Goal: Task Accomplishment & Management: Manage account settings

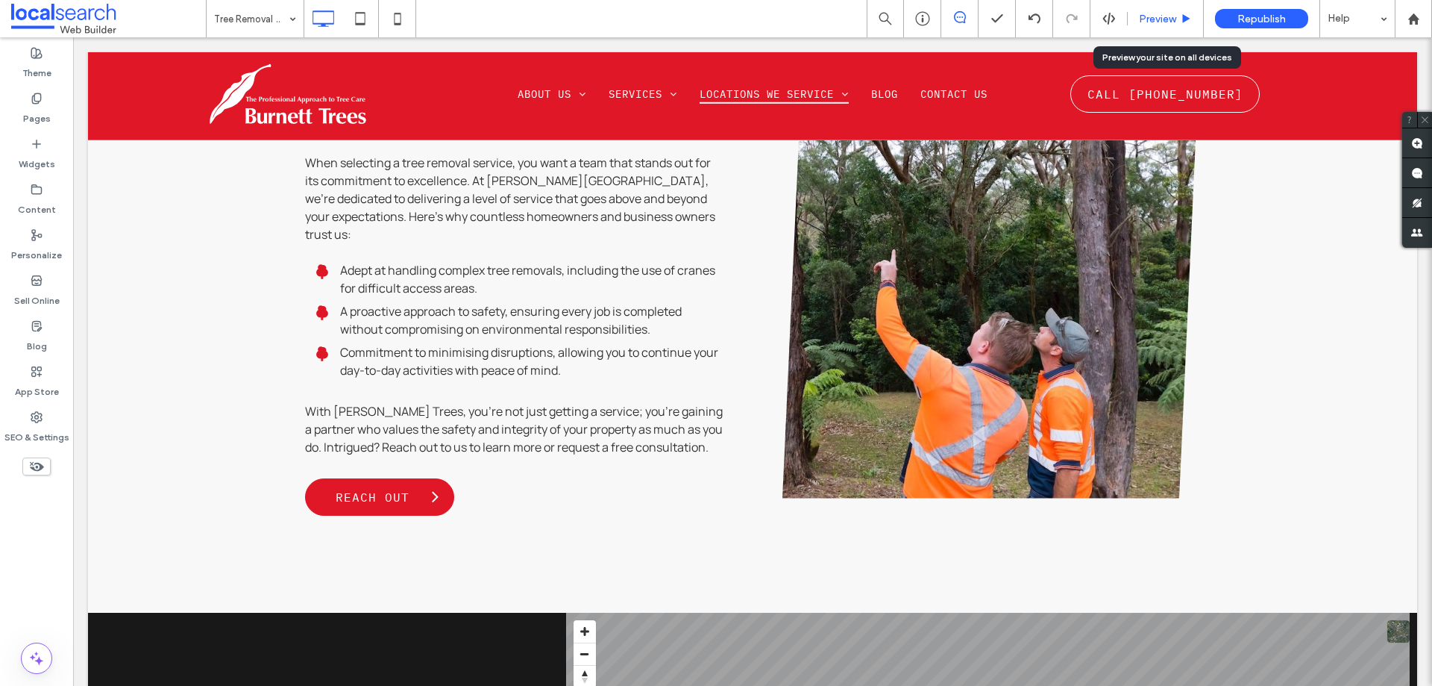
click at [1148, 19] on span "Preview" at bounding box center [1157, 19] width 37 height 13
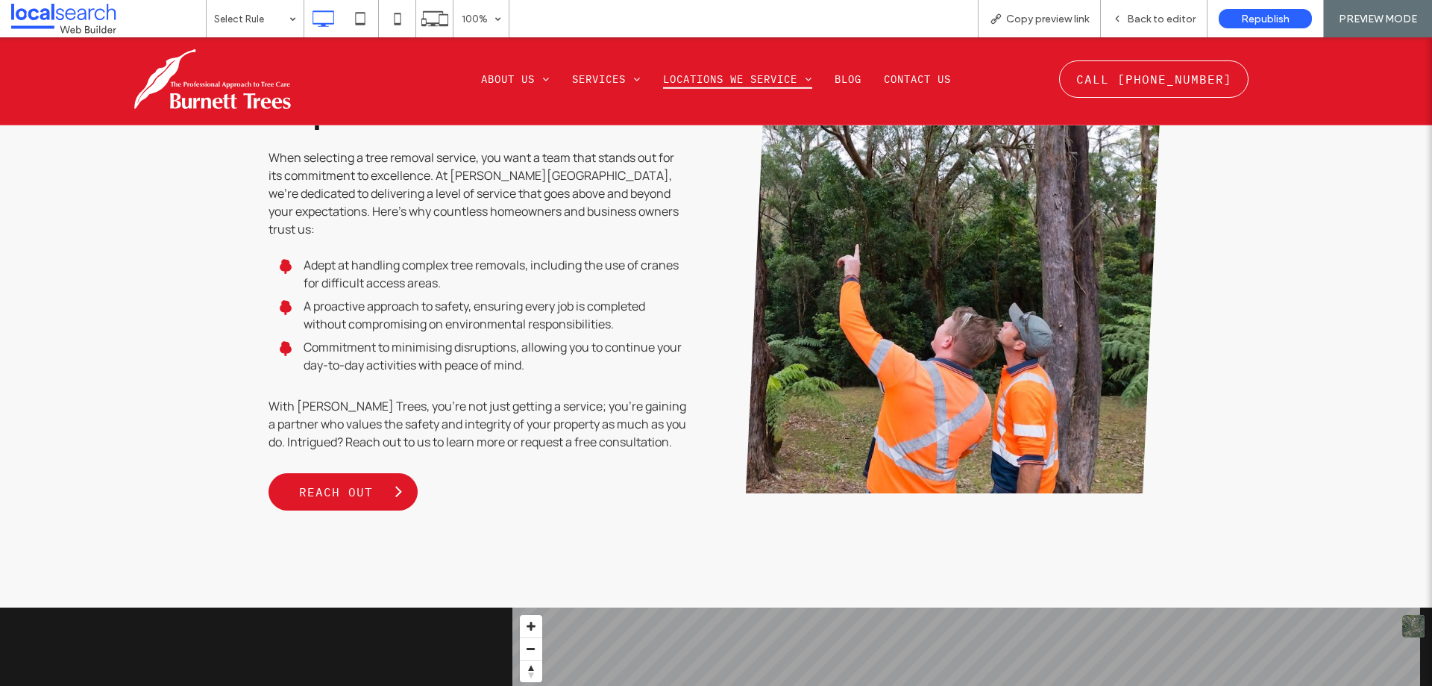
scroll to position [1950, 0]
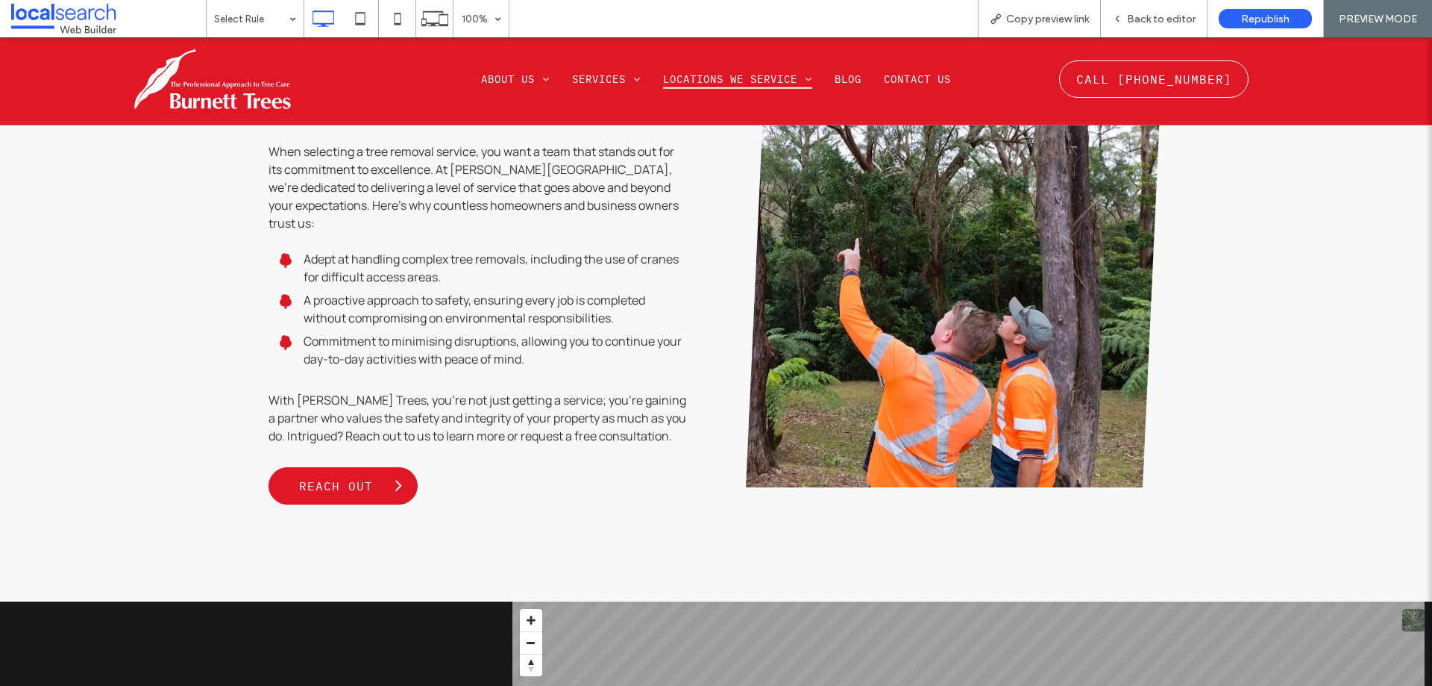
click at [1041, 19] on span "Copy preview link" at bounding box center [1047, 19] width 83 height 13
click at [1120, 13] on div "Back to editor" at bounding box center [1154, 19] width 106 height 13
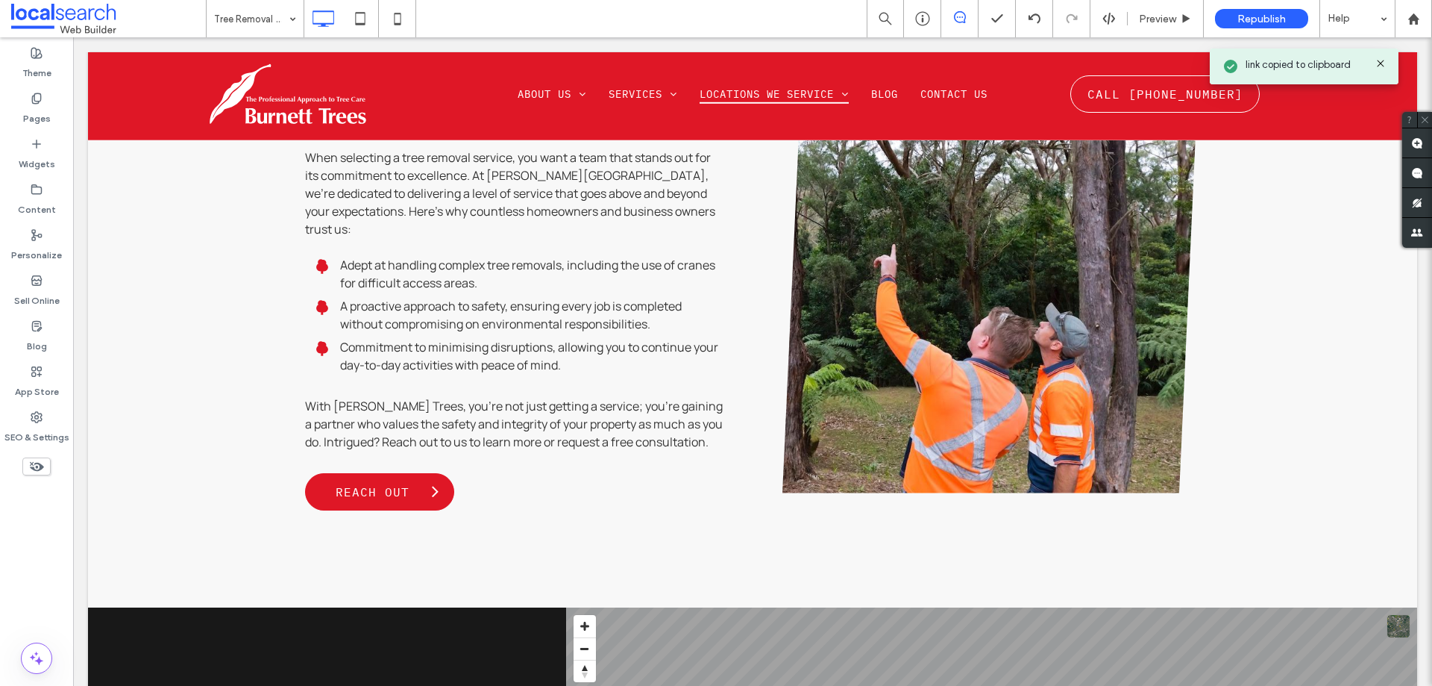
scroll to position [1939, 0]
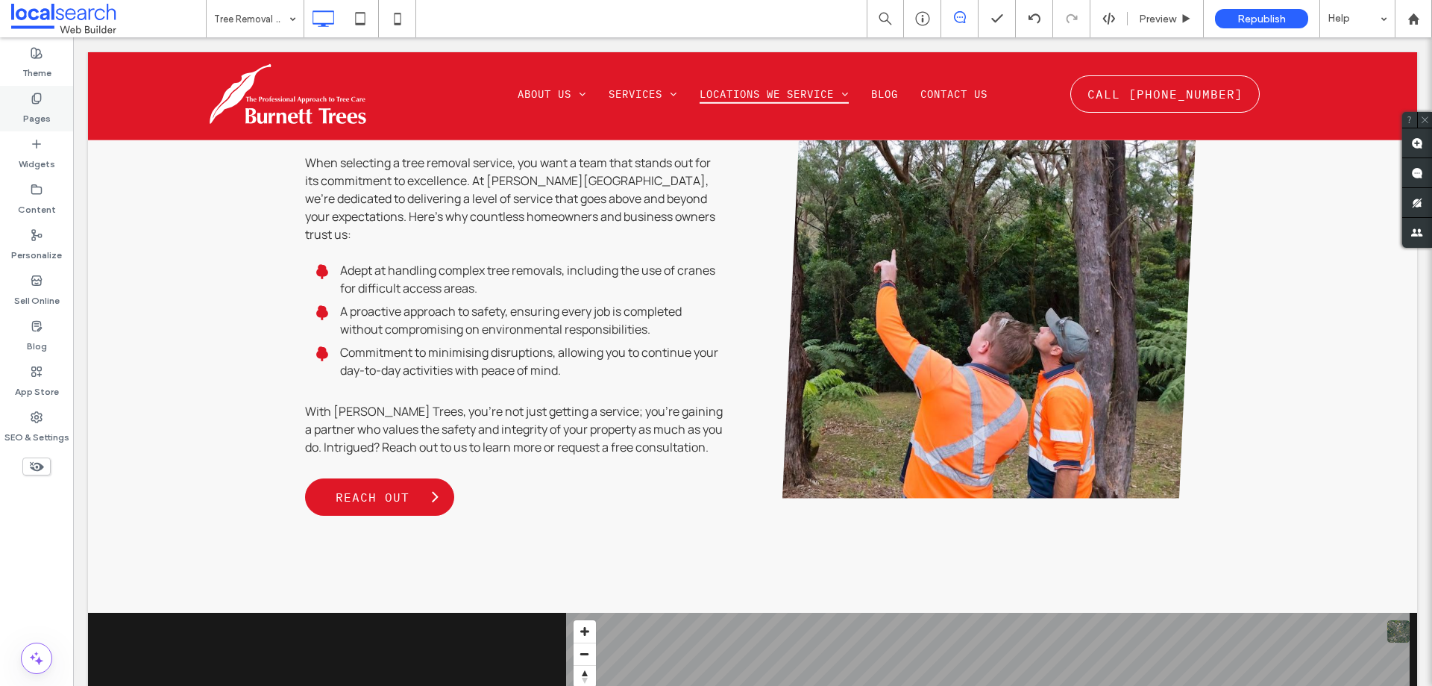
click at [41, 125] on div "Pages" at bounding box center [36, 109] width 73 height 46
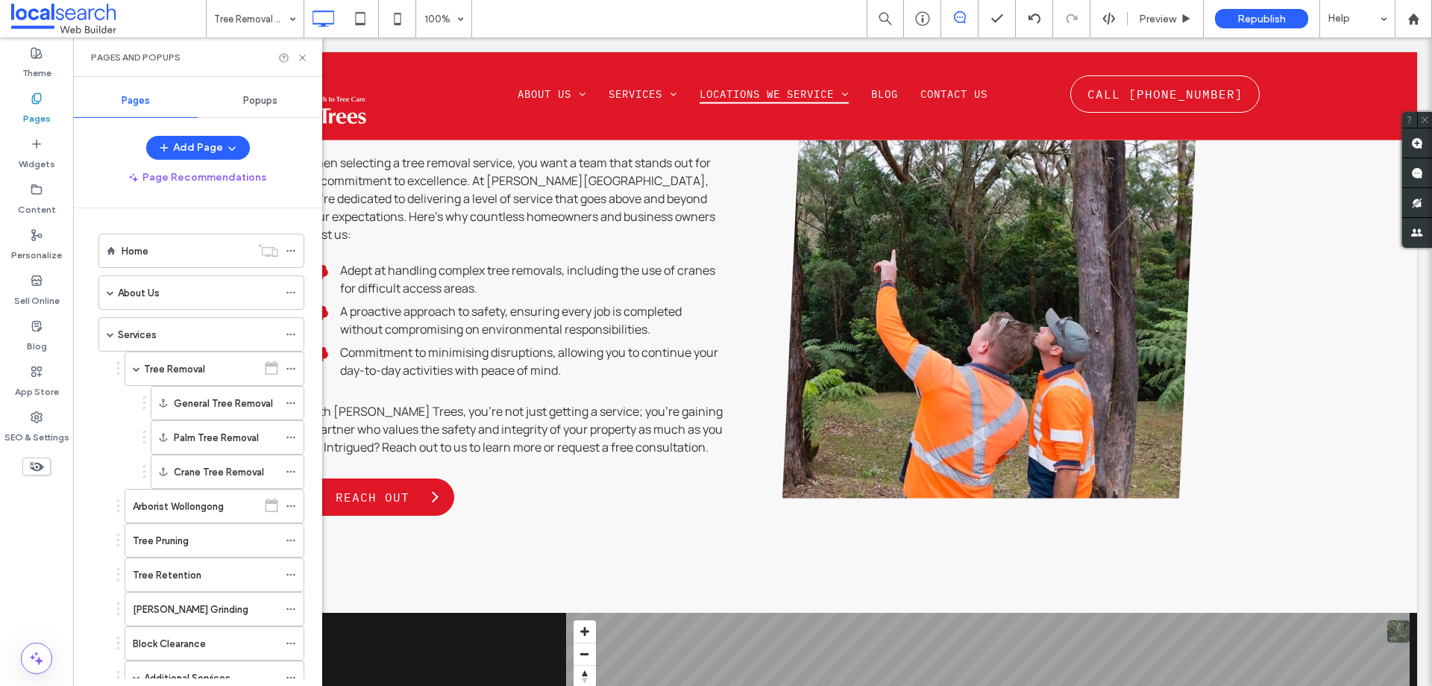
scroll to position [373, 0]
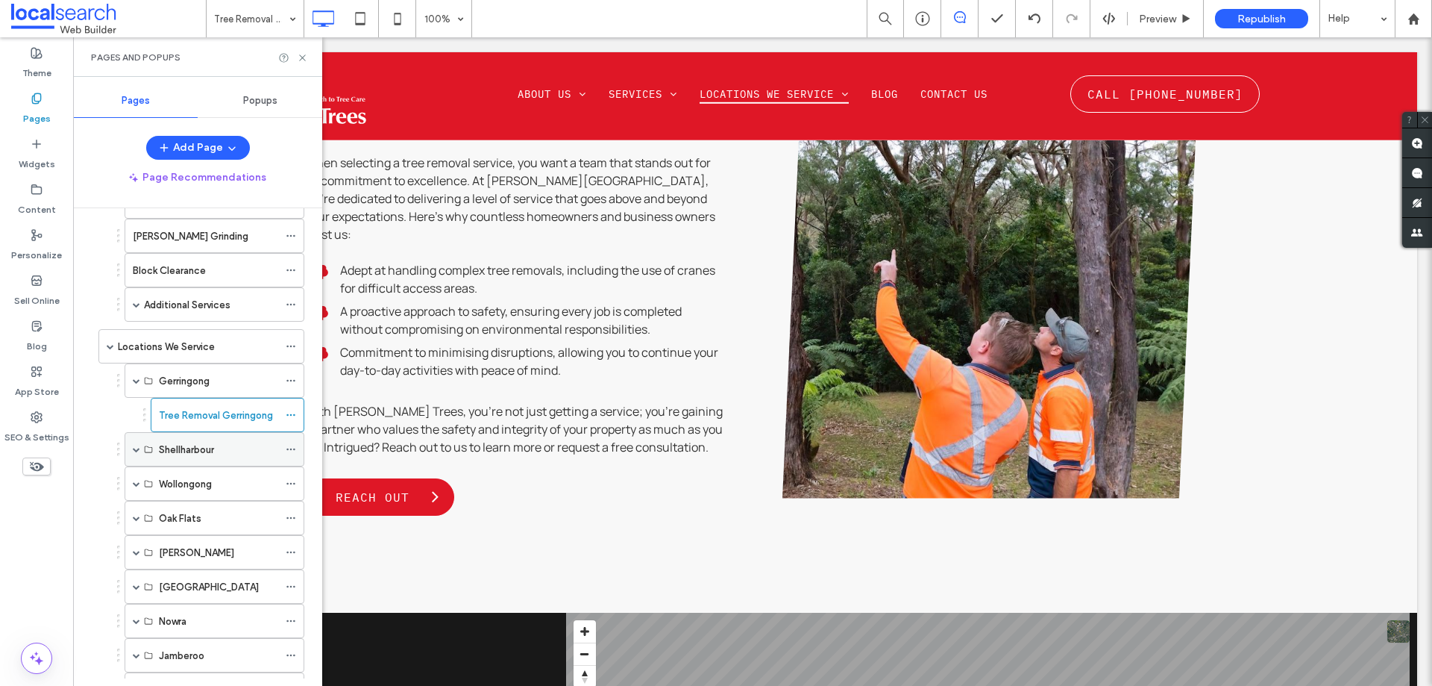
click at [134, 451] on span at bounding box center [136, 448] width 7 height 7
click at [289, 414] on icon at bounding box center [291, 415] width 10 height 10
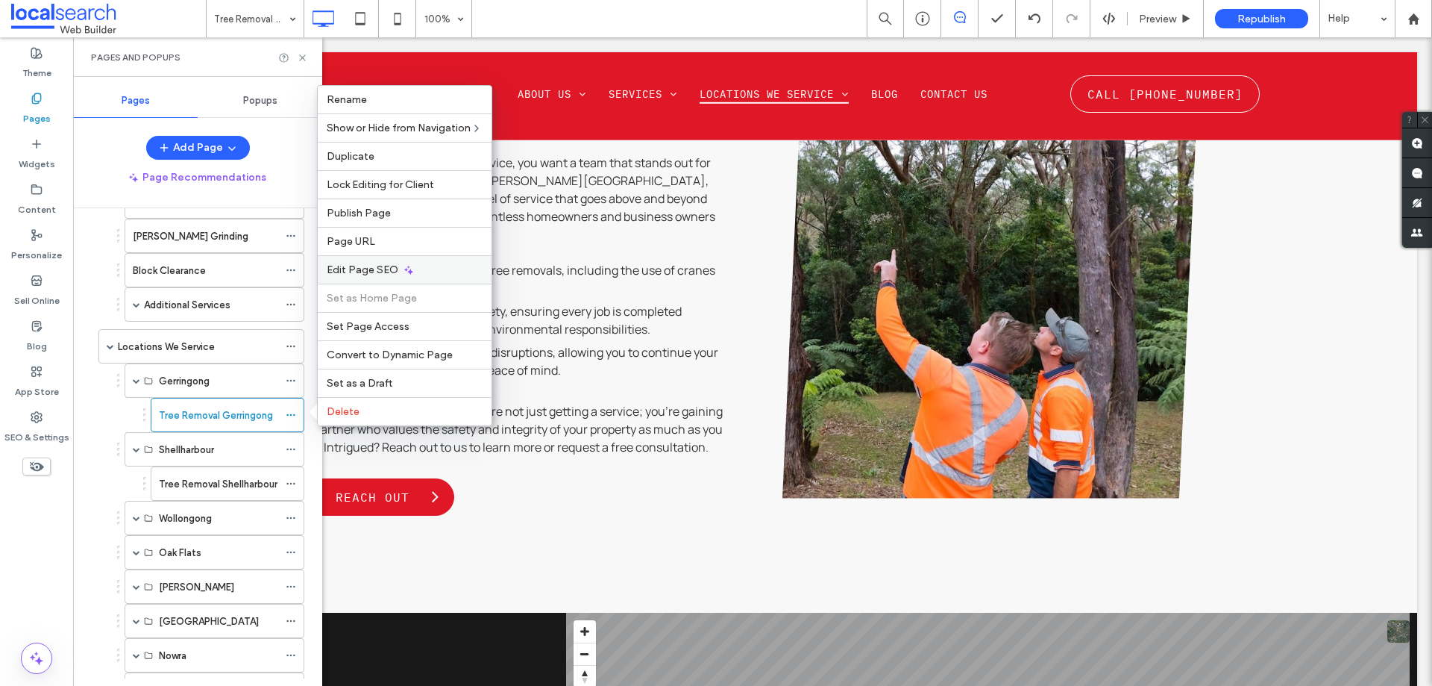
click at [339, 263] on span "Edit Page SEO" at bounding box center [363, 269] width 72 height 13
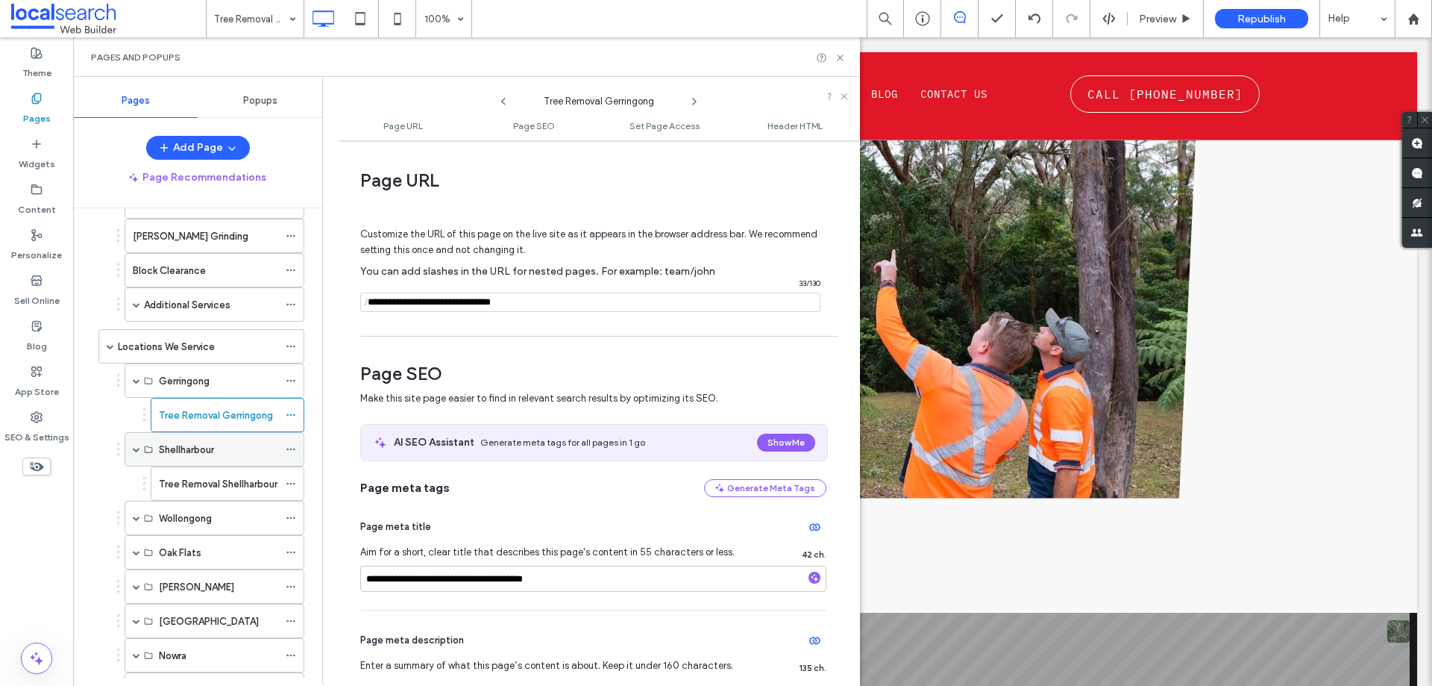
click at [254, 453] on div "Shellharbour" at bounding box center [218, 450] width 119 height 16
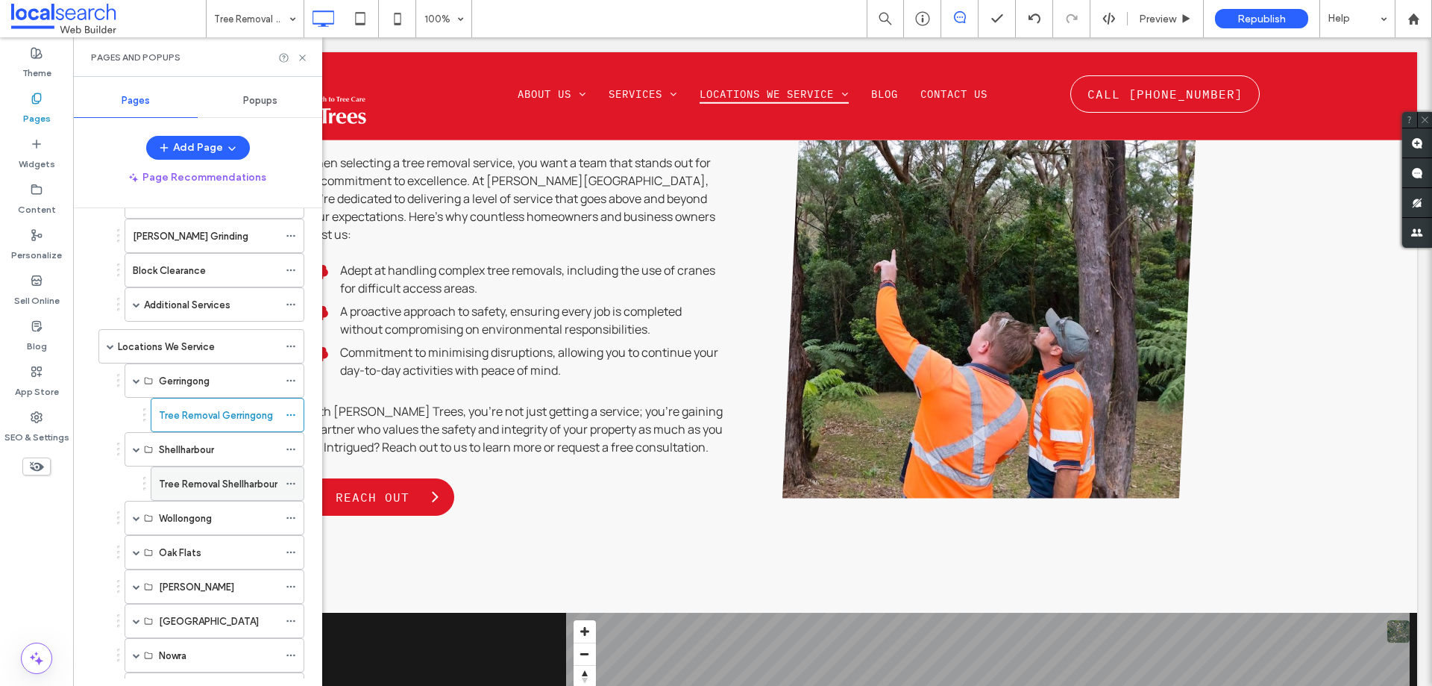
click at [242, 490] on label "Tree Removal Shellharbour" at bounding box center [218, 484] width 119 height 26
click at [292, 480] on icon at bounding box center [291, 483] width 10 height 10
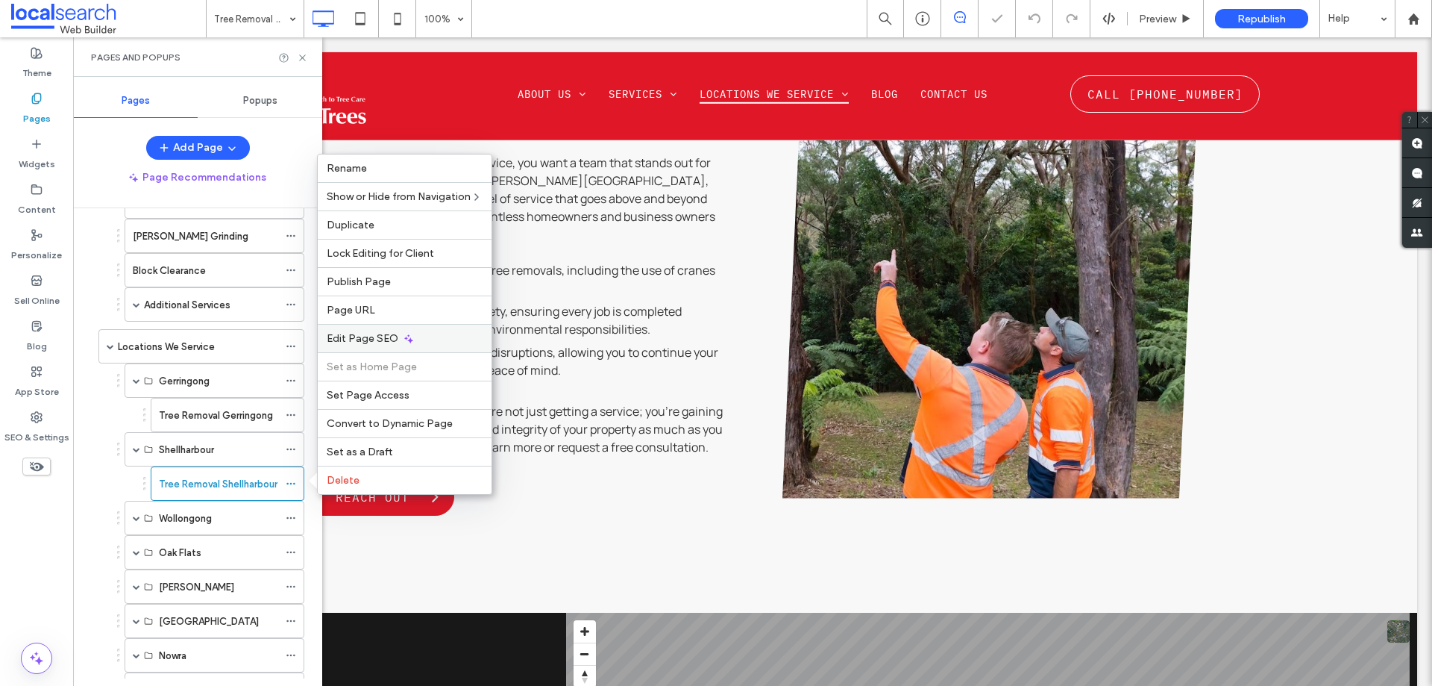
click at [372, 345] on div "Edit Page SEO" at bounding box center [405, 338] width 174 height 28
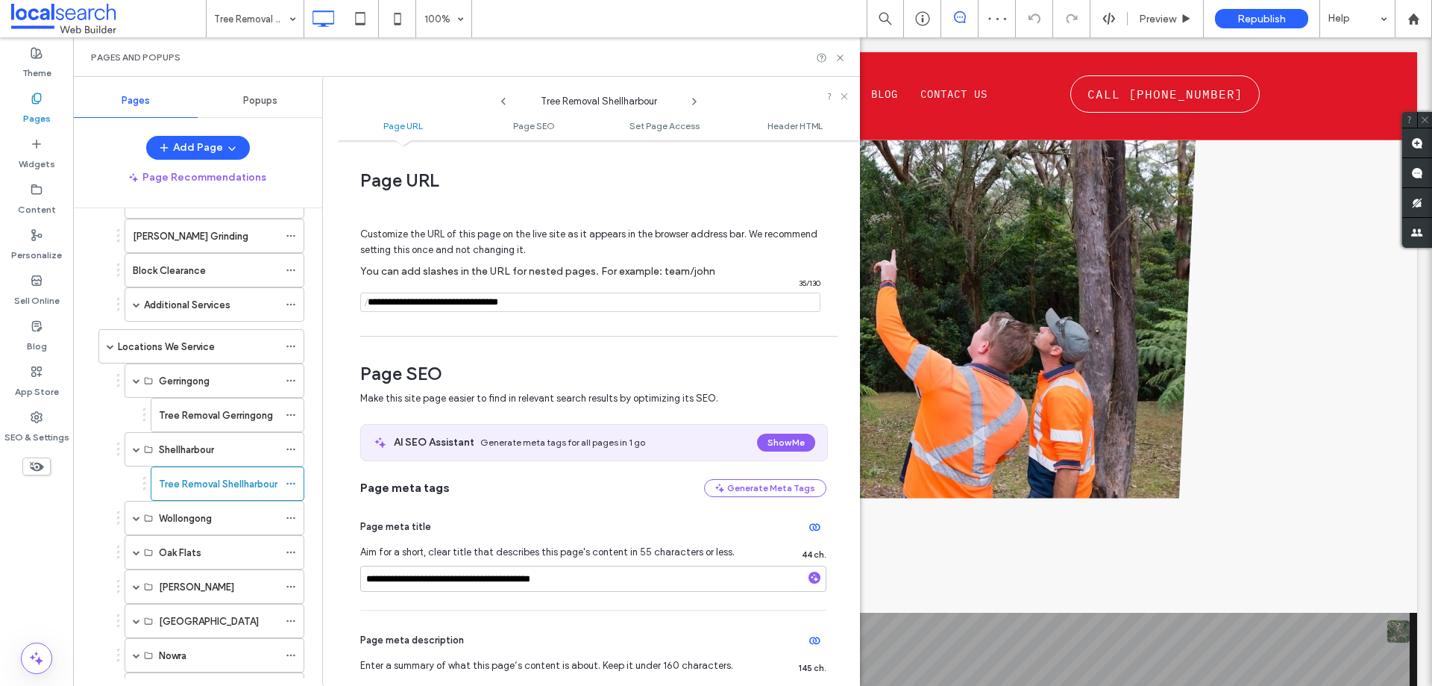
scroll to position [75, 0]
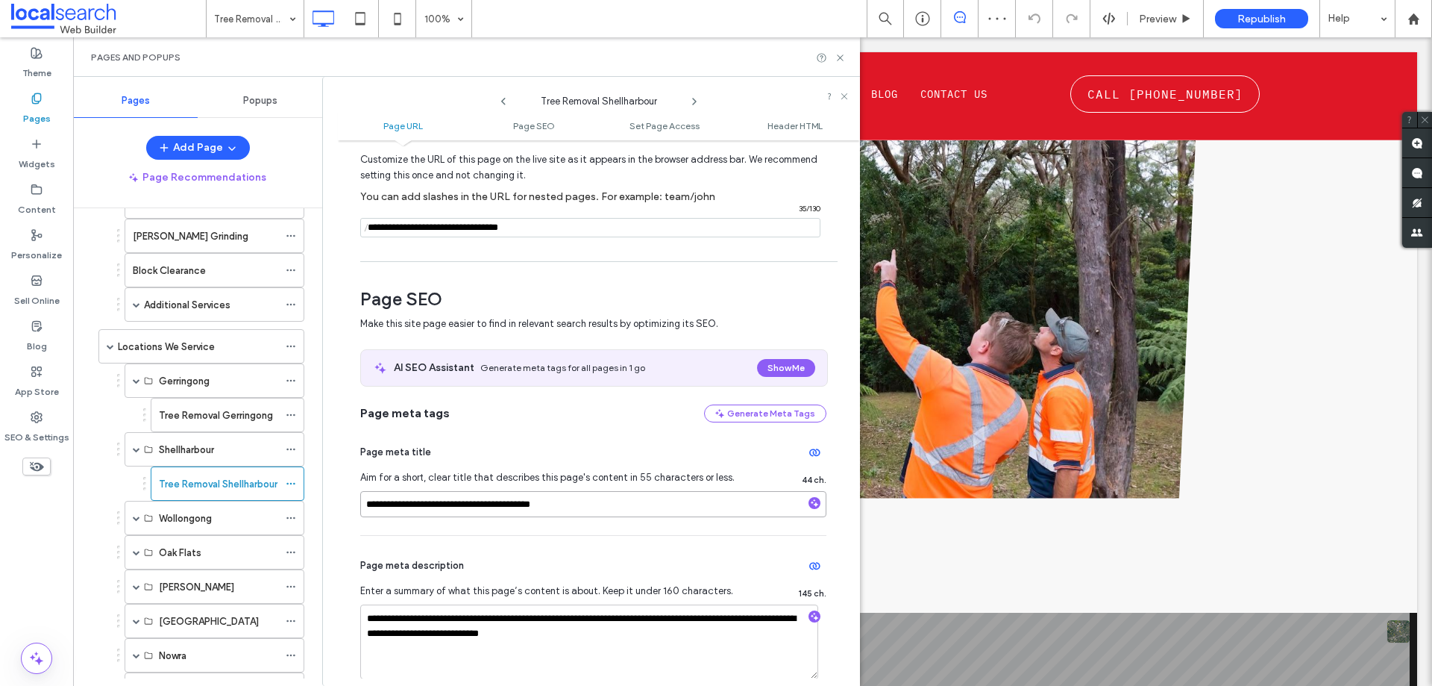
click at [481, 509] on input "**********" at bounding box center [593, 504] width 466 height 26
click at [586, 617] on textarea "**********" at bounding box center [589, 641] width 458 height 75
click at [133, 517] on span at bounding box center [136, 517] width 7 height 7
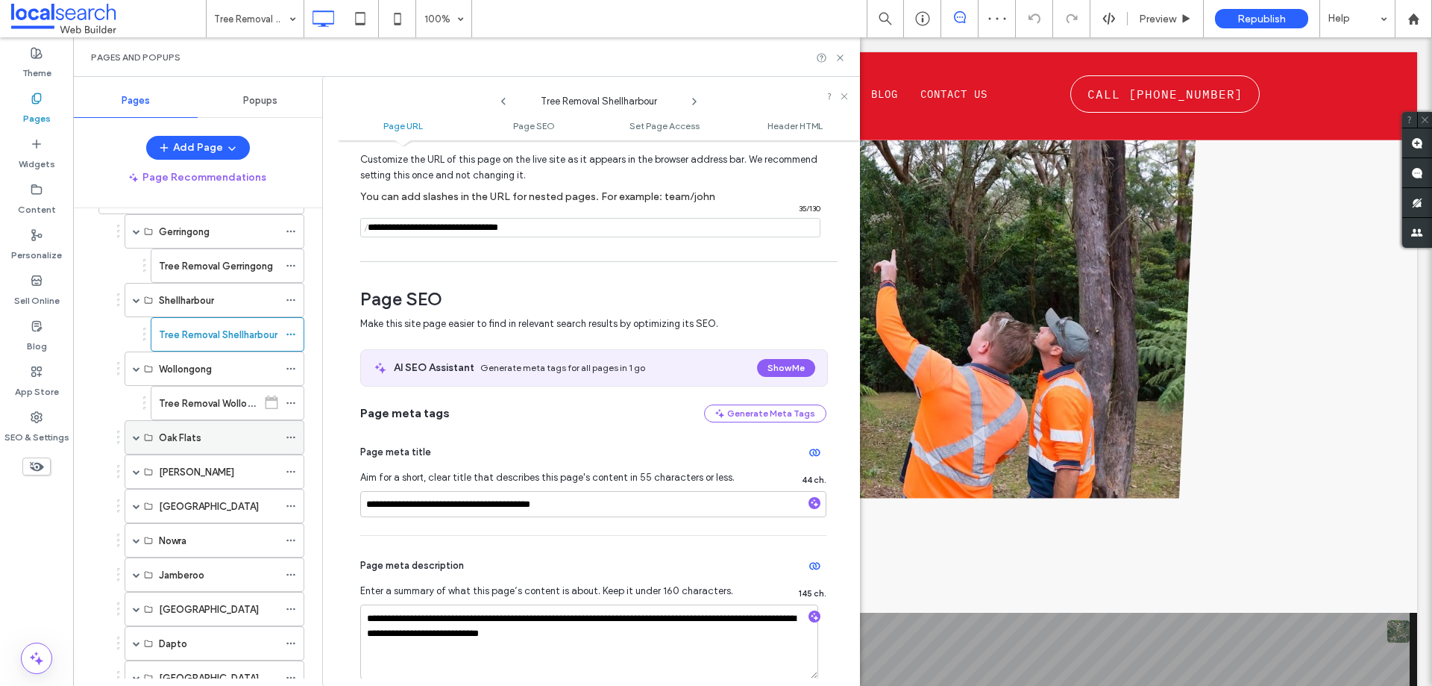
click at [137, 433] on span at bounding box center [136, 437] width 7 height 33
click at [838, 55] on use at bounding box center [840, 57] width 6 height 6
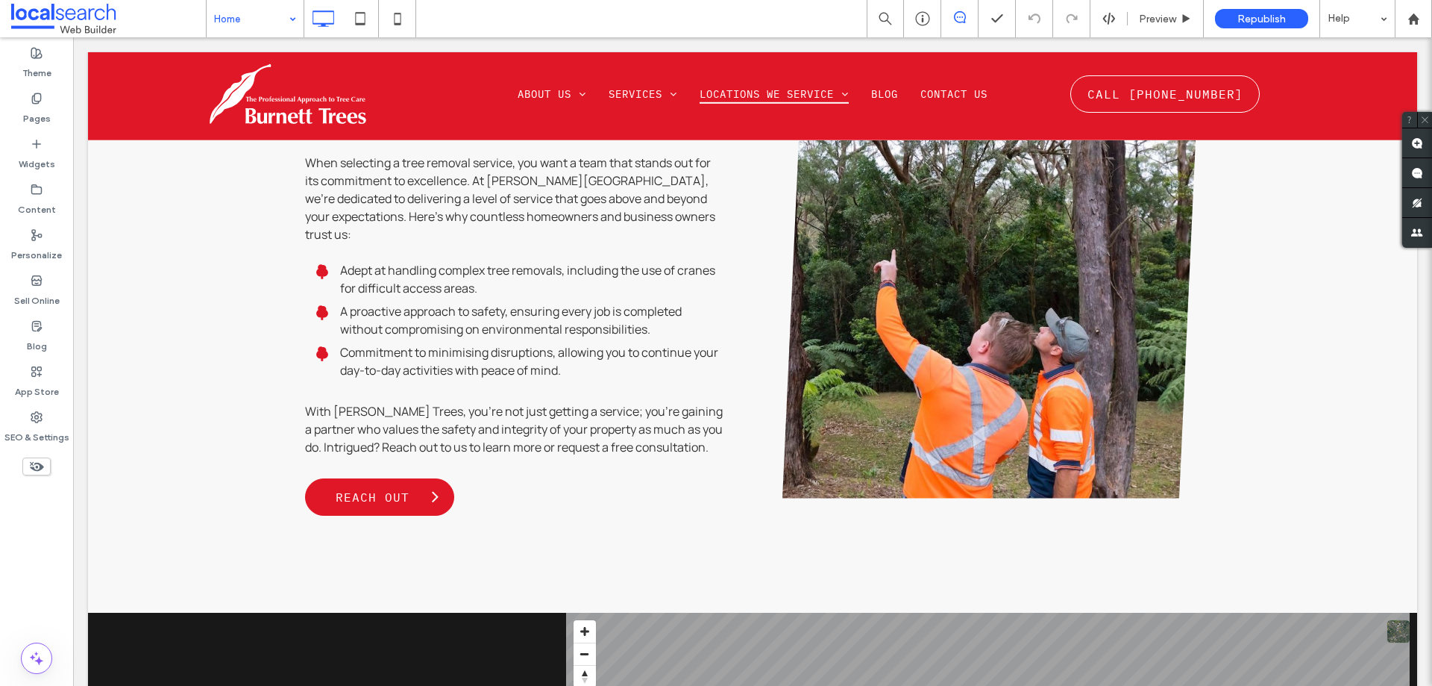
click at [232, 12] on input at bounding box center [251, 18] width 75 height 37
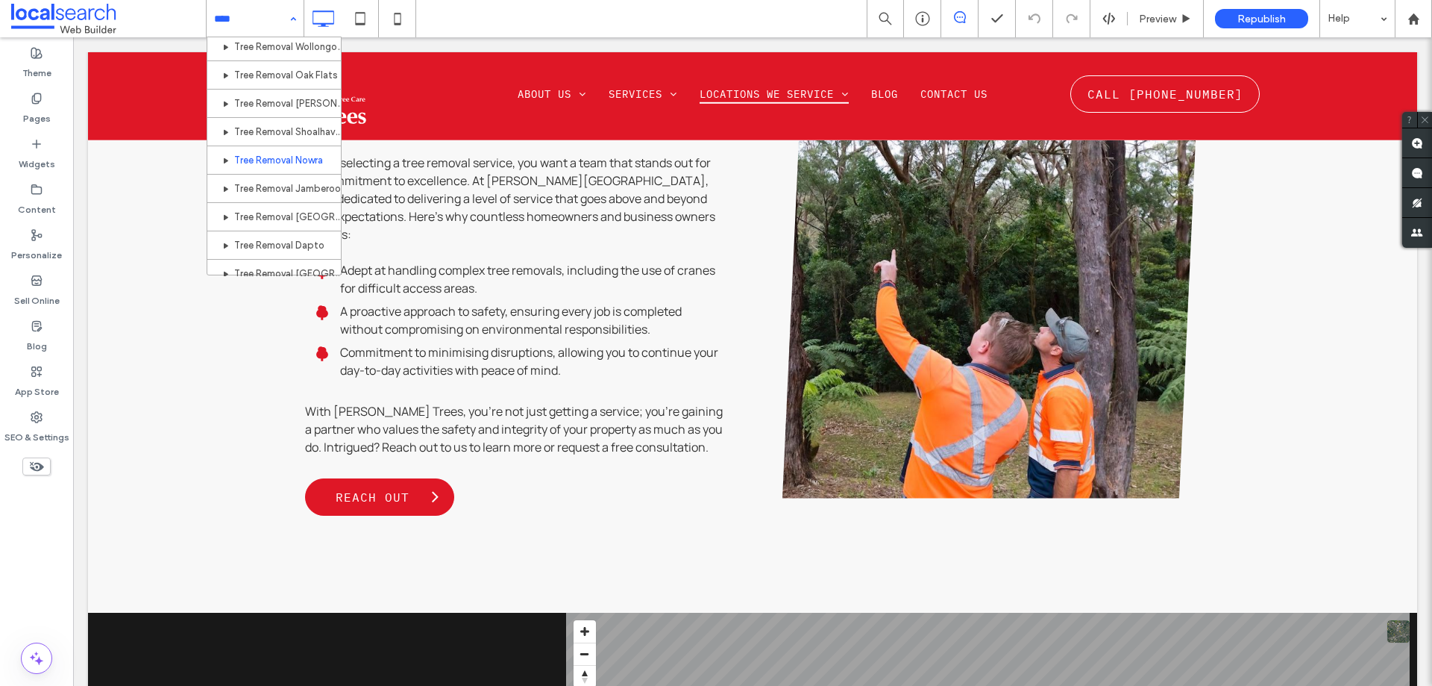
scroll to position [224, 0]
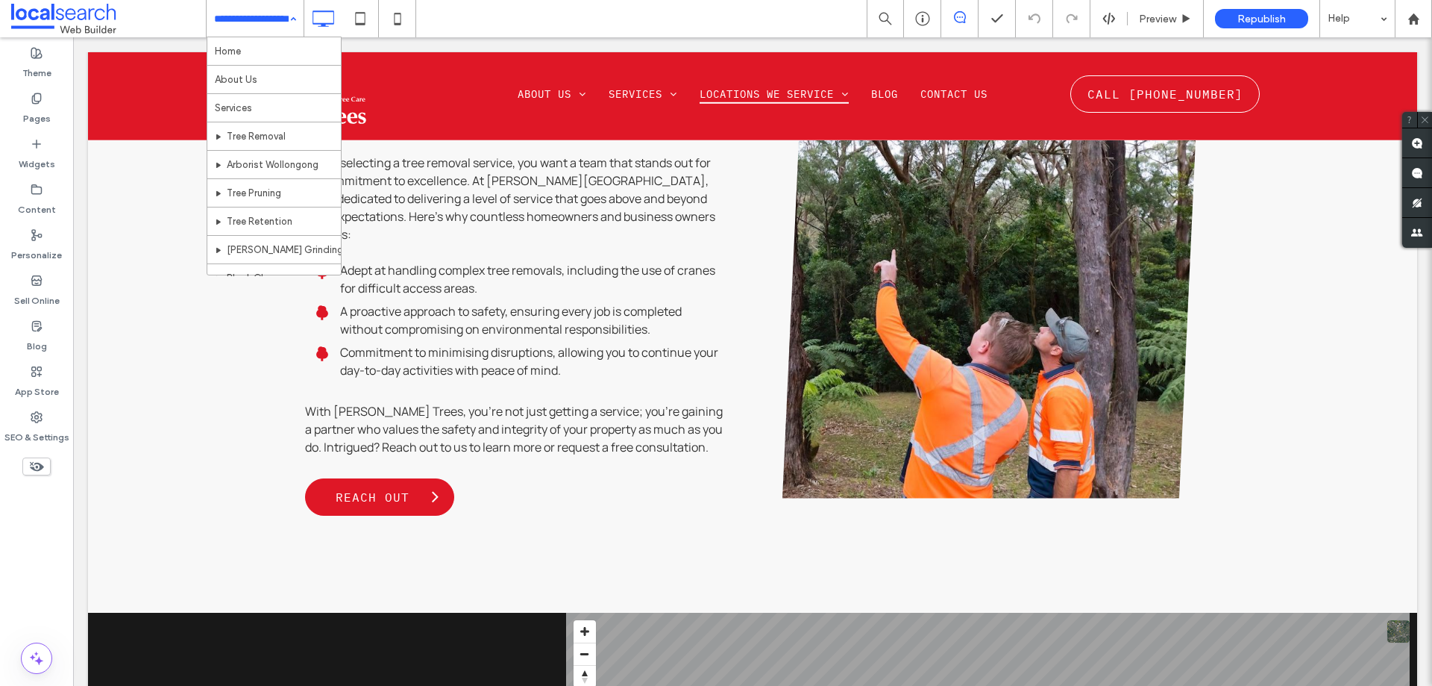
click at [251, 19] on input at bounding box center [251, 18] width 75 height 37
click at [294, 35] on div "Home About Us Services Tree Removal Arborist Wollongong Tree Pruning Tree Reten…" at bounding box center [255, 18] width 97 height 37
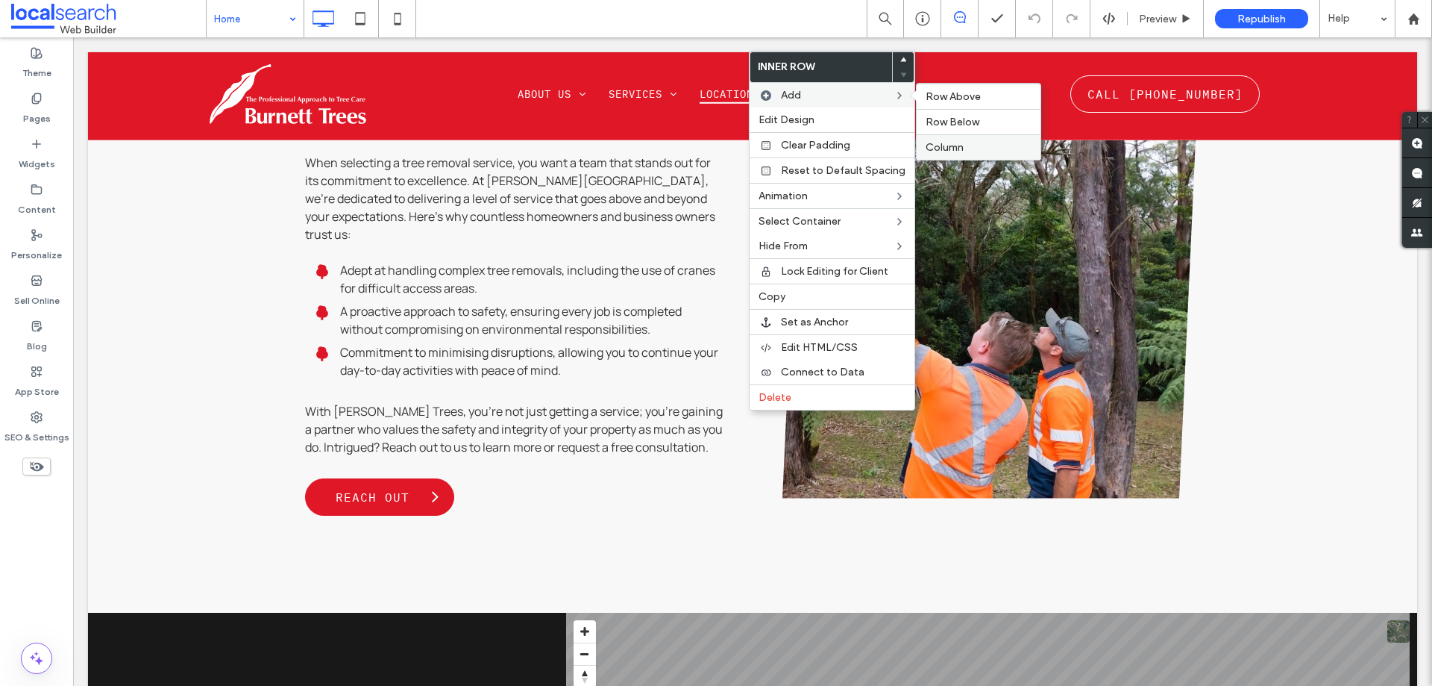
click at [959, 159] on div "Column" at bounding box center [979, 146] width 124 height 25
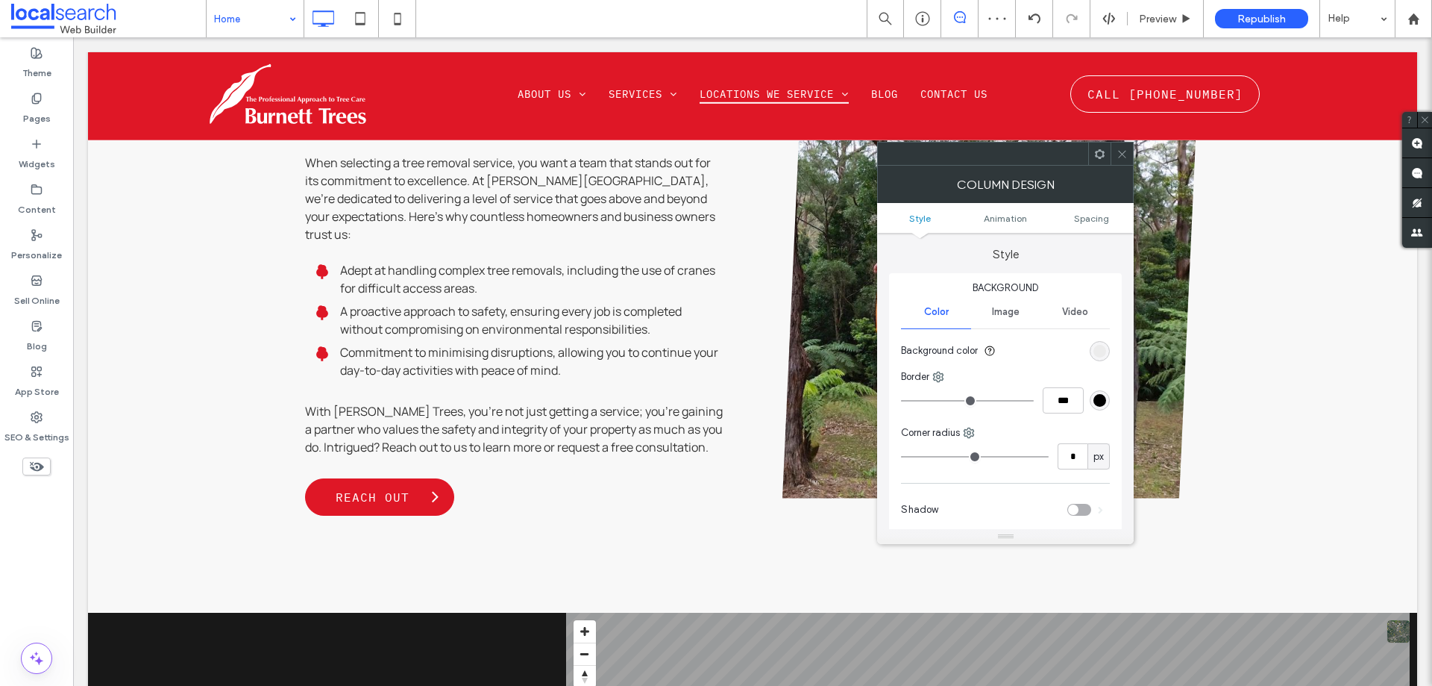
click at [1118, 164] on span at bounding box center [1122, 153] width 11 height 22
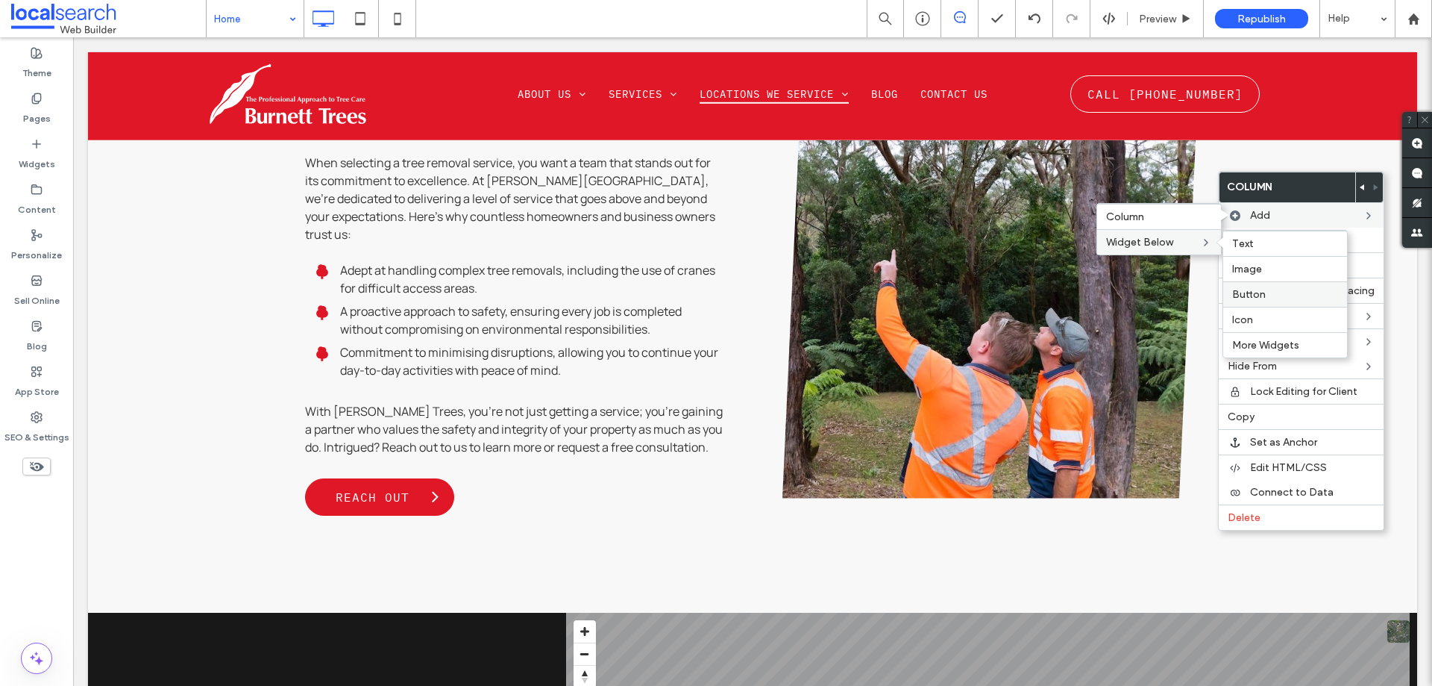
click at [1273, 298] on label "Button" at bounding box center [1285, 294] width 106 height 13
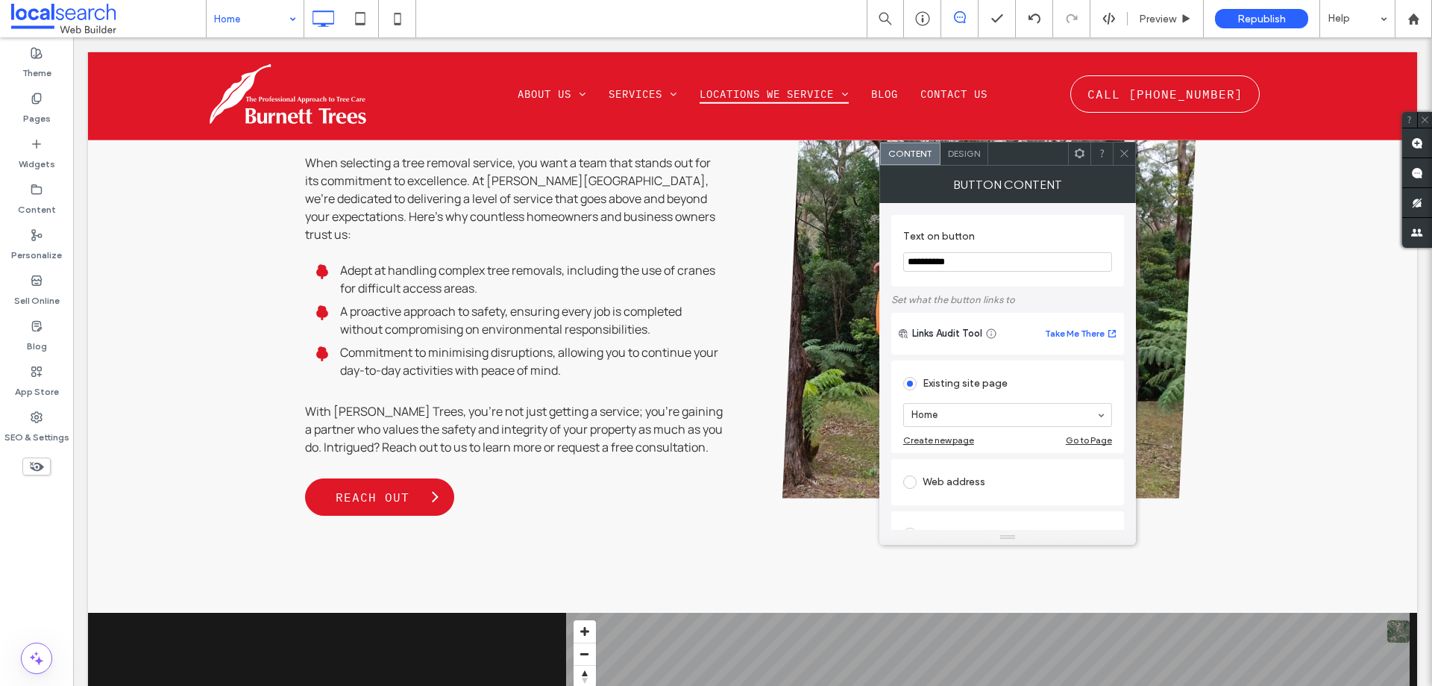
click at [1009, 263] on input "**********" at bounding box center [1007, 261] width 209 height 19
click at [1009, 262] on input "**********" at bounding box center [1007, 261] width 209 height 19
type input "********"
click at [961, 148] on span "Design" at bounding box center [964, 153] width 32 height 11
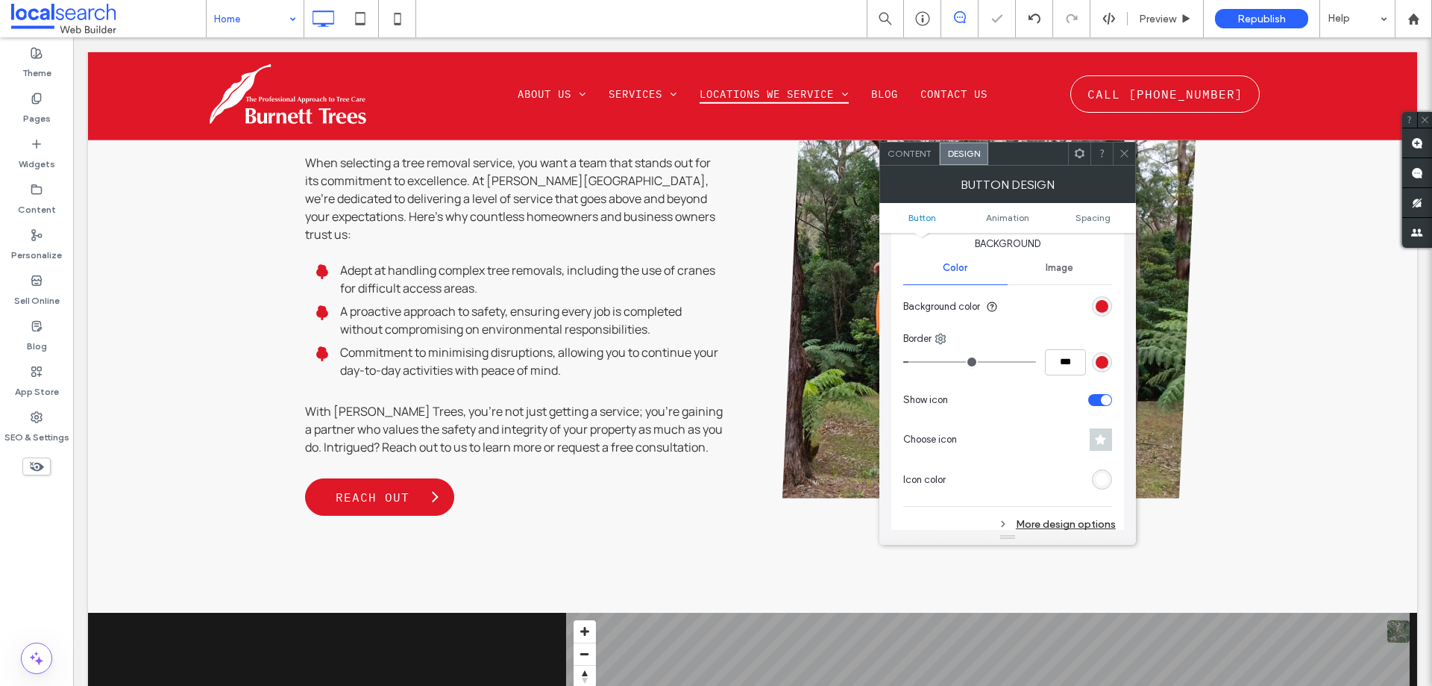
scroll to position [373, 0]
click at [1094, 401] on section "Show icon" at bounding box center [1007, 393] width 209 height 37
click at [1095, 397] on div "toggle" at bounding box center [1100, 394] width 24 height 12
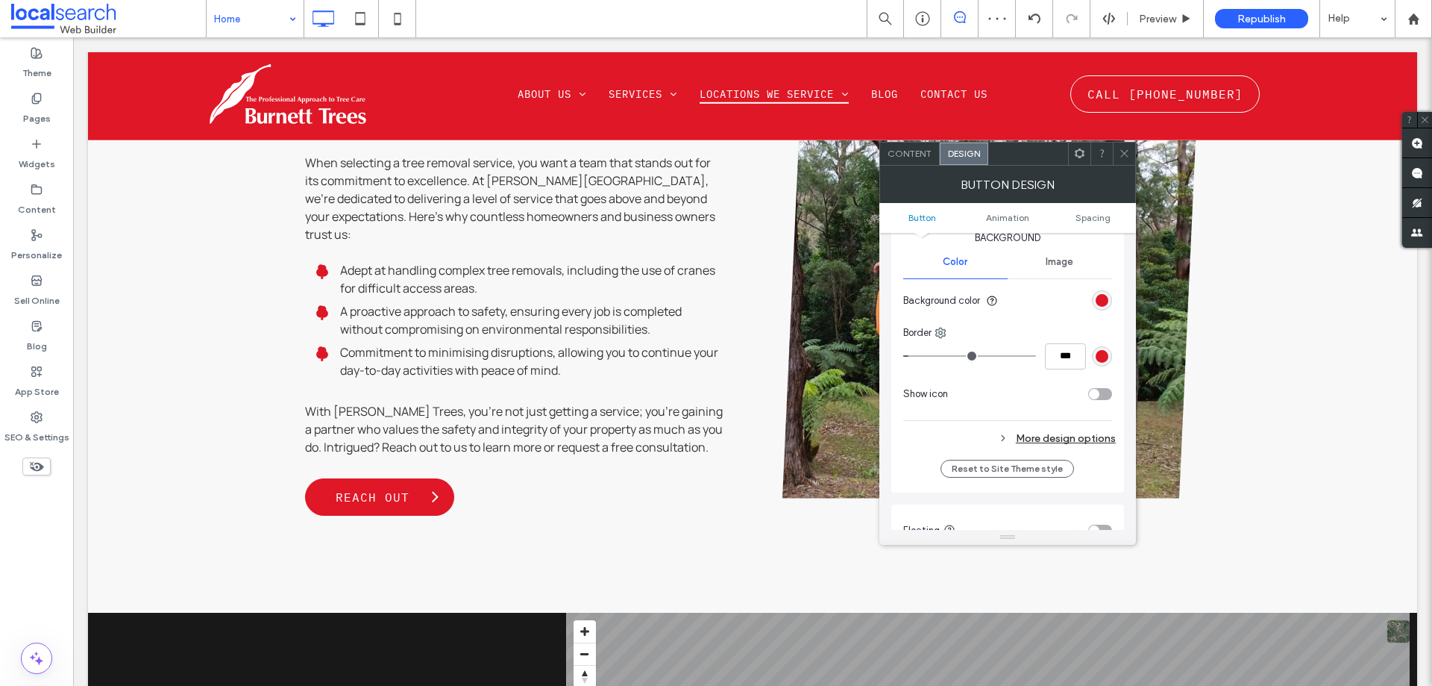
click at [1073, 438] on div "More design options" at bounding box center [1009, 438] width 213 height 20
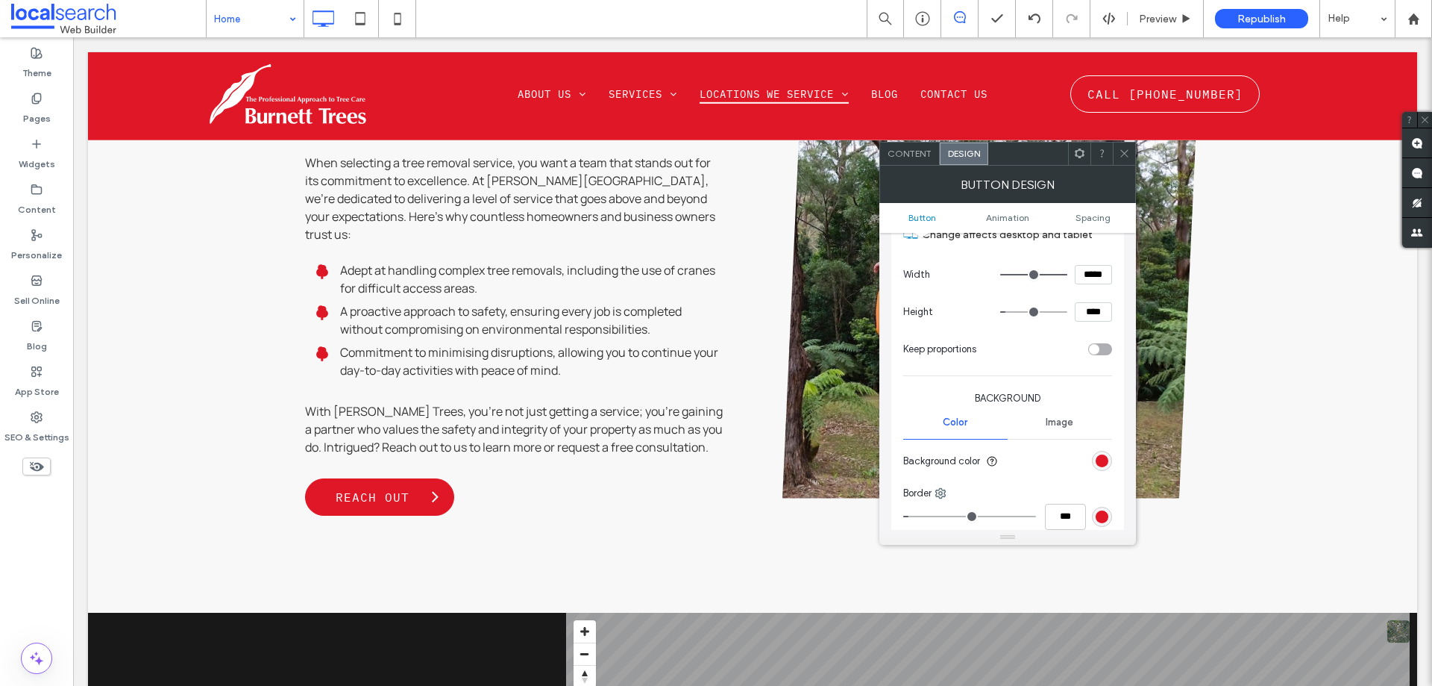
scroll to position [149, 0]
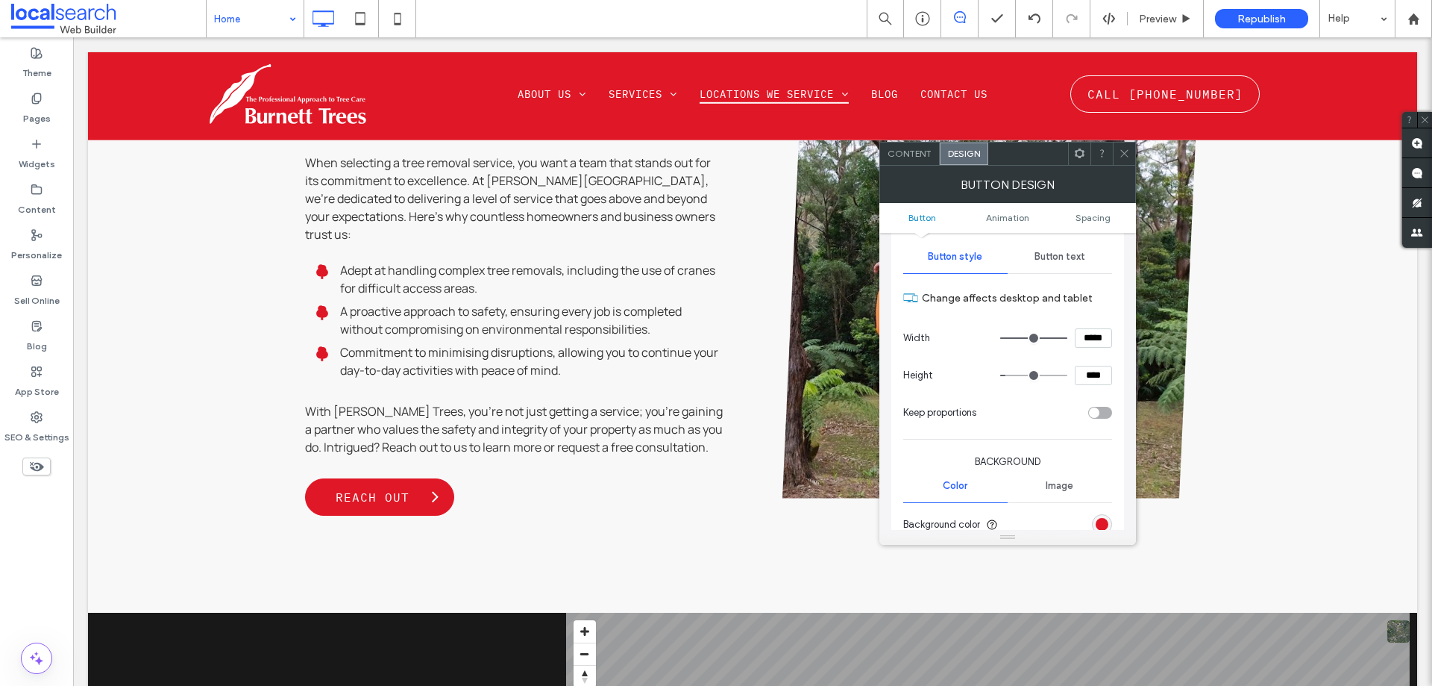
click at [1121, 159] on span at bounding box center [1124, 153] width 11 height 22
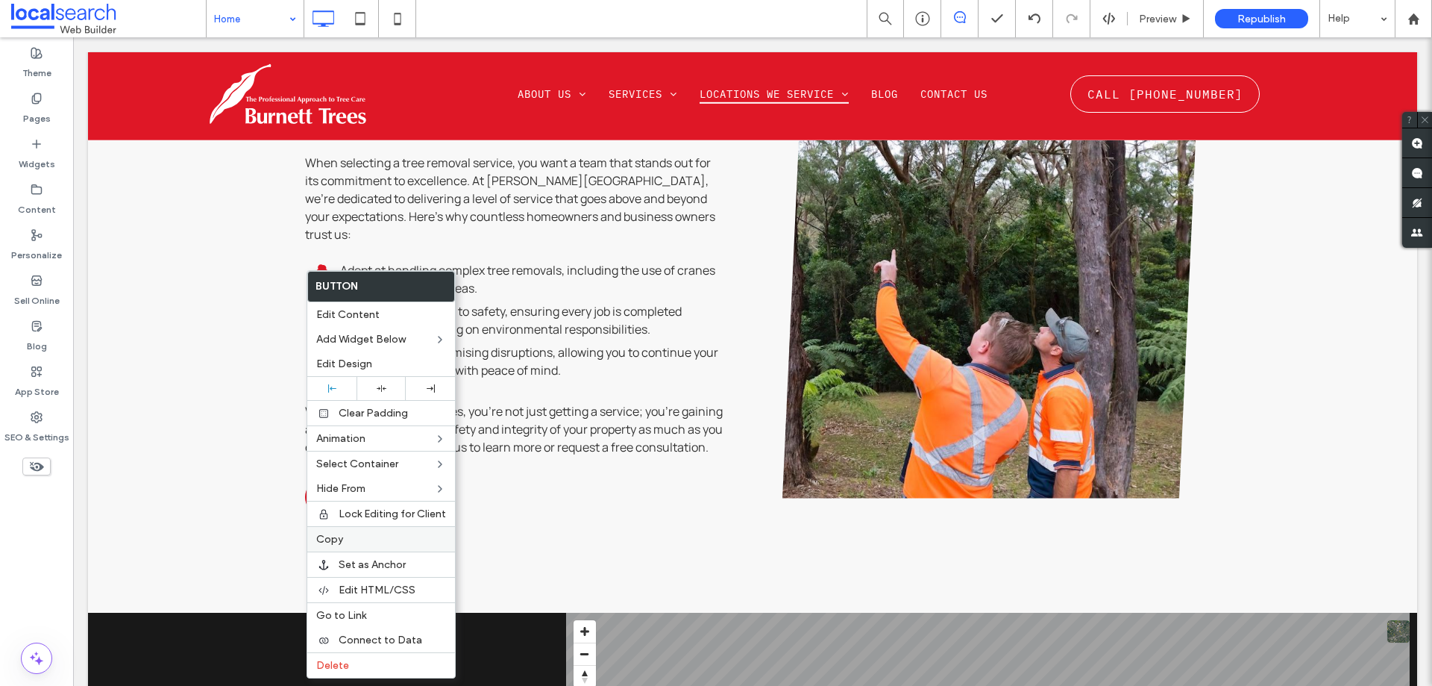
click at [346, 527] on div "Copy" at bounding box center [381, 538] width 148 height 25
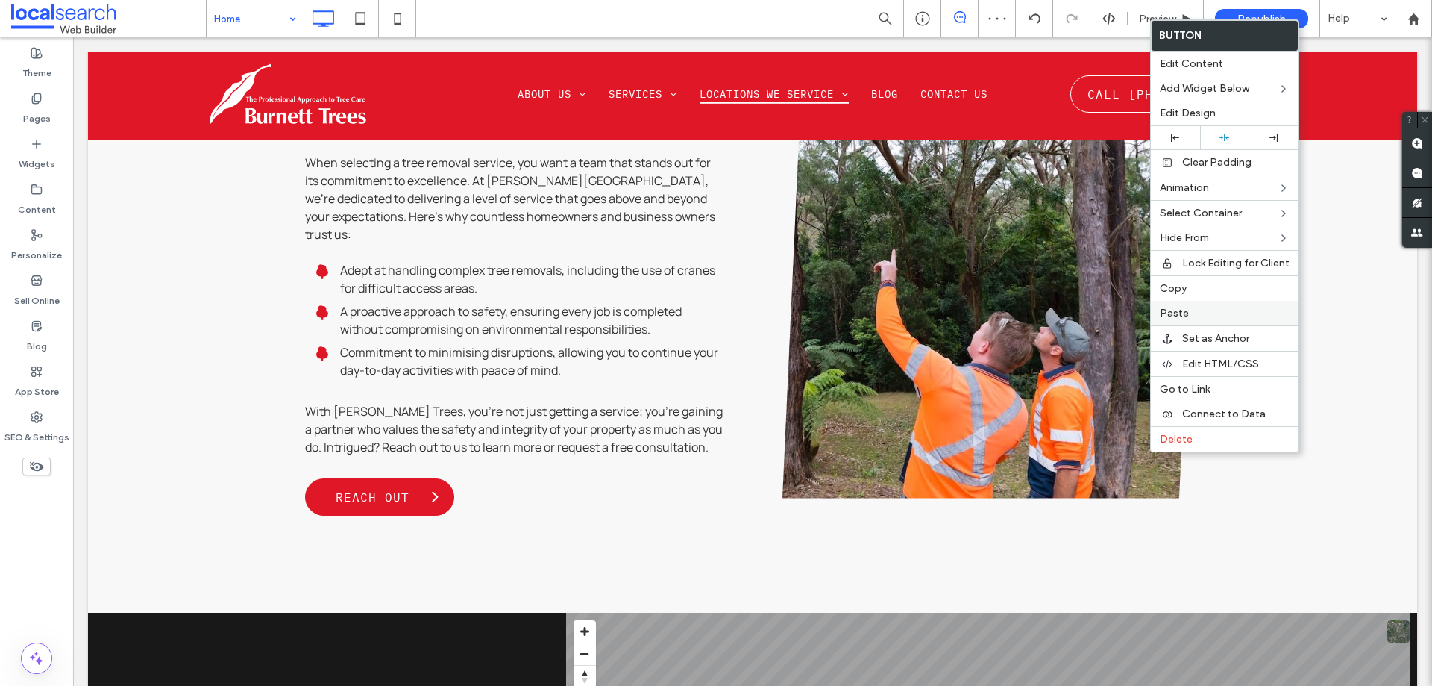
click at [1185, 316] on span "Paste" at bounding box center [1174, 313] width 29 height 13
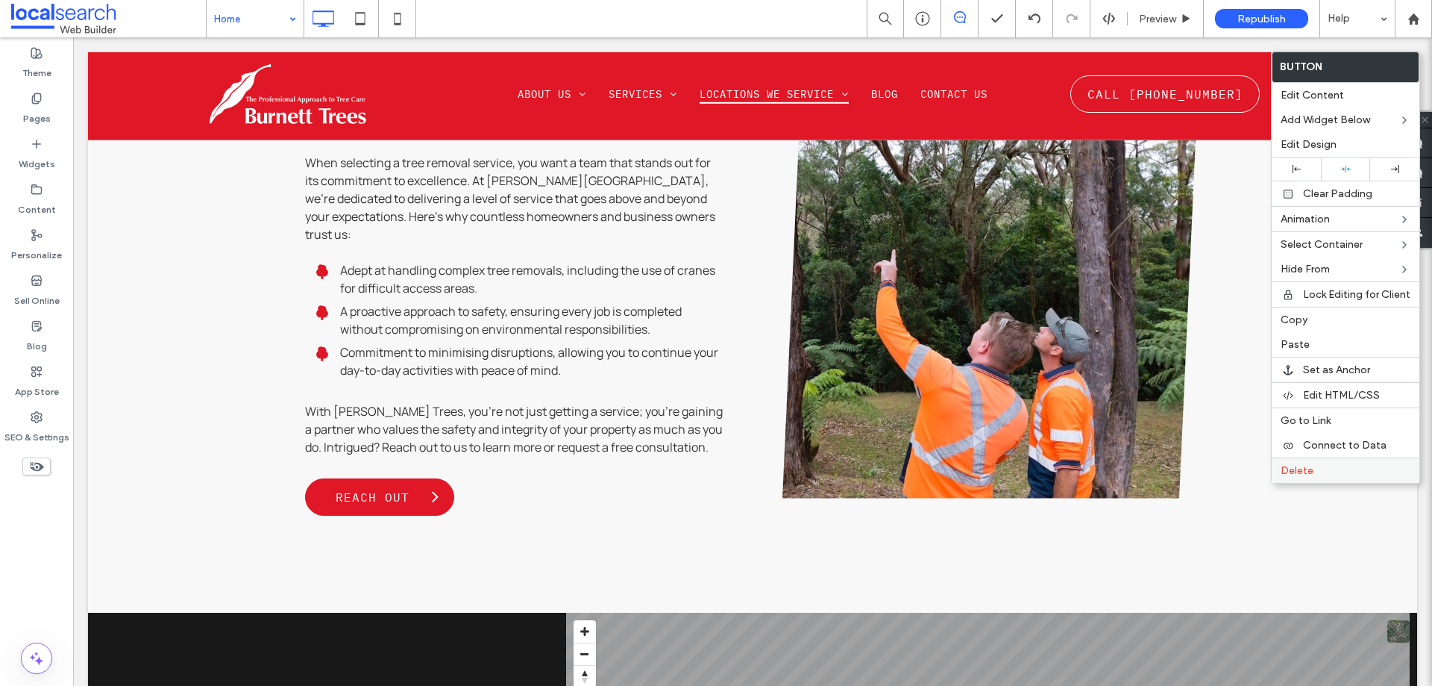
click at [1288, 471] on span "Delete" at bounding box center [1297, 470] width 33 height 13
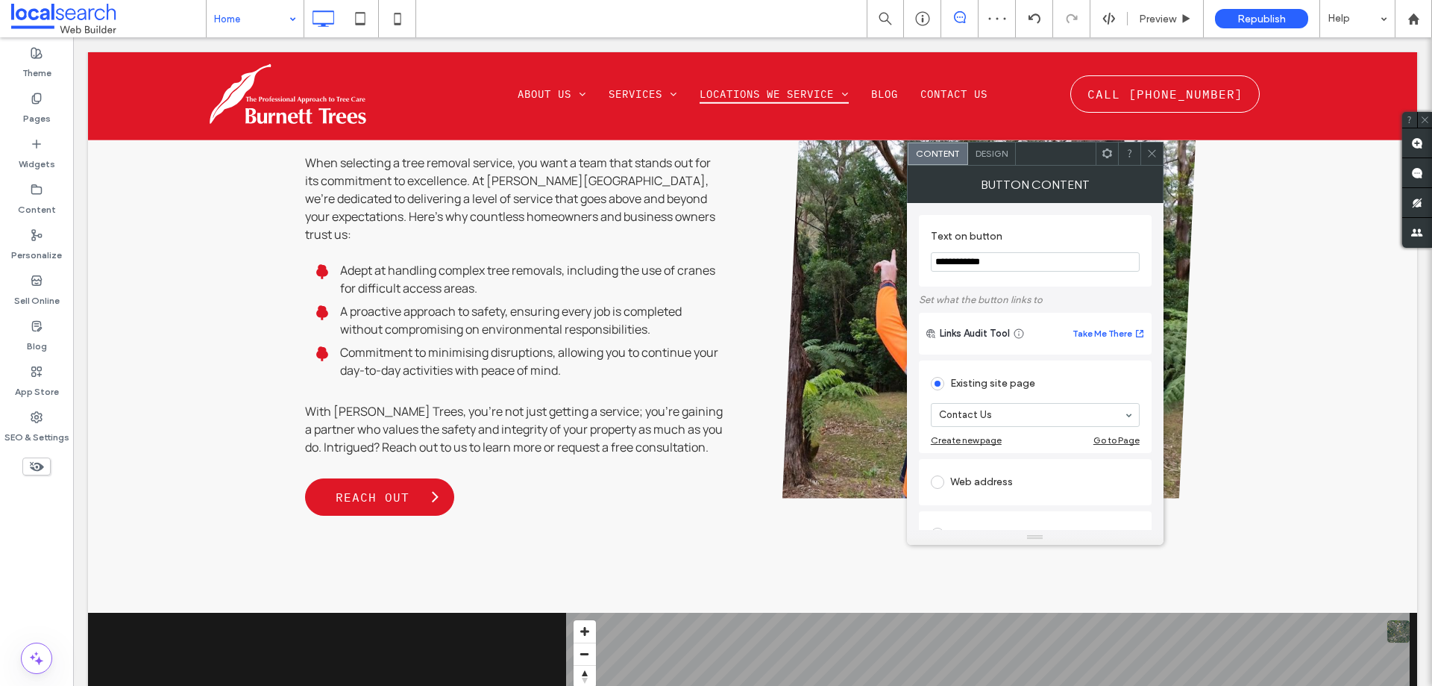
click at [1055, 272] on input "**********" at bounding box center [1035, 261] width 209 height 19
type input "********"
click at [929, 483] on div "Web address" at bounding box center [1035, 482] width 233 height 46
click at [949, 490] on div at bounding box center [940, 482] width 19 height 24
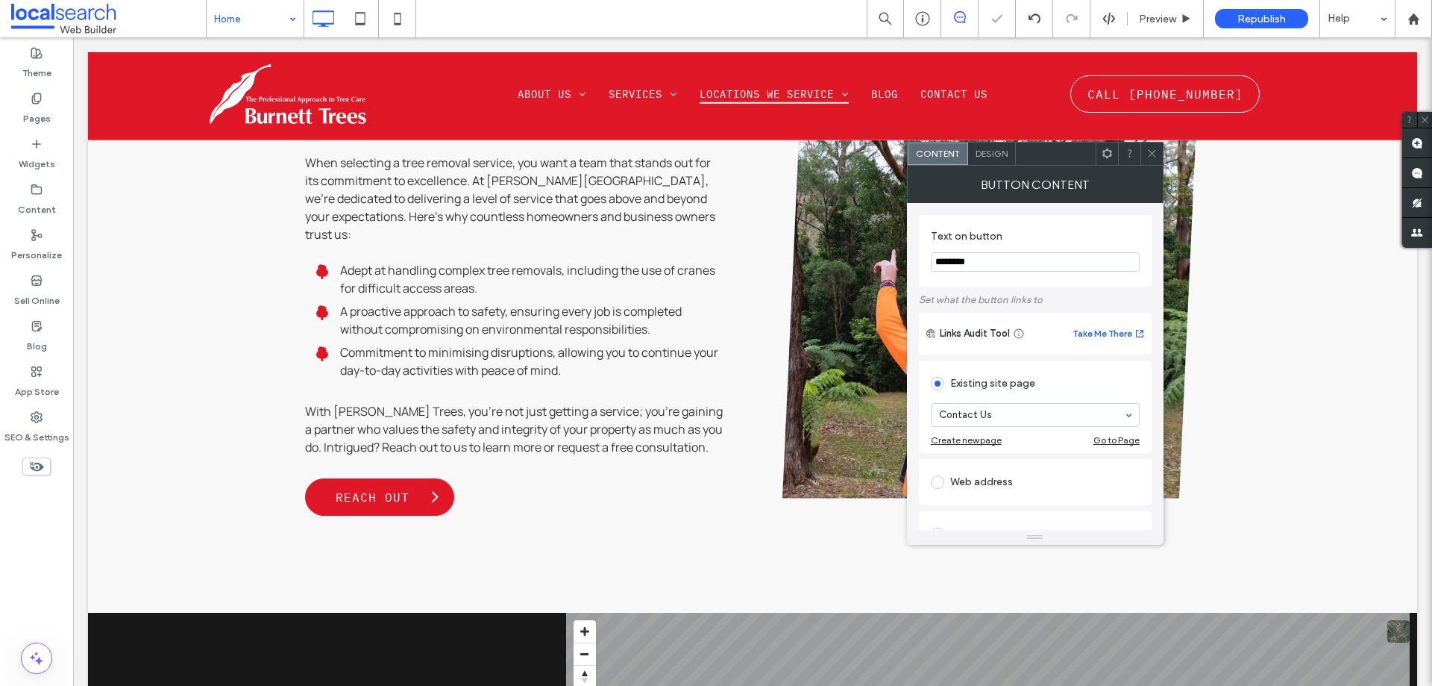
click at [934, 492] on div at bounding box center [940, 482] width 19 height 24
click at [932, 484] on span at bounding box center [937, 481] width 13 height 13
click at [943, 520] on label "Set as no follow" at bounding box center [974, 514] width 87 height 15
click at [953, 474] on input "url" at bounding box center [1035, 464] width 209 height 19
click at [1059, 477] on section "******* Invalid URL" at bounding box center [1035, 472] width 209 height 49
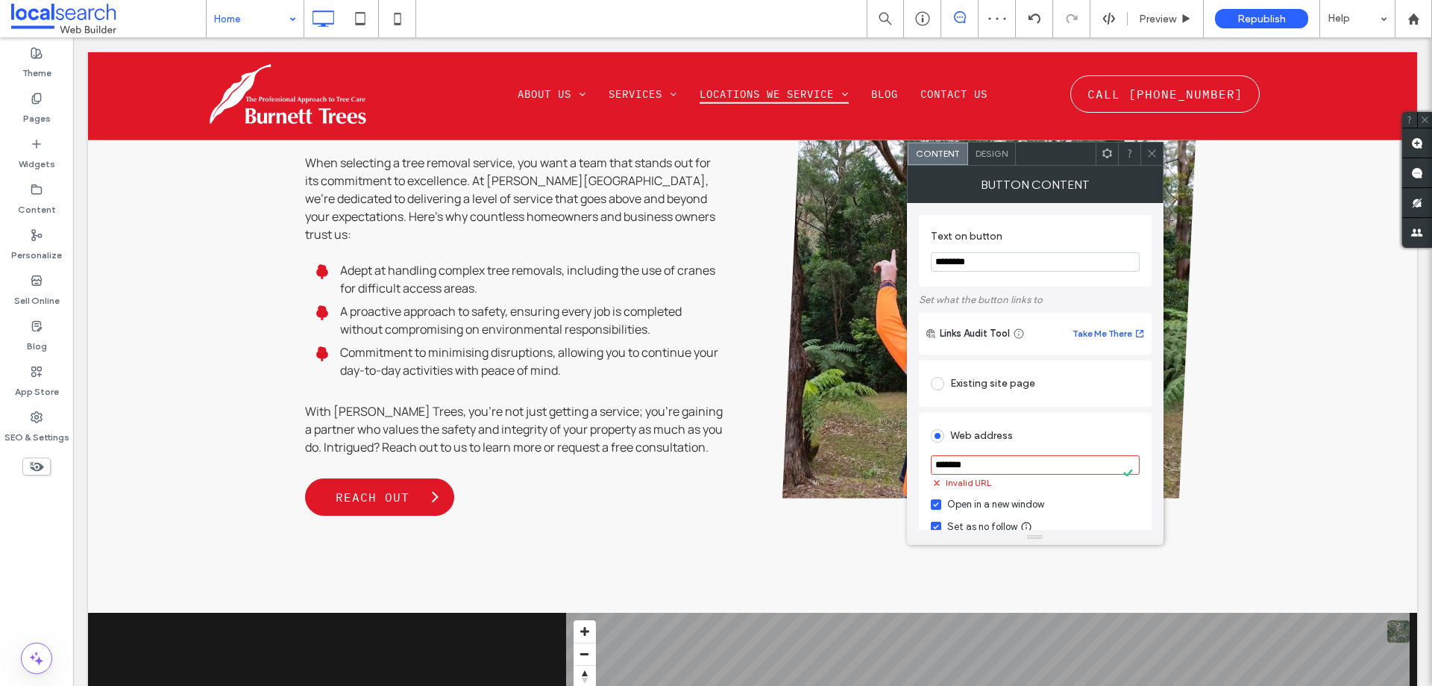
click at [1059, 477] on div "Invalid URL" at bounding box center [1035, 481] width 209 height 15
click at [1053, 465] on input "*******" at bounding box center [1035, 464] width 209 height 19
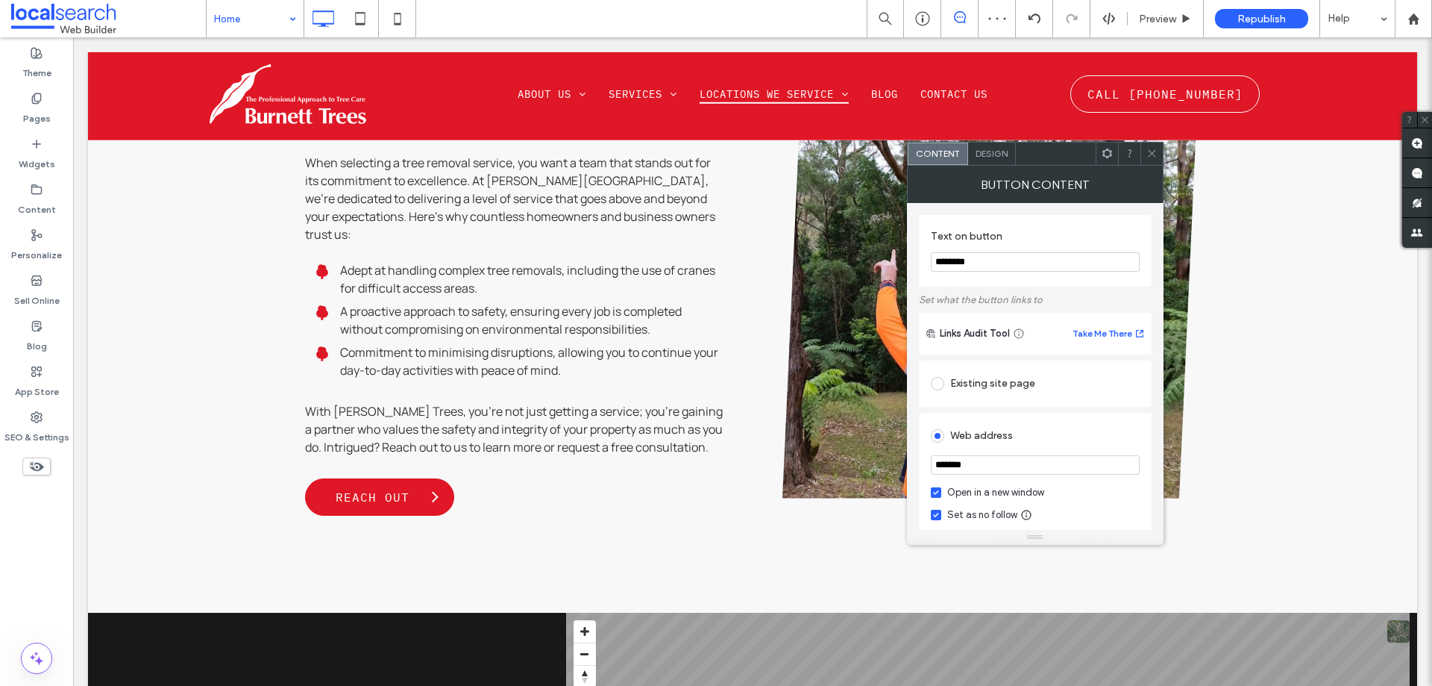
paste input "**********"
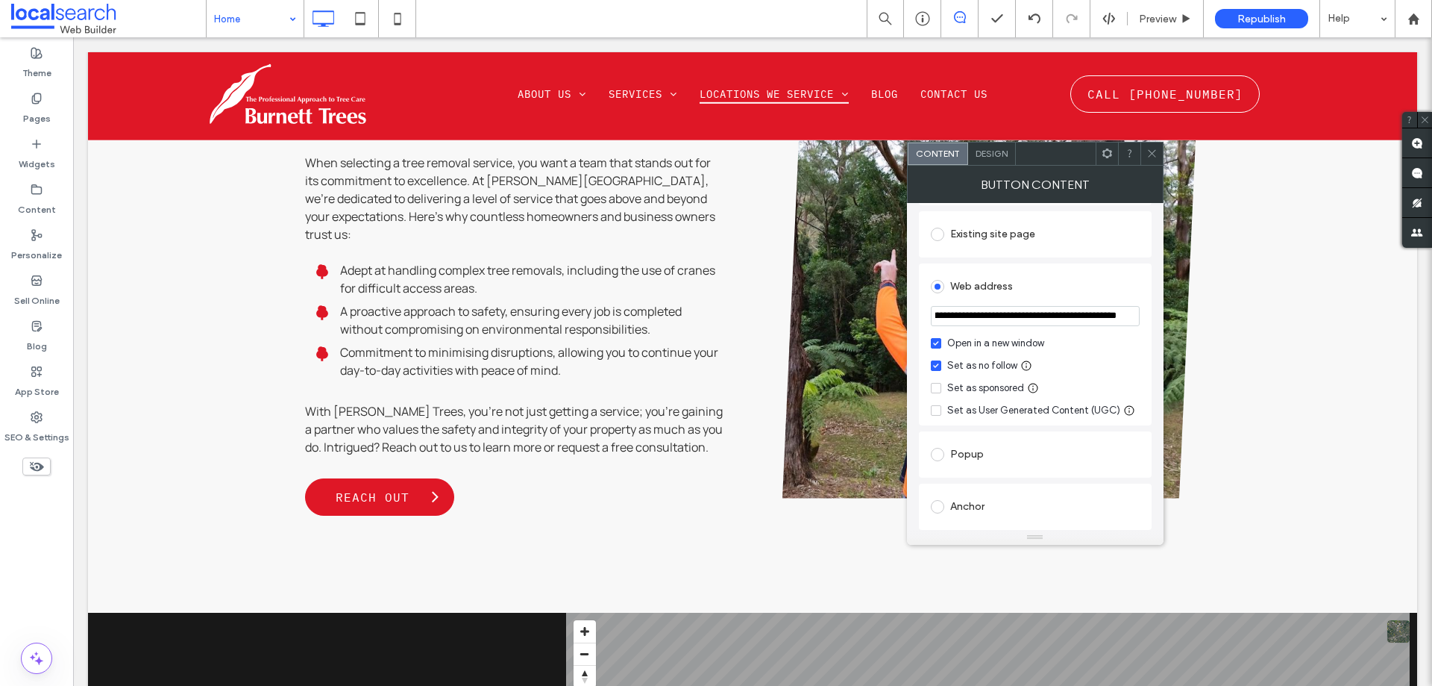
type input "**********"
click at [1155, 148] on icon at bounding box center [1152, 153] width 11 height 11
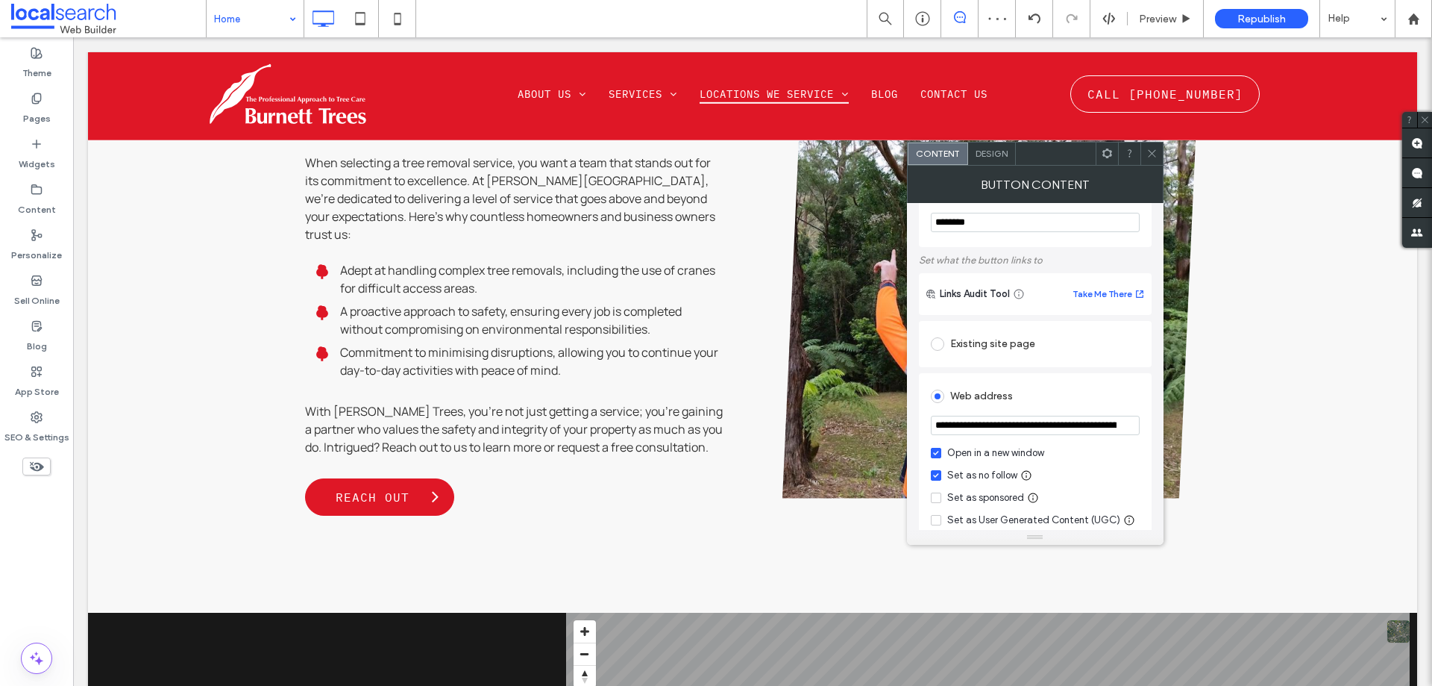
scroll to position [75, 0]
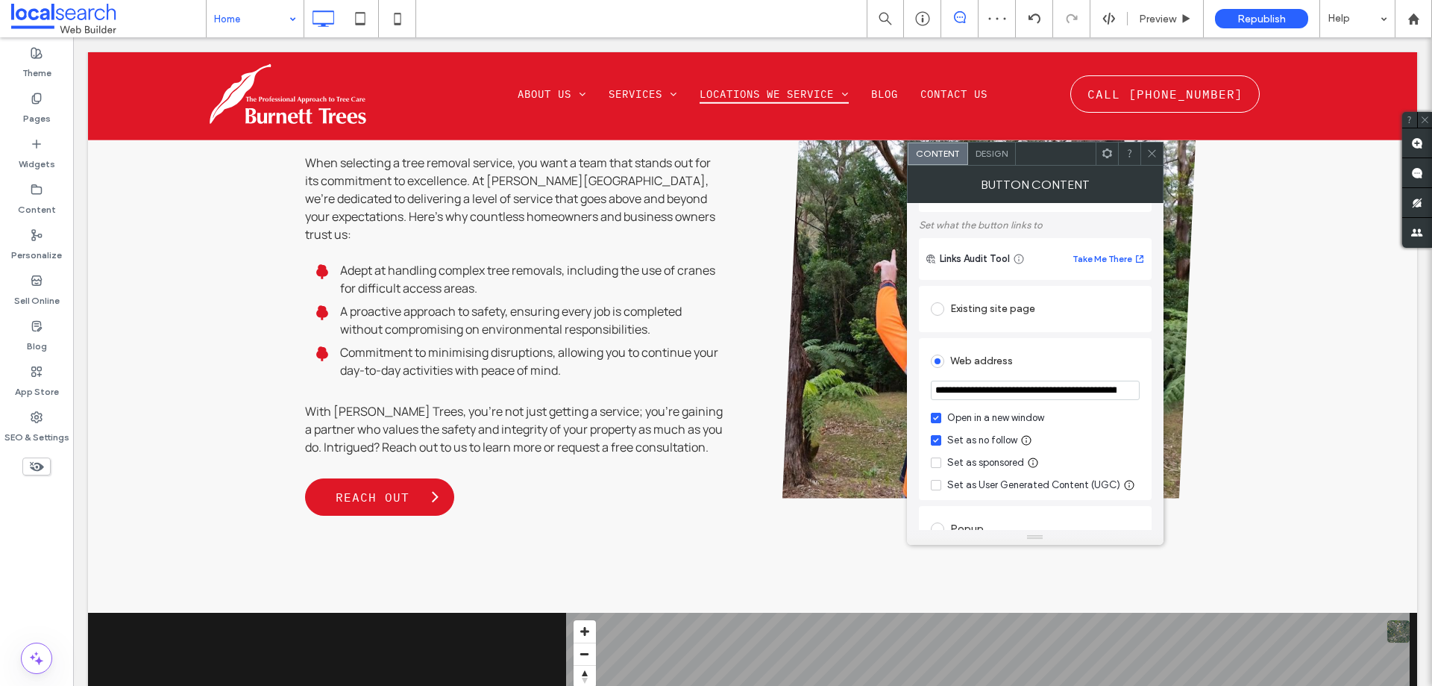
click at [1159, 153] on div at bounding box center [1152, 153] width 22 height 22
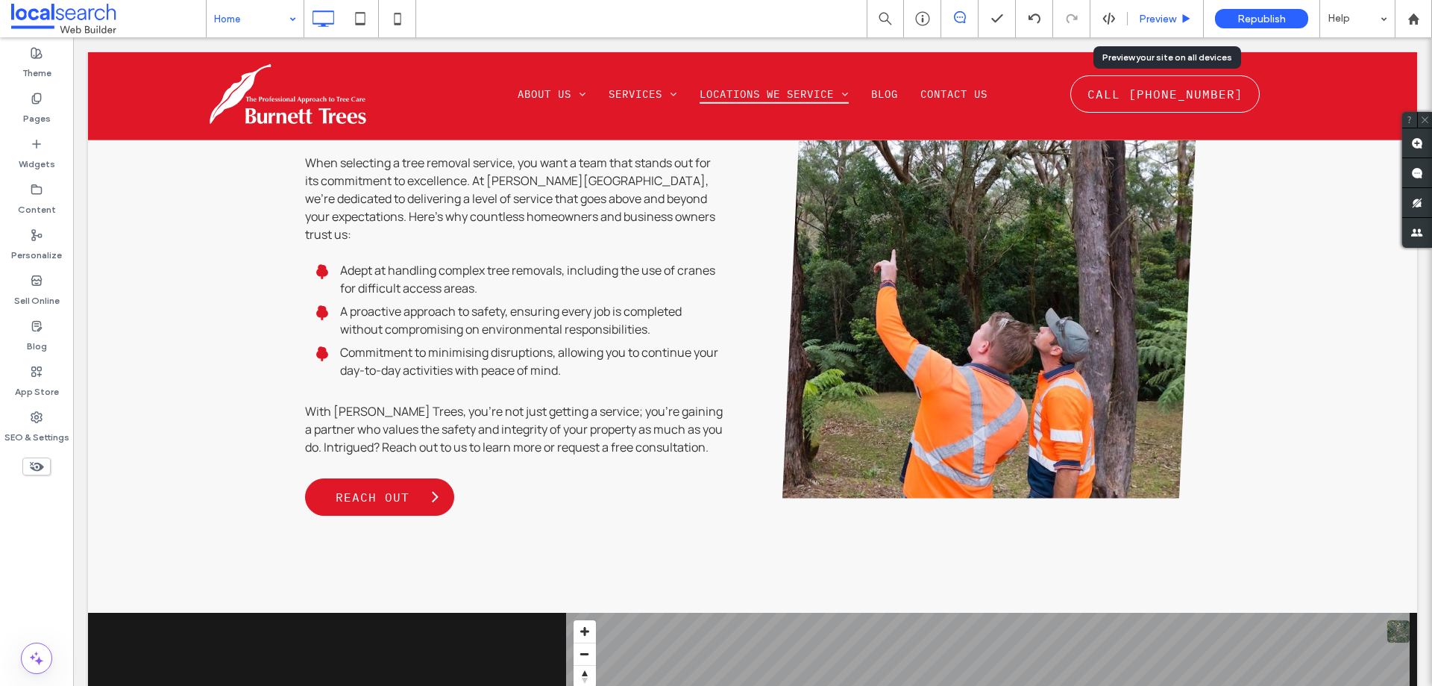
click at [1146, 25] on span "Preview" at bounding box center [1157, 19] width 37 height 13
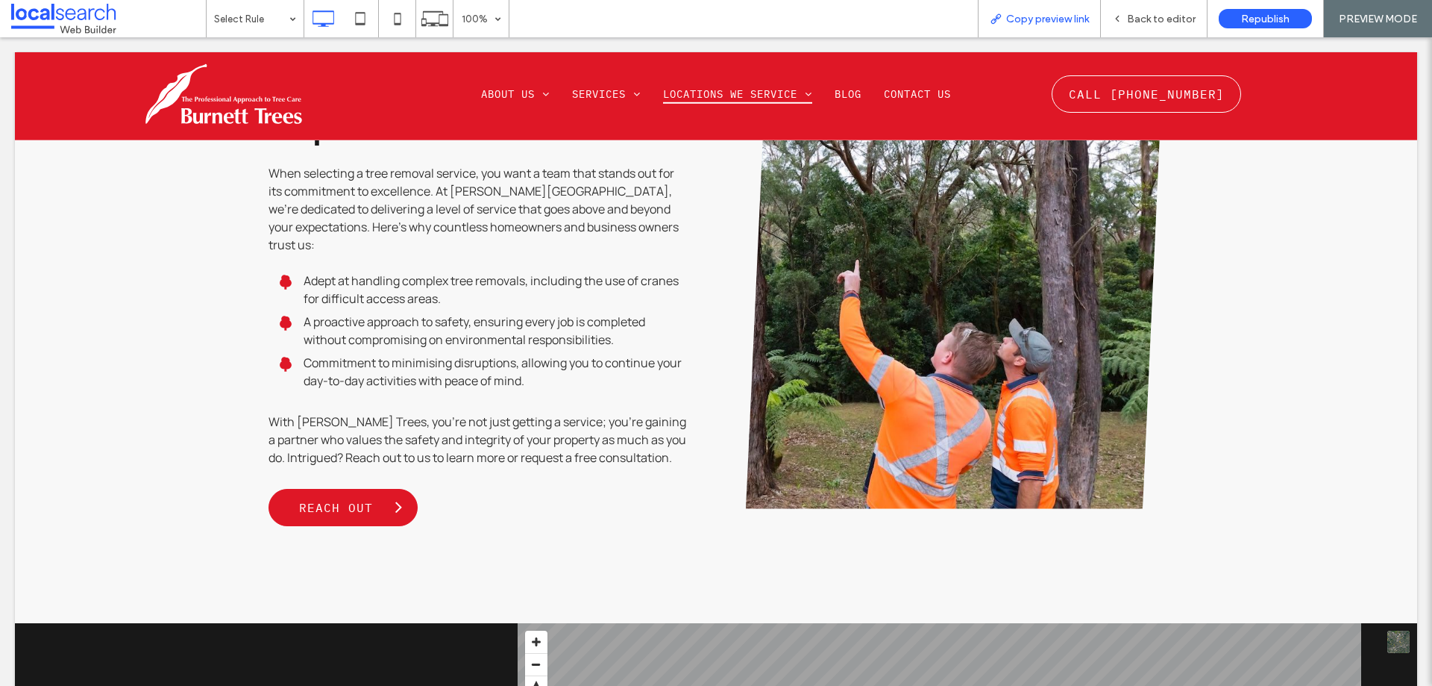
click at [1071, 13] on span "Copy preview link" at bounding box center [1047, 19] width 83 height 13
click at [1137, 16] on span "Back to editor" at bounding box center [1161, 19] width 69 height 13
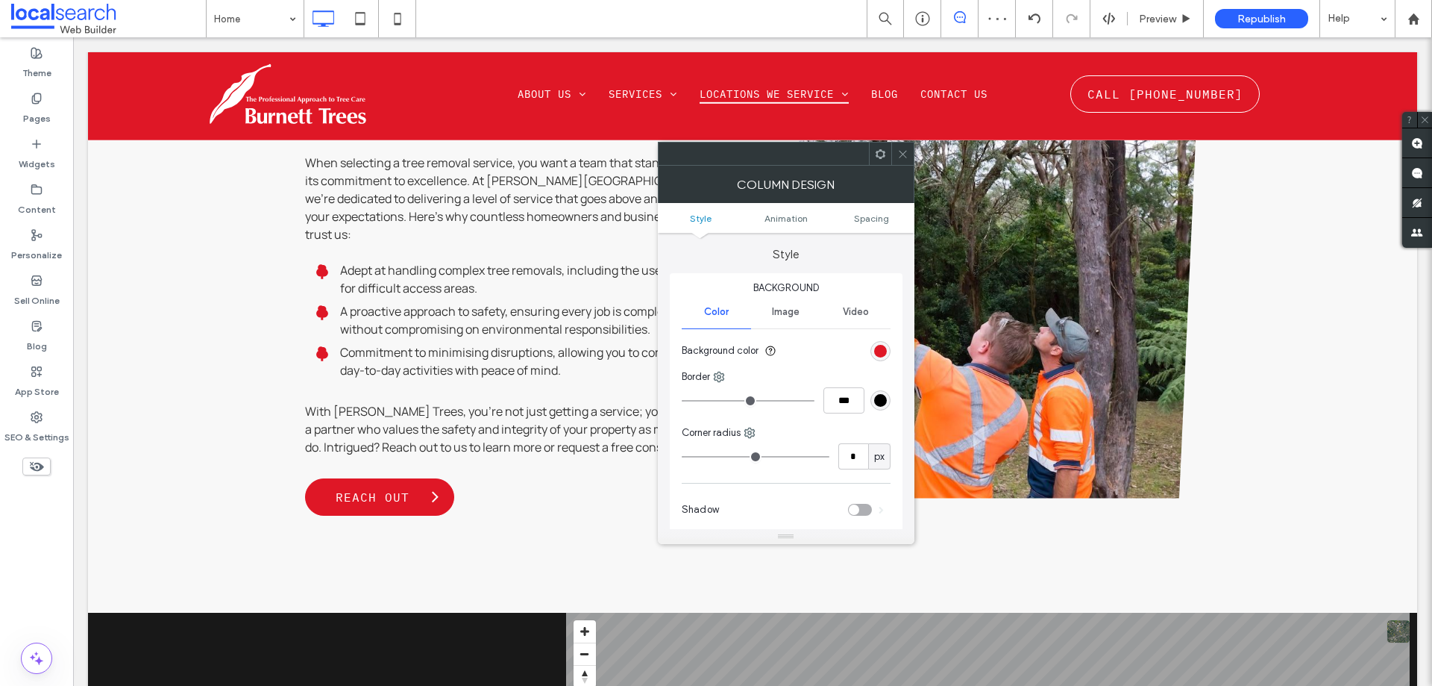
click at [882, 154] on icon at bounding box center [880, 153] width 11 height 11
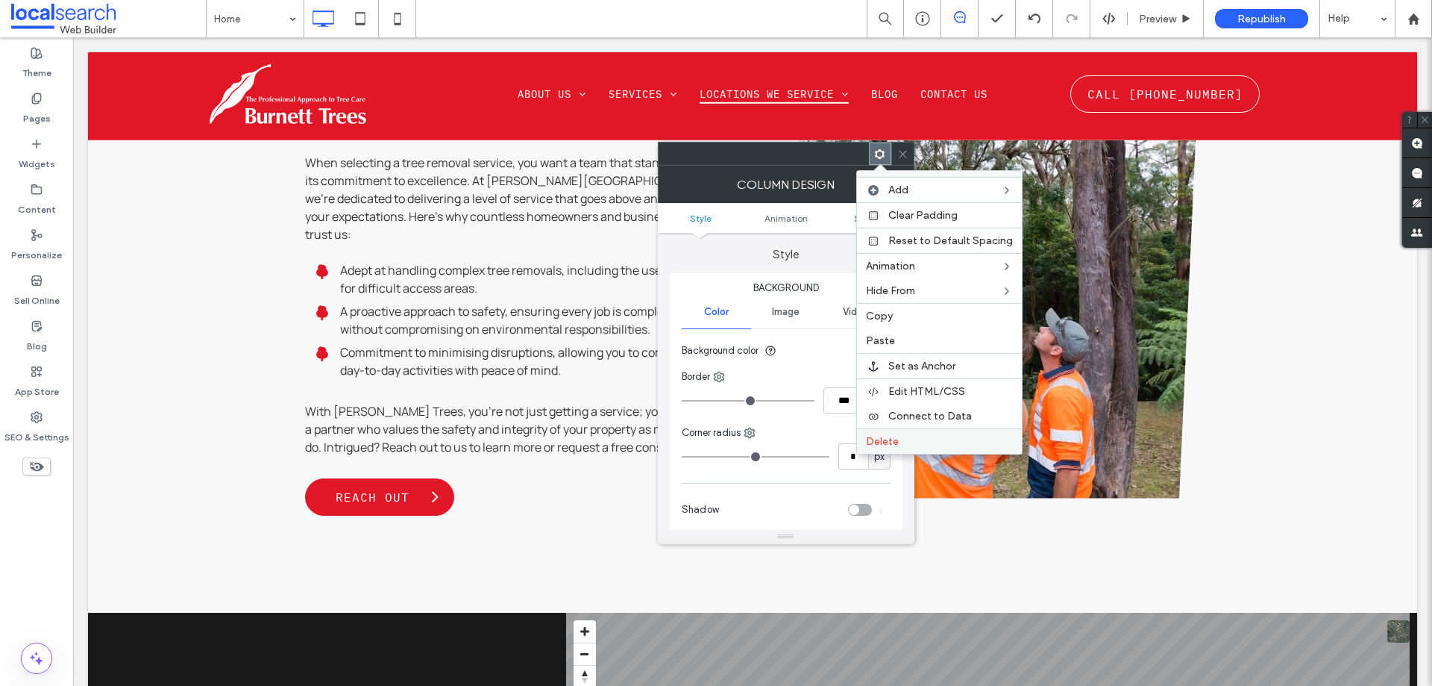
click at [888, 436] on span "Delete" at bounding box center [882, 441] width 33 height 13
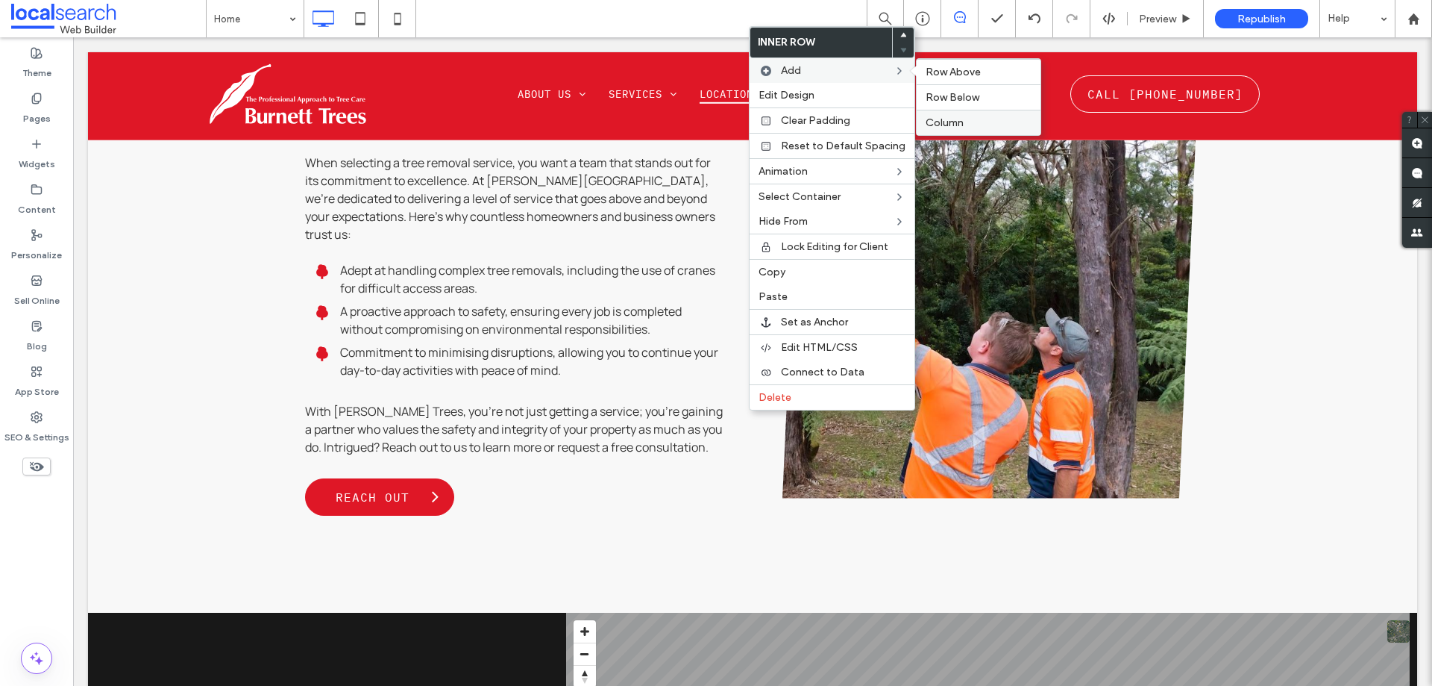
click at [959, 118] on span "Column" at bounding box center [945, 122] width 38 height 13
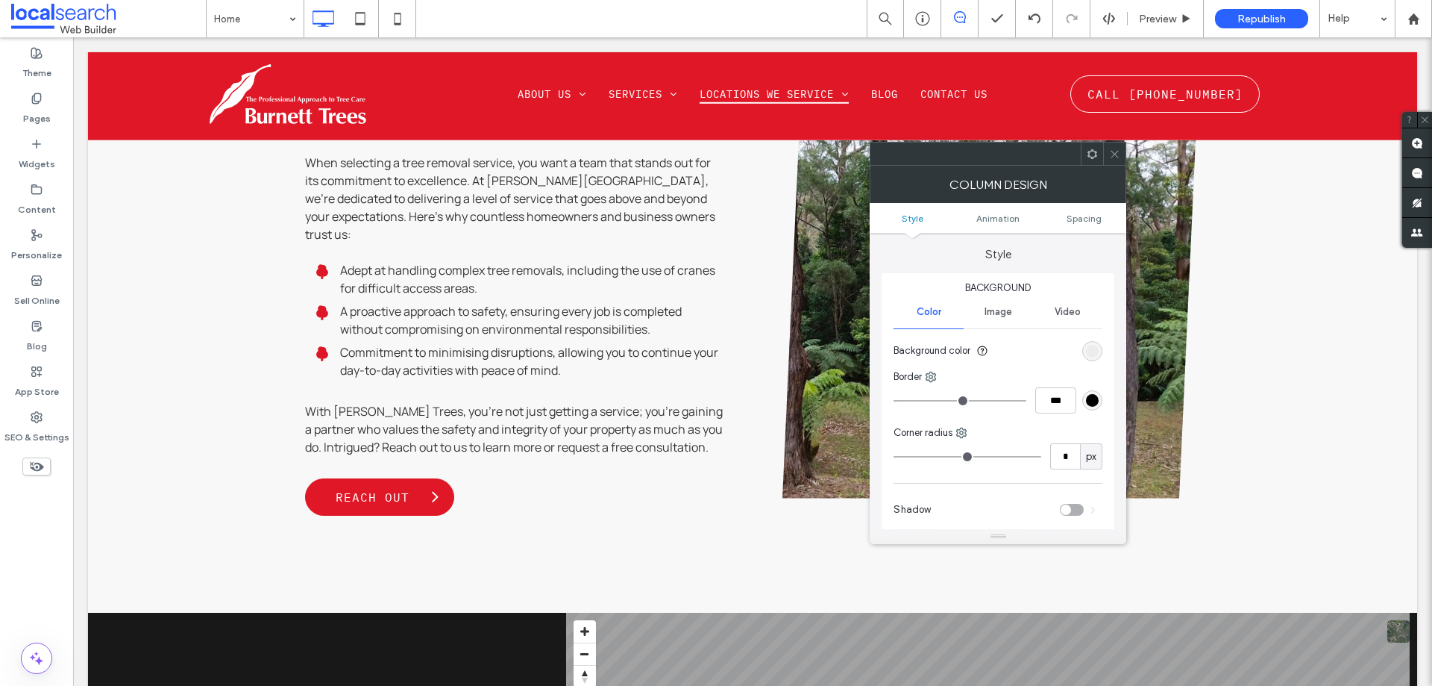
click at [1095, 156] on icon at bounding box center [1092, 153] width 11 height 11
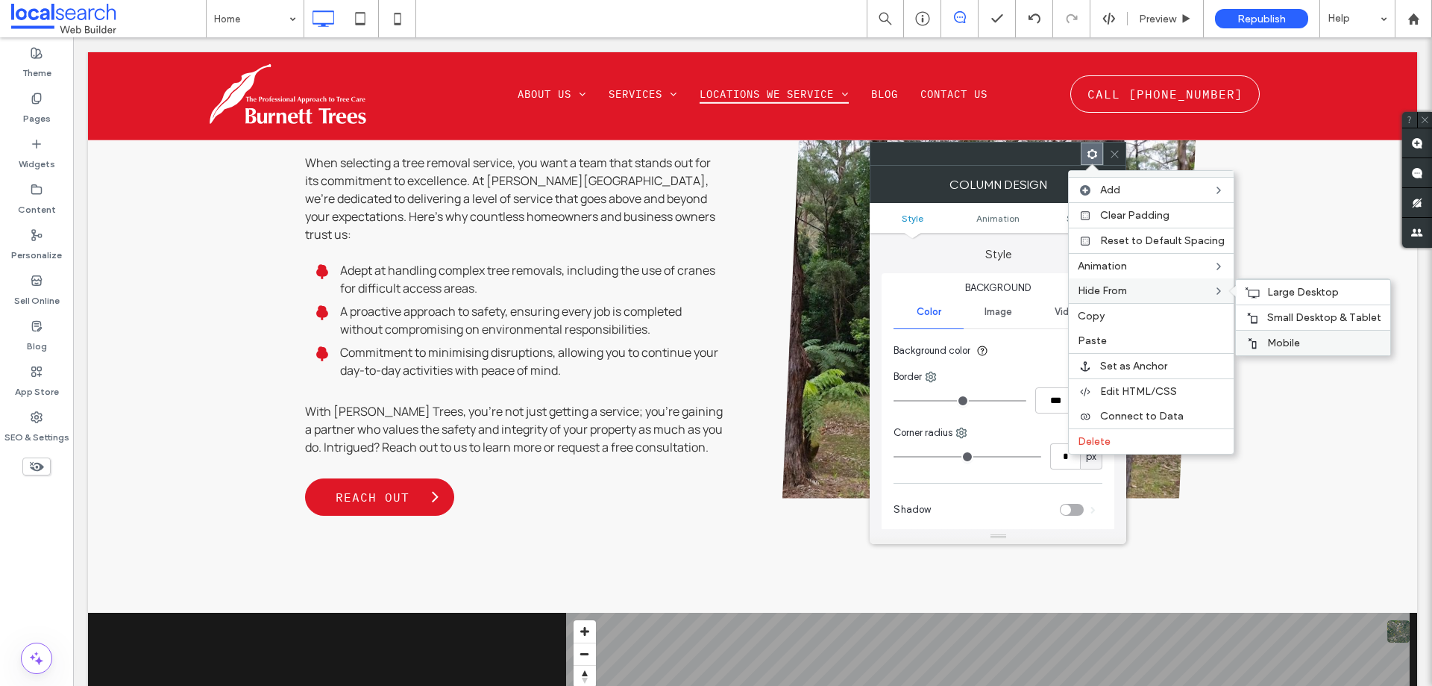
click at [1267, 341] on span "Mobile" at bounding box center [1283, 342] width 33 height 13
click at [366, 16] on icon at bounding box center [360, 19] width 30 height 30
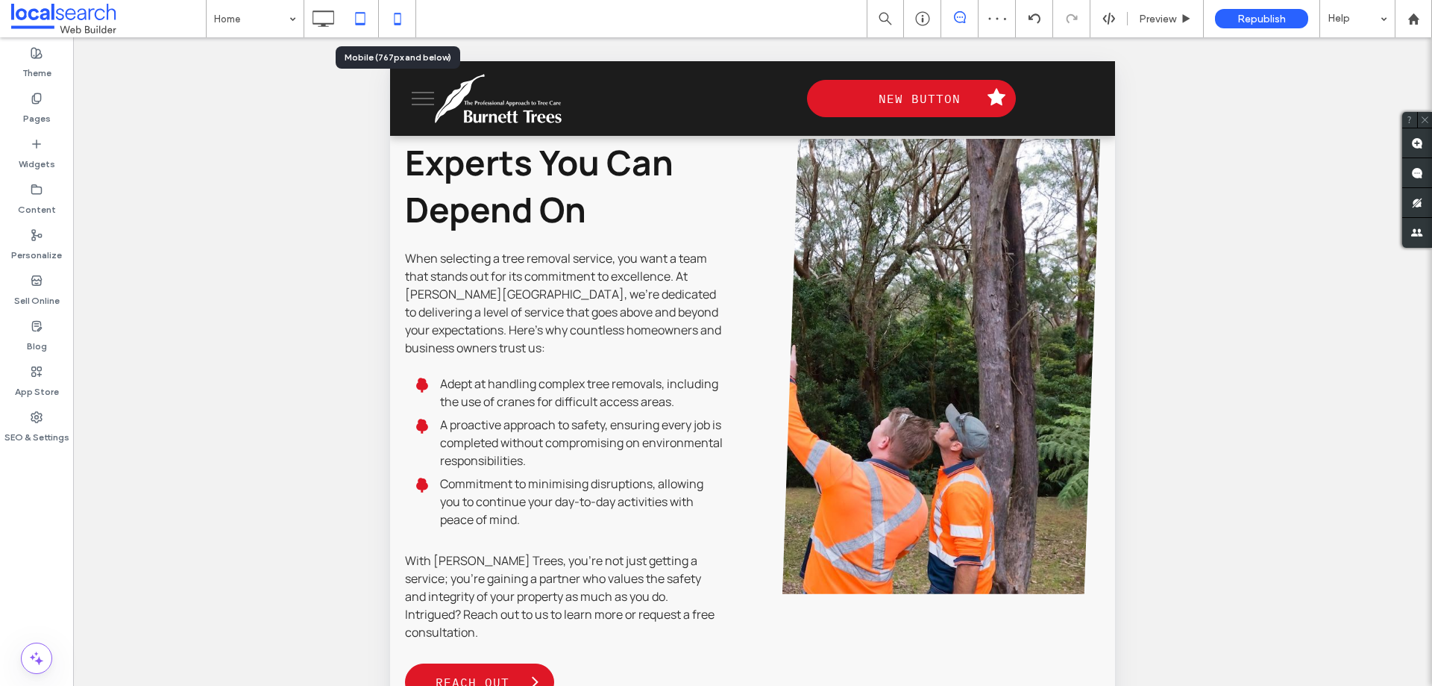
click at [396, 24] on use at bounding box center [397, 19] width 7 height 12
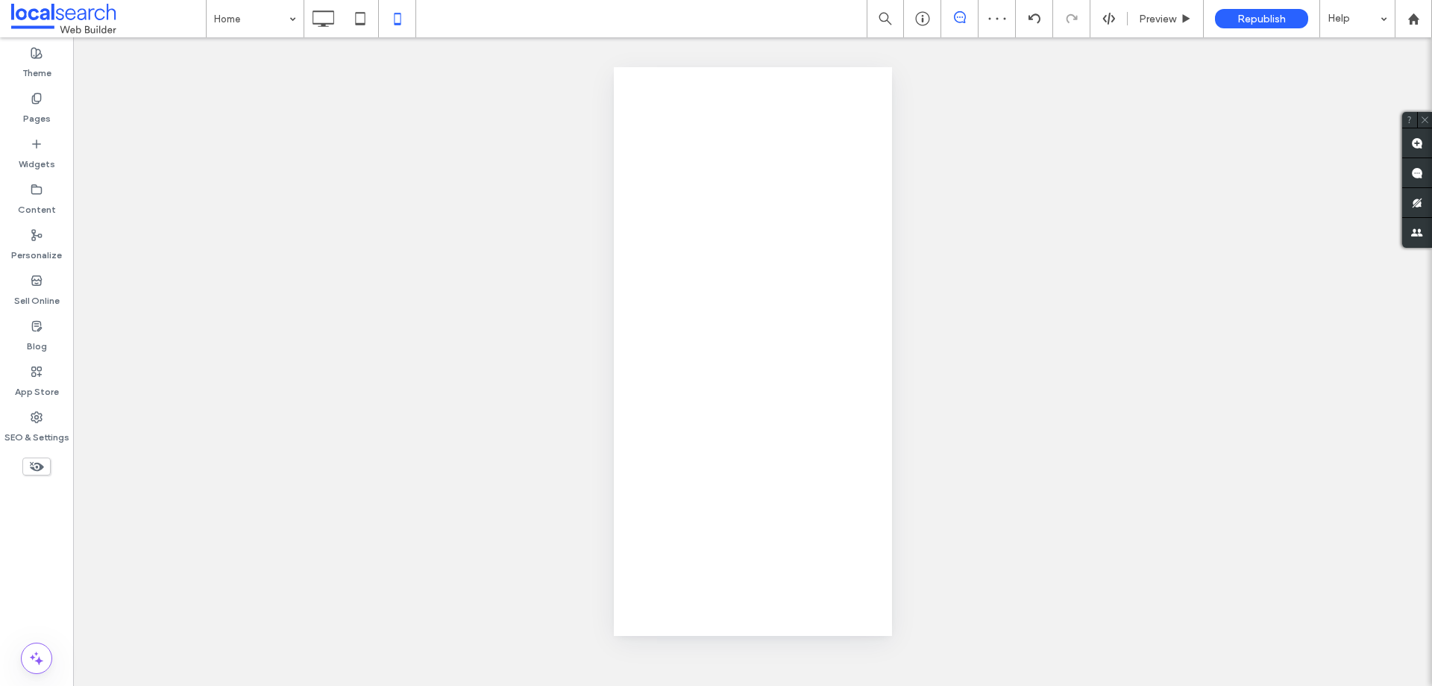
click at [359, 18] on div at bounding box center [716, 343] width 1432 height 686
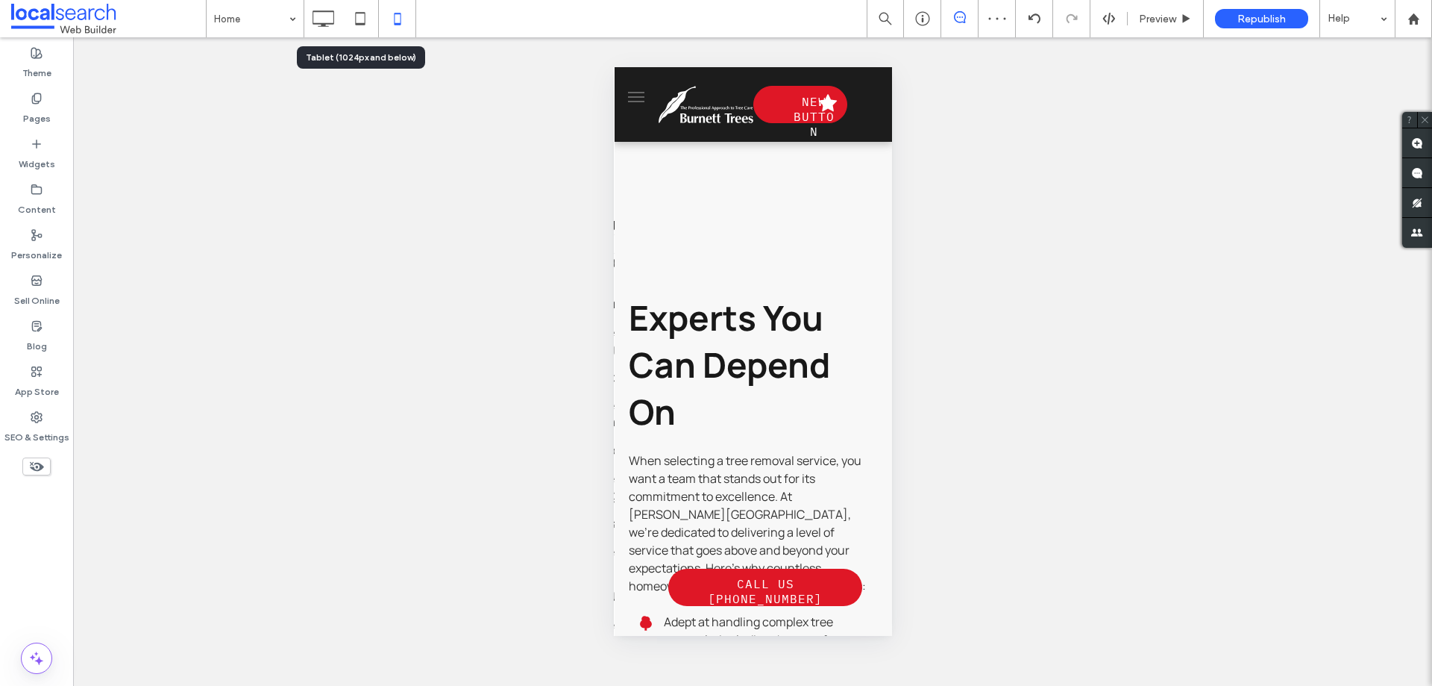
click at [359, 18] on icon at bounding box center [360, 19] width 30 height 30
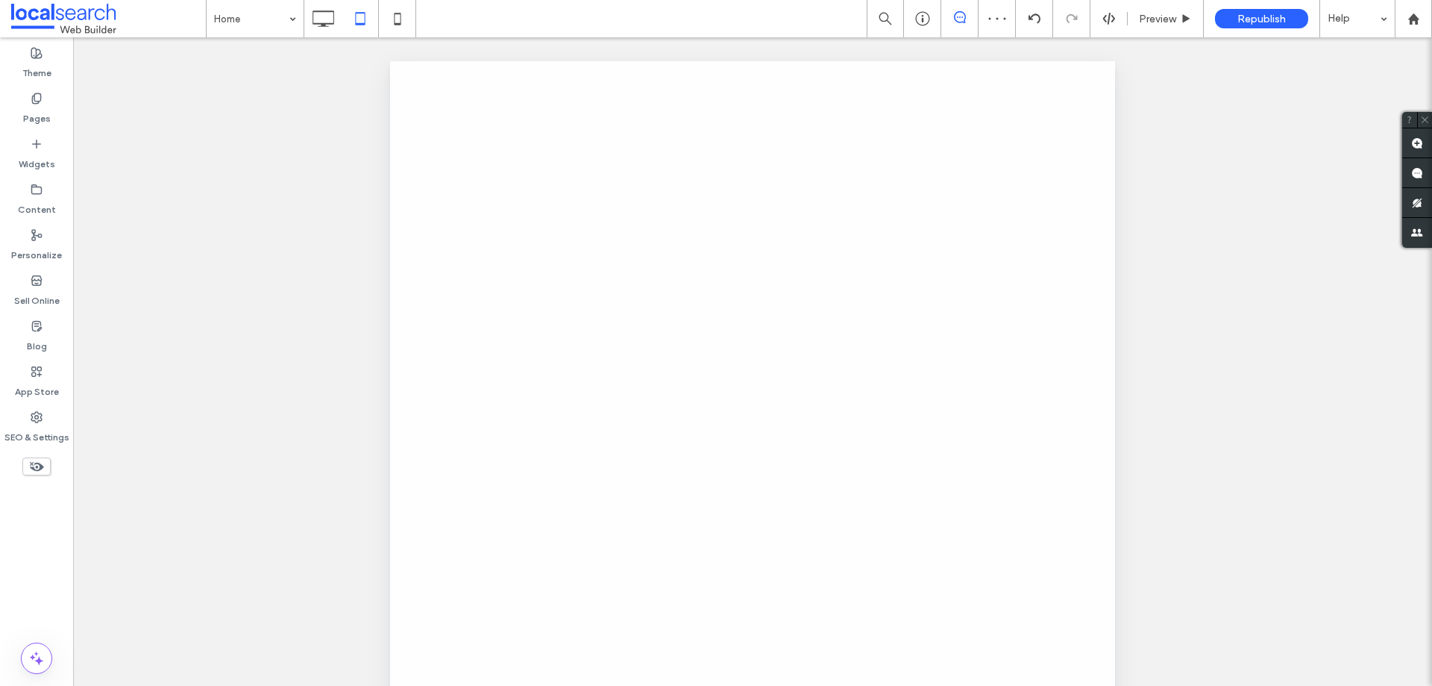
click at [326, 19] on icon at bounding box center [323, 19] width 30 height 30
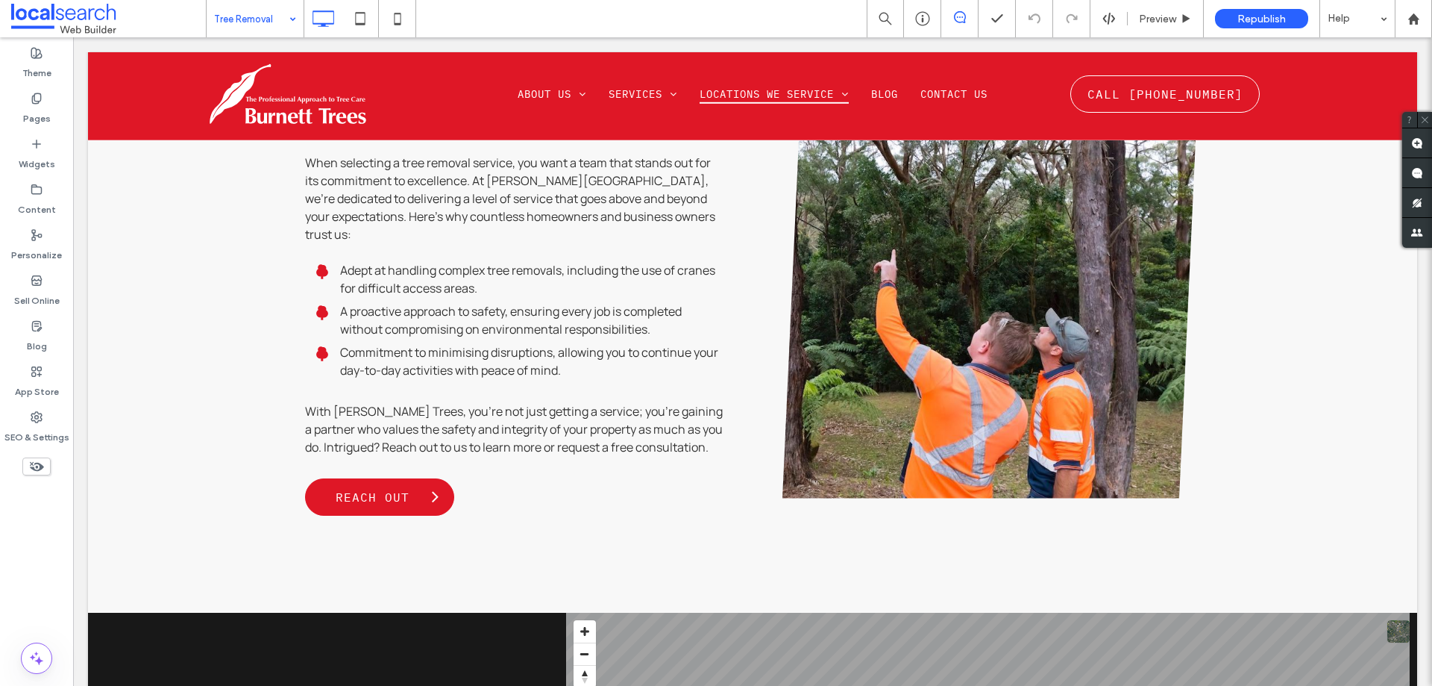
click at [249, 31] on input at bounding box center [251, 18] width 75 height 37
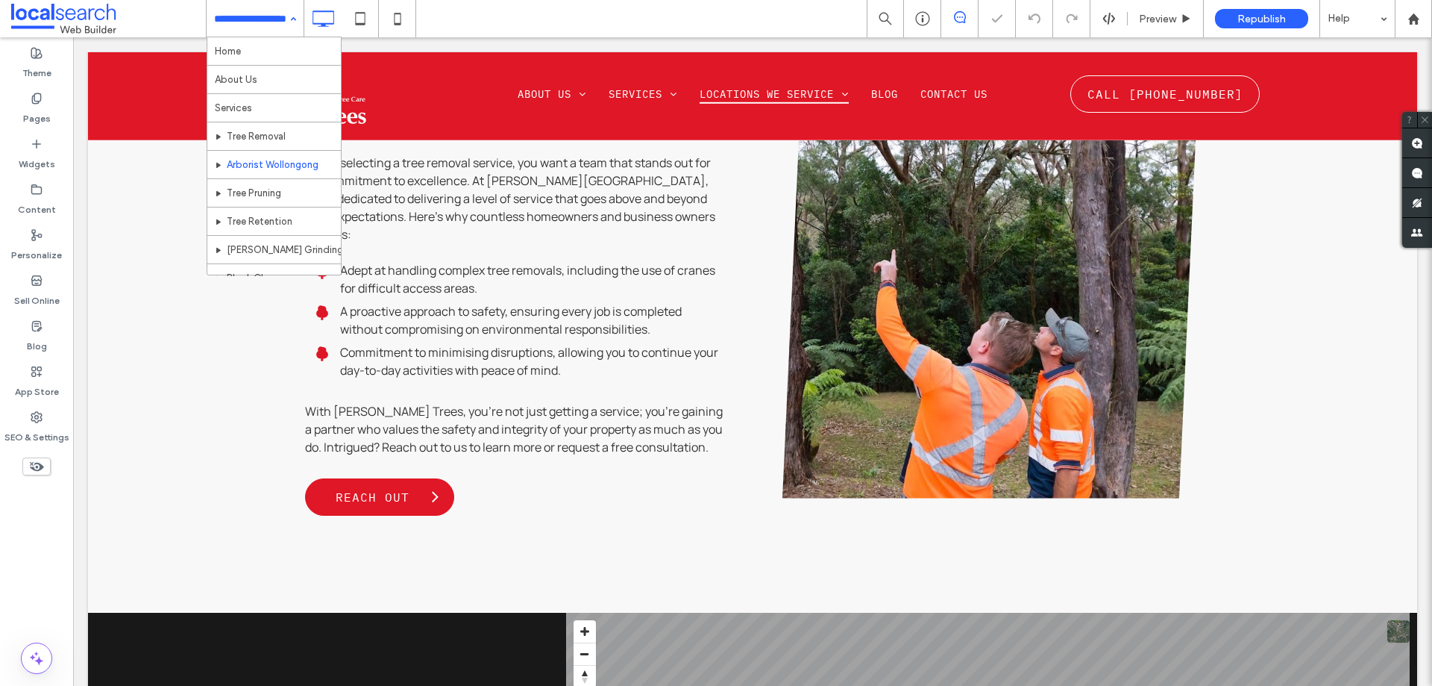
click at [259, 20] on input at bounding box center [251, 18] width 75 height 37
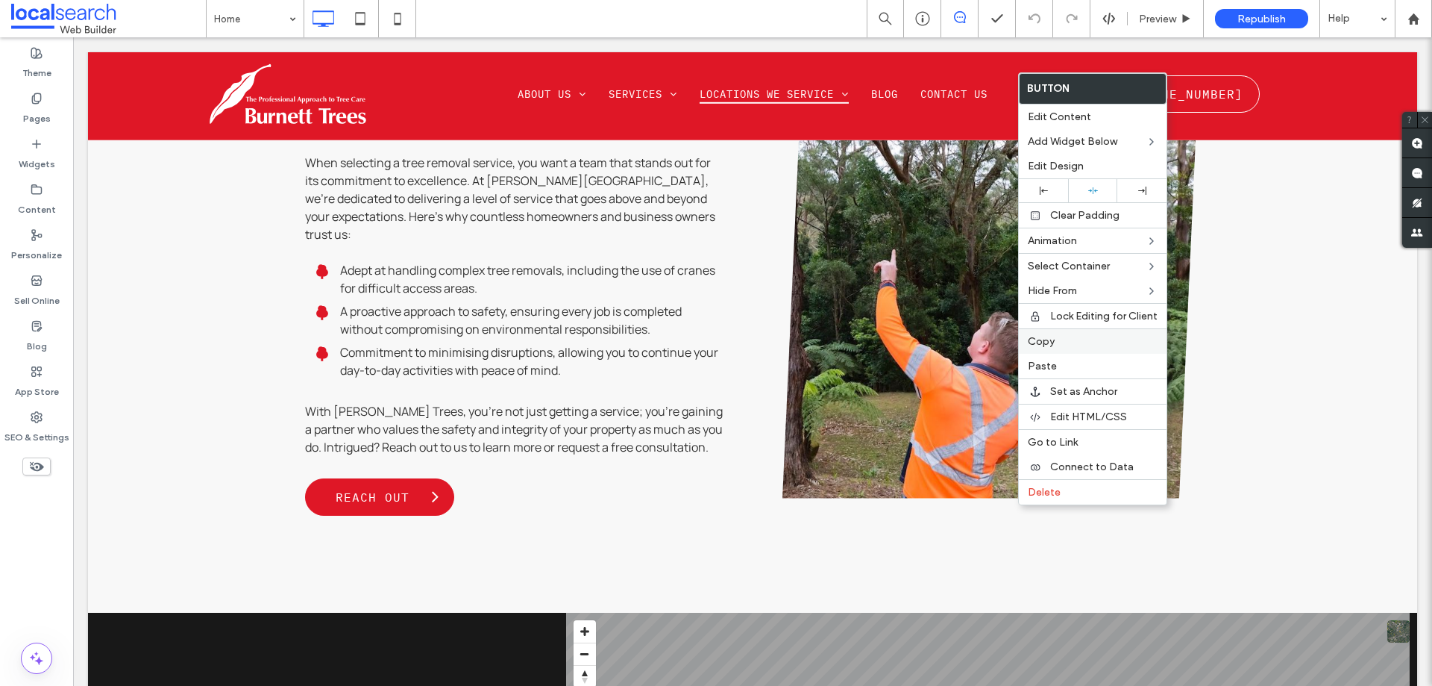
click at [1044, 347] on span "Copy" at bounding box center [1041, 341] width 27 height 13
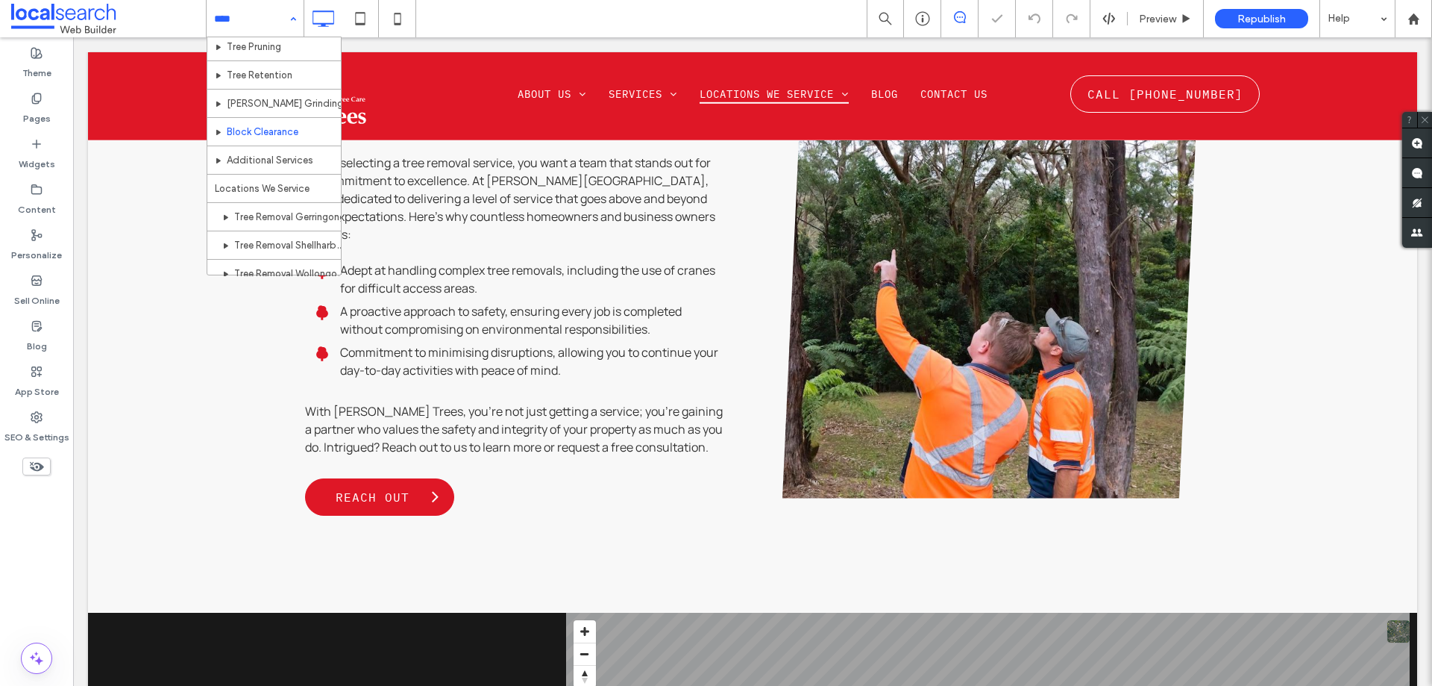
scroll to position [149, 0]
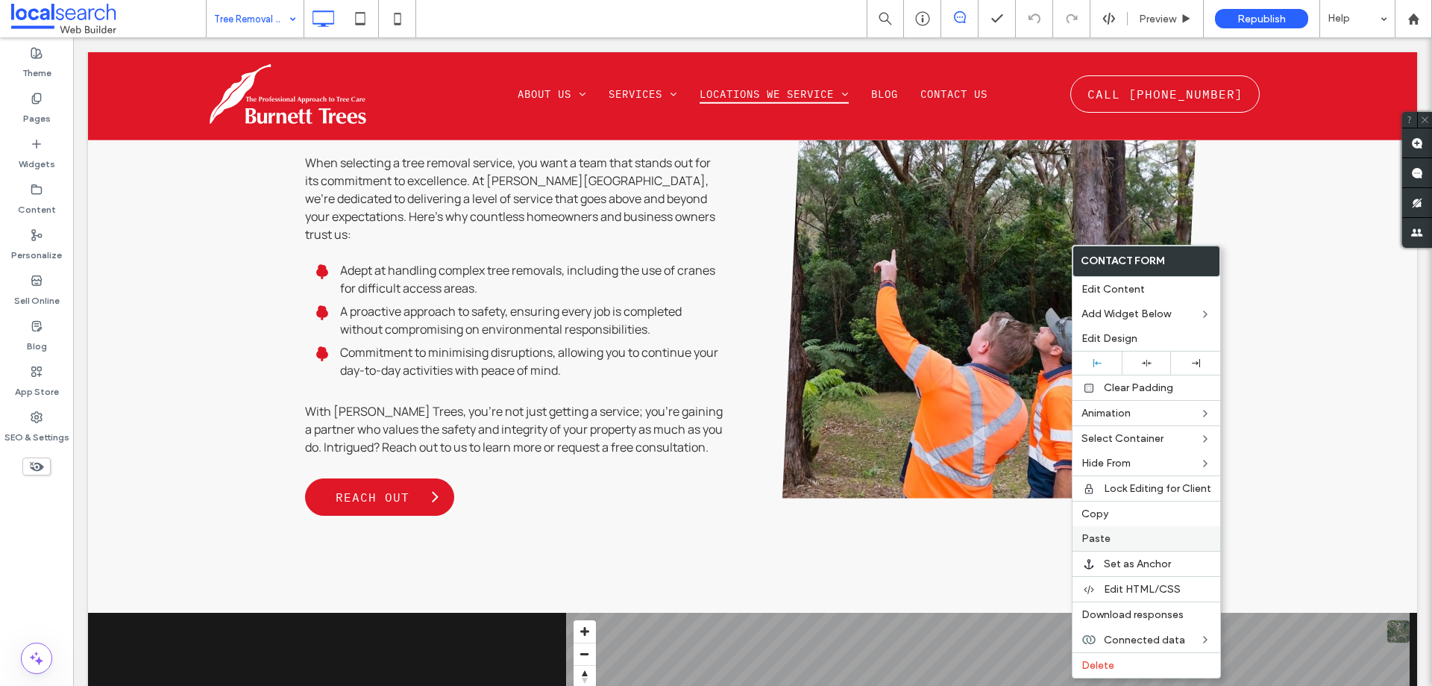
click at [1112, 534] on label "Paste" at bounding box center [1147, 538] width 130 height 13
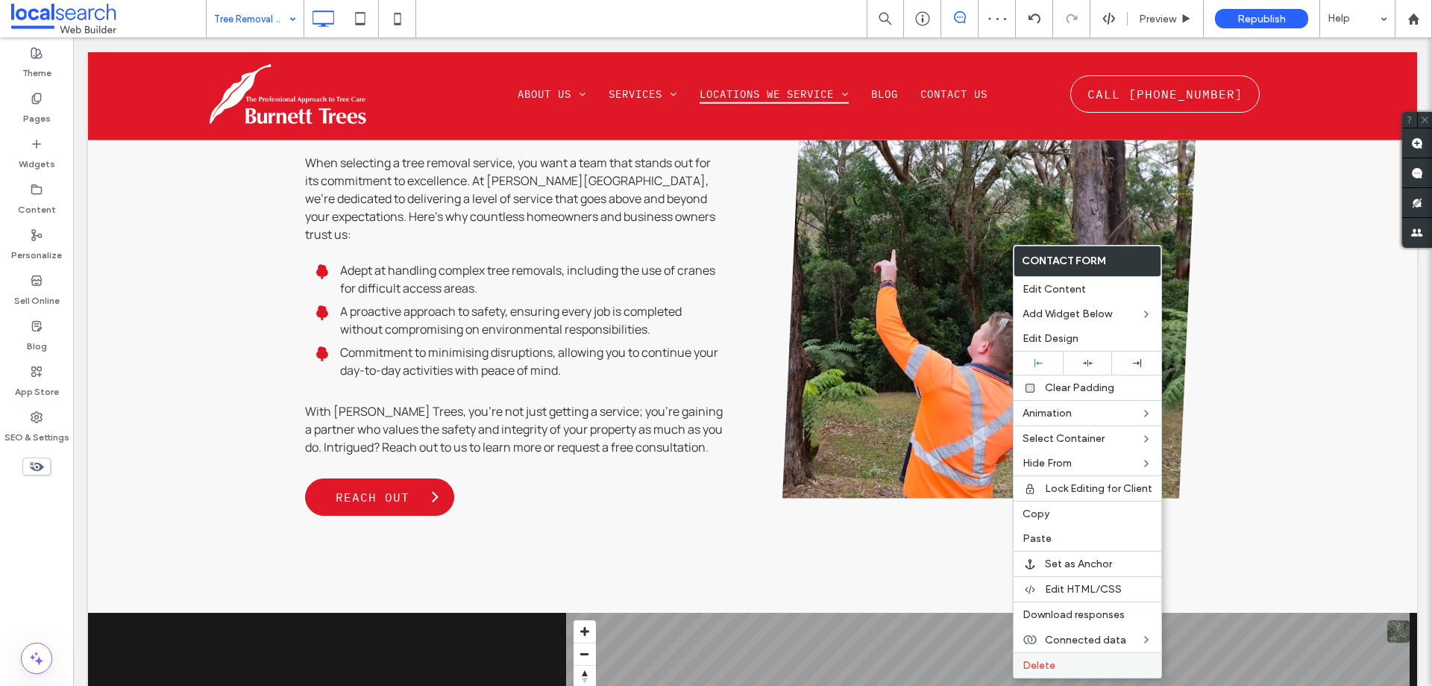
click at [1021, 661] on div "Delete" at bounding box center [1088, 664] width 148 height 25
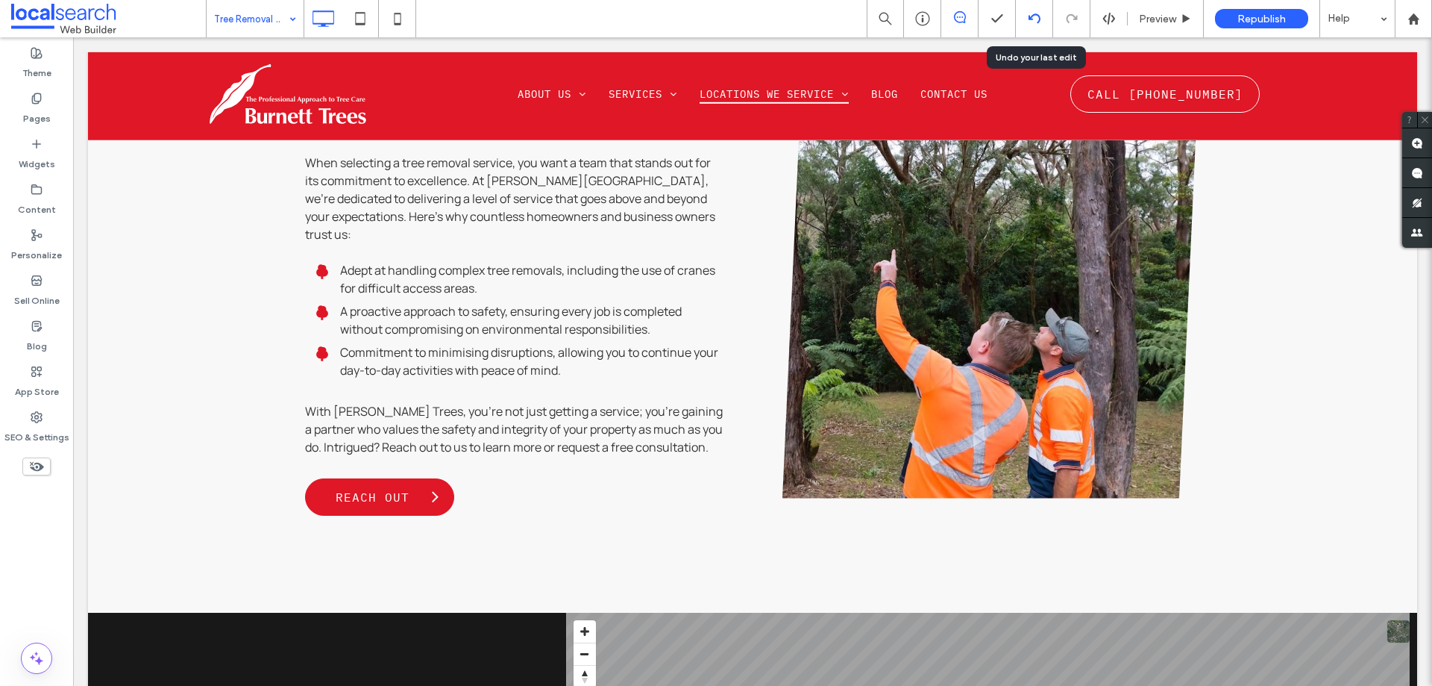
click at [1028, 25] on div at bounding box center [1034, 18] width 37 height 37
click at [1029, 20] on icon at bounding box center [1035, 19] width 12 height 12
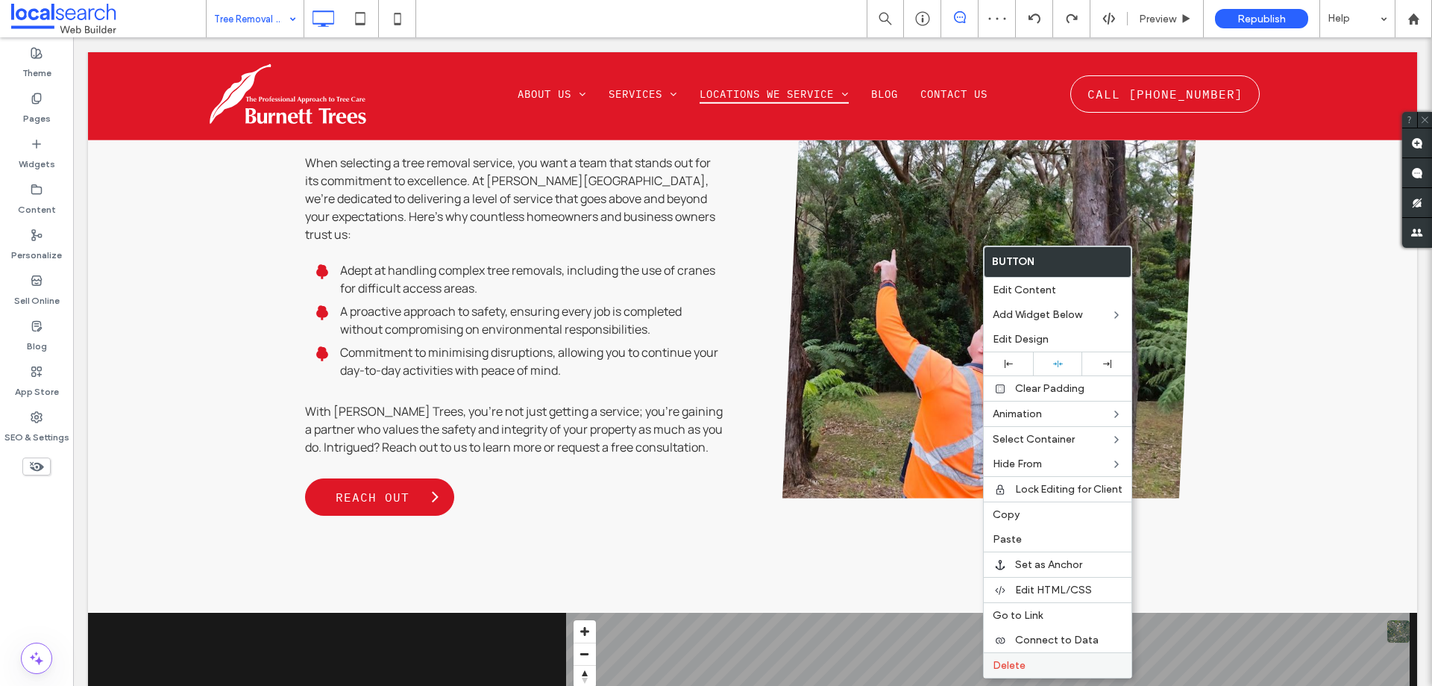
click at [1014, 668] on span "Delete" at bounding box center [1009, 665] width 33 height 13
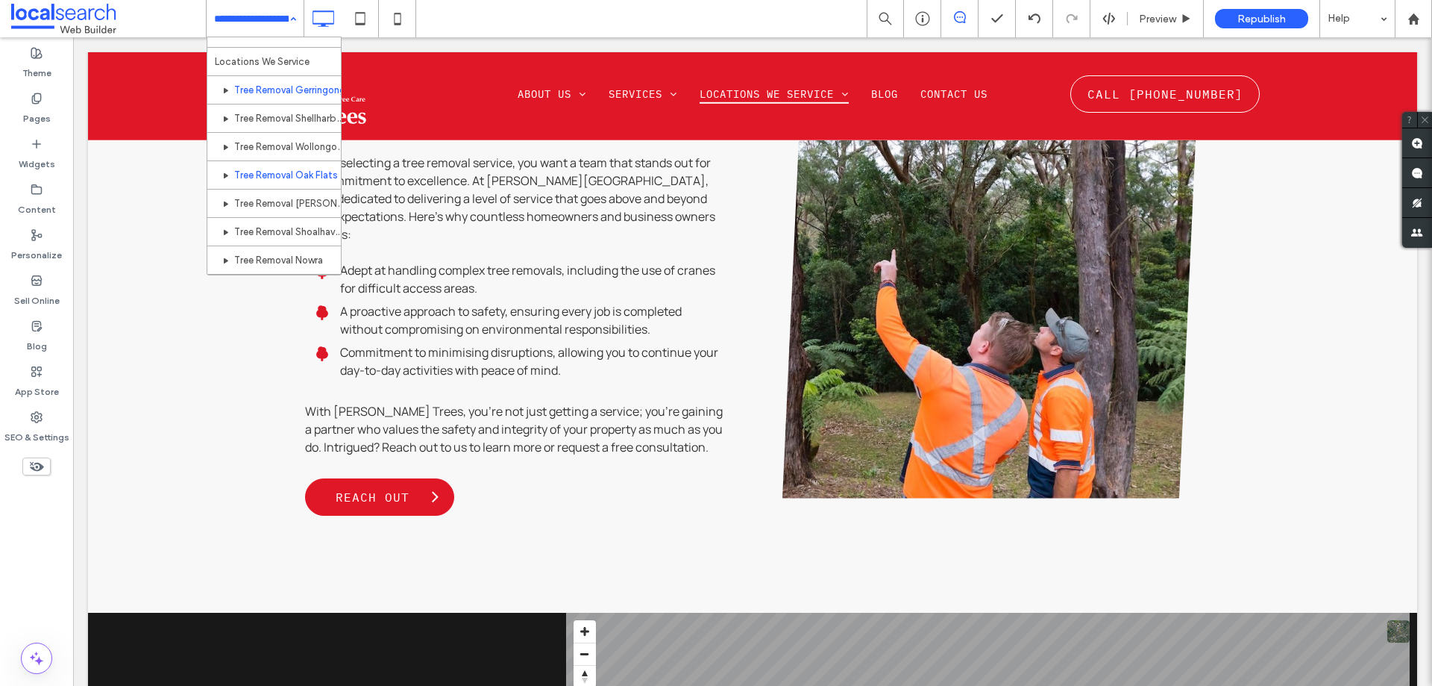
scroll to position [298, 0]
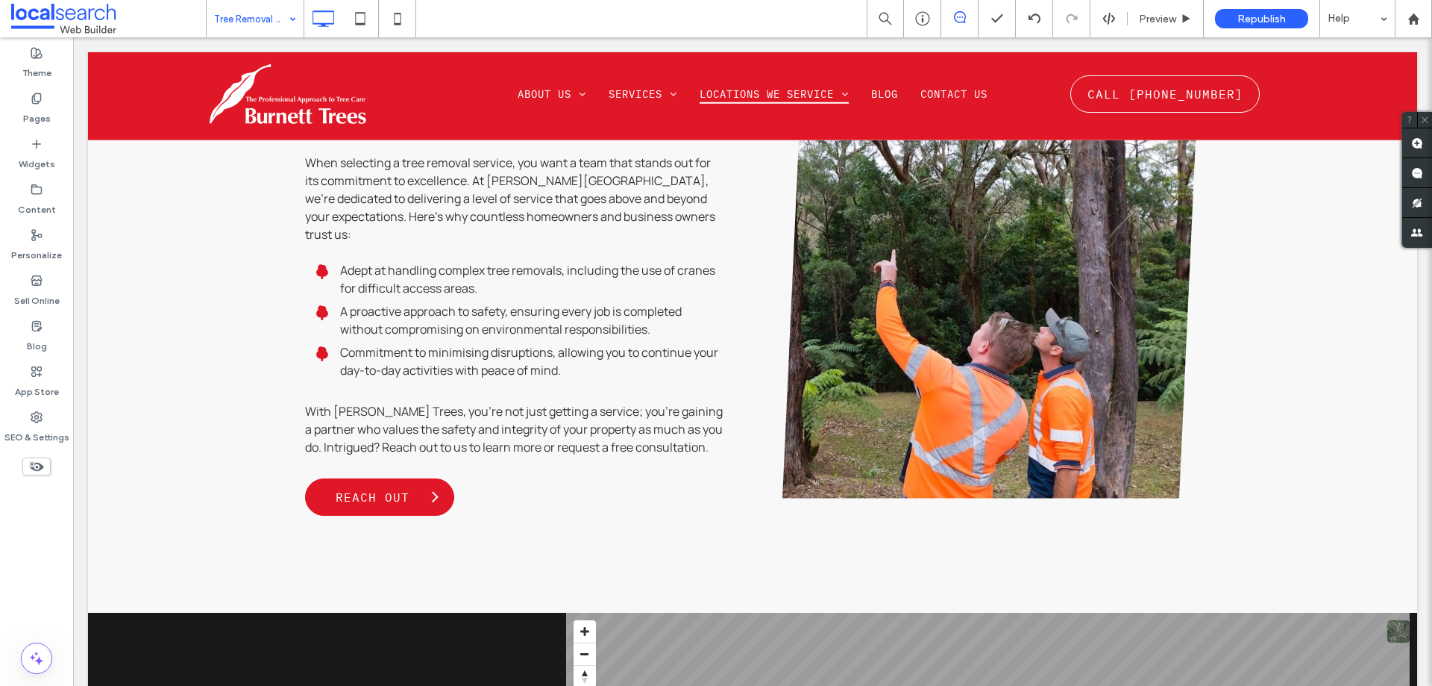
click at [290, 17] on div at bounding box center [716, 343] width 1432 height 686
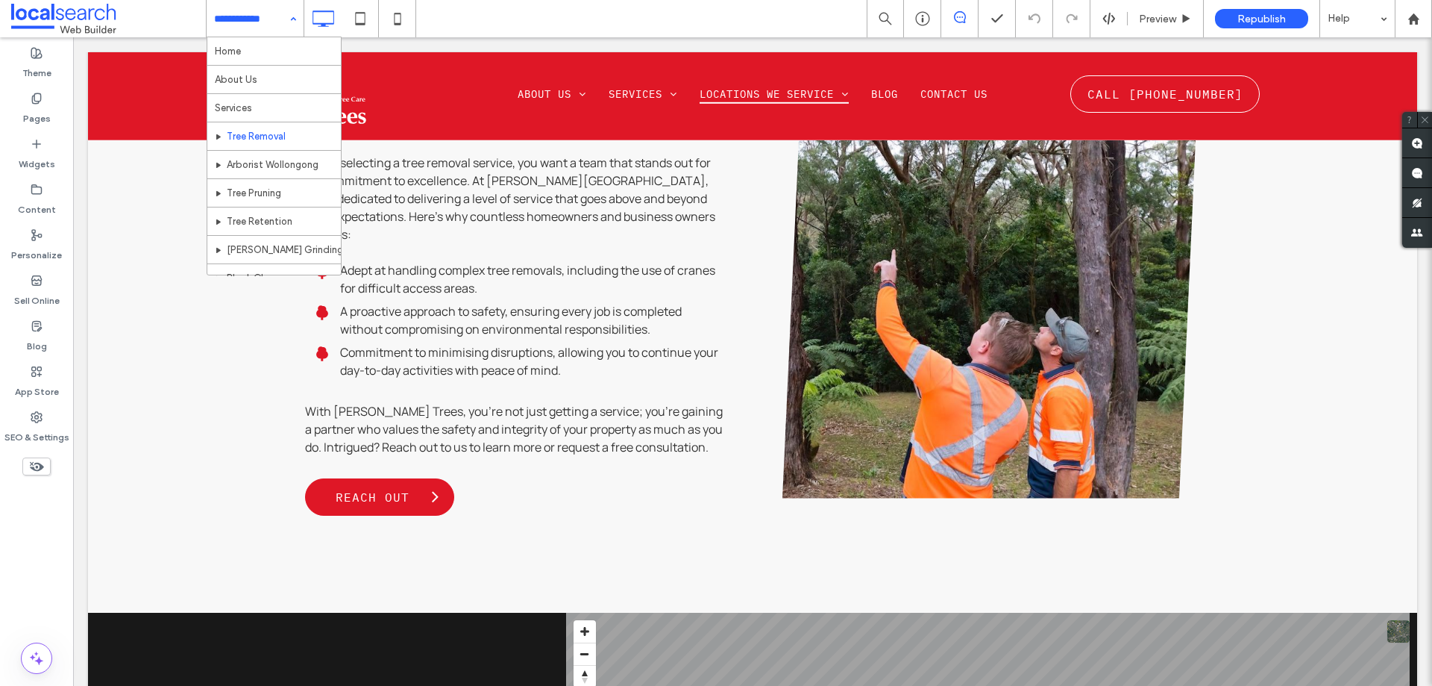
click at [272, 13] on input at bounding box center [251, 18] width 75 height 37
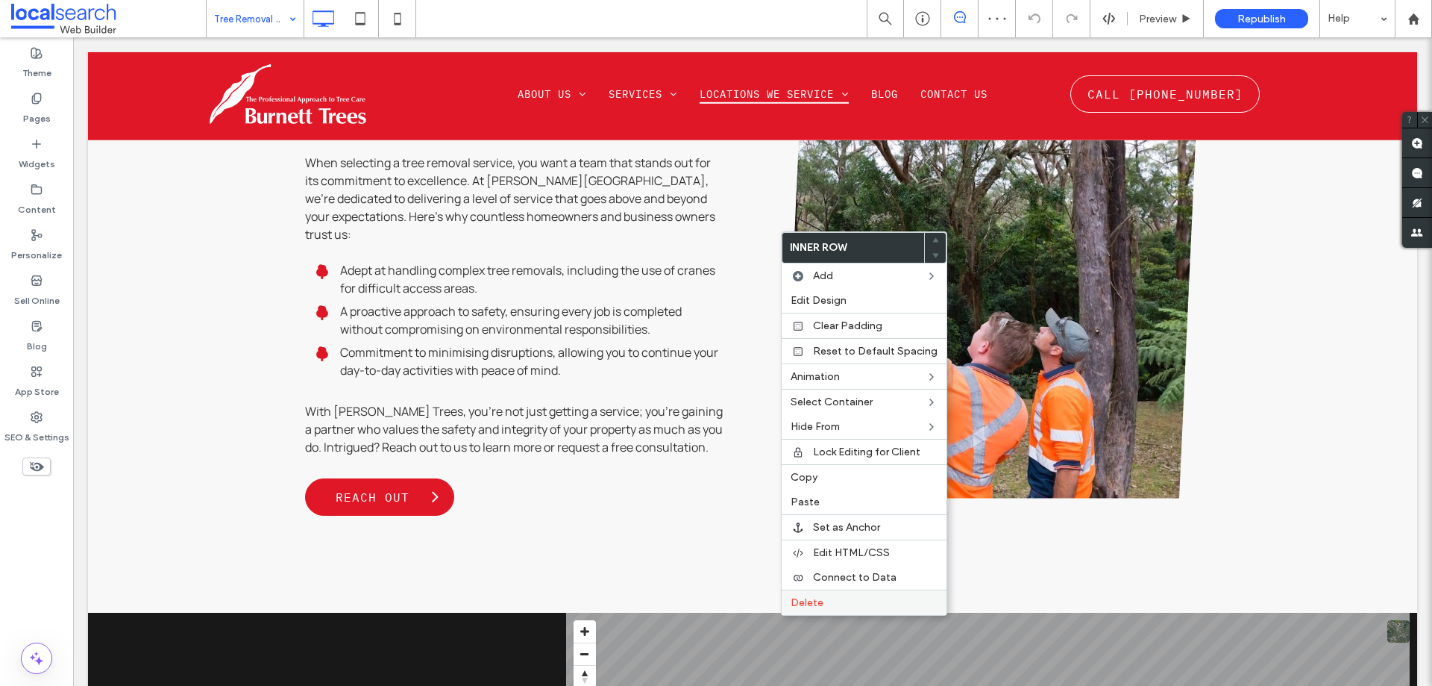
click at [802, 599] on span "Delete" at bounding box center [807, 602] width 33 height 13
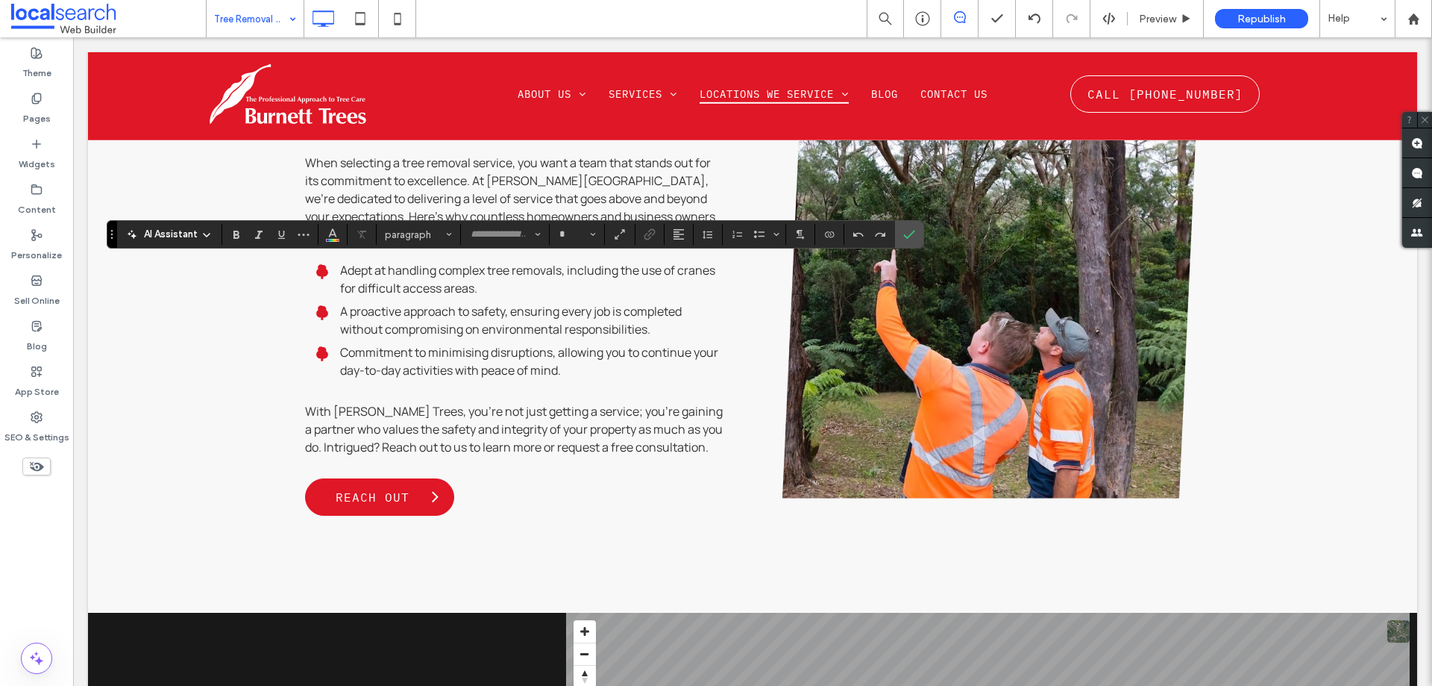
type input "*******"
type input "**"
click at [683, 233] on icon "Alignment" at bounding box center [679, 234] width 12 height 12
drag, startPoint x: 687, startPoint y: 286, endPoint x: 701, endPoint y: 279, distance: 15.7
click at [701, 279] on div "ui.textEditor.alignment.center" at bounding box center [693, 281] width 19 height 12
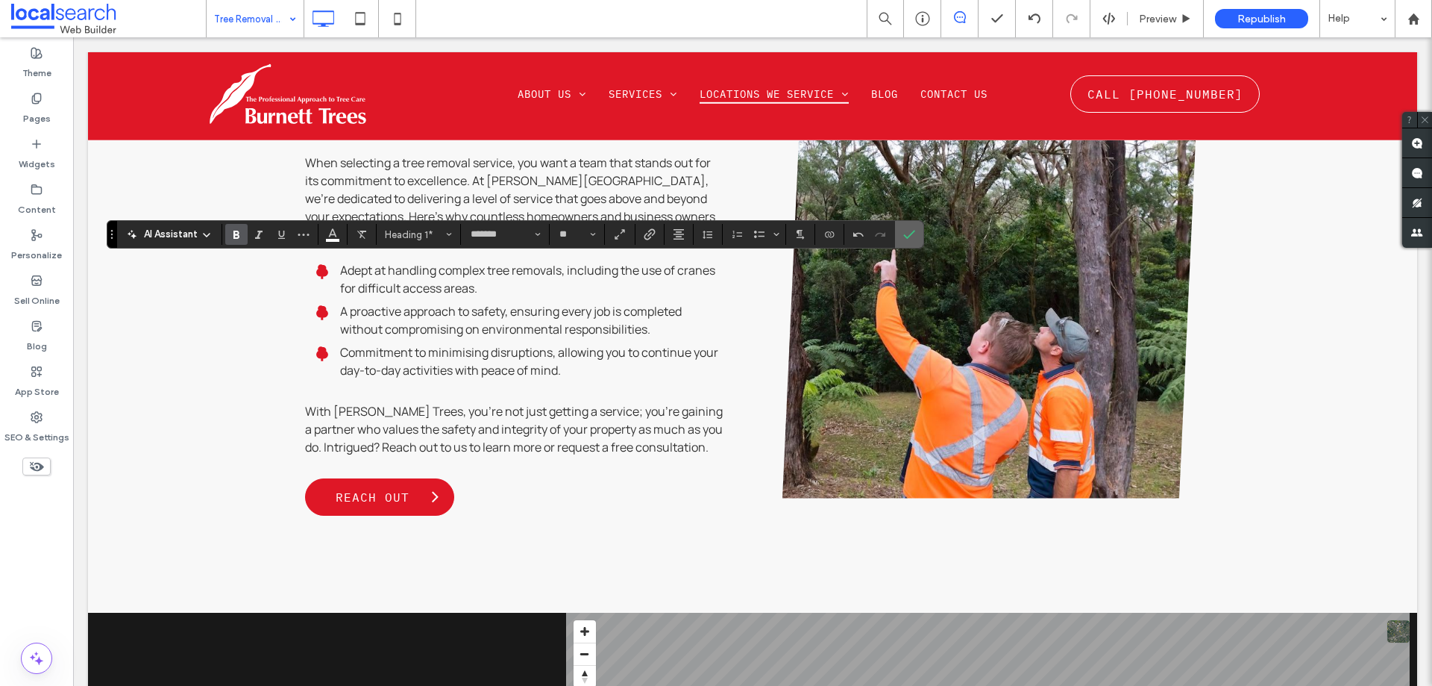
click at [906, 237] on icon "Confirm" at bounding box center [909, 234] width 12 height 12
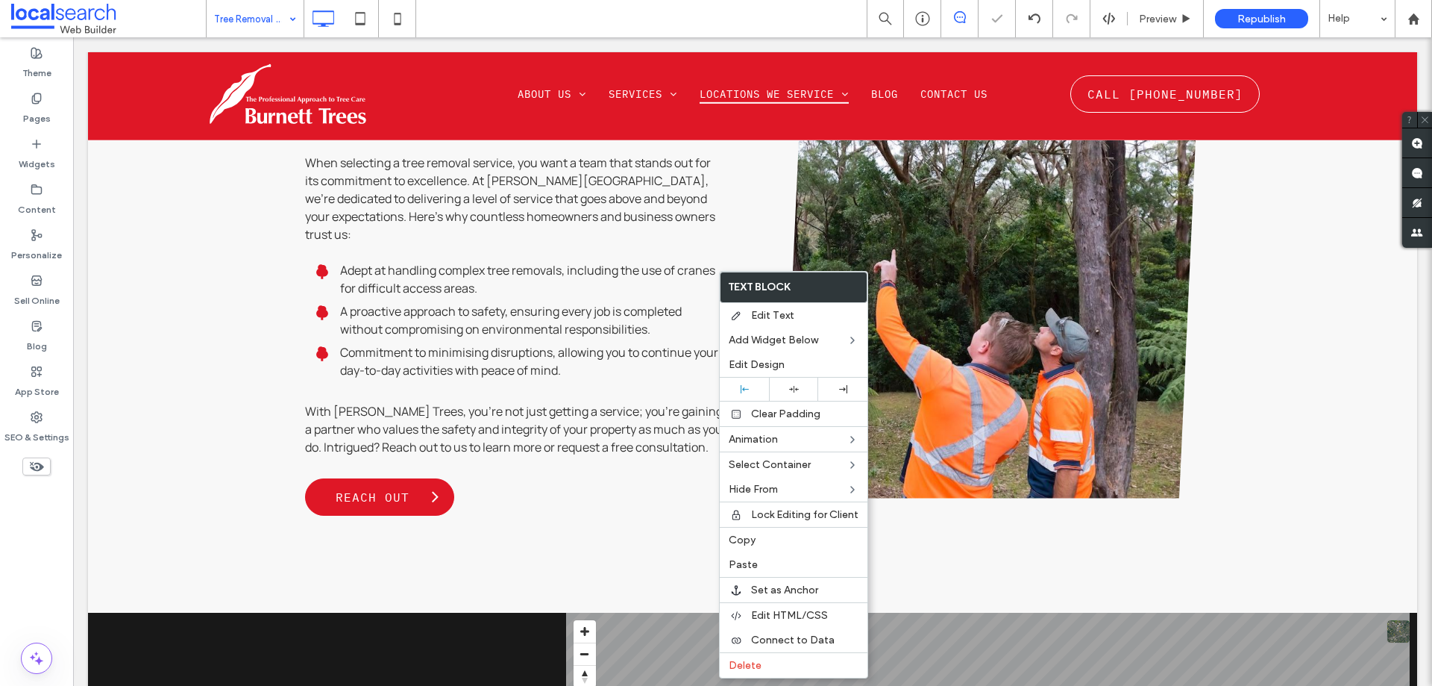
drag, startPoint x: 795, startPoint y: 392, endPoint x: 533, endPoint y: 317, distance: 273.2
click at [794, 392] on icon at bounding box center [794, 389] width 10 height 10
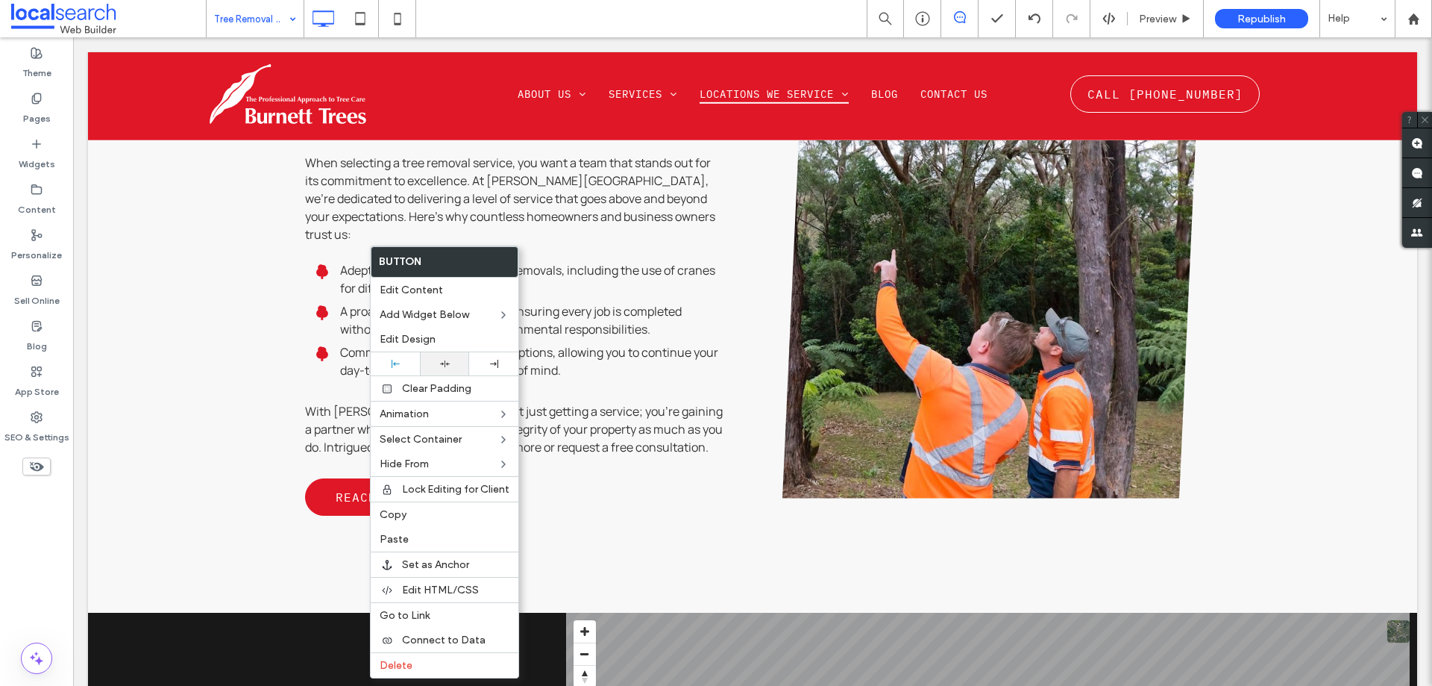
click at [463, 370] on div at bounding box center [444, 363] width 49 height 23
click at [726, 295] on div at bounding box center [716, 343] width 1432 height 686
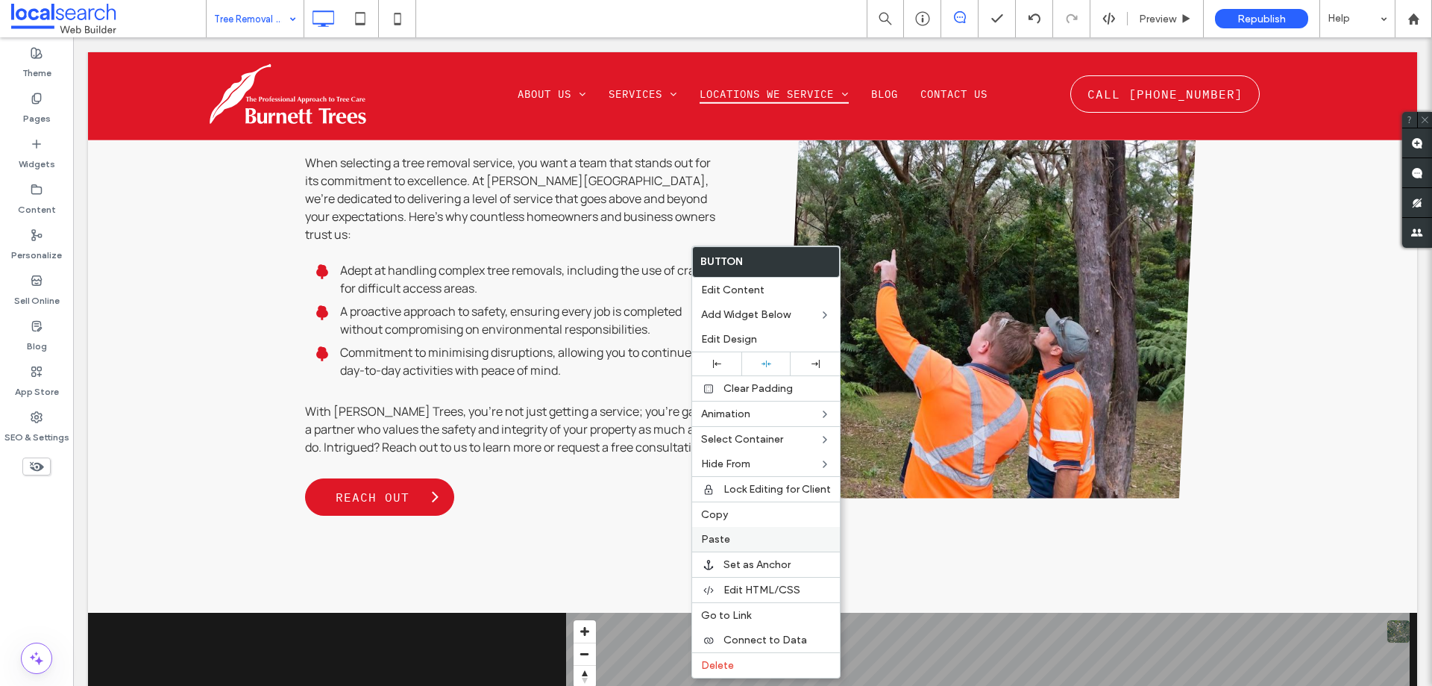
click at [735, 539] on label "Paste" at bounding box center [766, 539] width 130 height 13
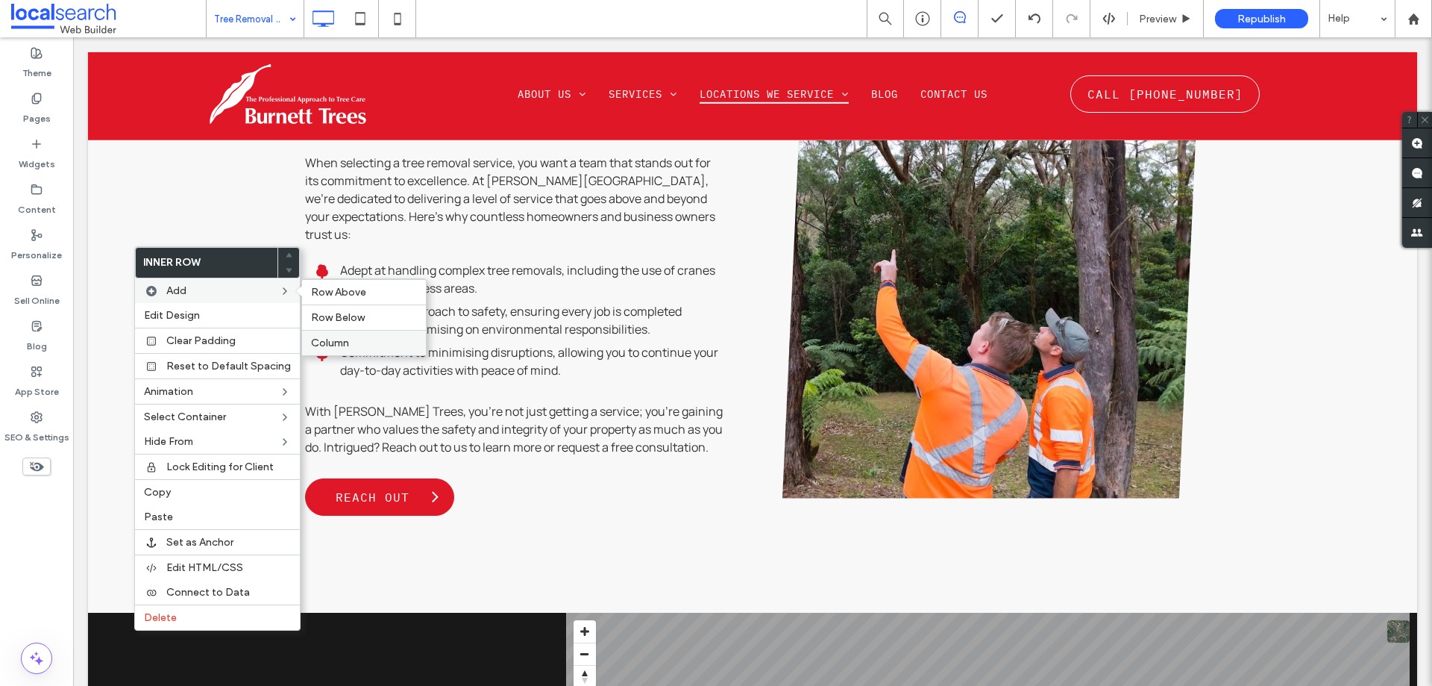
click at [353, 345] on label "Column" at bounding box center [364, 342] width 106 height 13
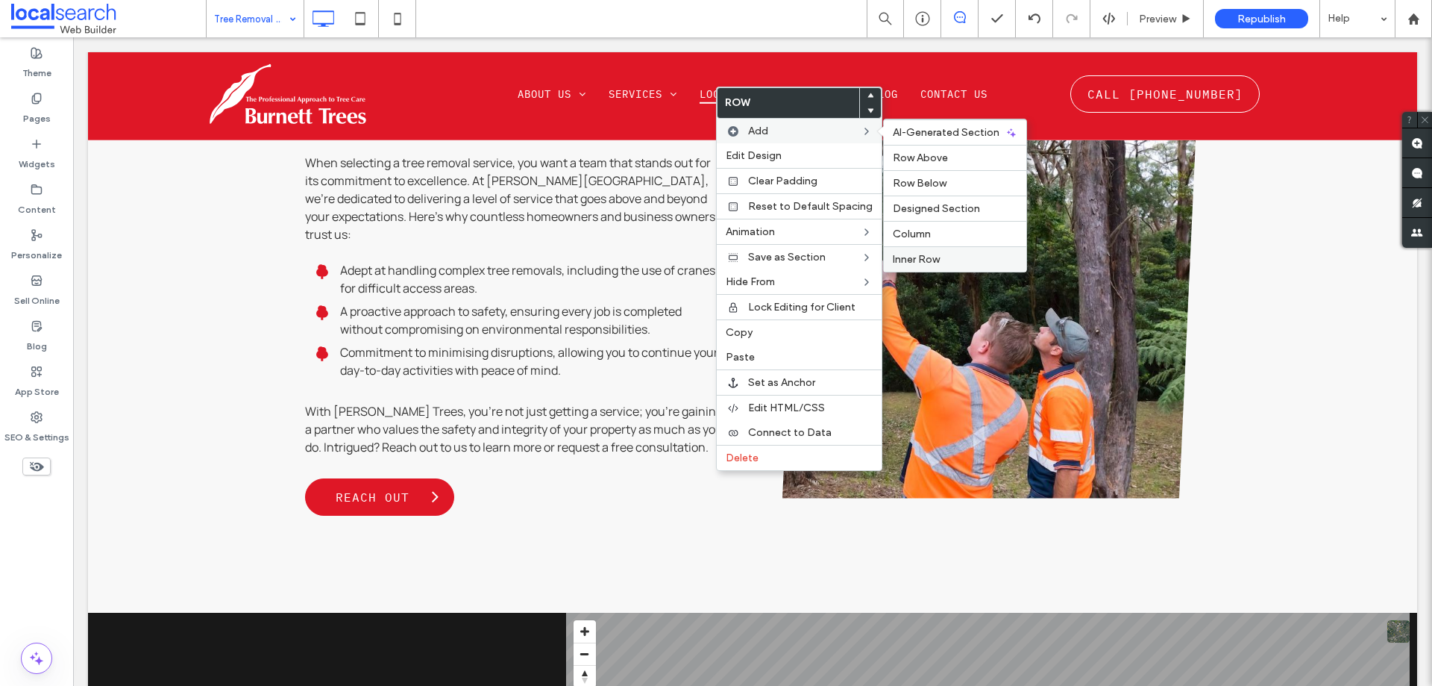
click at [918, 258] on span "Inner Row" at bounding box center [916, 259] width 47 height 13
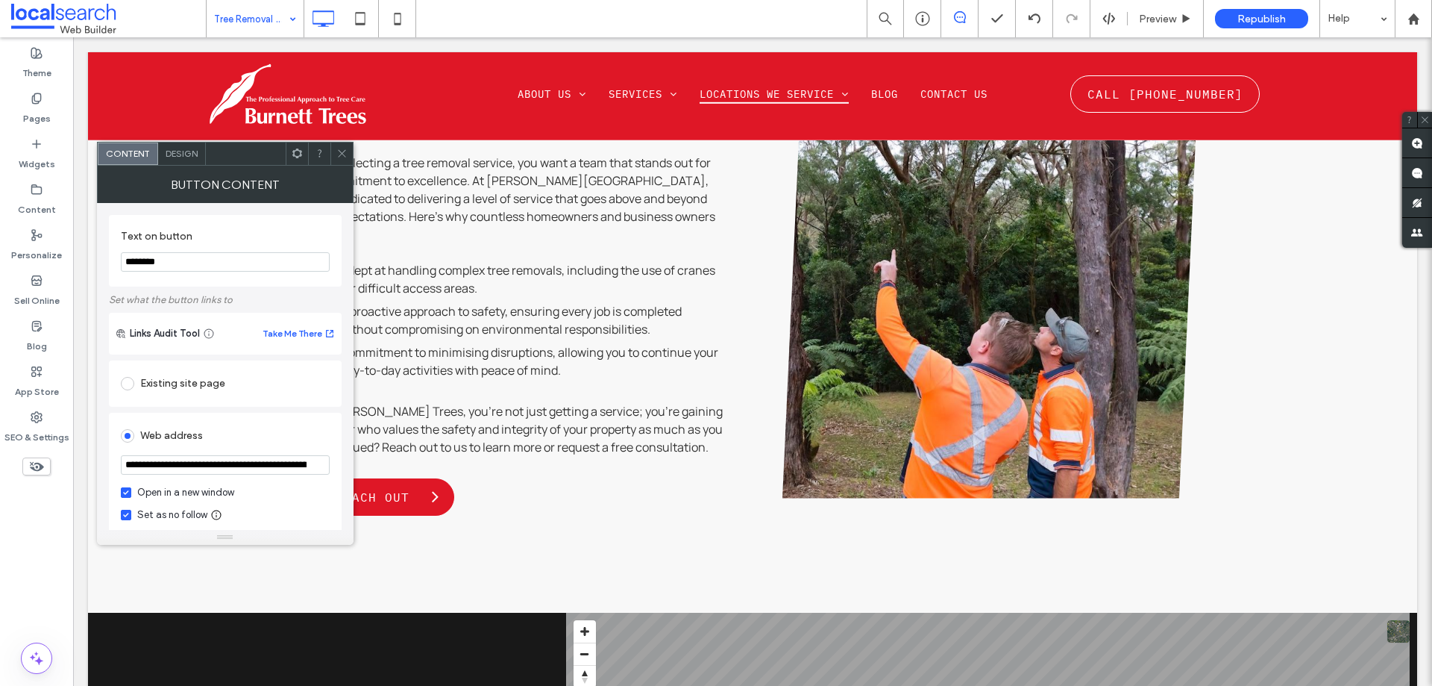
click at [337, 148] on icon at bounding box center [341, 153] width 11 height 11
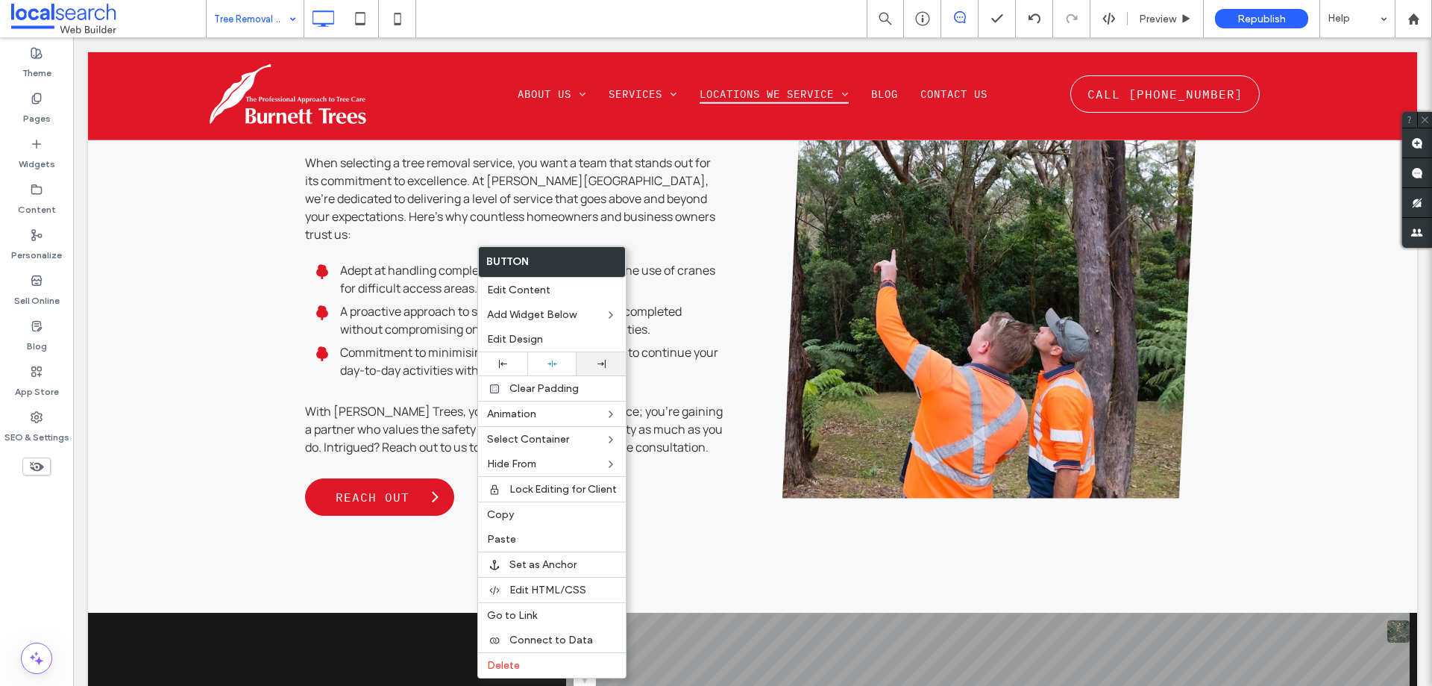
click at [599, 364] on use at bounding box center [602, 364] width 8 height 8
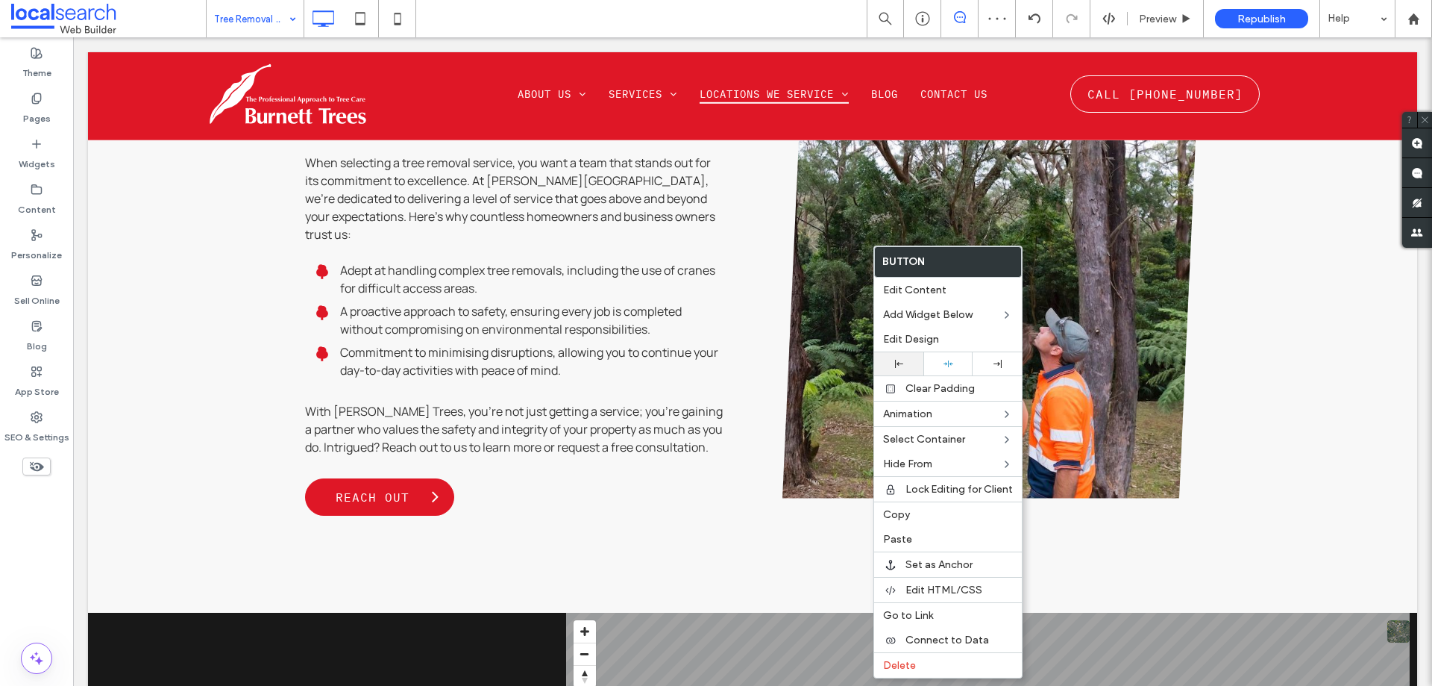
click at [915, 367] on div at bounding box center [899, 364] width 34 height 8
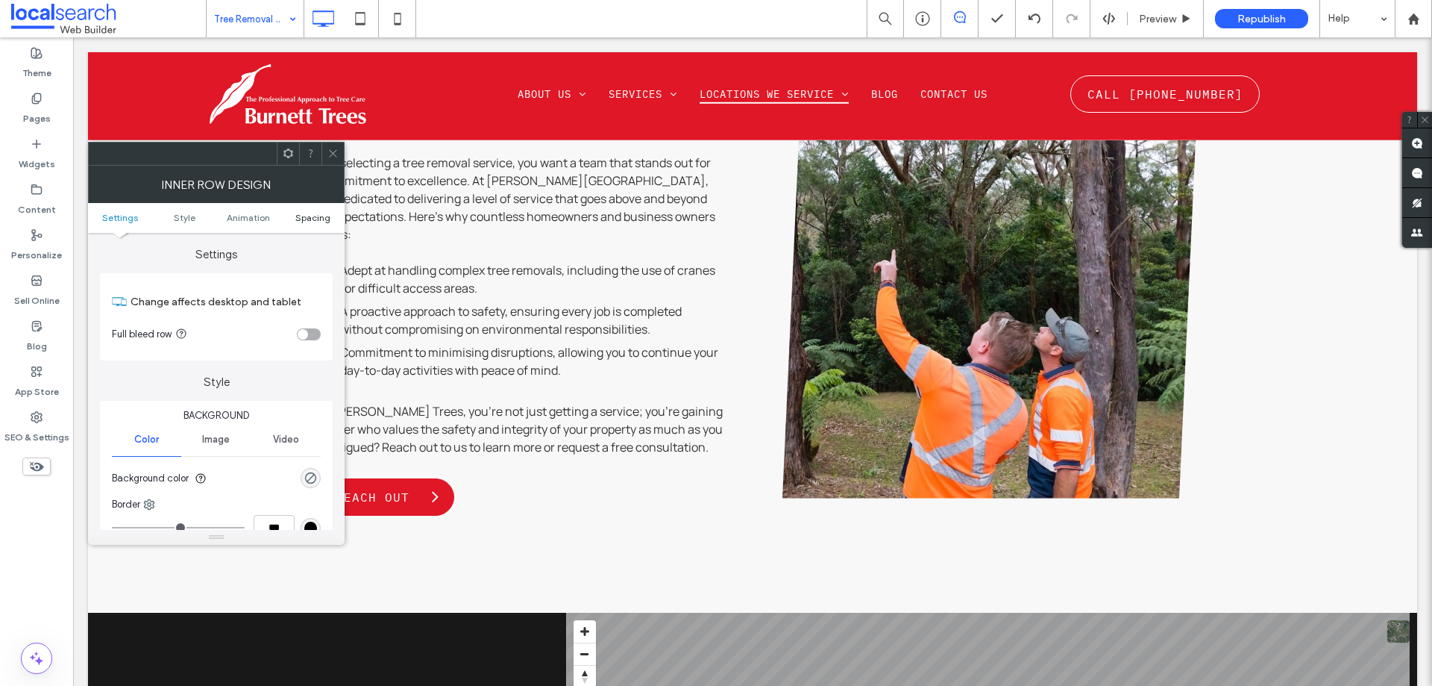
click at [313, 215] on span "Spacing" at bounding box center [312, 217] width 35 height 11
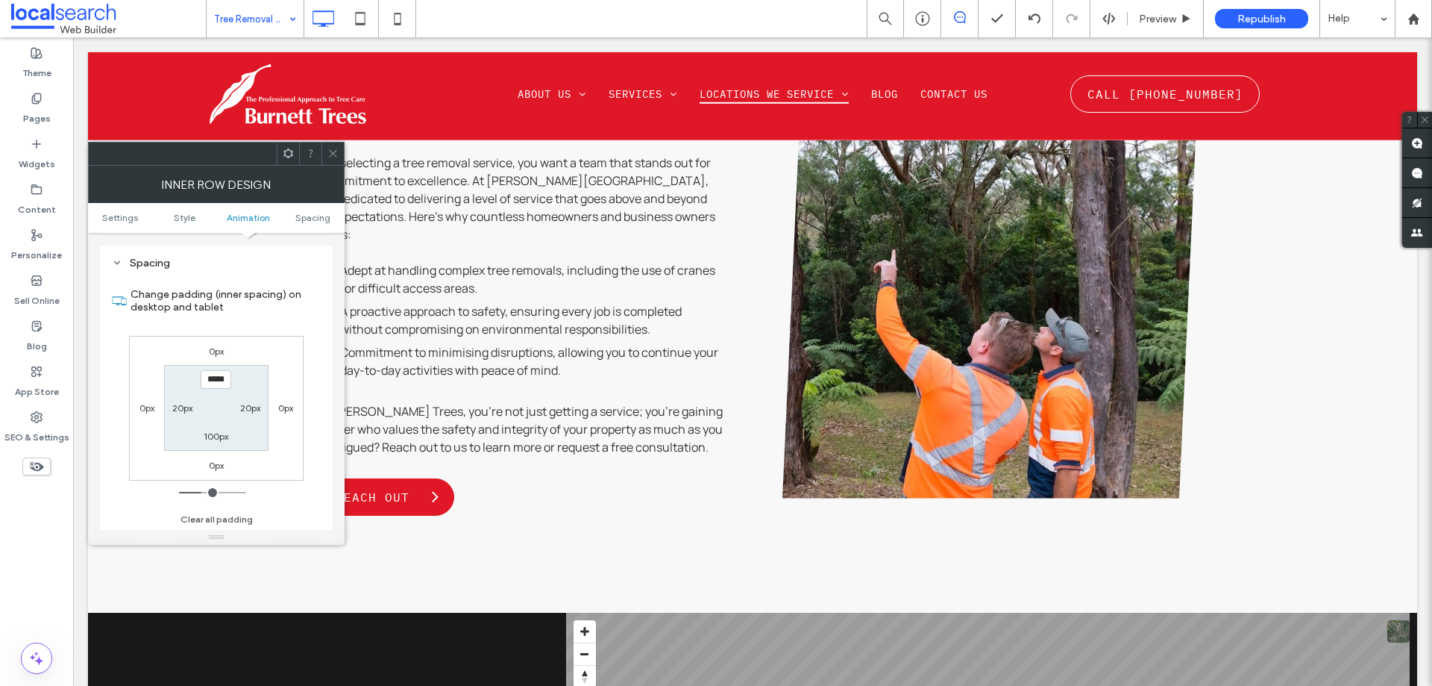
scroll to position [477, 0]
type input "***"
click at [215, 442] on div "100px" at bounding box center [216, 434] width 25 height 15
click at [220, 429] on div "100px" at bounding box center [216, 434] width 25 height 15
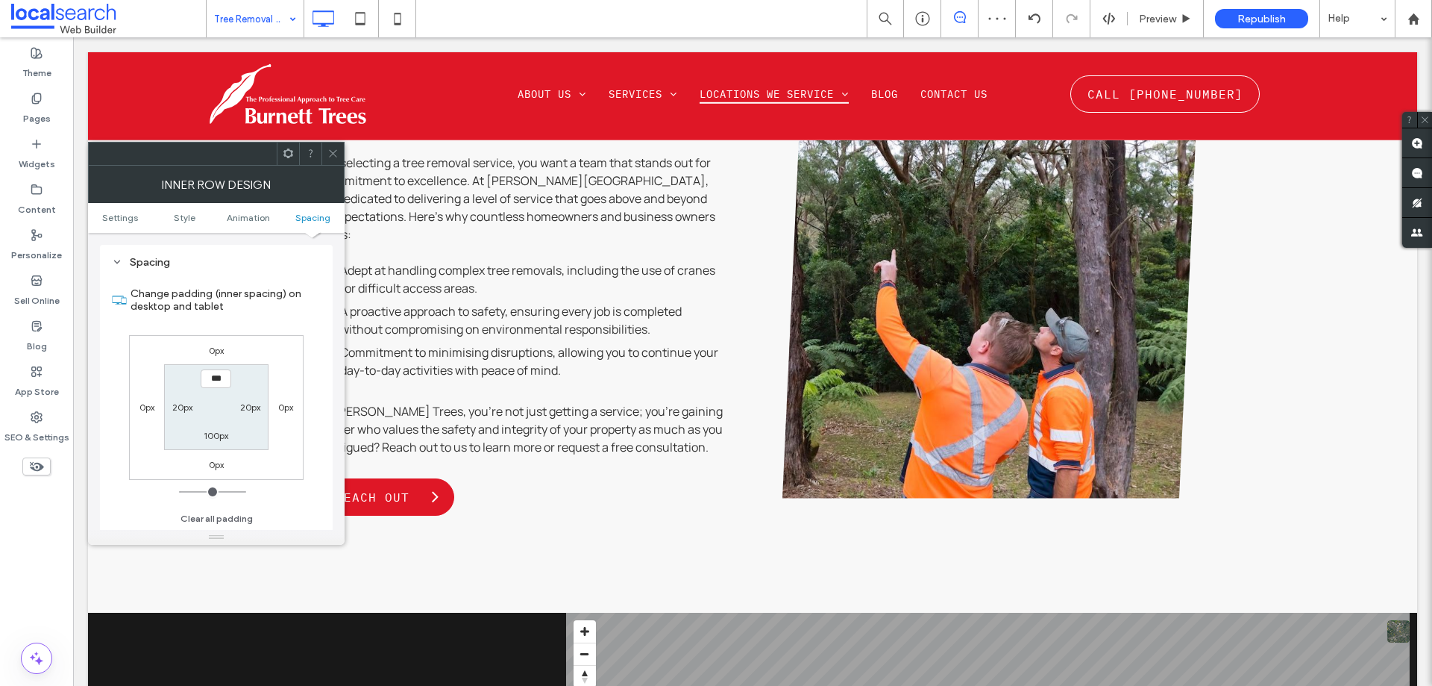
click at [220, 429] on div "100px" at bounding box center [216, 434] width 25 height 15
click at [219, 433] on label "100px" at bounding box center [216, 435] width 25 height 11
type input "***"
type input "*"
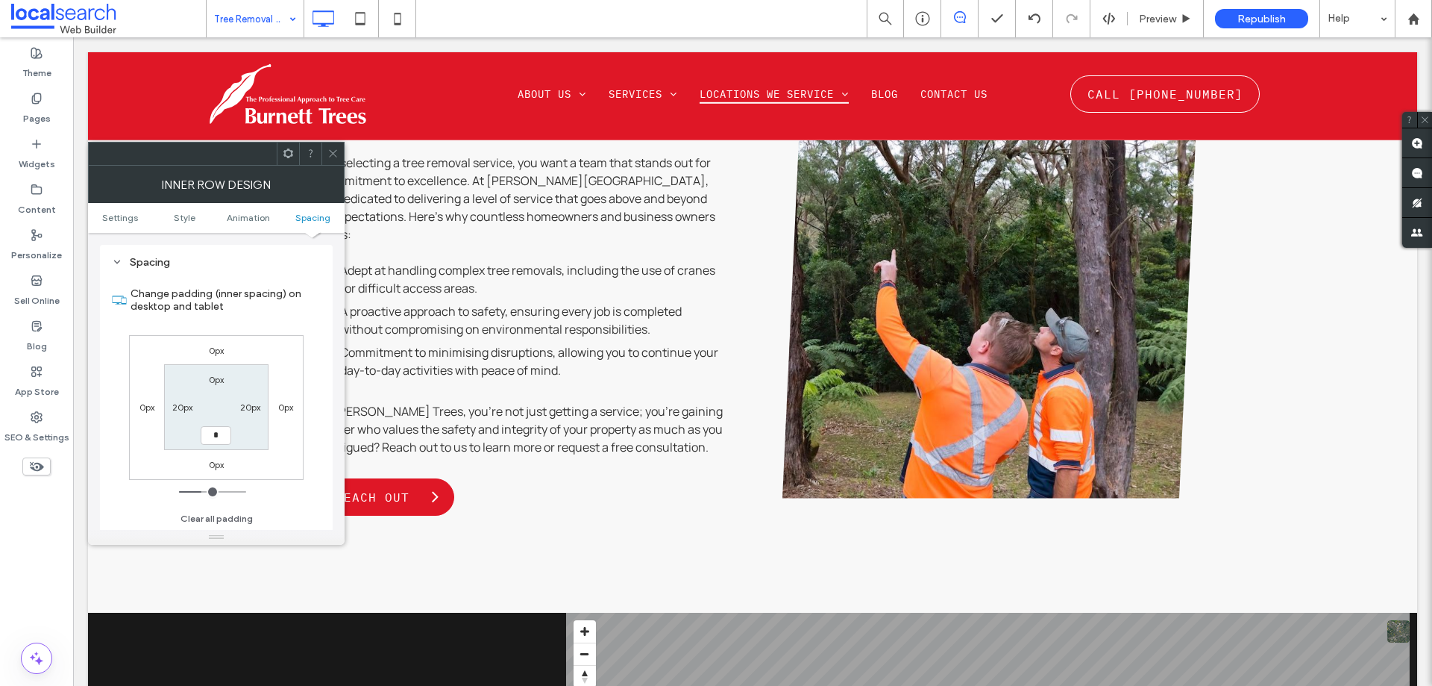
type input "***"
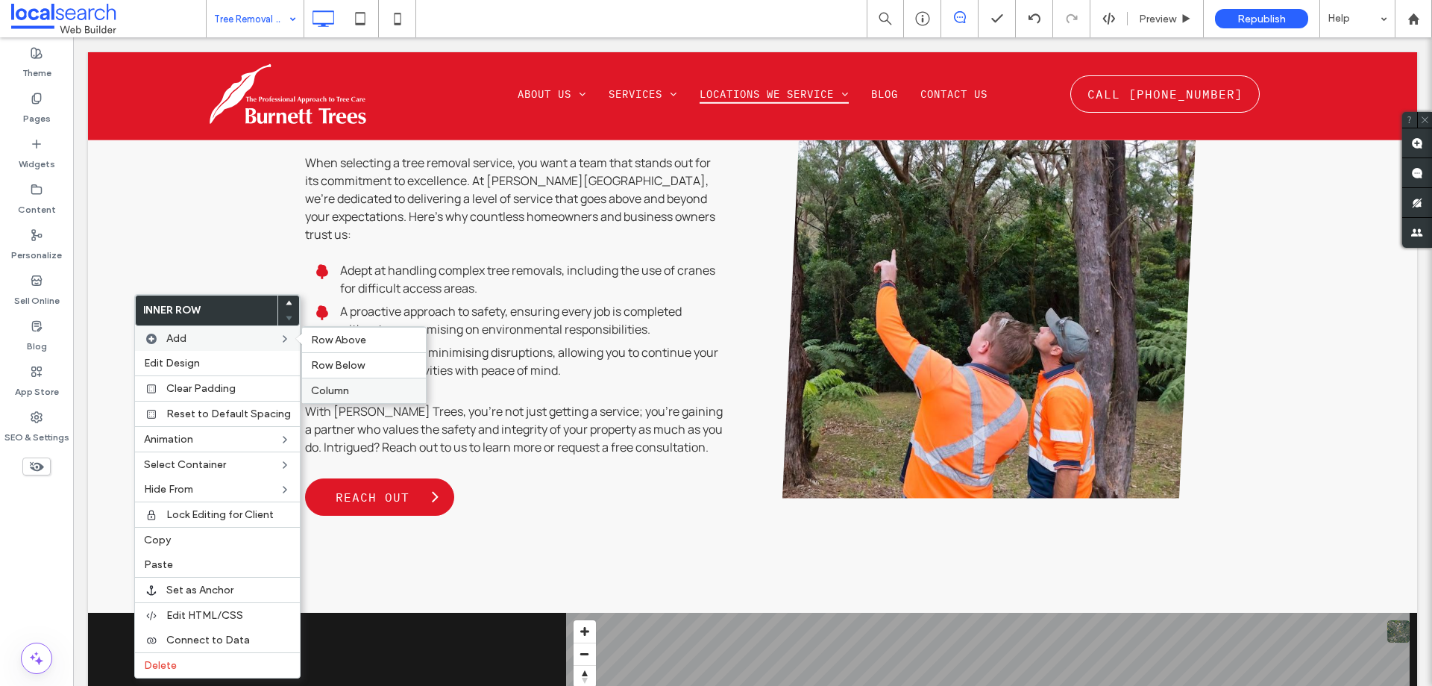
click at [325, 397] on div "Column" at bounding box center [364, 389] width 124 height 25
click at [329, 391] on span "Column" at bounding box center [330, 390] width 38 height 13
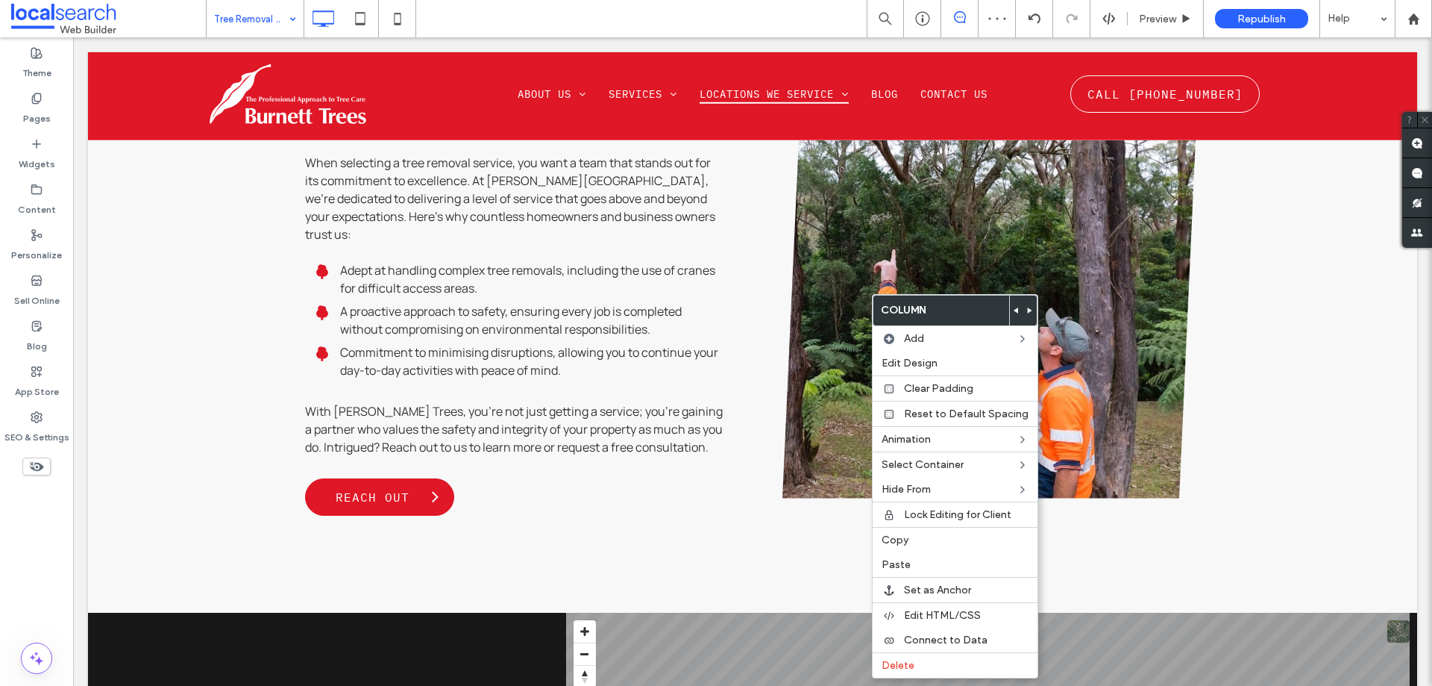
click at [1003, 311] on label "Column" at bounding box center [942, 310] width 136 height 30
click at [1017, 307] on div at bounding box center [1016, 310] width 13 height 30
click at [1014, 308] on icon at bounding box center [1017, 310] width 6 height 6
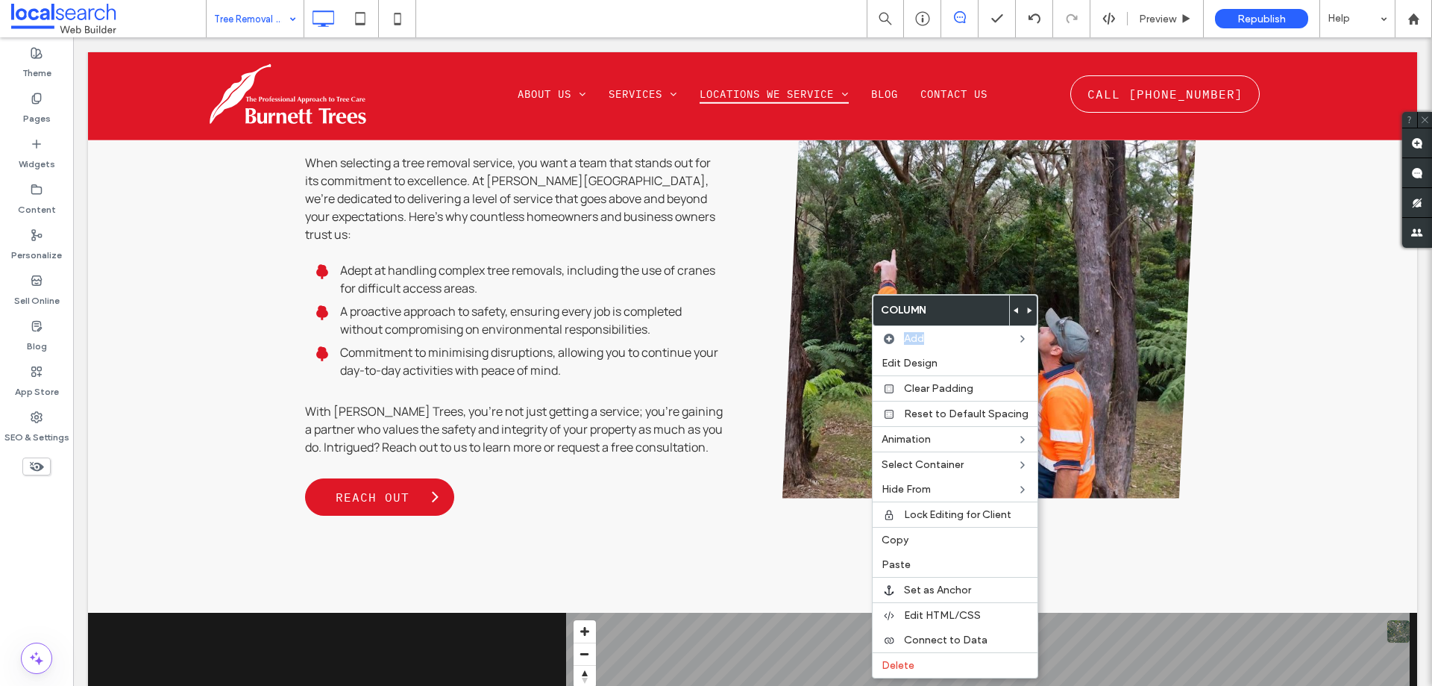
click at [1014, 308] on use at bounding box center [1016, 310] width 4 height 6
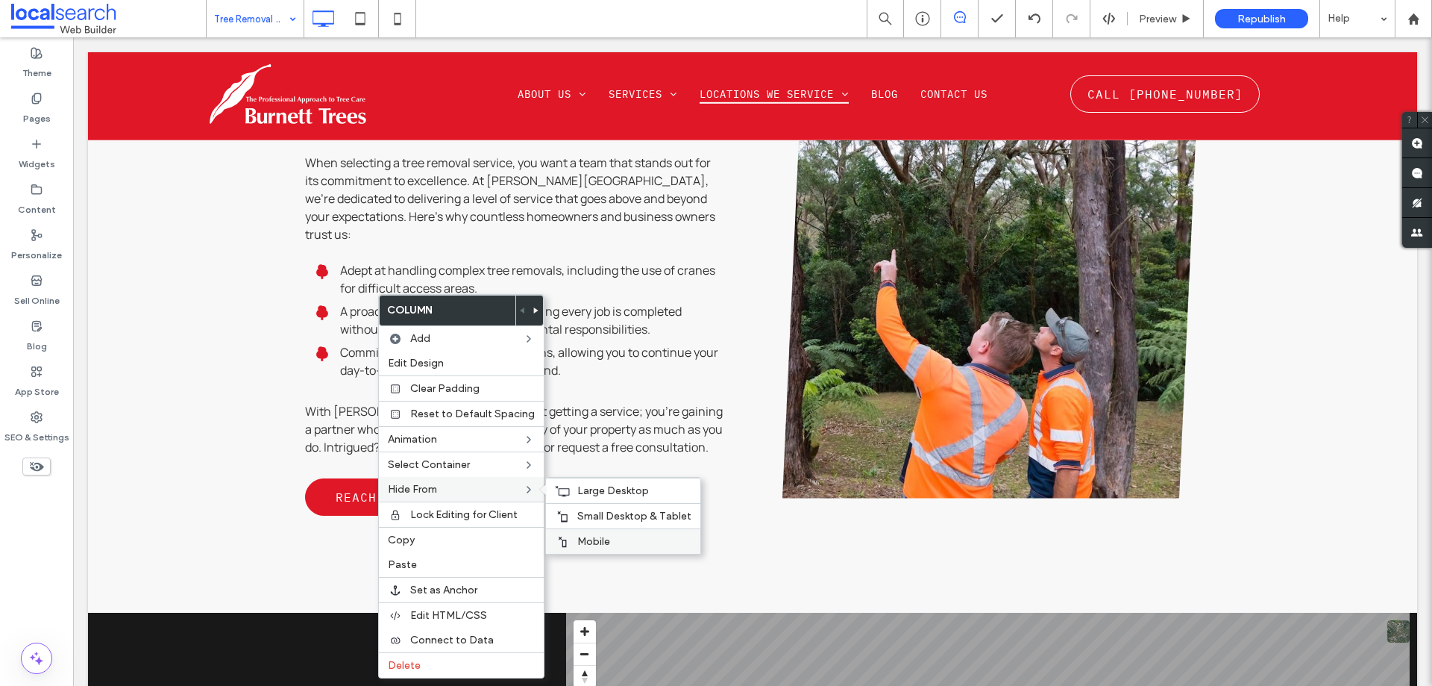
click at [593, 539] on span "Mobile" at bounding box center [593, 541] width 33 height 13
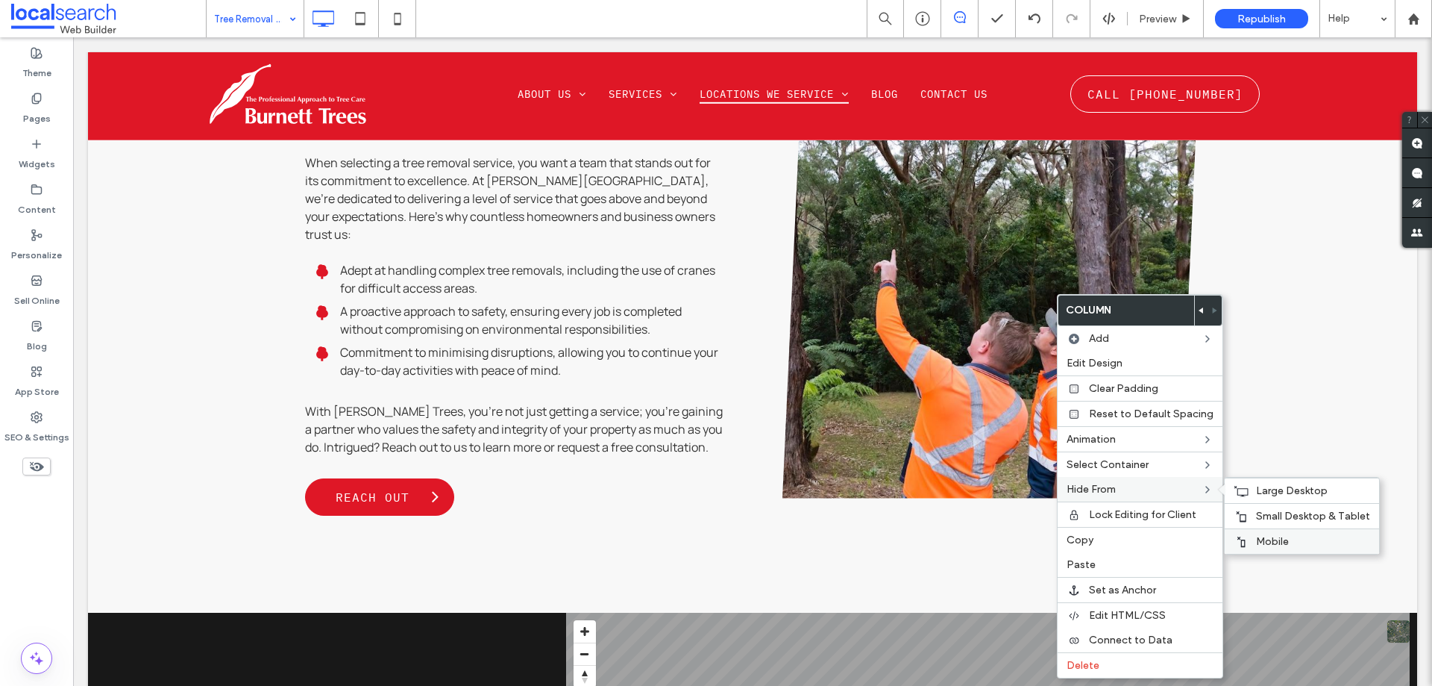
click at [1250, 536] on div "Mobile" at bounding box center [1302, 540] width 154 height 25
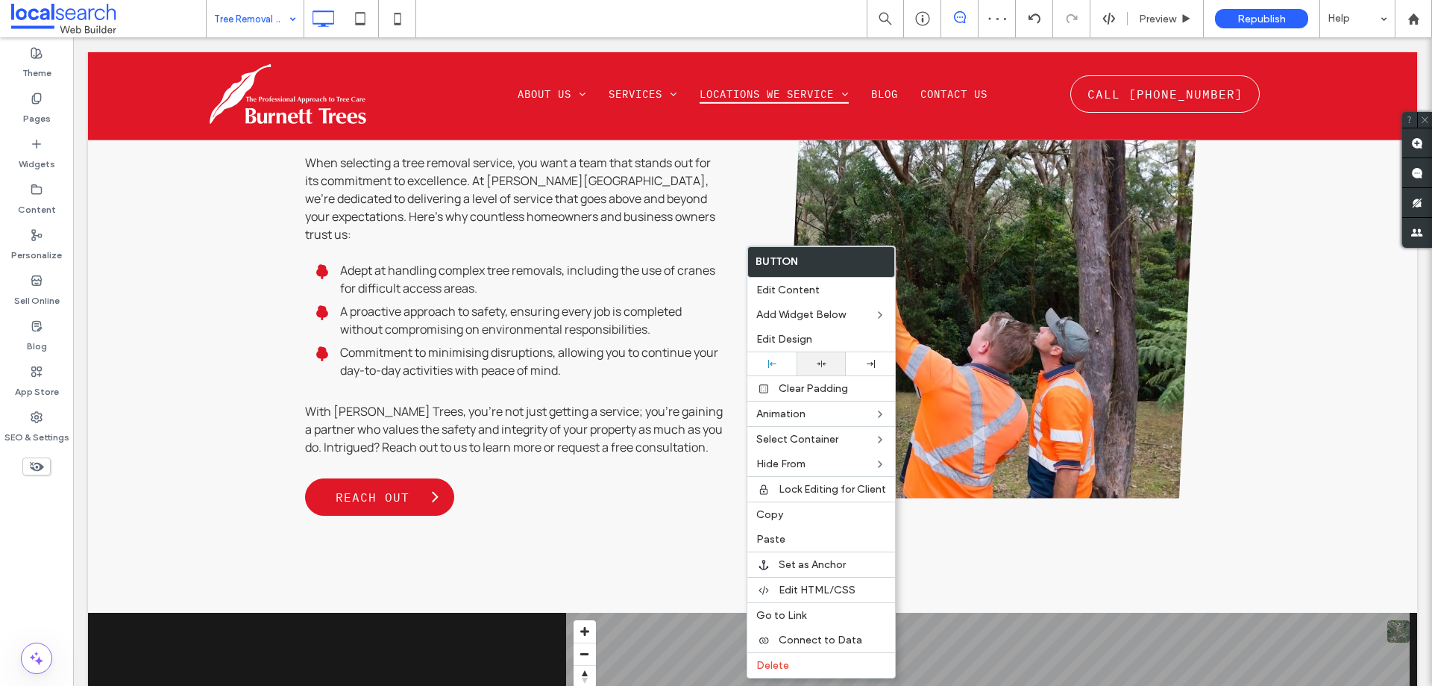
click at [819, 366] on icon at bounding box center [822, 364] width 10 height 10
click at [653, 387] on div at bounding box center [716, 343] width 1432 height 686
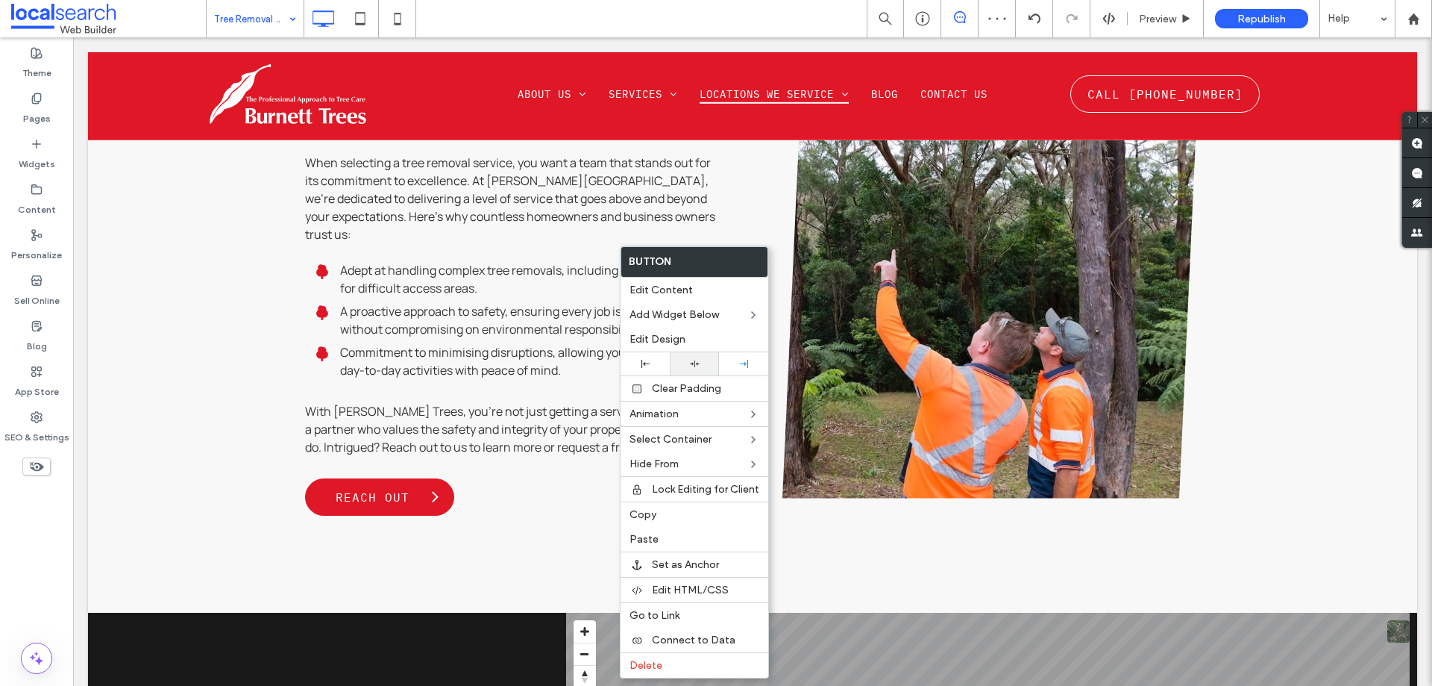
click at [686, 365] on div at bounding box center [694, 364] width 34 height 10
click at [605, 393] on div at bounding box center [716, 343] width 1432 height 686
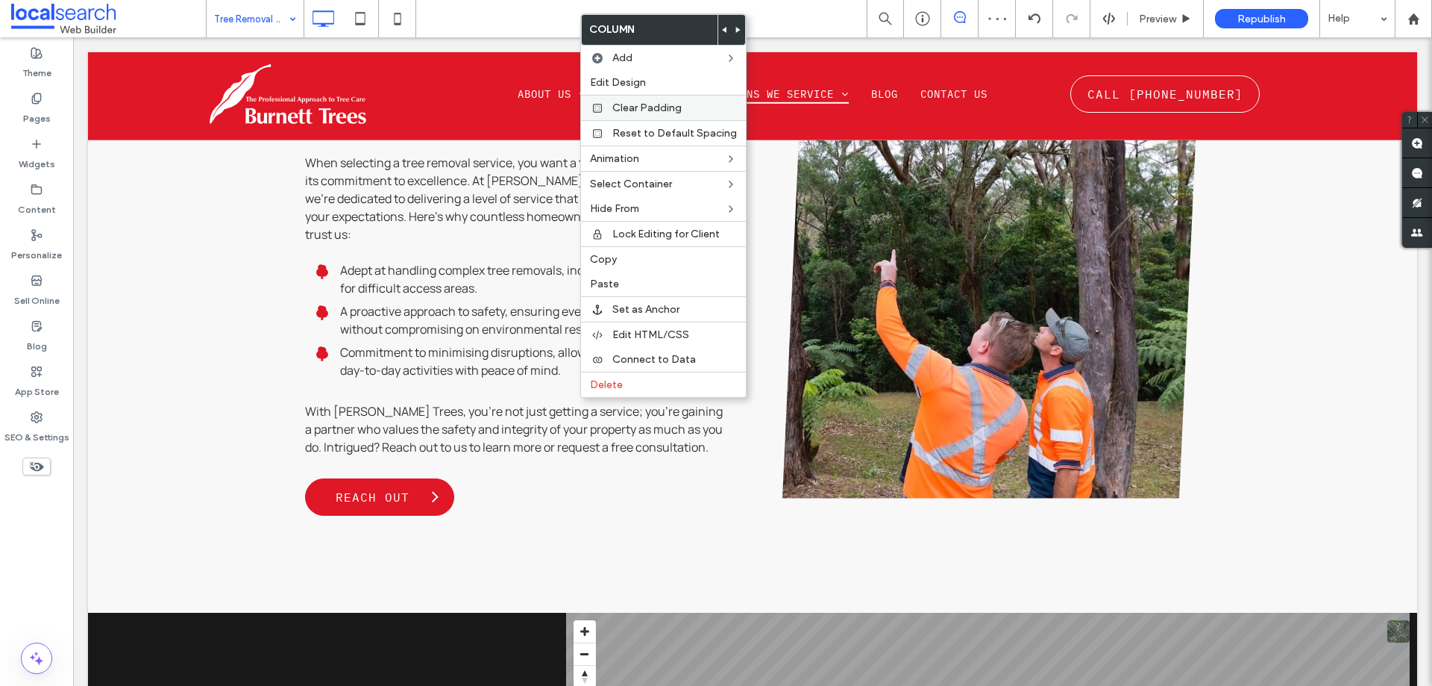
click at [658, 109] on span "Clear Padding" at bounding box center [646, 107] width 69 height 13
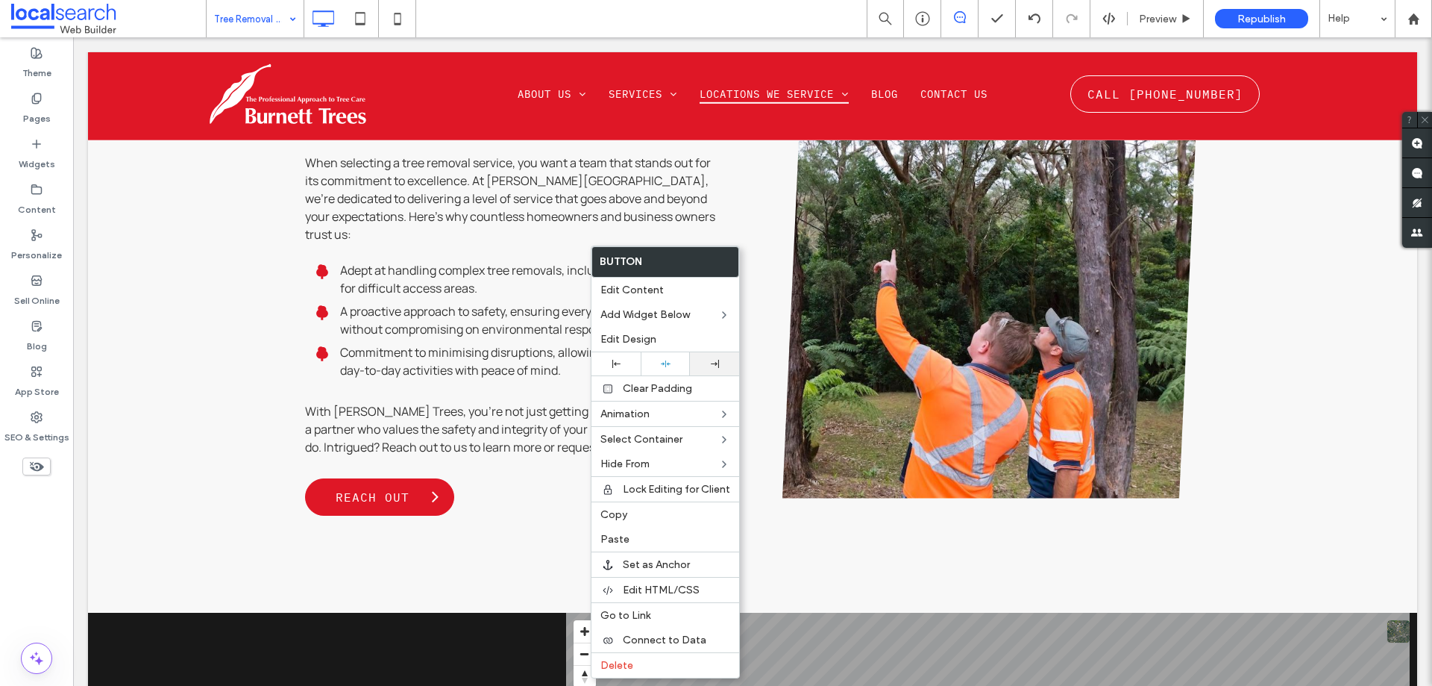
click at [712, 369] on div at bounding box center [714, 363] width 49 height 23
click at [591, 403] on div "Button Edit Content Add Widget Below Edit Design Clear Padding Animation Select…" at bounding box center [665, 461] width 149 height 433
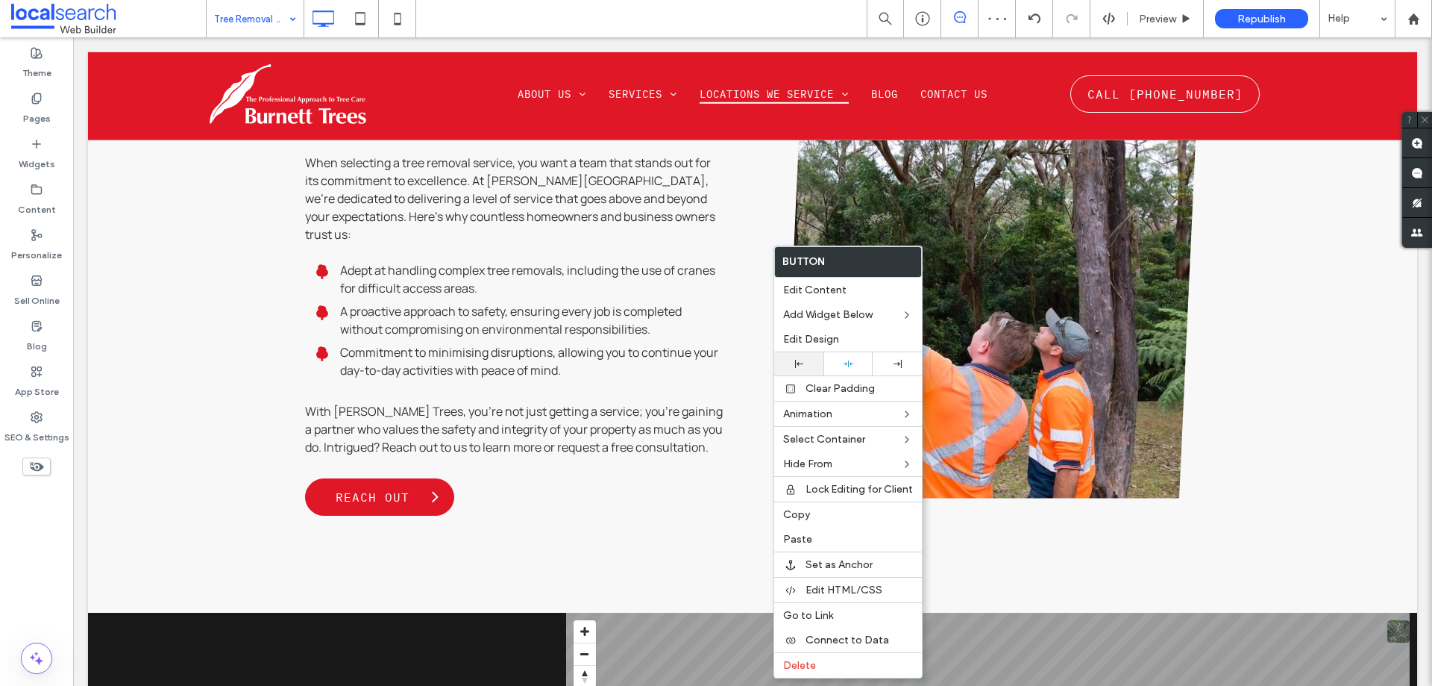
click at [810, 371] on div at bounding box center [798, 363] width 49 height 23
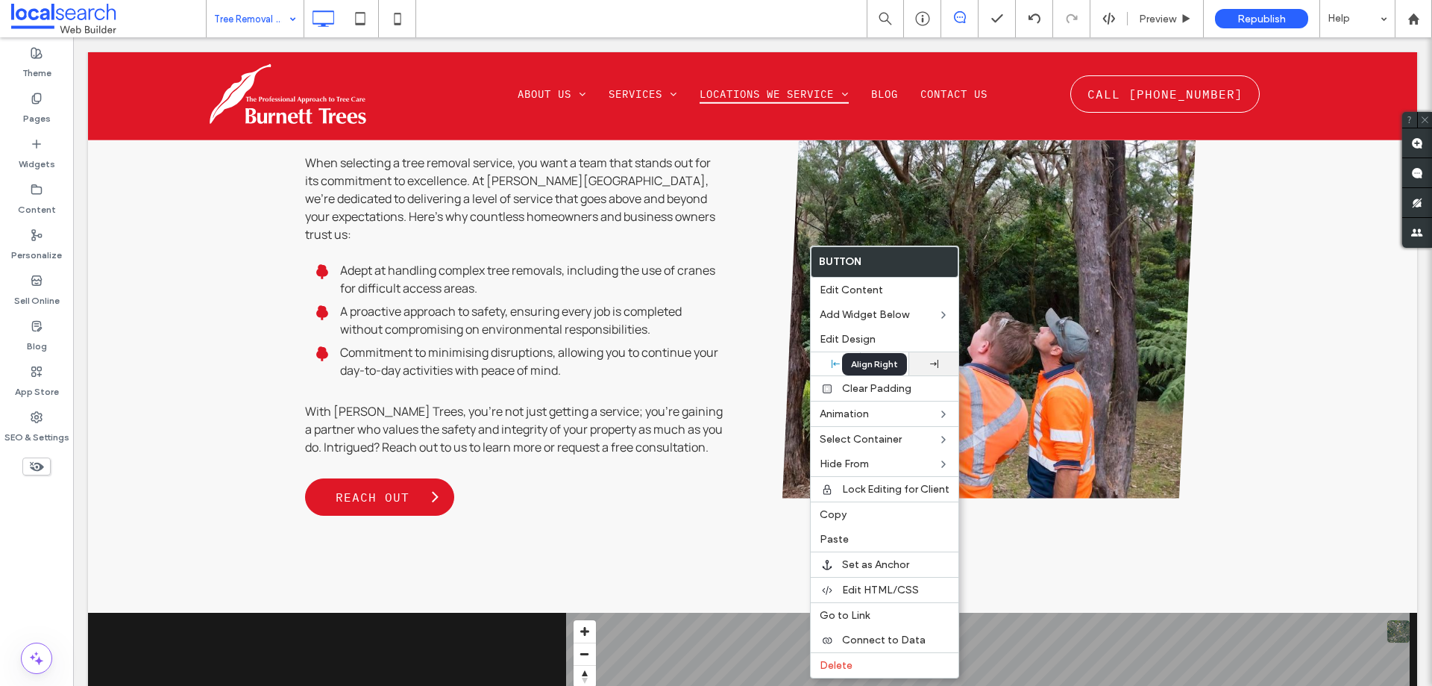
click at [926, 366] on div at bounding box center [934, 364] width 34 height 8
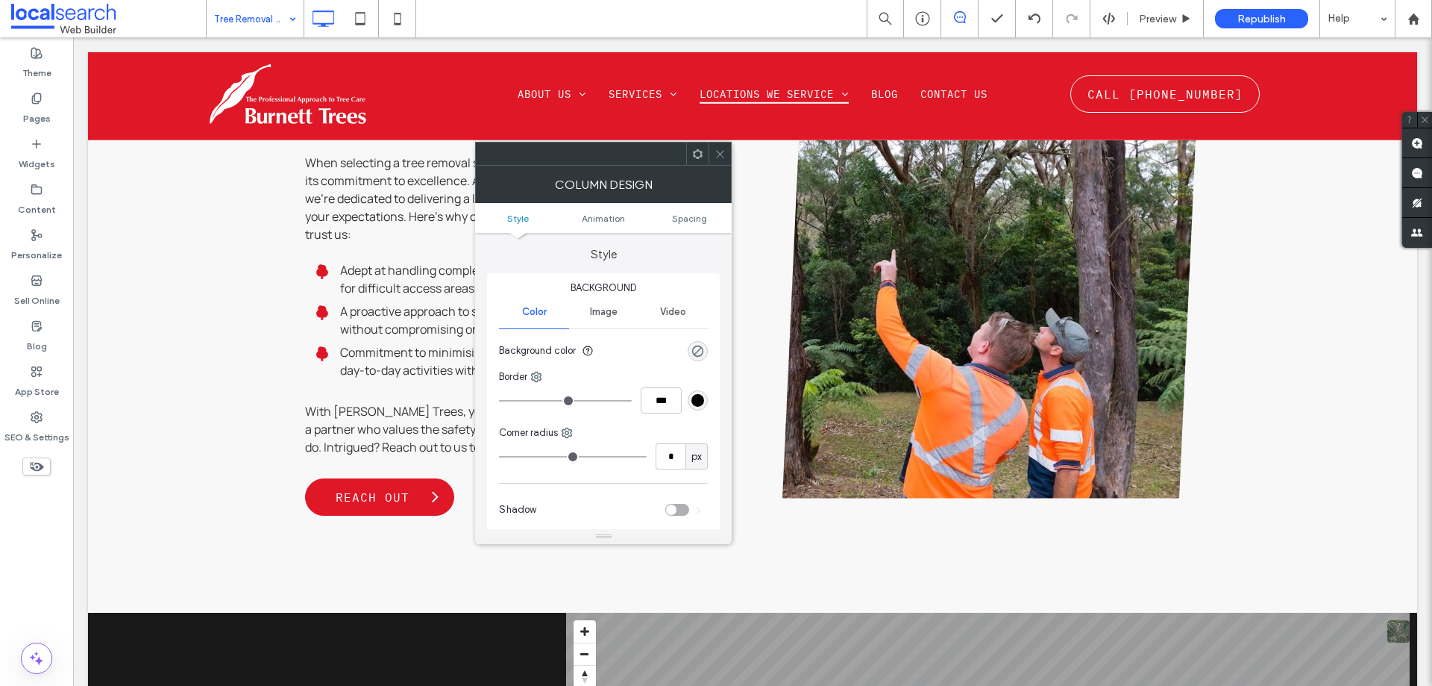
click at [717, 149] on icon at bounding box center [720, 153] width 11 height 11
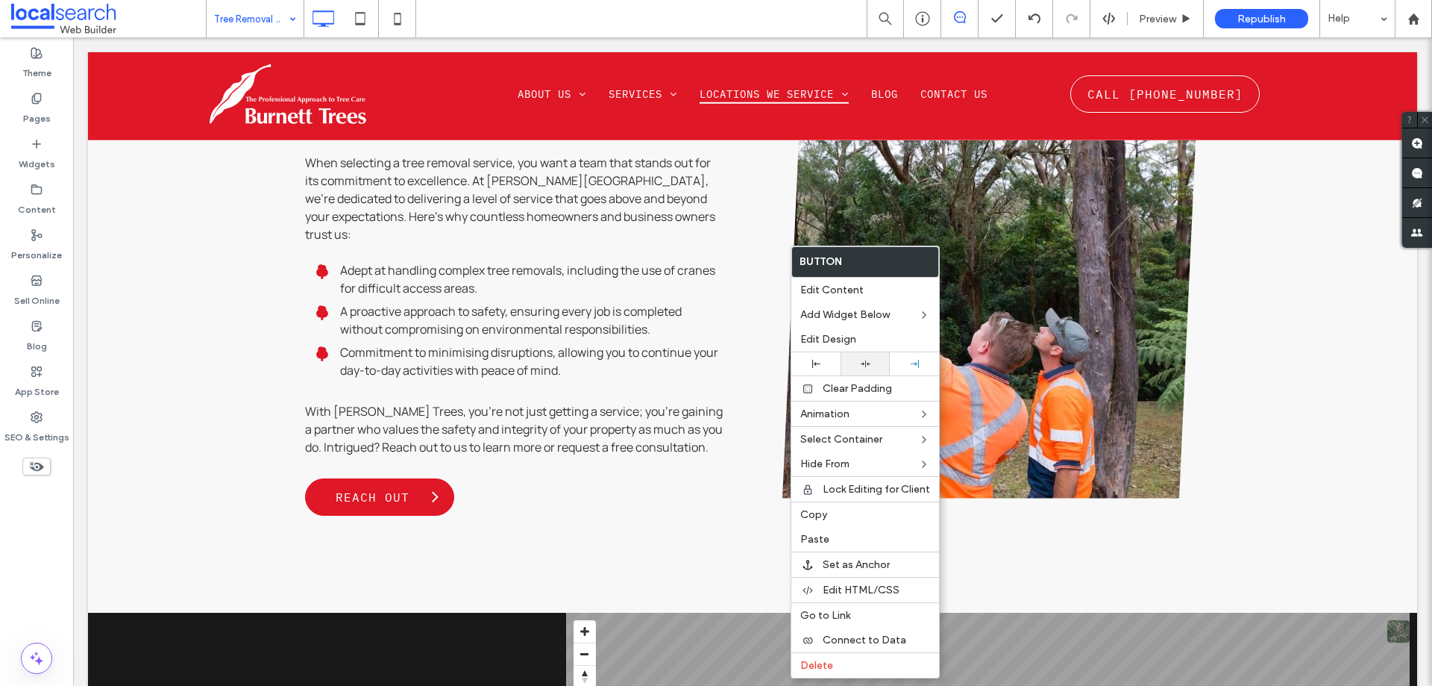
click at [857, 357] on div at bounding box center [865, 363] width 49 height 23
click at [757, 298] on div at bounding box center [716, 343] width 1432 height 686
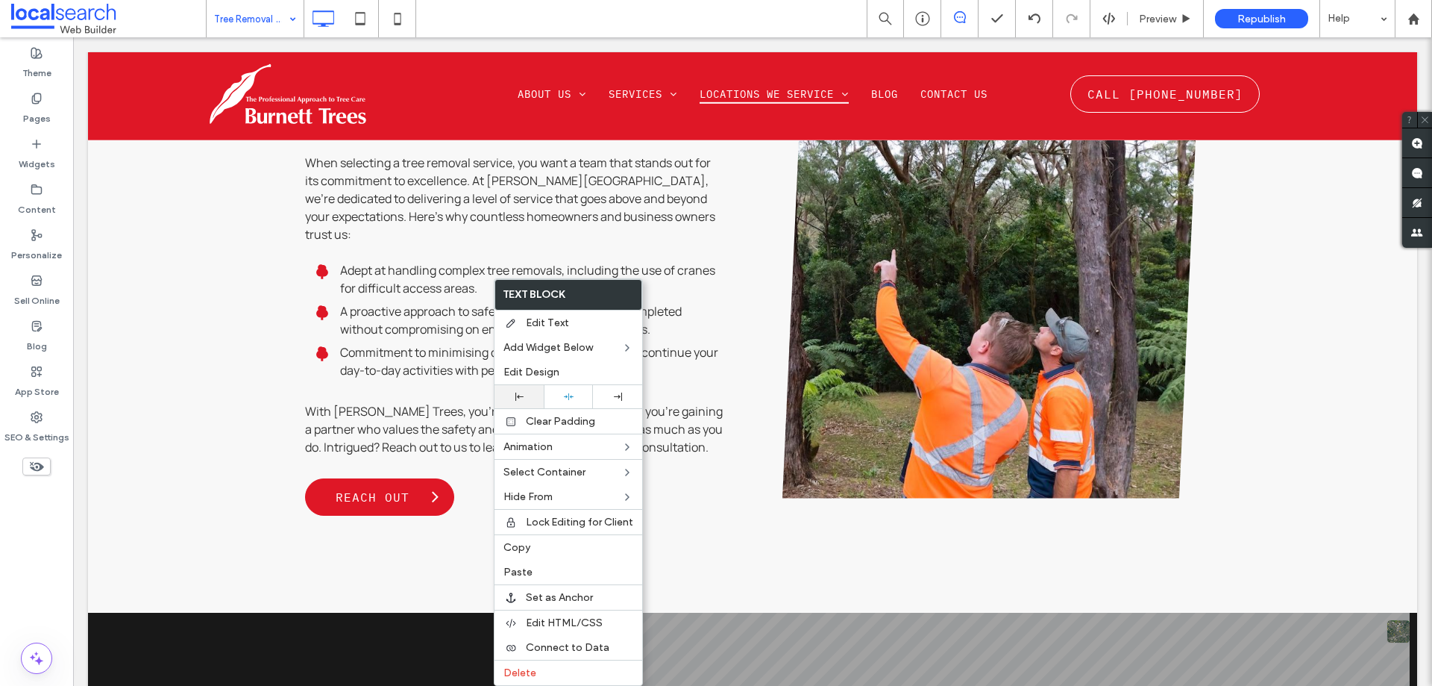
click at [529, 406] on div at bounding box center [519, 396] width 49 height 23
click at [568, 398] on use at bounding box center [569, 396] width 10 height 7
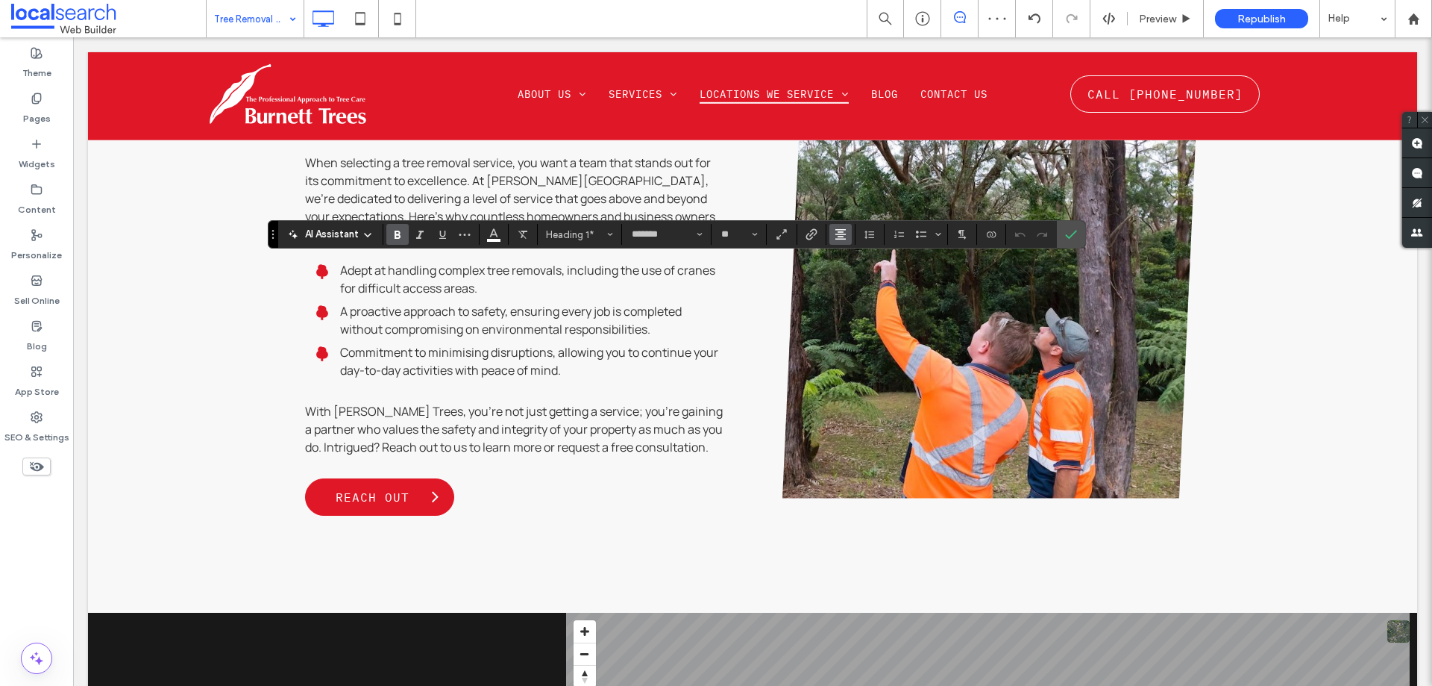
click at [835, 236] on icon "Alignment" at bounding box center [841, 234] width 12 height 12
click at [846, 278] on icon "ui.textEditor.alignment.center" at bounding box center [852, 281] width 12 height 12
click at [1069, 241] on span "Confirm" at bounding box center [1068, 234] width 7 height 27
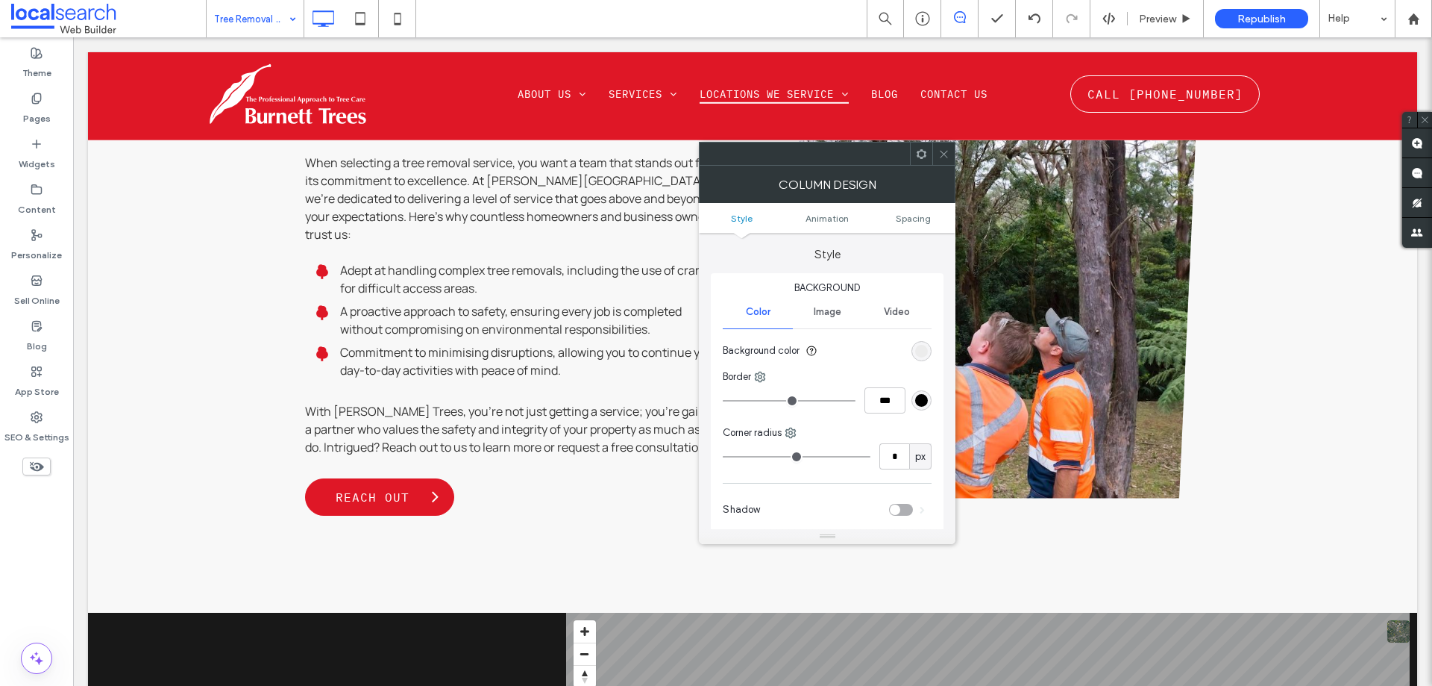
click at [938, 153] on icon at bounding box center [943, 153] width 11 height 11
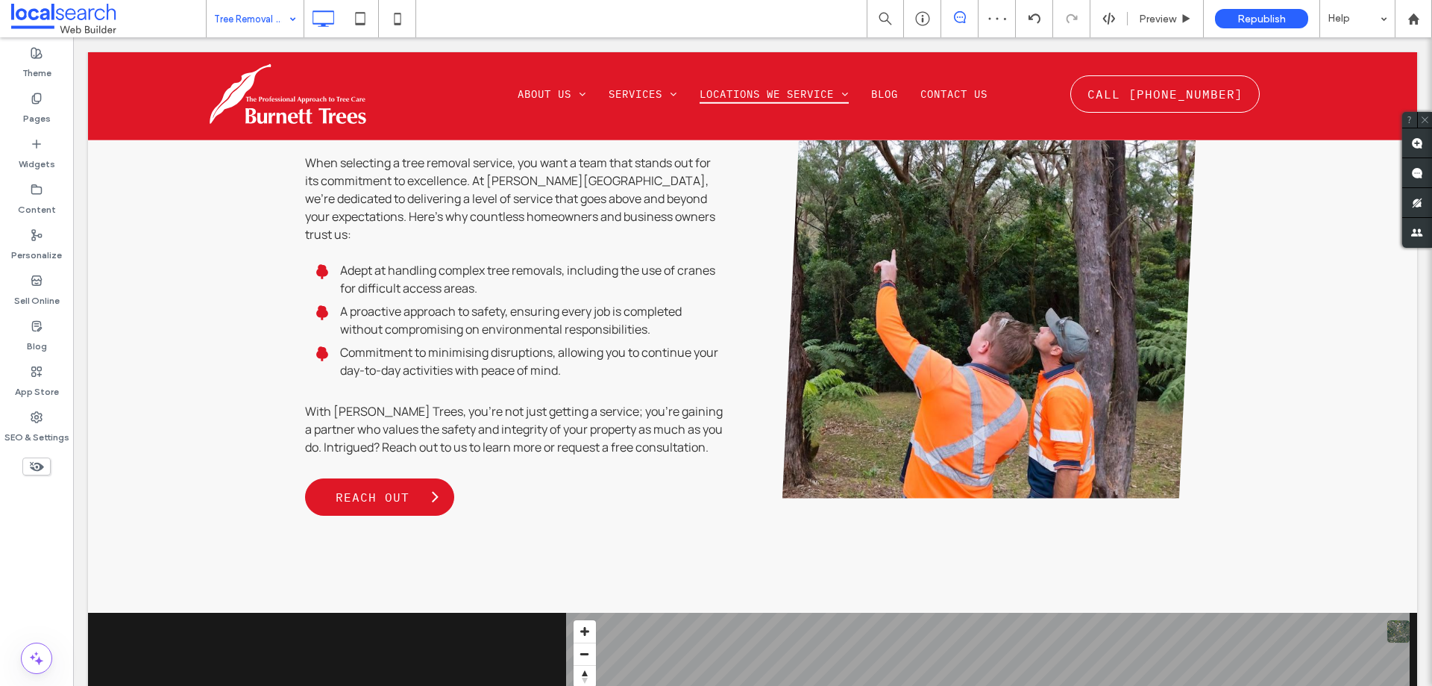
type input "*******"
type input "**"
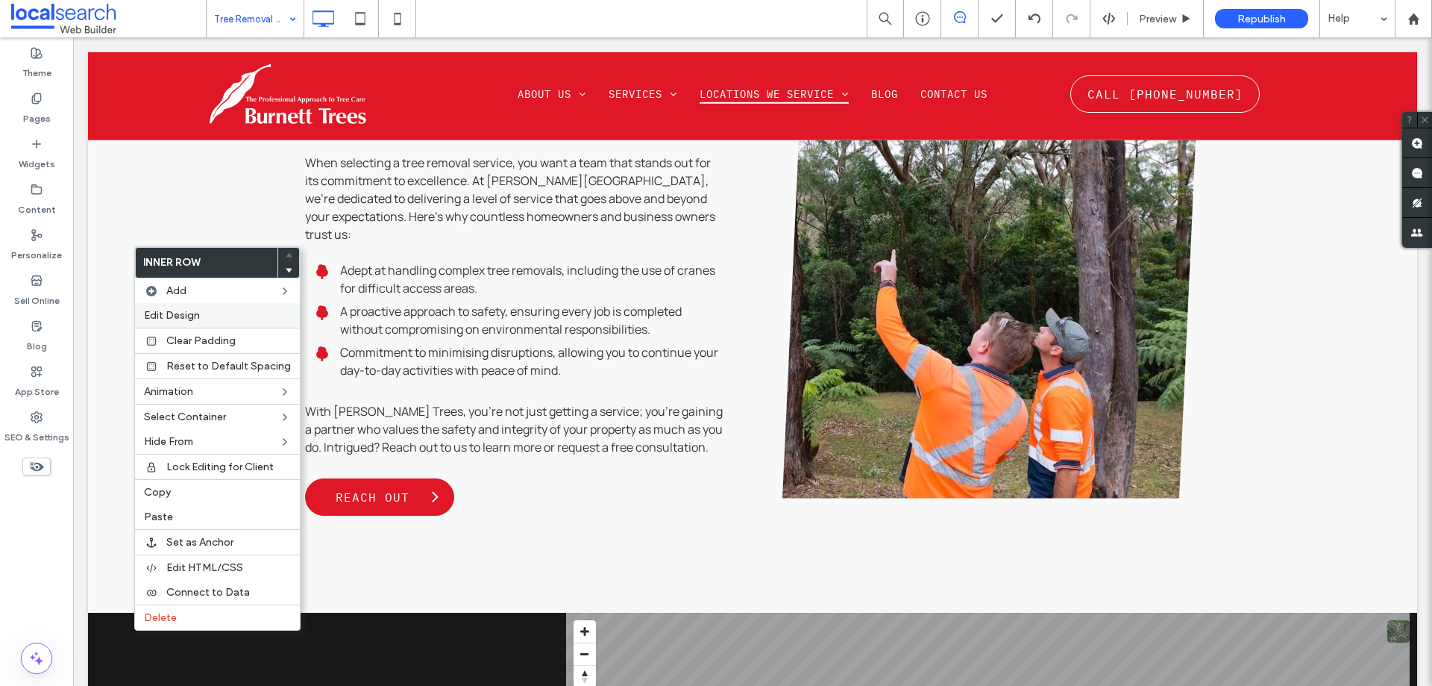
click at [219, 316] on label "Edit Design" at bounding box center [217, 315] width 147 height 13
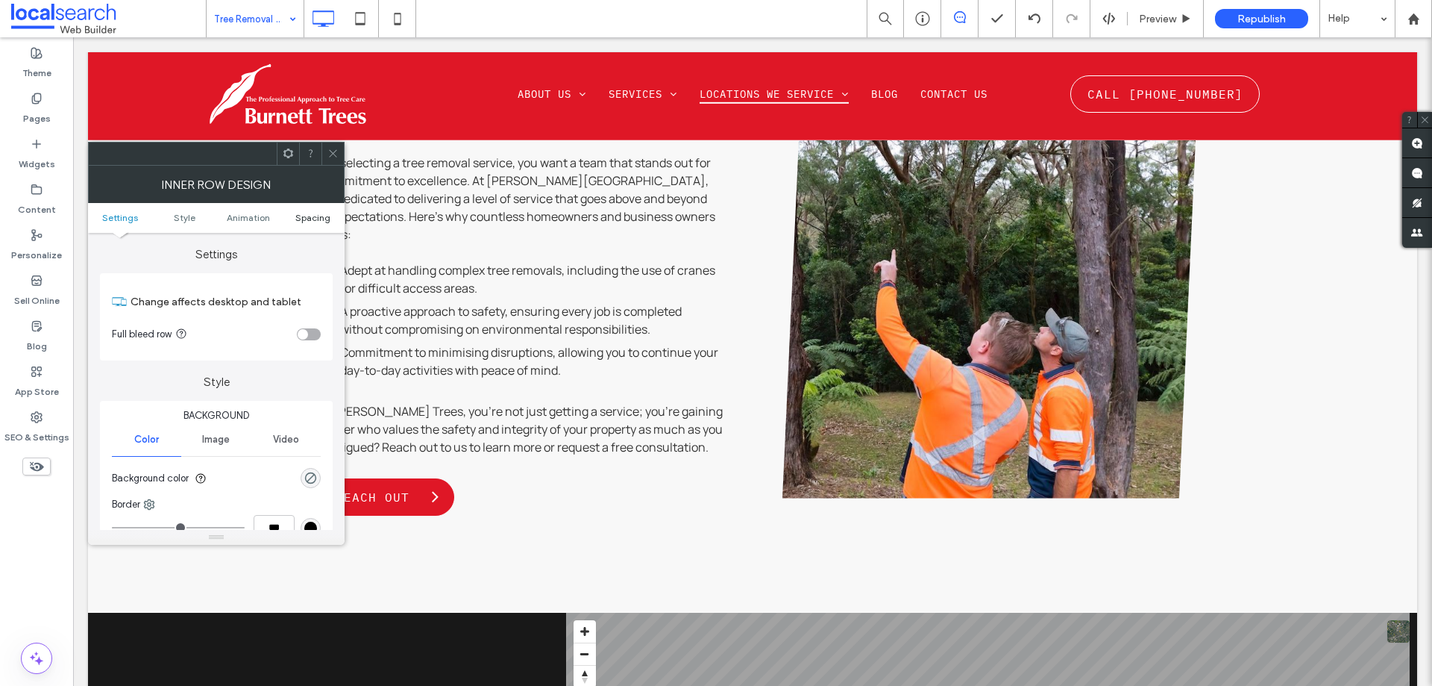
click at [316, 212] on span "Spacing" at bounding box center [312, 217] width 35 height 11
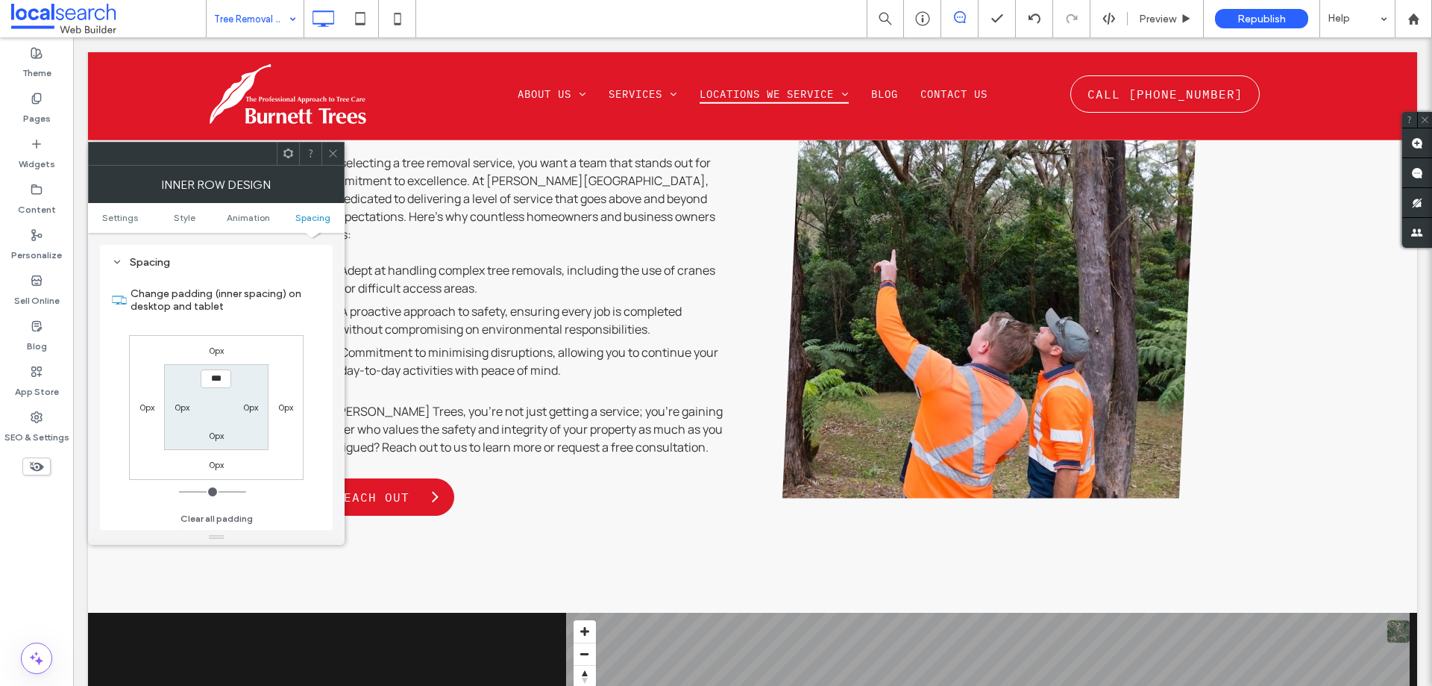
click at [329, 151] on icon at bounding box center [332, 153] width 11 height 11
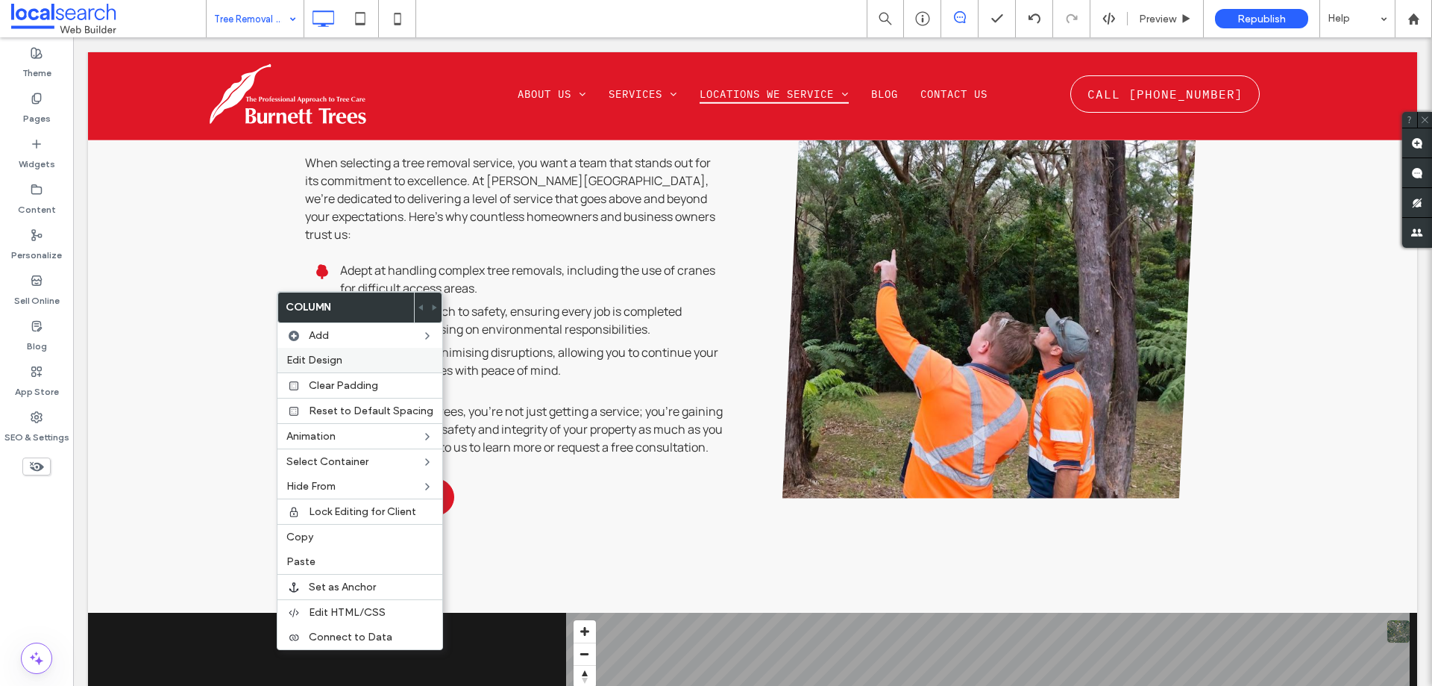
click at [304, 360] on span "Edit Design" at bounding box center [314, 360] width 56 height 13
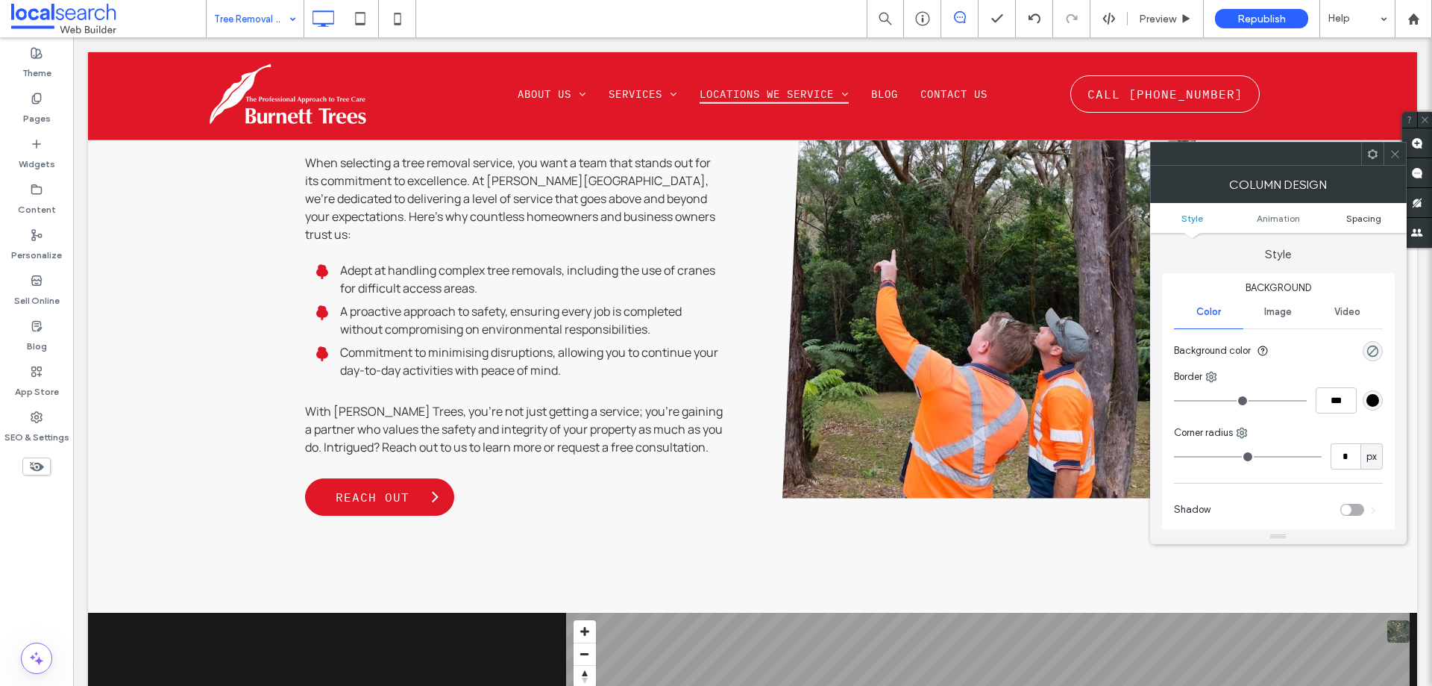
click at [1365, 222] on span "Spacing" at bounding box center [1363, 218] width 35 height 11
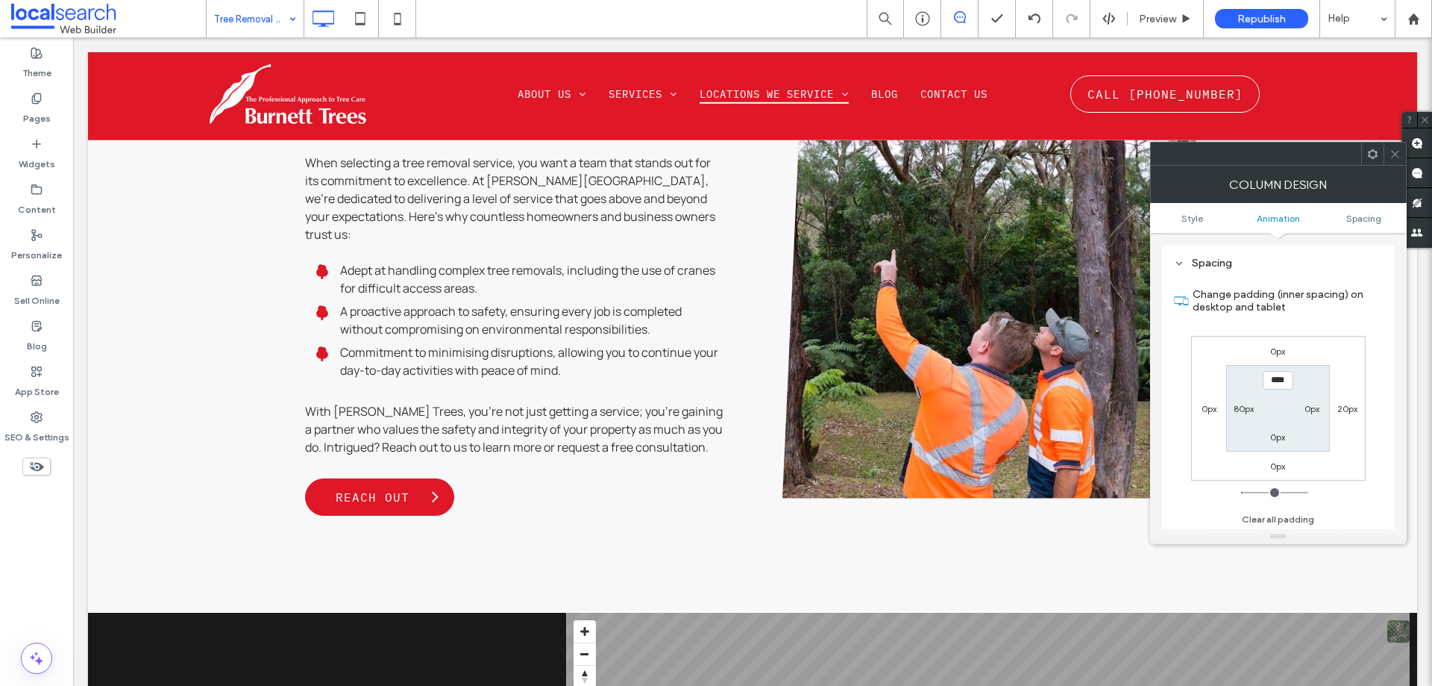
scroll to position [350, 0]
click at [1241, 405] on label "80px" at bounding box center [1244, 407] width 20 height 11
type input "**"
type input "*"
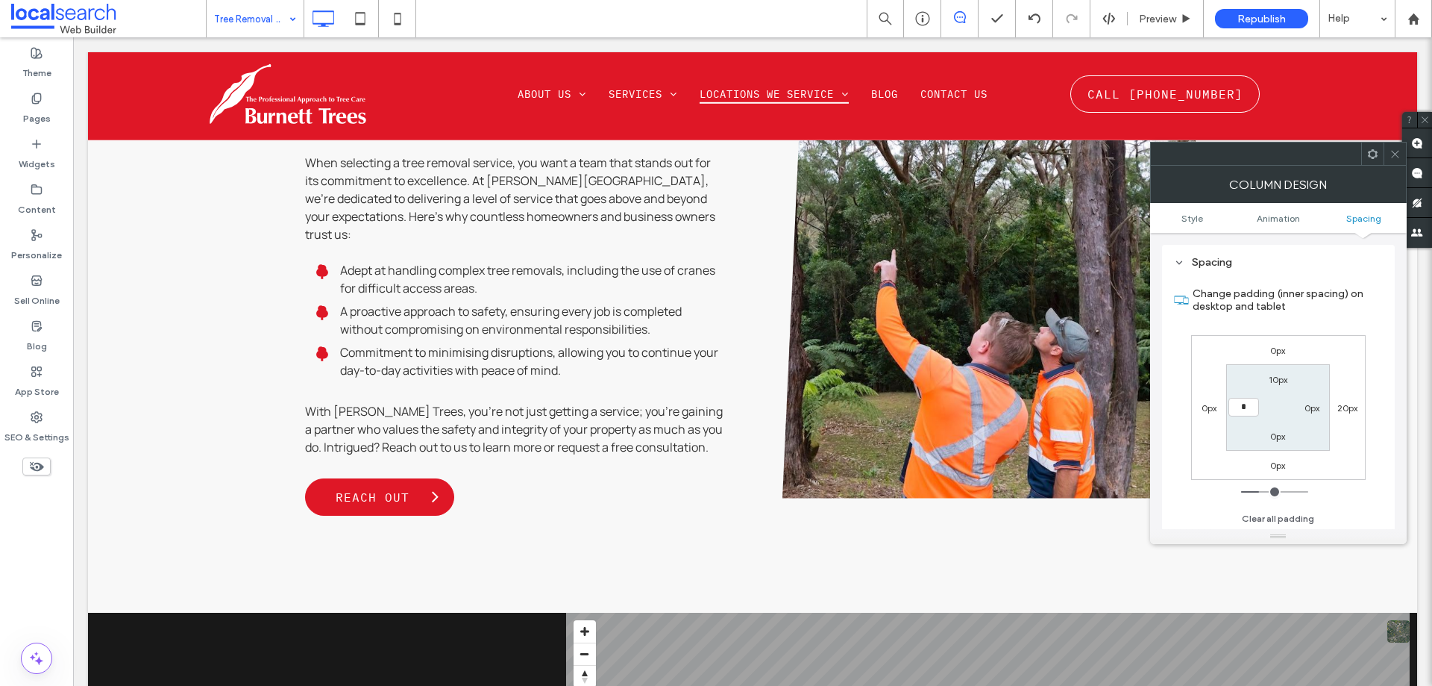
type input "***"
click at [1348, 411] on label "20px" at bounding box center [1348, 407] width 20 height 11
type input "**"
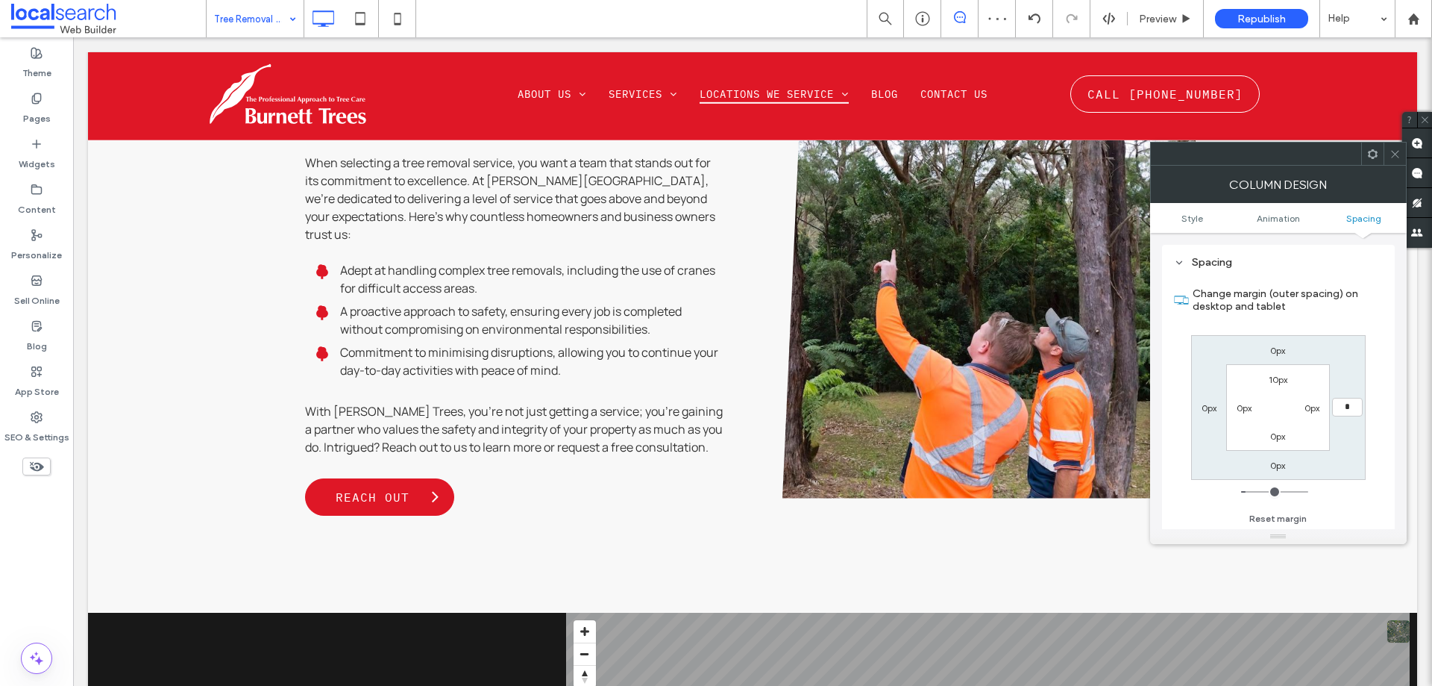
type input "*"
type input "***"
click at [1392, 152] on icon at bounding box center [1395, 153] width 11 height 11
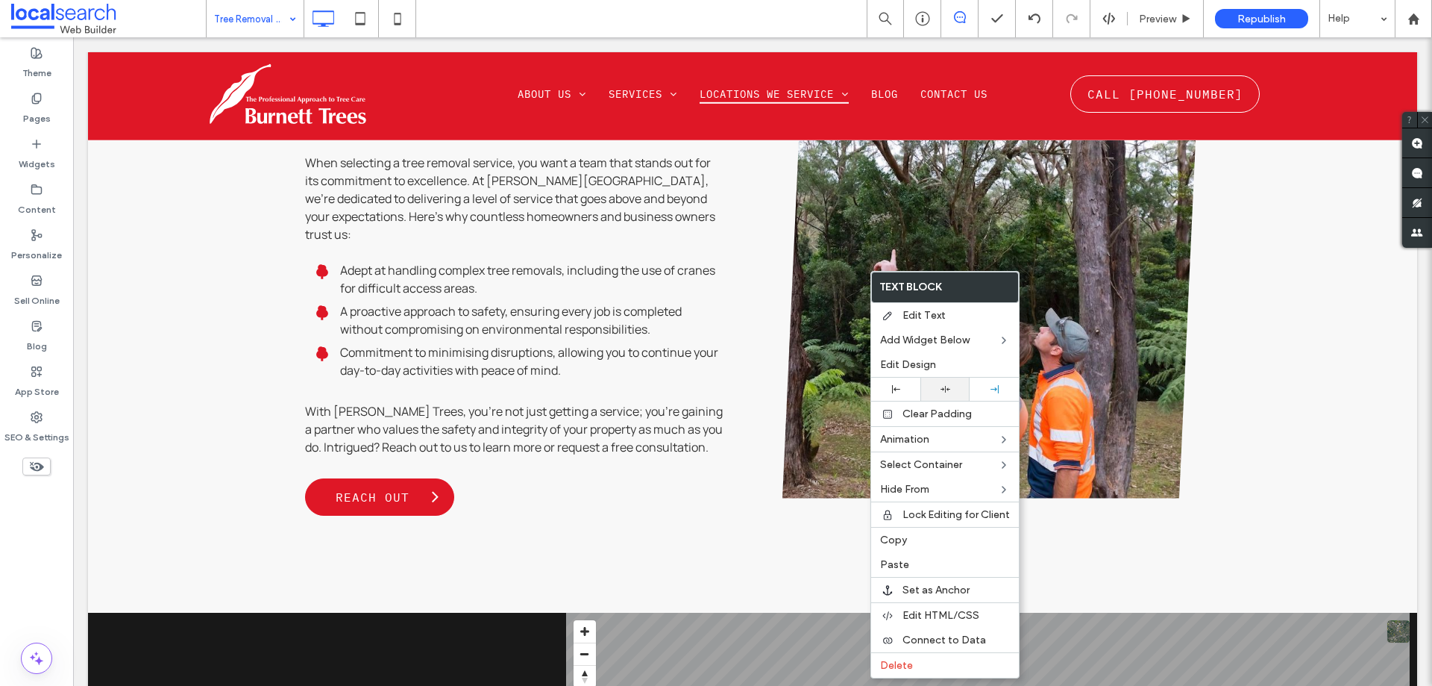
click at [953, 395] on div at bounding box center [945, 388] width 49 height 23
click at [915, 389] on div at bounding box center [895, 388] width 49 height 23
click at [940, 389] on body ".wqwq-1{fill:#231f20;} .cls-1q, .cls-2q { fill-rule: evenodd; } .cls-2q { fill:…" at bounding box center [716, 343] width 1432 height 686
click at [967, 389] on div at bounding box center [945, 388] width 49 height 23
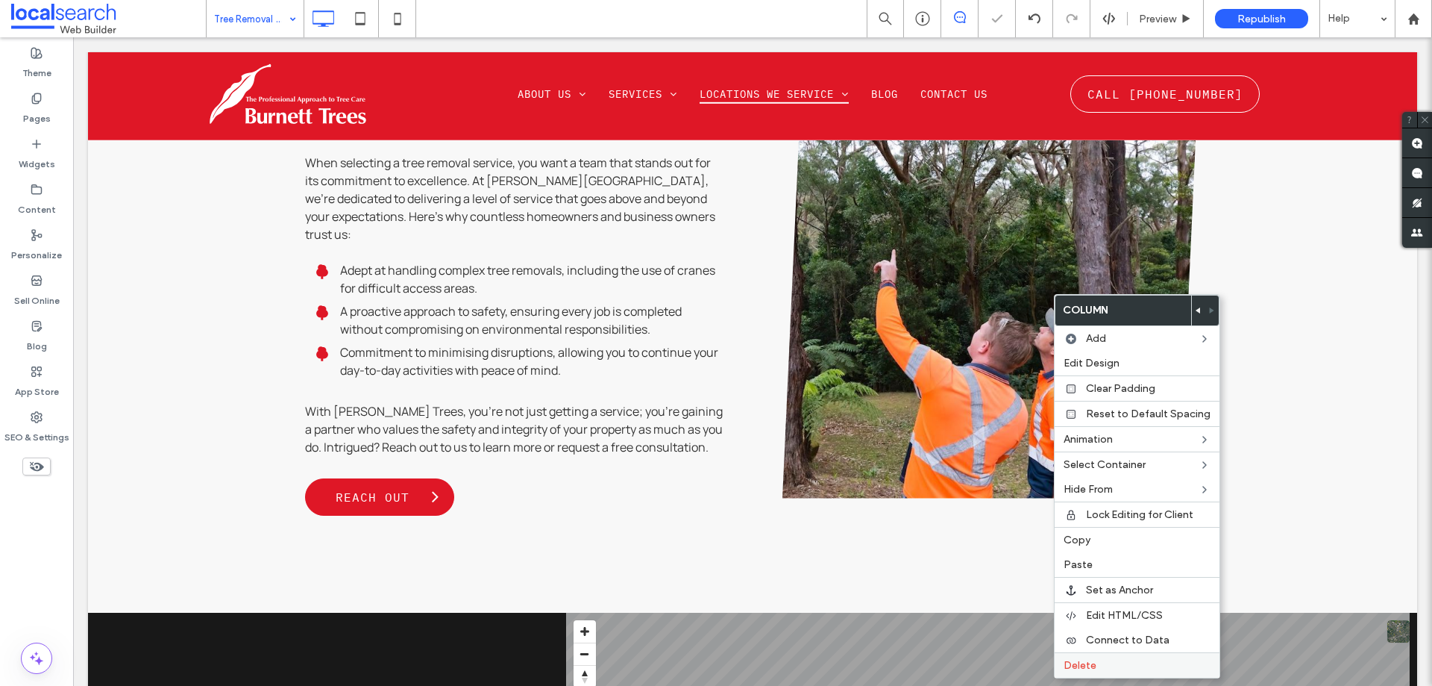
click at [1118, 668] on label "Delete" at bounding box center [1137, 665] width 147 height 13
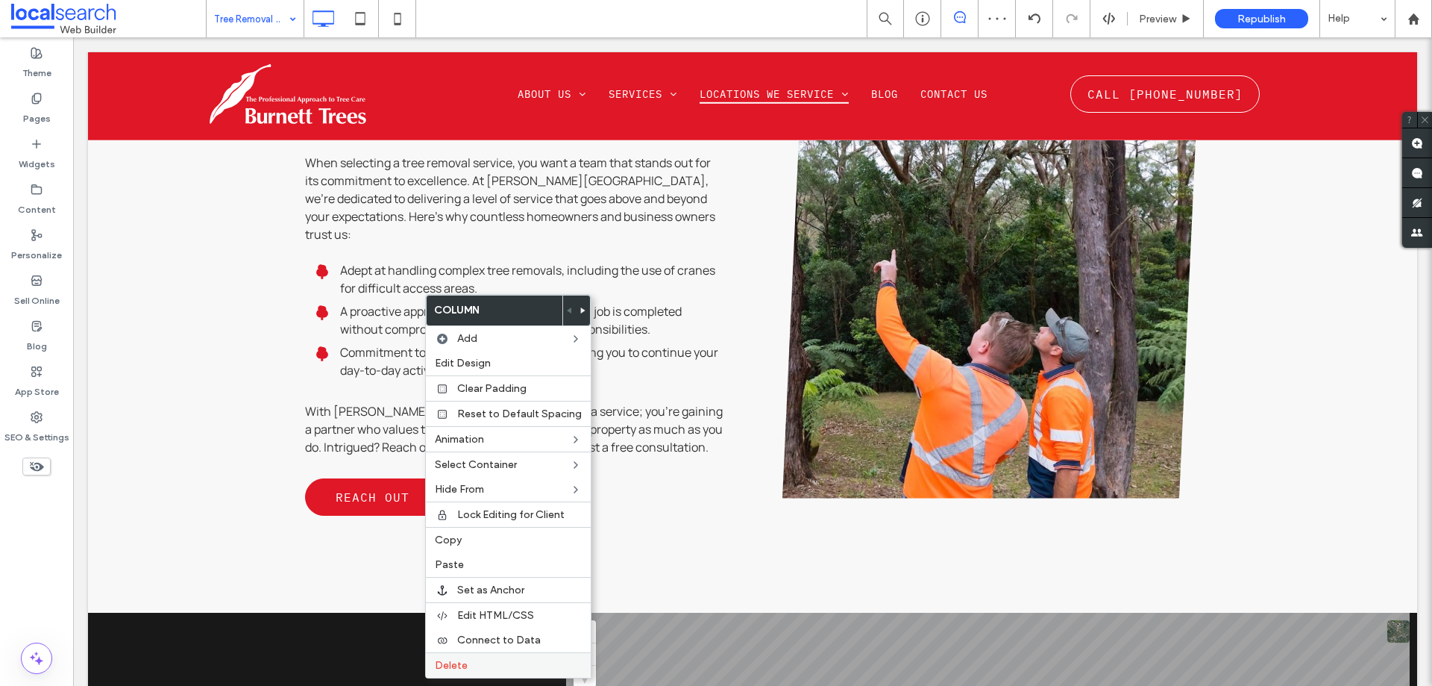
click at [476, 673] on div "Delete" at bounding box center [508, 664] width 165 height 25
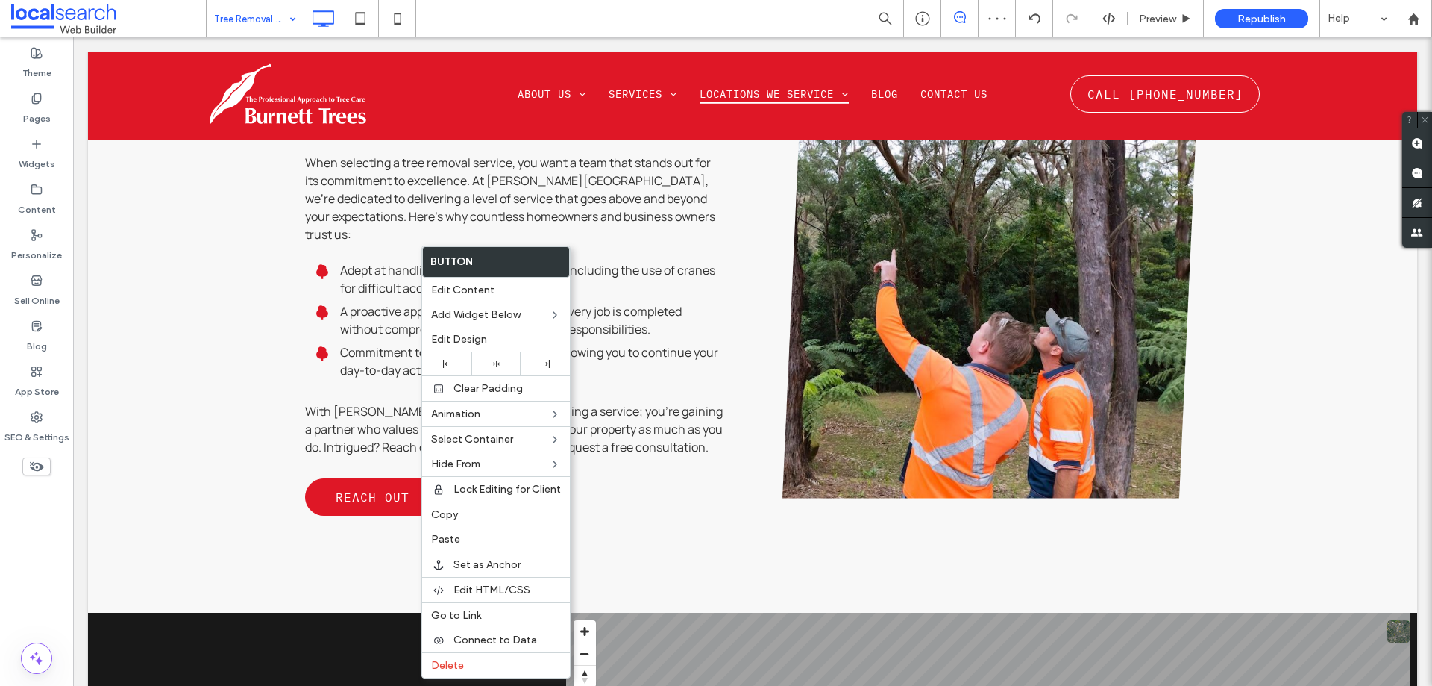
drag, startPoint x: 547, startPoint y: 361, endPoint x: 575, endPoint y: 364, distance: 28.5
click at [547, 361] on icon at bounding box center [546, 364] width 8 height 8
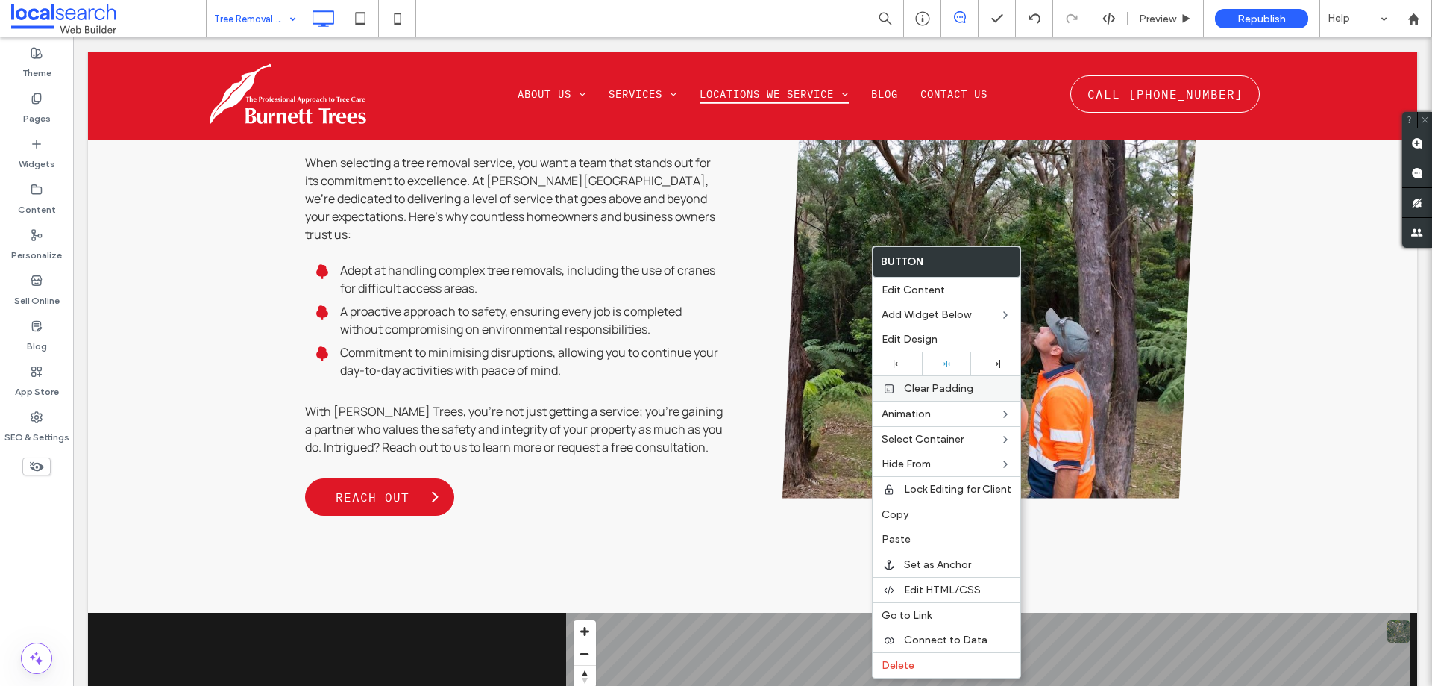
click at [889, 375] on div "Clear Padding" at bounding box center [947, 387] width 148 height 25
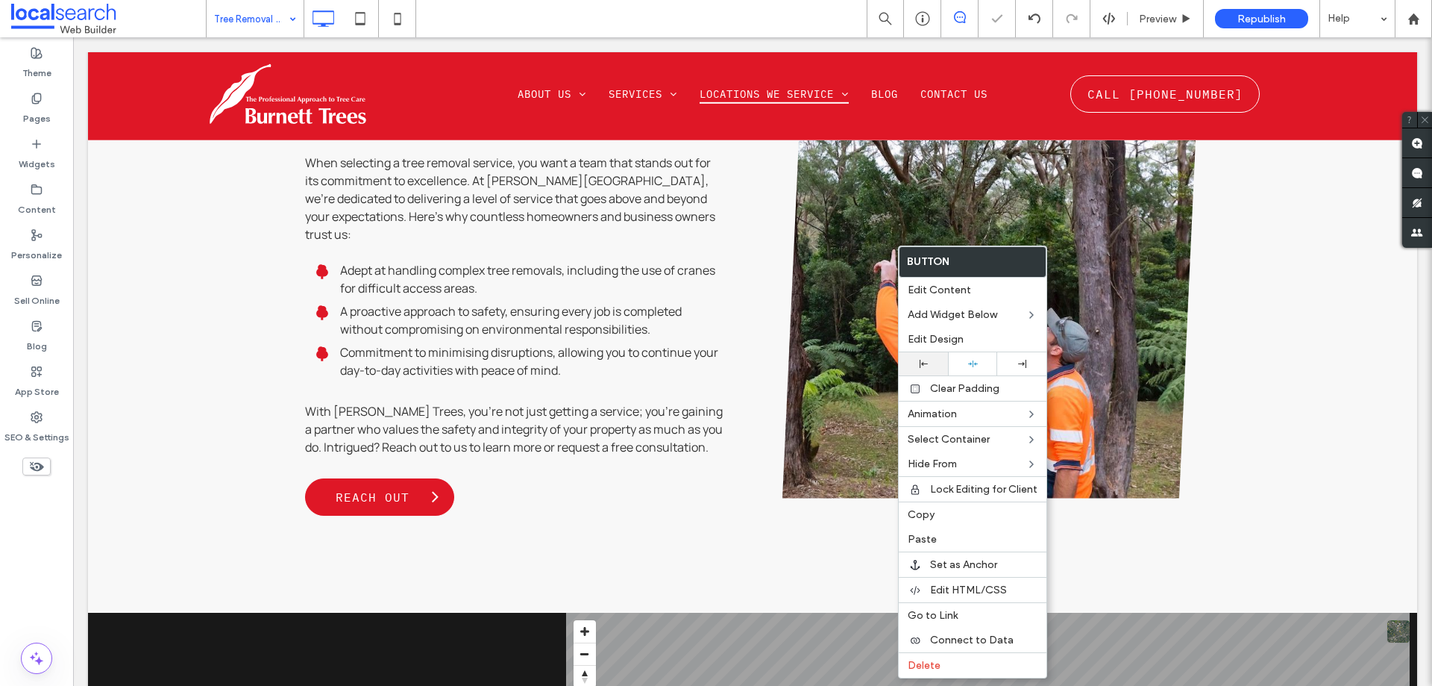
click at [919, 369] on div at bounding box center [923, 363] width 49 height 23
click at [819, 410] on div at bounding box center [716, 343] width 1432 height 686
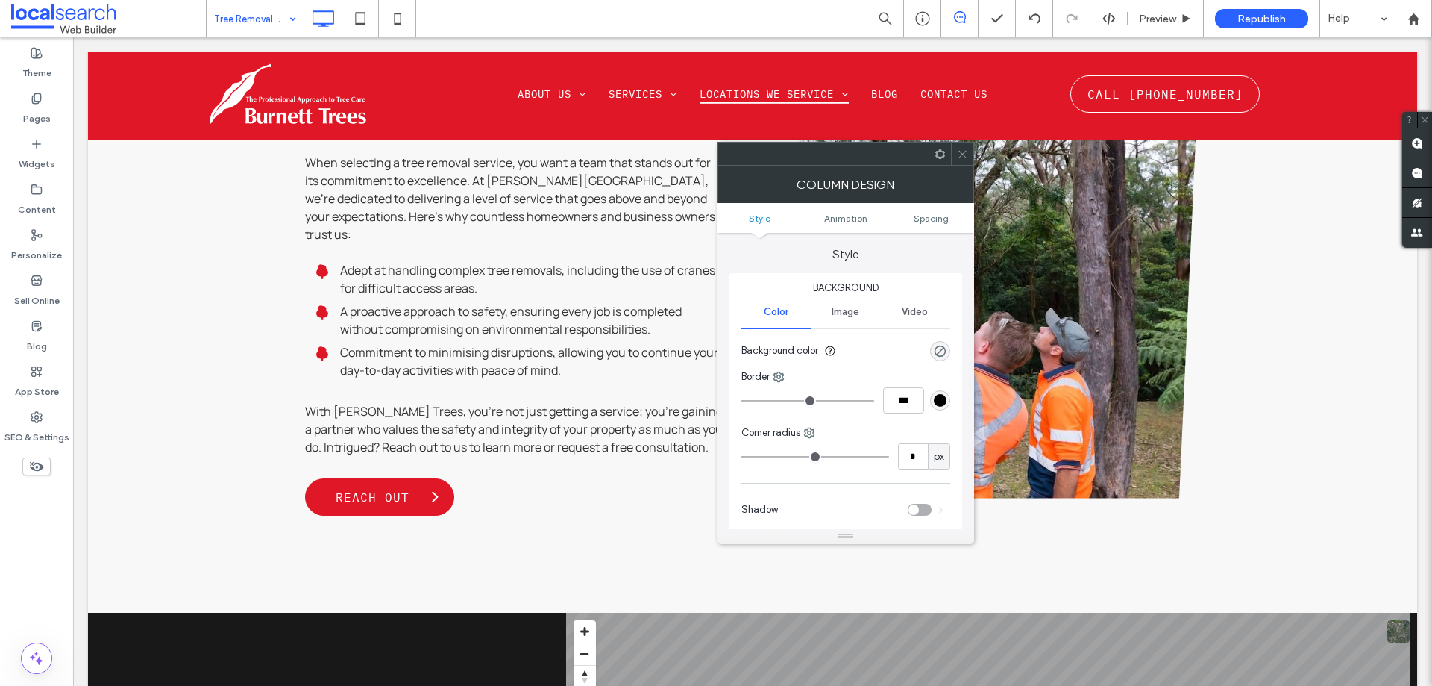
click at [969, 143] on div at bounding box center [962, 153] width 22 height 22
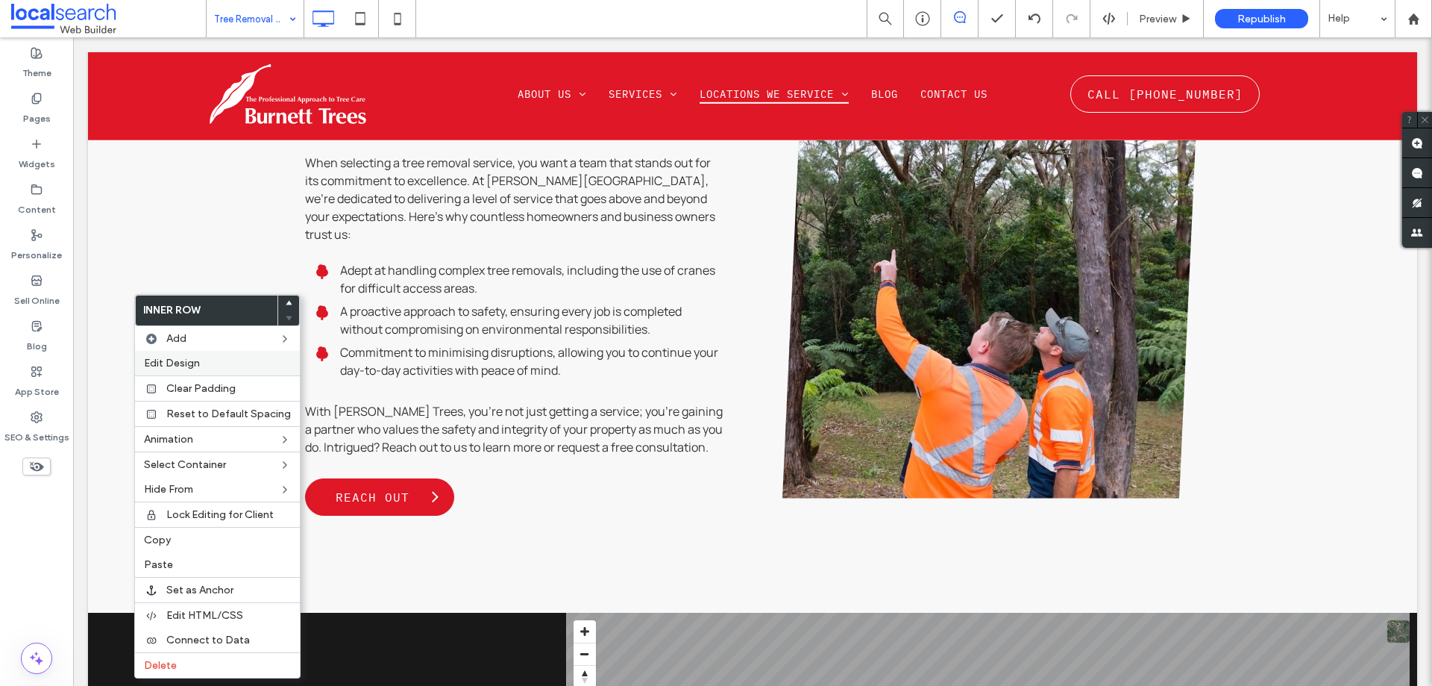
click at [178, 355] on div "Edit Design" at bounding box center [217, 363] width 165 height 25
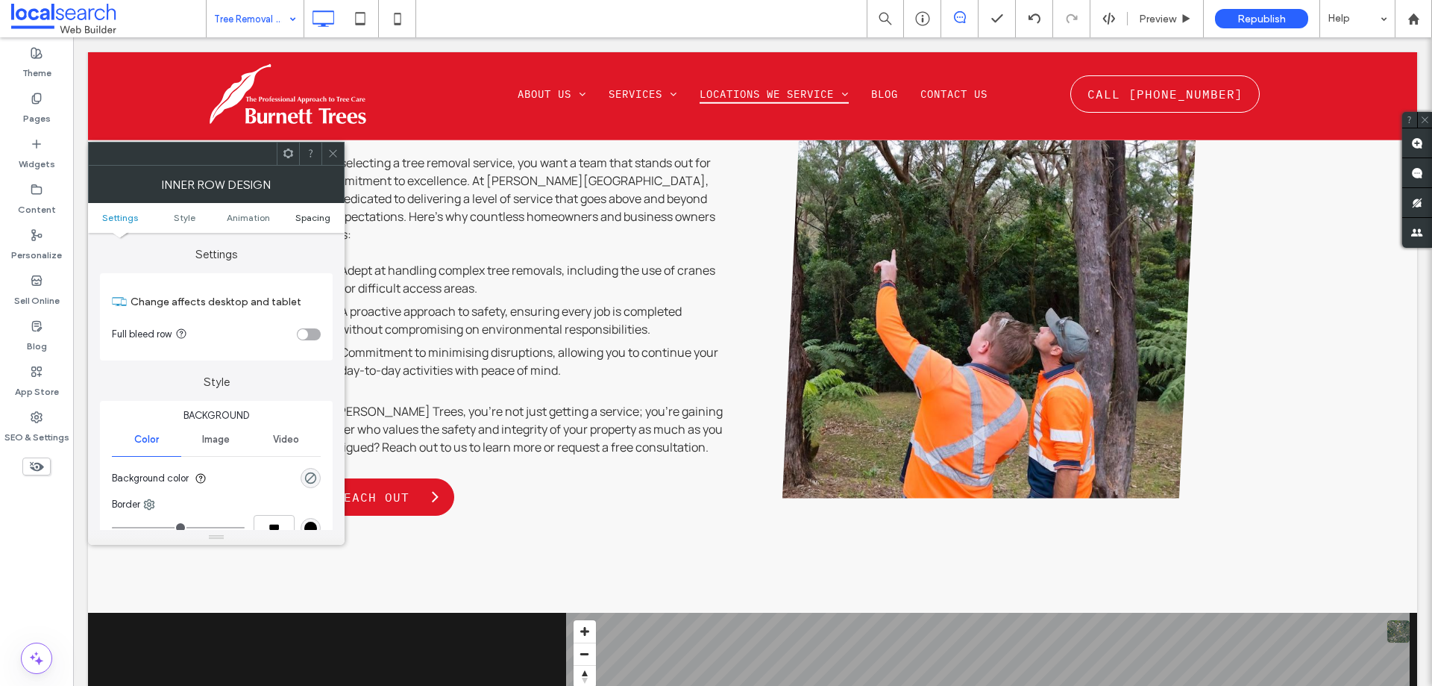
click at [299, 220] on span "Spacing" at bounding box center [312, 217] width 35 height 11
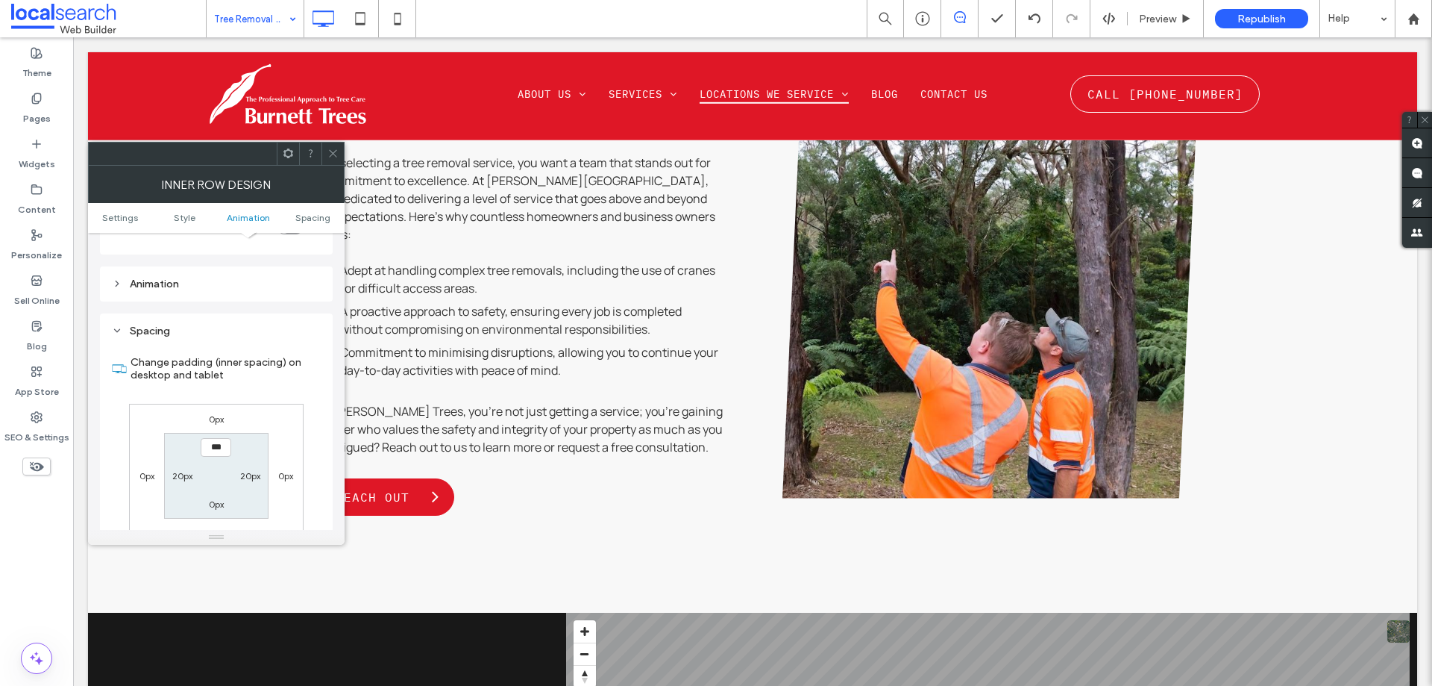
scroll to position [477, 0]
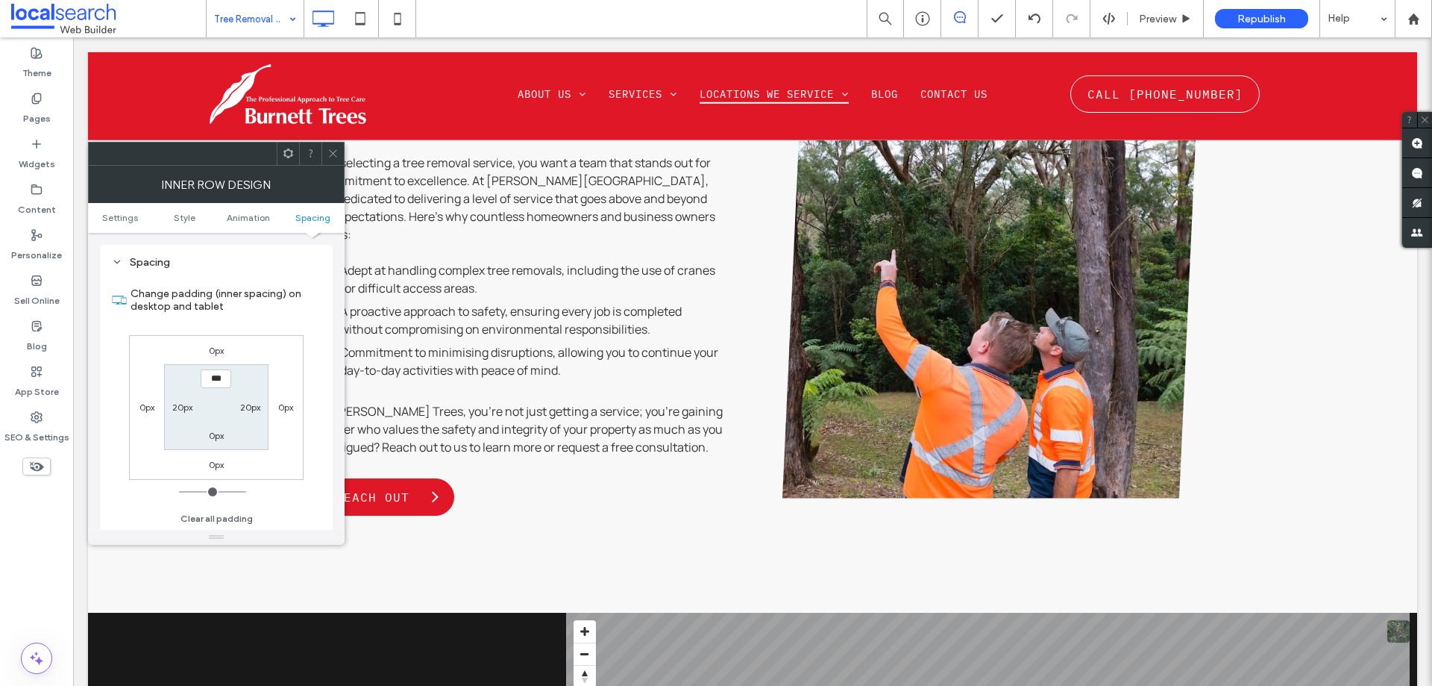
click at [175, 404] on label "20px" at bounding box center [182, 406] width 20 height 11
type input "**"
type input "****"
type input "**"
type input "****"
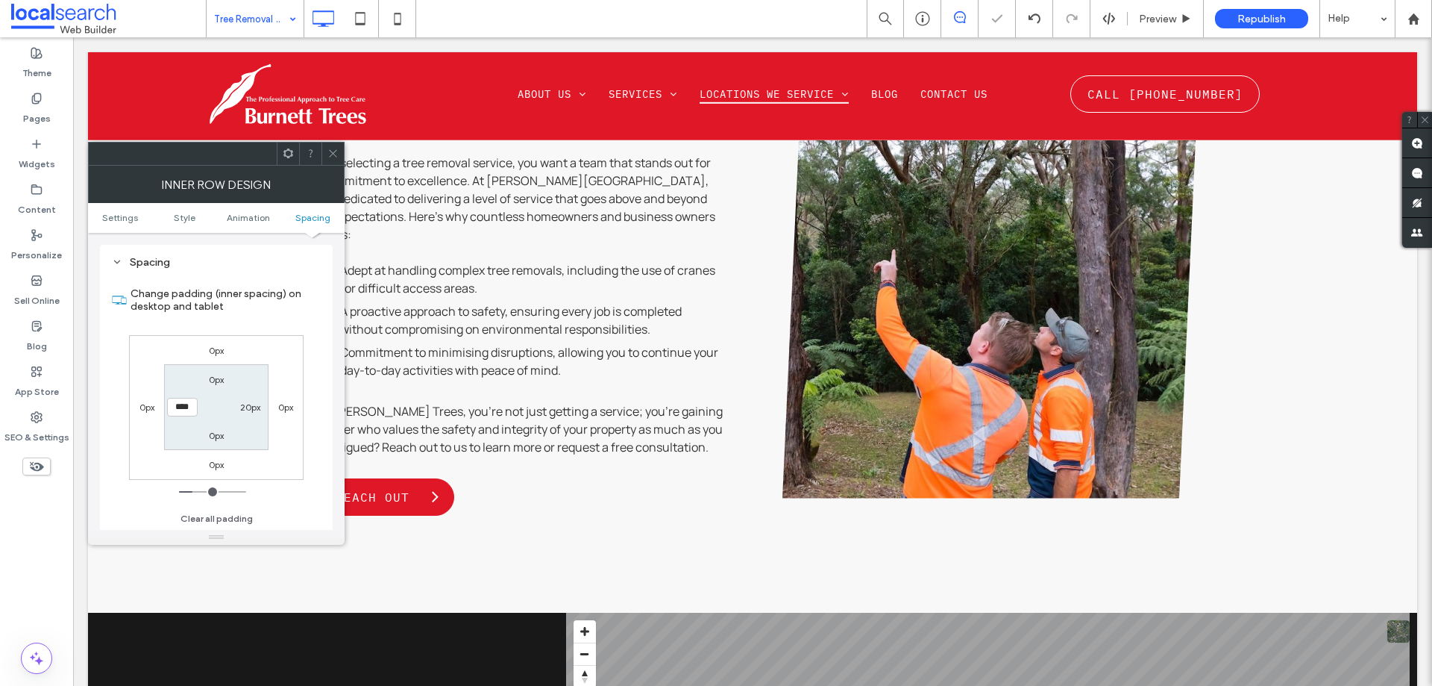
type input "**"
click at [336, 159] on span at bounding box center [332, 153] width 11 height 22
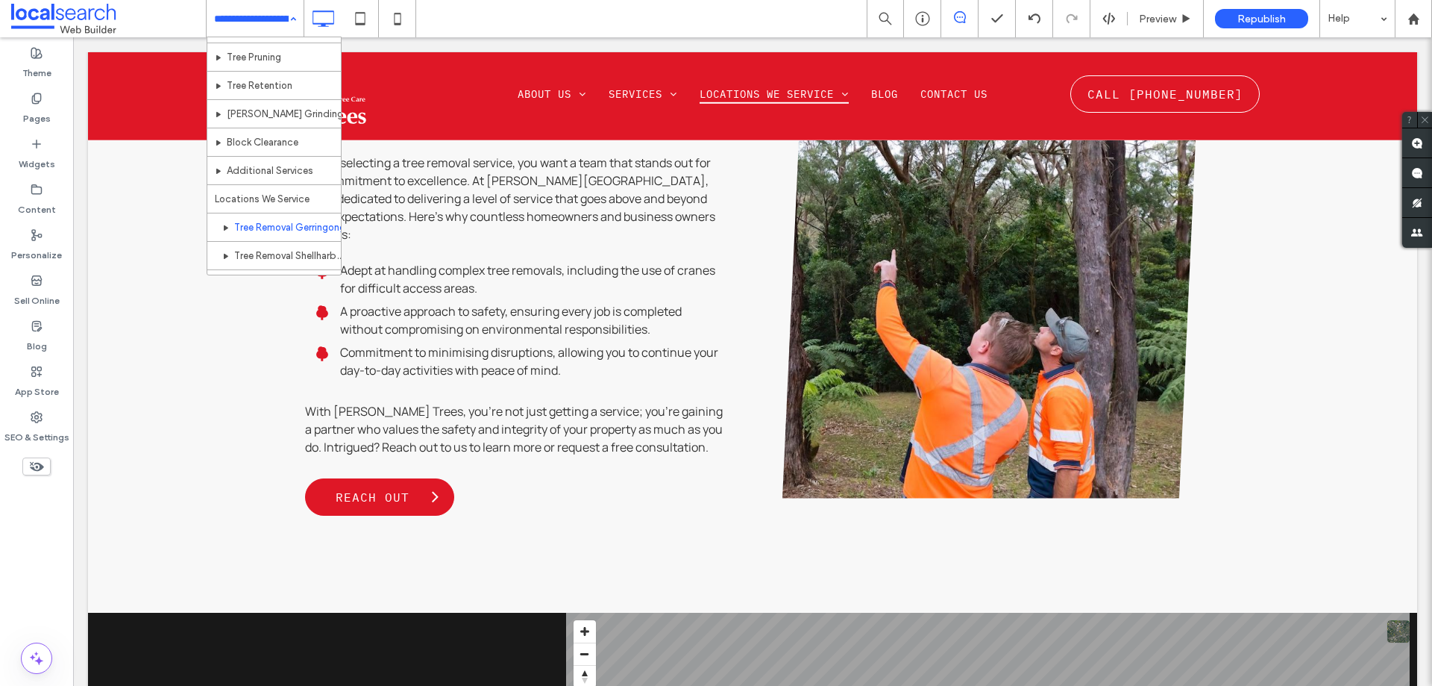
scroll to position [149, 0]
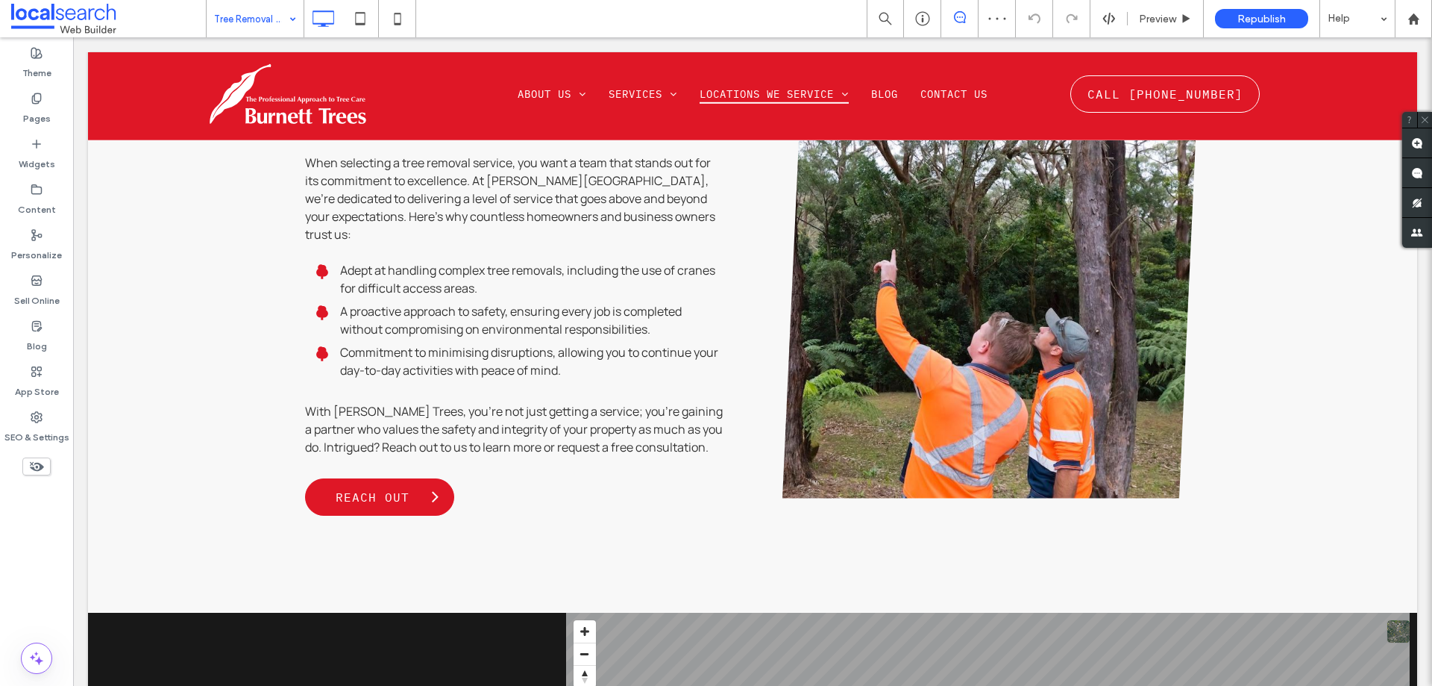
click at [286, 14] on div "Tree Removal Shellharbour" at bounding box center [255, 18] width 97 height 37
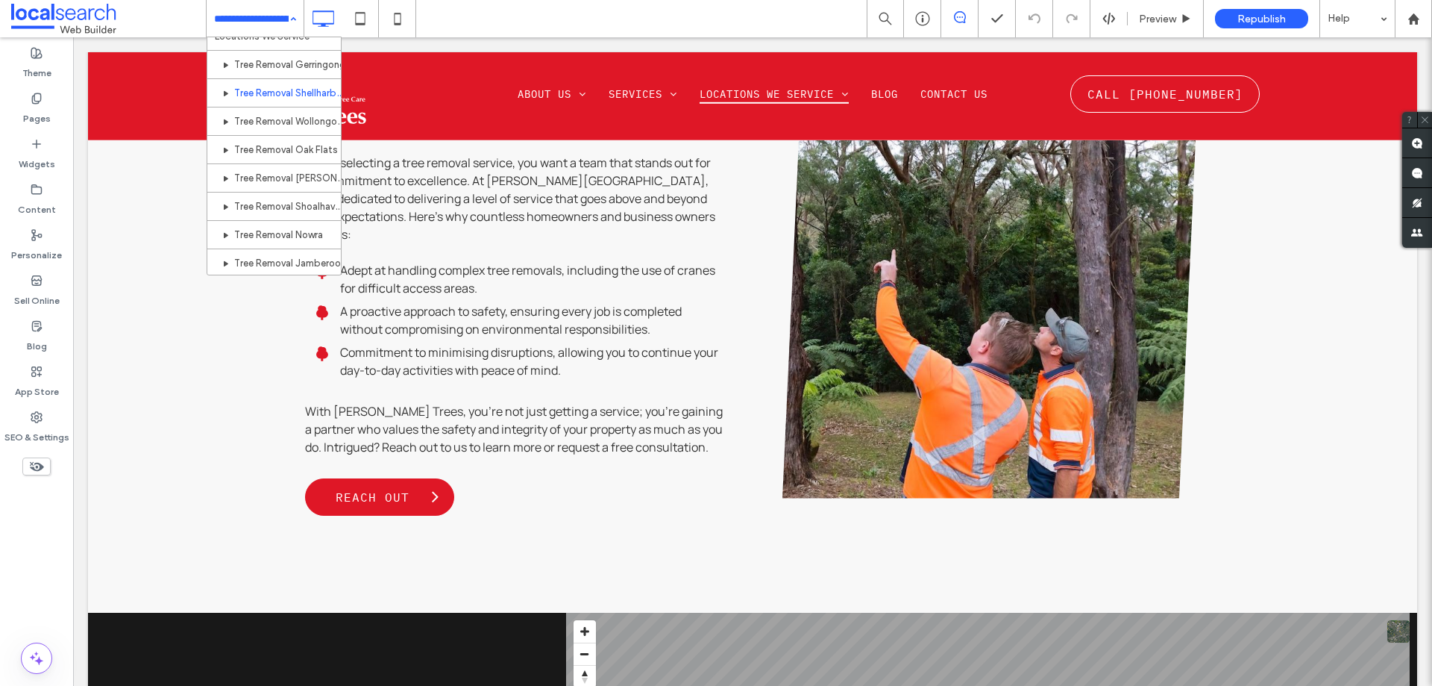
scroll to position [224, 0]
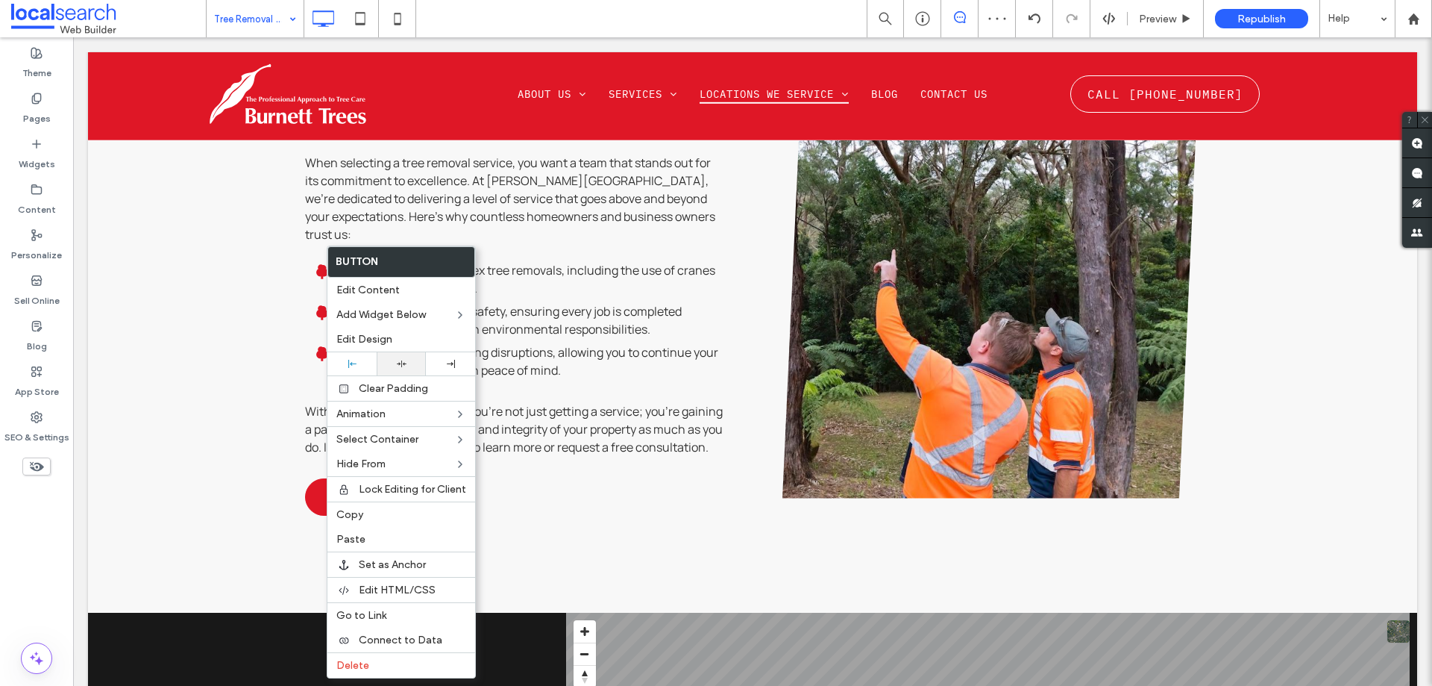
click at [395, 364] on div at bounding box center [401, 364] width 34 height 10
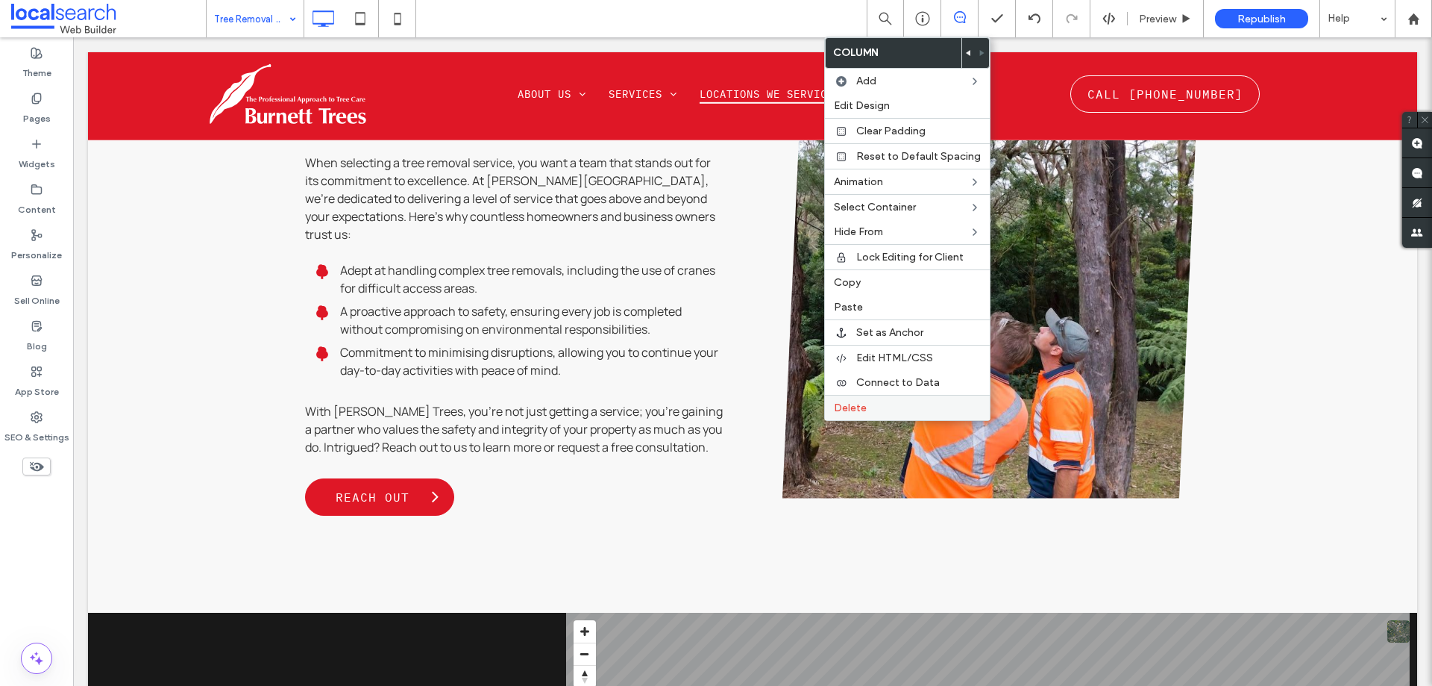
click at [858, 413] on span "Delete" at bounding box center [850, 407] width 33 height 13
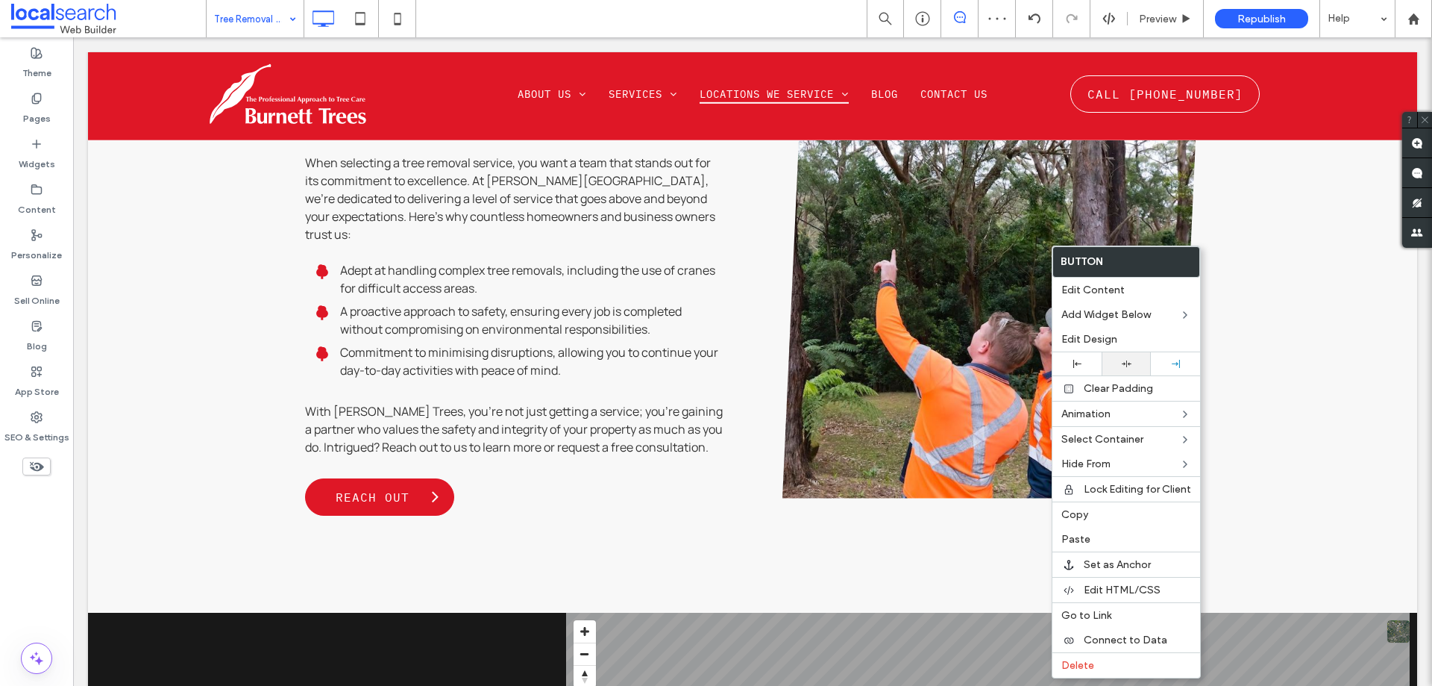
click at [1135, 367] on div at bounding box center [1126, 364] width 34 height 10
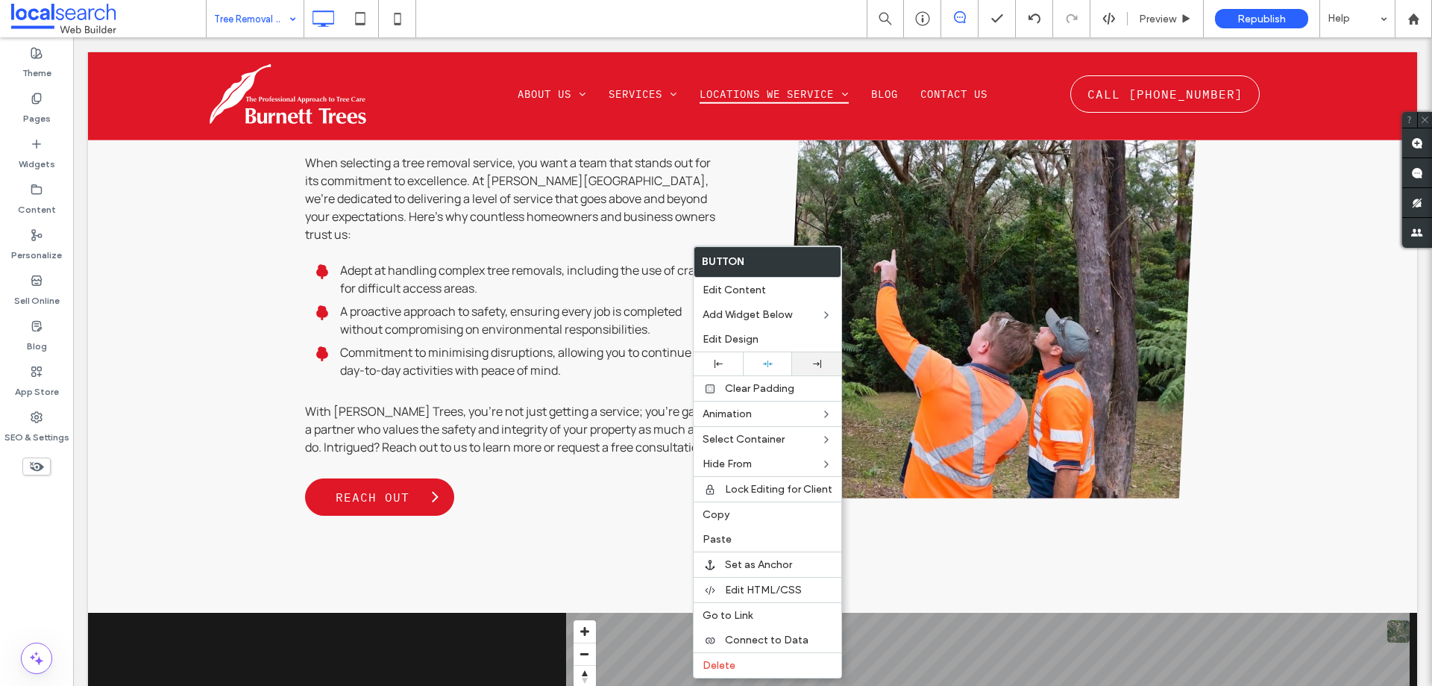
click at [841, 369] on div at bounding box center [816, 363] width 49 height 23
click at [778, 360] on div at bounding box center [767, 364] width 34 height 10
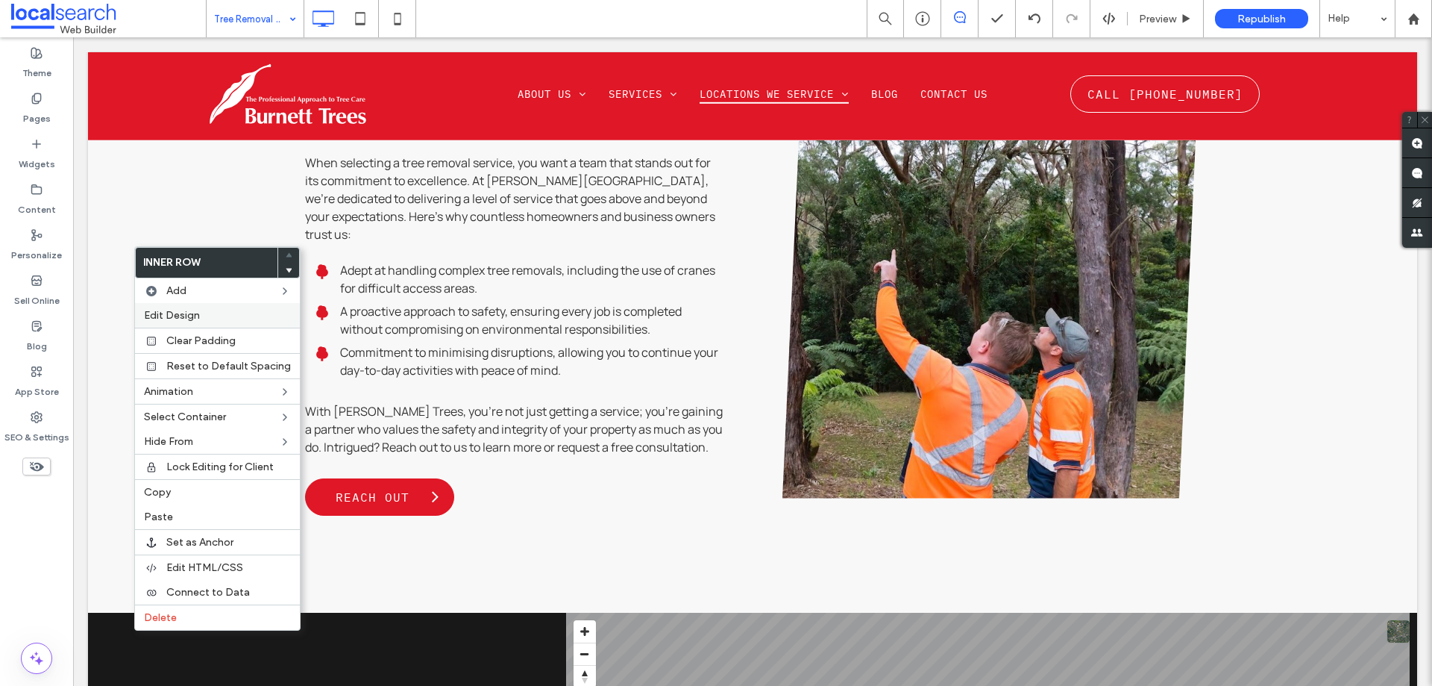
click at [185, 319] on span "Edit Design" at bounding box center [172, 315] width 56 height 13
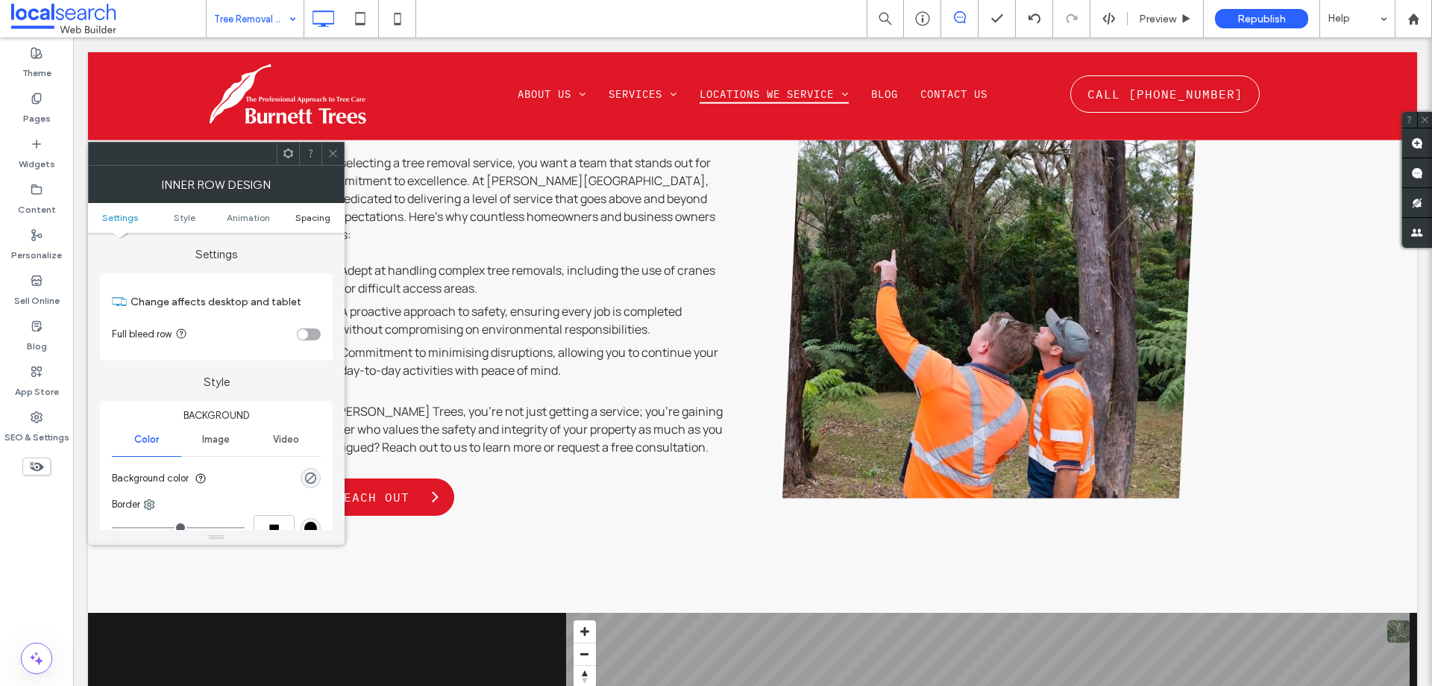
click at [316, 216] on span "Spacing" at bounding box center [312, 217] width 35 height 11
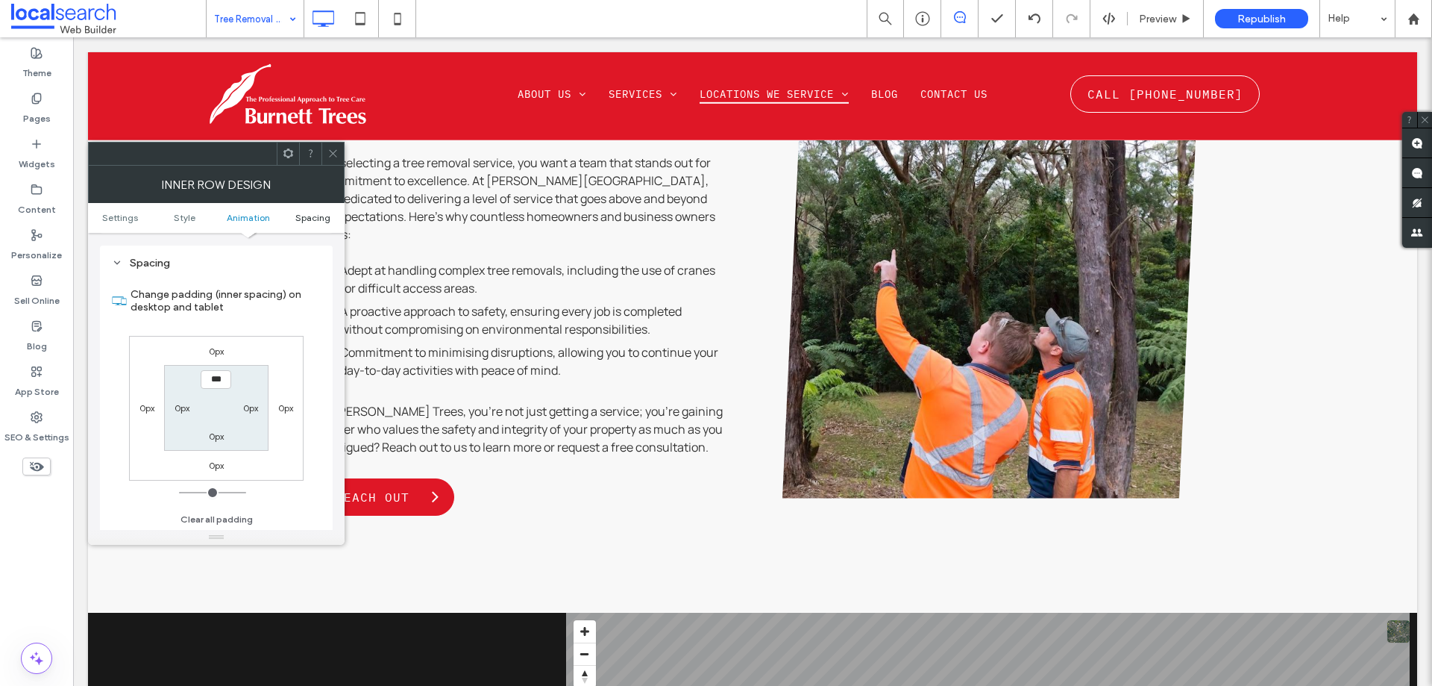
scroll to position [477, 0]
click at [330, 145] on span at bounding box center [332, 153] width 11 height 22
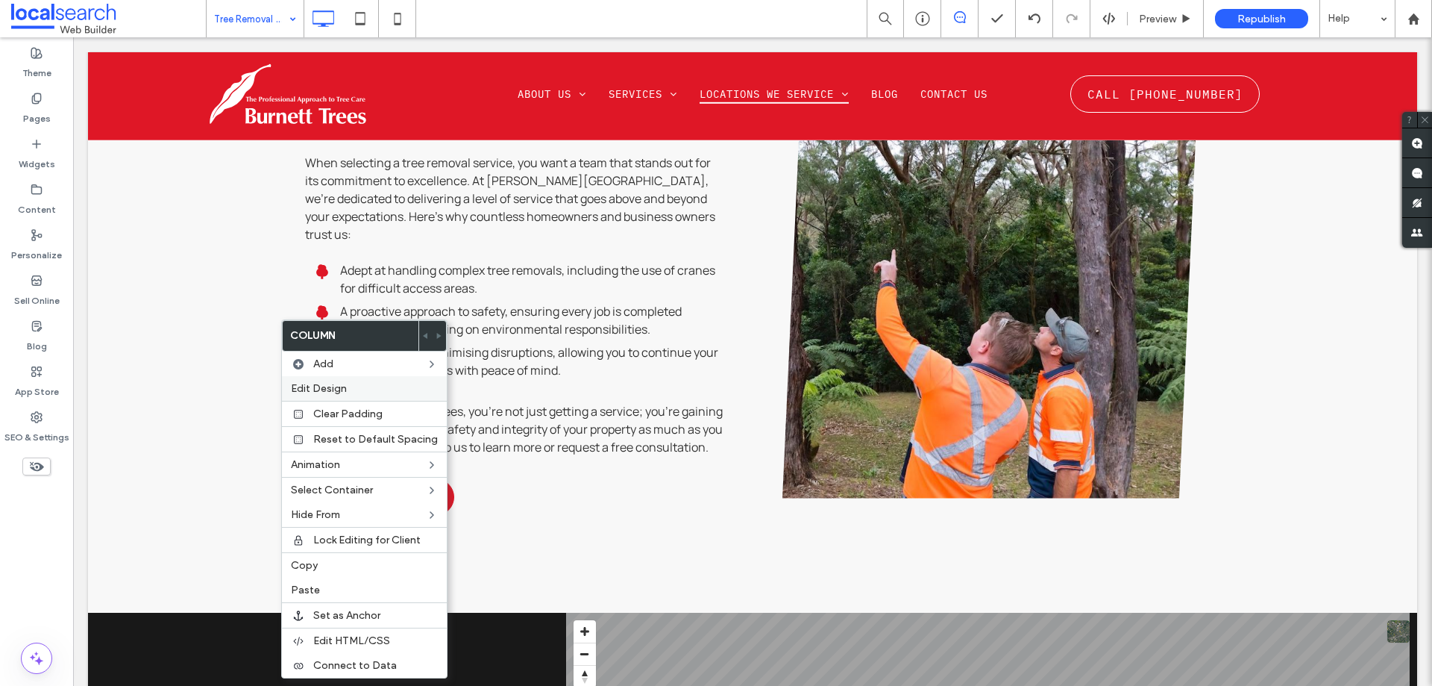
click at [321, 382] on span "Edit Design" at bounding box center [319, 388] width 56 height 13
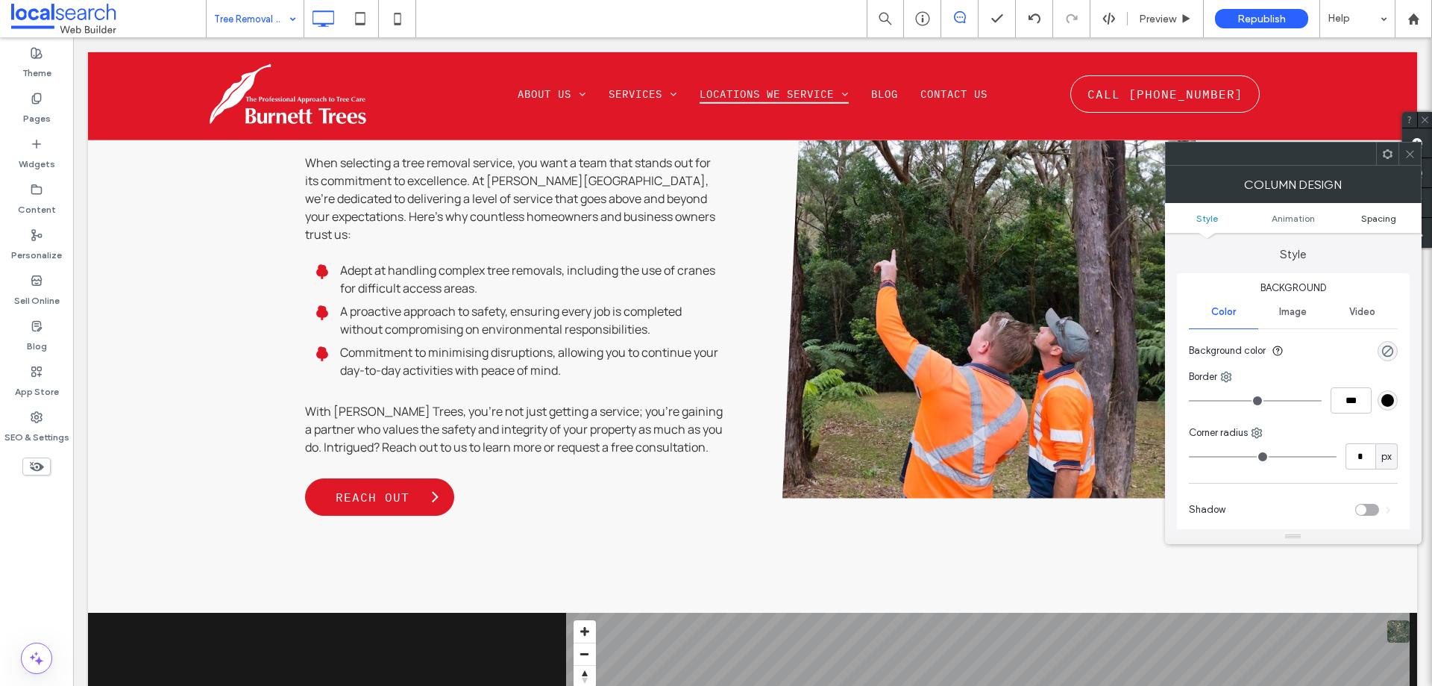
click at [1369, 223] on span "Spacing" at bounding box center [1378, 218] width 35 height 11
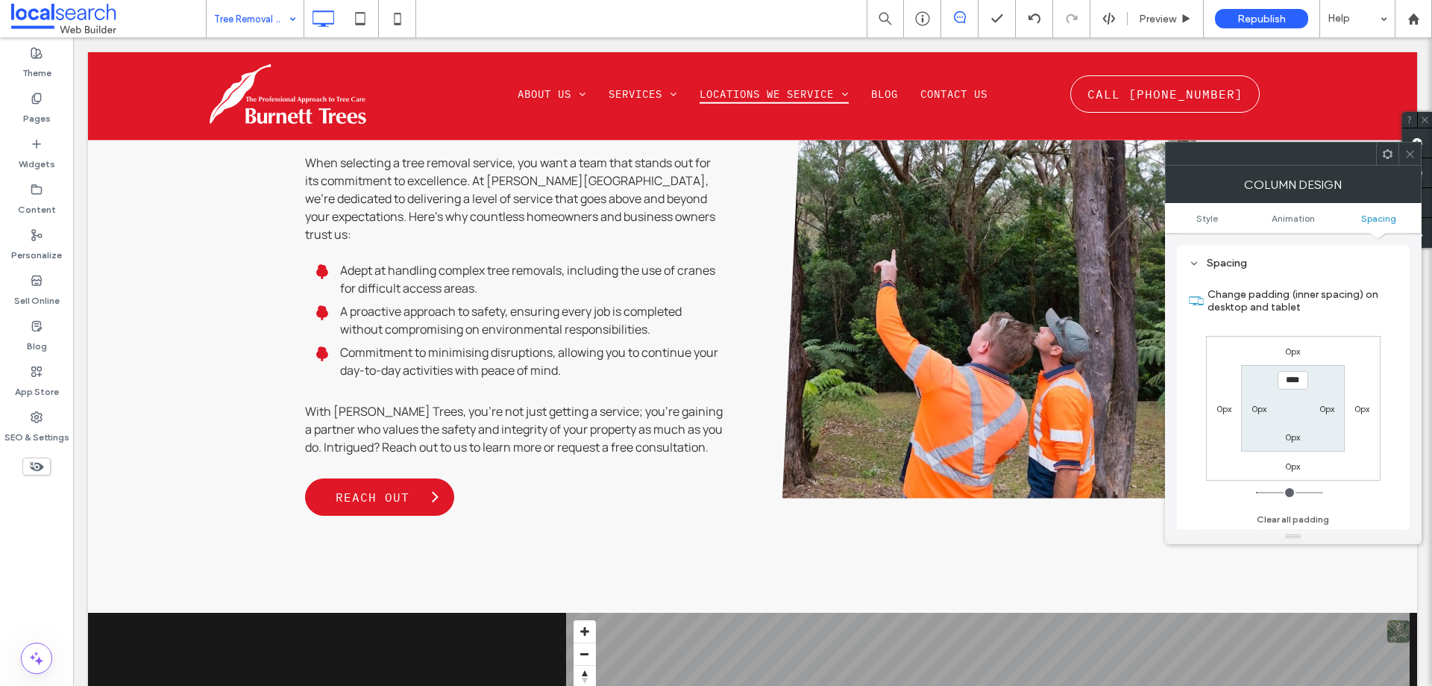
scroll to position [350, 0]
drag, startPoint x: 1411, startPoint y: 144, endPoint x: 1403, endPoint y: 149, distance: 9.1
click at [1409, 144] on span at bounding box center [1410, 153] width 11 height 22
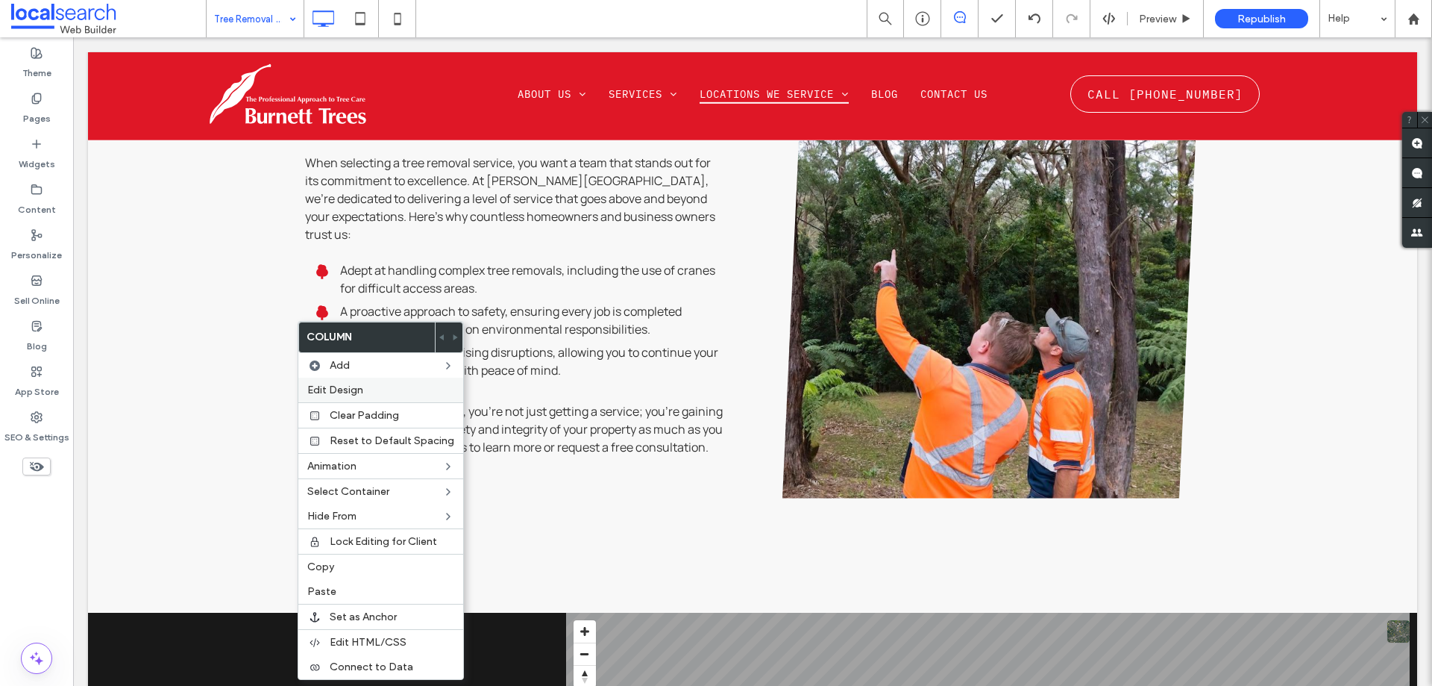
click at [343, 390] on span "Edit Design" at bounding box center [335, 389] width 56 height 13
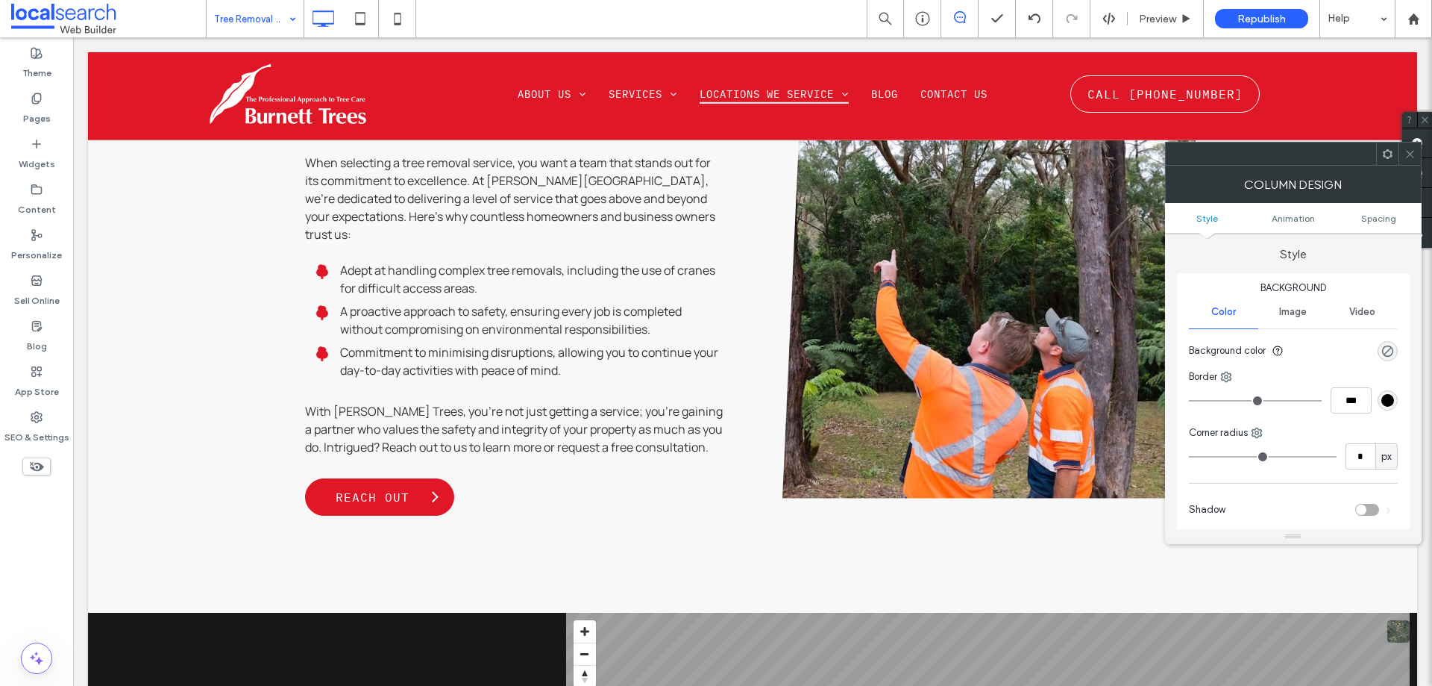
click at [1384, 211] on ul "Style Animation Spacing" at bounding box center [1293, 218] width 257 height 30
click at [1378, 222] on span "Spacing" at bounding box center [1378, 218] width 35 height 11
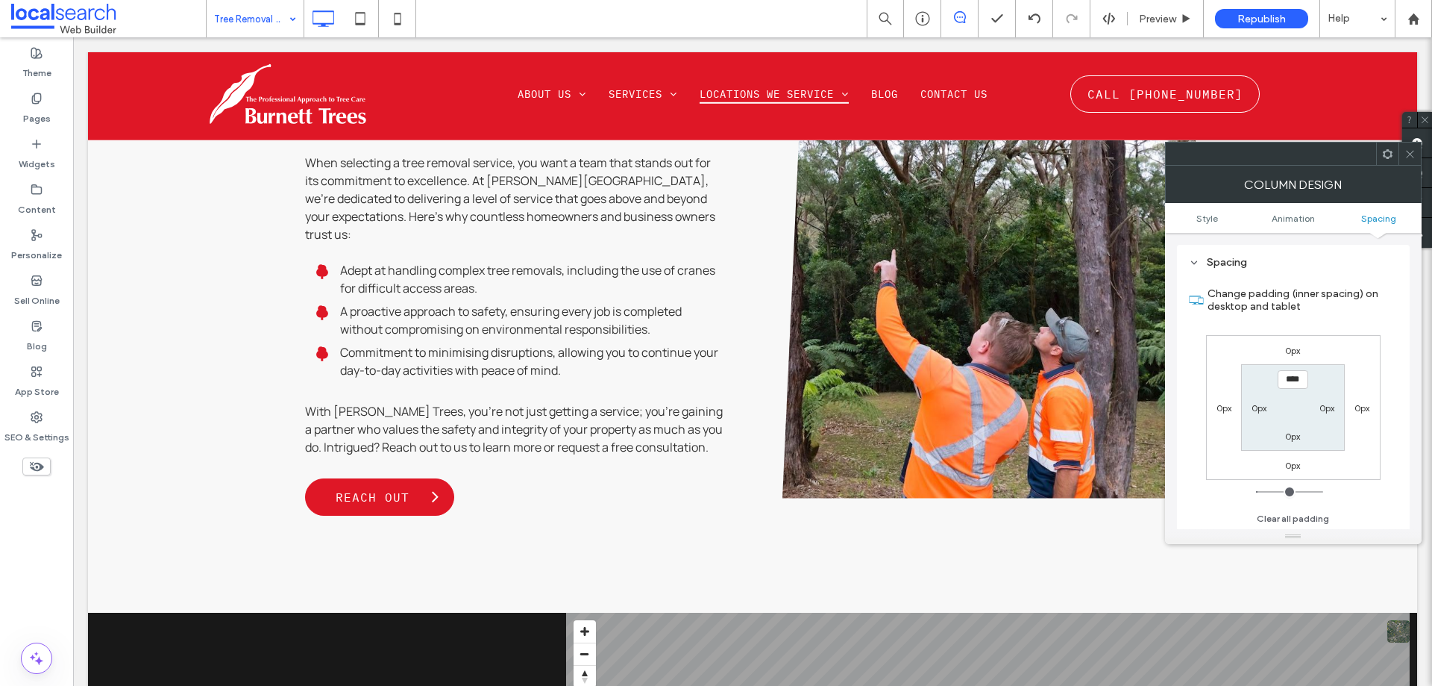
drag, startPoint x: 1410, startPoint y: 151, endPoint x: 1279, endPoint y: 195, distance: 138.2
click at [1409, 152] on icon at bounding box center [1410, 153] width 11 height 11
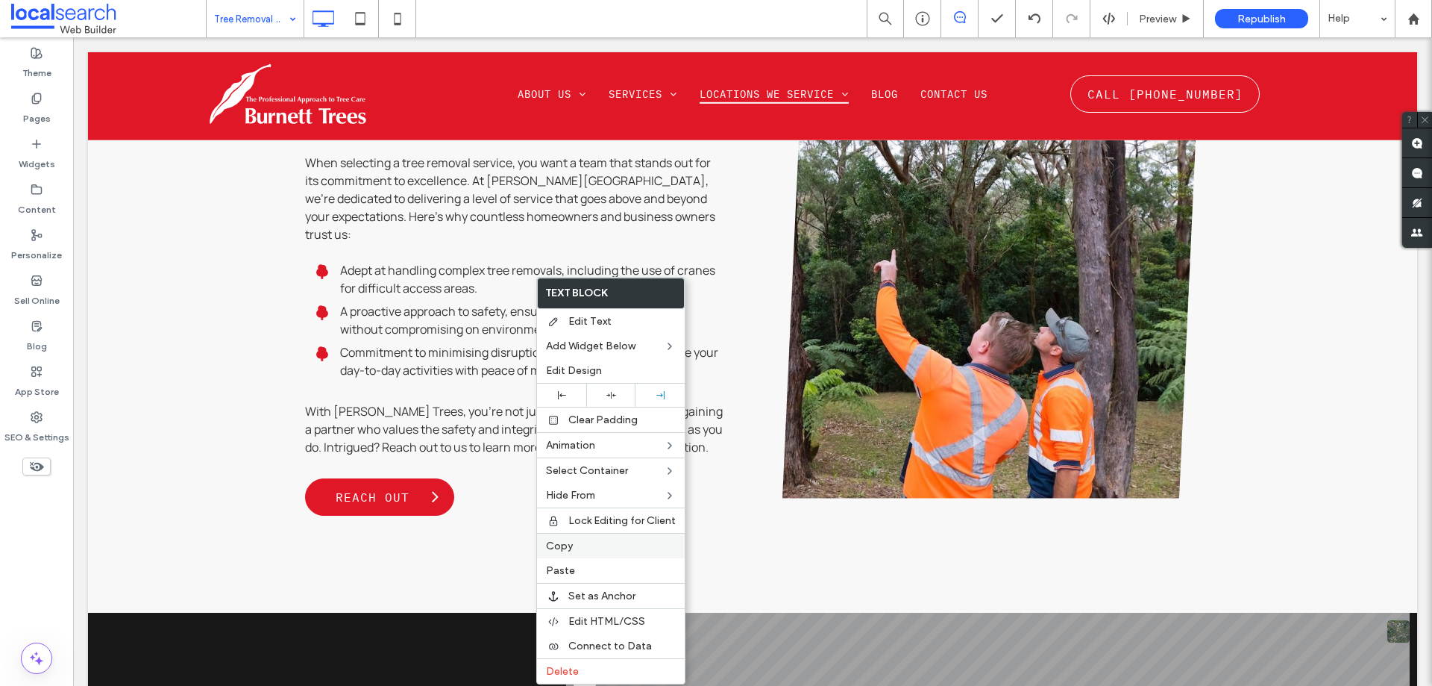
click at [580, 542] on label "Copy" at bounding box center [611, 545] width 130 height 13
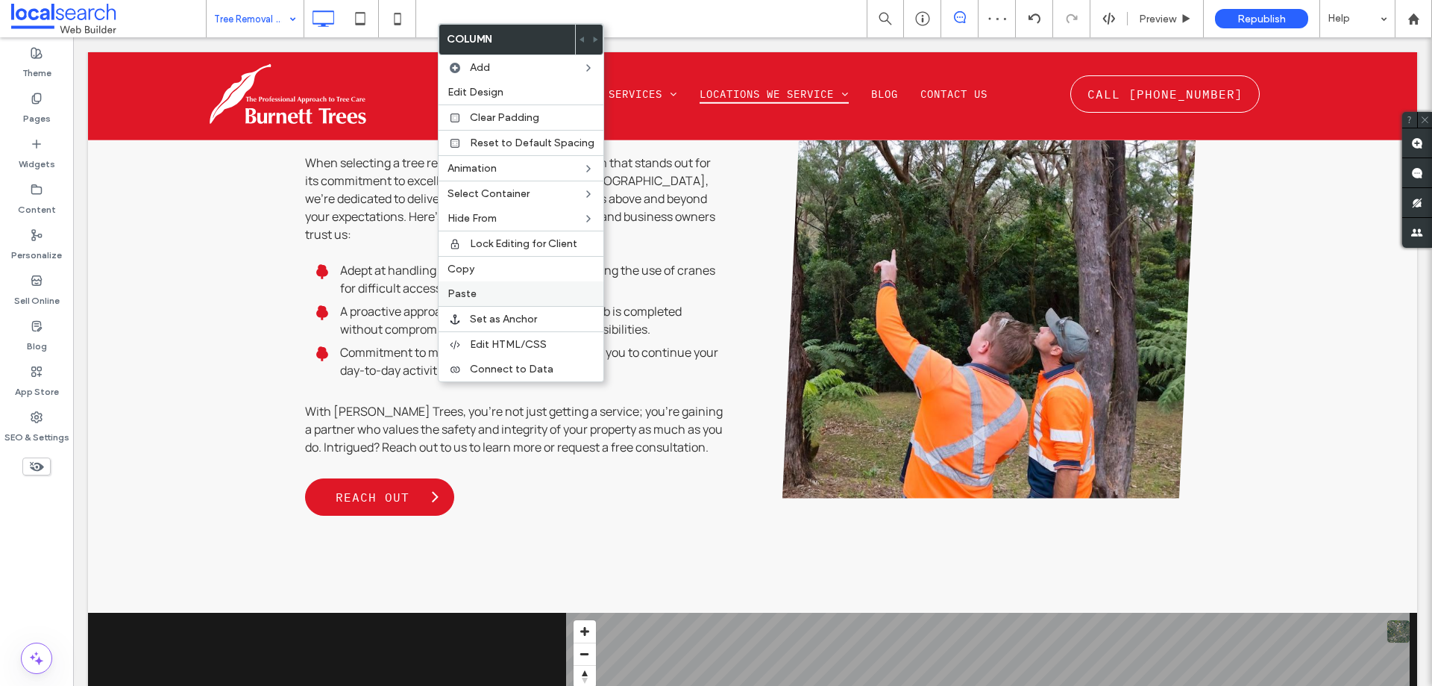
click at [481, 292] on label "Paste" at bounding box center [521, 293] width 147 height 13
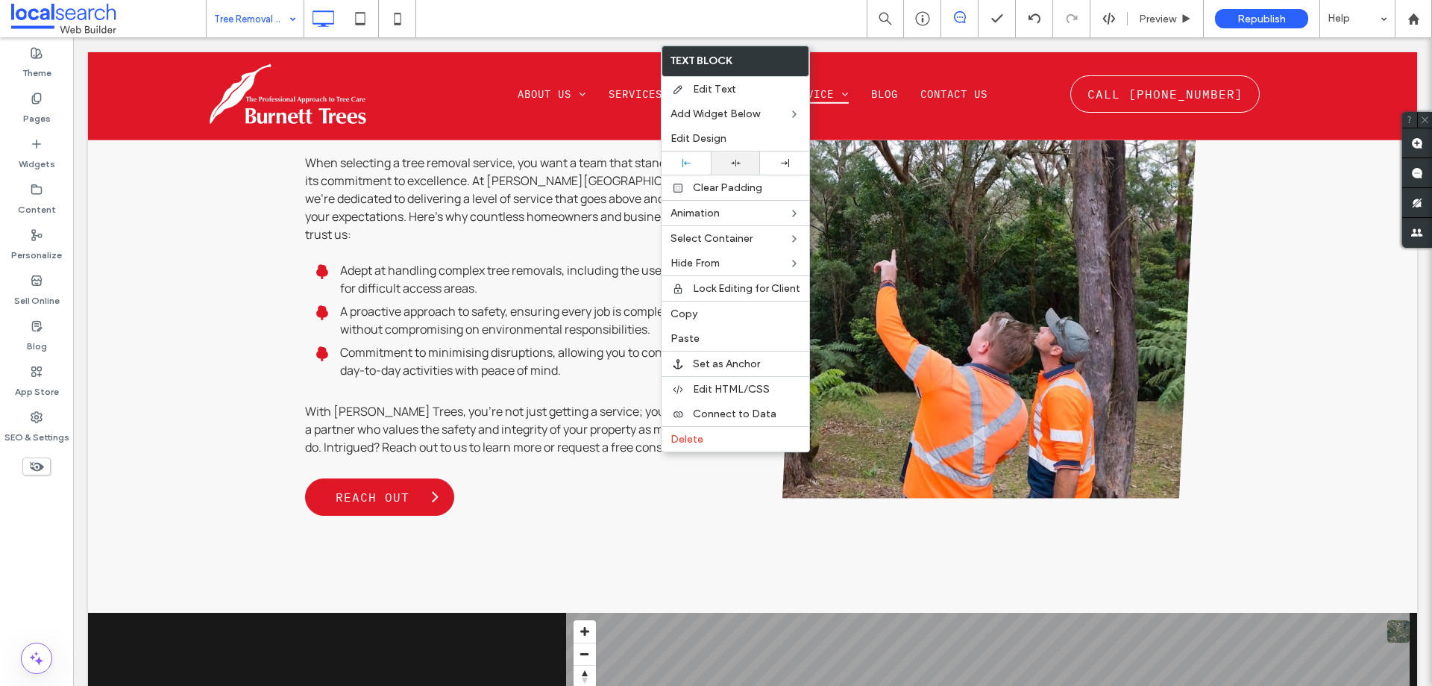
click at [730, 160] on div at bounding box center [735, 163] width 34 height 10
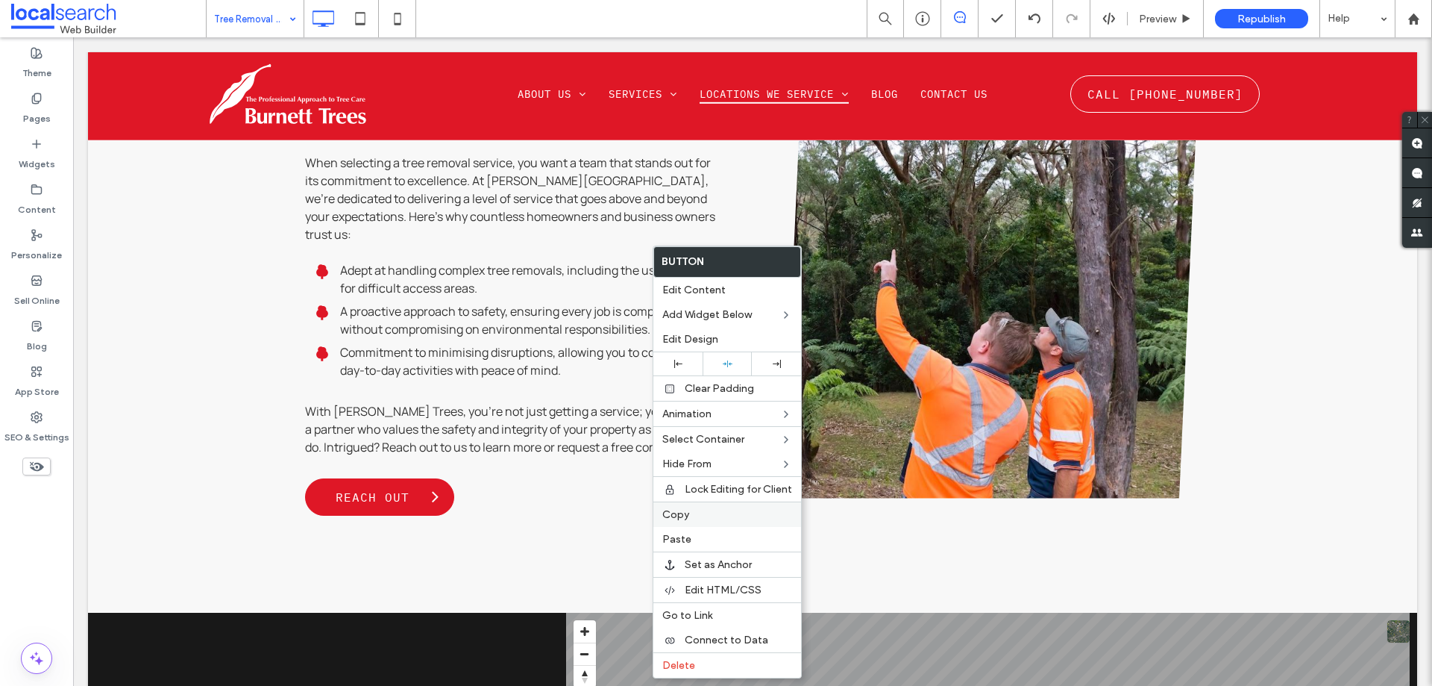
click at [691, 520] on label "Copy" at bounding box center [727, 514] width 130 height 13
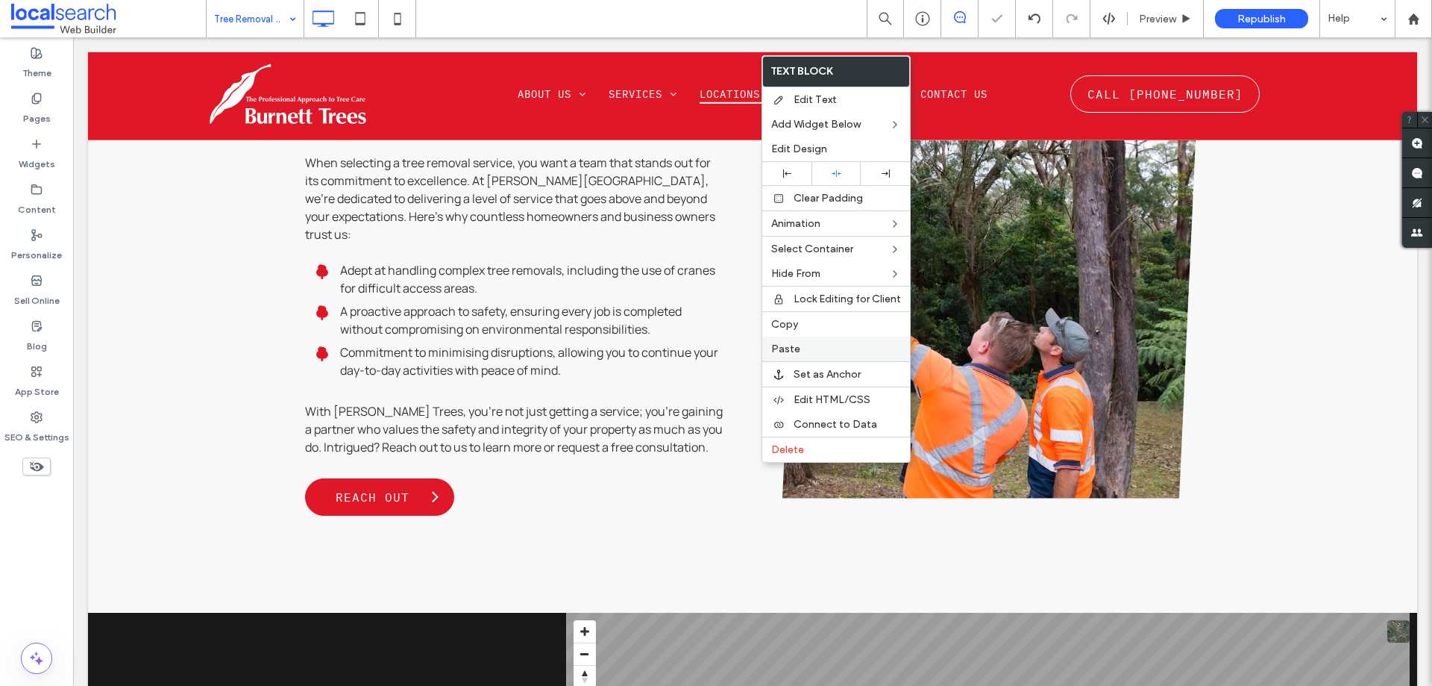
click at [787, 342] on span "Paste" at bounding box center [785, 348] width 29 height 13
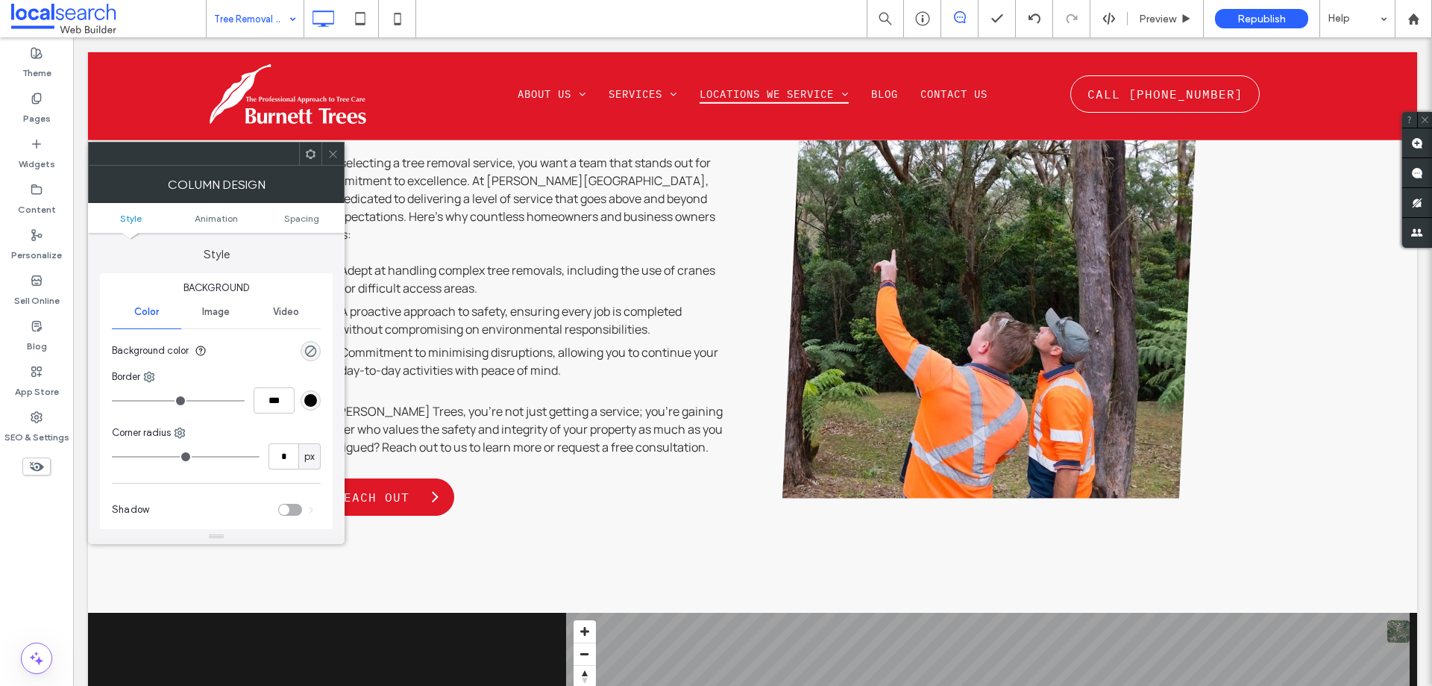
click at [330, 149] on icon at bounding box center [332, 153] width 11 height 11
click at [333, 154] on use at bounding box center [332, 153] width 7 height 7
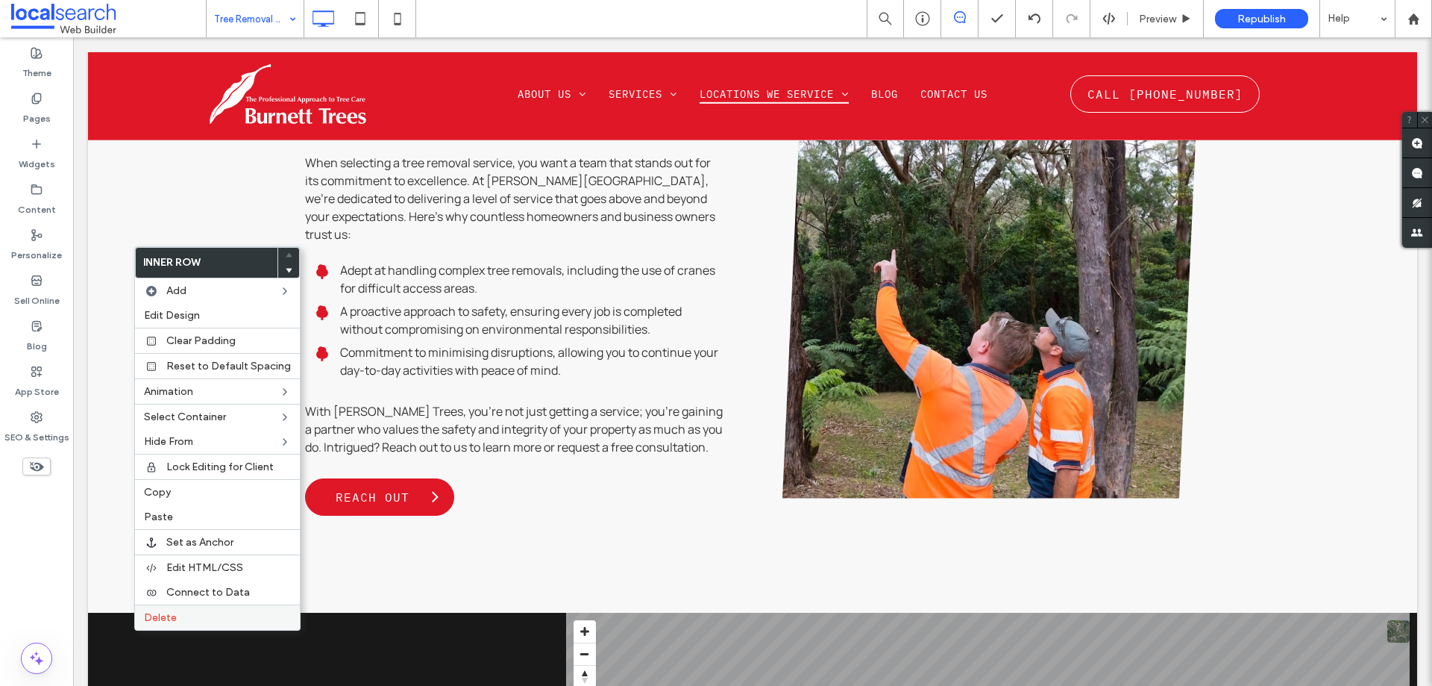
click at [184, 615] on label "Delete" at bounding box center [217, 617] width 147 height 13
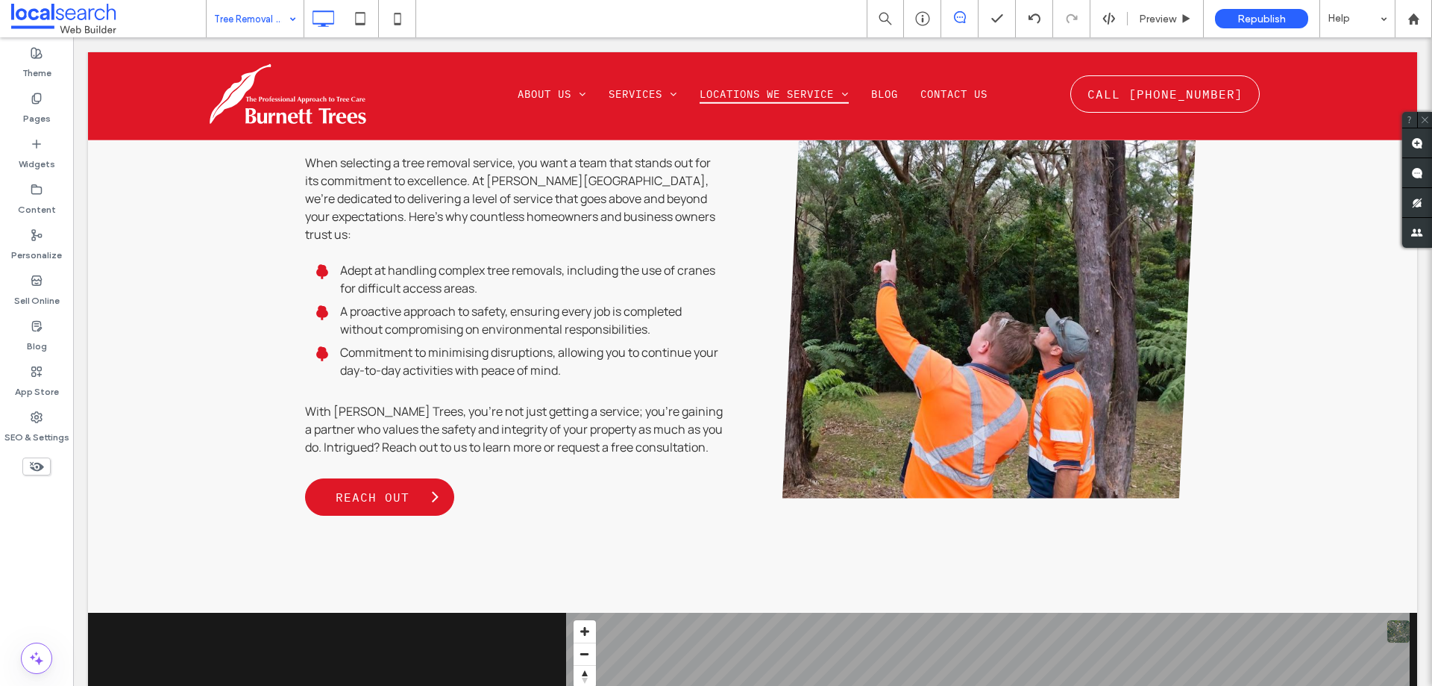
click at [295, 16] on div "Tree Removal Gerringong" at bounding box center [255, 18] width 97 height 37
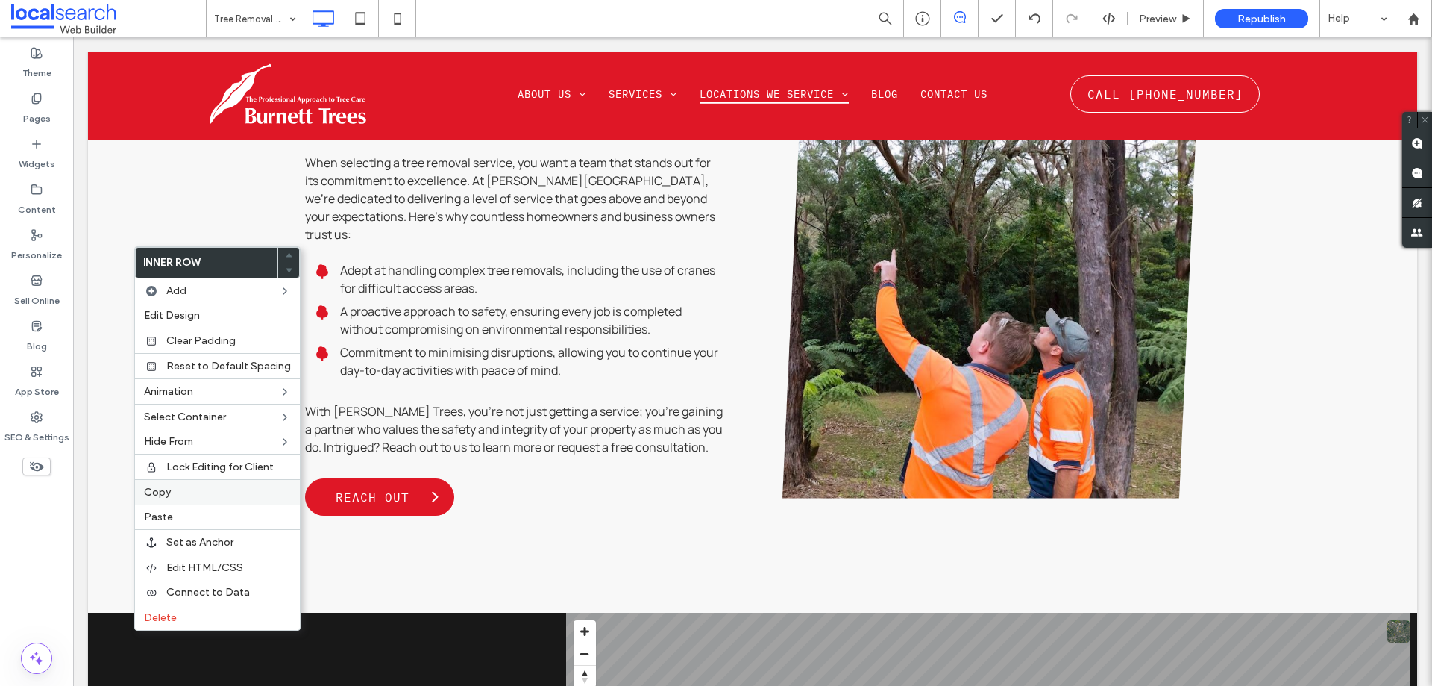
click at [181, 498] on label "Copy" at bounding box center [217, 492] width 147 height 13
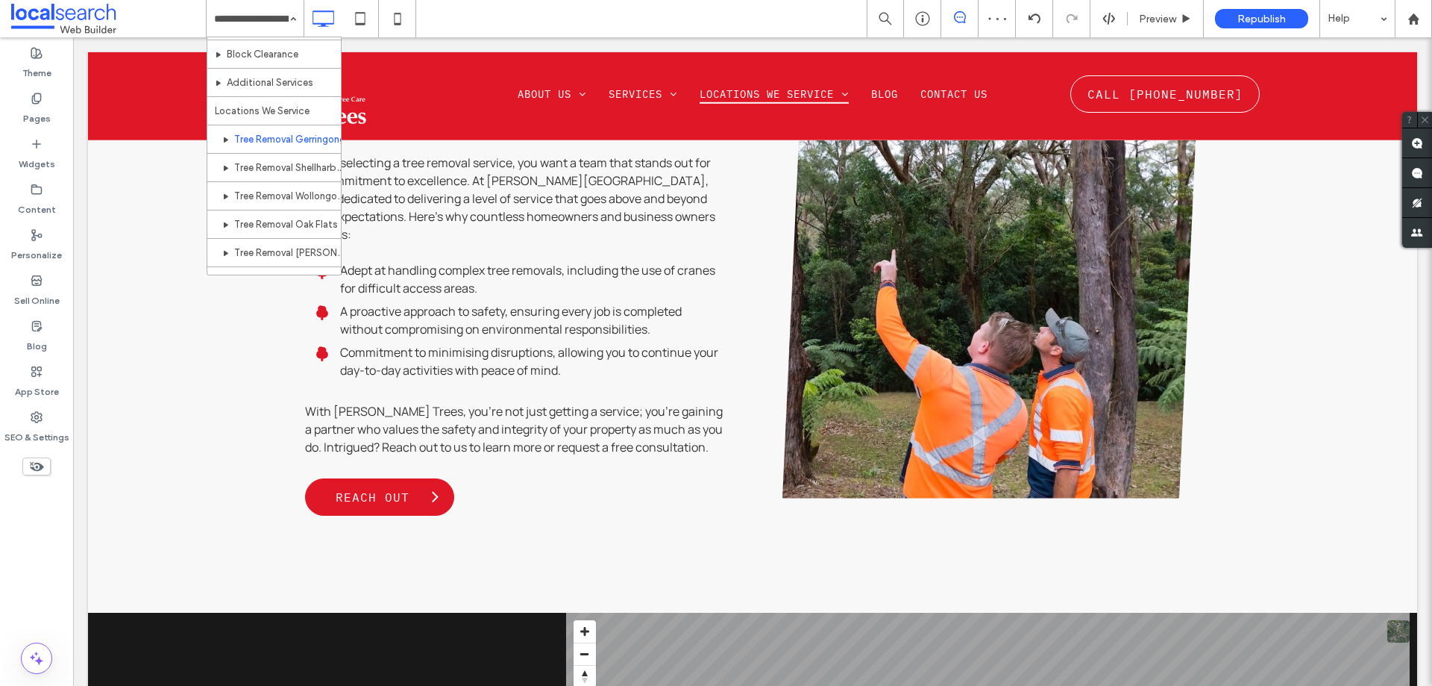
scroll to position [298, 0]
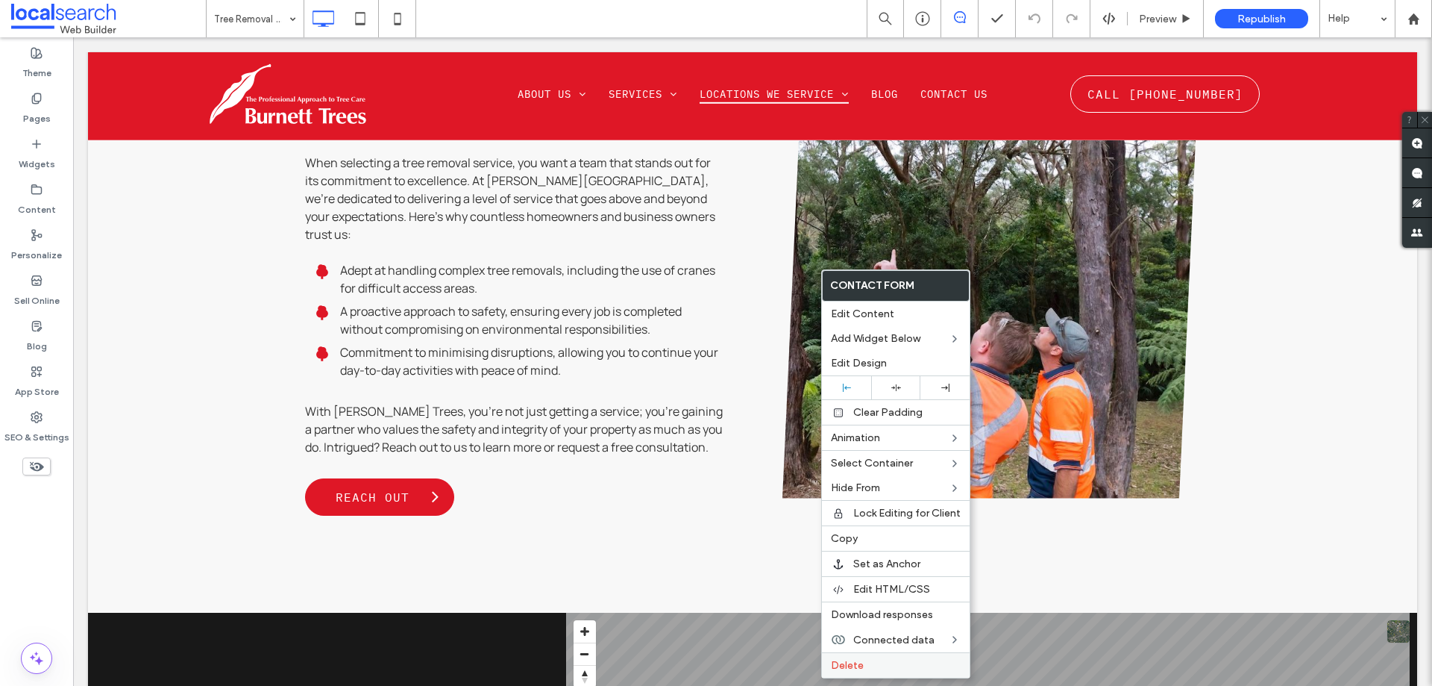
click at [859, 668] on span "Delete" at bounding box center [847, 665] width 33 height 13
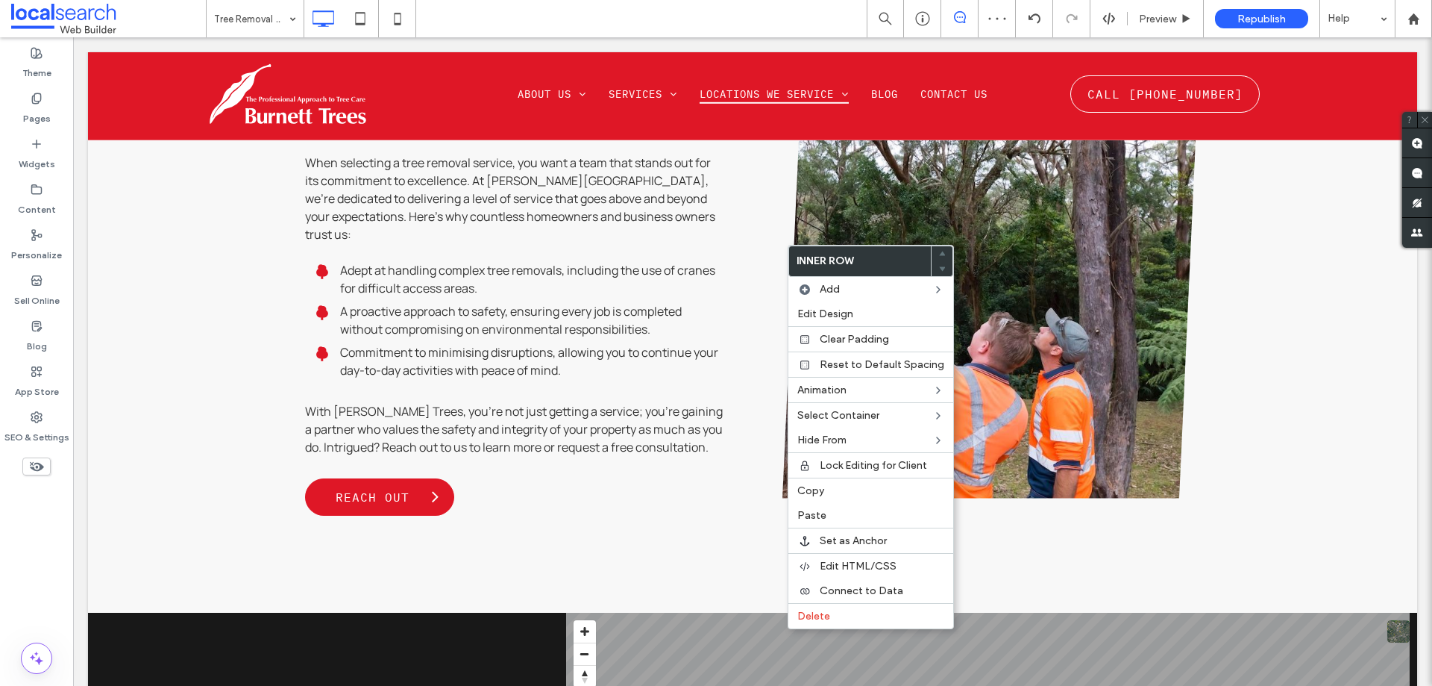
click at [827, 621] on div "Delete" at bounding box center [870, 615] width 165 height 25
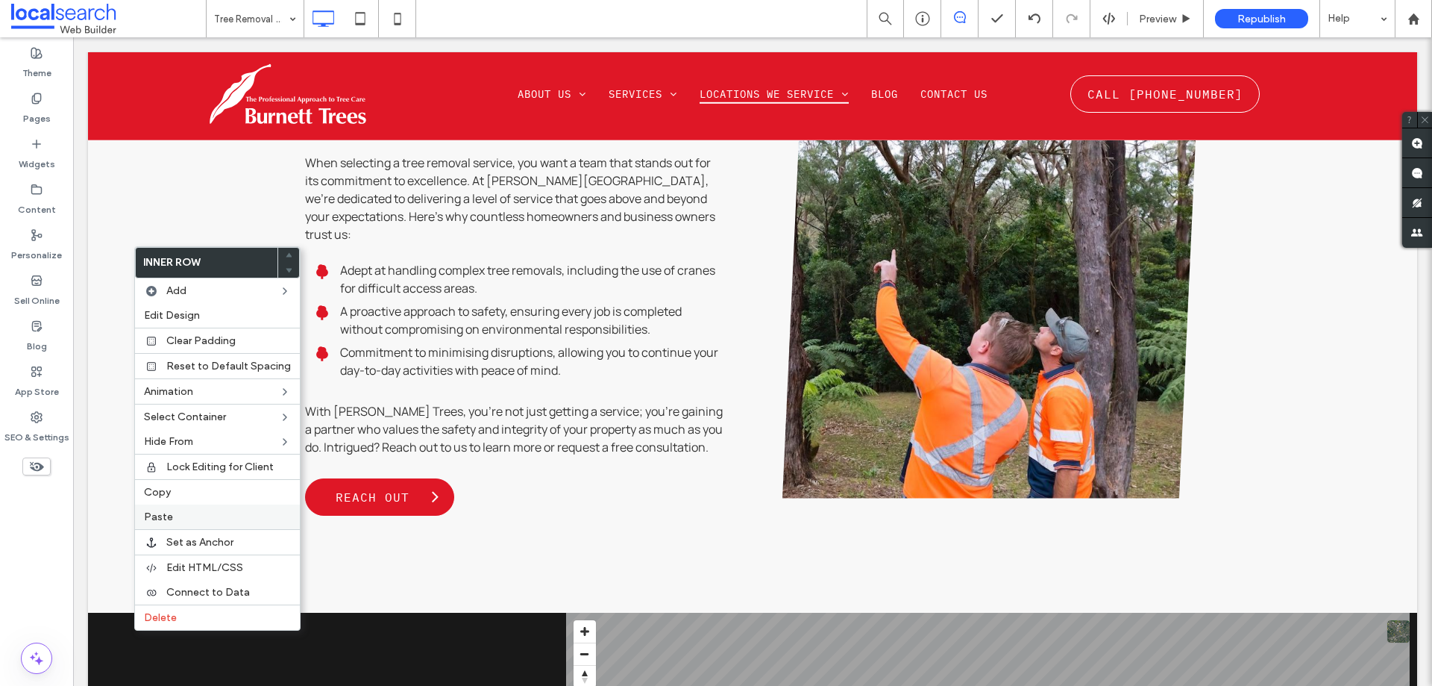
click at [166, 511] on span "Paste" at bounding box center [158, 516] width 29 height 13
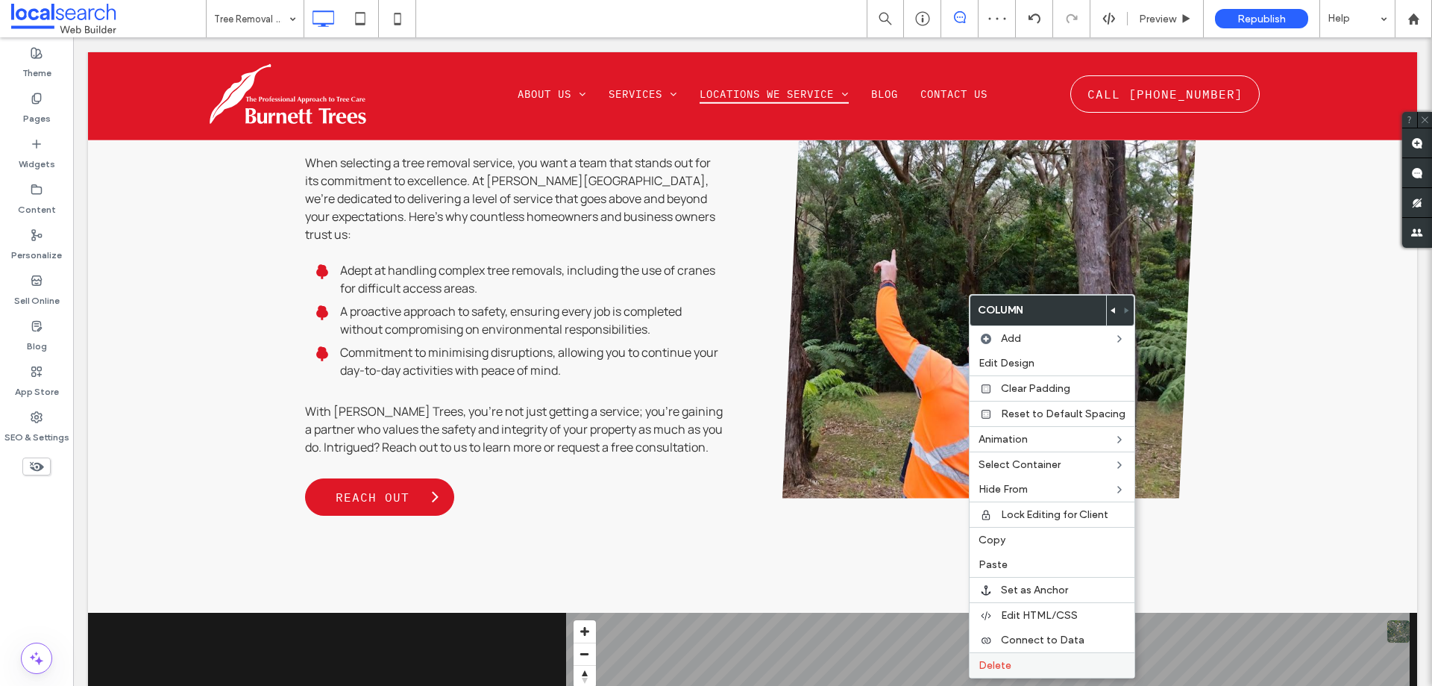
click at [997, 661] on span "Delete" at bounding box center [995, 665] width 33 height 13
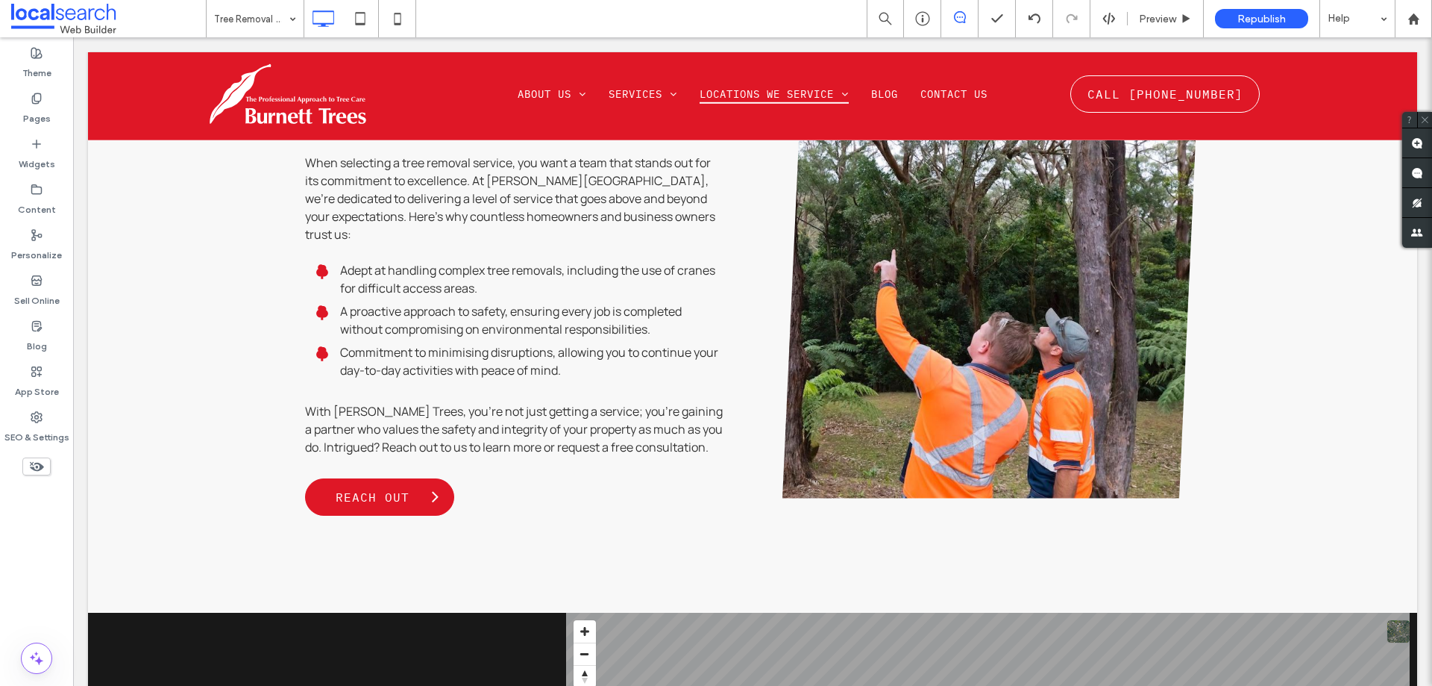
type input "*******"
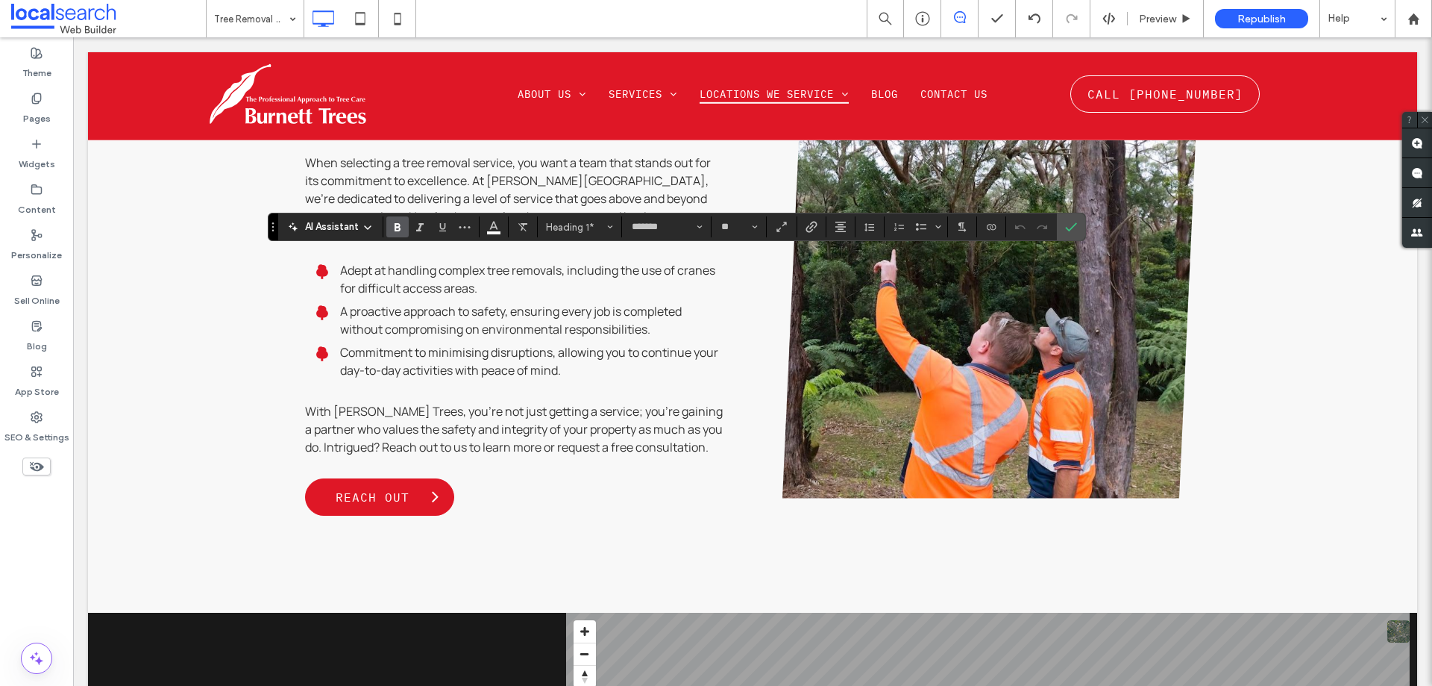
type input "**"
click at [1067, 228] on icon "Confirm" at bounding box center [1071, 227] width 12 height 12
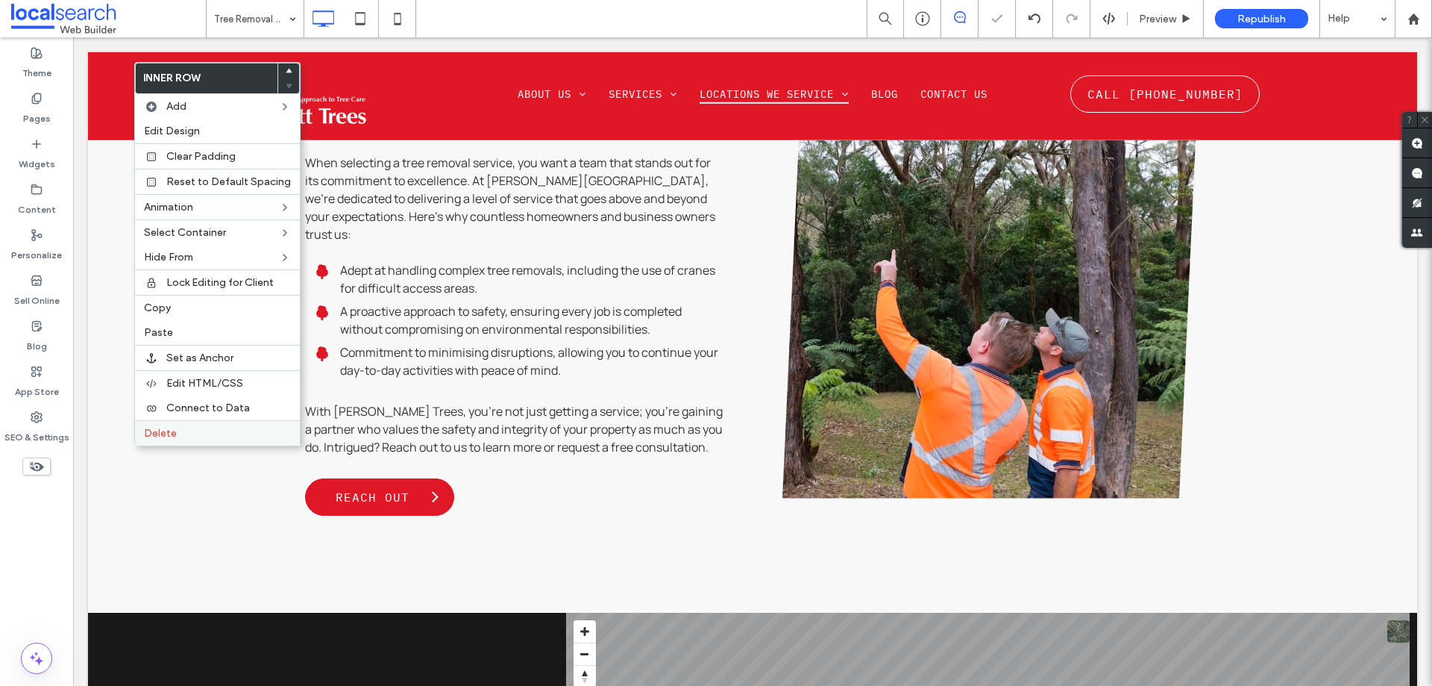
click at [159, 441] on div "Delete" at bounding box center [217, 432] width 165 height 25
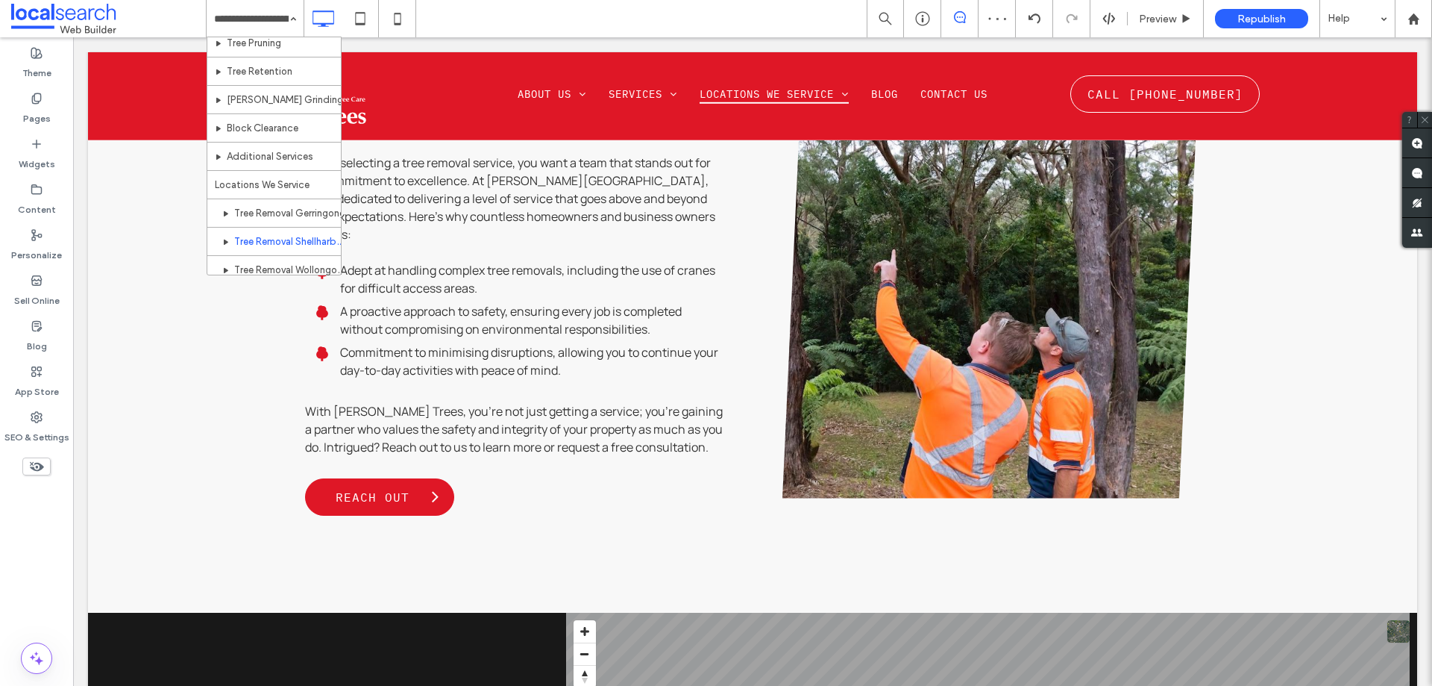
scroll to position [224, 0]
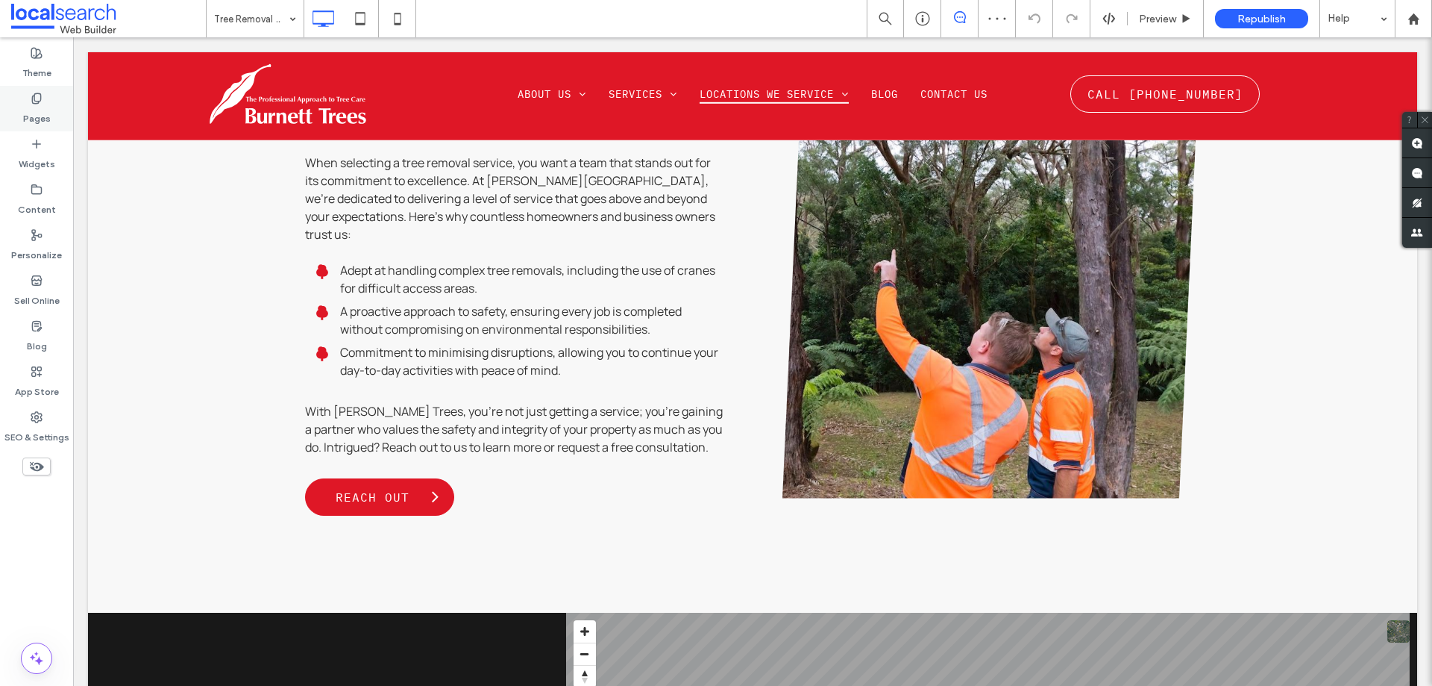
click at [34, 100] on icon at bounding box center [37, 98] width 12 height 12
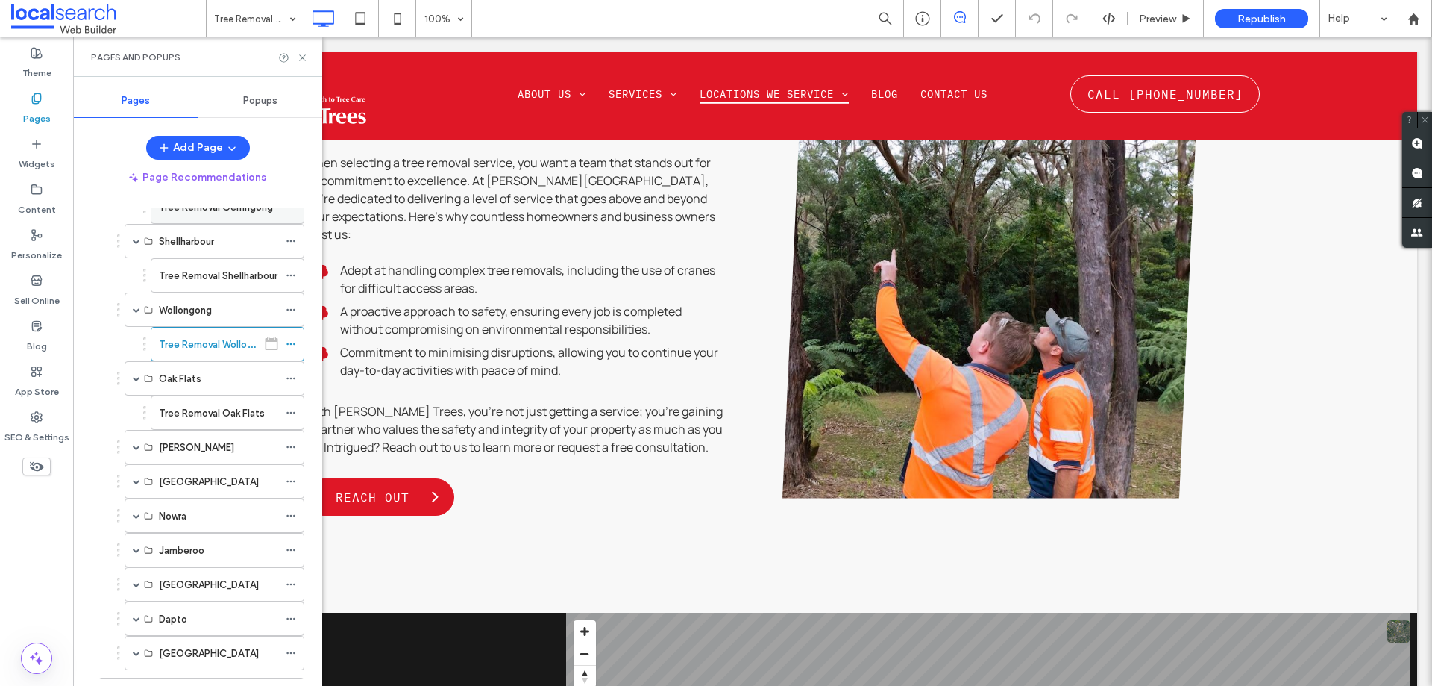
scroll to position [597, 0]
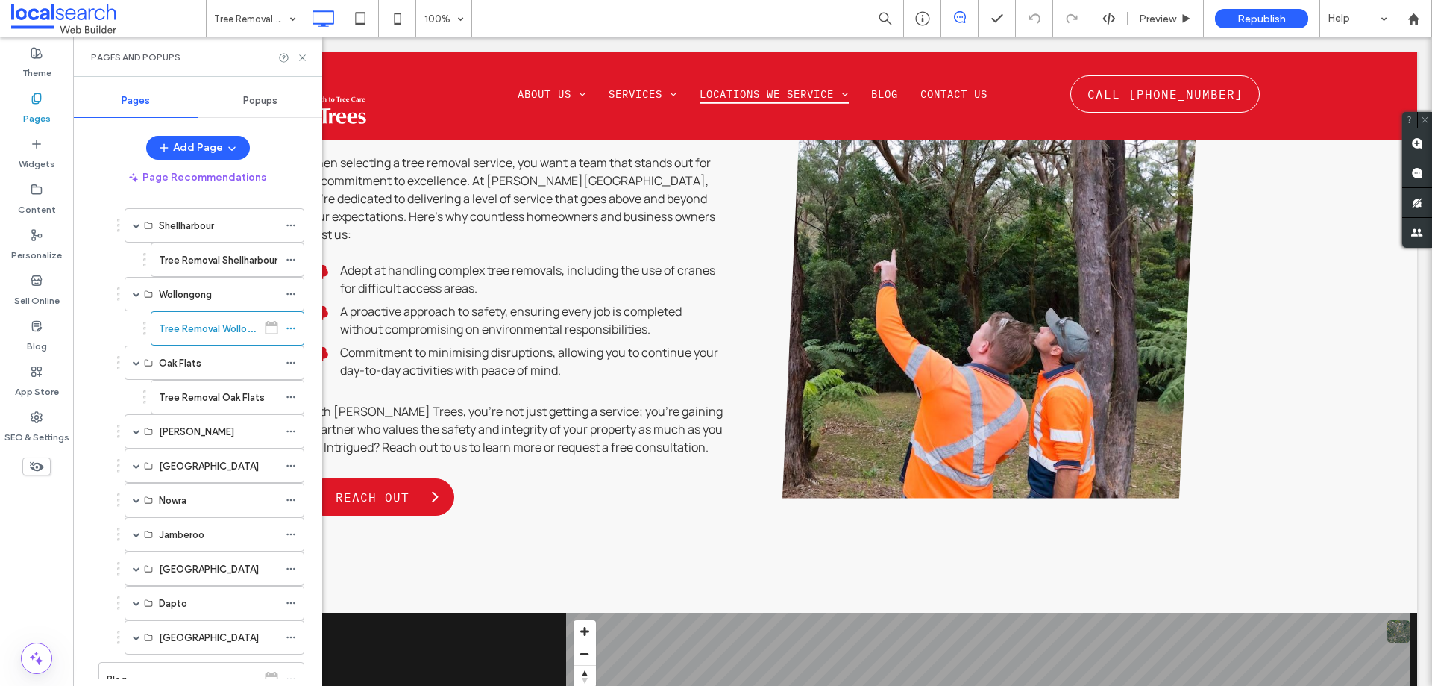
click at [296, 56] on div at bounding box center [293, 57] width 30 height 11
click at [303, 53] on icon at bounding box center [302, 57] width 11 height 11
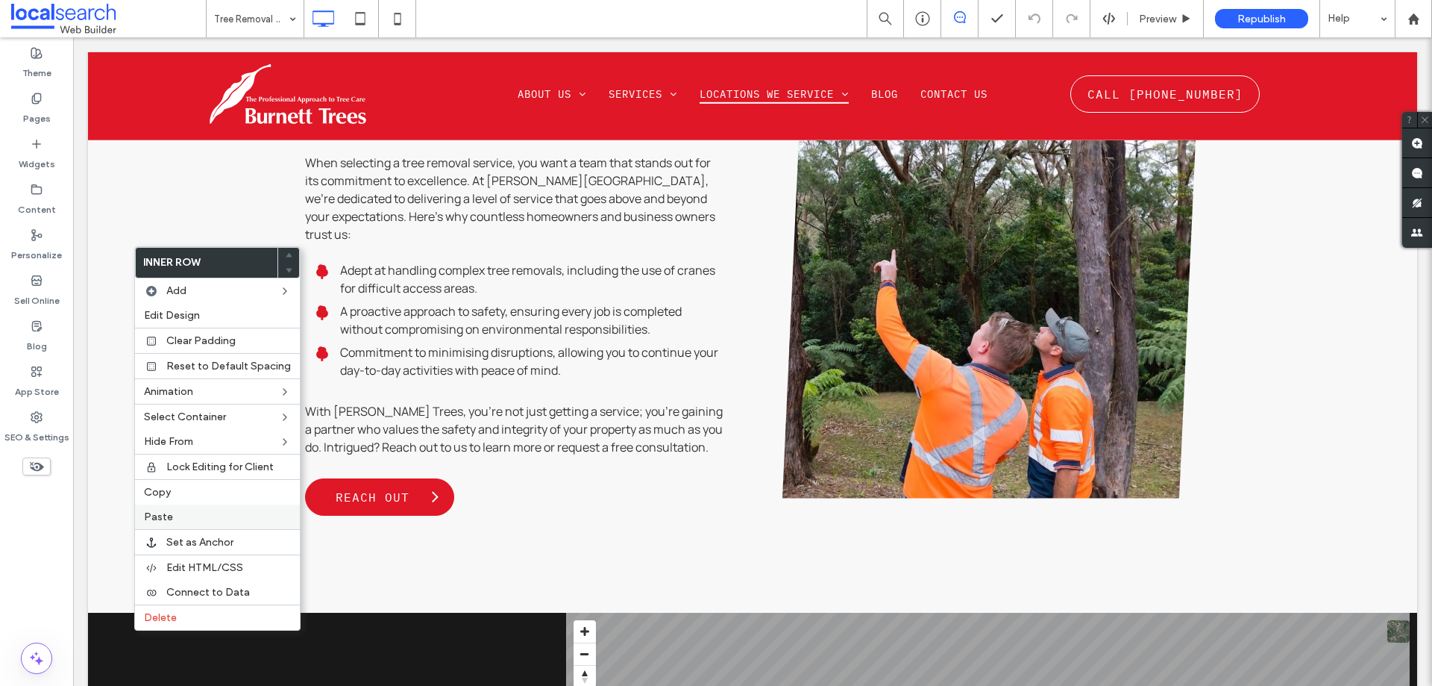
click at [151, 520] on span "Paste" at bounding box center [158, 516] width 29 height 13
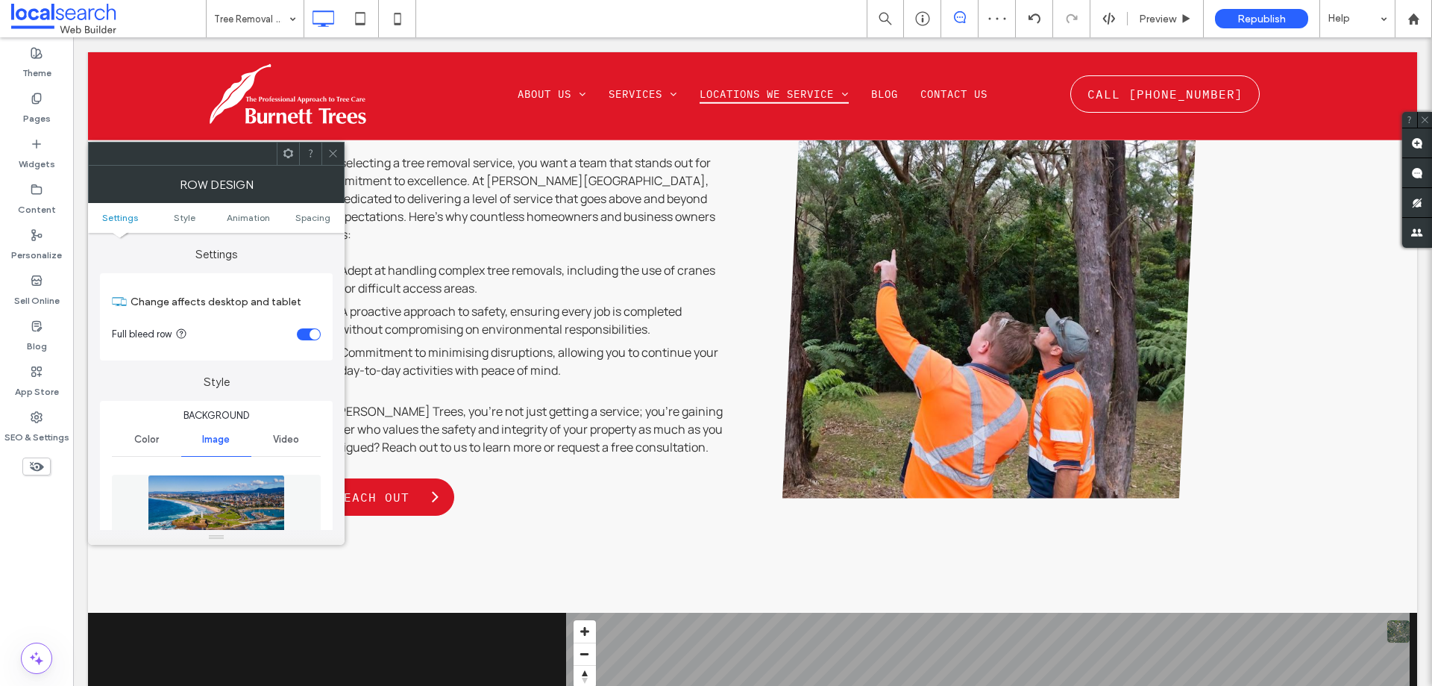
click at [342, 151] on div at bounding box center [333, 153] width 22 height 22
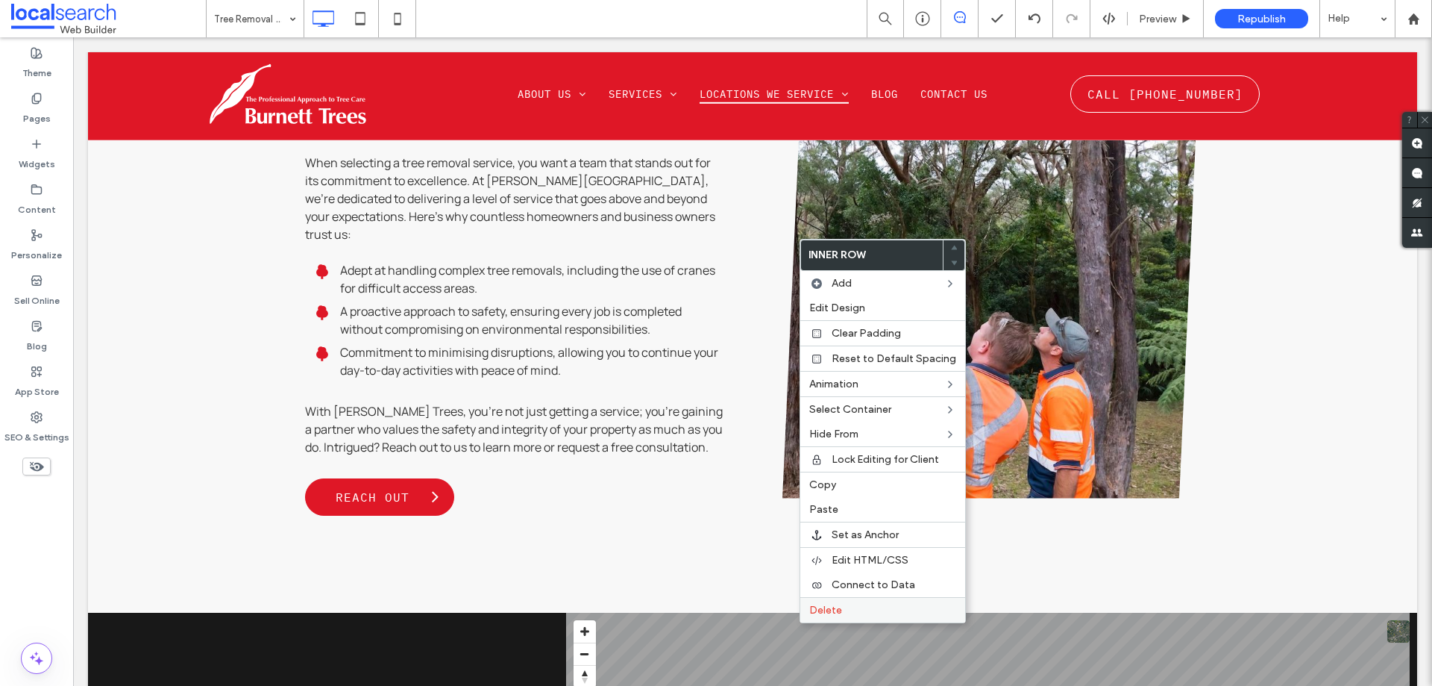
click at [839, 603] on span "Delete" at bounding box center [825, 609] width 33 height 13
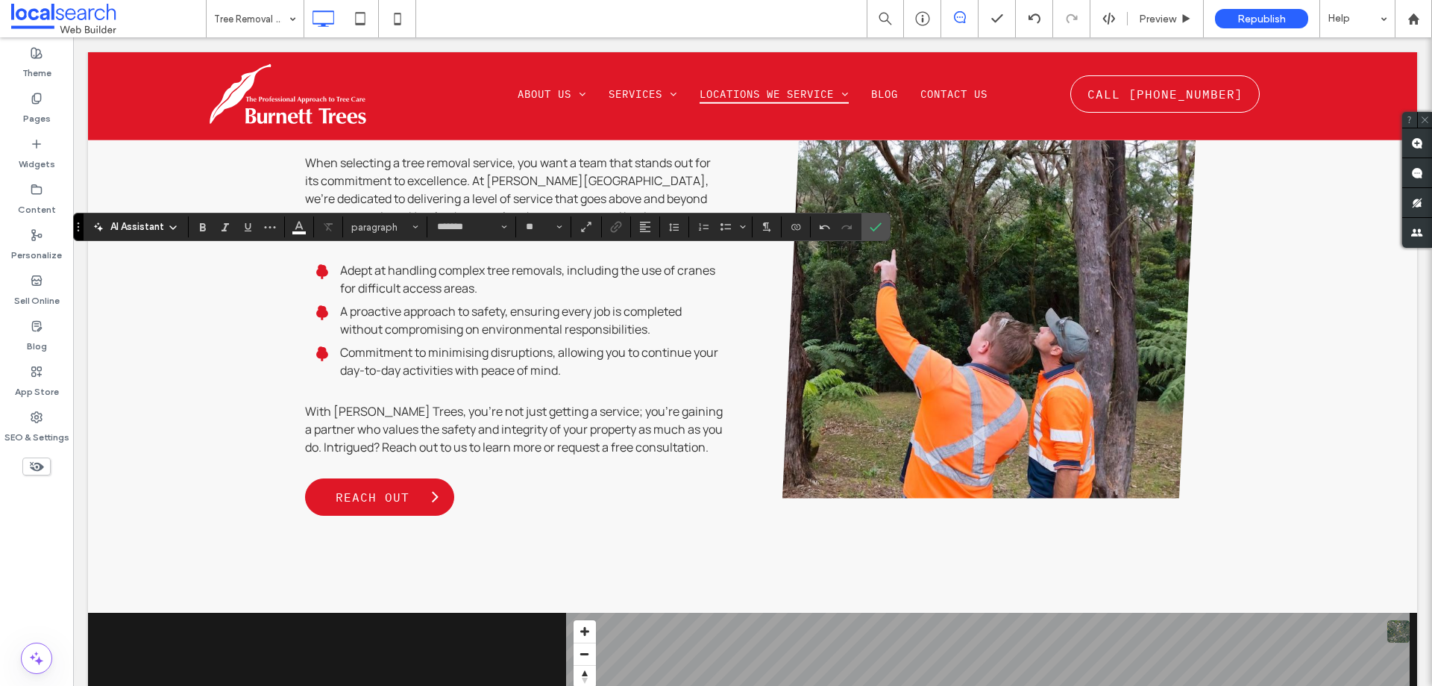
type input "**"
click at [879, 225] on use "Confirm" at bounding box center [877, 226] width 12 height 9
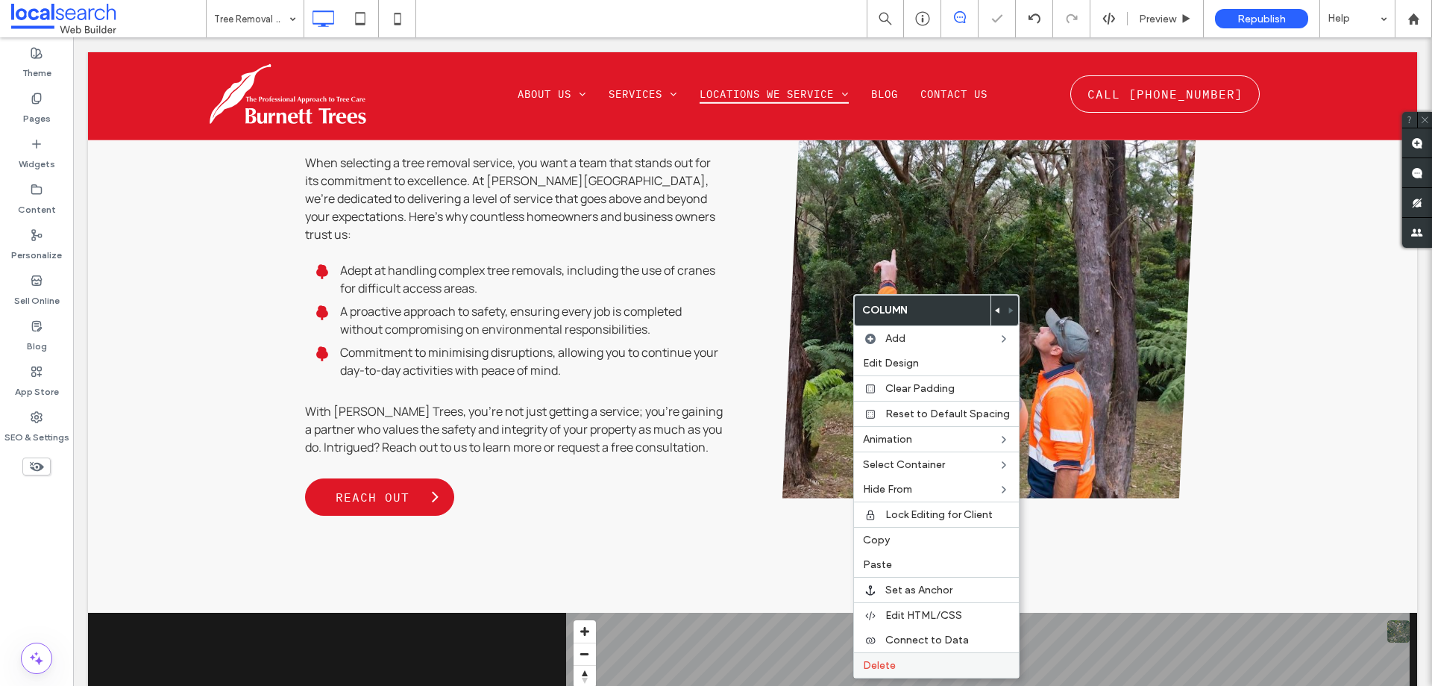
click at [913, 668] on label "Delete" at bounding box center [936, 665] width 147 height 13
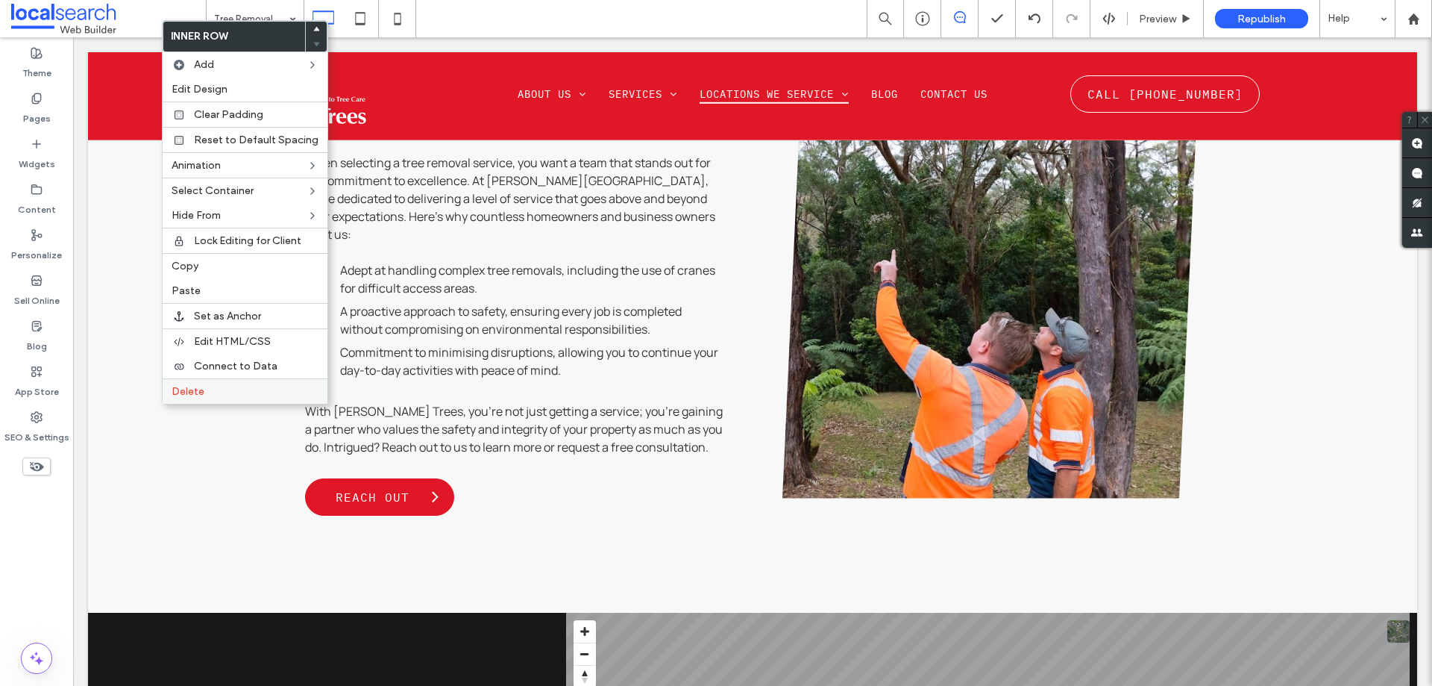
click at [175, 396] on span "Delete" at bounding box center [188, 391] width 33 height 13
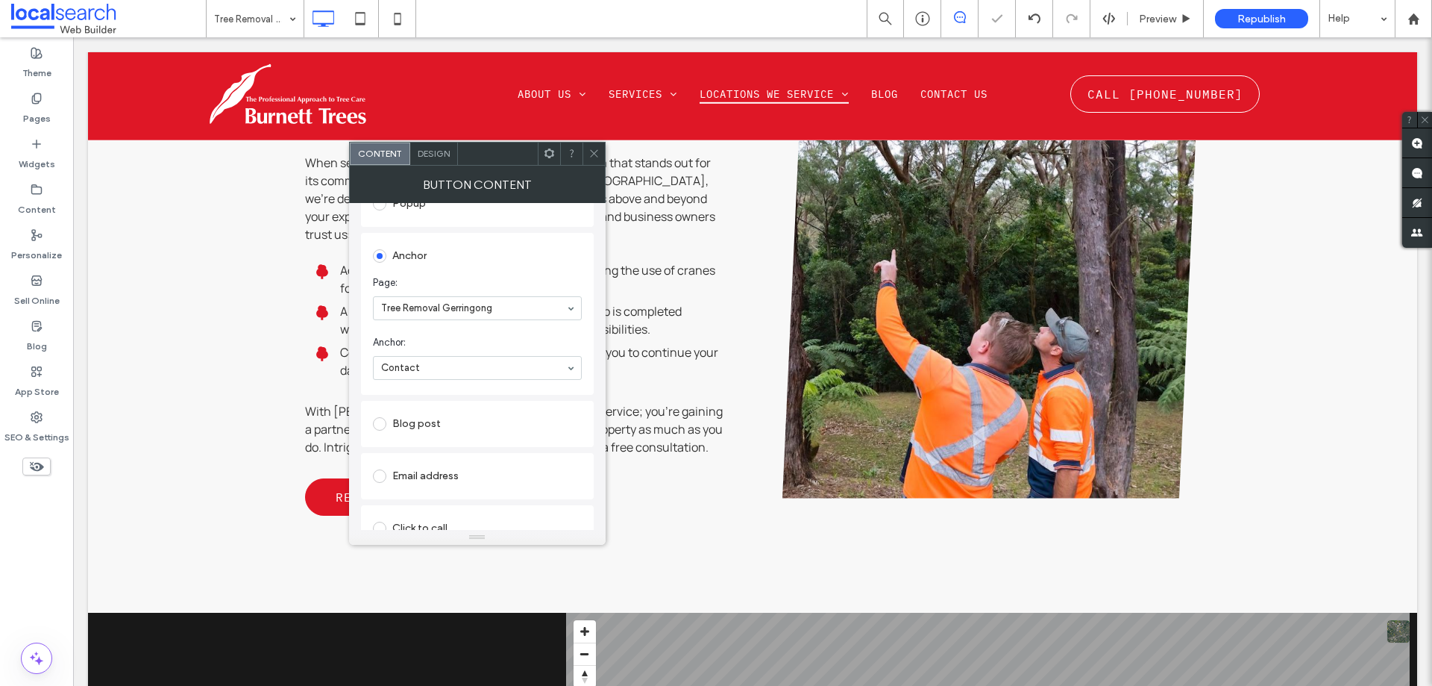
scroll to position [298, 0]
click at [594, 145] on span at bounding box center [594, 153] width 11 height 22
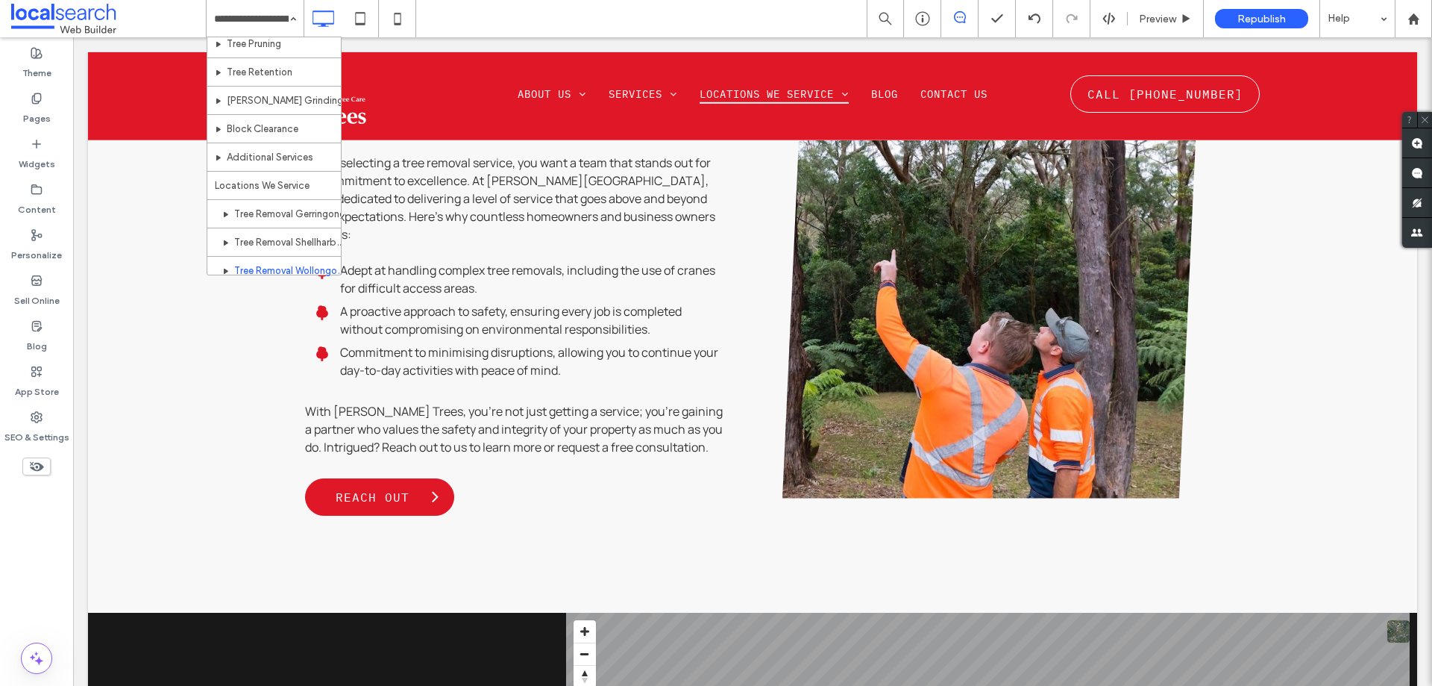
scroll to position [224, 0]
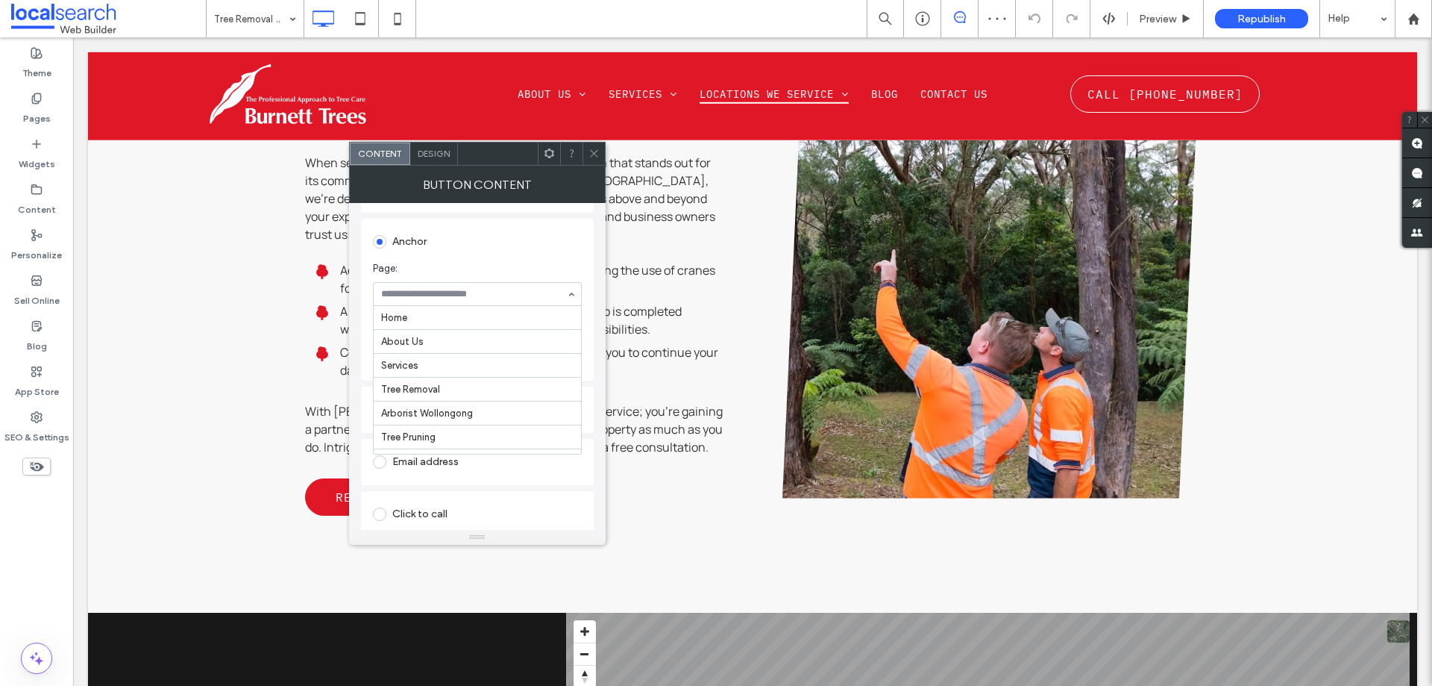
scroll to position [263, 0]
click at [477, 342] on div "Select..." at bounding box center [477, 354] width 209 height 24
click at [597, 146] on span at bounding box center [594, 153] width 11 height 22
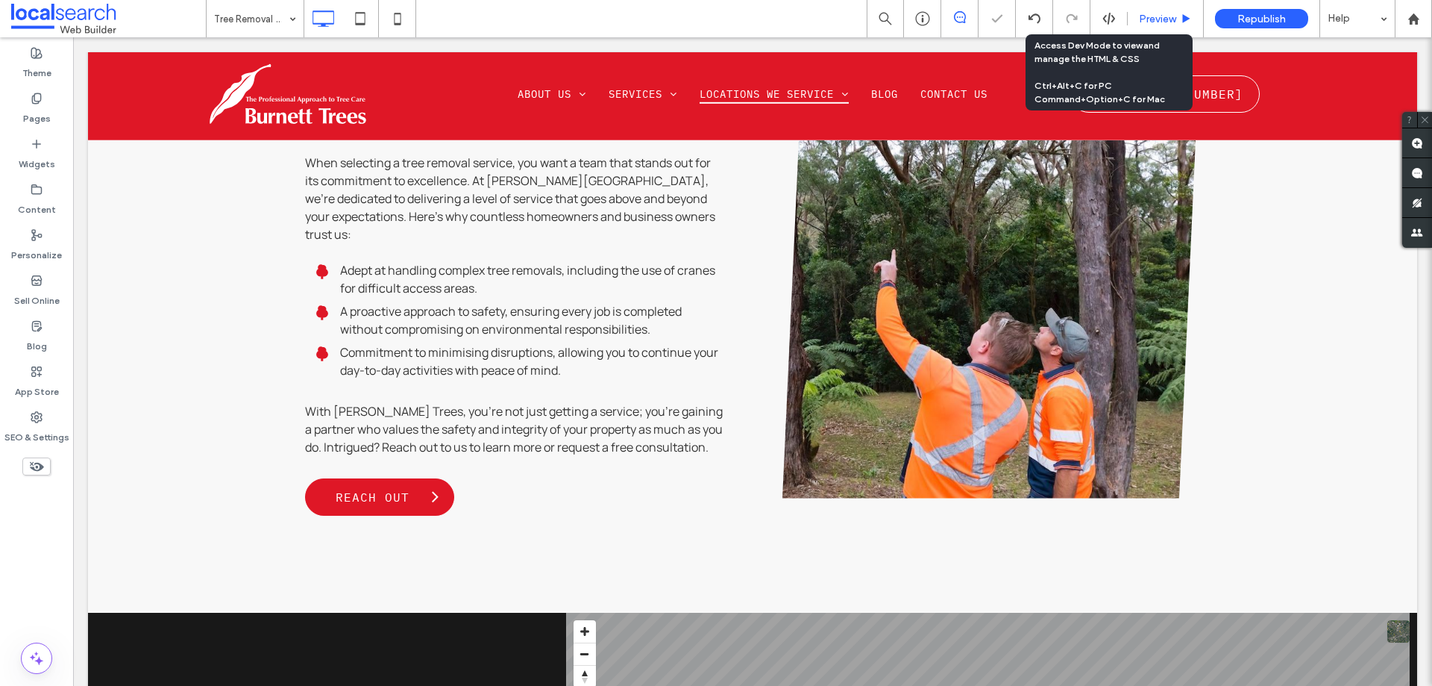
click at [1147, 15] on span "Preview" at bounding box center [1157, 19] width 37 height 13
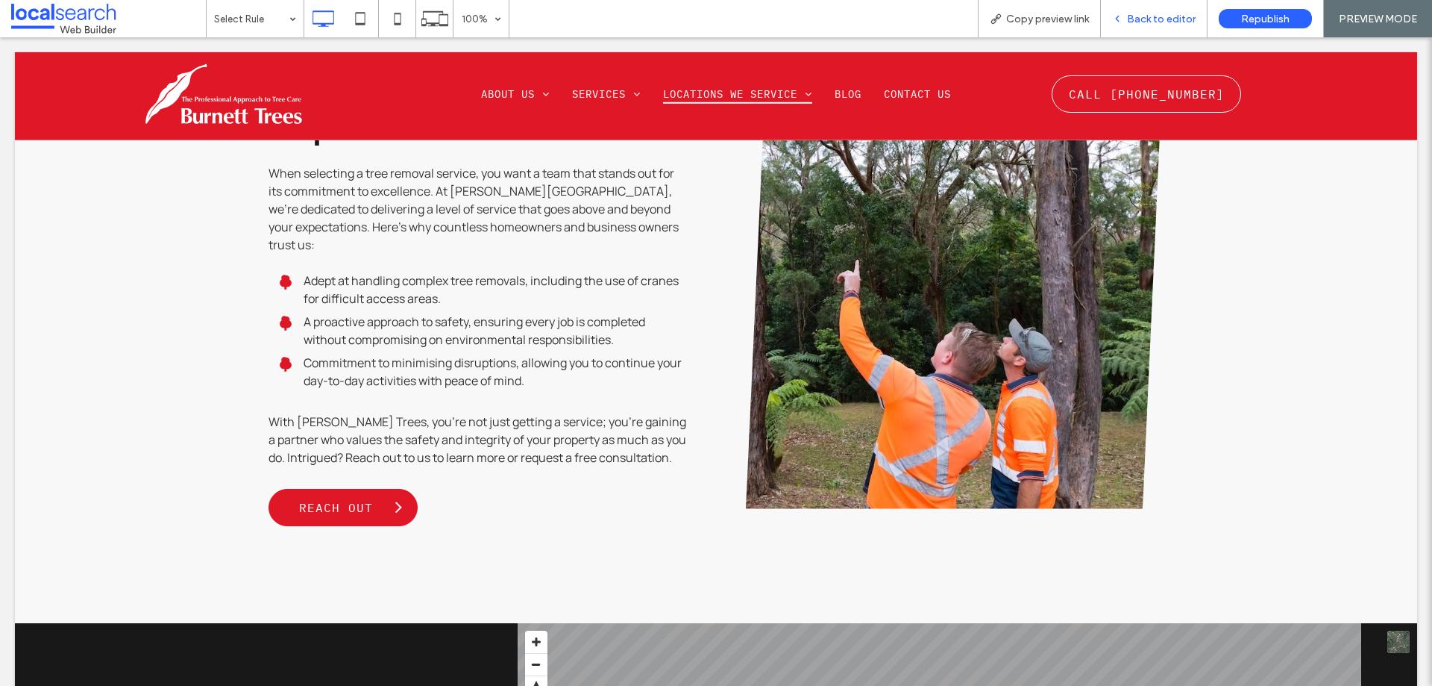
click at [1116, 16] on icon at bounding box center [1117, 18] width 10 height 10
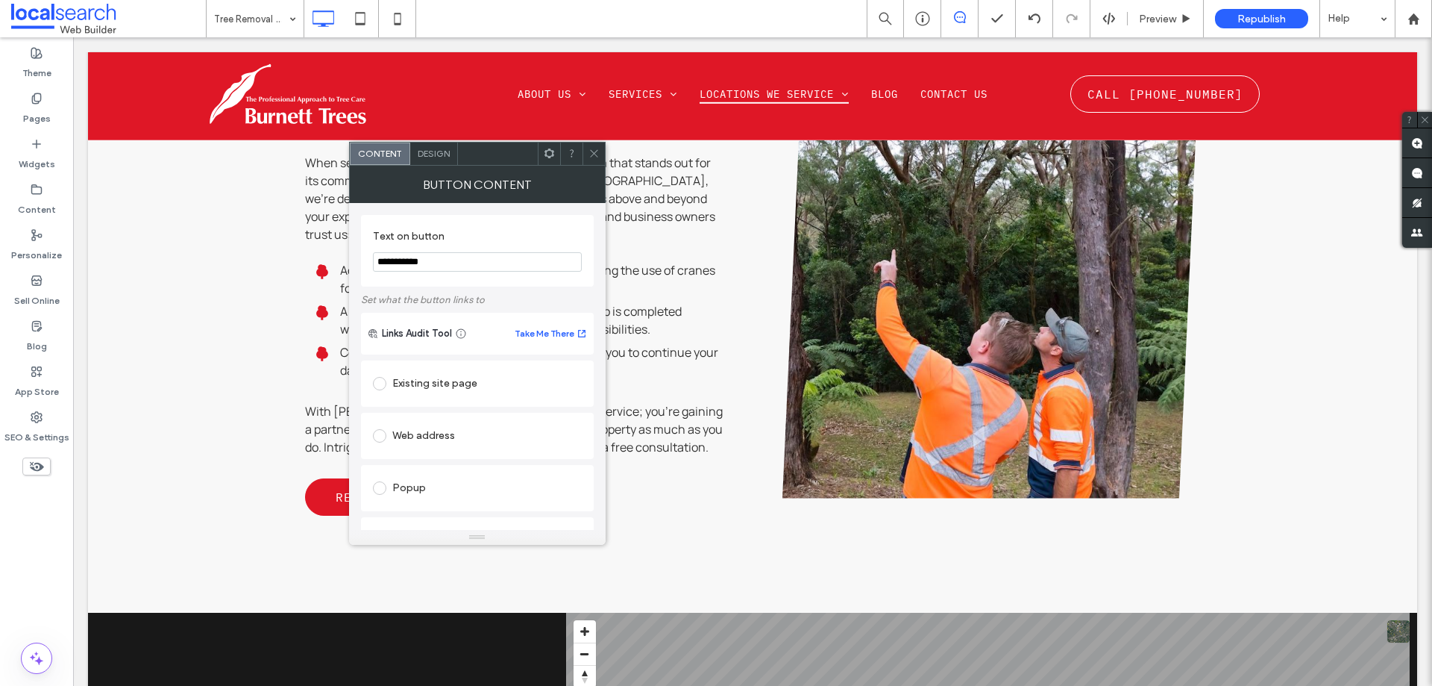
scroll to position [224, 0]
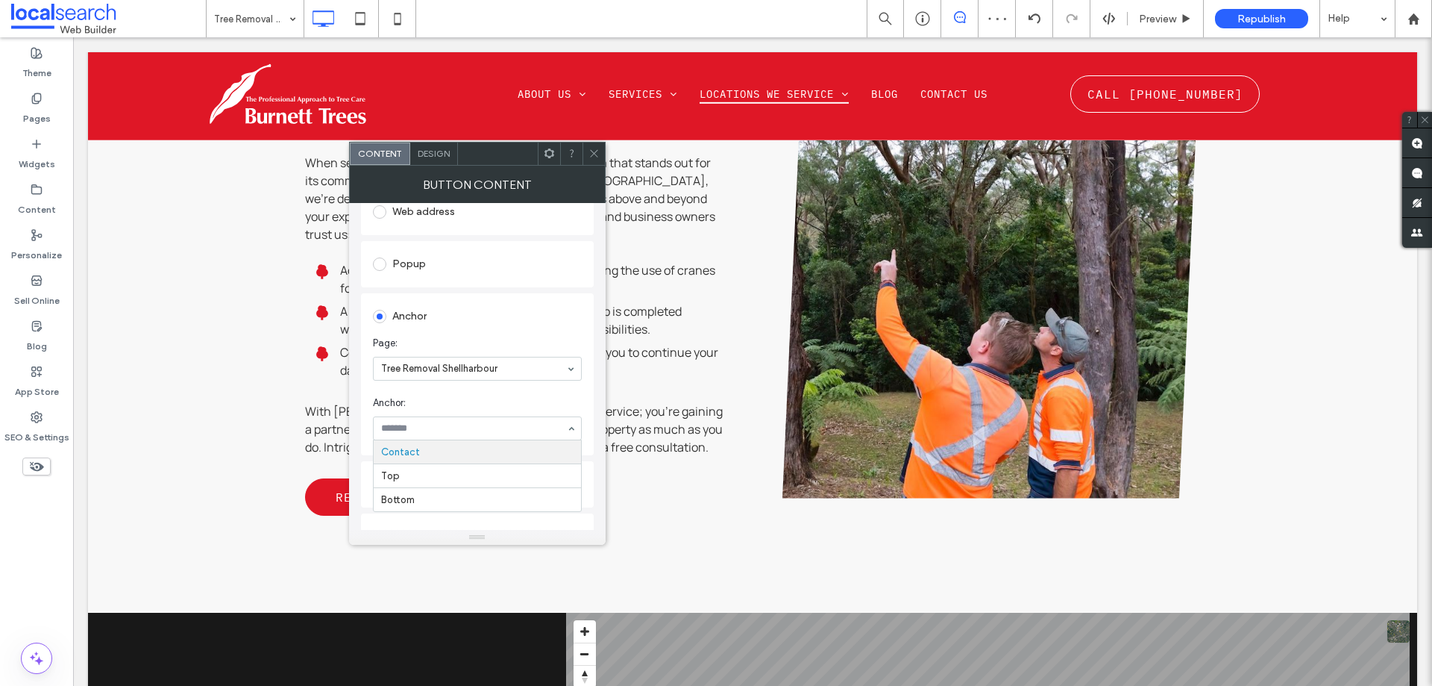
click at [465, 432] on input at bounding box center [473, 428] width 185 height 10
click at [594, 166] on div "Button Content" at bounding box center [477, 184] width 257 height 37
click at [594, 163] on span at bounding box center [594, 153] width 11 height 22
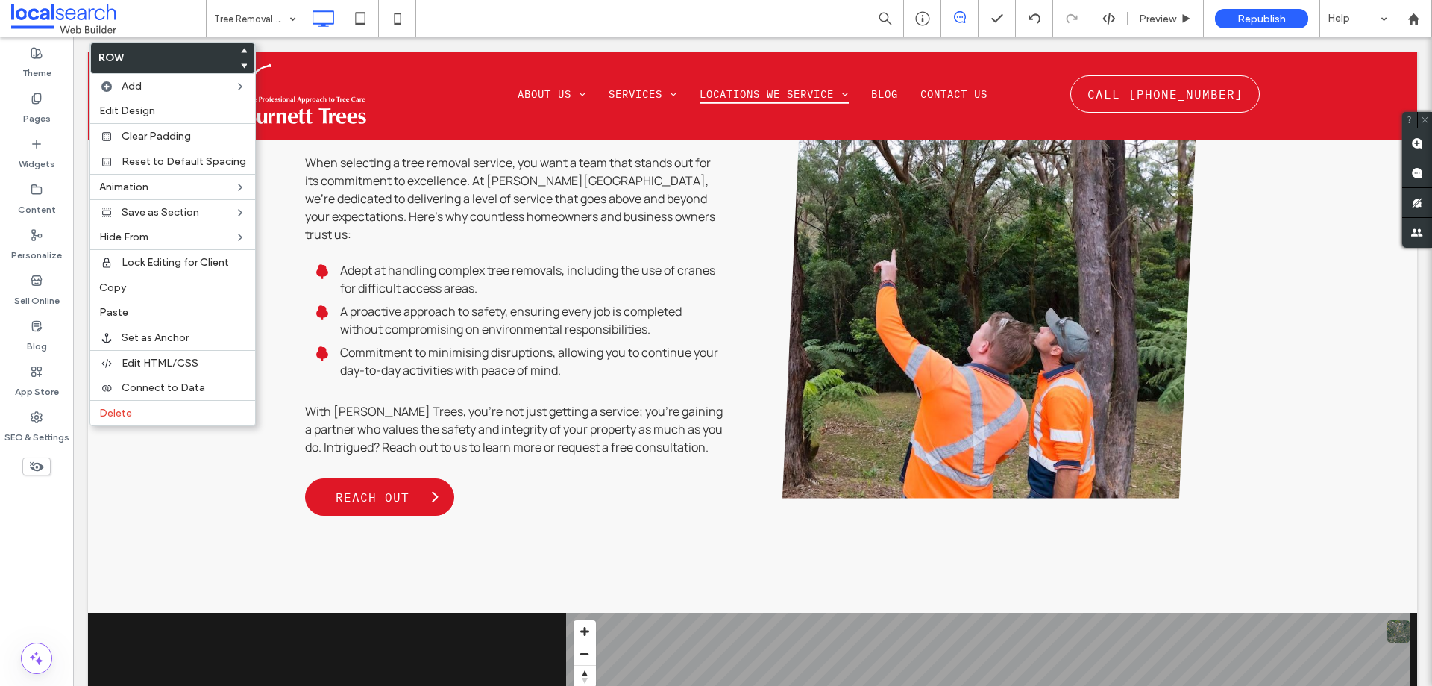
click at [602, 10] on div "Tree Removal Shellharbour Preview Republish Help" at bounding box center [819, 18] width 1226 height 37
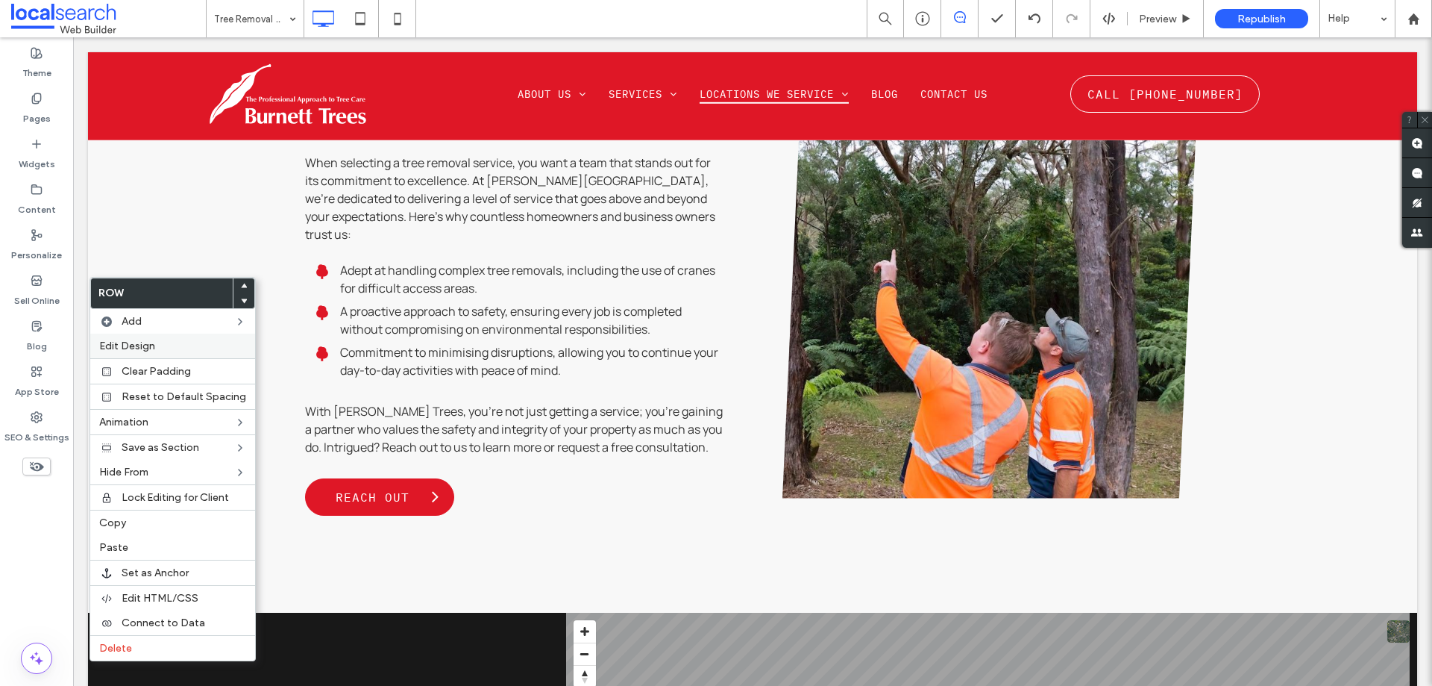
click at [148, 347] on span "Edit Design" at bounding box center [127, 345] width 56 height 13
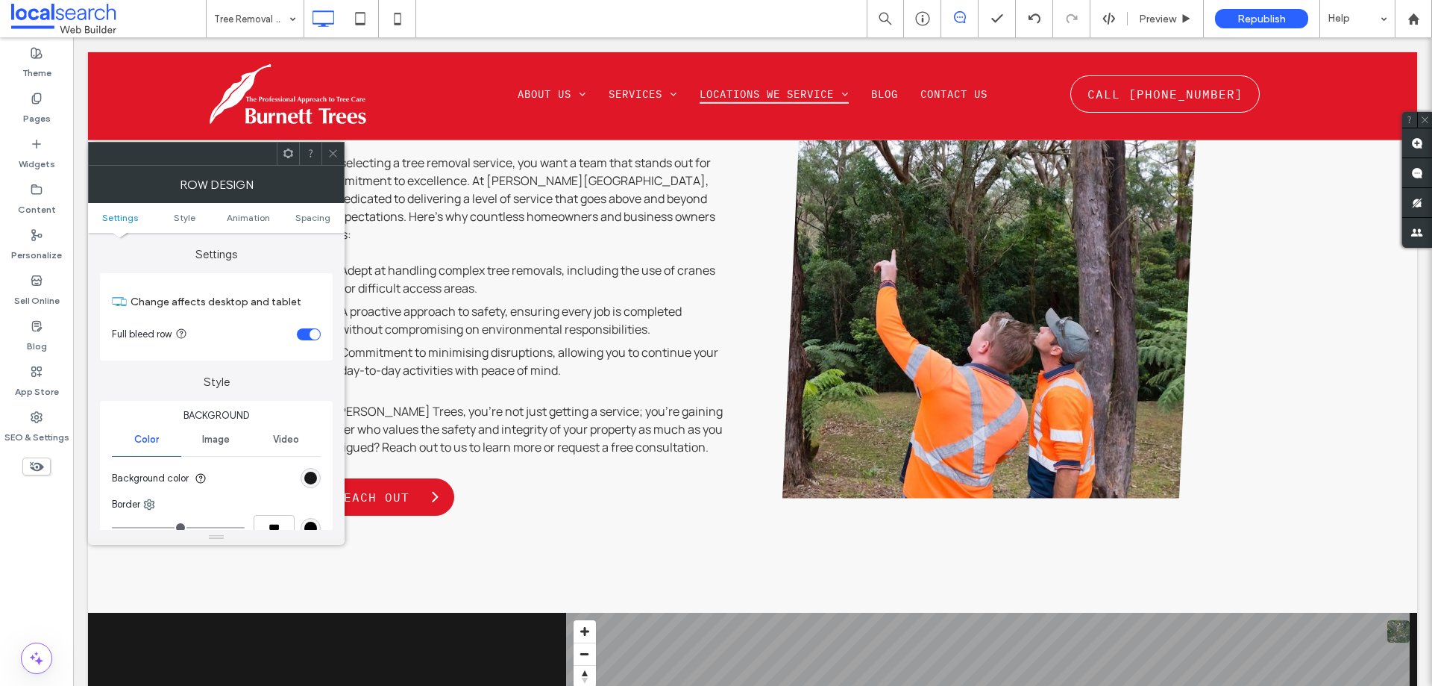
click at [329, 148] on icon at bounding box center [332, 153] width 11 height 11
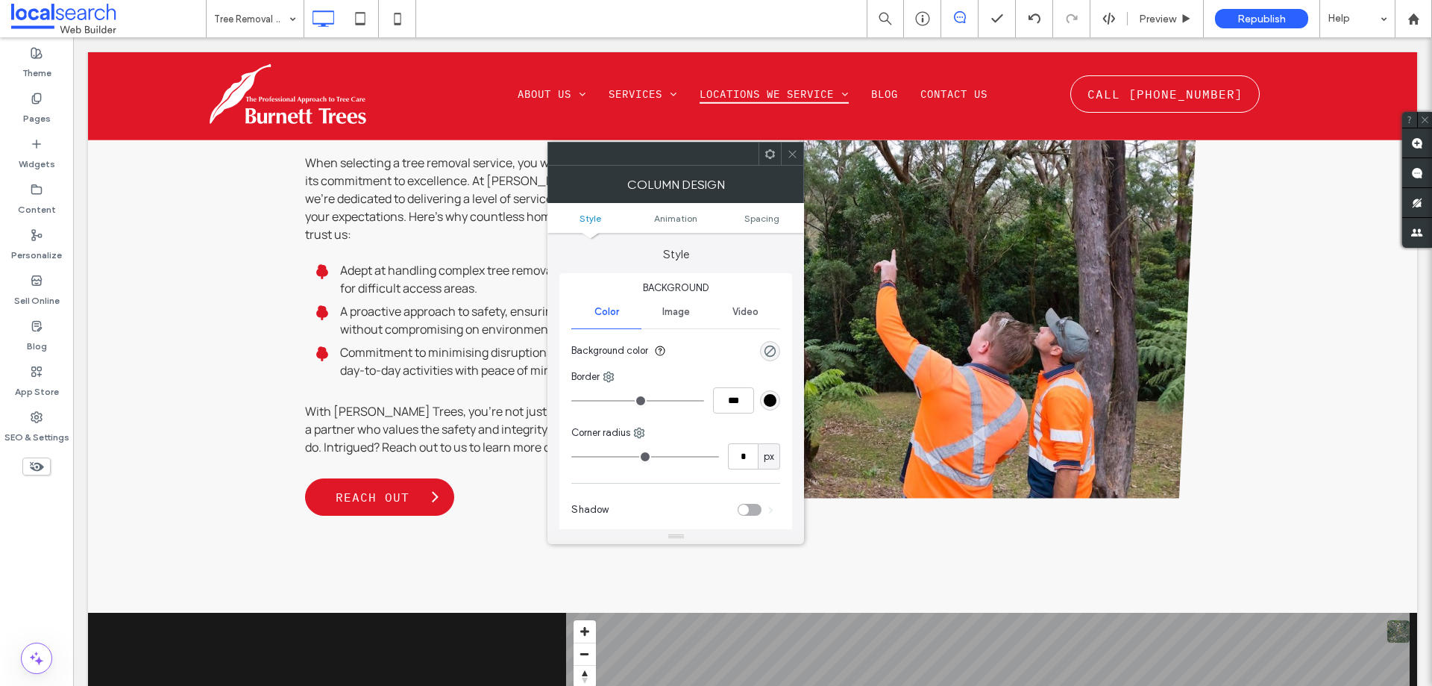
click at [764, 150] on div at bounding box center [770, 153] width 22 height 22
click at [784, 145] on div at bounding box center [792, 153] width 22 height 22
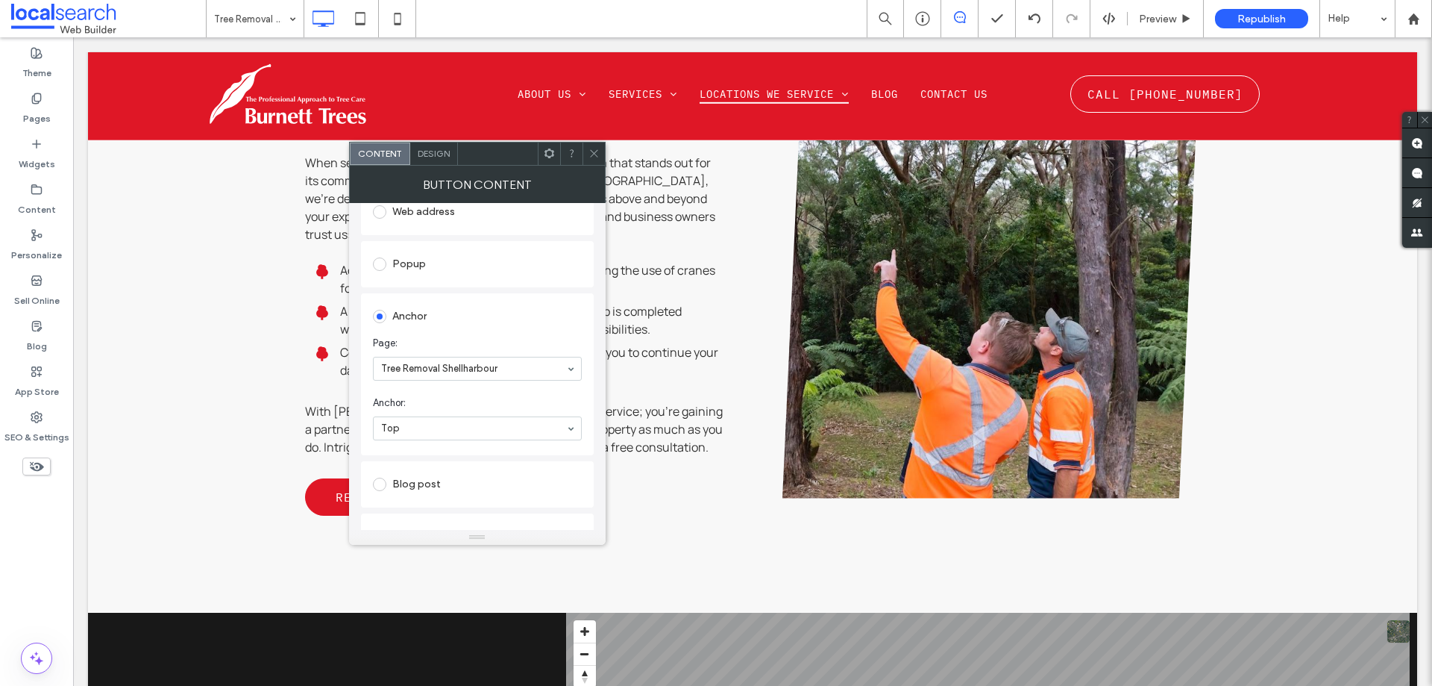
click at [596, 151] on icon at bounding box center [594, 153] width 11 height 11
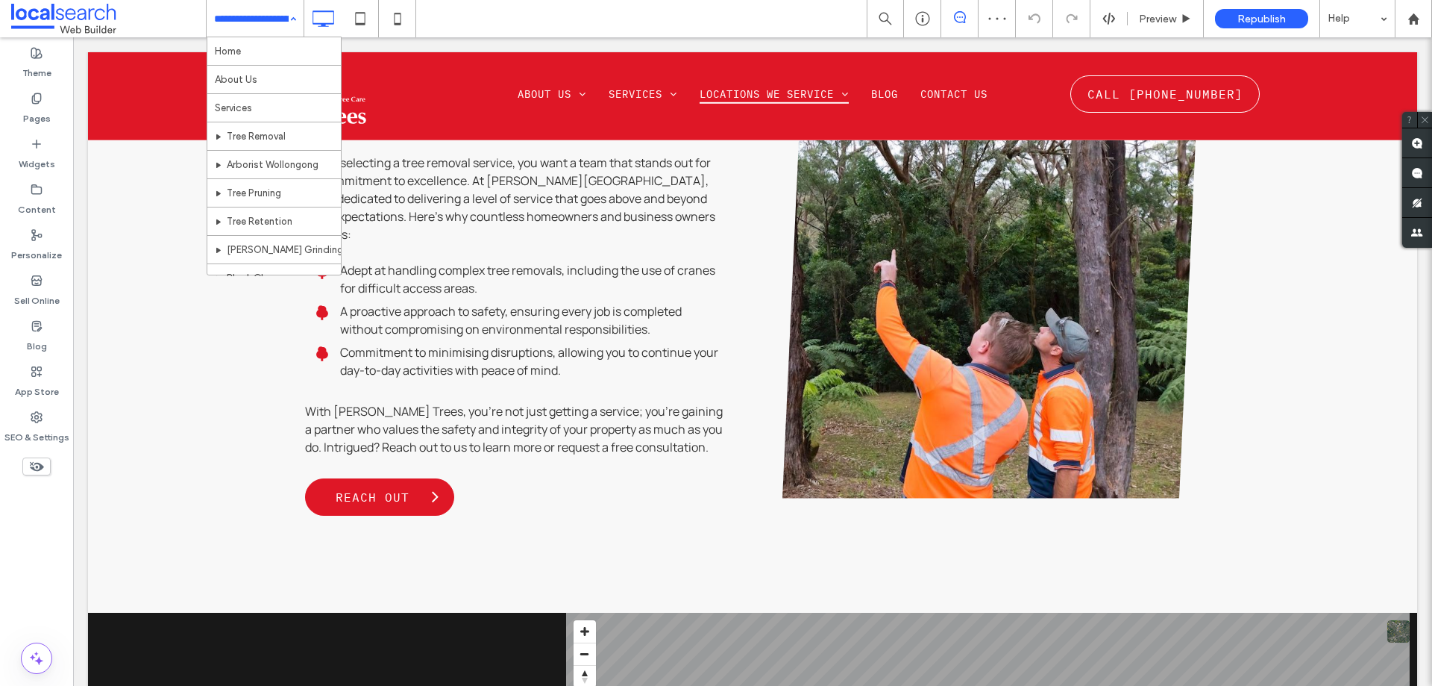
click at [297, 22] on div "Home About Us Services Tree Removal Arborist [GEOGRAPHIC_DATA] Tree Pruning Tre…" at bounding box center [255, 18] width 97 height 37
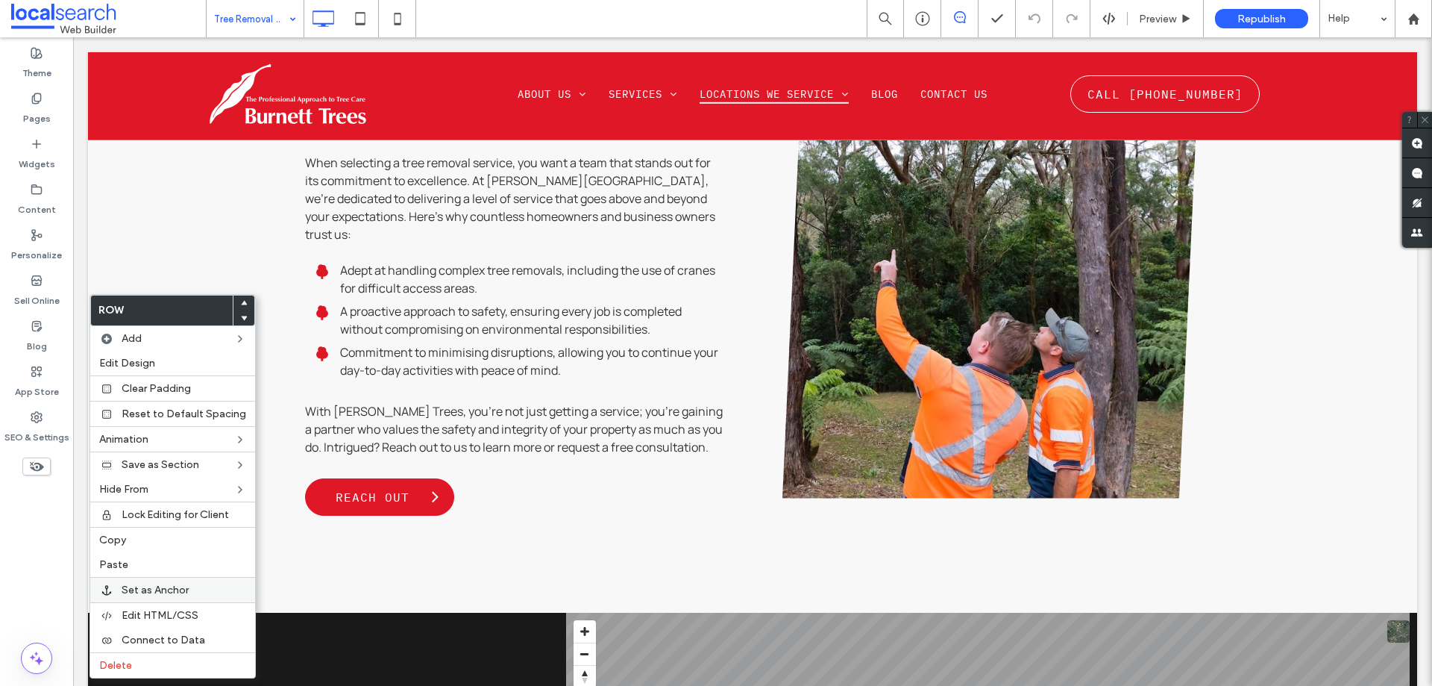
click at [128, 589] on span "Set as Anchor" at bounding box center [155, 589] width 67 height 13
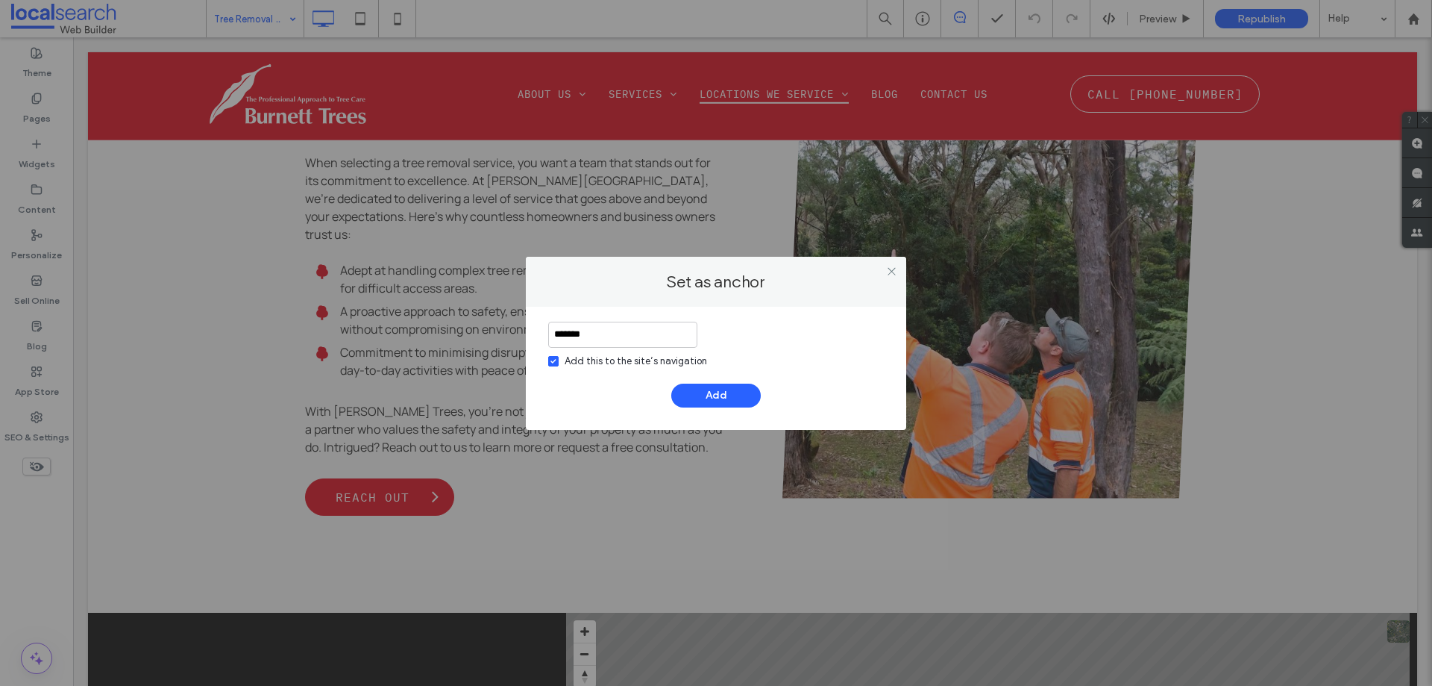
type input "*******"
click at [544, 365] on div "******* Add this to the site’s navigation Add" at bounding box center [716, 368] width 380 height 123
click at [551, 365] on span at bounding box center [553, 361] width 10 height 10
click at [730, 395] on button "Add" at bounding box center [716, 395] width 90 height 24
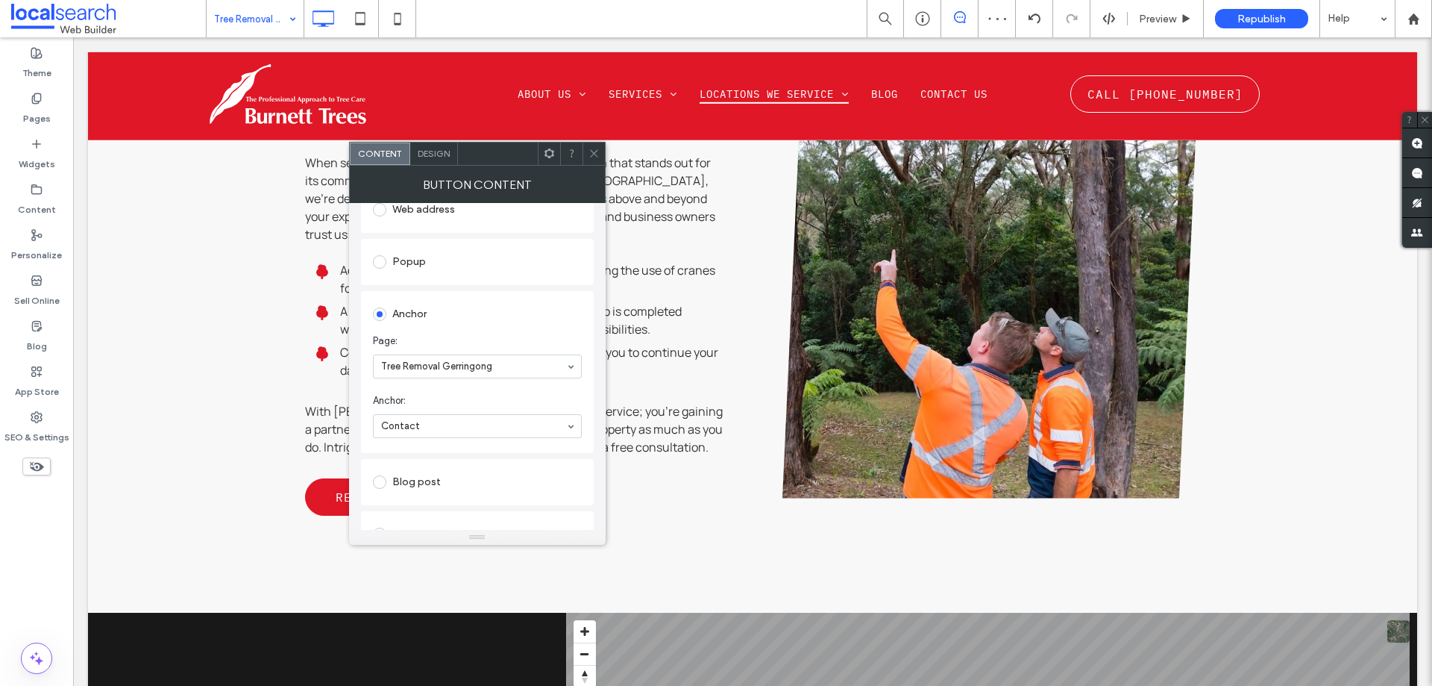
scroll to position [298, 0]
click at [492, 353] on input at bounding box center [473, 353] width 185 height 10
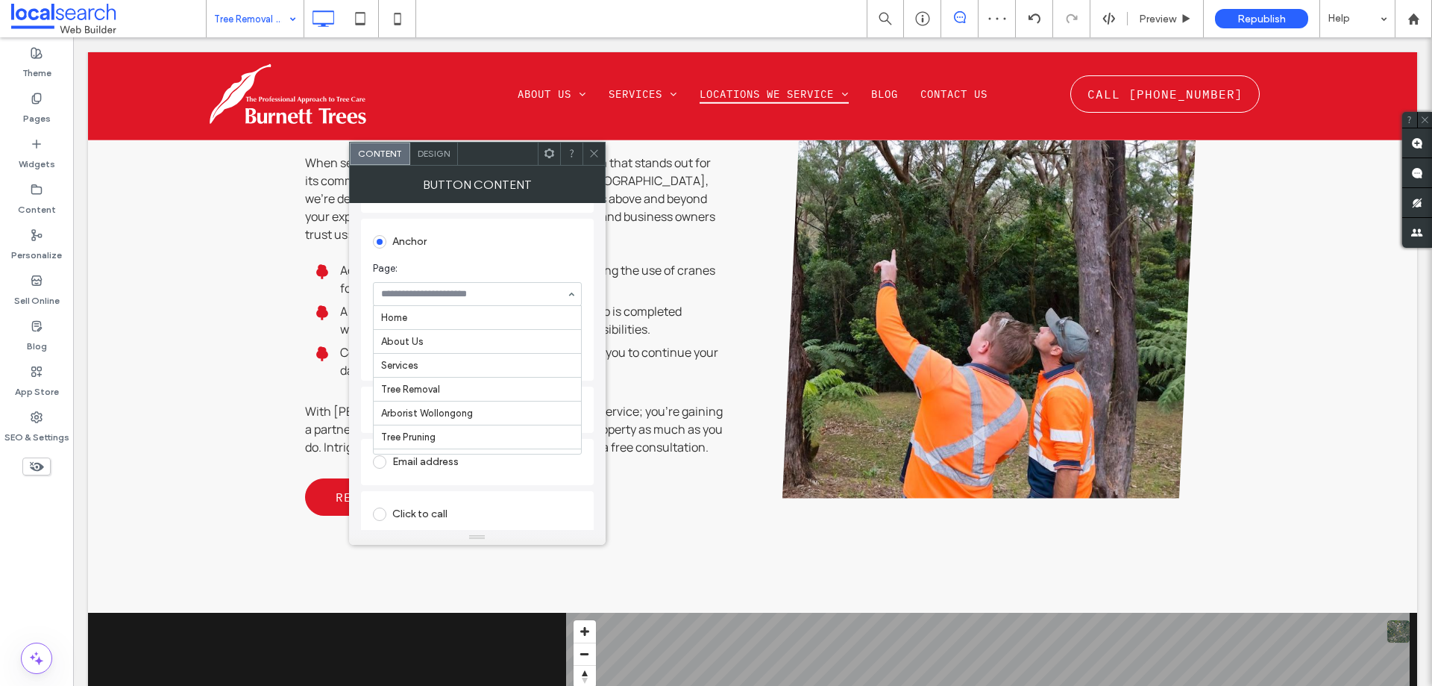
scroll to position [263, 0]
click at [592, 163] on span at bounding box center [594, 153] width 11 height 22
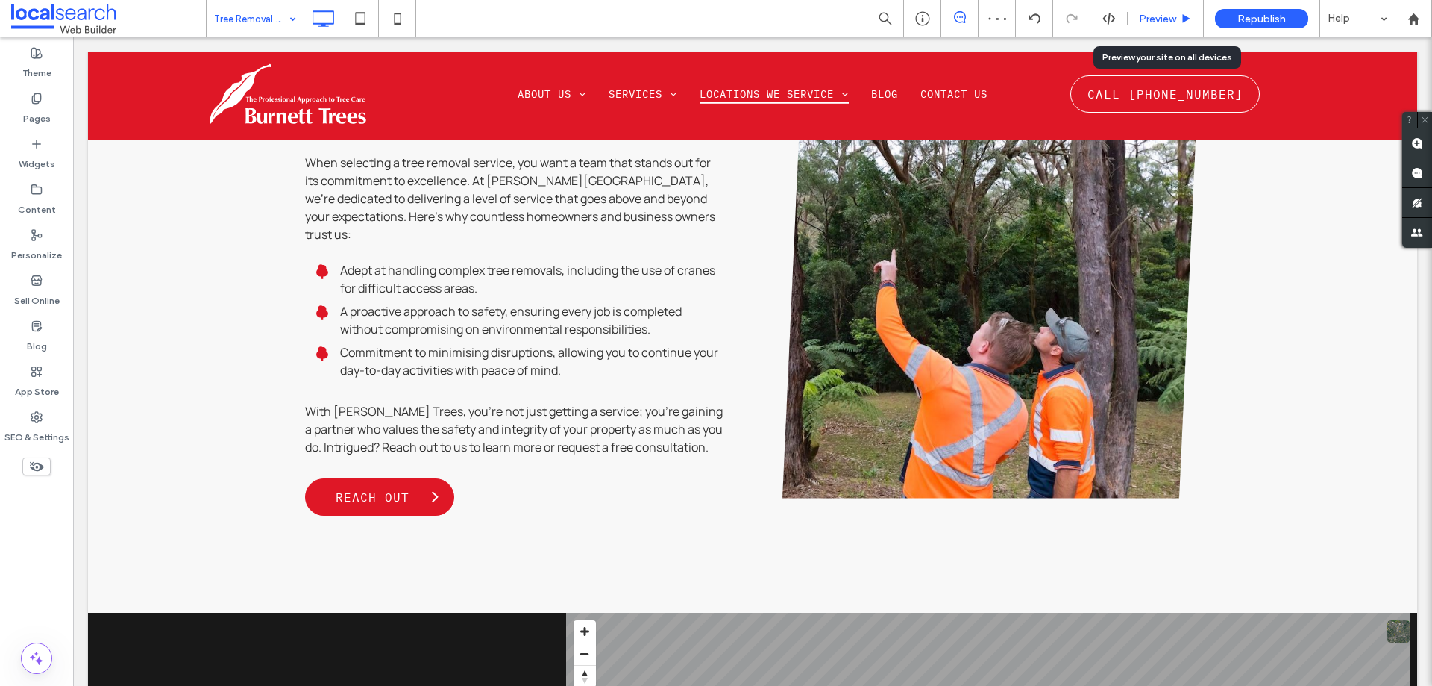
click at [1151, 22] on span "Preview" at bounding box center [1157, 19] width 37 height 13
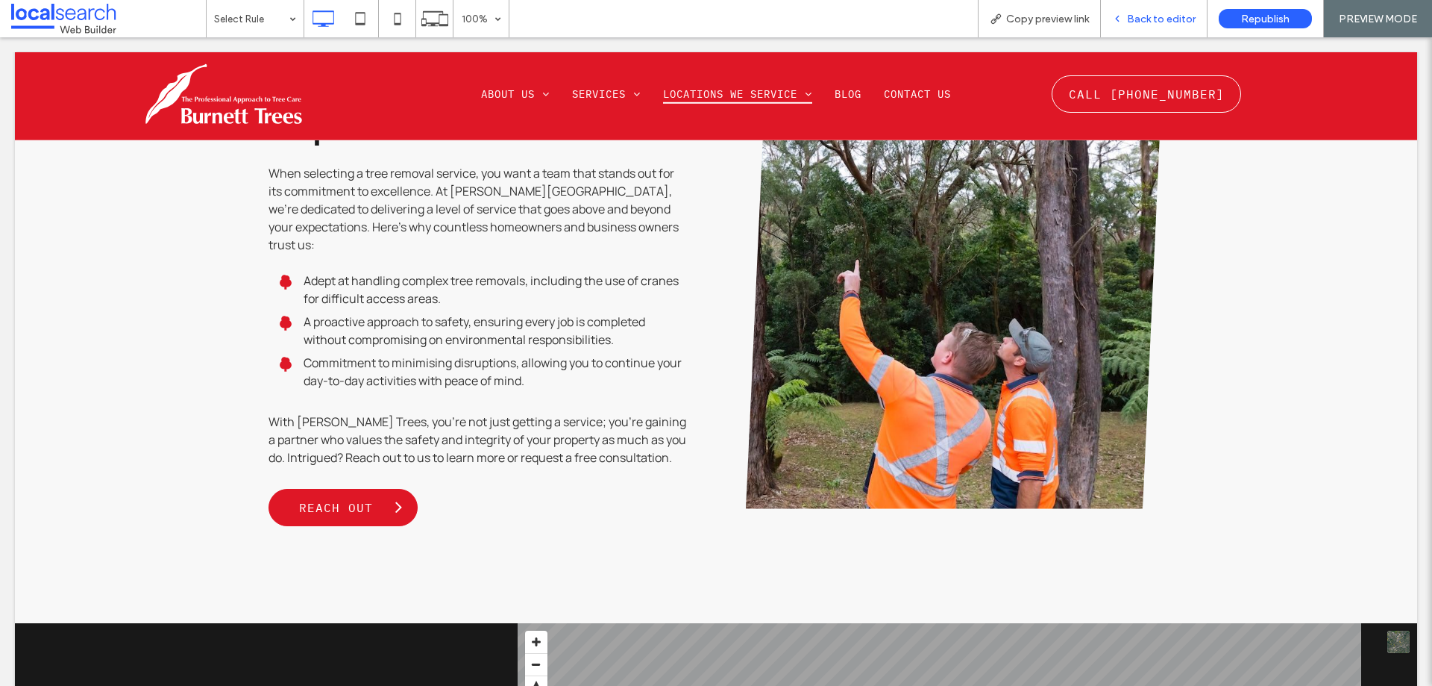
click at [1128, 10] on div "Back to editor" at bounding box center [1154, 18] width 107 height 37
click at [1123, 11] on div "Back to editor" at bounding box center [1154, 18] width 107 height 37
click at [1122, 18] on icon at bounding box center [1117, 18] width 10 height 10
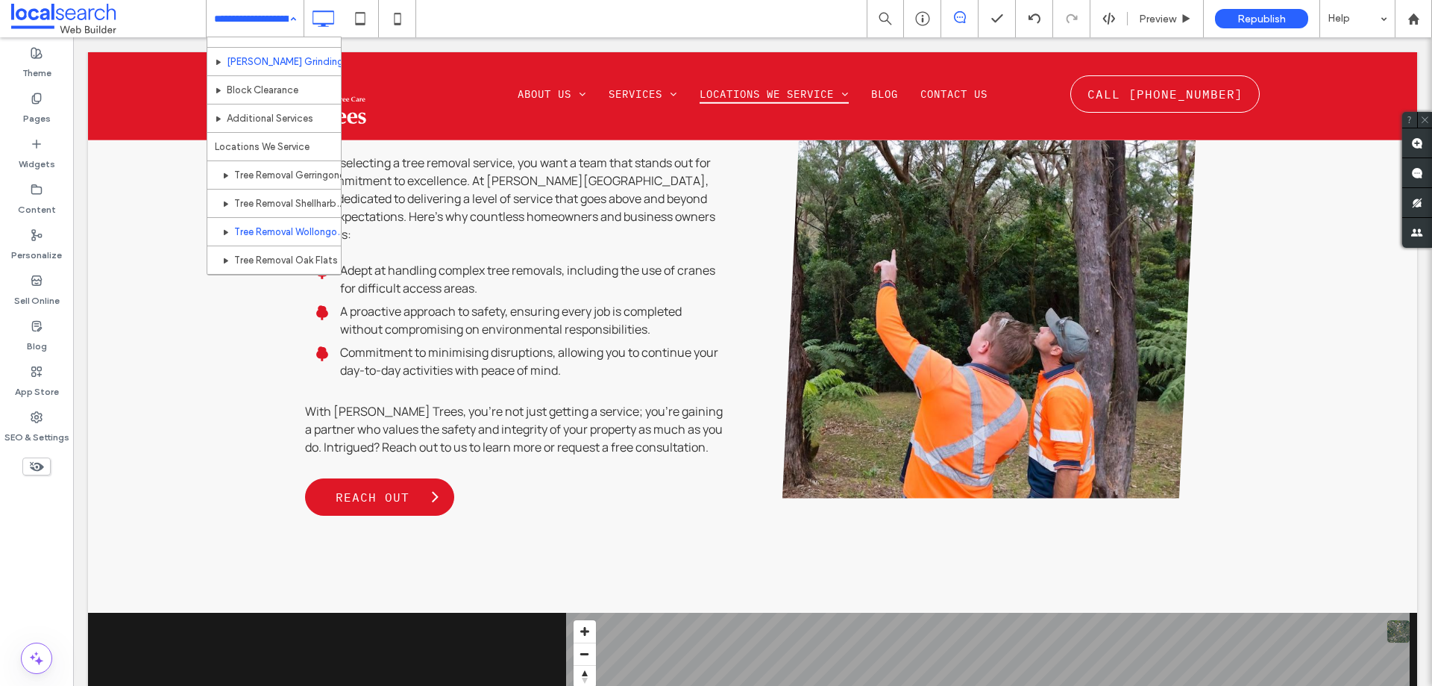
scroll to position [224, 0]
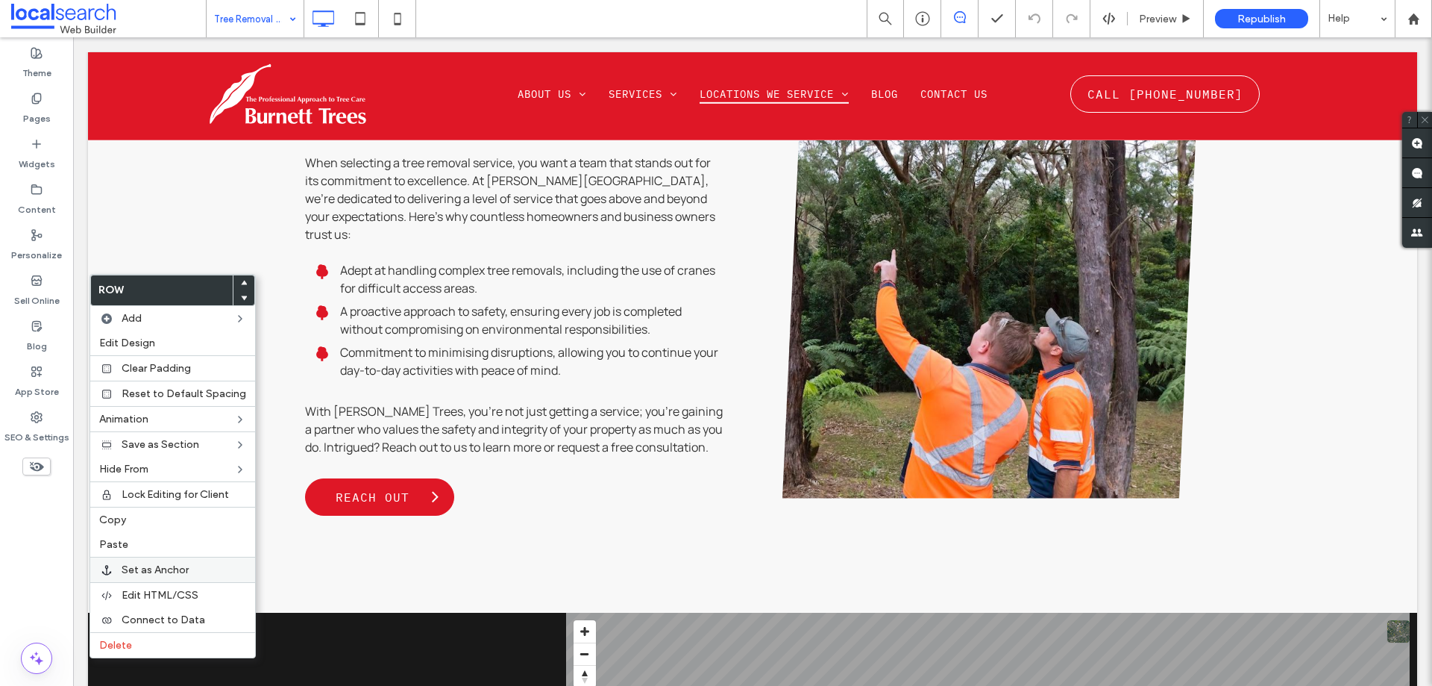
click at [130, 568] on span "Set as Anchor" at bounding box center [155, 569] width 67 height 13
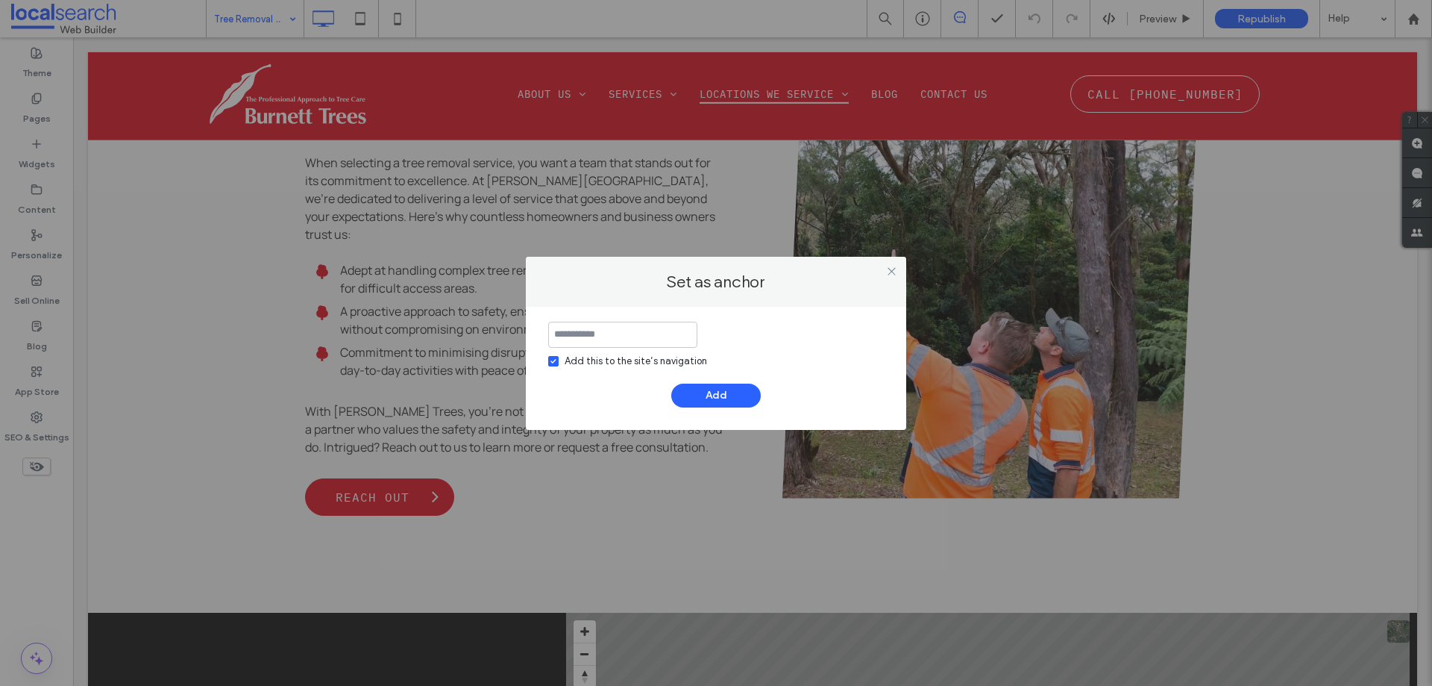
click at [591, 356] on div "Add this to the site’s navigation" at bounding box center [636, 361] width 142 height 15
click at [588, 339] on input at bounding box center [622, 335] width 149 height 26
type input "*"
type input "*******"
click at [703, 386] on button "Add" at bounding box center [716, 395] width 90 height 24
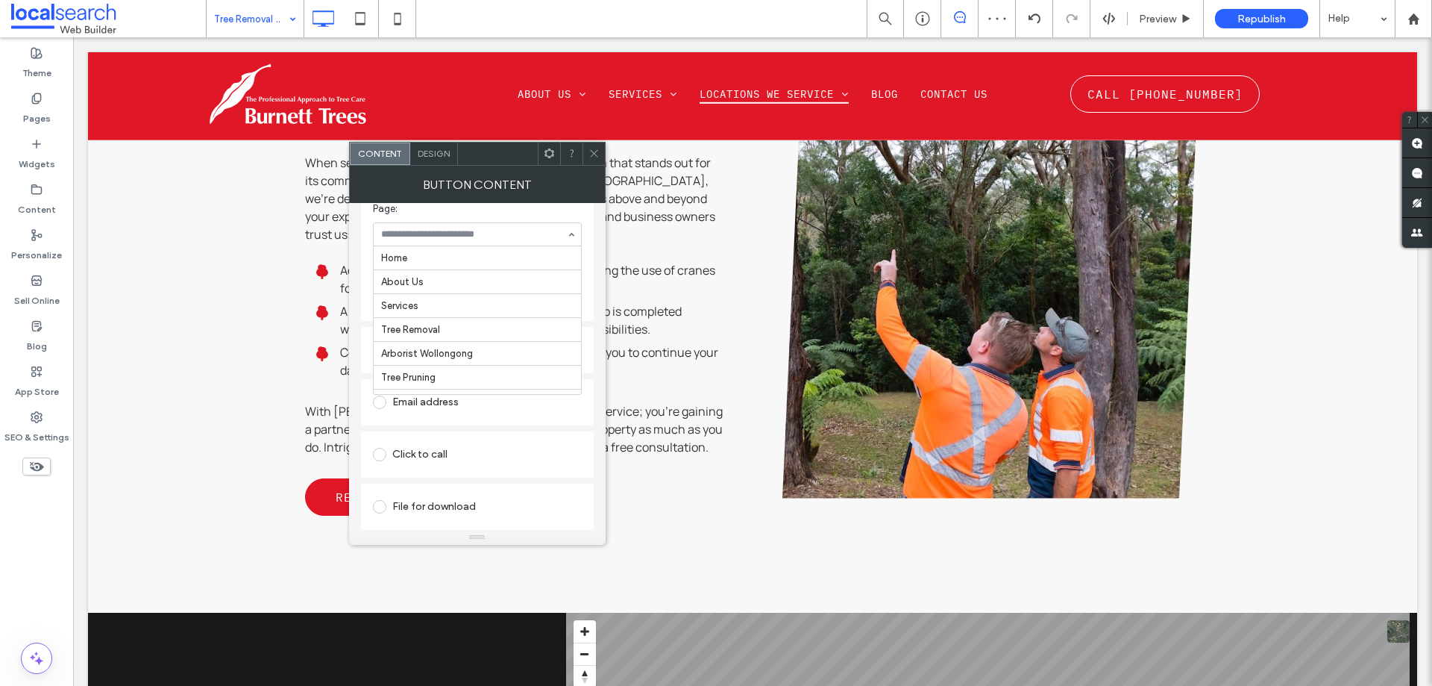
scroll to position [286, 0]
click at [592, 149] on icon at bounding box center [594, 153] width 11 height 11
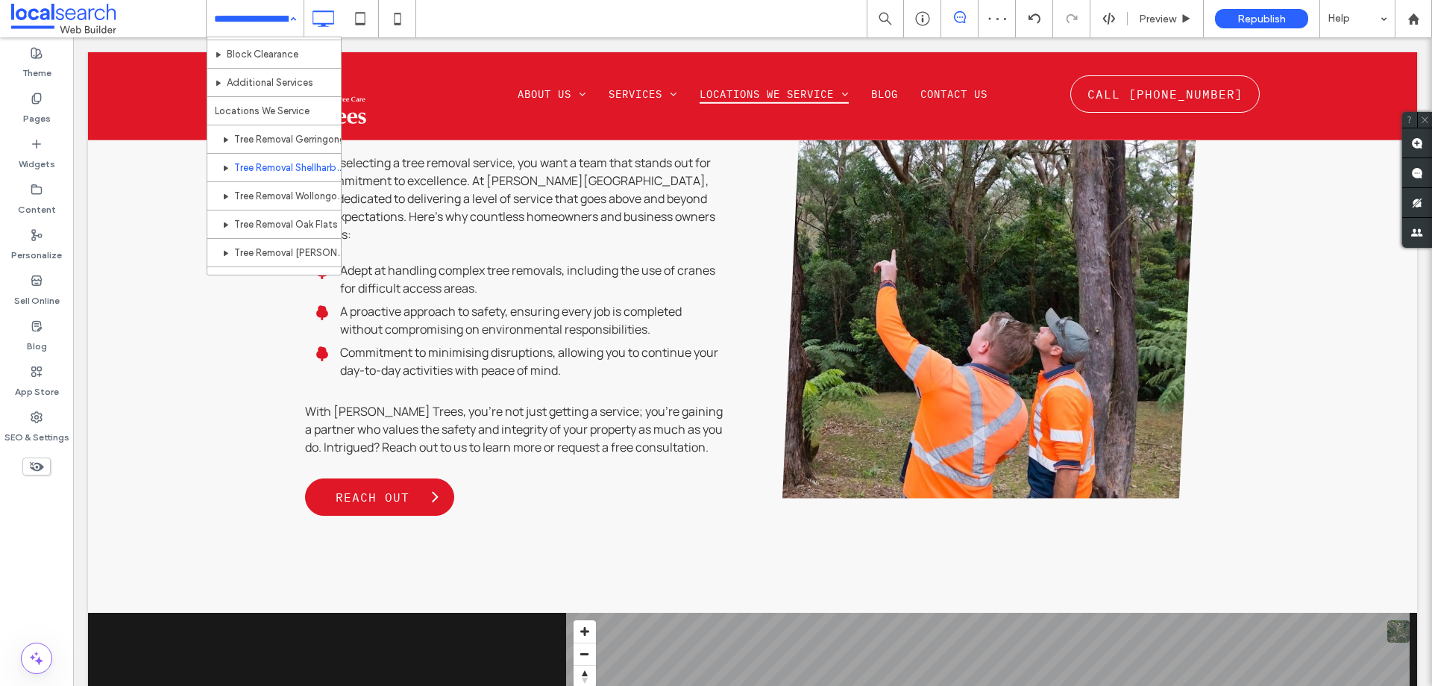
scroll to position [298, 0]
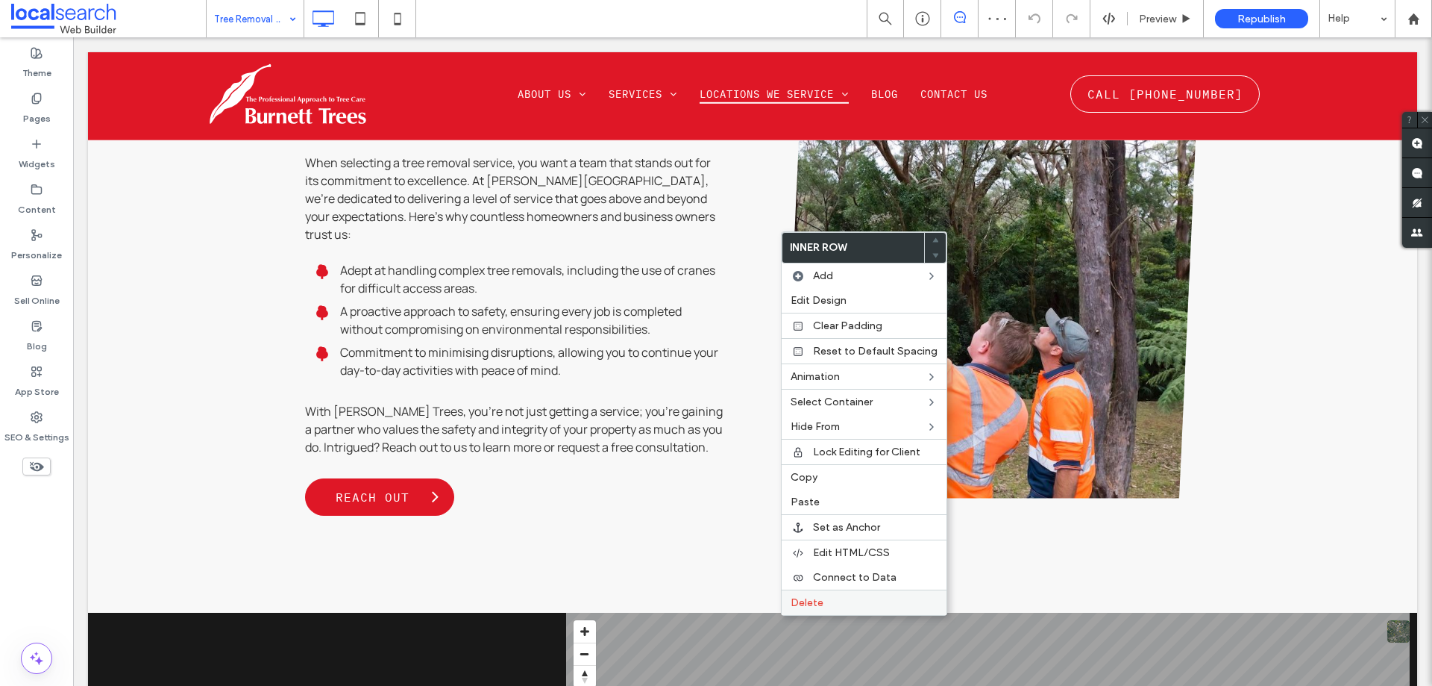
click at [806, 602] on span "Delete" at bounding box center [807, 602] width 33 height 13
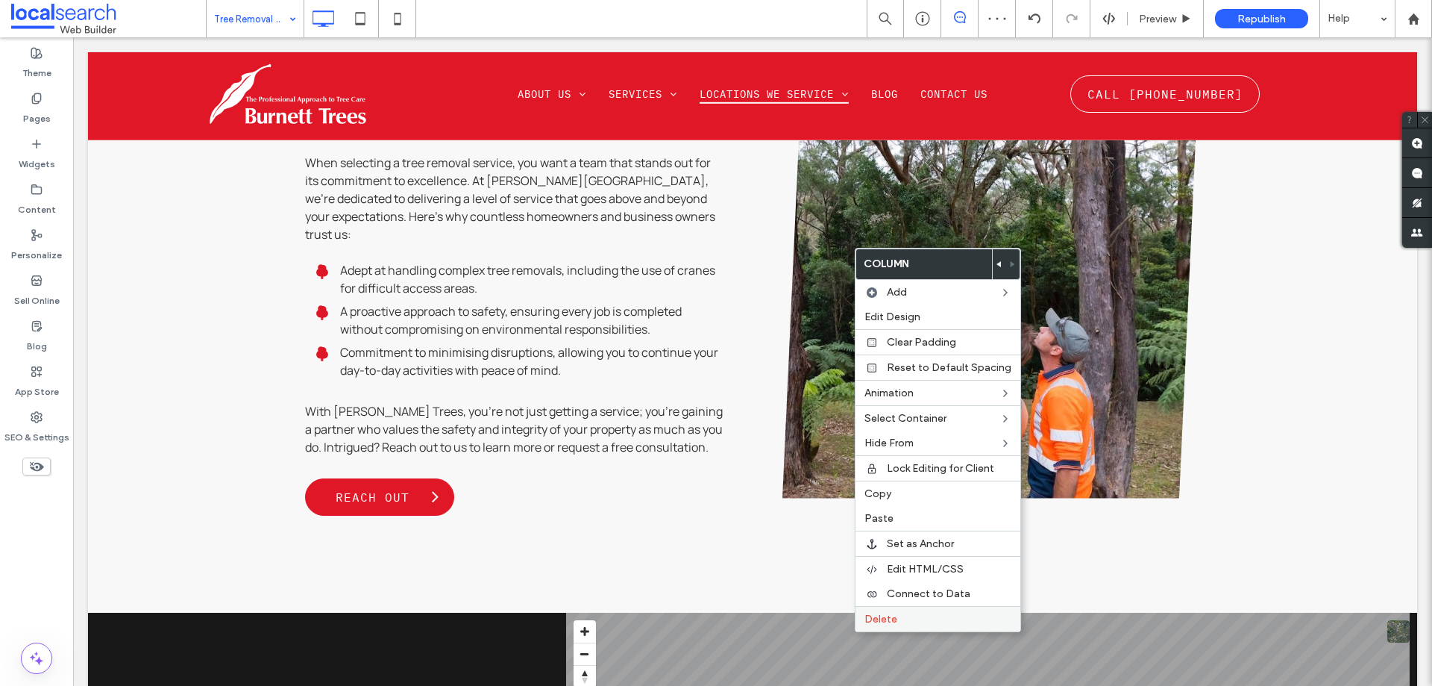
click at [886, 623] on span "Delete" at bounding box center [881, 618] width 33 height 13
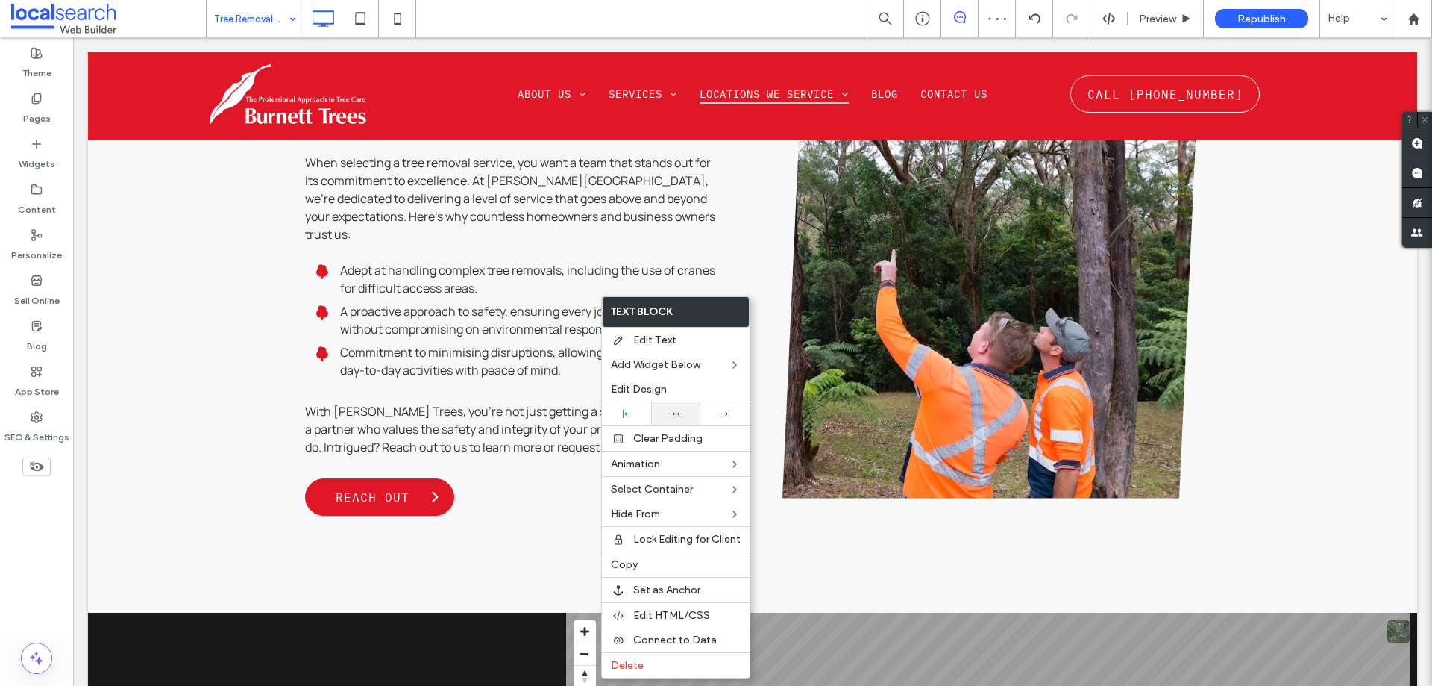
click at [679, 409] on icon at bounding box center [676, 414] width 10 height 10
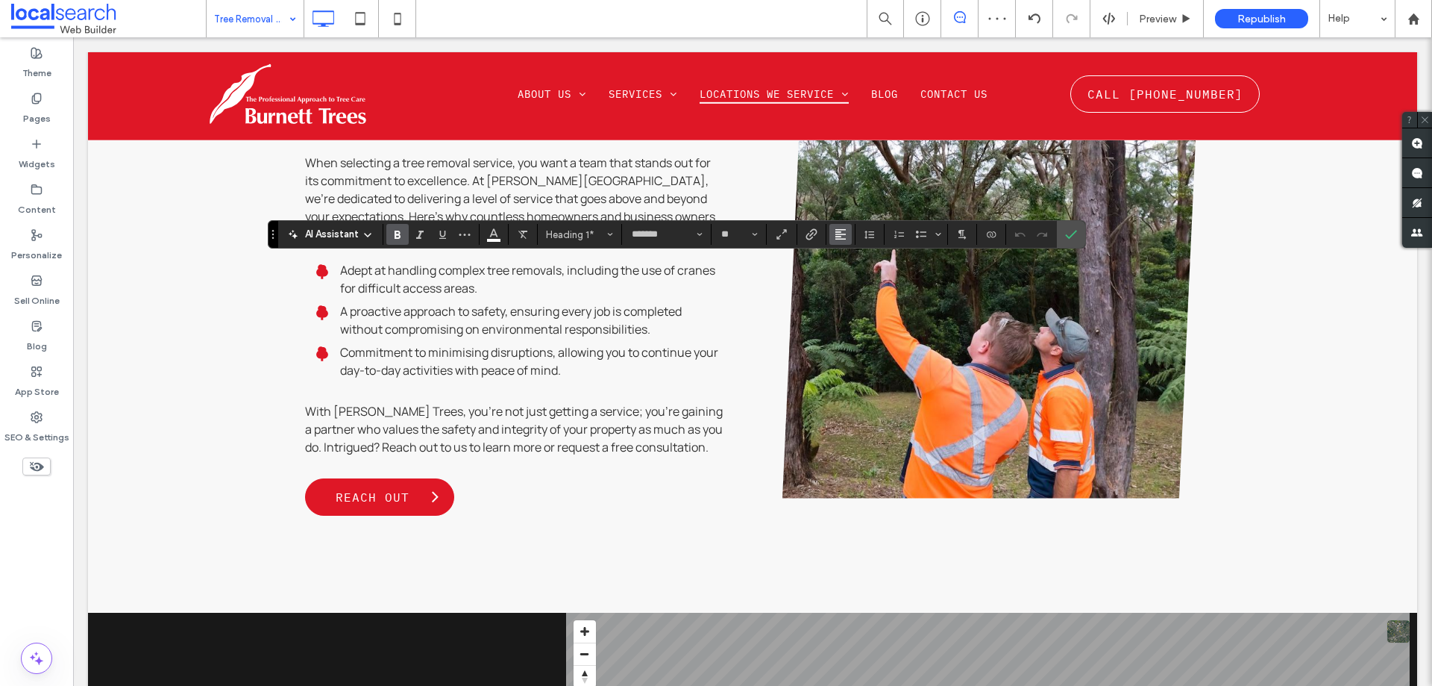
click at [830, 226] on button "Alignment" at bounding box center [841, 234] width 22 height 21
click at [843, 286] on label "ui.textEditor.alignment.center" at bounding box center [856, 280] width 52 height 22
click at [1064, 233] on label "Confirm" at bounding box center [1071, 234] width 22 height 27
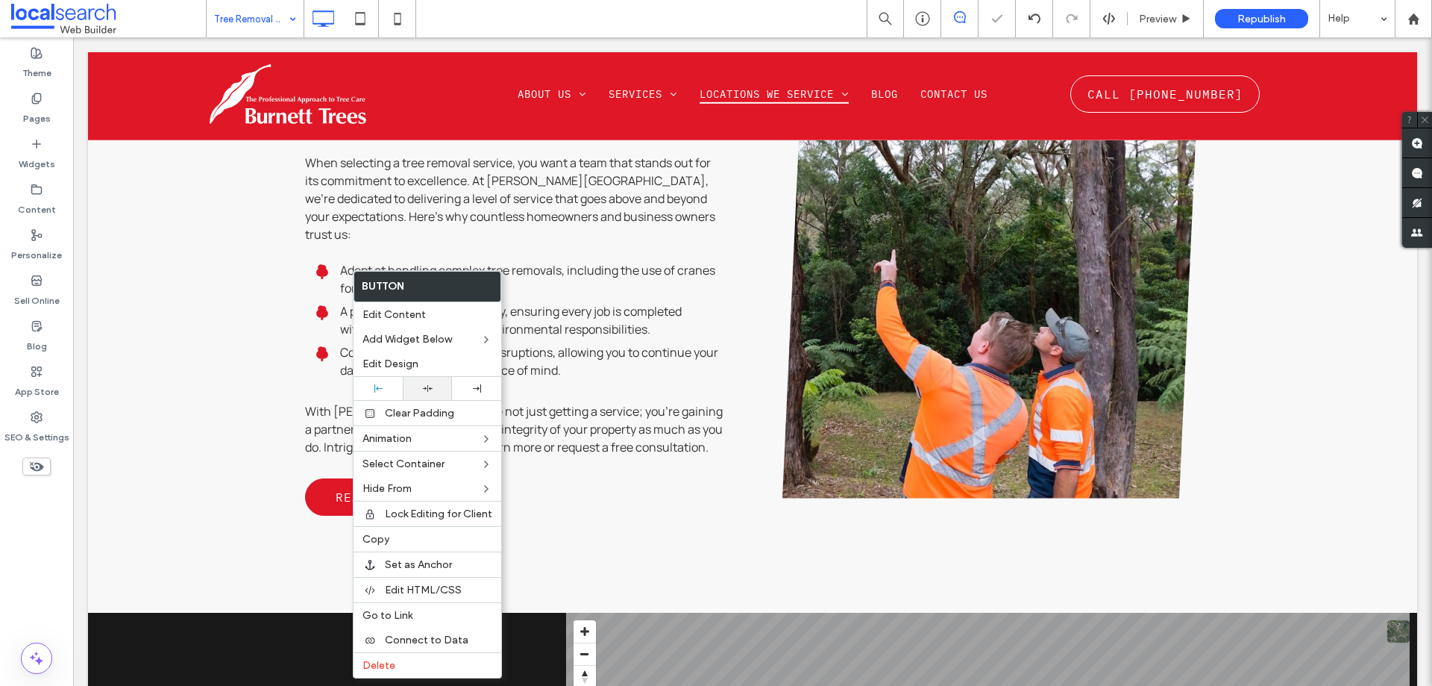
click at [425, 388] on use at bounding box center [428, 388] width 10 height 7
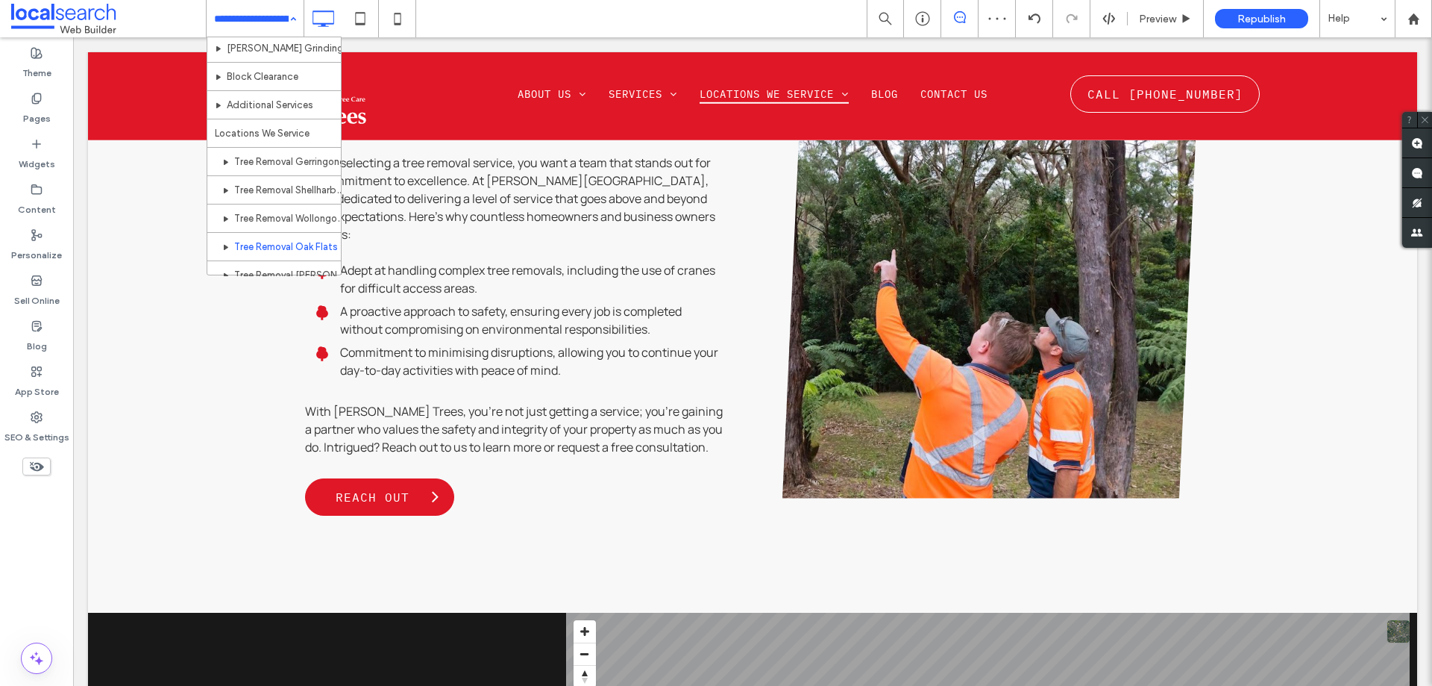
scroll to position [298, 0]
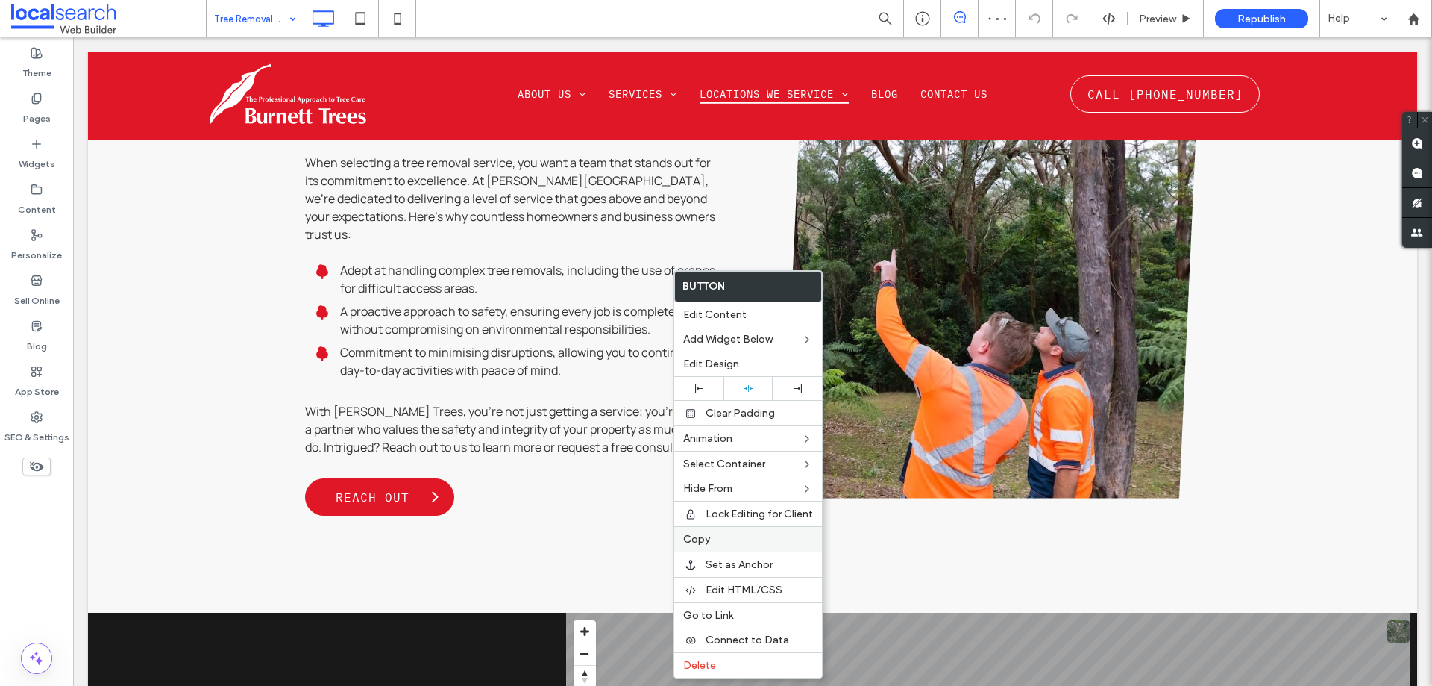
click at [712, 539] on label "Copy" at bounding box center [748, 539] width 130 height 13
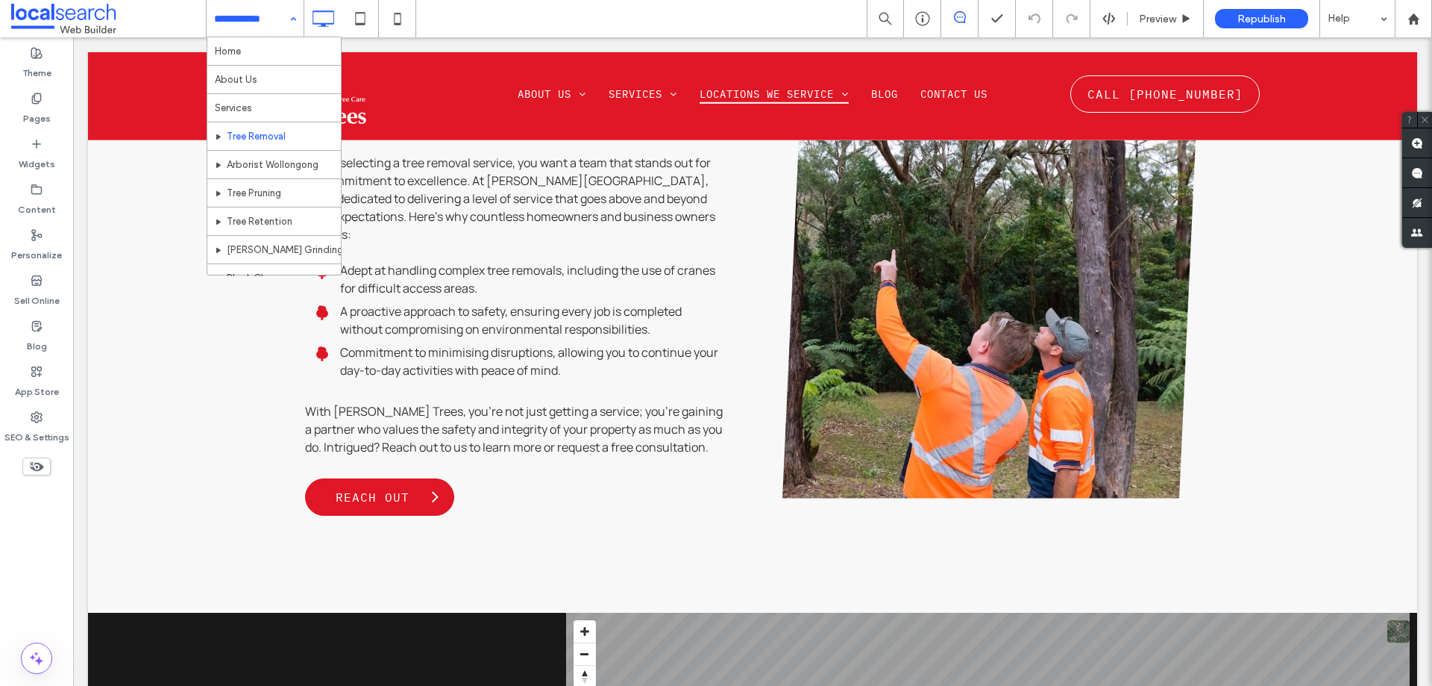
click at [289, 17] on div "Home About Us Services Tree Removal Arborist [GEOGRAPHIC_DATA] Tree Pruning Tre…" at bounding box center [255, 18] width 97 height 37
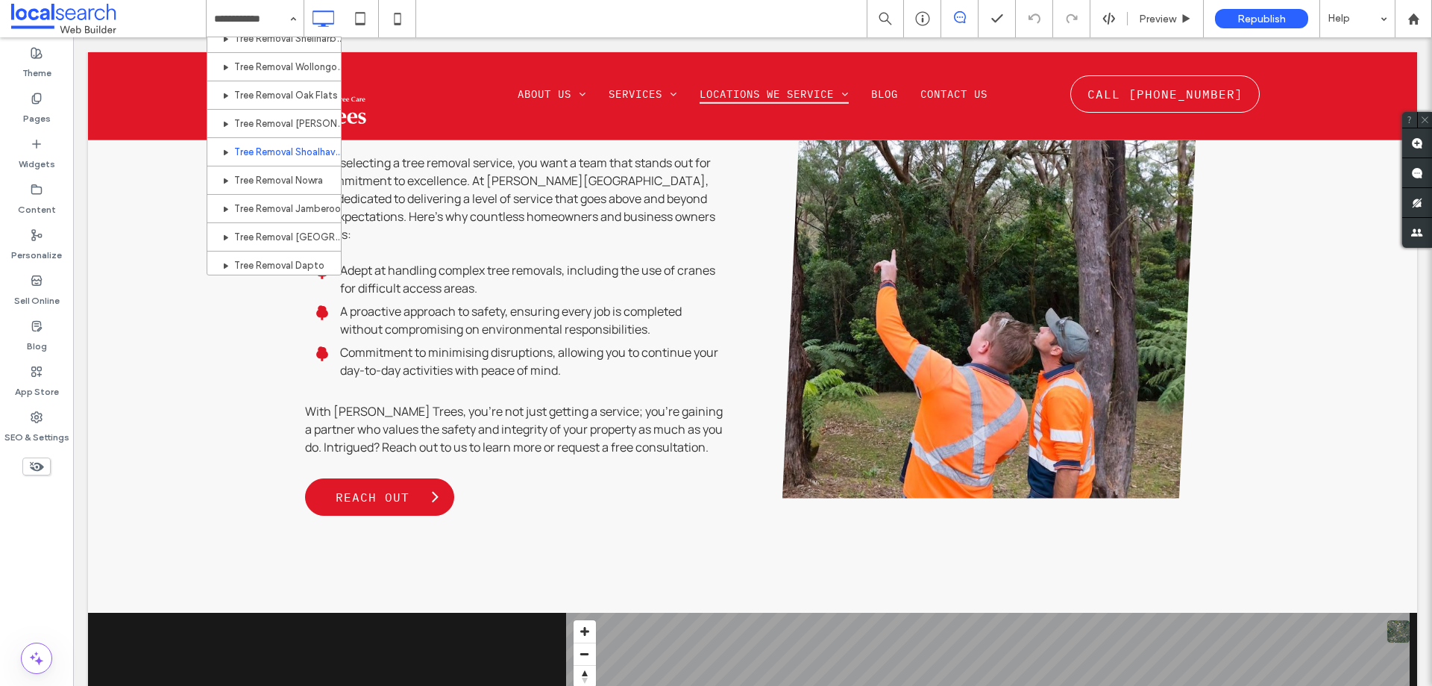
scroll to position [366, 0]
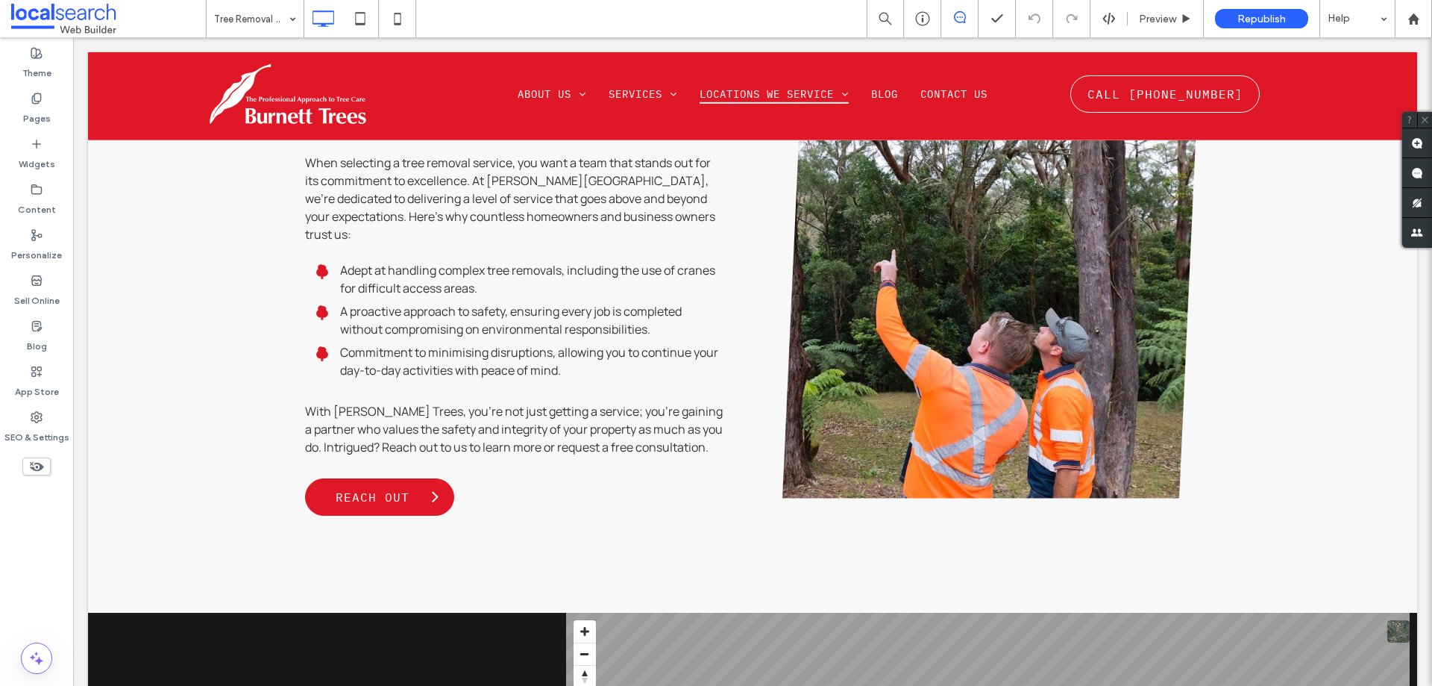
click at [277, 32] on input at bounding box center [251, 18] width 75 height 37
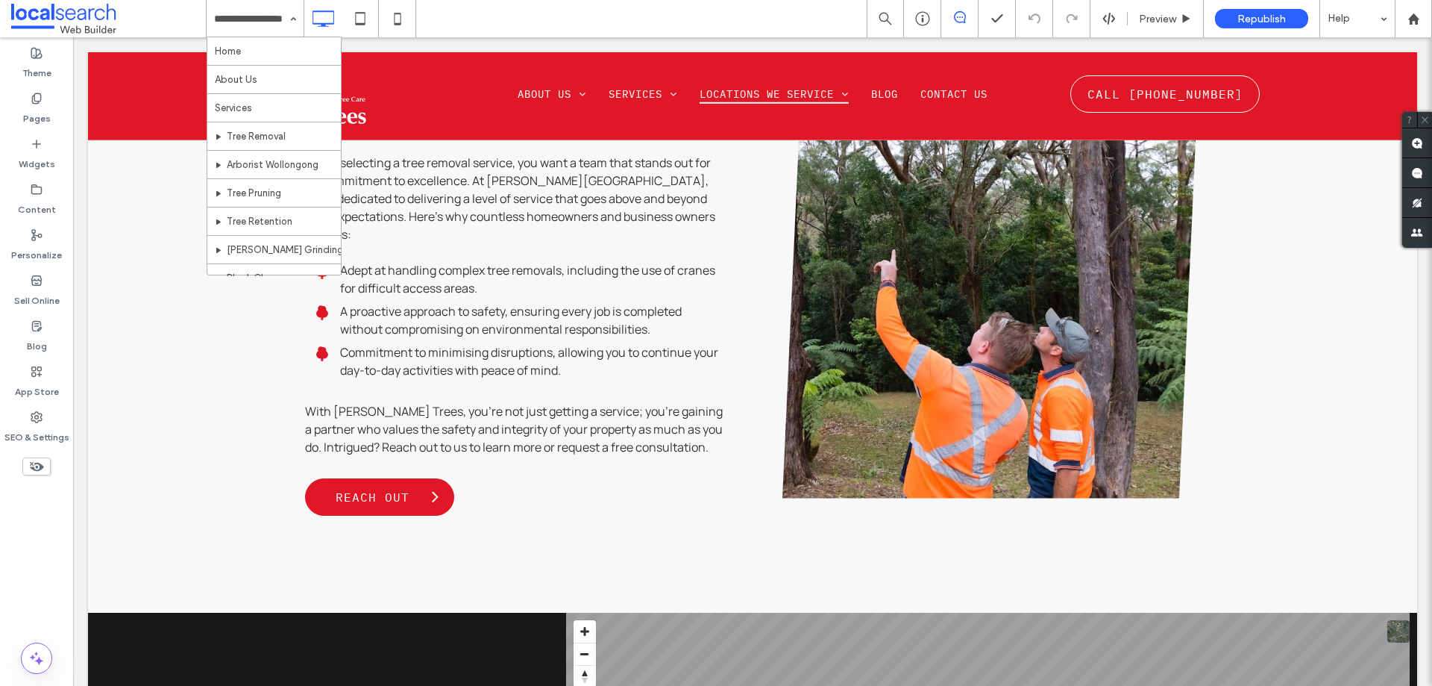
click at [277, 17] on input at bounding box center [251, 18] width 75 height 37
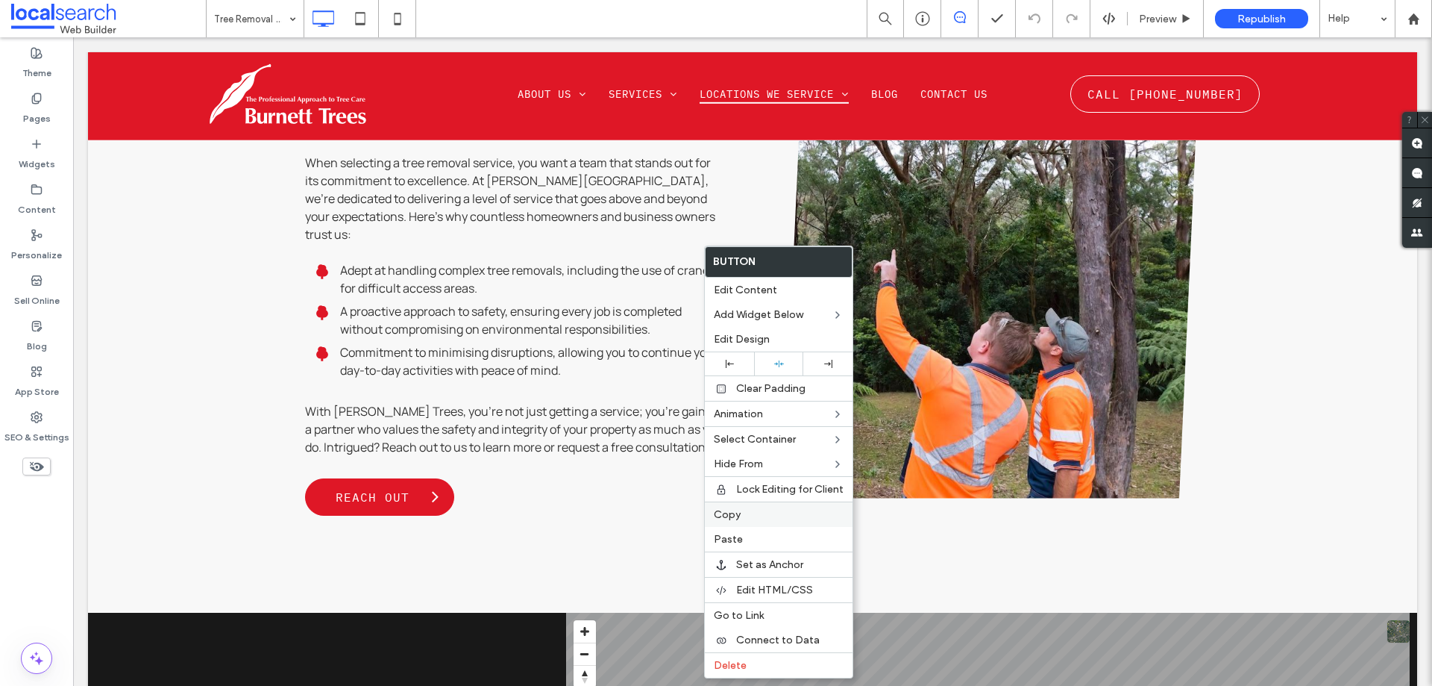
click at [730, 521] on div "Copy" at bounding box center [779, 513] width 148 height 25
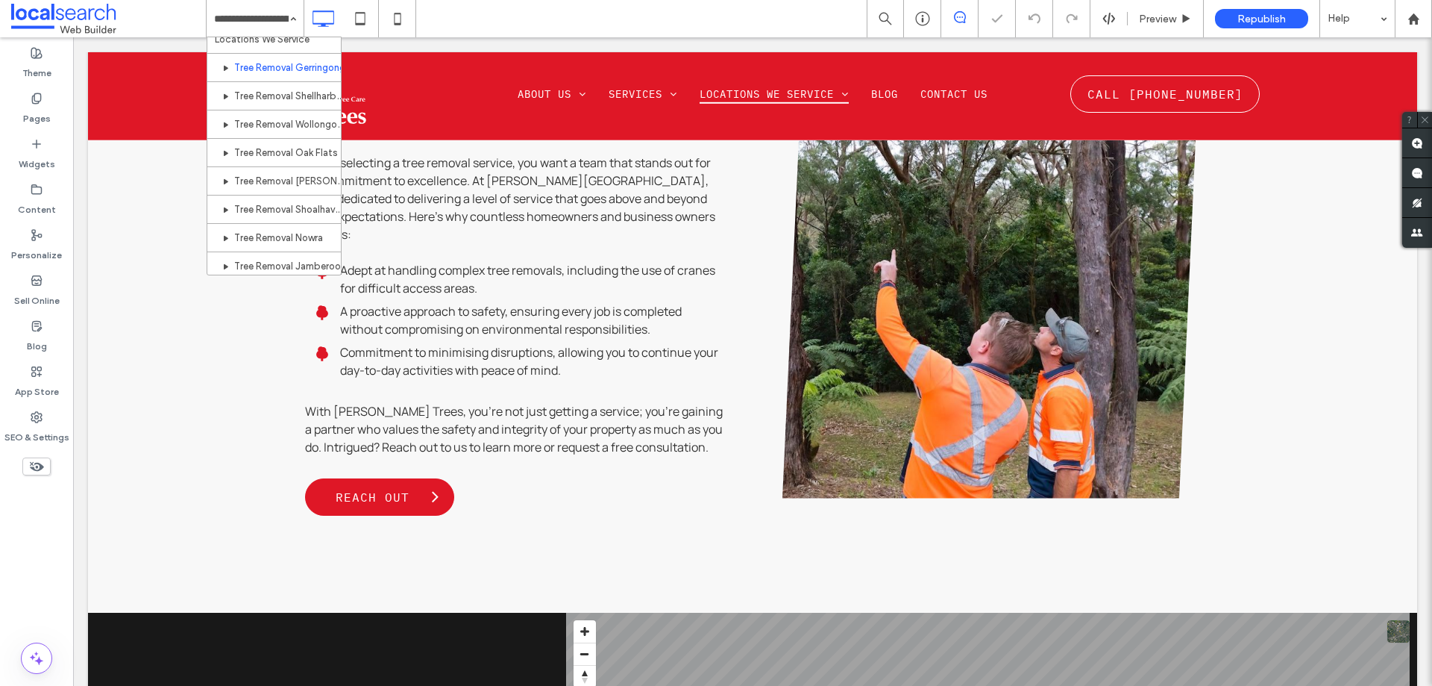
scroll to position [298, 0]
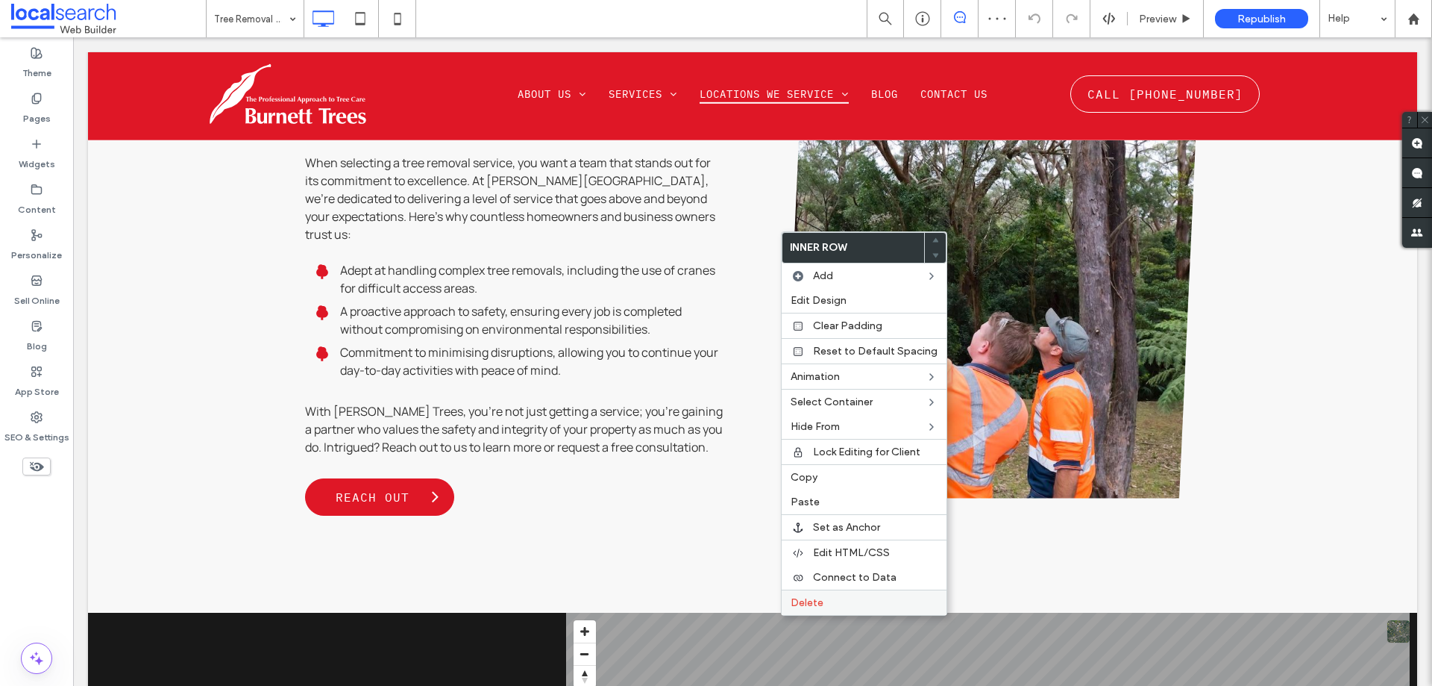
click at [825, 611] on div "Delete" at bounding box center [864, 601] width 165 height 25
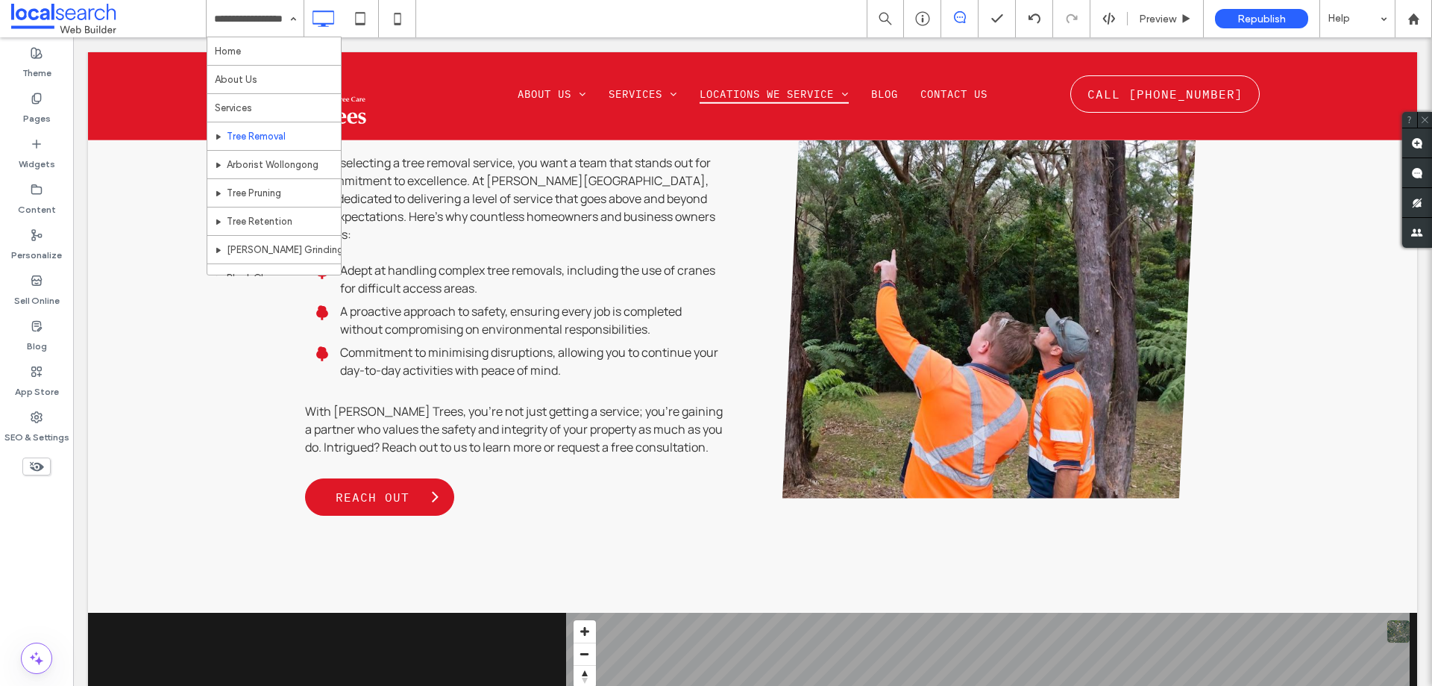
scroll to position [75, 0]
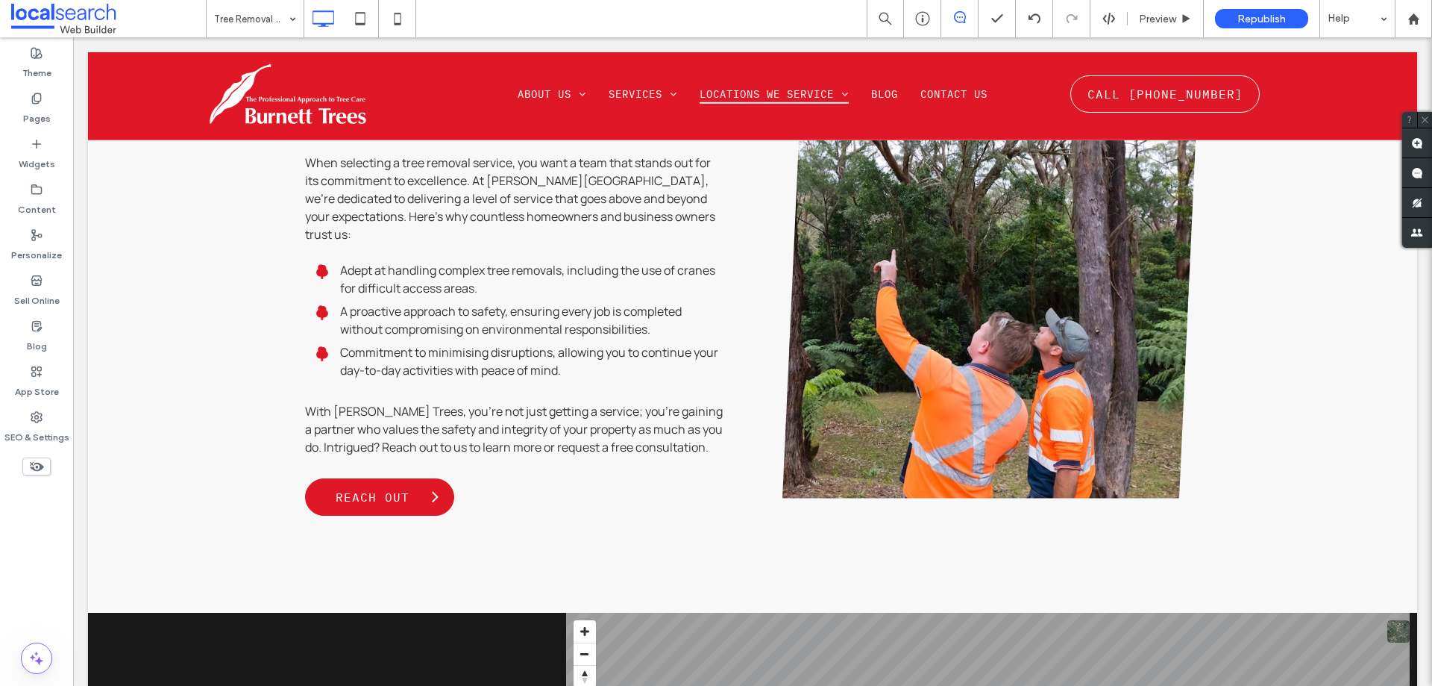
click at [253, 7] on input at bounding box center [251, 18] width 75 height 37
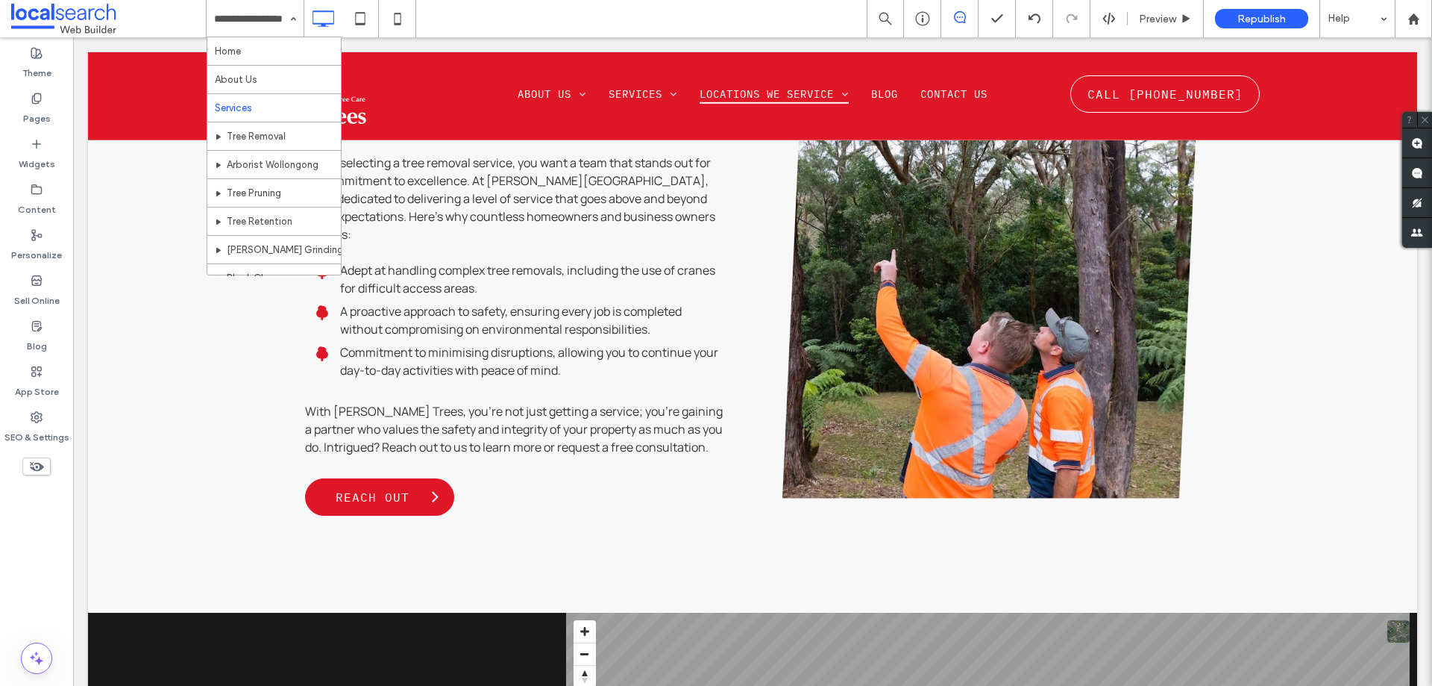
scroll to position [149, 0]
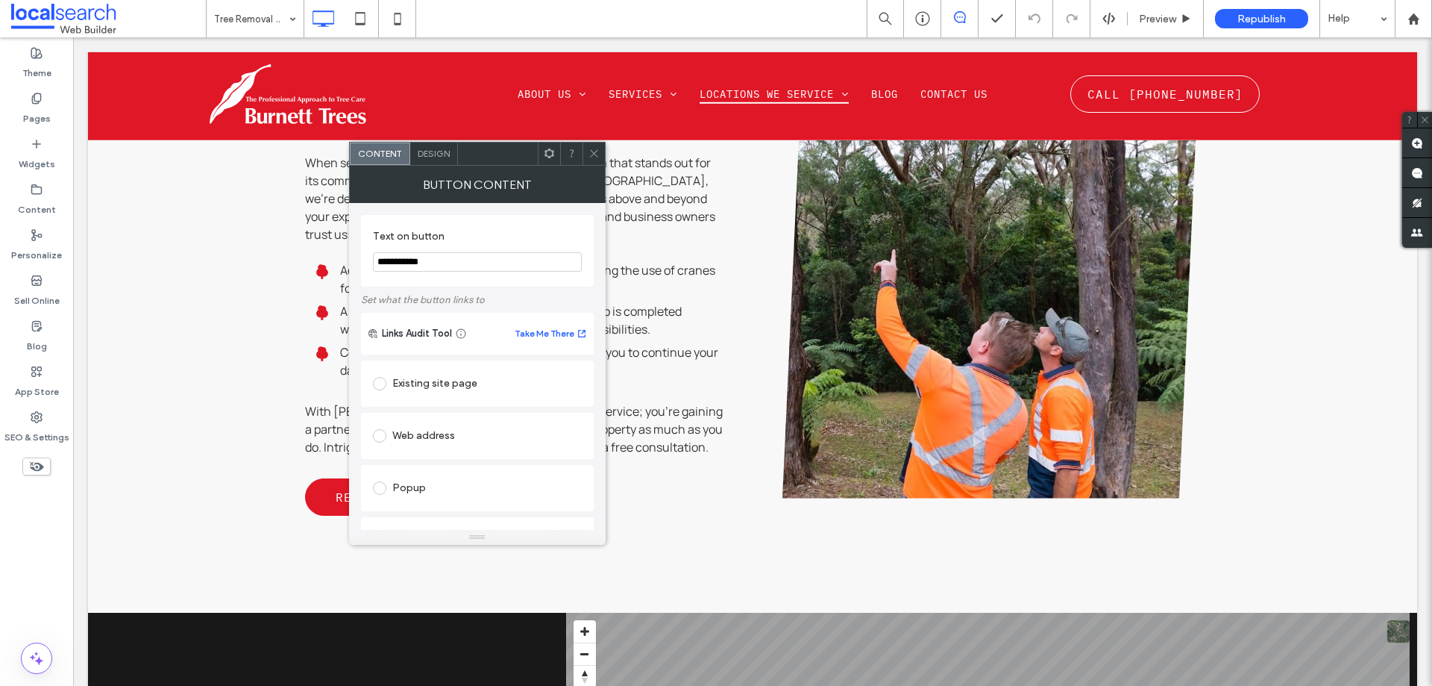
click at [593, 153] on use at bounding box center [593, 153] width 7 height 7
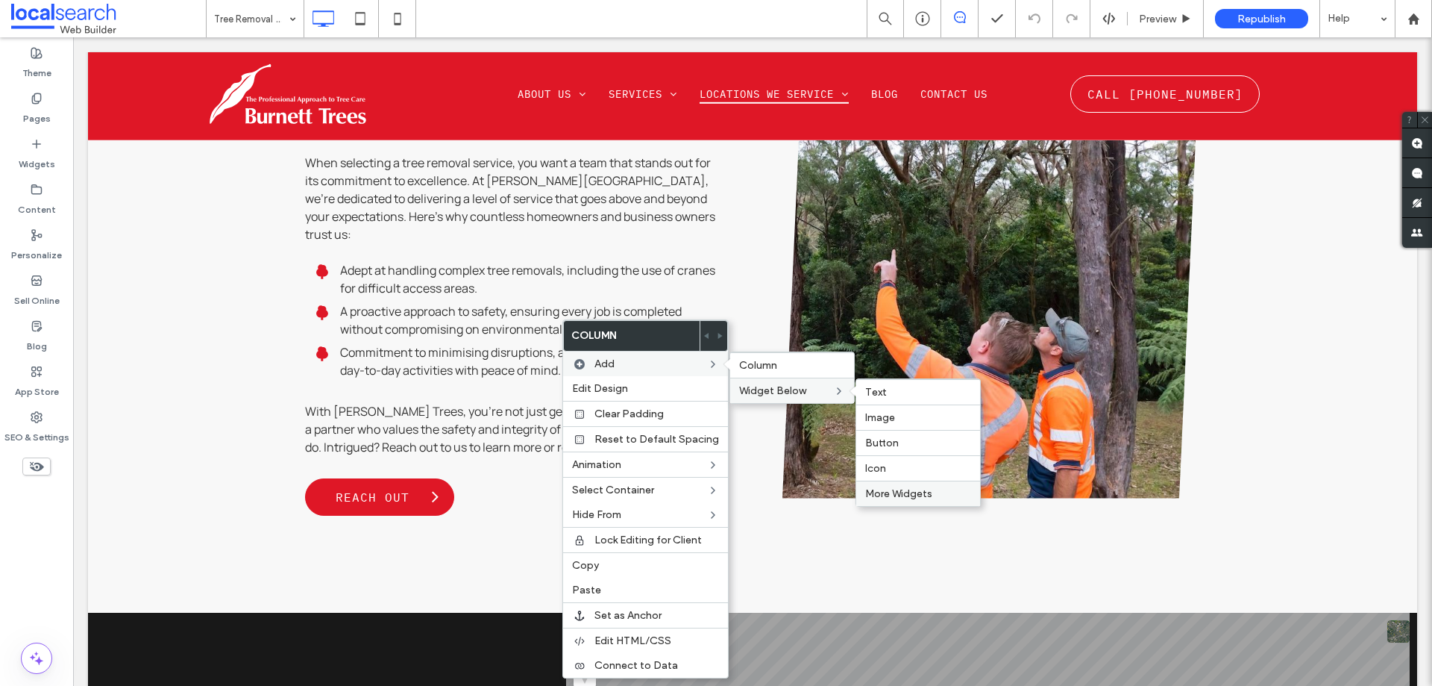
click at [906, 489] on span "More Widgets" at bounding box center [898, 493] width 67 height 13
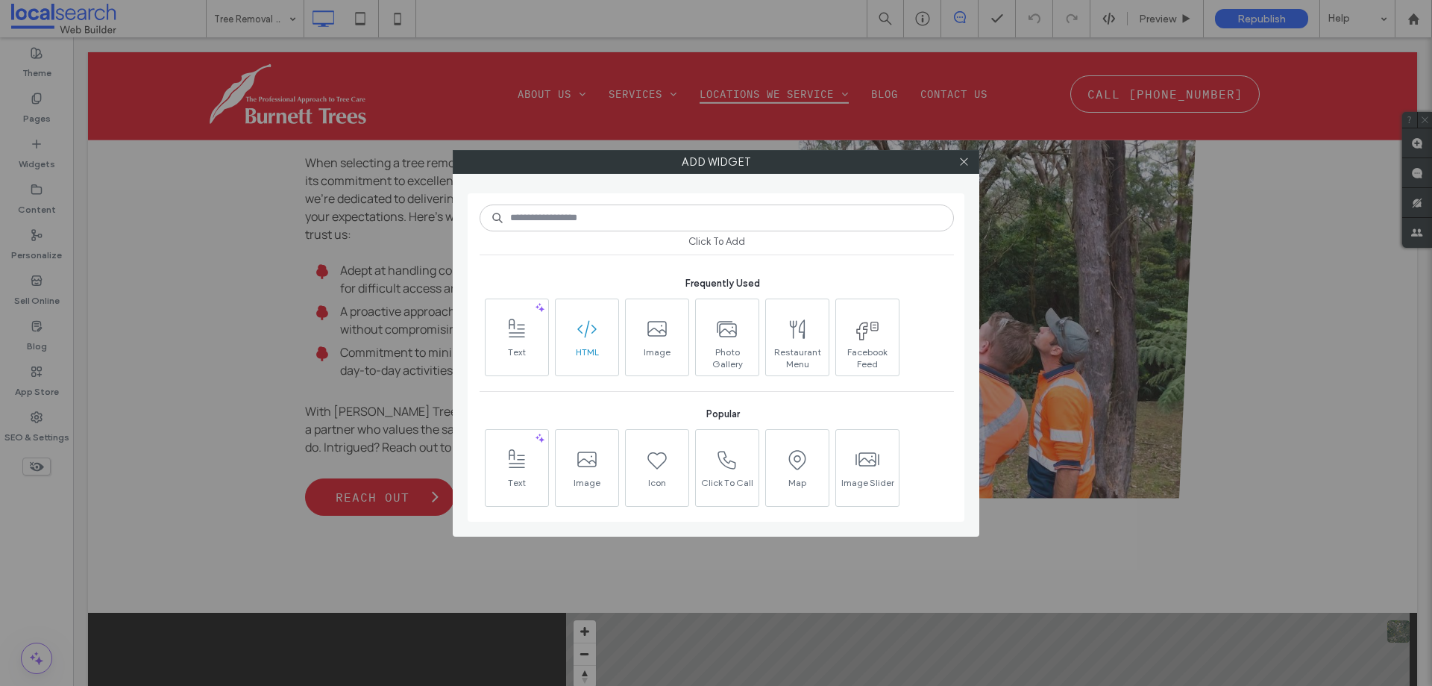
click at [583, 338] on icon at bounding box center [587, 329] width 24 height 24
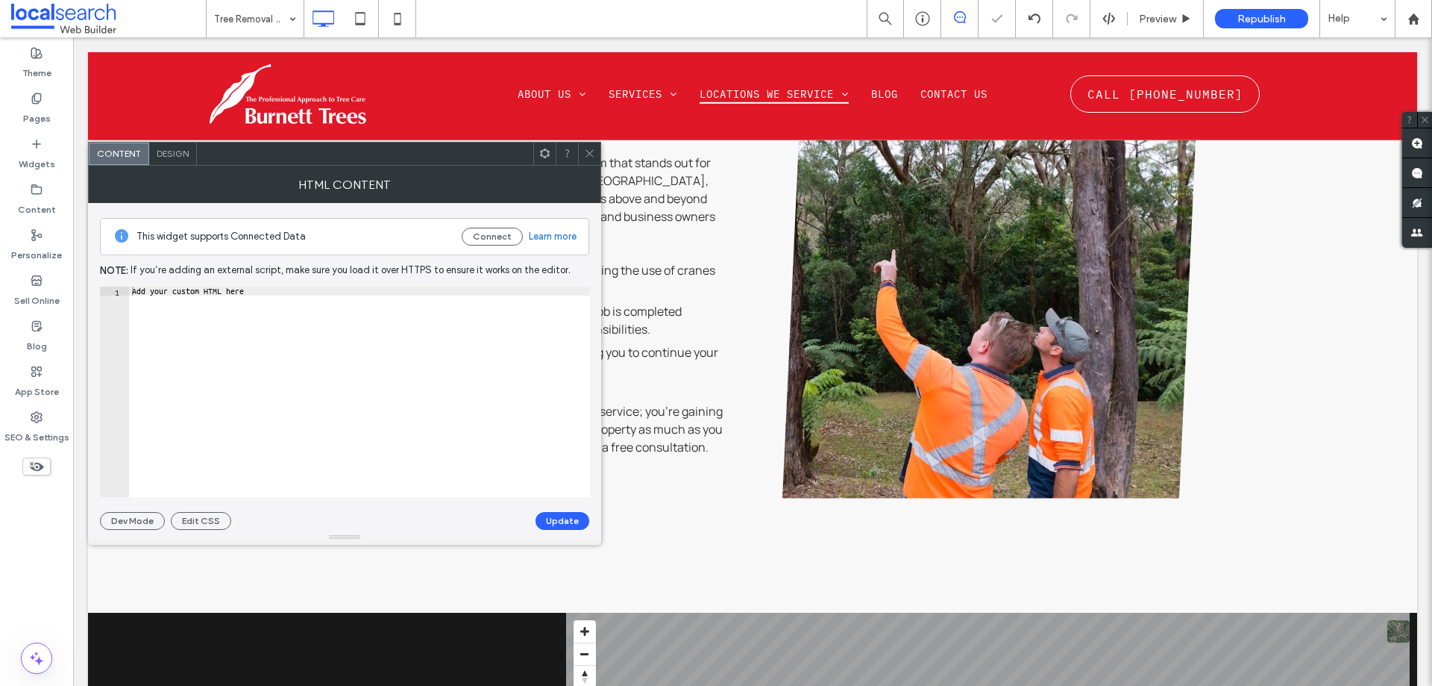
click at [387, 351] on div "Add your custom HTML here" at bounding box center [359, 400] width 461 height 228
paste textarea "Cursor at row 1"
type textarea "**********"
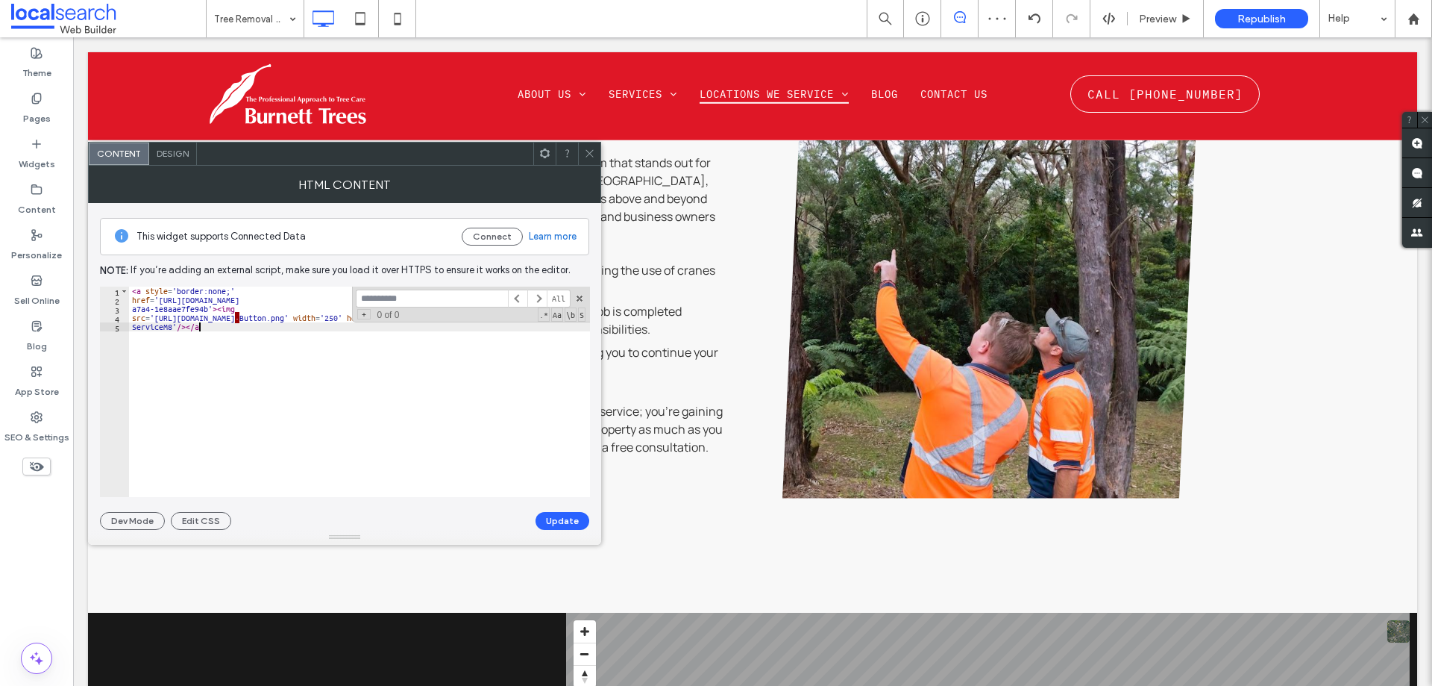
click at [283, 403] on div "< a style = 'border:none;' href = 'https://book.servicem8.com/request_booking?u…" at bounding box center [447, 400] width 637 height 228
click at [550, 519] on button "Update" at bounding box center [563, 521] width 54 height 18
click at [589, 159] on span at bounding box center [589, 153] width 11 height 22
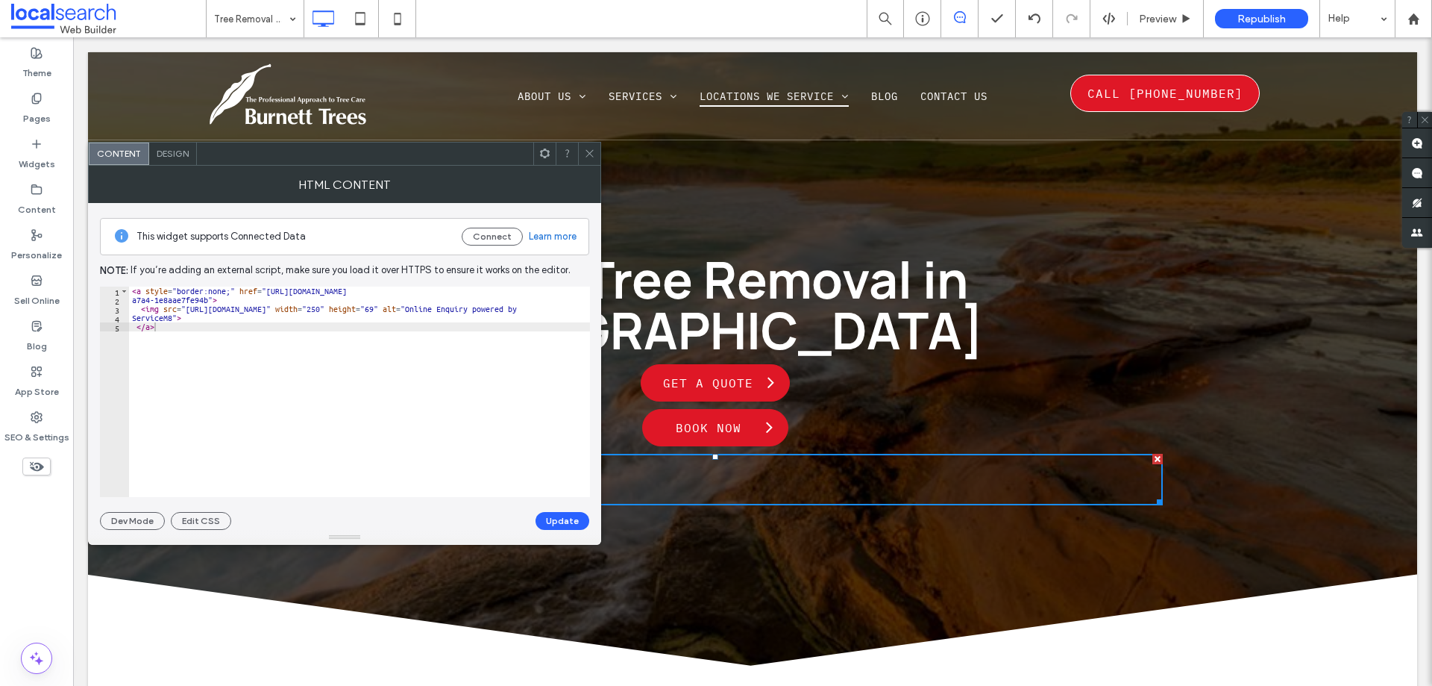
click at [587, 151] on icon at bounding box center [589, 153] width 11 height 11
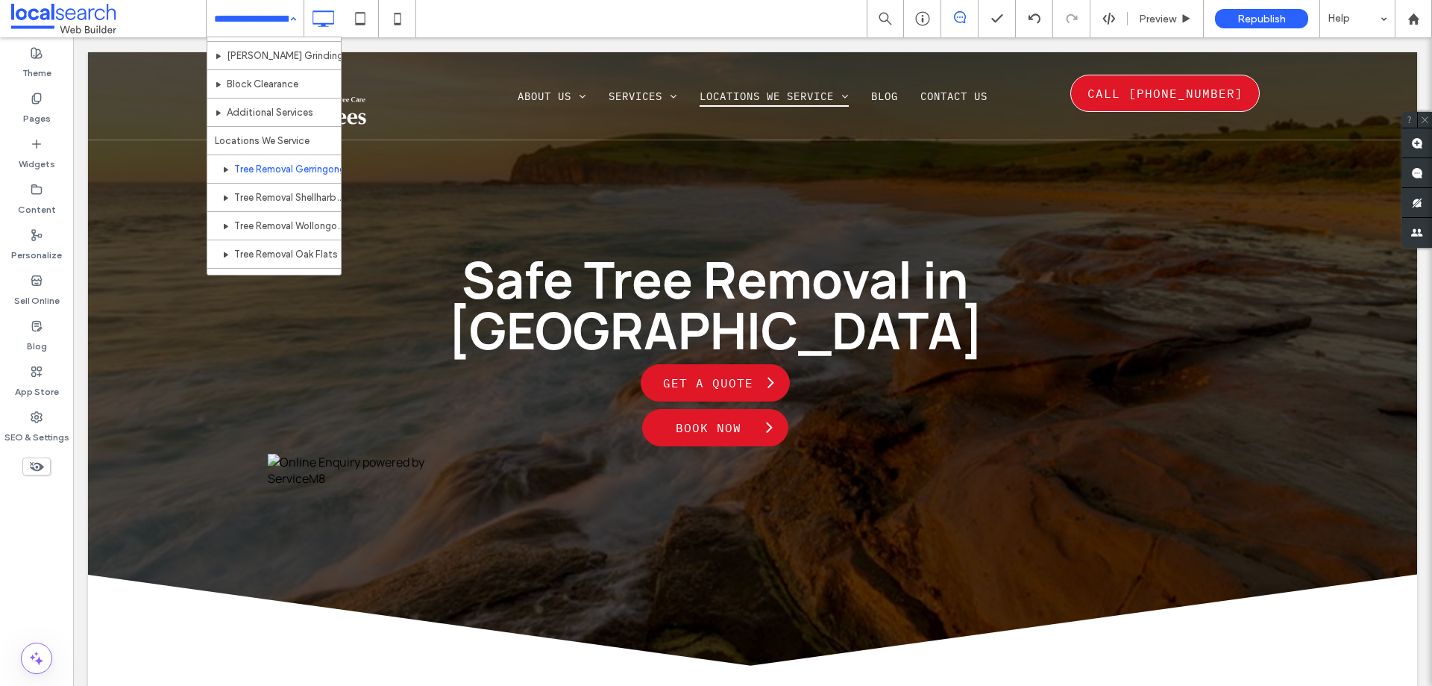
scroll to position [224, 0]
click at [295, 22] on div "Home About Us Services Tree Removal Arborist [GEOGRAPHIC_DATA] Tree Pruning Tre…" at bounding box center [255, 18] width 97 height 37
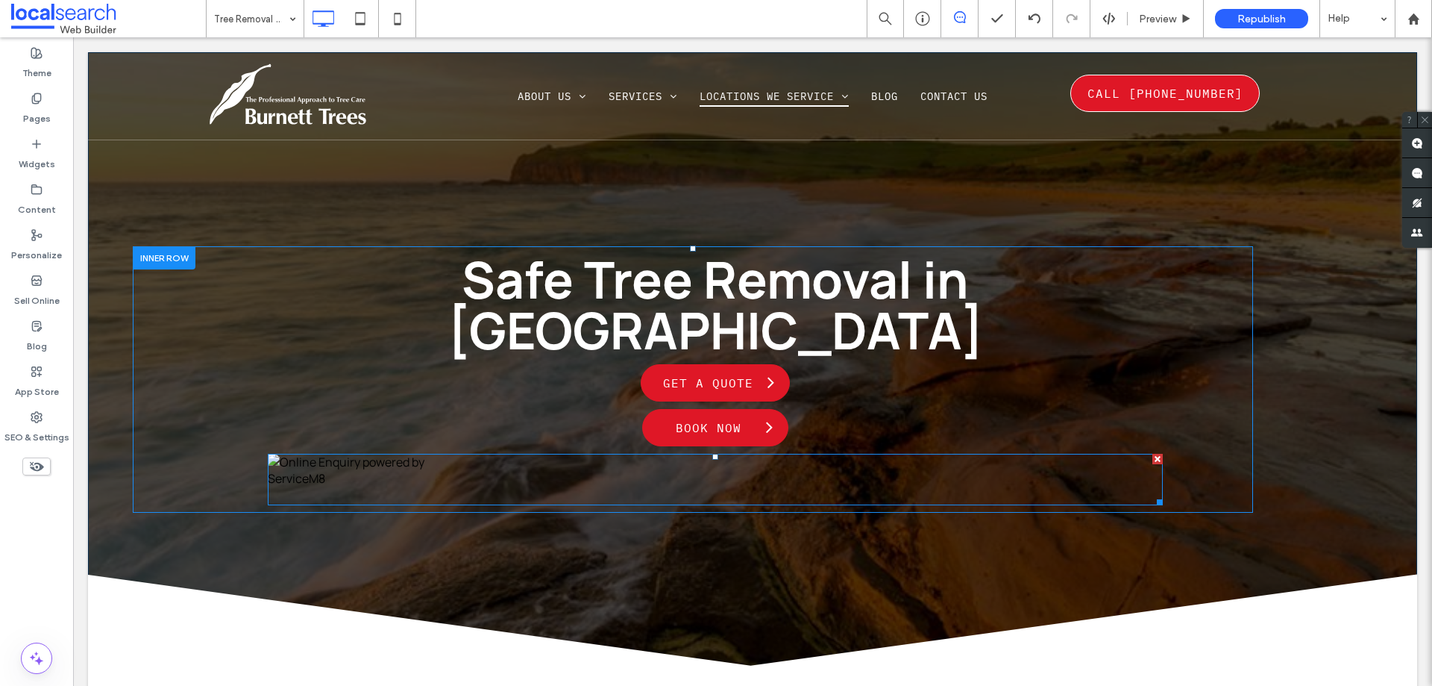
click at [364, 454] on span at bounding box center [715, 479] width 895 height 51
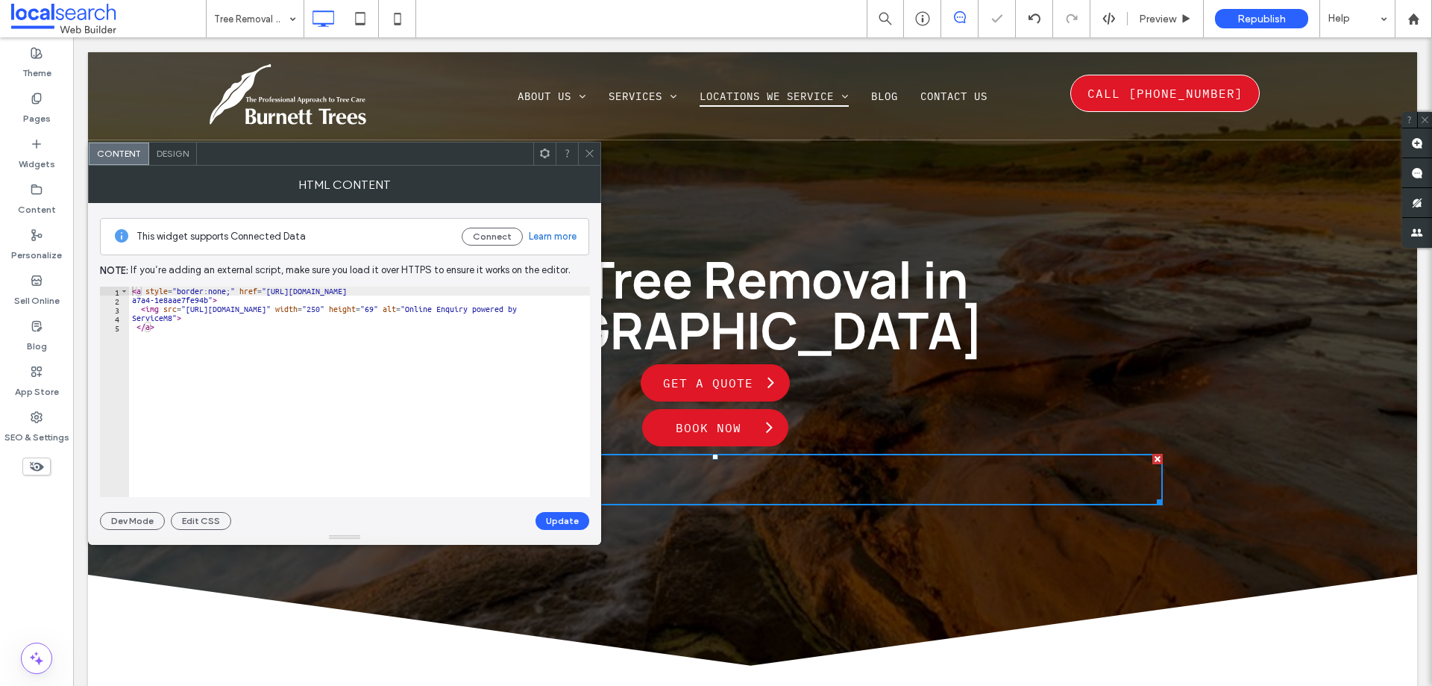
drag, startPoint x: 595, startPoint y: 153, endPoint x: 154, endPoint y: 56, distance: 451.4
click at [595, 153] on div at bounding box center [589, 153] width 22 height 22
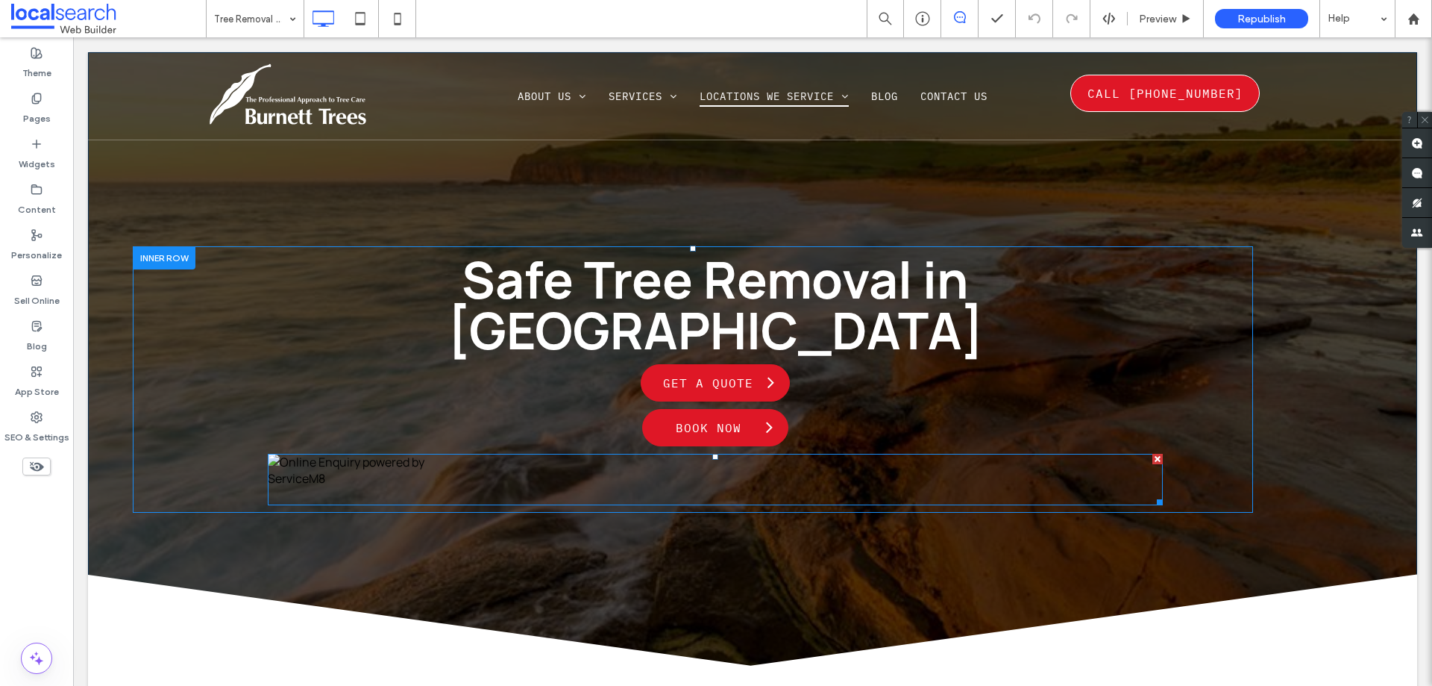
click at [439, 454] on span at bounding box center [715, 479] width 895 height 51
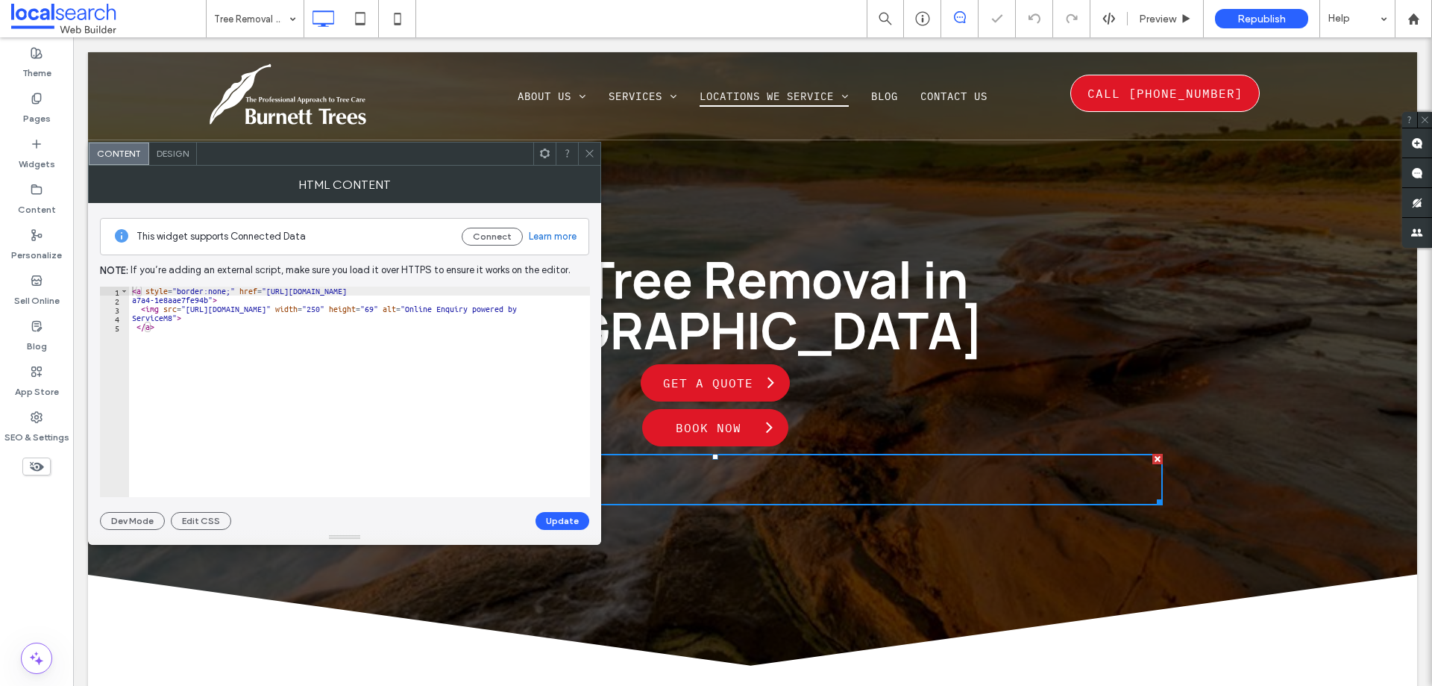
type textarea "****"
click at [480, 367] on div "< a style = "border:none;" href = "https://book.servicem8.com/request_booking?u…" at bounding box center [461, 400] width 664 height 228
click at [594, 145] on span at bounding box center [589, 153] width 11 height 22
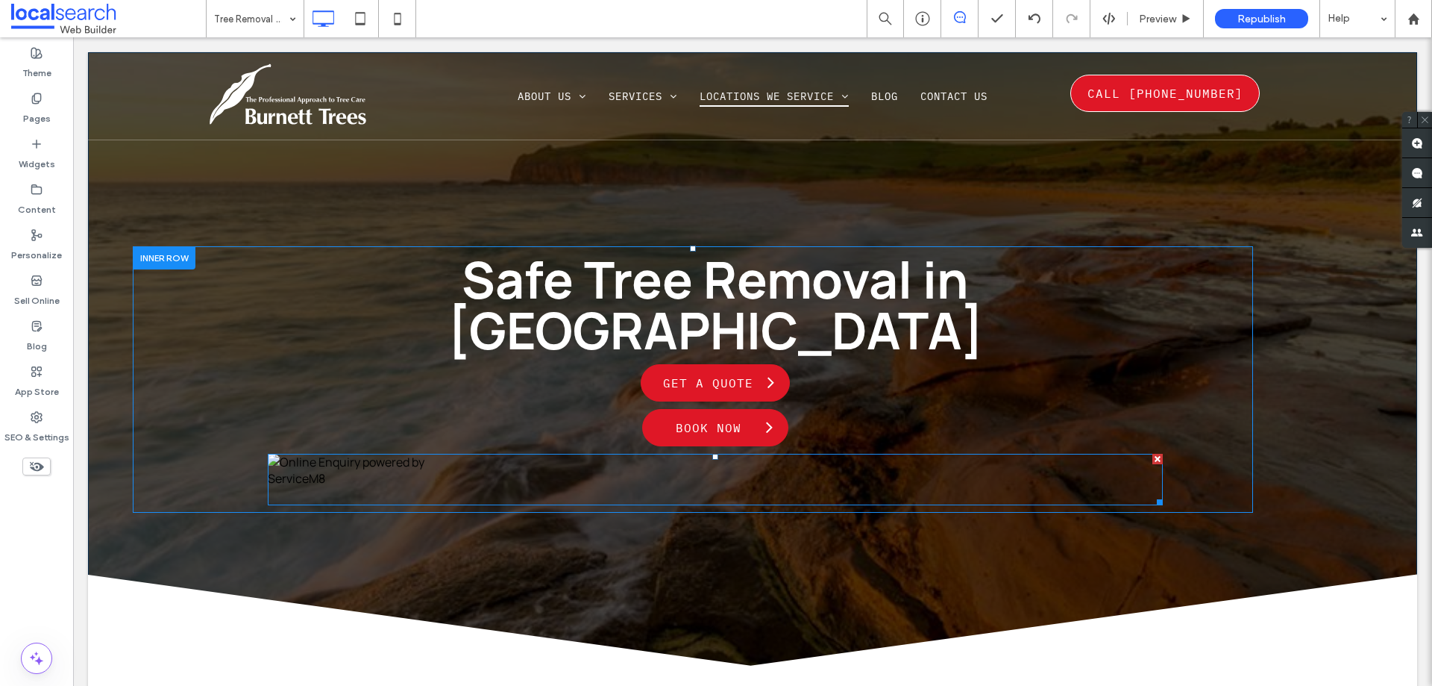
click at [411, 454] on span at bounding box center [715, 479] width 895 height 51
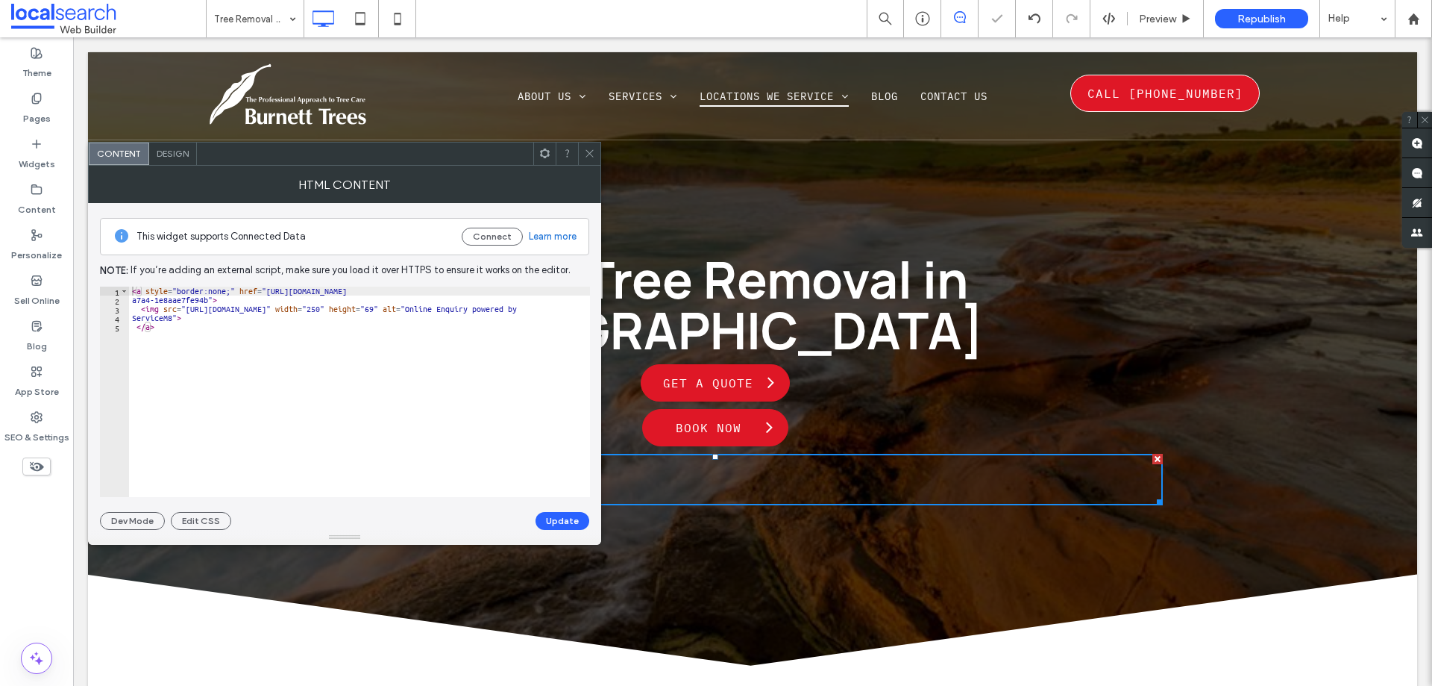
click at [593, 148] on icon at bounding box center [589, 153] width 11 height 11
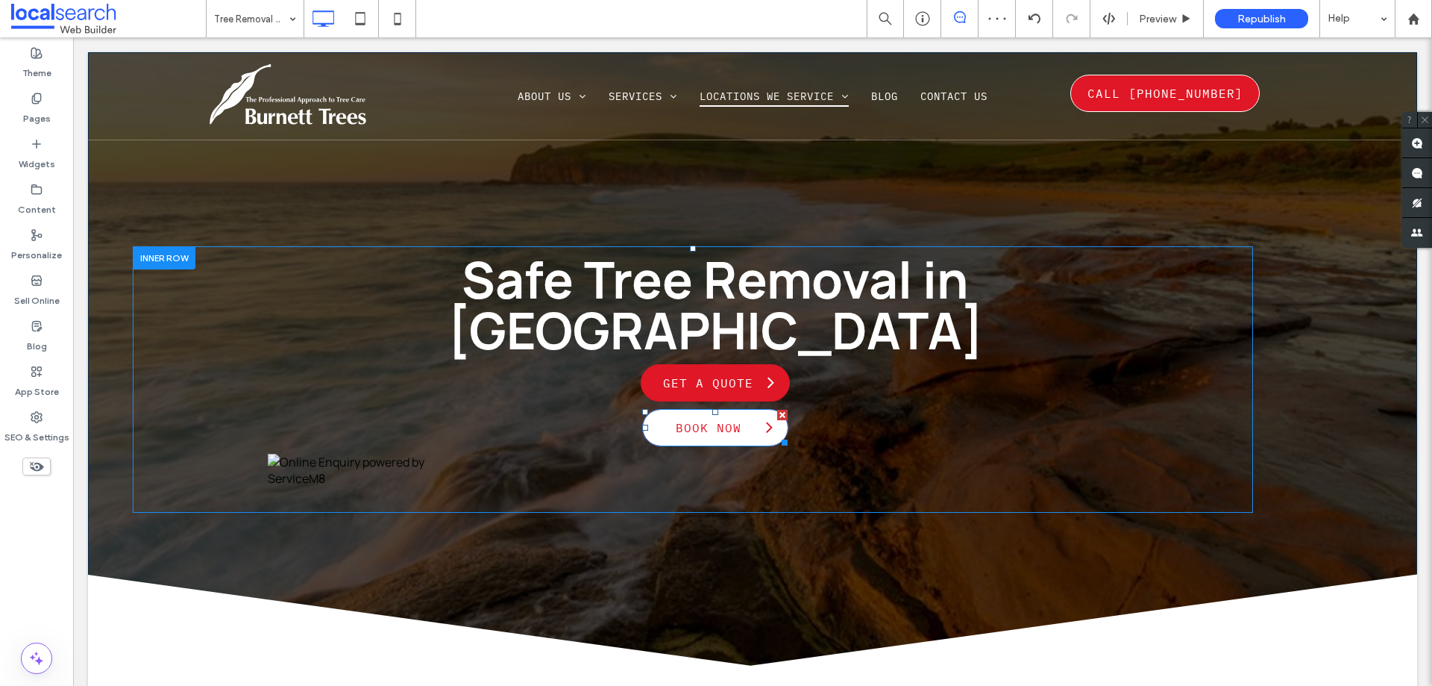
click at [700, 413] on span "Book Now" at bounding box center [708, 428] width 81 height 30
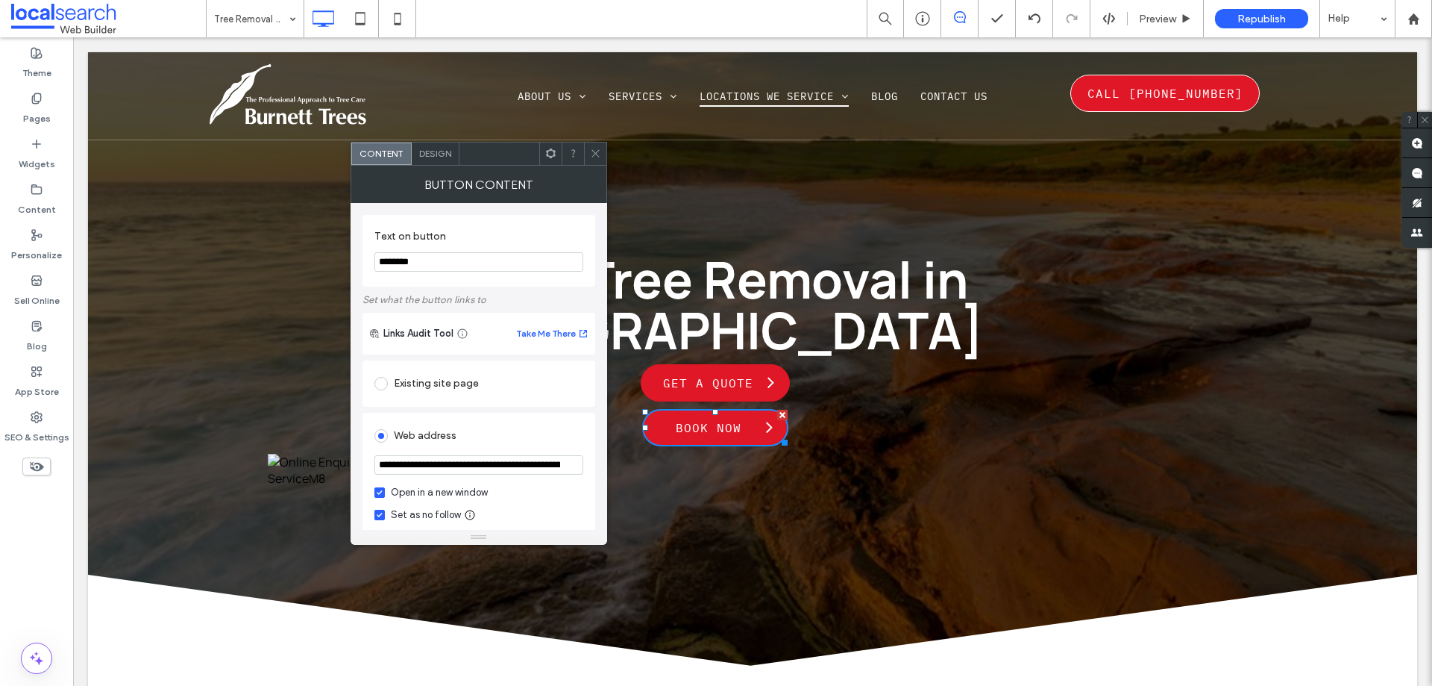
drag, startPoint x: 594, startPoint y: 152, endPoint x: 93, endPoint y: 201, distance: 503.0
click at [594, 152] on use at bounding box center [595, 153] width 7 height 7
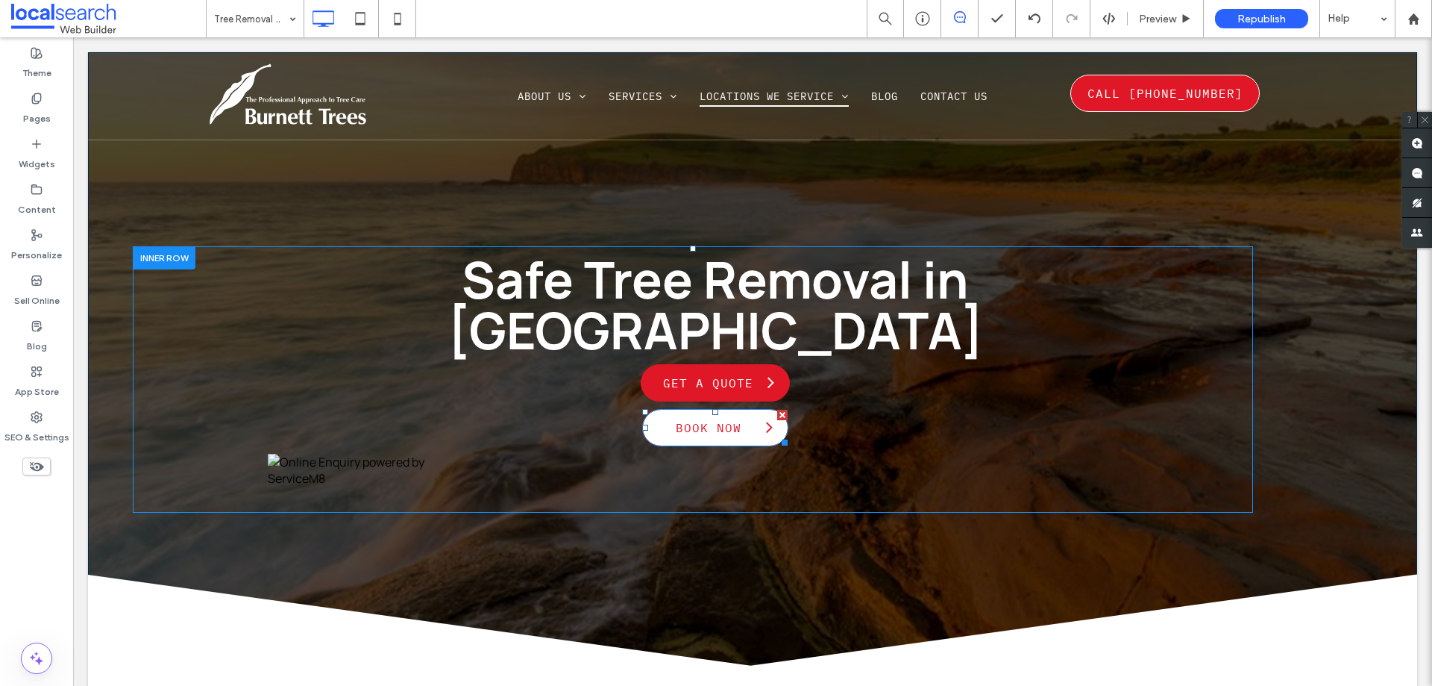
click at [706, 413] on span "Book Now" at bounding box center [708, 428] width 81 height 30
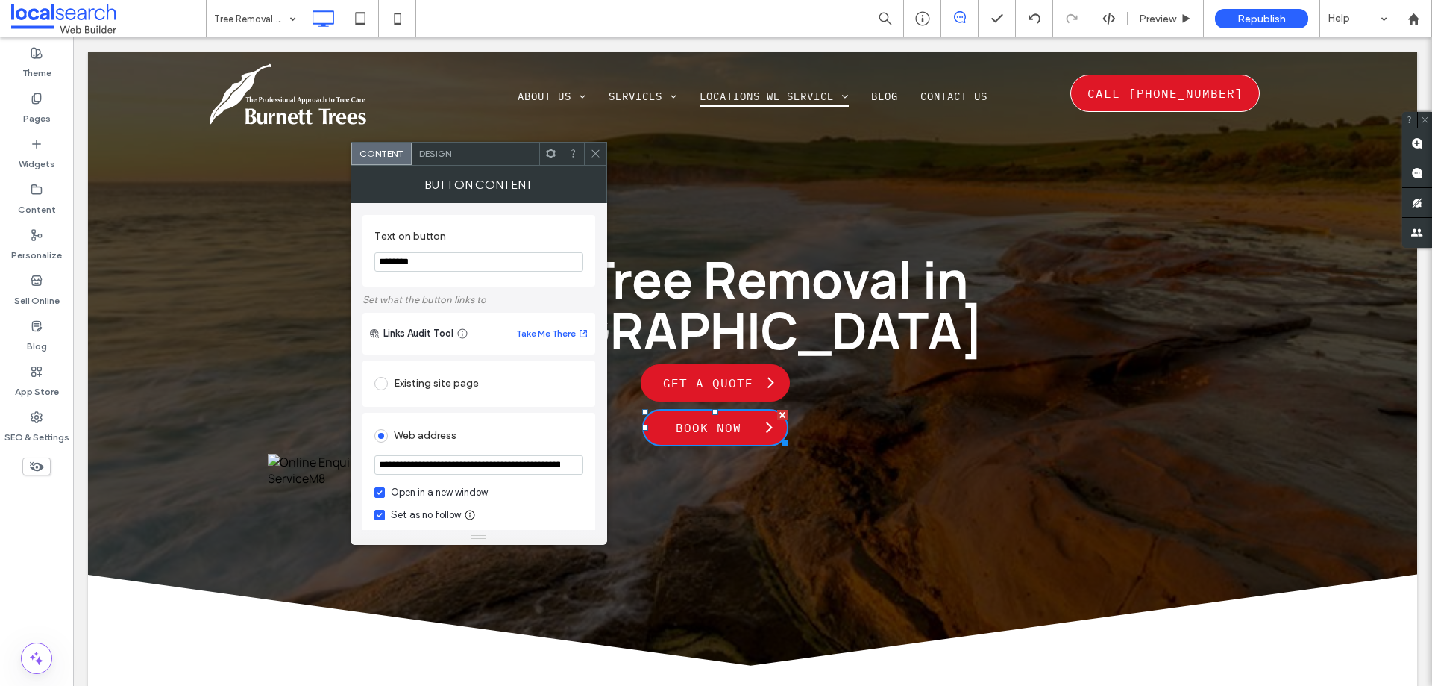
click at [586, 147] on div at bounding box center [595, 153] width 22 height 22
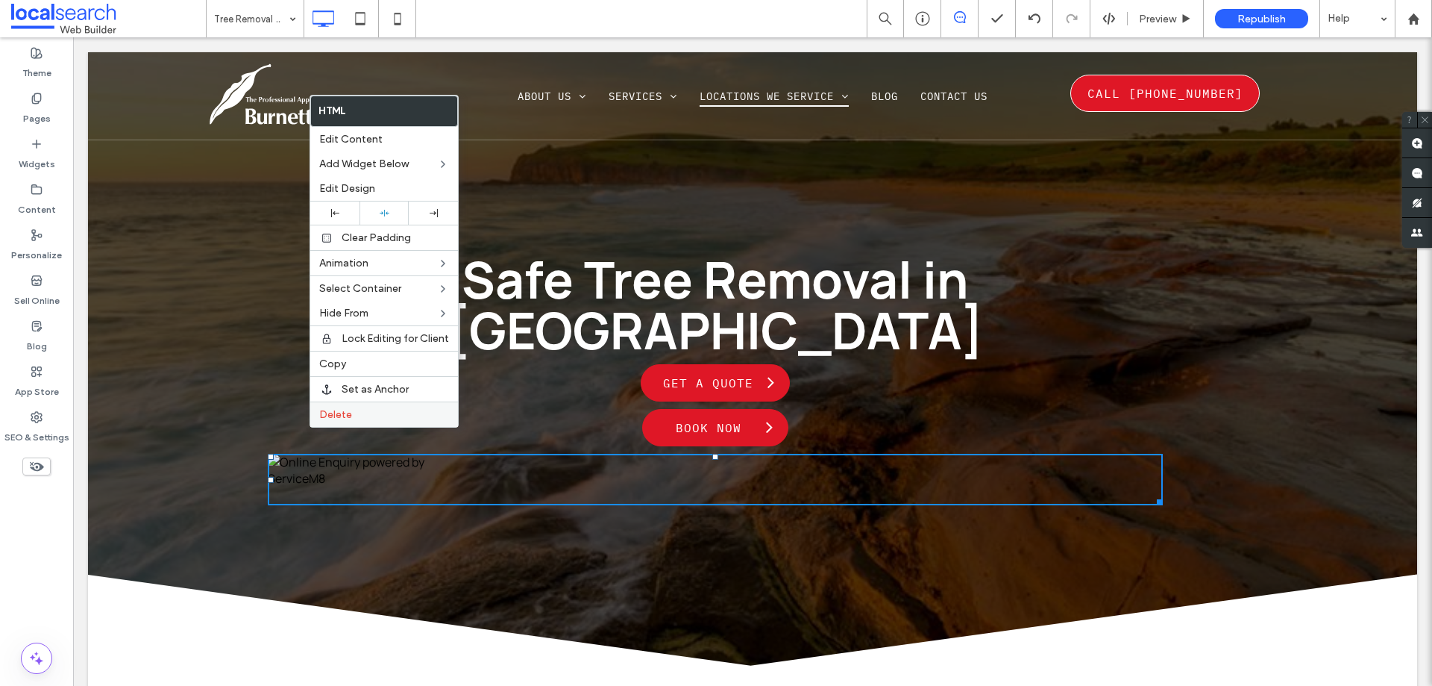
click at [326, 423] on div "Delete" at bounding box center [384, 413] width 148 height 25
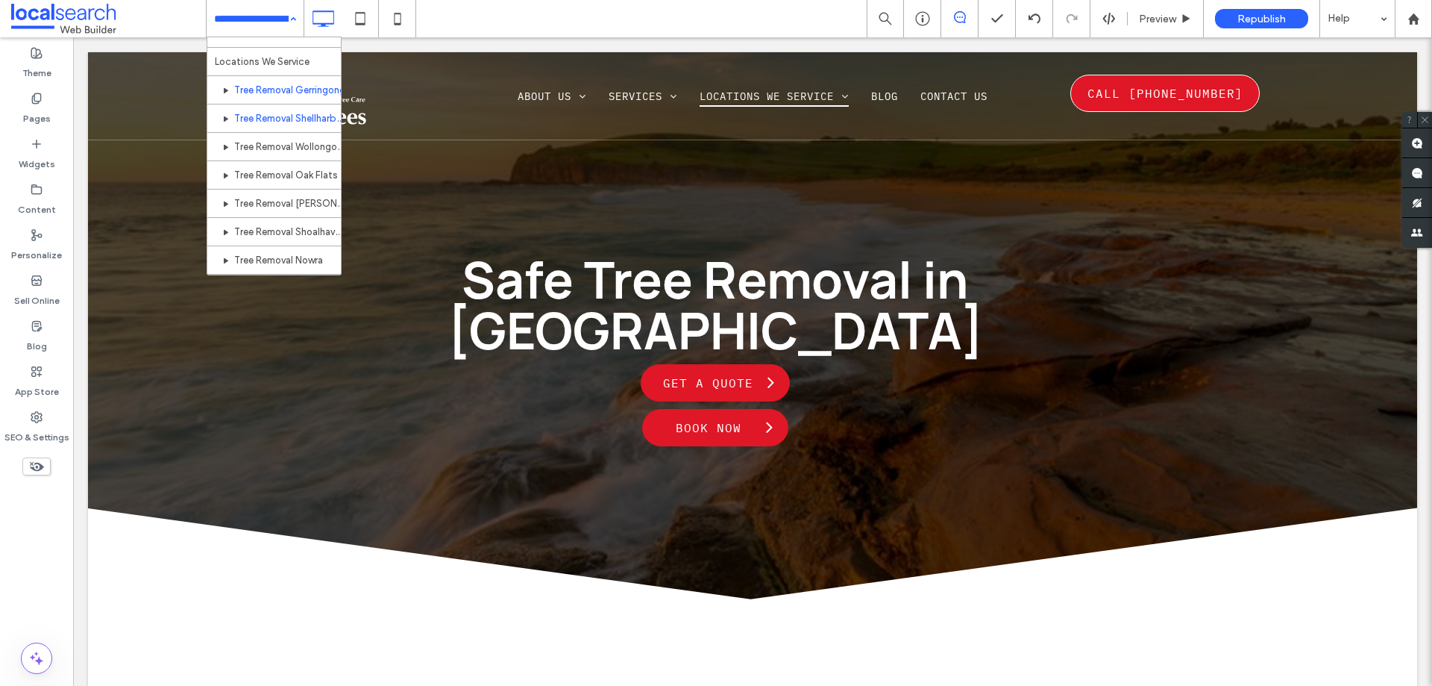
scroll to position [298, 0]
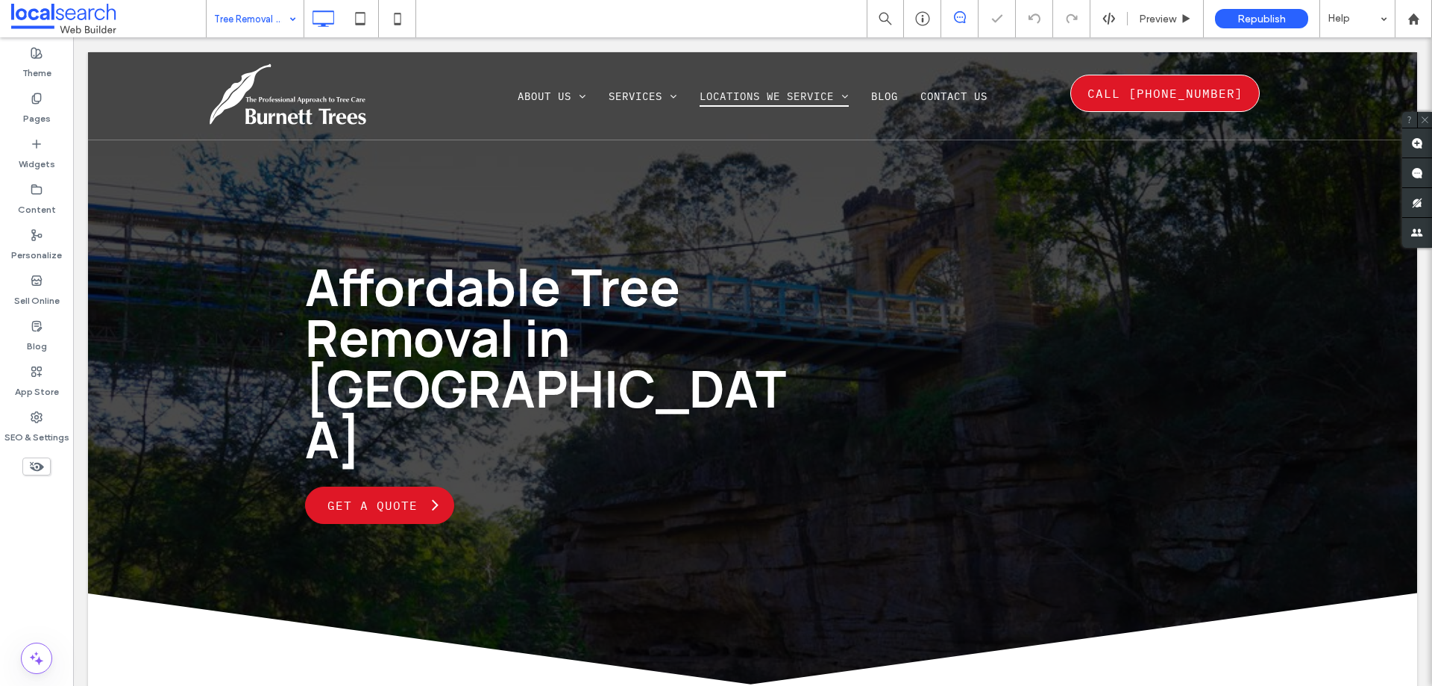
click at [279, 26] on input at bounding box center [251, 18] width 75 height 37
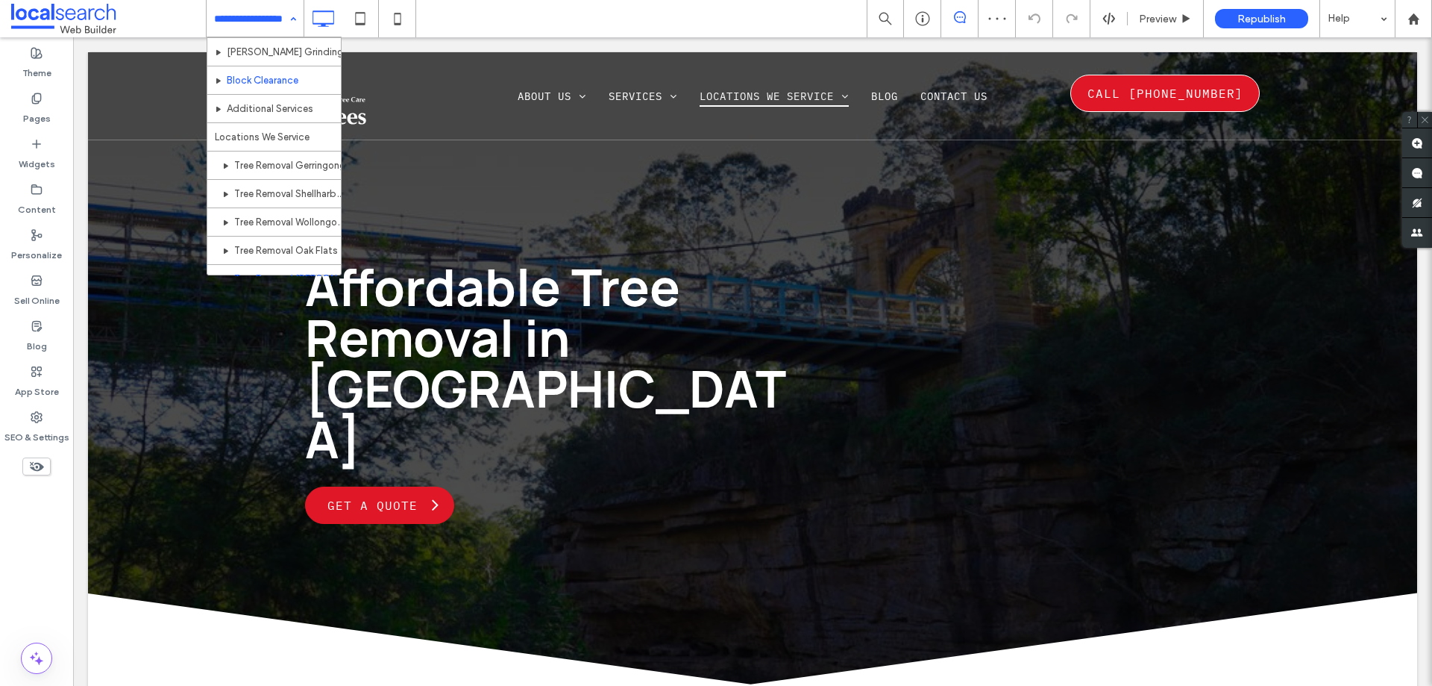
scroll to position [224, 0]
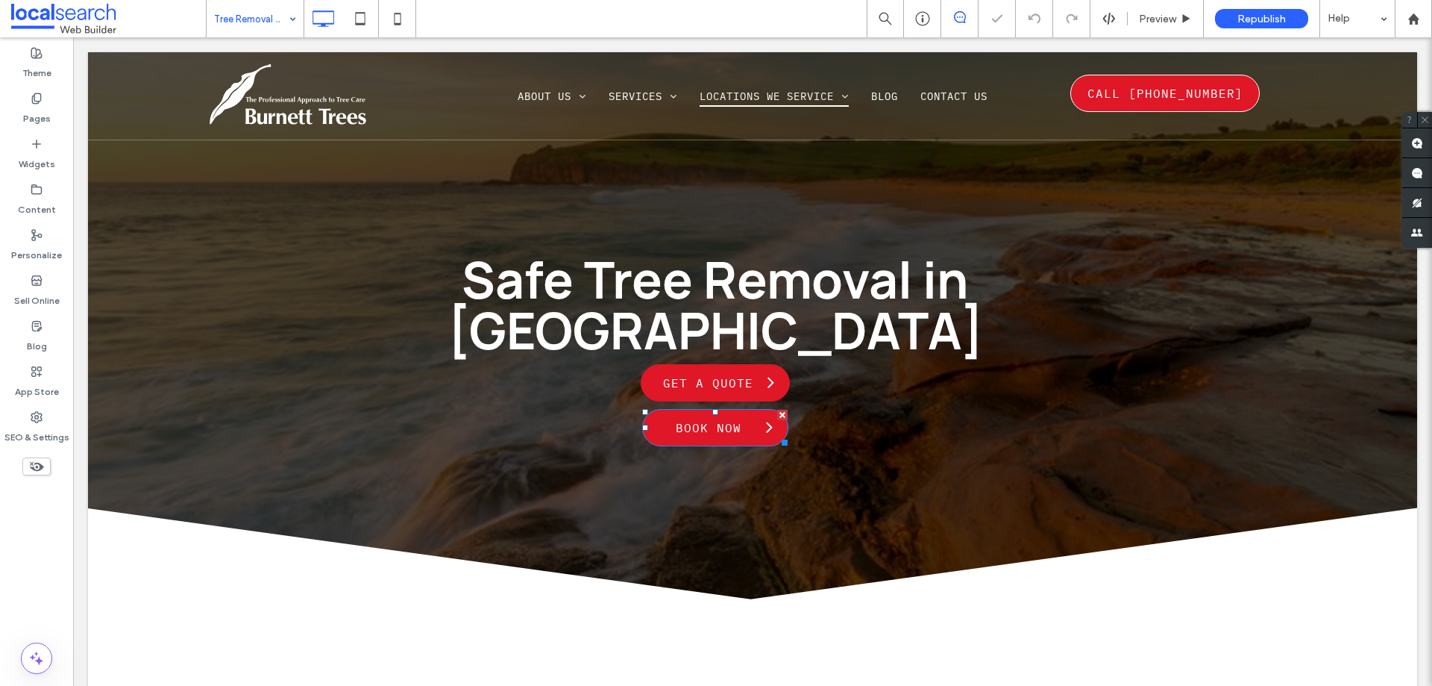
click at [704, 413] on span "Book Now" at bounding box center [708, 428] width 81 height 30
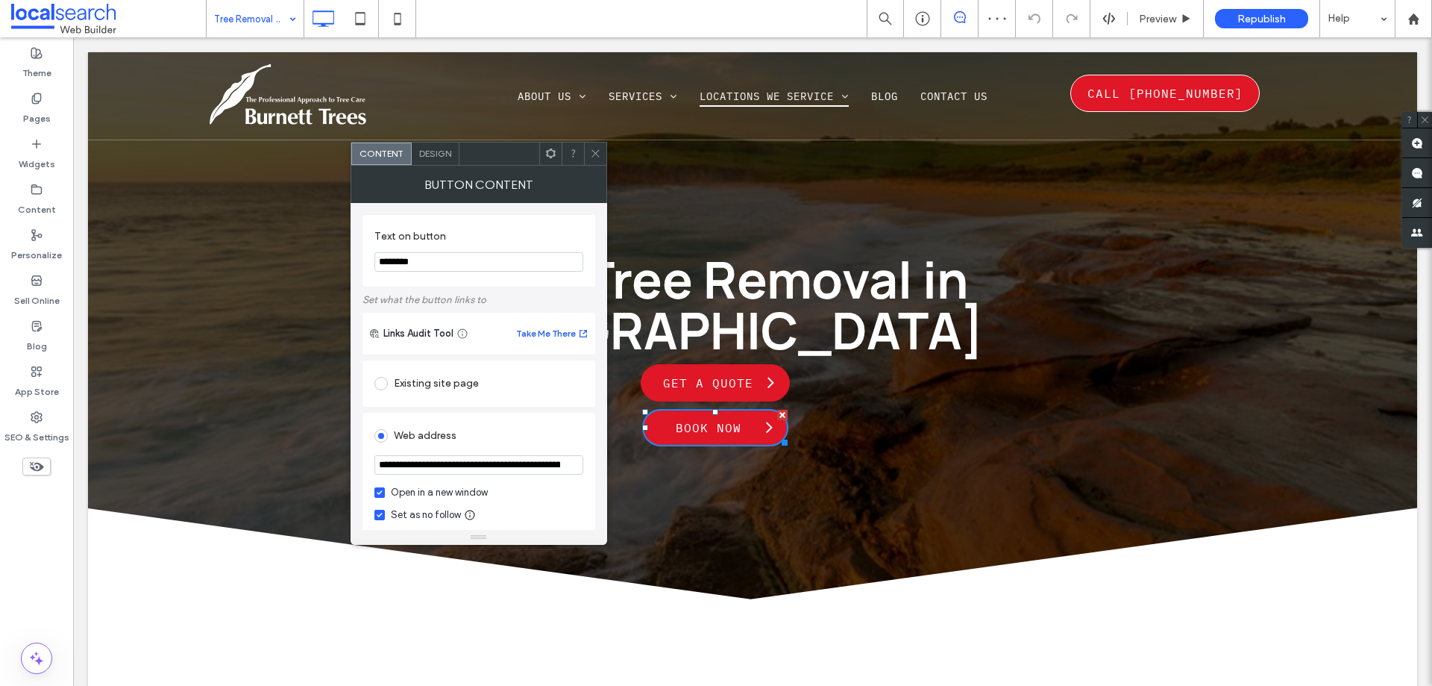
click at [455, 467] on input "**********" at bounding box center [478, 464] width 209 height 19
click at [592, 144] on span at bounding box center [595, 153] width 11 height 22
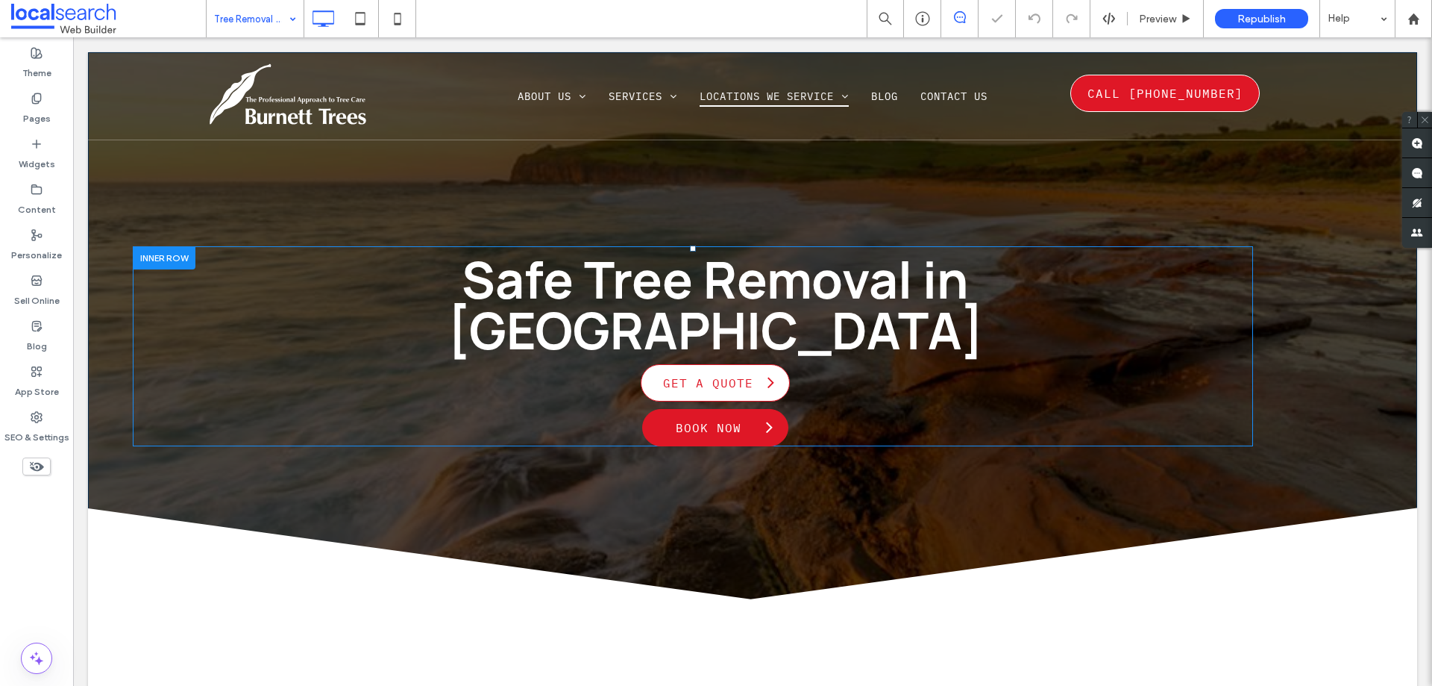
click at [730, 368] on span "Get a Quote" at bounding box center [708, 383] width 105 height 30
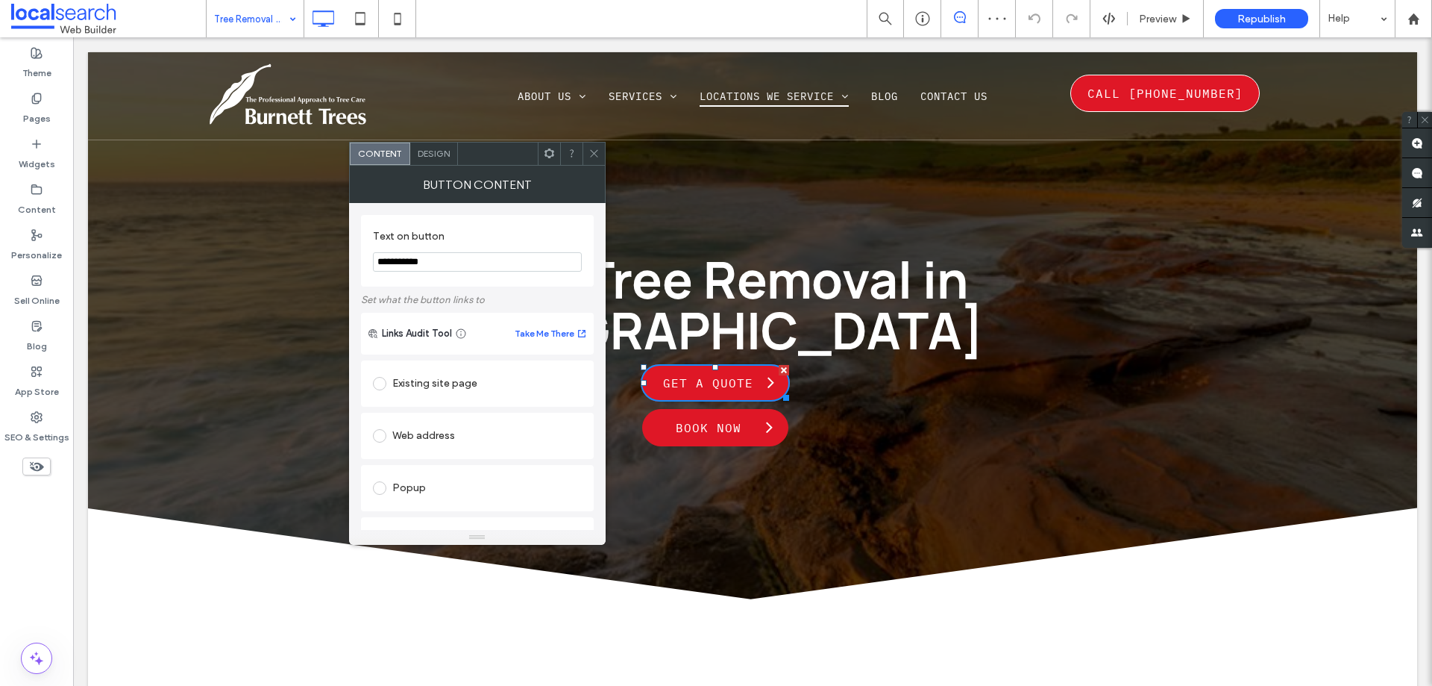
click at [380, 427] on div at bounding box center [382, 436] width 19 height 24
click at [383, 433] on span at bounding box center [379, 435] width 13 height 13
click at [374, 510] on span at bounding box center [378, 514] width 10 height 10
click at [403, 471] on input "url" at bounding box center [477, 464] width 209 height 19
paste input "**********"
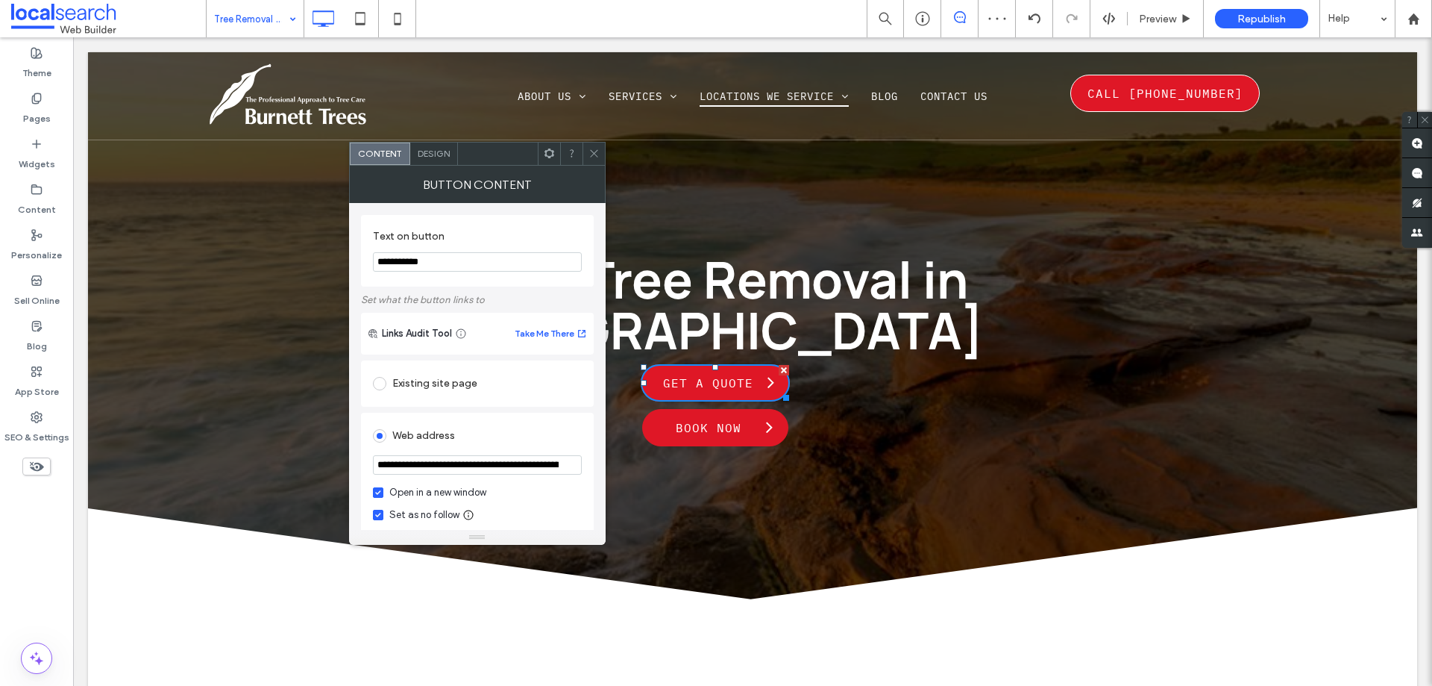
scroll to position [0, 247]
type input "**********"
click at [589, 157] on icon at bounding box center [594, 153] width 11 height 11
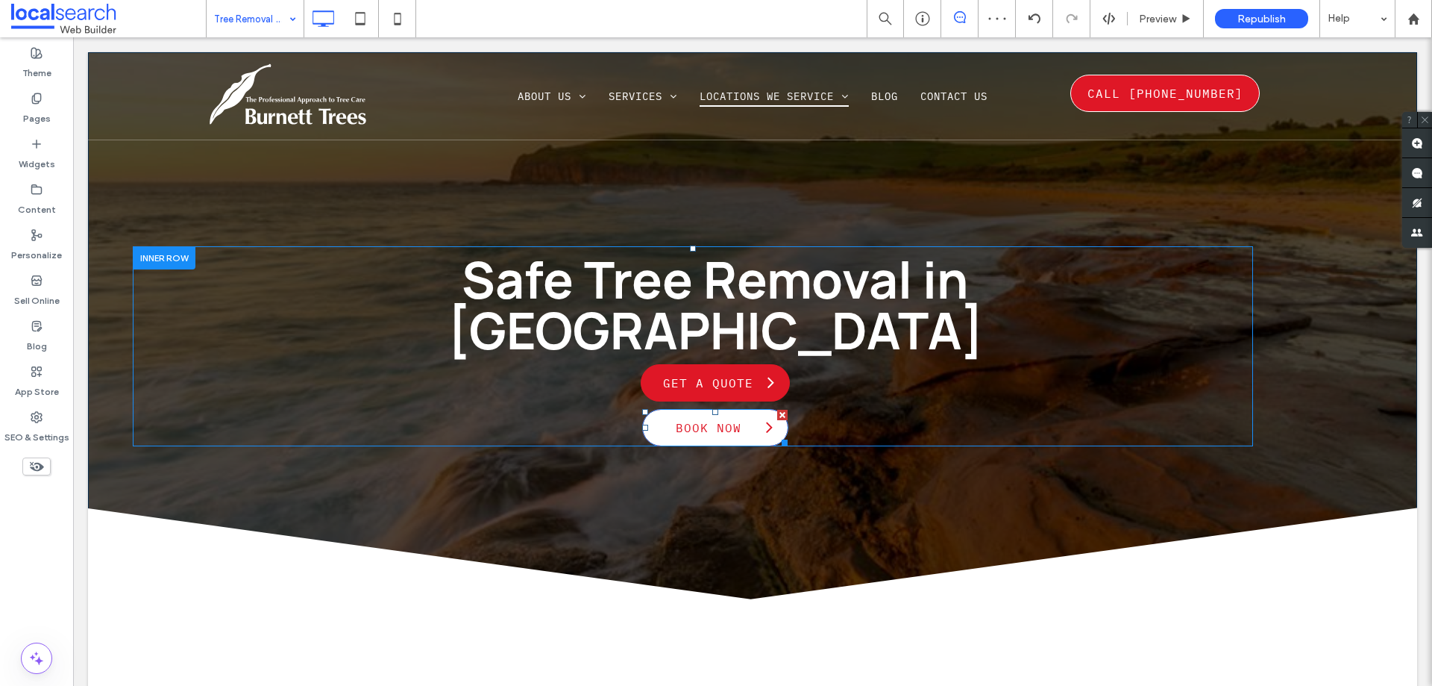
click at [671, 413] on span "Book Now" at bounding box center [708, 428] width 81 height 30
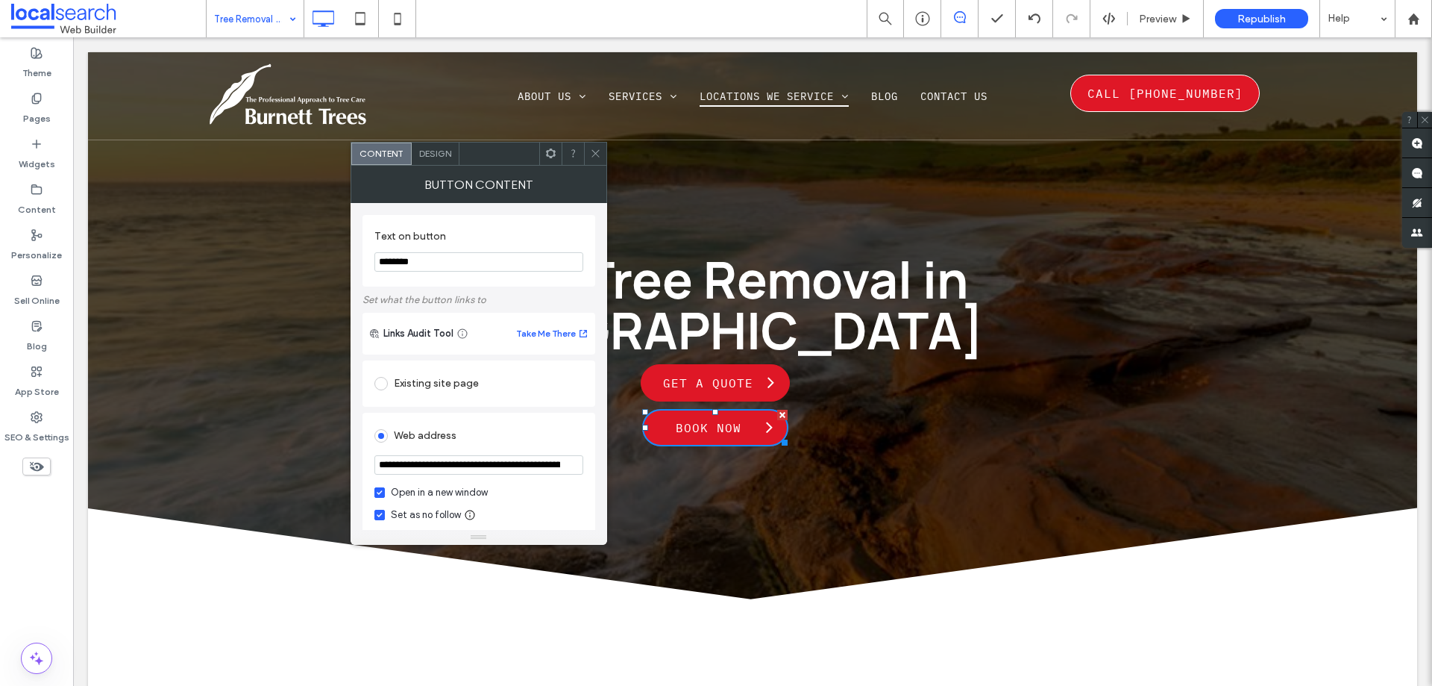
drag, startPoint x: 594, startPoint y: 145, endPoint x: 598, endPoint y: 155, distance: 10.4
click at [594, 145] on span at bounding box center [595, 153] width 11 height 22
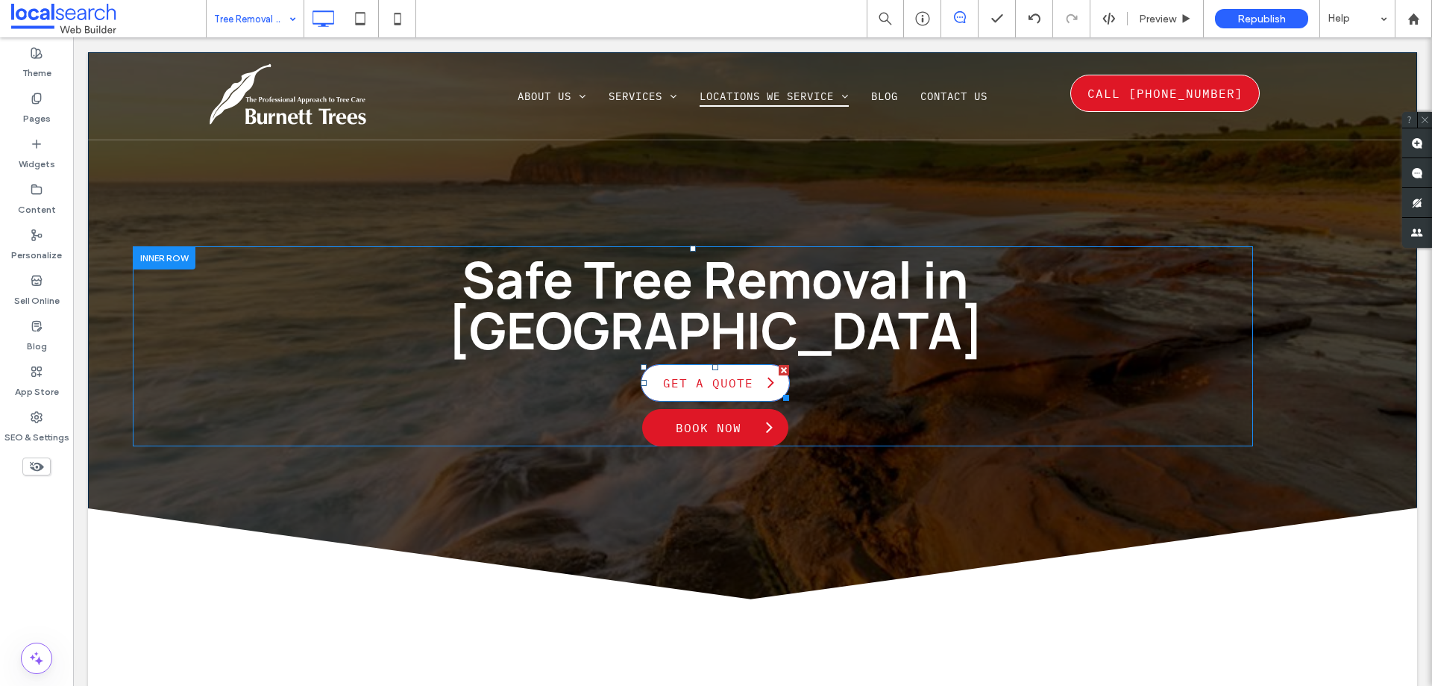
click at [689, 368] on span "Get a Quote" at bounding box center [708, 383] width 105 height 30
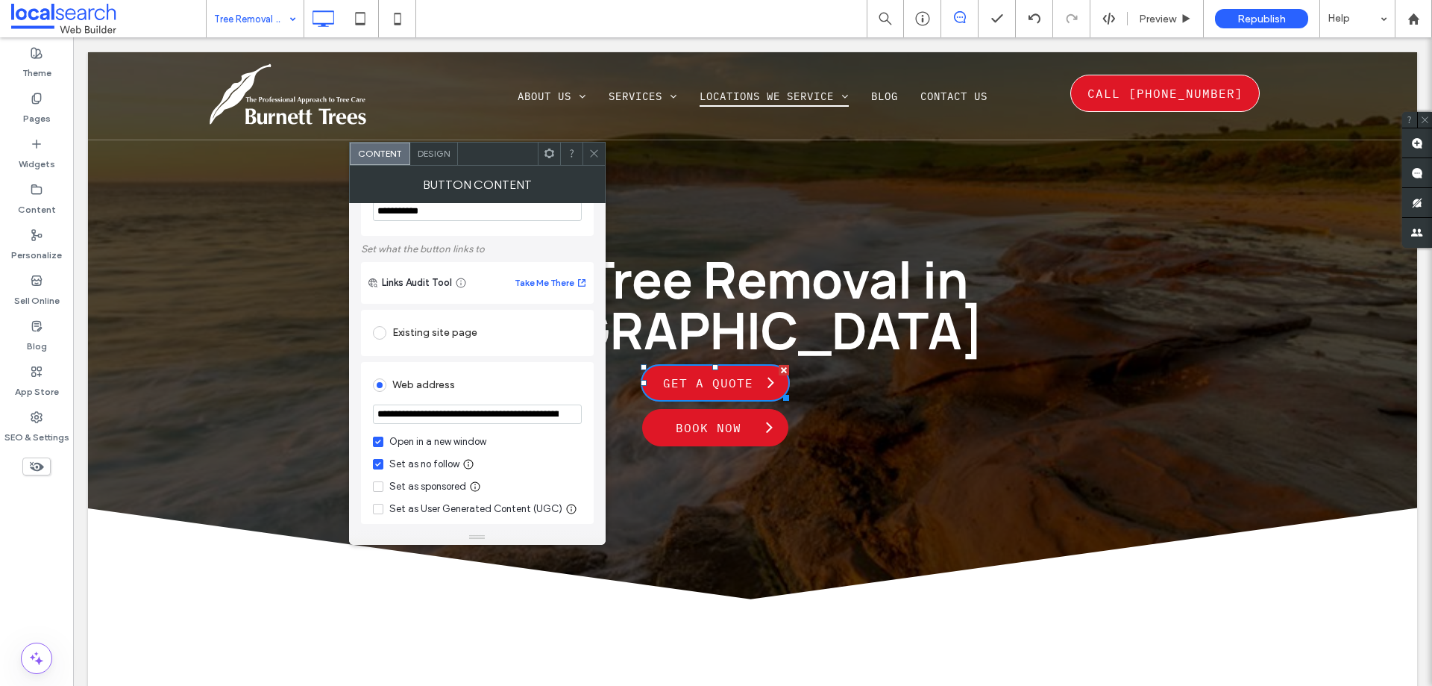
scroll to position [75, 0]
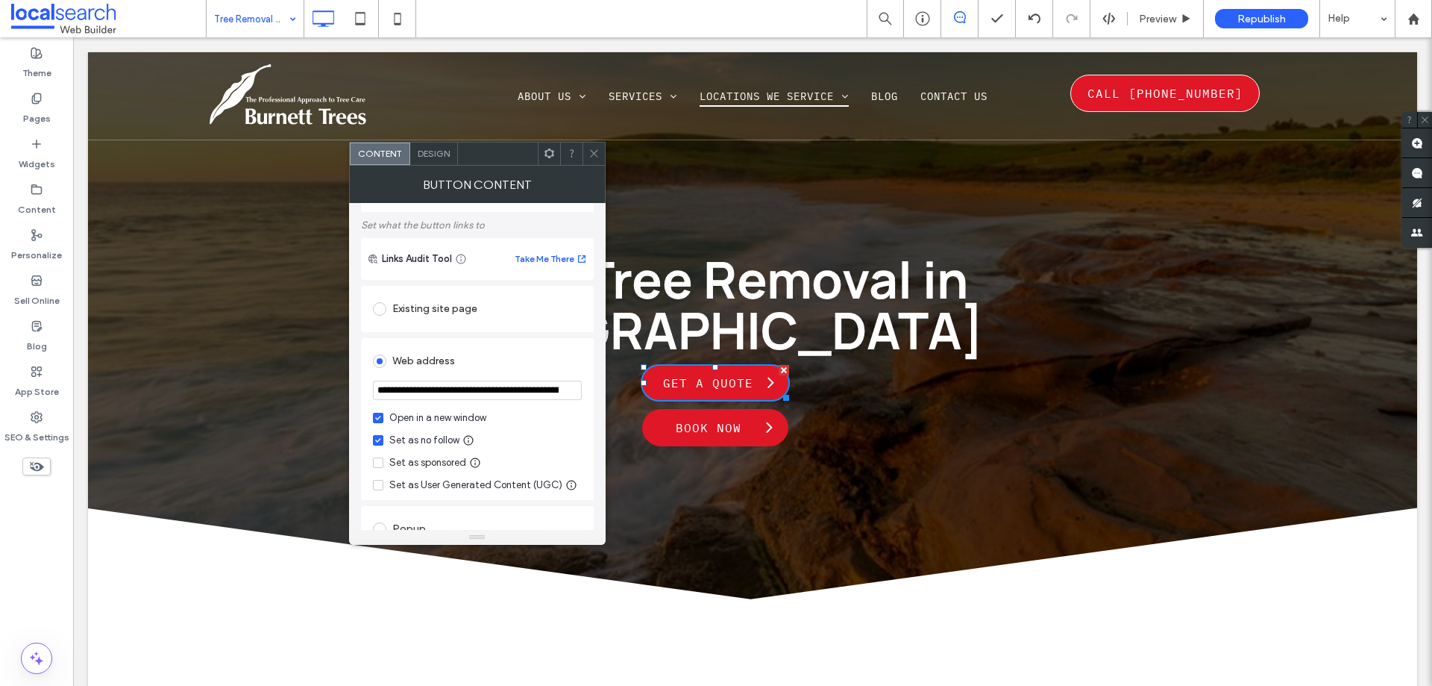
click at [594, 152] on icon at bounding box center [594, 153] width 11 height 11
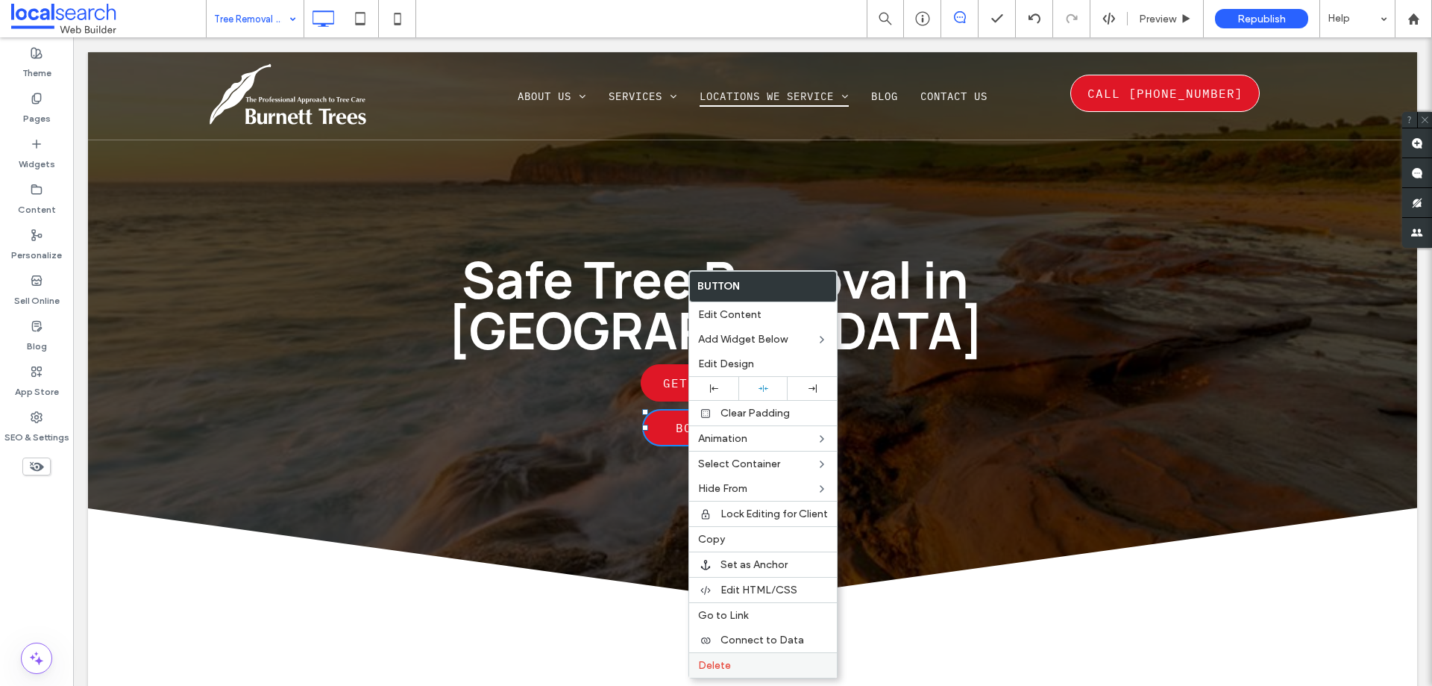
click at [726, 664] on span "Delete" at bounding box center [714, 665] width 33 height 13
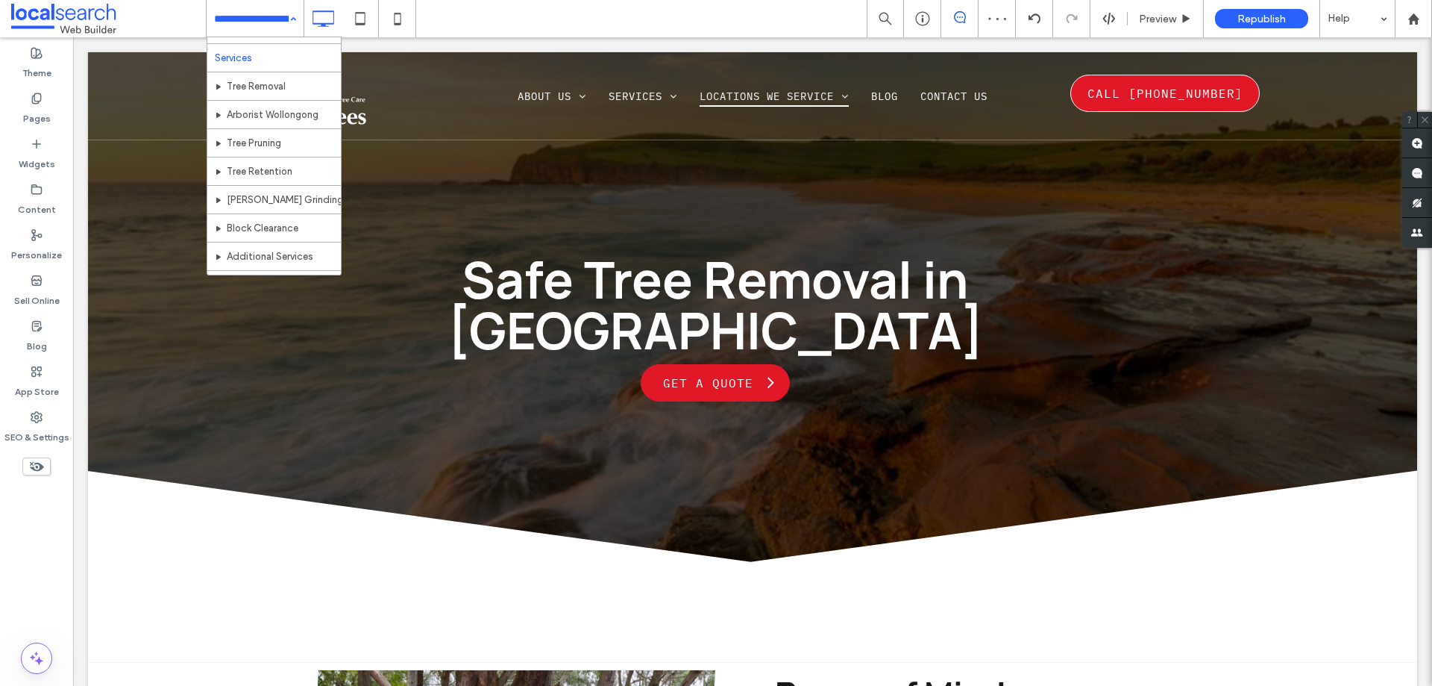
scroll to position [149, 0]
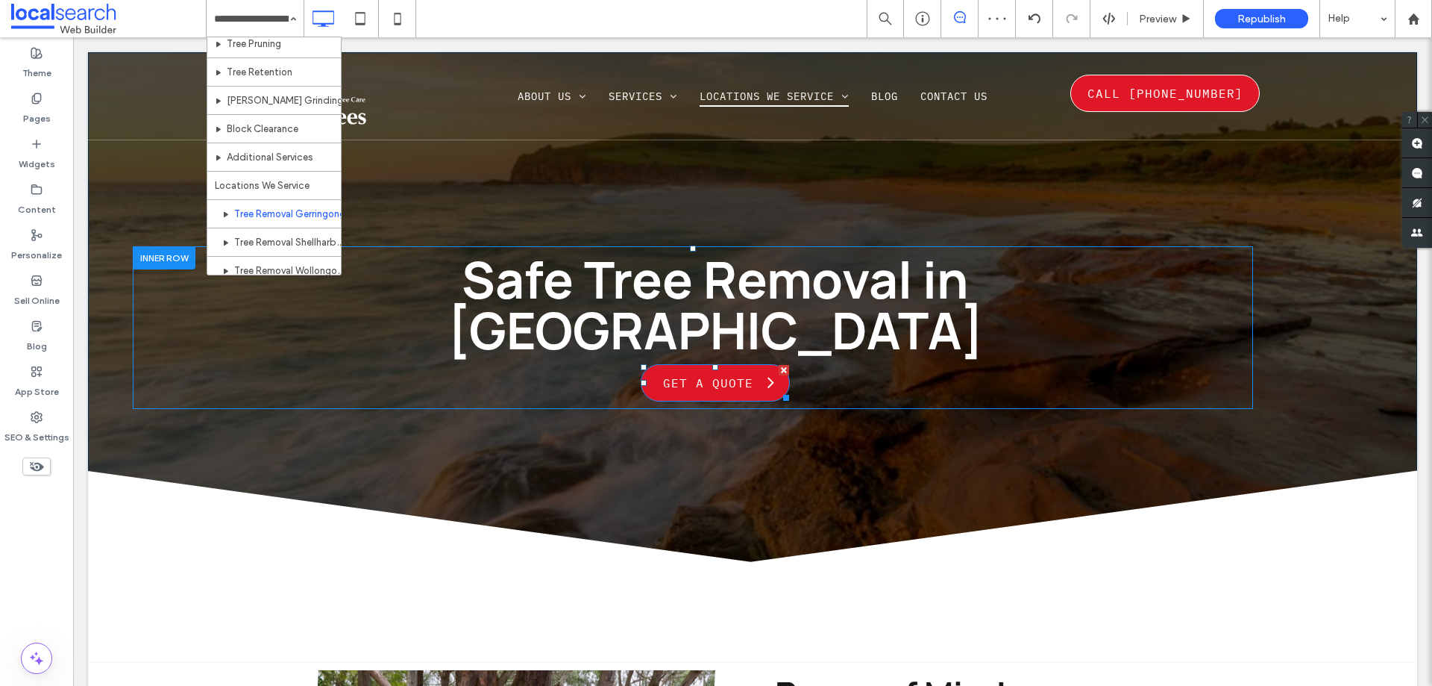
click at [690, 354] on div "Safe Tree Removal in Gerringong Get a Quote Click To Paste" at bounding box center [715, 327] width 895 height 163
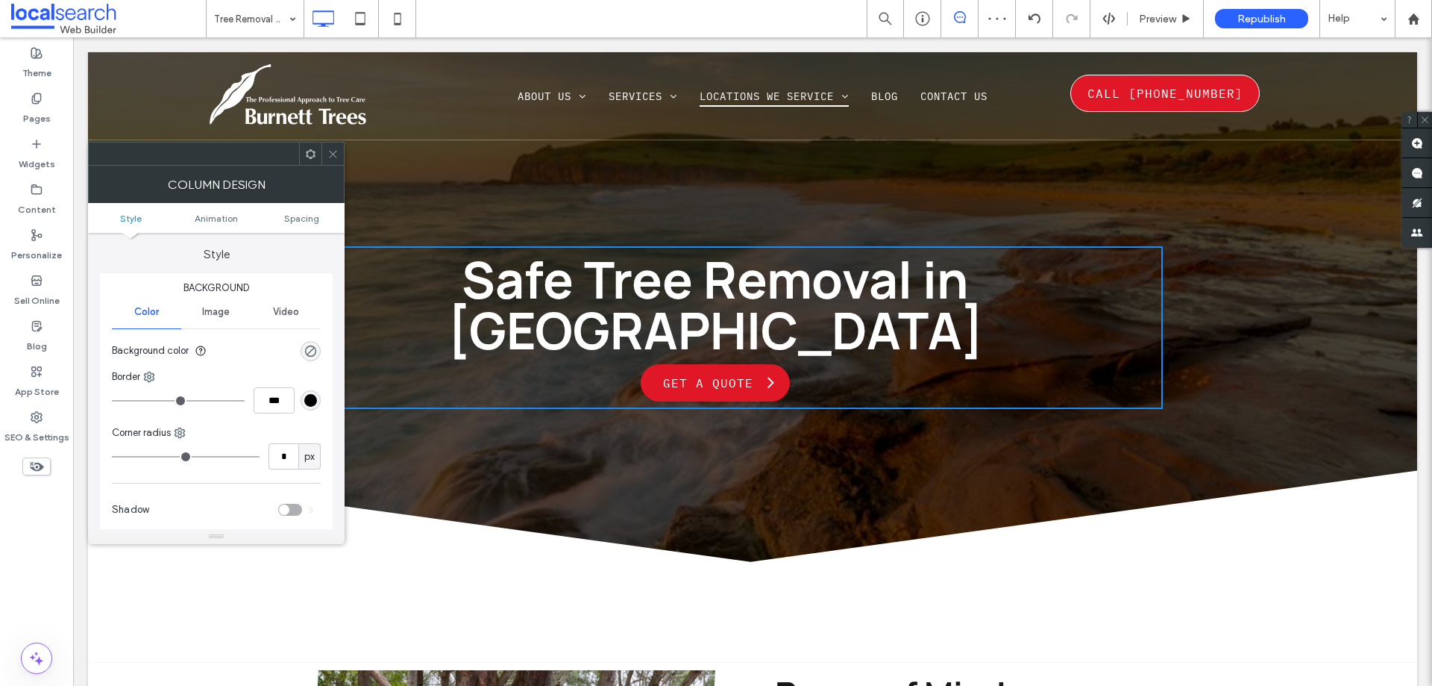
click at [330, 144] on span at bounding box center [332, 153] width 11 height 22
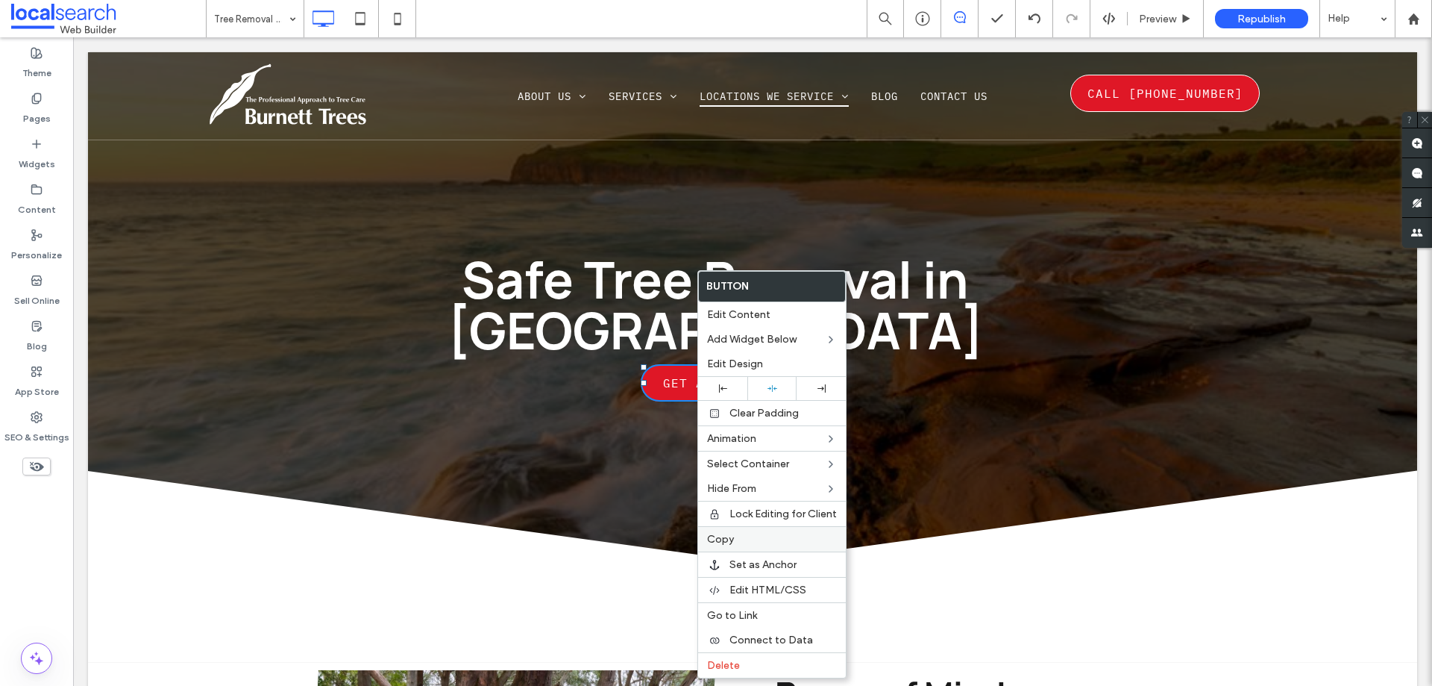
click at [736, 544] on label "Copy" at bounding box center [772, 539] width 130 height 13
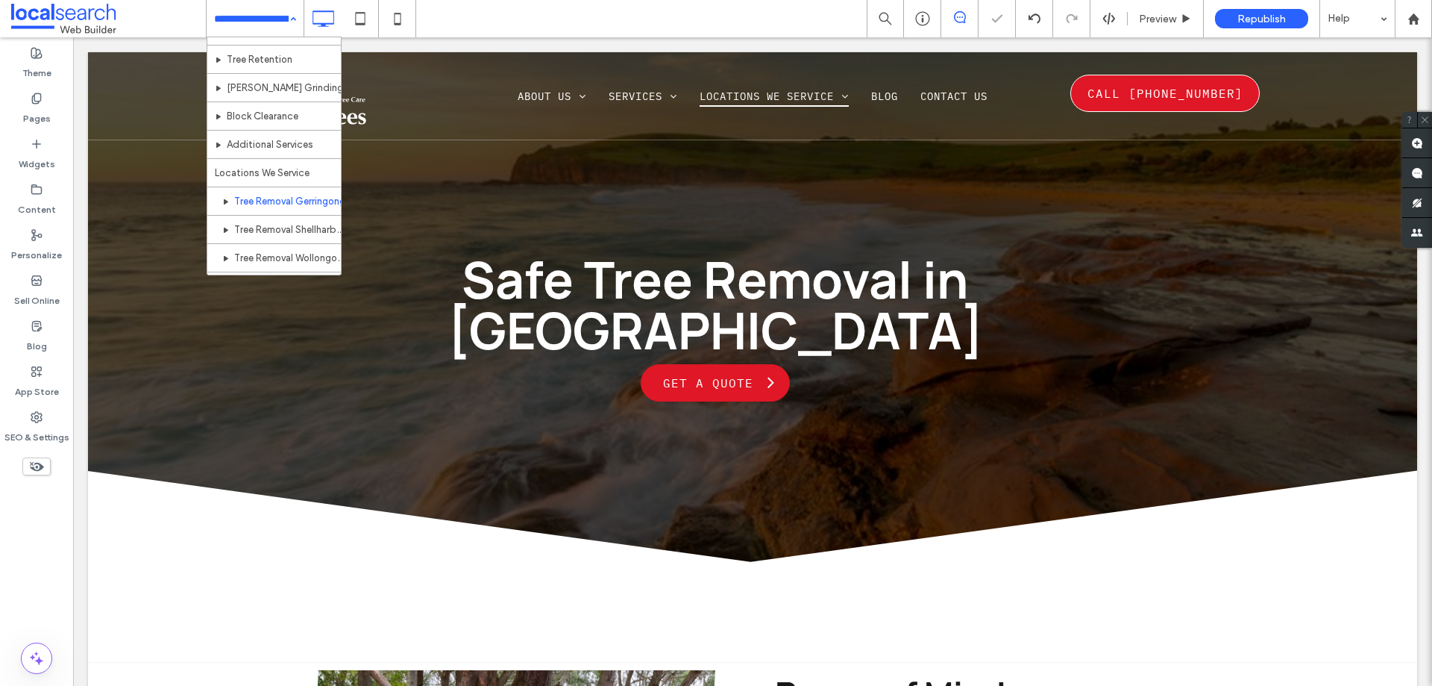
scroll to position [224, 0]
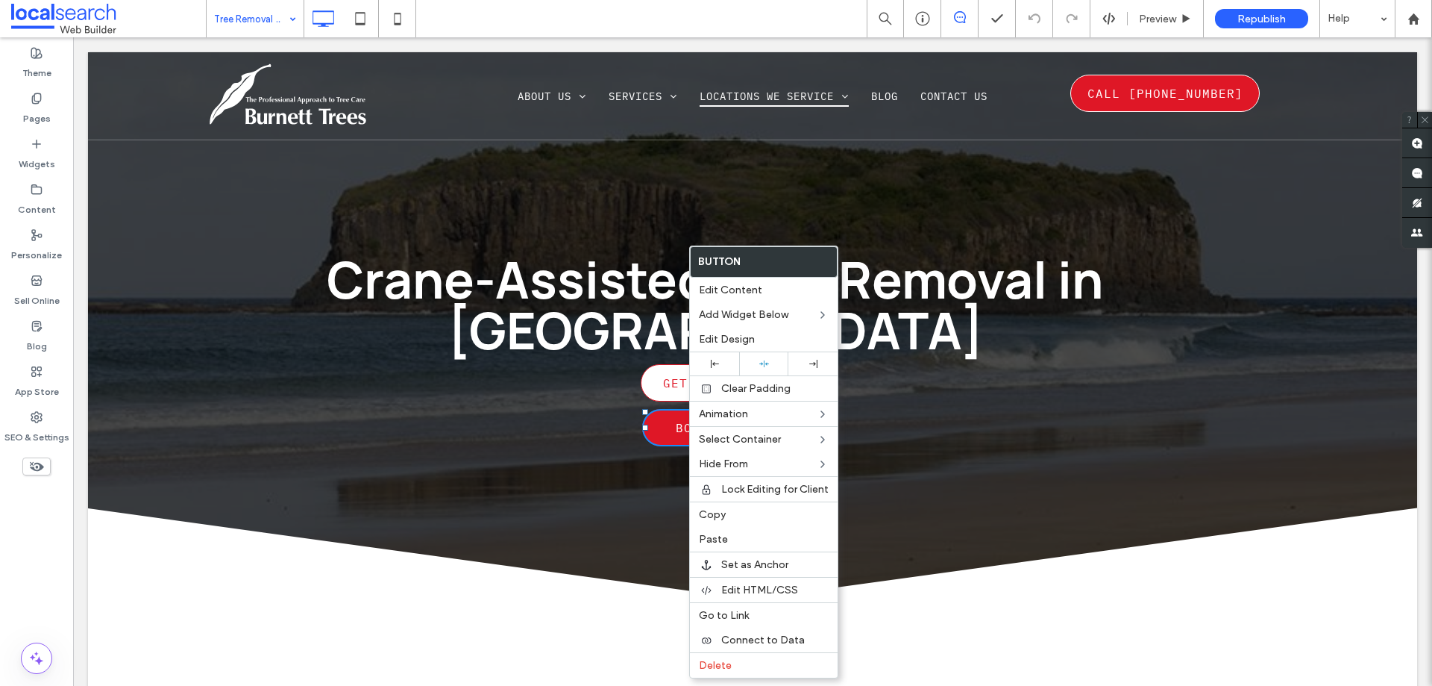
click at [641, 378] on link "Get a Quote" at bounding box center [715, 382] width 149 height 37
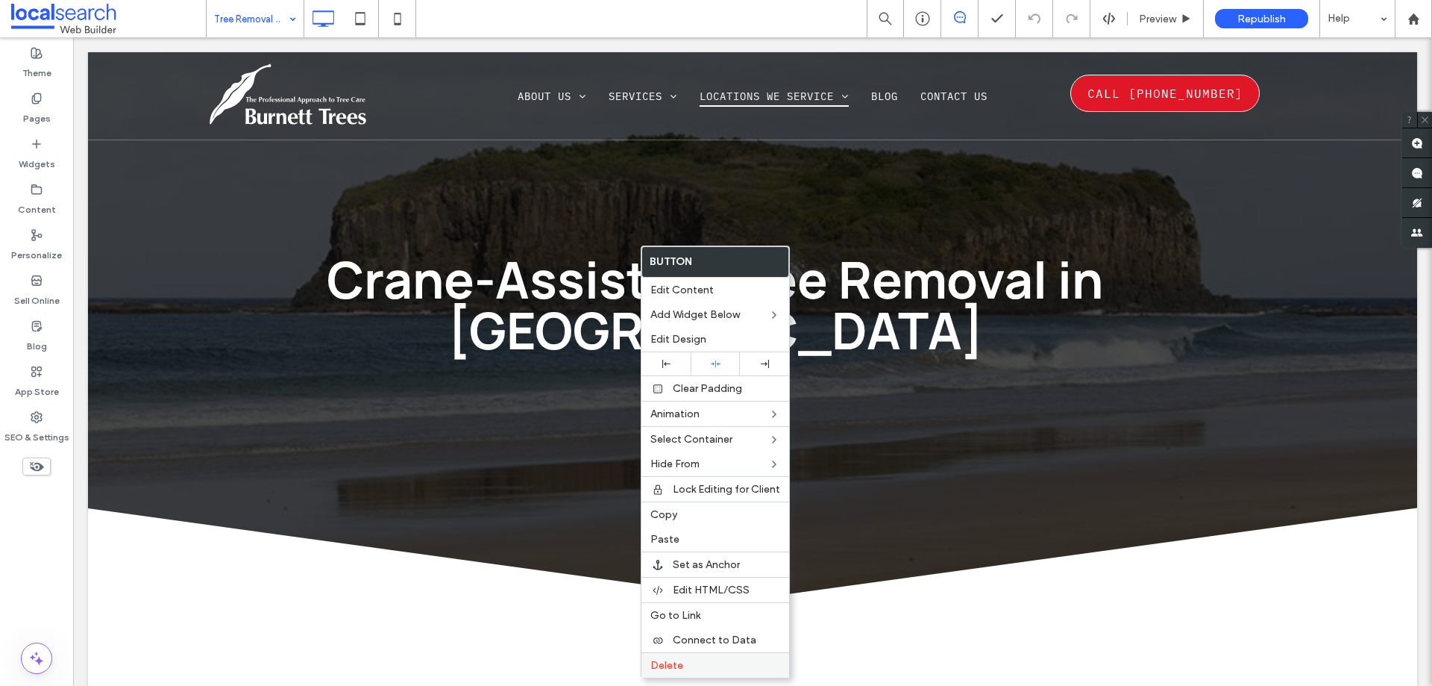
click at [697, 671] on div "Delete" at bounding box center [716, 664] width 148 height 25
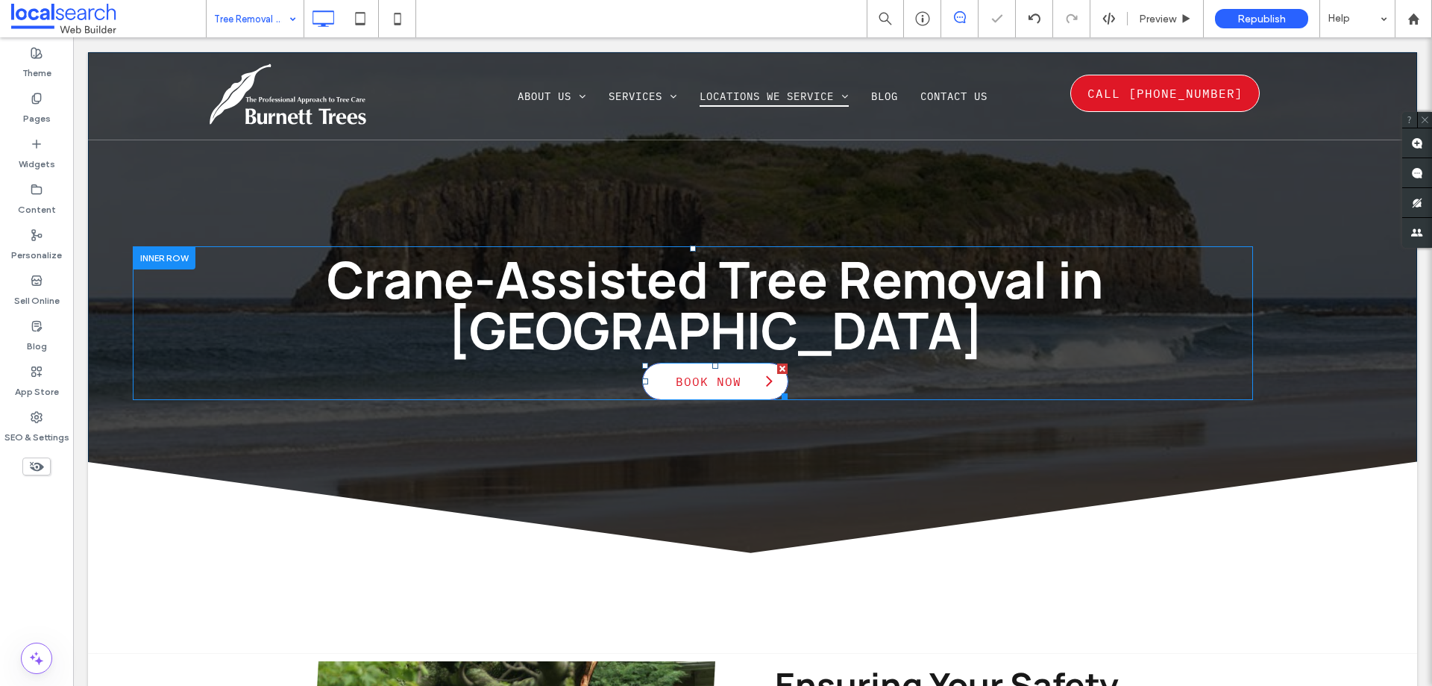
drag, startPoint x: 754, startPoint y: 418, endPoint x: 680, endPoint y: 380, distance: 83.4
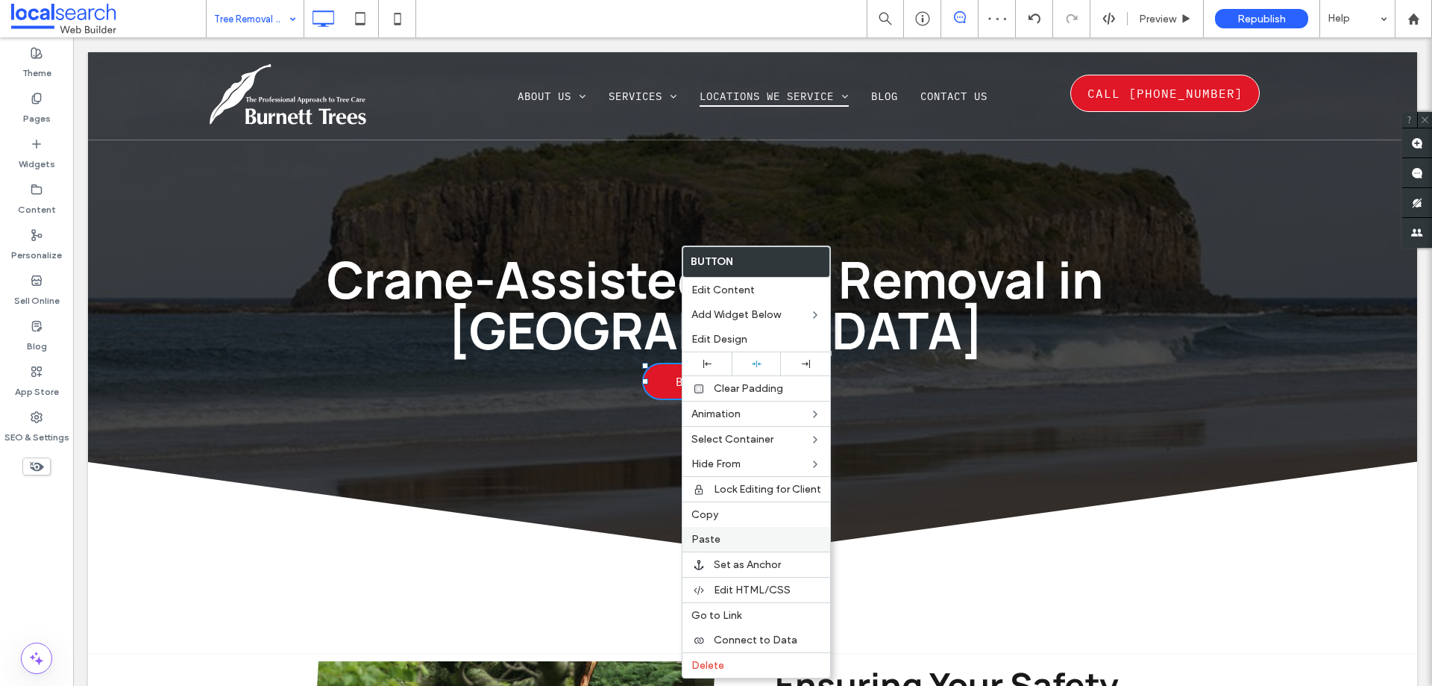
click at [708, 543] on span "Paste" at bounding box center [706, 539] width 29 height 13
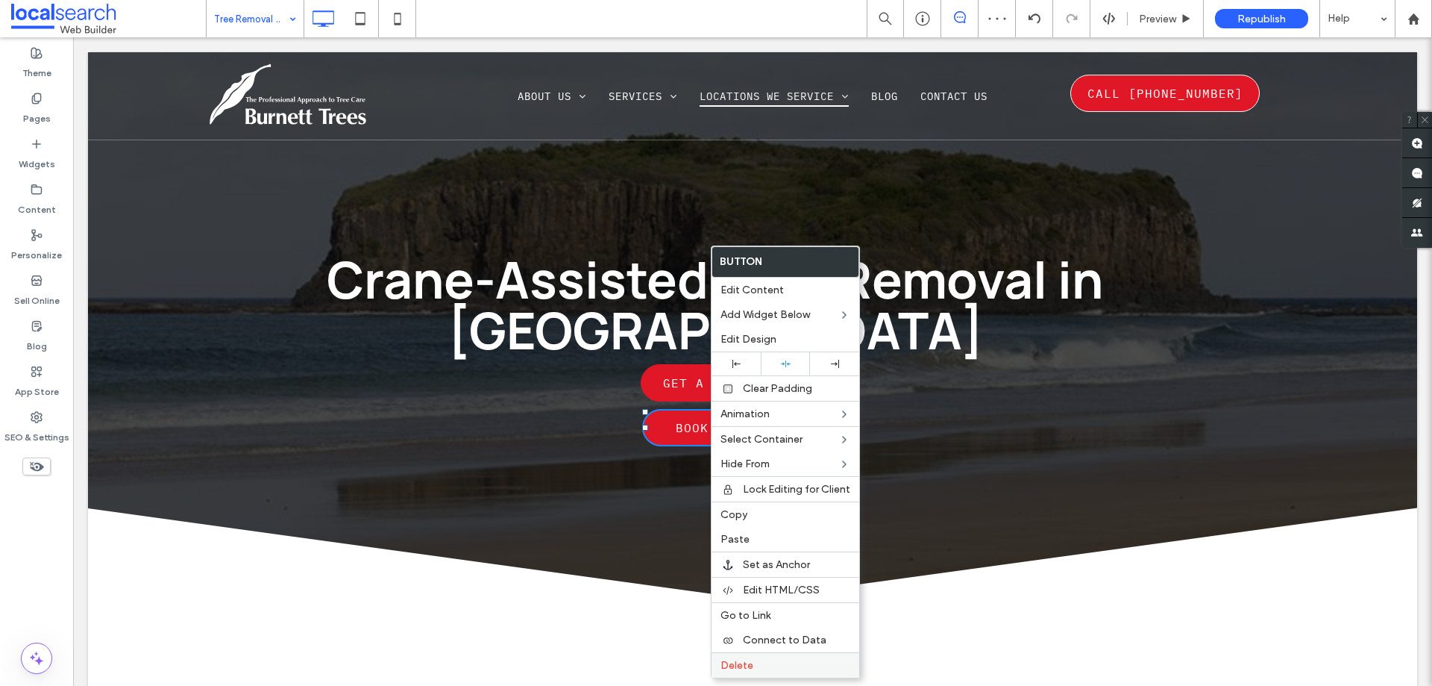
click at [736, 659] on span "Delete" at bounding box center [737, 665] width 33 height 13
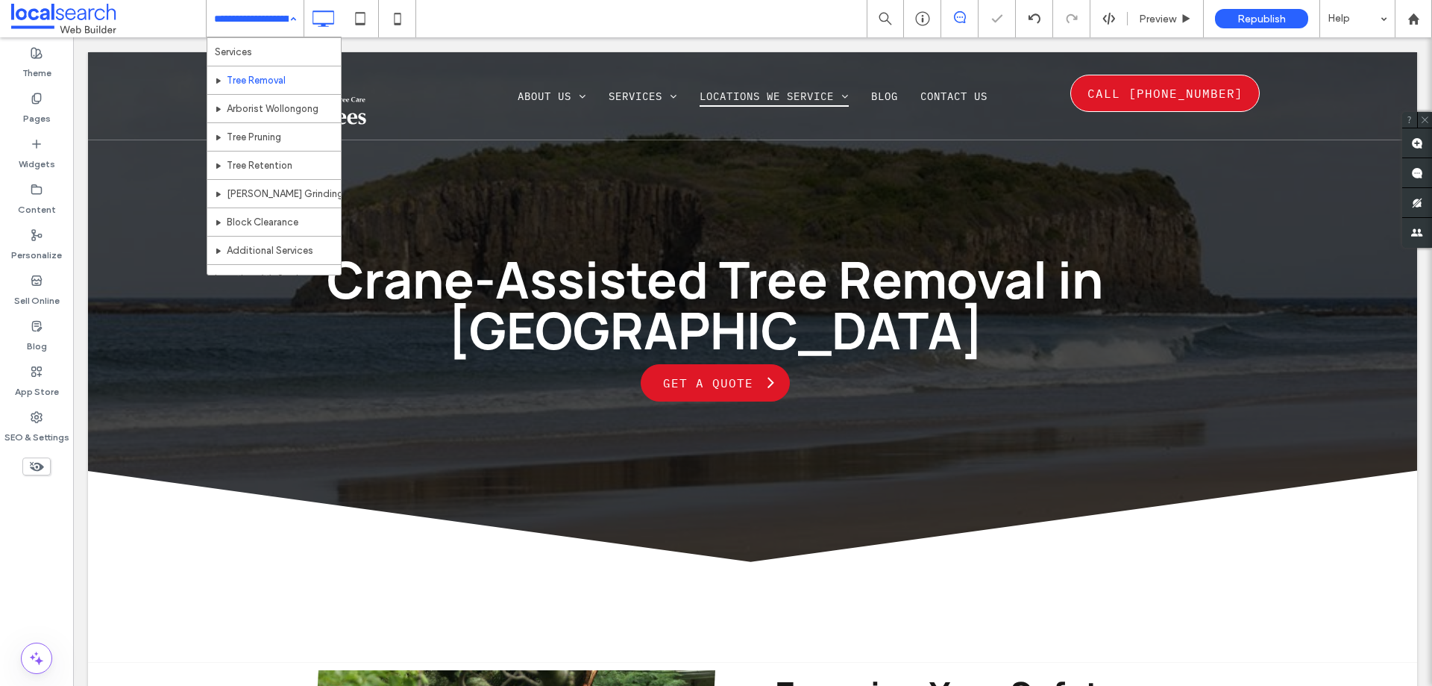
scroll to position [224, 0]
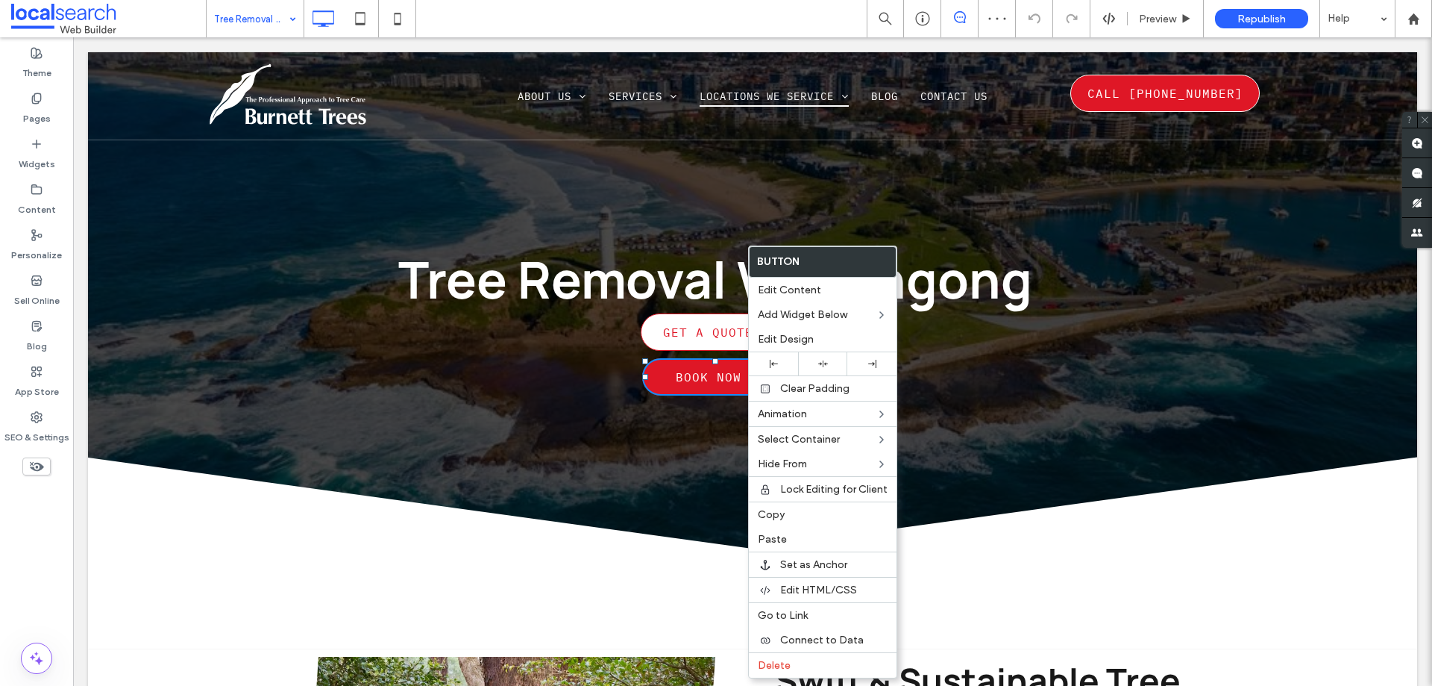
click at [689, 327] on span "Get a Quote" at bounding box center [708, 332] width 105 height 30
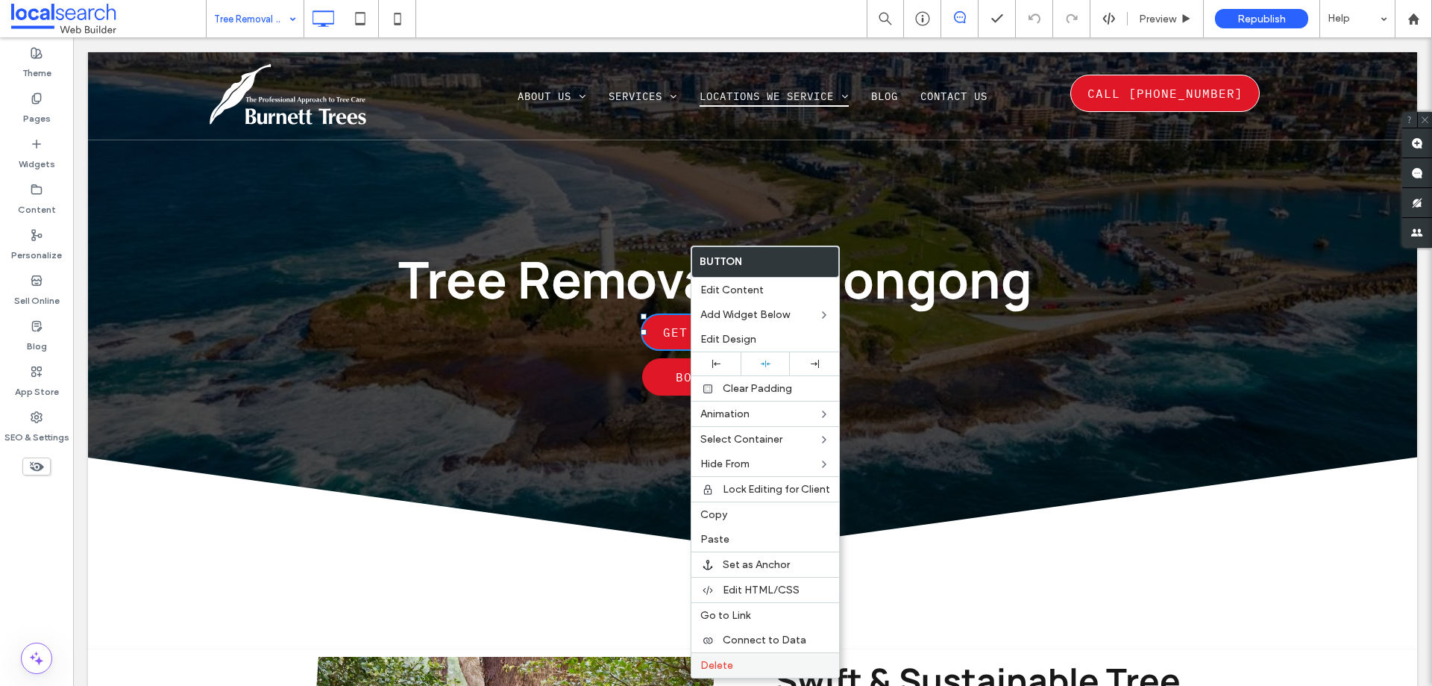
click at [728, 660] on span "Delete" at bounding box center [716, 665] width 33 height 13
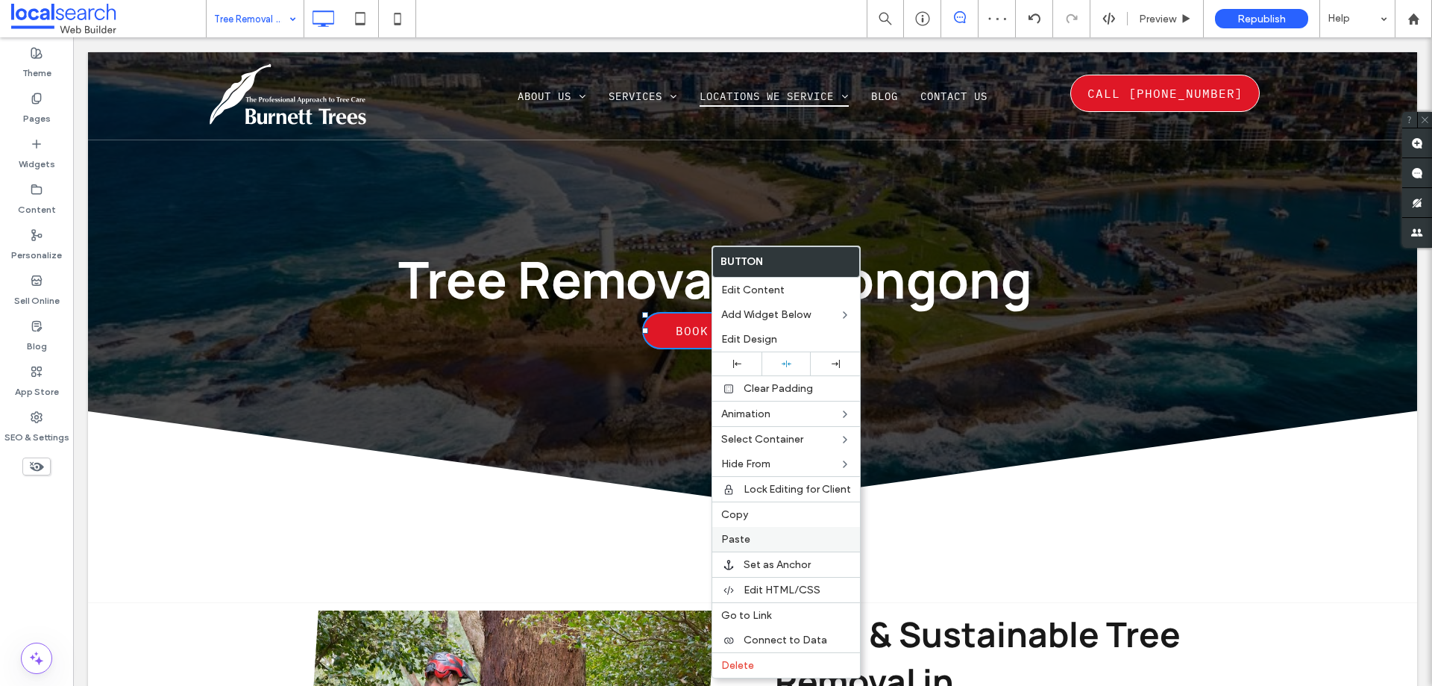
click at [759, 533] on label "Paste" at bounding box center [786, 539] width 130 height 13
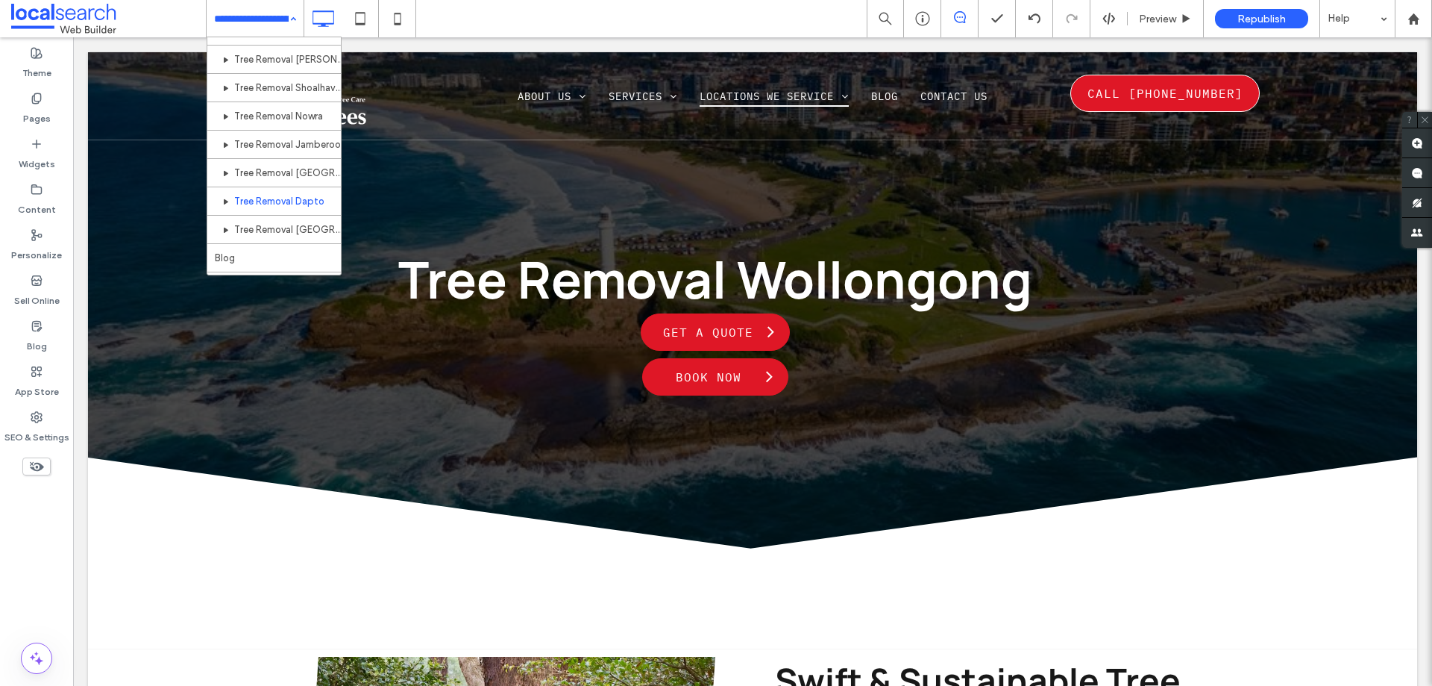
scroll to position [441, 0]
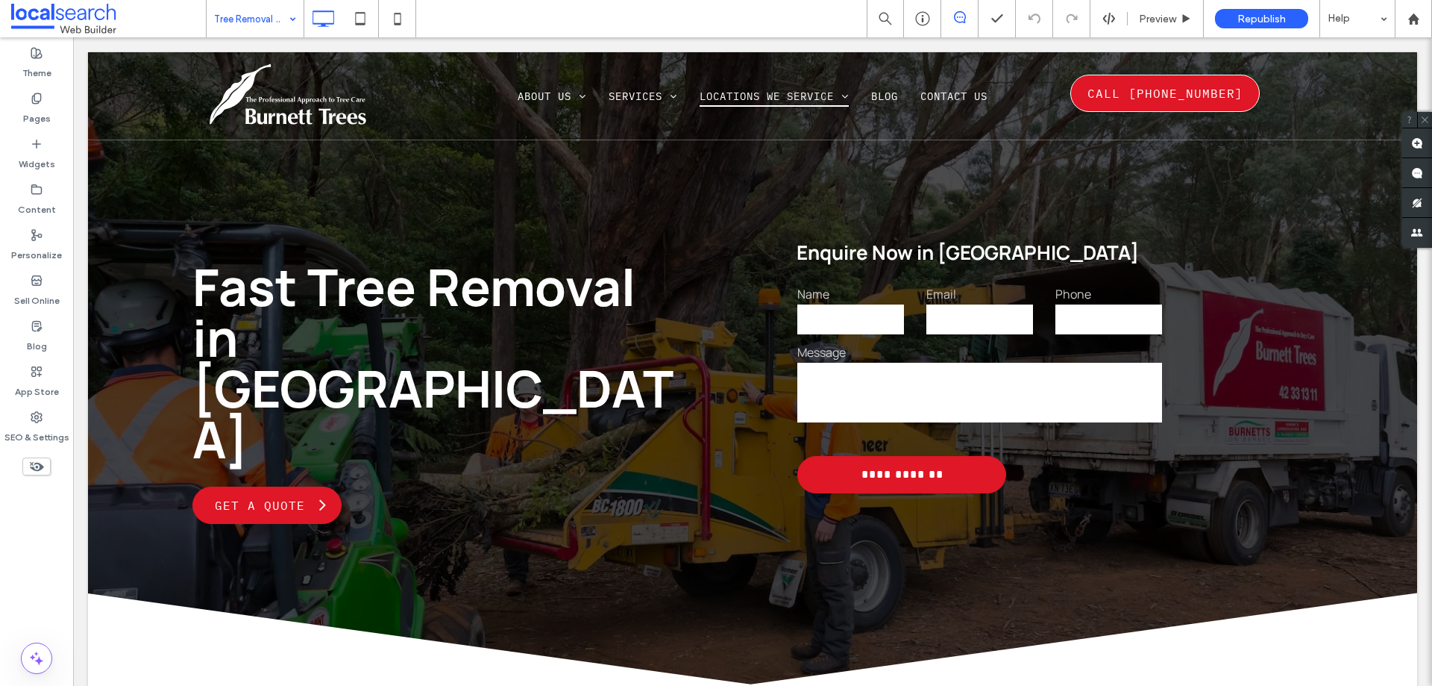
click at [269, 14] on input at bounding box center [251, 18] width 75 height 37
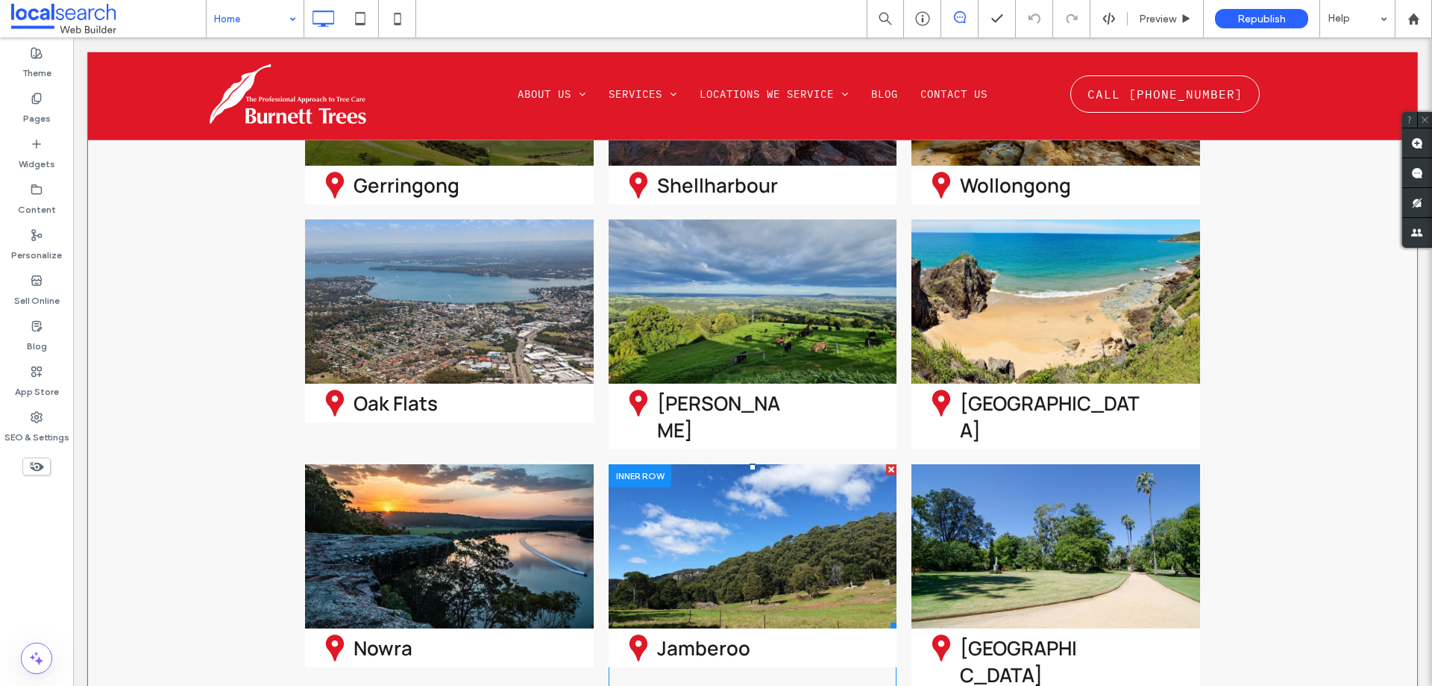
scroll to position [3611, 0]
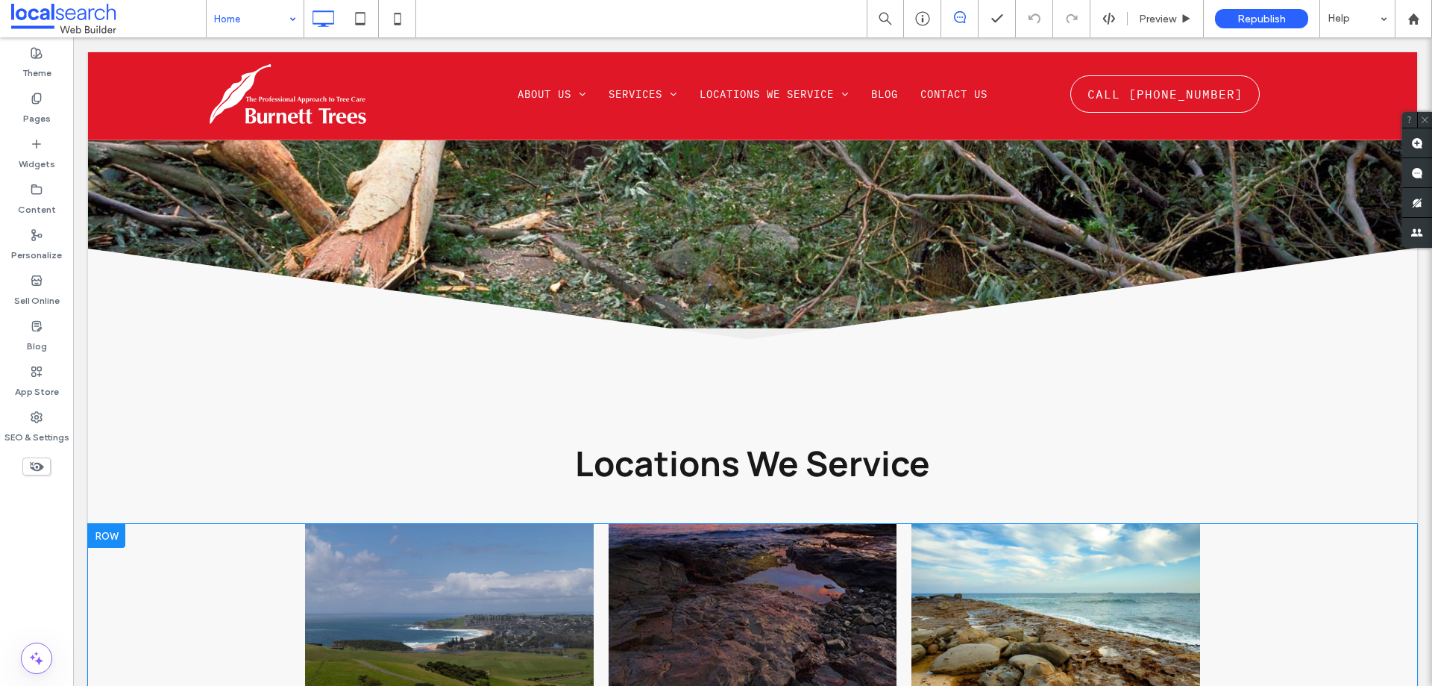
click at [101, 524] on div at bounding box center [106, 536] width 37 height 24
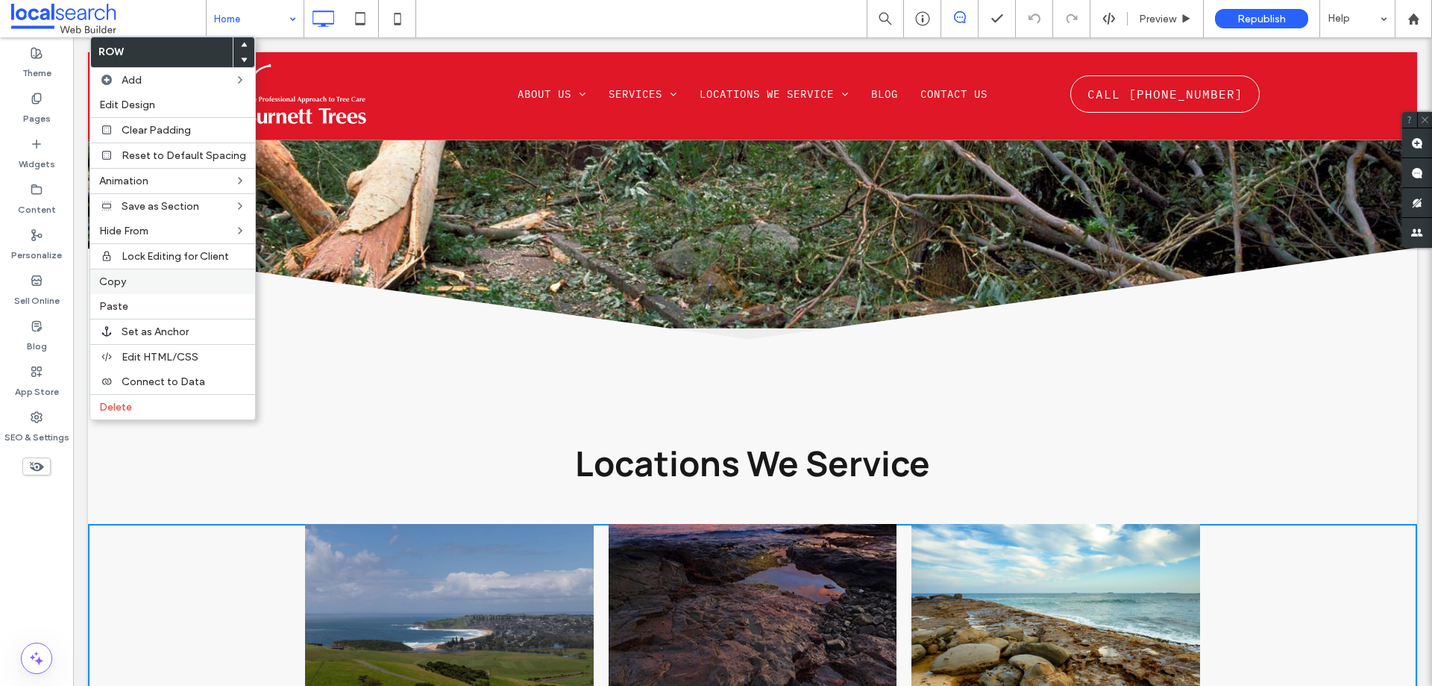
click at [117, 285] on span "Copy" at bounding box center [112, 281] width 27 height 13
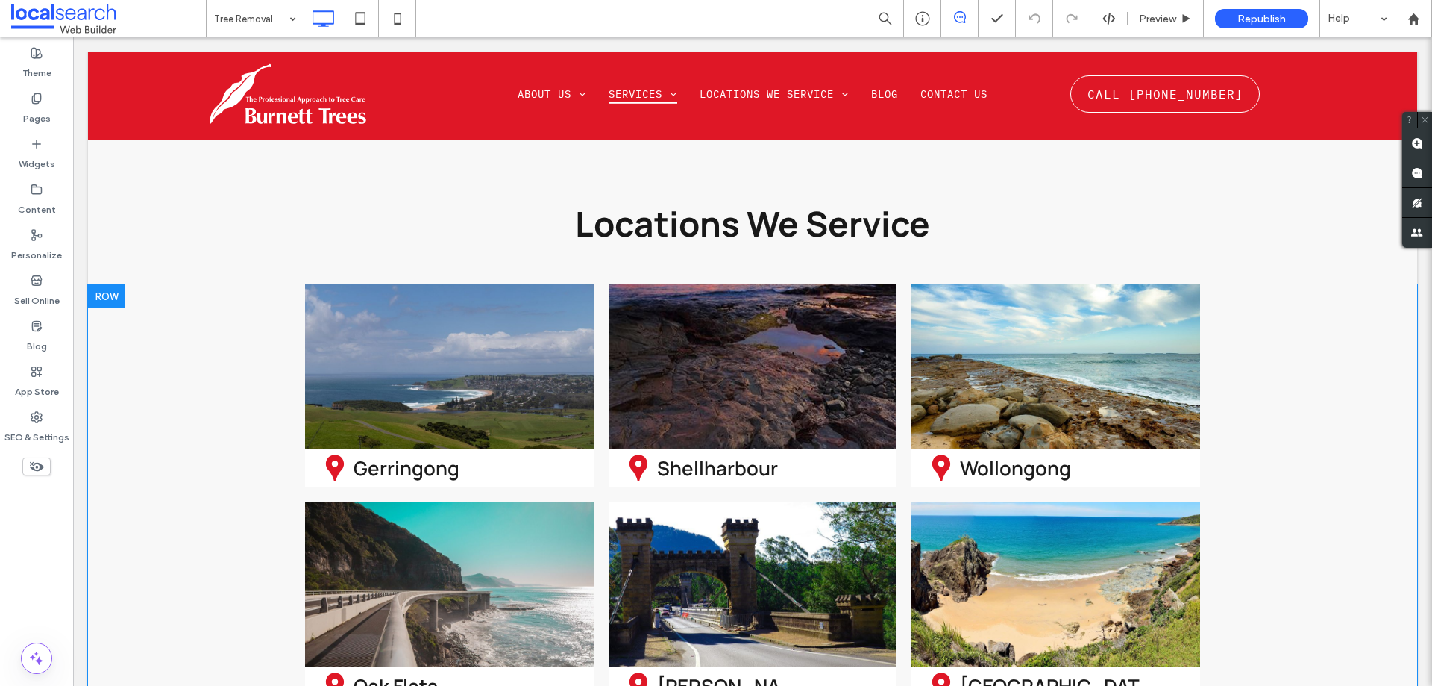
scroll to position [5893, 0]
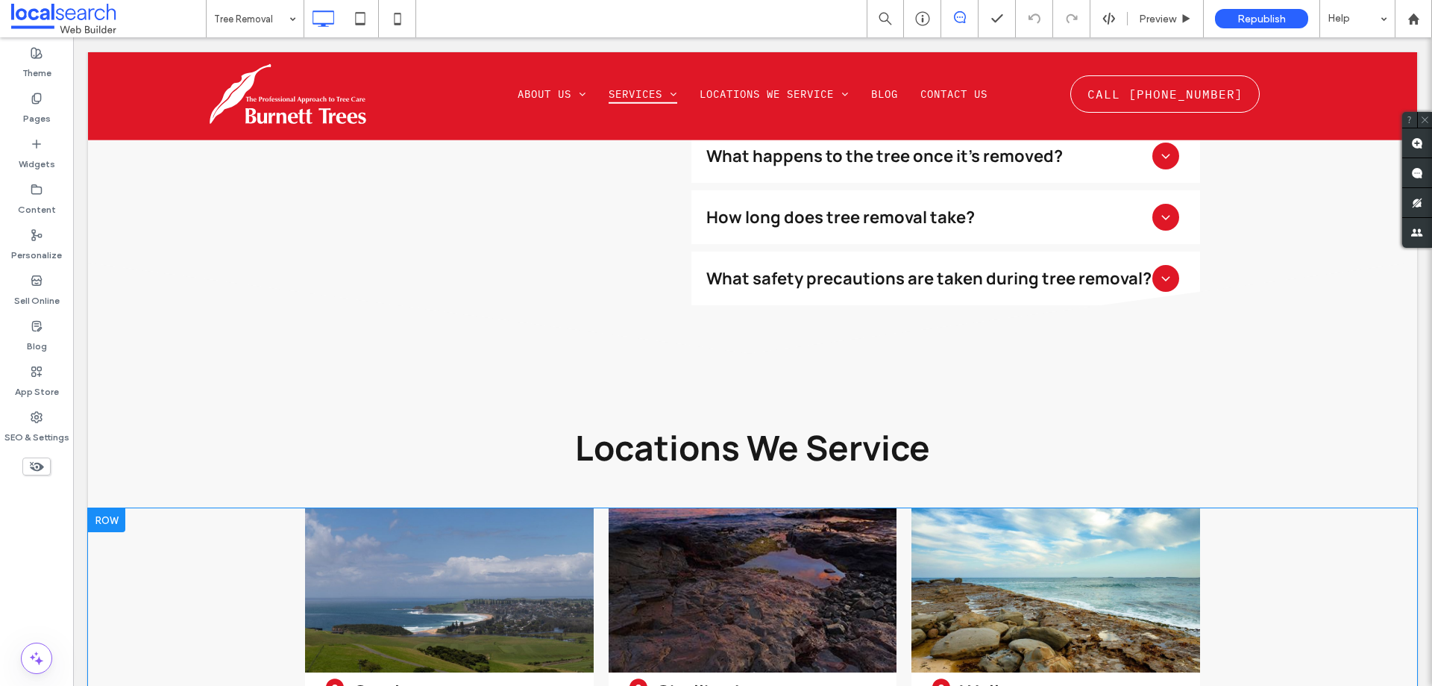
click at [95, 508] on div at bounding box center [106, 520] width 37 height 24
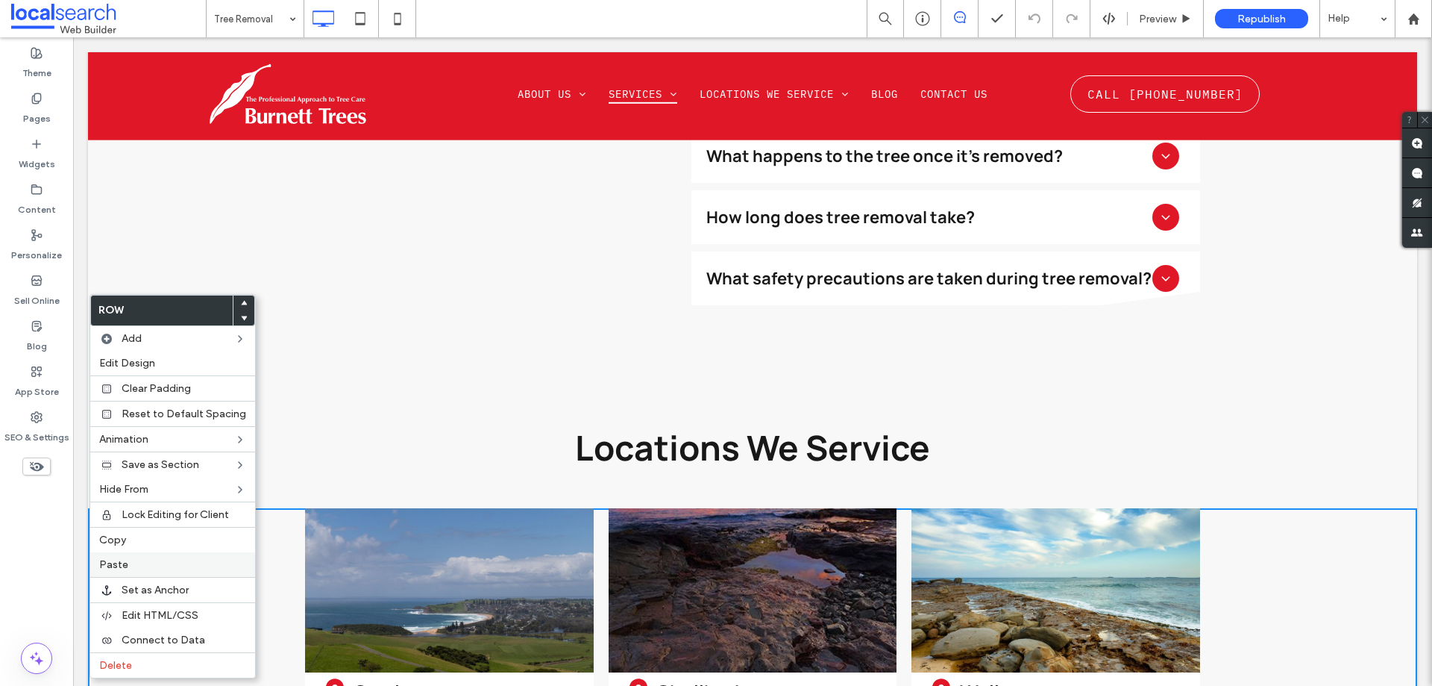
click at [128, 565] on label "Paste" at bounding box center [172, 564] width 147 height 13
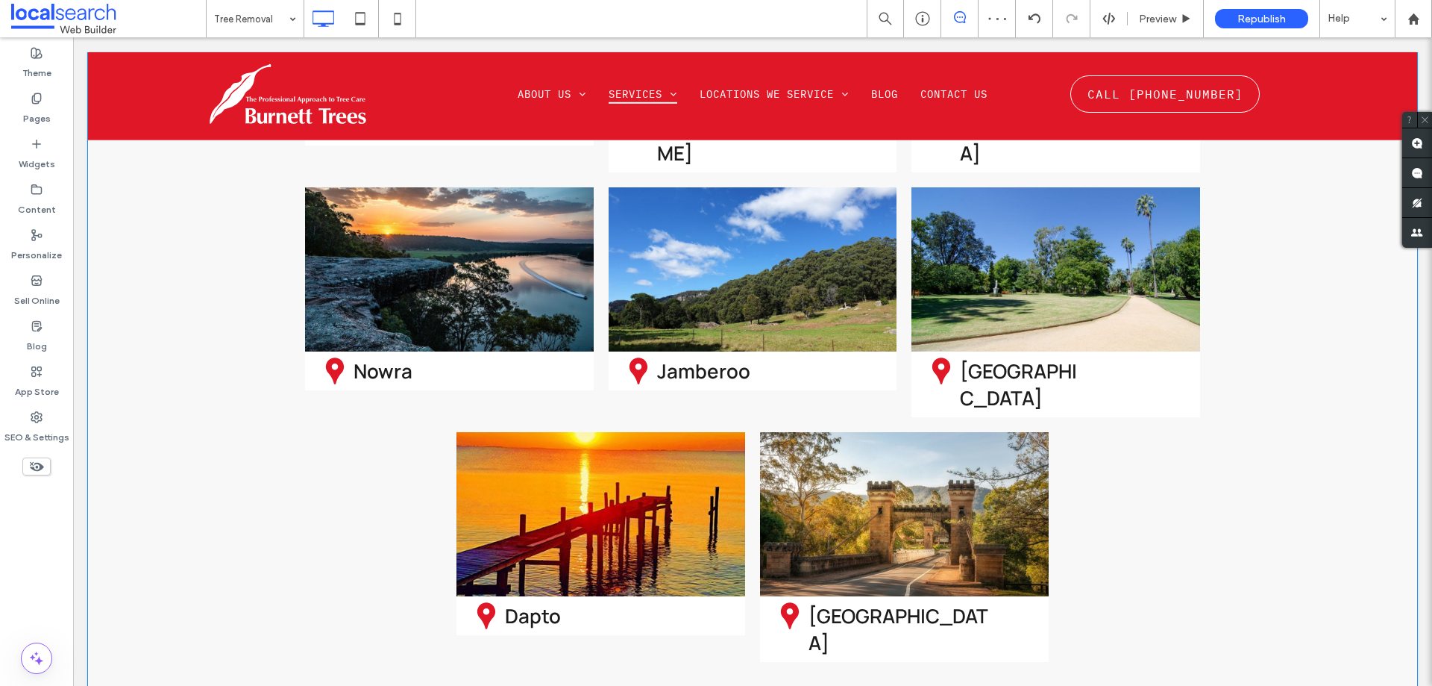
scroll to position [6937, 0]
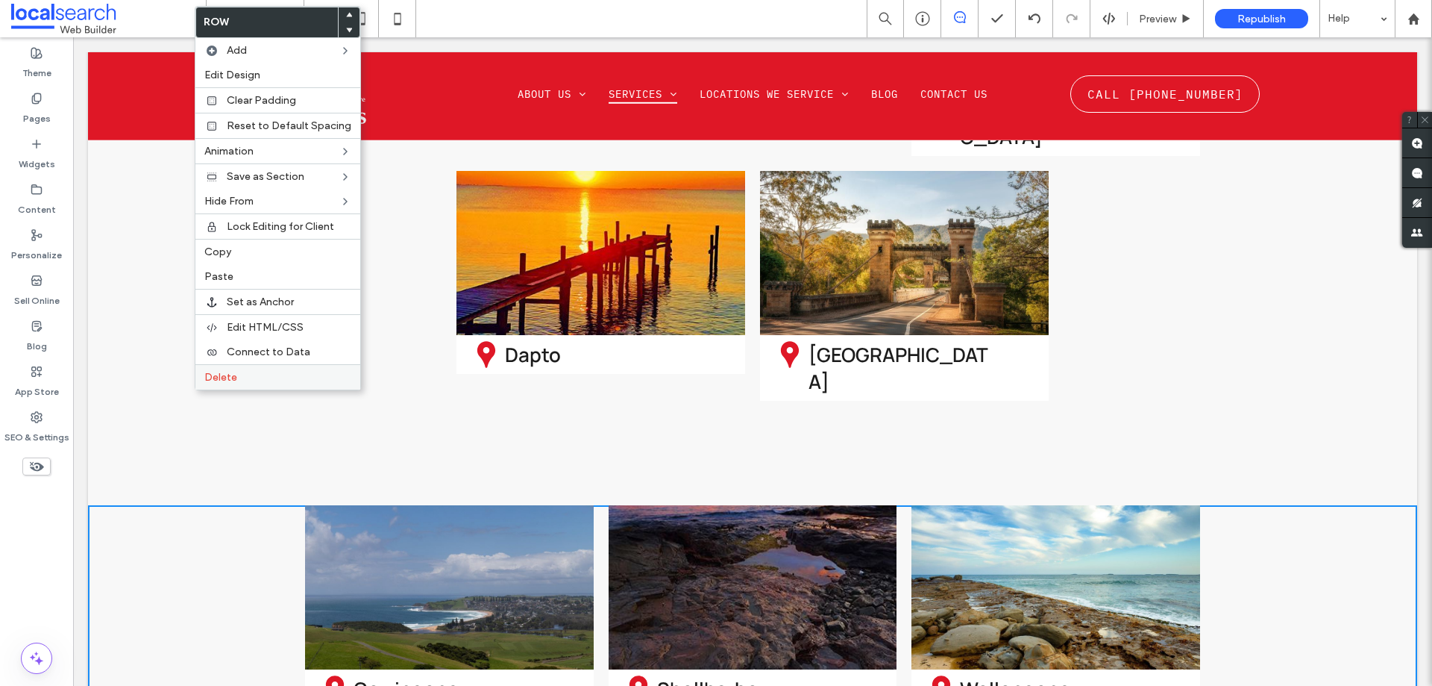
click at [222, 385] on div "Delete" at bounding box center [277, 376] width 165 height 25
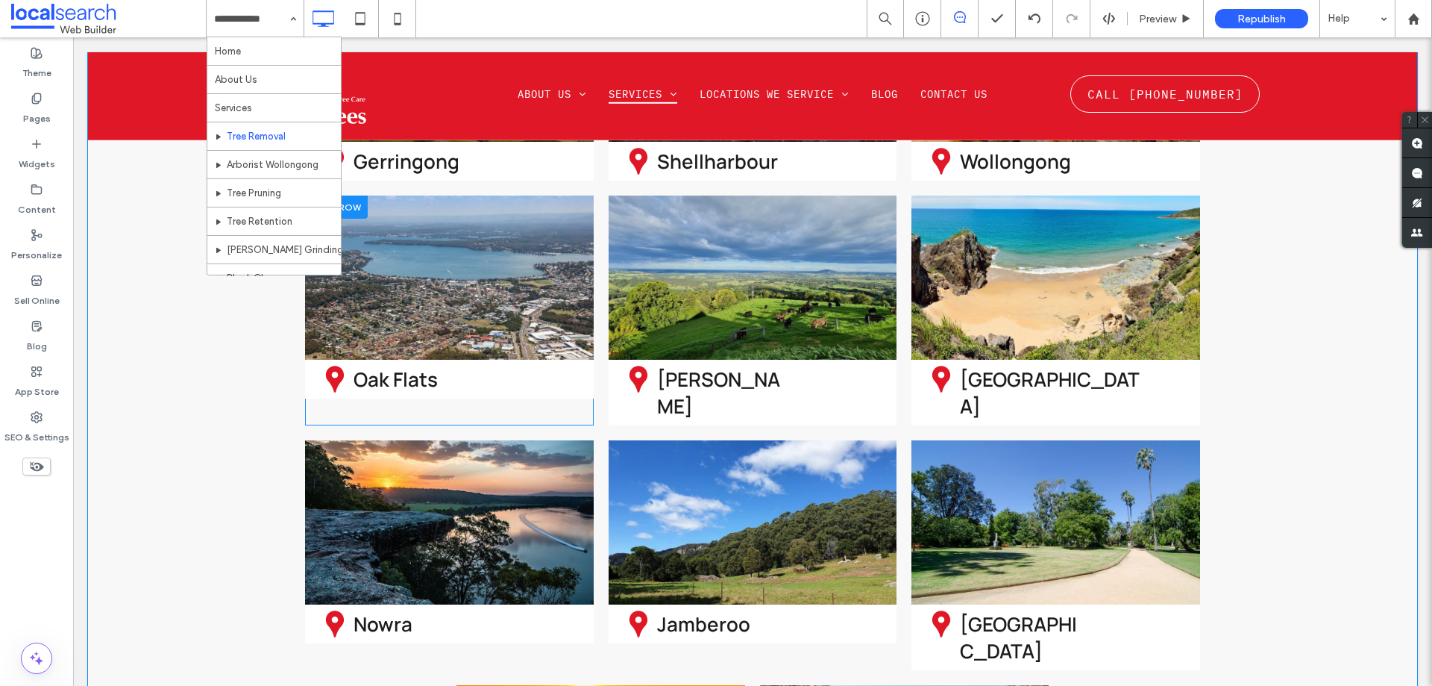
scroll to position [6317, 0]
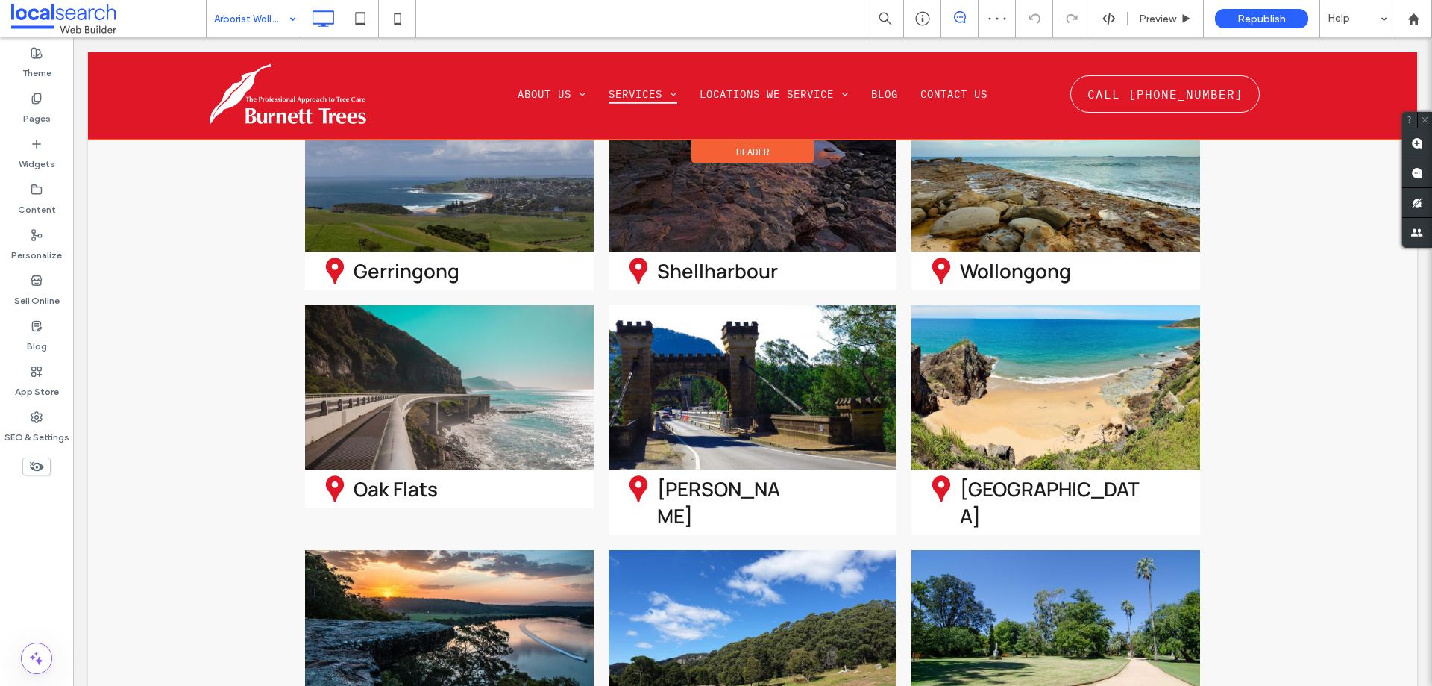
scroll to position [5580, 0]
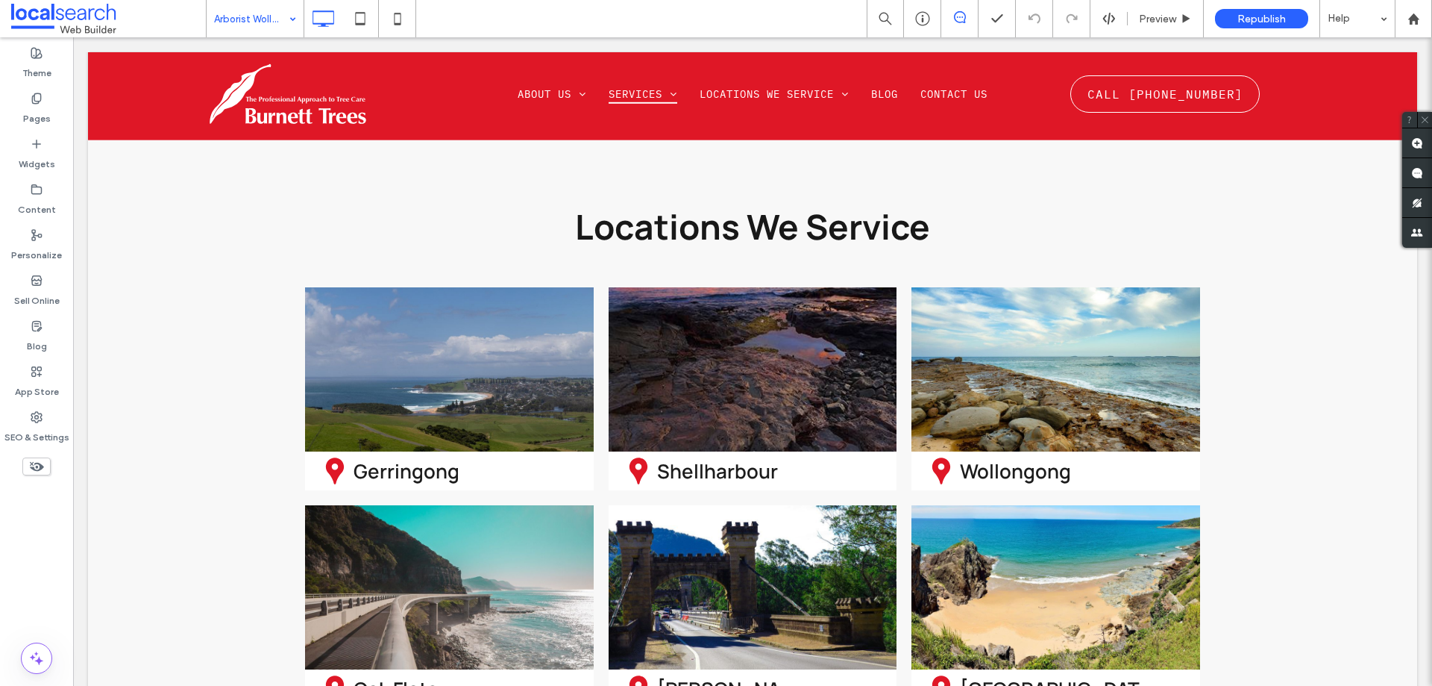
click at [272, 16] on input at bounding box center [251, 18] width 75 height 37
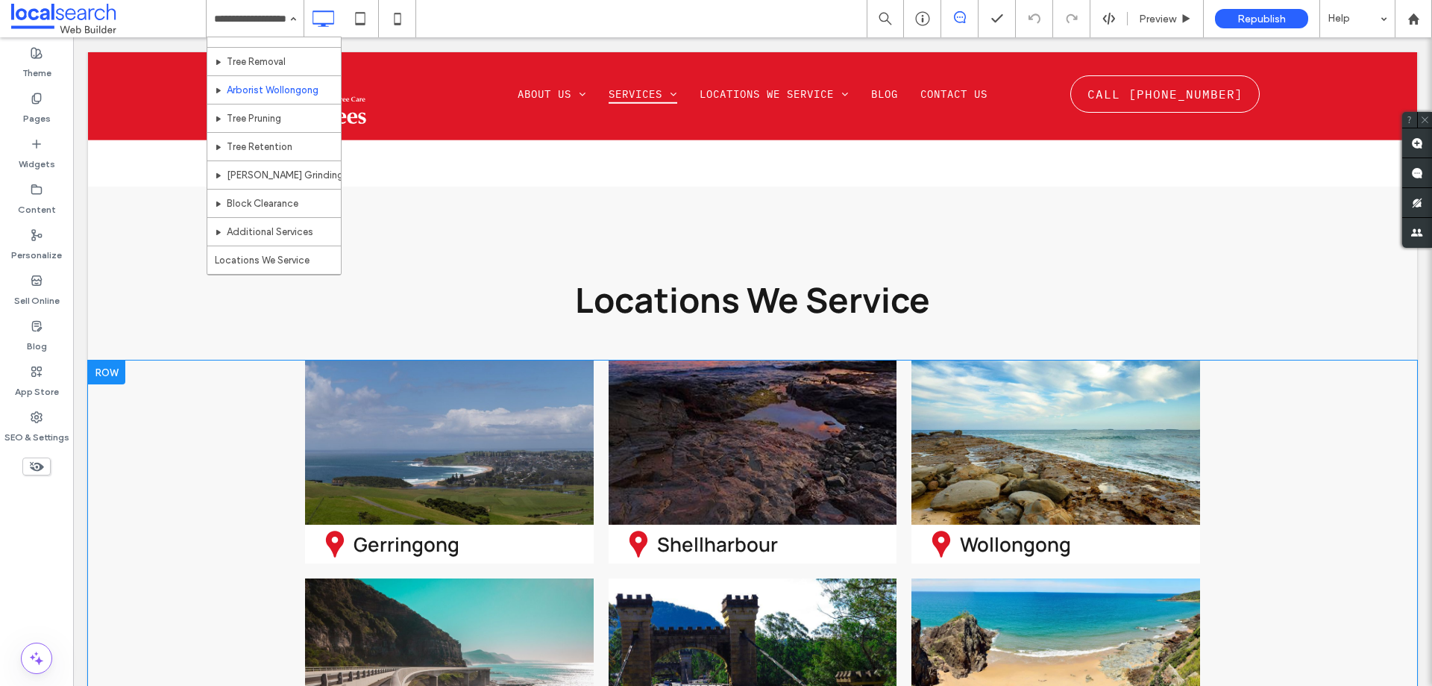
scroll to position [5505, 0]
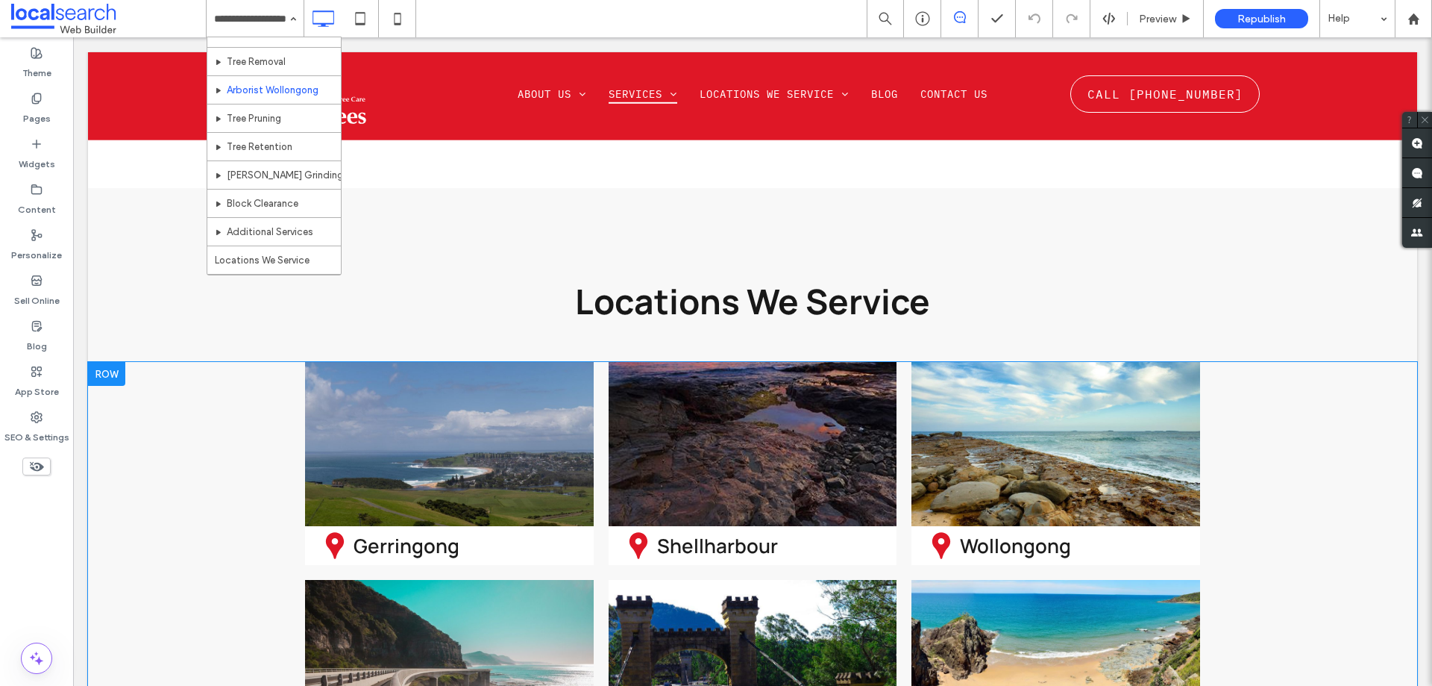
click at [101, 362] on div at bounding box center [106, 374] width 37 height 24
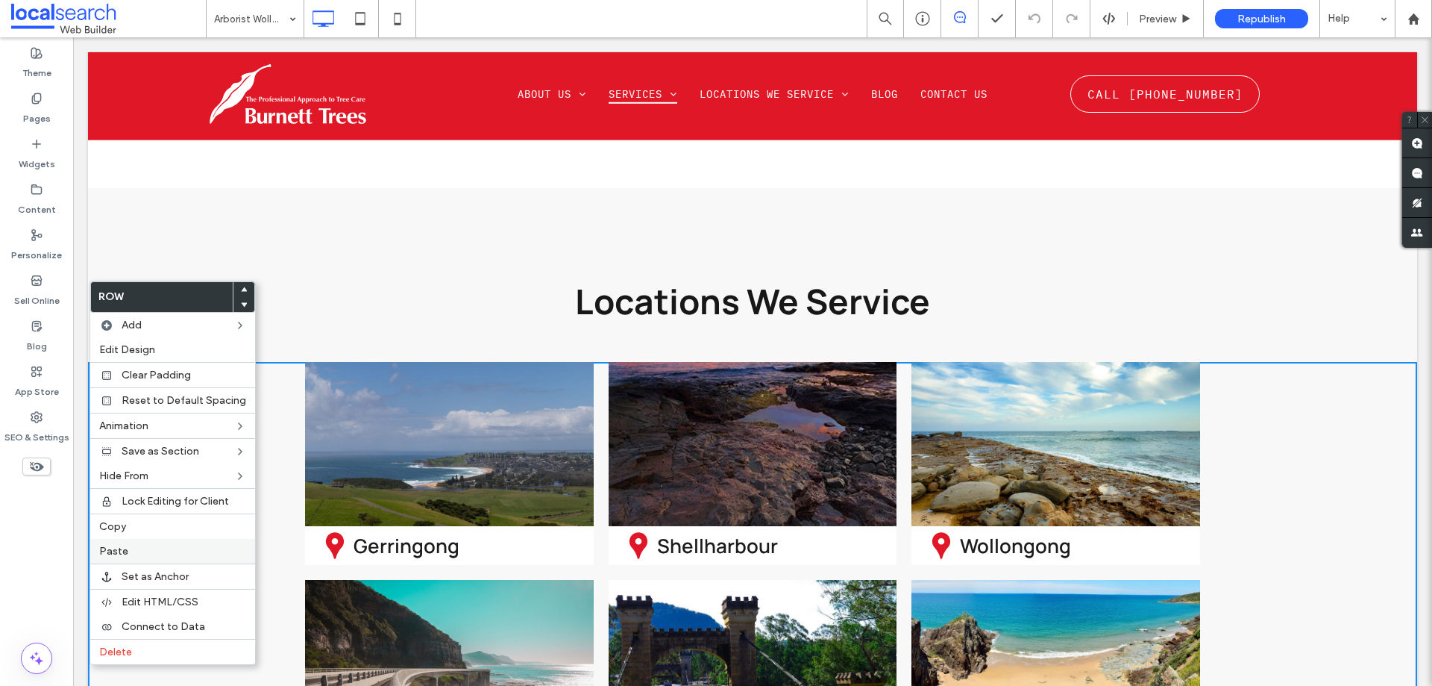
click at [110, 553] on span "Paste" at bounding box center [113, 551] width 29 height 13
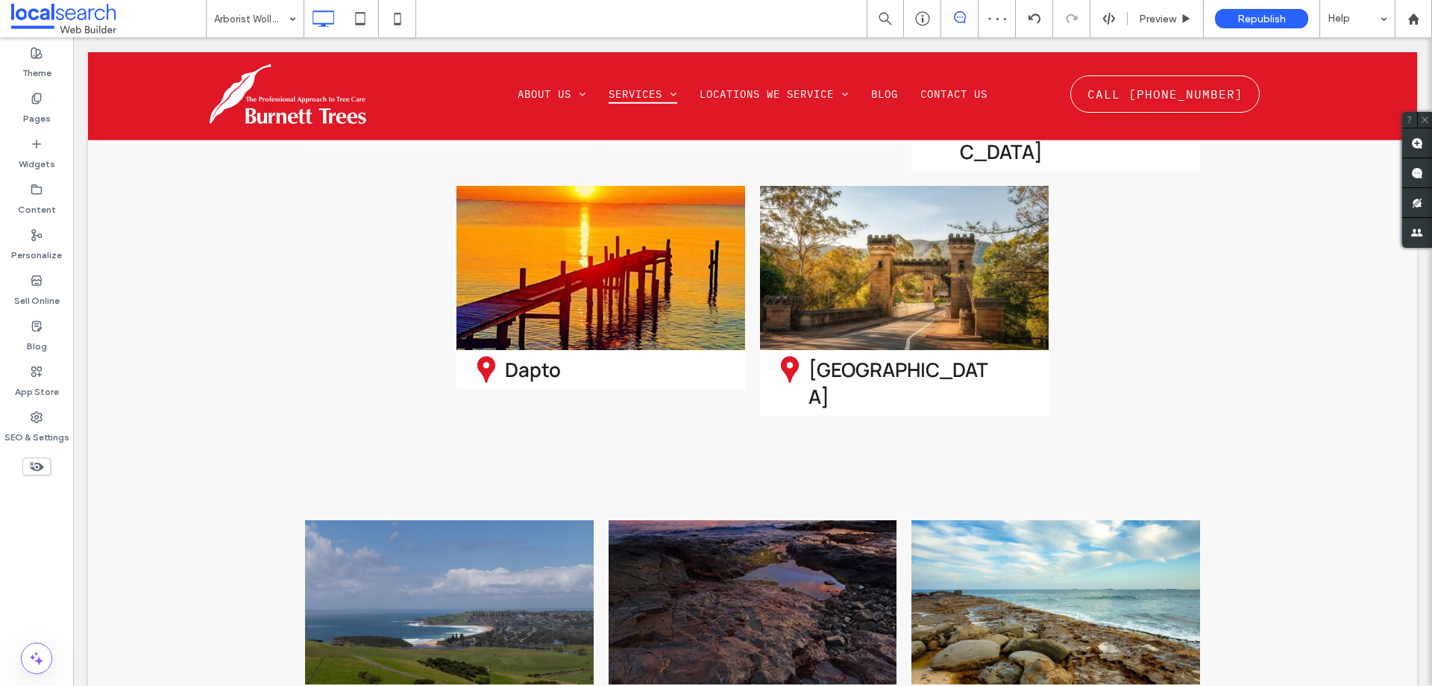
scroll to position [6550, 0]
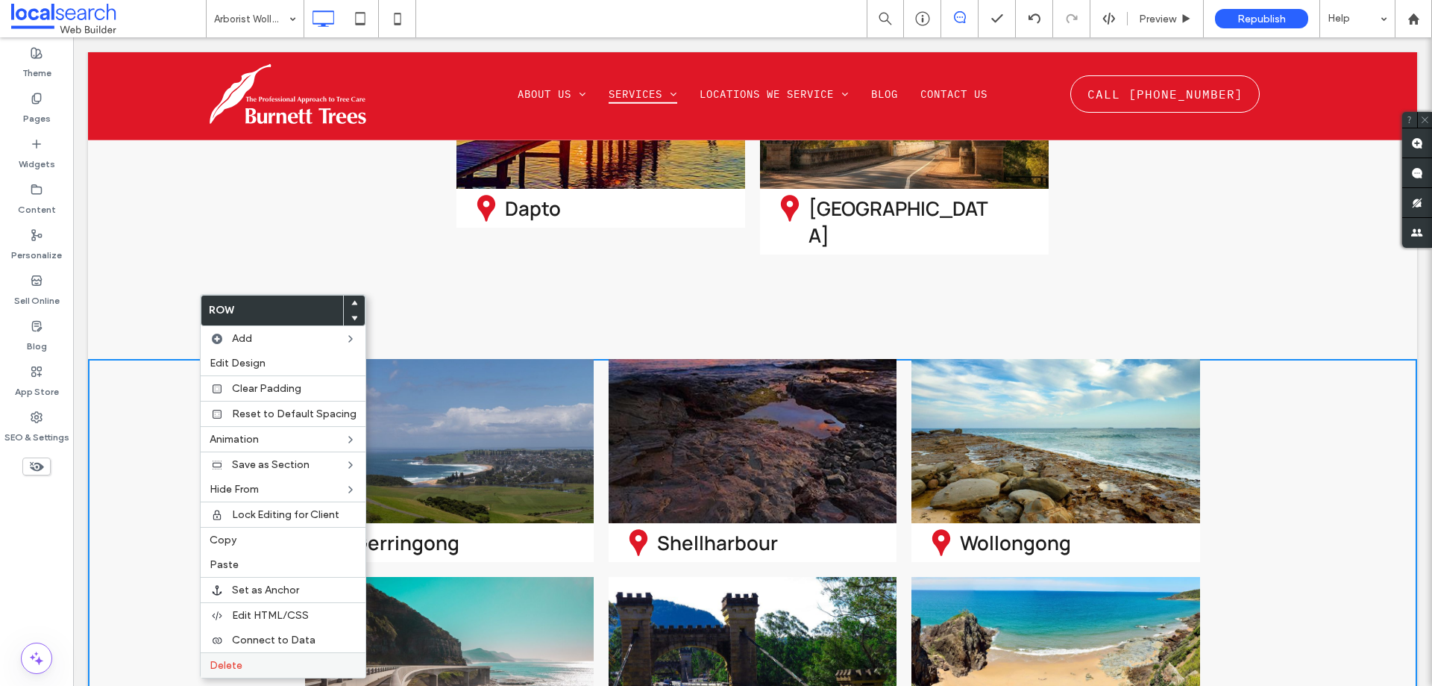
click at [234, 676] on div "Delete" at bounding box center [283, 664] width 165 height 25
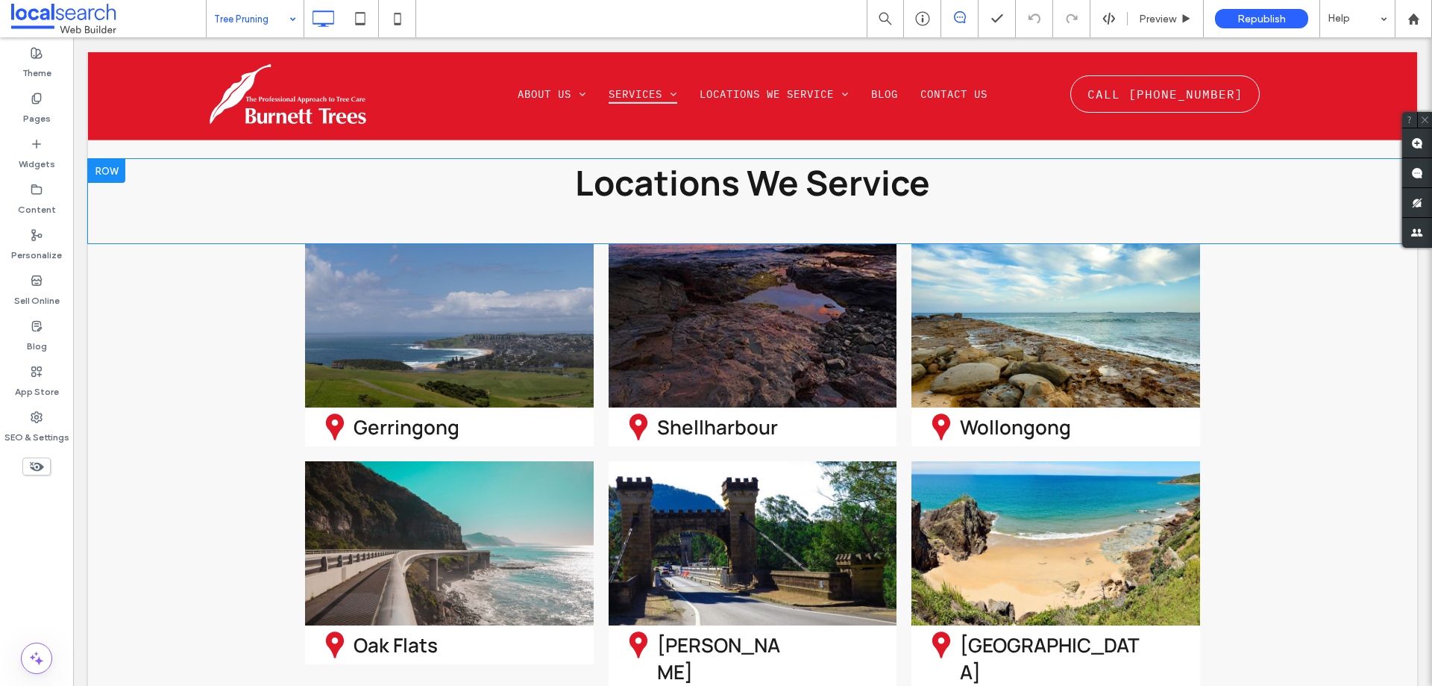
scroll to position [1641, 0]
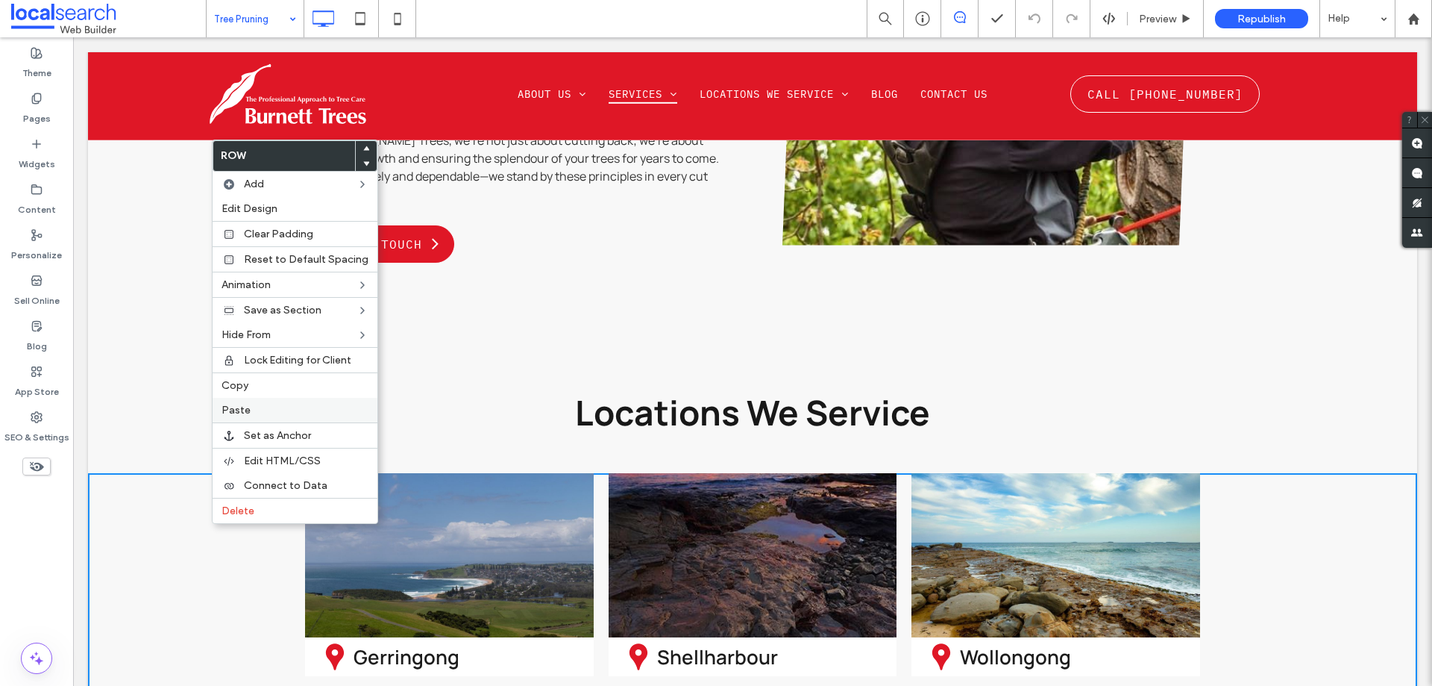
click at [236, 408] on span "Paste" at bounding box center [236, 410] width 29 height 13
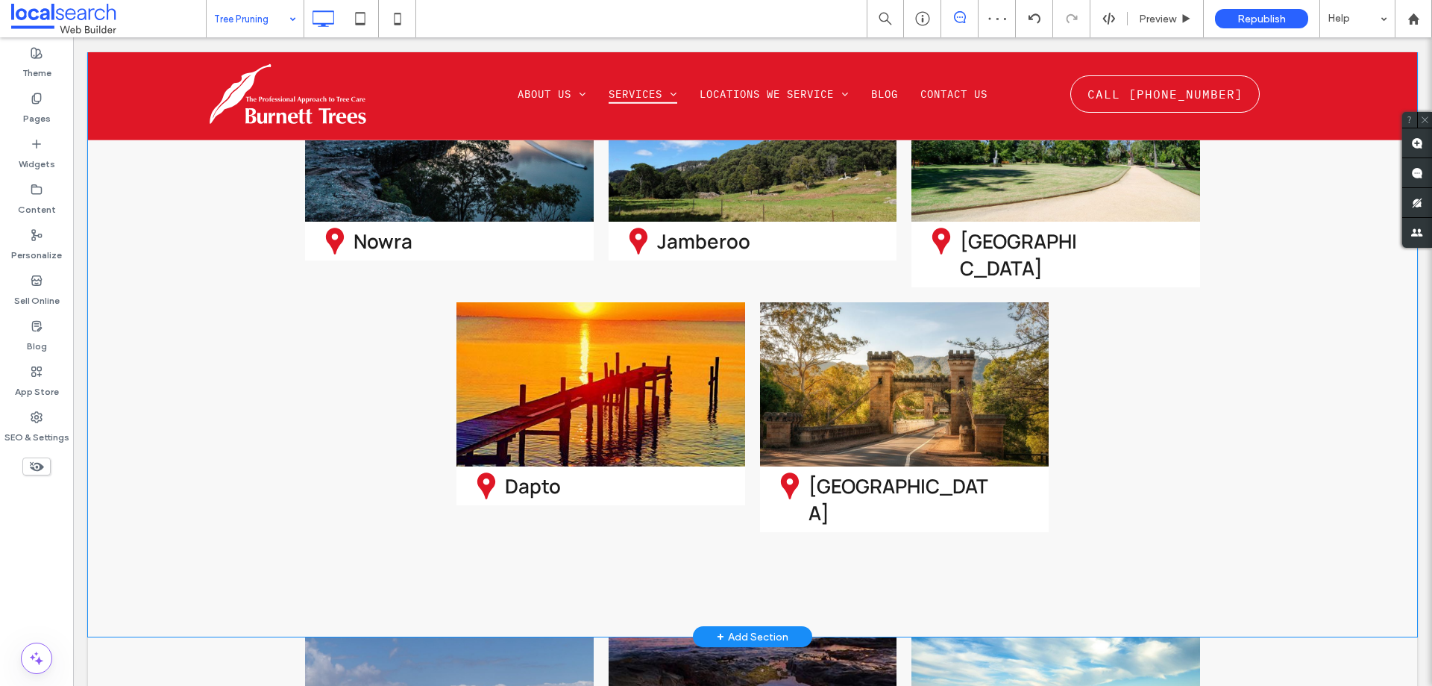
scroll to position [2611, 0]
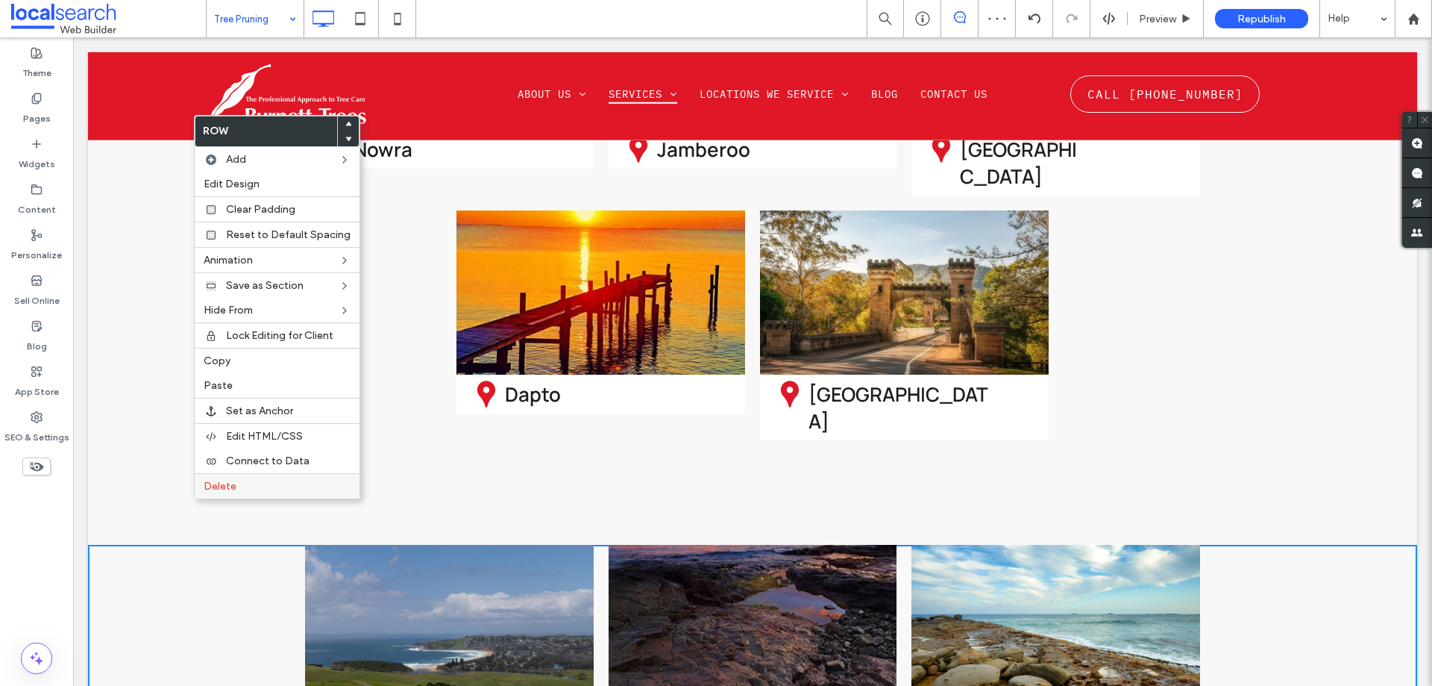
click at [210, 486] on span "Delete" at bounding box center [220, 486] width 33 height 13
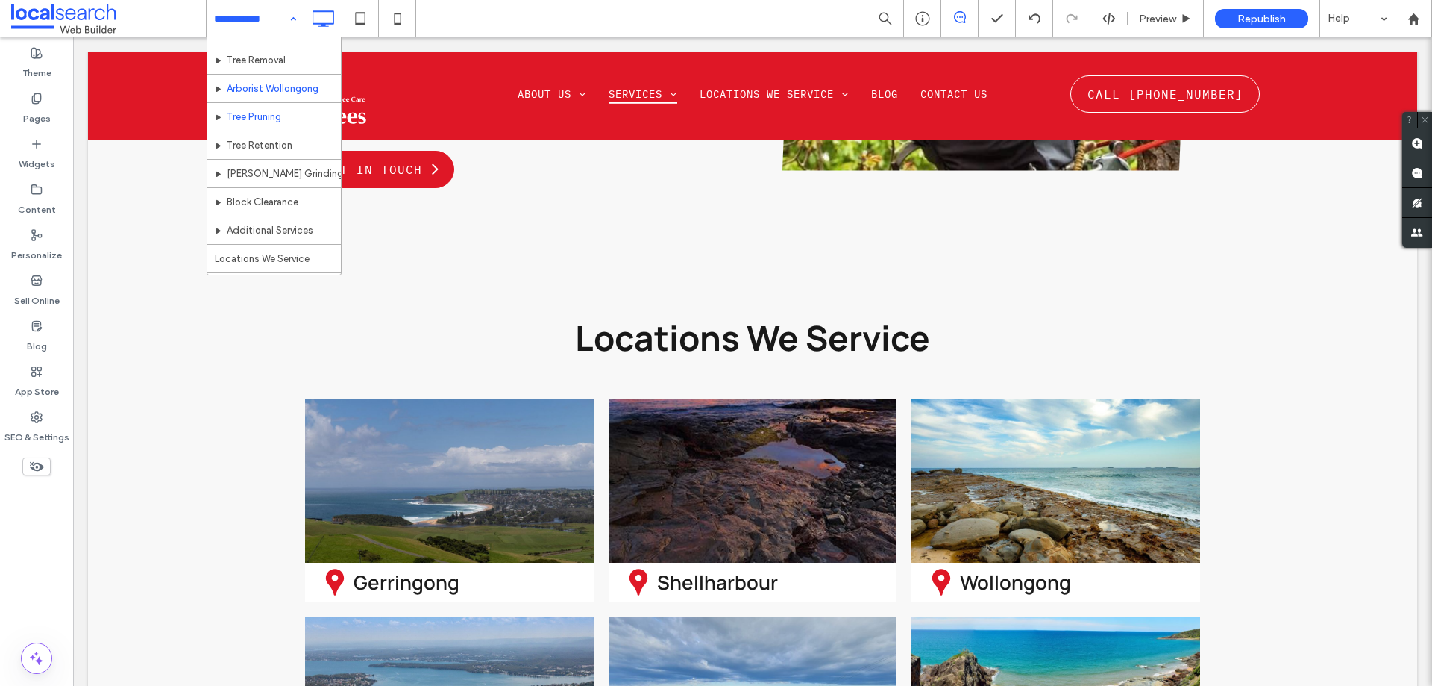
scroll to position [75, 0]
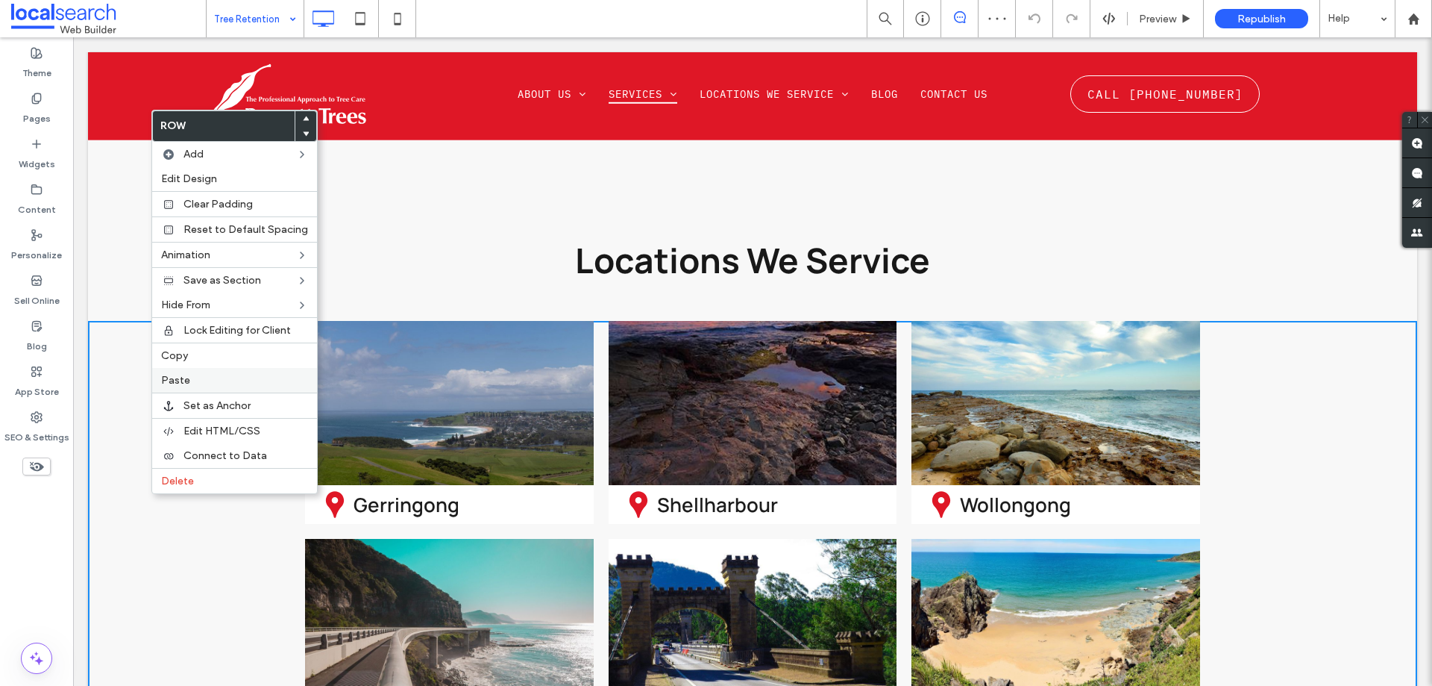
click at [178, 383] on span "Paste" at bounding box center [175, 380] width 29 height 13
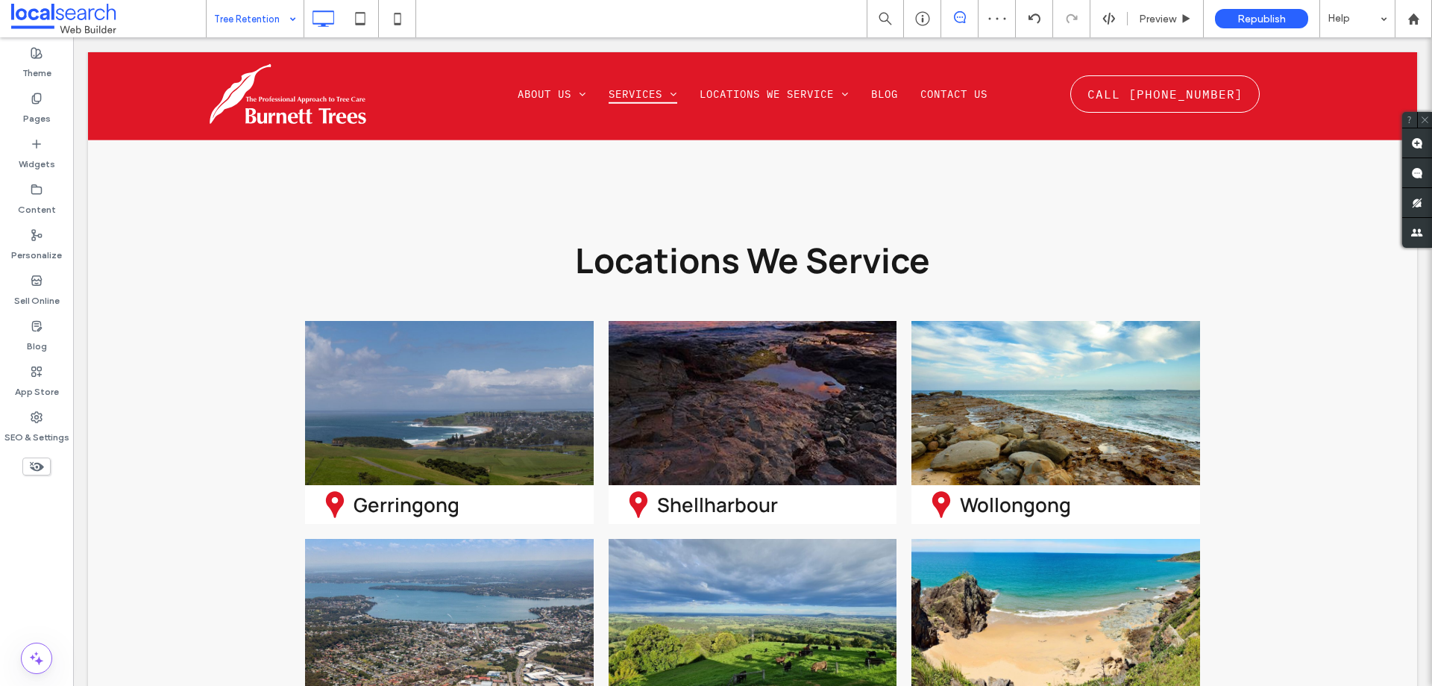
scroll to position [2312, 0]
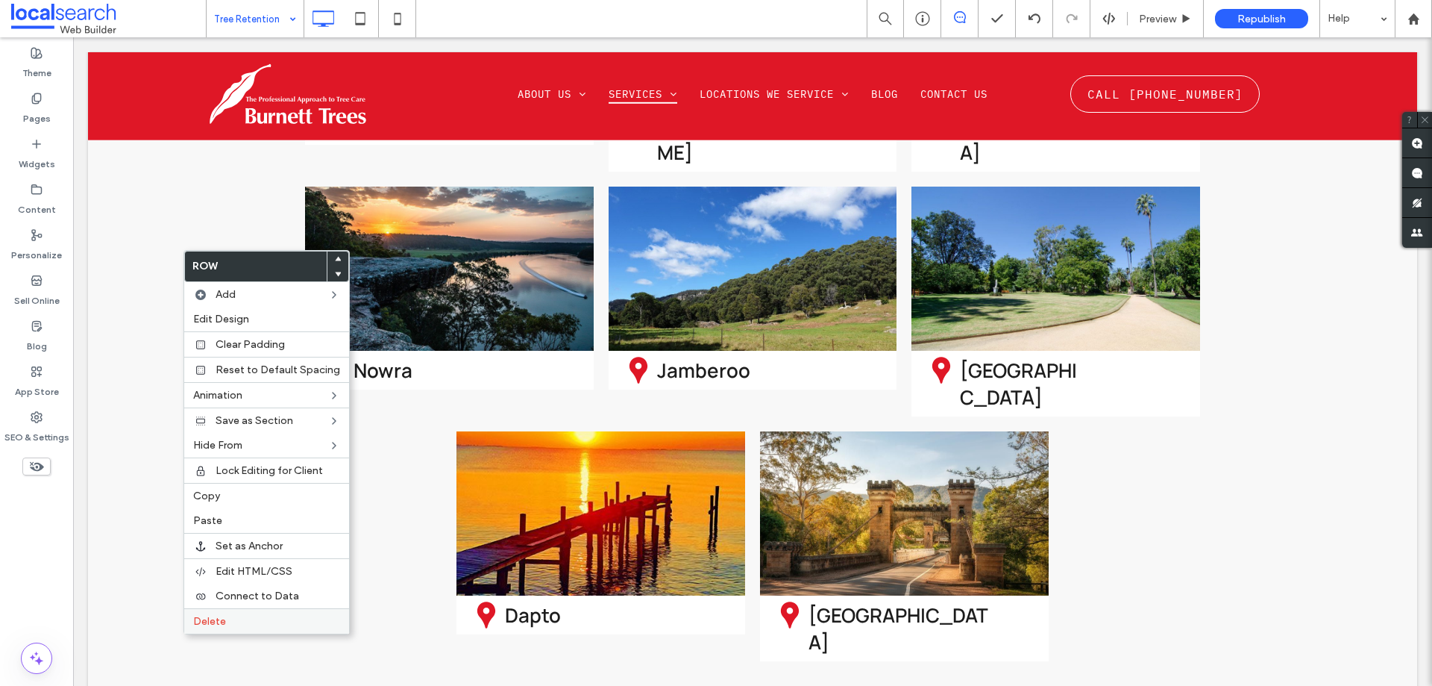
click at [206, 616] on span "Delete" at bounding box center [209, 621] width 33 height 13
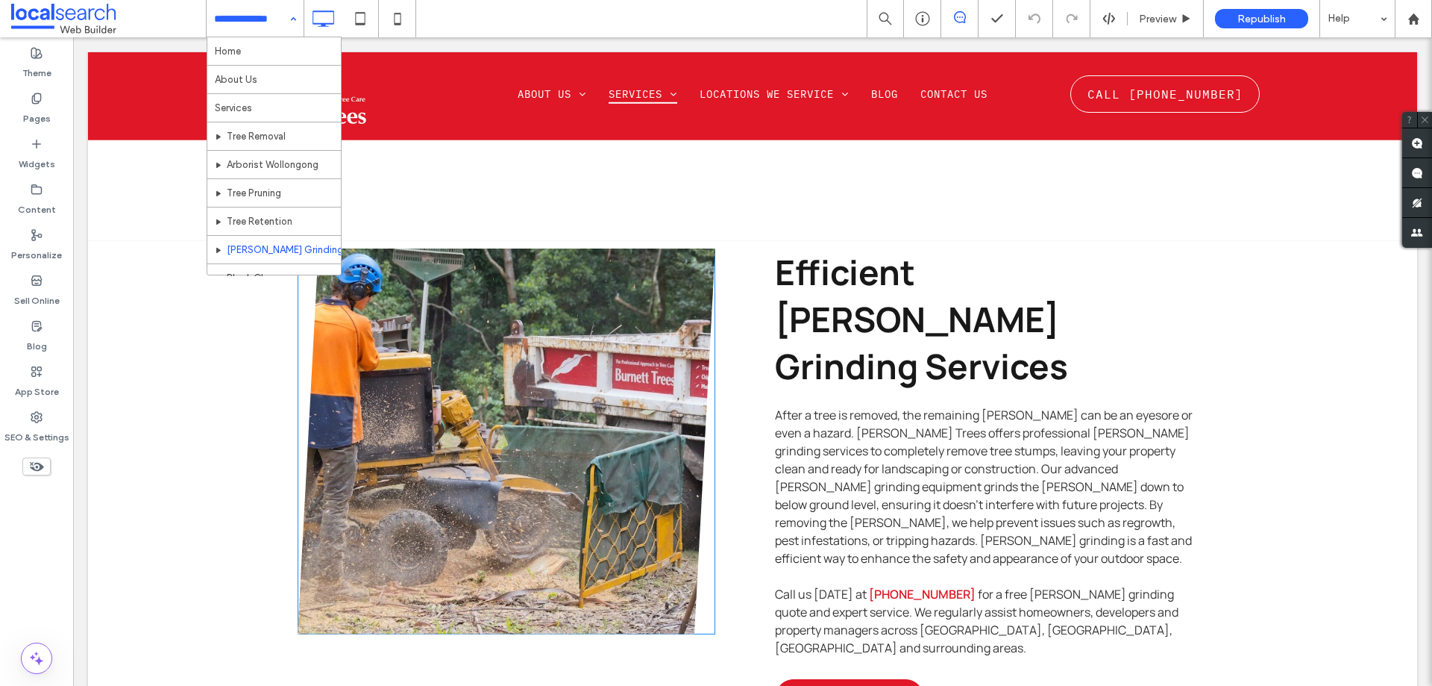
scroll to position [597, 0]
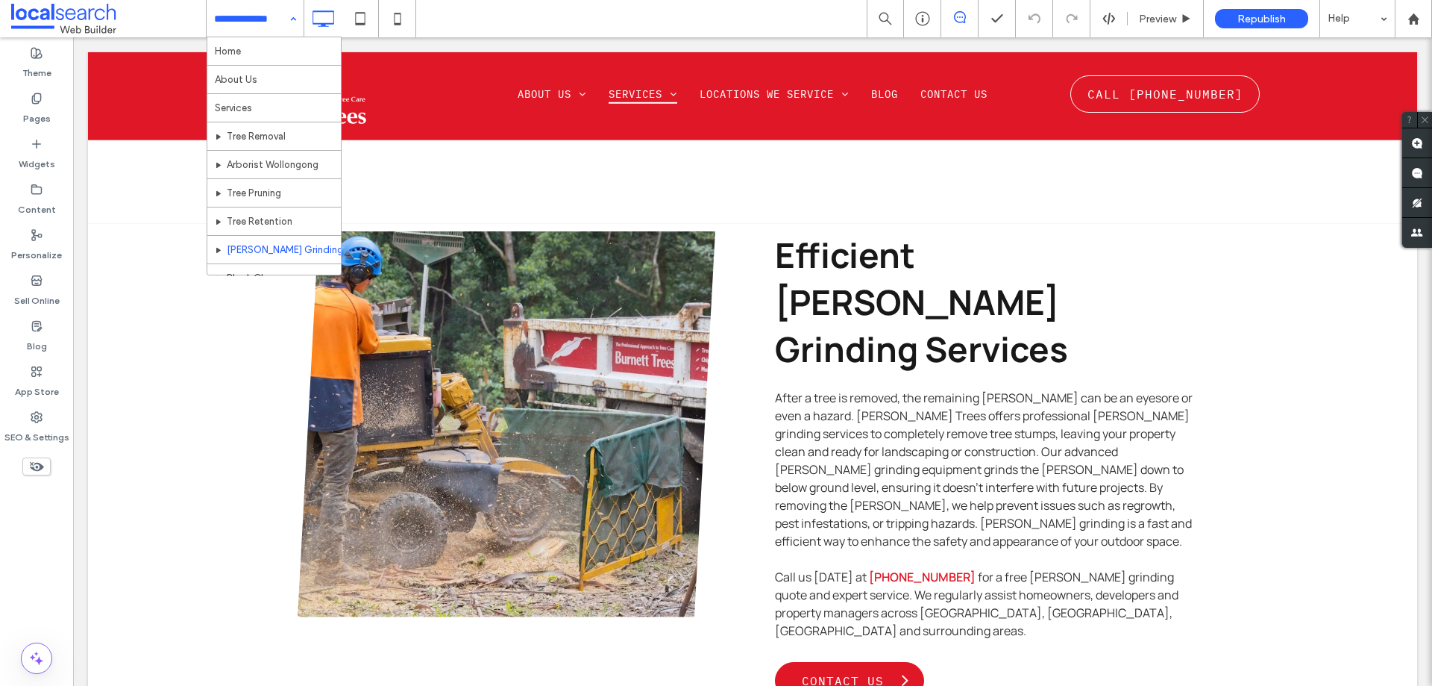
click at [289, 20] on div "Home About Us Services Tree Removal Arborist [GEOGRAPHIC_DATA] Tree Pruning Tre…" at bounding box center [255, 18] width 97 height 37
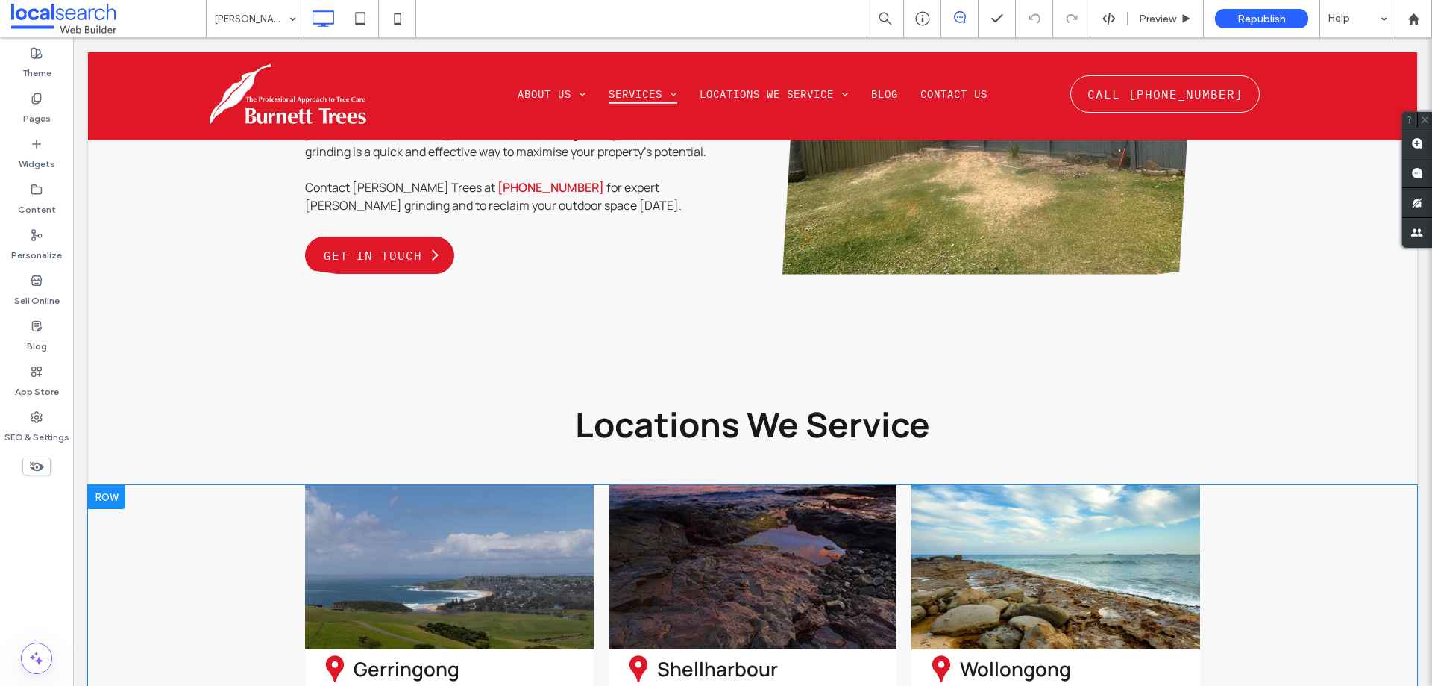
scroll to position [1716, 0]
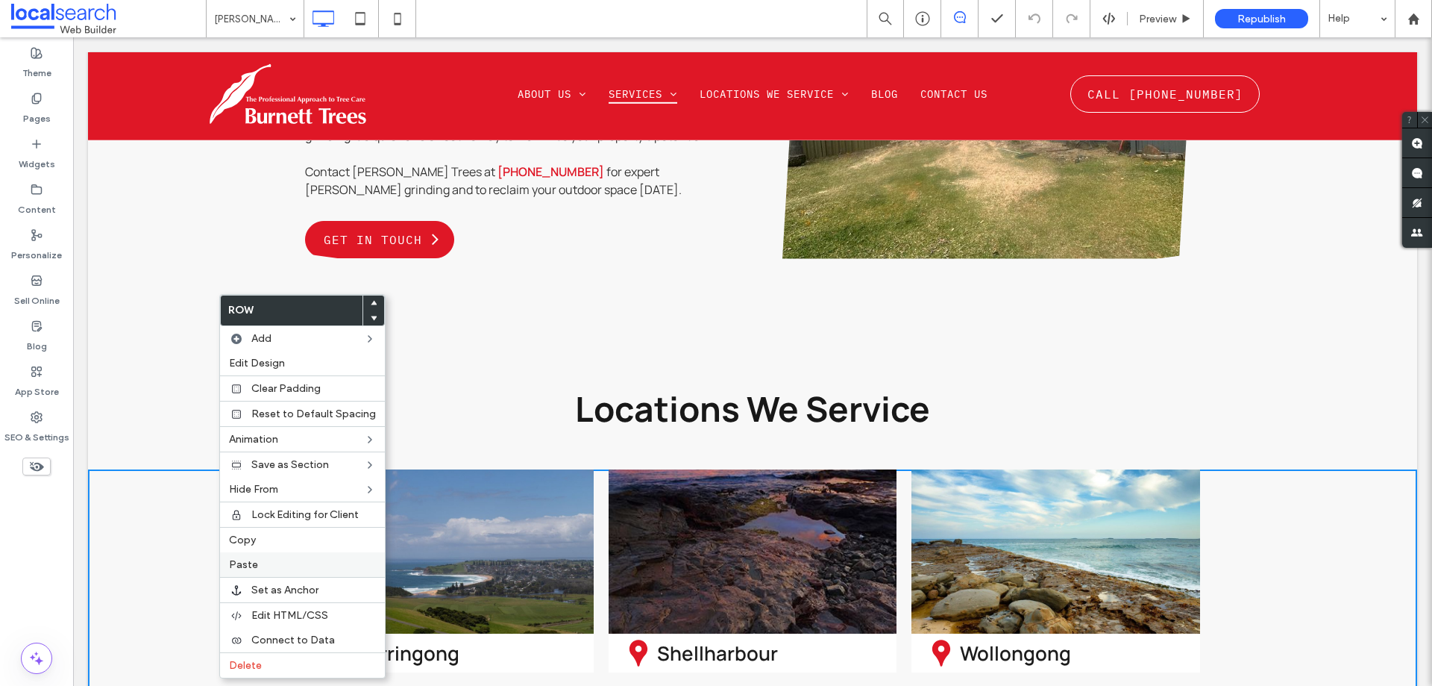
click at [242, 561] on span "Paste" at bounding box center [243, 564] width 29 height 13
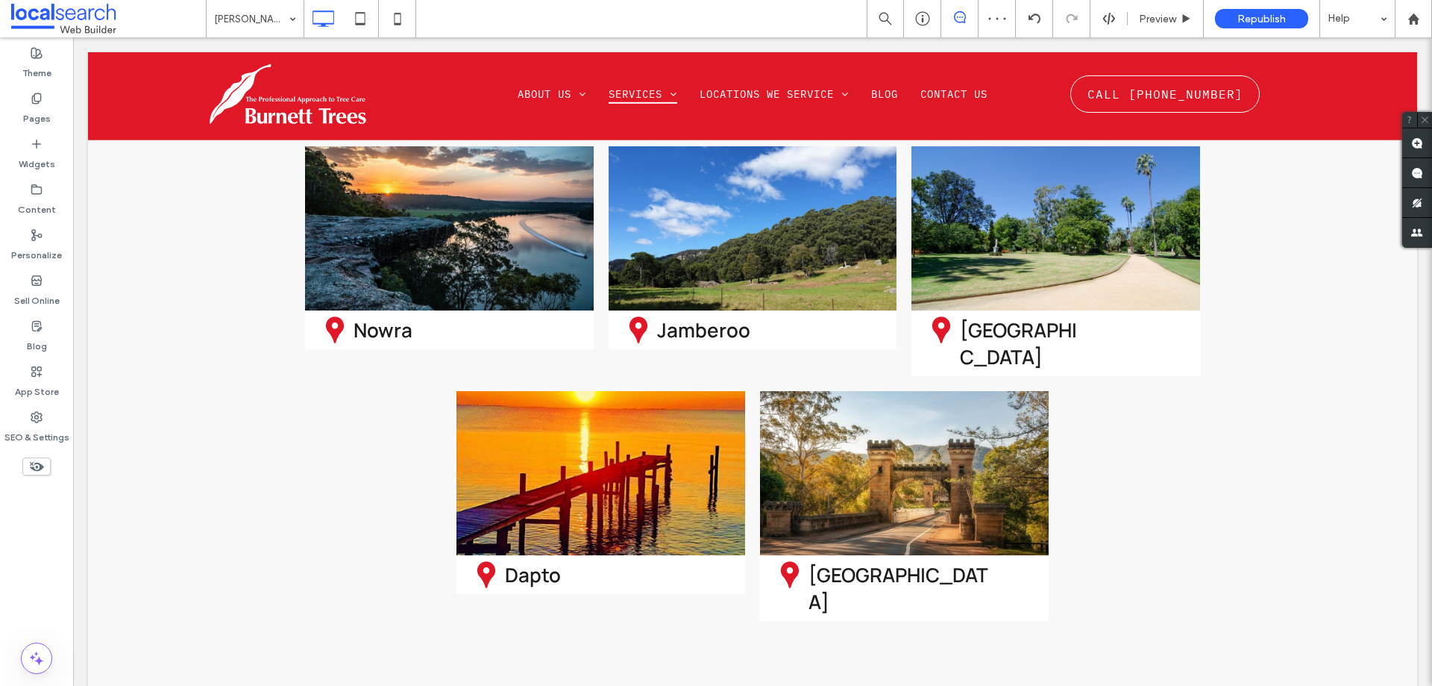
scroll to position [2685, 0]
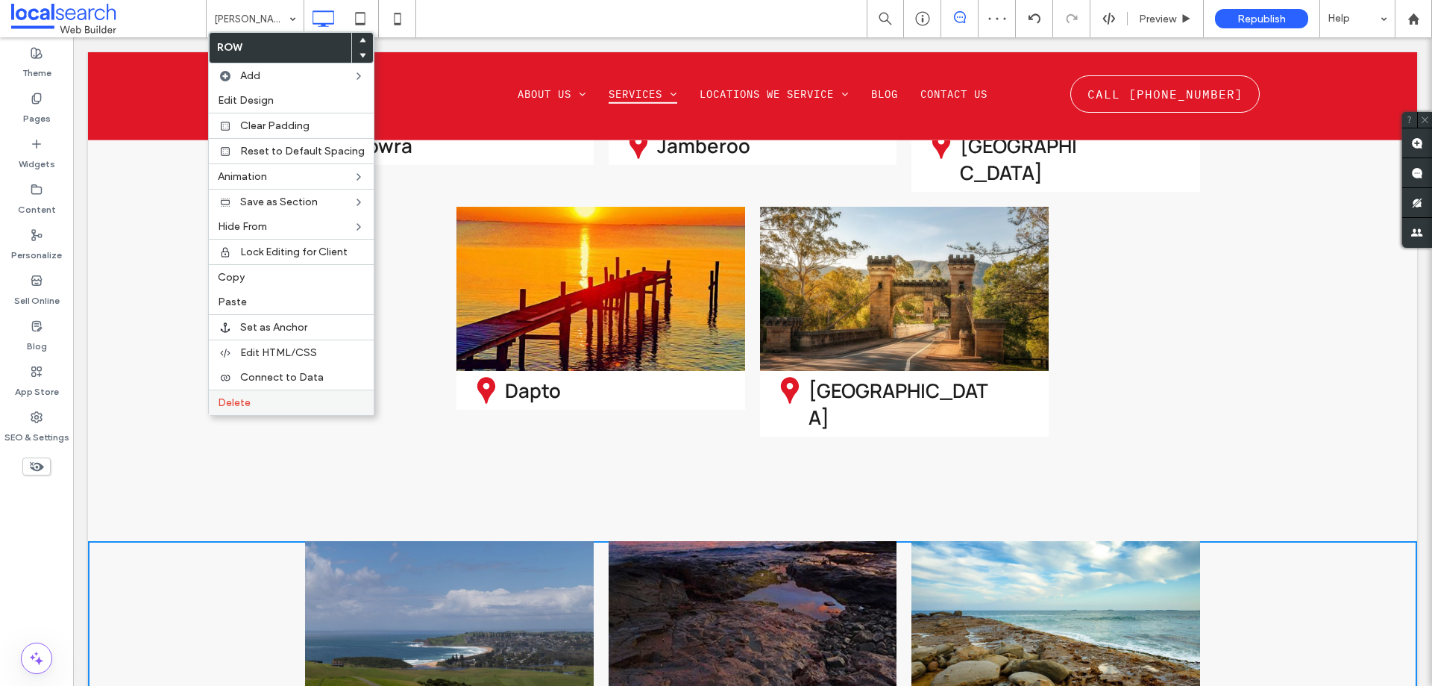
click at [224, 404] on span "Delete" at bounding box center [234, 402] width 33 height 13
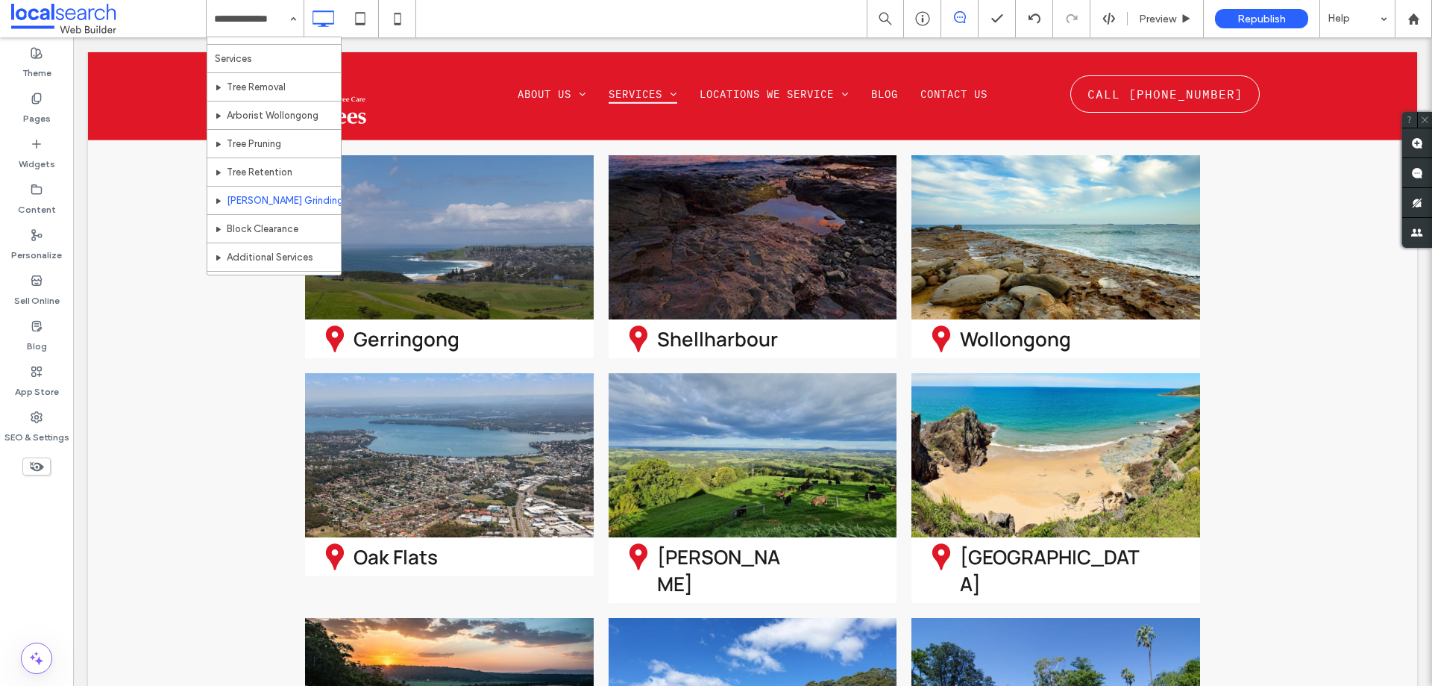
scroll to position [75, 0]
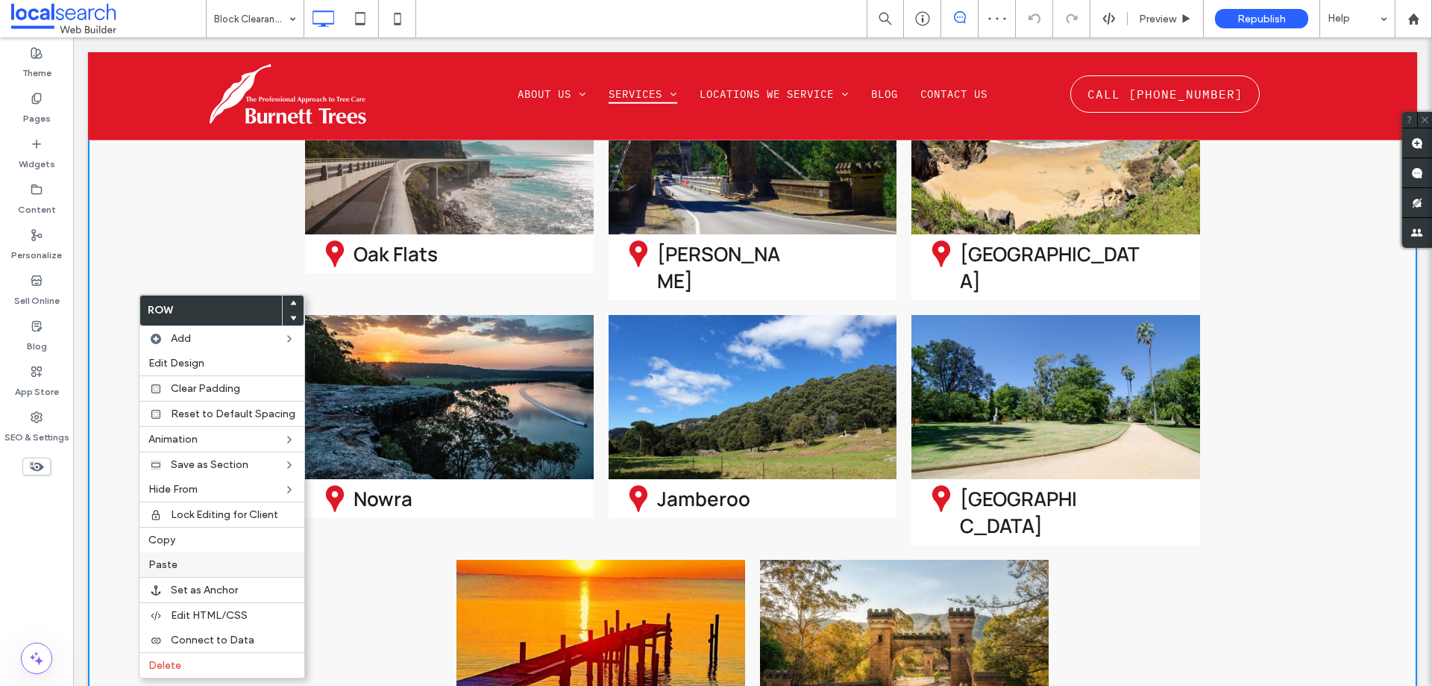
click at [178, 565] on label "Paste" at bounding box center [221, 564] width 147 height 13
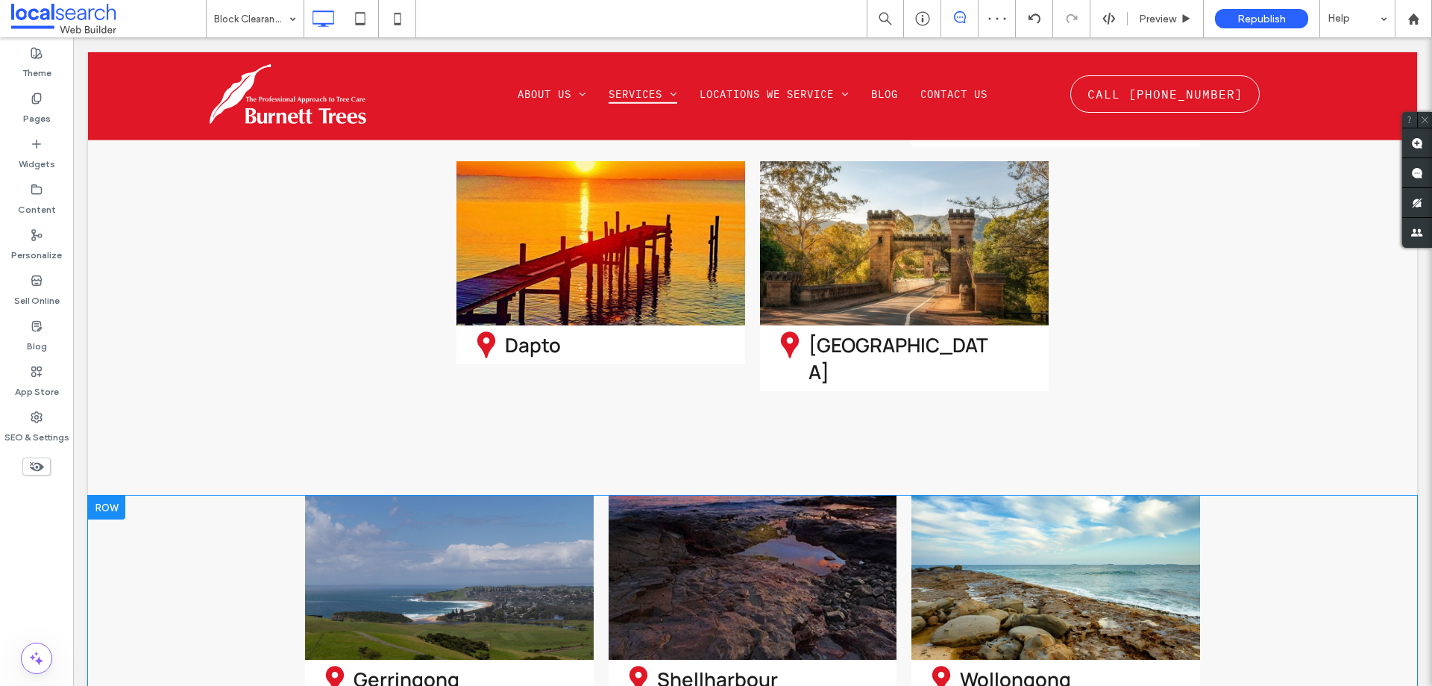
scroll to position [2554, 0]
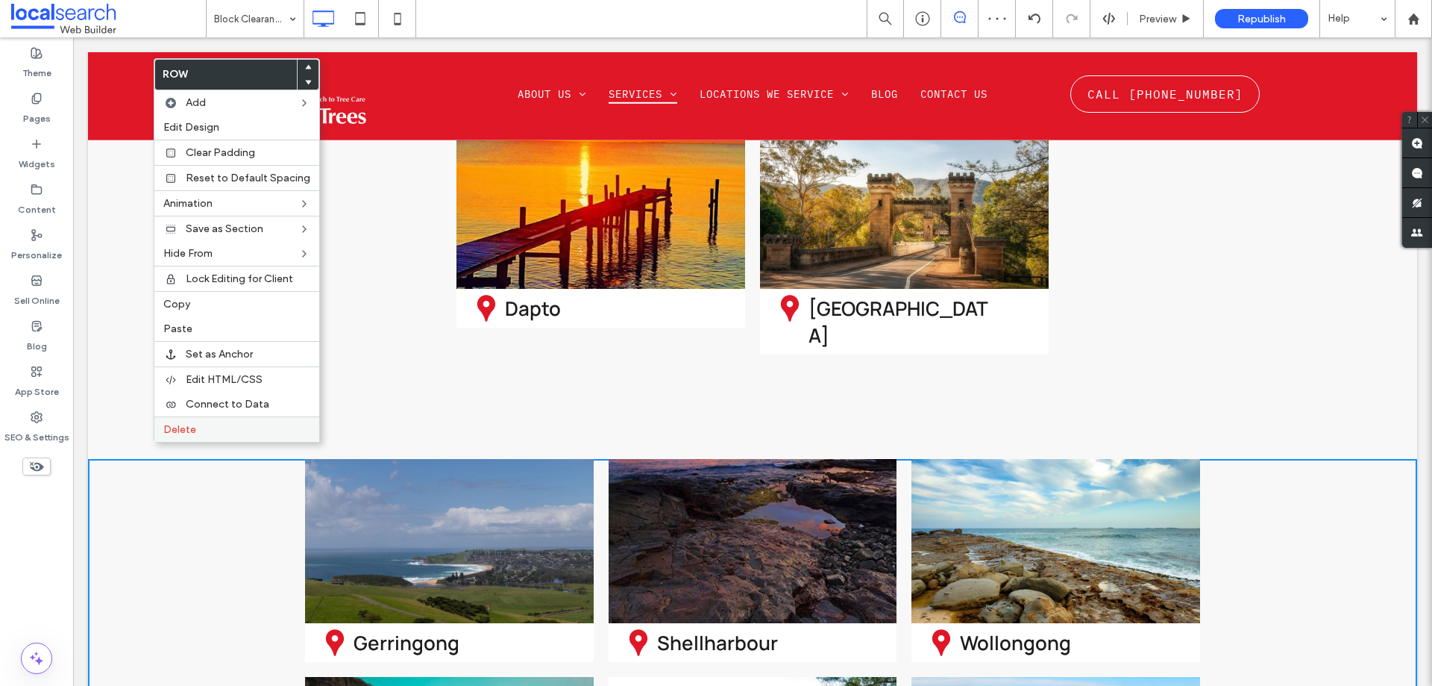
click at [174, 431] on span "Delete" at bounding box center [179, 429] width 33 height 13
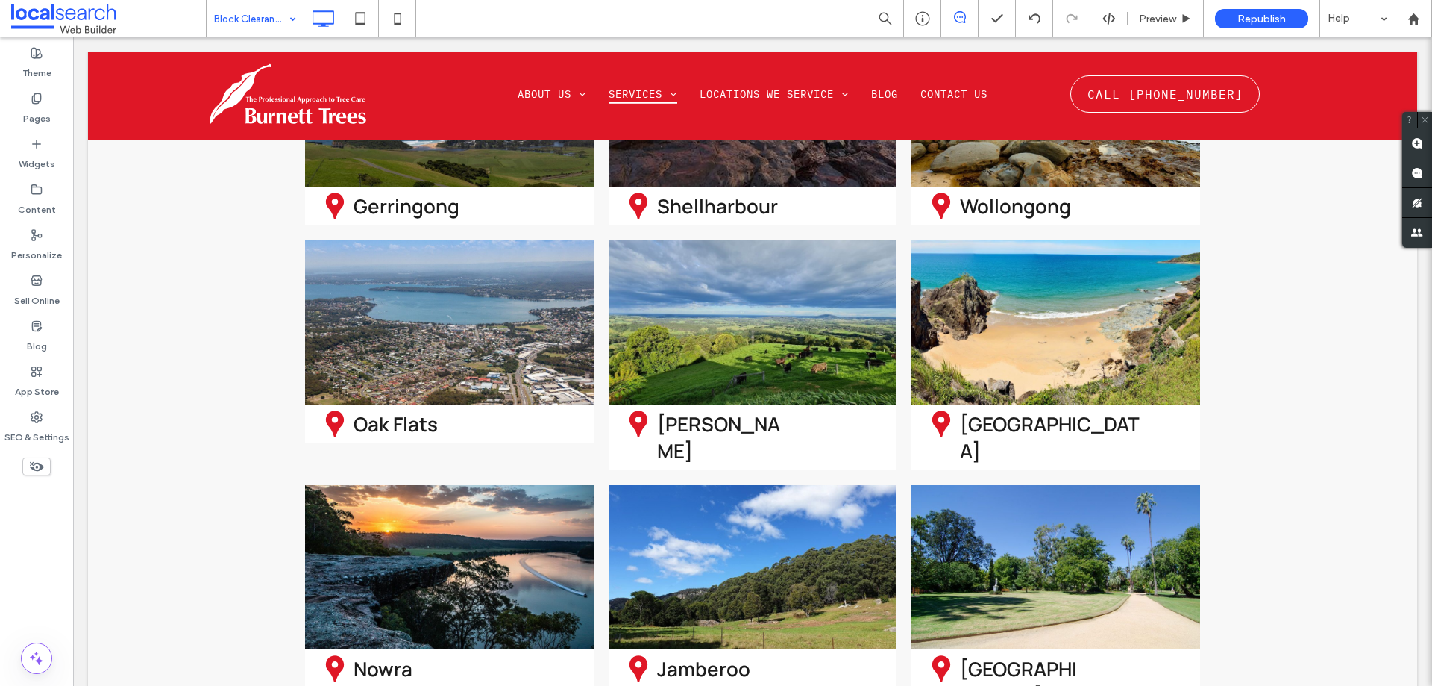
scroll to position [1567, 0]
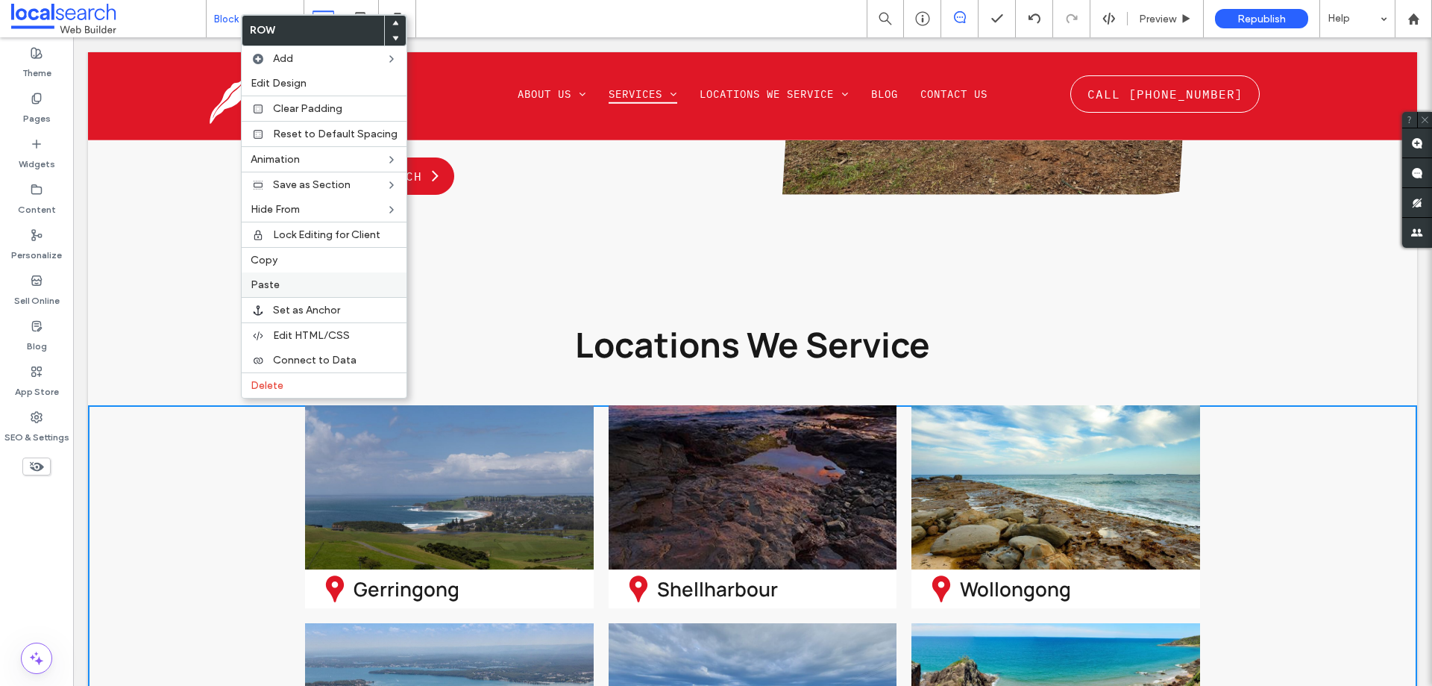
click at [270, 289] on span "Paste" at bounding box center [265, 284] width 29 height 13
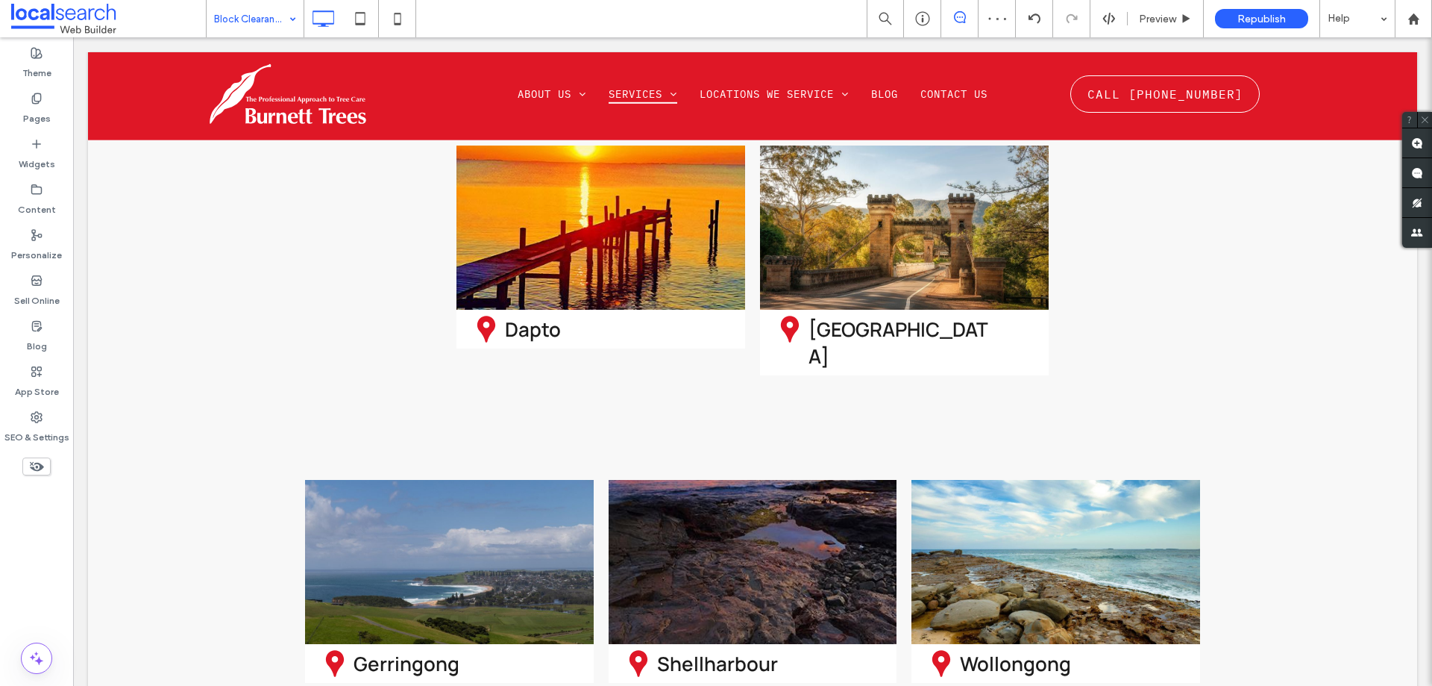
scroll to position [2536, 0]
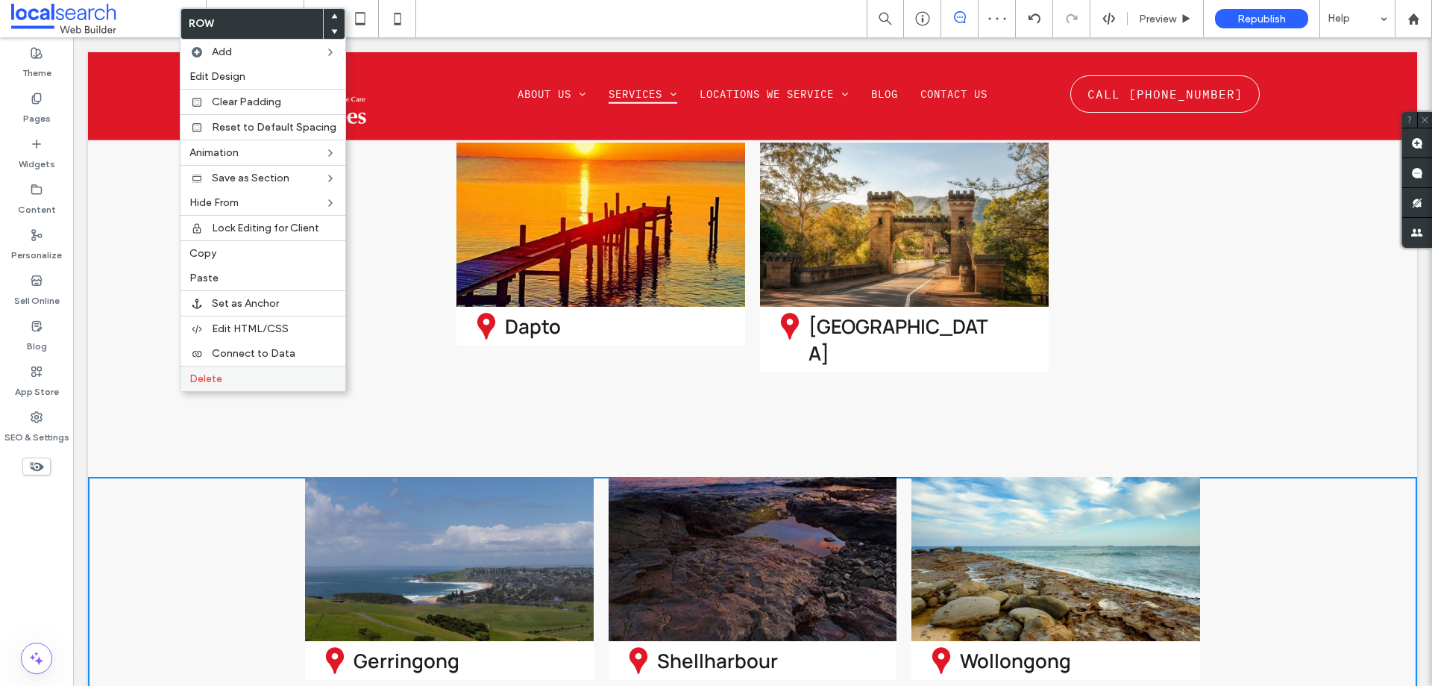
click at [189, 384] on span "Delete" at bounding box center [205, 378] width 33 height 13
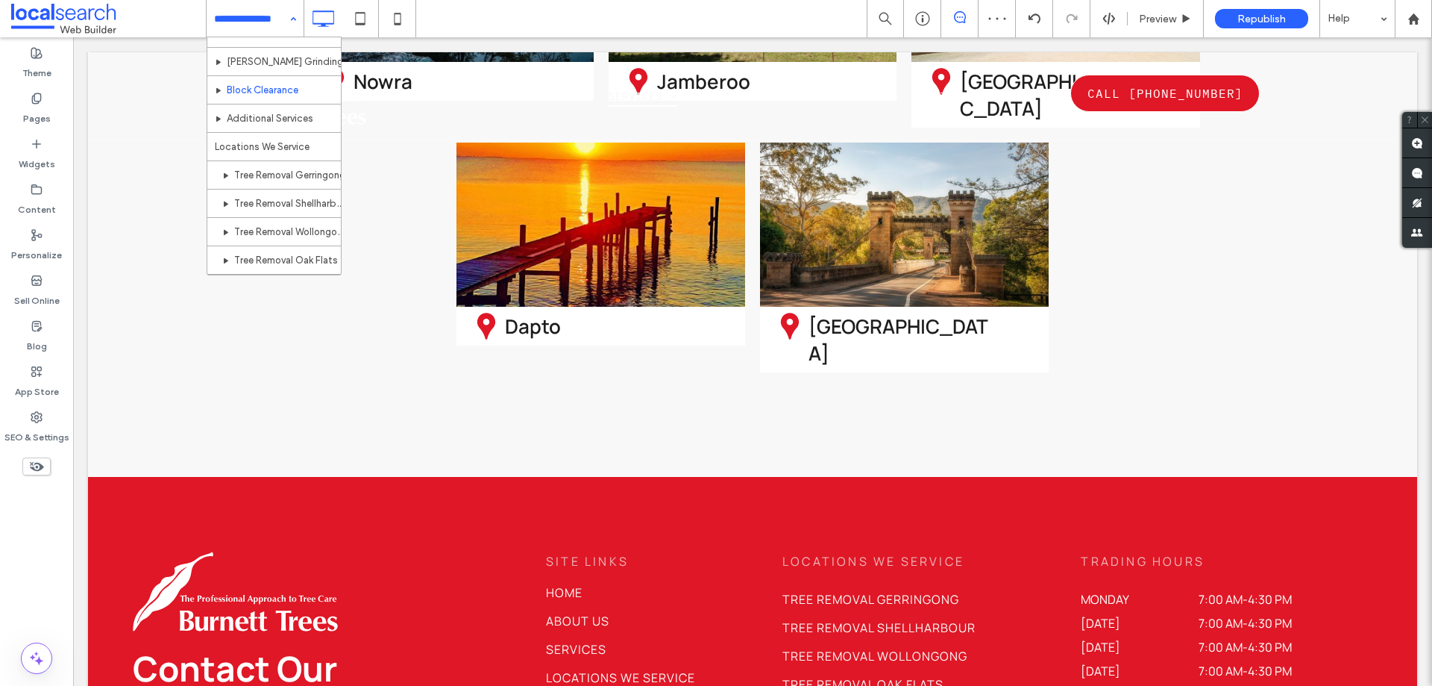
scroll to position [224, 0]
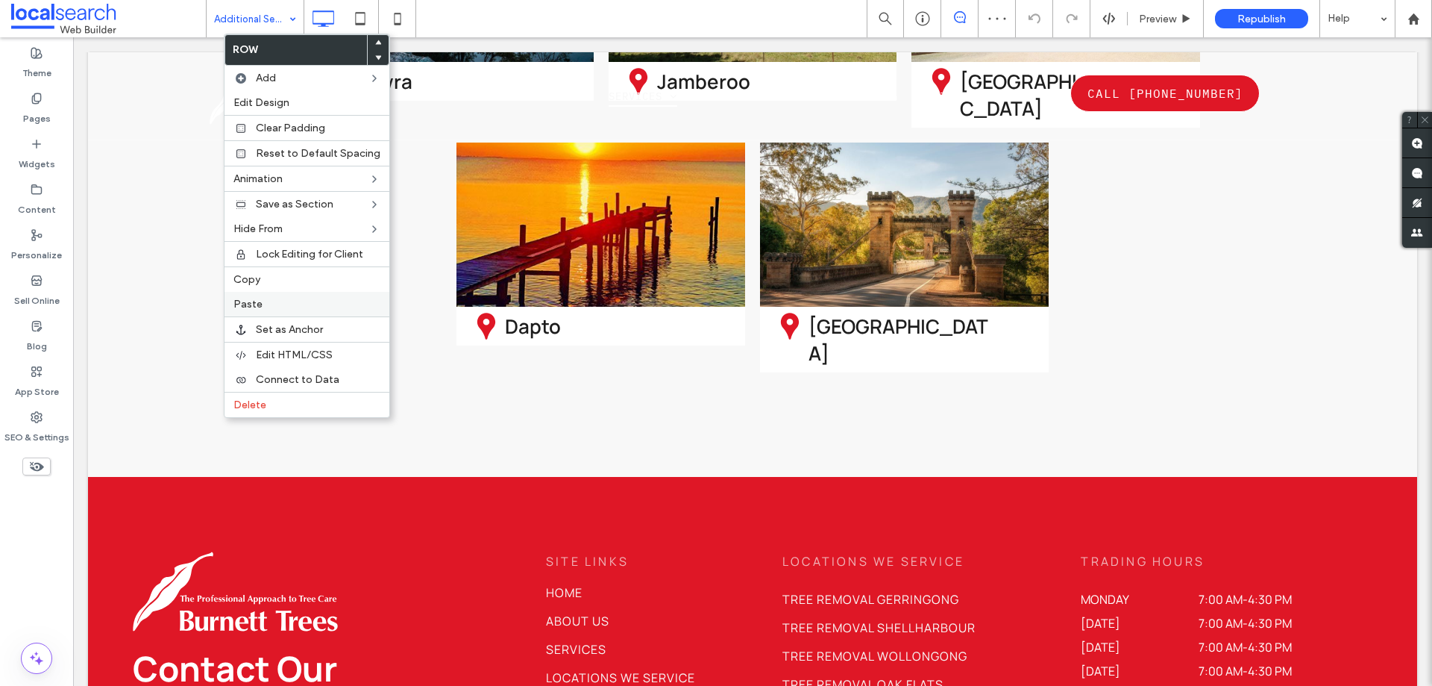
click at [263, 299] on label "Paste" at bounding box center [306, 304] width 147 height 13
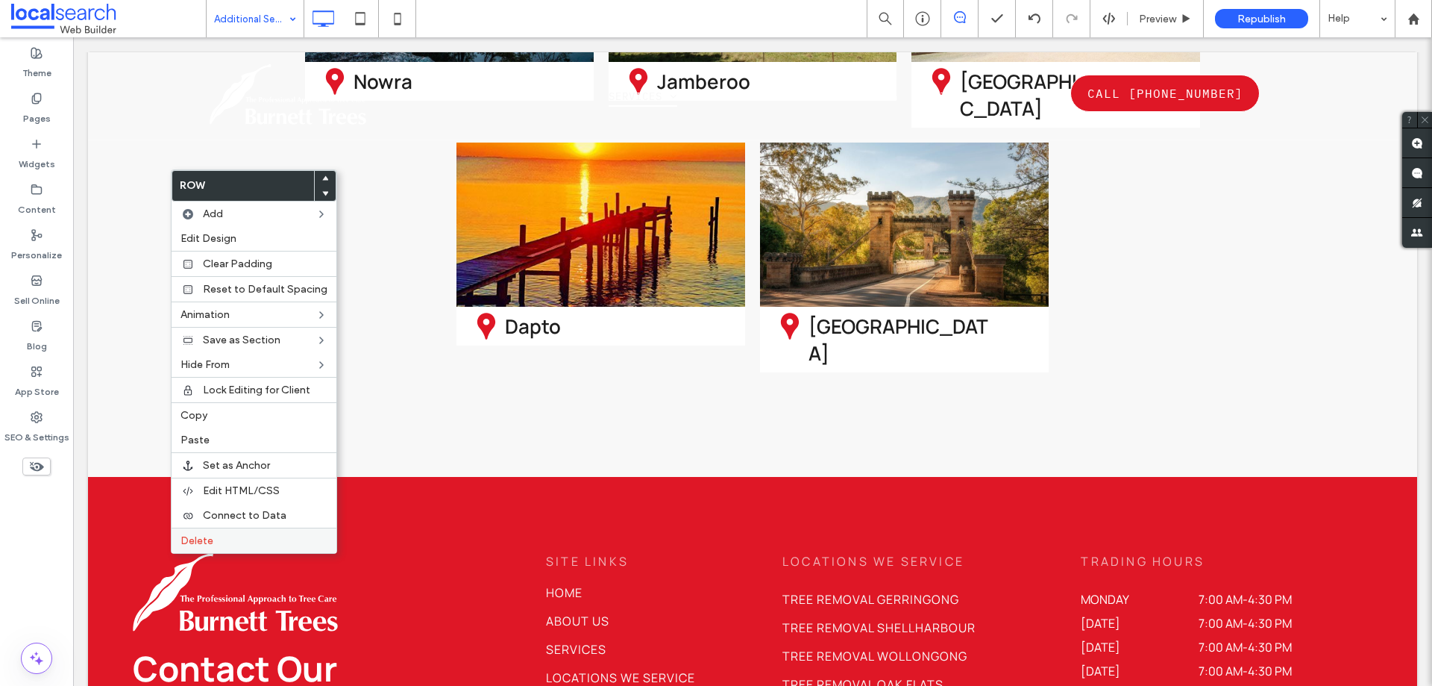
click at [189, 536] on span "Delete" at bounding box center [197, 540] width 33 height 13
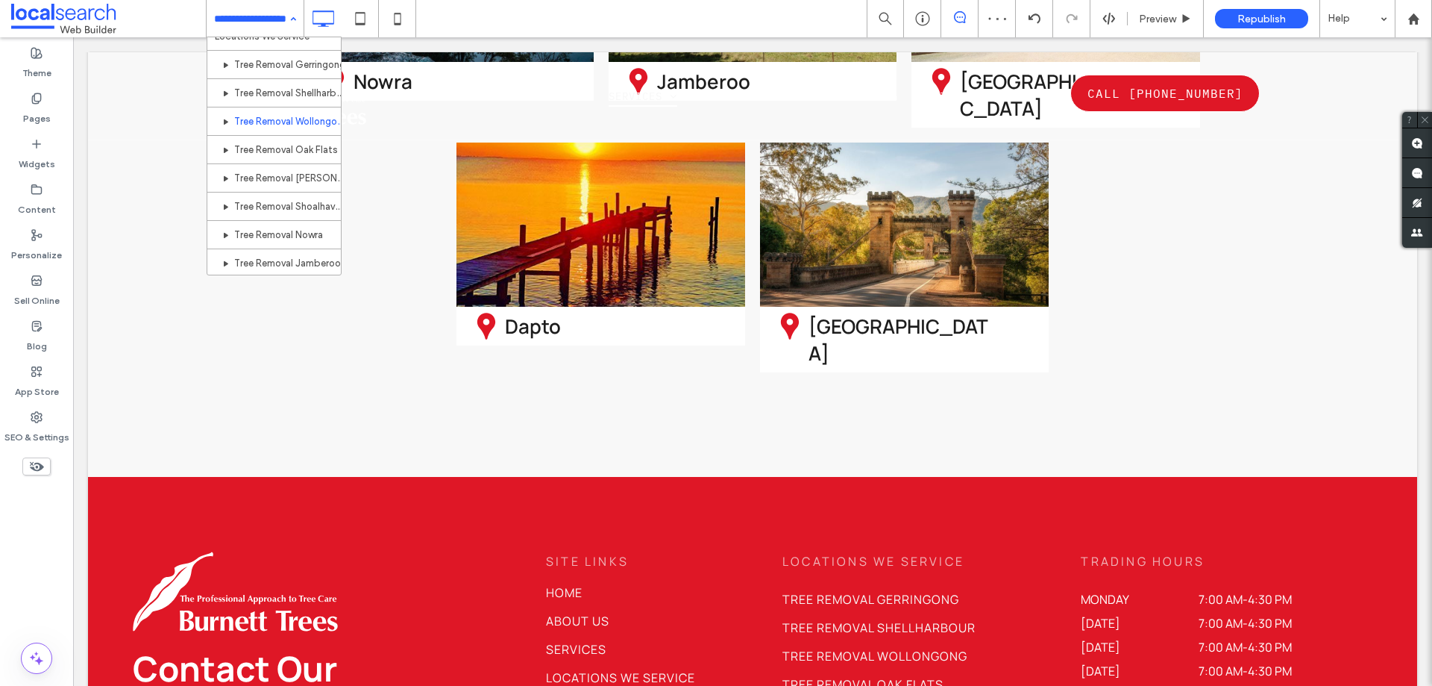
scroll to position [224, 0]
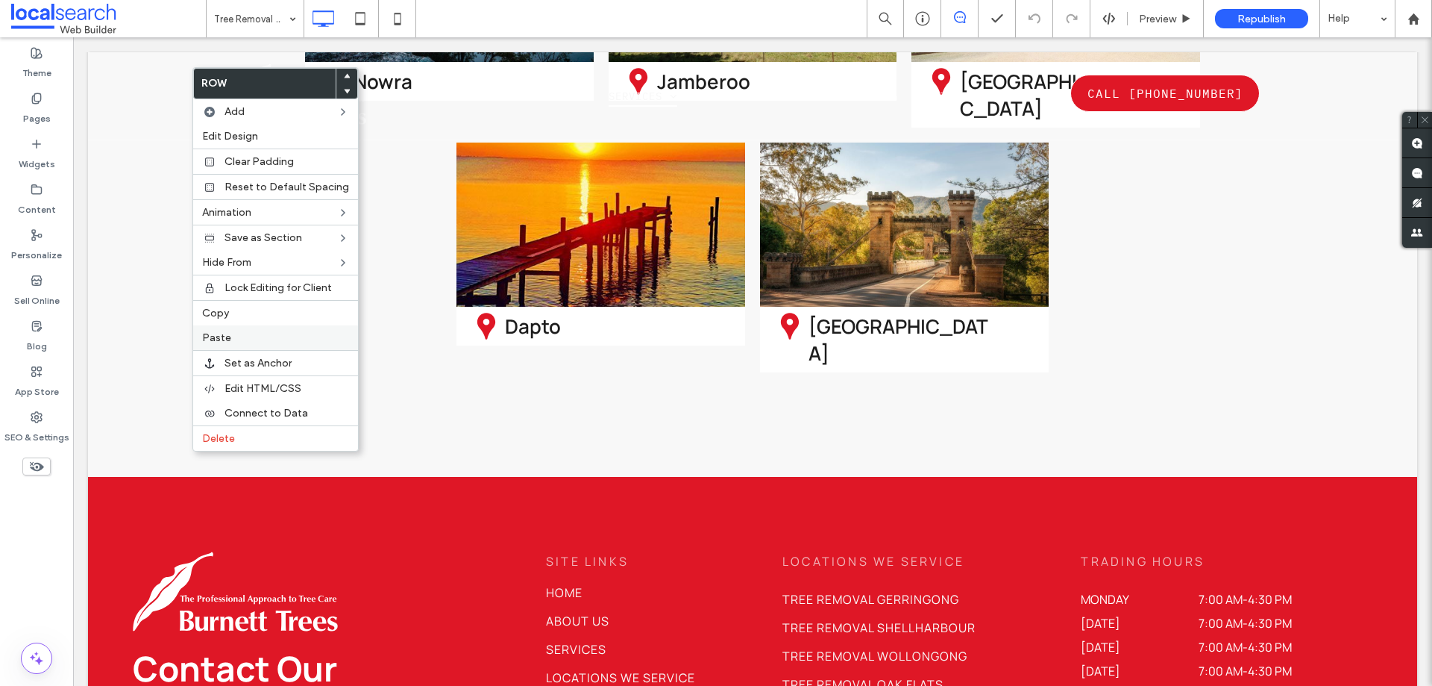
click at [225, 343] on span "Paste" at bounding box center [216, 337] width 29 height 13
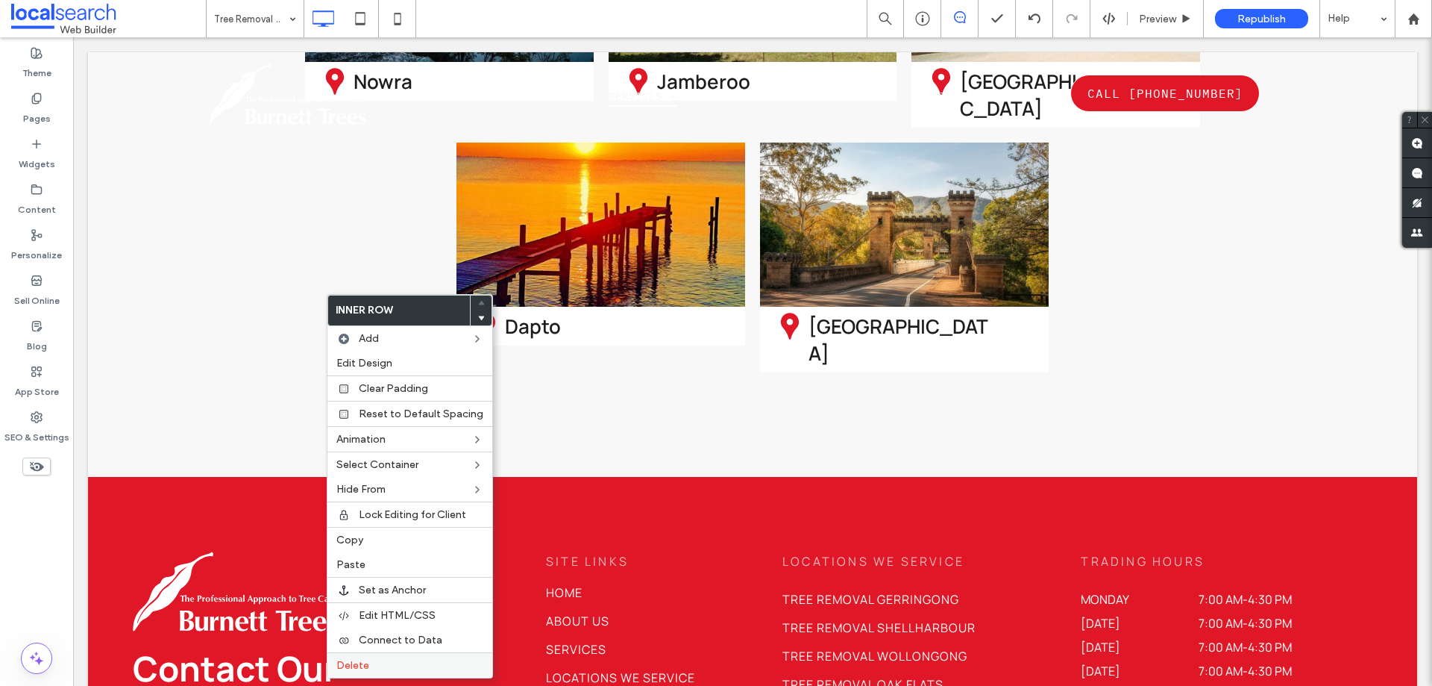
click at [386, 662] on label "Delete" at bounding box center [409, 665] width 147 height 13
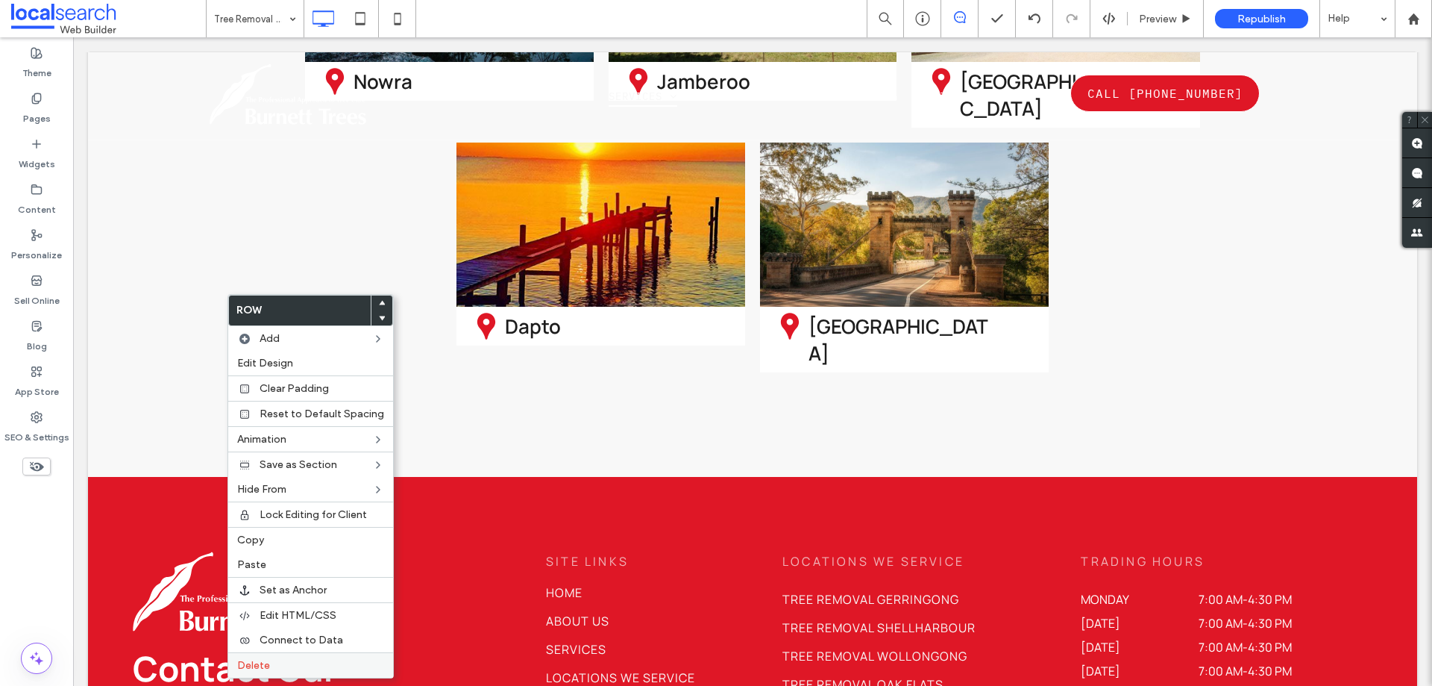
click at [241, 668] on span "Delete" at bounding box center [253, 665] width 33 height 13
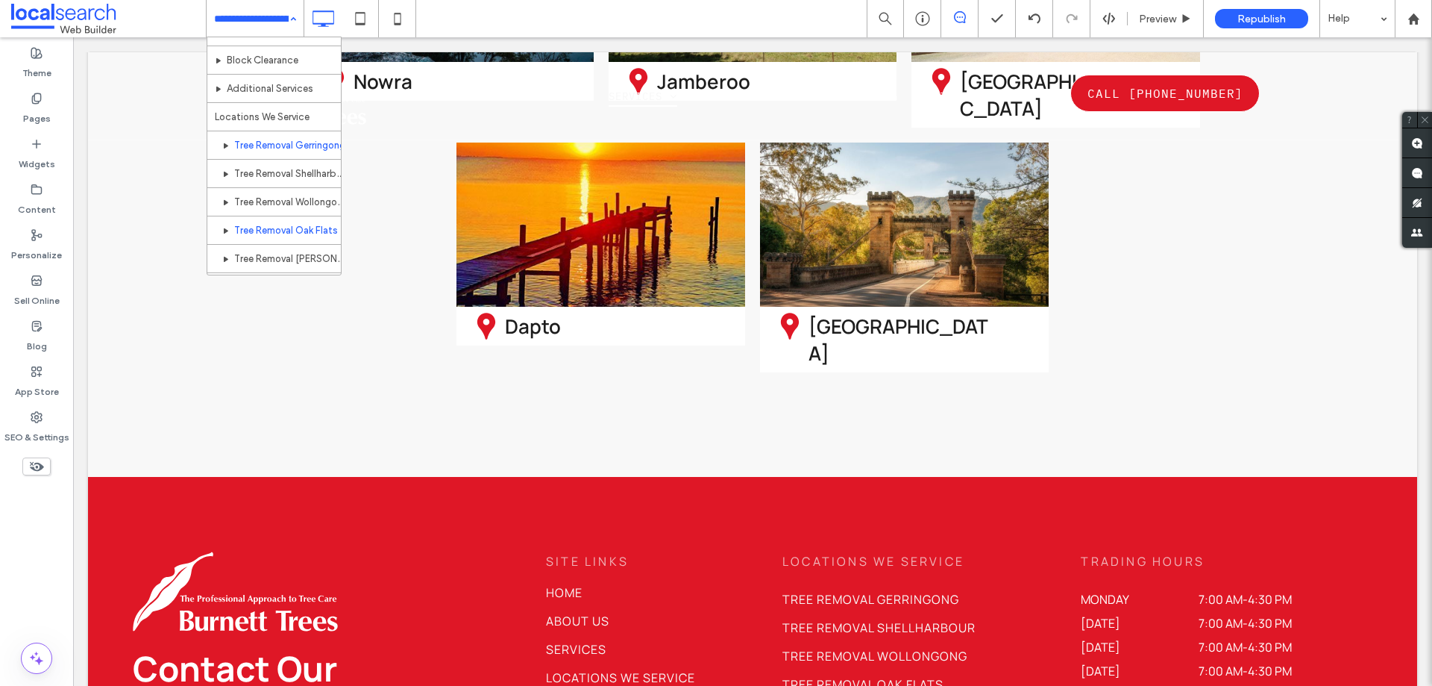
scroll to position [217, 0]
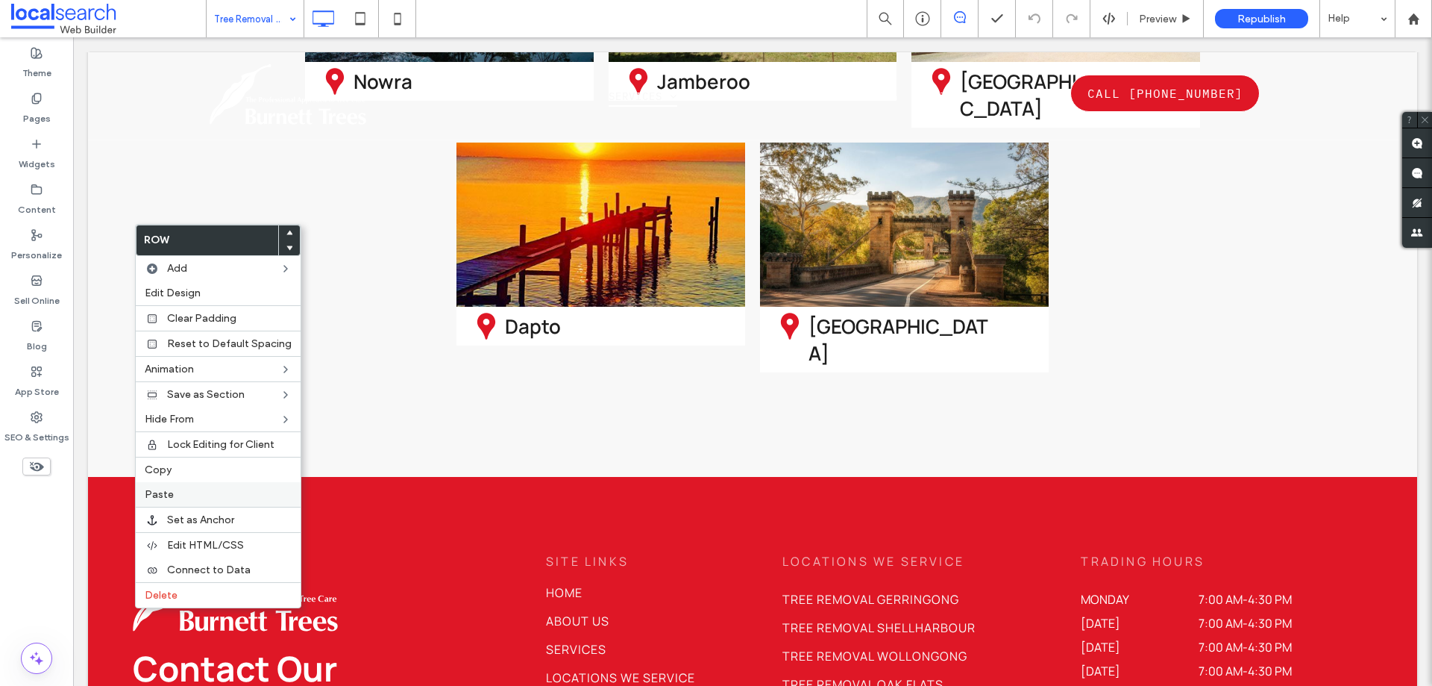
click at [248, 504] on div "Paste" at bounding box center [218, 494] width 165 height 25
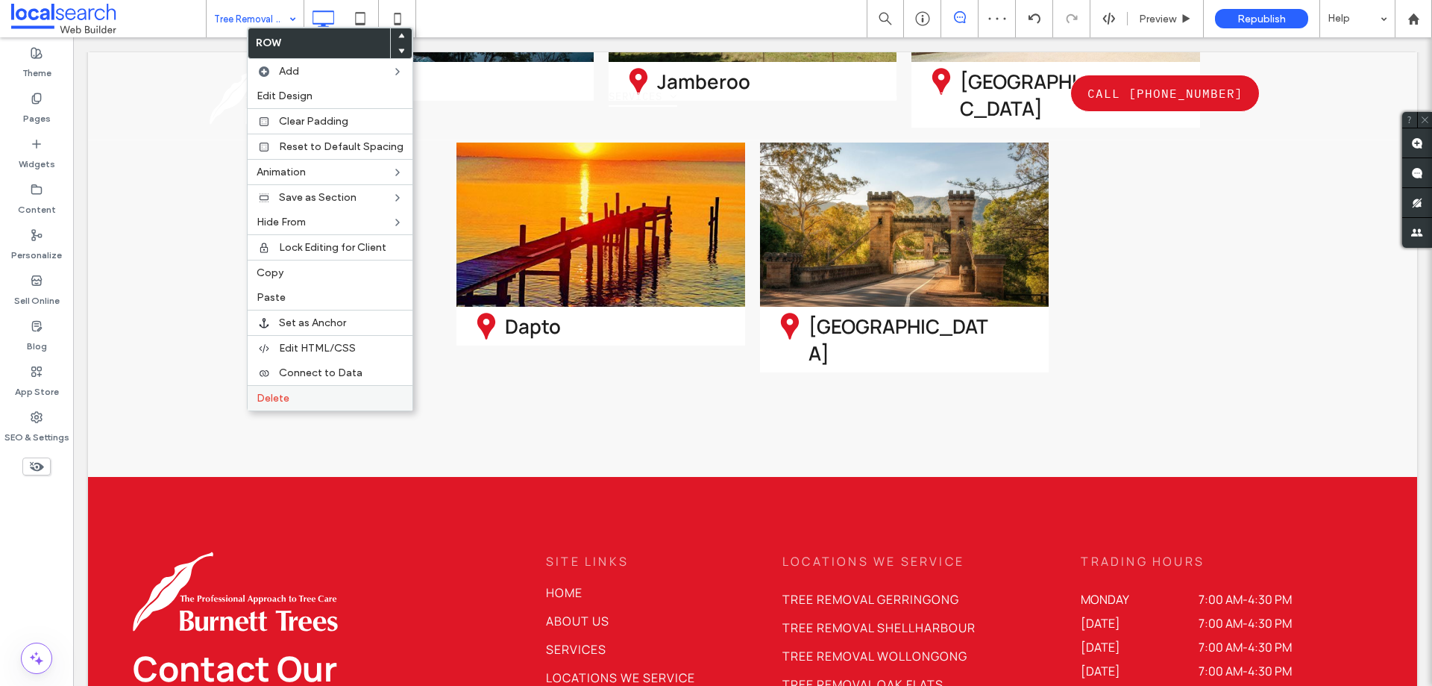
click at [277, 386] on div "Delete" at bounding box center [330, 397] width 165 height 25
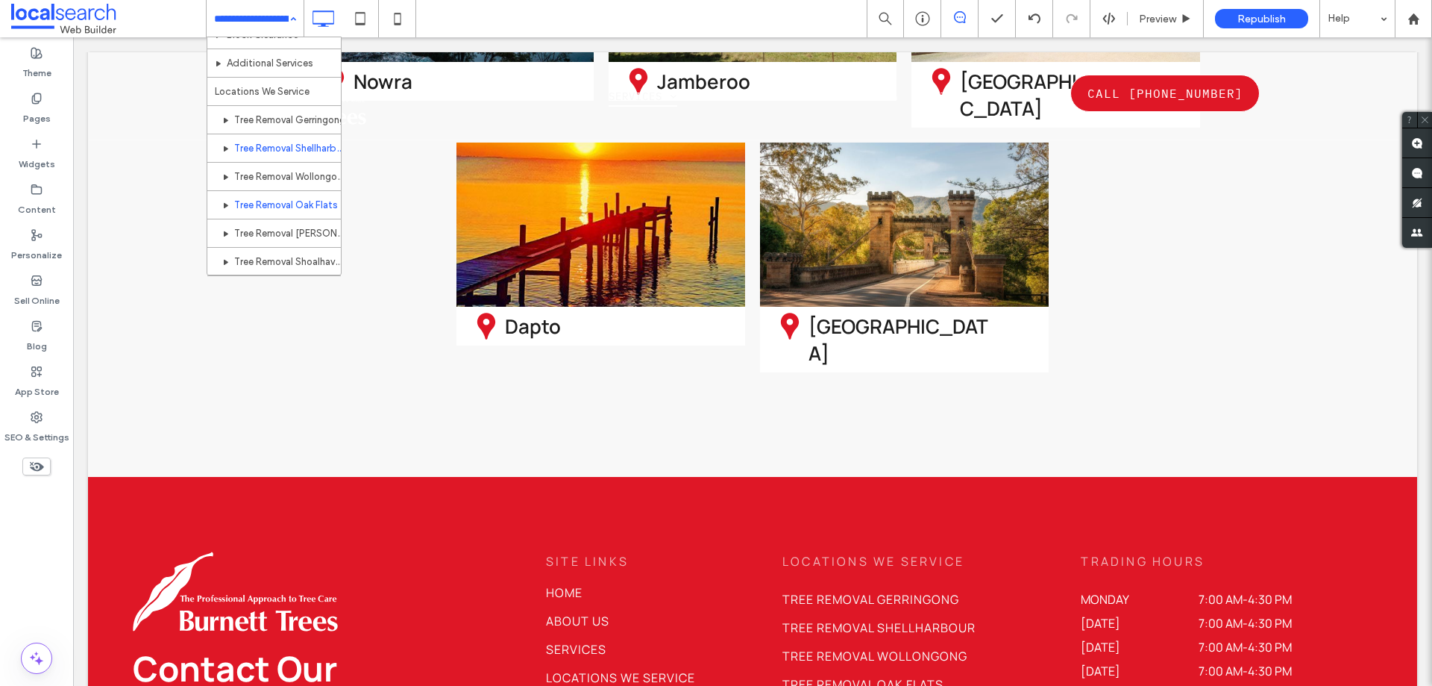
scroll to position [224, 0]
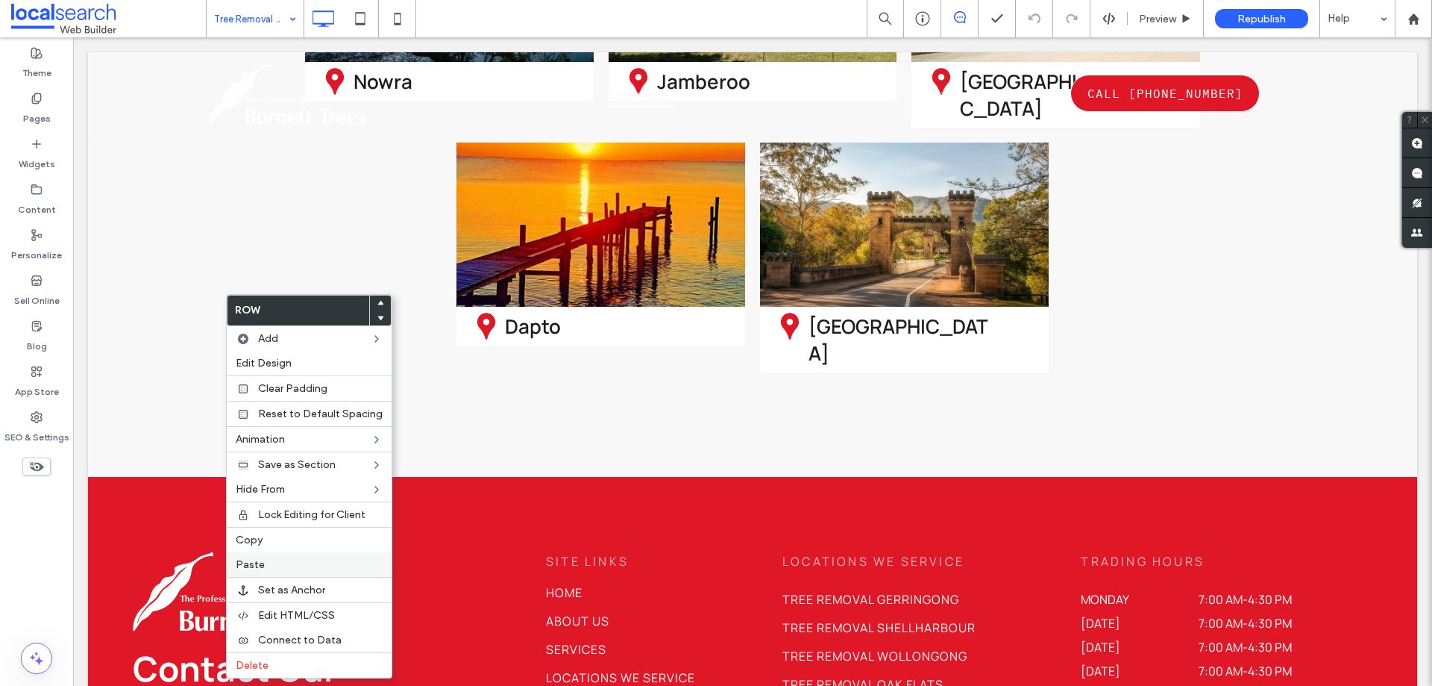
click at [296, 573] on div "Paste" at bounding box center [309, 564] width 165 height 25
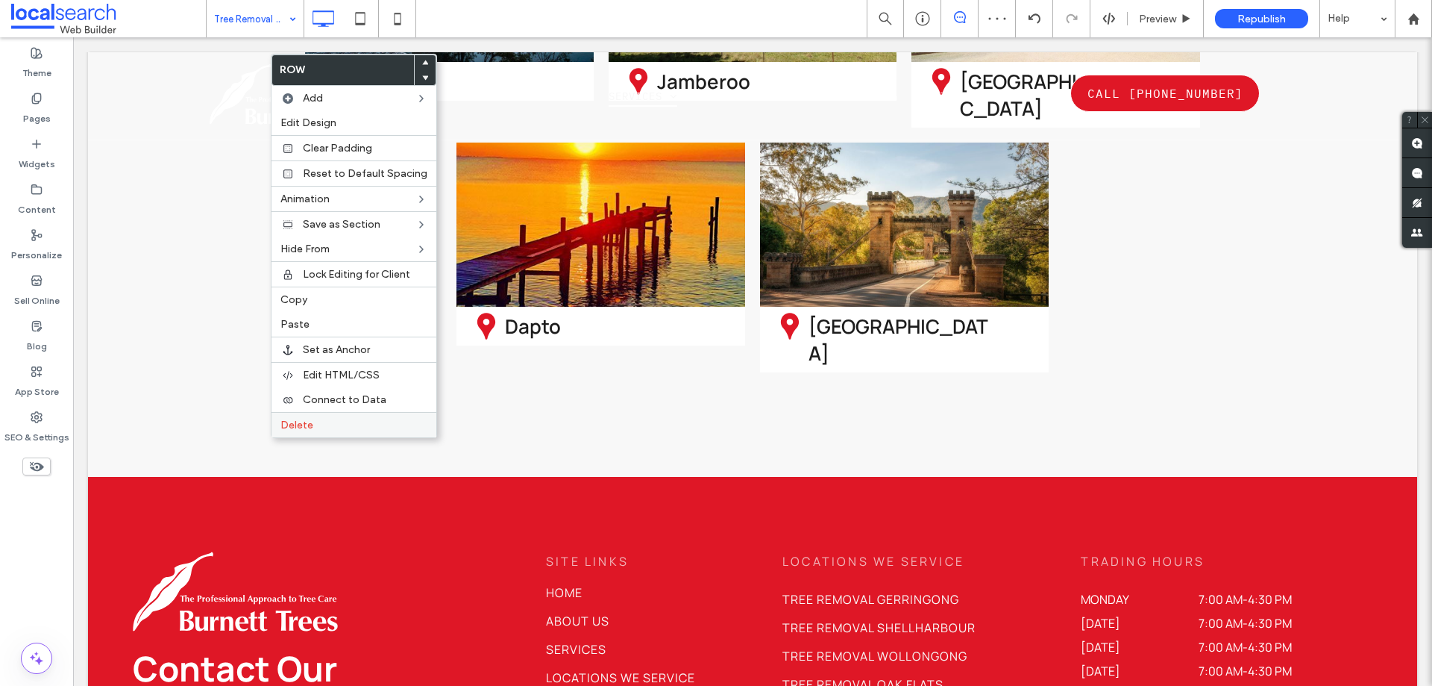
click at [301, 419] on span "Delete" at bounding box center [296, 424] width 33 height 13
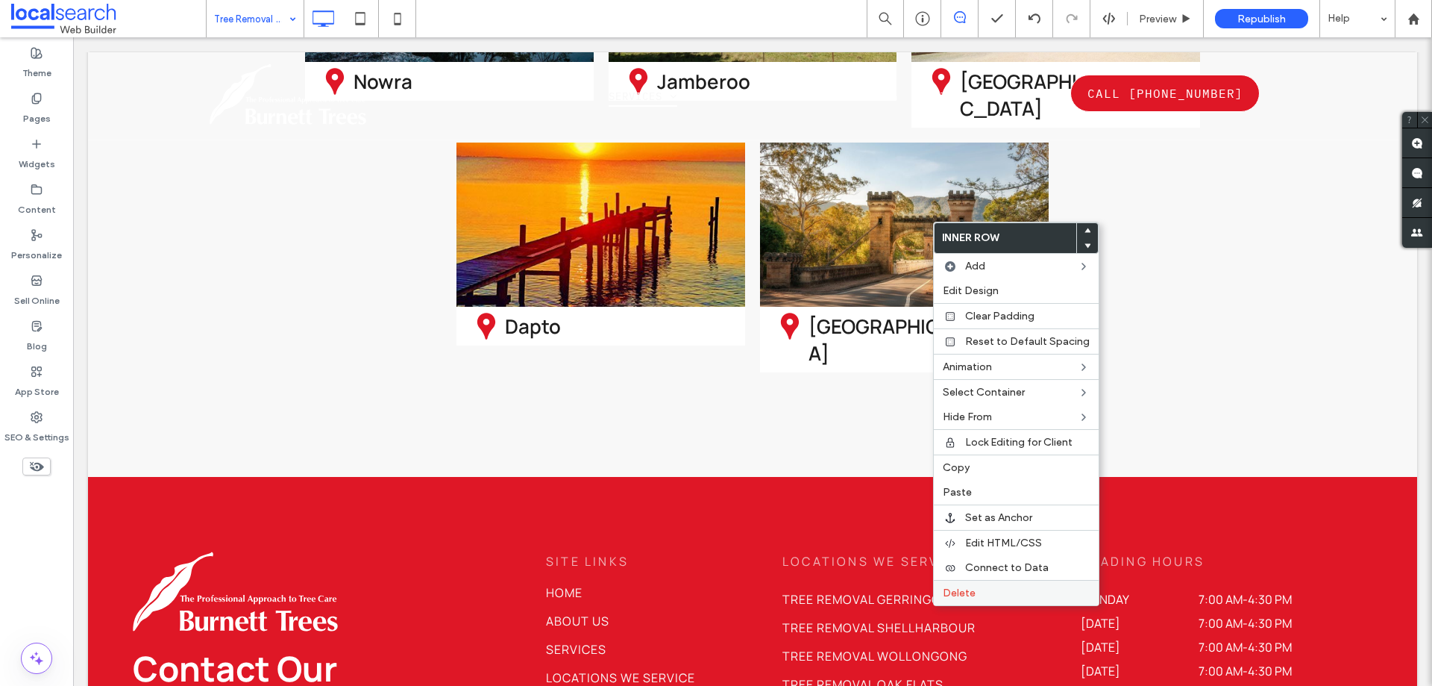
click at [1014, 590] on label "Delete" at bounding box center [1016, 592] width 147 height 13
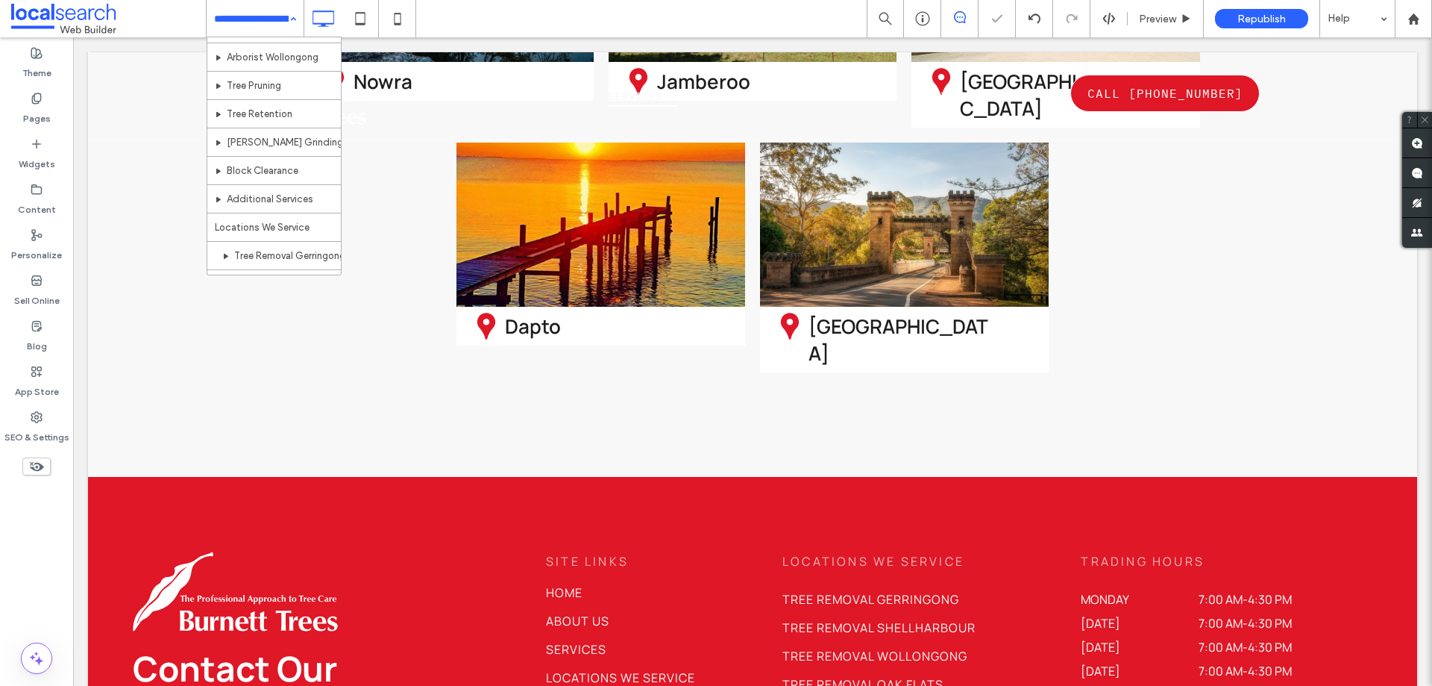
scroll to position [149, 0]
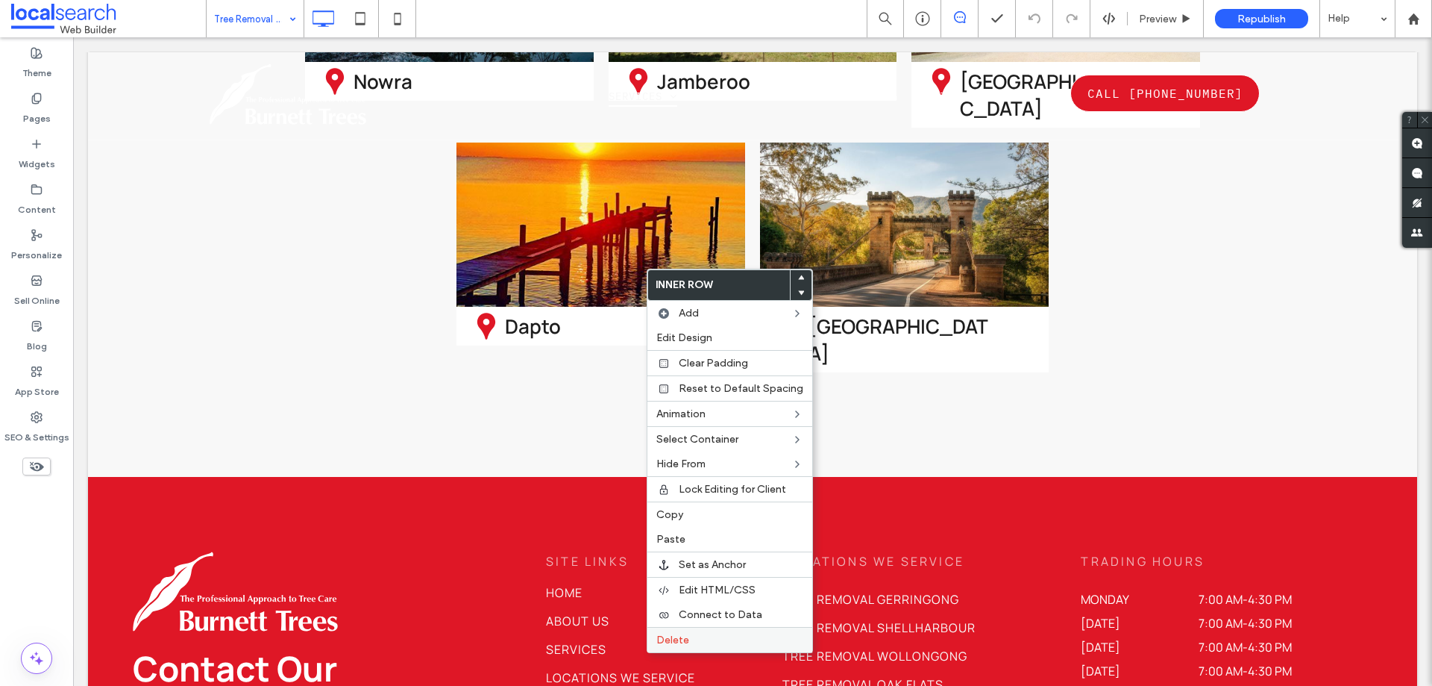
click at [730, 634] on label "Delete" at bounding box center [729, 639] width 147 height 13
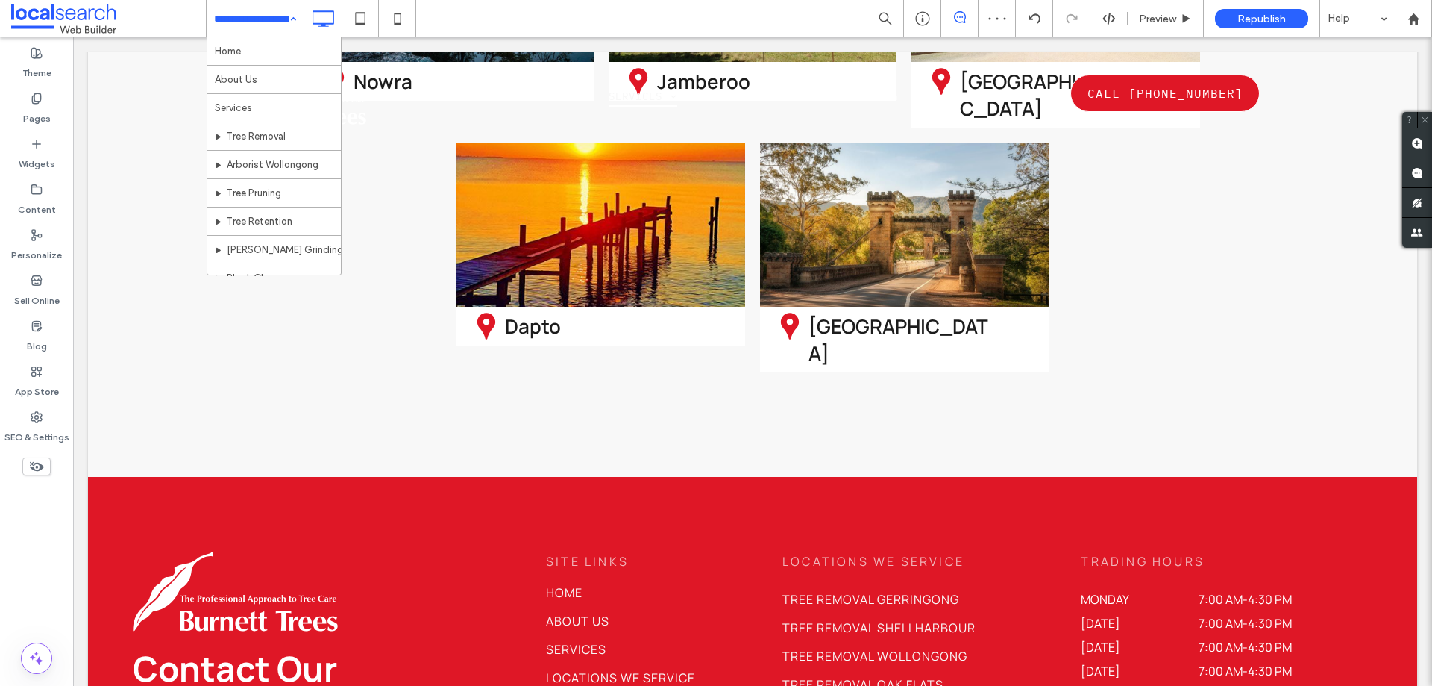
click at [291, 18] on div "Home About Us Services Tree Removal Arborist Wollongong Tree Pruning Tree Reten…" at bounding box center [255, 18] width 97 height 37
click at [43, 107] on label "Pages" at bounding box center [37, 114] width 28 height 21
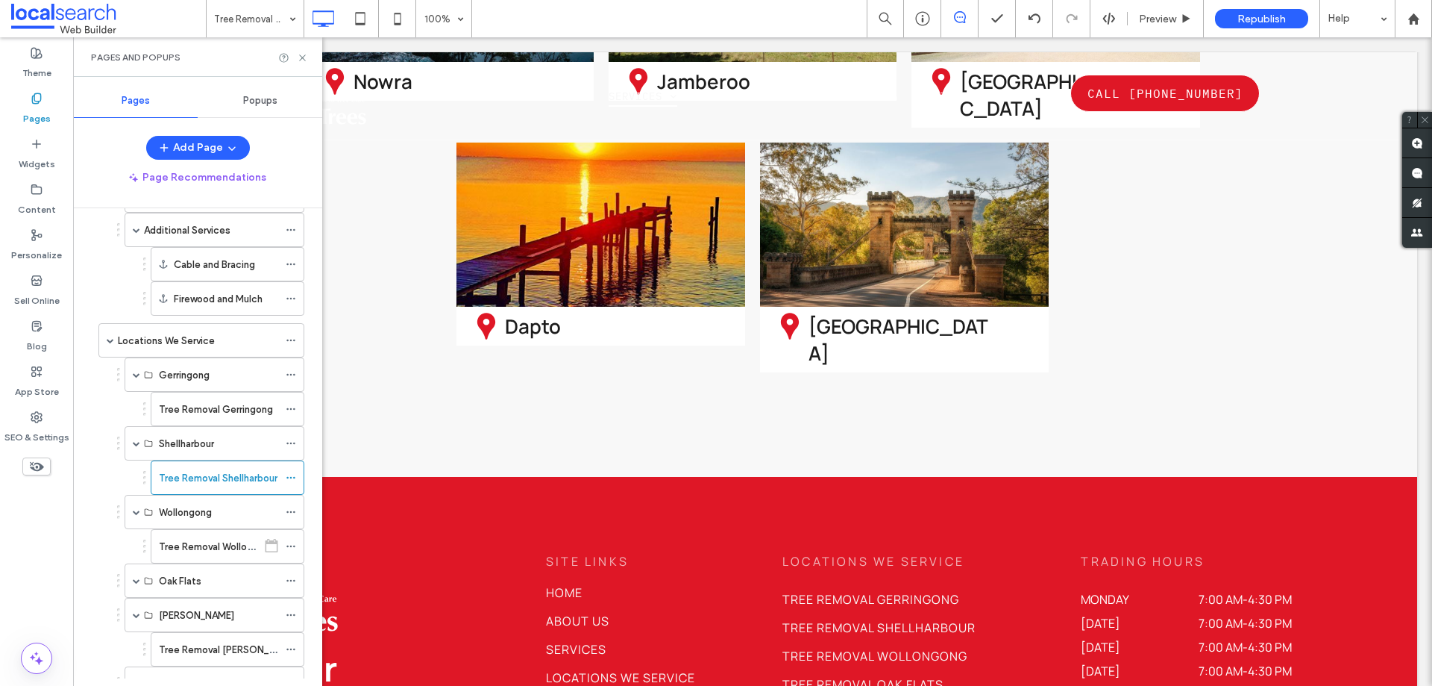
scroll to position [522, 0]
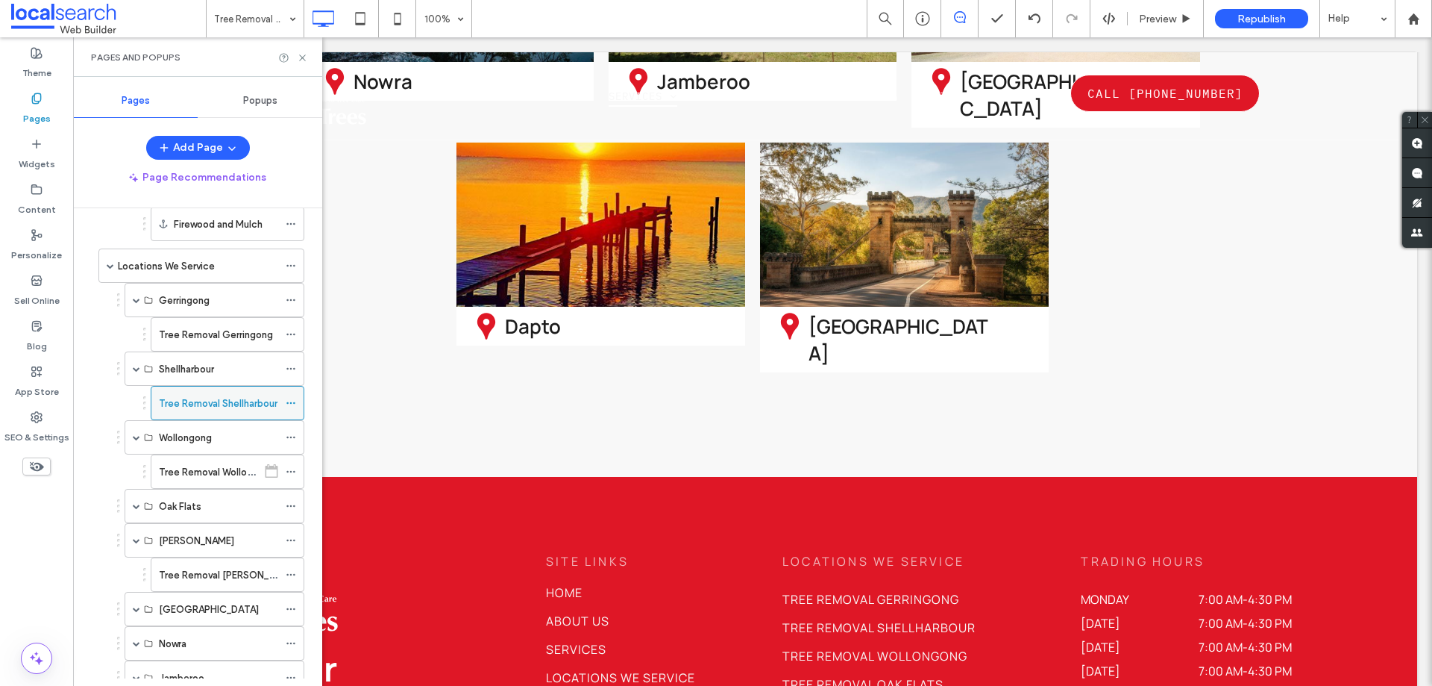
click at [293, 396] on span at bounding box center [291, 403] width 10 height 22
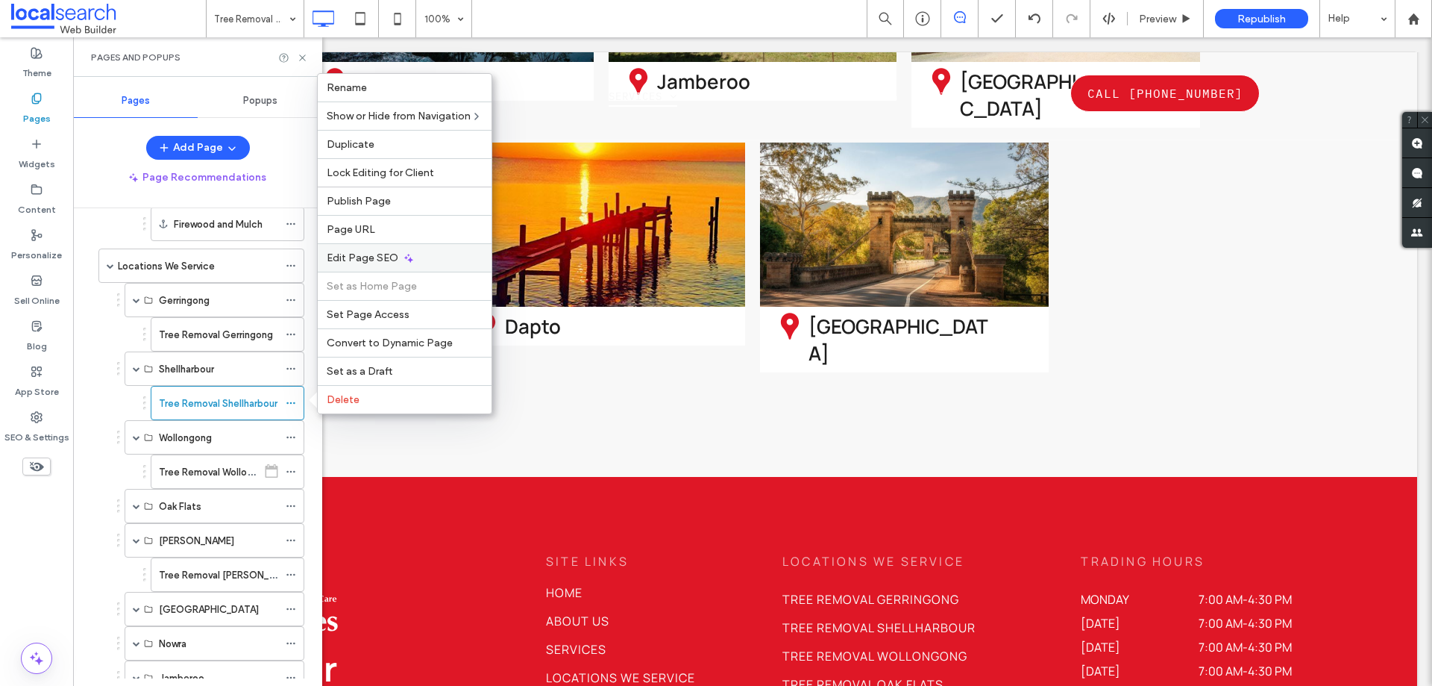
click at [366, 247] on div "Edit Page SEO" at bounding box center [405, 257] width 174 height 28
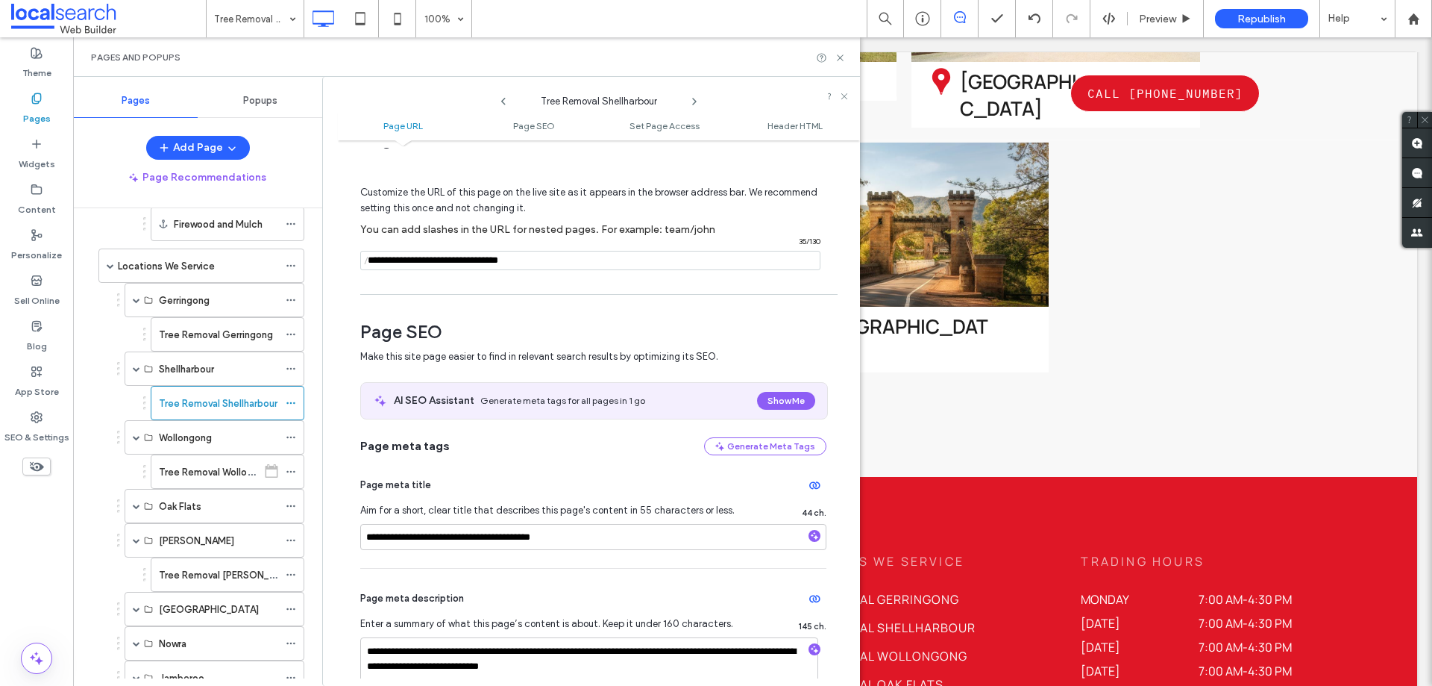
scroll to position [149, 0]
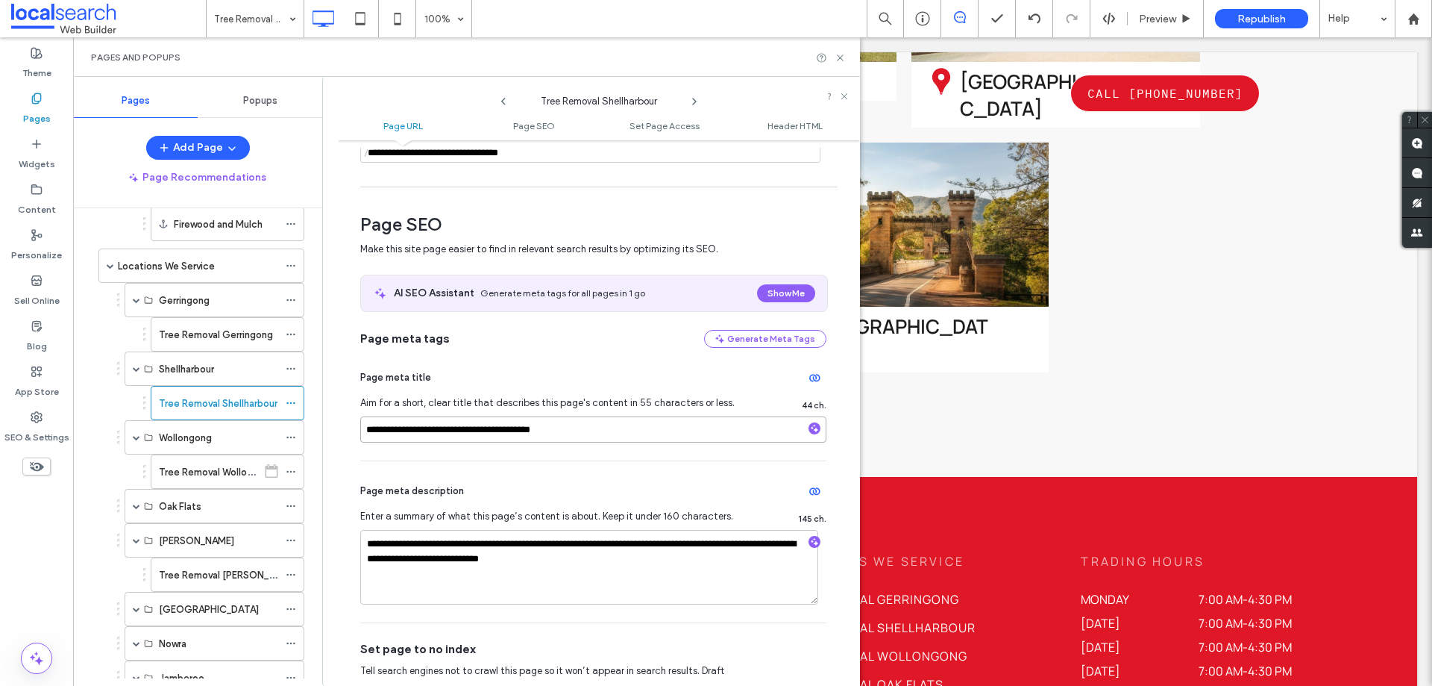
click at [469, 427] on input "**********" at bounding box center [593, 429] width 466 height 26
click at [595, 549] on textarea "**********" at bounding box center [589, 567] width 458 height 75
click at [617, 574] on textarea "**********" at bounding box center [589, 567] width 458 height 75
click at [844, 59] on icon at bounding box center [840, 57] width 11 height 11
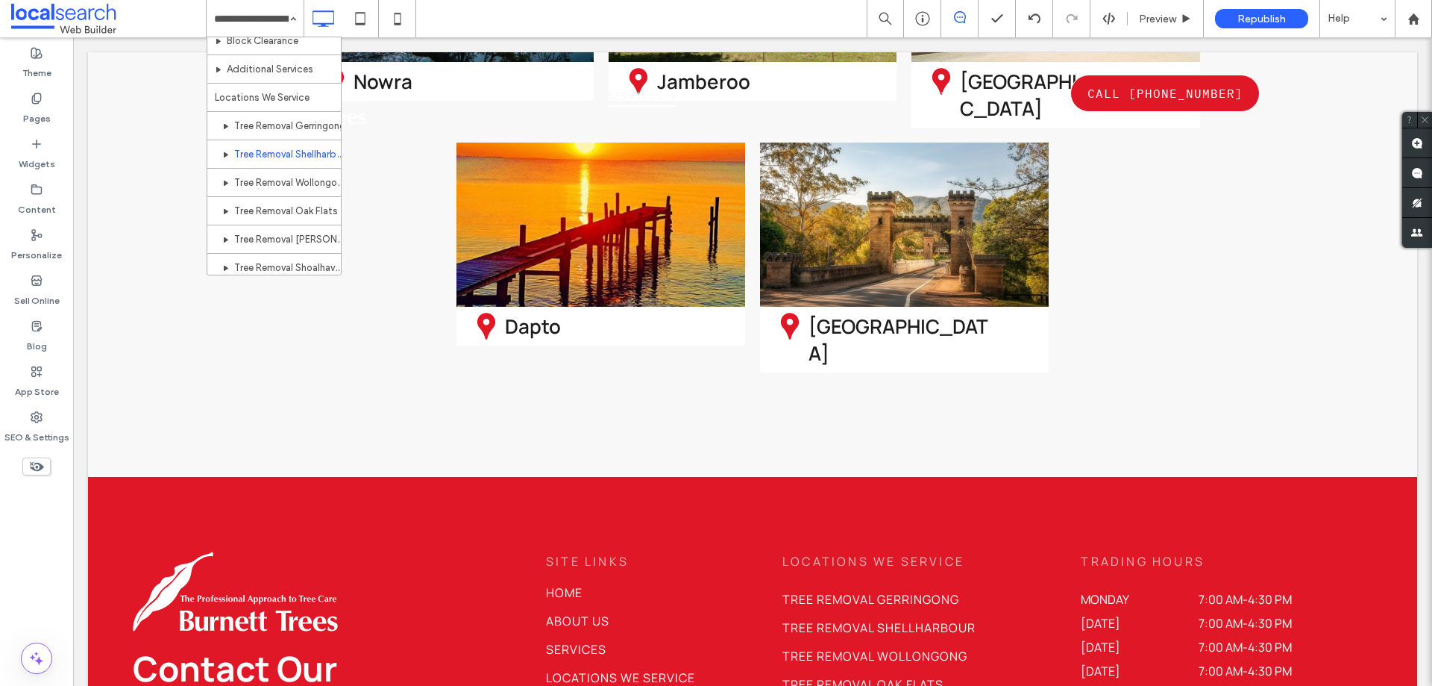
scroll to position [217, 0]
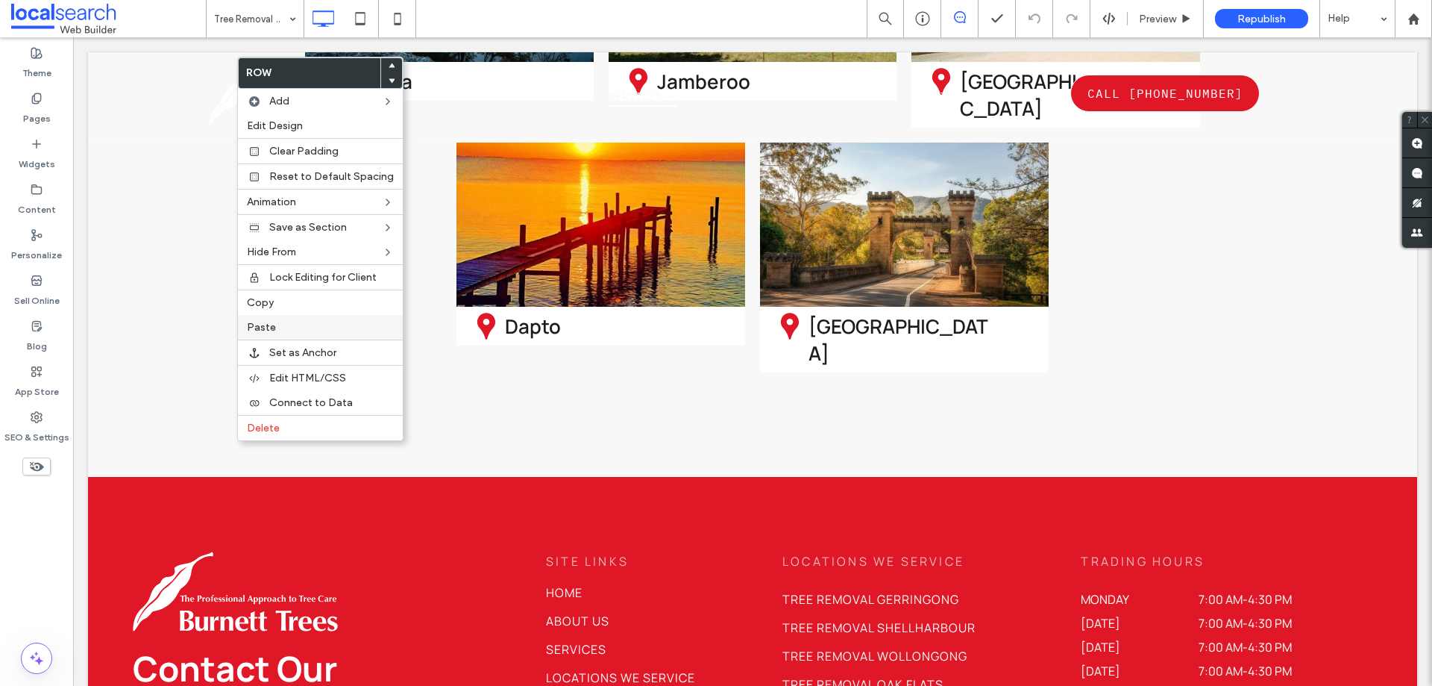
click at [294, 331] on label "Paste" at bounding box center [320, 327] width 147 height 13
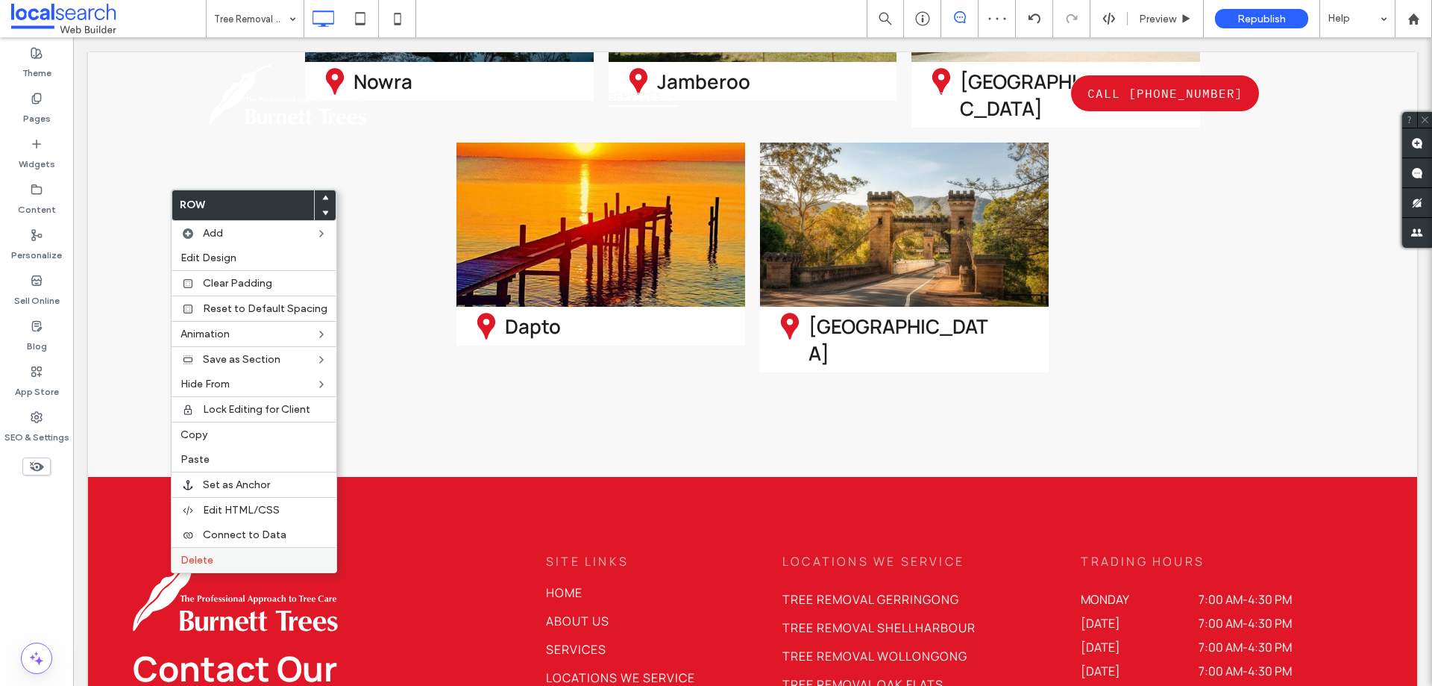
click at [216, 548] on div "Delete" at bounding box center [254, 559] width 165 height 25
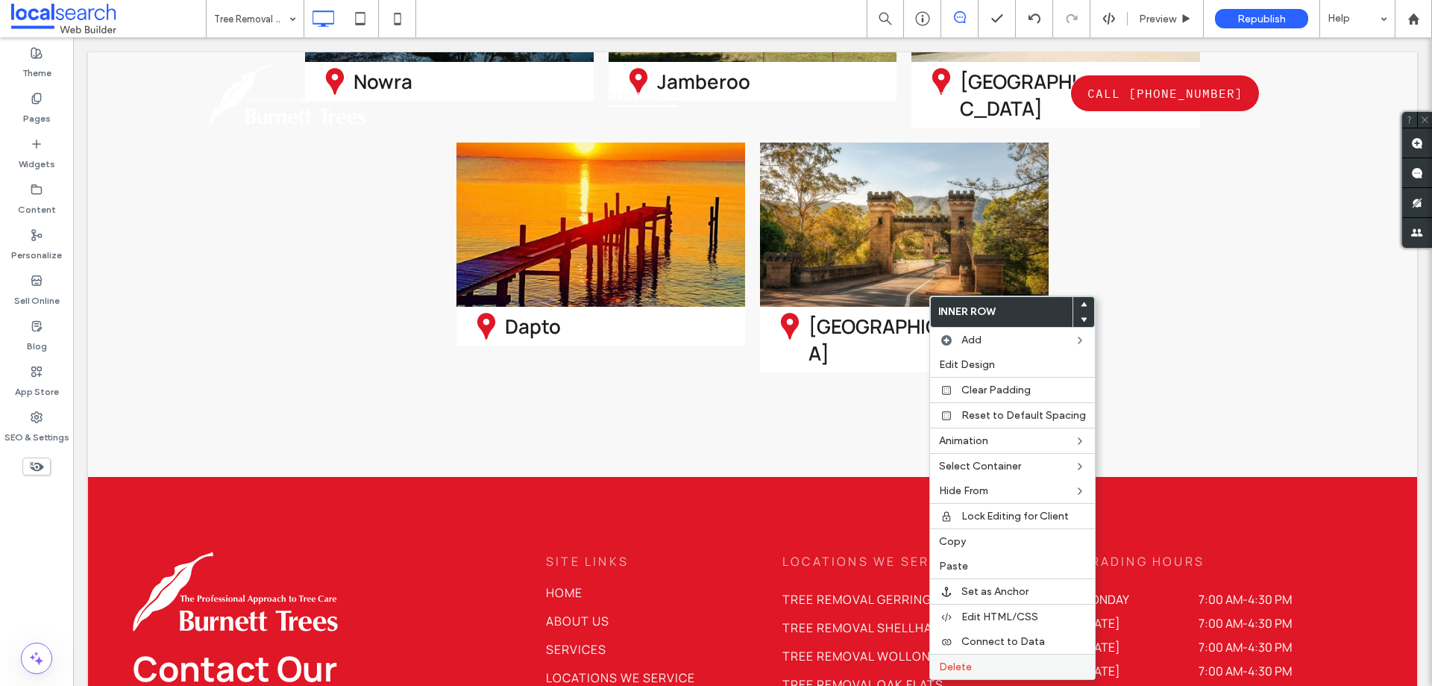
click at [967, 671] on span "Delete" at bounding box center [955, 666] width 33 height 13
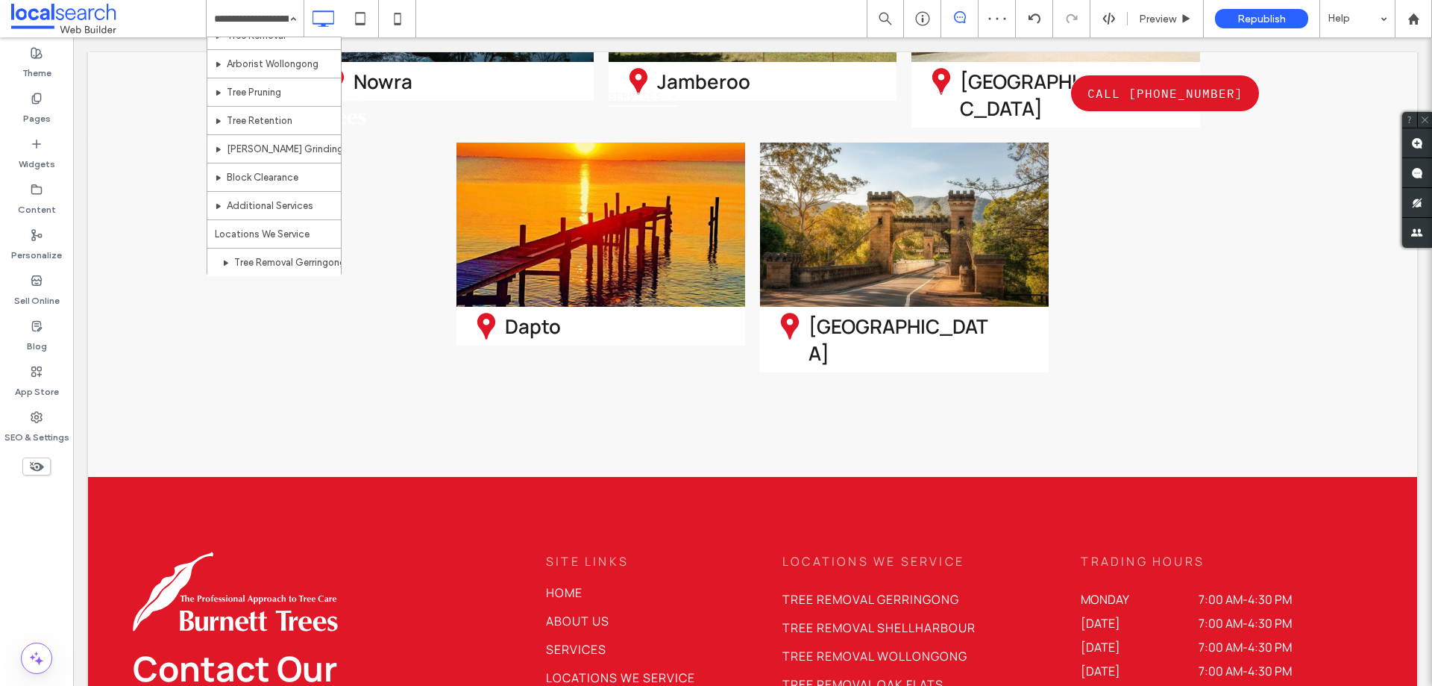
scroll to position [298, 0]
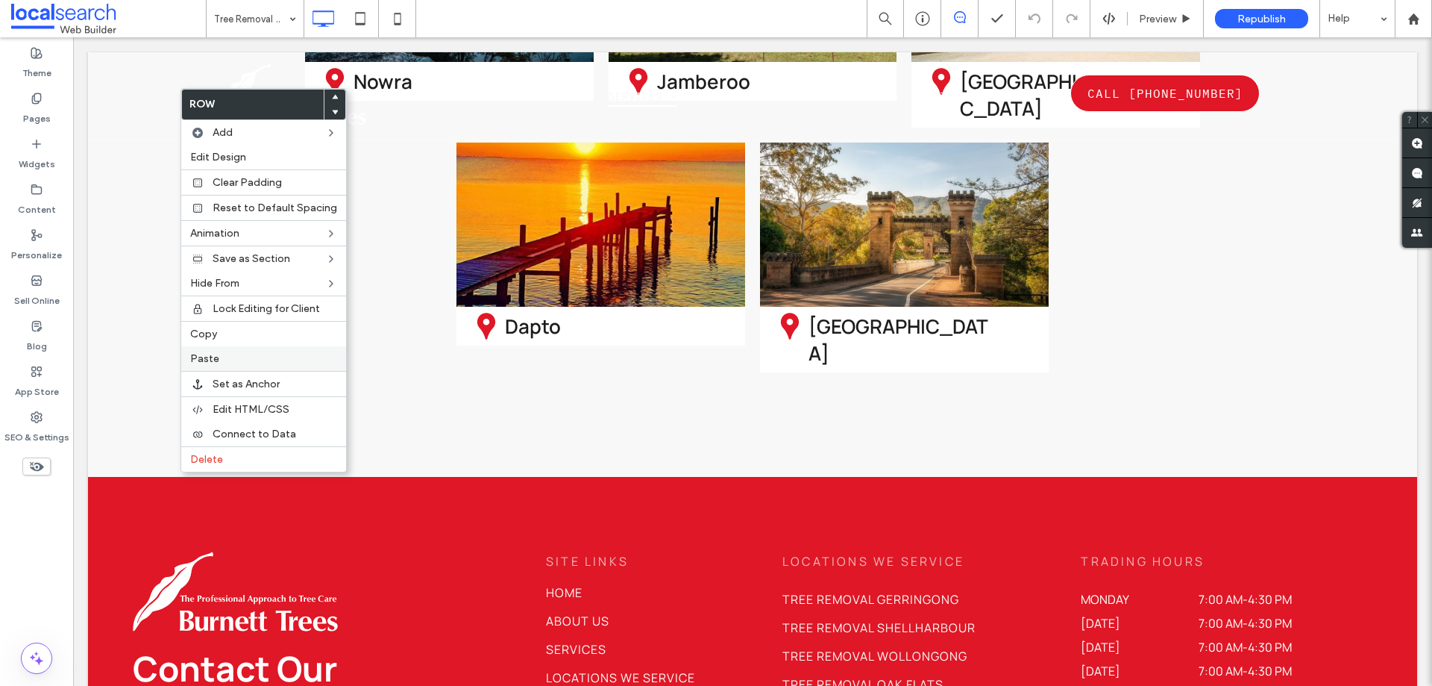
click at [292, 354] on label "Paste" at bounding box center [263, 358] width 147 height 13
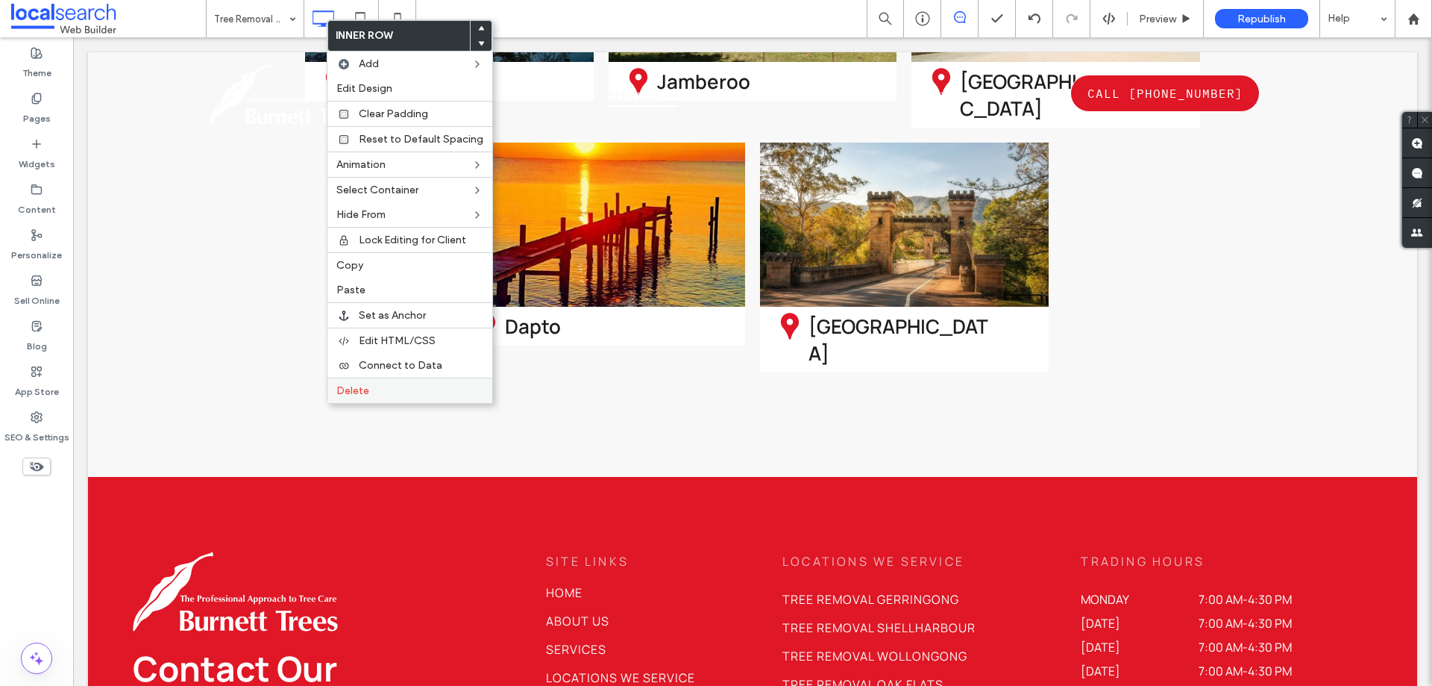
click at [403, 385] on label "Delete" at bounding box center [409, 390] width 147 height 13
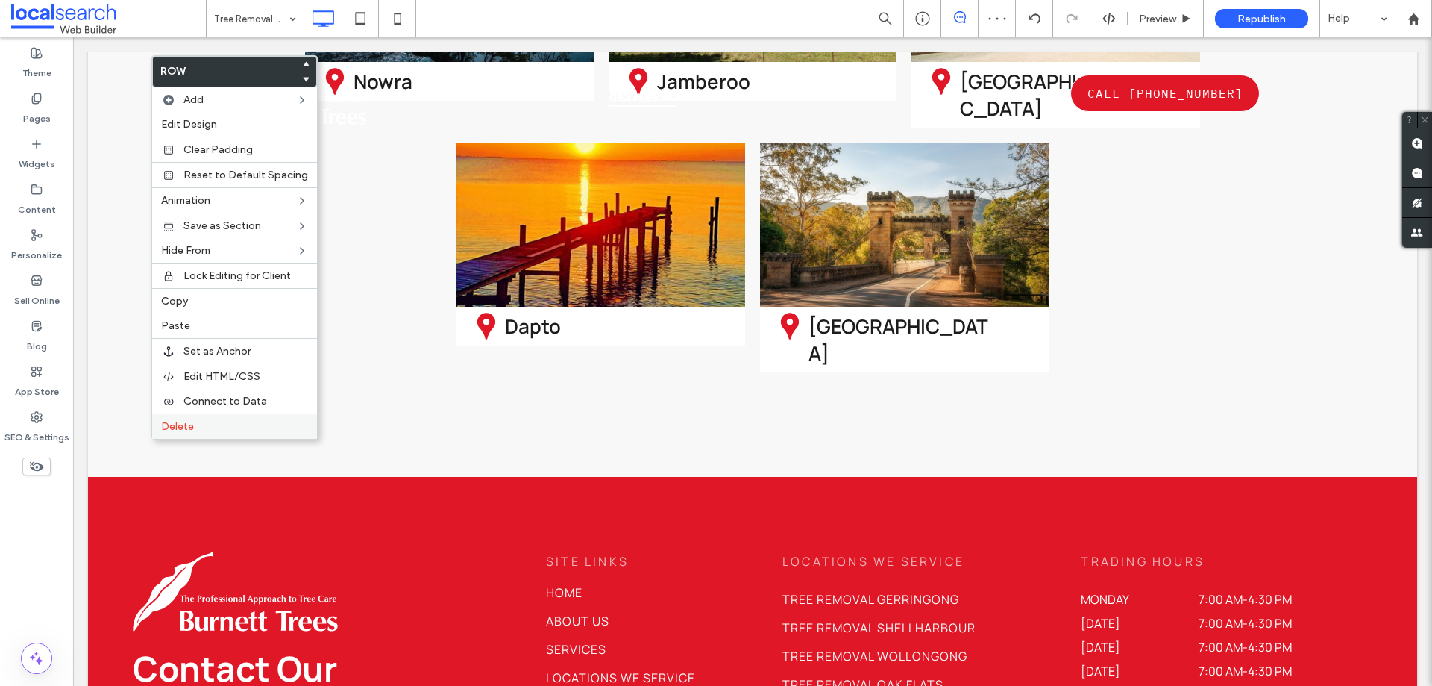
click at [236, 427] on label "Delete" at bounding box center [234, 426] width 147 height 13
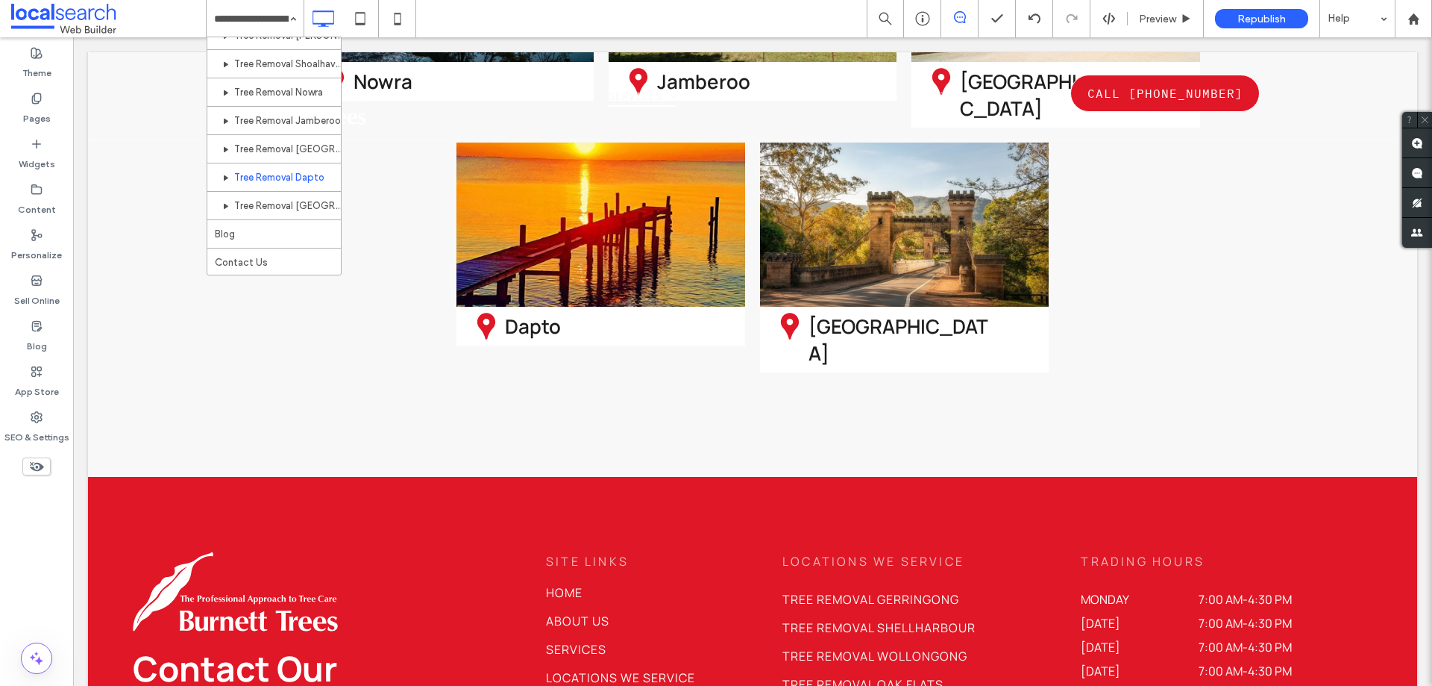
scroll to position [366, 0]
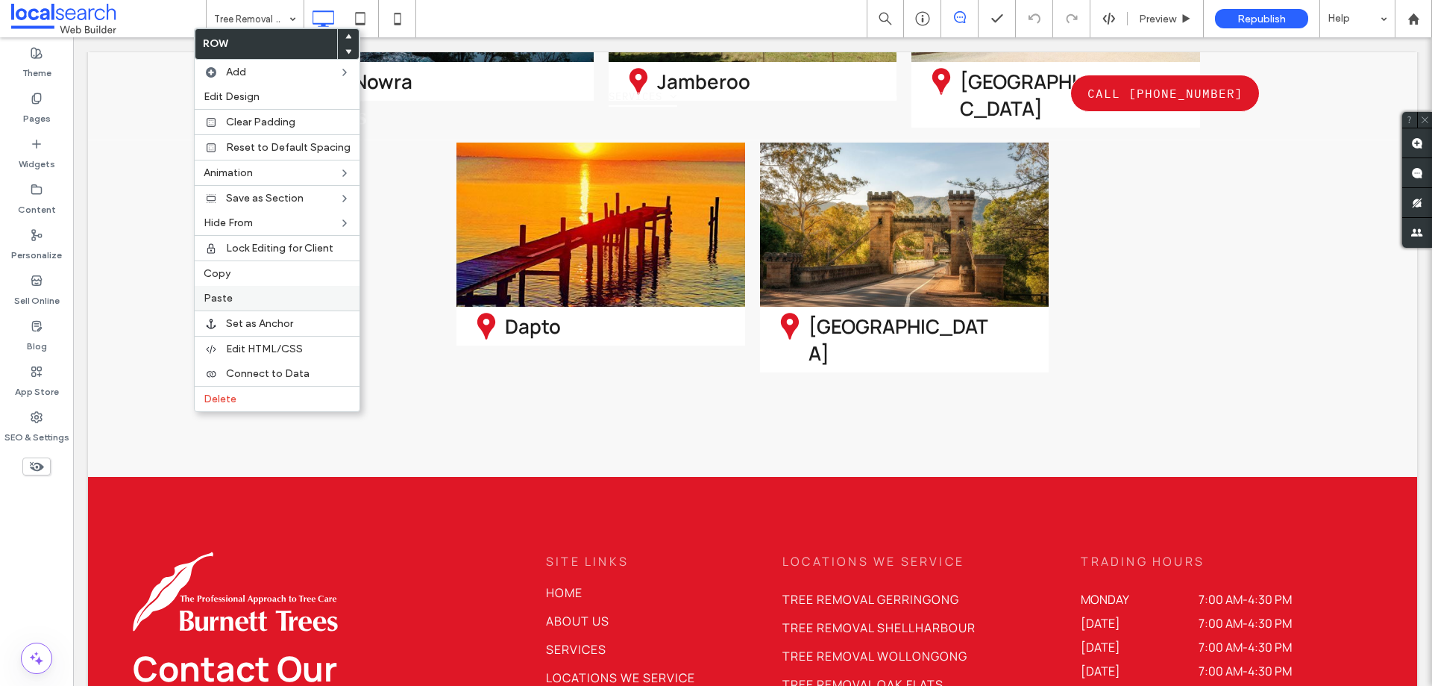
click at [266, 292] on label "Paste" at bounding box center [277, 298] width 147 height 13
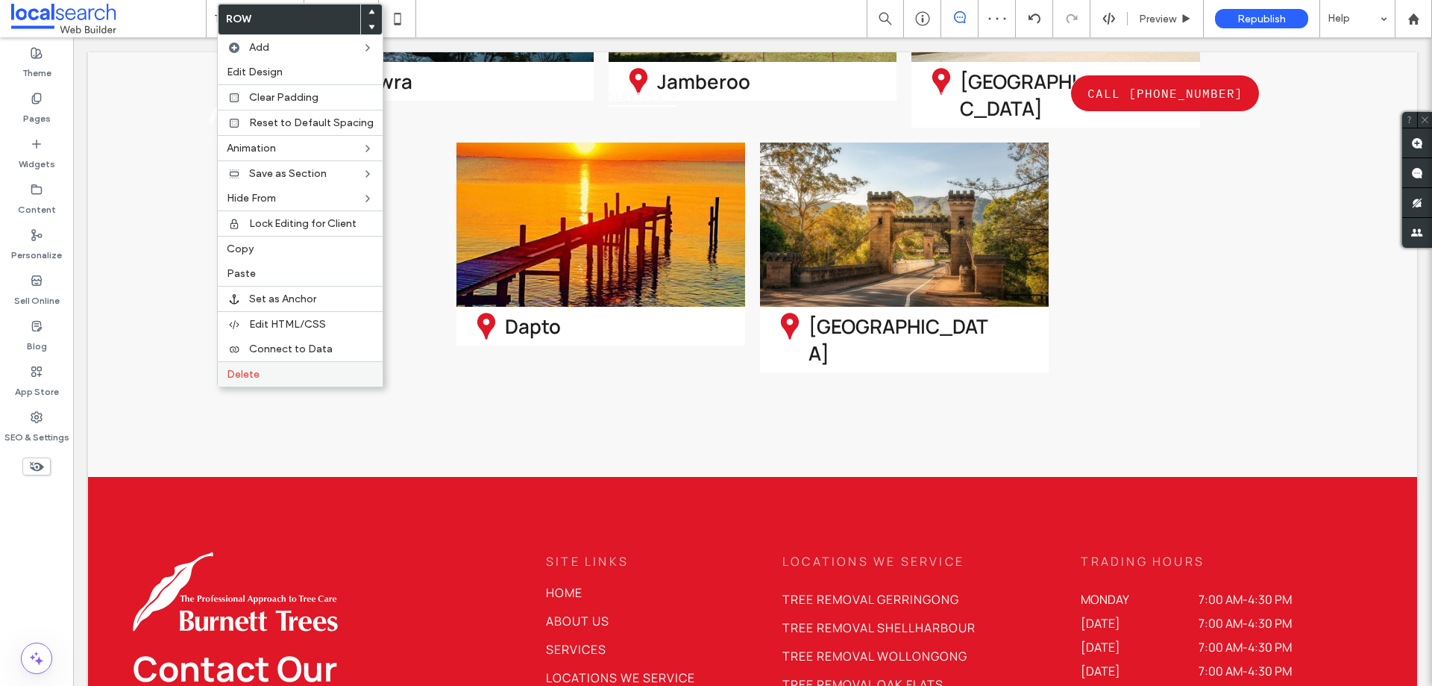
click at [260, 374] on label "Delete" at bounding box center [300, 374] width 147 height 13
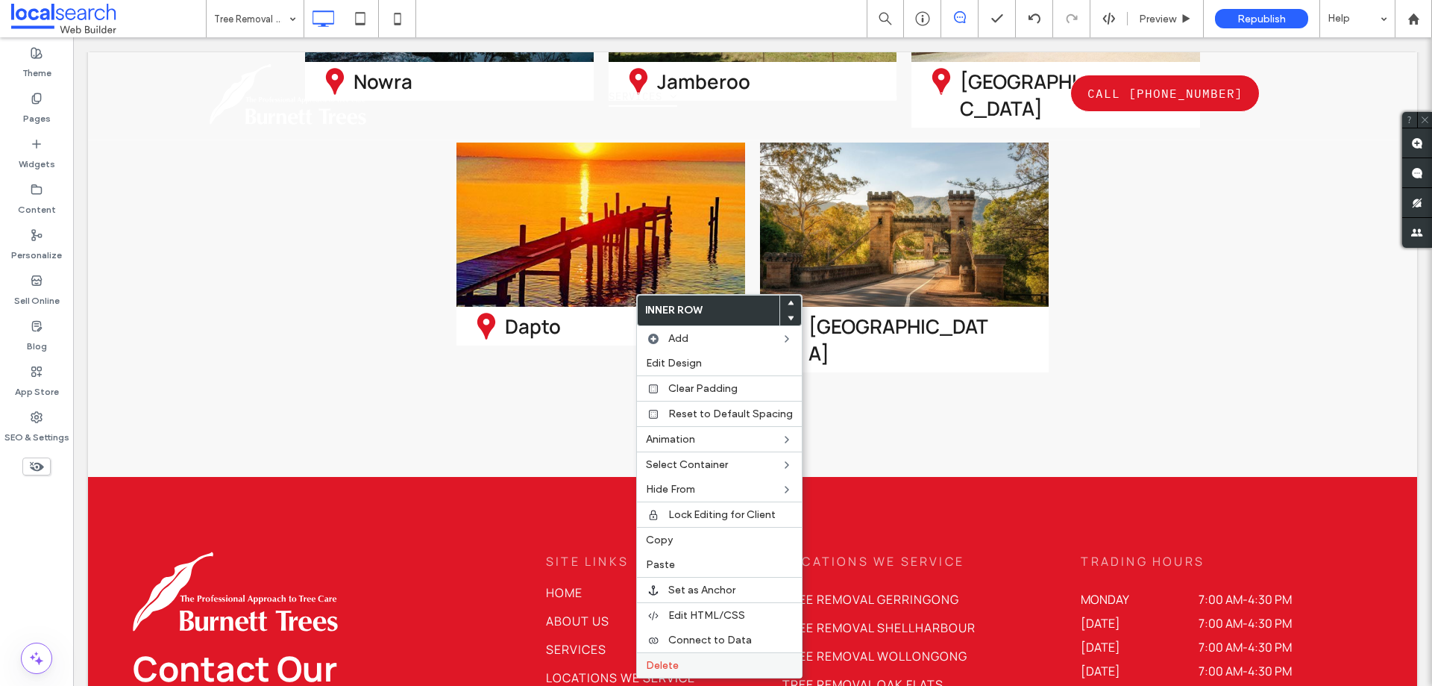
click at [670, 666] on span "Delete" at bounding box center [662, 665] width 33 height 13
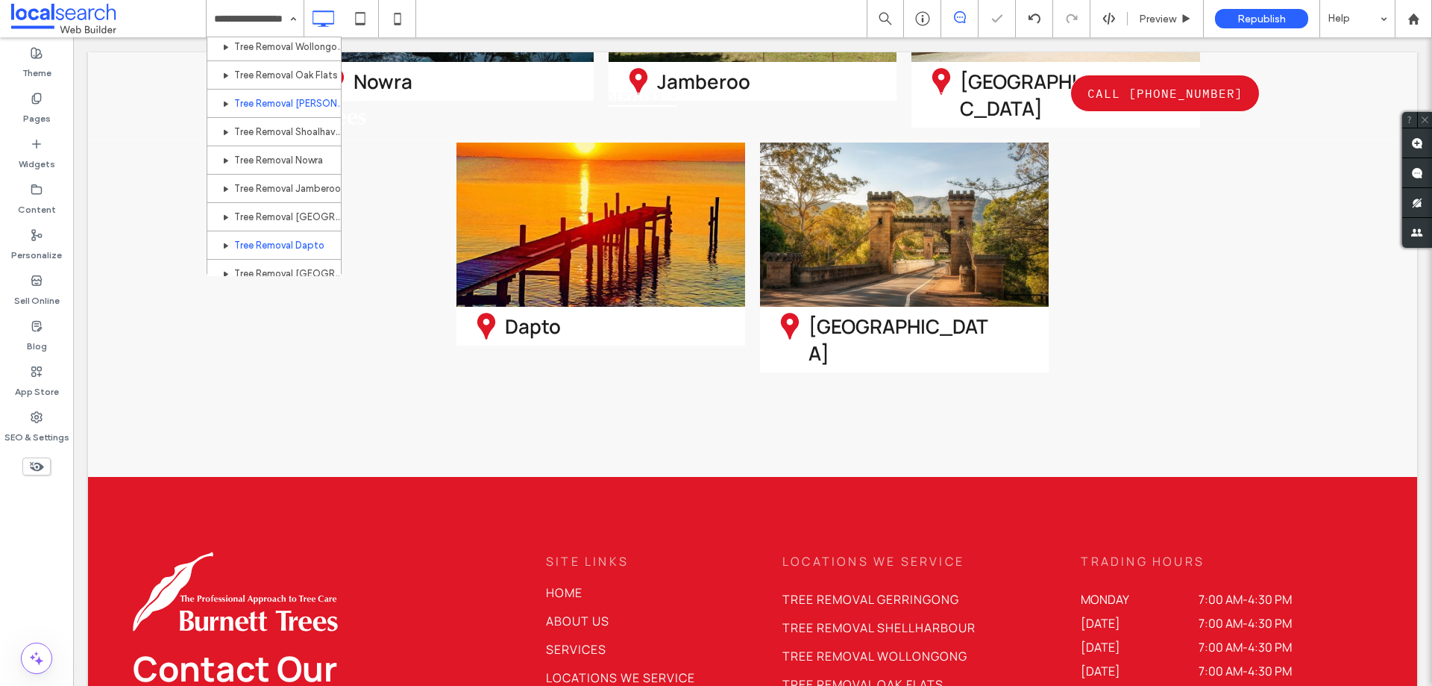
scroll to position [441, 0]
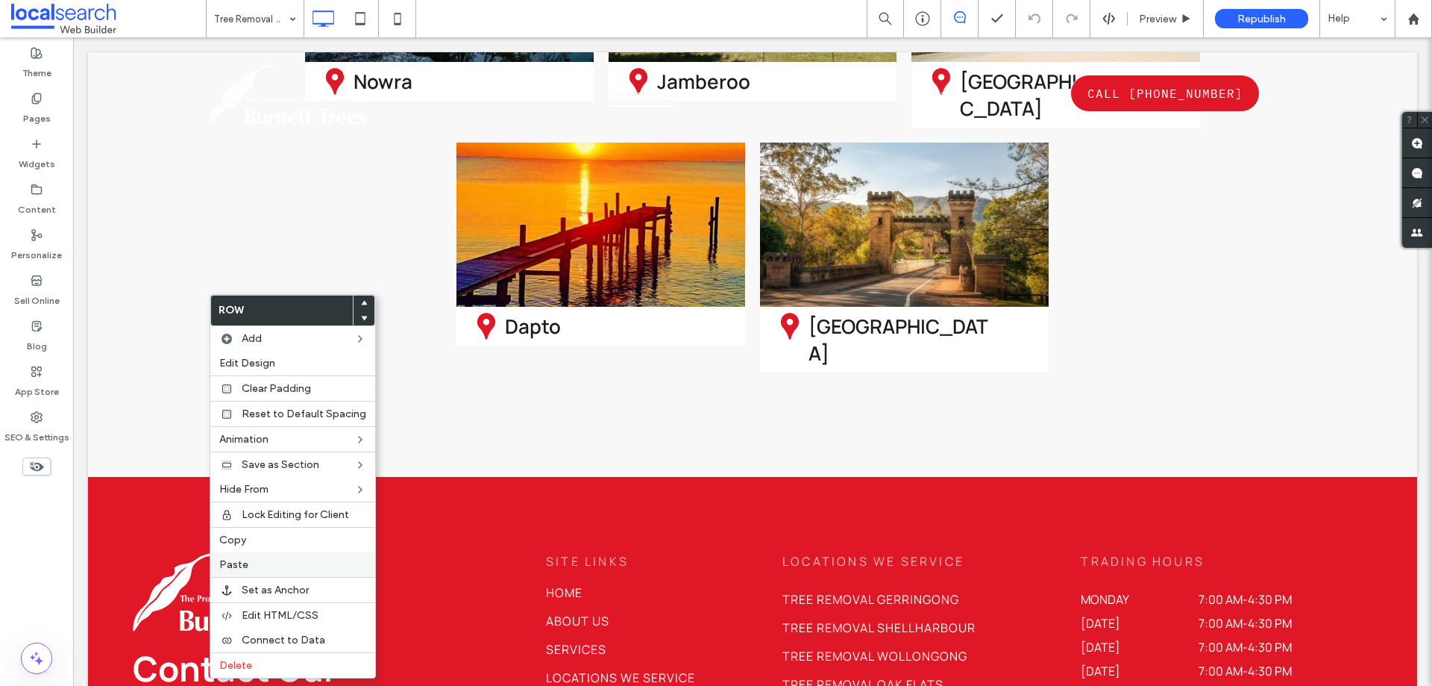
click at [265, 567] on label "Paste" at bounding box center [292, 564] width 147 height 13
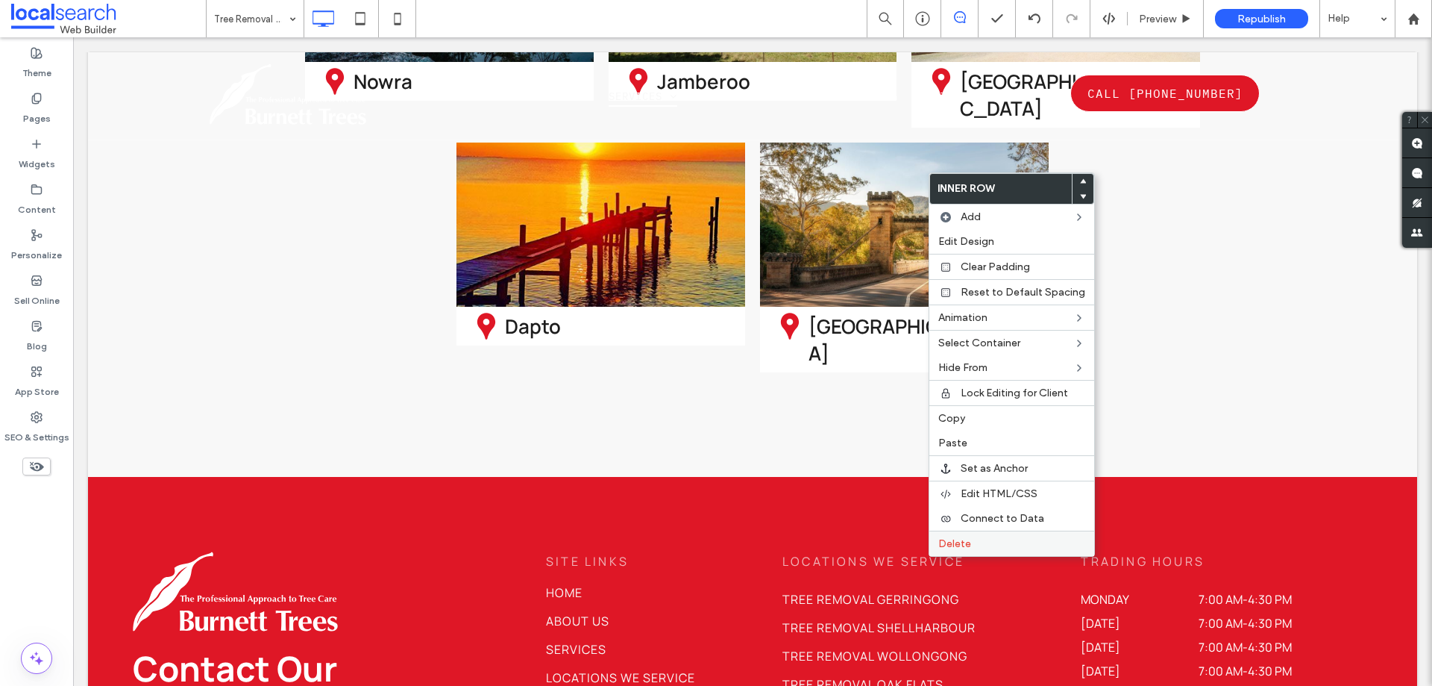
click at [975, 538] on label "Delete" at bounding box center [1011, 543] width 147 height 13
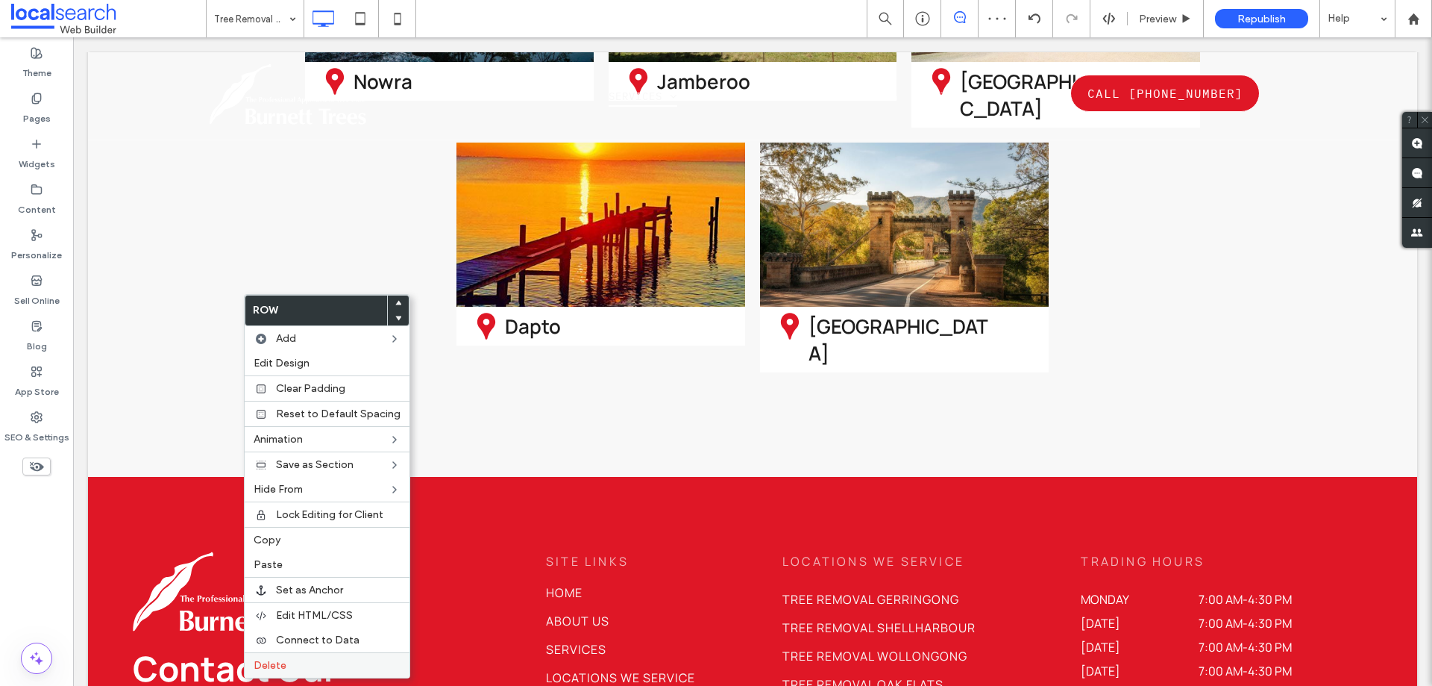
click at [264, 667] on span "Delete" at bounding box center [270, 665] width 33 height 13
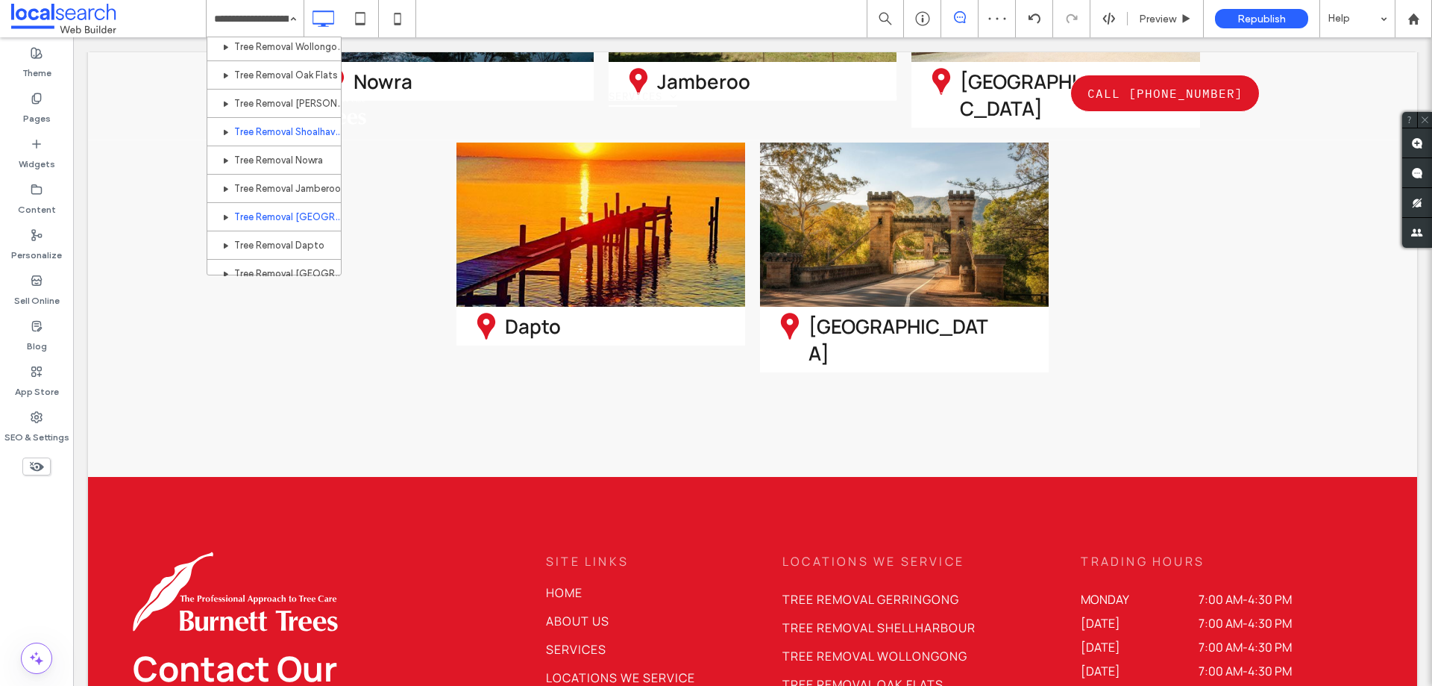
scroll to position [441, 0]
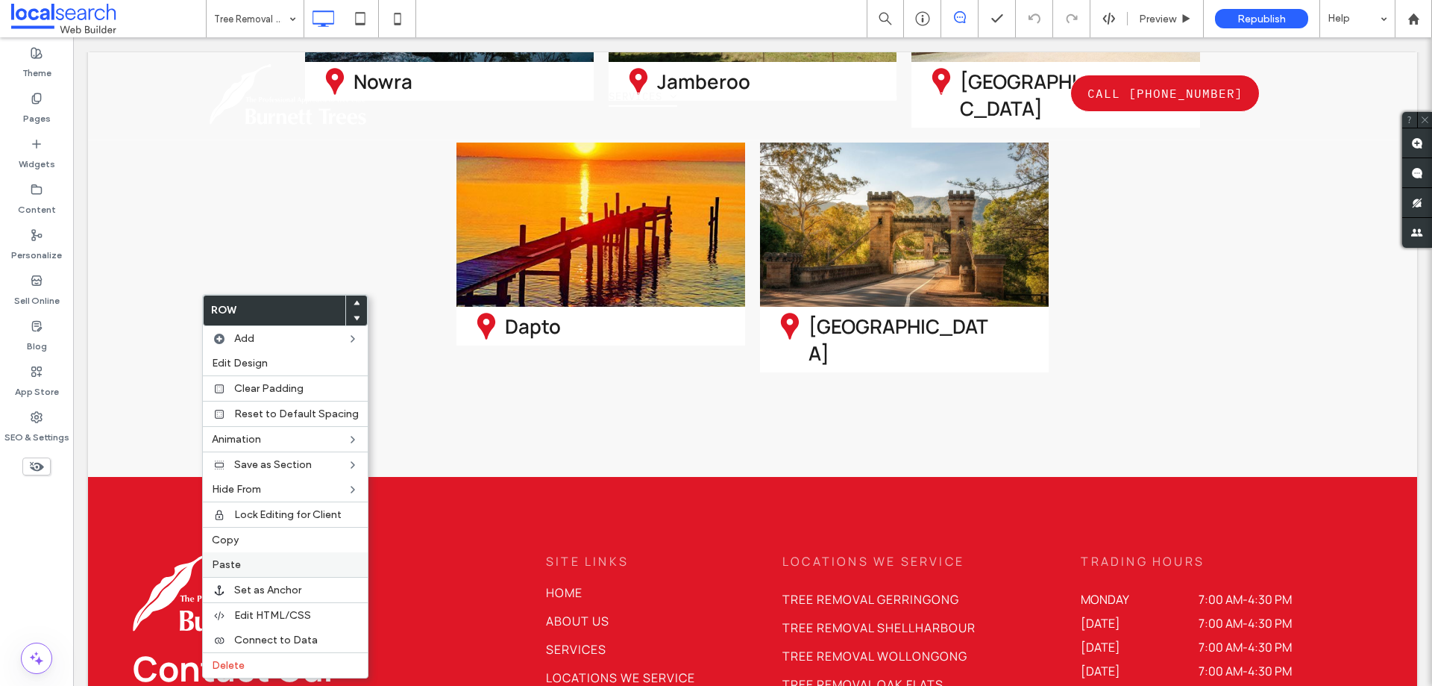
click at [254, 562] on label "Paste" at bounding box center [285, 564] width 147 height 13
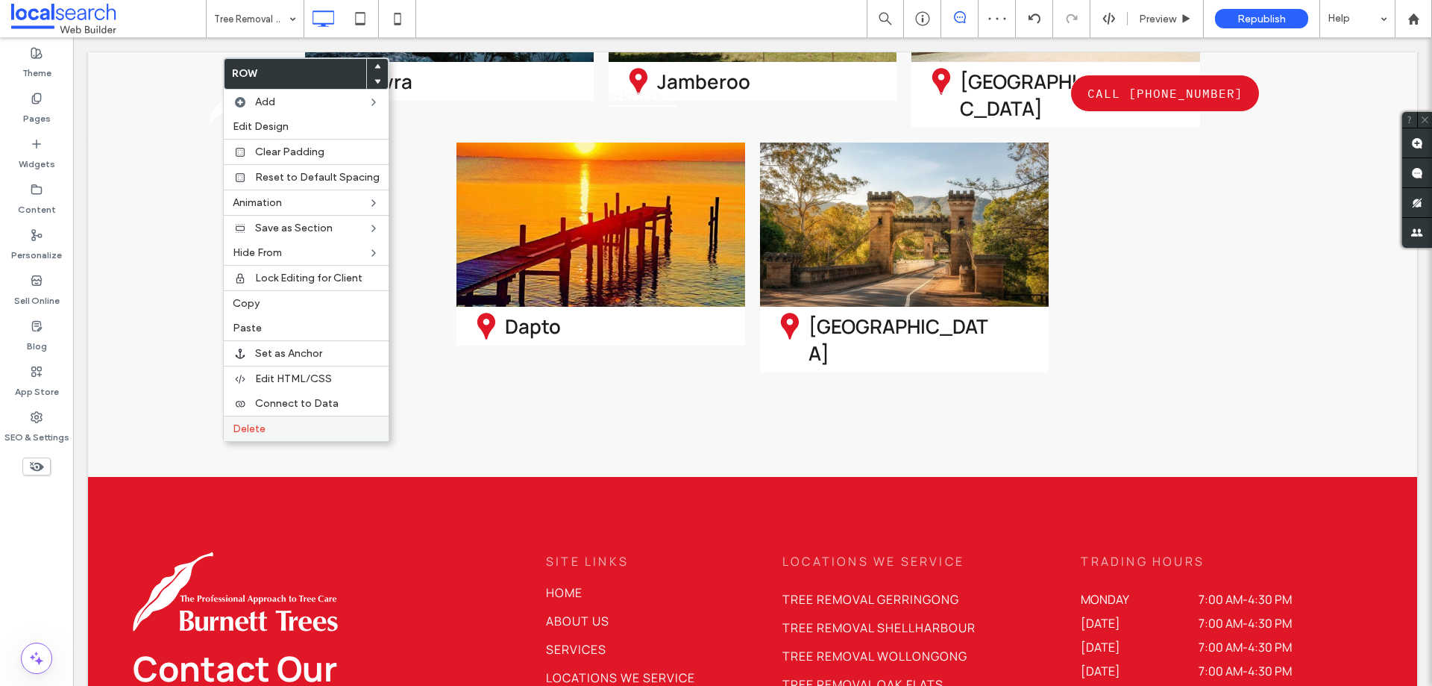
click at [257, 418] on div "Delete" at bounding box center [306, 427] width 165 height 25
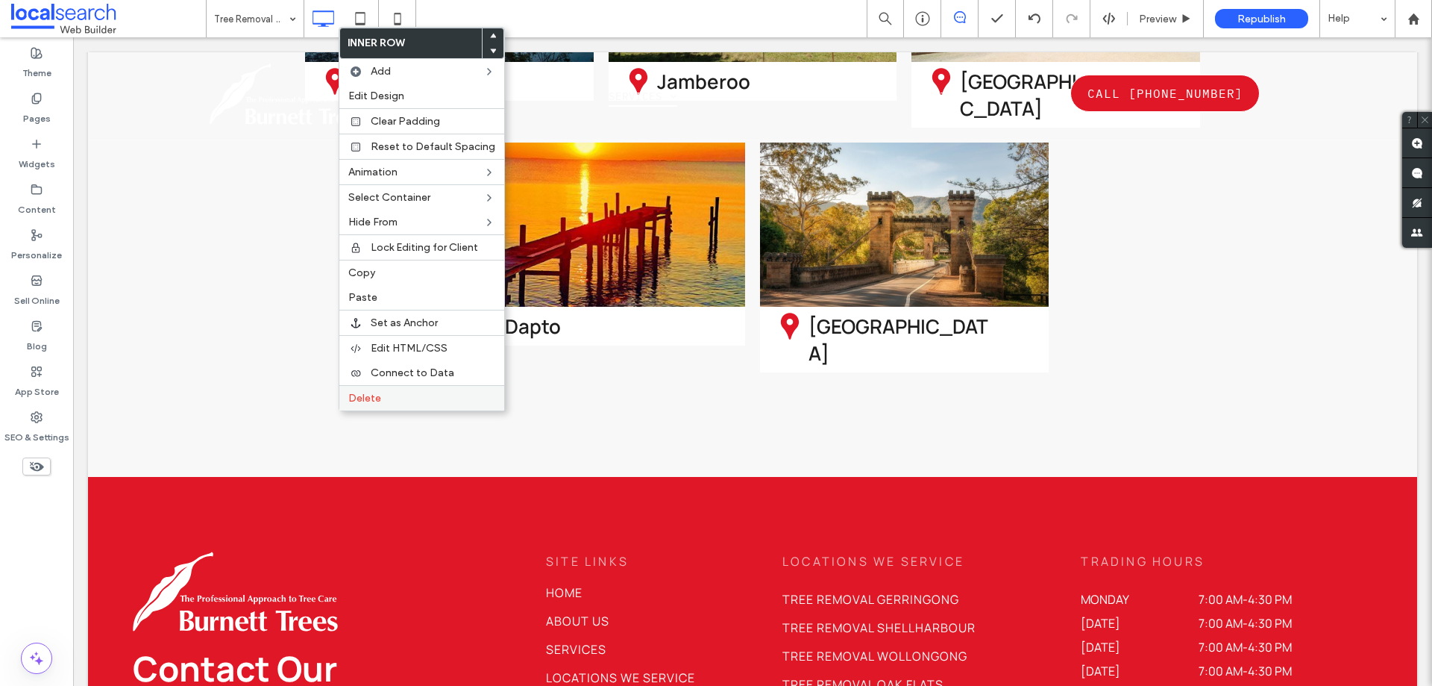
click at [363, 402] on span "Delete" at bounding box center [364, 398] width 33 height 13
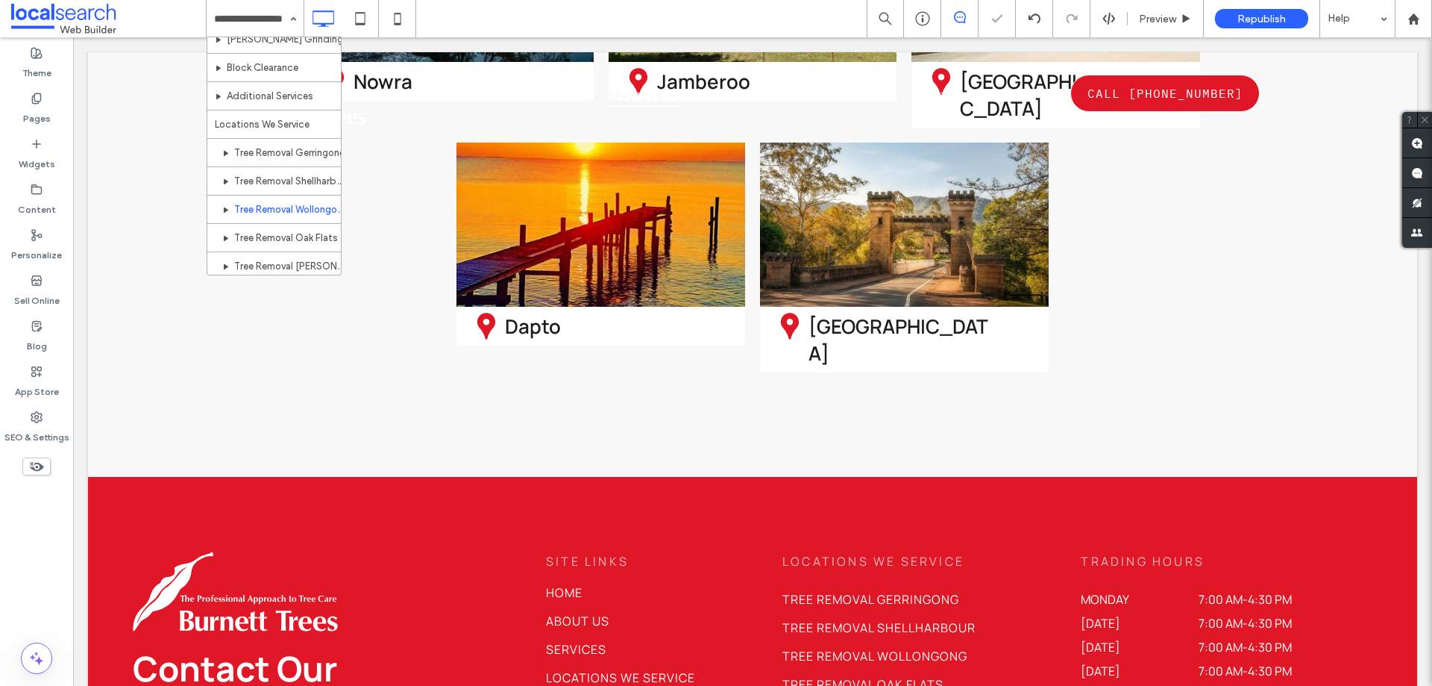
scroll to position [441, 0]
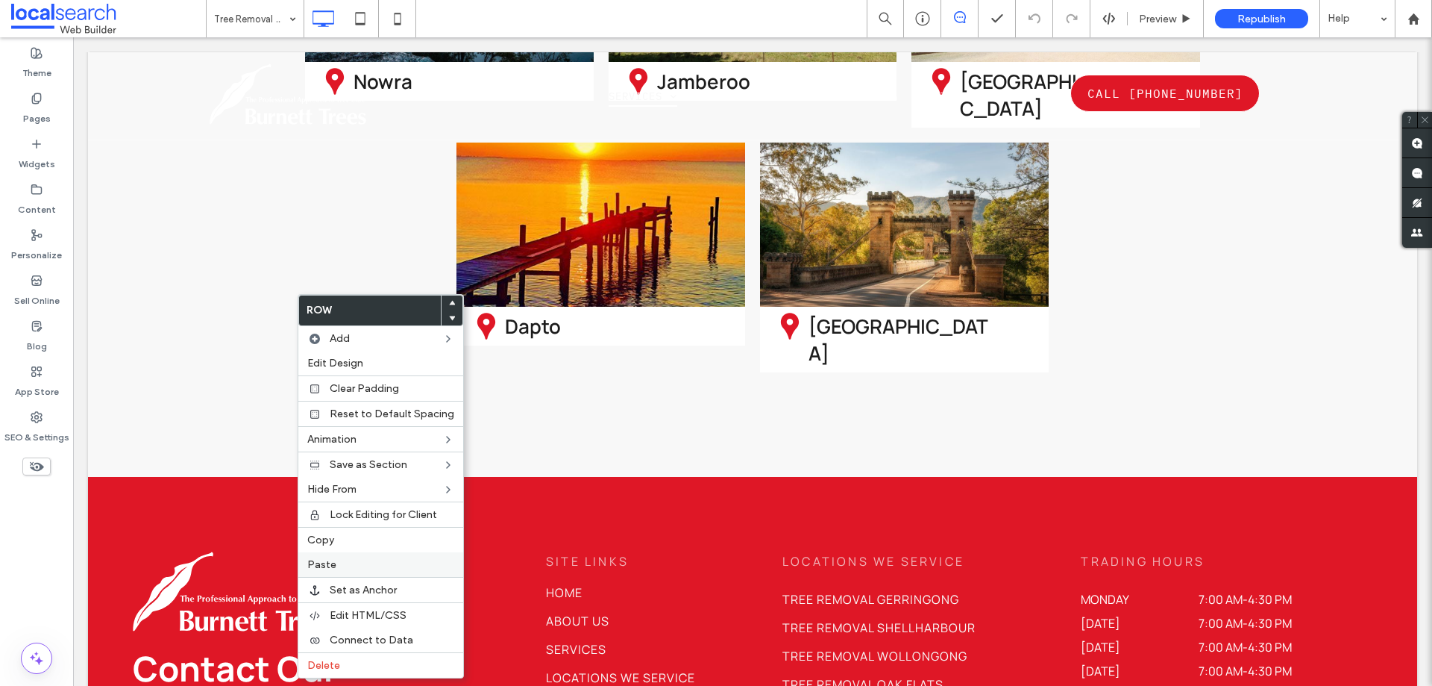
click at [371, 566] on label "Paste" at bounding box center [380, 564] width 147 height 13
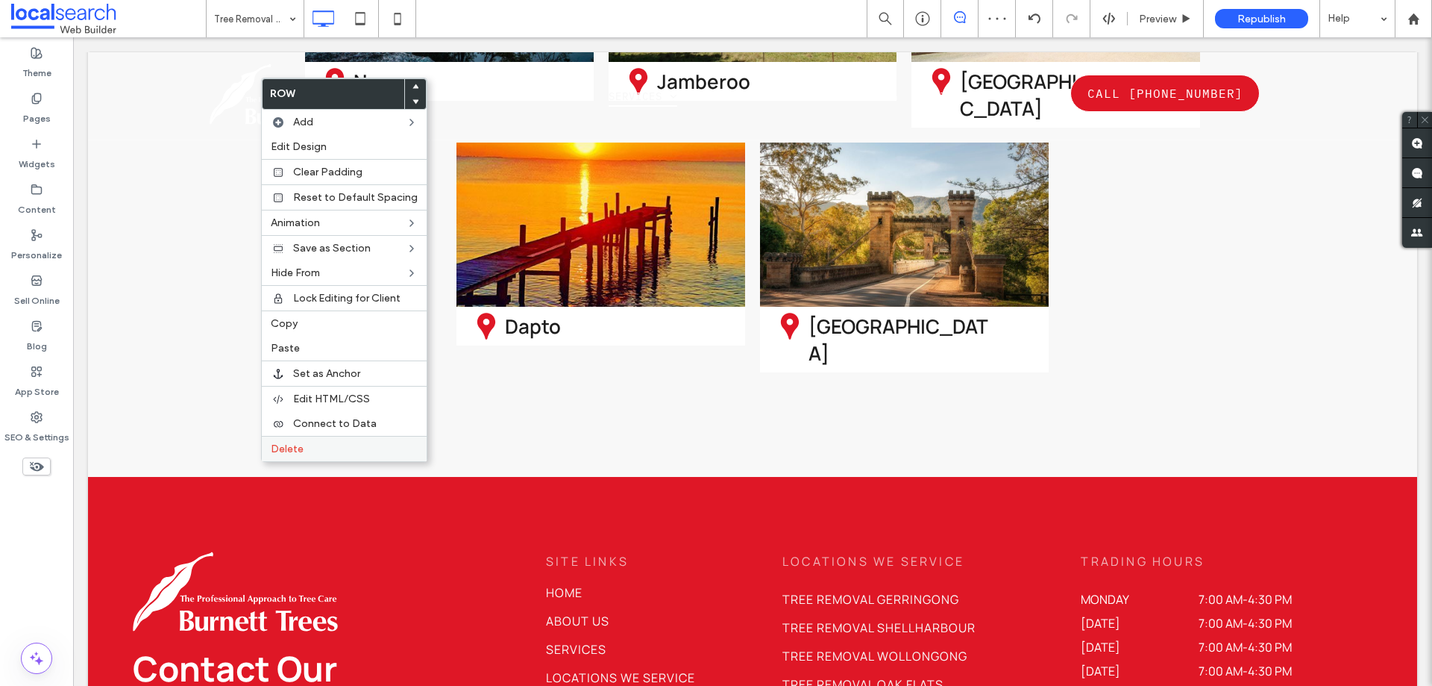
click at [286, 448] on span "Delete" at bounding box center [287, 448] width 33 height 13
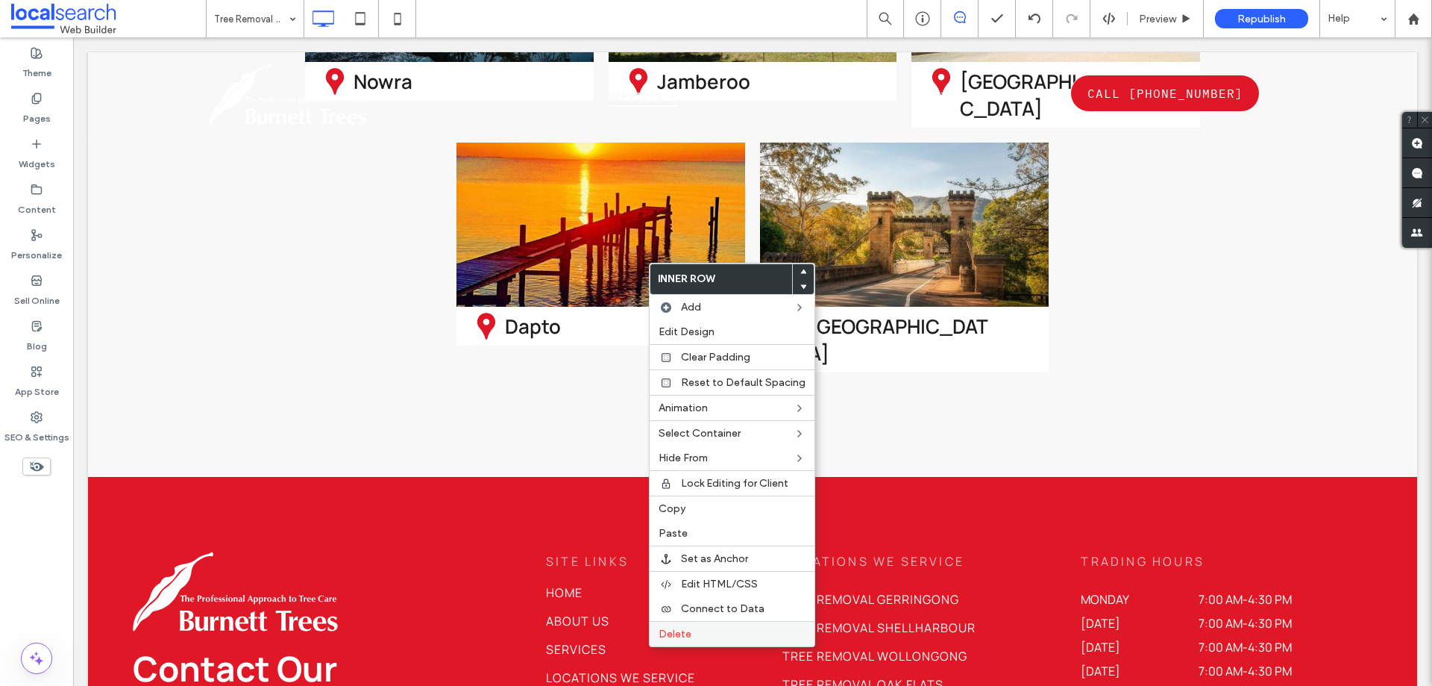
click at [719, 635] on label "Delete" at bounding box center [732, 633] width 147 height 13
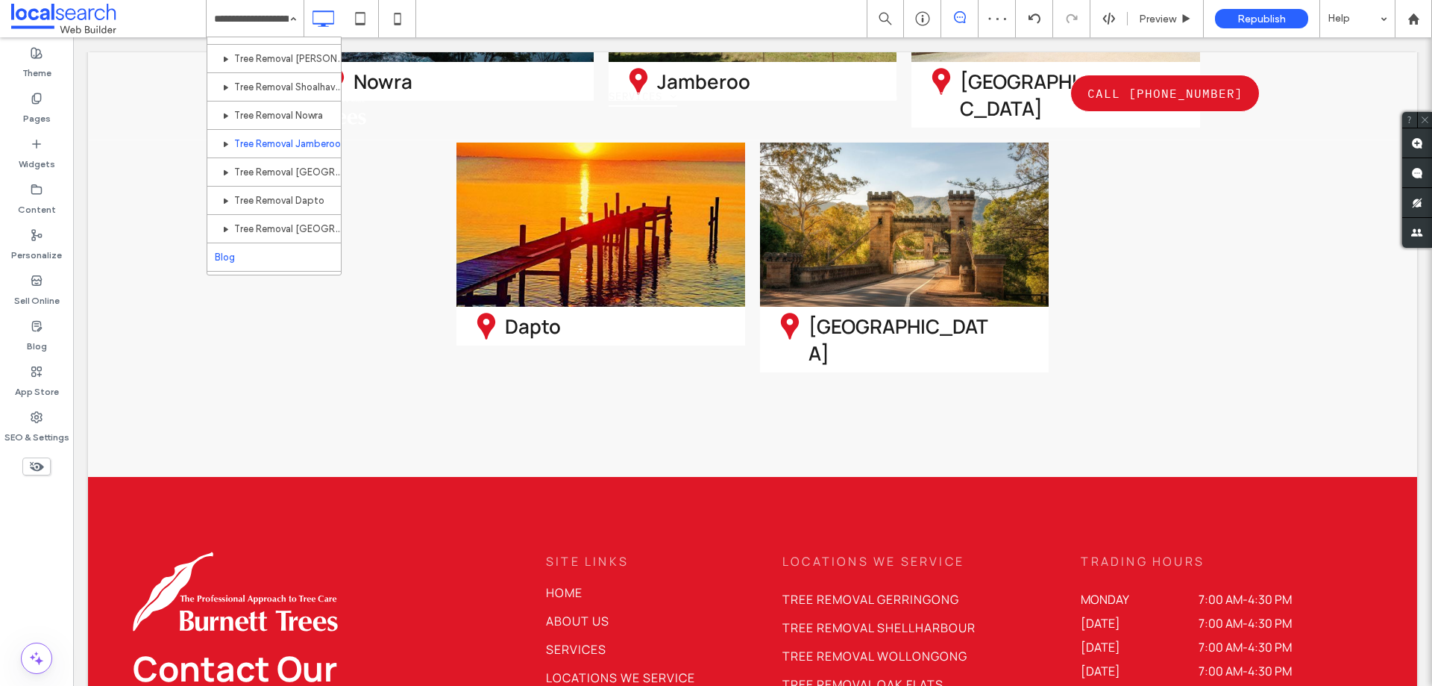
scroll to position [441, 0]
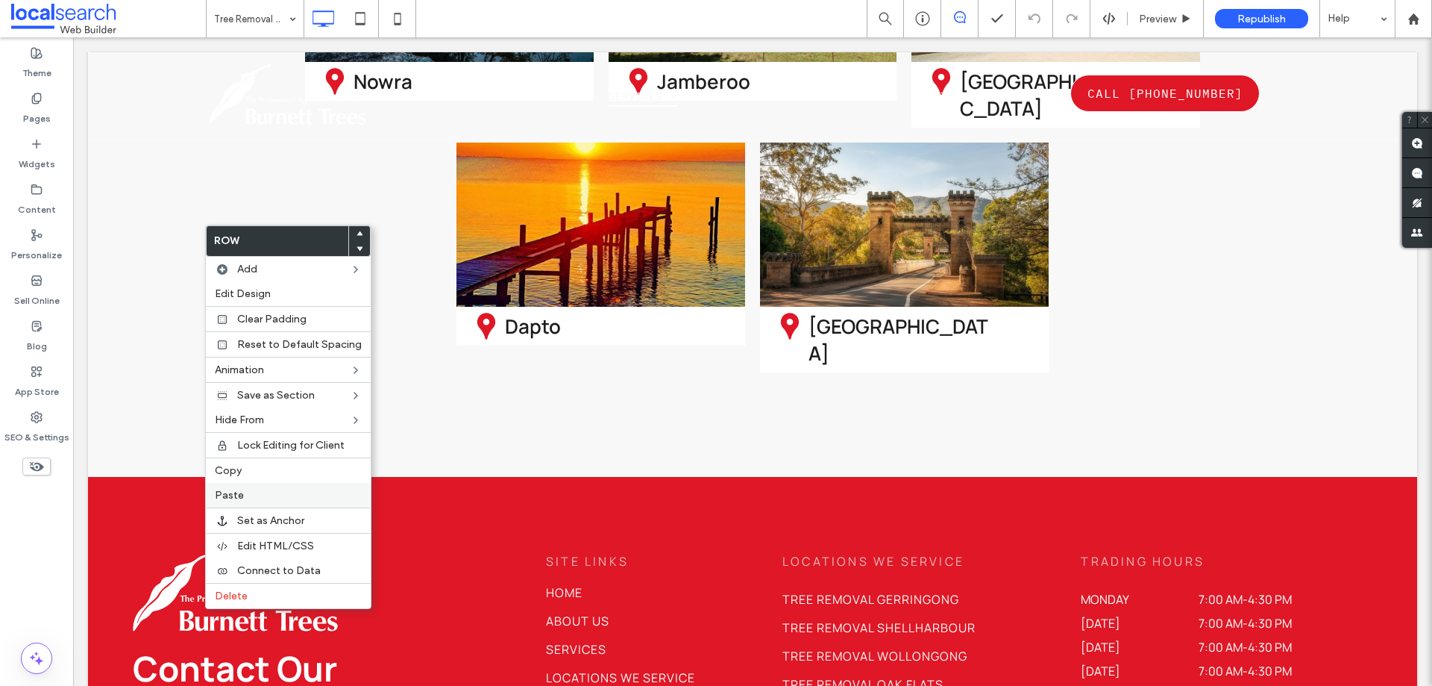
click at [242, 493] on span "Paste" at bounding box center [229, 495] width 29 height 13
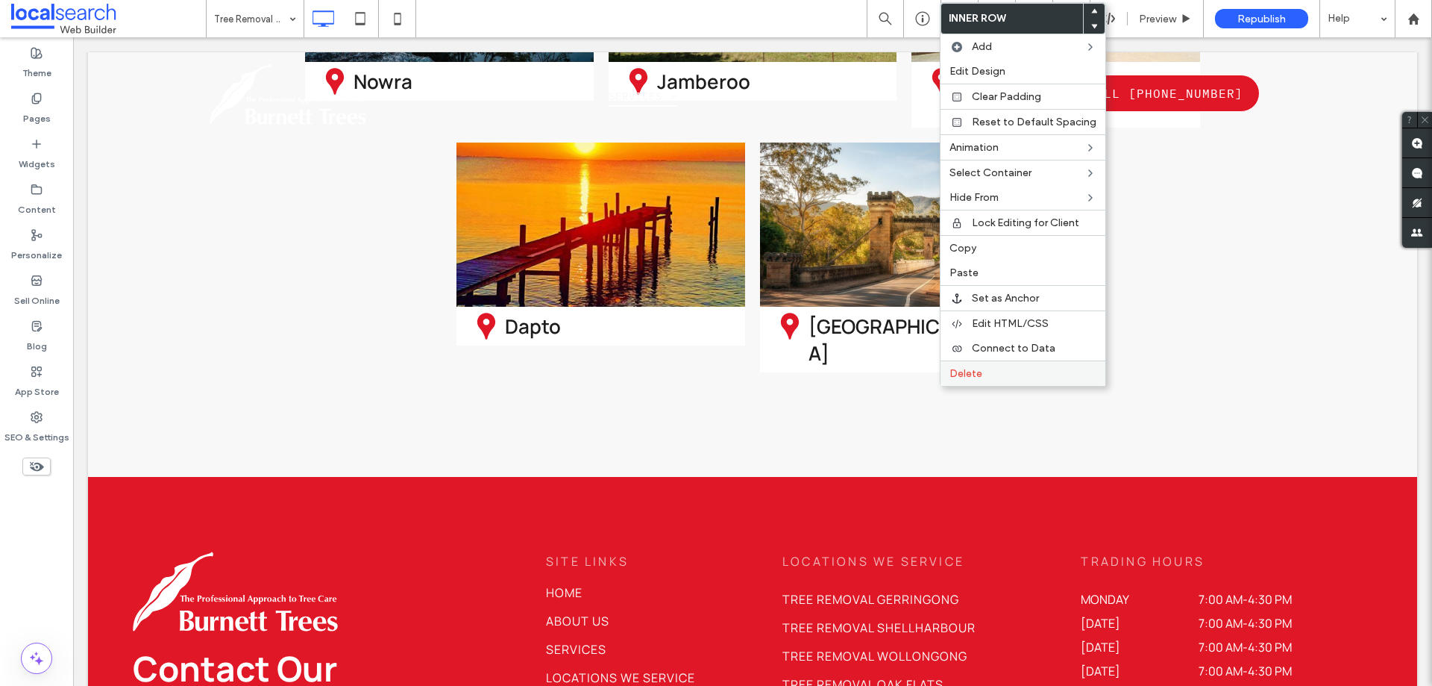
click at [1032, 371] on label "Delete" at bounding box center [1023, 373] width 147 height 13
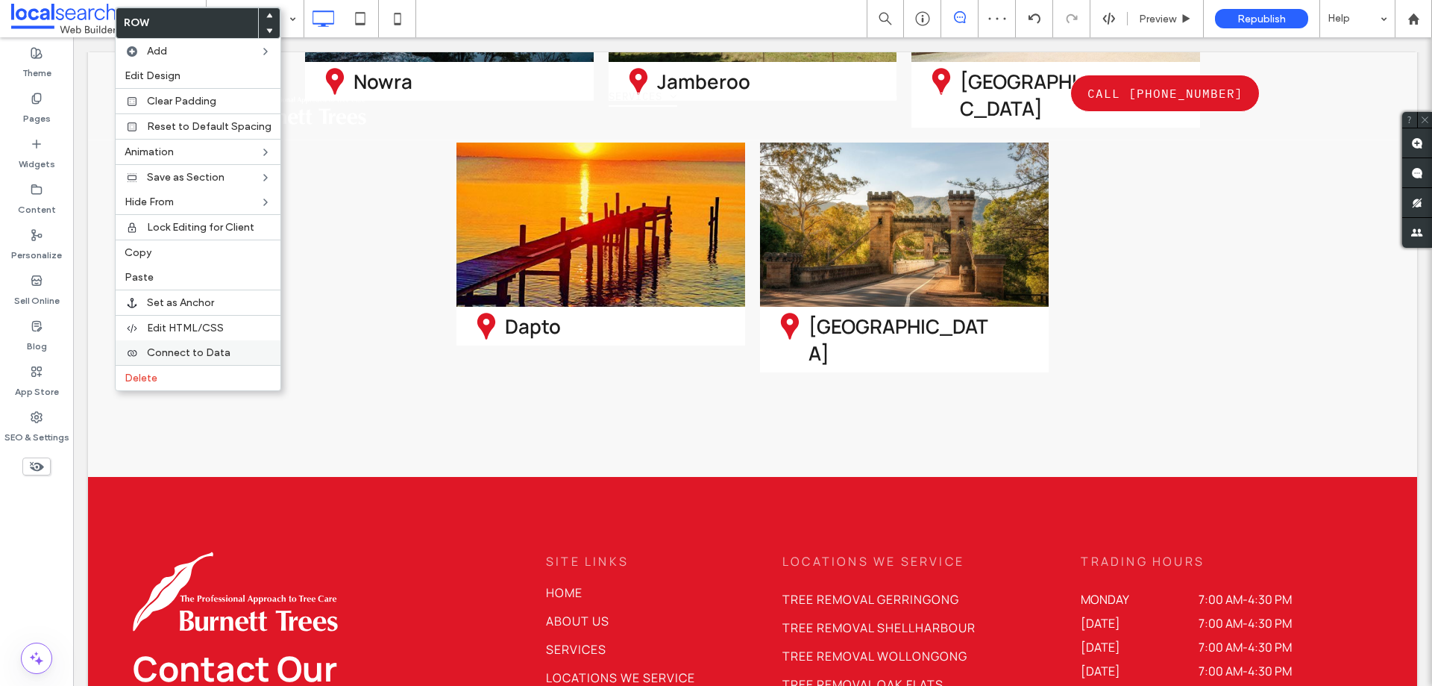
click at [186, 364] on div "Connect to Data" at bounding box center [198, 352] width 165 height 25
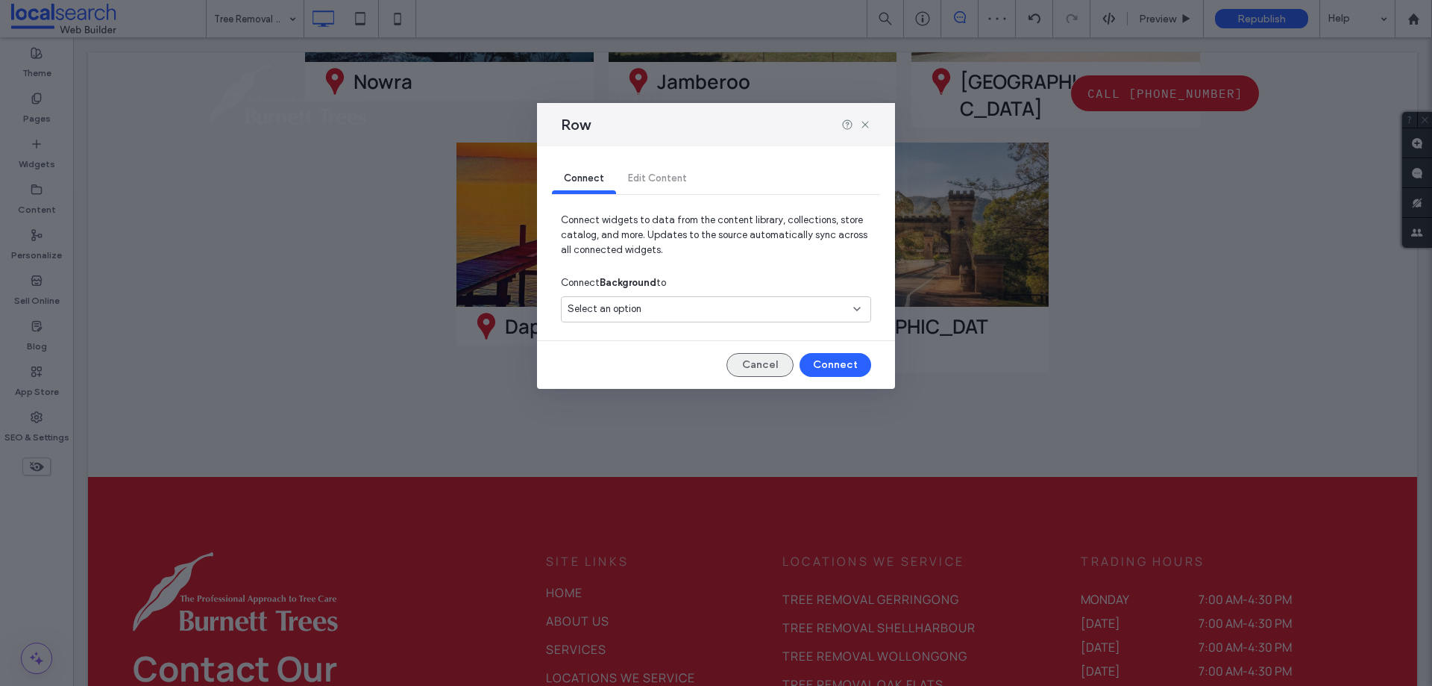
click at [762, 366] on button "Cancel" at bounding box center [760, 365] width 67 height 24
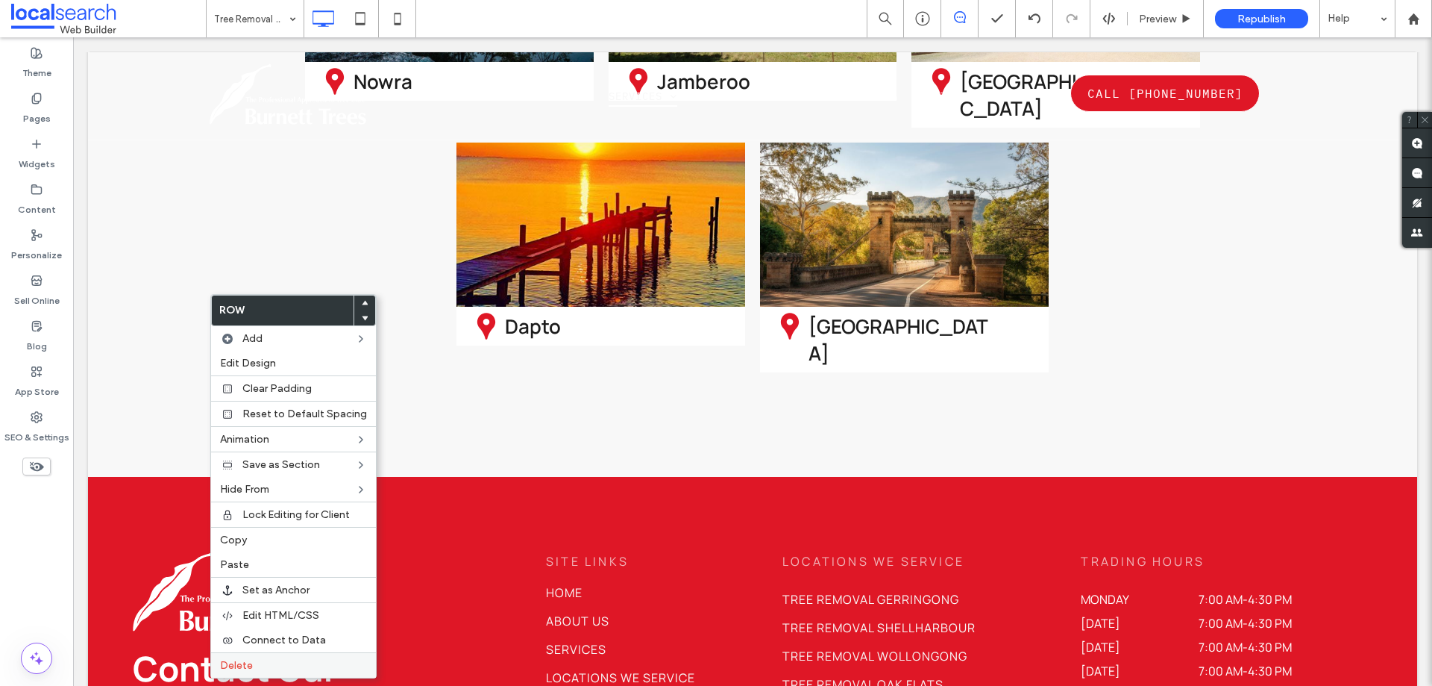
click at [257, 664] on label "Delete" at bounding box center [293, 665] width 147 height 13
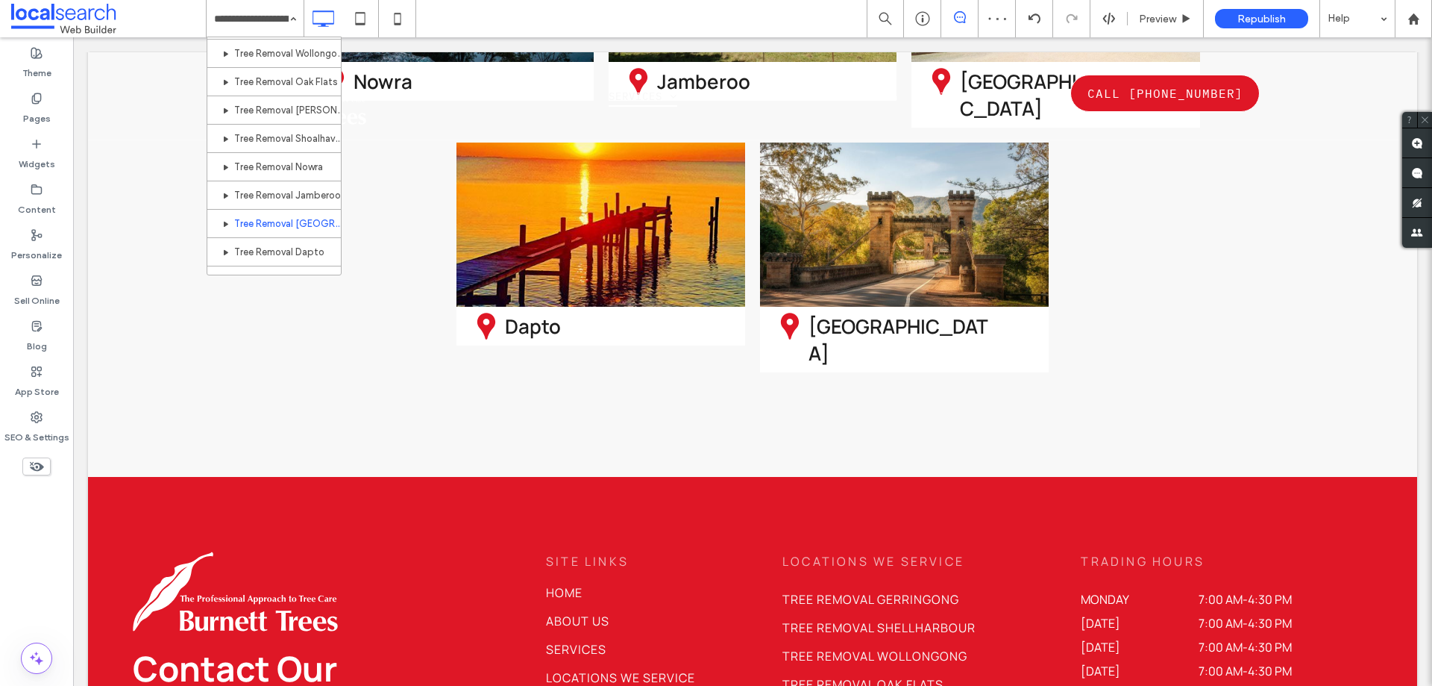
scroll to position [441, 0]
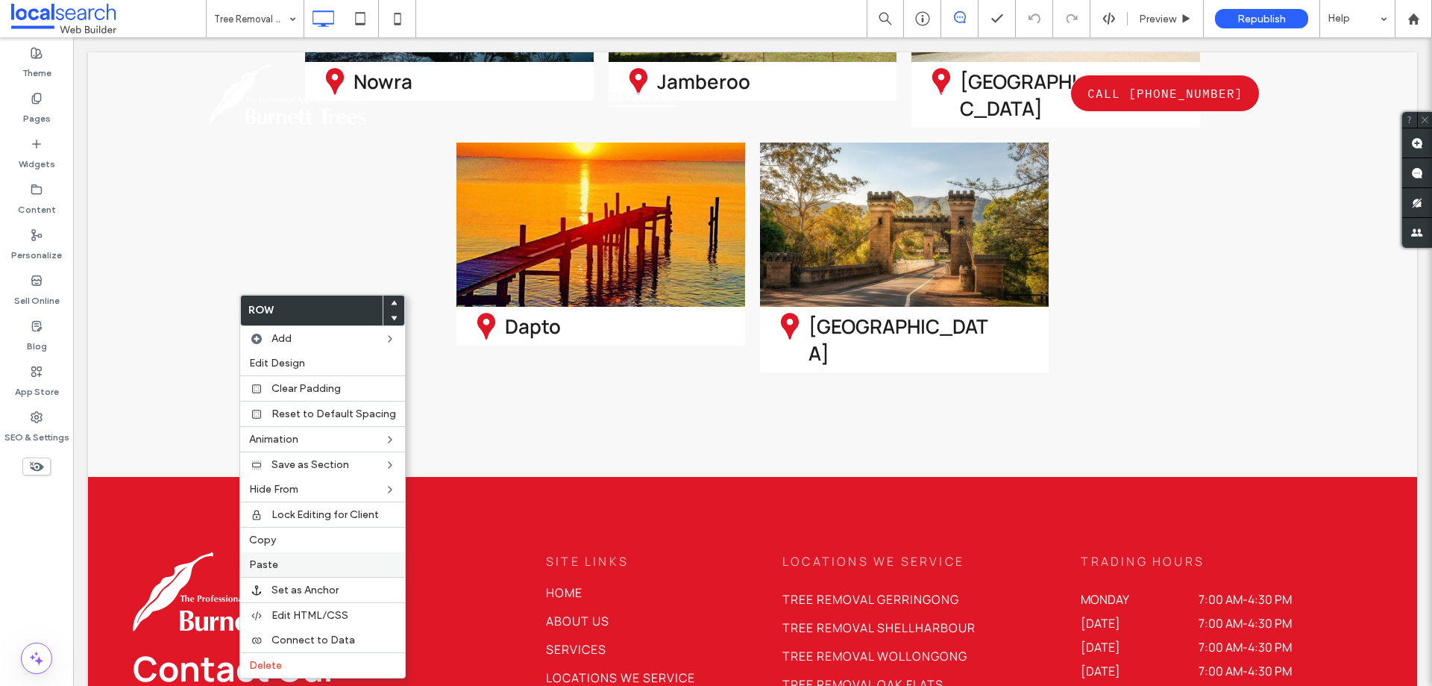
click at [283, 568] on label "Paste" at bounding box center [322, 564] width 147 height 13
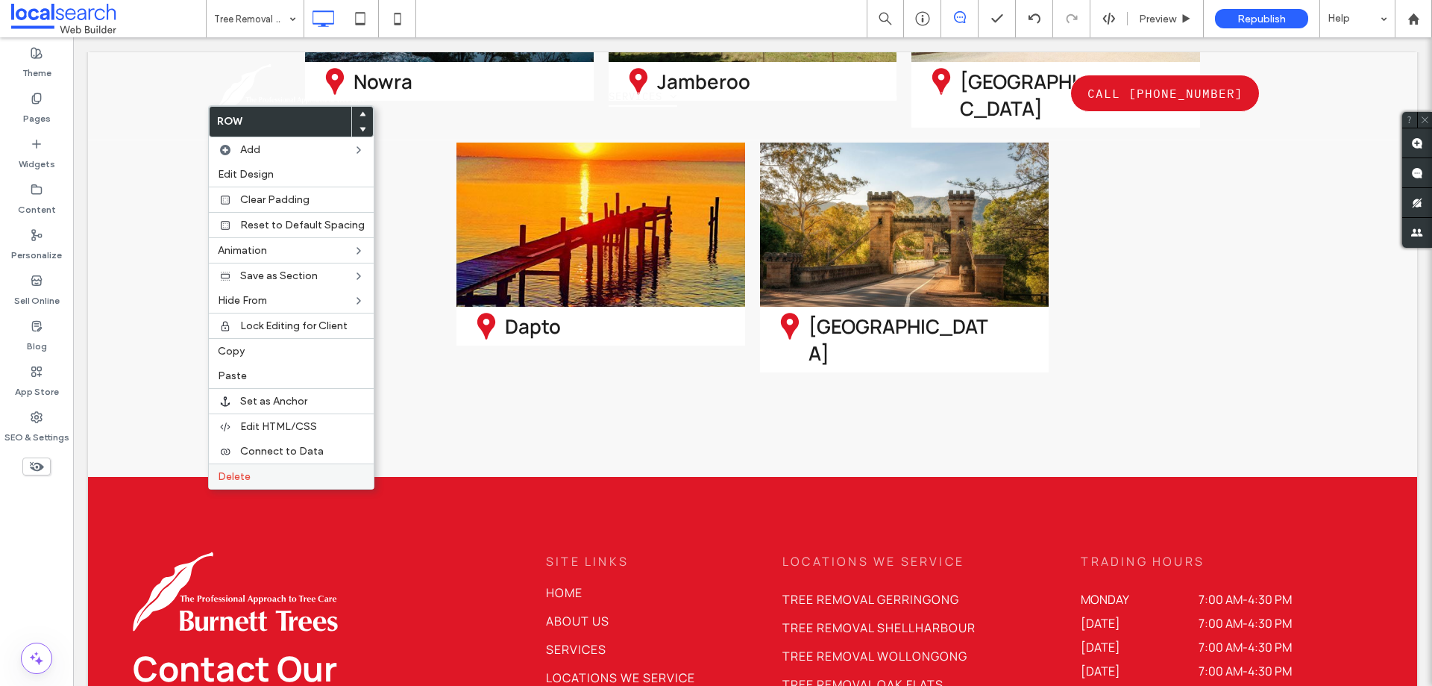
click at [239, 484] on div "Delete" at bounding box center [291, 475] width 165 height 25
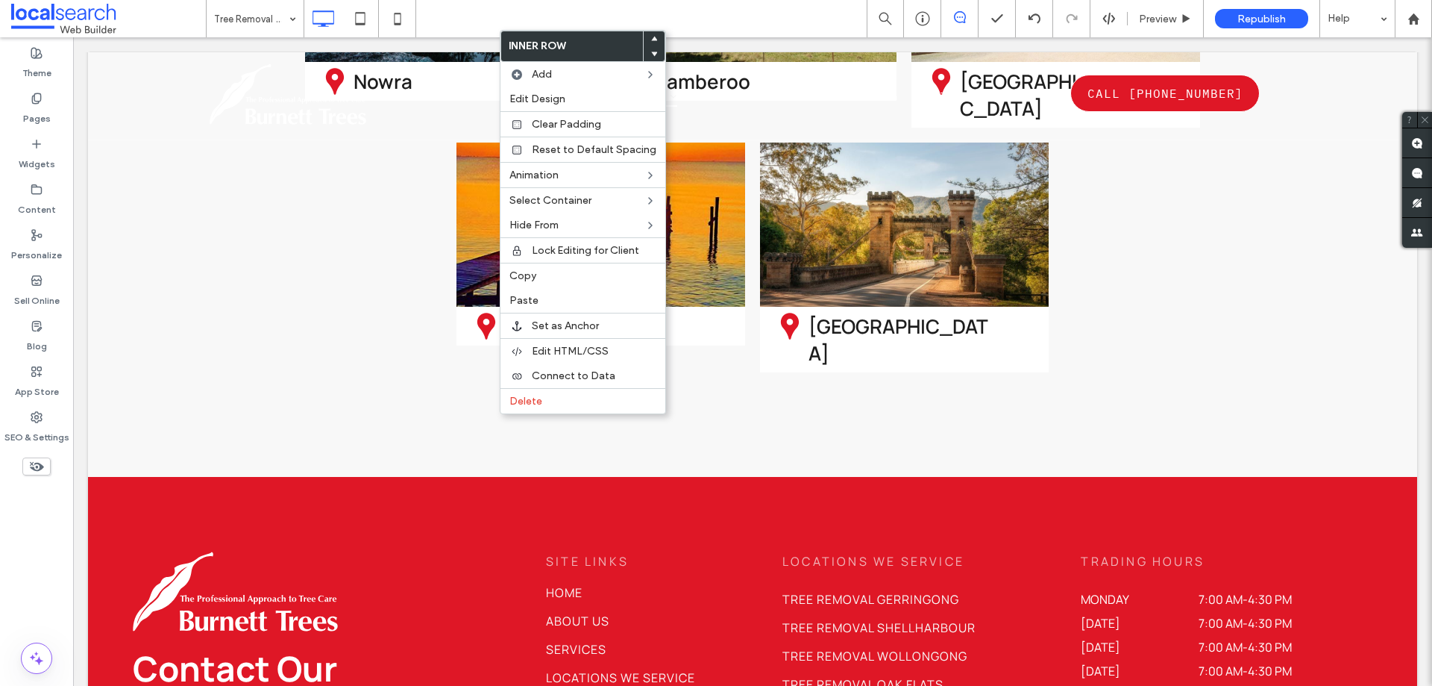
click at [552, 413] on div "Inner Row Add Edit Design Clear Padding Reset to Default Spacing Animation Sele…" at bounding box center [583, 222] width 166 height 384
click at [568, 401] on label "Delete" at bounding box center [582, 401] width 147 height 13
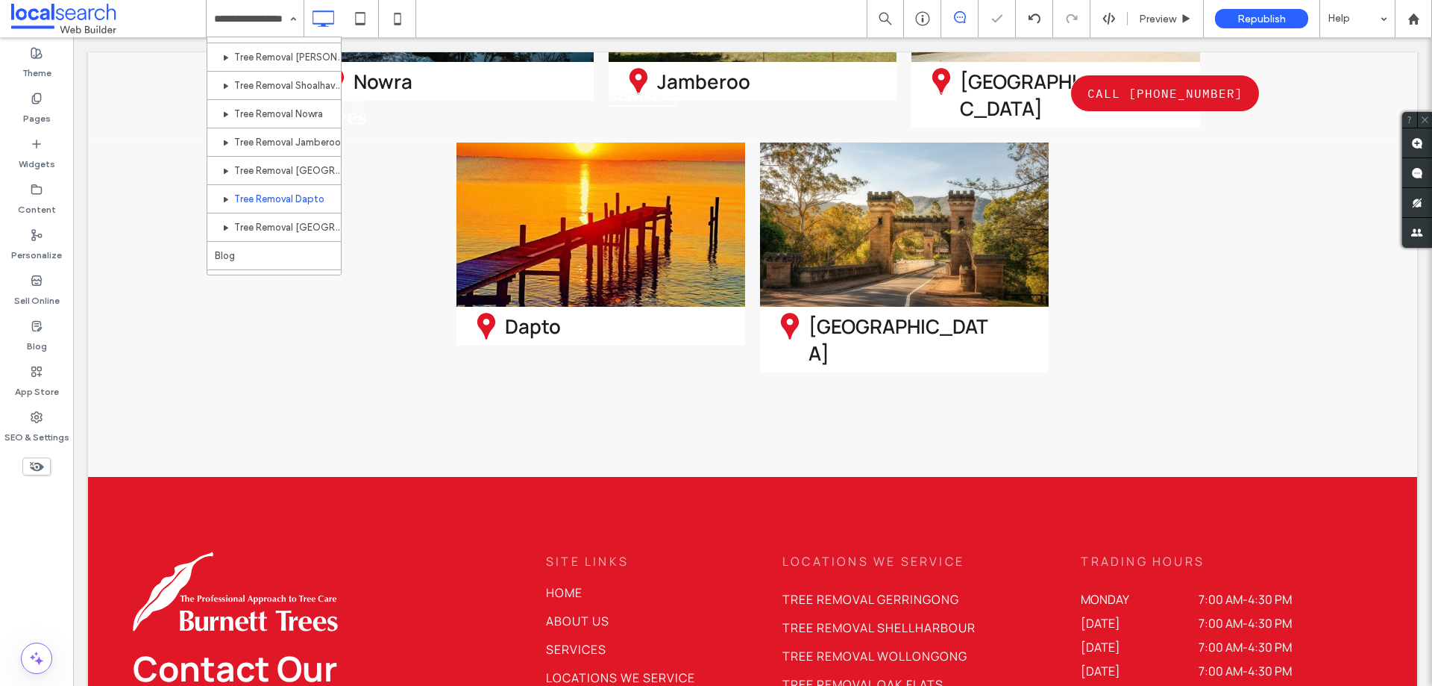
scroll to position [441, 0]
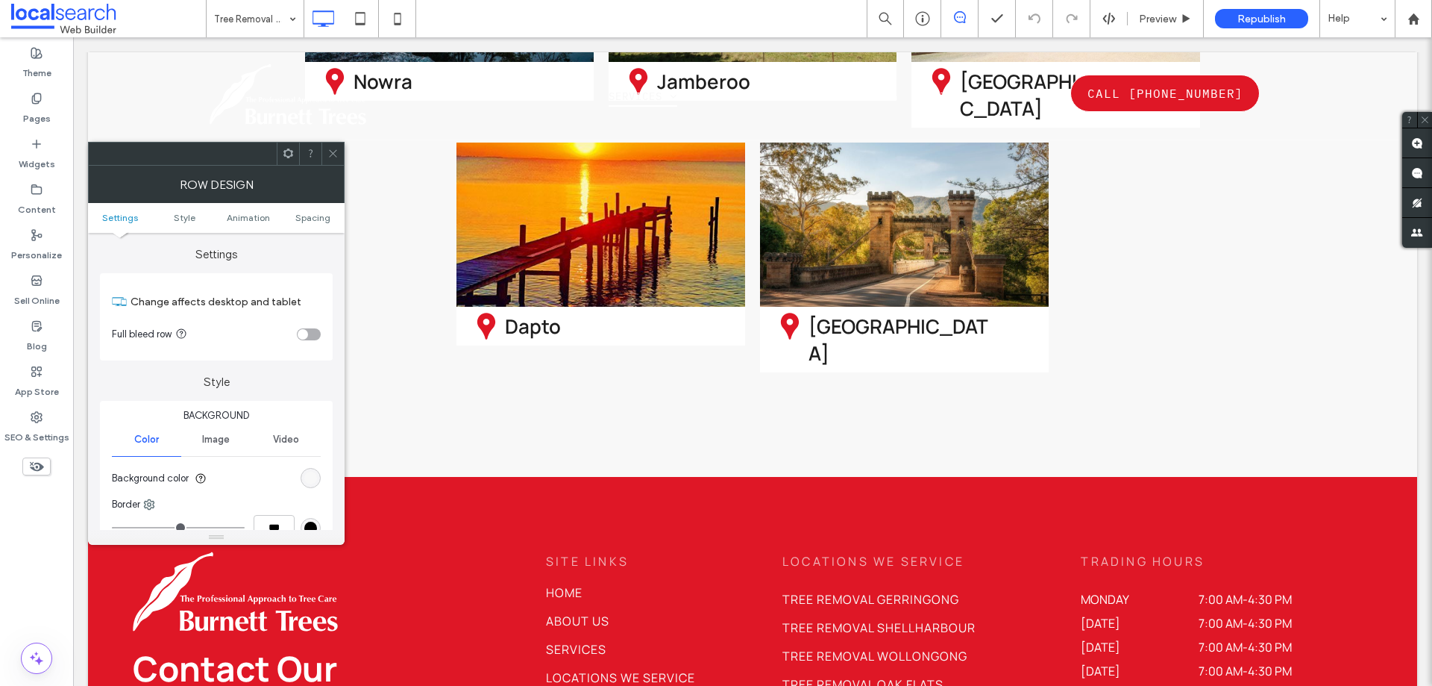
click at [331, 157] on icon at bounding box center [332, 153] width 11 height 11
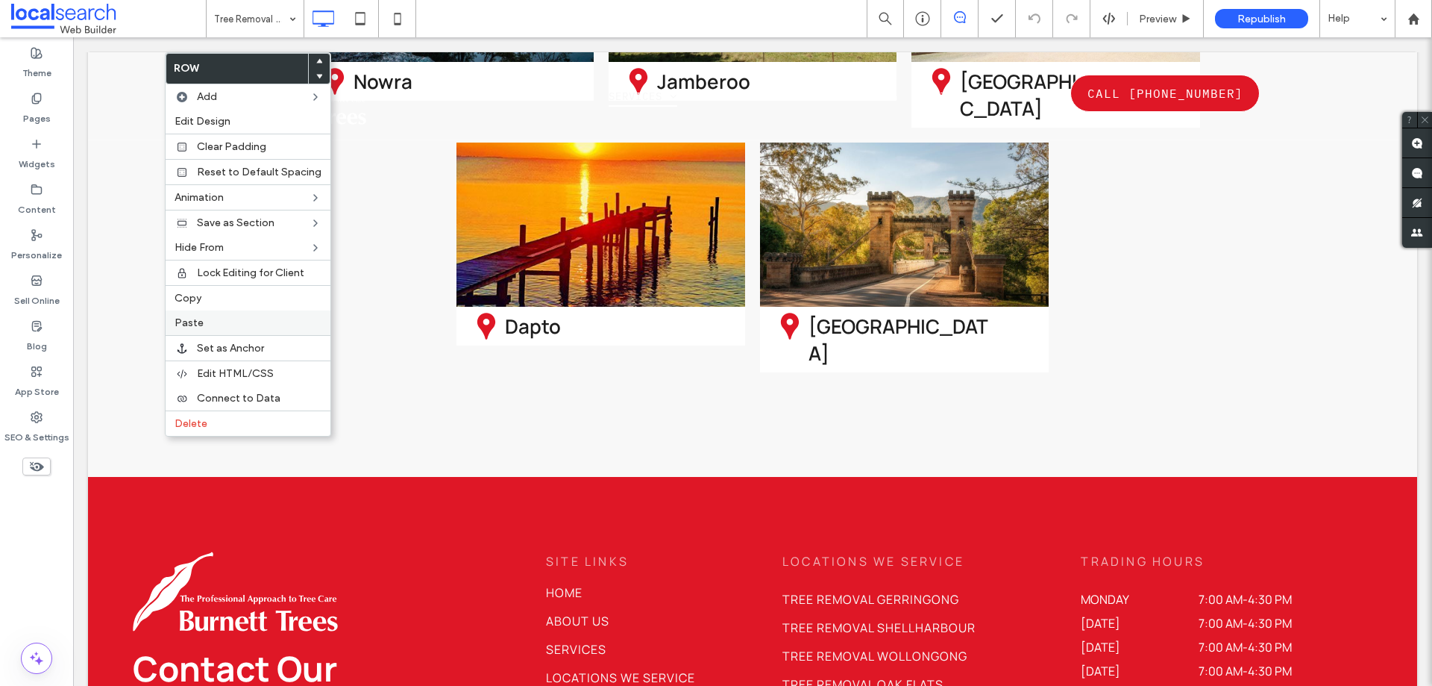
click at [233, 322] on label "Paste" at bounding box center [248, 322] width 147 height 13
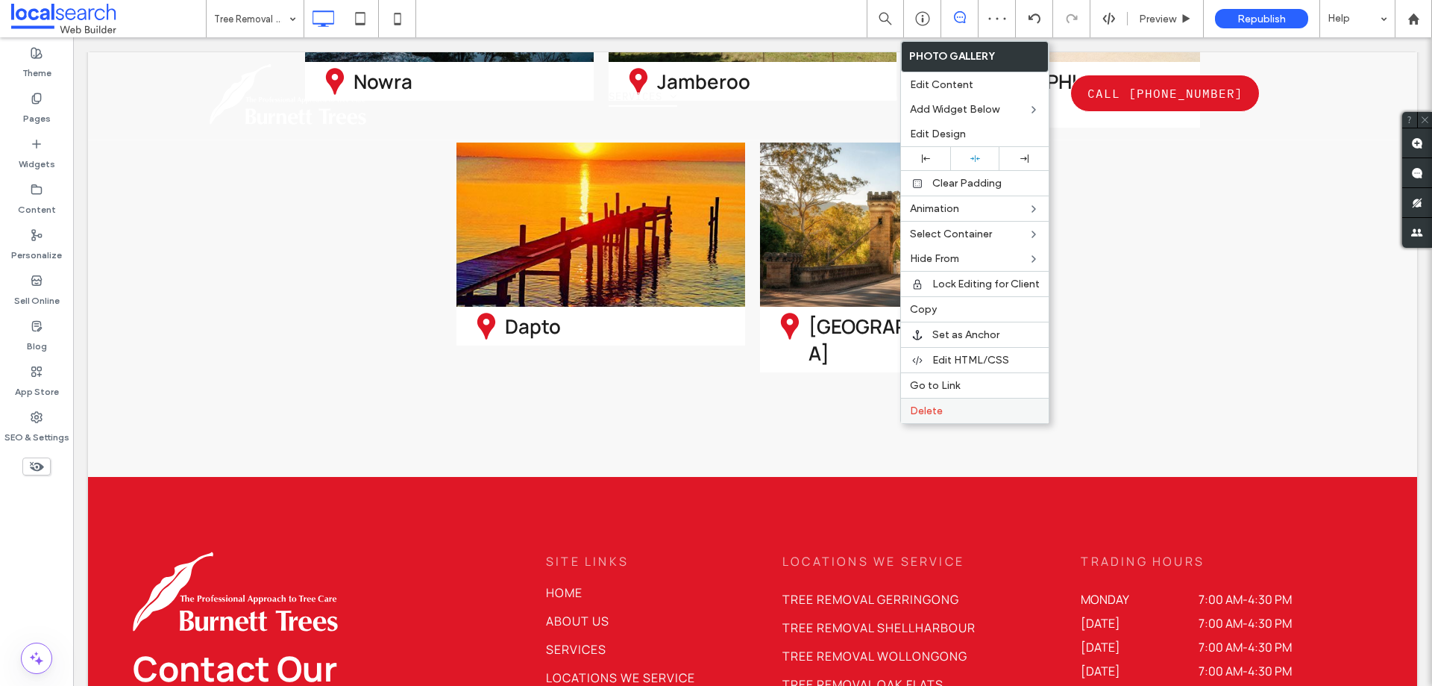
click at [959, 413] on label "Delete" at bounding box center [975, 410] width 130 height 13
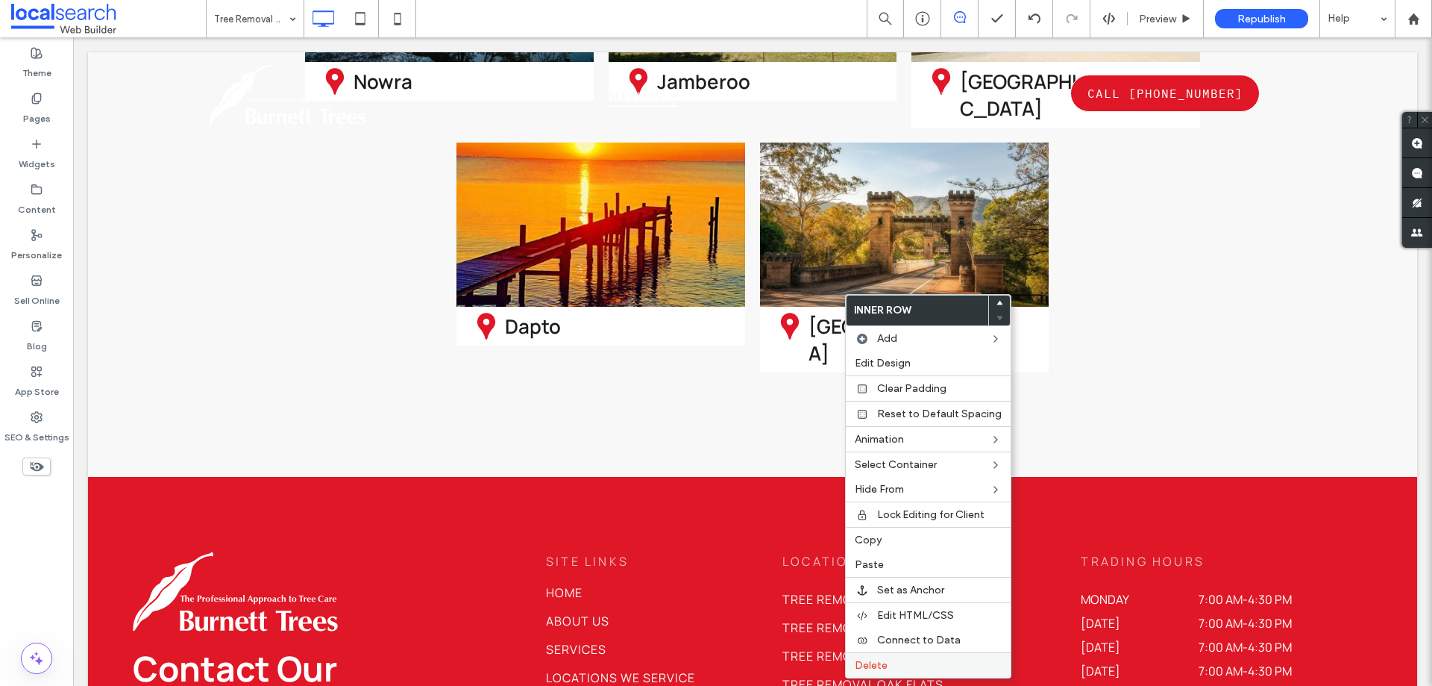
click at [903, 671] on div "Delete" at bounding box center [928, 664] width 165 height 25
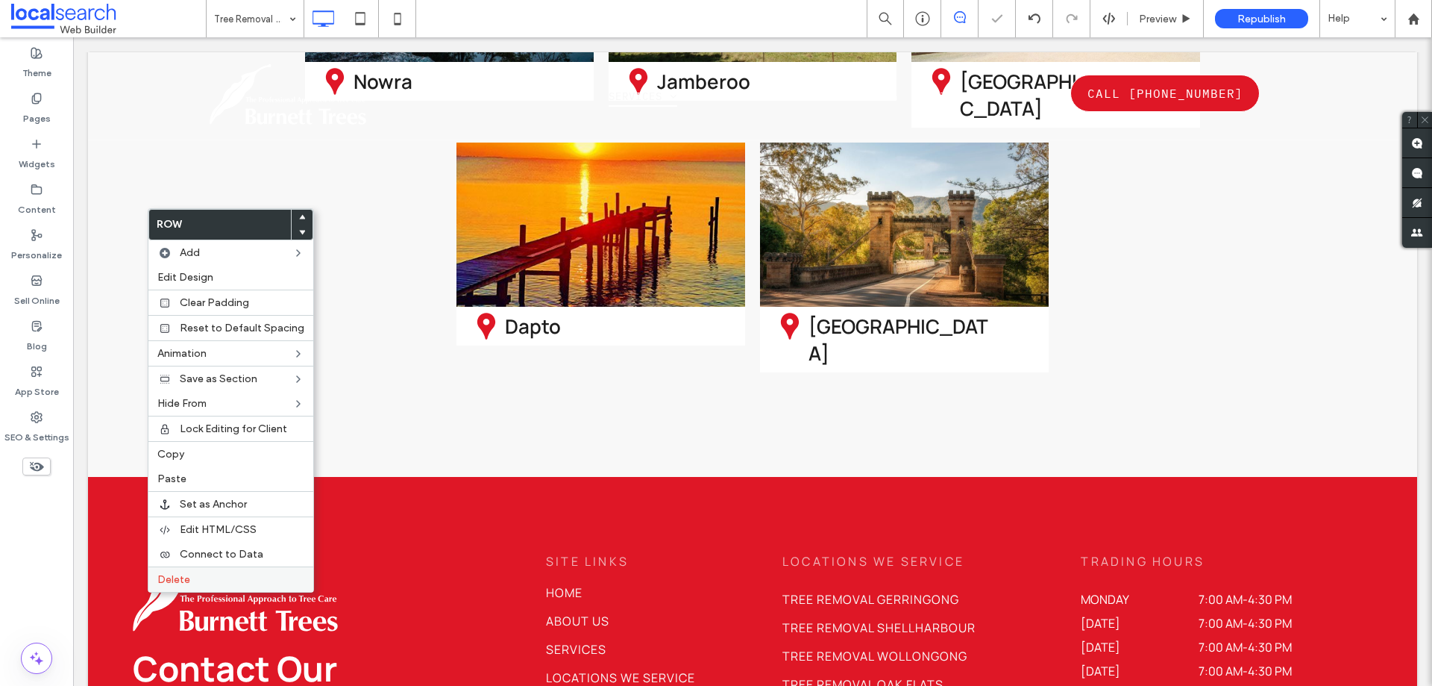
click at [249, 581] on label "Delete" at bounding box center [230, 579] width 147 height 13
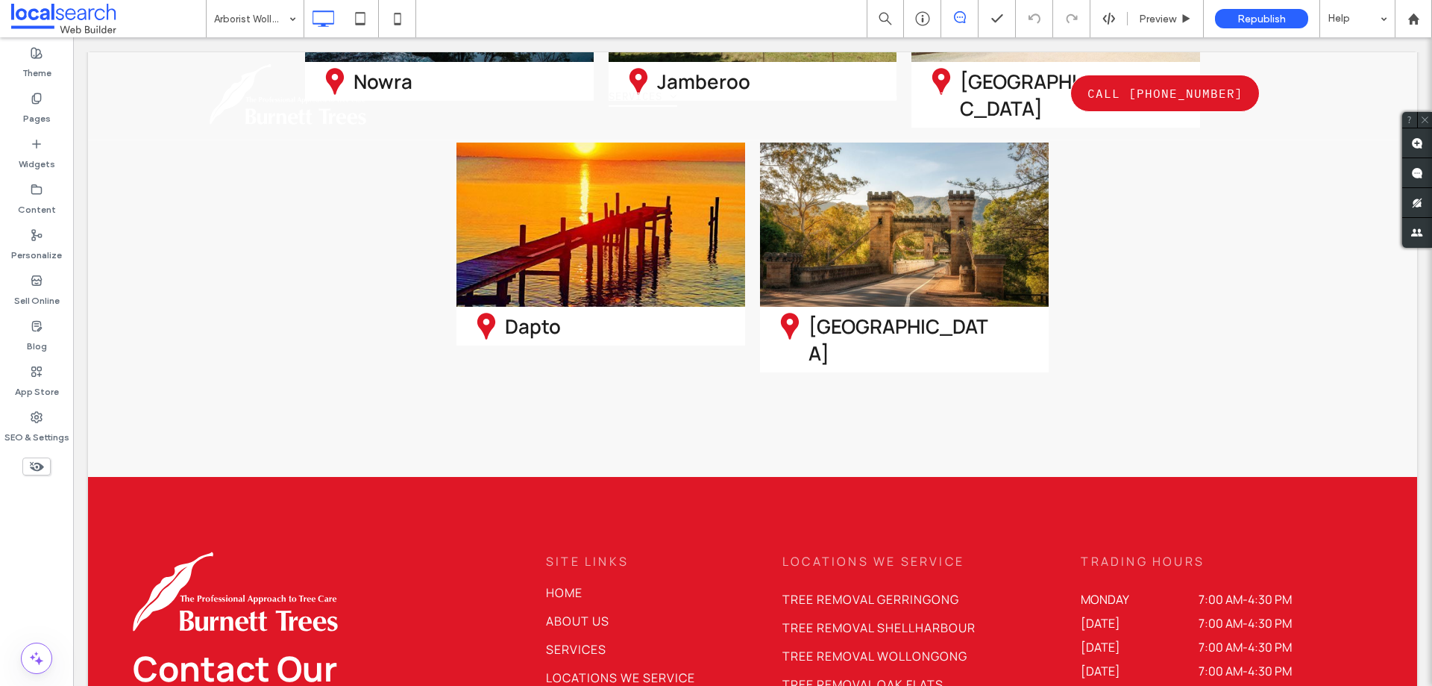
click at [292, 17] on div "Arborist Wollongong" at bounding box center [255, 18] width 97 height 37
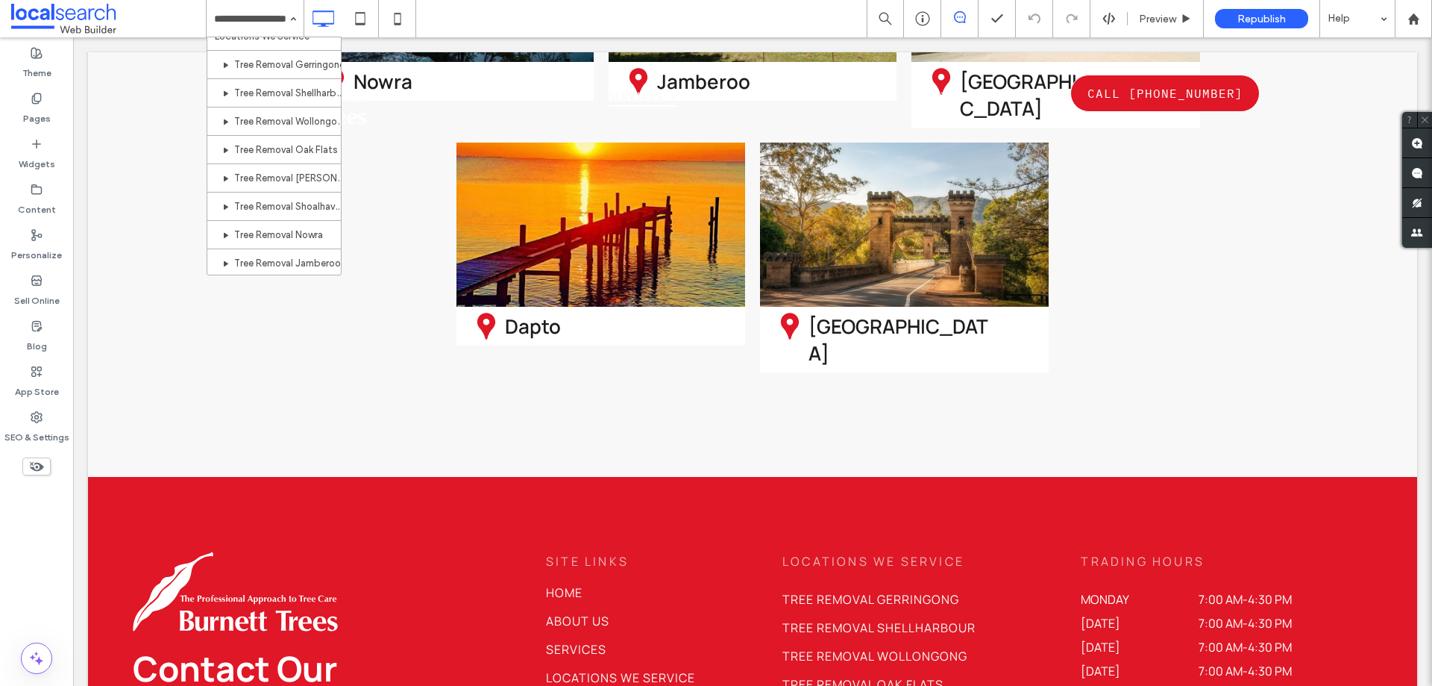
scroll to position [373, 0]
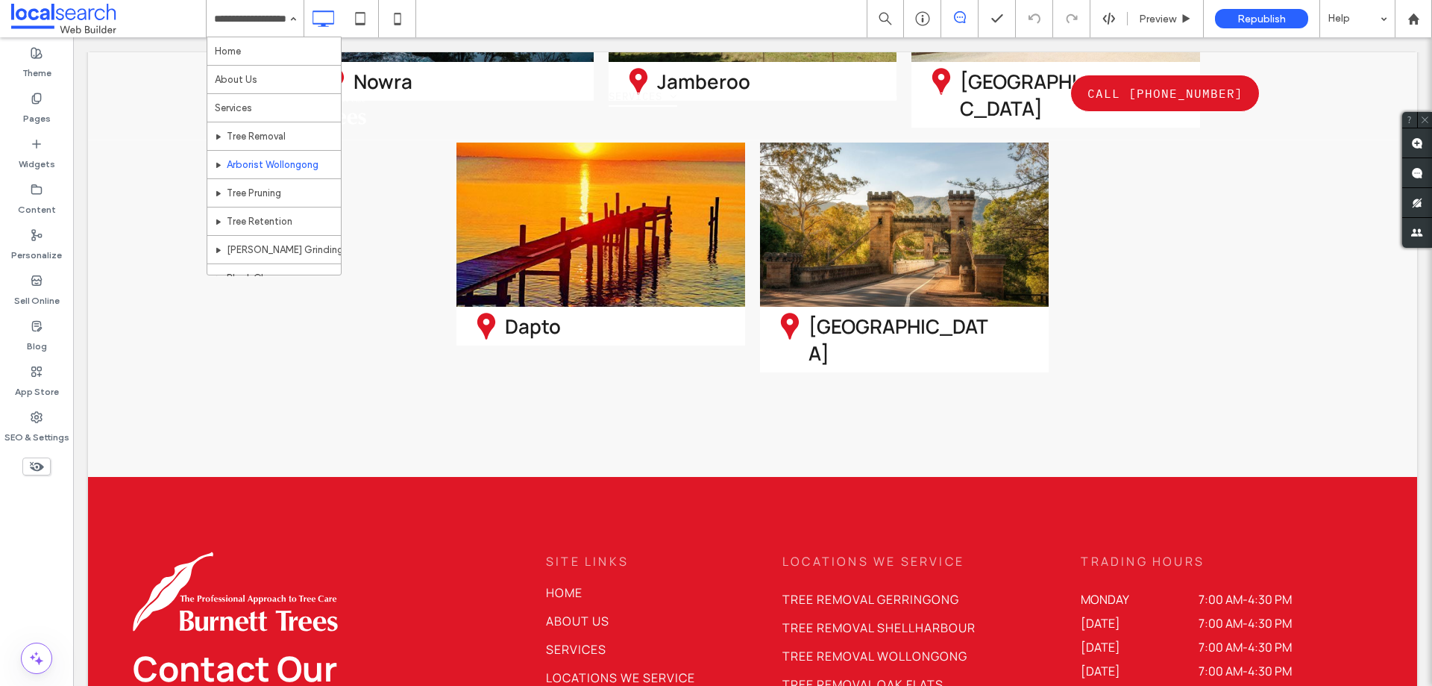
click at [286, 27] on div "Home About Us Services Tree Removal Arborist [GEOGRAPHIC_DATA] Tree Pruning Tre…" at bounding box center [255, 18] width 97 height 37
click at [291, 23] on div "Home About Us Services Tree Removal Arborist [GEOGRAPHIC_DATA] Tree Pruning Tre…" at bounding box center [255, 18] width 97 height 37
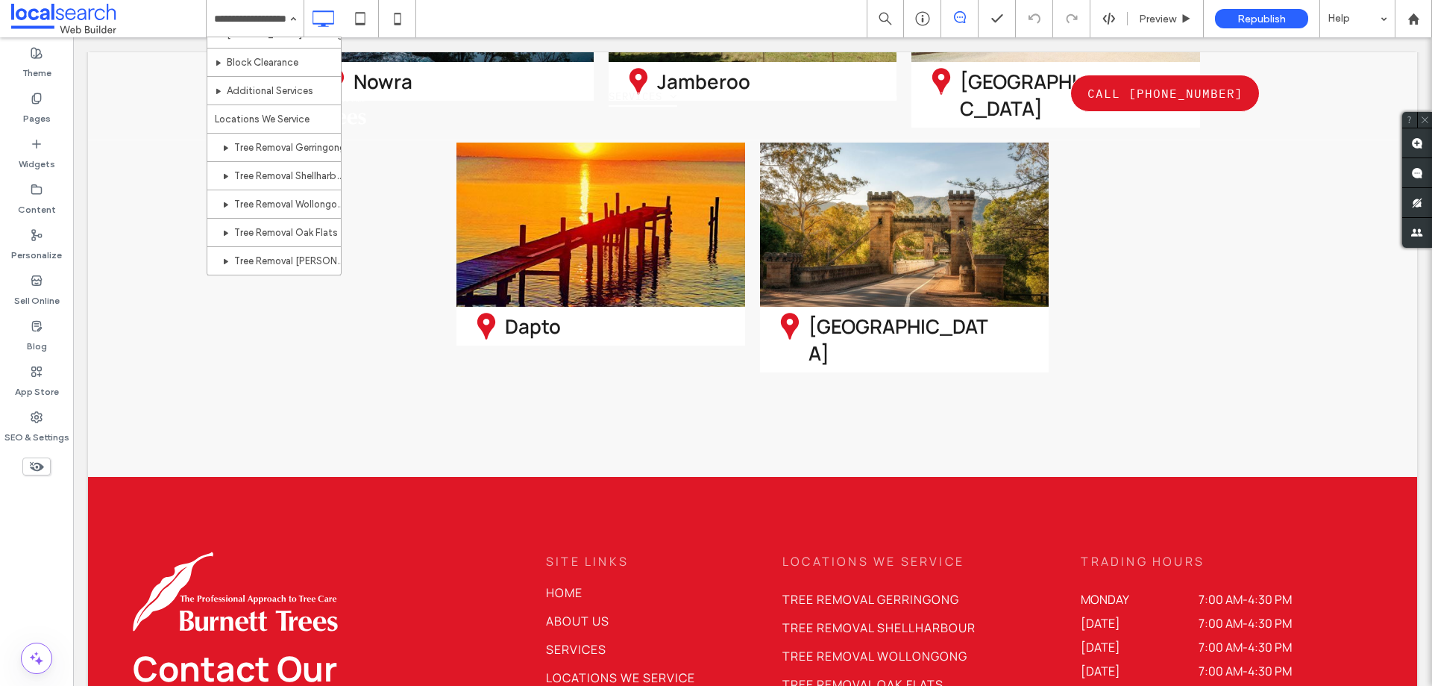
scroll to position [224, 0]
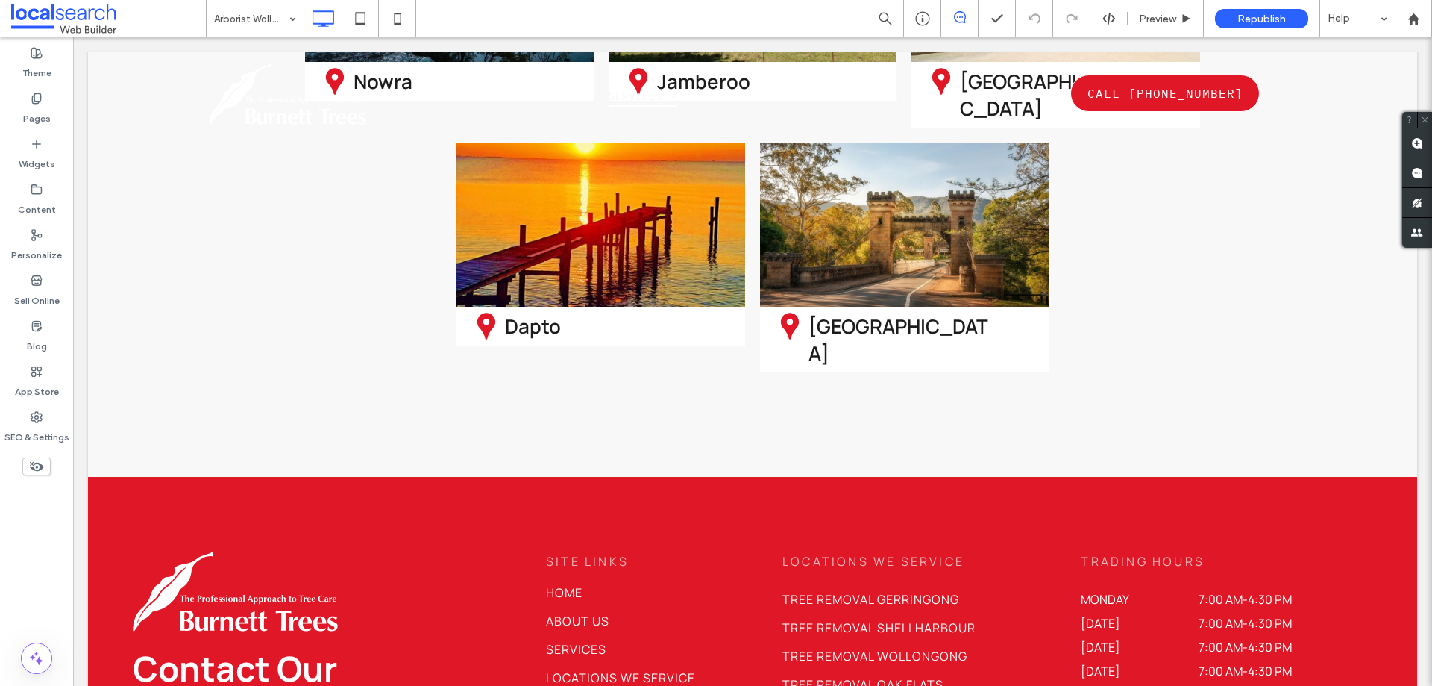
click at [251, 18] on input at bounding box center [251, 18] width 75 height 37
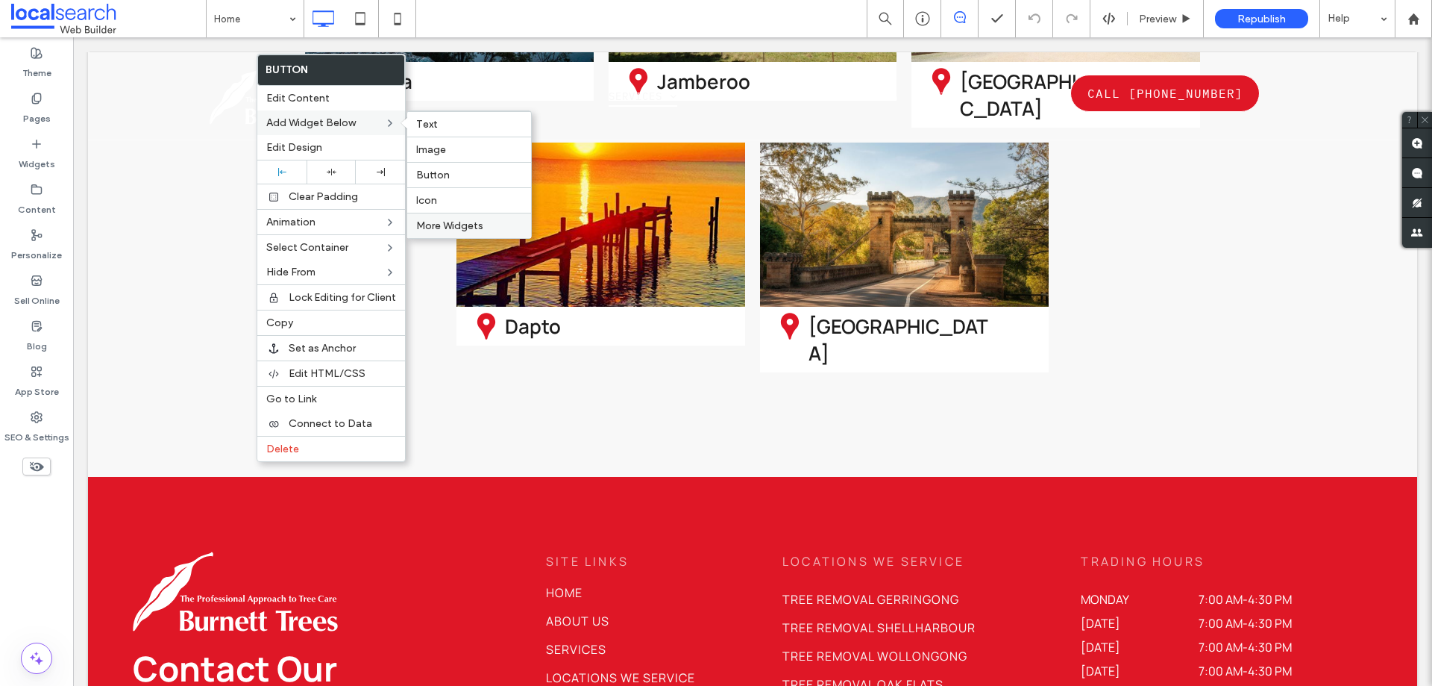
click at [460, 228] on span "More Widgets" at bounding box center [449, 225] width 67 height 13
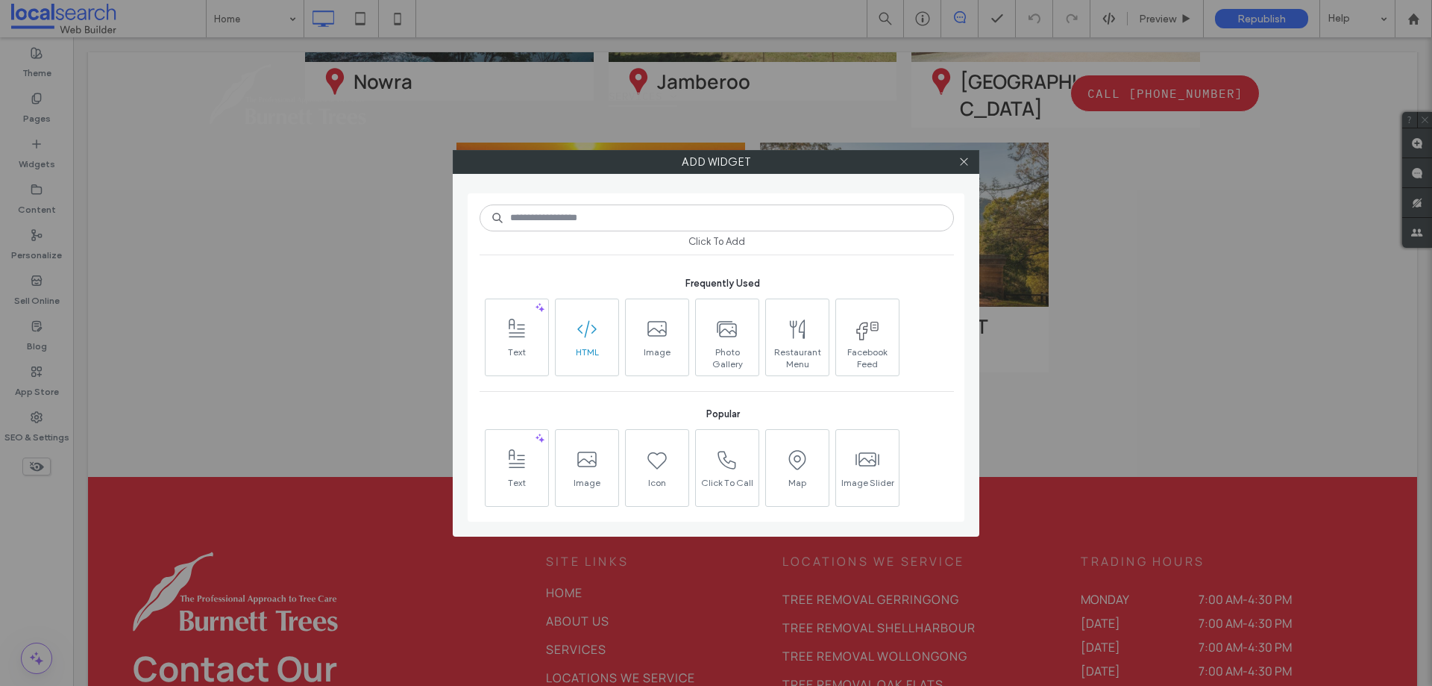
click at [603, 353] on span "HTML" at bounding box center [587, 356] width 63 height 21
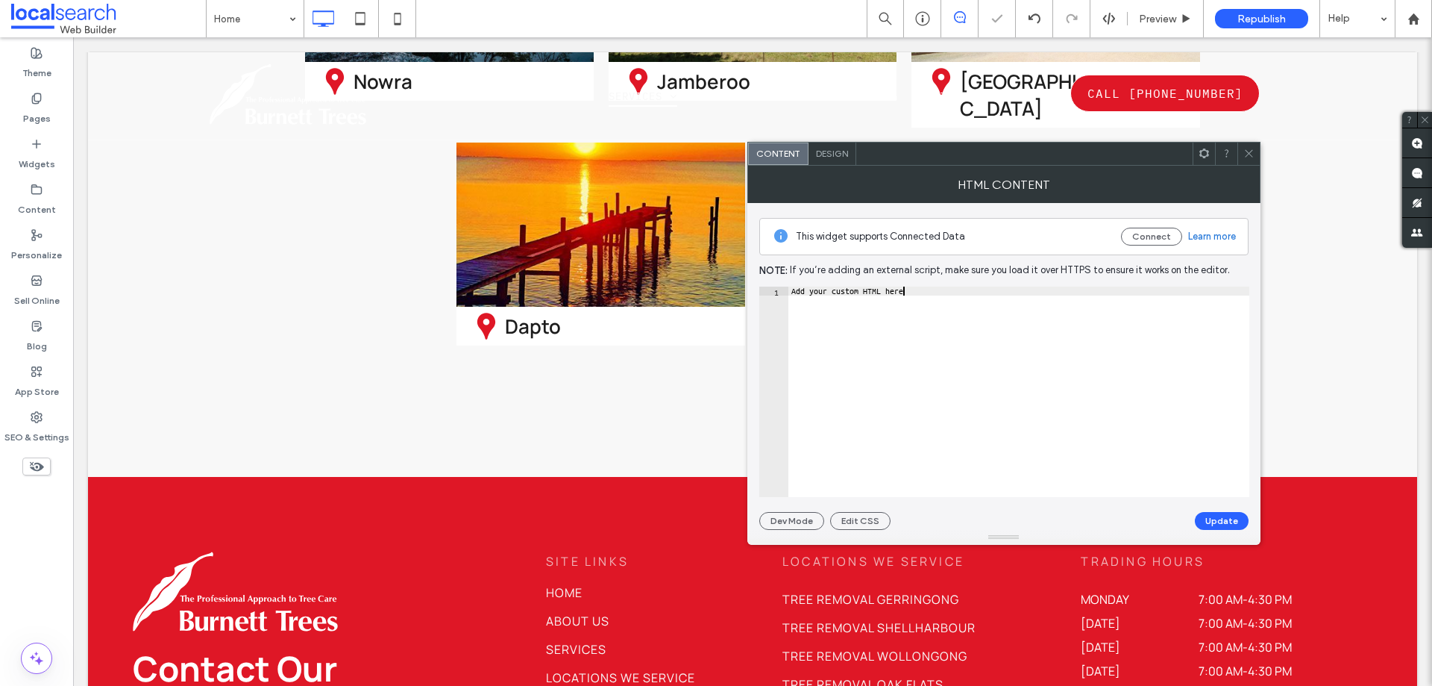
click at [911, 336] on div "Add your custom HTML here" at bounding box center [1018, 400] width 461 height 228
paste textarea "Cursor at row 1"
type textarea "****"
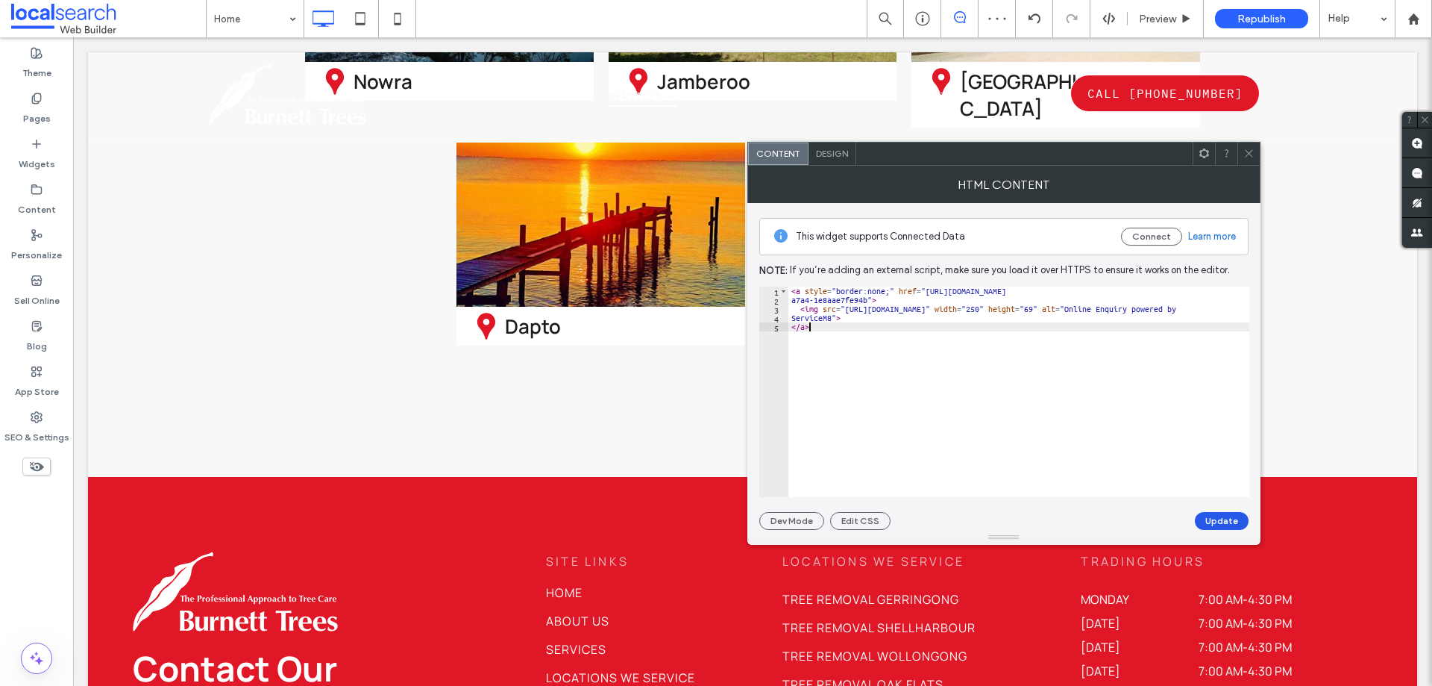
click at [1216, 517] on button "Update" at bounding box center [1222, 521] width 54 height 18
click at [1254, 169] on div "HTML Content" at bounding box center [1003, 184] width 513 height 37
click at [1247, 150] on icon at bounding box center [1249, 153] width 11 height 11
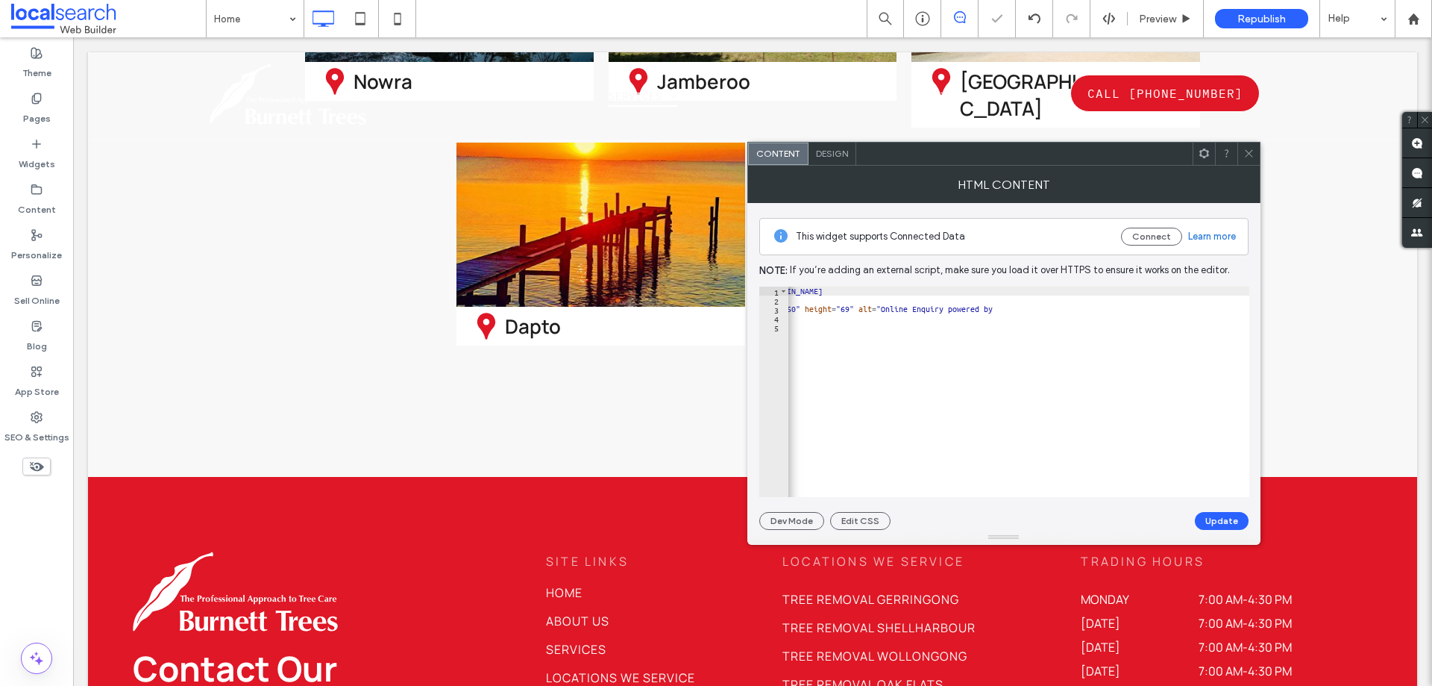
scroll to position [0, 207]
click at [1244, 163] on span at bounding box center [1249, 153] width 11 height 22
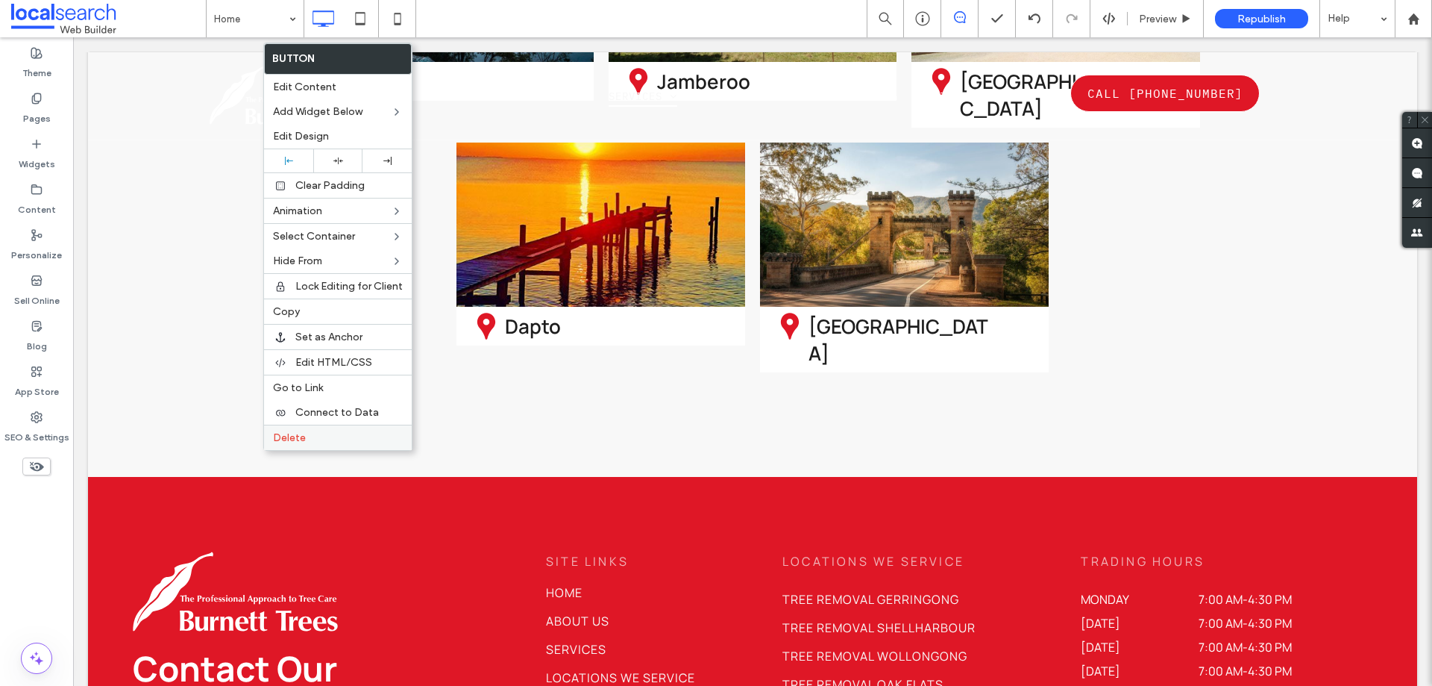
click at [286, 440] on span "Delete" at bounding box center [289, 437] width 33 height 13
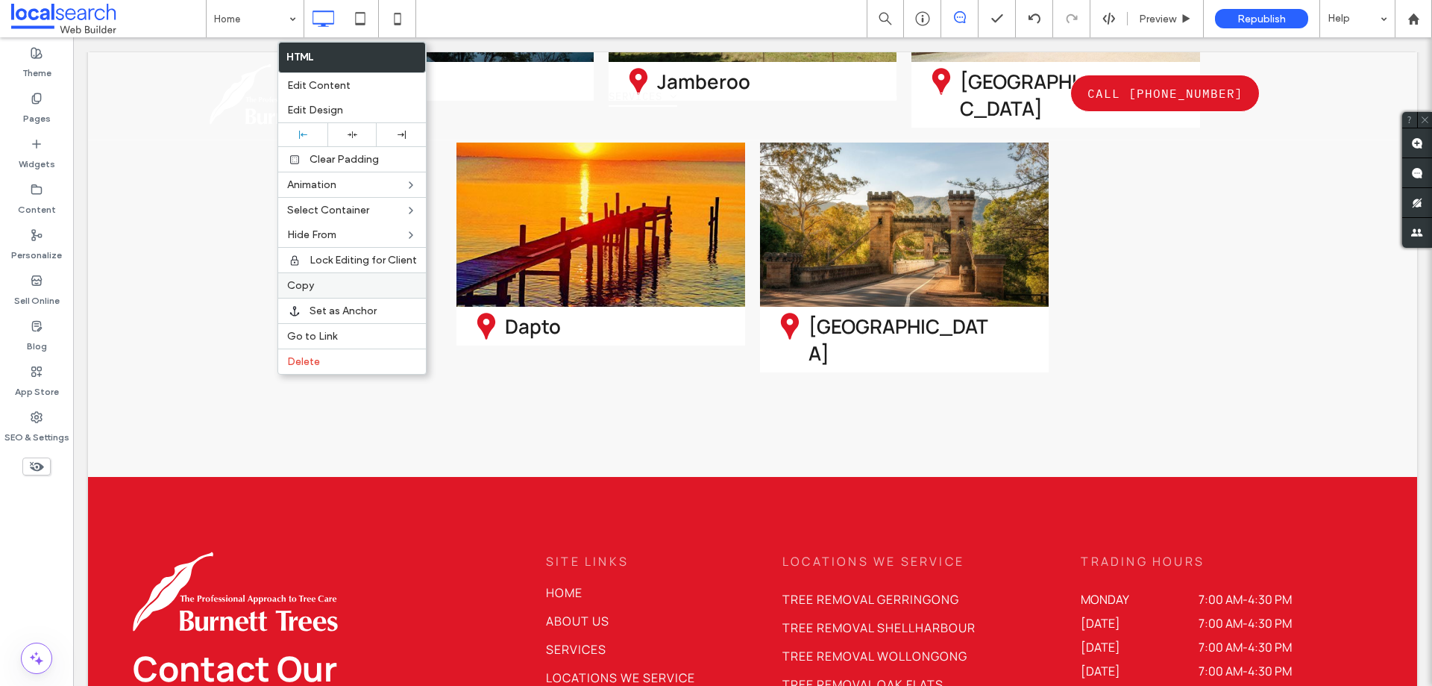
click at [324, 285] on label "Copy" at bounding box center [352, 285] width 130 height 13
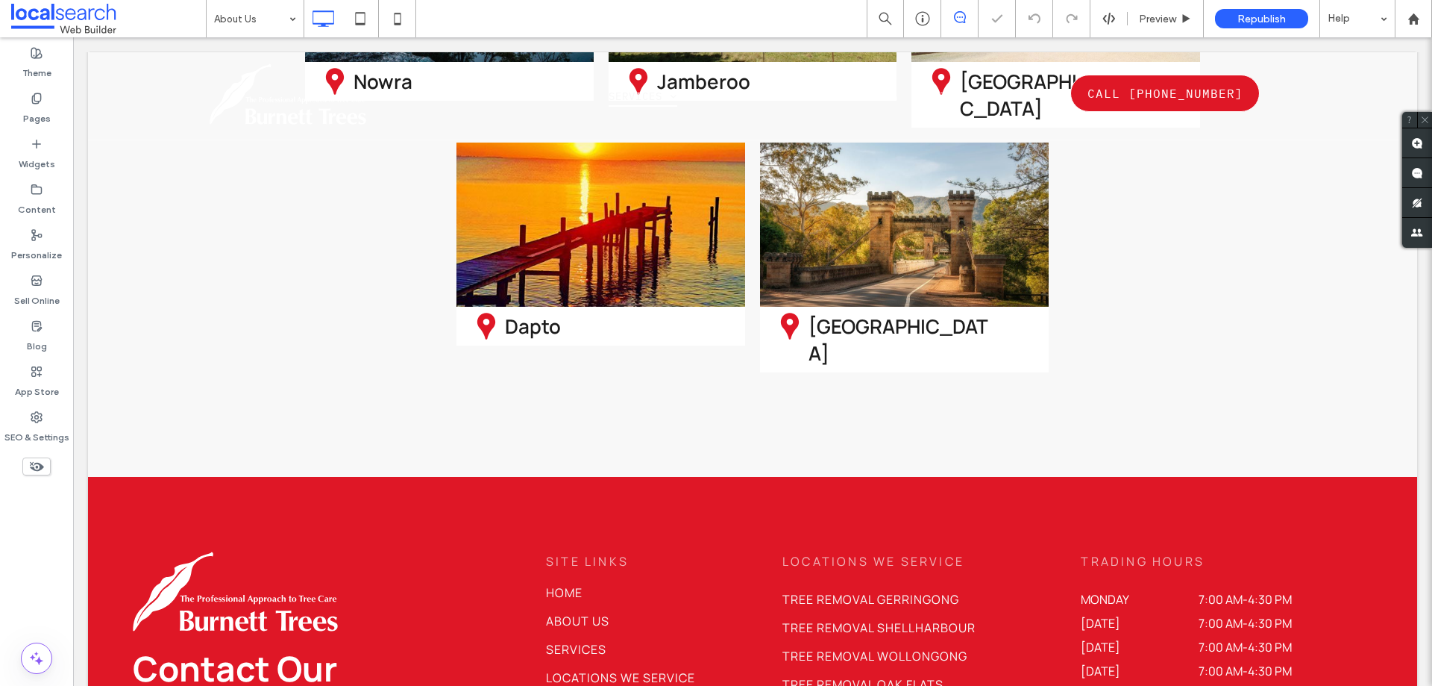
click at [231, 19] on input at bounding box center [251, 18] width 75 height 37
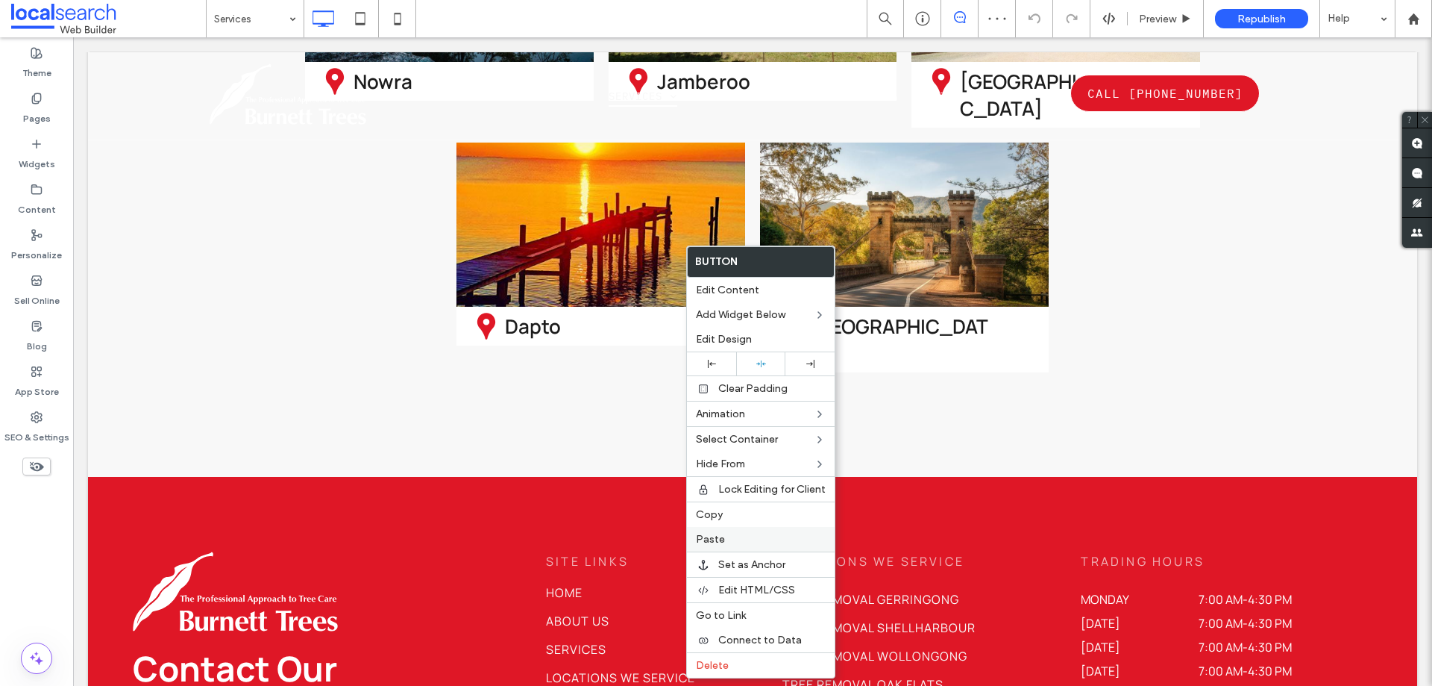
click at [706, 537] on span "Paste" at bounding box center [710, 539] width 29 height 13
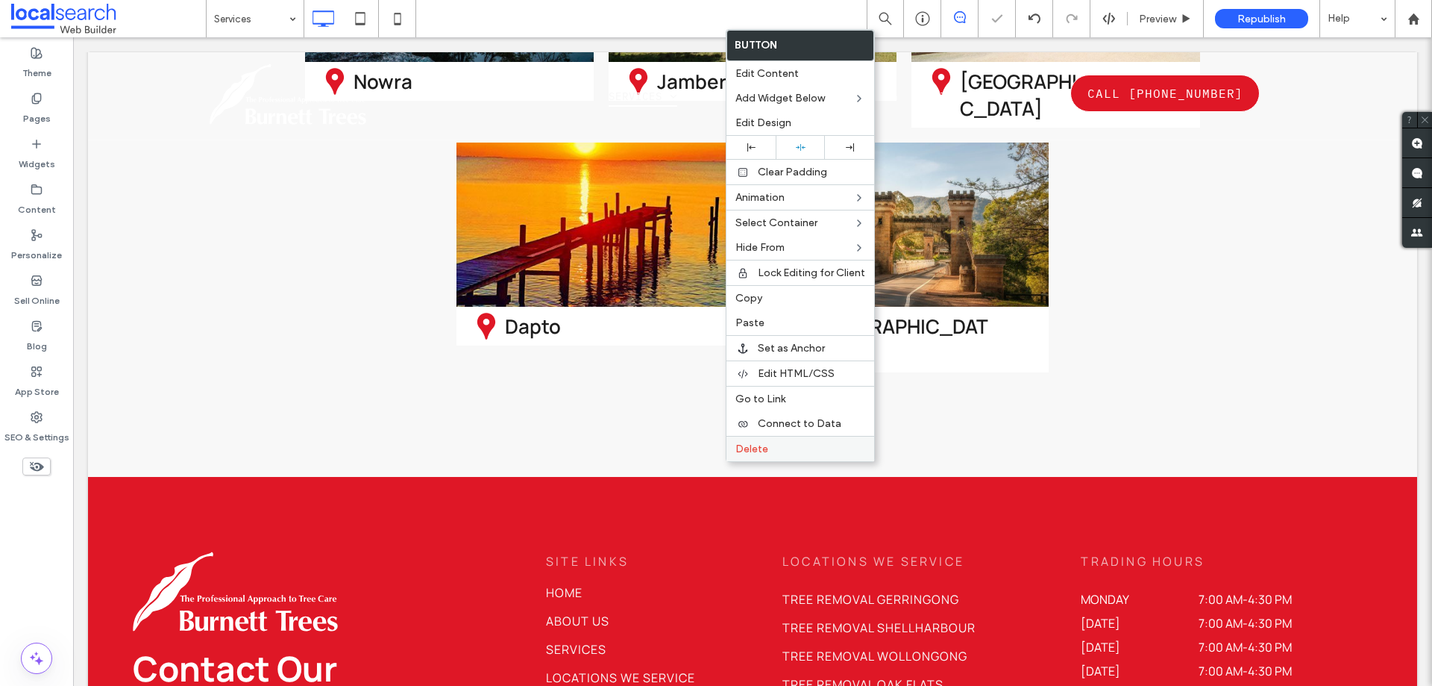
click at [741, 447] on span "Delete" at bounding box center [752, 448] width 33 height 13
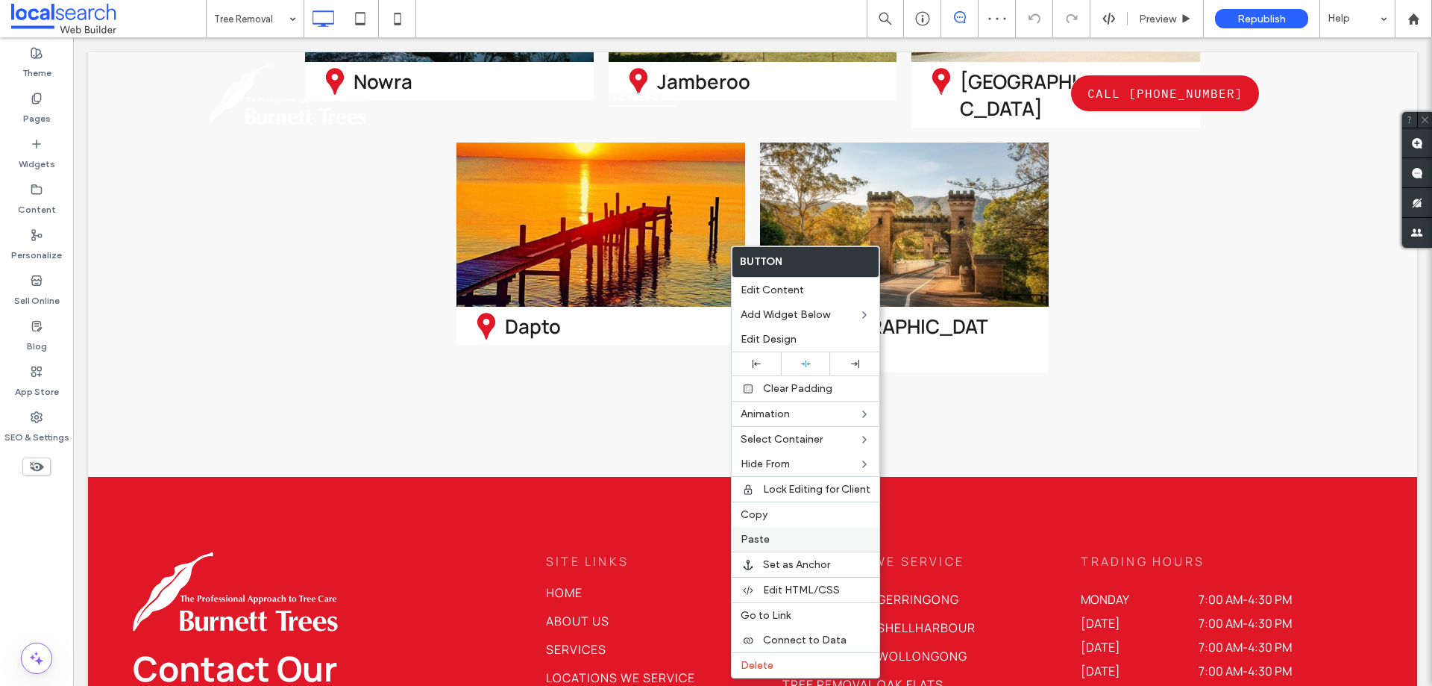
click at [761, 536] on span "Paste" at bounding box center [755, 539] width 29 height 13
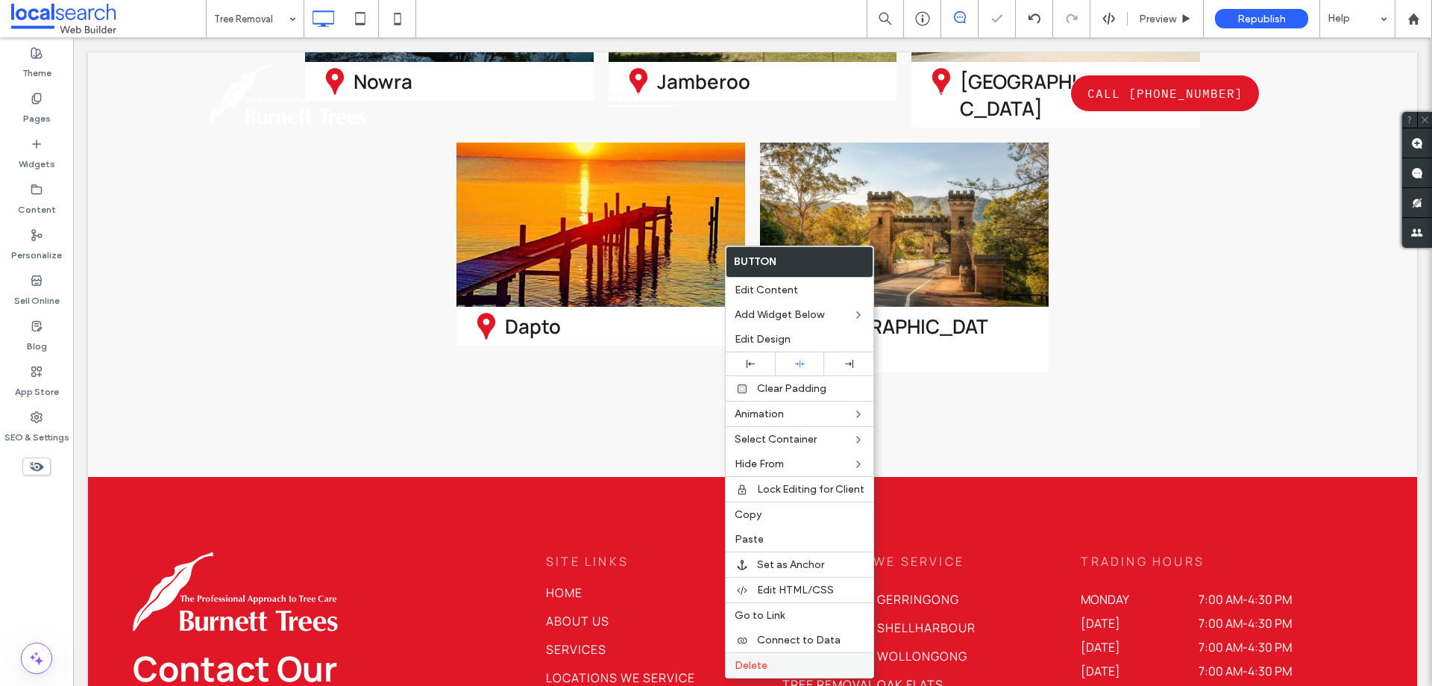
click at [748, 662] on span "Delete" at bounding box center [751, 665] width 33 height 13
click at [744, 536] on span "Paste" at bounding box center [750, 539] width 29 height 13
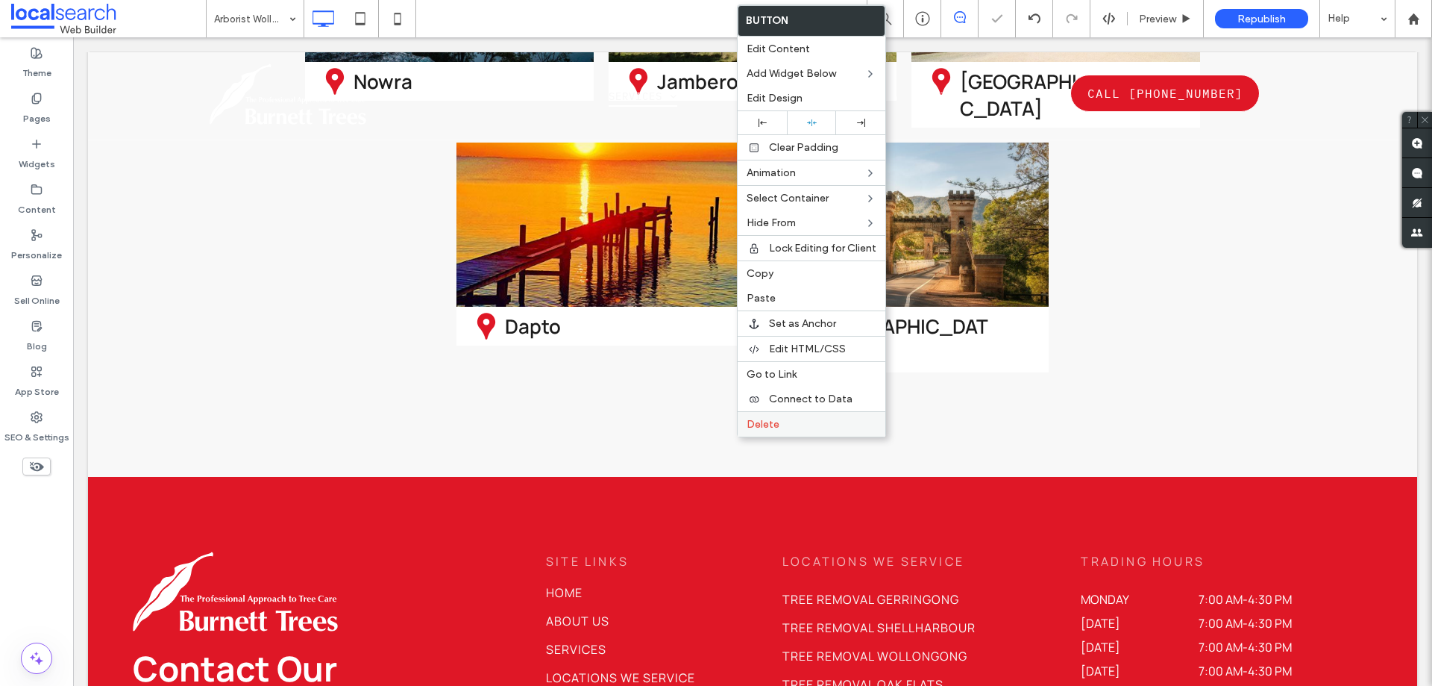
click at [755, 419] on span "Delete" at bounding box center [763, 424] width 33 height 13
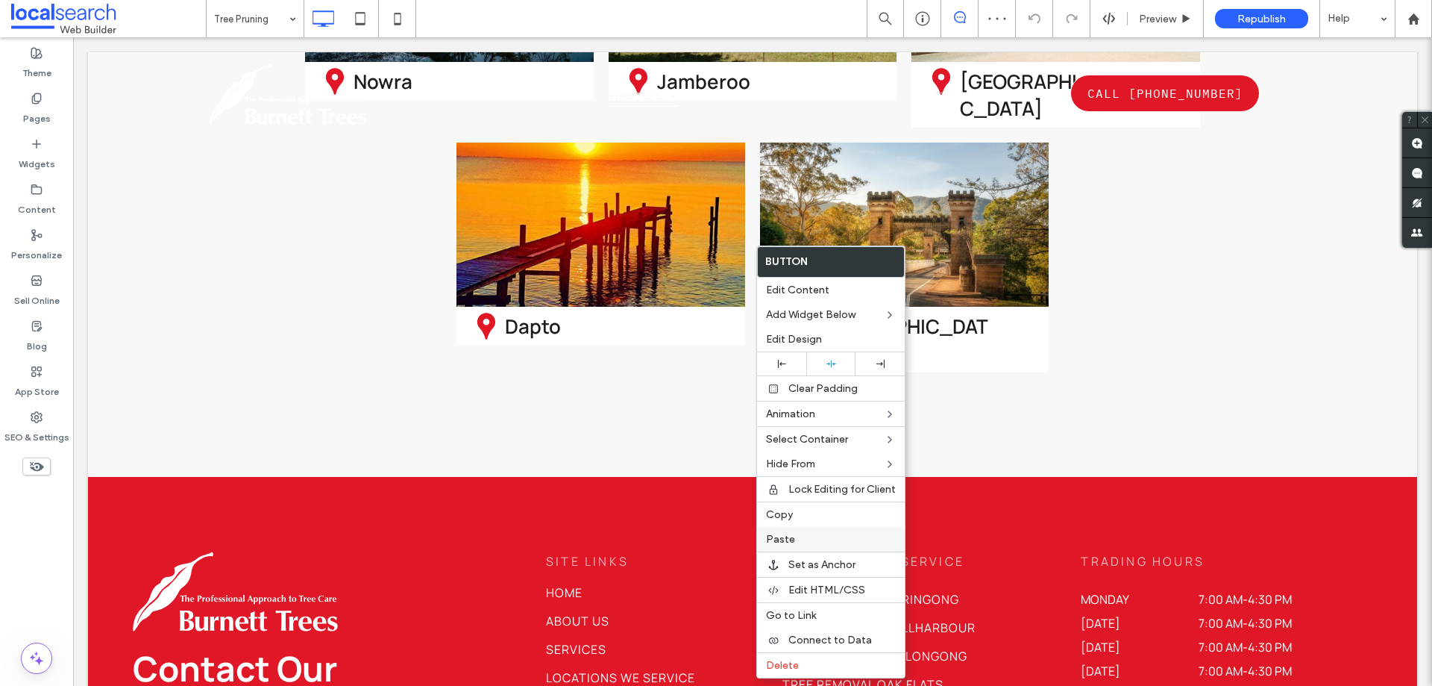
click at [782, 540] on span "Paste" at bounding box center [780, 539] width 29 height 13
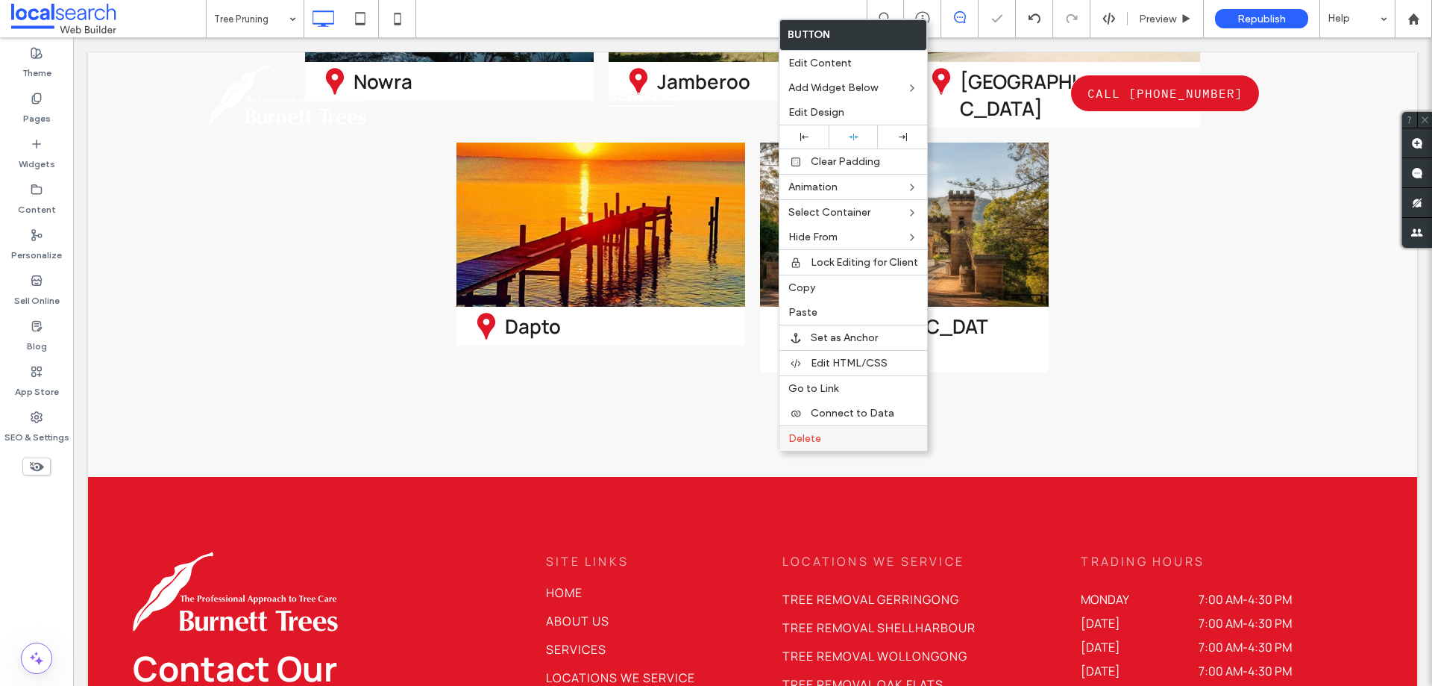
click at [806, 433] on span "Delete" at bounding box center [804, 438] width 33 height 13
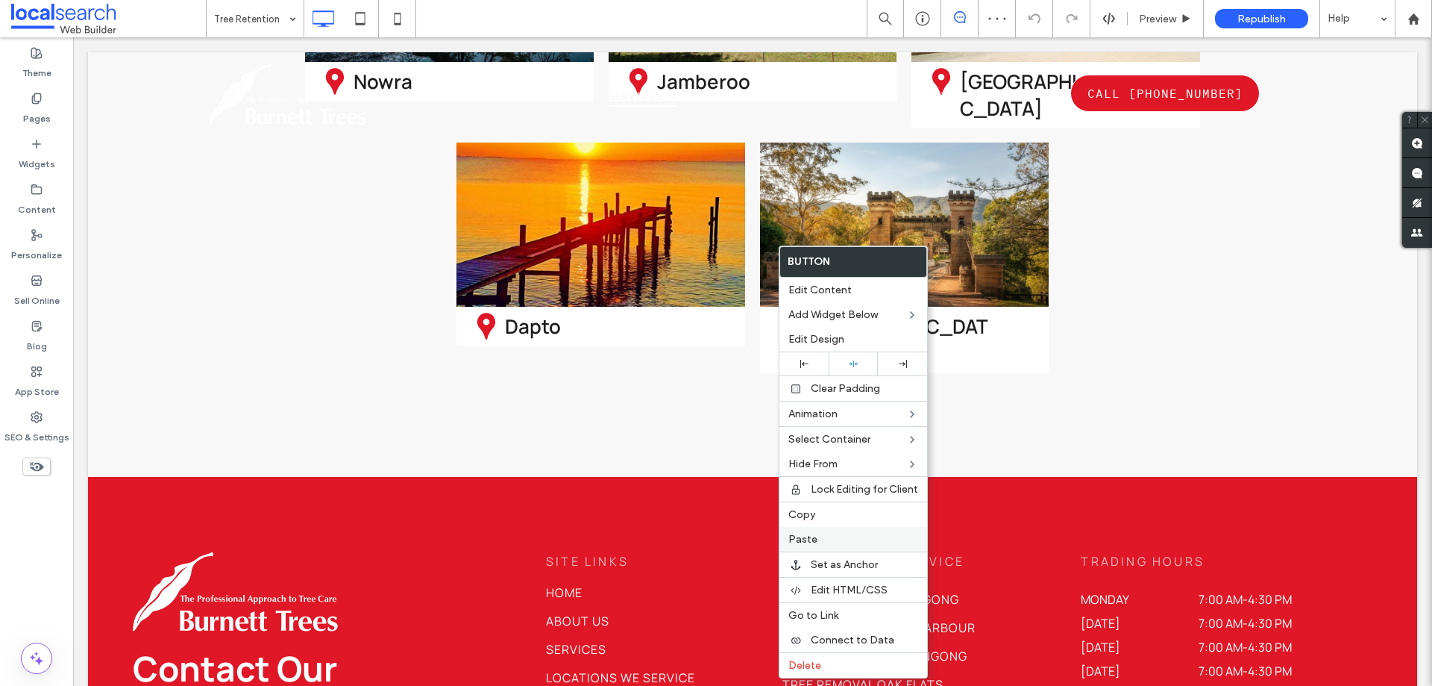
click at [808, 536] on span "Paste" at bounding box center [802, 539] width 29 height 13
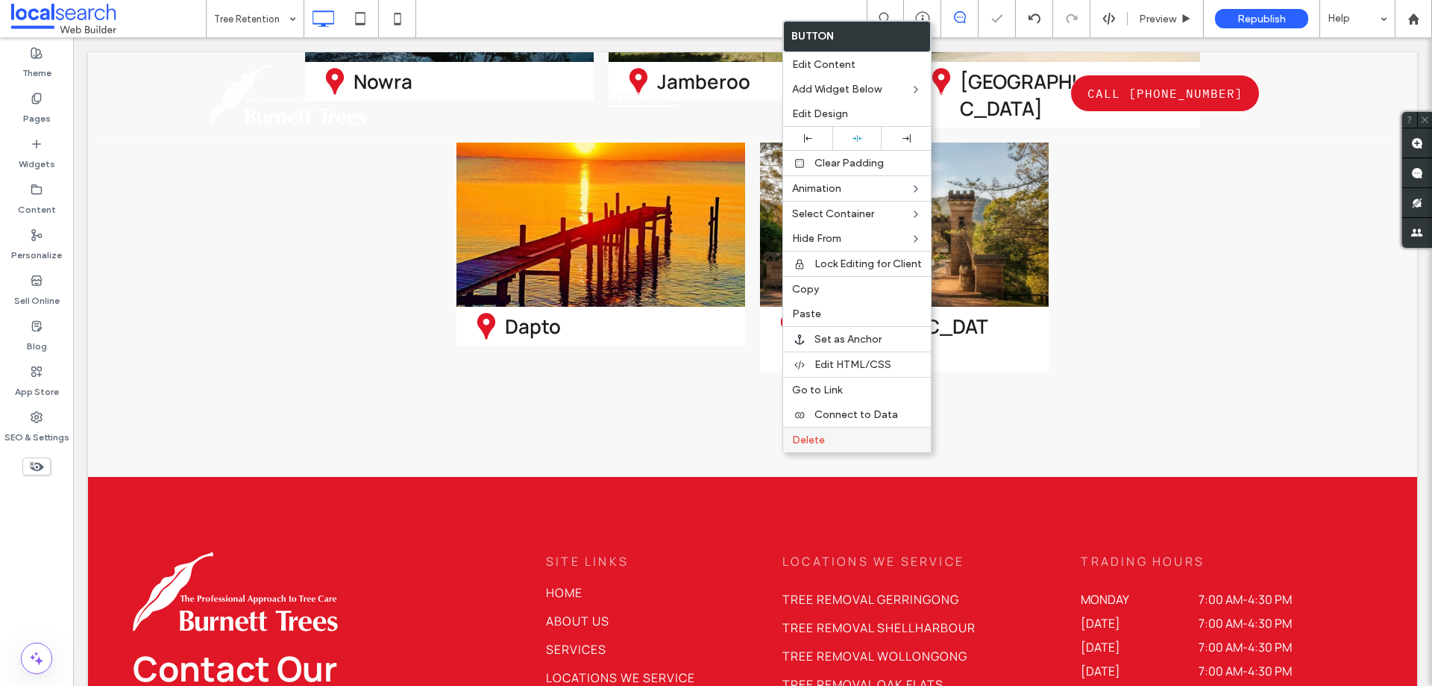
click at [807, 437] on span "Delete" at bounding box center [808, 439] width 33 height 13
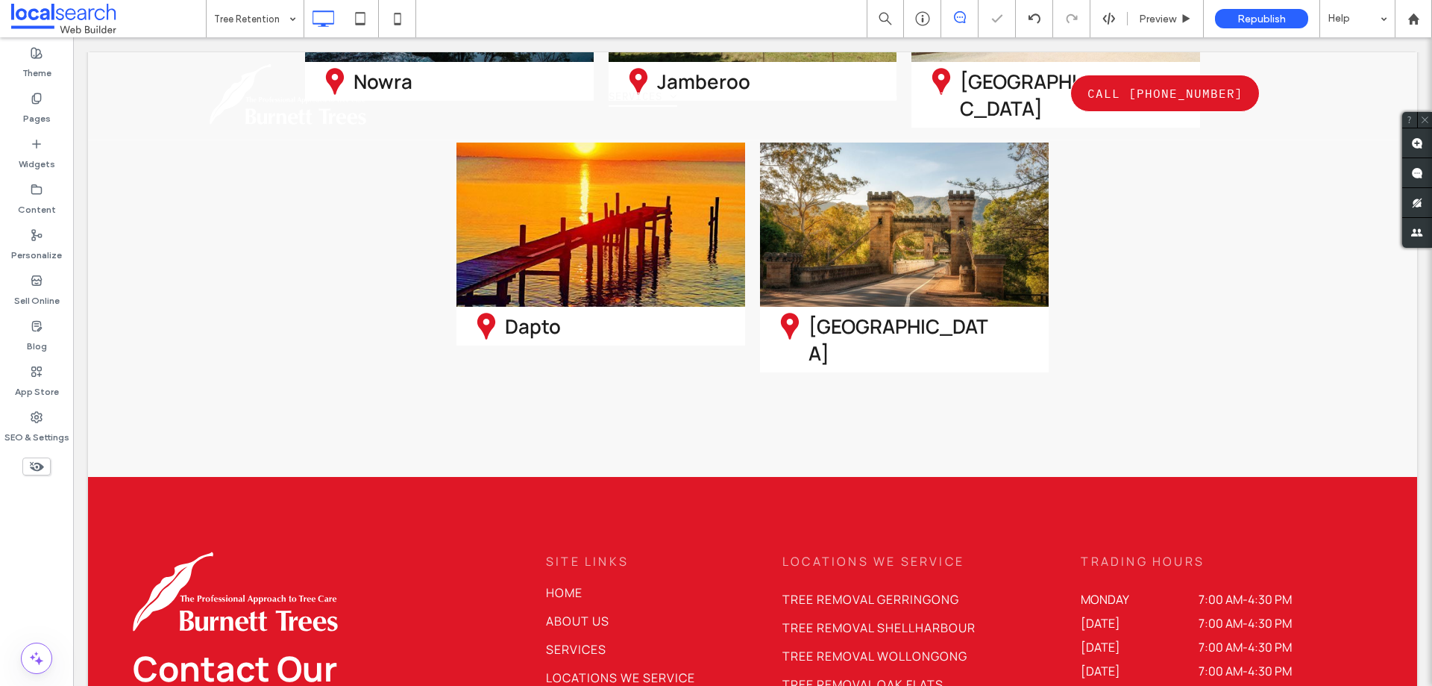
drag, startPoint x: 268, startPoint y: 33, endPoint x: 277, endPoint y: 33, distance: 9.7
click at [259, 160] on hr at bounding box center [274, 160] width 134 height 1
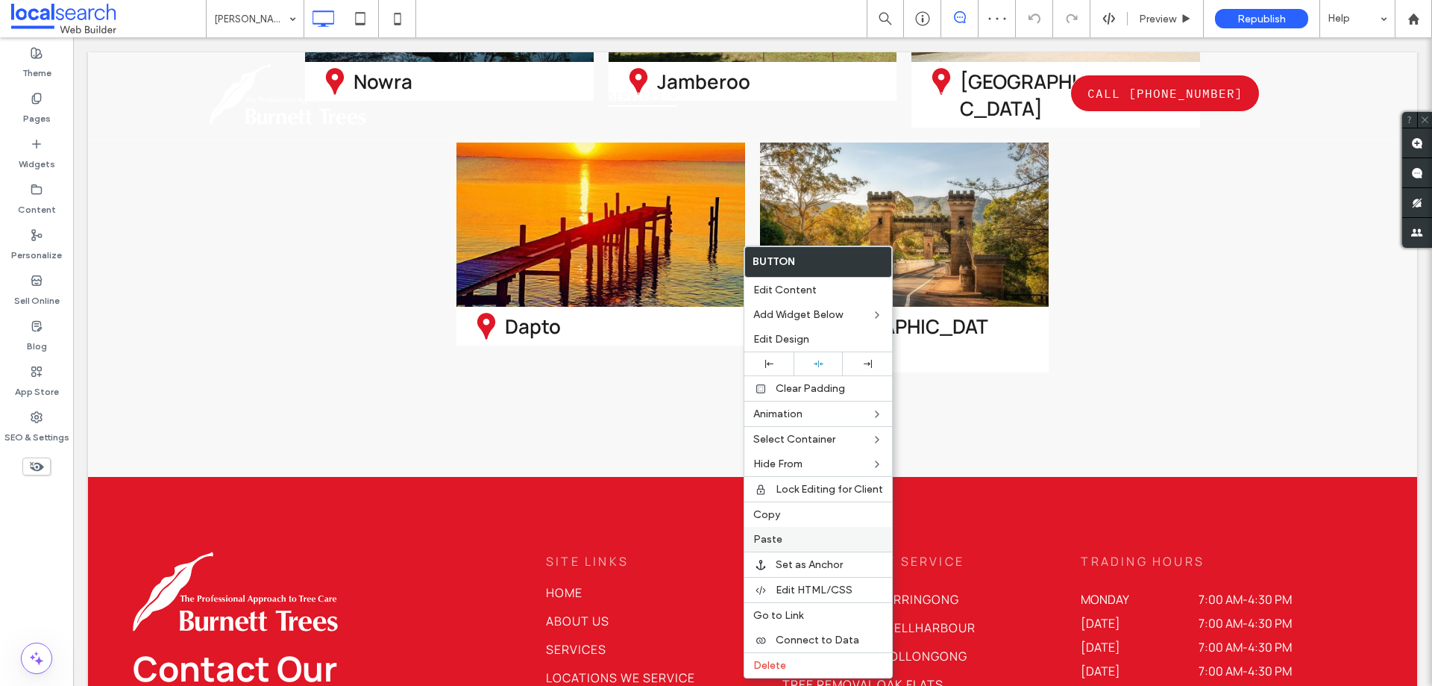
click at [766, 544] on span "Paste" at bounding box center [767, 539] width 29 height 13
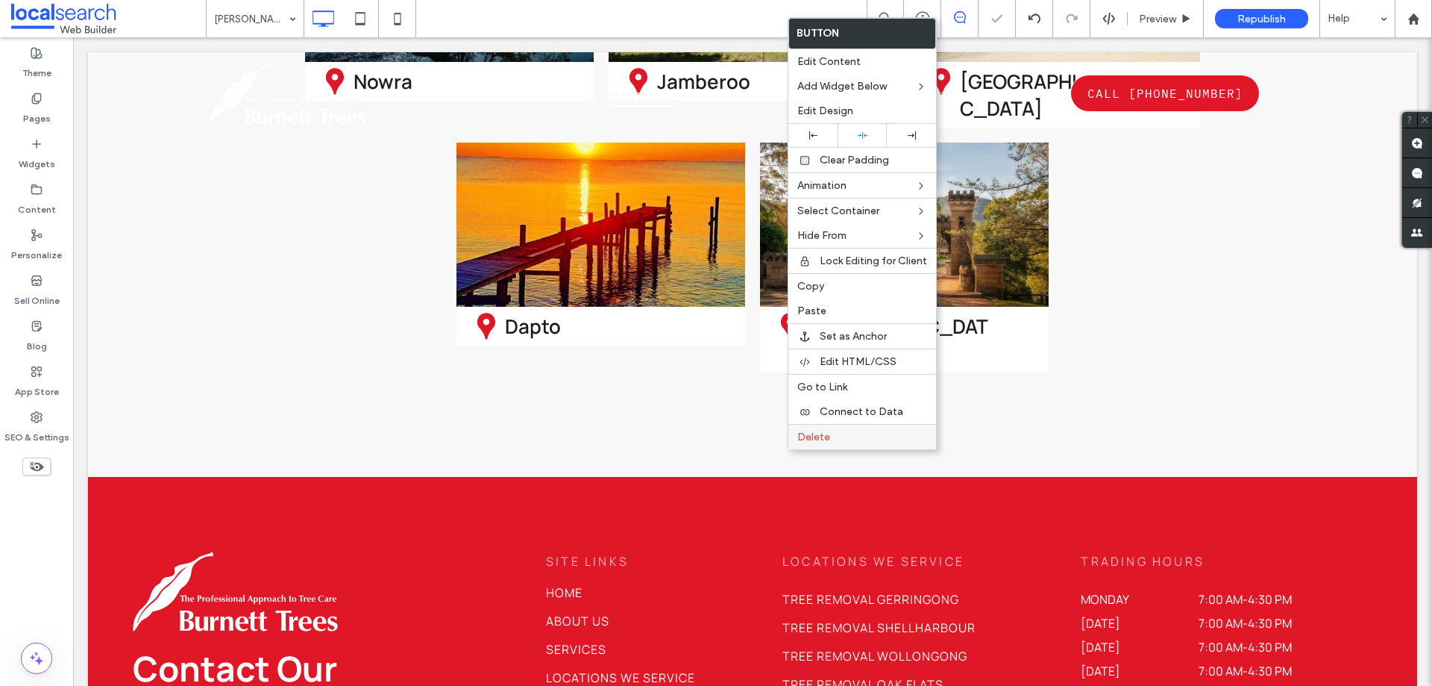
click at [825, 431] on span "Delete" at bounding box center [813, 436] width 33 height 13
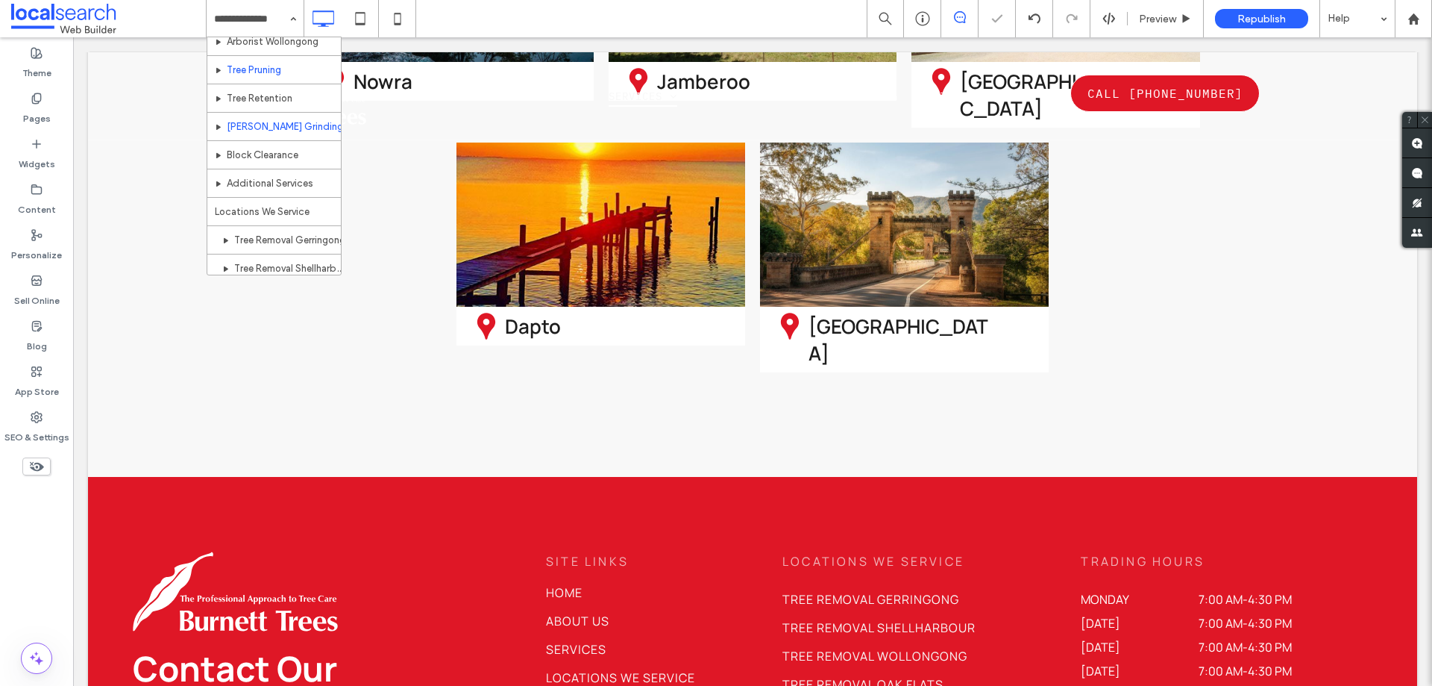
scroll to position [149, 0]
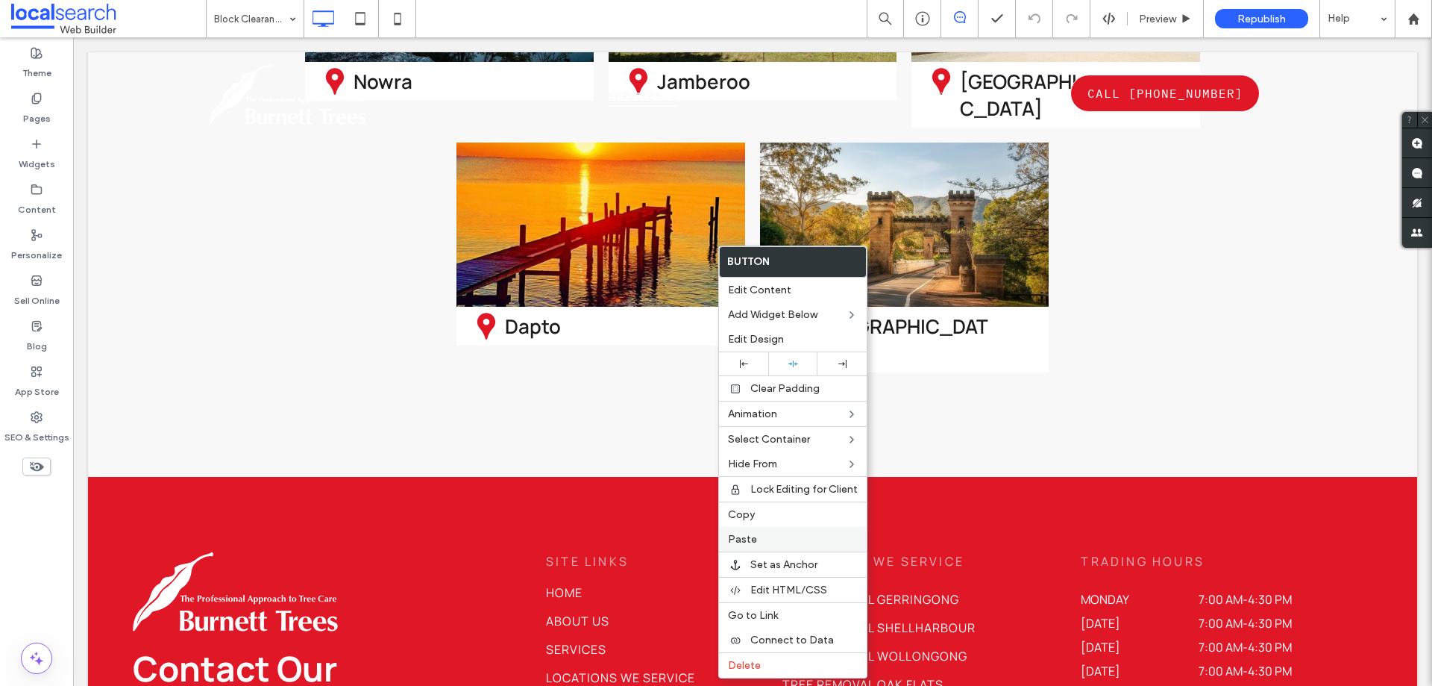
click at [738, 540] on span "Paste" at bounding box center [742, 539] width 29 height 13
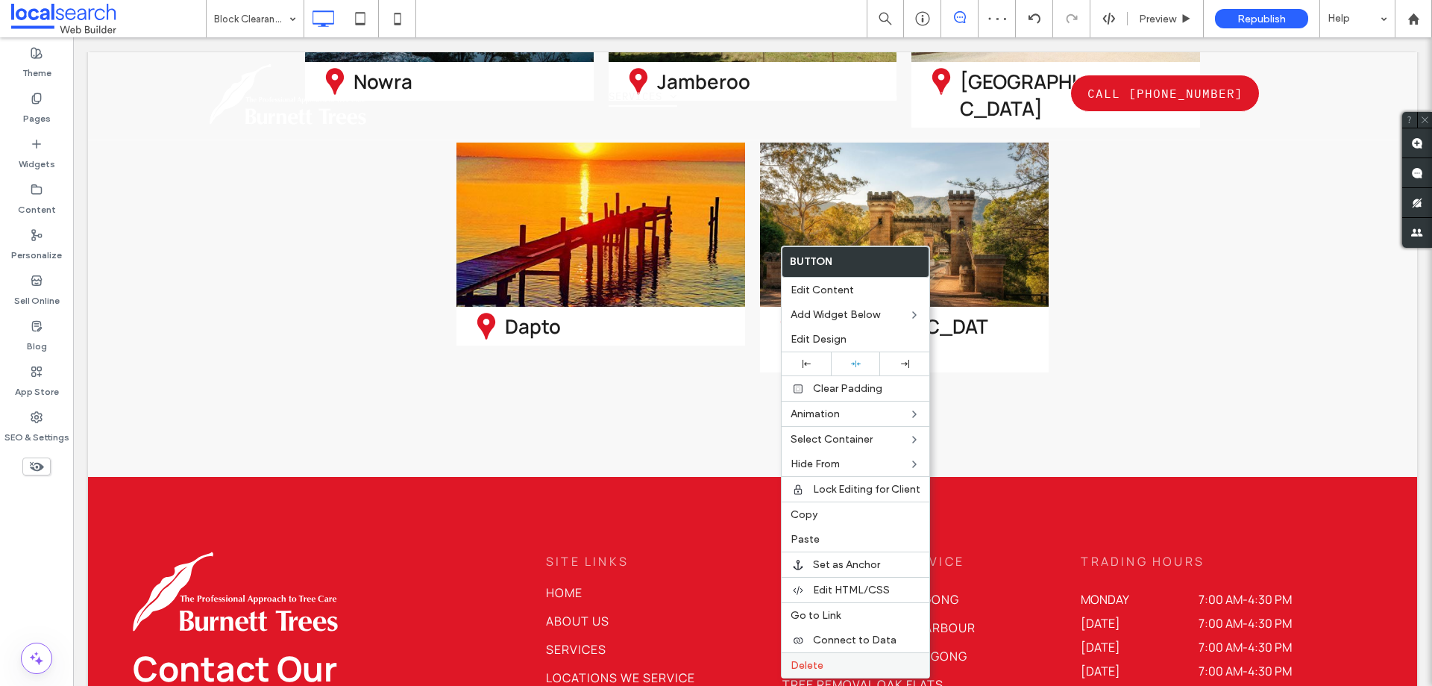
click at [806, 665] on span "Delete" at bounding box center [807, 665] width 33 height 13
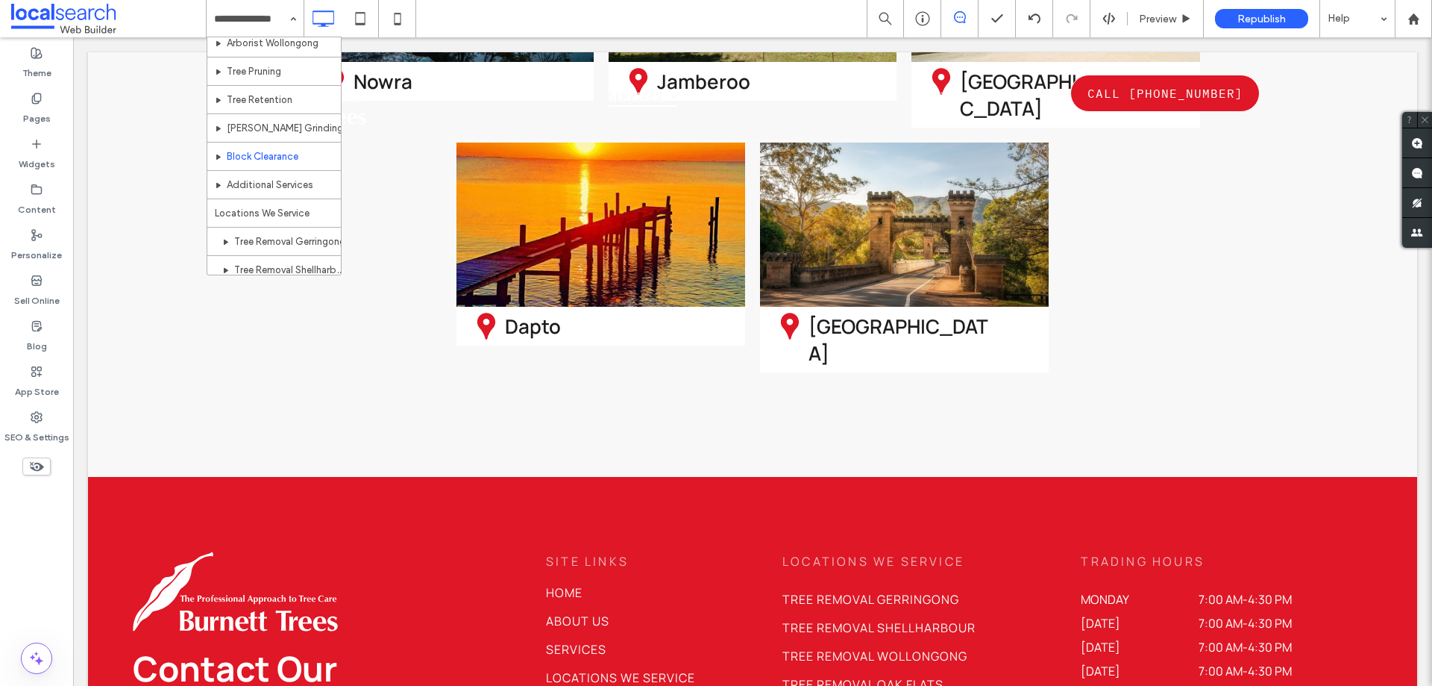
scroll to position [149, 0]
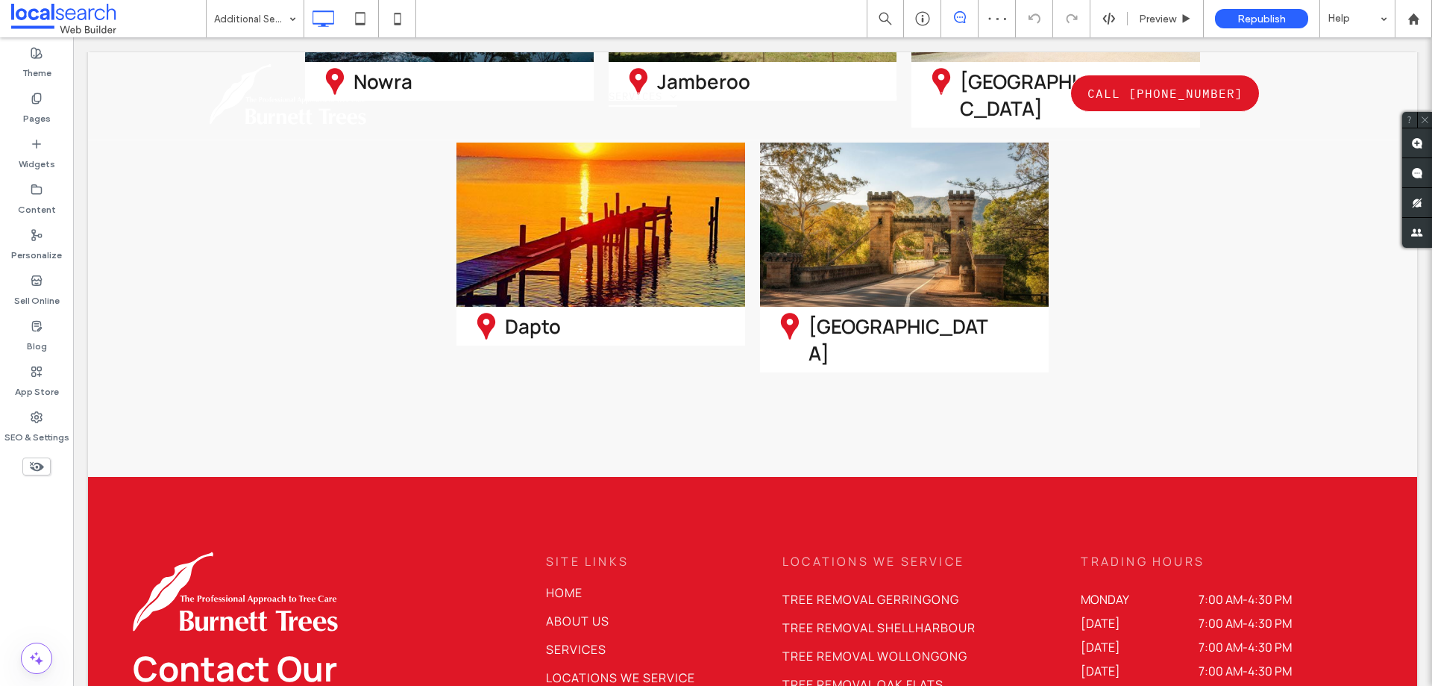
click at [256, 29] on input at bounding box center [251, 18] width 75 height 37
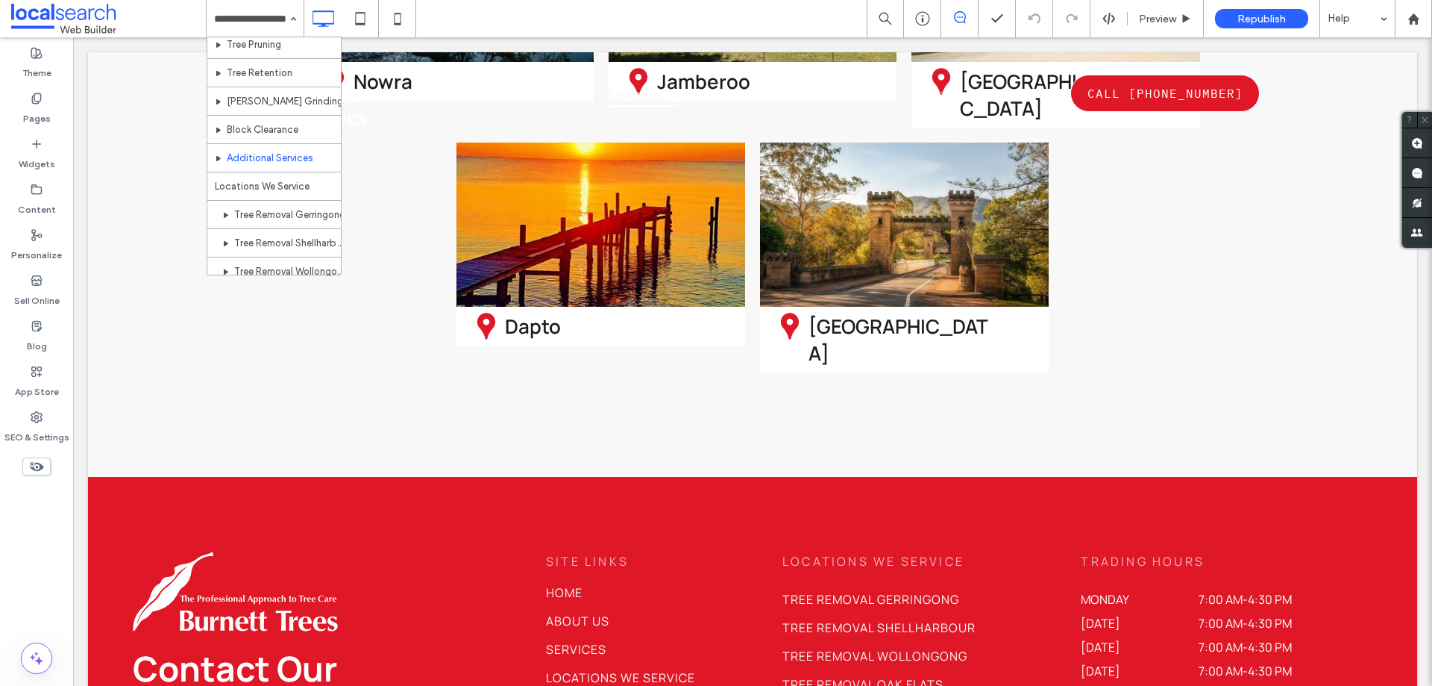
scroll to position [149, 0]
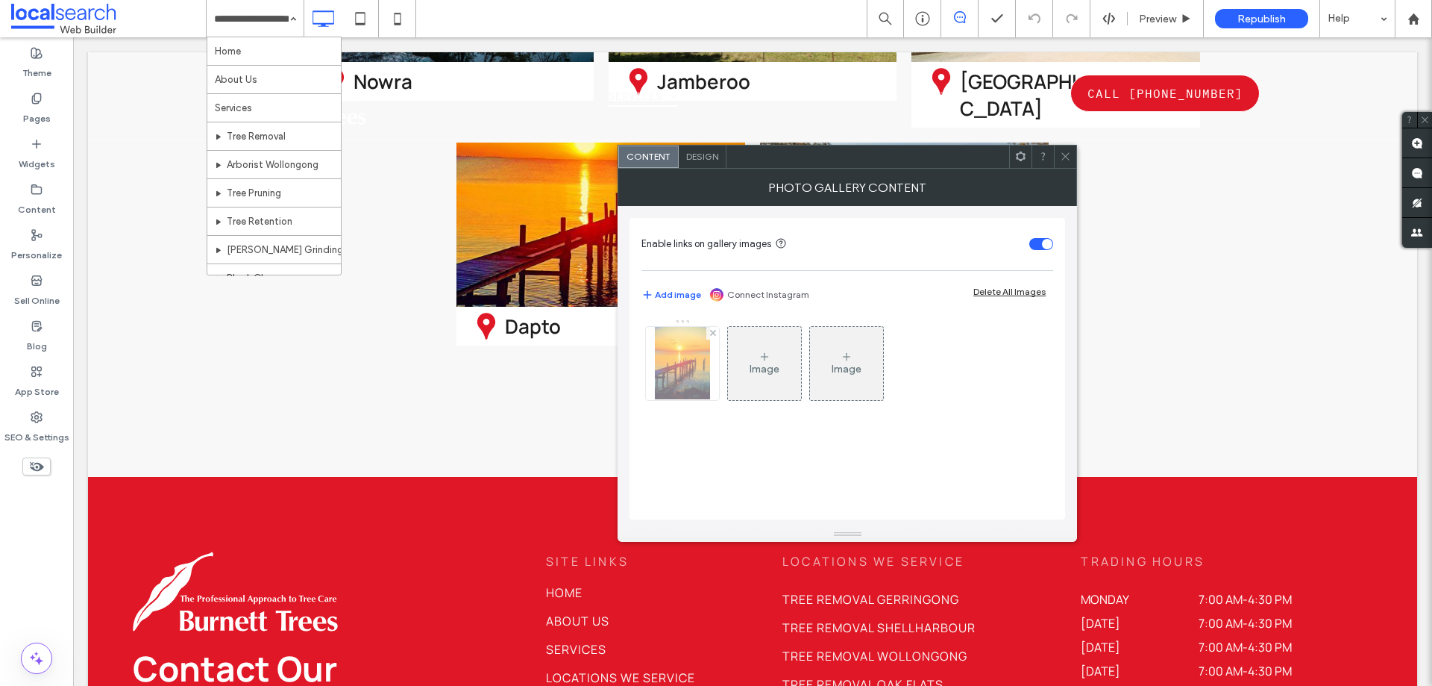
click at [679, 388] on div at bounding box center [682, 363] width 73 height 73
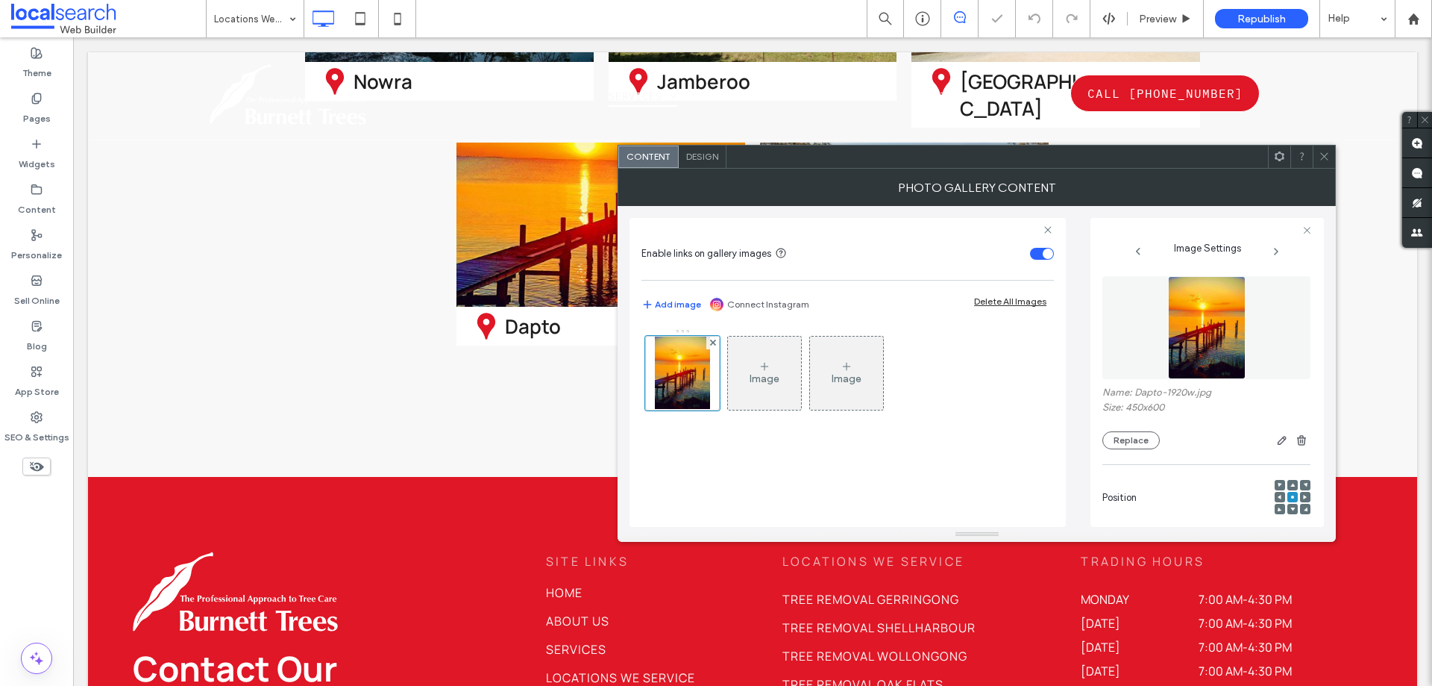
click at [1196, 344] on img at bounding box center [1207, 327] width 78 height 103
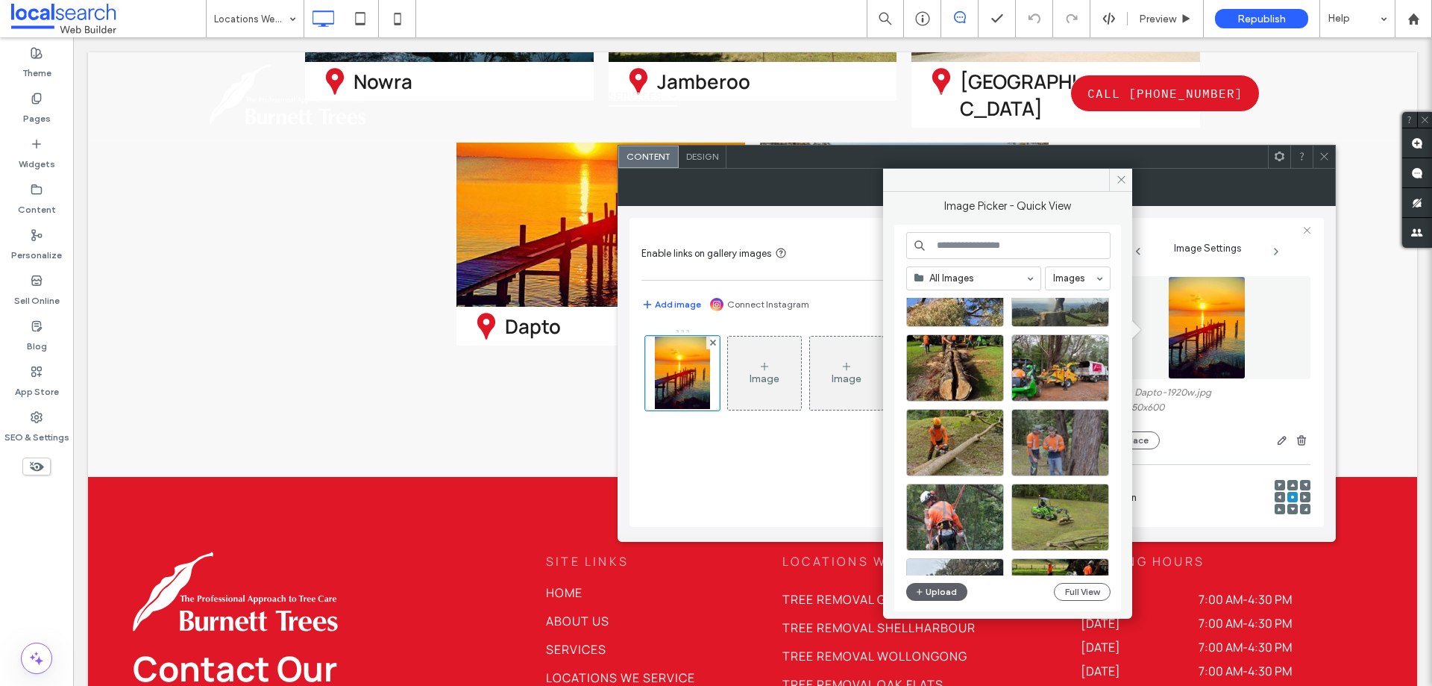
scroll to position [224, 0]
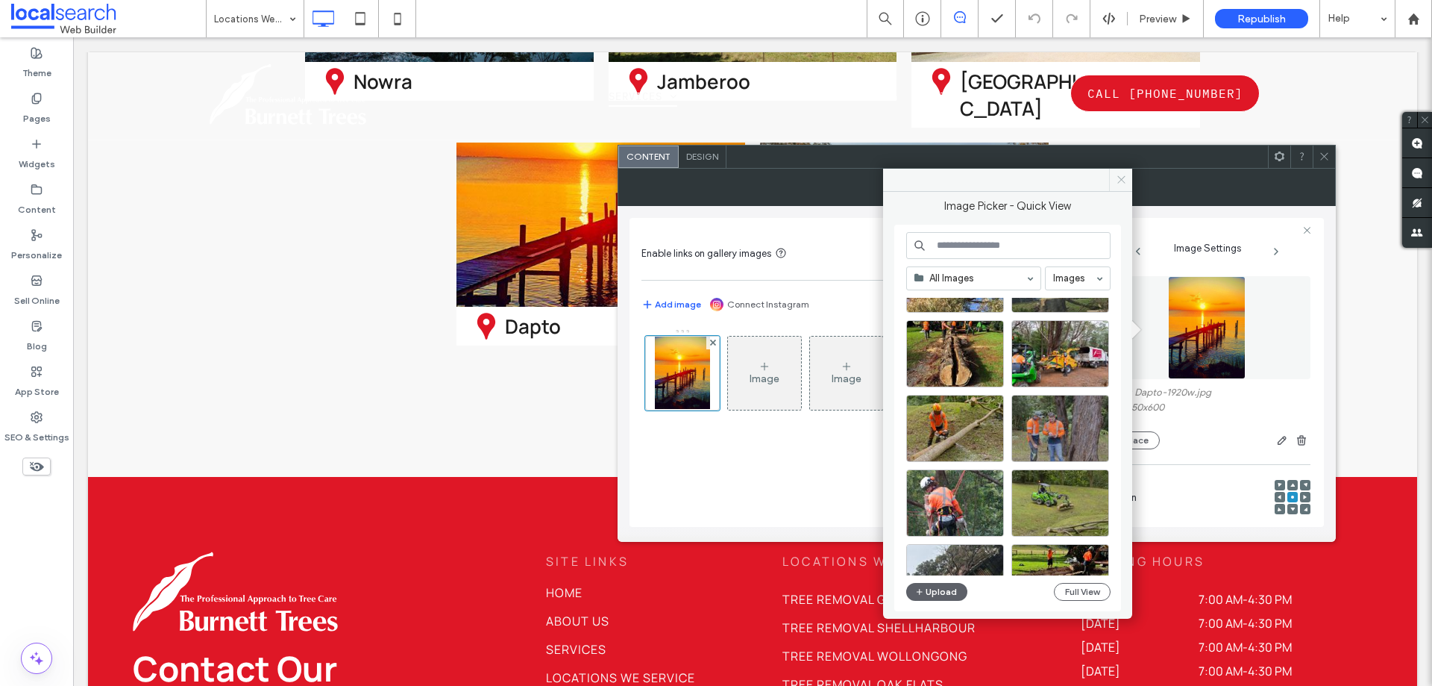
click at [1120, 187] on span at bounding box center [1120, 180] width 23 height 22
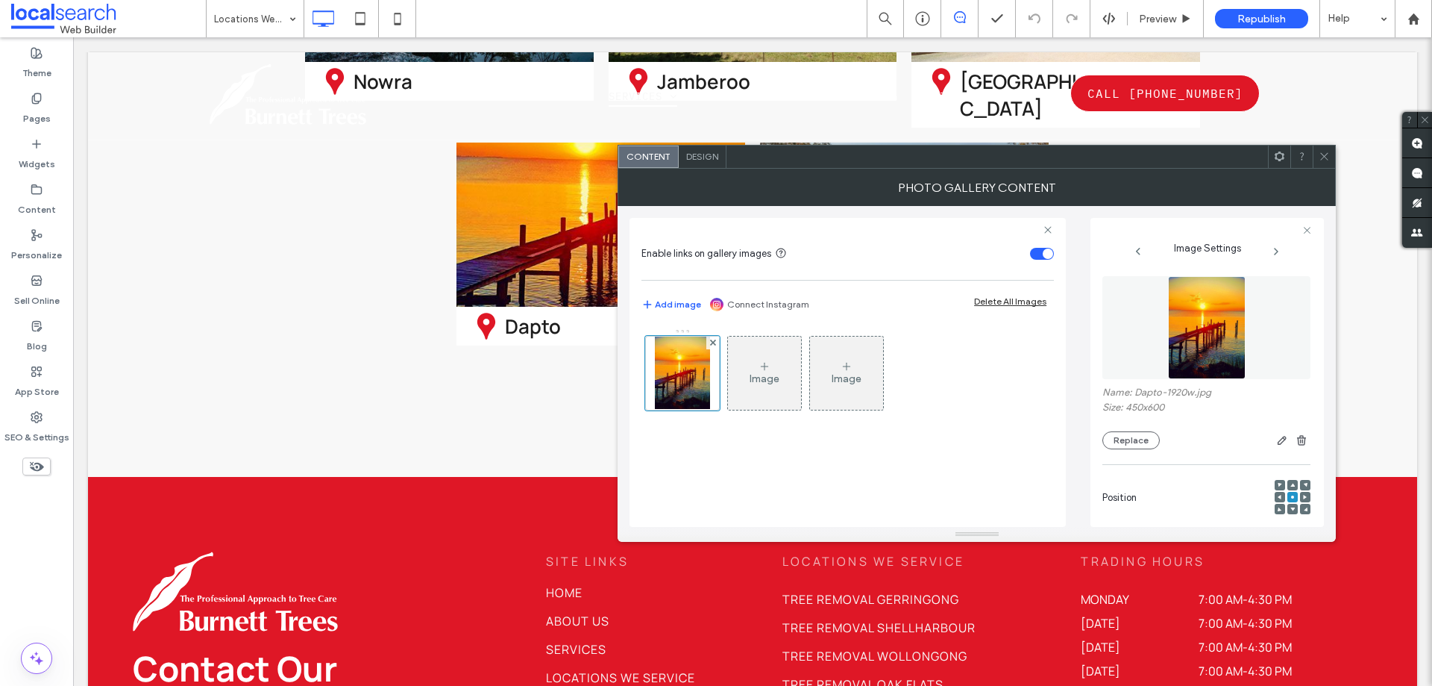
click at [1324, 162] on span at bounding box center [1324, 156] width 11 height 22
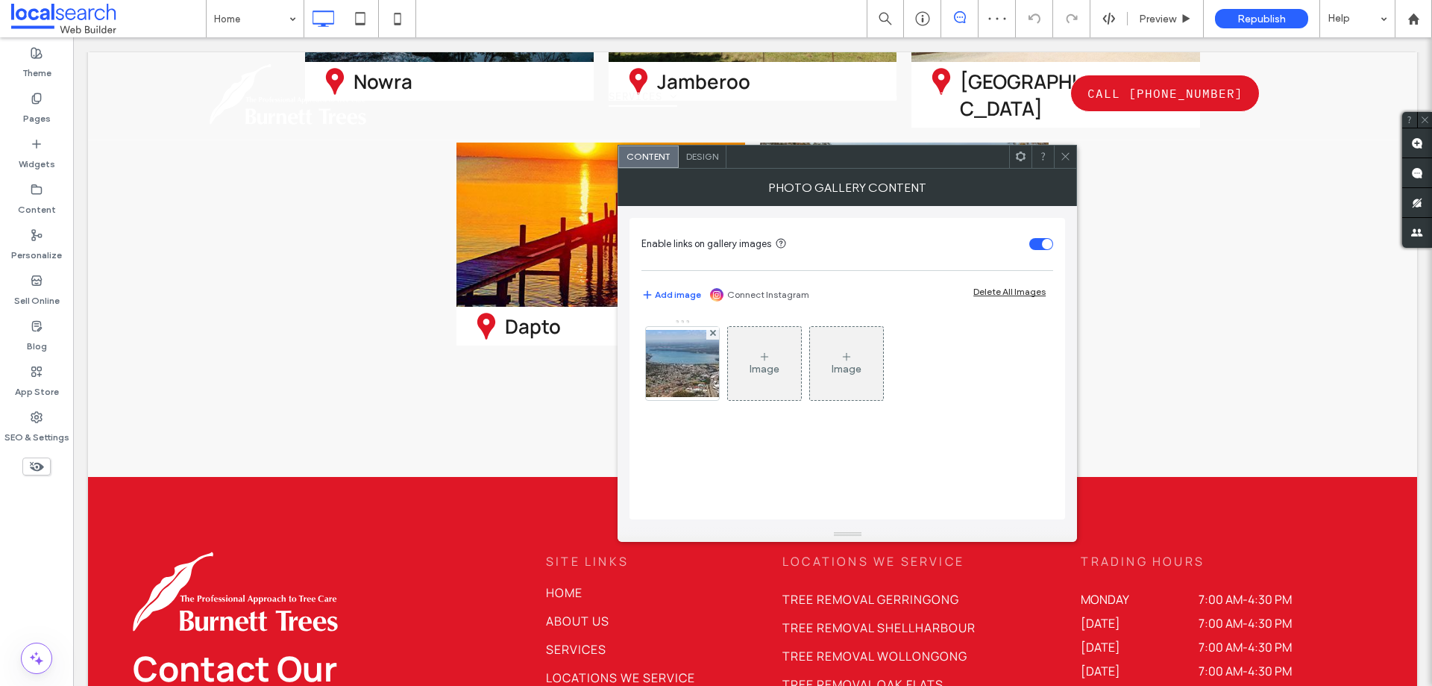
drag, startPoint x: 648, startPoint y: 388, endPoint x: 785, endPoint y: 375, distance: 137.1
click at [648, 387] on img at bounding box center [682, 363] width 119 height 67
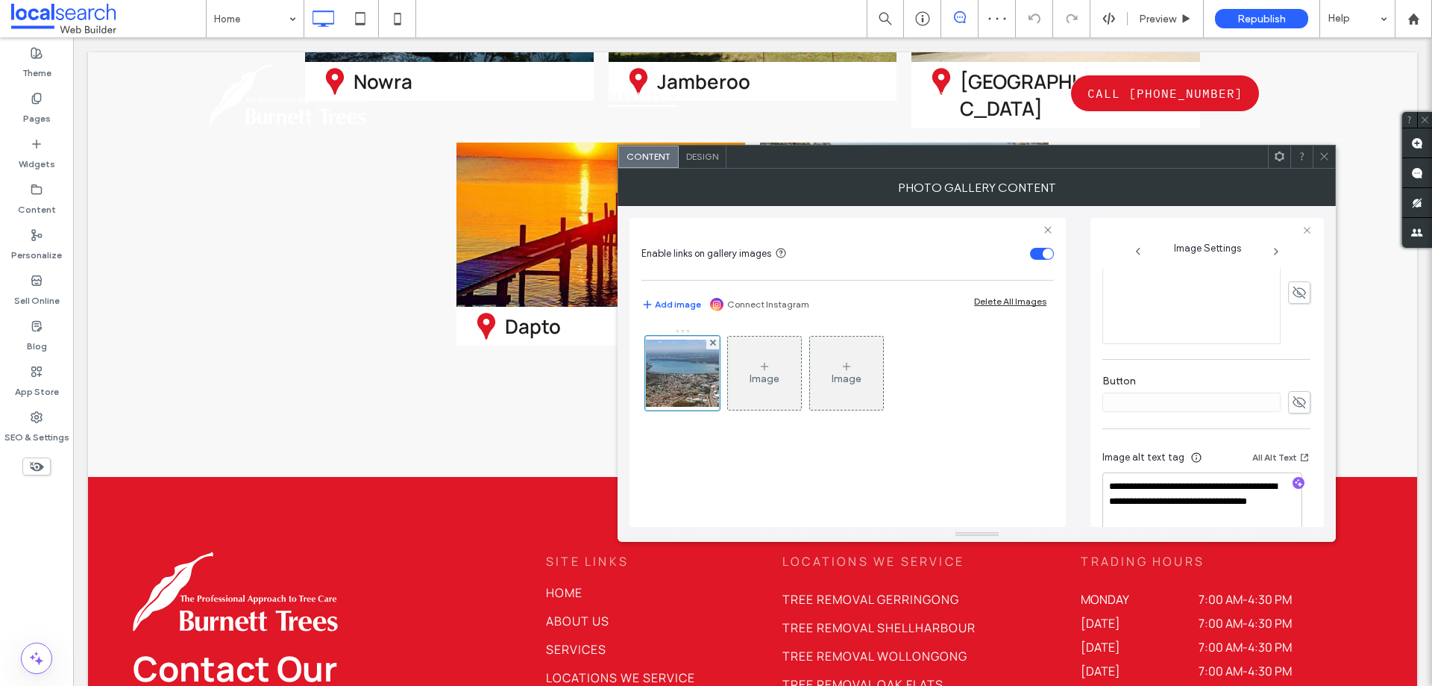
scroll to position [477, 0]
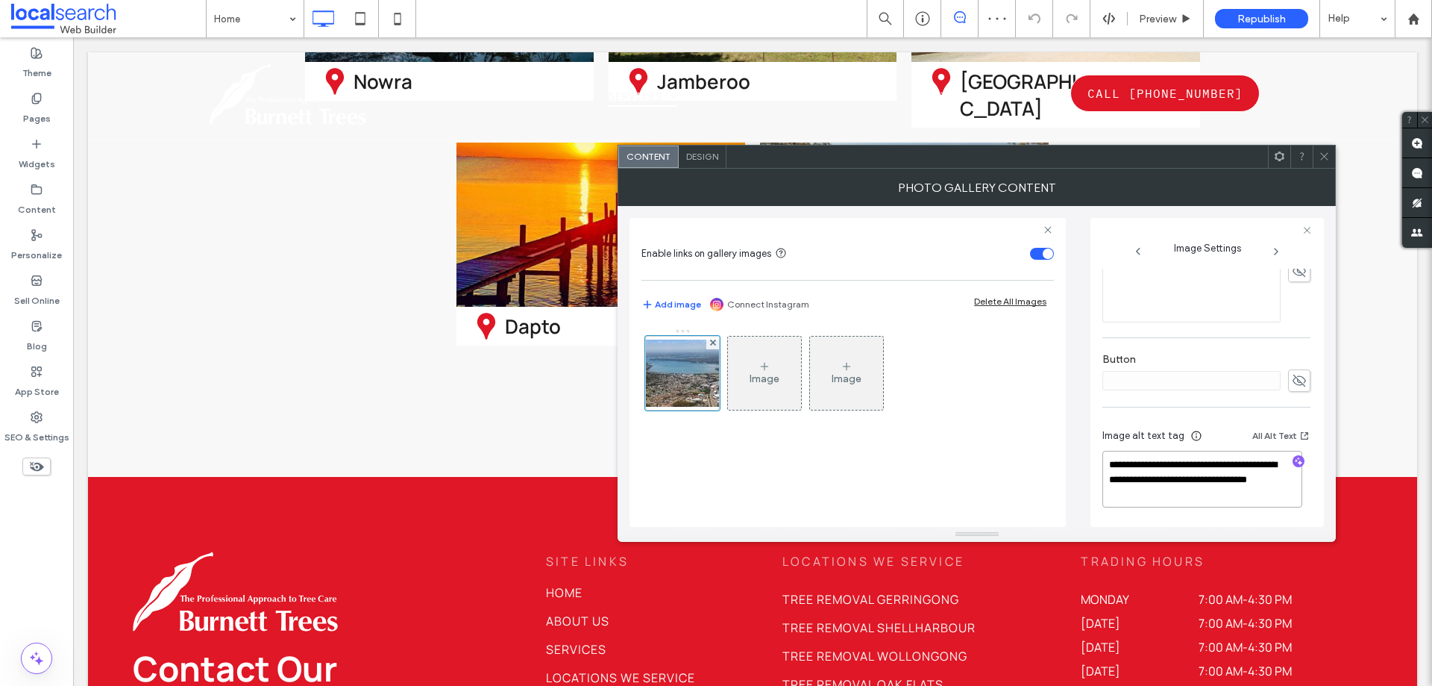
click at [1197, 477] on textarea "**********" at bounding box center [1203, 479] width 200 height 57
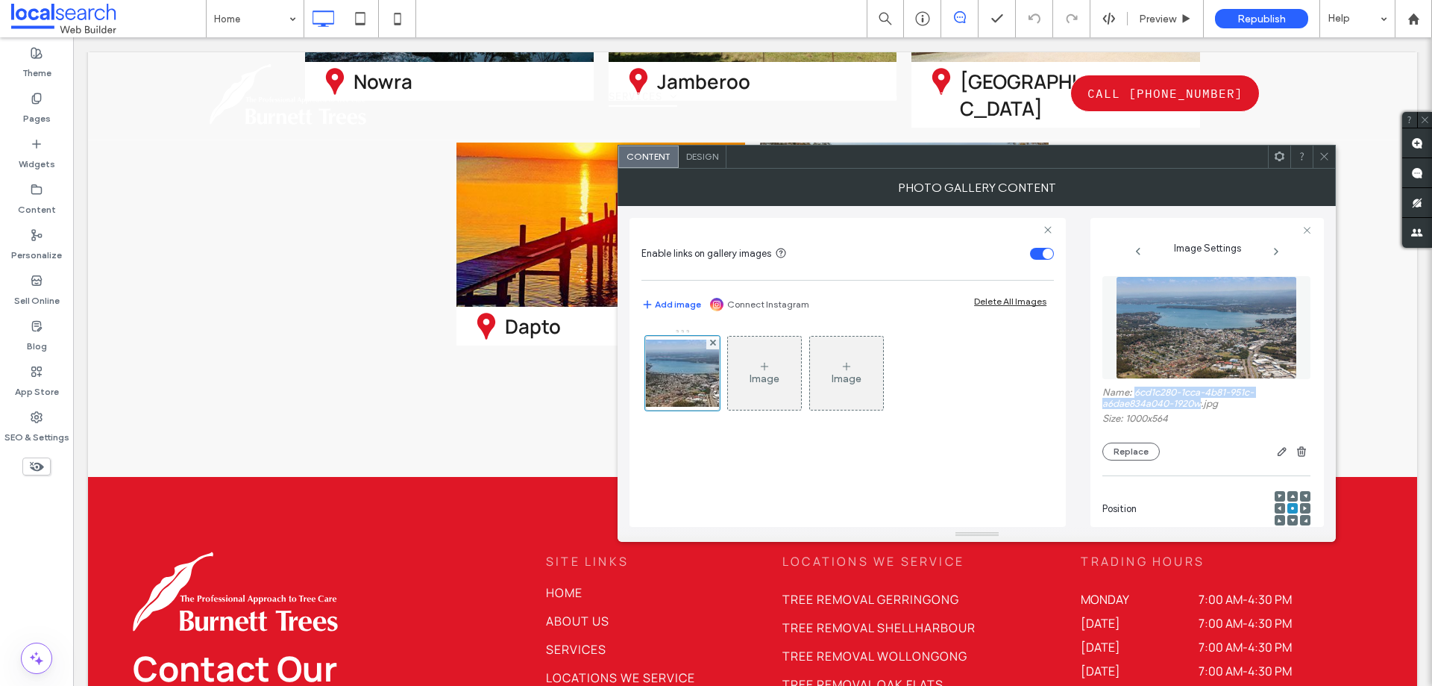
drag, startPoint x: 1135, startPoint y: 388, endPoint x: 1201, endPoint y: 402, distance: 67.2
click at [1201, 402] on label "Name: 6cd1c280-1cca-4b81-951c-a6dae834a040-1920w.jpg" at bounding box center [1207, 399] width 208 height 26
copy label "6cd1c280-1cca-4b81-951c-a6dae834a040-1920w"
click at [1320, 154] on icon at bounding box center [1324, 156] width 11 height 11
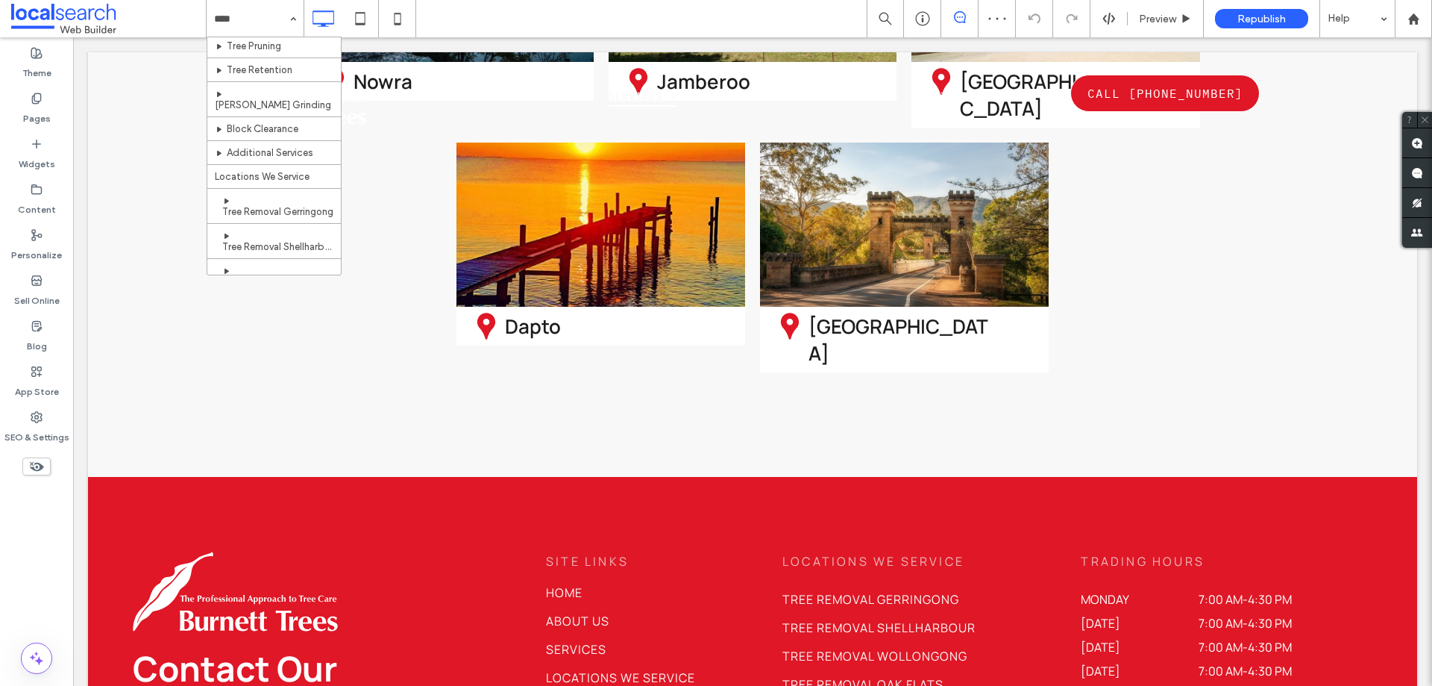
scroll to position [149, 0]
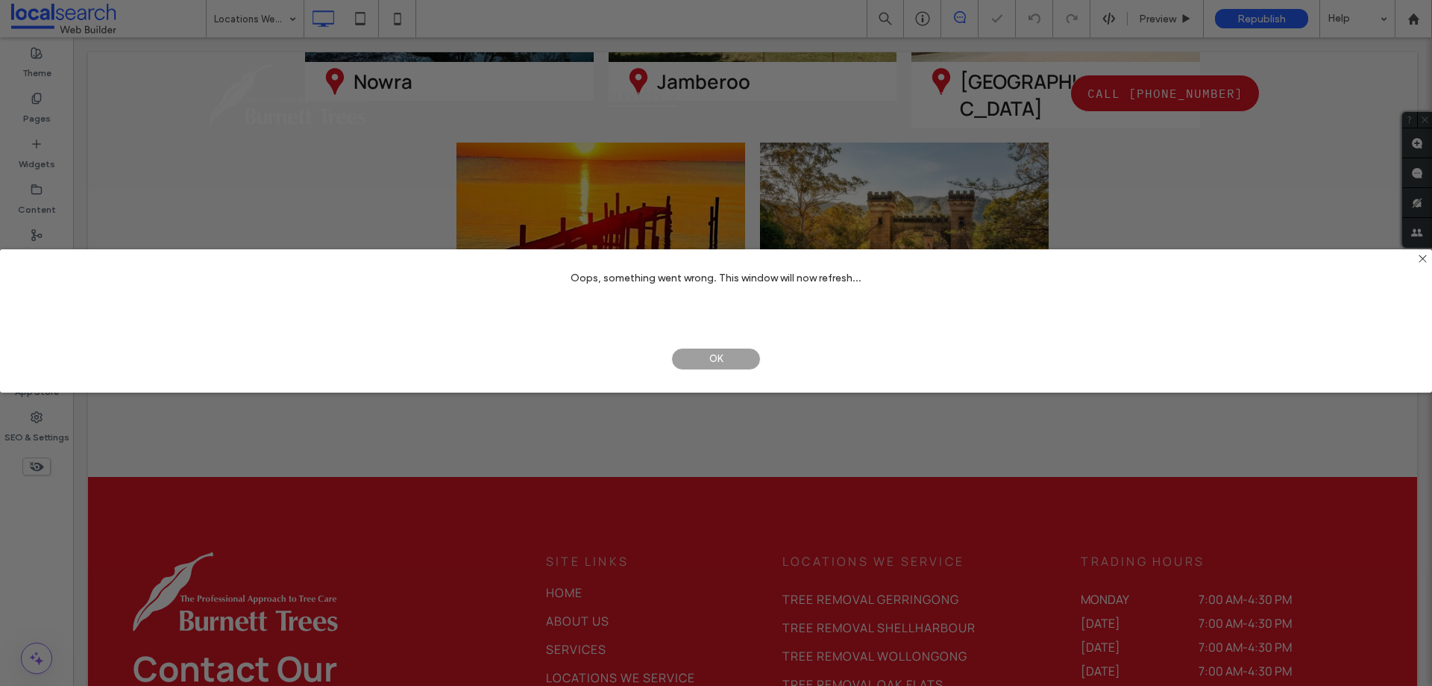
click at [715, 362] on span "OK" at bounding box center [716, 359] width 90 height 22
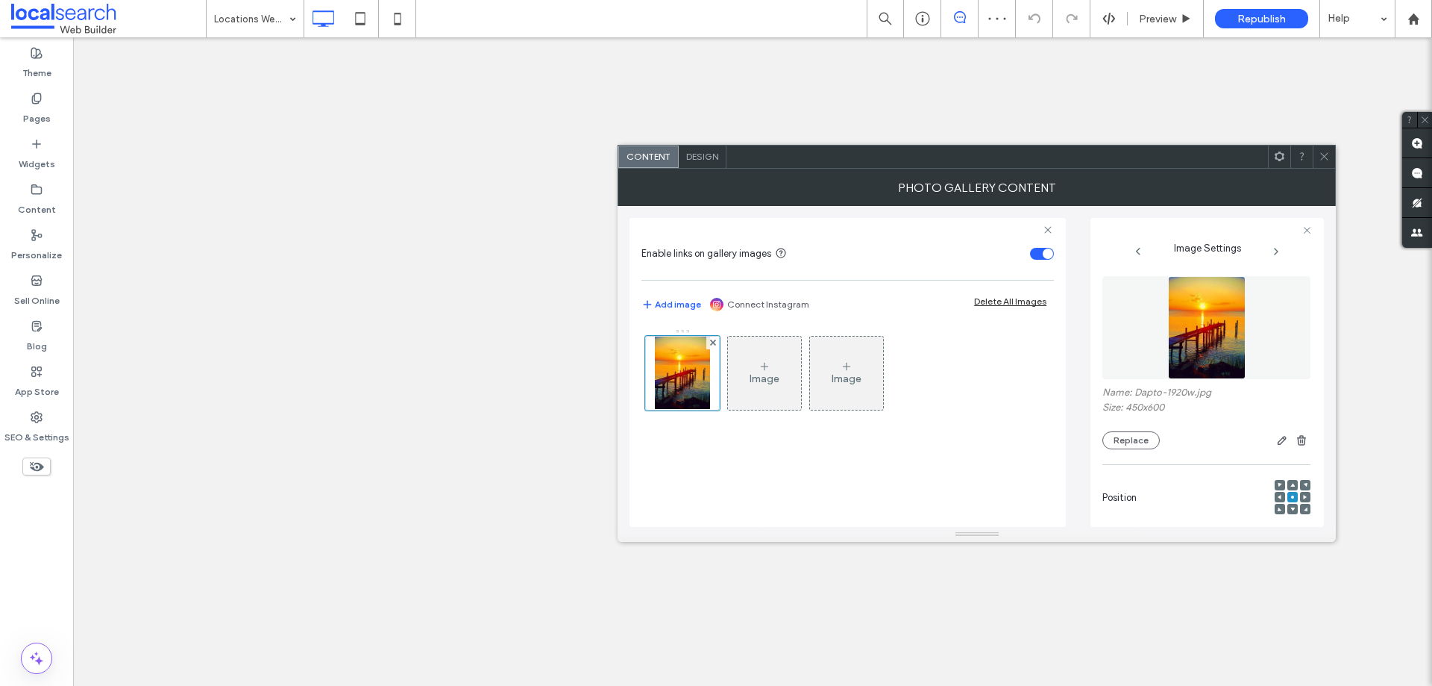
click at [1197, 324] on img at bounding box center [1207, 327] width 78 height 103
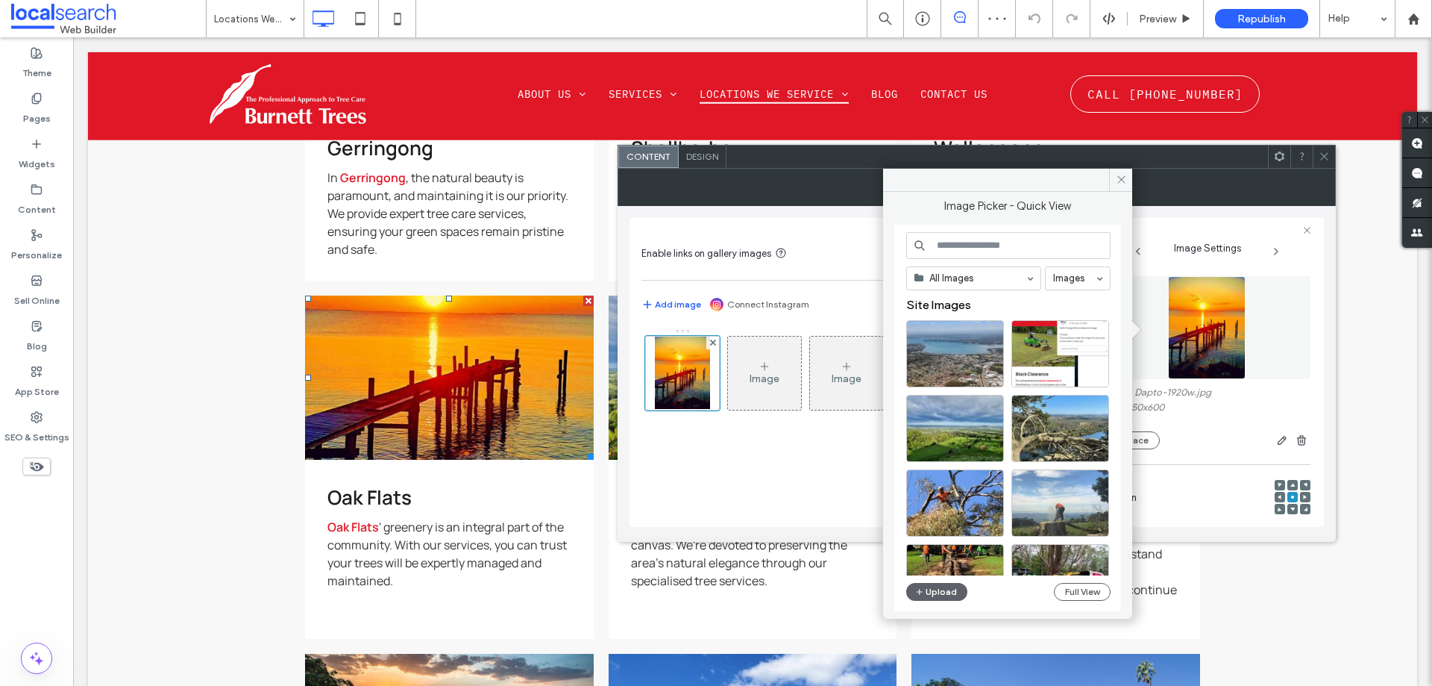
click at [991, 244] on input at bounding box center [1008, 245] width 204 height 27
paste input "**********"
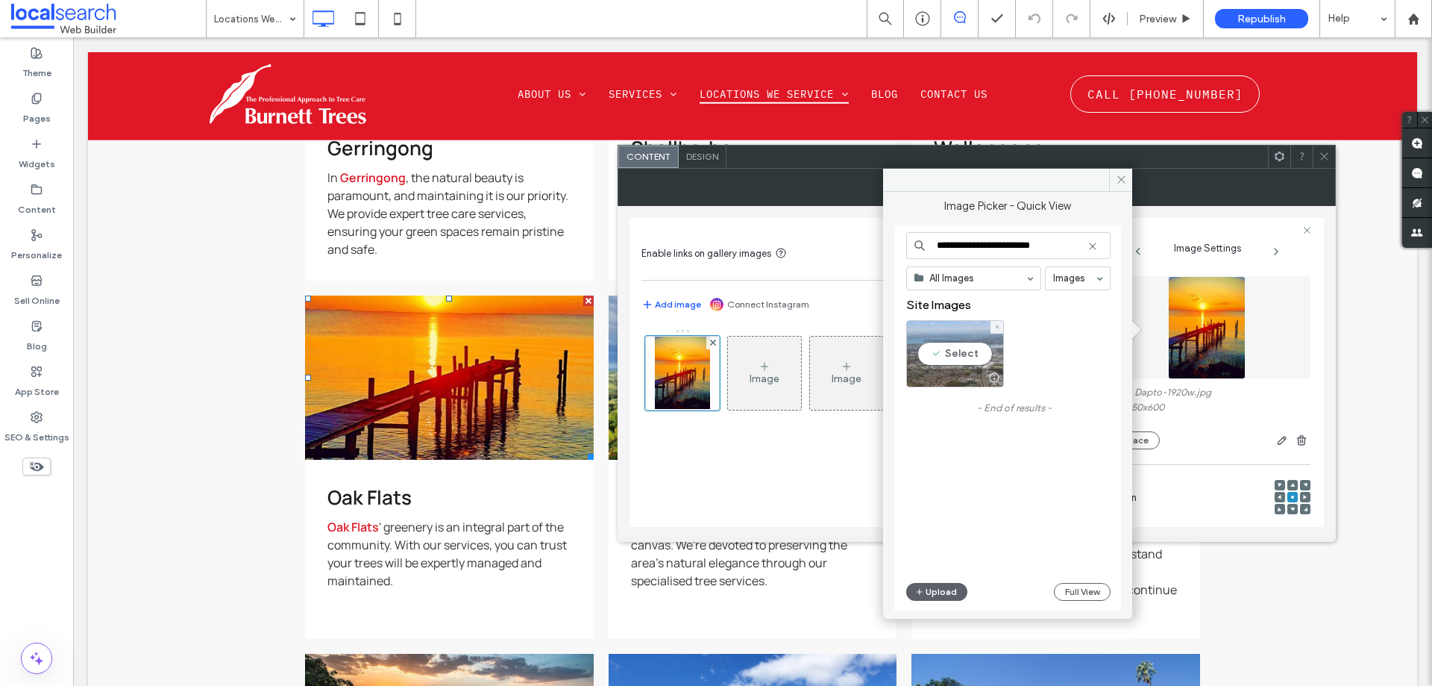
type input "**********"
click at [971, 348] on div "Select" at bounding box center [955, 353] width 98 height 67
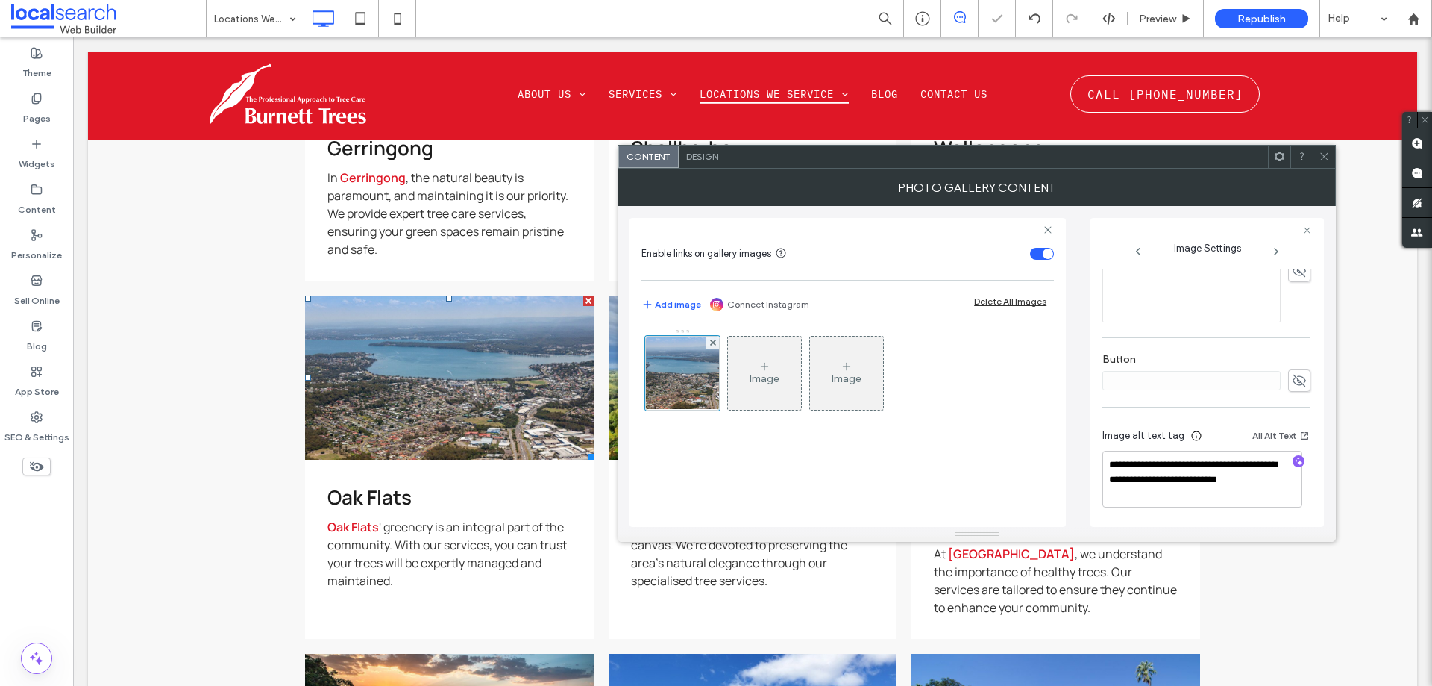
scroll to position [477, 0]
click at [1174, 456] on textarea "**********" at bounding box center [1203, 479] width 200 height 57
paste textarea "********"
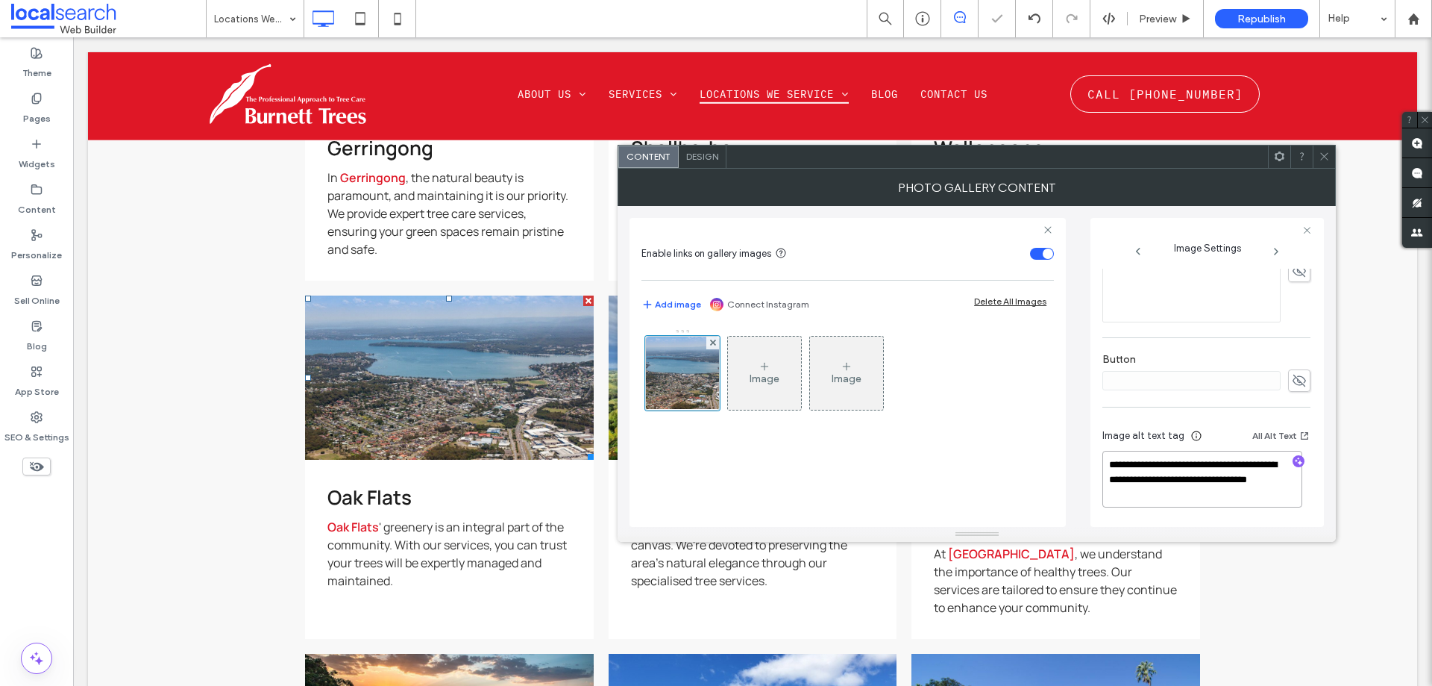
type textarea "**********"
click at [1316, 150] on div at bounding box center [1324, 156] width 22 height 22
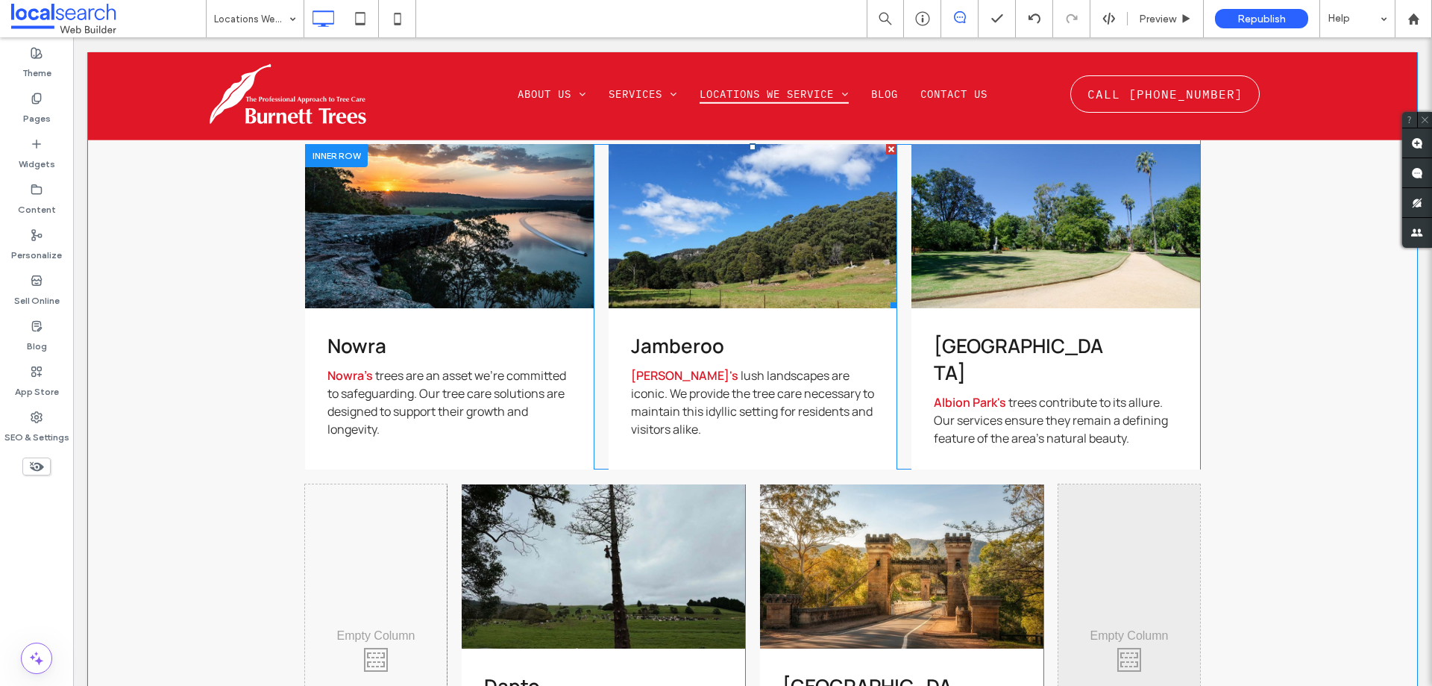
scroll to position [1194, 0]
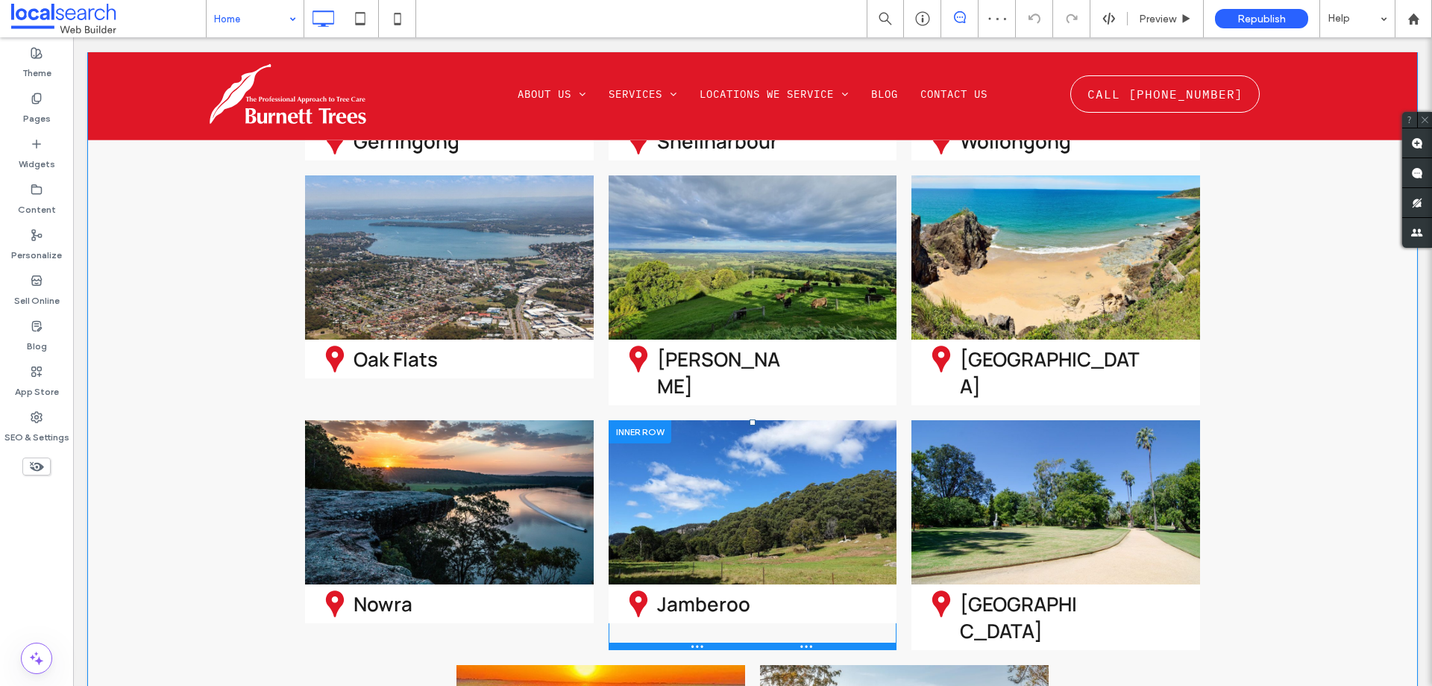
scroll to position [4476, 0]
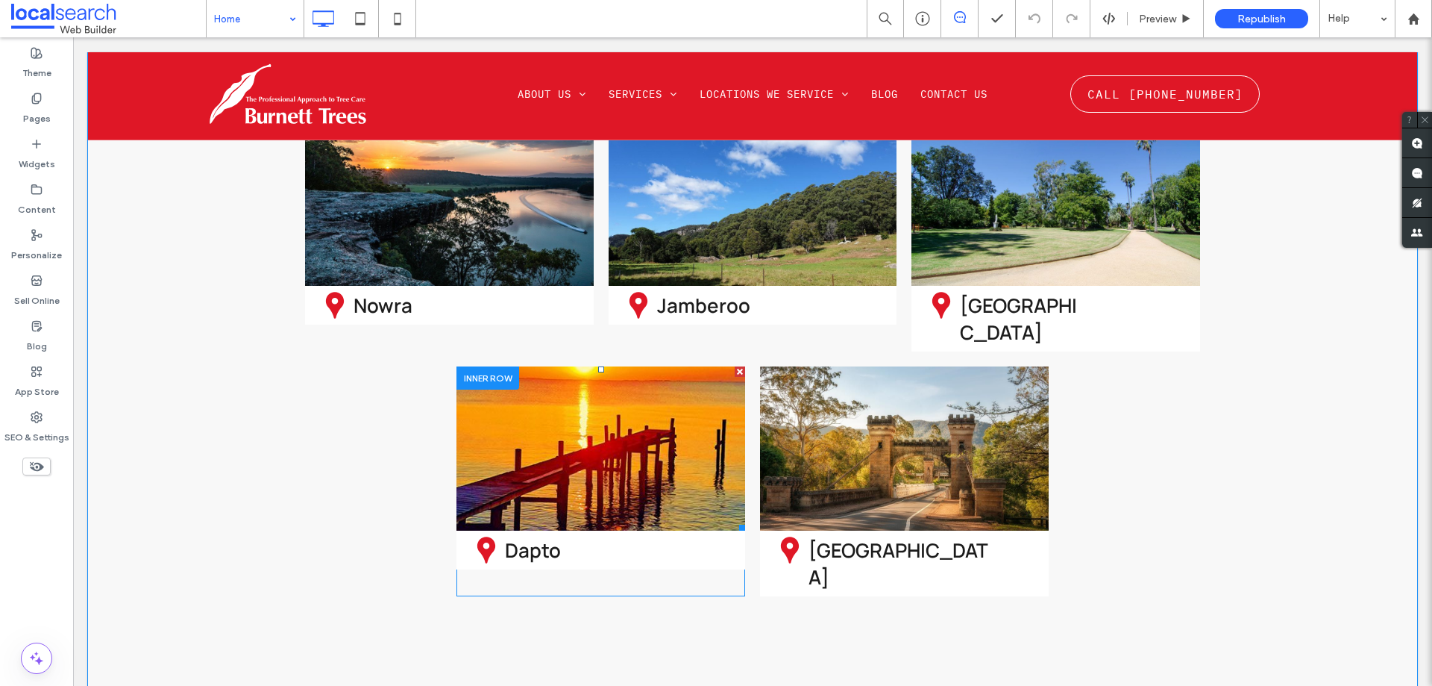
click at [555, 362] on link at bounding box center [601, 449] width 306 height 174
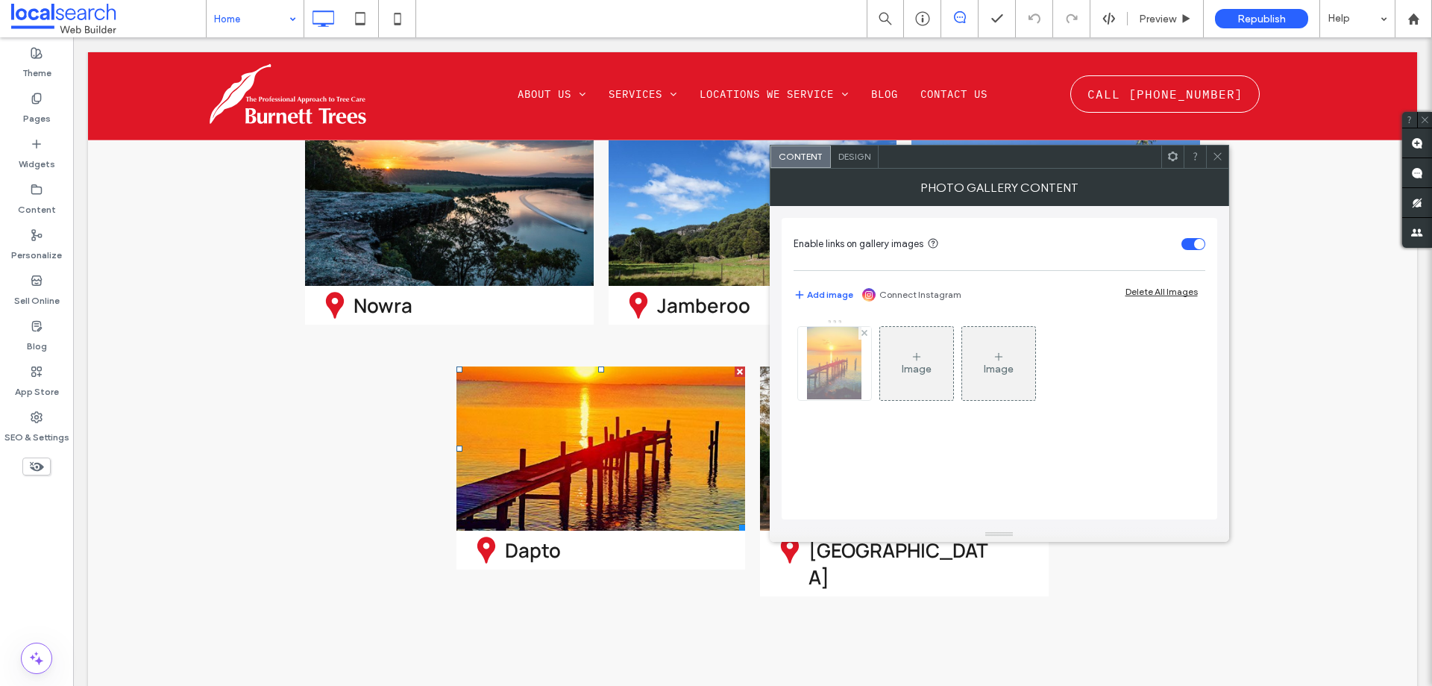
click at [809, 389] on img at bounding box center [834, 363] width 55 height 73
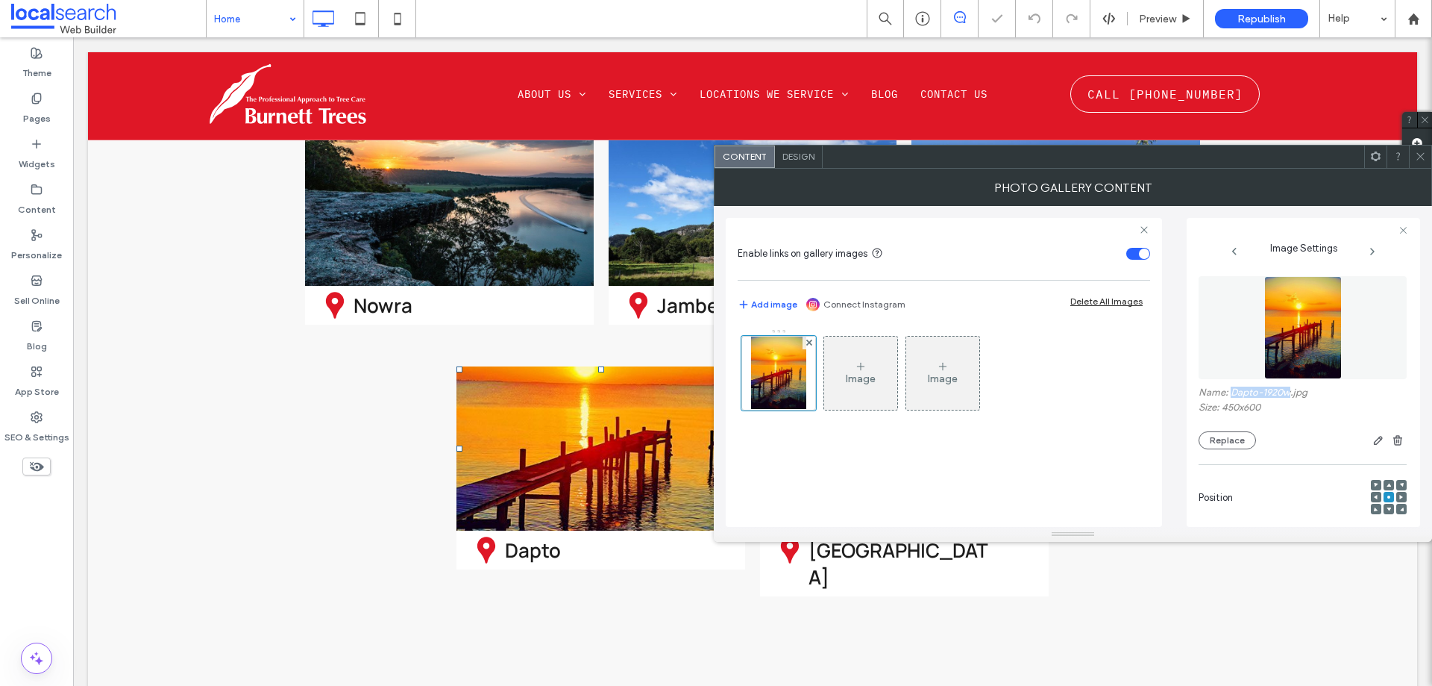
drag, startPoint x: 1232, startPoint y: 393, endPoint x: 1288, endPoint y: 389, distance: 56.1
click at [1288, 389] on label "Name: Dapto-1920w.jpg" at bounding box center [1303, 393] width 208 height 15
copy label "Dapto-1920w"
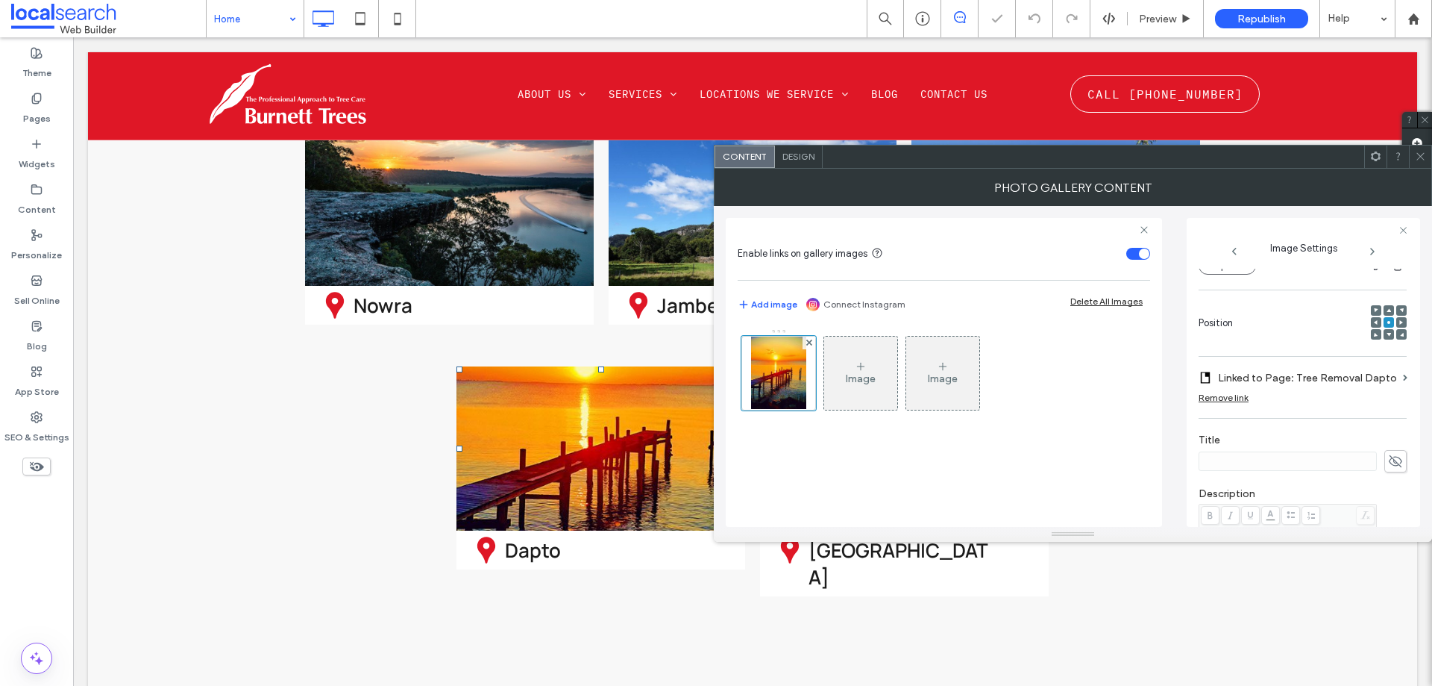
scroll to position [466, 0]
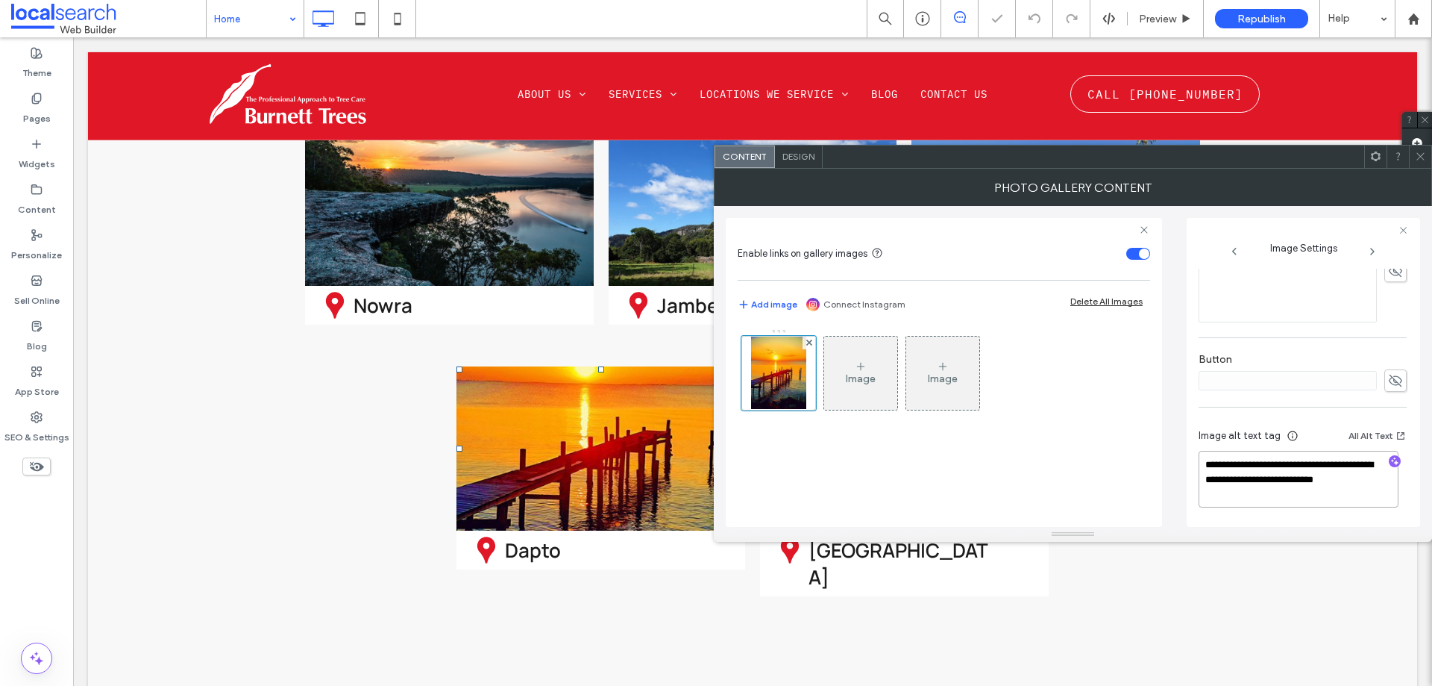
click at [1279, 471] on textarea "**********" at bounding box center [1299, 479] width 200 height 57
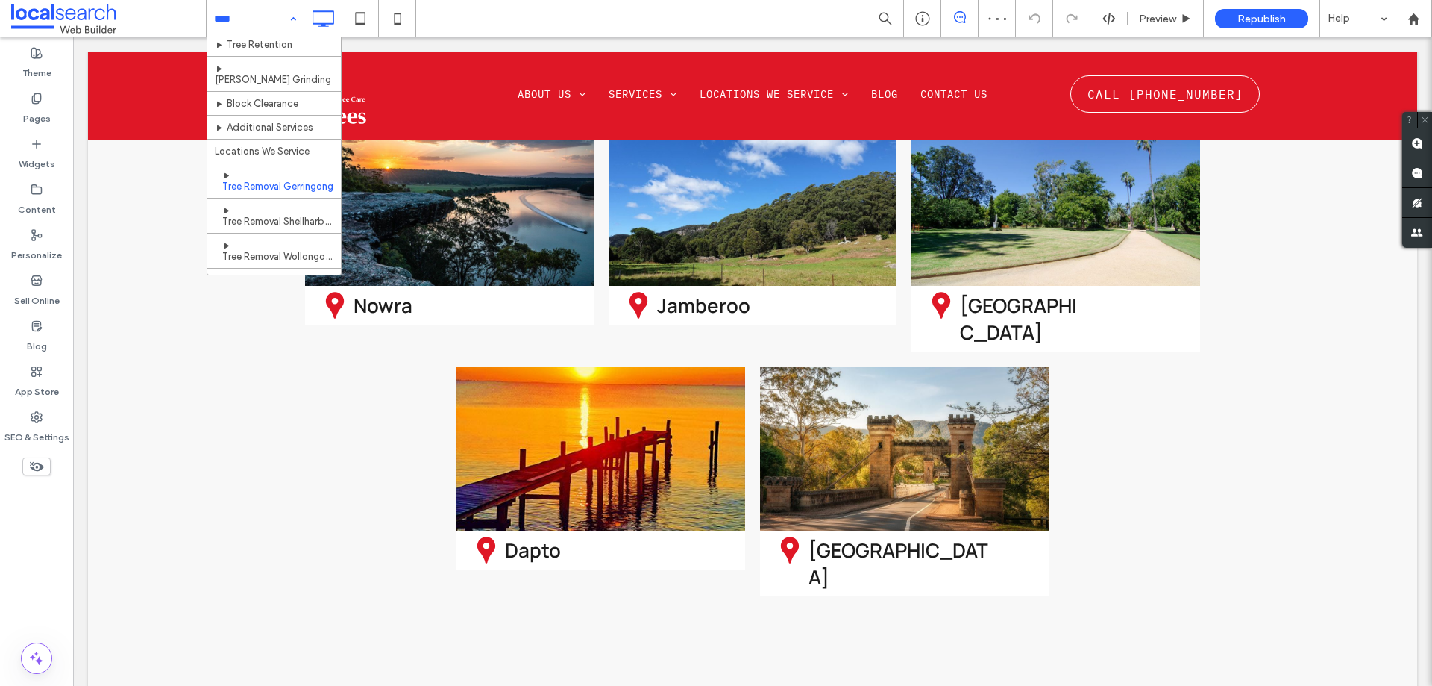
scroll to position [149, 0]
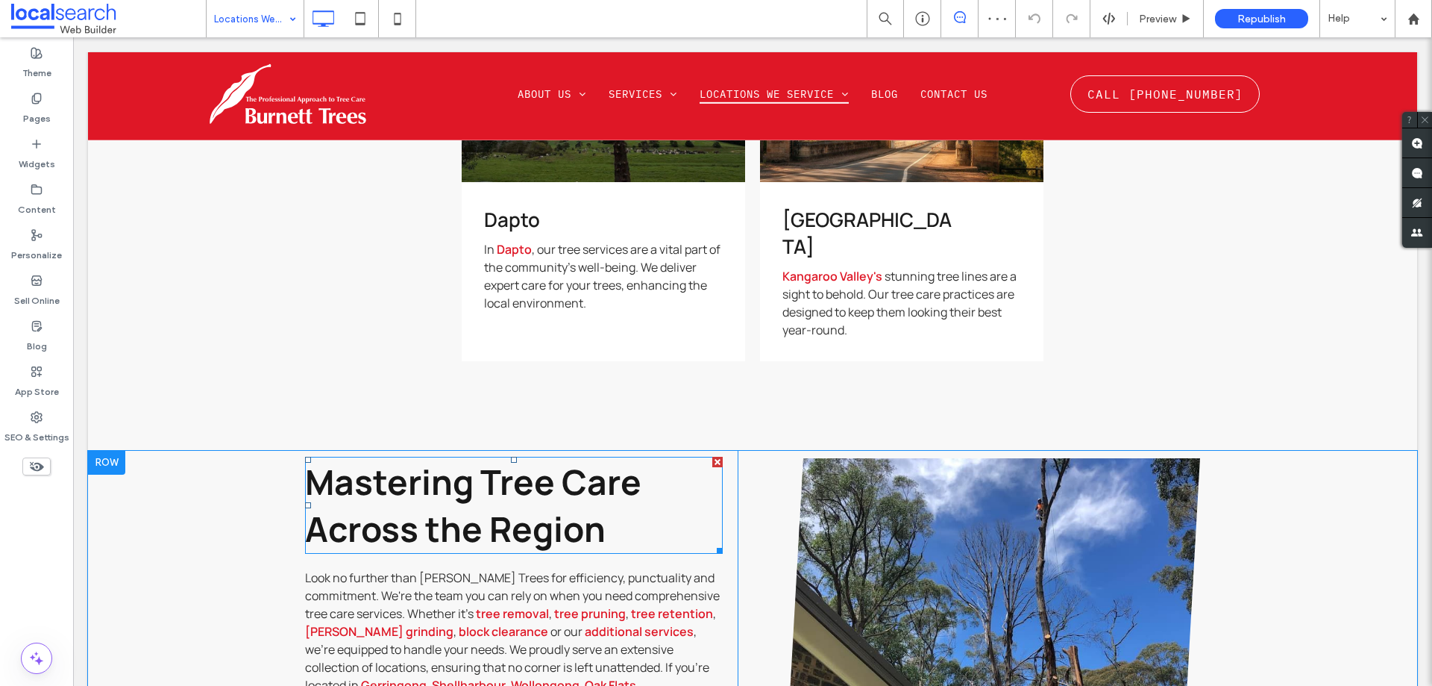
scroll to position [1125, 0]
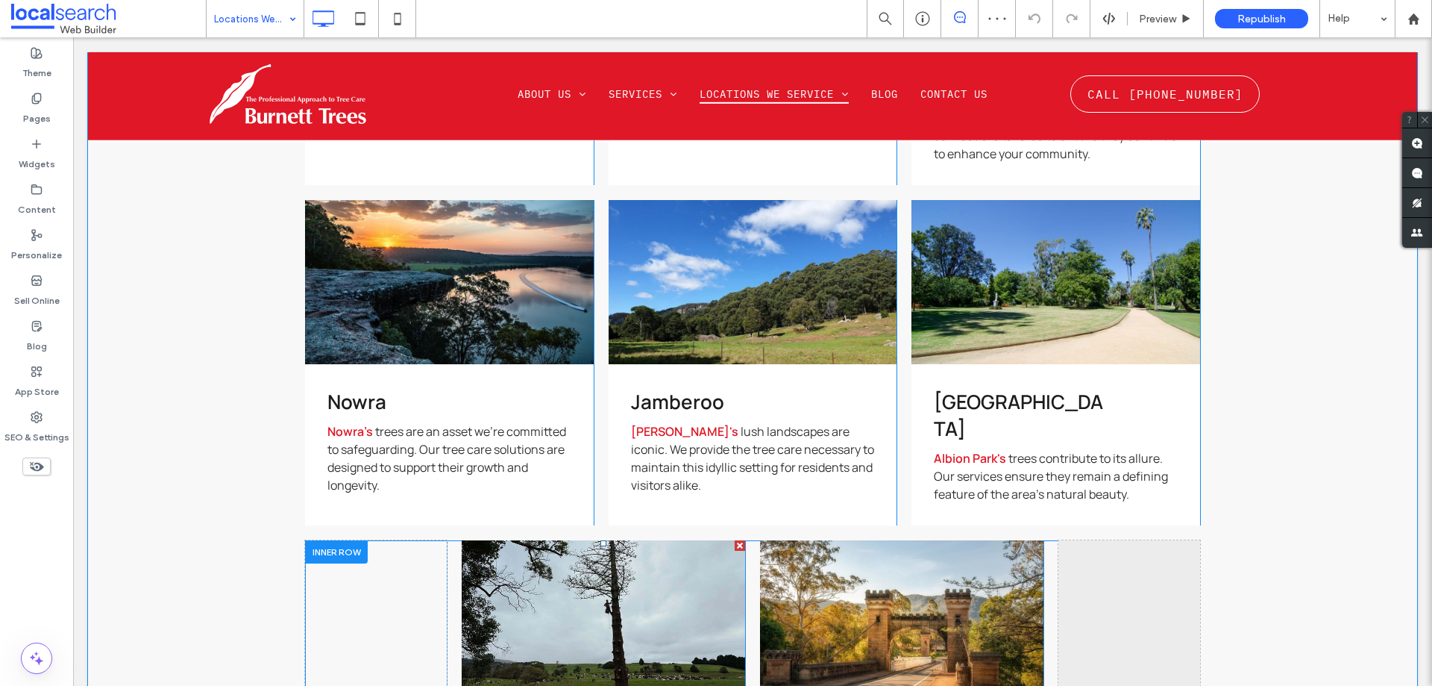
click at [571, 545] on link at bounding box center [604, 622] width 301 height 174
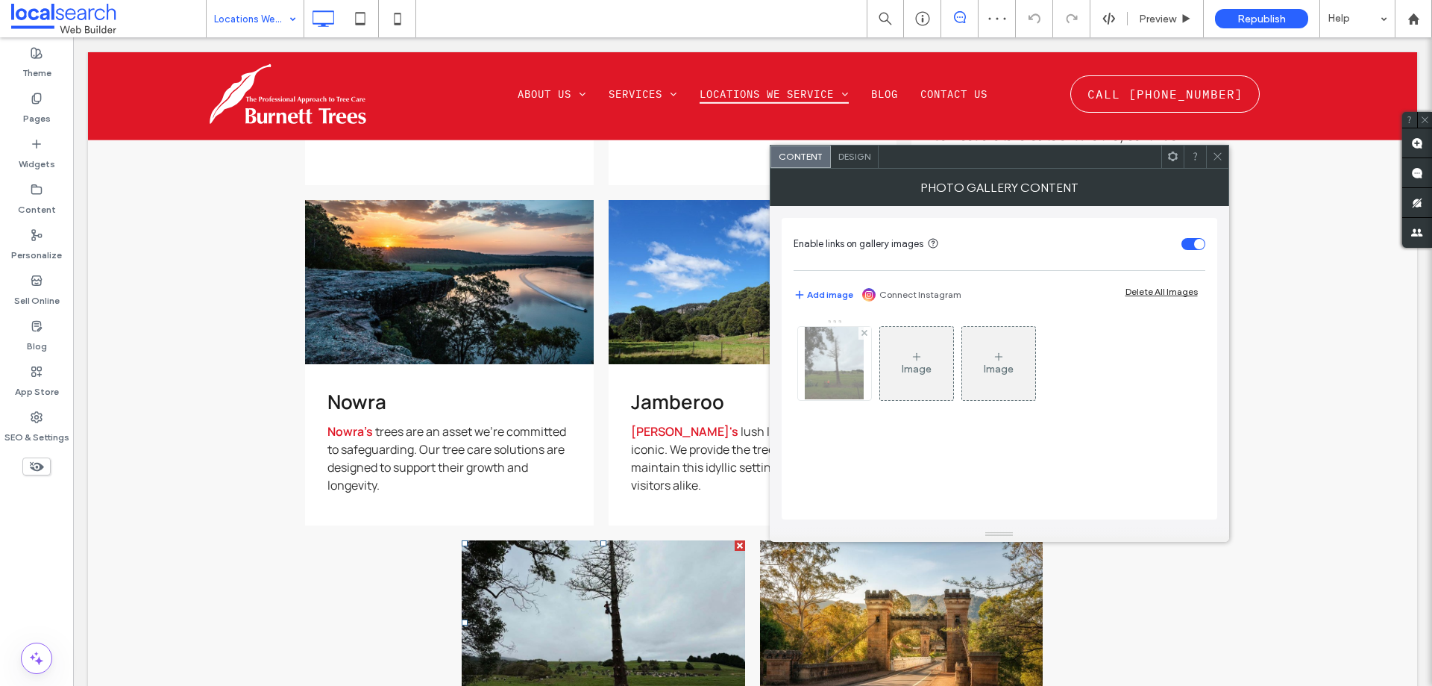
click at [824, 347] on img at bounding box center [834, 363] width 58 height 73
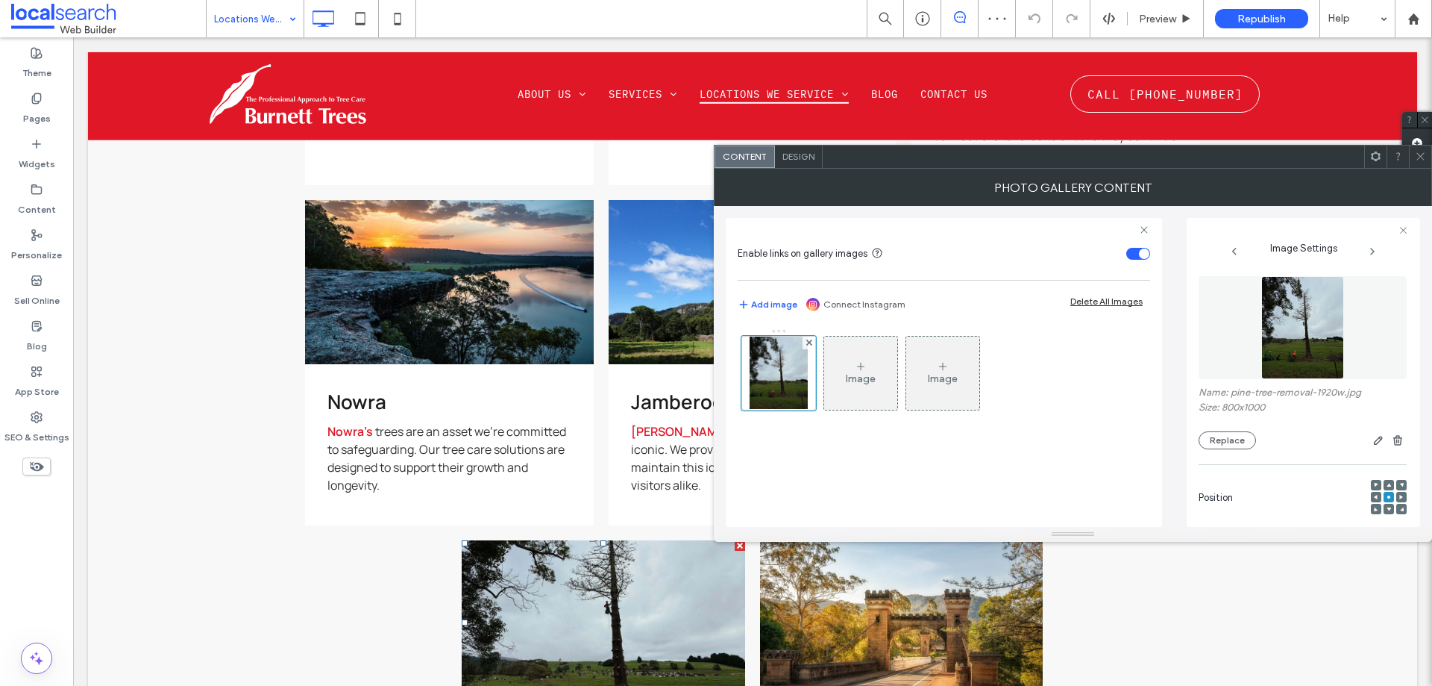
click at [1288, 355] on img at bounding box center [1302, 327] width 83 height 103
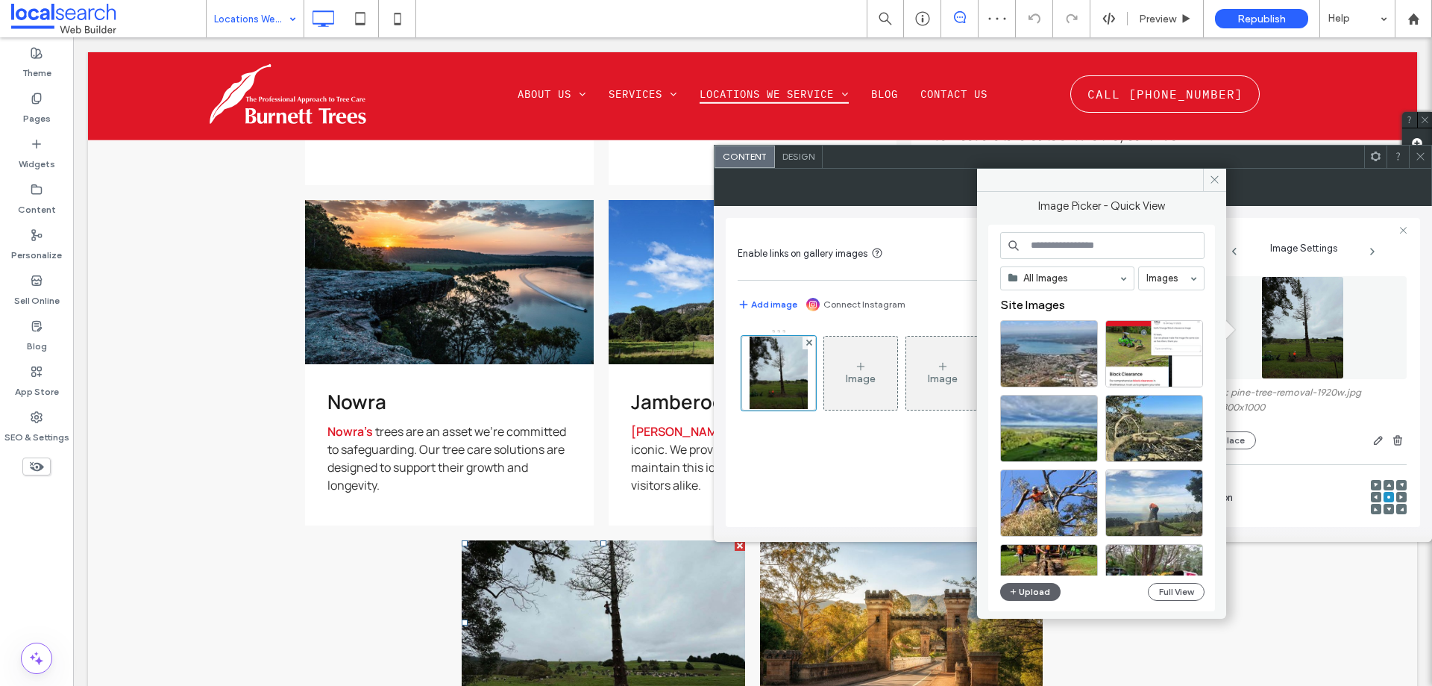
click at [1122, 248] on input at bounding box center [1102, 245] width 204 height 27
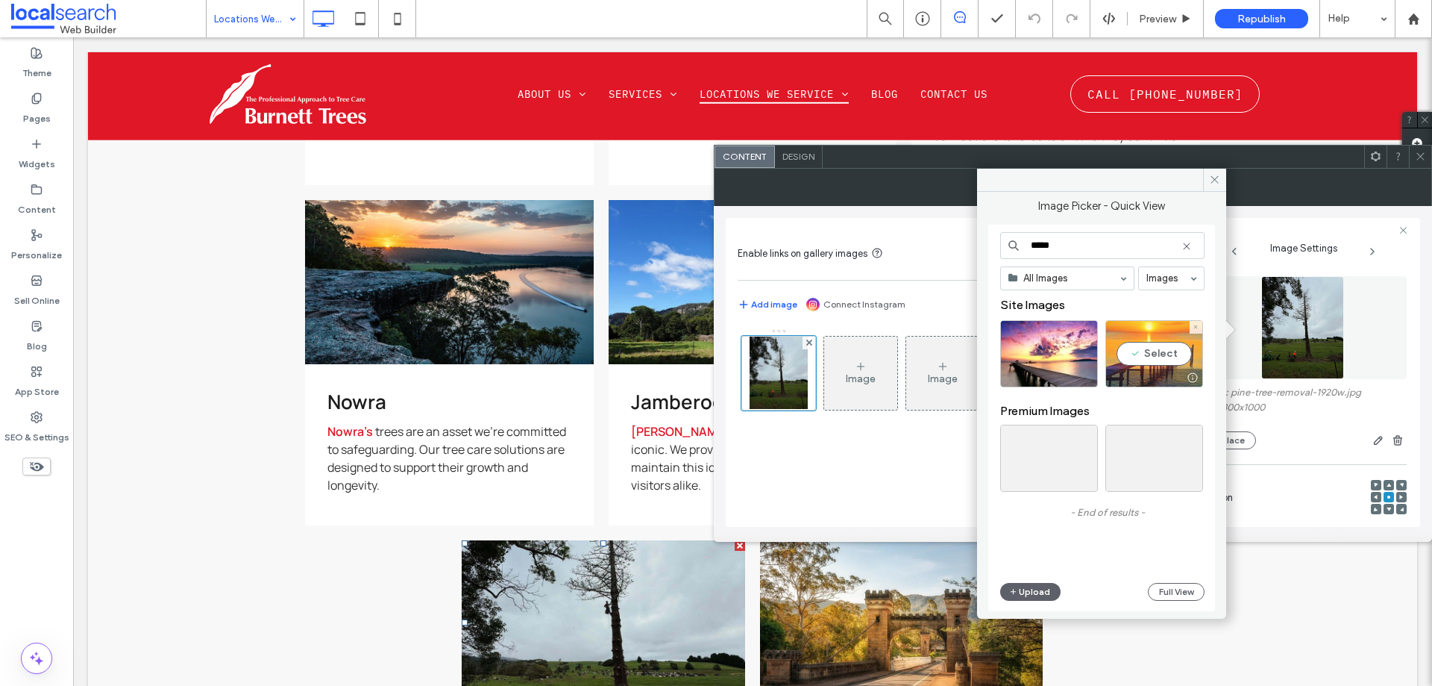
type input "*****"
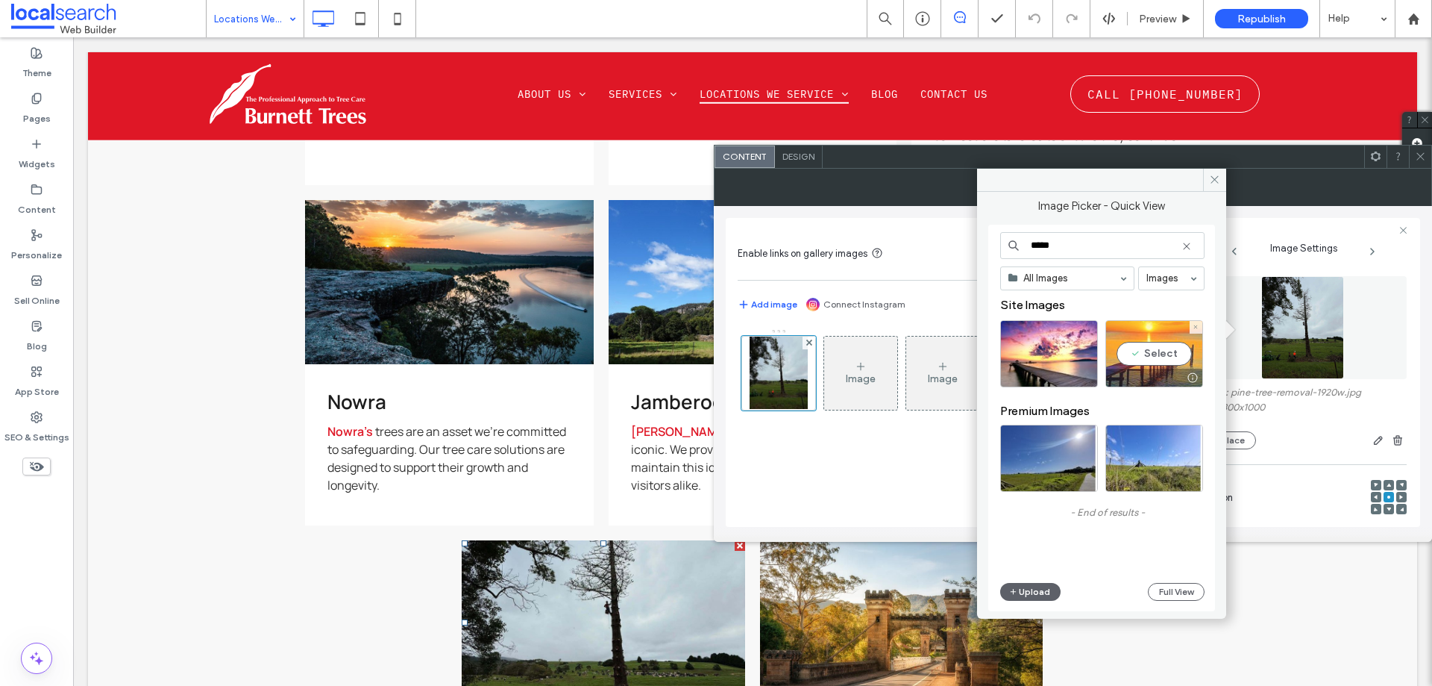
click at [1148, 348] on div "Select" at bounding box center [1155, 353] width 98 height 67
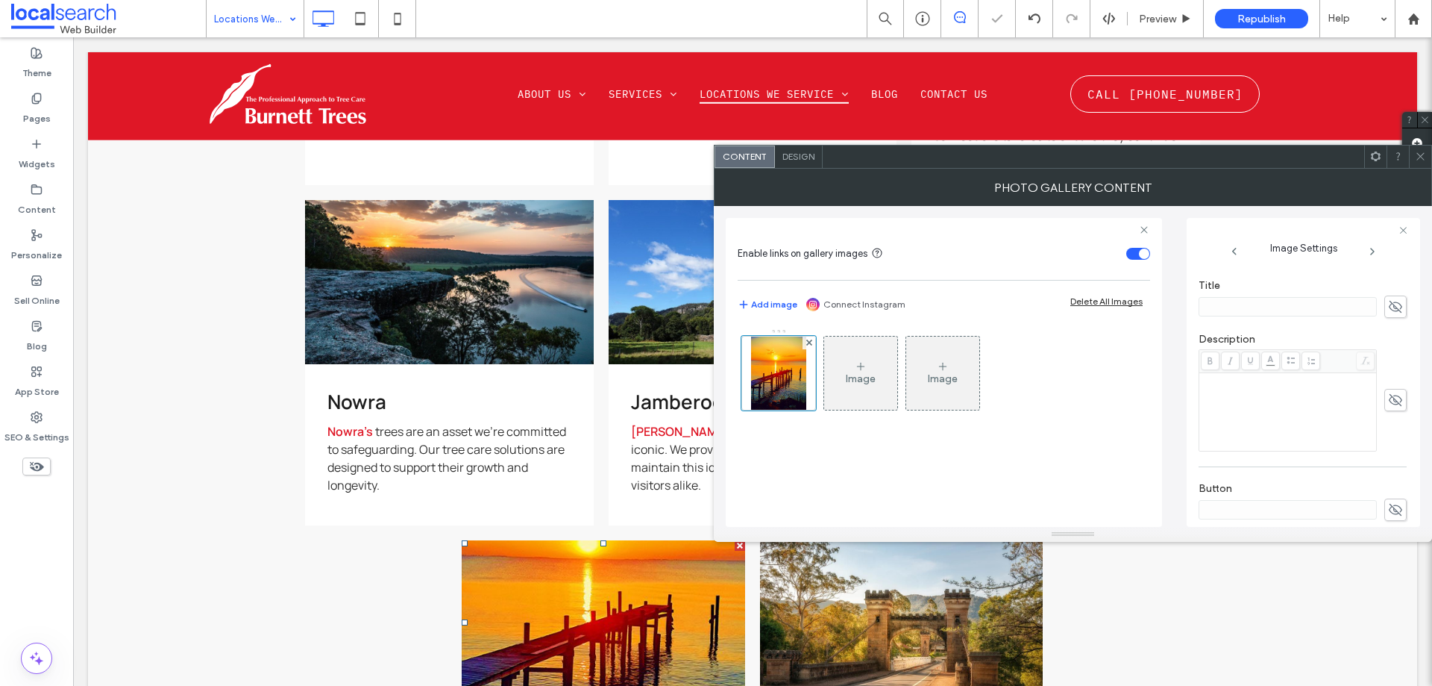
scroll to position [466, 0]
click at [1261, 458] on textarea "**********" at bounding box center [1299, 479] width 200 height 57
click at [1417, 163] on span at bounding box center [1420, 156] width 11 height 22
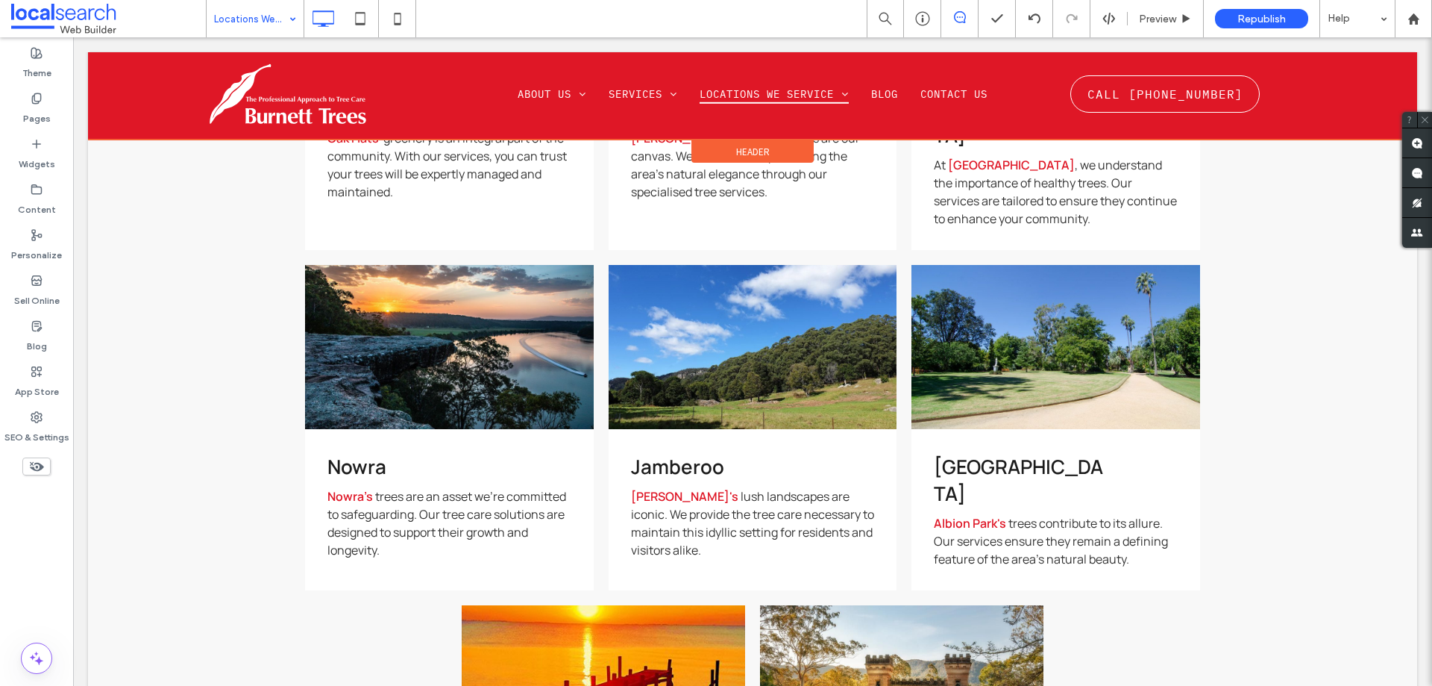
scroll to position [1200, 0]
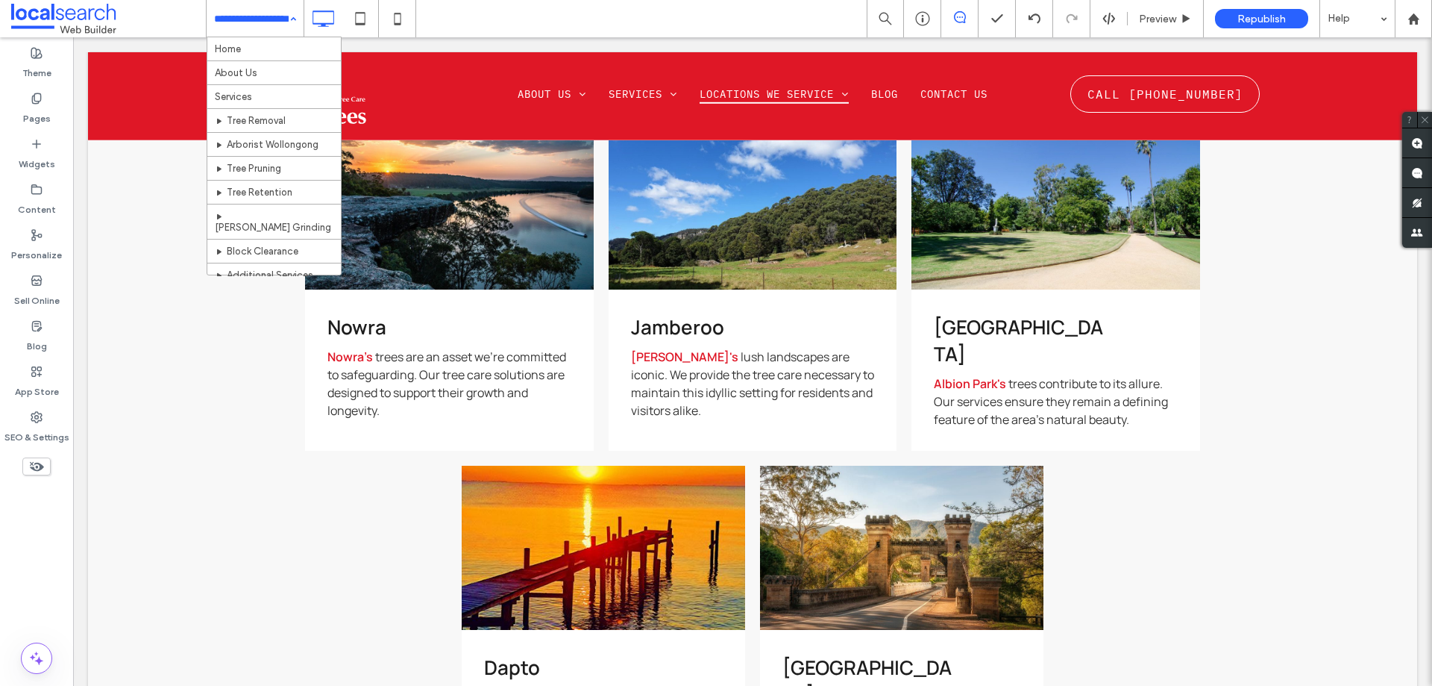
drag, startPoint x: 227, startPoint y: 10, endPoint x: 234, endPoint y: 35, distance: 25.7
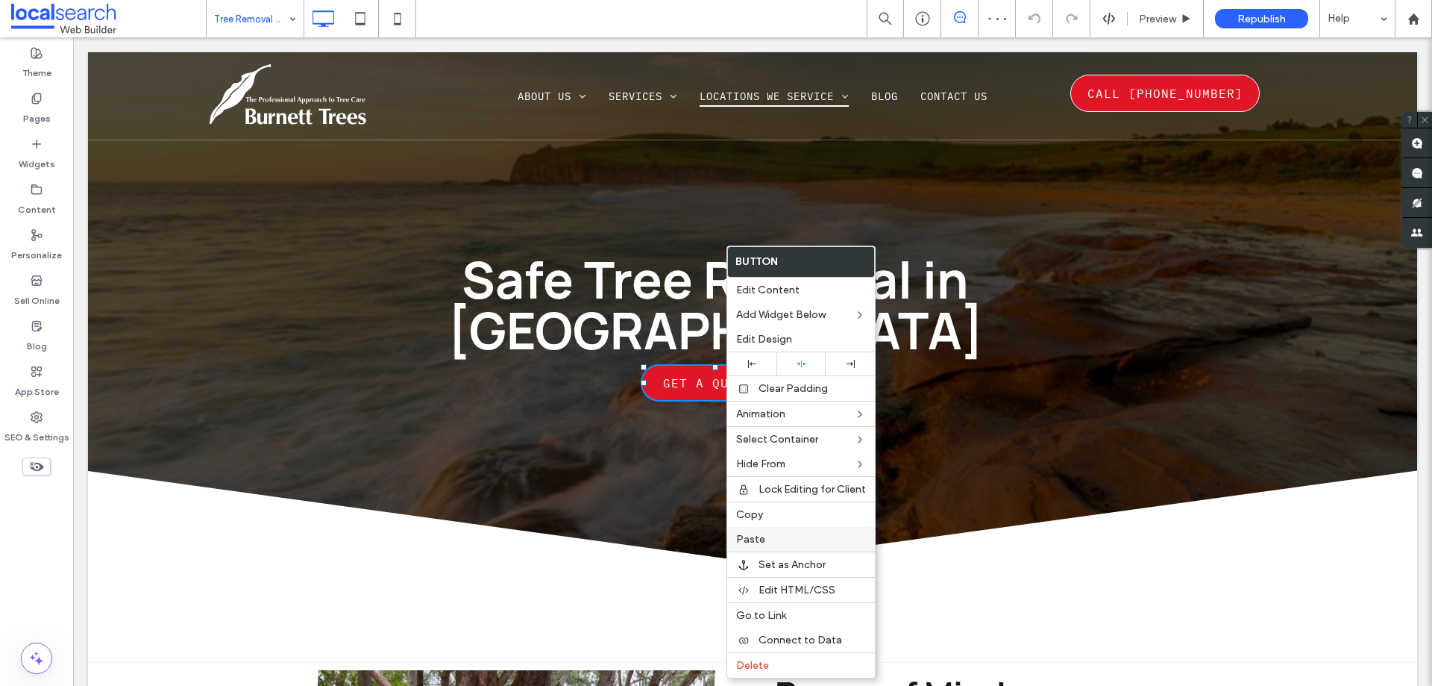
click at [774, 530] on div "Paste" at bounding box center [801, 539] width 148 height 25
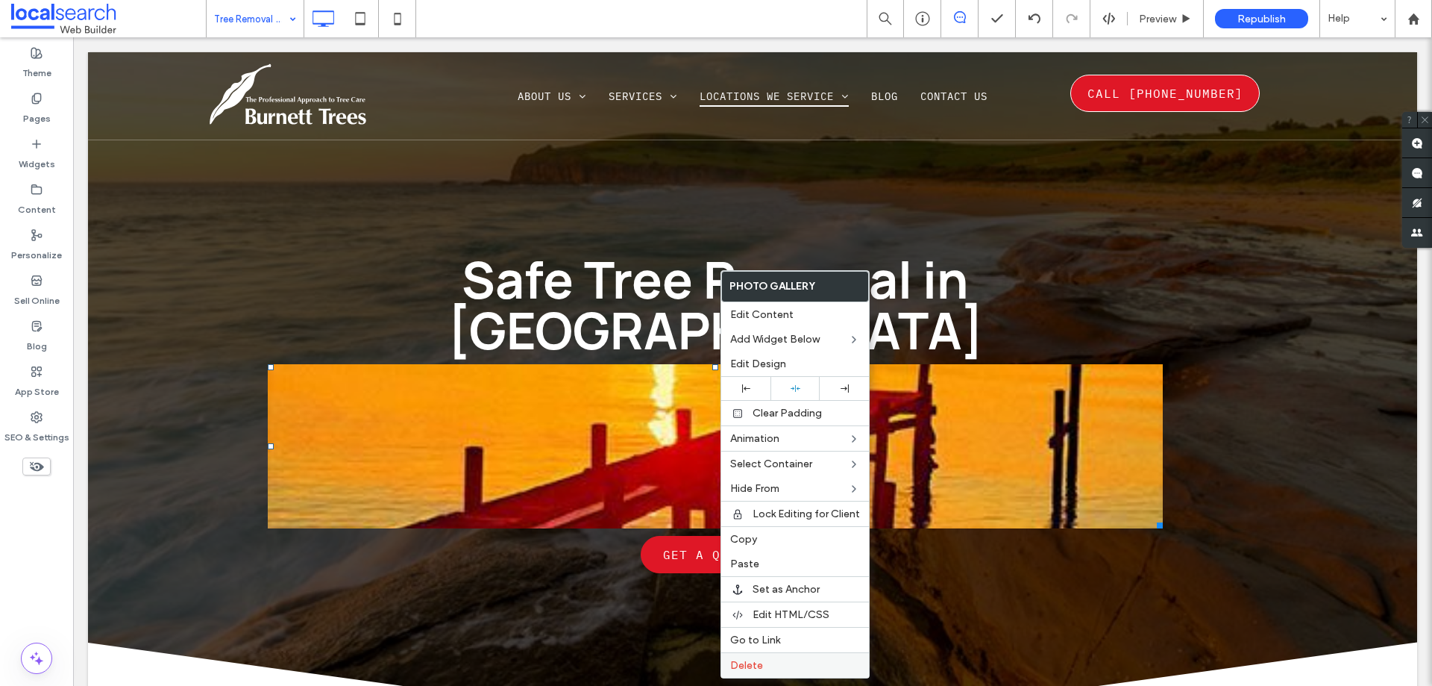
click at [772, 663] on label "Delete" at bounding box center [795, 665] width 130 height 13
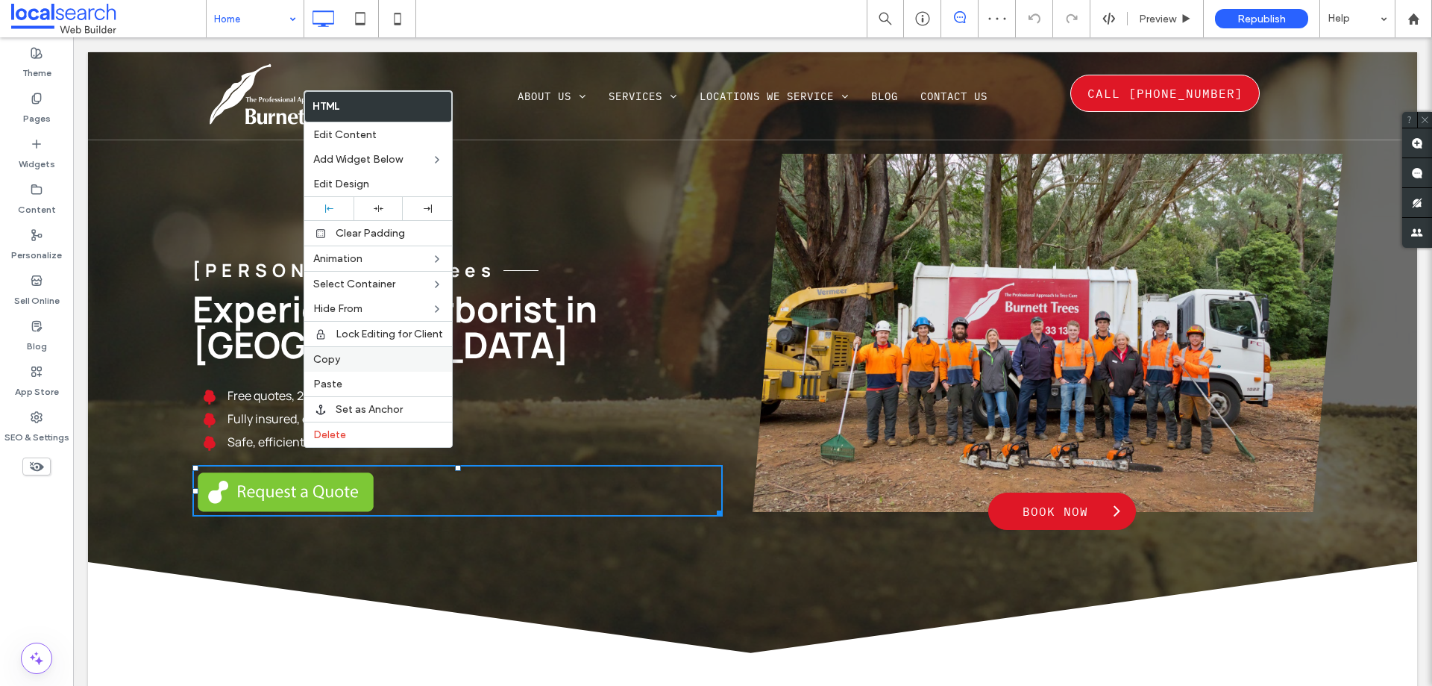
click at [324, 354] on span "Copy" at bounding box center [326, 359] width 27 height 13
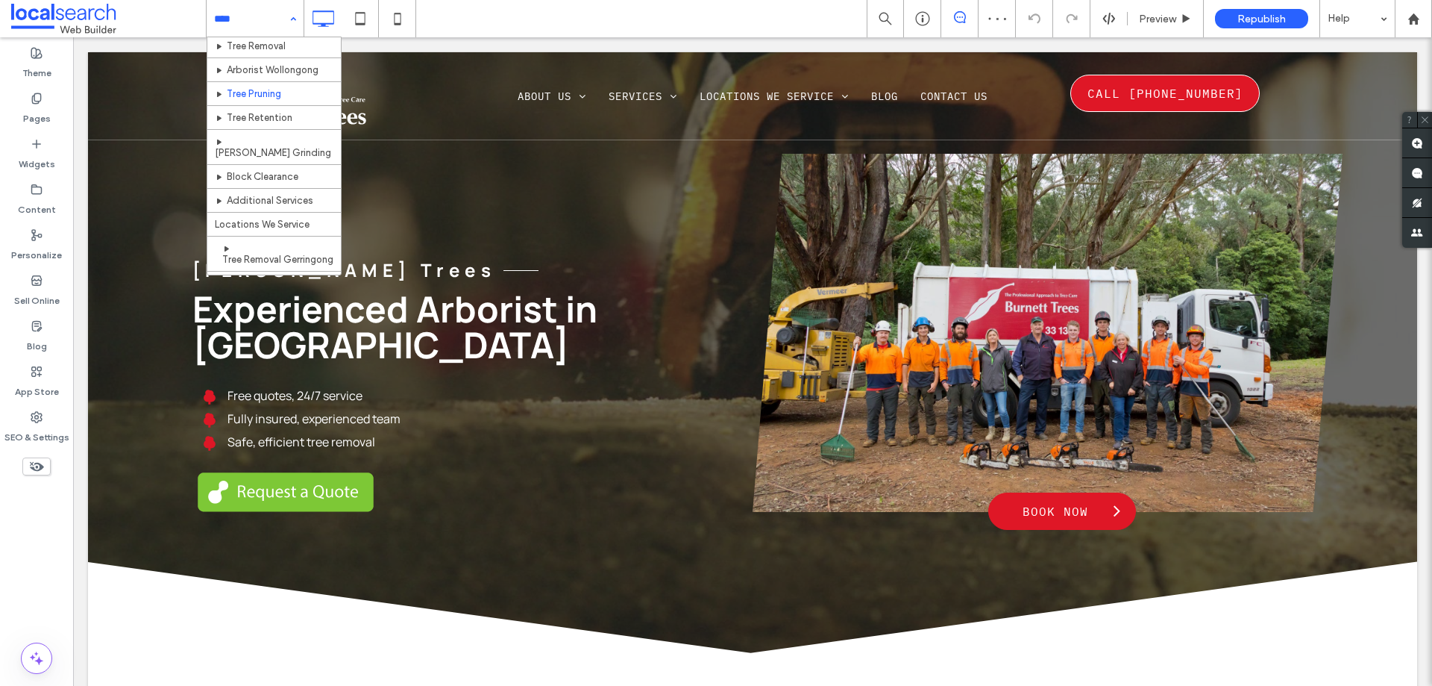
scroll to position [149, 0]
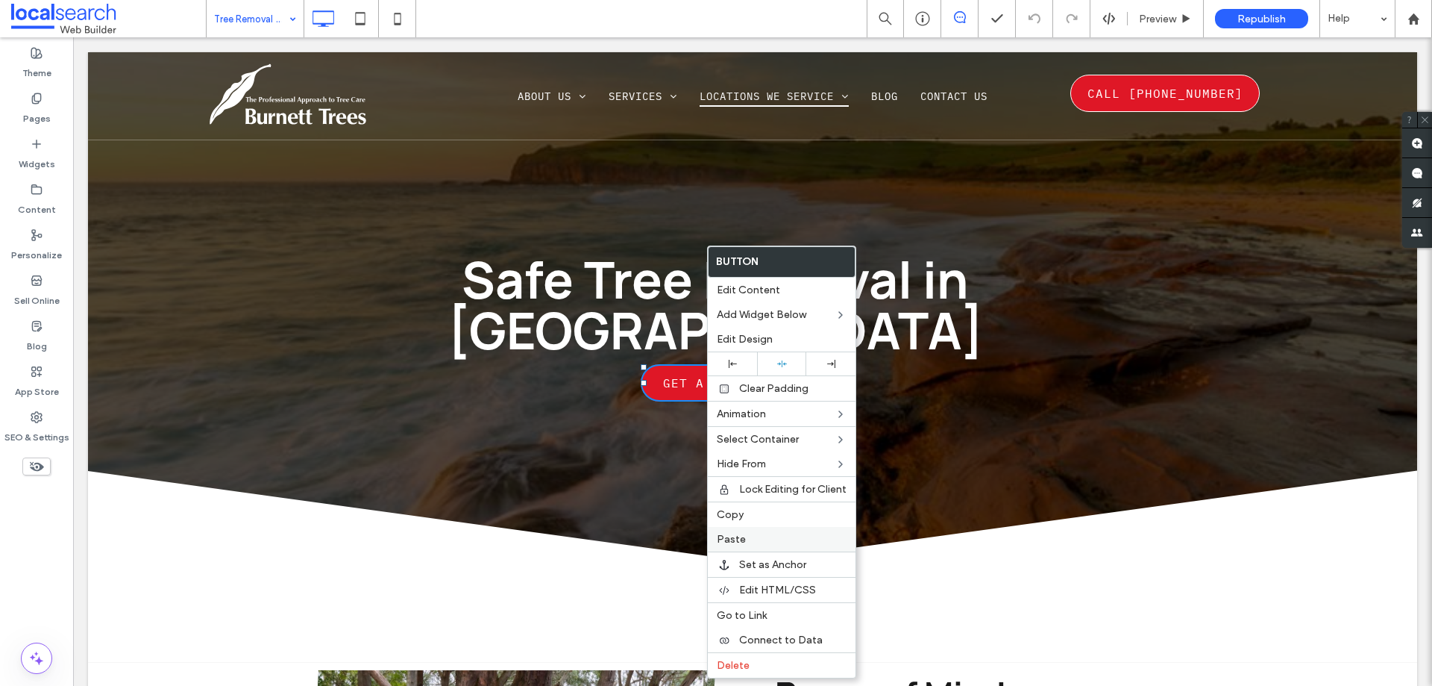
click at [775, 536] on label "Paste" at bounding box center [782, 539] width 130 height 13
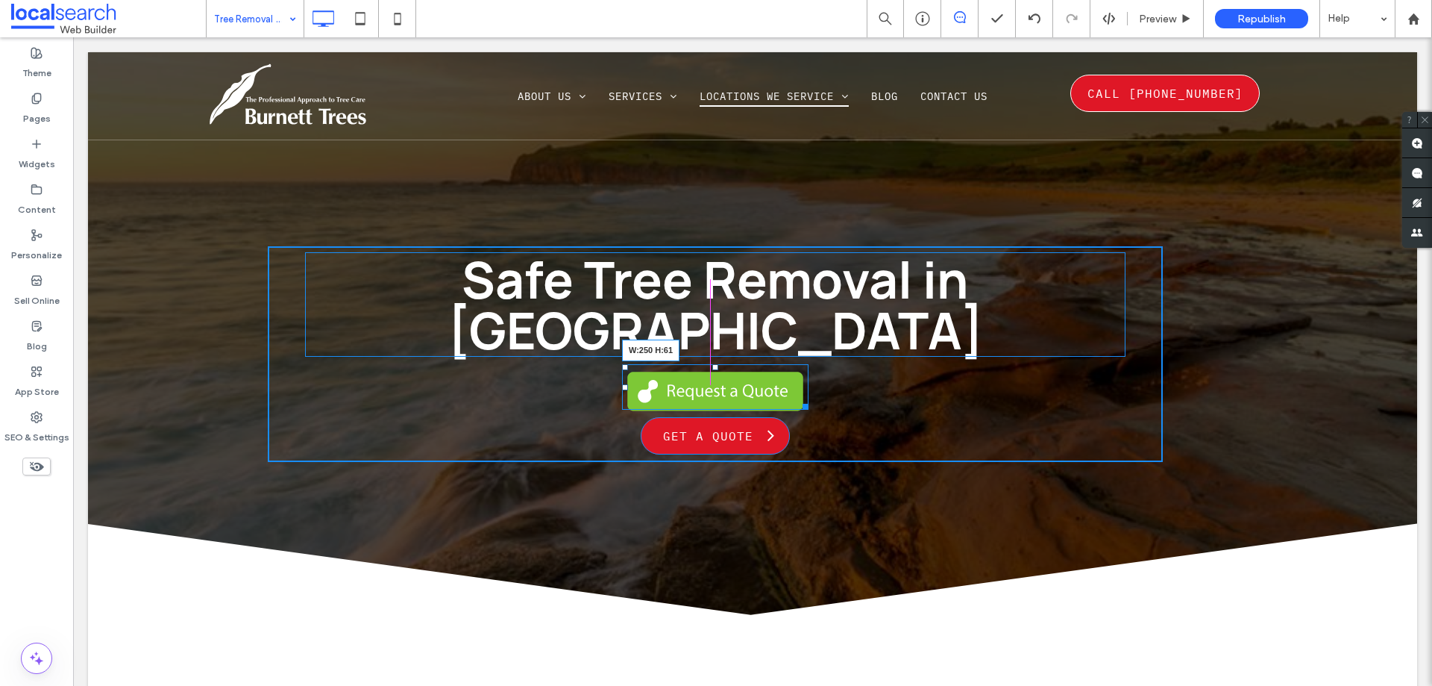
drag, startPoint x: 1150, startPoint y: 360, endPoint x: 812, endPoint y: 383, distance: 339.4
click at [797, 398] on div at bounding box center [802, 403] width 11 height 11
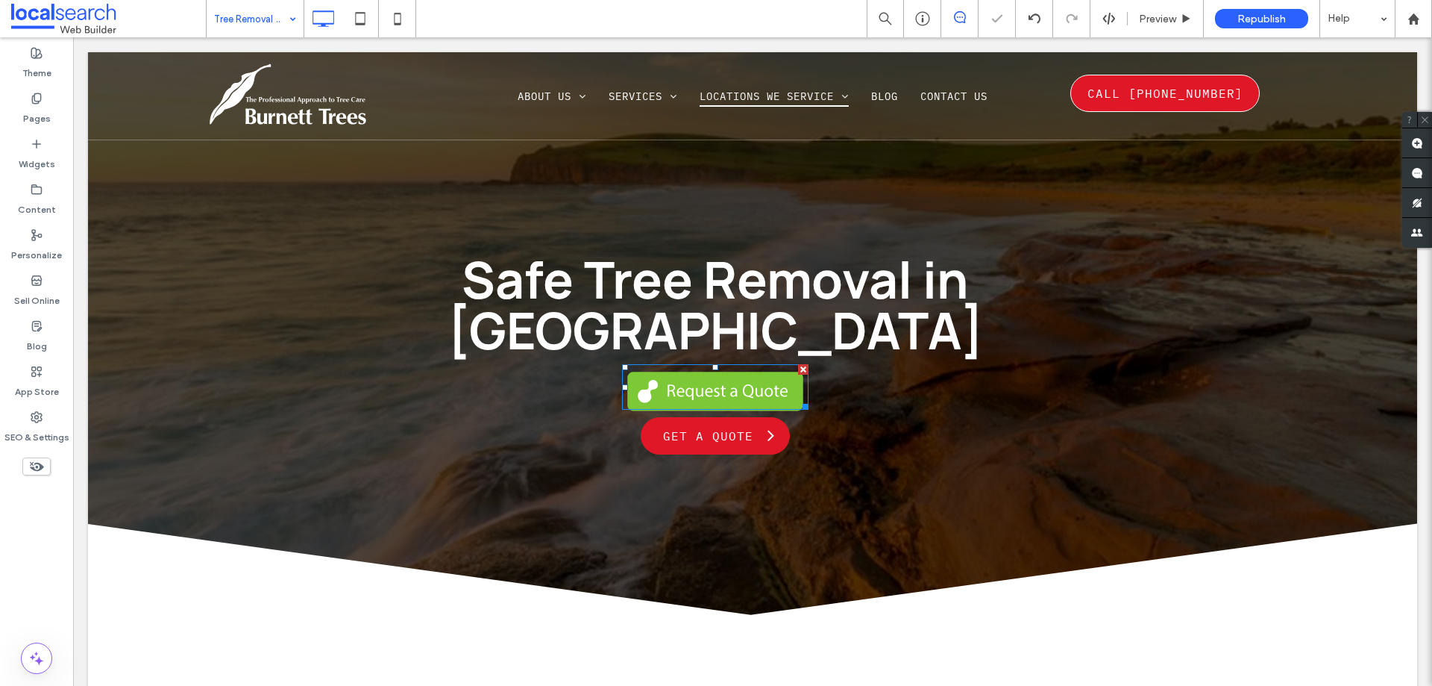
click at [622, 364] on span at bounding box center [622, 364] width 0 height 0
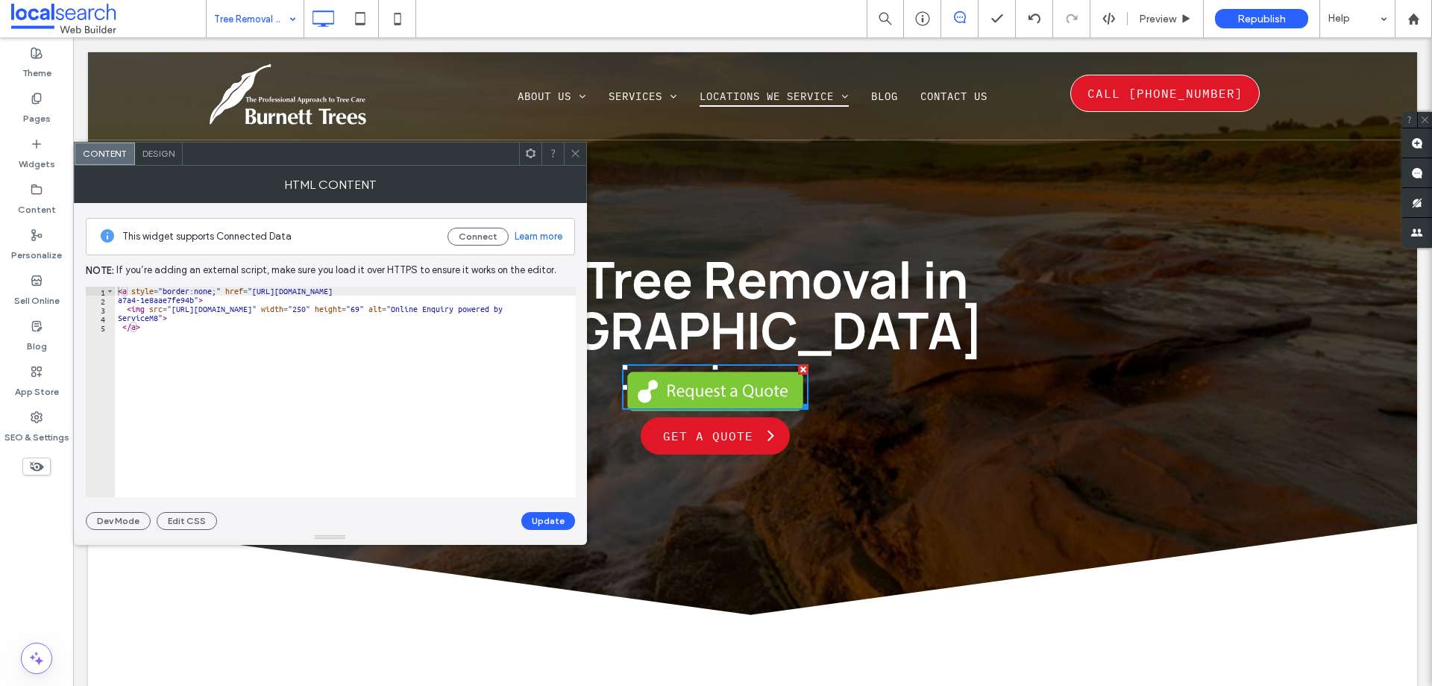
click at [574, 152] on use at bounding box center [574, 153] width 7 height 7
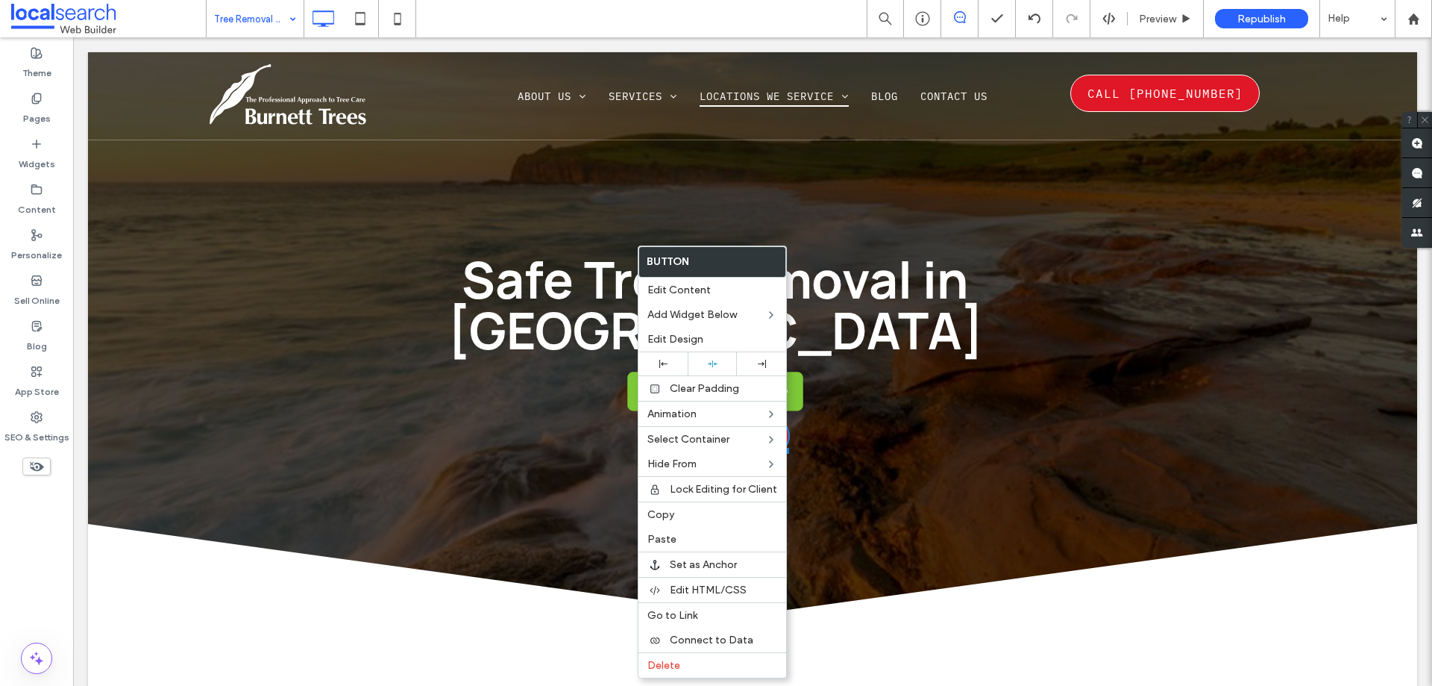
click at [683, 662] on label "Delete" at bounding box center [712, 665] width 130 height 13
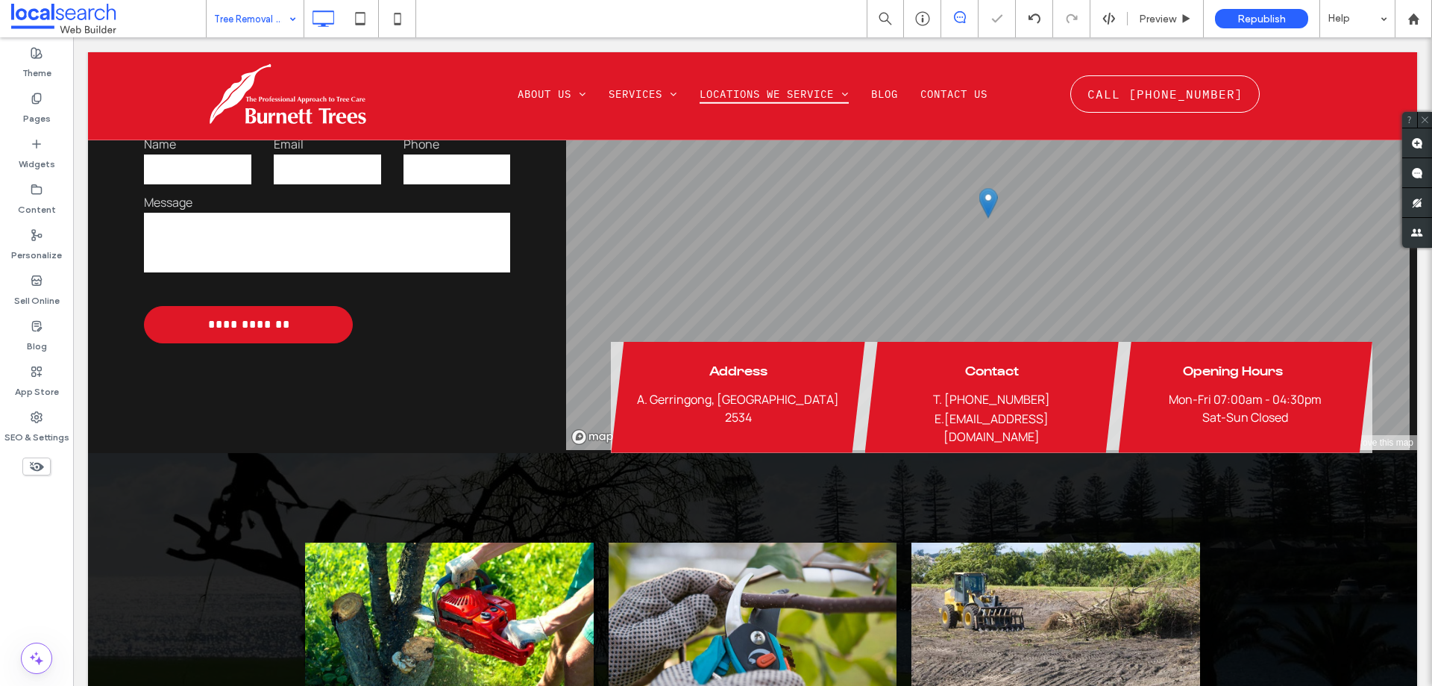
scroll to position [2089, 0]
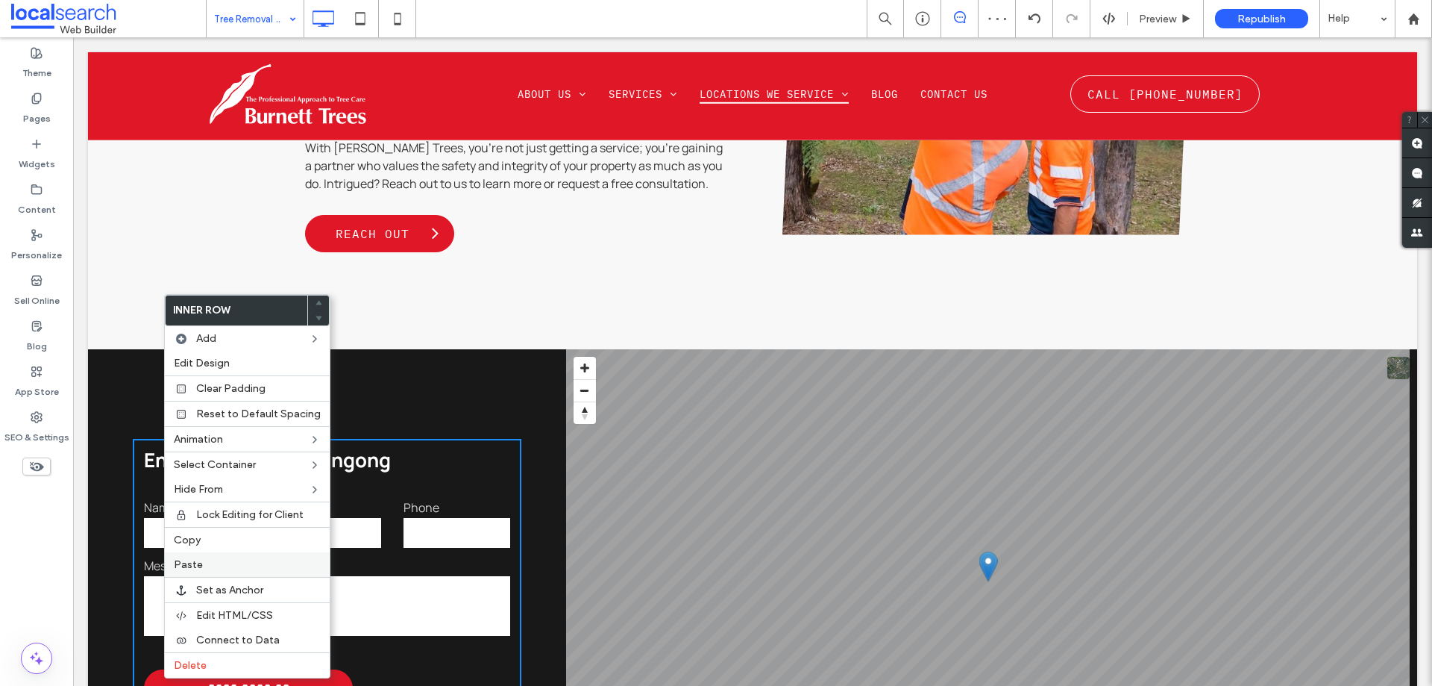
click at [189, 565] on span "Paste" at bounding box center [188, 564] width 29 height 13
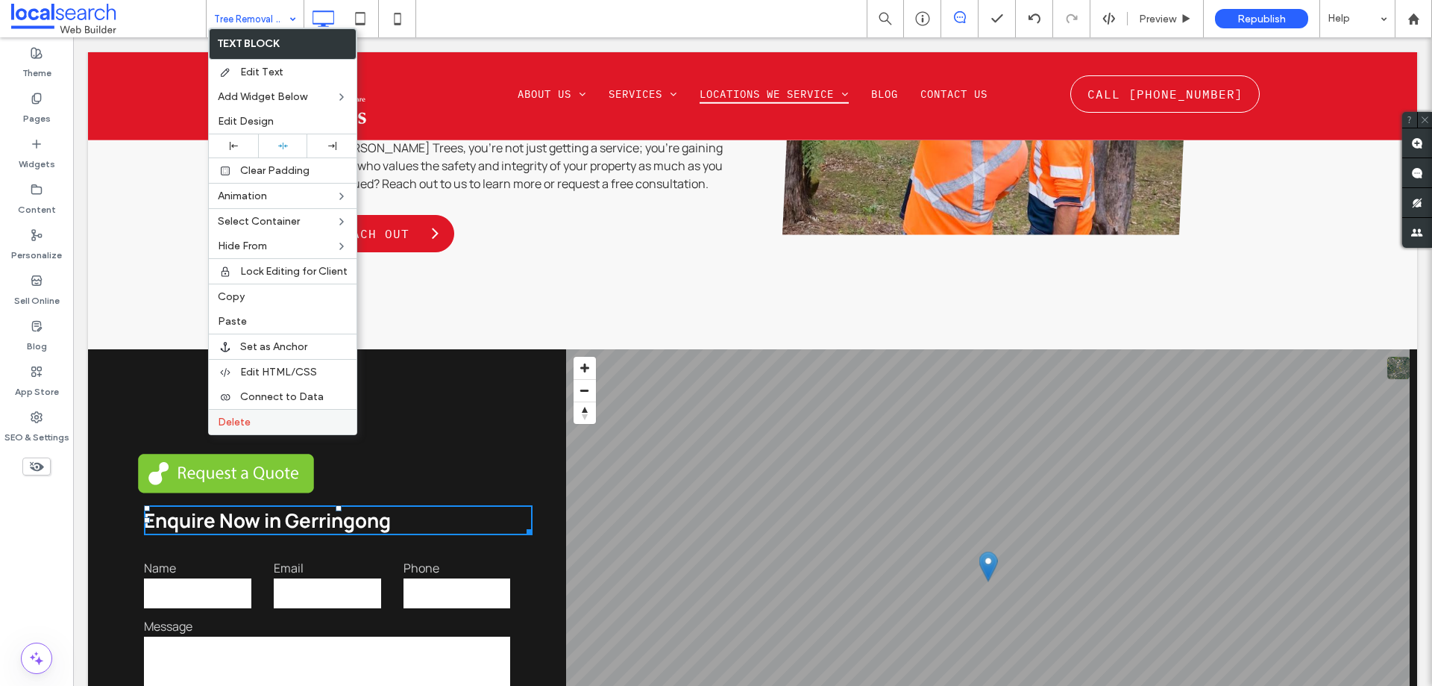
click at [241, 426] on span "Delete" at bounding box center [234, 421] width 33 height 13
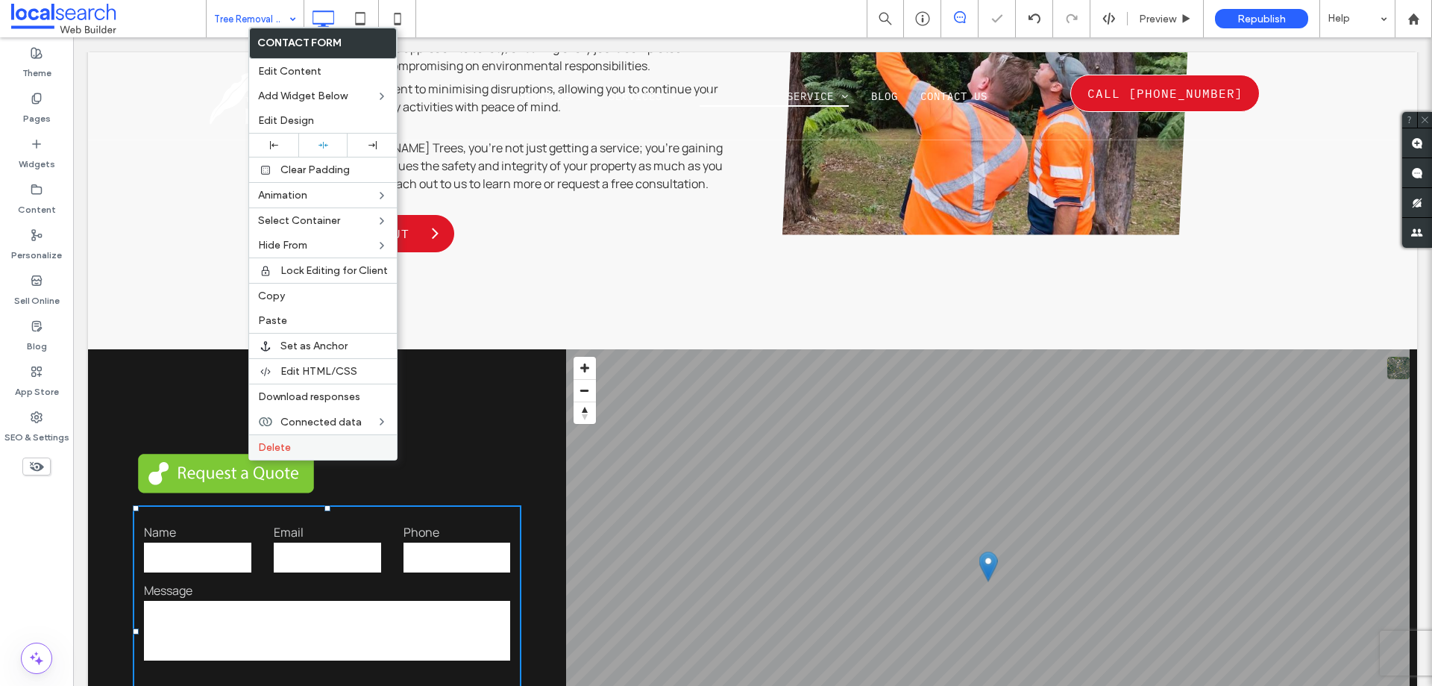
click at [277, 436] on div "Delete" at bounding box center [323, 446] width 148 height 25
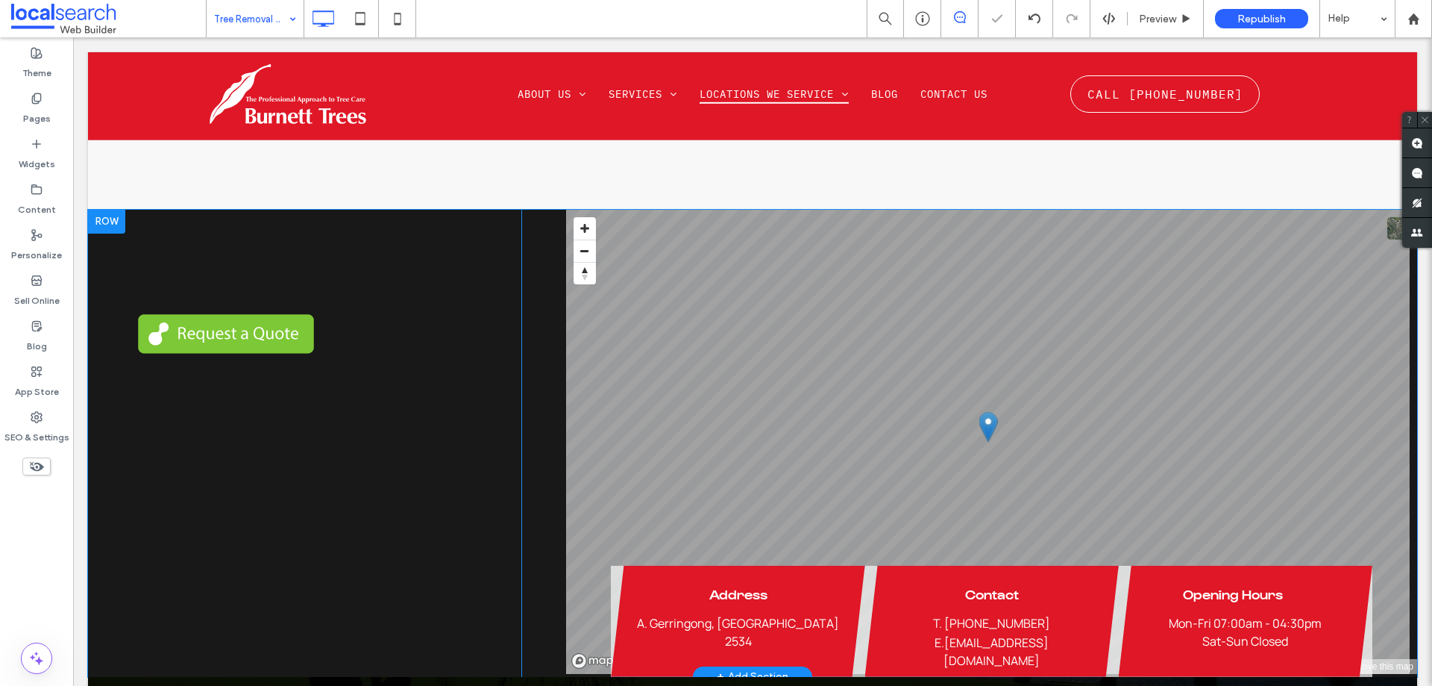
scroll to position [2238, 0]
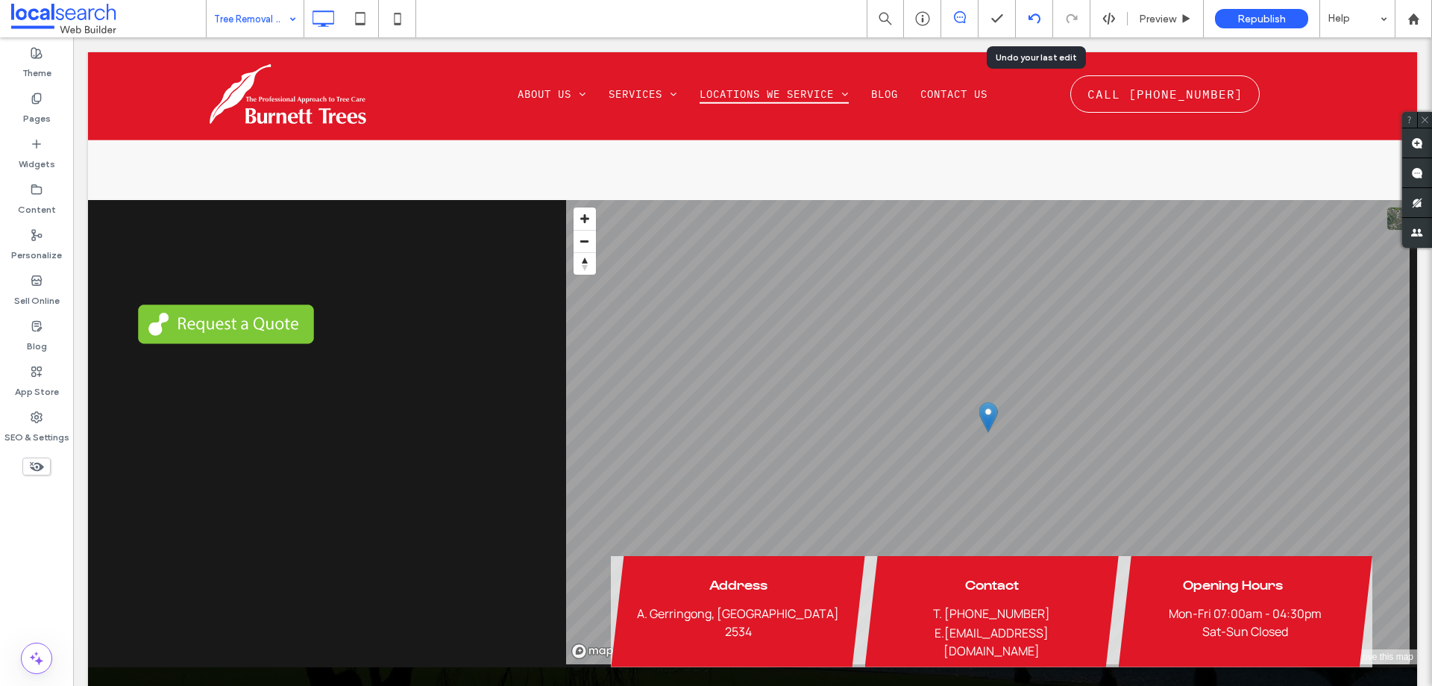
click at [1035, 22] on icon at bounding box center [1035, 19] width 12 height 12
click at [1035, 16] on icon at bounding box center [1035, 19] width 12 height 12
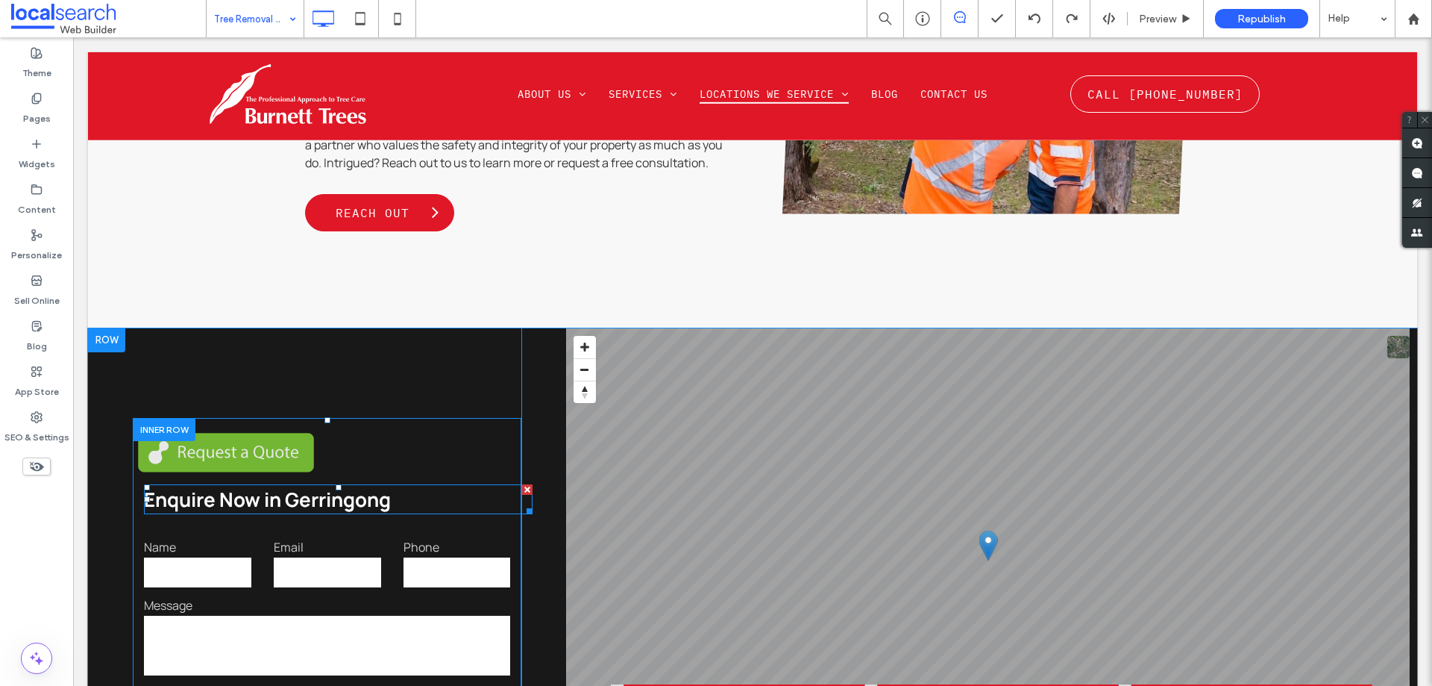
scroll to position [2089, 0]
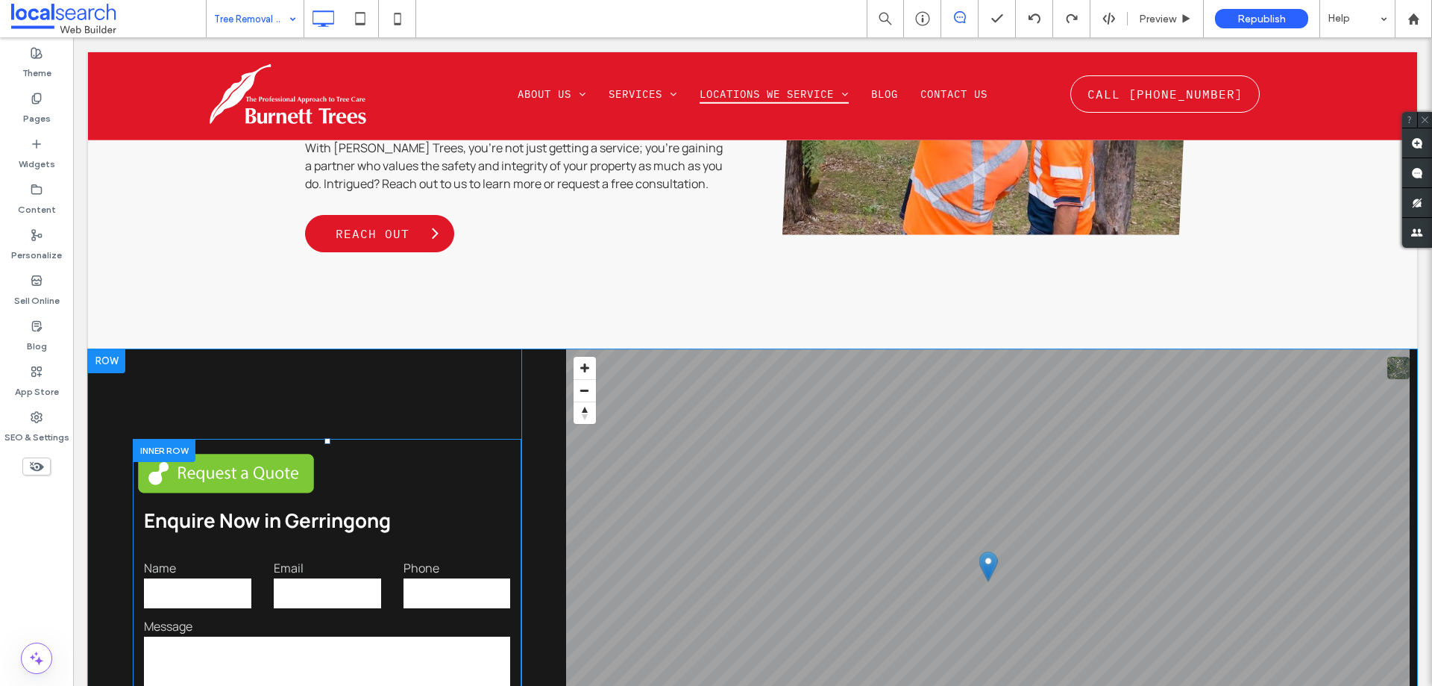
click at [174, 439] on div at bounding box center [164, 450] width 63 height 23
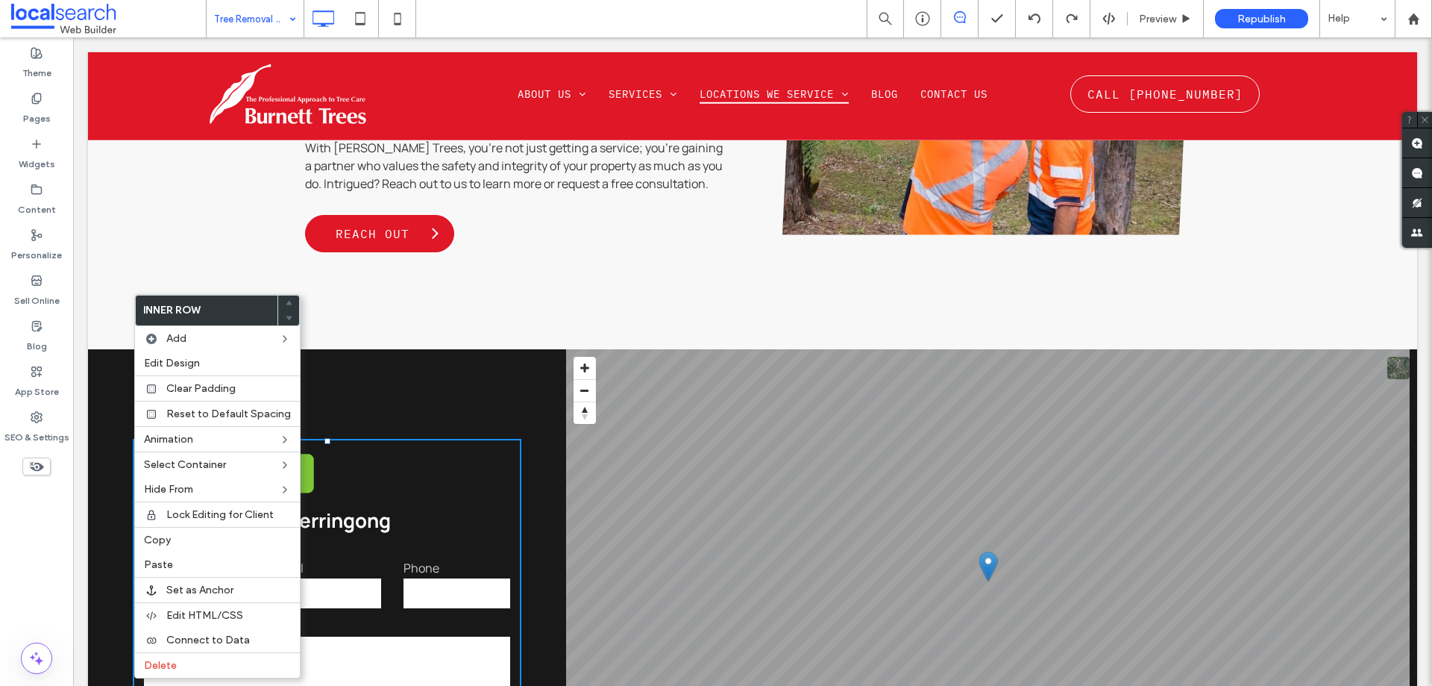
click at [229, 349] on div "**********" at bounding box center [304, 601] width 433 height 504
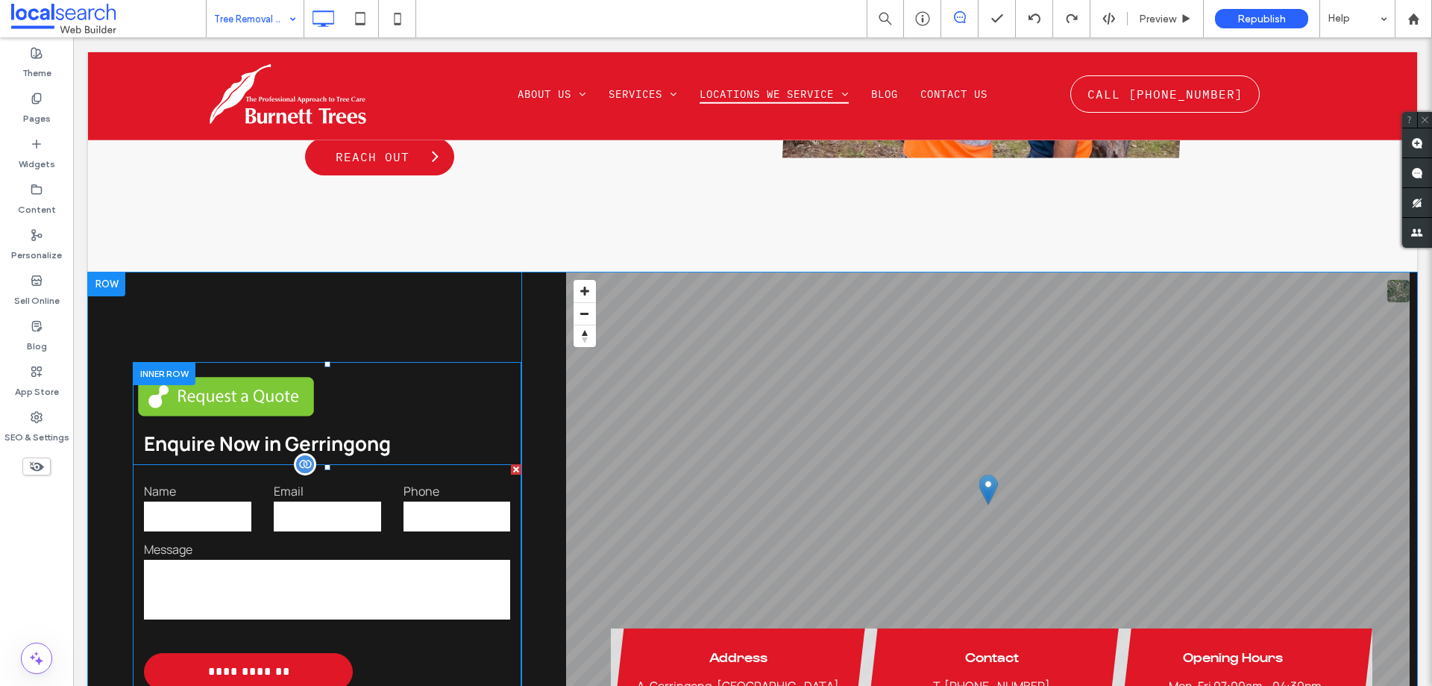
scroll to position [2238, 0]
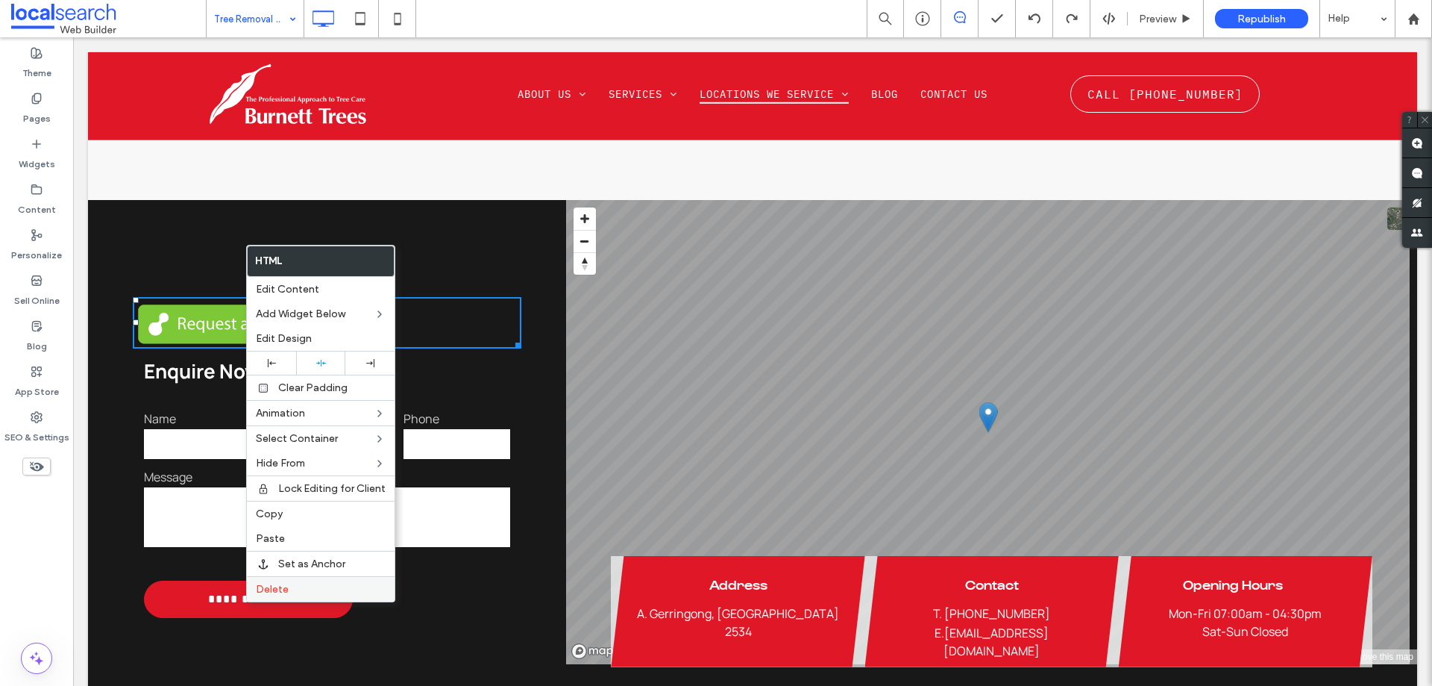
click at [292, 585] on label "Delete" at bounding box center [321, 589] width 130 height 13
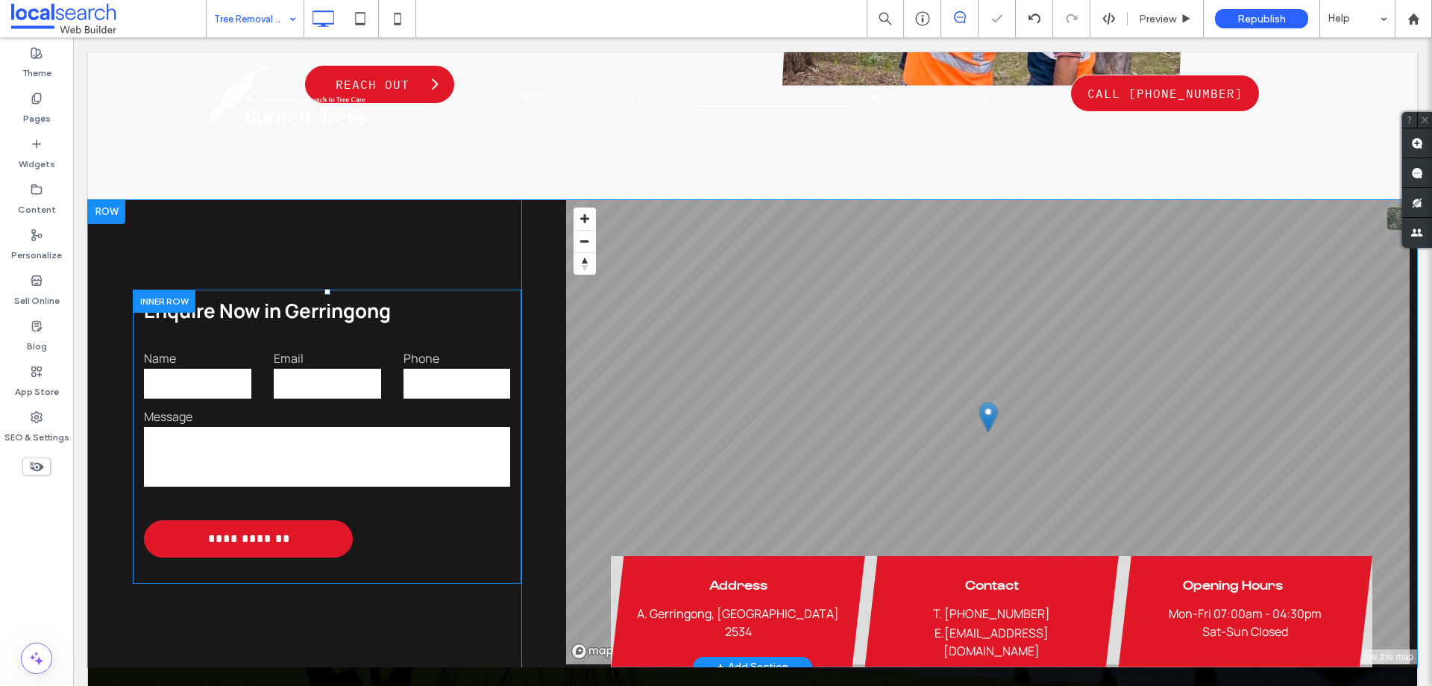
drag, startPoint x: 189, startPoint y: 216, endPoint x: 301, endPoint y: 269, distance: 123.1
click at [189, 289] on div at bounding box center [164, 300] width 63 height 23
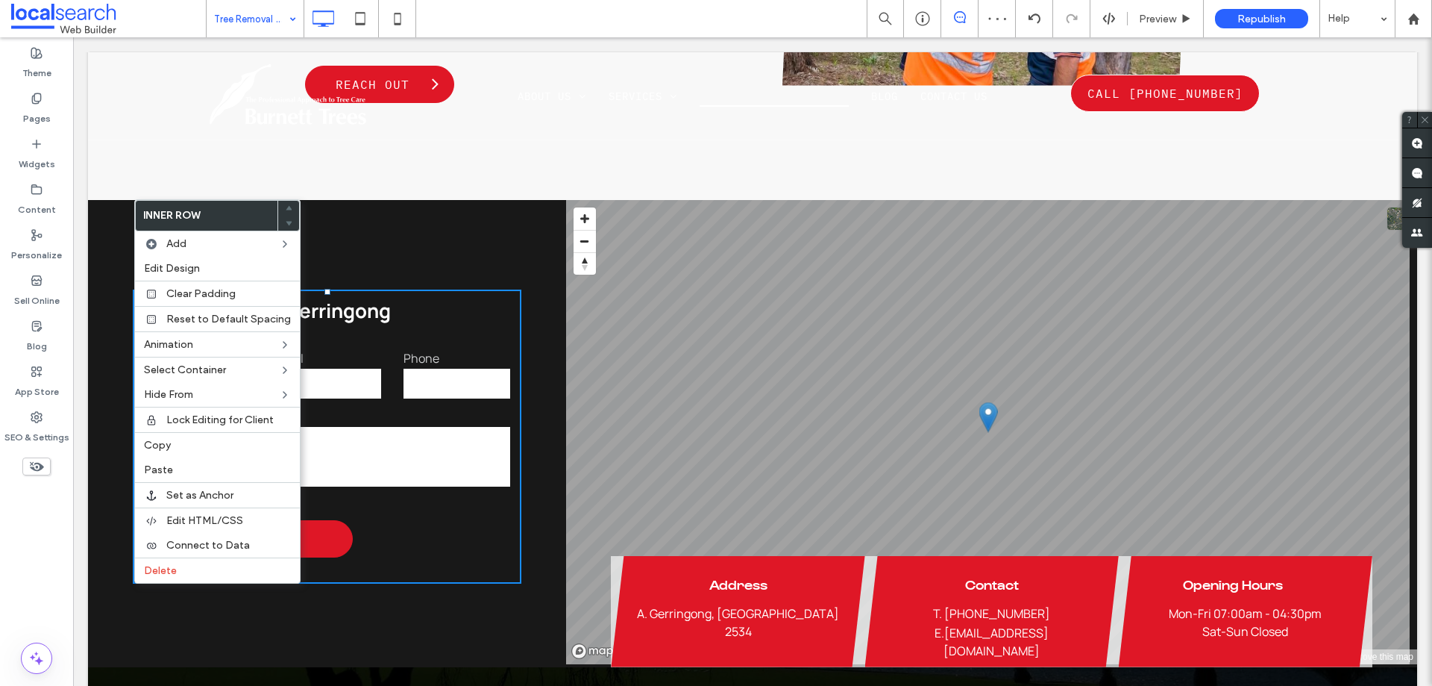
drag, startPoint x: 313, startPoint y: 237, endPoint x: 190, endPoint y: 195, distance: 129.3
click at [210, 200] on div "**********" at bounding box center [304, 433] width 433 height 467
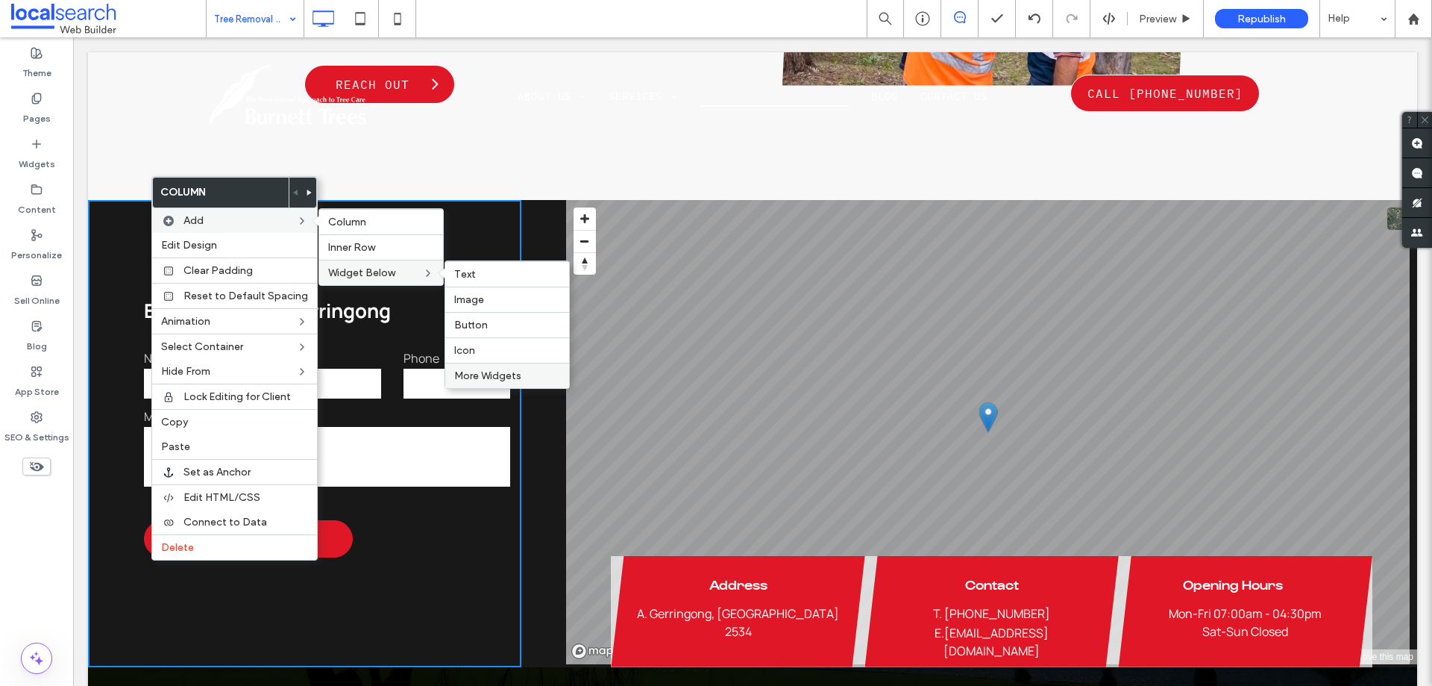
click at [488, 377] on span "More Widgets" at bounding box center [487, 375] width 67 height 13
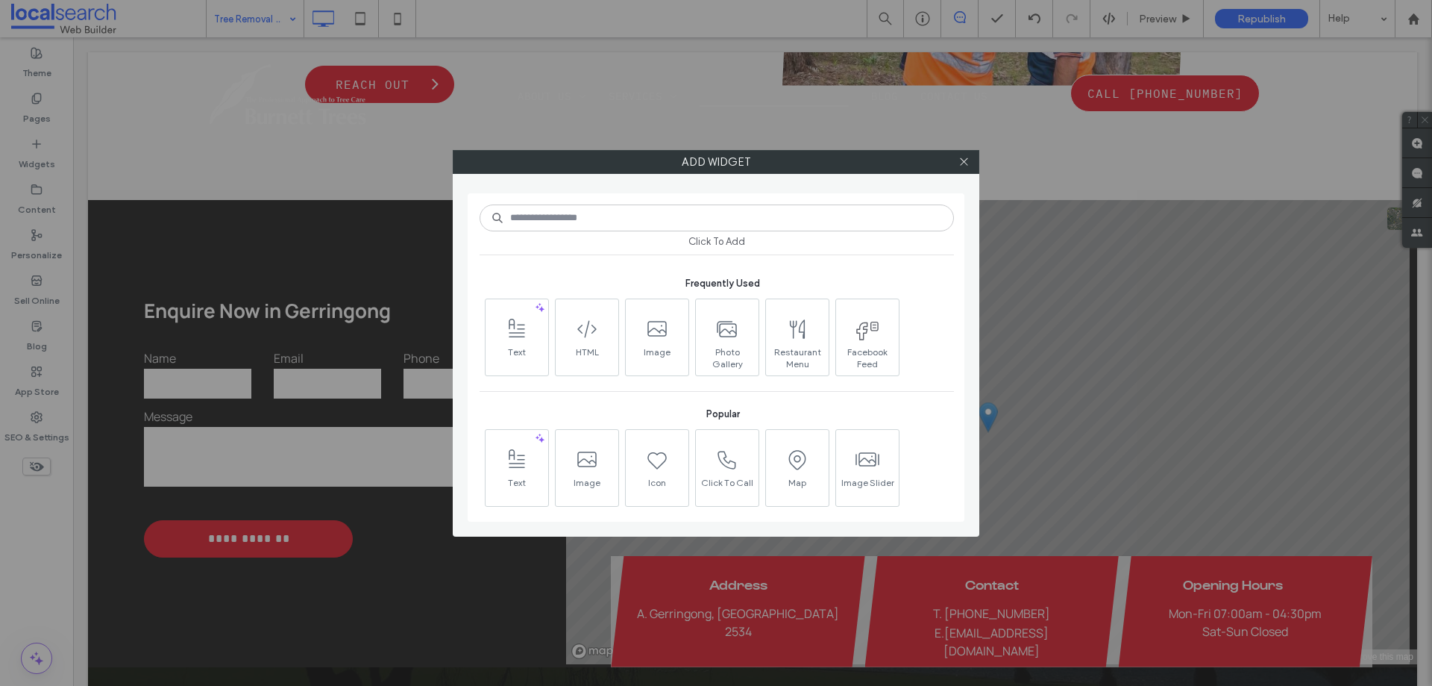
click at [621, 228] on input at bounding box center [717, 217] width 474 height 27
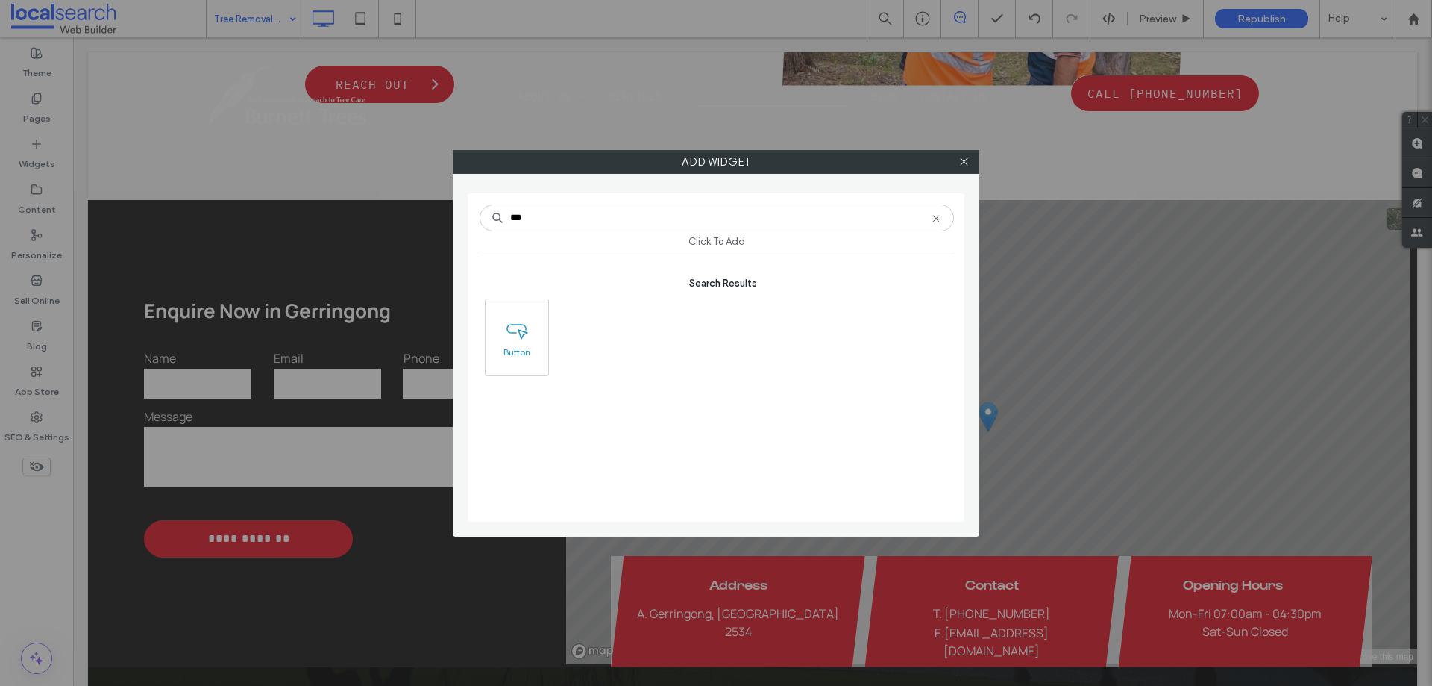
type input "***"
click at [514, 333] on icon at bounding box center [517, 329] width 24 height 24
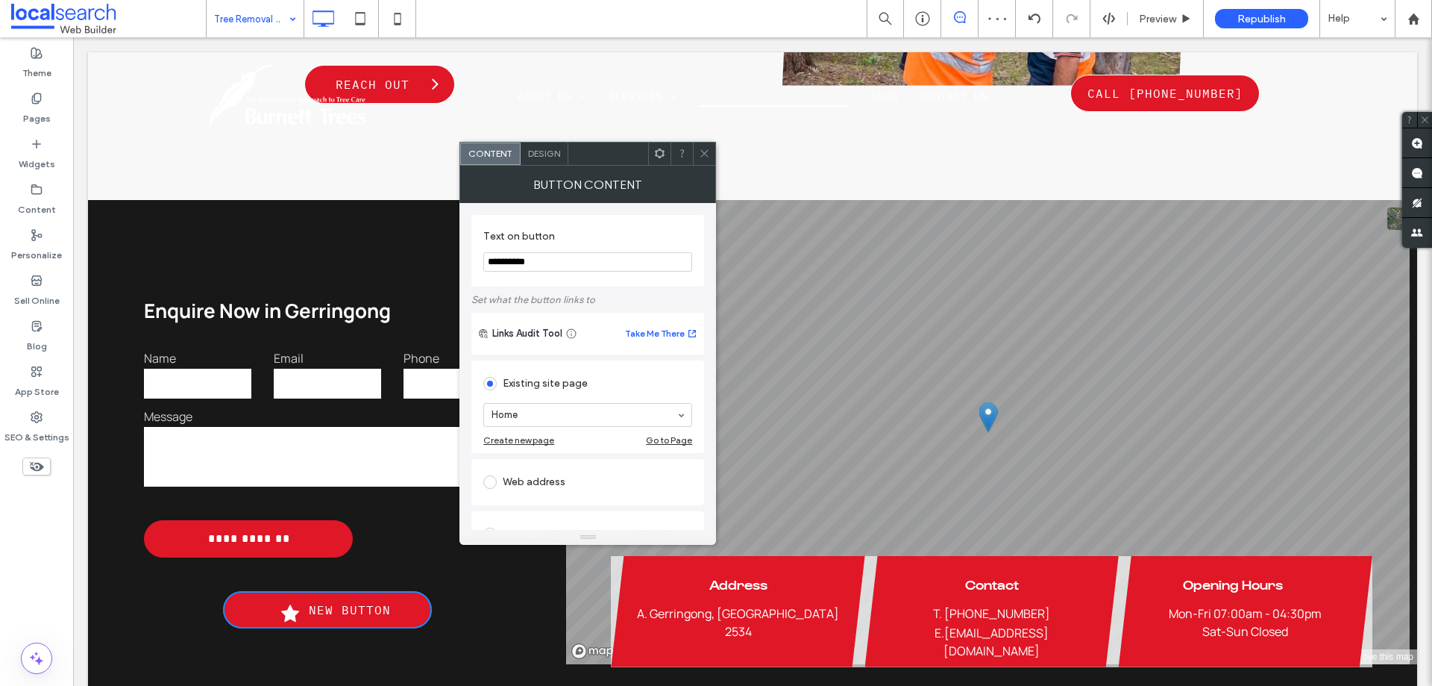
click at [708, 156] on icon at bounding box center [704, 153] width 11 height 11
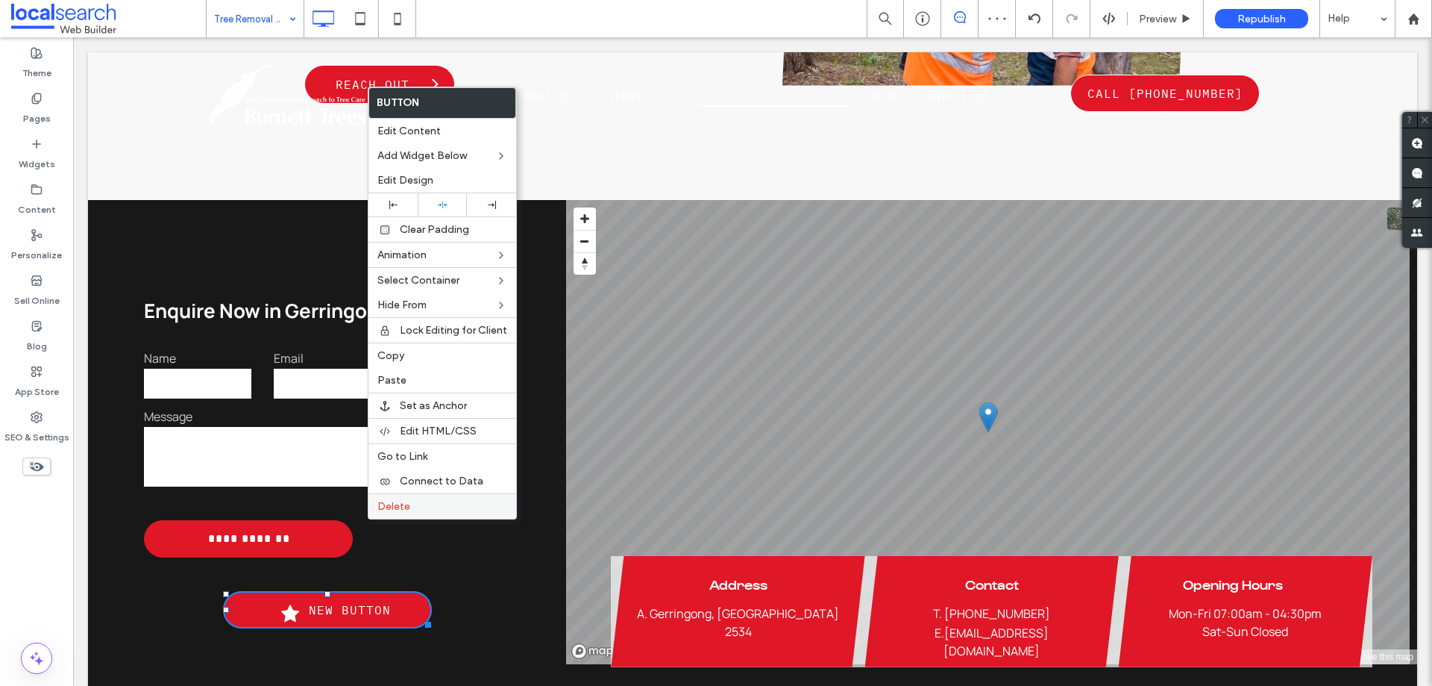
click at [413, 507] on label "Delete" at bounding box center [442, 506] width 130 height 13
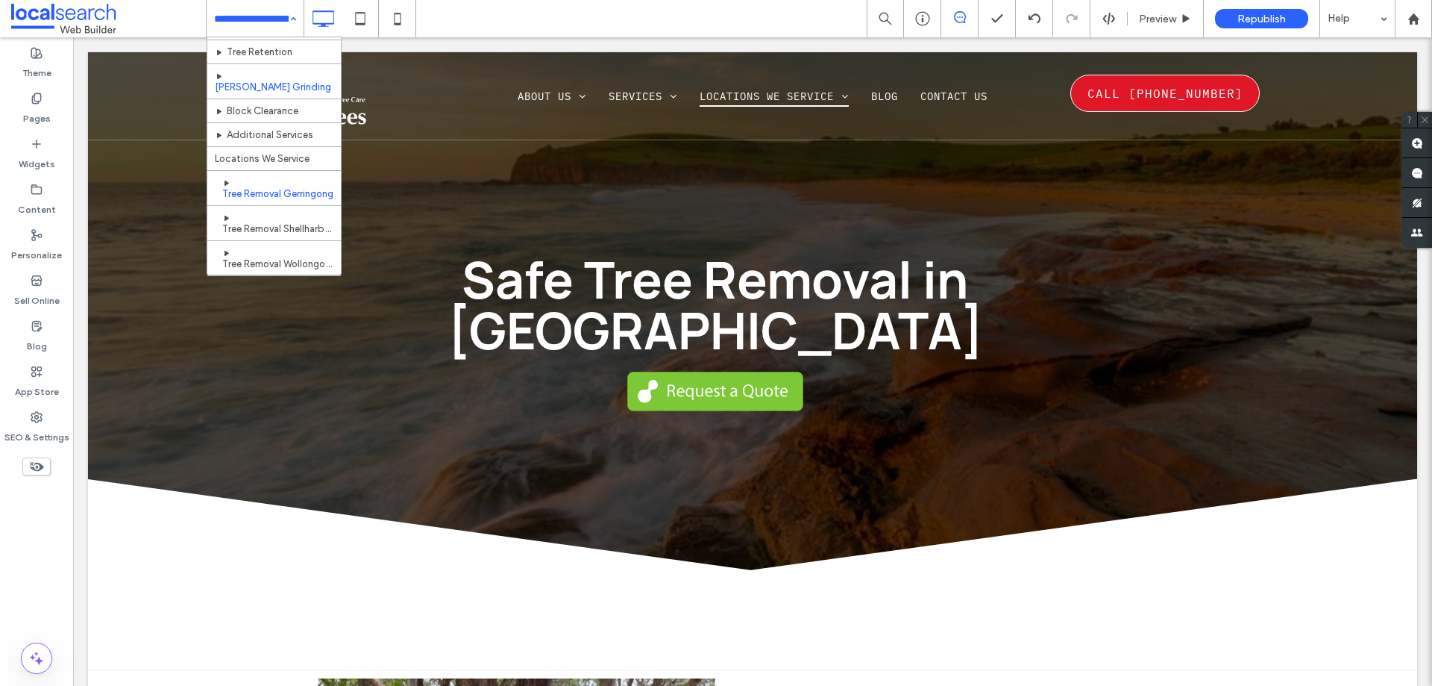
scroll to position [149, 0]
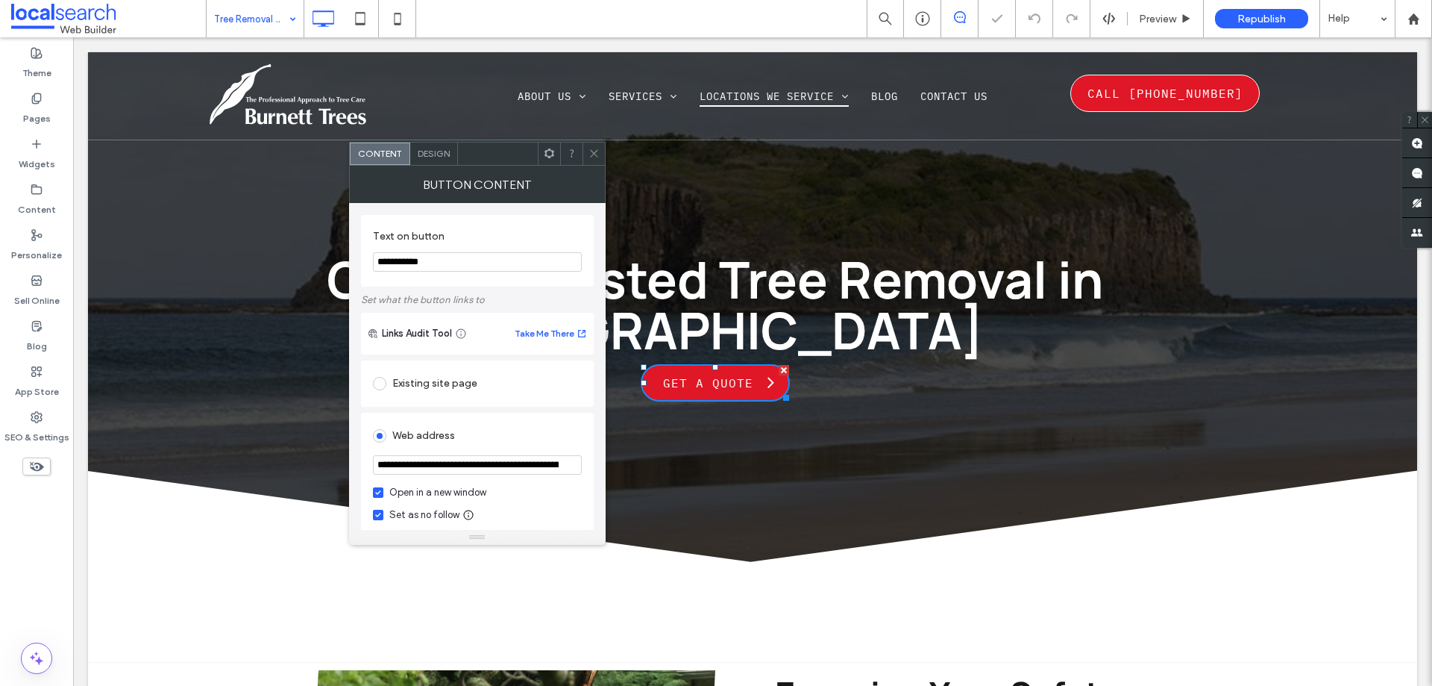
click at [483, 265] on input "**********" at bounding box center [477, 261] width 209 height 19
type input "********"
click at [592, 151] on use at bounding box center [593, 153] width 7 height 7
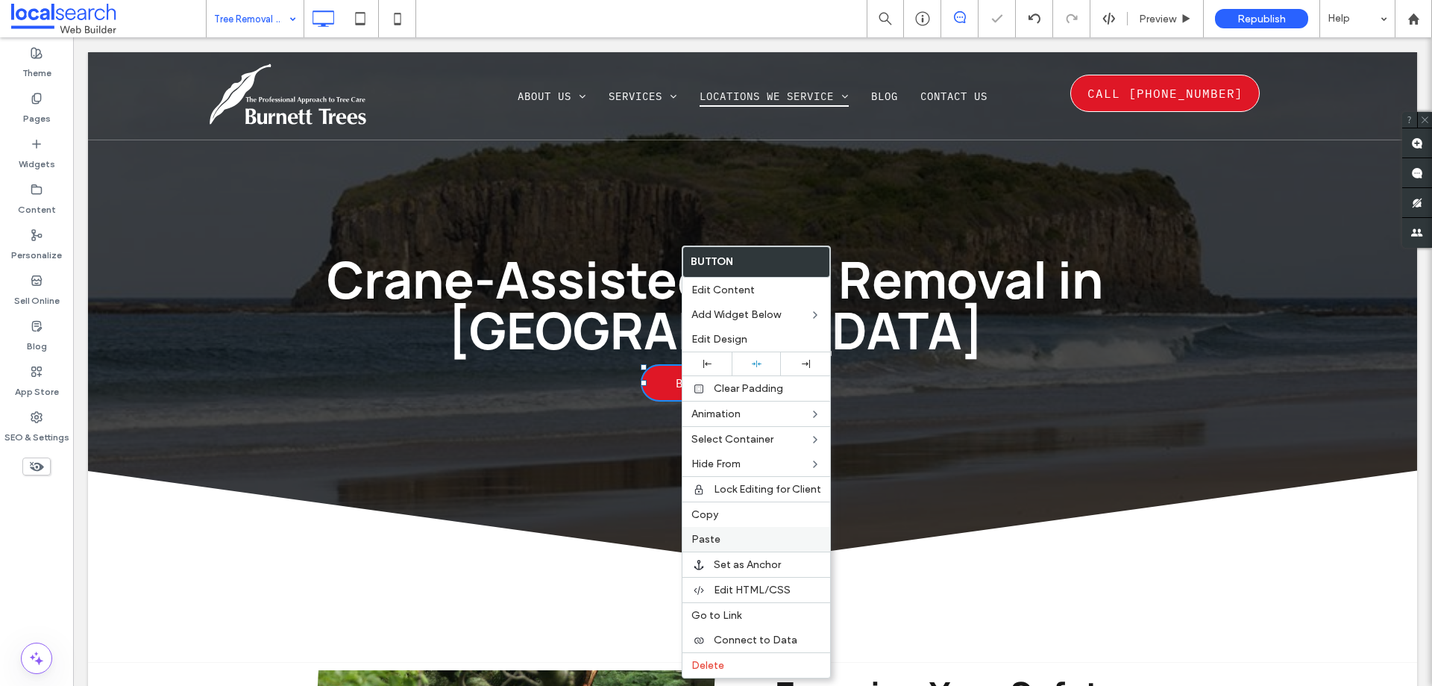
click at [722, 533] on label "Paste" at bounding box center [757, 539] width 130 height 13
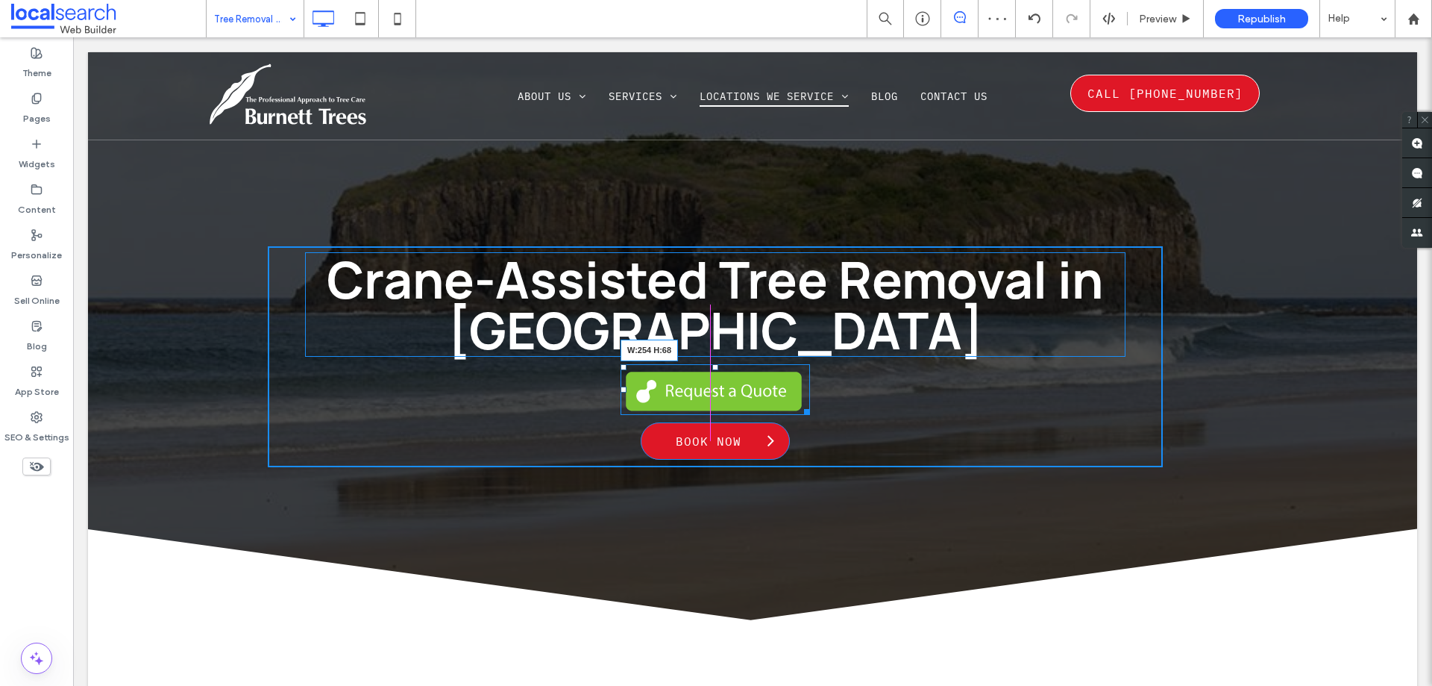
drag, startPoint x: 1156, startPoint y: 410, endPoint x: 804, endPoint y: 471, distance: 357.4
click at [803, 409] on div at bounding box center [804, 409] width 11 height 11
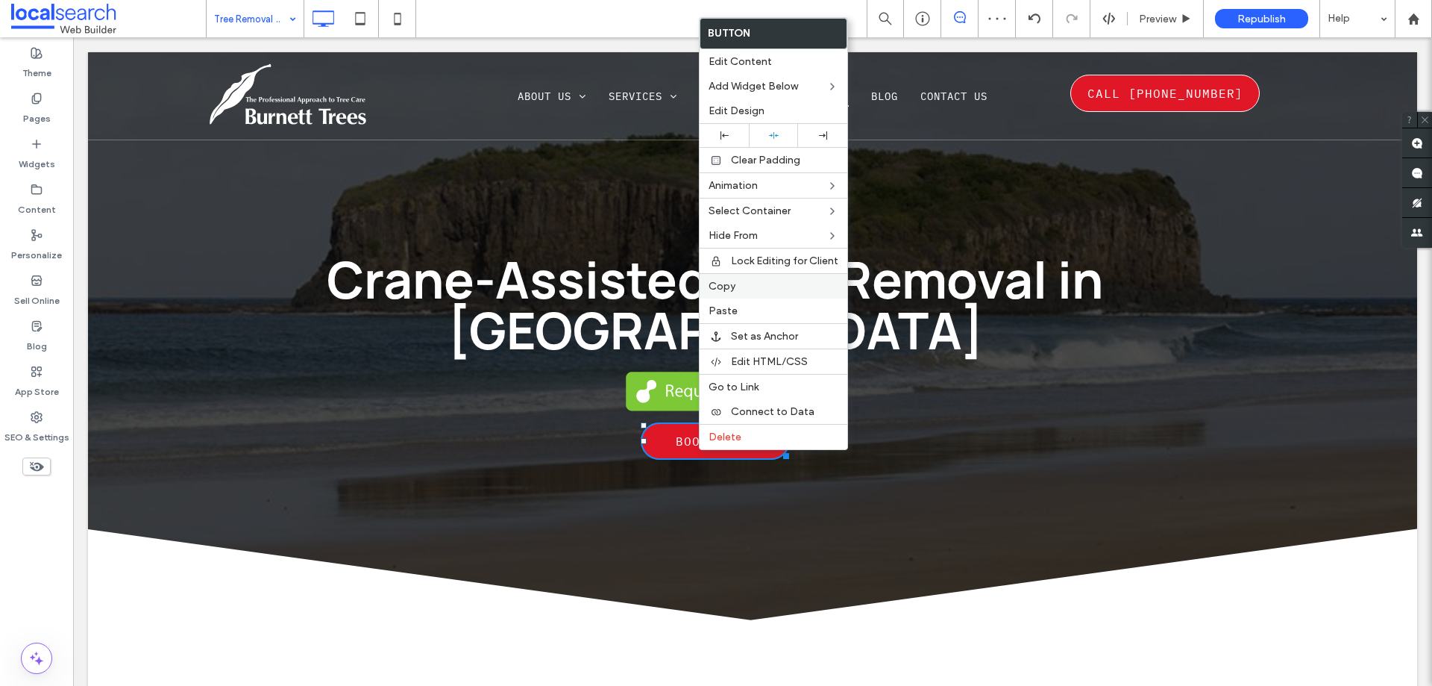
click at [733, 281] on span "Copy" at bounding box center [722, 286] width 27 height 13
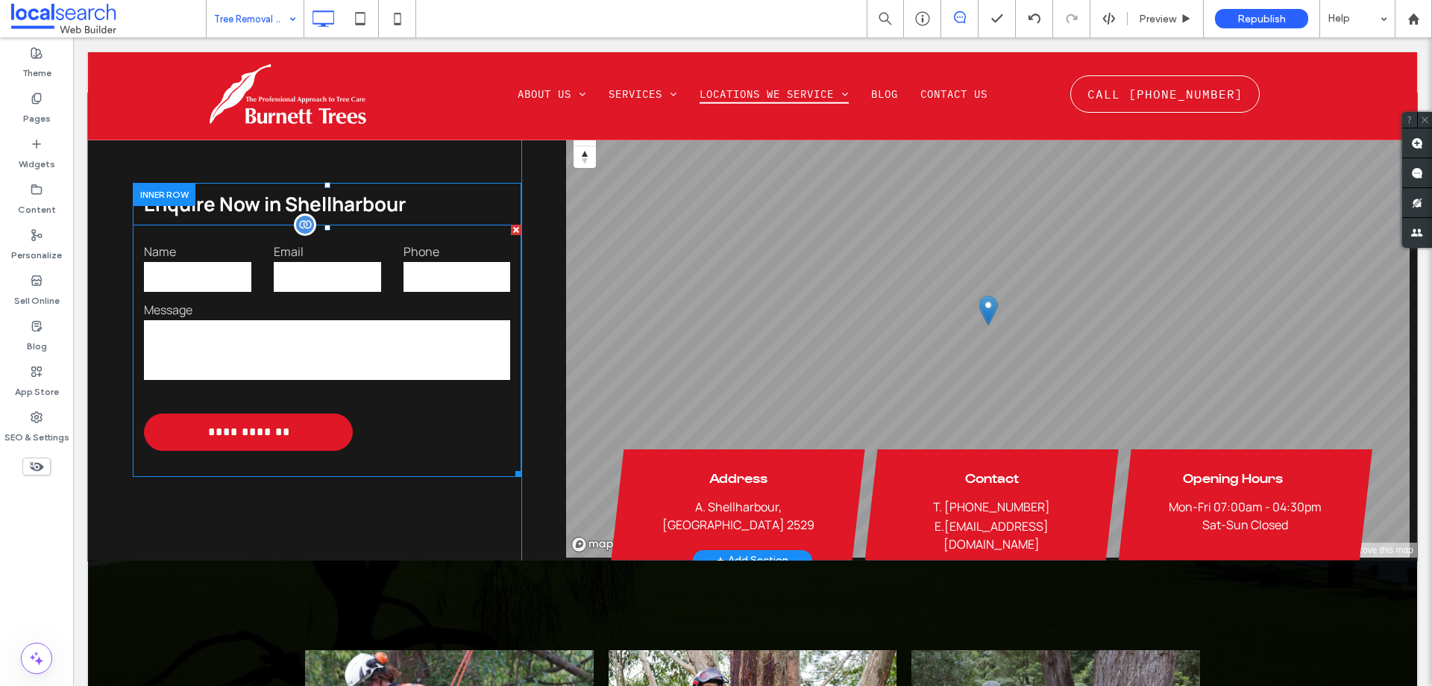
scroll to position [2238, 0]
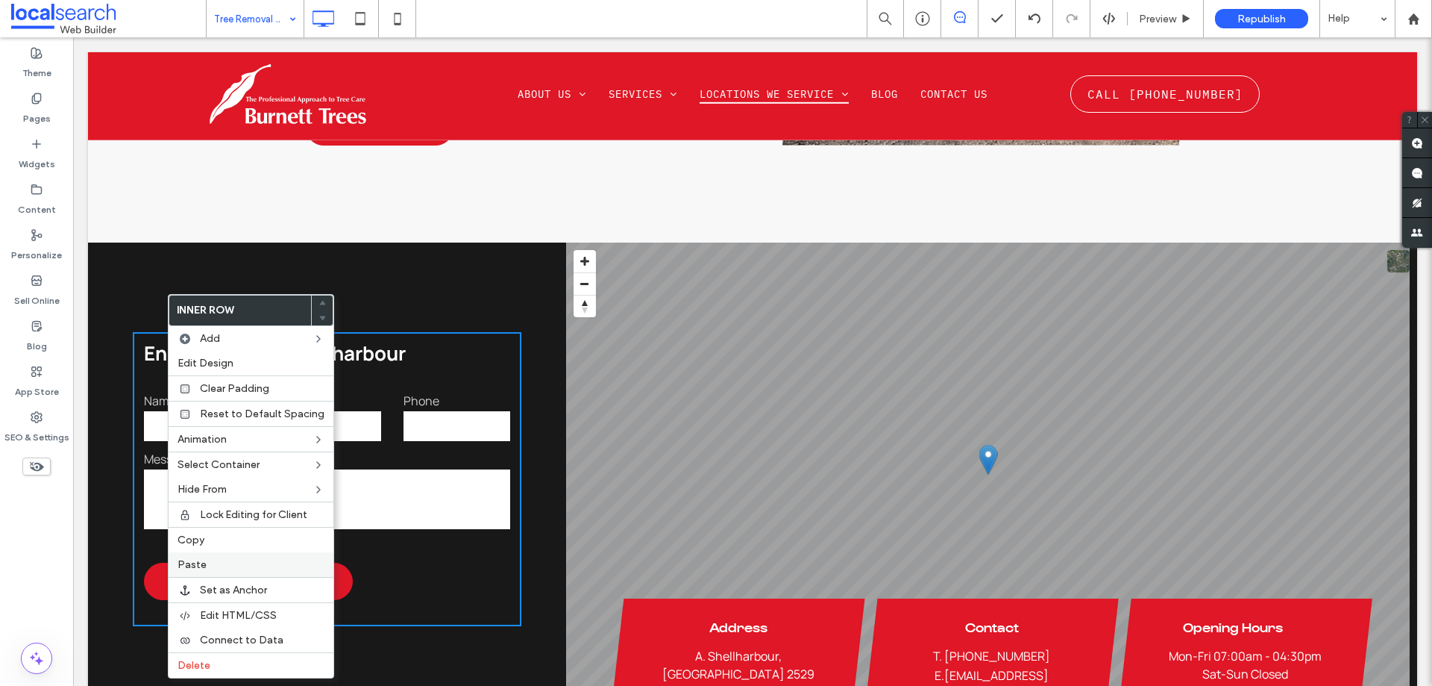
click at [206, 561] on label "Paste" at bounding box center [251, 564] width 147 height 13
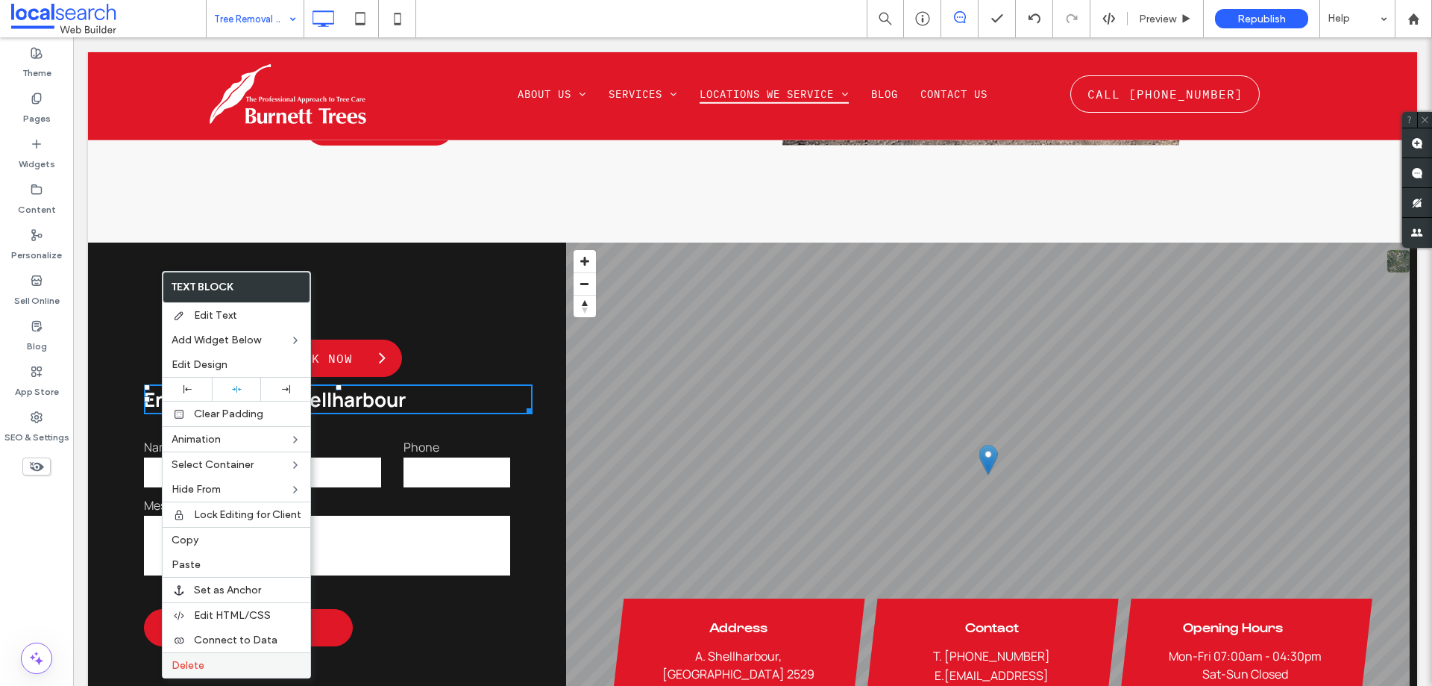
click at [201, 666] on span "Delete" at bounding box center [188, 665] width 33 height 13
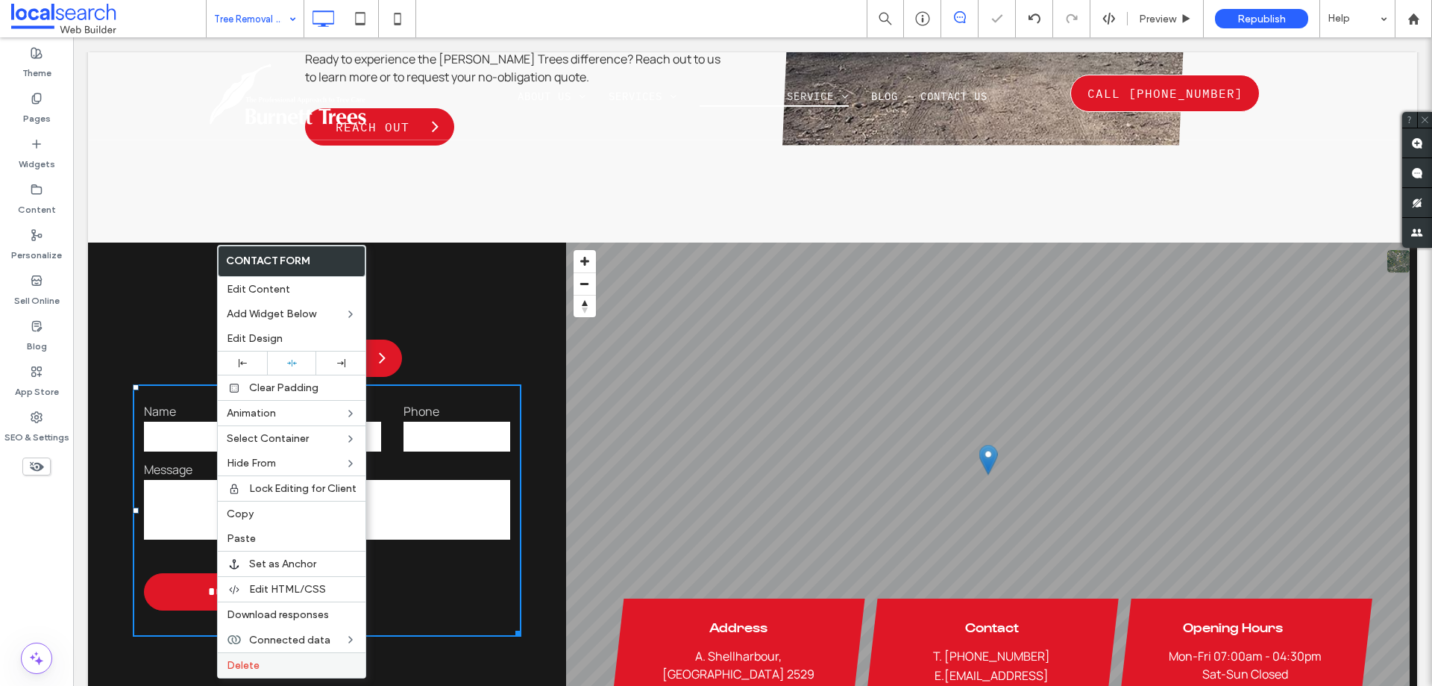
click at [250, 662] on span "Delete" at bounding box center [243, 665] width 33 height 13
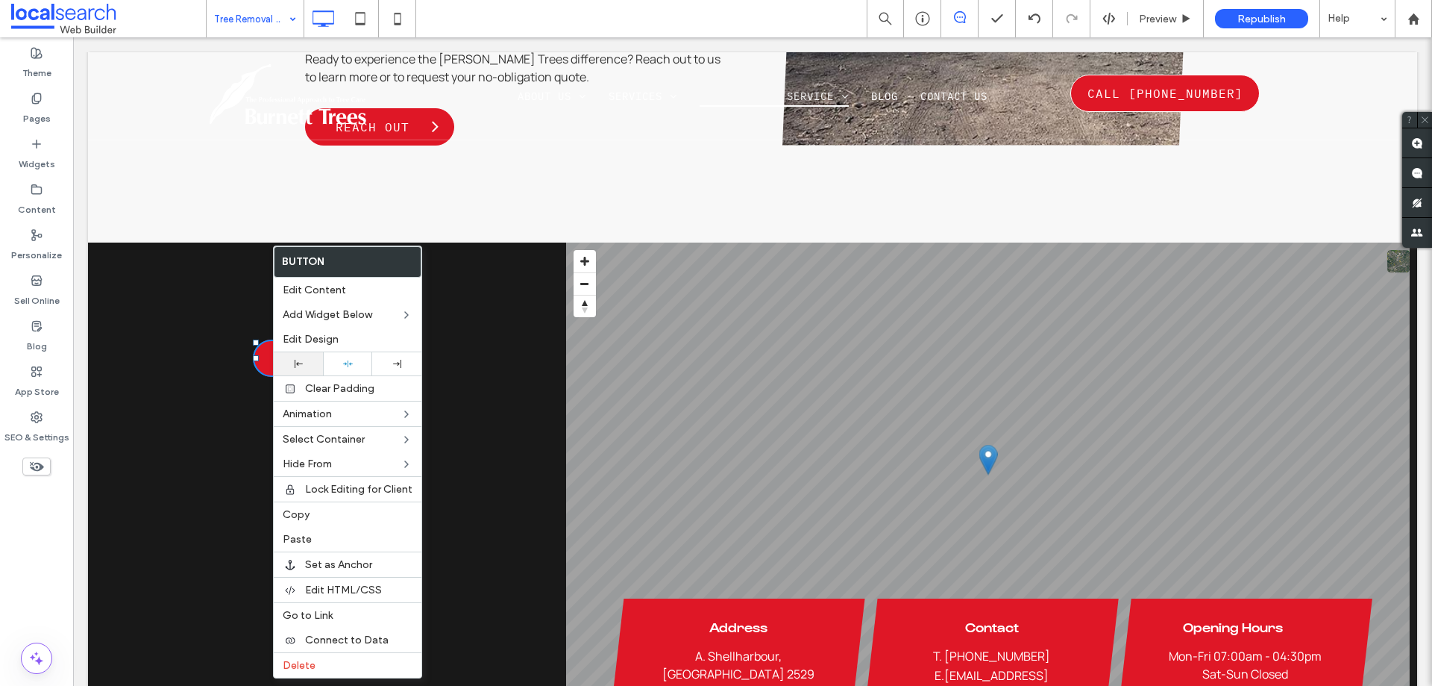
click at [296, 360] on icon at bounding box center [299, 364] width 8 height 8
click at [219, 429] on div at bounding box center [716, 343] width 1432 height 686
click at [219, 429] on div "Book Now Click To Paste Click To Paste" at bounding box center [304, 475] width 433 height 467
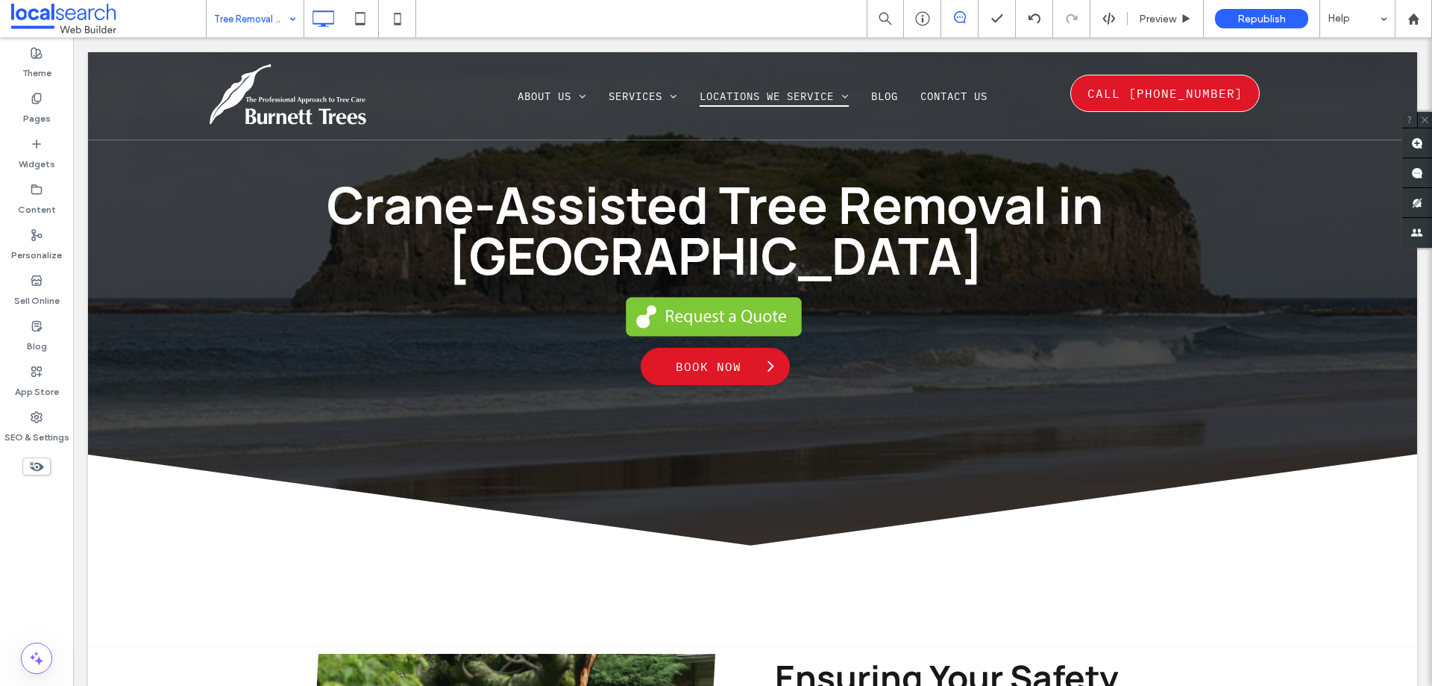
scroll to position [0, 0]
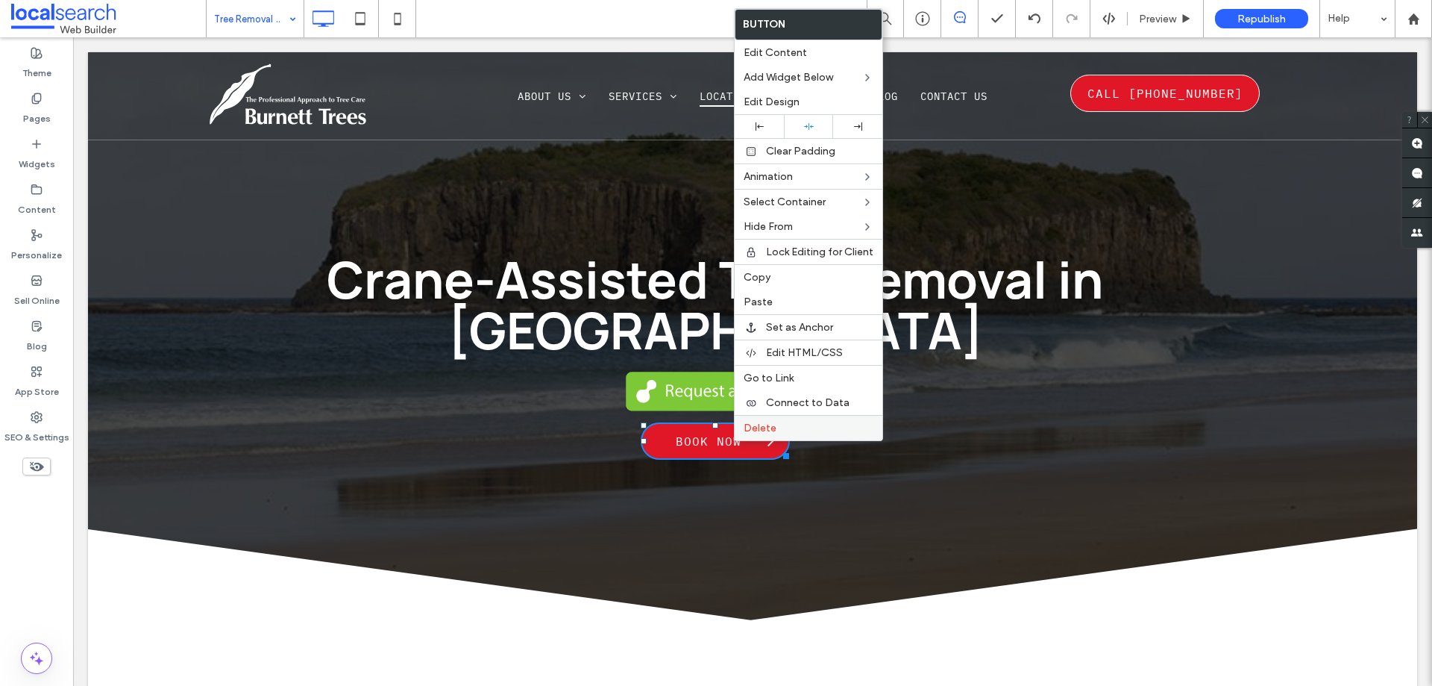
click at [745, 431] on span "Delete" at bounding box center [760, 427] width 33 height 13
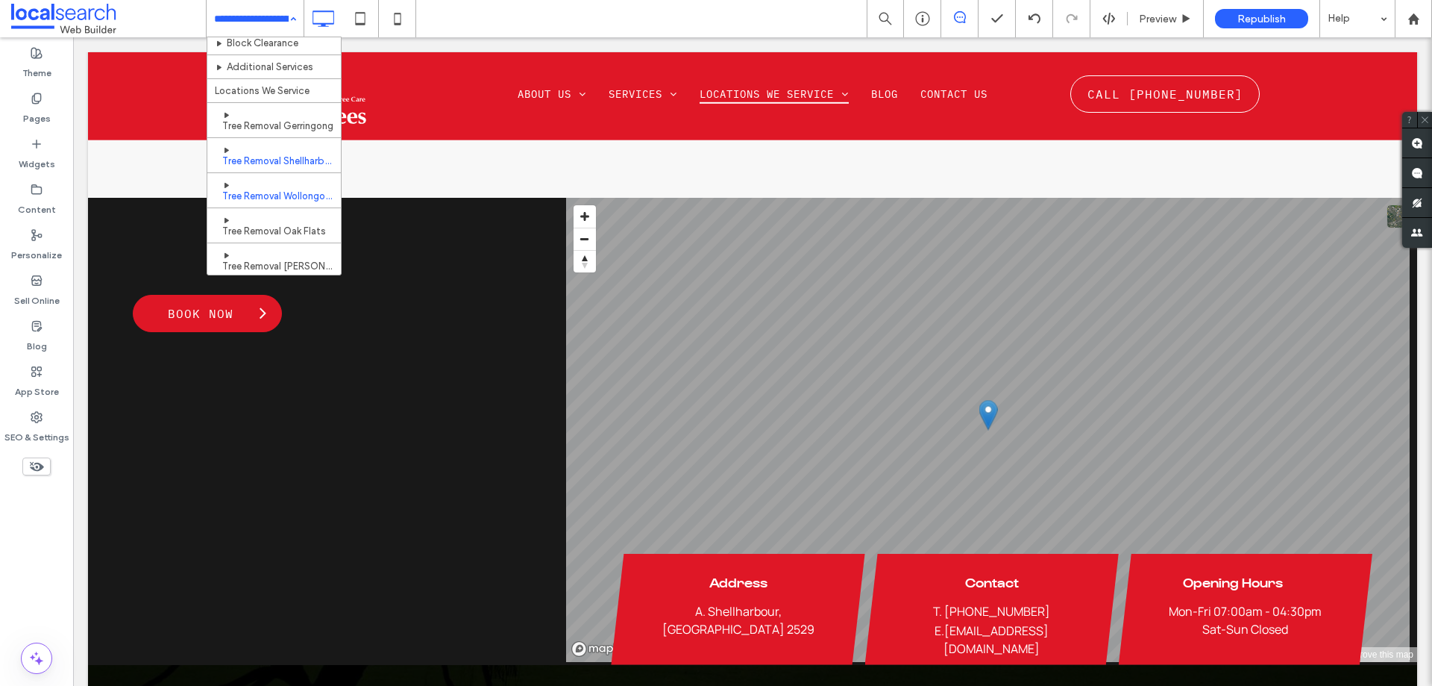
scroll to position [224, 0]
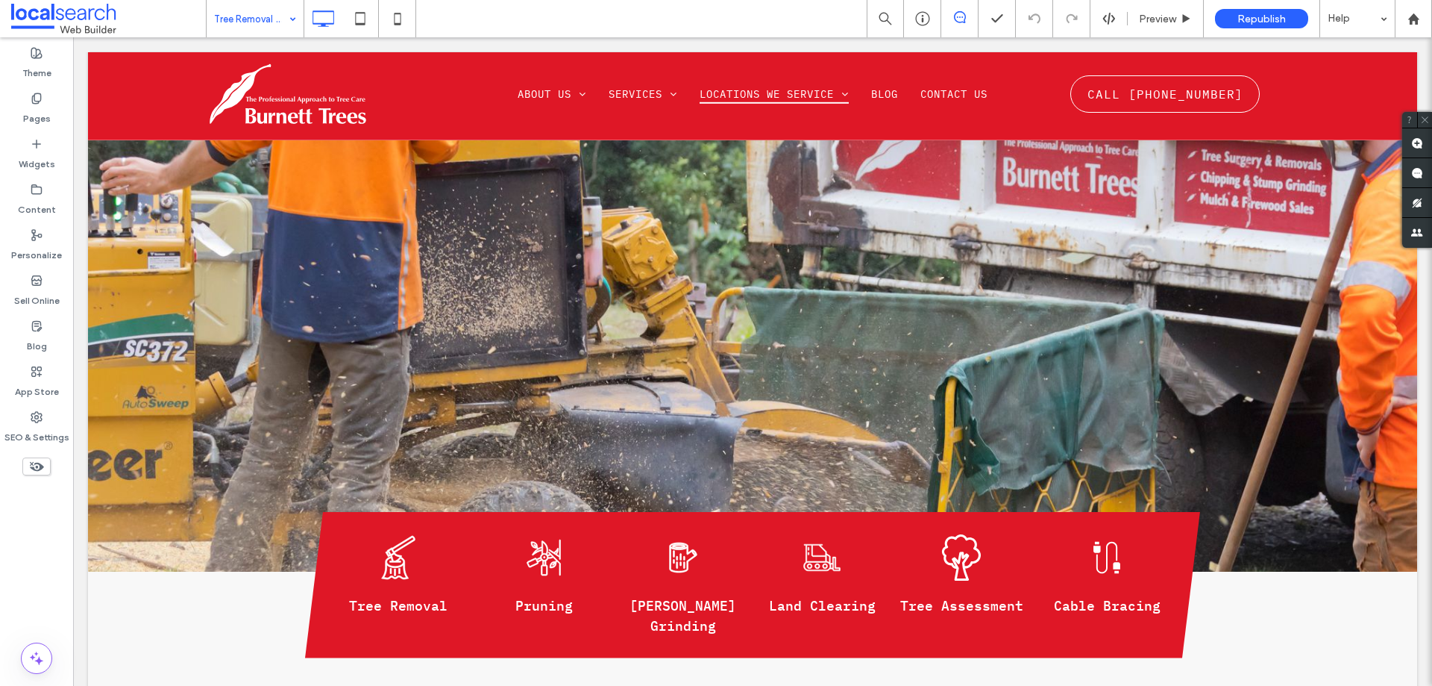
scroll to position [1268, 0]
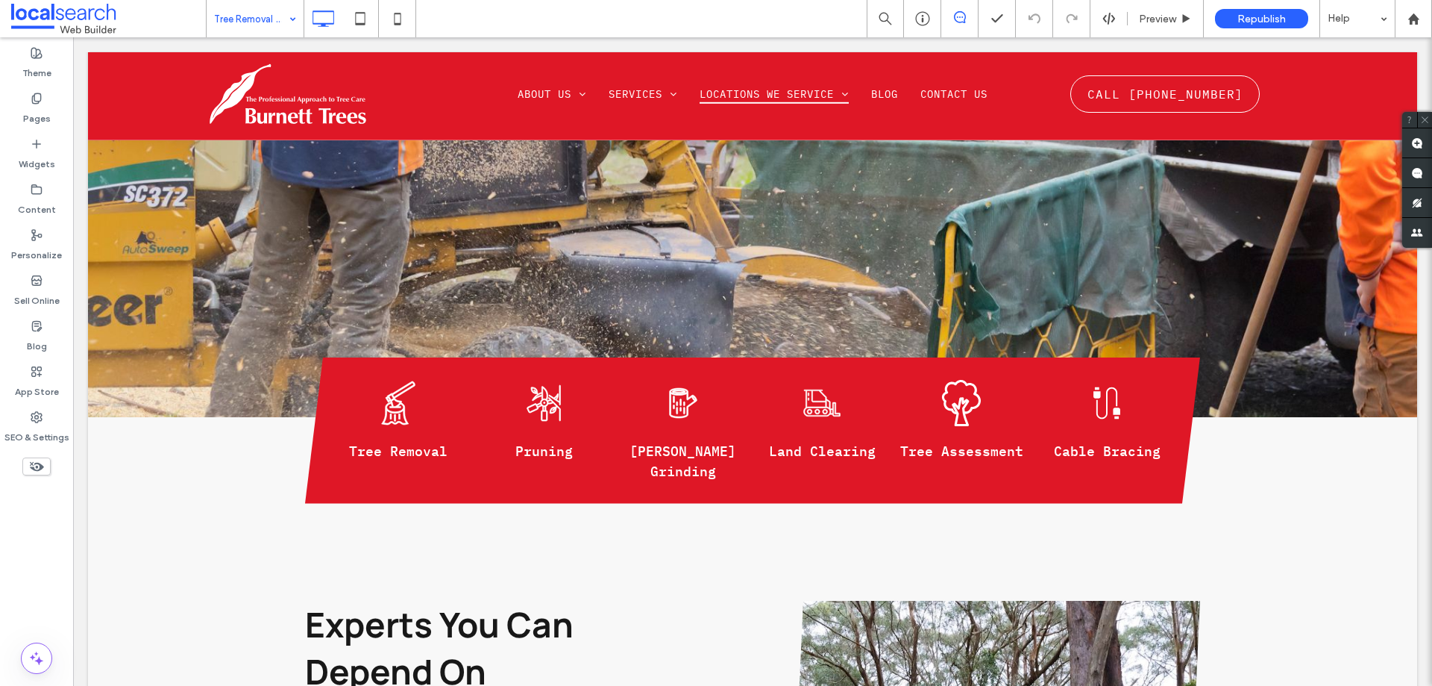
click at [281, 18] on input at bounding box center [251, 18] width 75 height 37
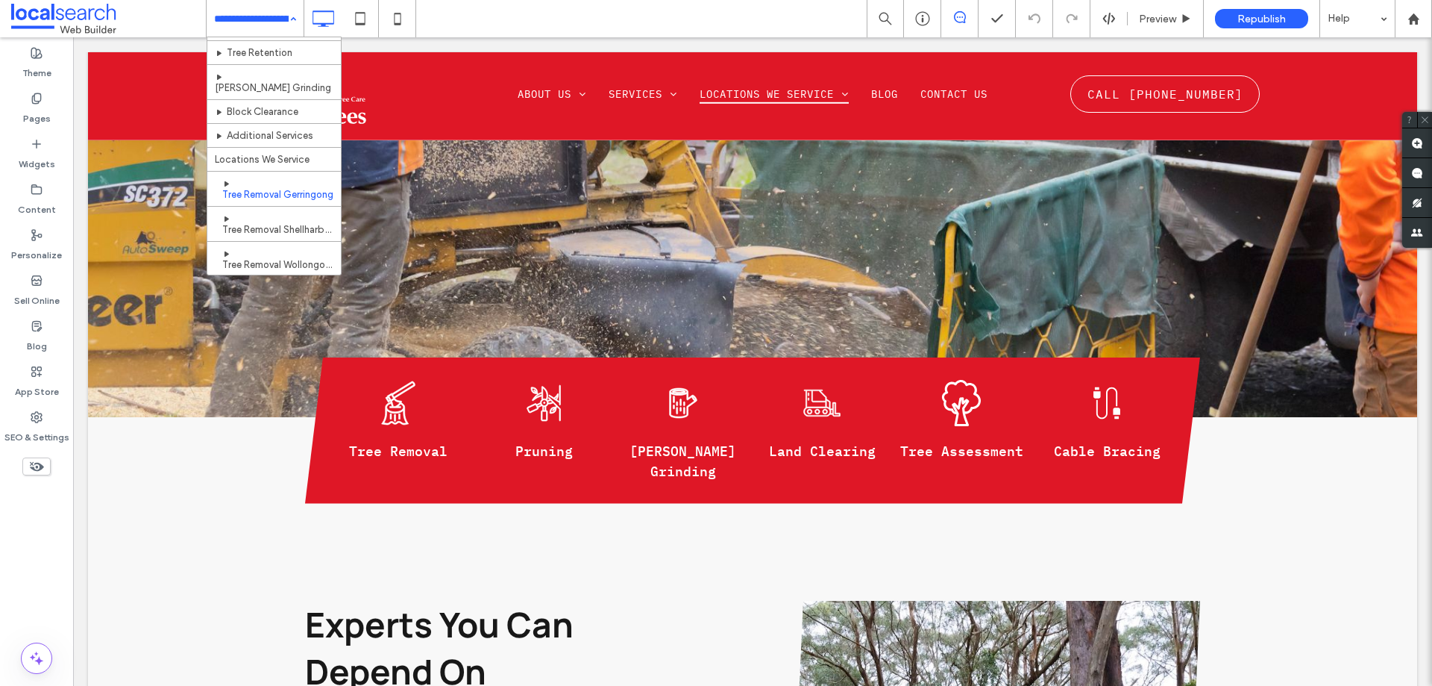
scroll to position [149, 0]
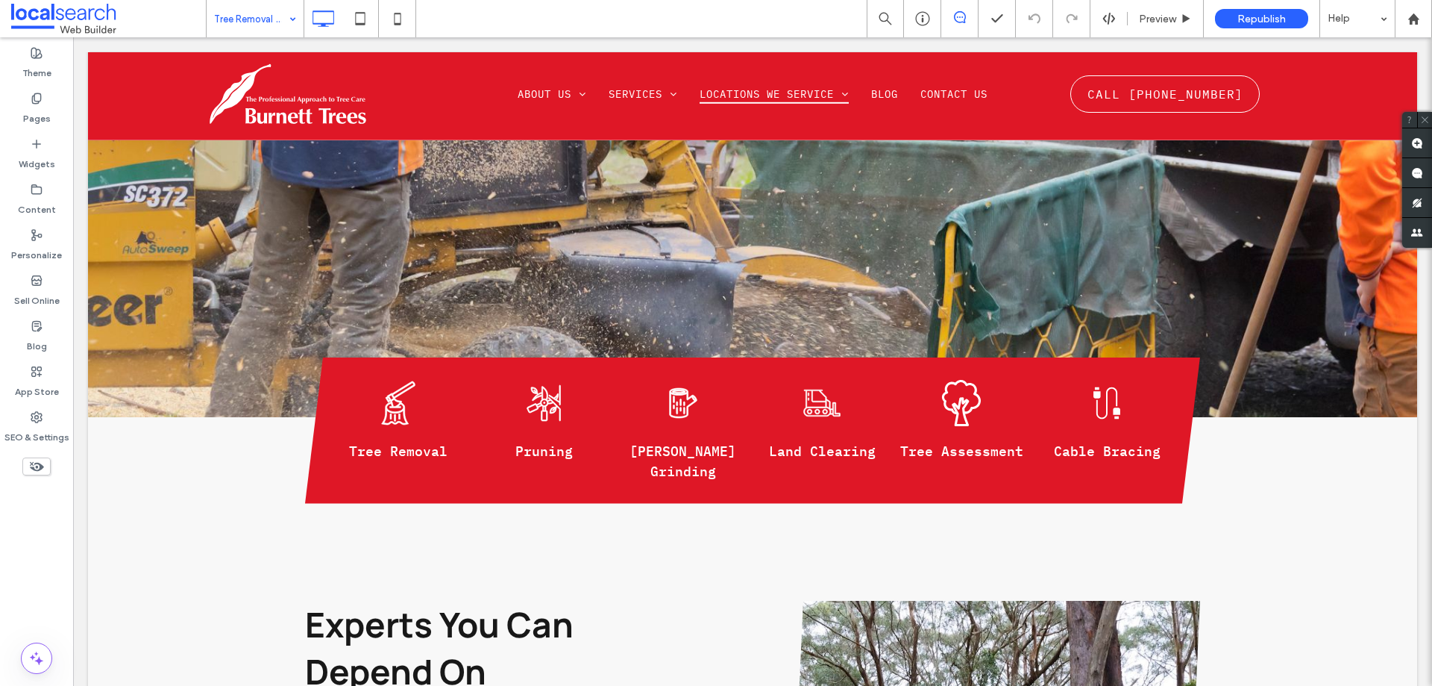
drag, startPoint x: 298, startPoint y: 13, endPoint x: 231, endPoint y: 78, distance: 93.9
click at [298, 13] on div "Tree Removal Gerringong" at bounding box center [255, 18] width 97 height 37
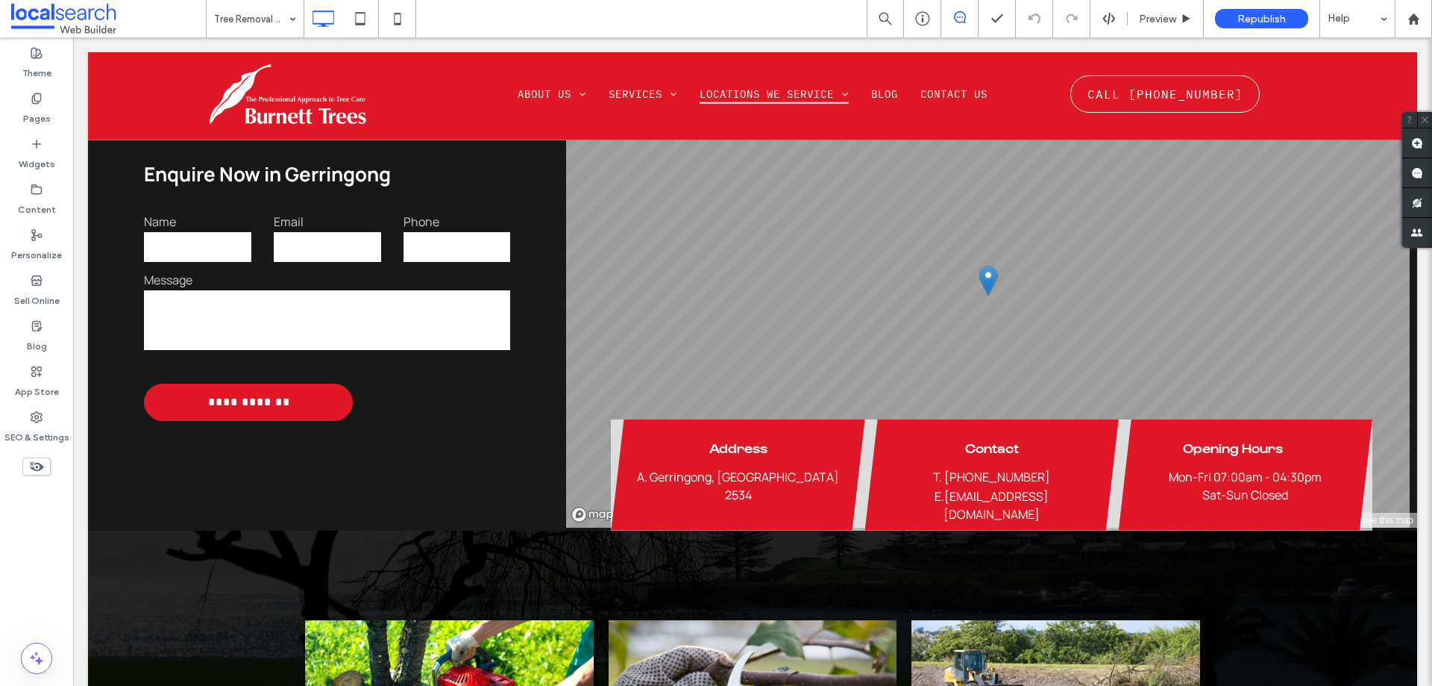
scroll to position [2238, 0]
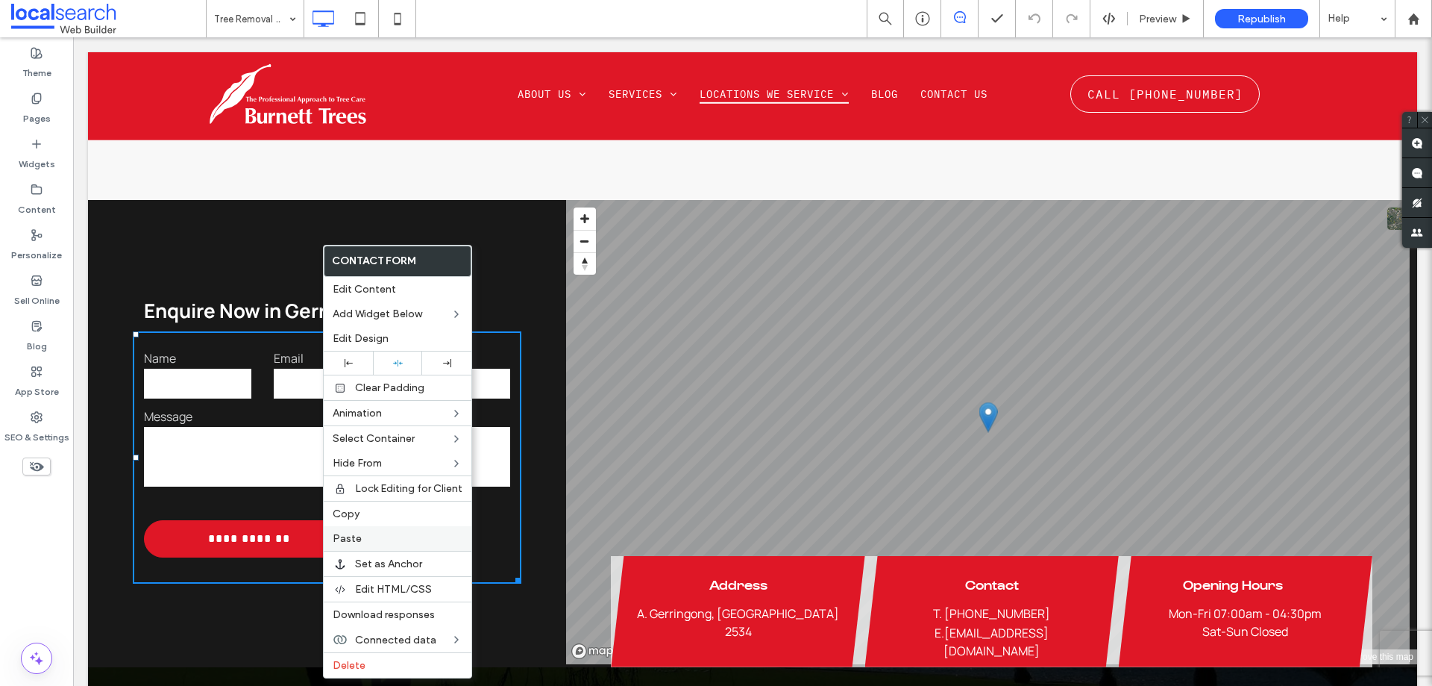
click at [348, 544] on span "Paste" at bounding box center [347, 538] width 29 height 13
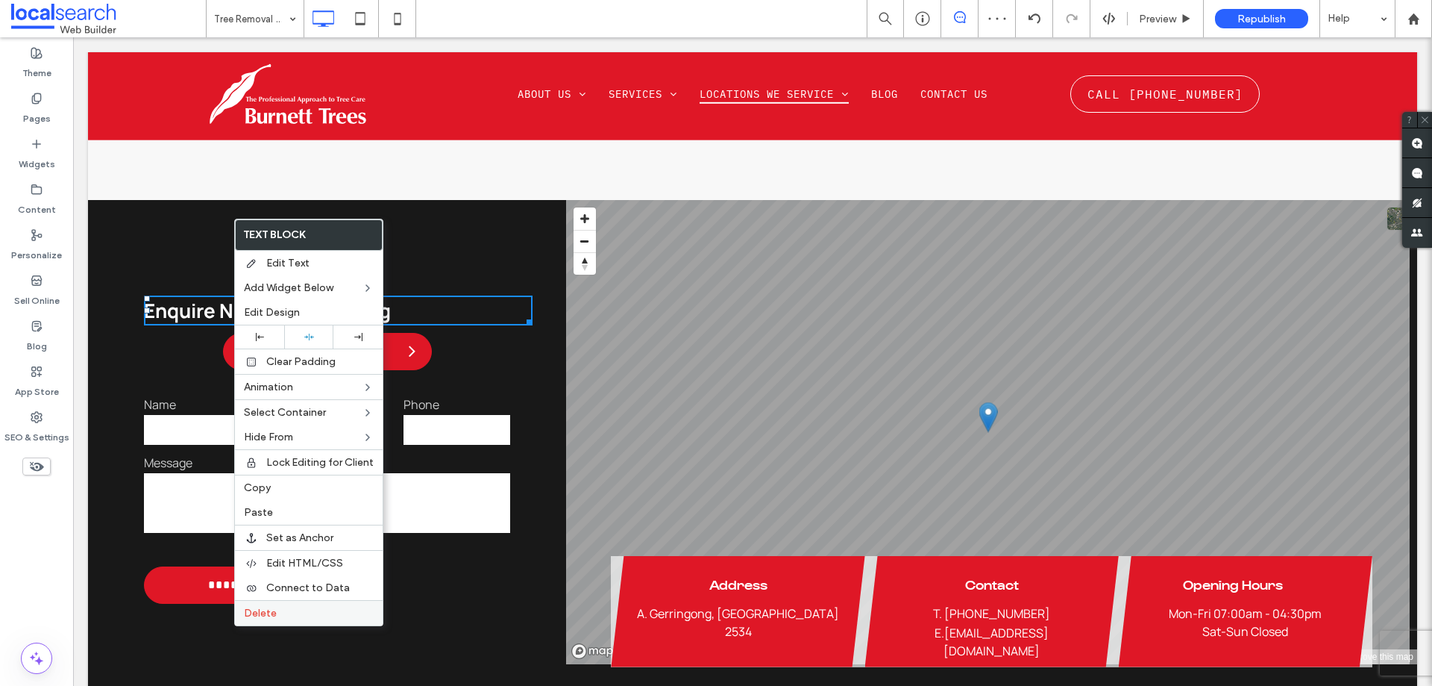
click at [287, 618] on label "Delete" at bounding box center [309, 612] width 130 height 13
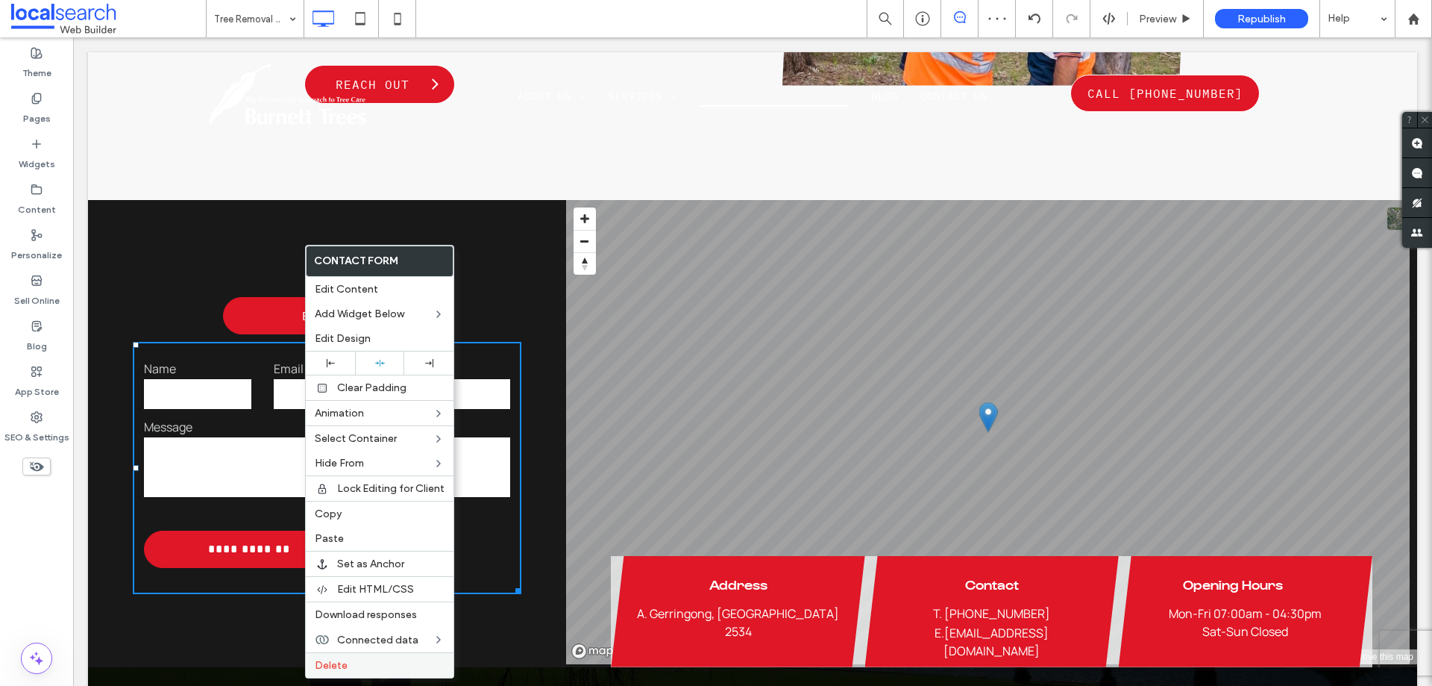
click at [340, 664] on span "Delete" at bounding box center [331, 665] width 33 height 13
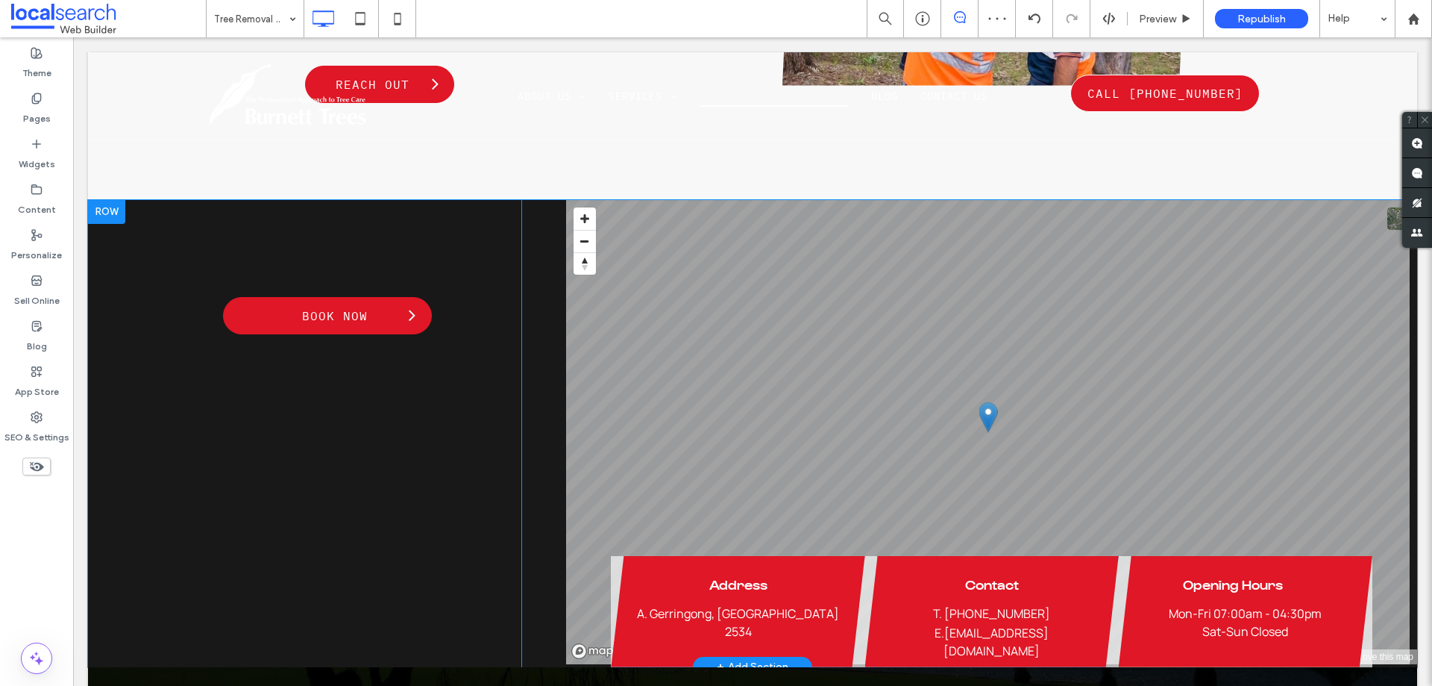
click at [280, 374] on div "Book Now Click To Paste Click To Paste" at bounding box center [304, 433] width 433 height 467
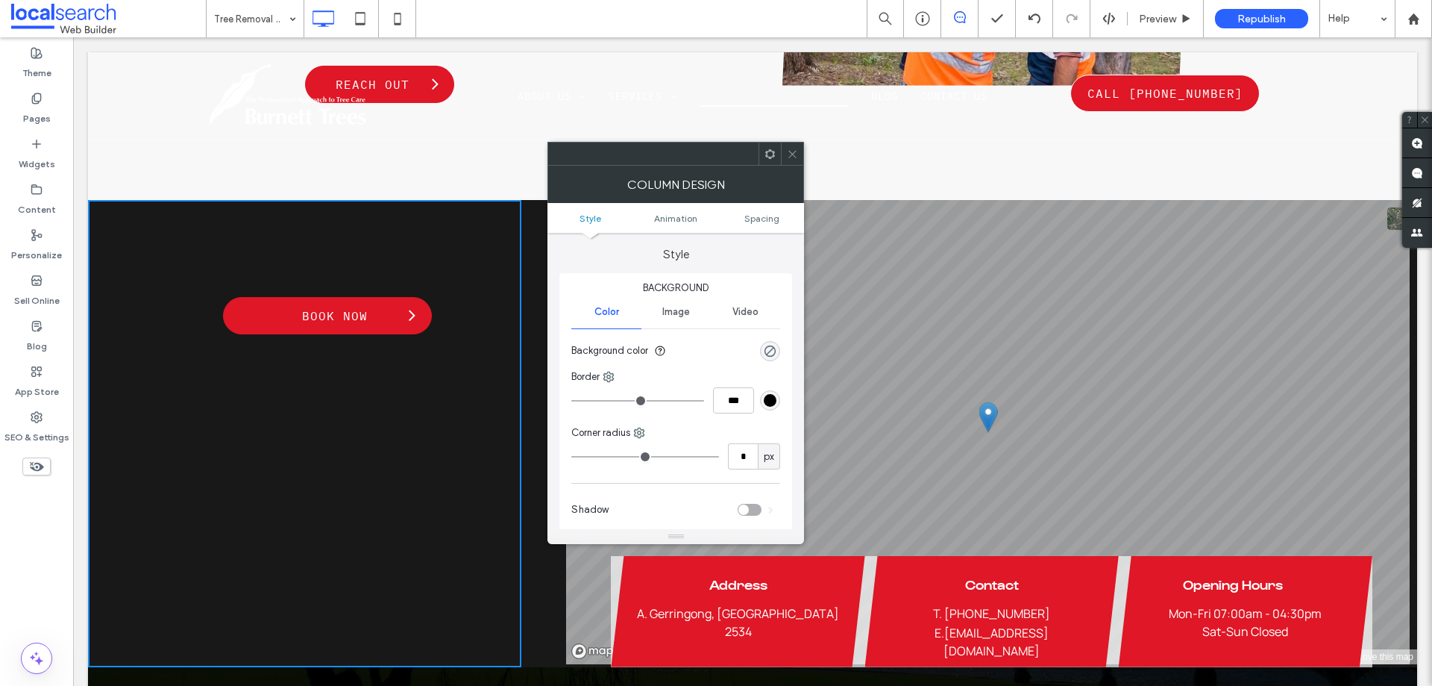
click at [783, 156] on div at bounding box center [792, 153] width 22 height 22
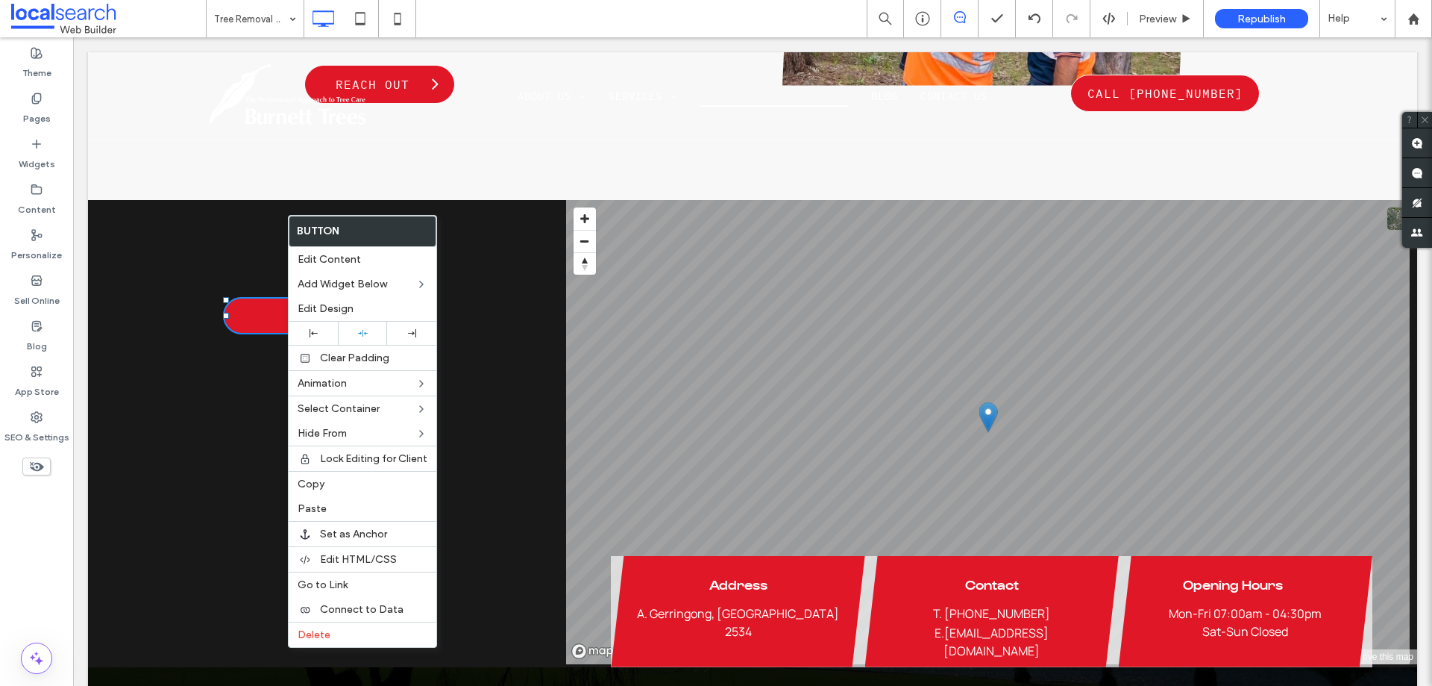
click at [219, 398] on div "Book Now Click To Paste Click To Paste" at bounding box center [304, 433] width 433 height 467
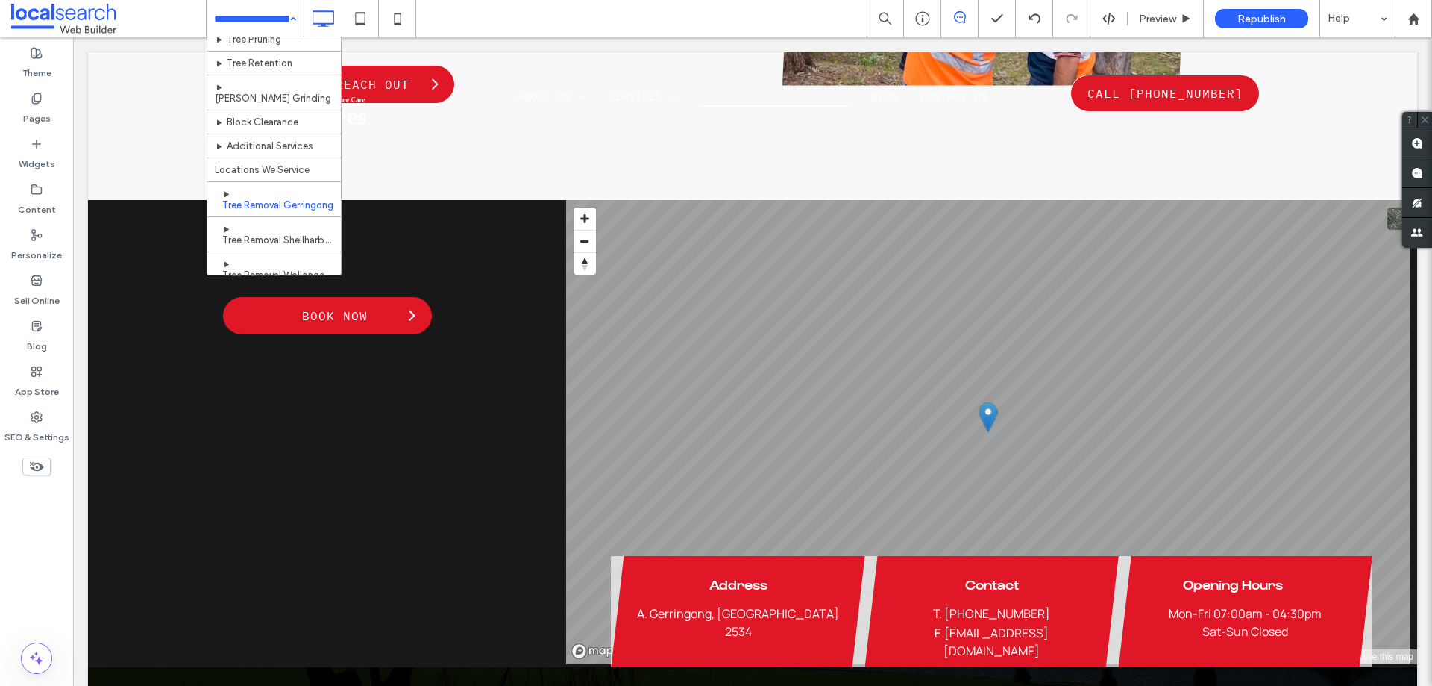
scroll to position [149, 0]
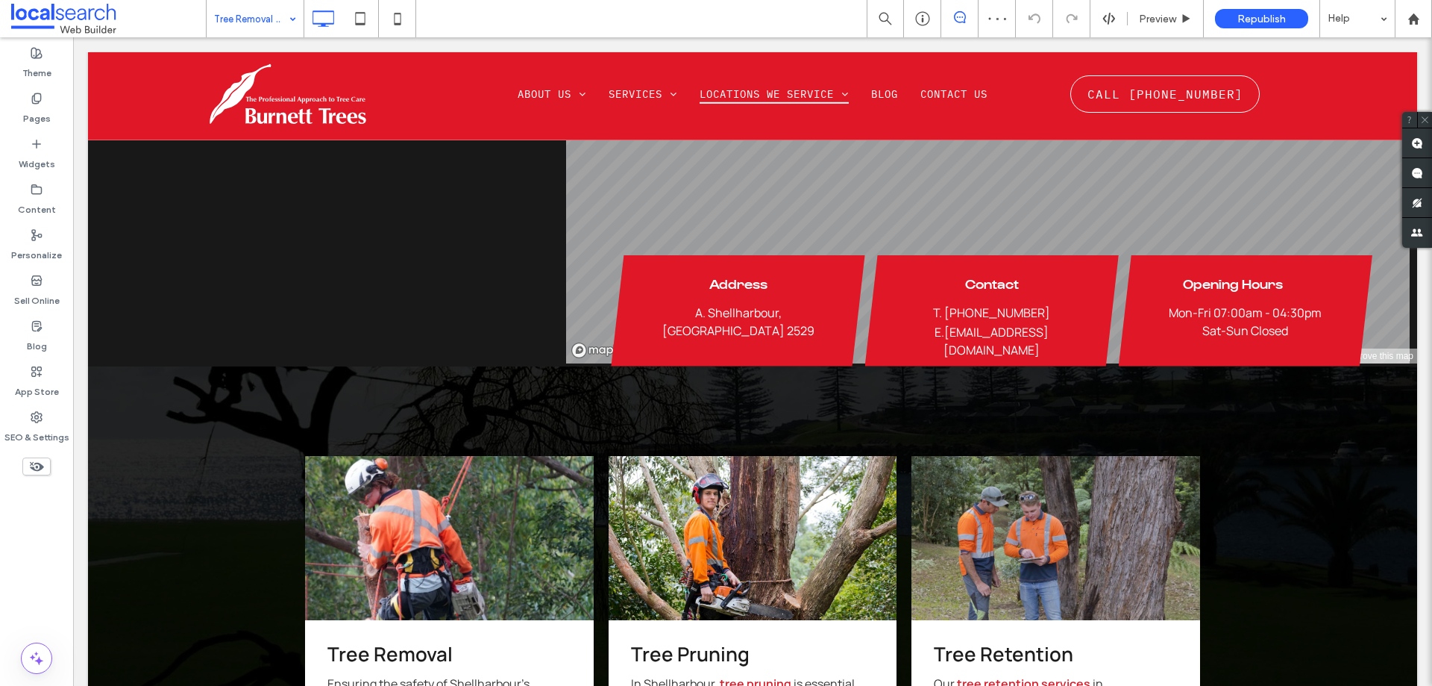
scroll to position [2089, 0]
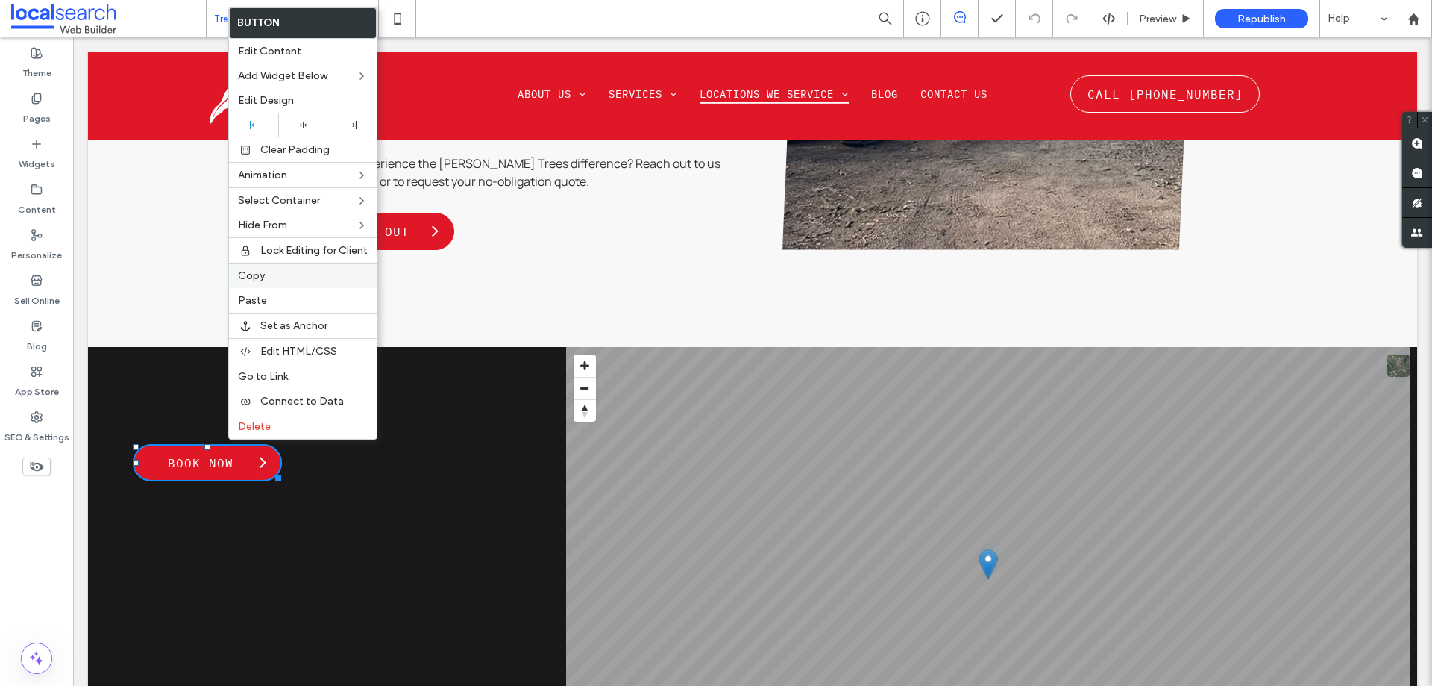
click at [263, 277] on span "Copy" at bounding box center [251, 275] width 27 height 13
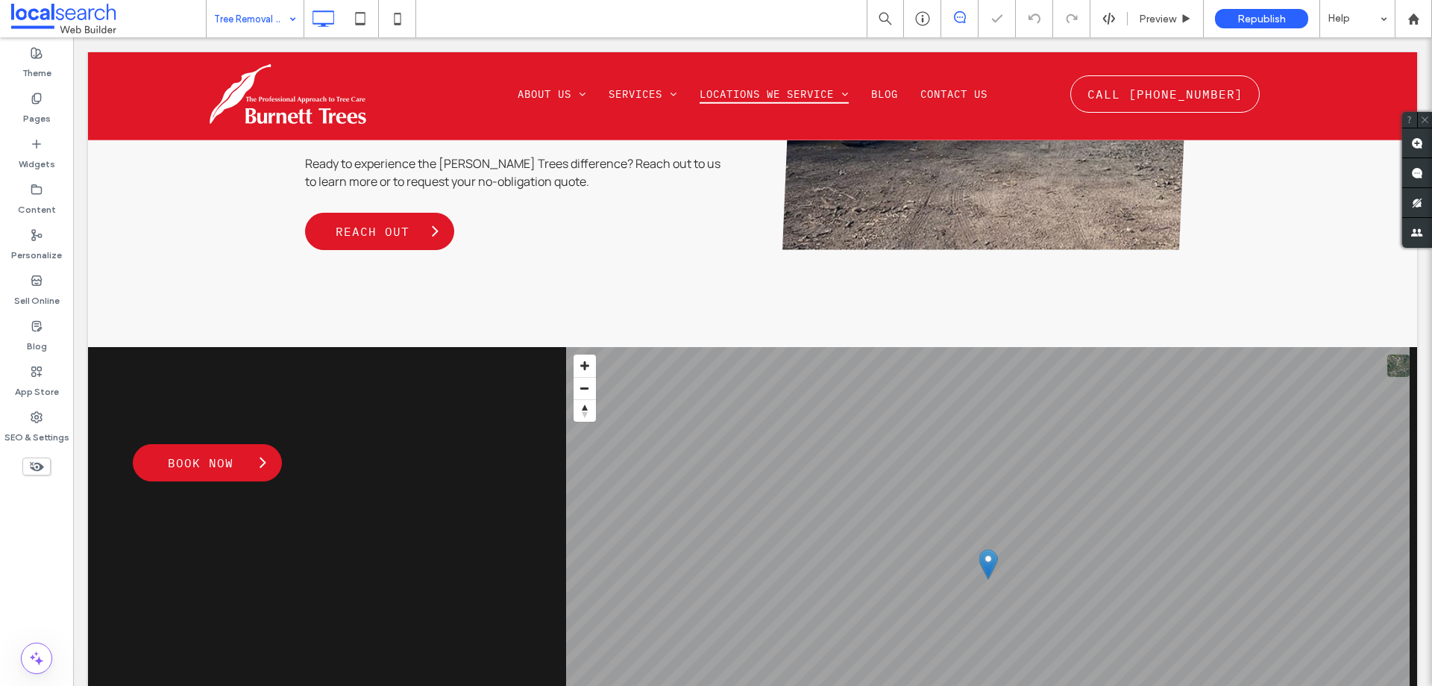
click at [233, 448] on span "Book Now" at bounding box center [200, 463] width 81 height 30
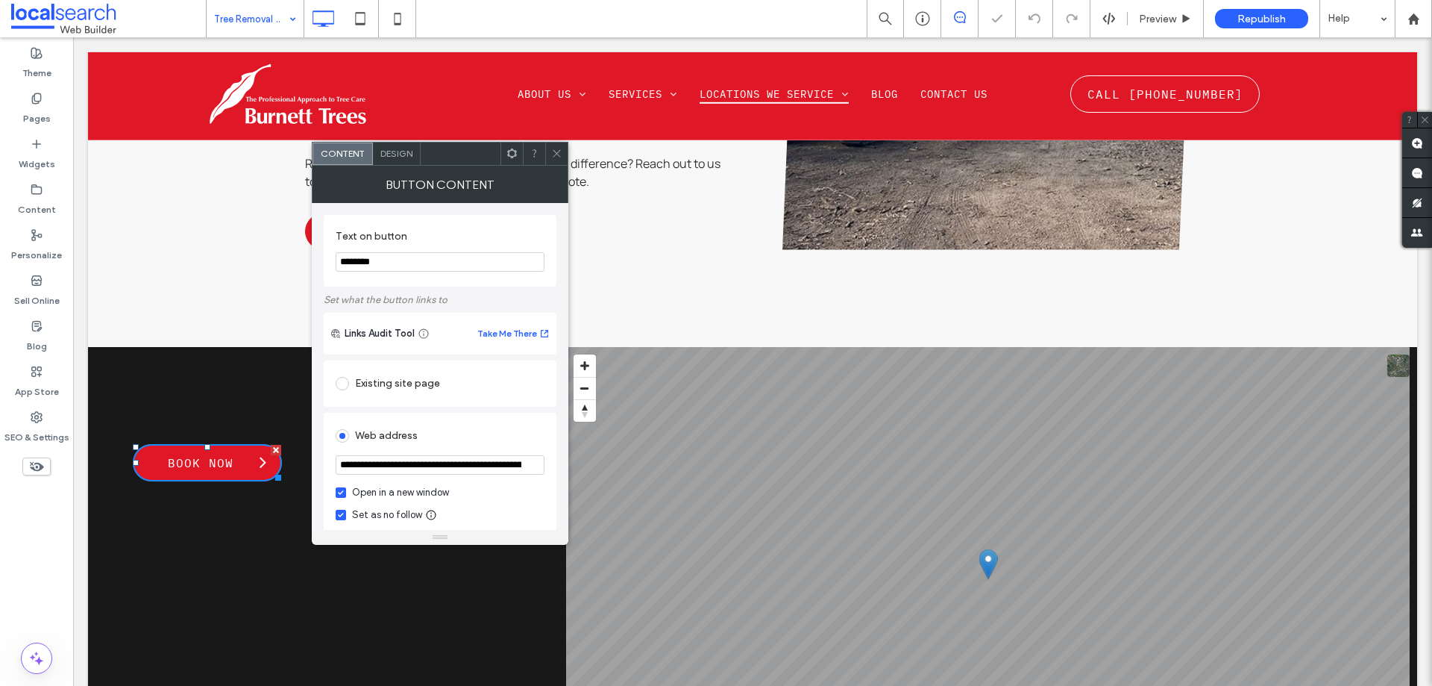
click at [556, 159] on span at bounding box center [556, 153] width 11 height 22
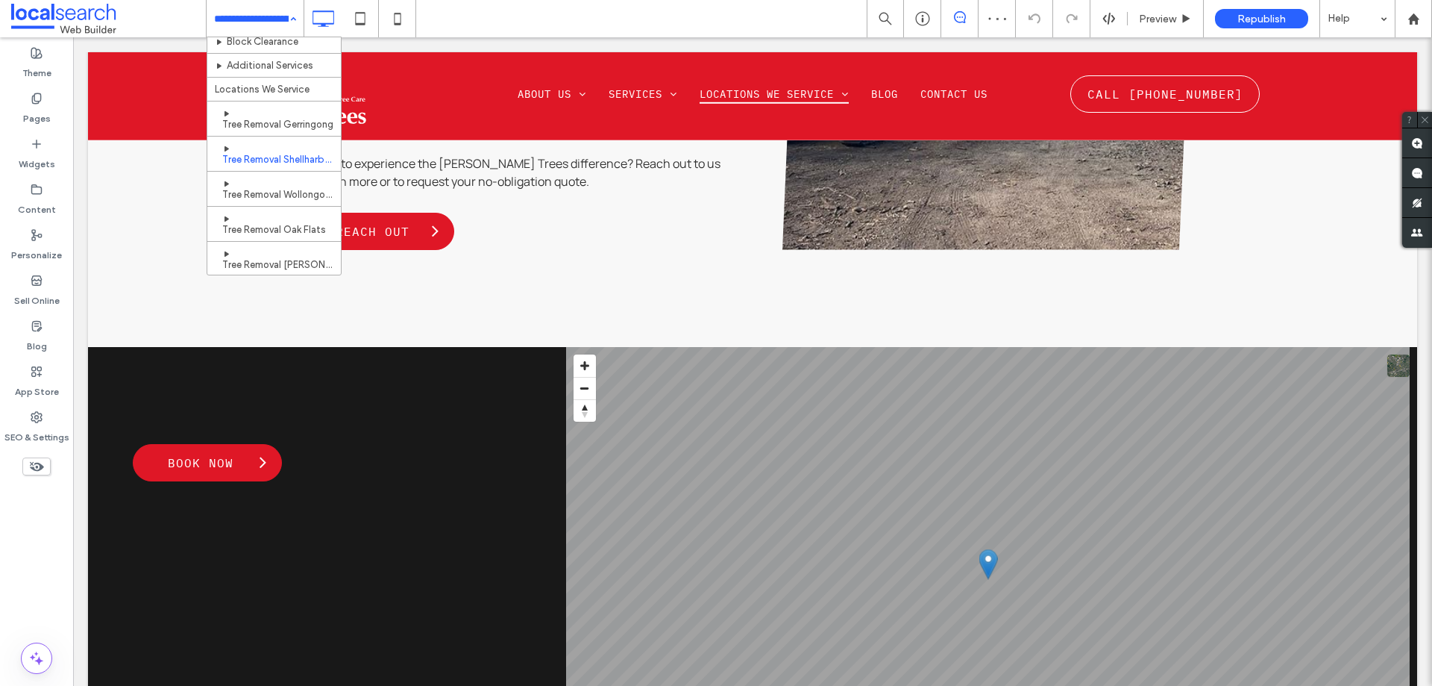
scroll to position [224, 0]
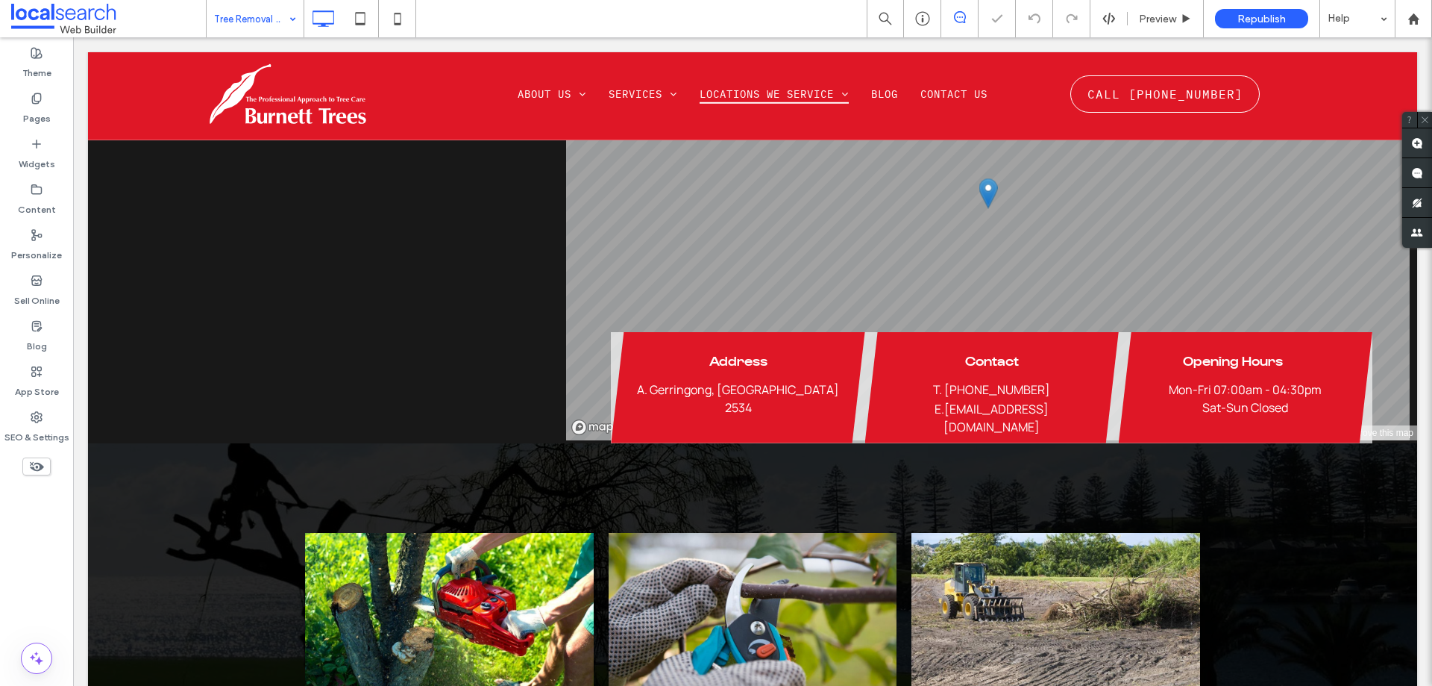
scroll to position [2014, 0]
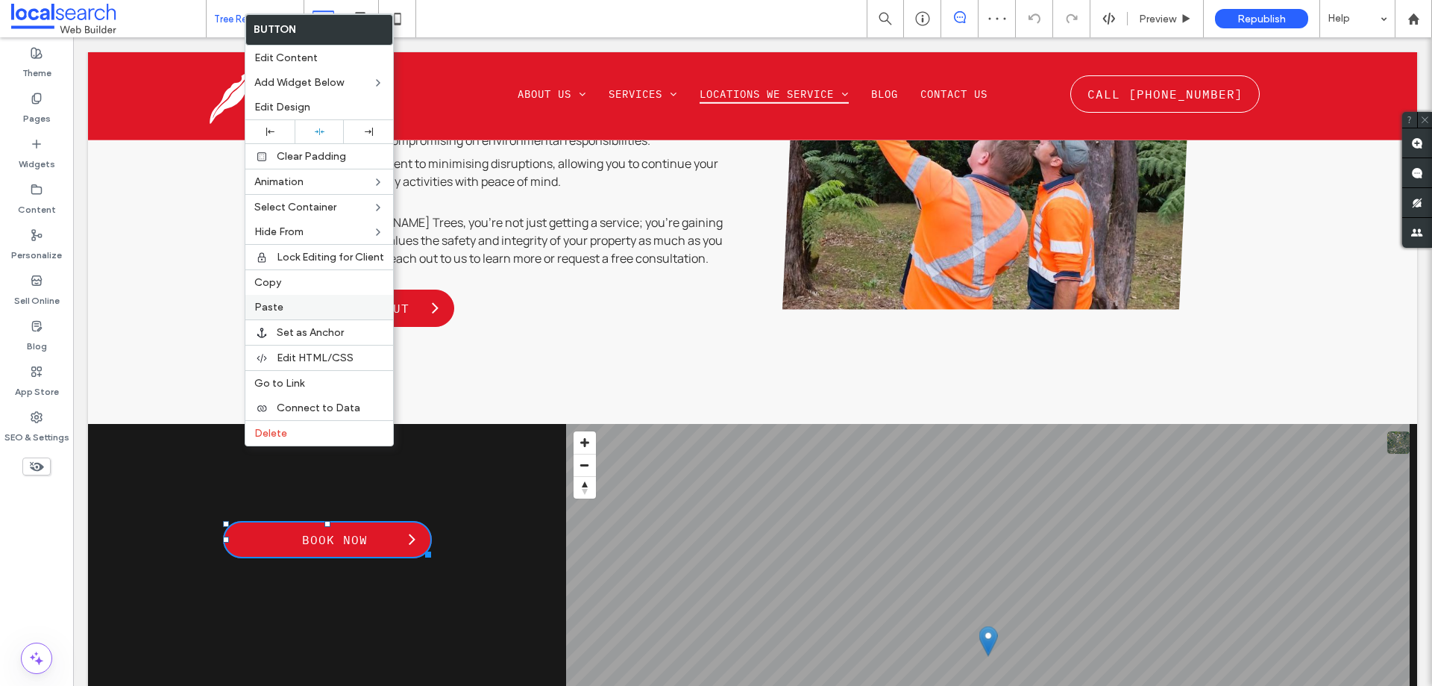
click at [271, 302] on span "Paste" at bounding box center [268, 307] width 29 height 13
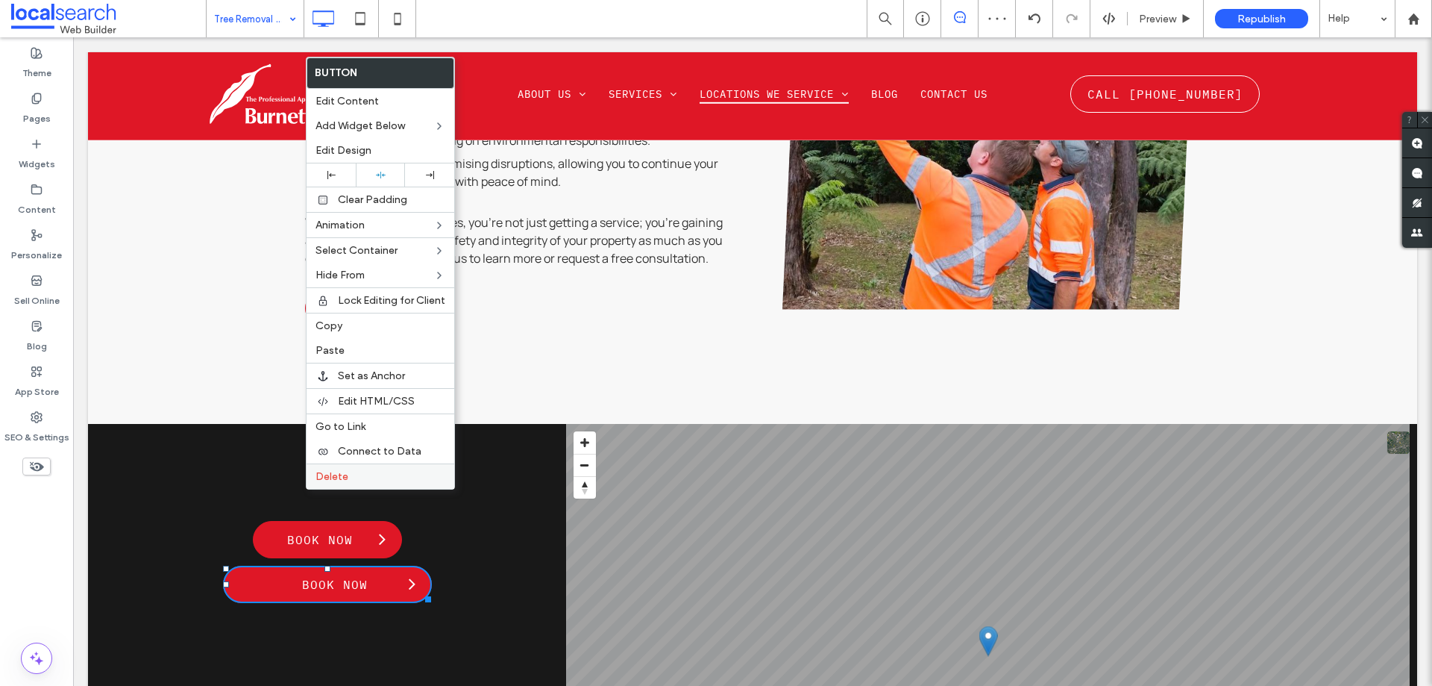
click at [323, 476] on span "Delete" at bounding box center [332, 476] width 33 height 13
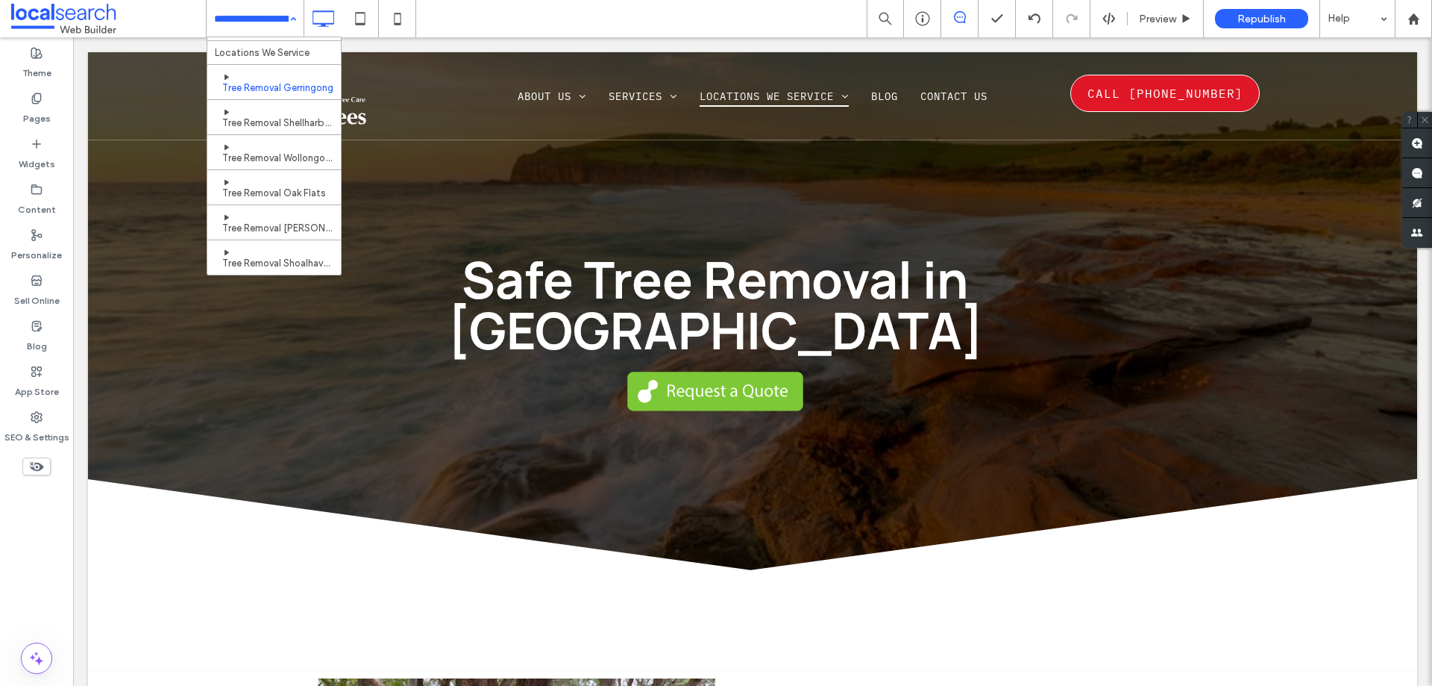
scroll to position [224, 0]
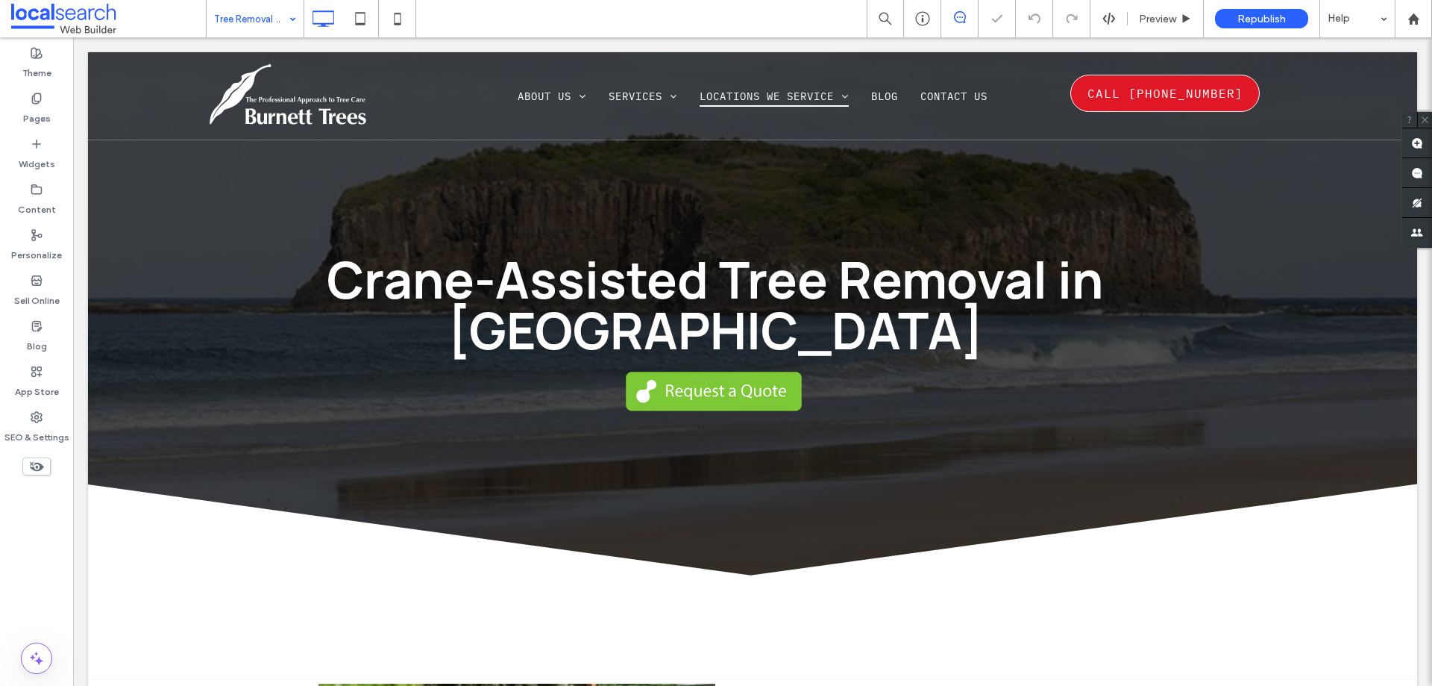
click at [270, 14] on input at bounding box center [251, 18] width 75 height 37
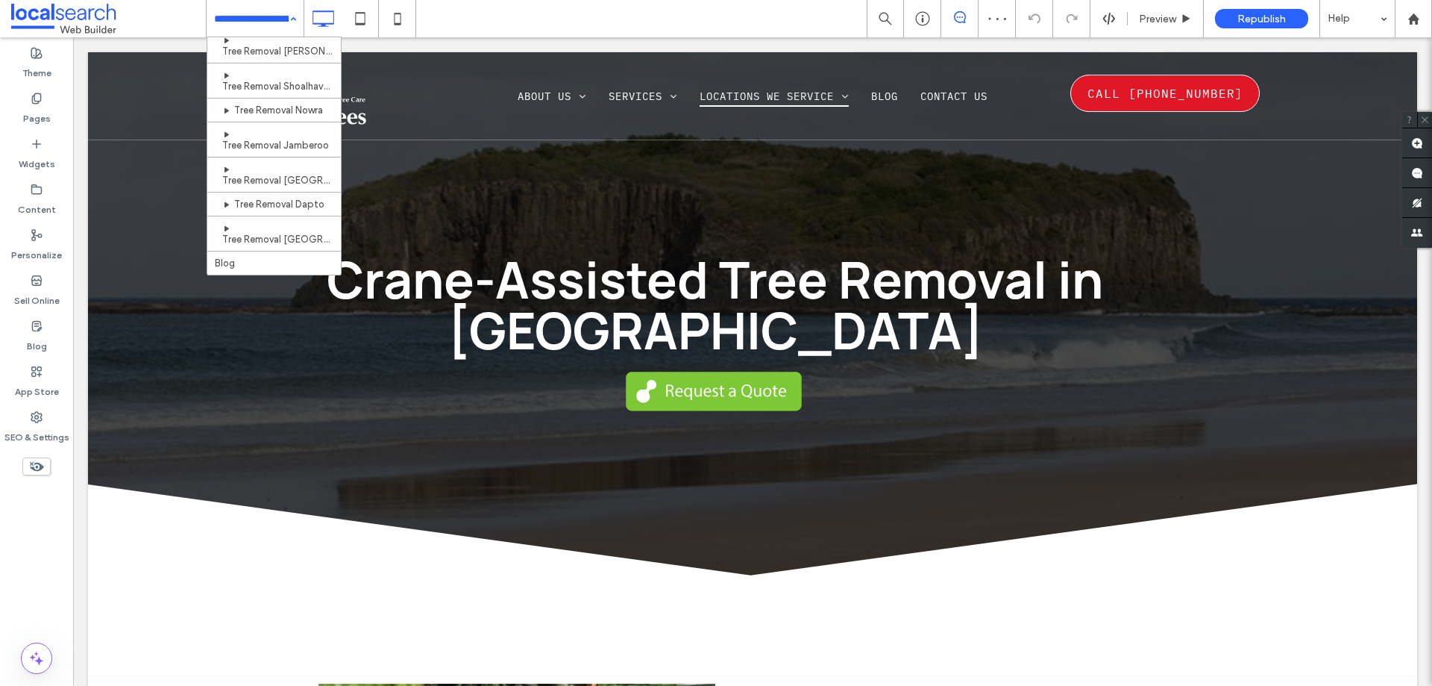
scroll to position [274, 0]
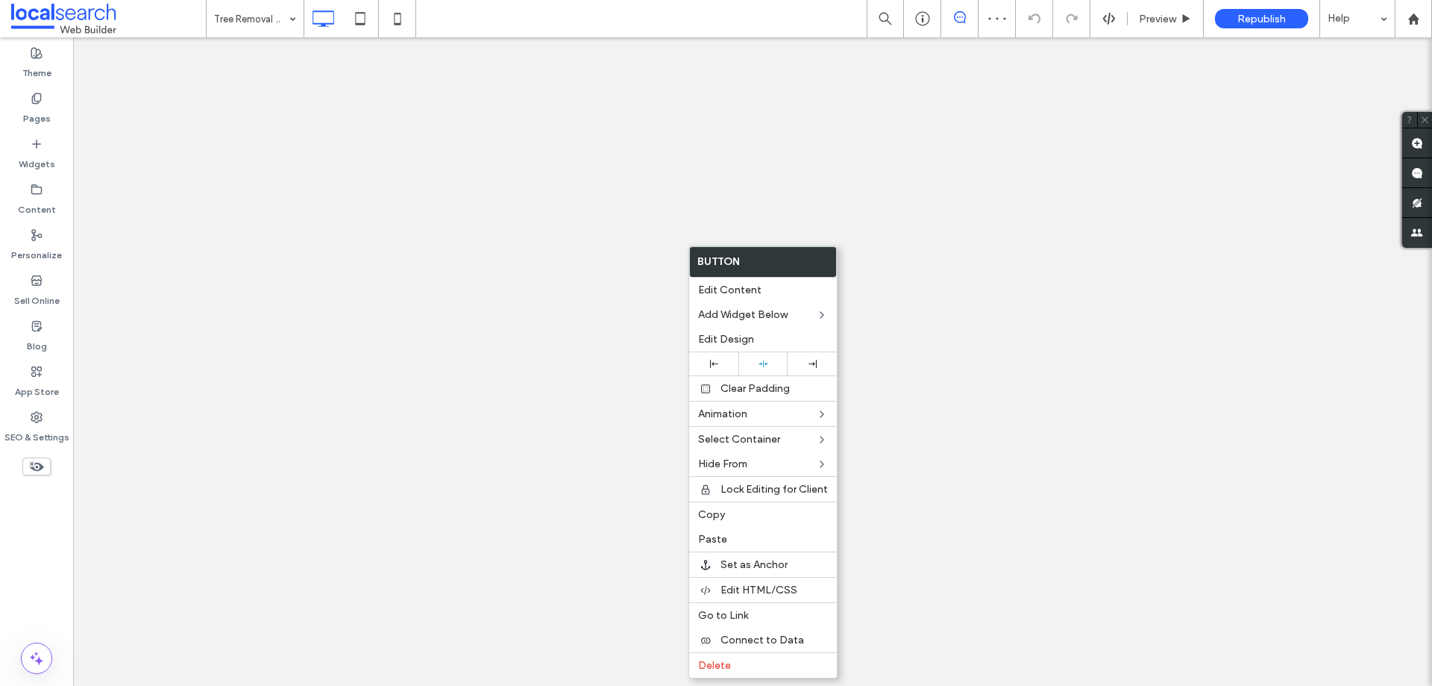
click at [711, 532] on div "Paste" at bounding box center [763, 539] width 148 height 25
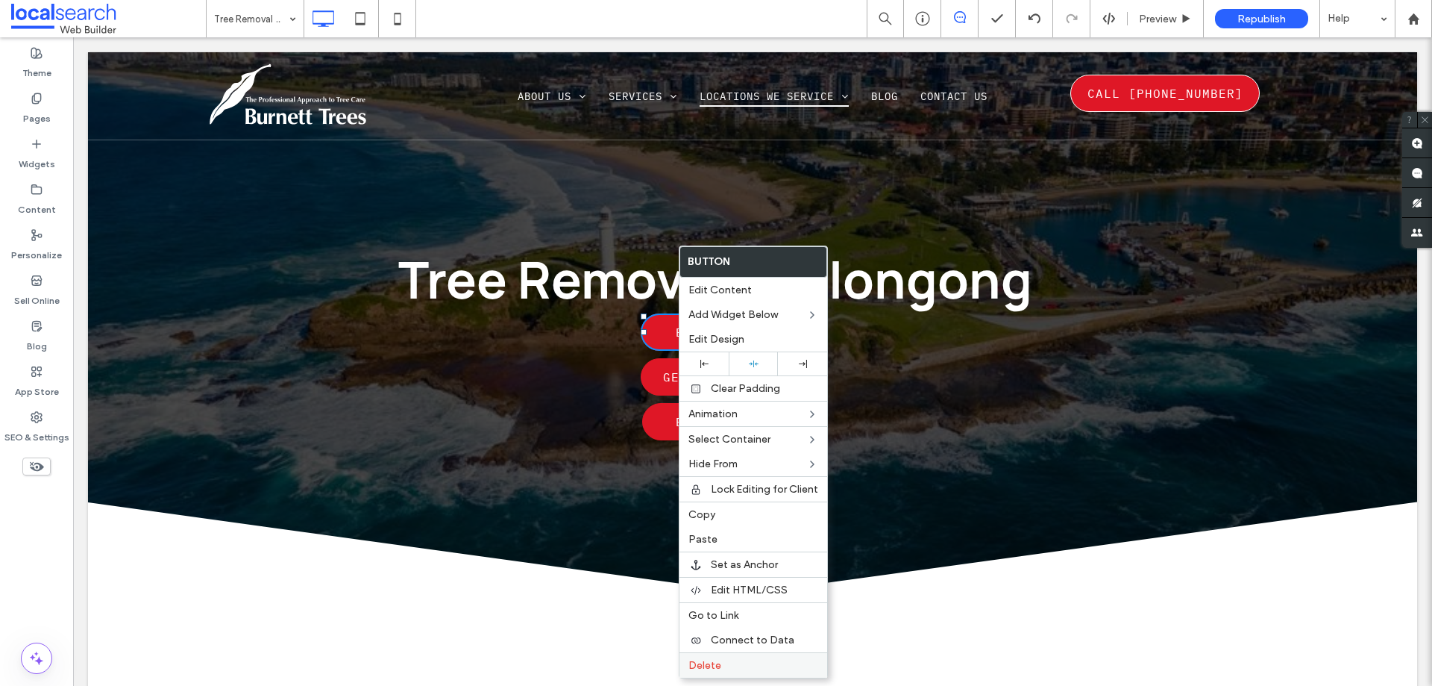
click at [741, 666] on label "Delete" at bounding box center [754, 665] width 130 height 13
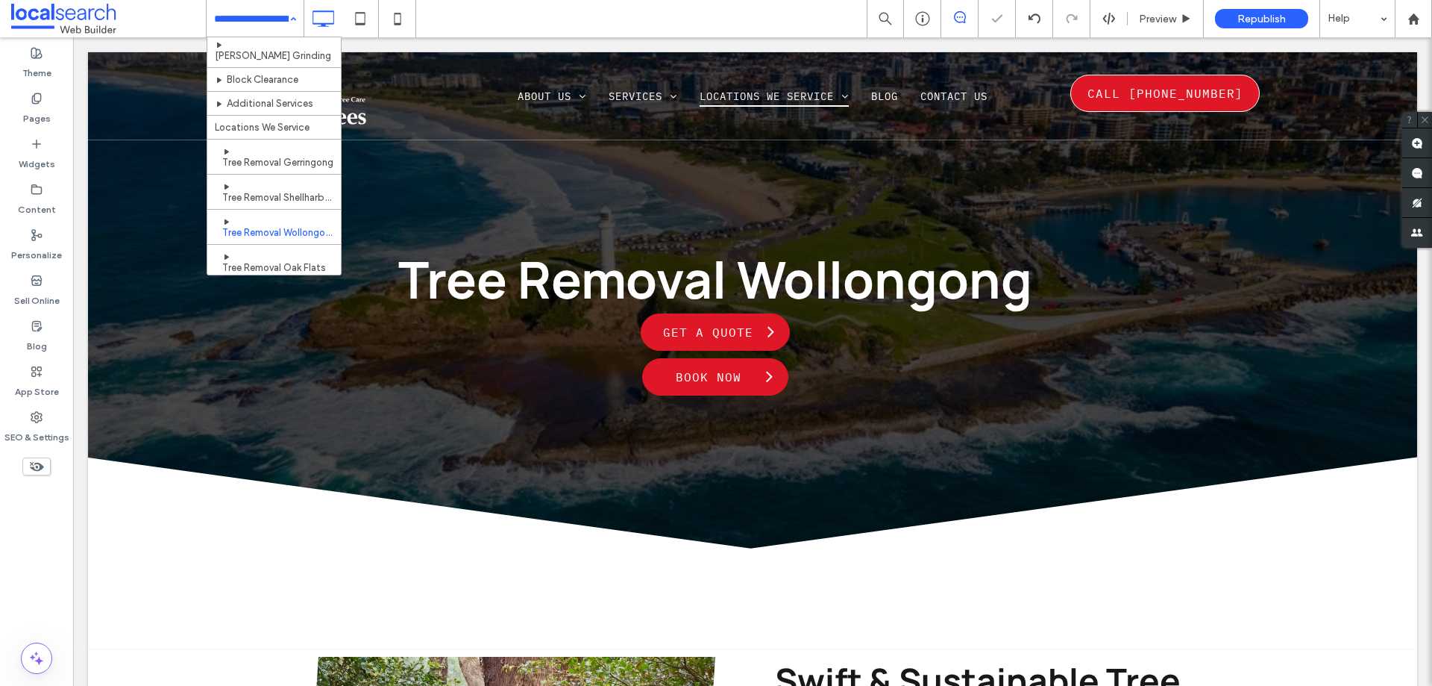
scroll to position [224, 0]
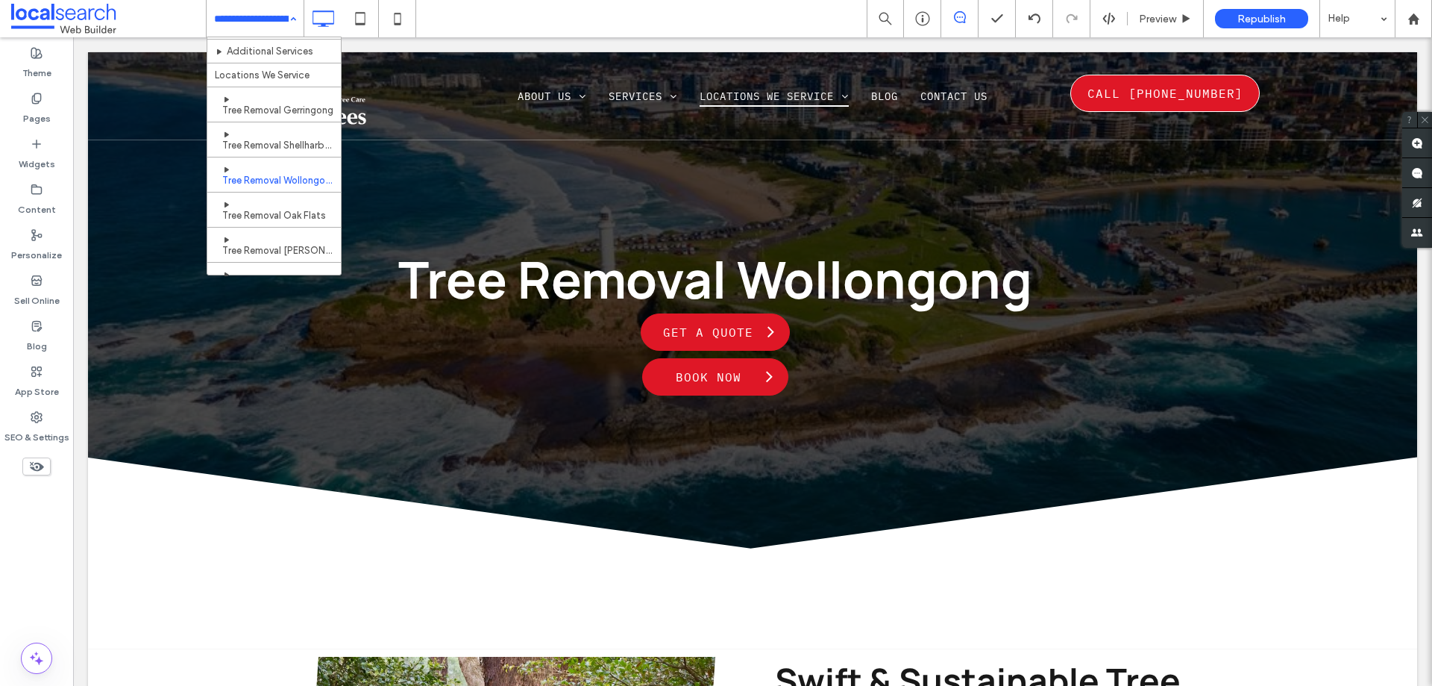
click at [292, 21] on div "Home About Us Services Tree Removal Arborist [GEOGRAPHIC_DATA] Tree Pruning Tre…" at bounding box center [255, 18] width 97 height 37
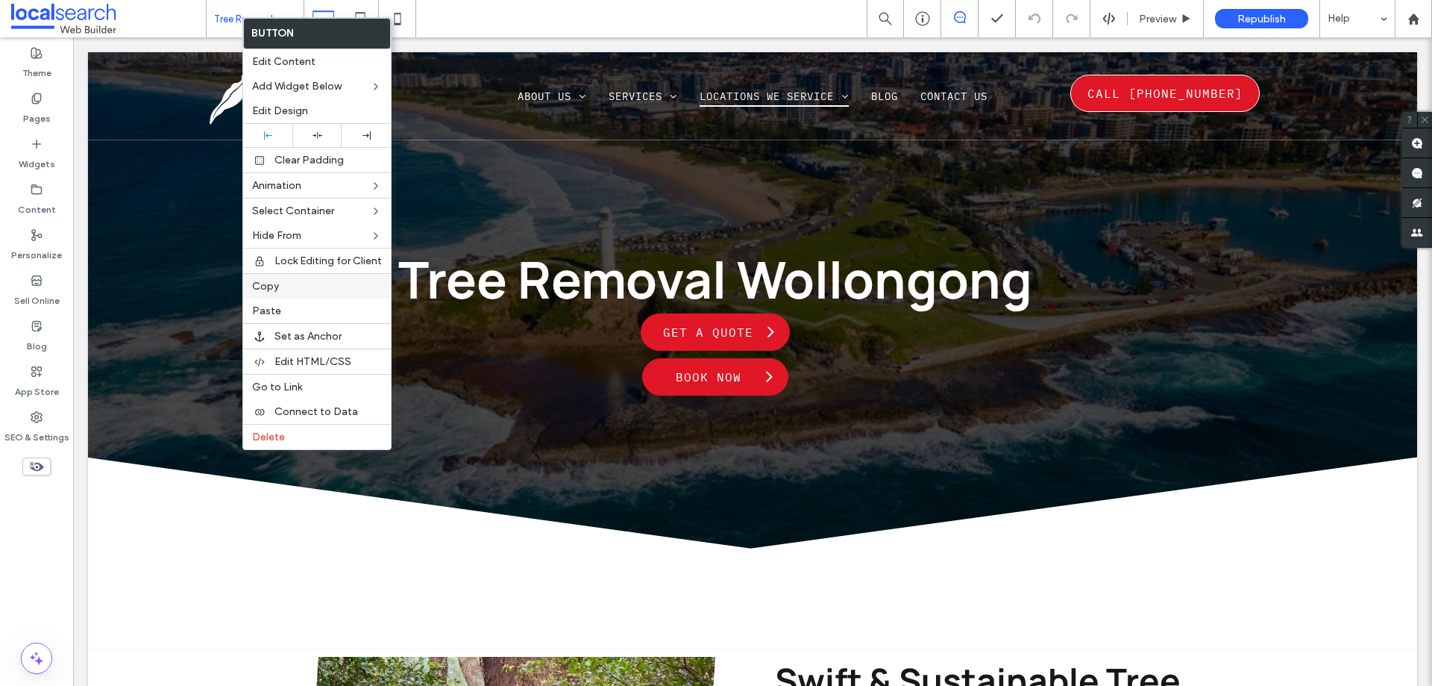
click at [292, 294] on div "Copy" at bounding box center [317, 285] width 148 height 25
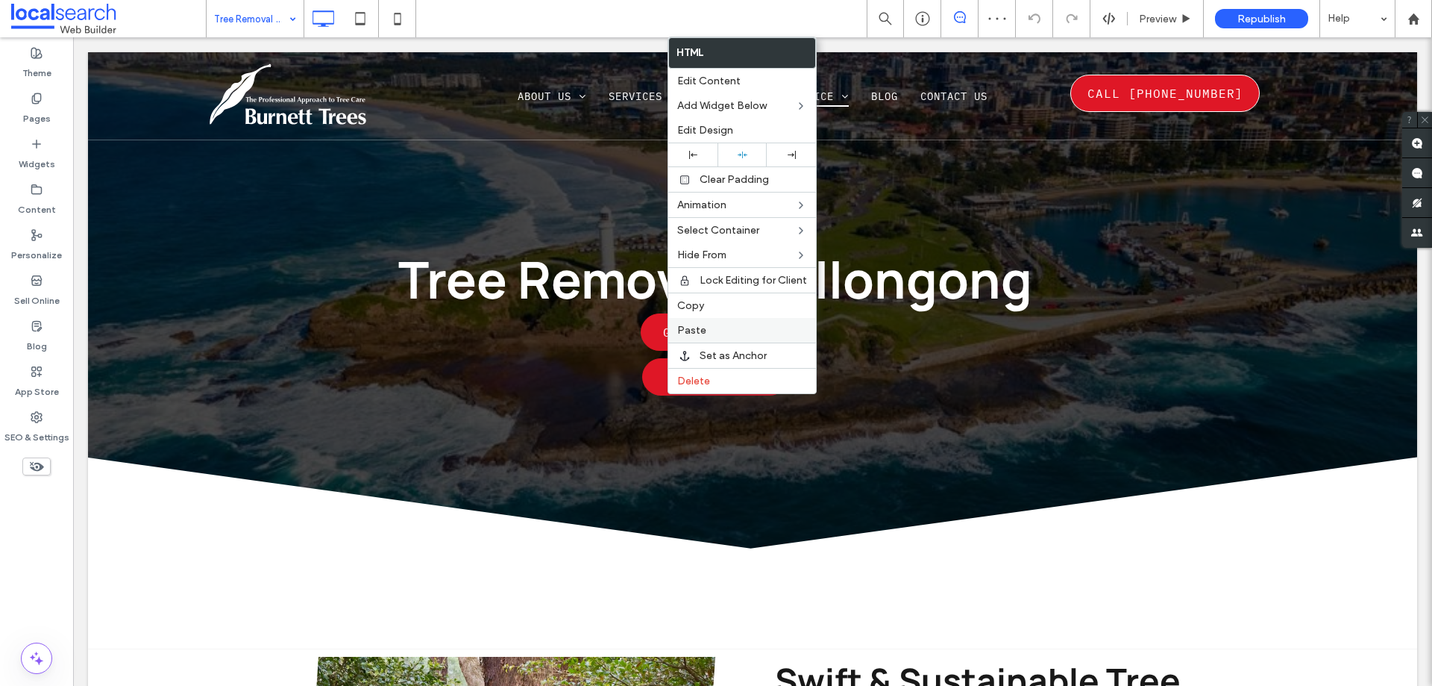
click at [691, 336] on span "Paste" at bounding box center [691, 330] width 29 height 13
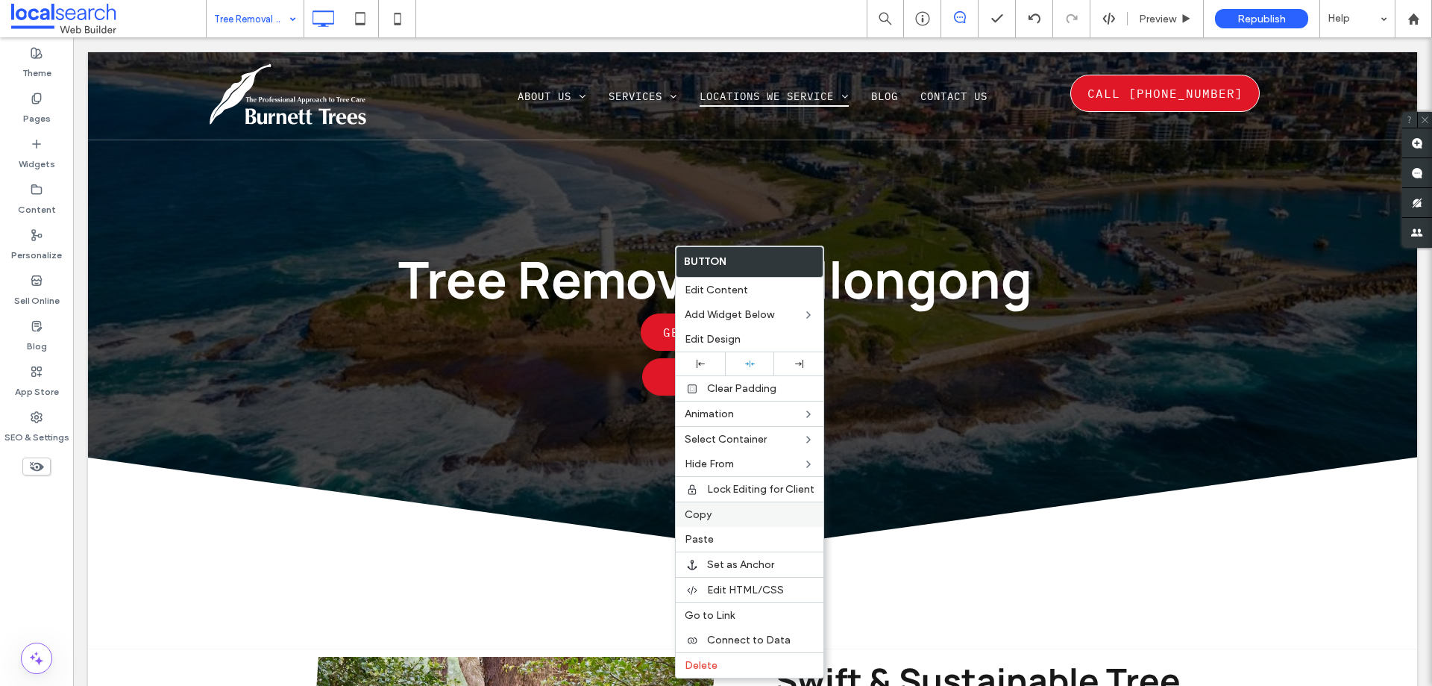
click at [697, 509] on span "Copy" at bounding box center [698, 514] width 27 height 13
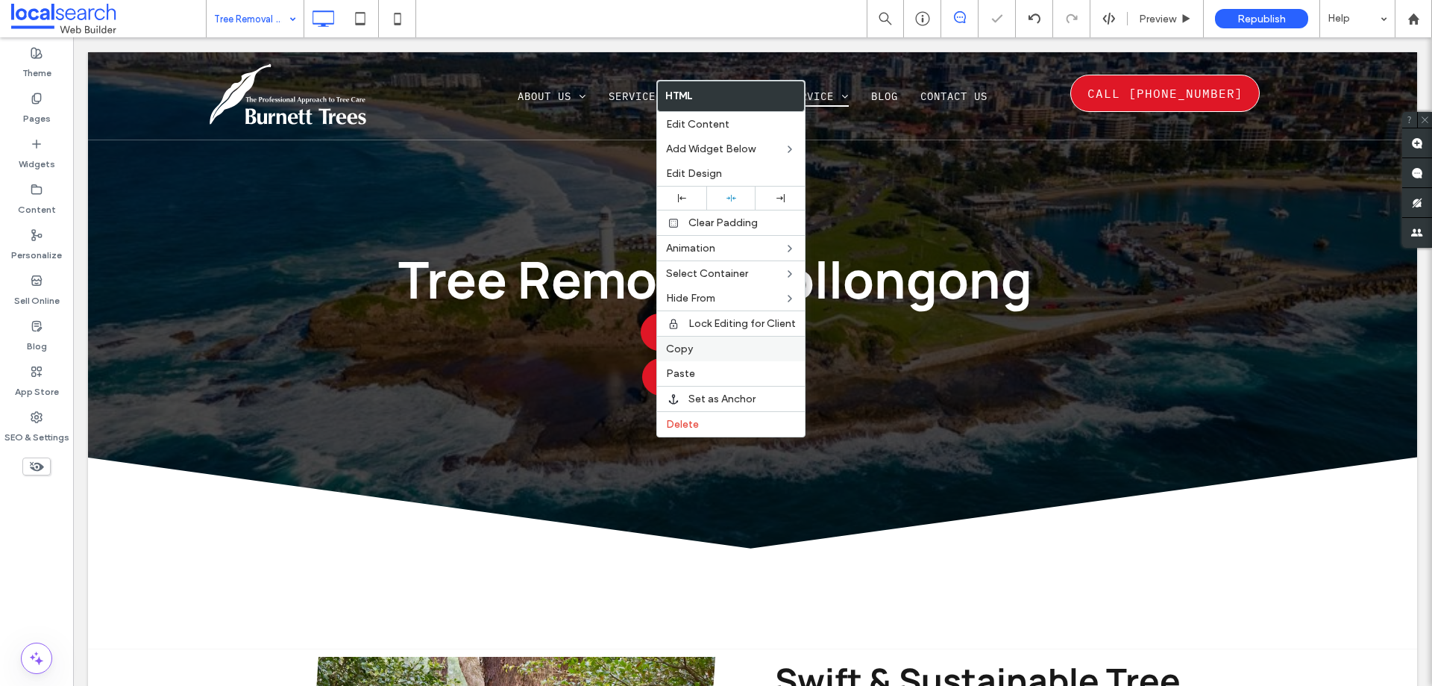
click at [692, 344] on span "Copy" at bounding box center [679, 348] width 27 height 13
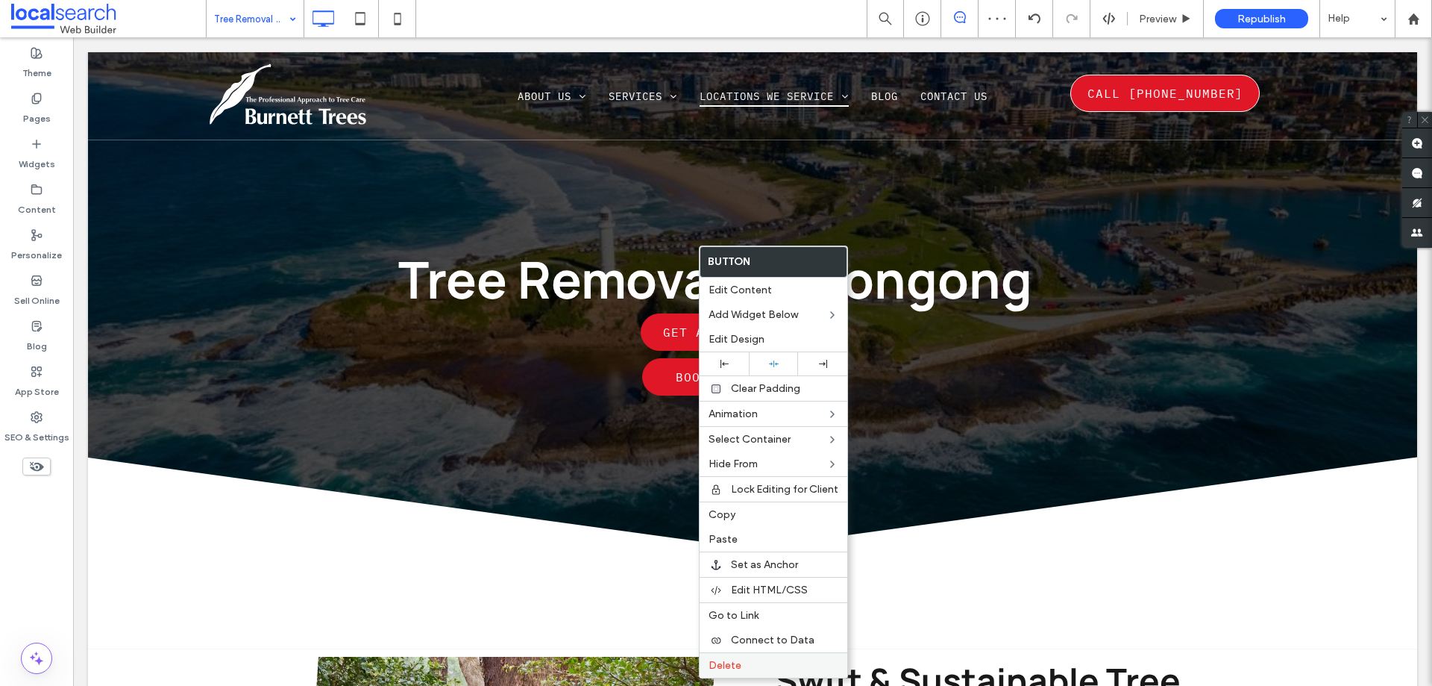
click at [720, 661] on span "Delete" at bounding box center [725, 665] width 33 height 13
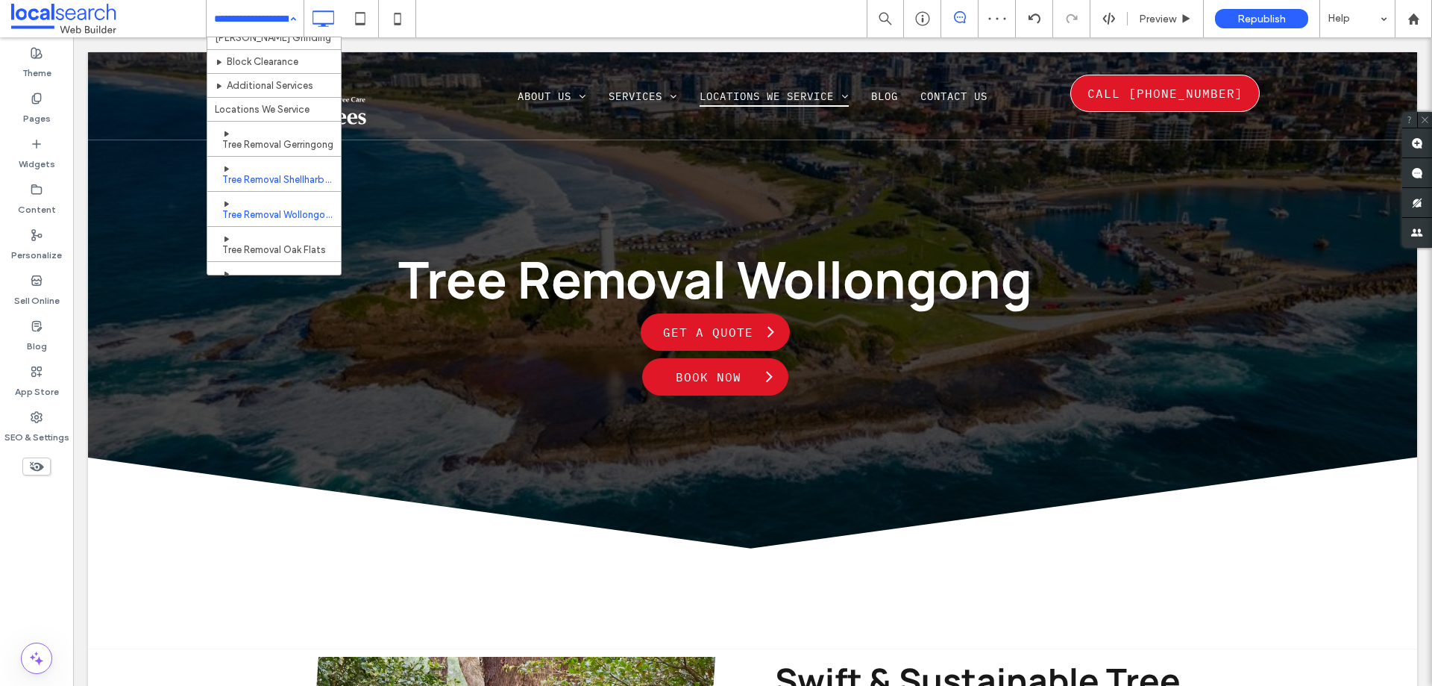
scroll to position [224, 0]
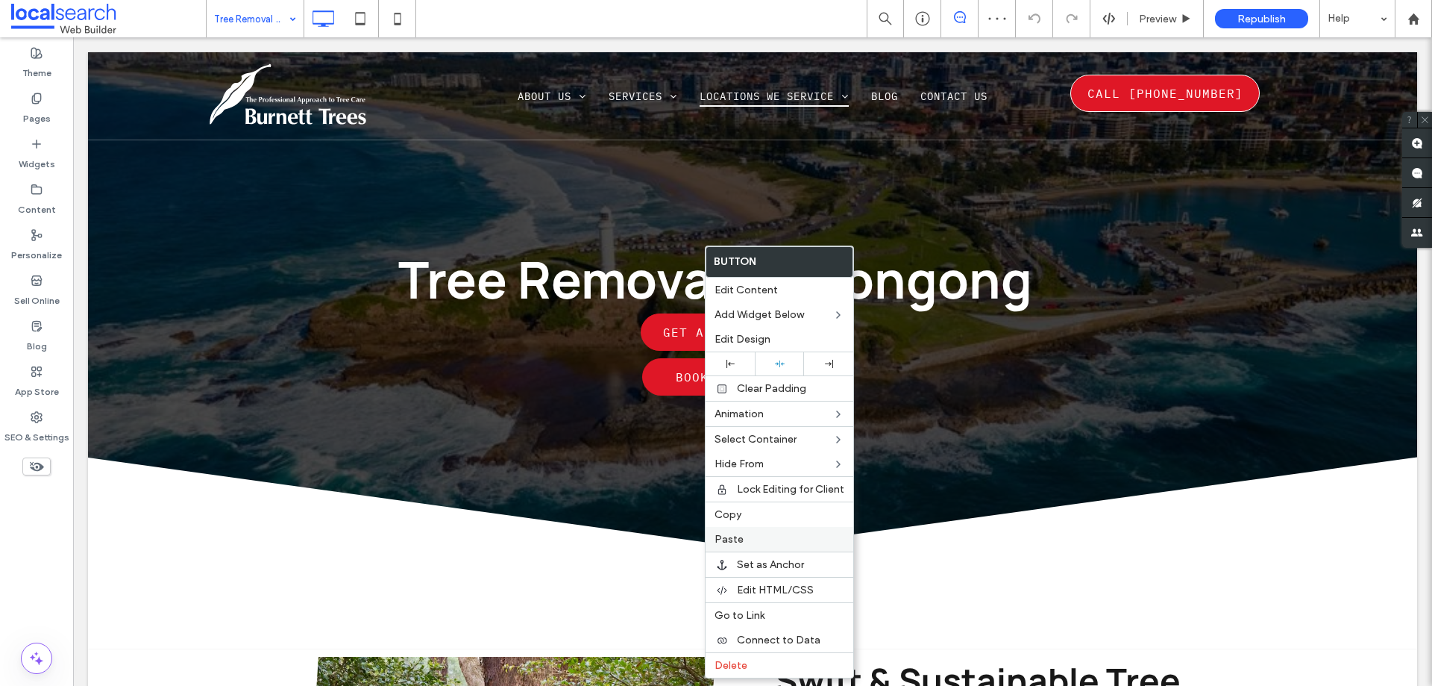
click at [732, 532] on div "Paste" at bounding box center [780, 539] width 148 height 25
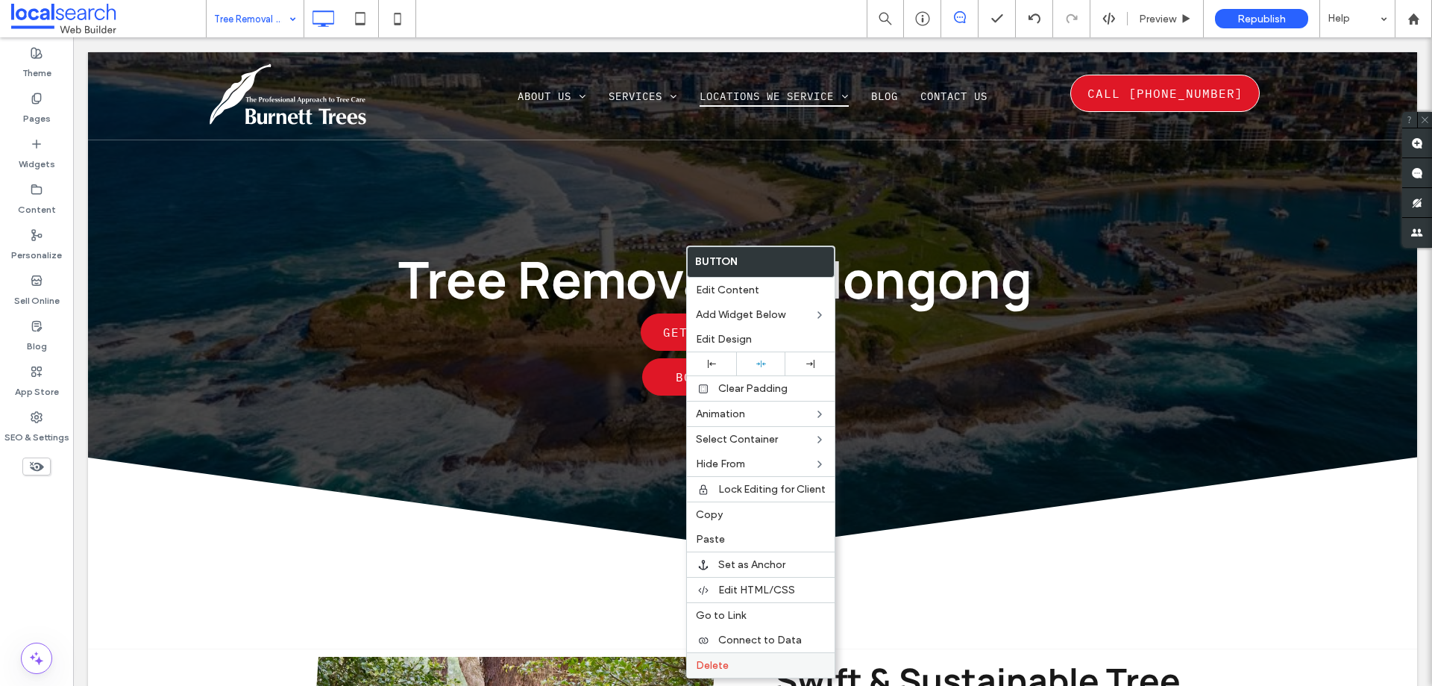
click at [755, 669] on label "Delete" at bounding box center [761, 665] width 130 height 13
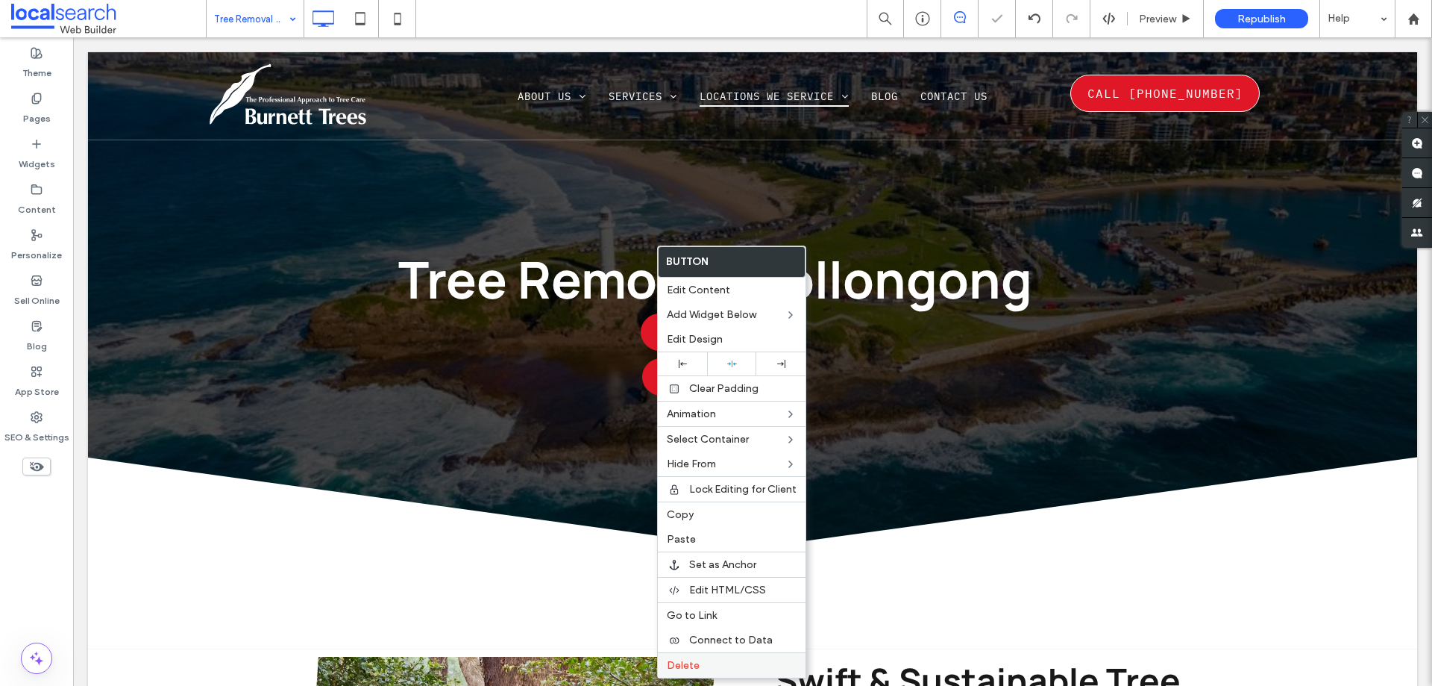
click at [709, 664] on label "Delete" at bounding box center [732, 665] width 130 height 13
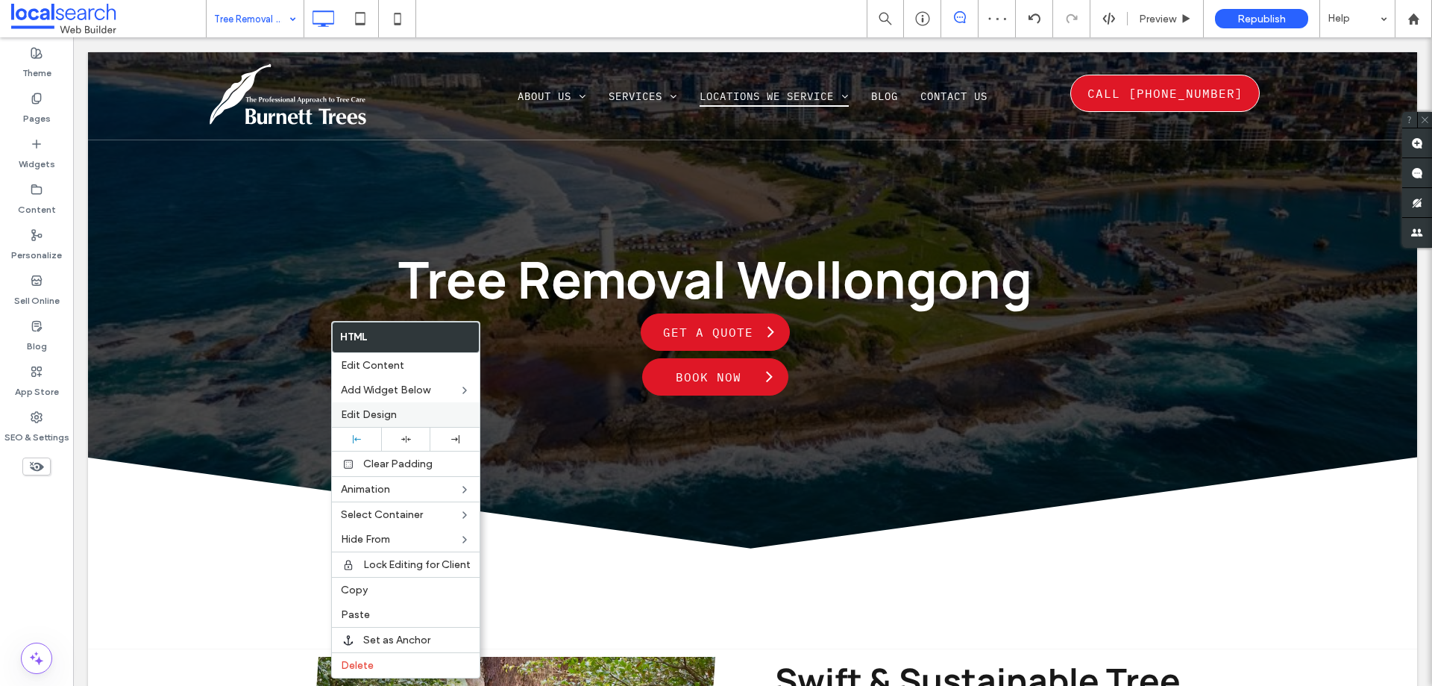
click at [414, 434] on div at bounding box center [406, 439] width 34 height 10
click at [299, 268] on div at bounding box center [716, 343] width 1432 height 686
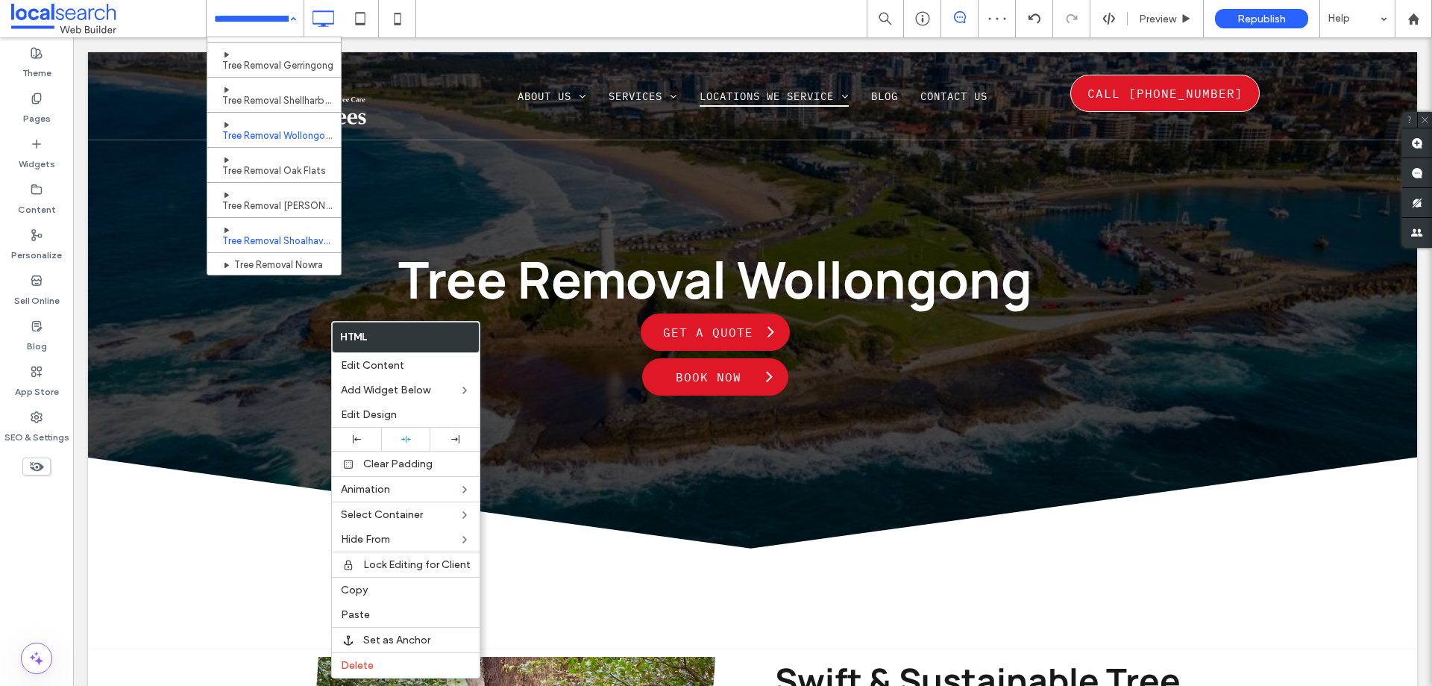
scroll to position [224, 0]
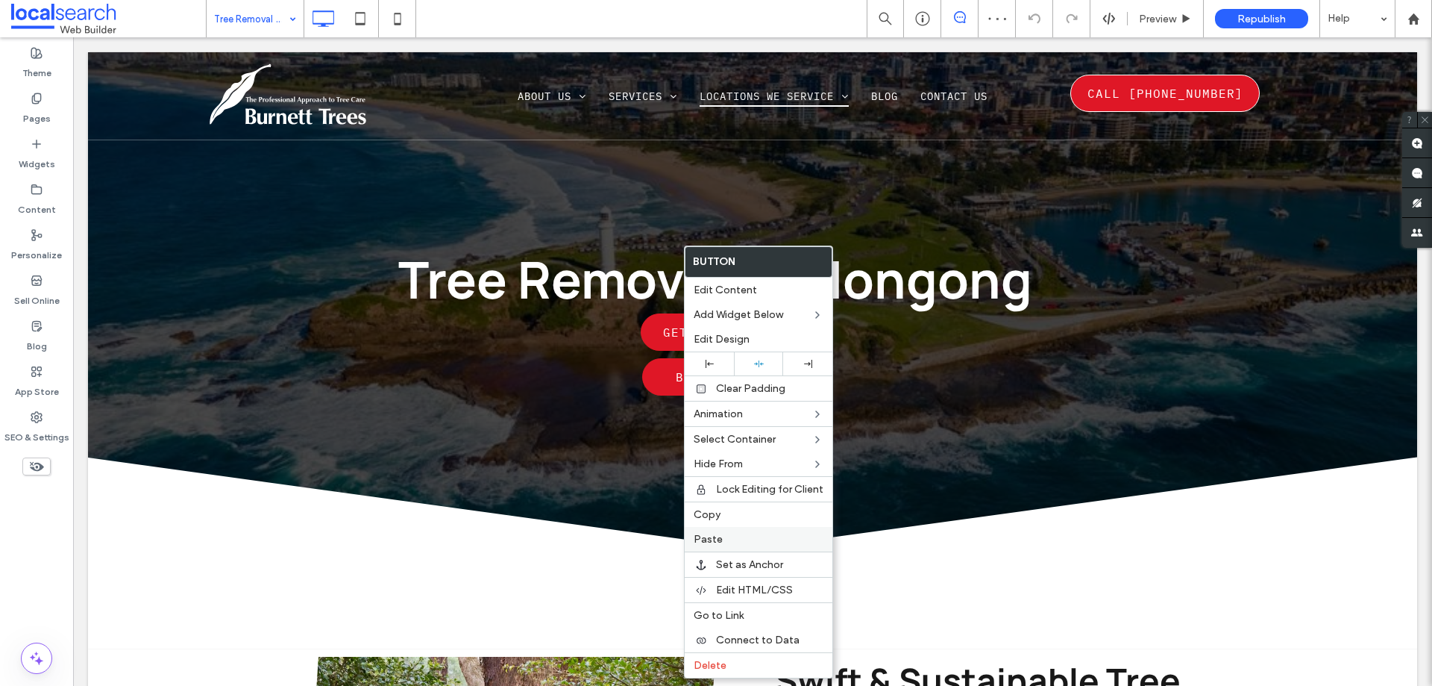
click at [739, 534] on label "Paste" at bounding box center [759, 539] width 130 height 13
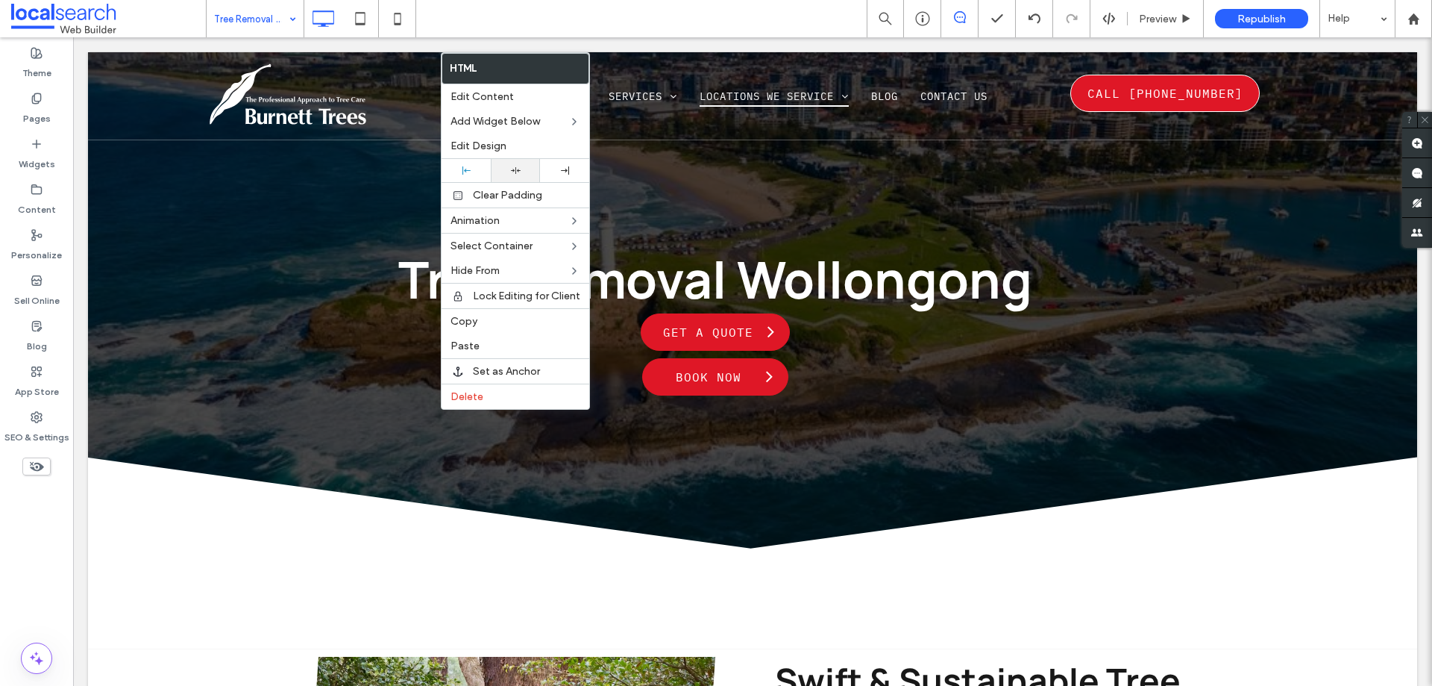
click at [512, 166] on icon at bounding box center [516, 171] width 10 height 10
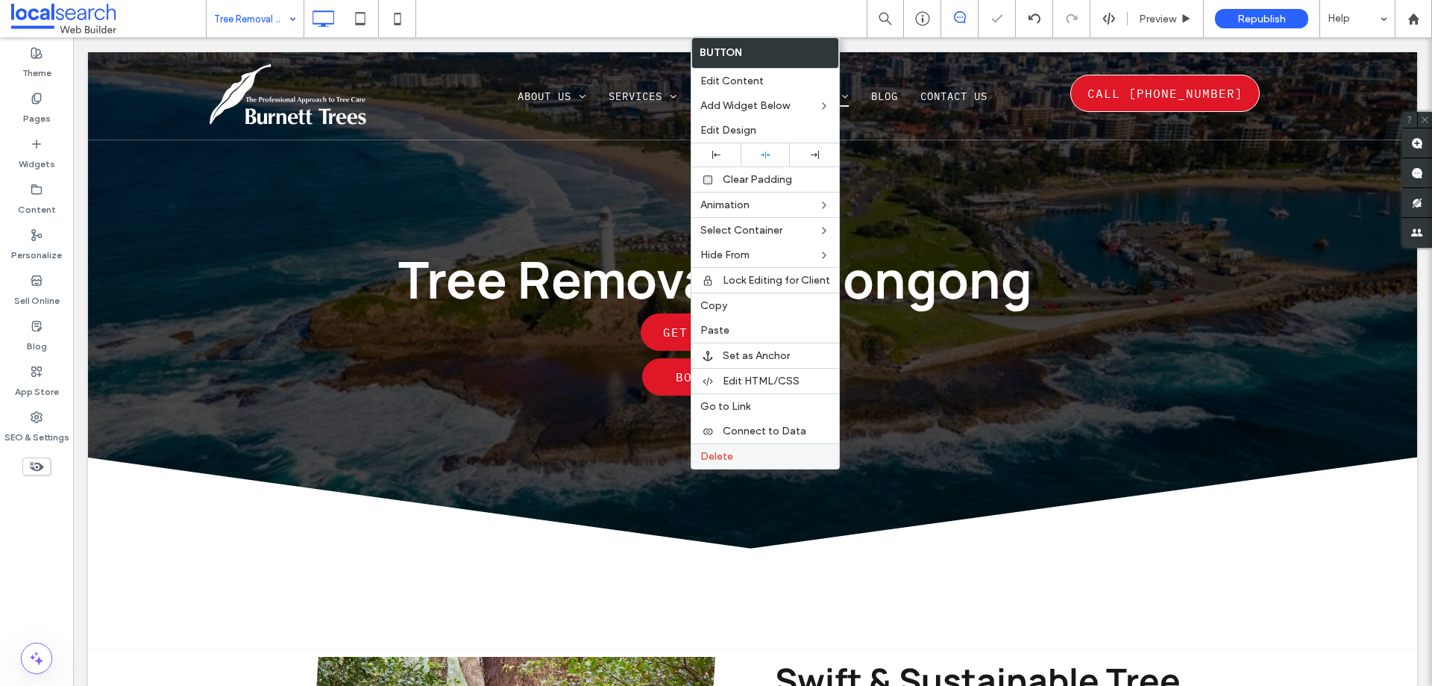
click at [702, 454] on span "Delete" at bounding box center [716, 456] width 33 height 13
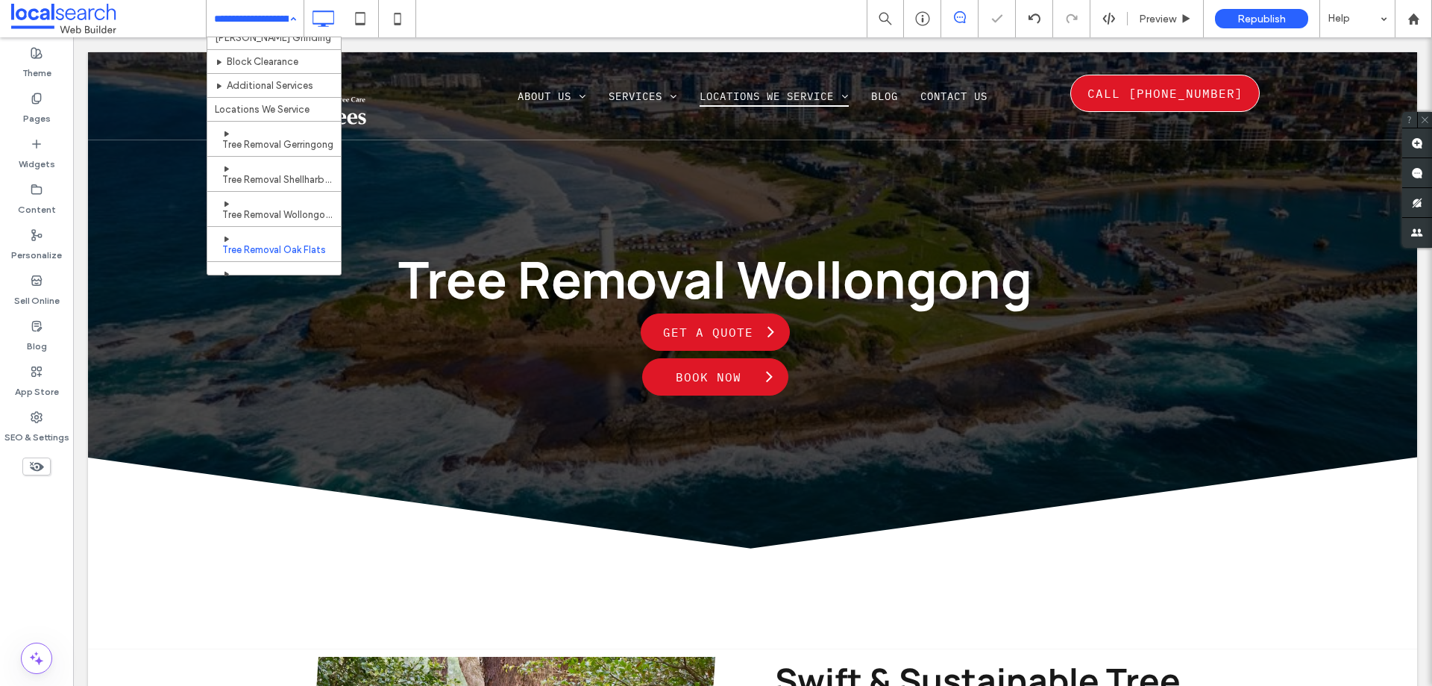
scroll to position [224, 0]
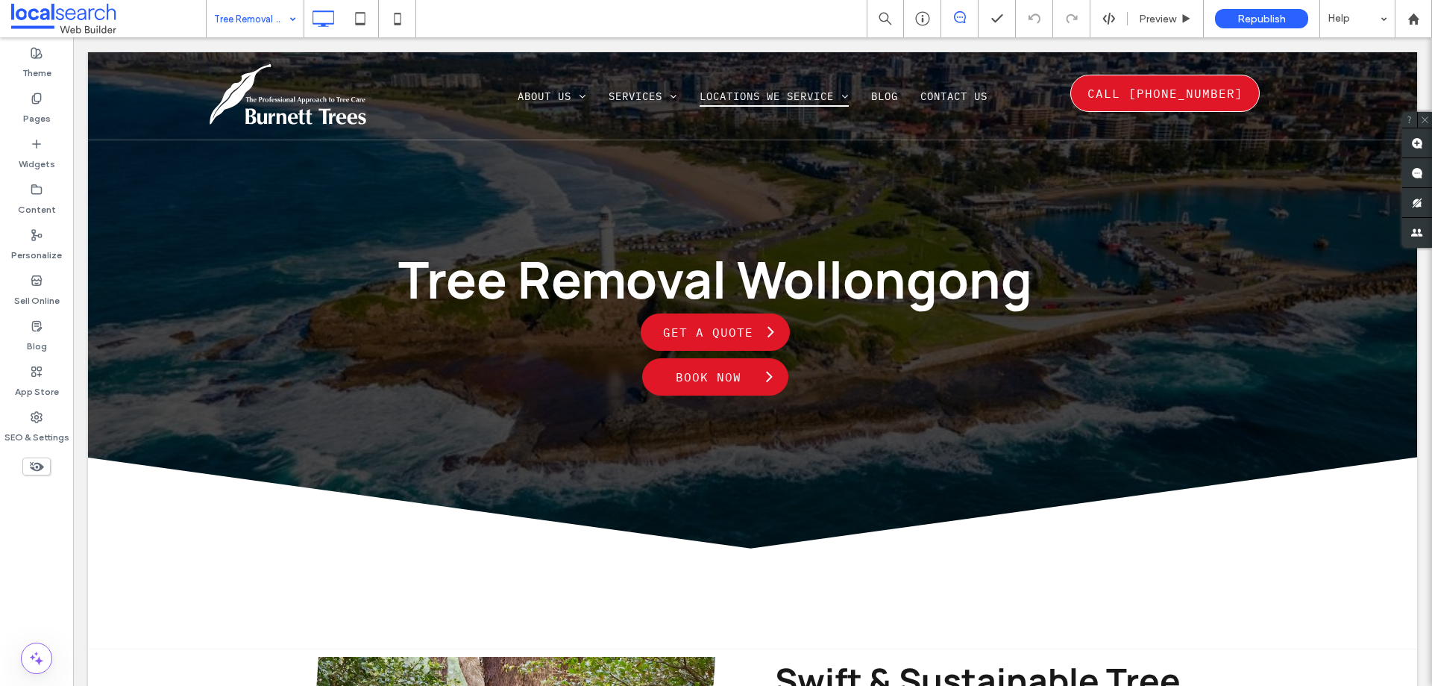
type input "*******"
type input "**"
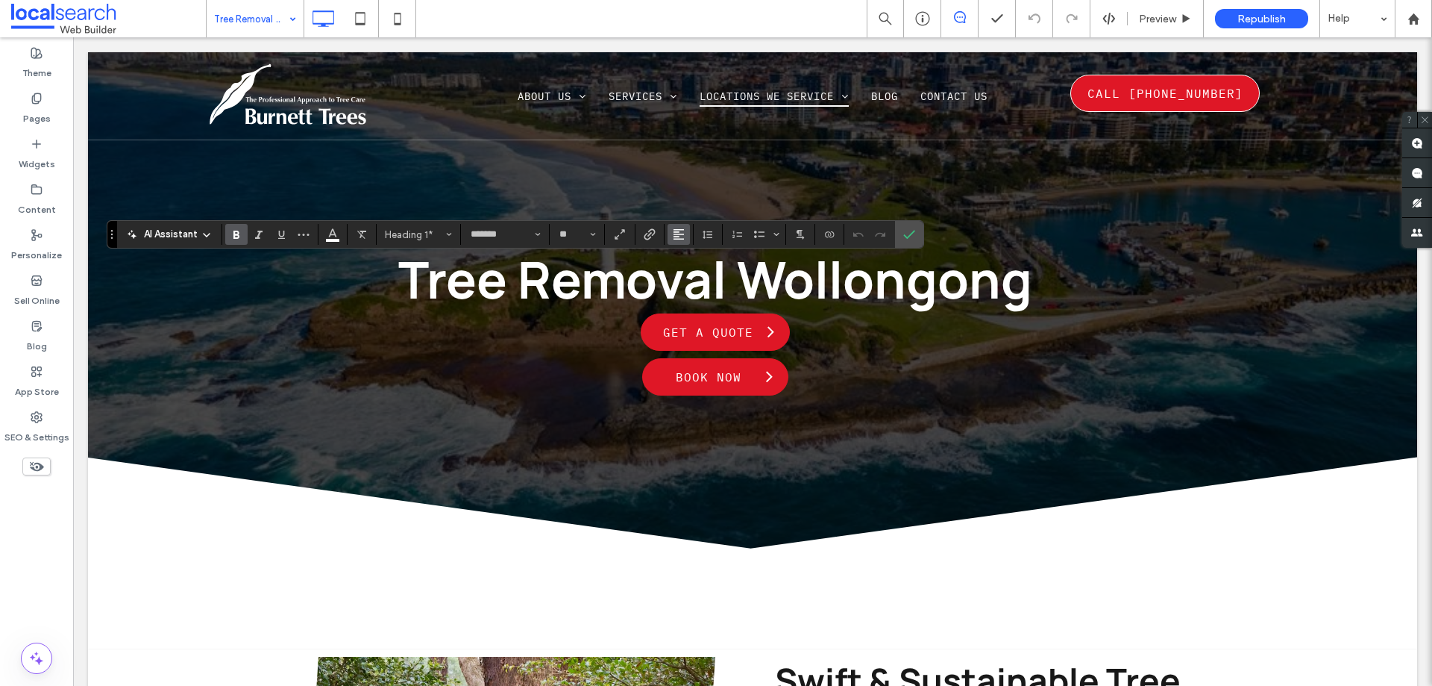
click at [675, 229] on use "Alignment" at bounding box center [679, 234] width 10 height 10
click at [695, 283] on icon "ui.textEditor.alignment.center" at bounding box center [690, 281] width 12 height 12
click at [915, 228] on label "Confirm" at bounding box center [909, 234] width 22 height 27
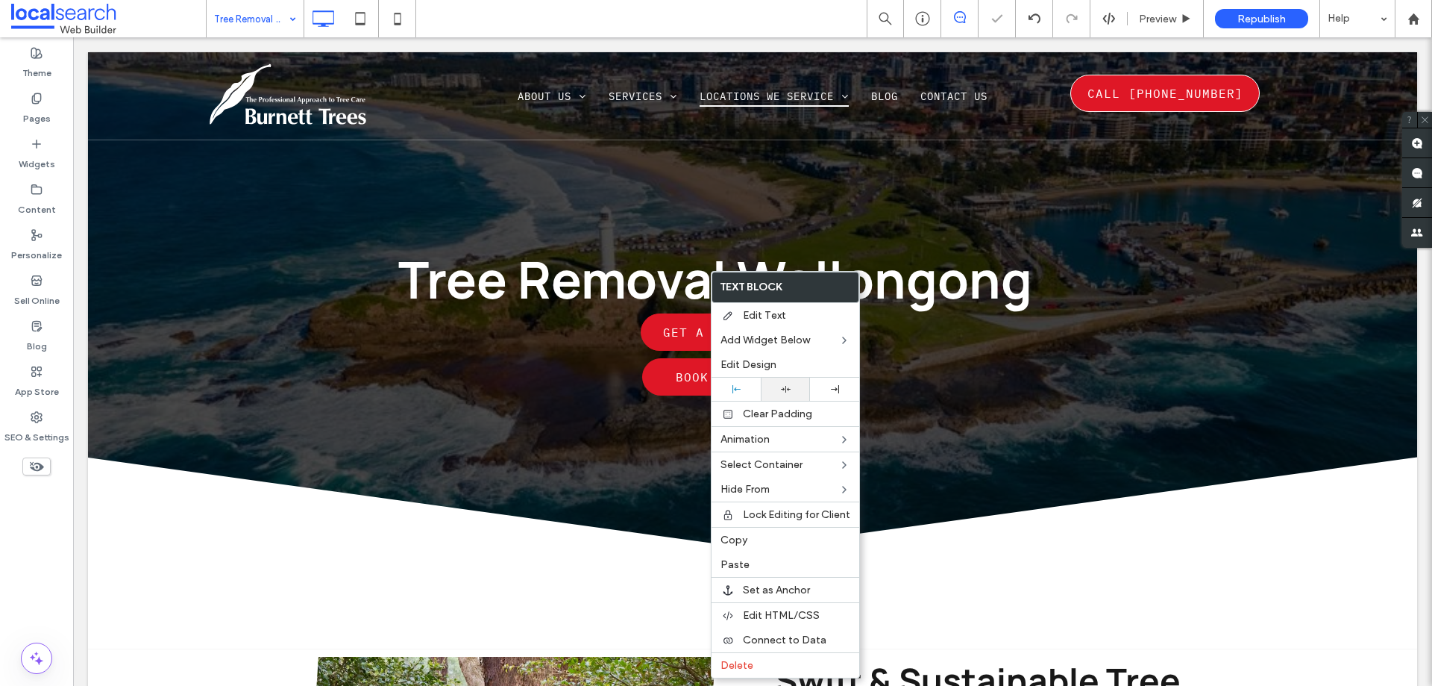
click at [782, 386] on icon at bounding box center [786, 389] width 10 height 10
click at [560, 301] on div at bounding box center [716, 343] width 1432 height 686
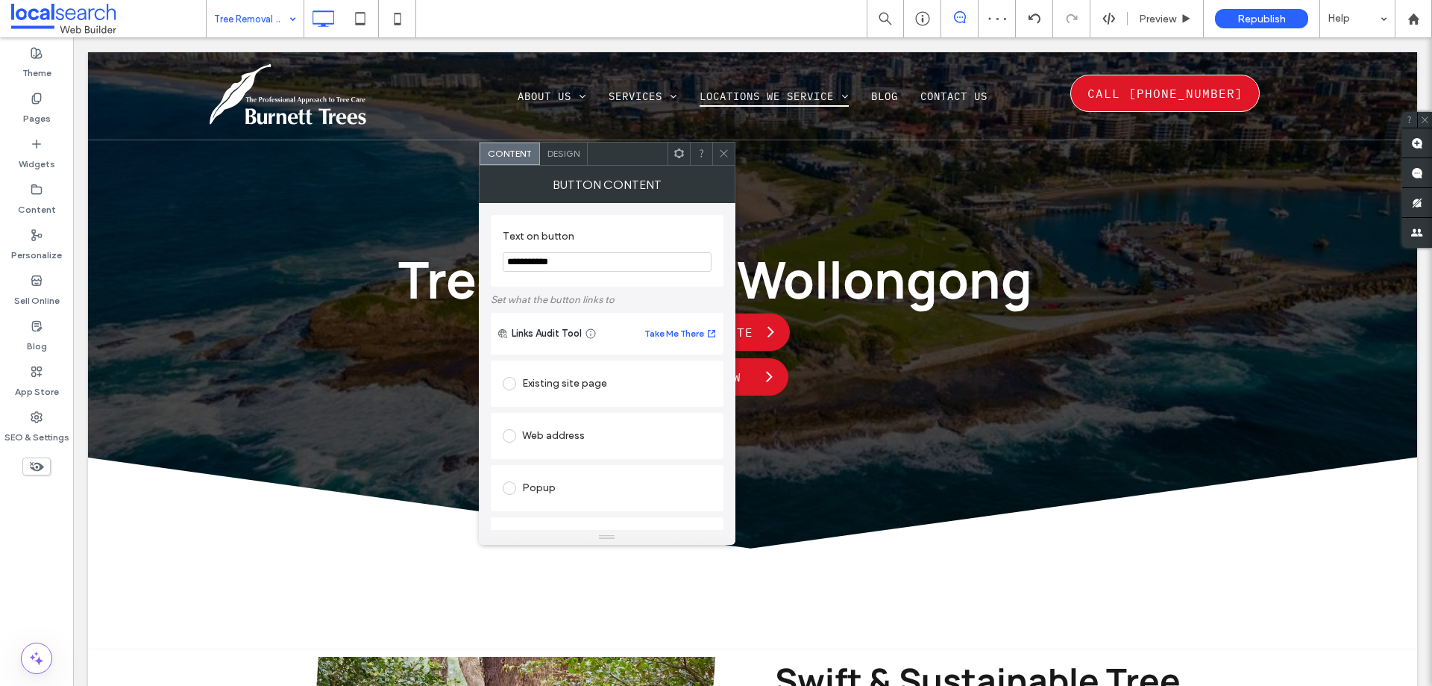
click at [721, 154] on icon at bounding box center [723, 153] width 11 height 11
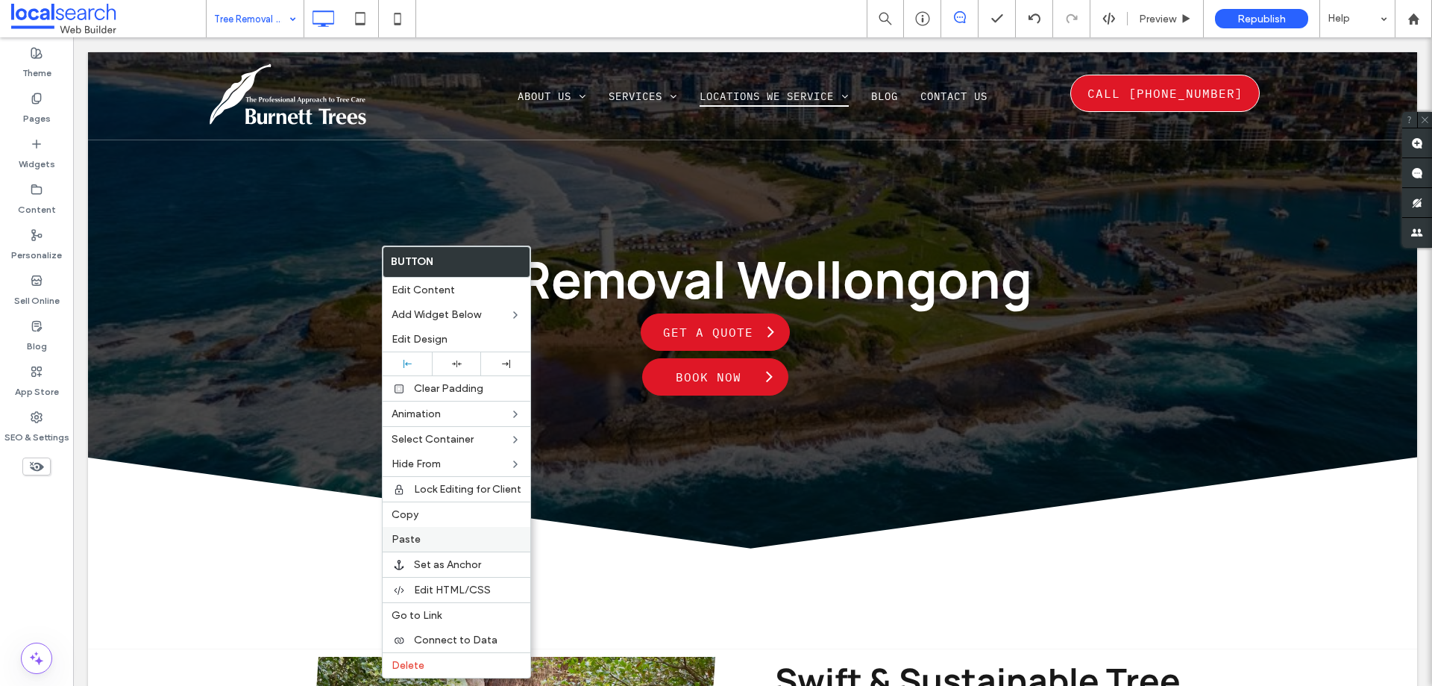
click at [444, 533] on label "Paste" at bounding box center [457, 539] width 130 height 13
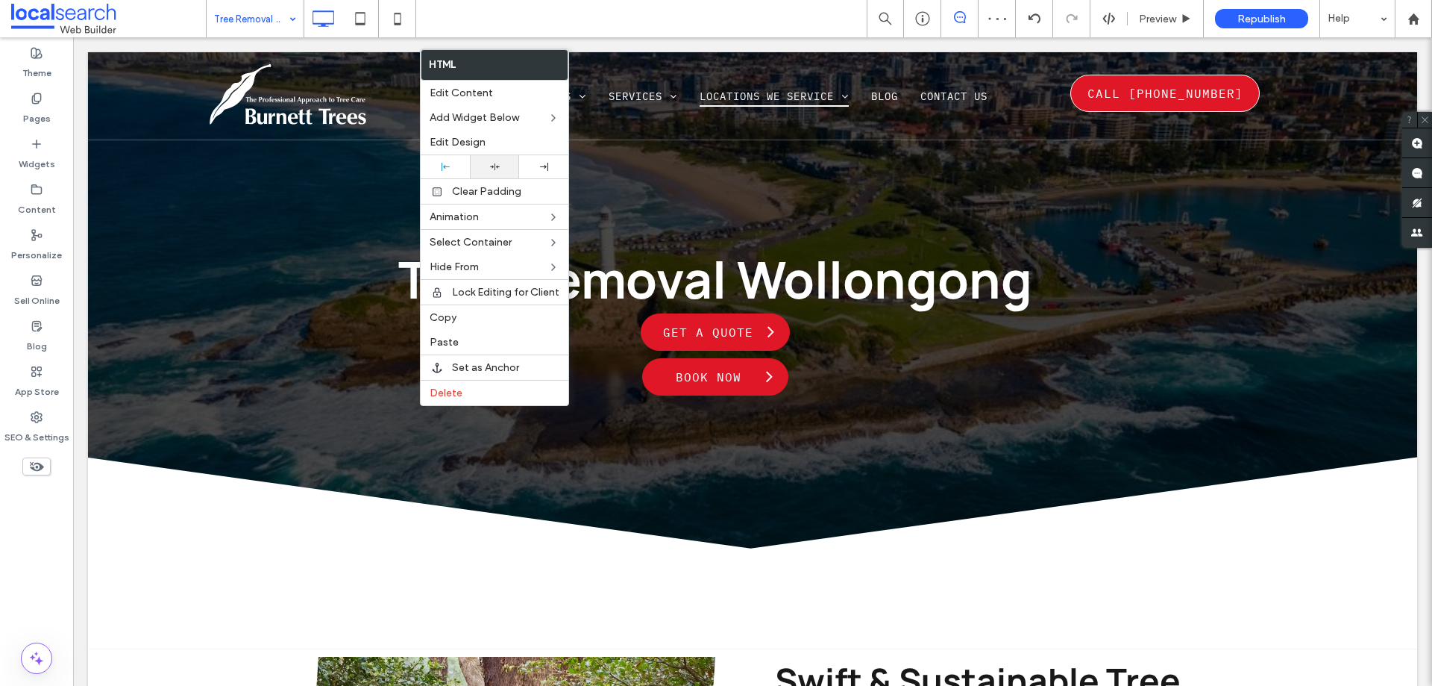
click at [502, 171] on div at bounding box center [494, 167] width 34 height 10
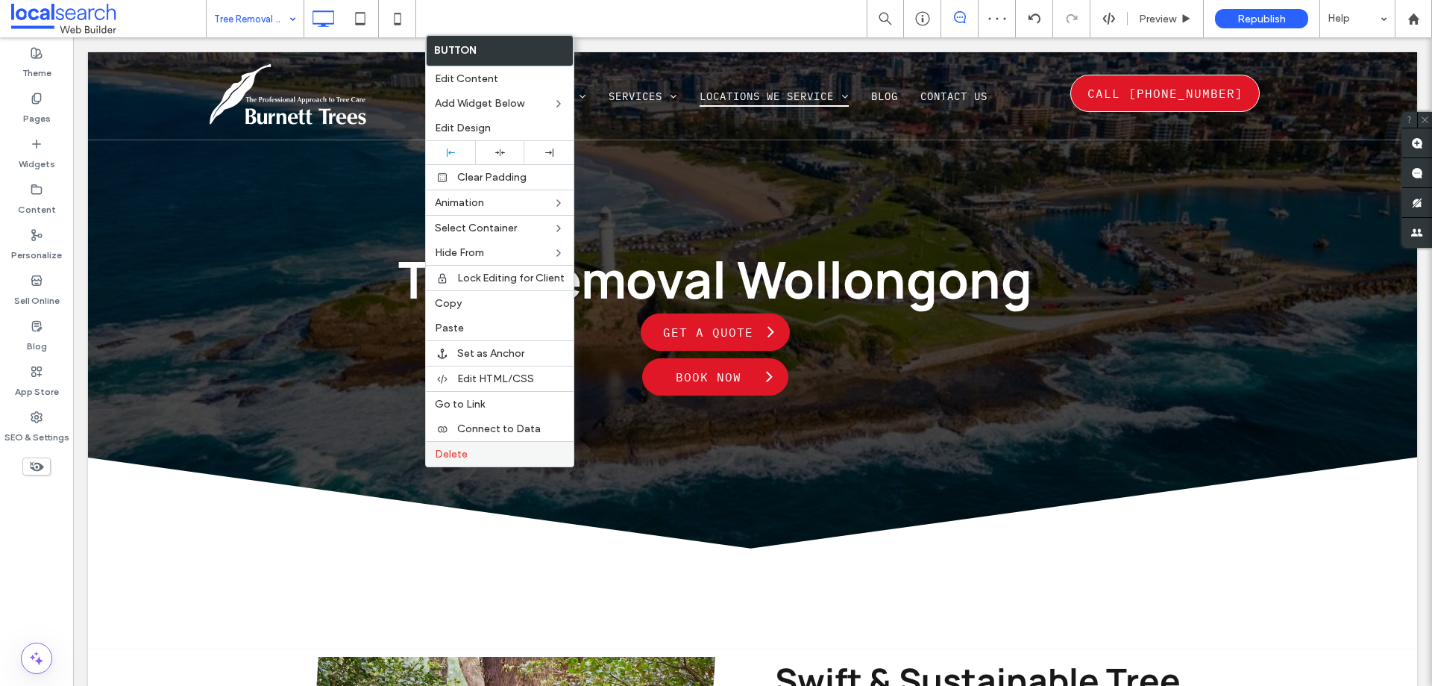
click at [464, 448] on span "Delete" at bounding box center [451, 454] width 33 height 13
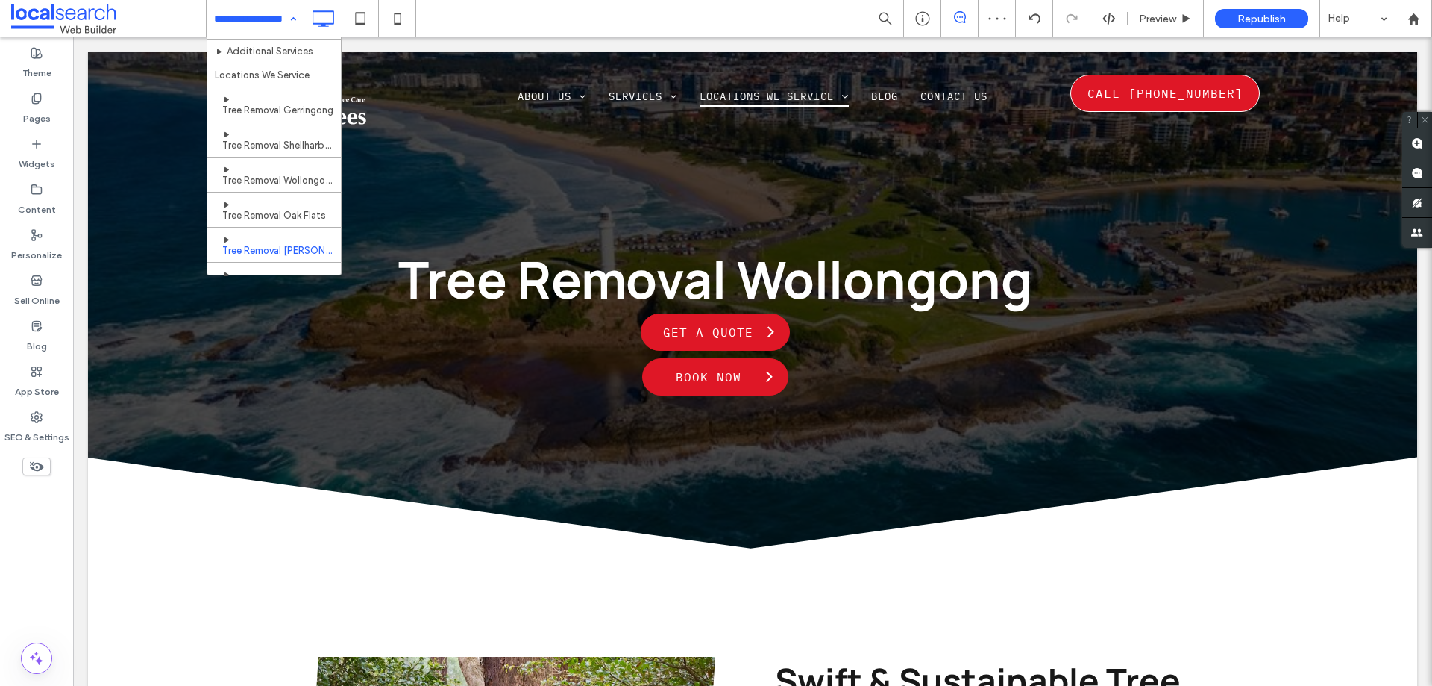
scroll to position [298, 0]
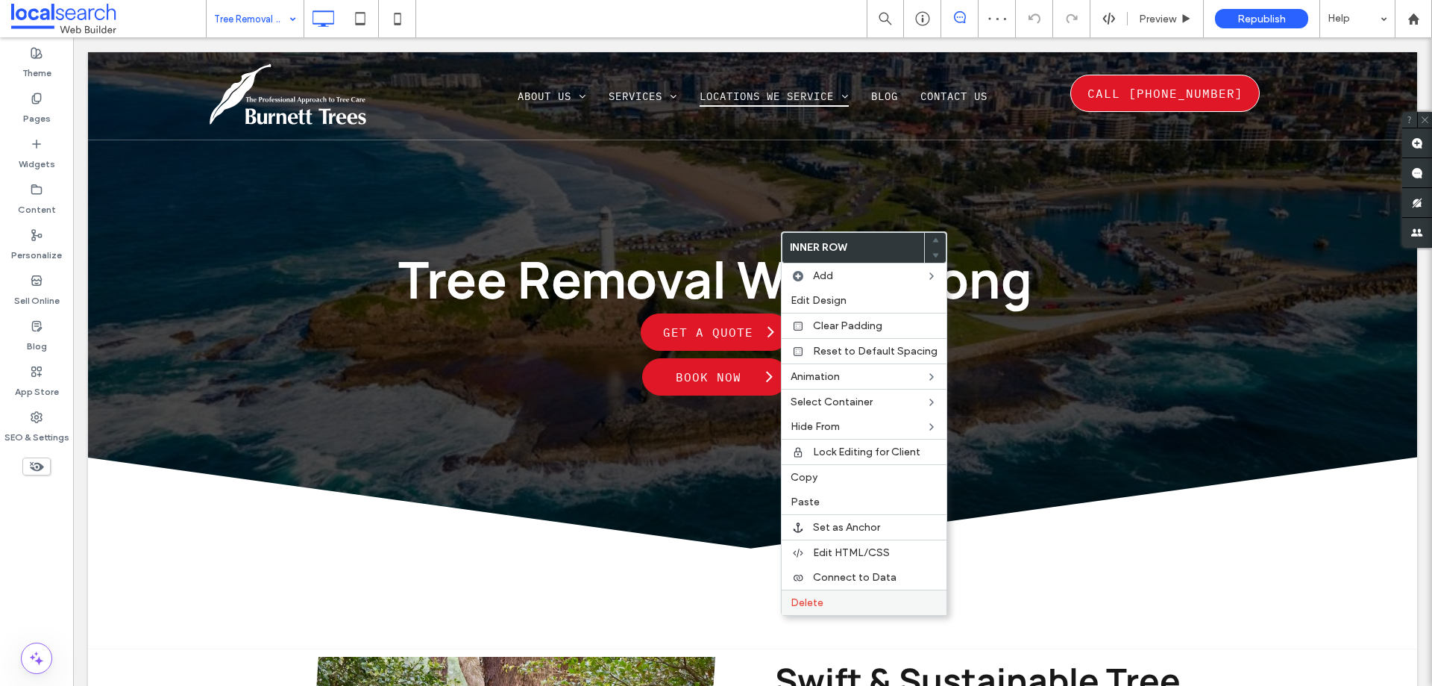
click at [794, 600] on span "Delete" at bounding box center [807, 602] width 33 height 13
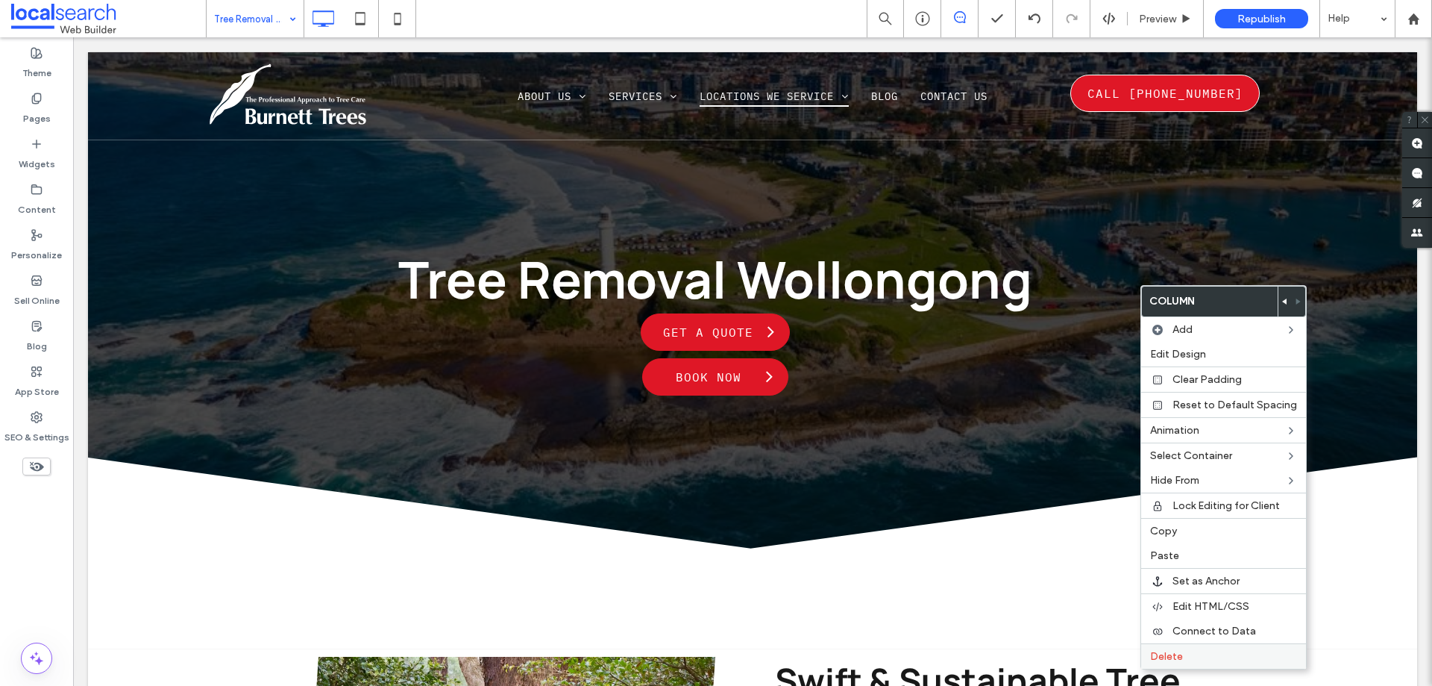
click at [1157, 653] on span "Delete" at bounding box center [1166, 656] width 33 height 13
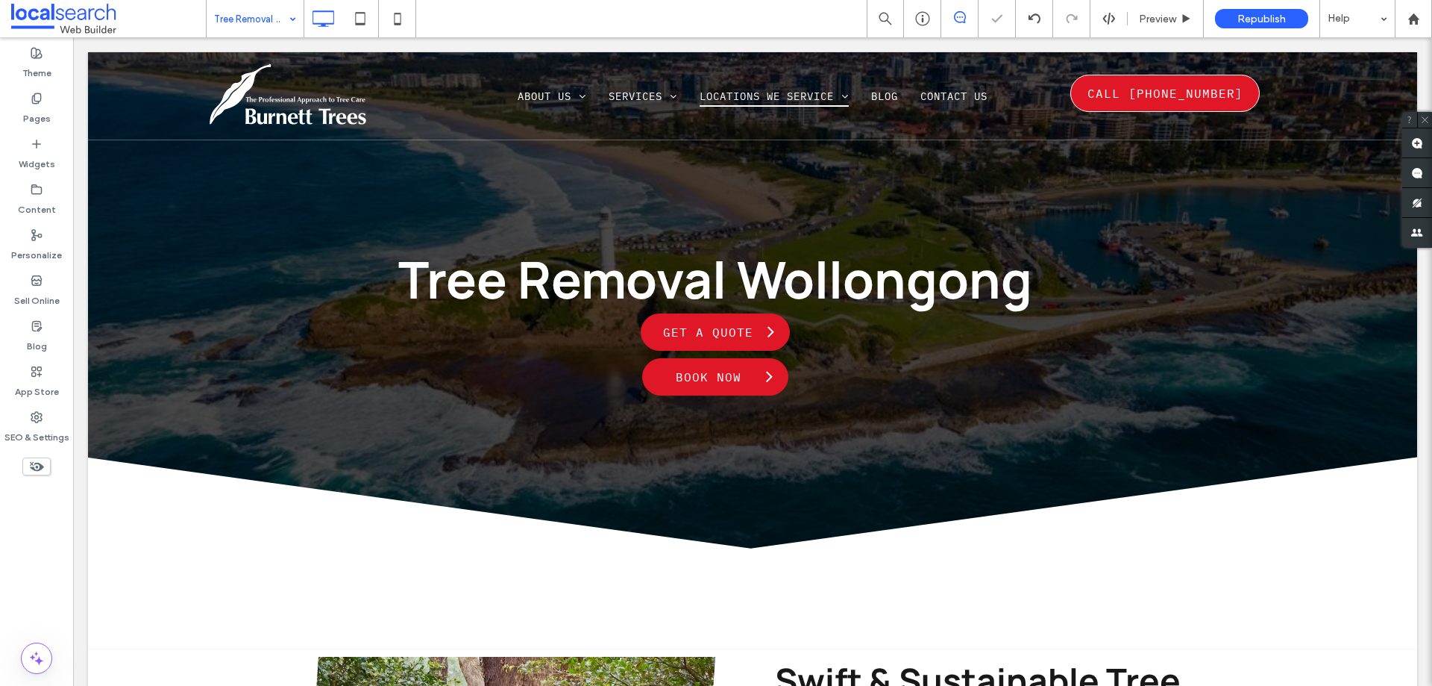
click at [561, 320] on div at bounding box center [716, 343] width 1432 height 686
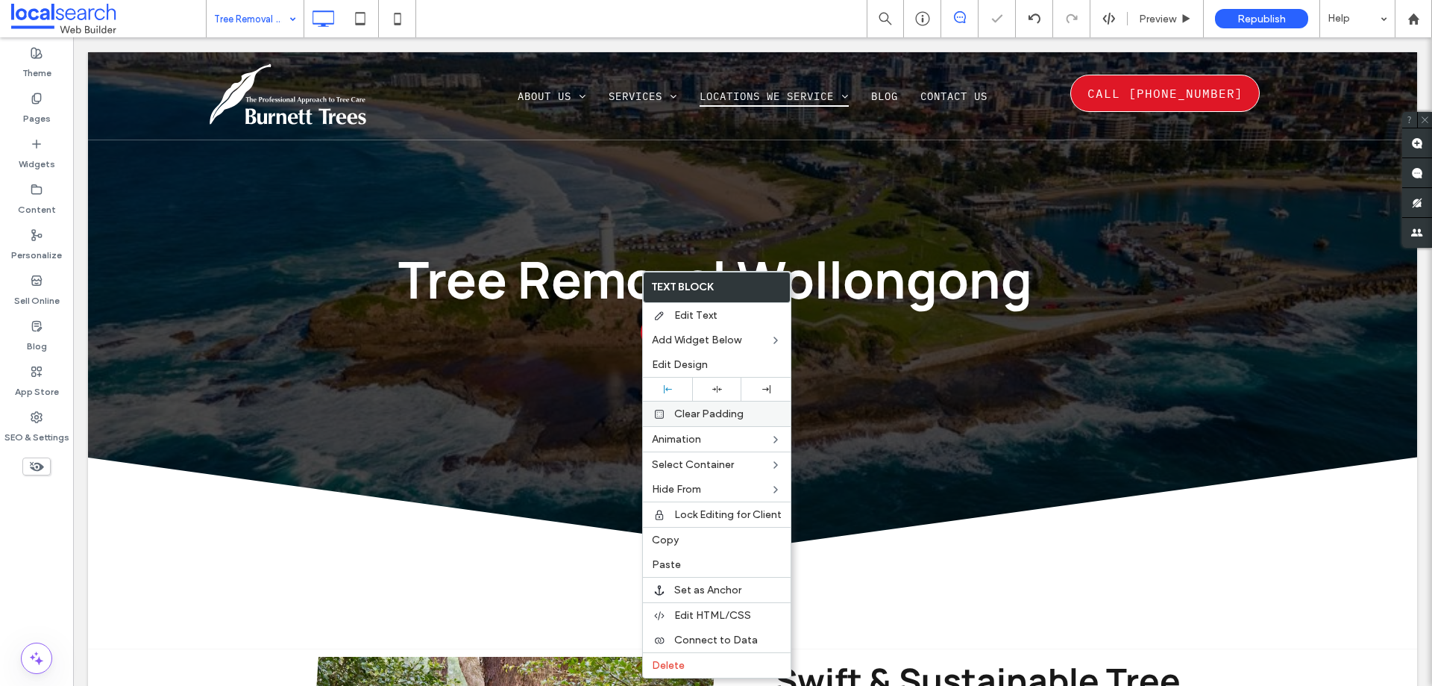
click at [724, 407] on div "Clear Padding" at bounding box center [717, 413] width 148 height 25
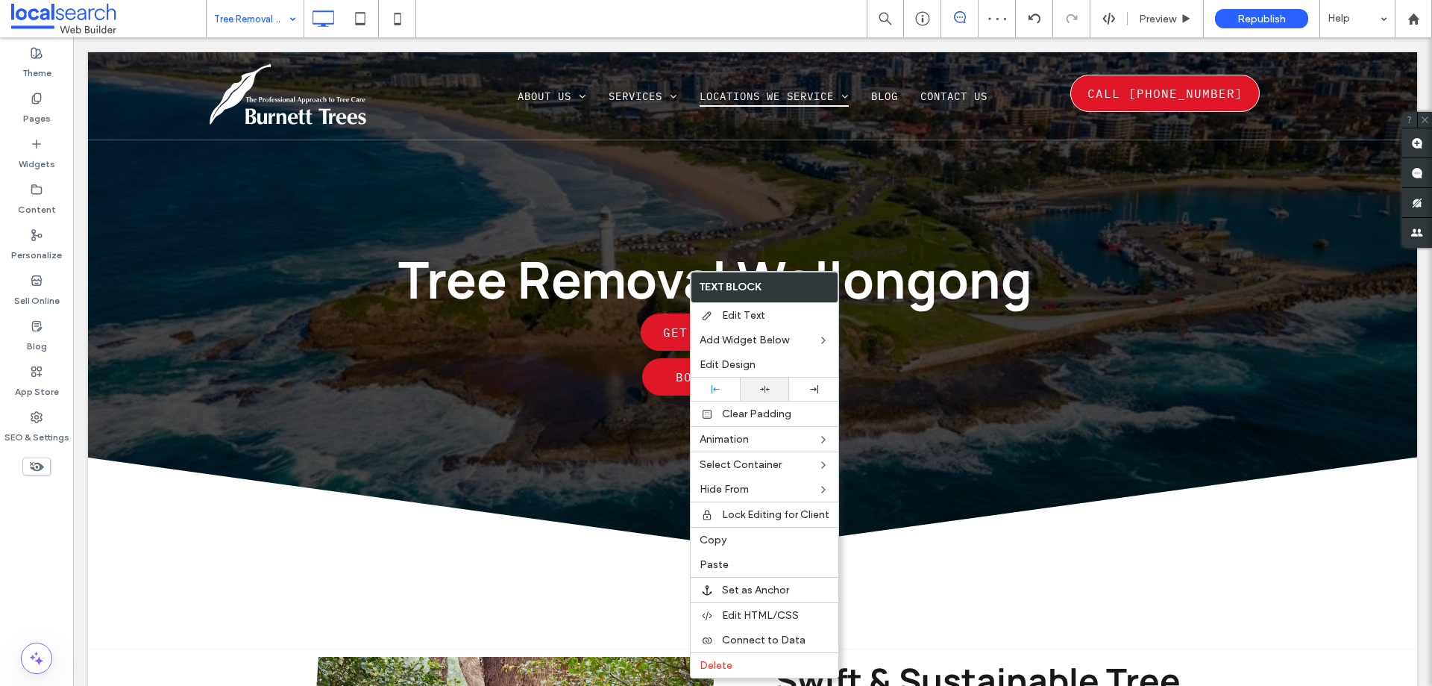
click at [746, 384] on div at bounding box center [764, 388] width 49 height 23
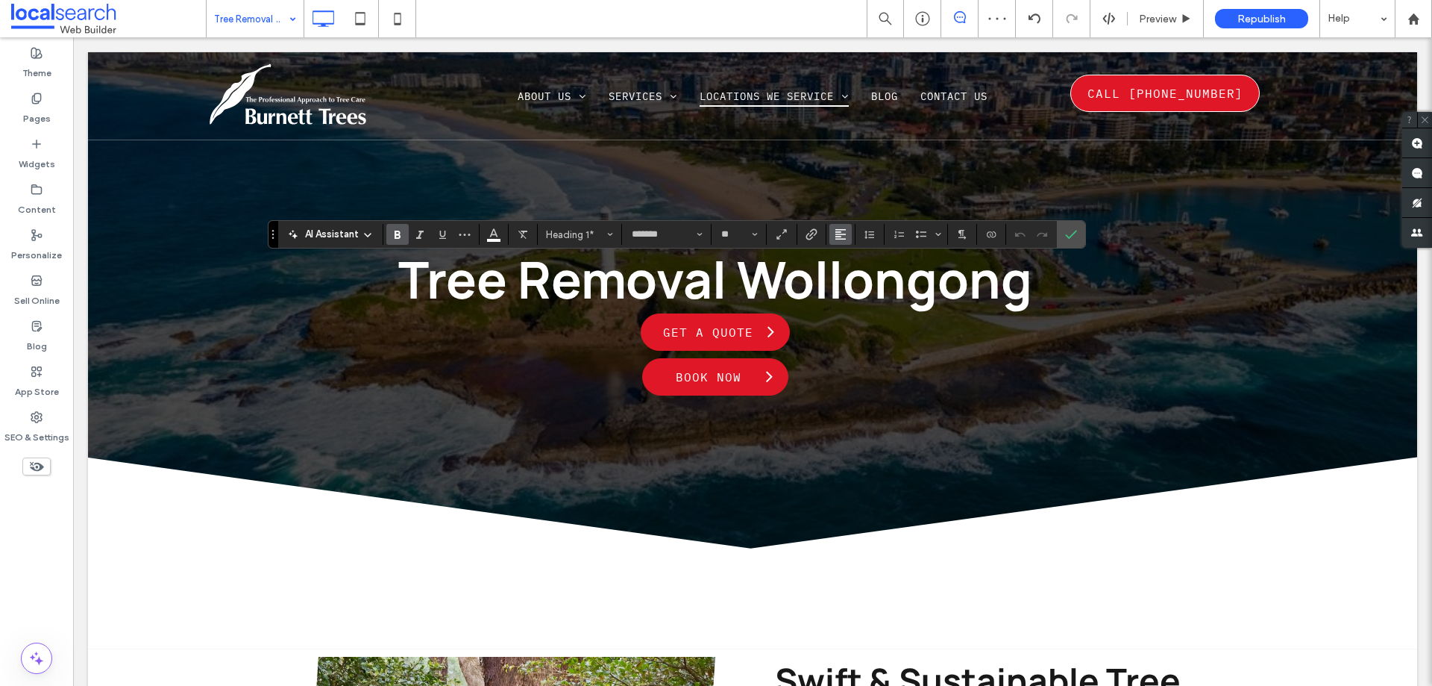
click at [840, 239] on use "Alignment" at bounding box center [840, 234] width 10 height 10
click at [860, 290] on label "ui.textEditor.alignment.center" at bounding box center [856, 280] width 52 height 22
click at [1060, 234] on label "Confirm" at bounding box center [1071, 234] width 22 height 27
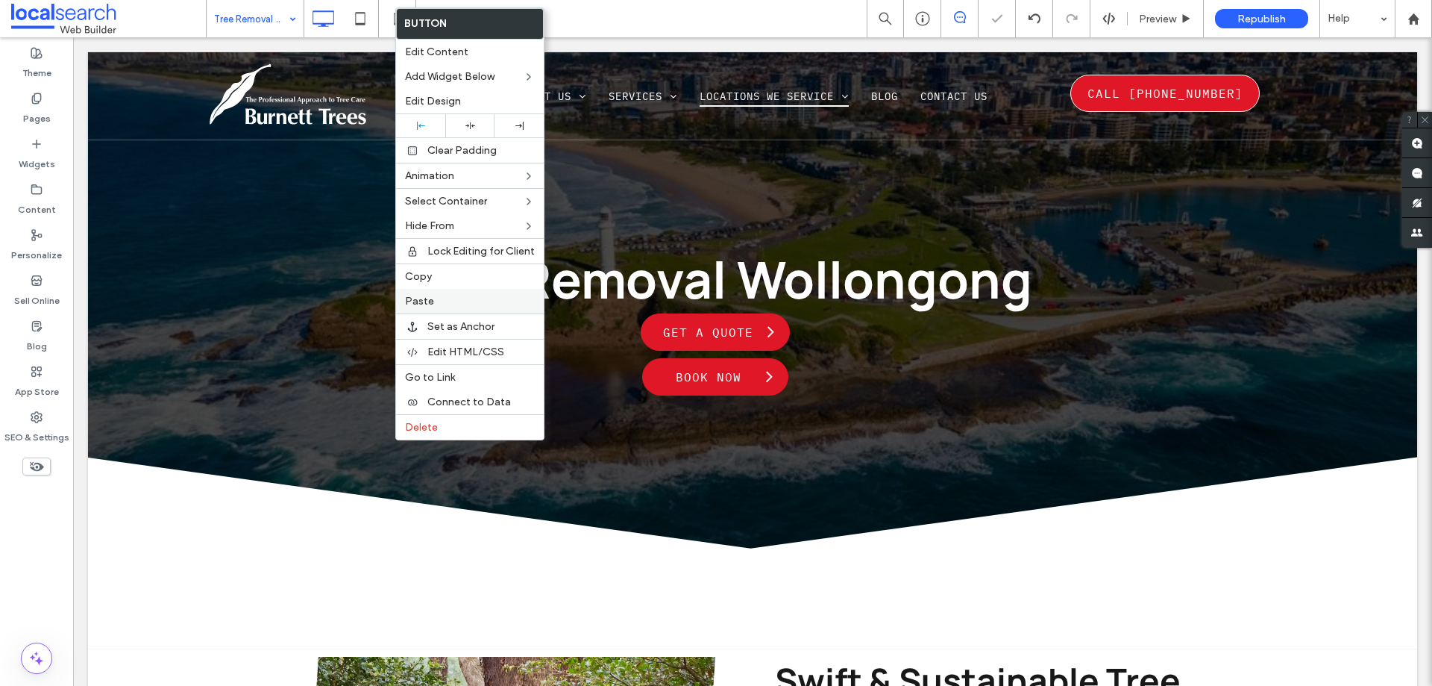
click at [433, 298] on label "Paste" at bounding box center [470, 301] width 130 height 13
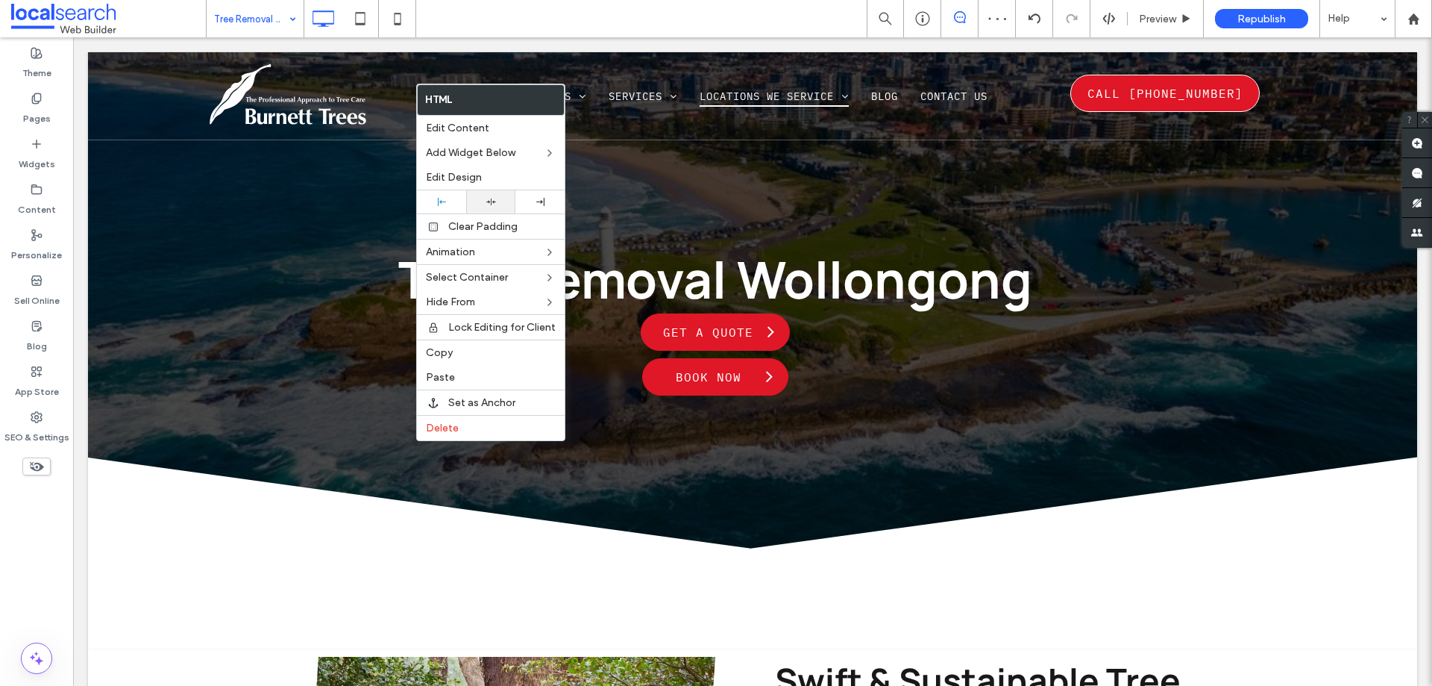
click at [483, 204] on div at bounding box center [491, 202] width 34 height 10
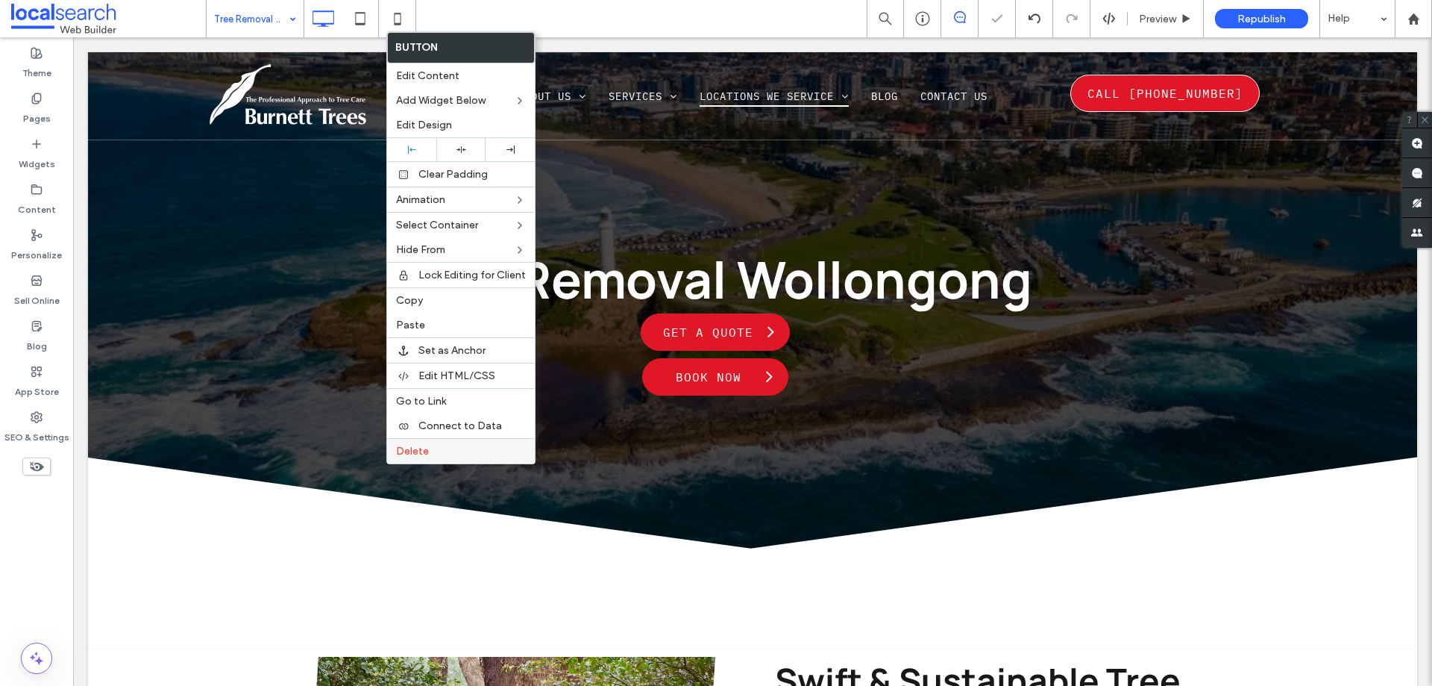
click at [413, 448] on span "Delete" at bounding box center [412, 451] width 33 height 13
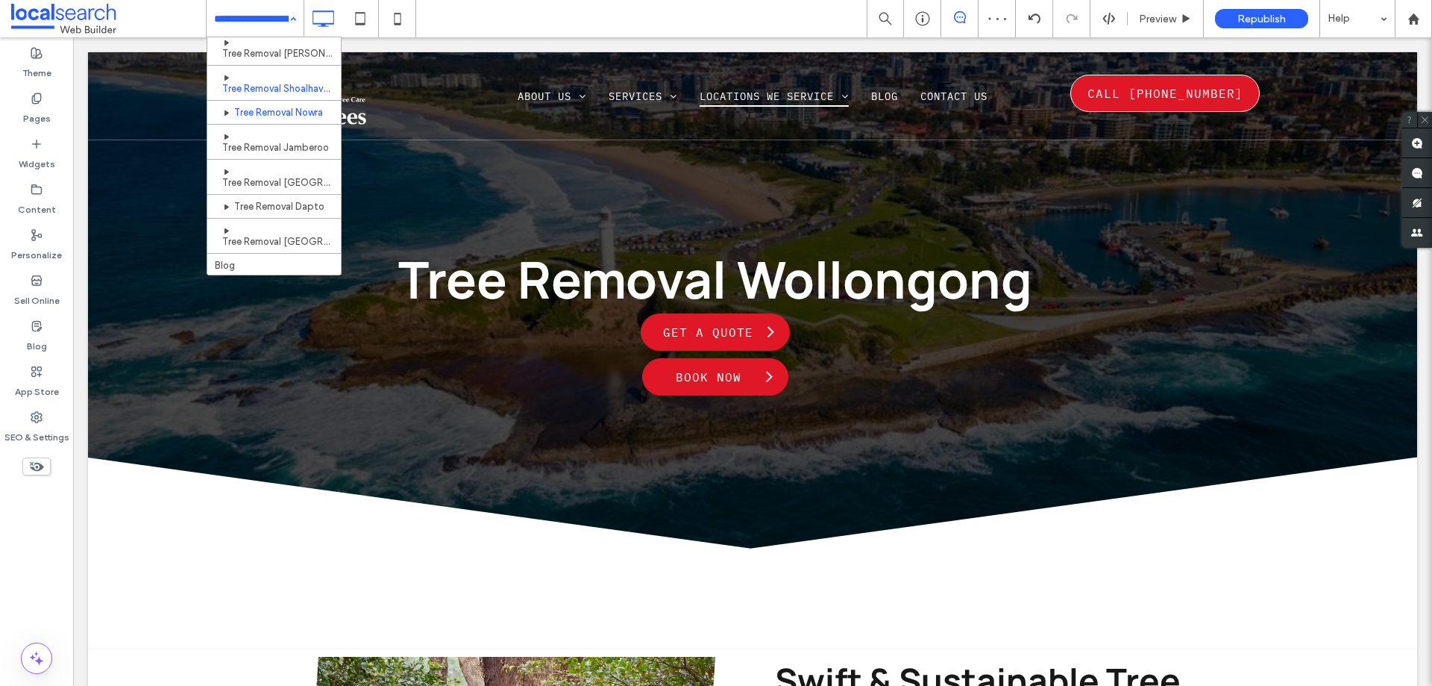
scroll to position [423, 0]
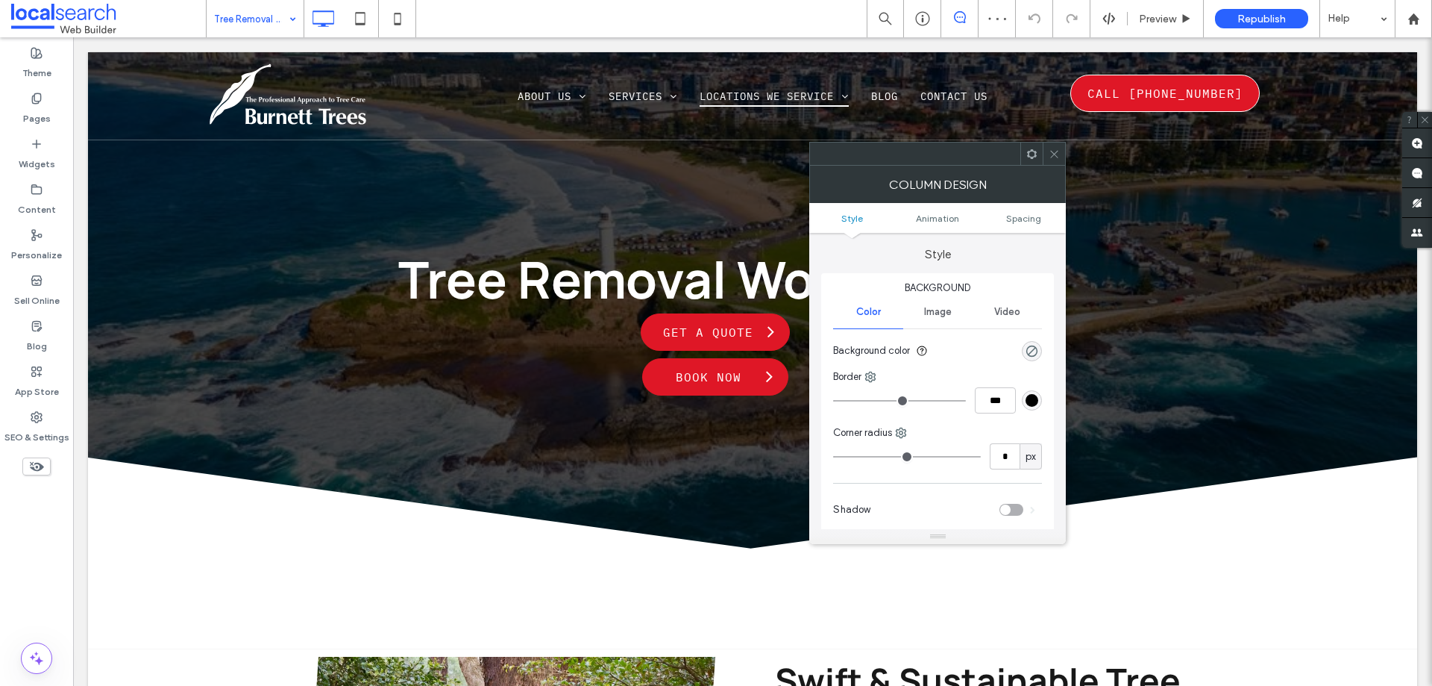
click at [1047, 147] on div at bounding box center [1054, 153] width 22 height 22
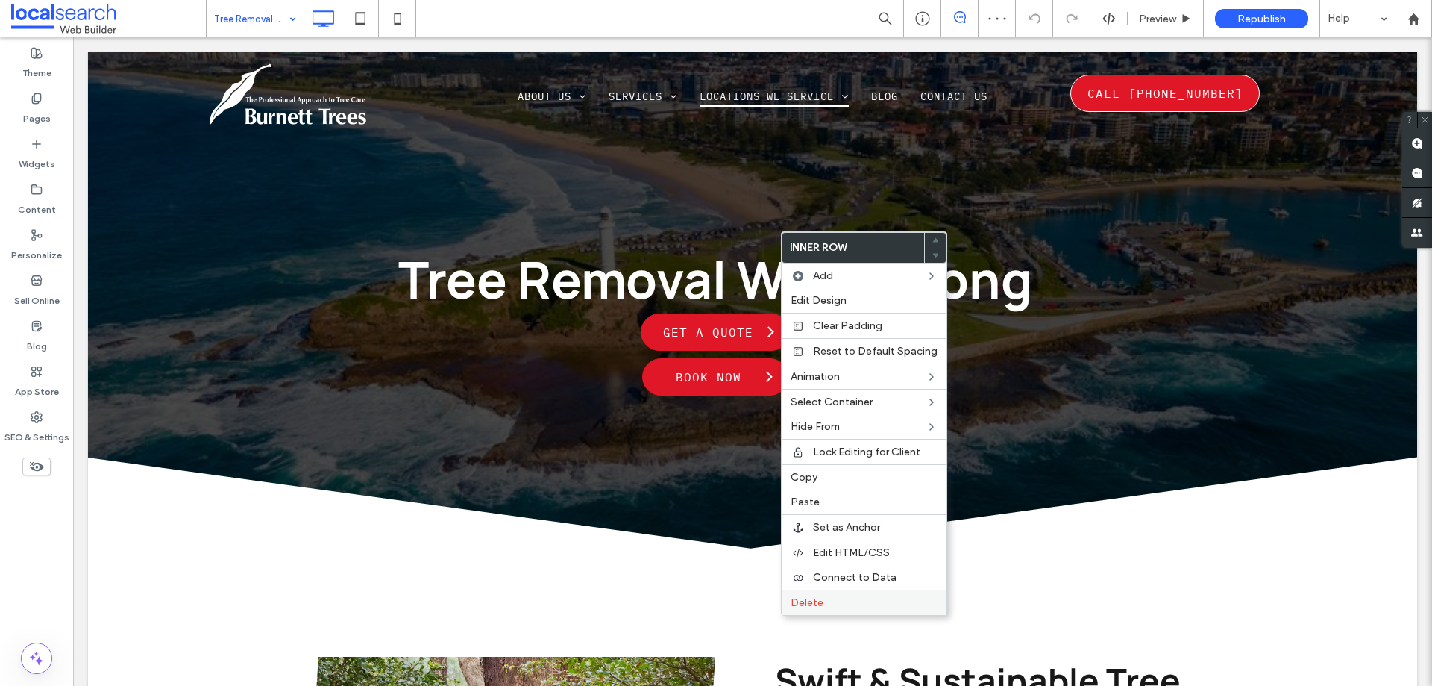
click at [813, 609] on div "Delete" at bounding box center [864, 601] width 165 height 25
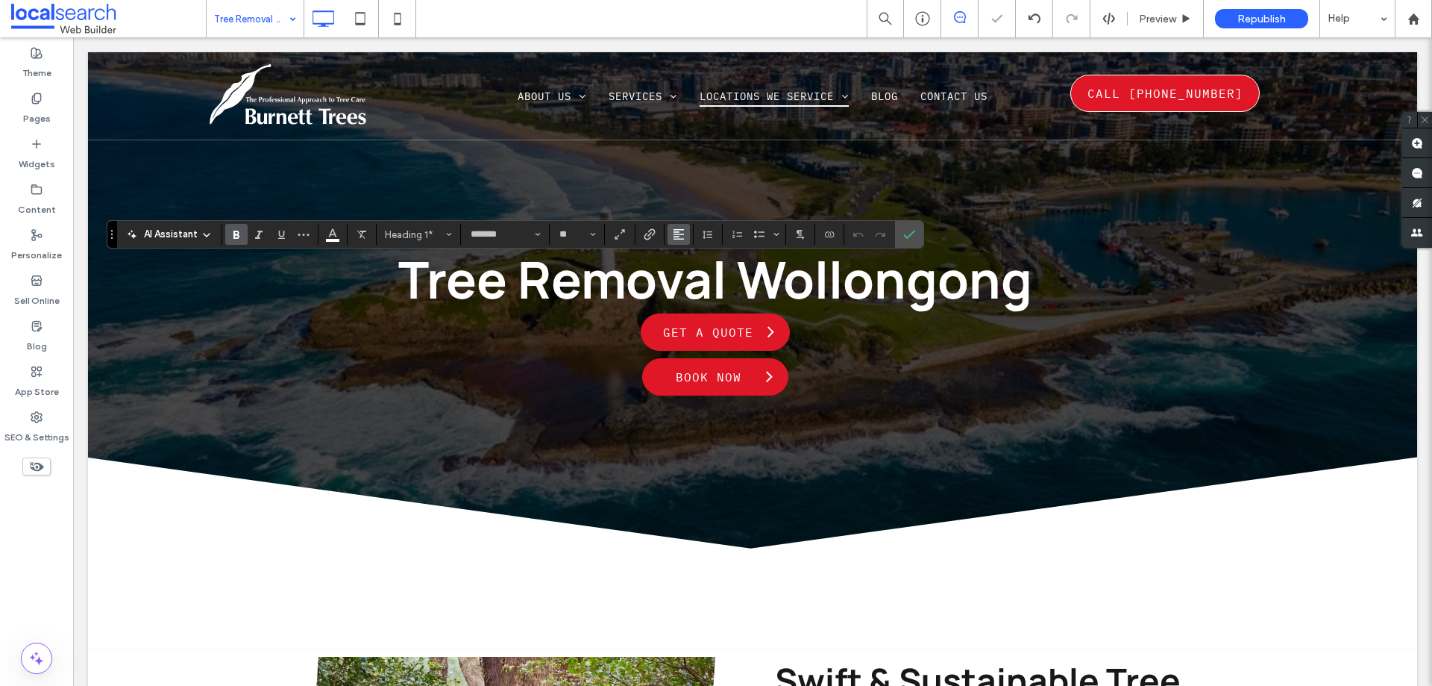
click at [688, 232] on button "Alignment" at bounding box center [679, 234] width 22 height 21
click at [668, 231] on button "Alignment" at bounding box center [679, 234] width 22 height 21
click at [681, 287] on label "ui.textEditor.alignment.center" at bounding box center [694, 280] width 52 height 22
drag, startPoint x: 909, startPoint y: 231, endPoint x: 851, endPoint y: 245, distance: 59.3
click at [905, 232] on icon "Confirm" at bounding box center [909, 234] width 12 height 12
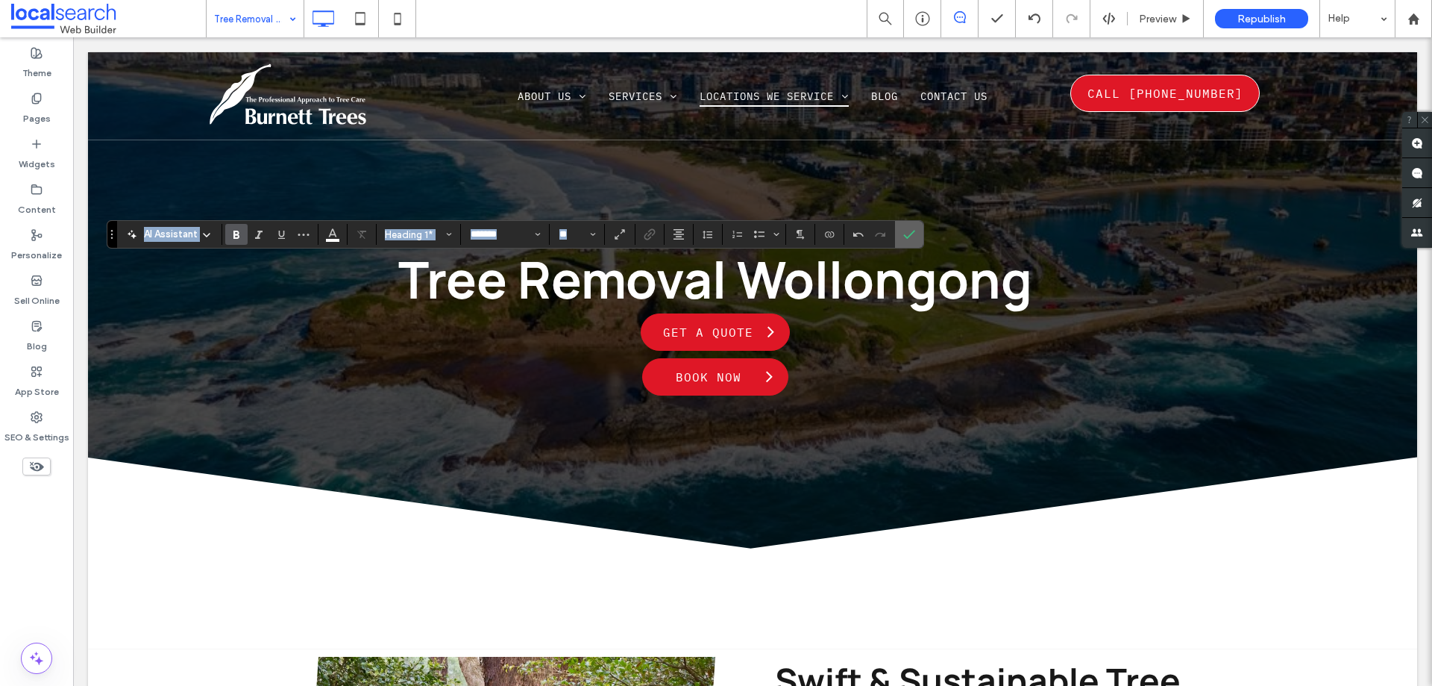
drag, startPoint x: 851, startPoint y: 245, endPoint x: 907, endPoint y: 231, distance: 57.9
click at [907, 231] on icon "Confirm" at bounding box center [909, 234] width 12 height 12
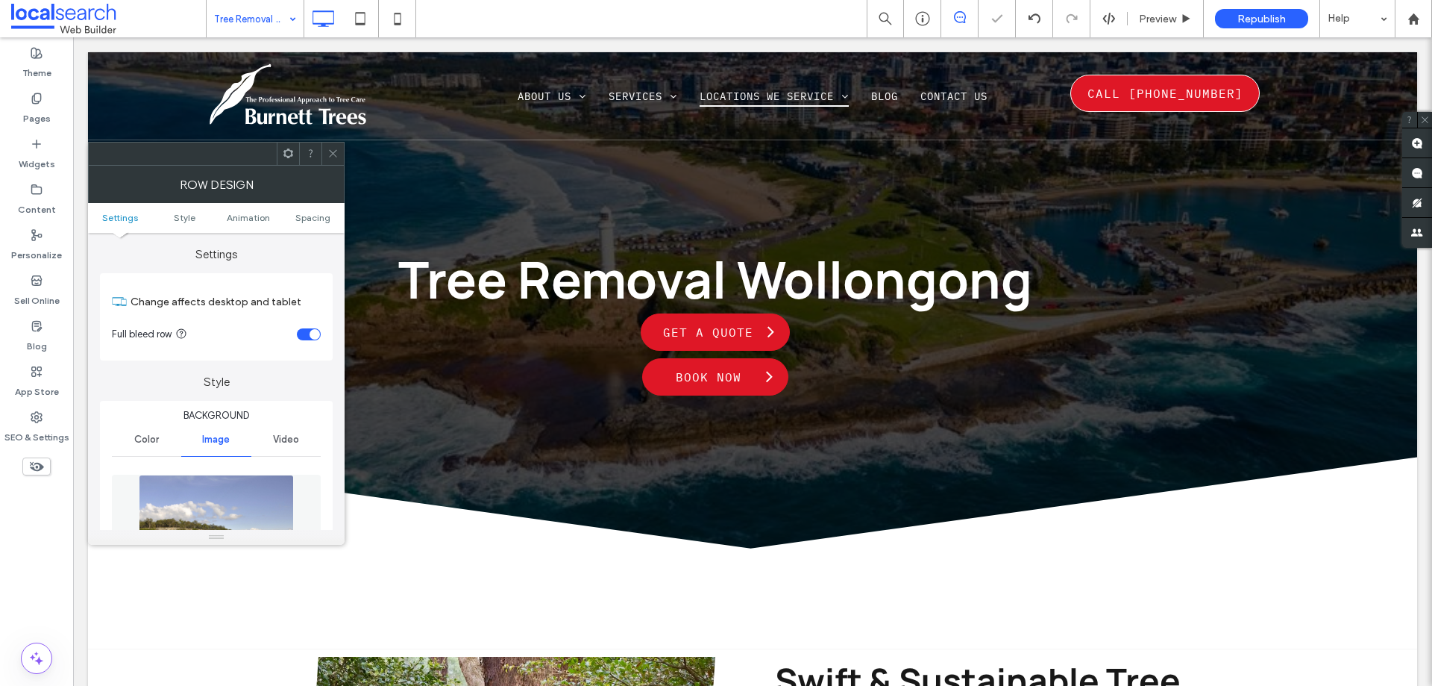
click at [322, 151] on div at bounding box center [333, 153] width 22 height 22
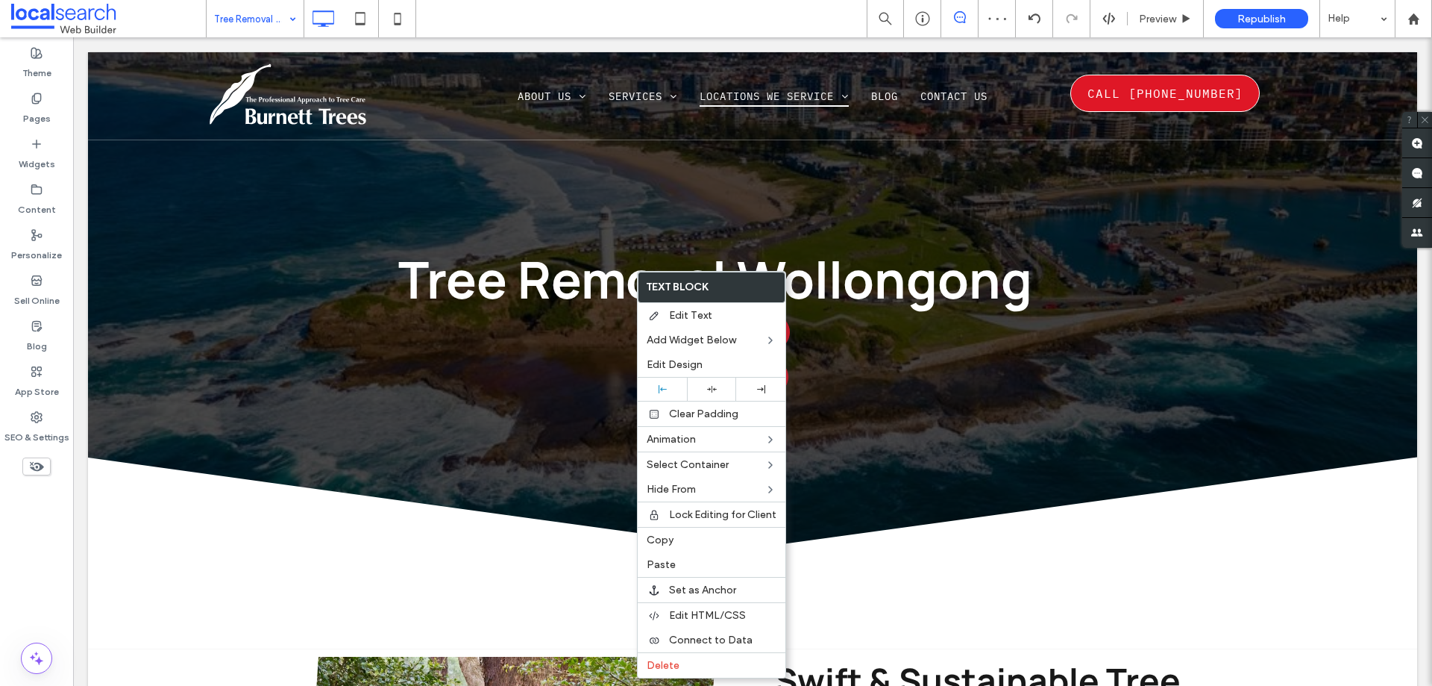
click at [699, 380] on div at bounding box center [711, 388] width 49 height 23
click at [506, 292] on div at bounding box center [716, 343] width 1432 height 686
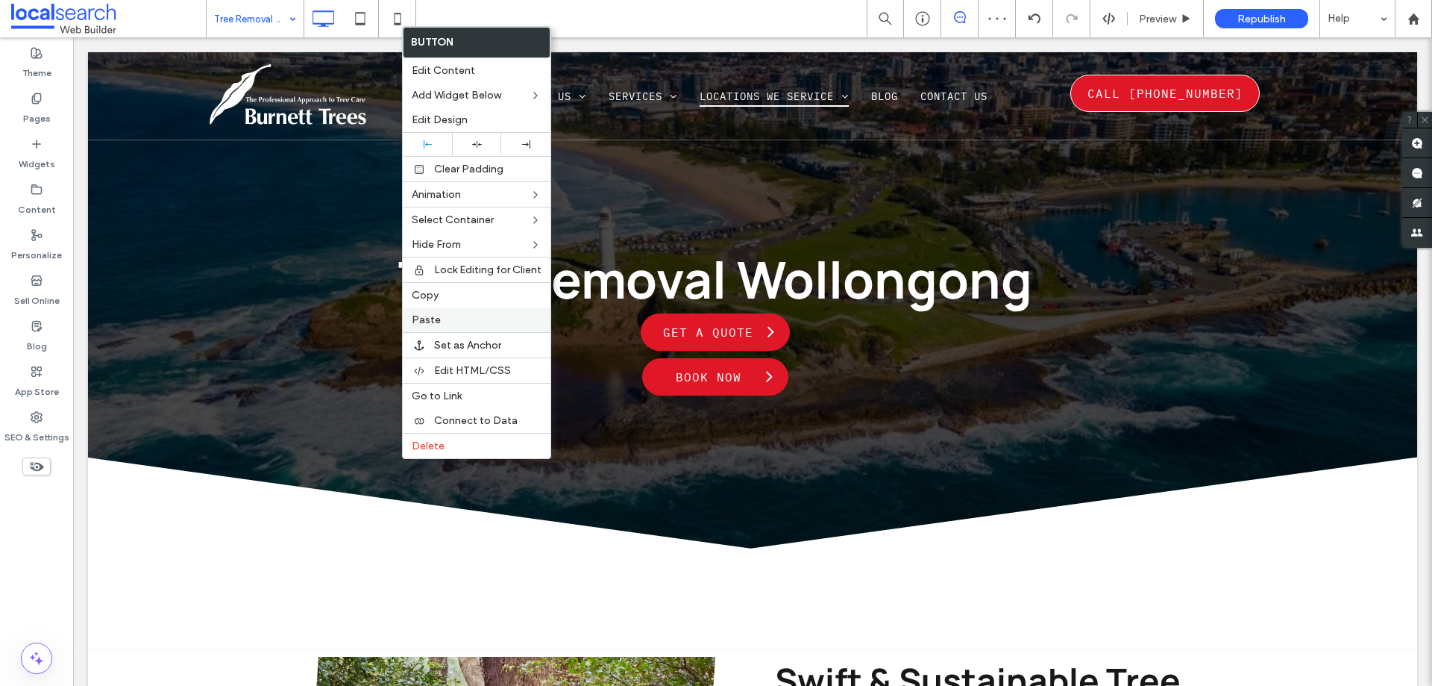
click at [438, 319] on span "Paste" at bounding box center [426, 319] width 29 height 13
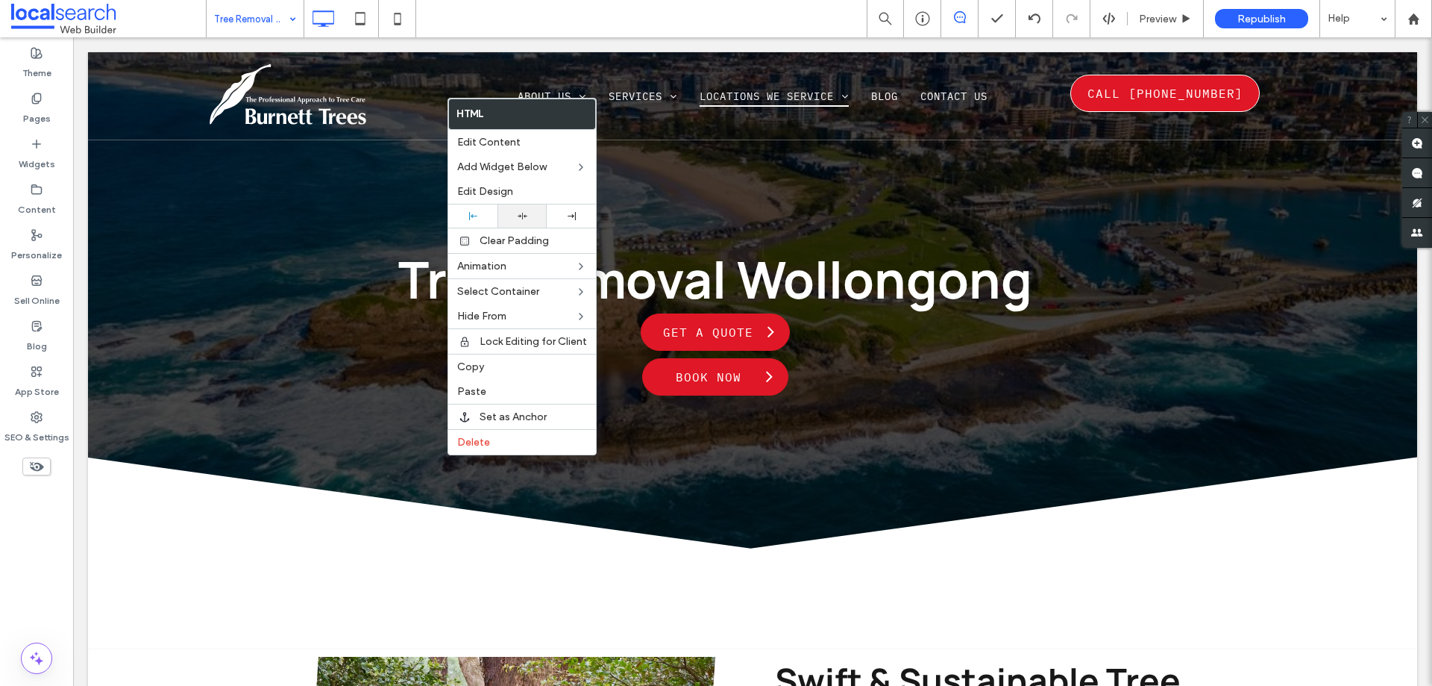
click at [533, 209] on div at bounding box center [522, 215] width 49 height 23
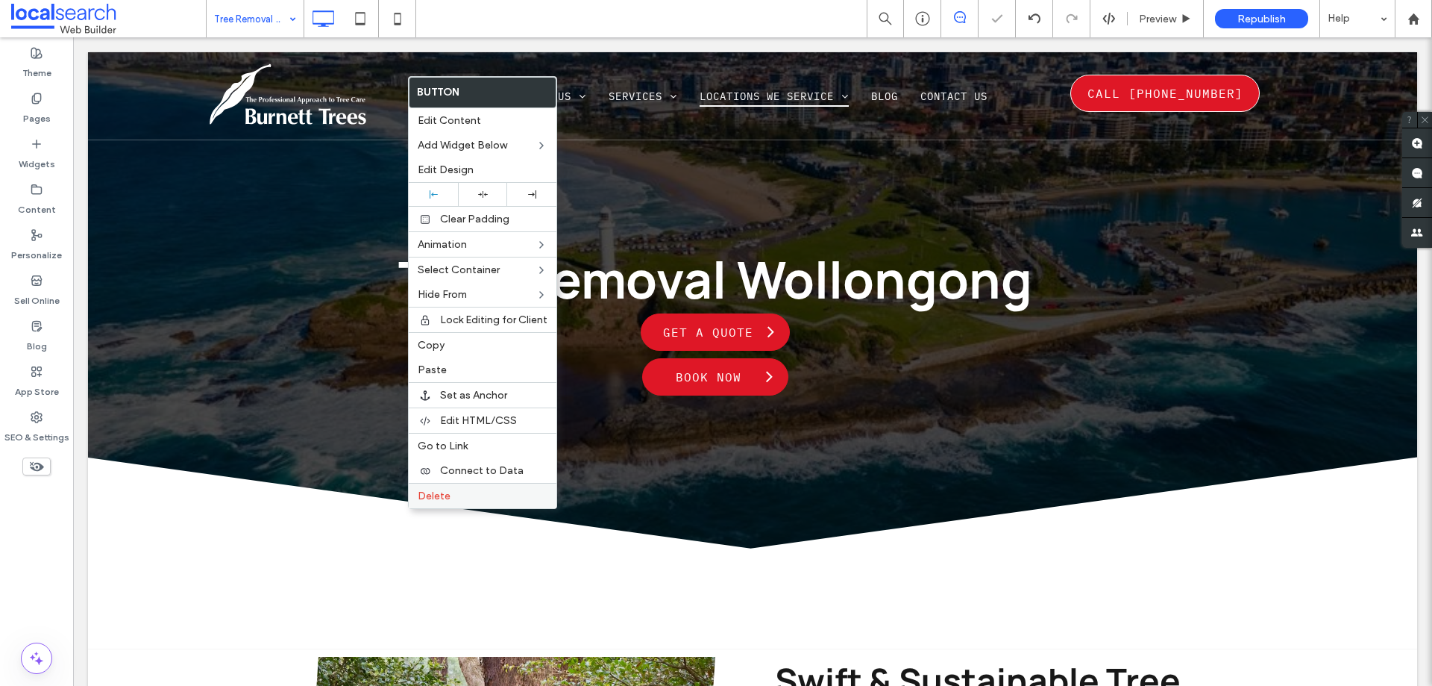
click at [430, 483] on div "Delete" at bounding box center [483, 495] width 148 height 25
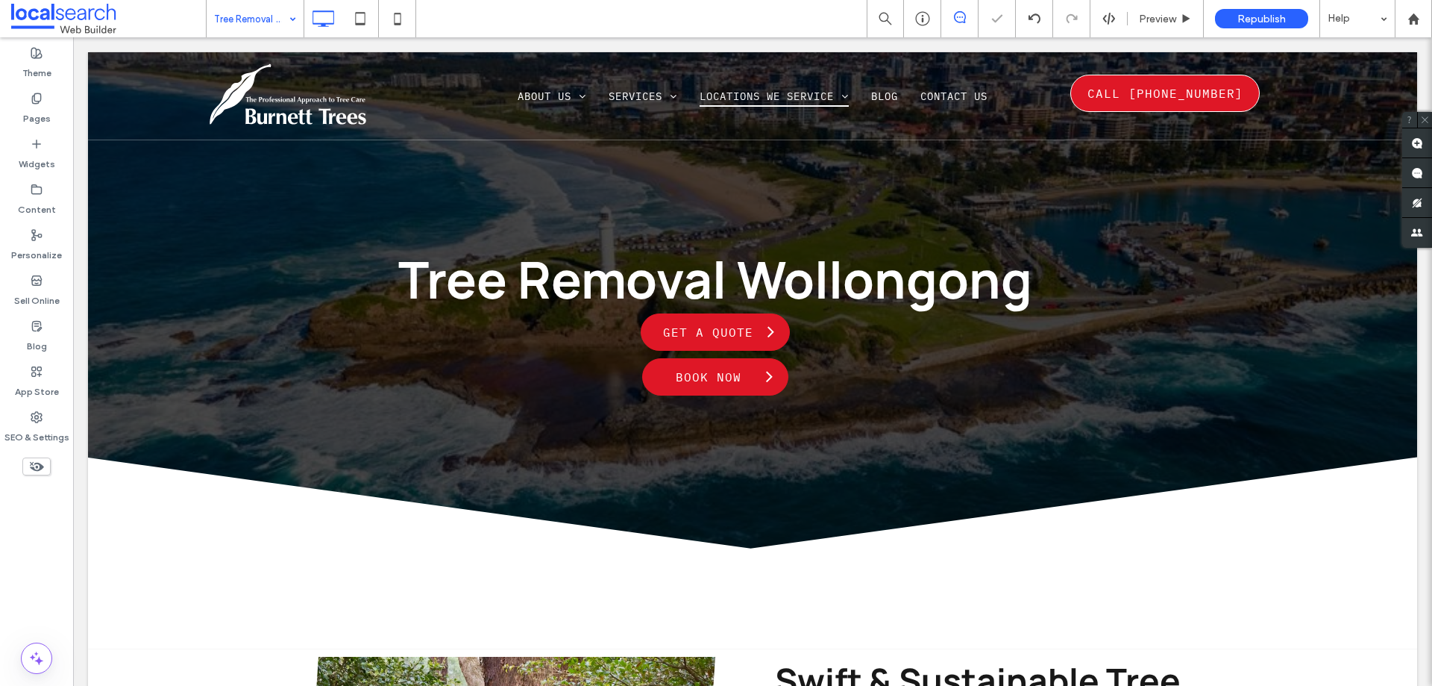
click at [763, 337] on div at bounding box center [716, 343] width 1432 height 686
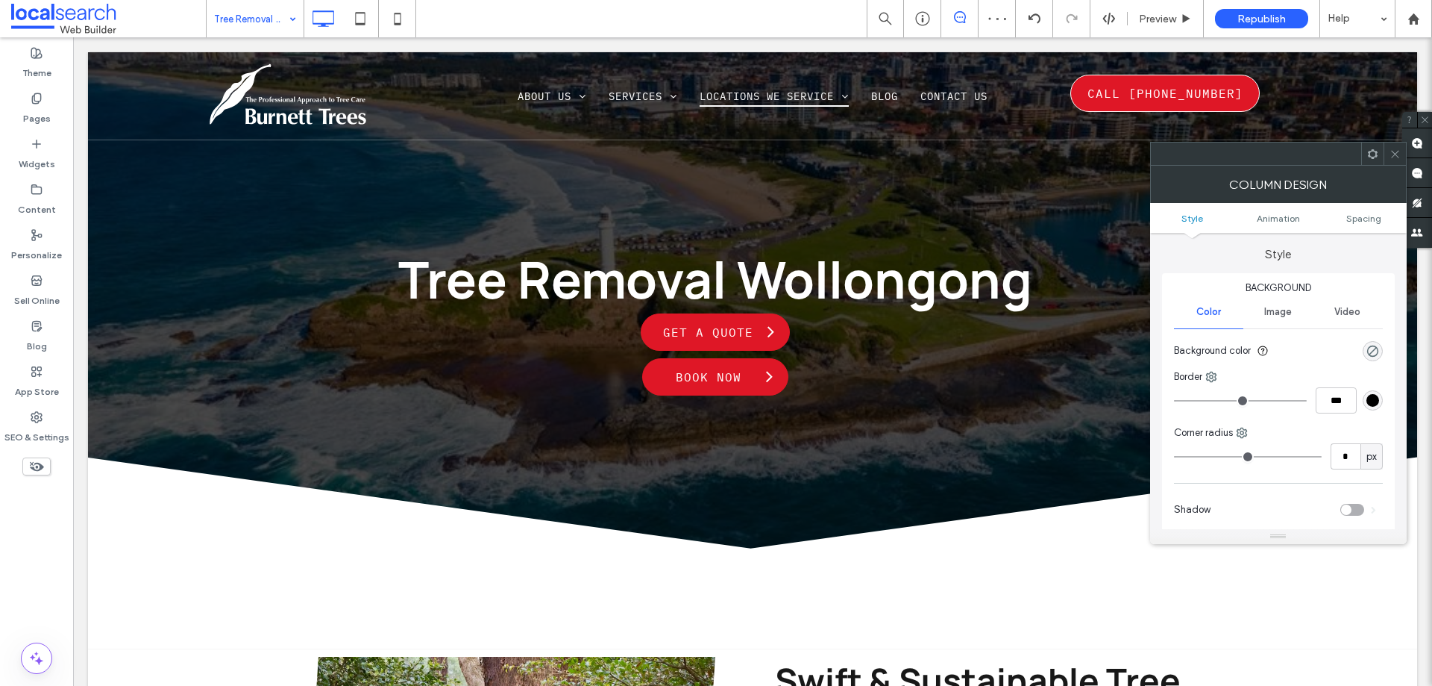
click at [1391, 154] on icon at bounding box center [1395, 153] width 11 height 11
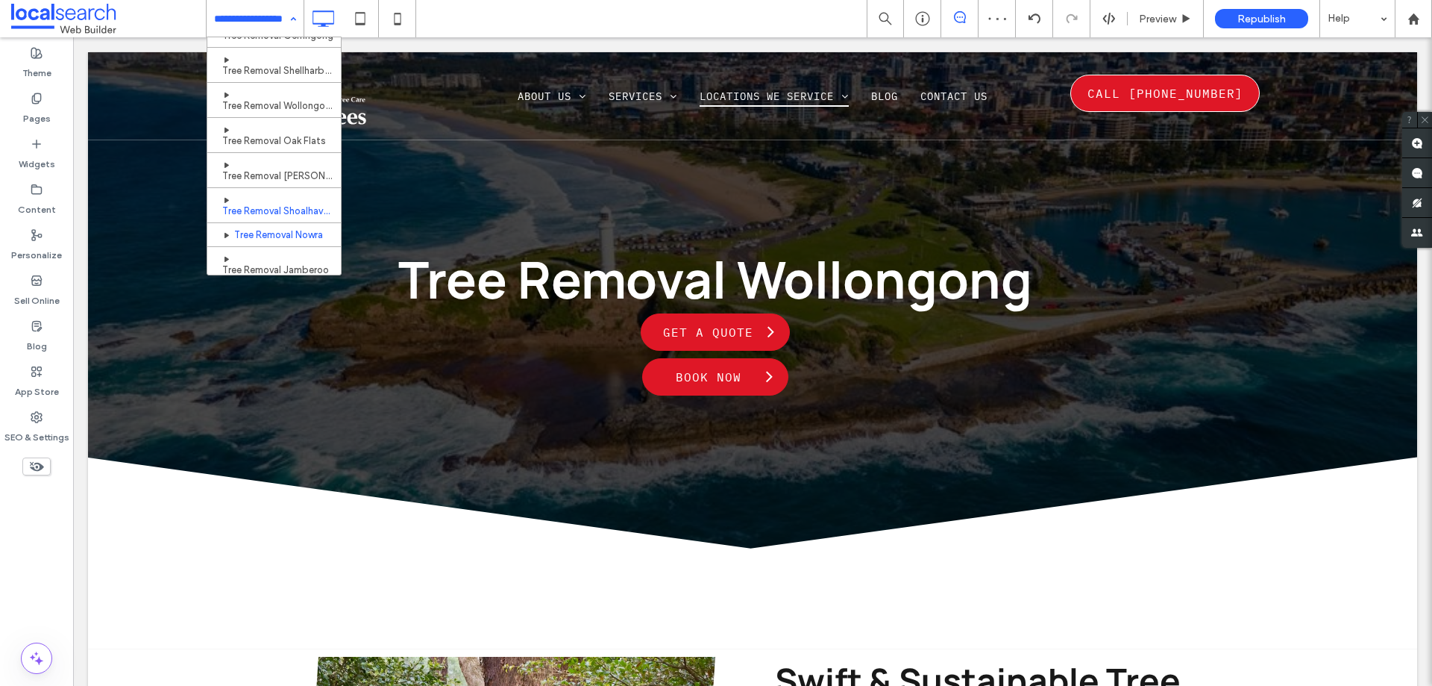
scroll to position [373, 0]
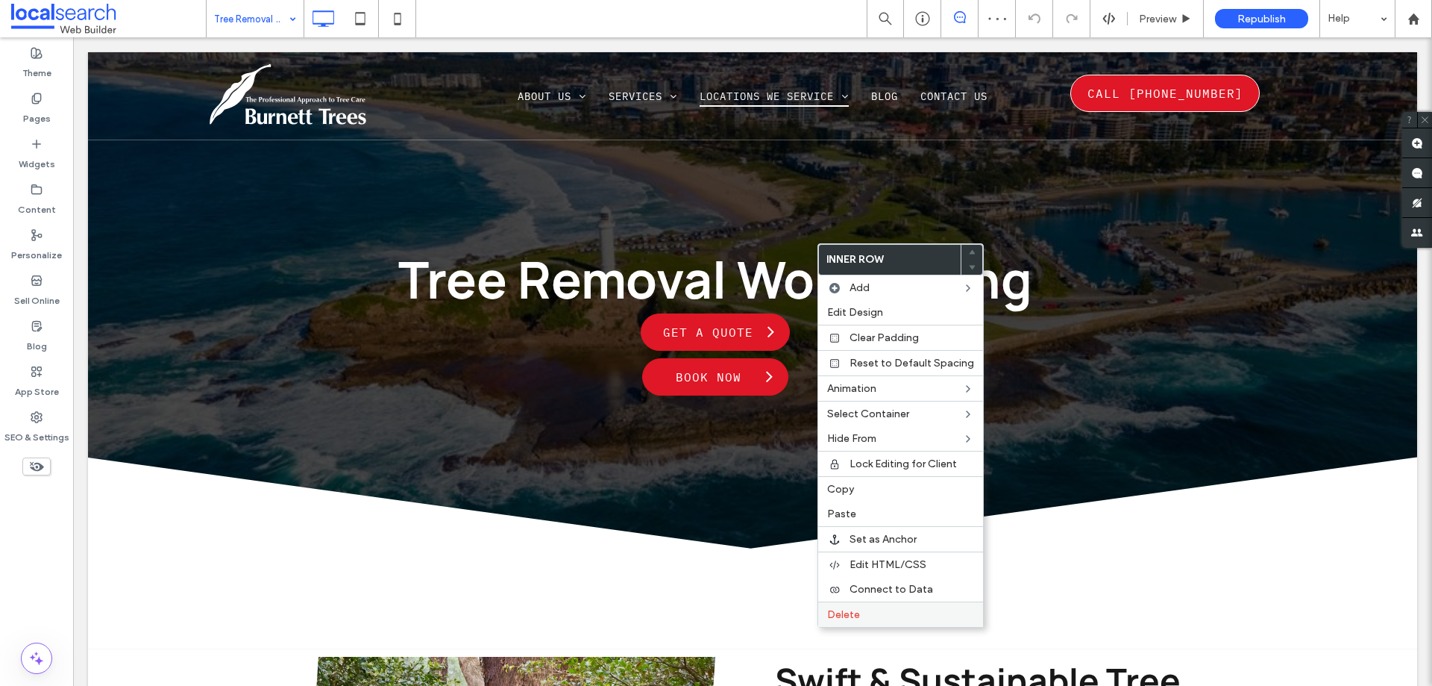
click at [843, 609] on span "Delete" at bounding box center [843, 614] width 33 height 13
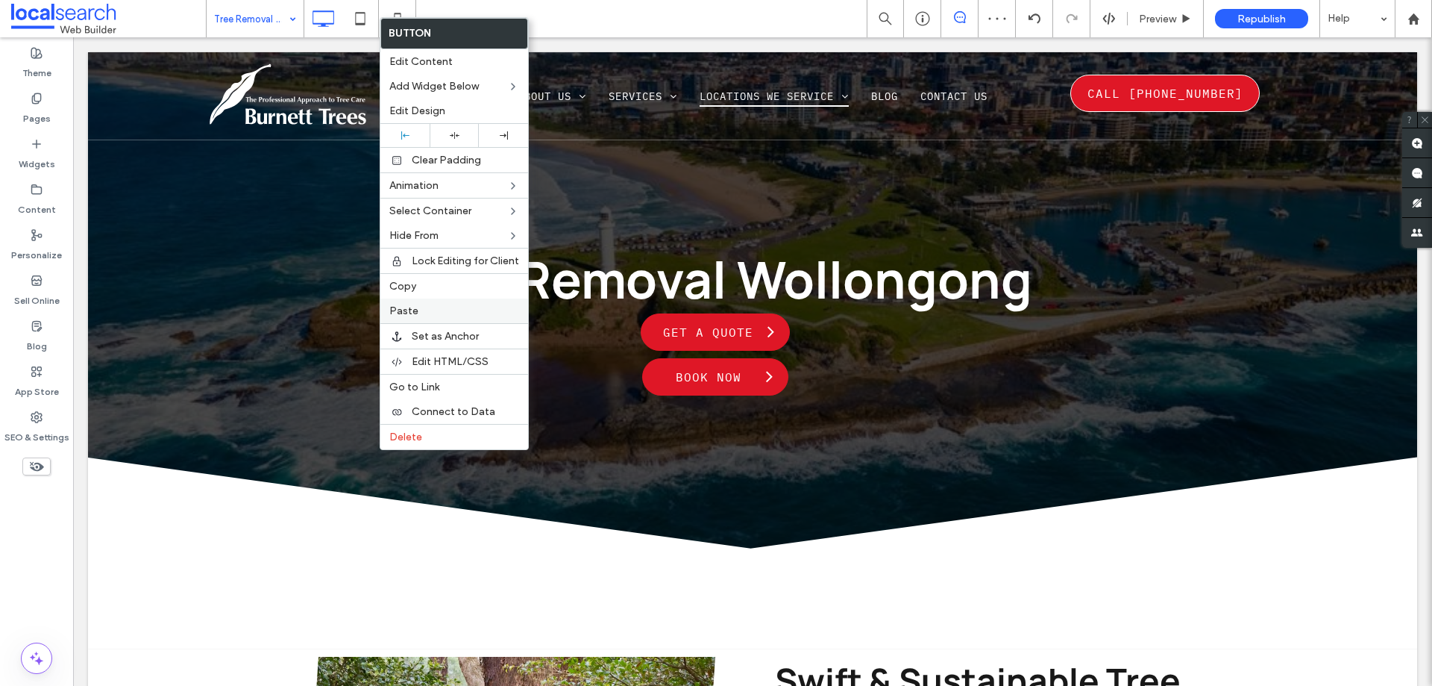
click at [412, 311] on span "Paste" at bounding box center [403, 310] width 29 height 13
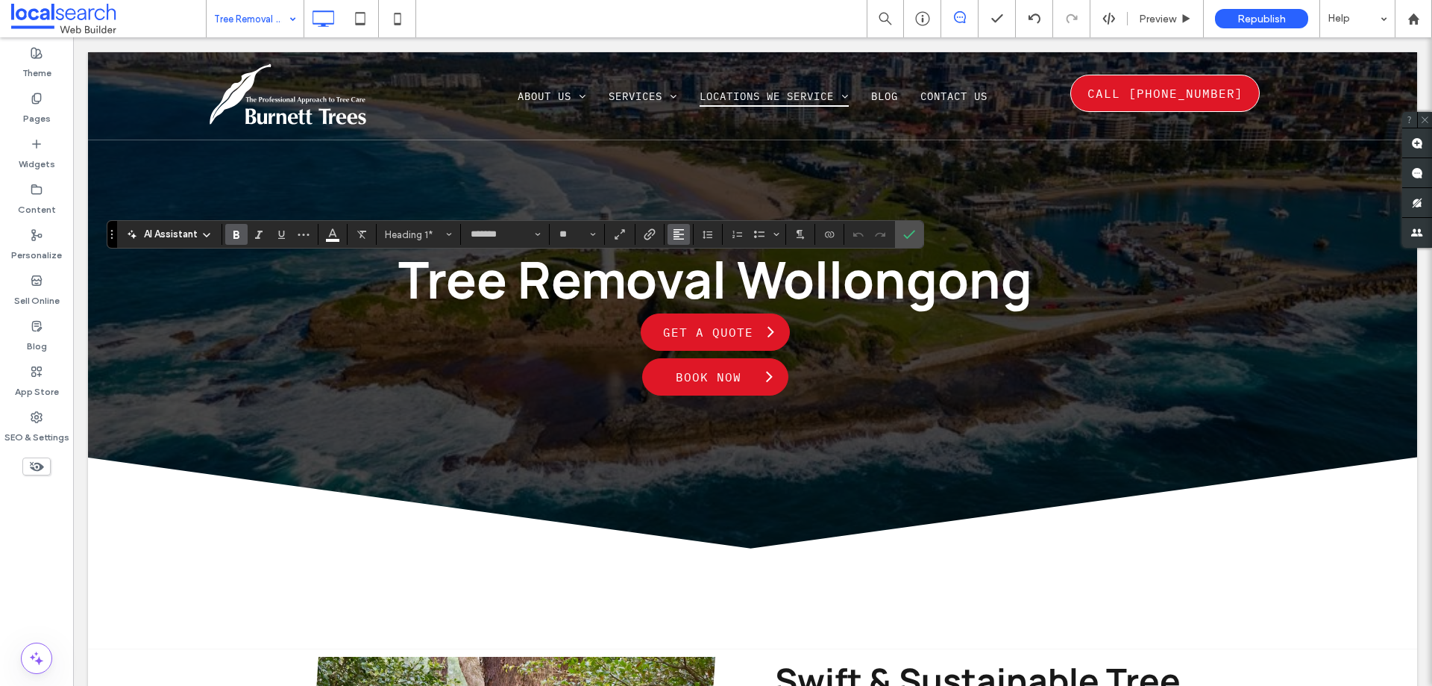
click at [678, 236] on icon "Alignment" at bounding box center [679, 234] width 12 height 12
click at [689, 275] on use "ui.textEditor.alignment.center" at bounding box center [690, 280] width 10 height 10
click at [909, 232] on icon "Confirm" at bounding box center [909, 234] width 12 height 12
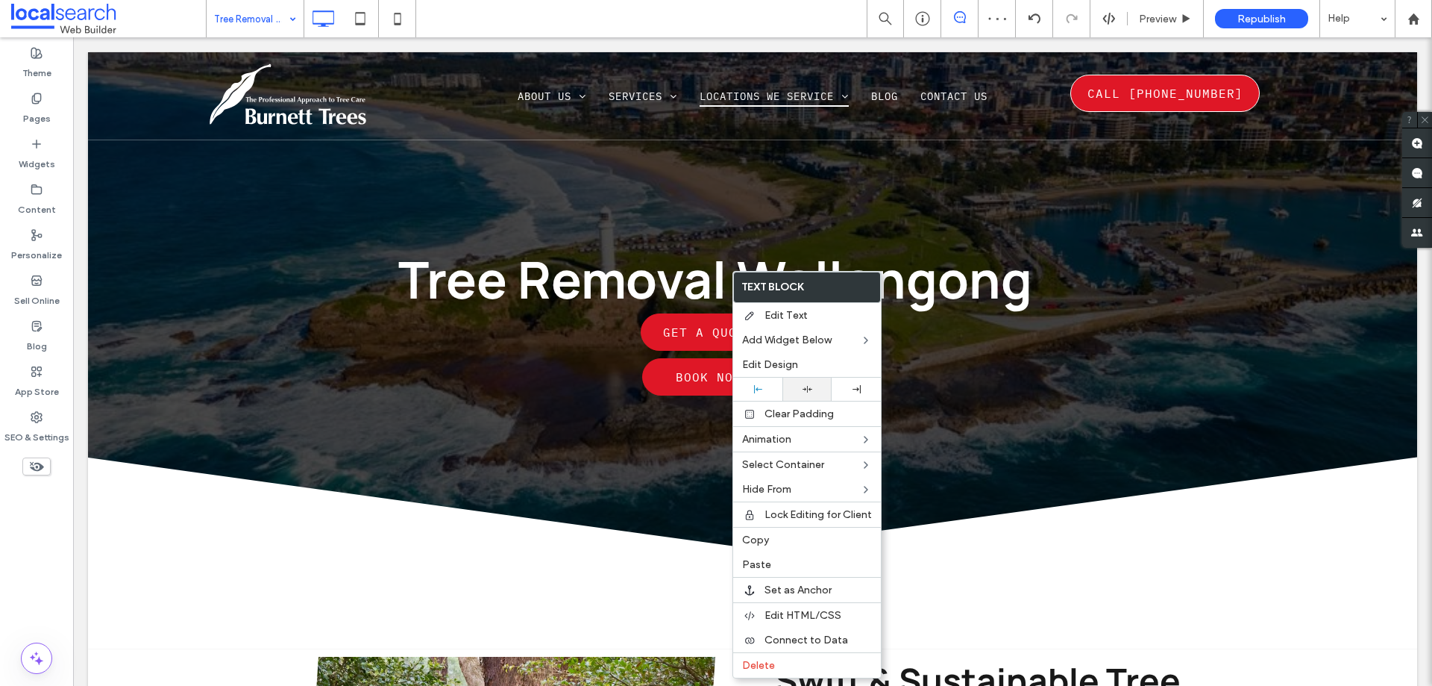
click at [797, 384] on div at bounding box center [807, 389] width 34 height 10
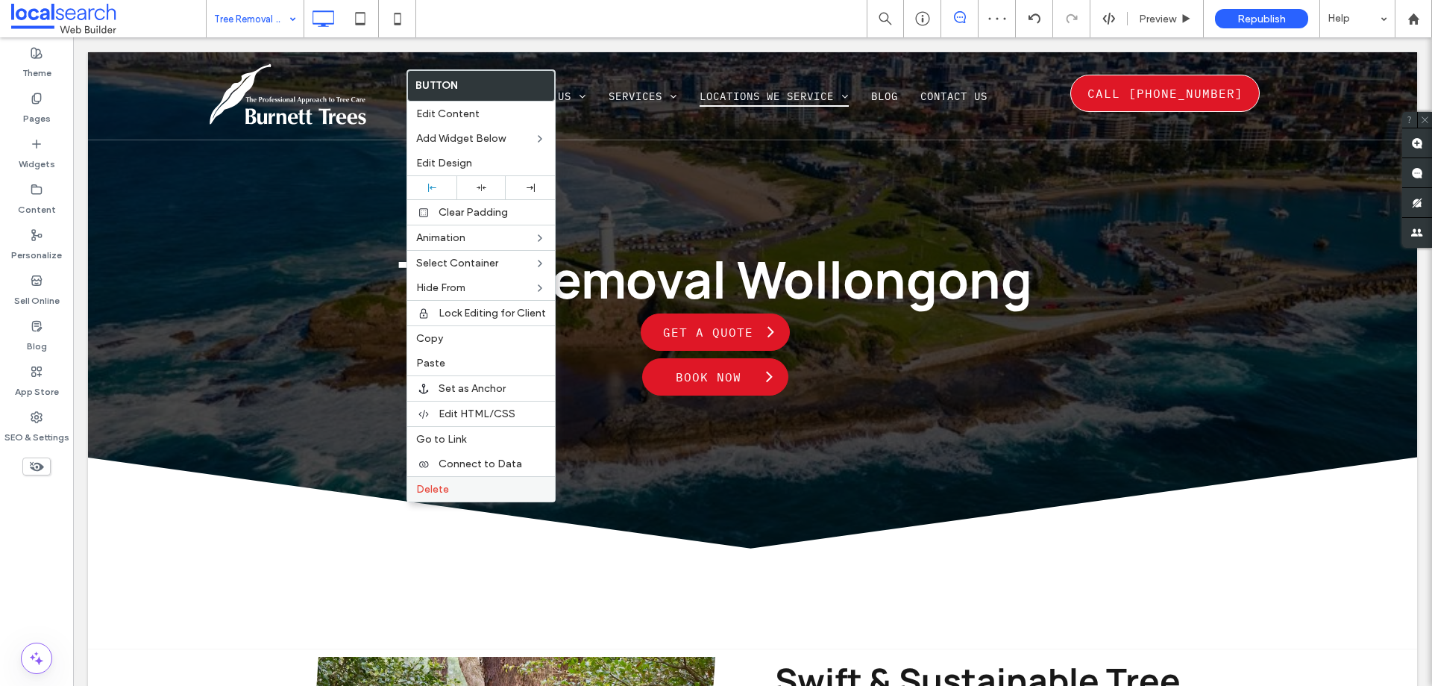
click at [433, 497] on div "Delete" at bounding box center [481, 488] width 148 height 25
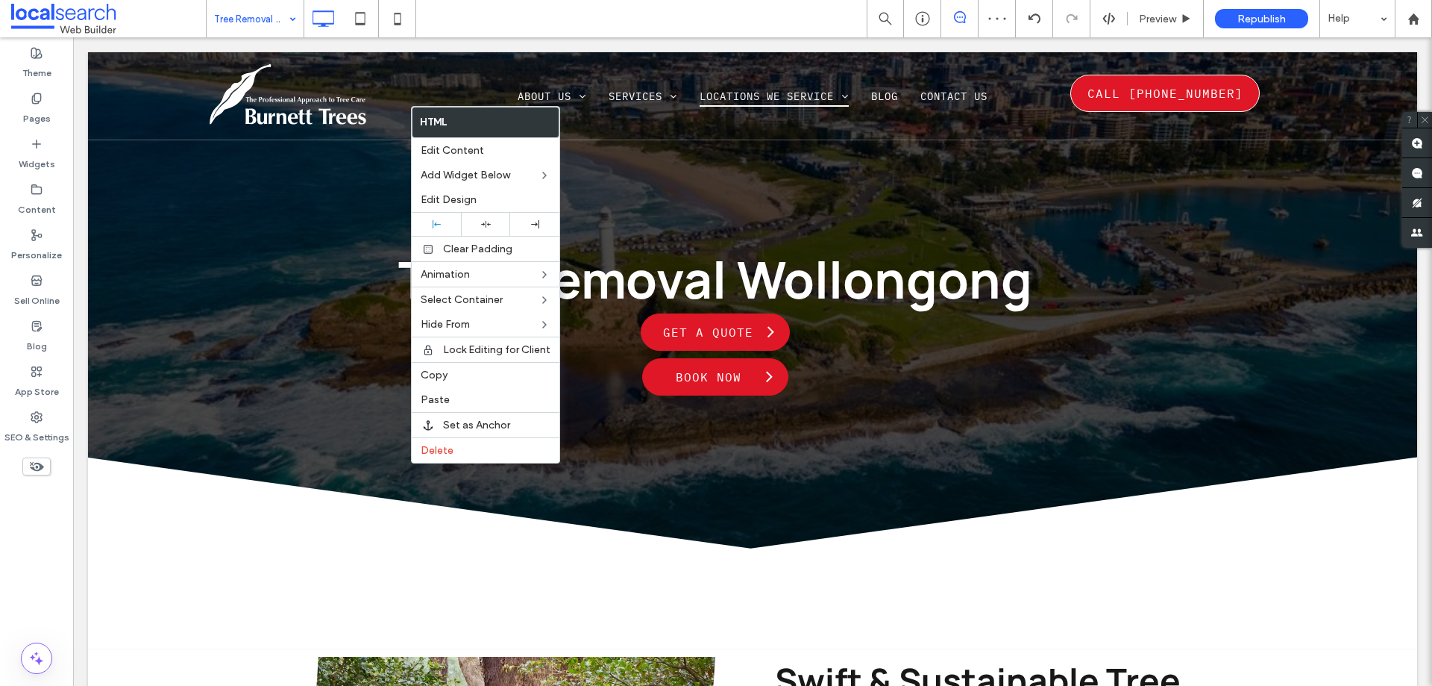
drag, startPoint x: 484, startPoint y: 227, endPoint x: 344, endPoint y: 319, distance: 167.6
click at [484, 227] on icon at bounding box center [486, 224] width 10 height 10
click at [334, 333] on div at bounding box center [716, 343] width 1432 height 686
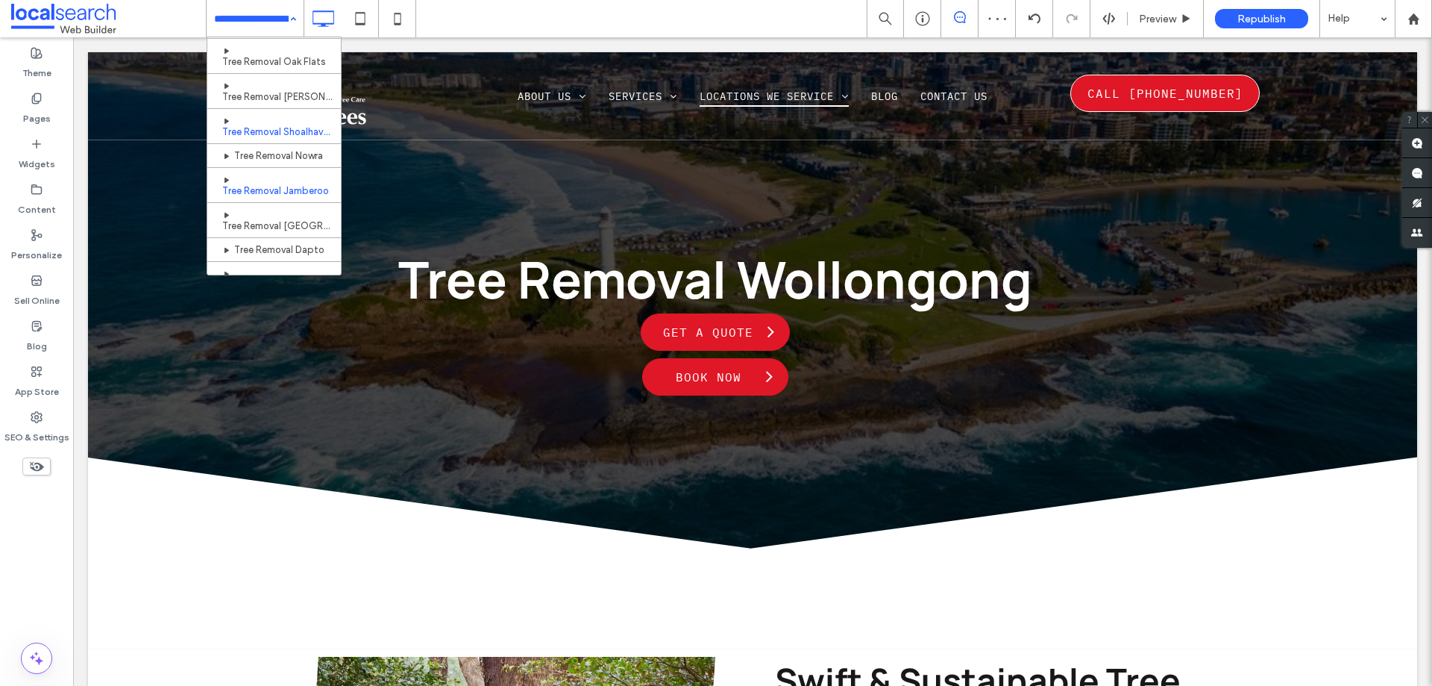
scroll to position [423, 0]
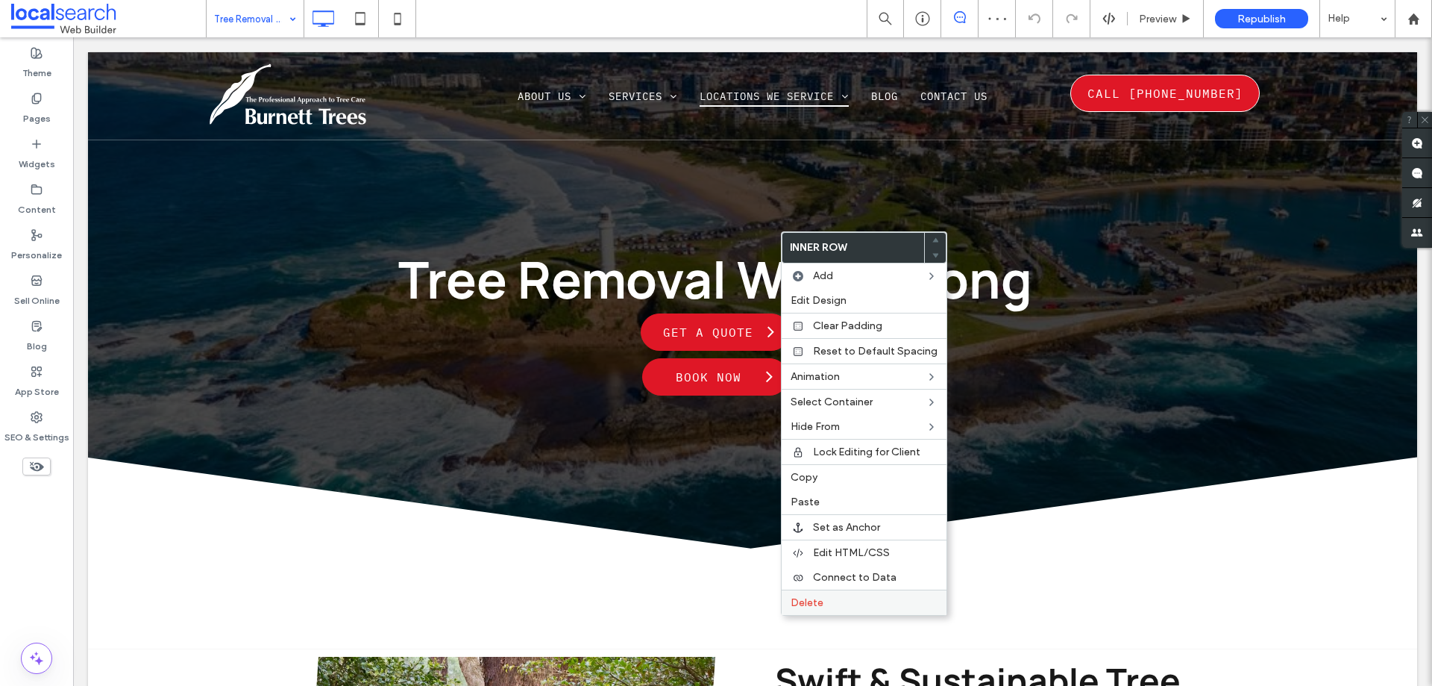
click at [821, 601] on span "Delete" at bounding box center [807, 602] width 33 height 13
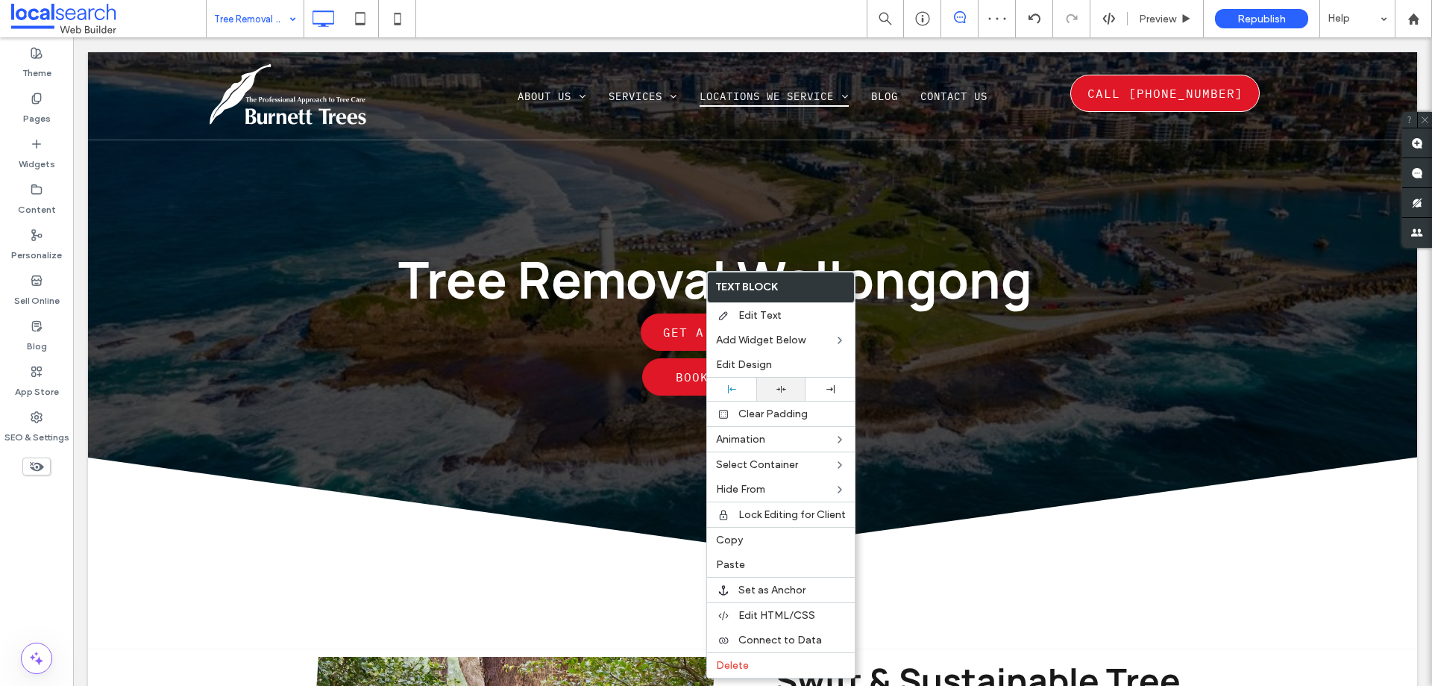
click at [780, 391] on icon at bounding box center [782, 389] width 10 height 10
click at [578, 337] on div at bounding box center [716, 343] width 1432 height 686
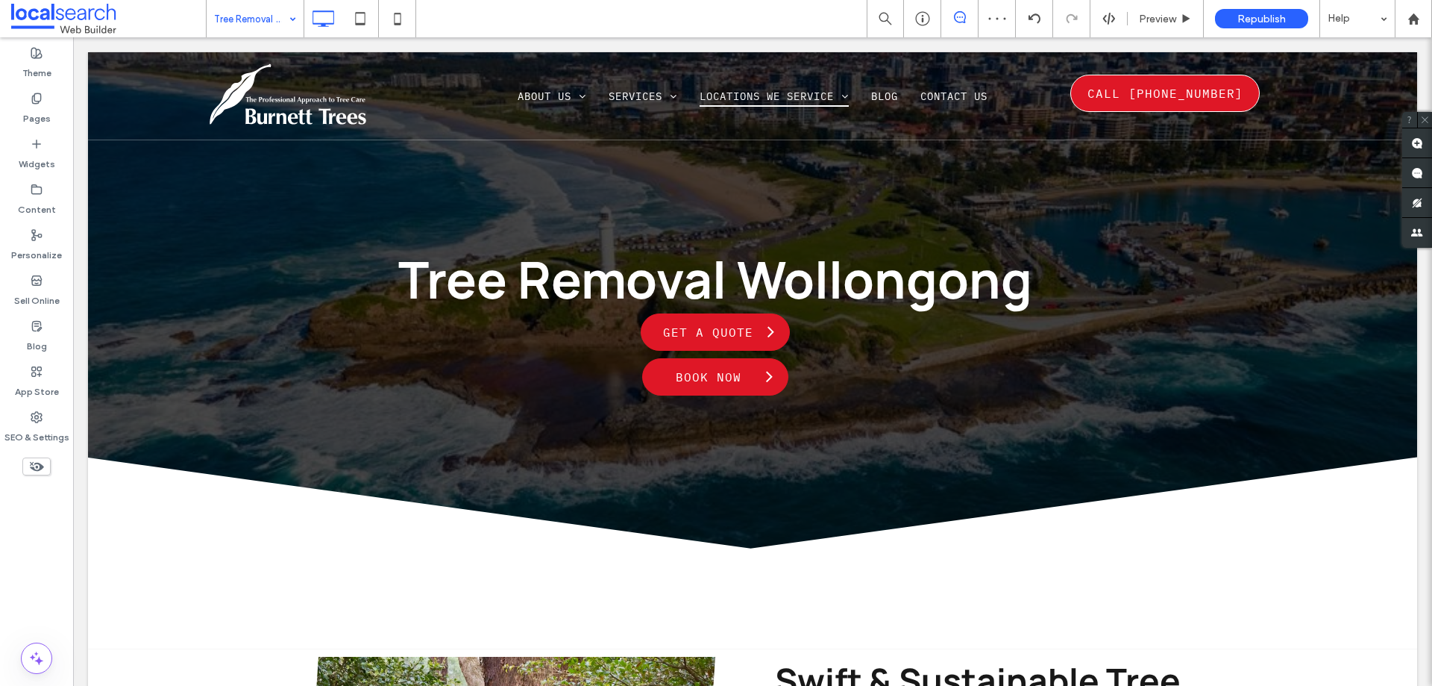
type input "*******"
type input "**"
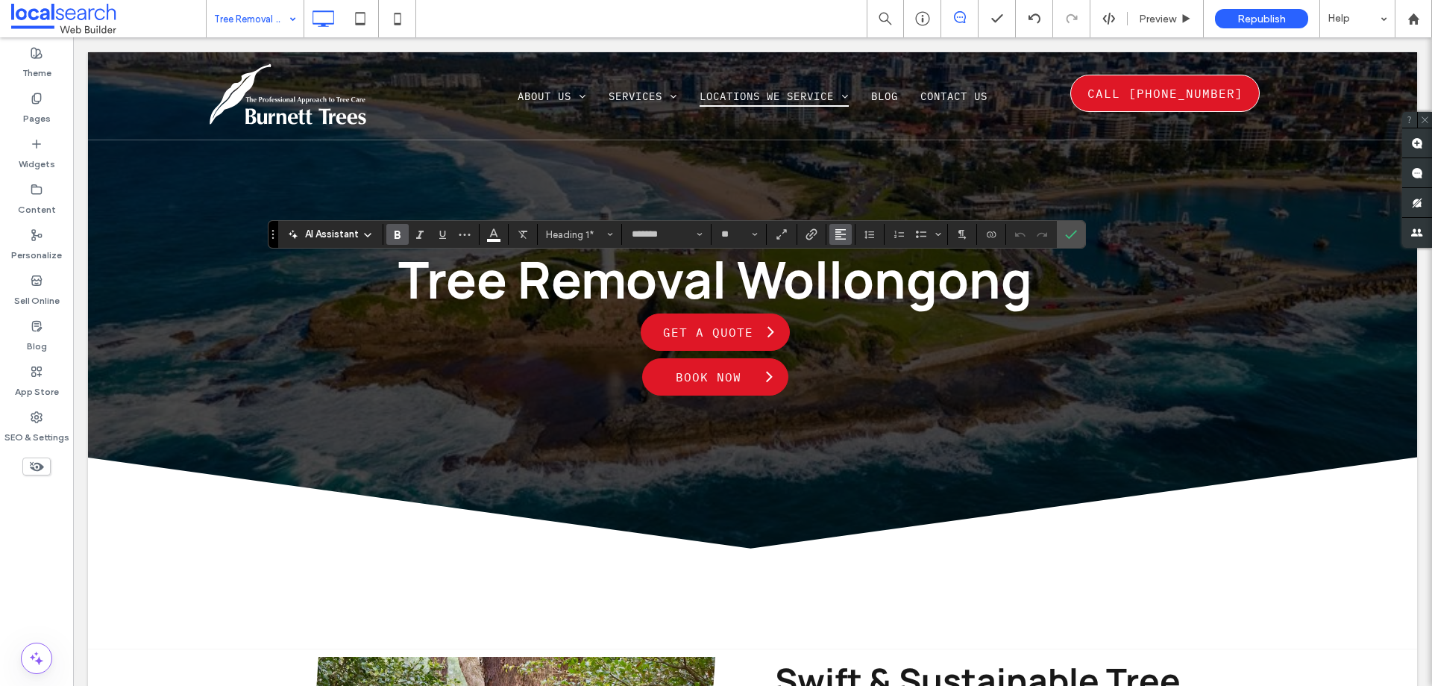
click at [835, 226] on span "Alignment" at bounding box center [841, 234] width 12 height 19
click at [851, 284] on use "ui.textEditor.alignment.center" at bounding box center [852, 280] width 10 height 10
click at [1057, 233] on section at bounding box center [1071, 234] width 28 height 27
click at [1070, 231] on icon "Confirm" at bounding box center [1071, 234] width 12 height 12
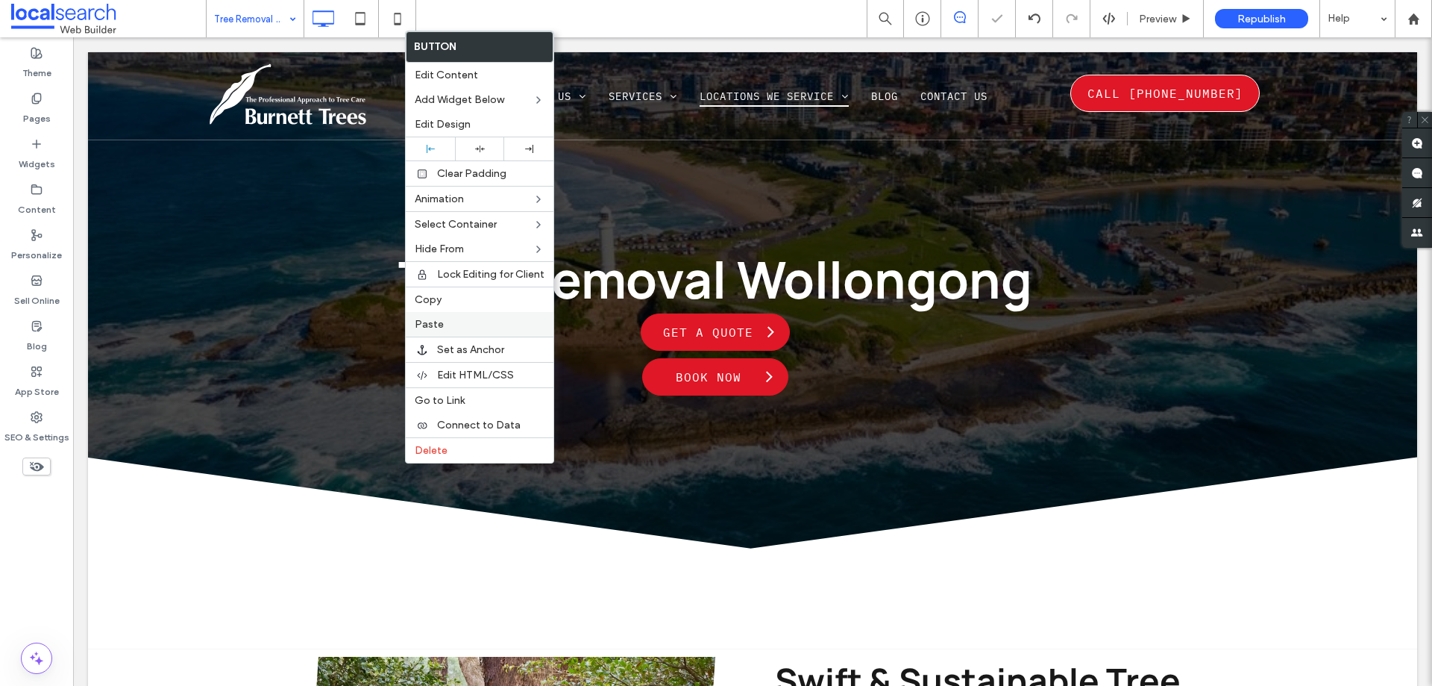
click at [450, 322] on label "Paste" at bounding box center [480, 324] width 130 height 13
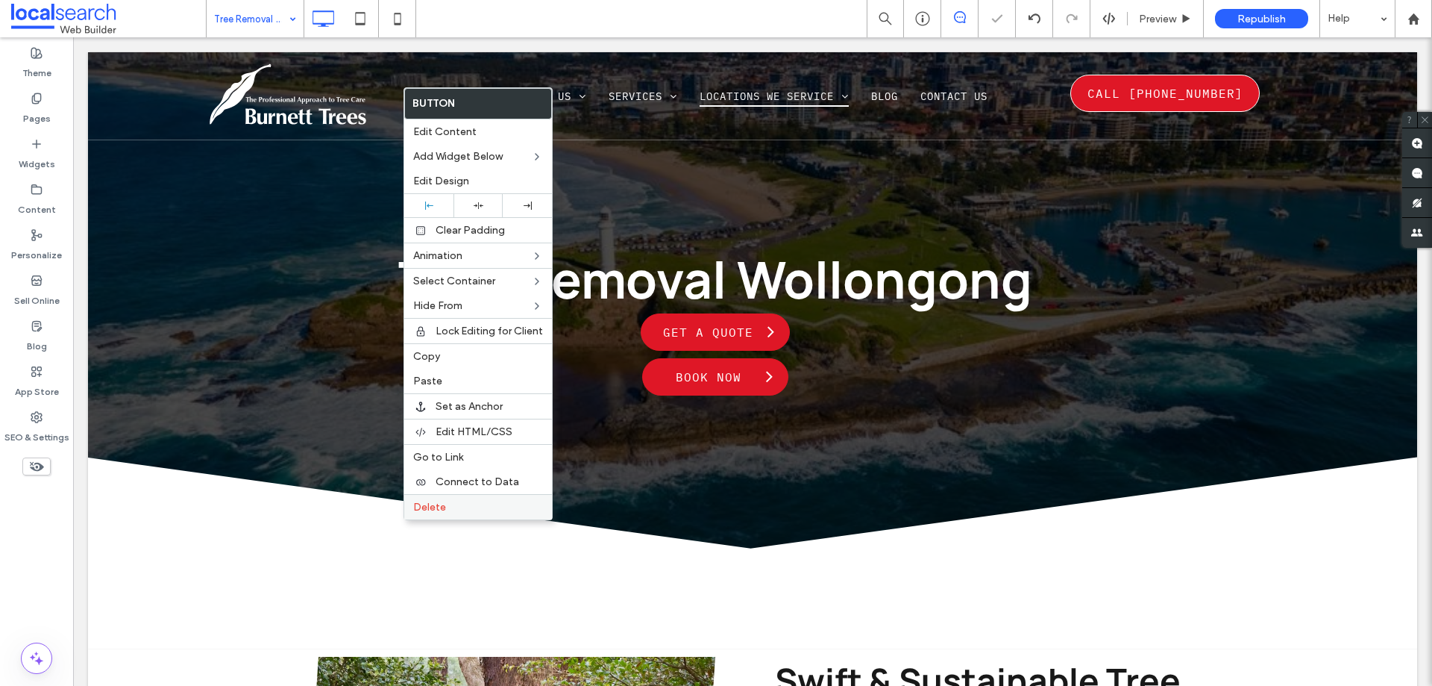
click at [427, 504] on span "Delete" at bounding box center [429, 507] width 33 height 13
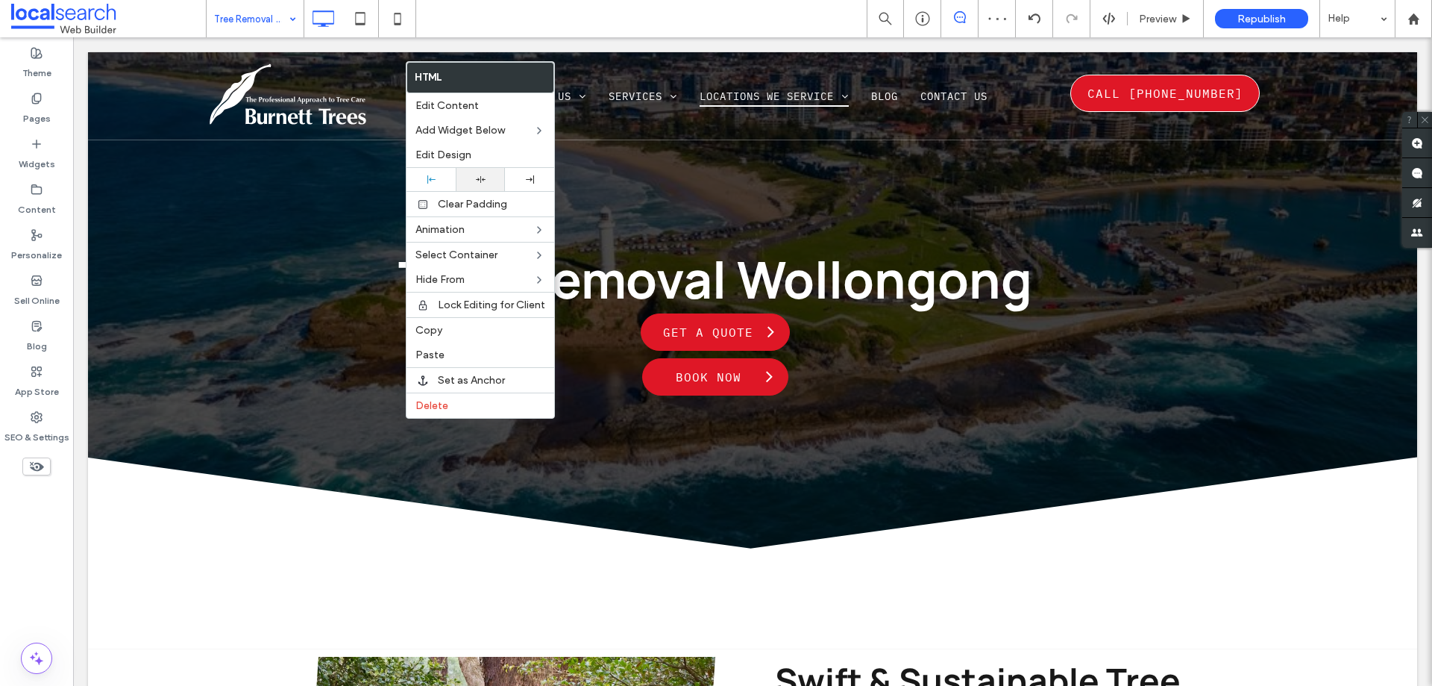
click at [491, 181] on div at bounding box center [480, 180] width 34 height 10
click at [355, 229] on div at bounding box center [716, 343] width 1432 height 686
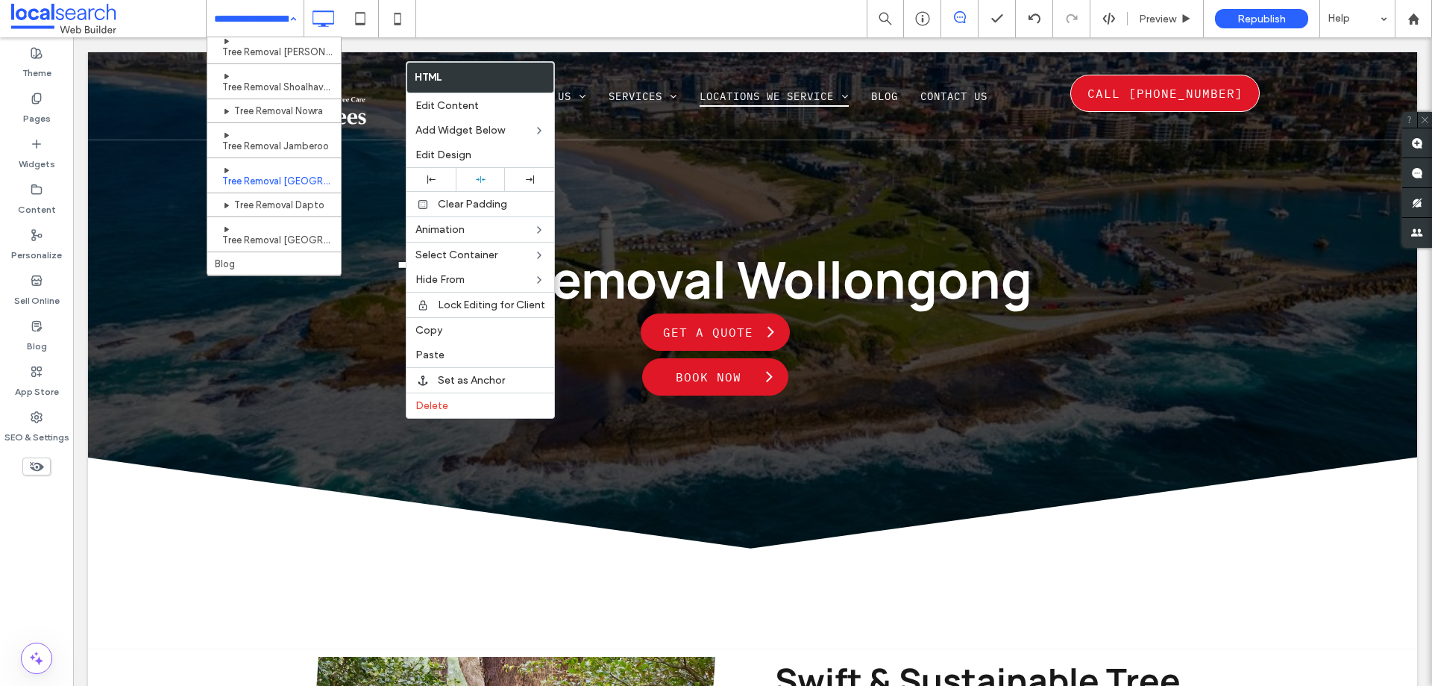
scroll to position [423, 0]
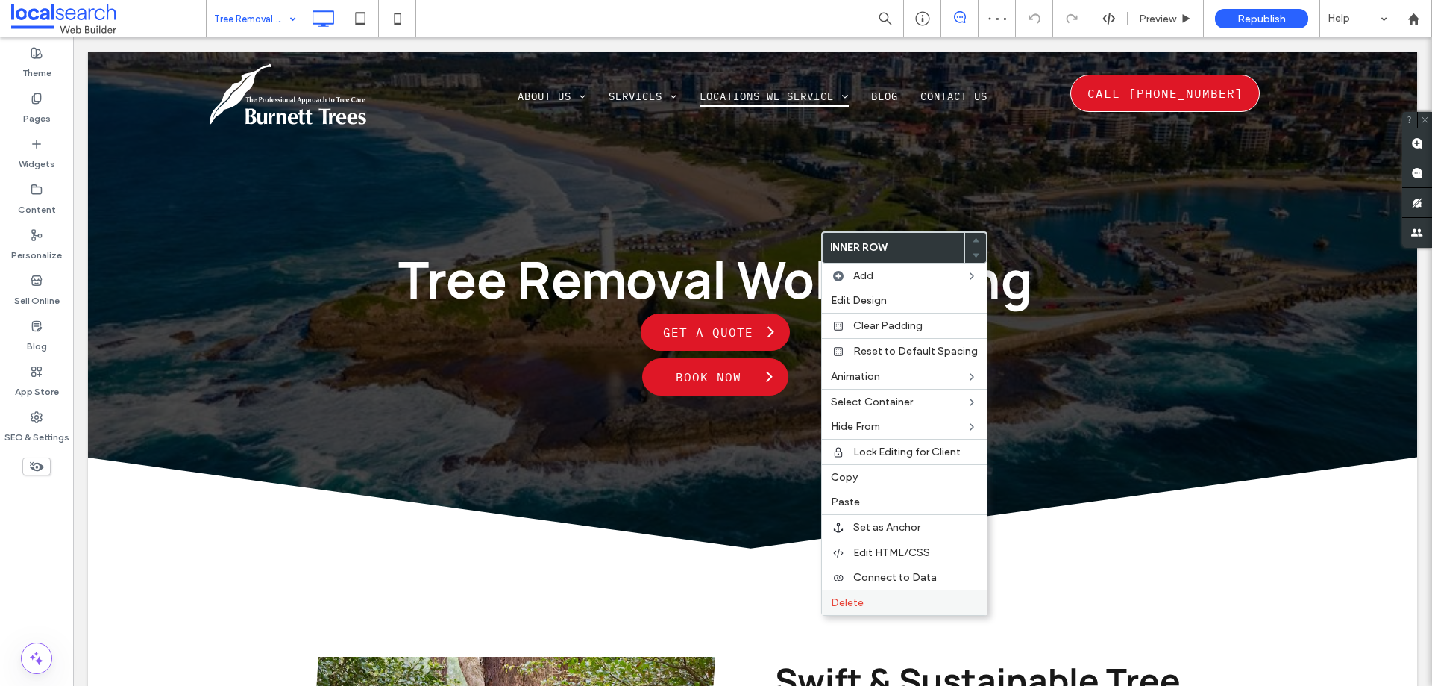
click at [853, 604] on span "Delete" at bounding box center [847, 602] width 33 height 13
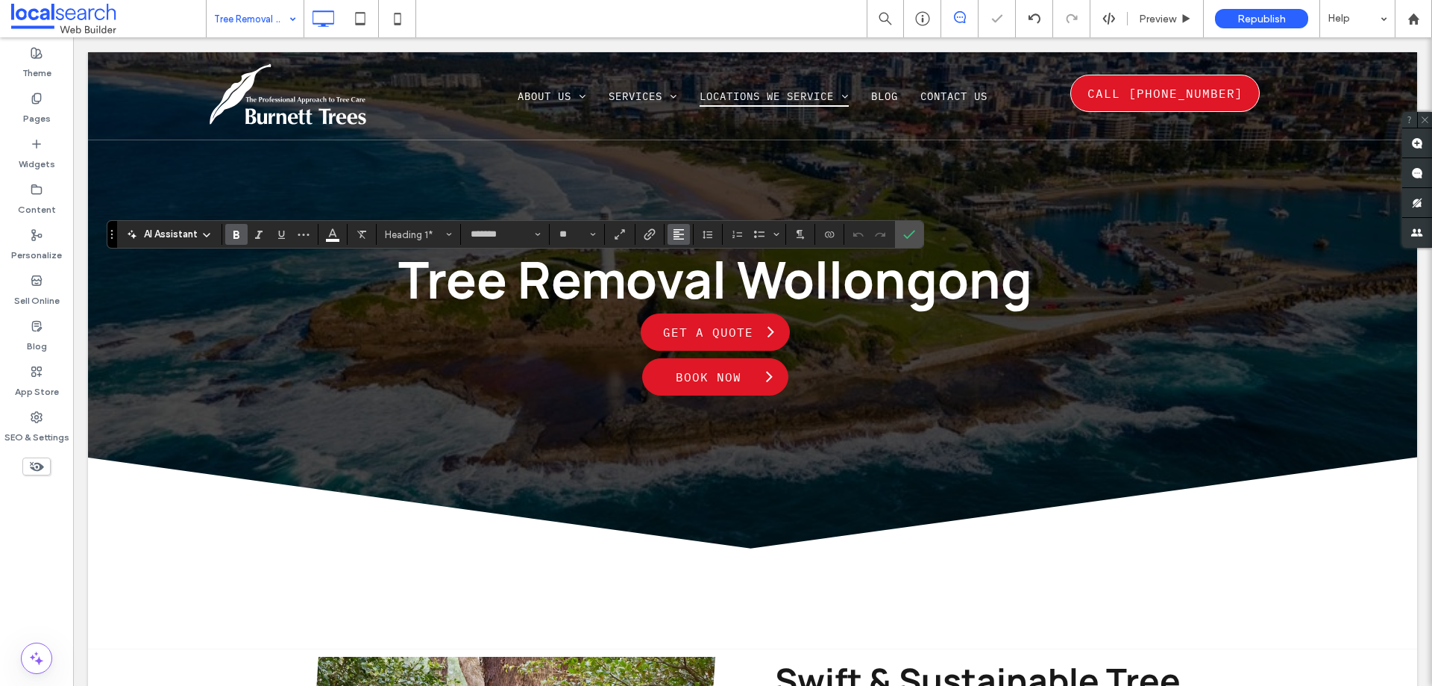
click at [687, 236] on button "Alignment" at bounding box center [679, 234] width 22 height 21
click at [701, 283] on div "ui.textEditor.alignment.center" at bounding box center [693, 281] width 19 height 12
click at [905, 238] on icon "Confirm" at bounding box center [909, 234] width 12 height 12
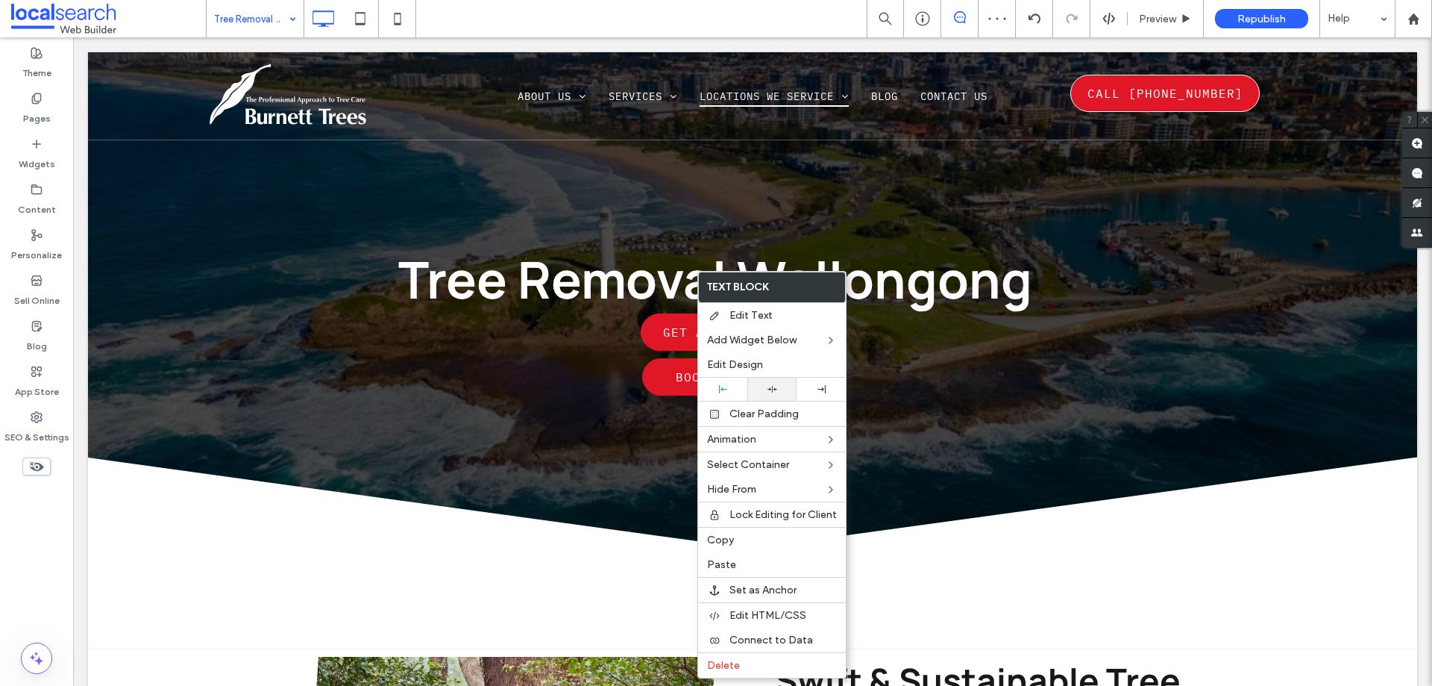
click at [765, 384] on div at bounding box center [772, 389] width 34 height 10
click at [513, 418] on div at bounding box center [716, 343] width 1432 height 686
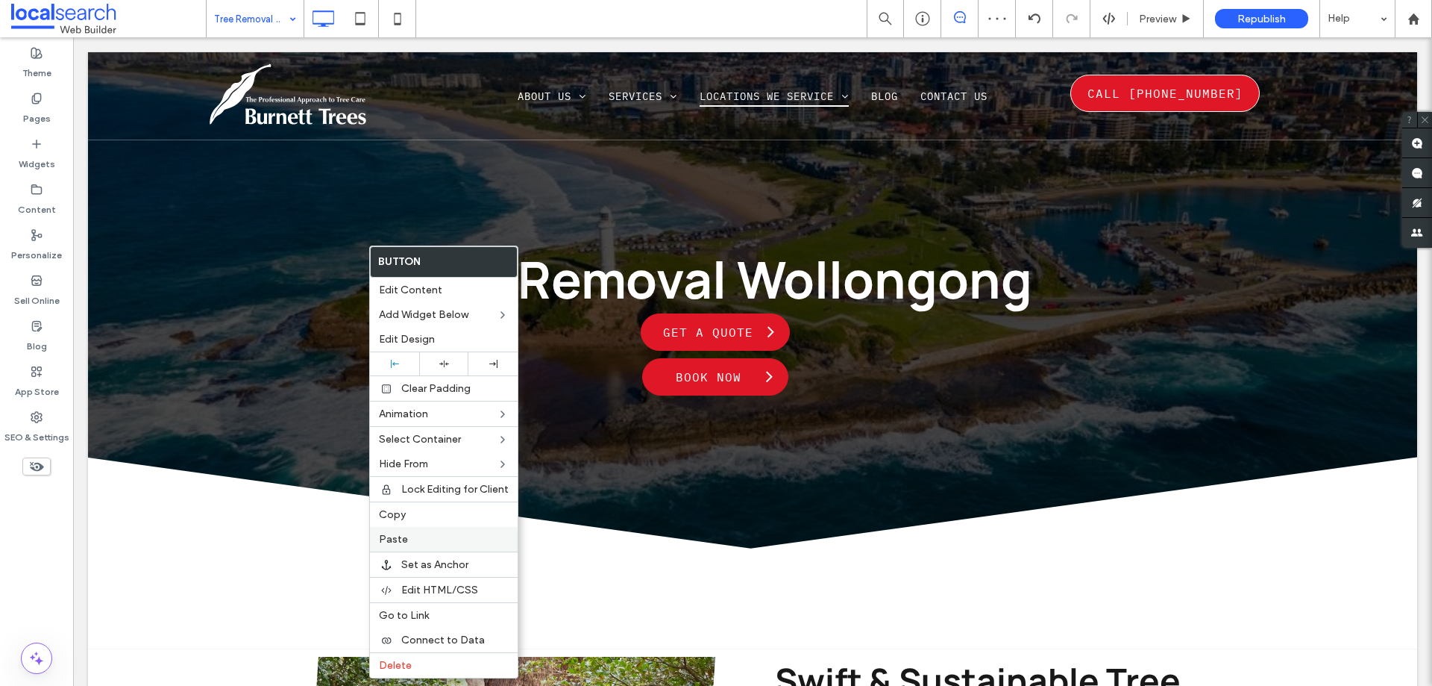
click at [401, 536] on span "Paste" at bounding box center [393, 539] width 29 height 13
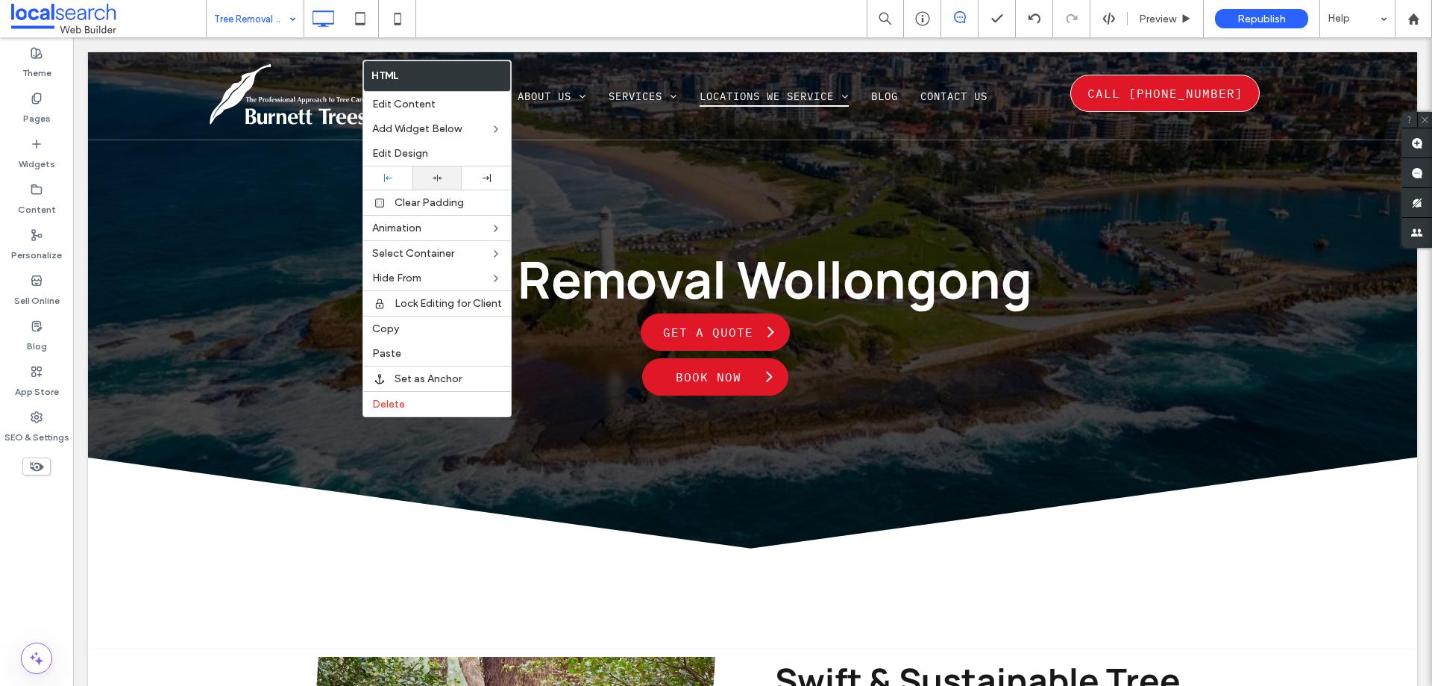
click at [451, 180] on div at bounding box center [437, 178] width 34 height 10
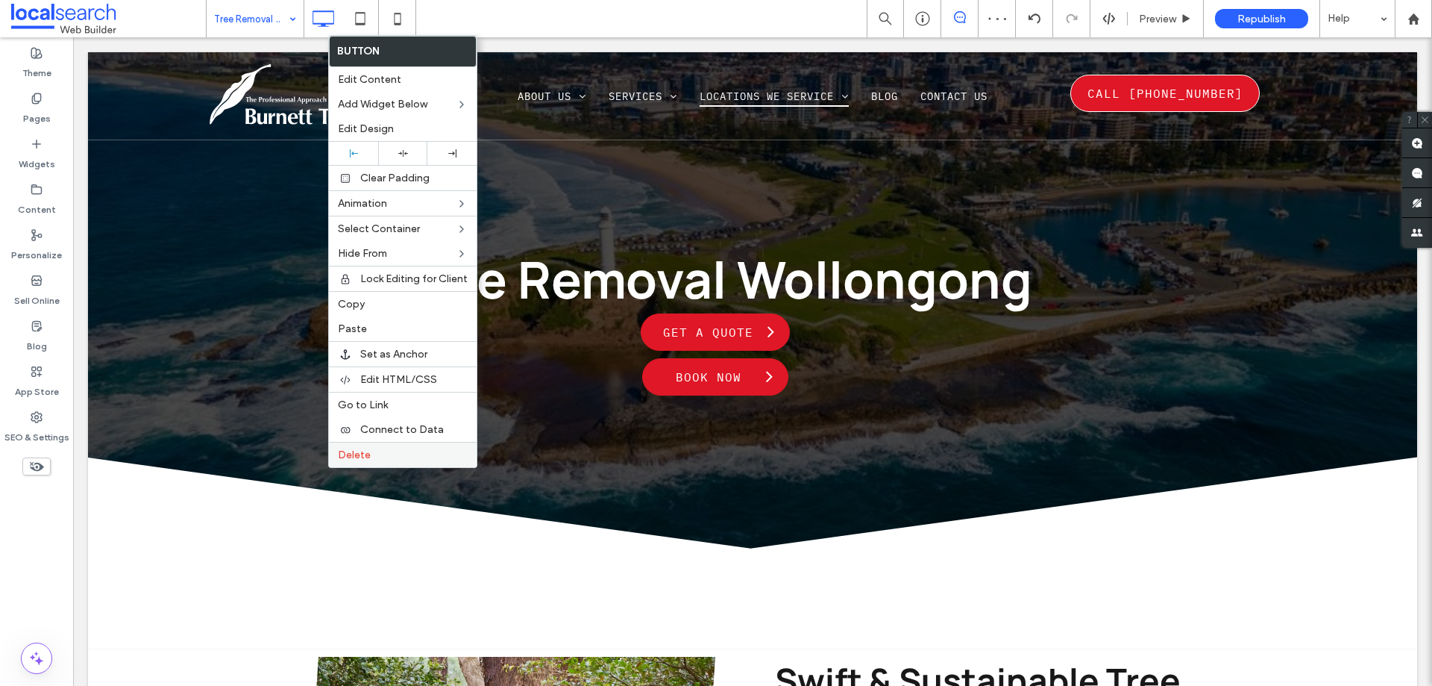
click at [359, 448] on div "Delete" at bounding box center [403, 454] width 148 height 25
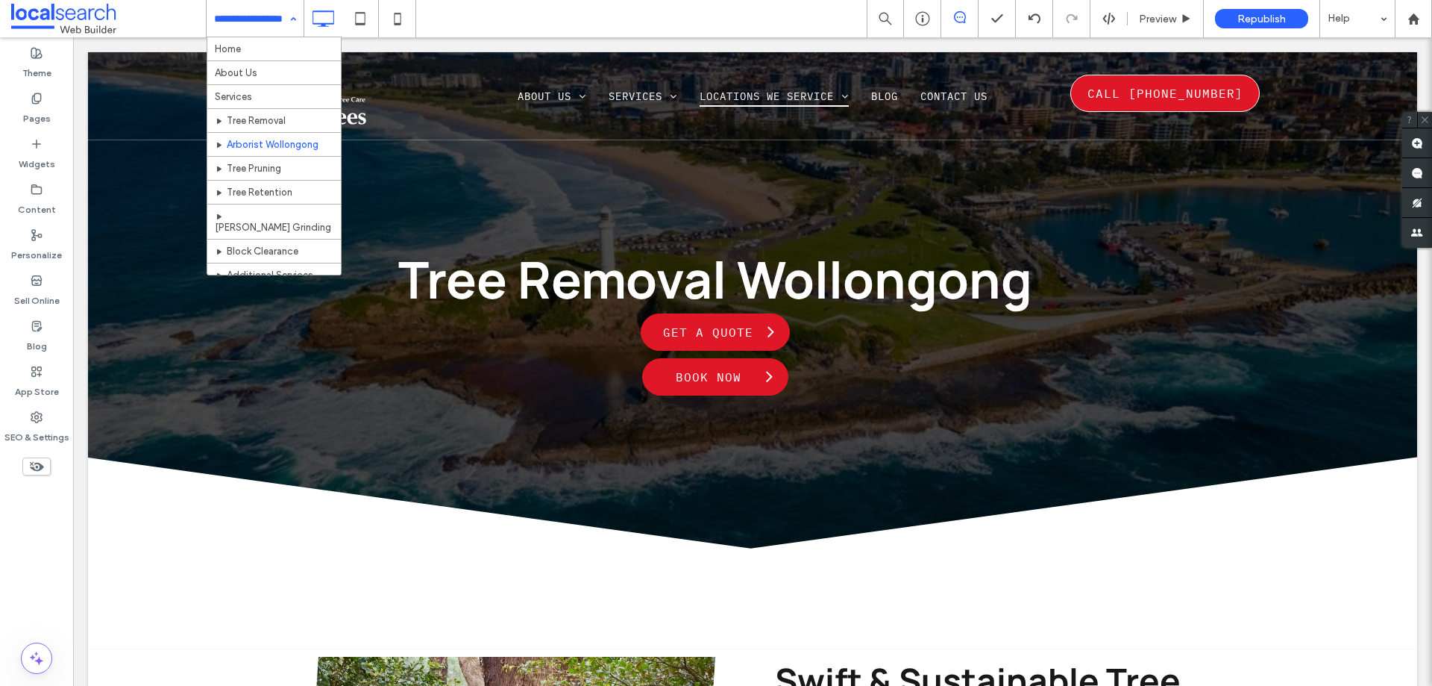
scroll to position [423, 0]
click at [289, 25] on div "Home About Us Services Tree Removal Arborist [GEOGRAPHIC_DATA] Tree Pruning Tre…" at bounding box center [255, 18] width 97 height 37
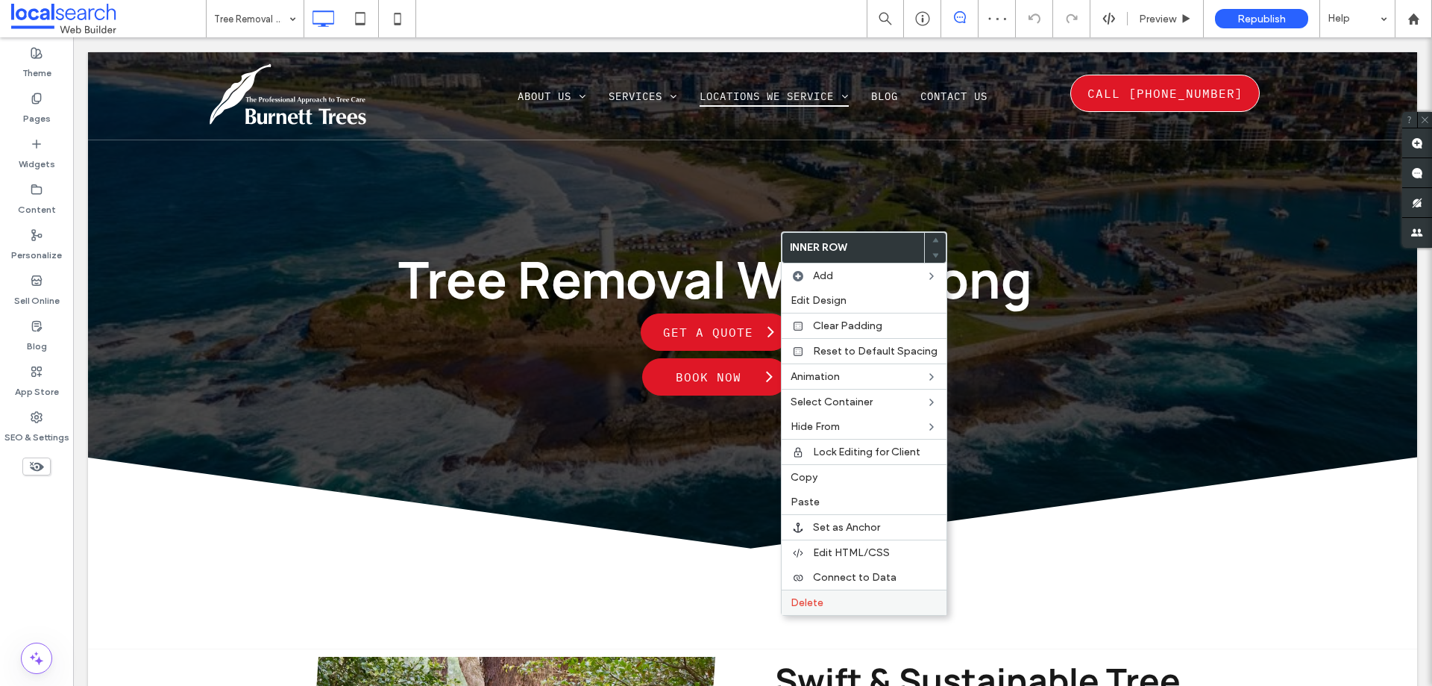
click at [821, 603] on span "Delete" at bounding box center [807, 602] width 33 height 13
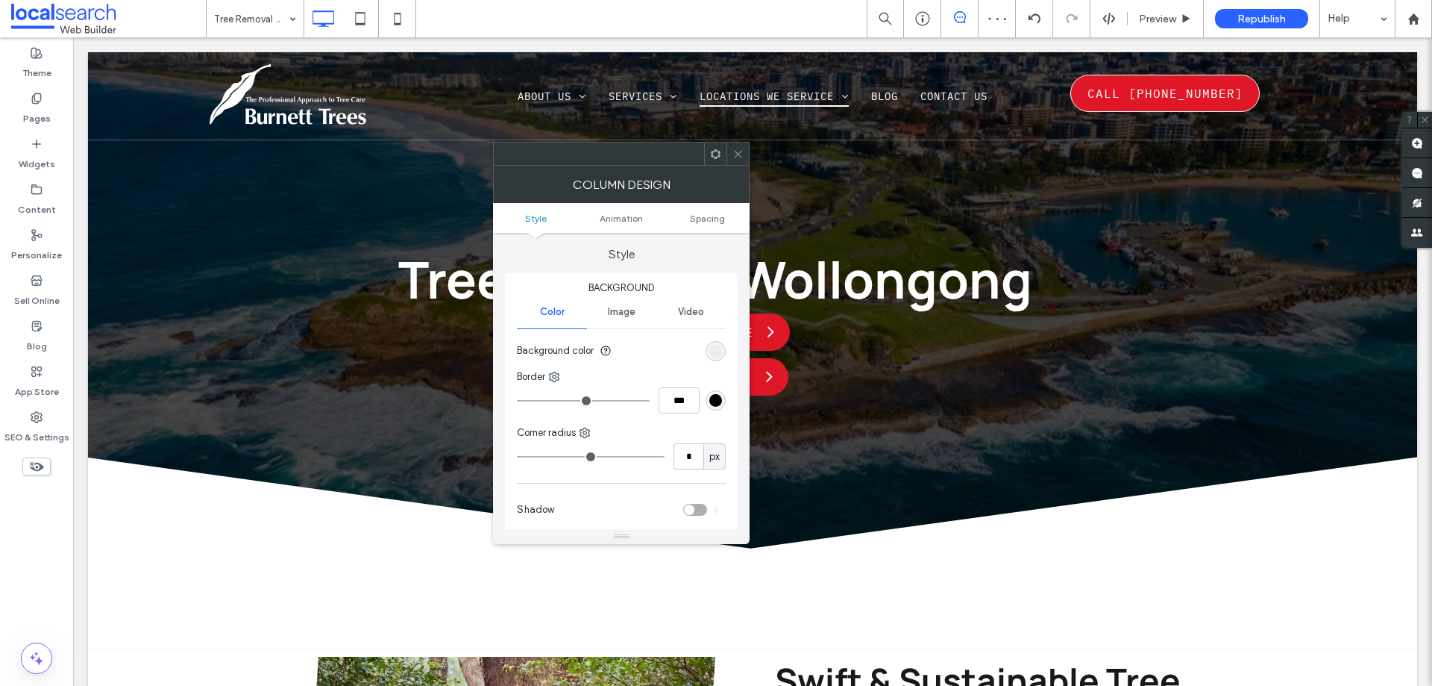
click at [734, 153] on icon at bounding box center [738, 153] width 11 height 11
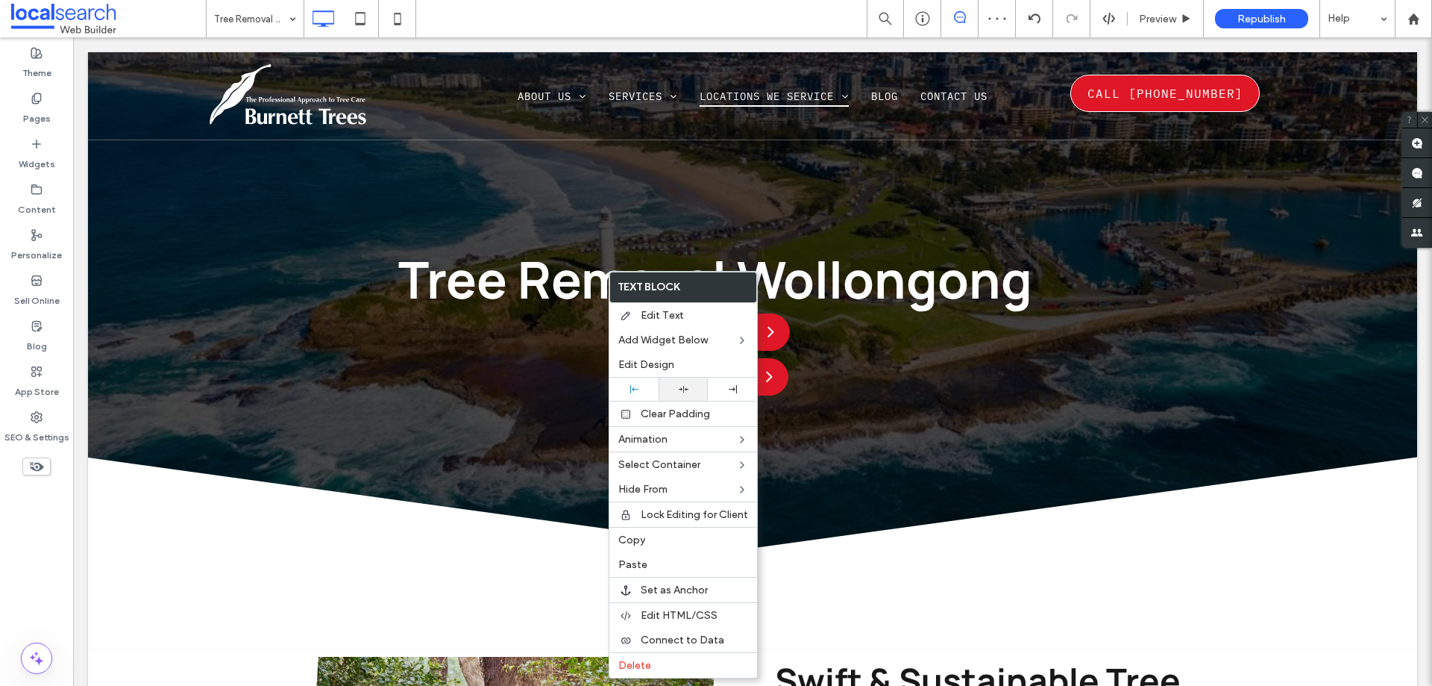
click at [672, 386] on div at bounding box center [683, 389] width 34 height 10
click at [528, 342] on div at bounding box center [716, 343] width 1432 height 686
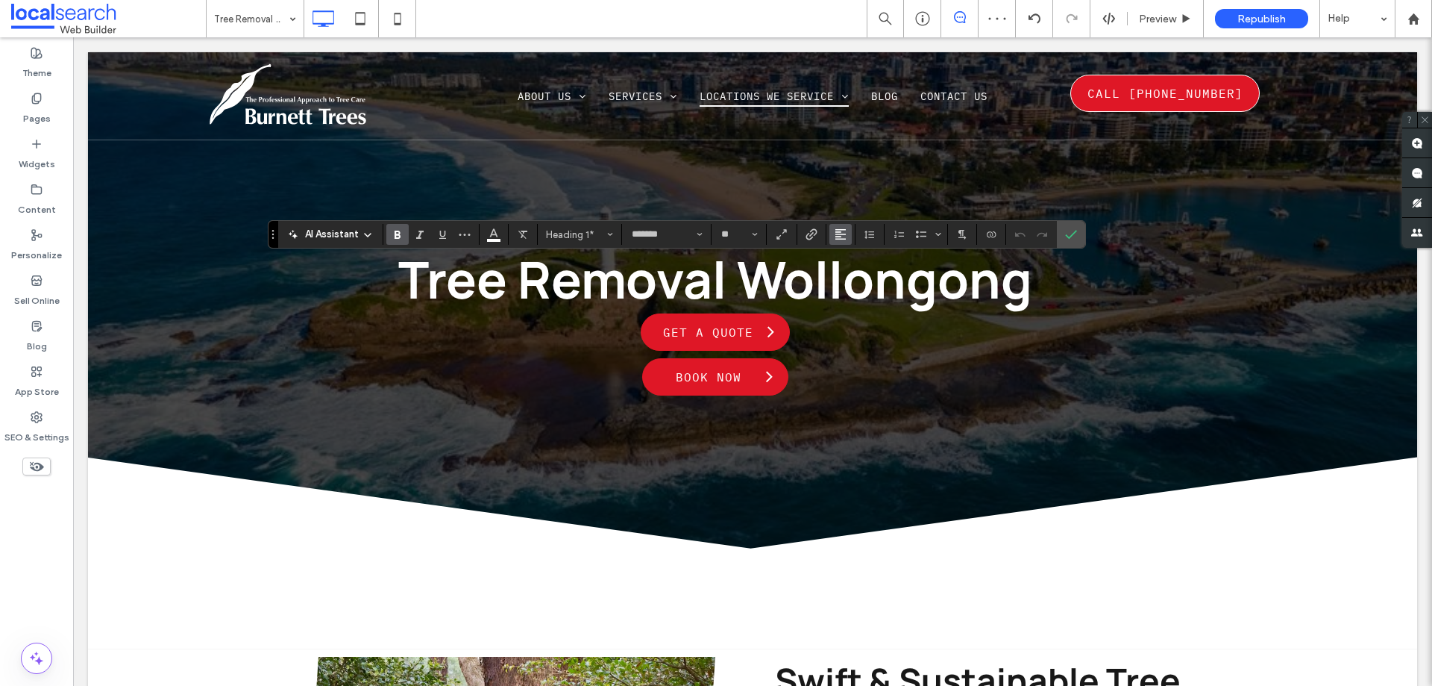
click at [847, 233] on button "Alignment" at bounding box center [841, 234] width 22 height 21
click at [862, 284] on div "ui.textEditor.alignment.center" at bounding box center [855, 281] width 19 height 12
click at [1052, 226] on div at bounding box center [1043, 234] width 22 height 21
click at [1067, 233] on icon "Confirm" at bounding box center [1071, 234] width 12 height 12
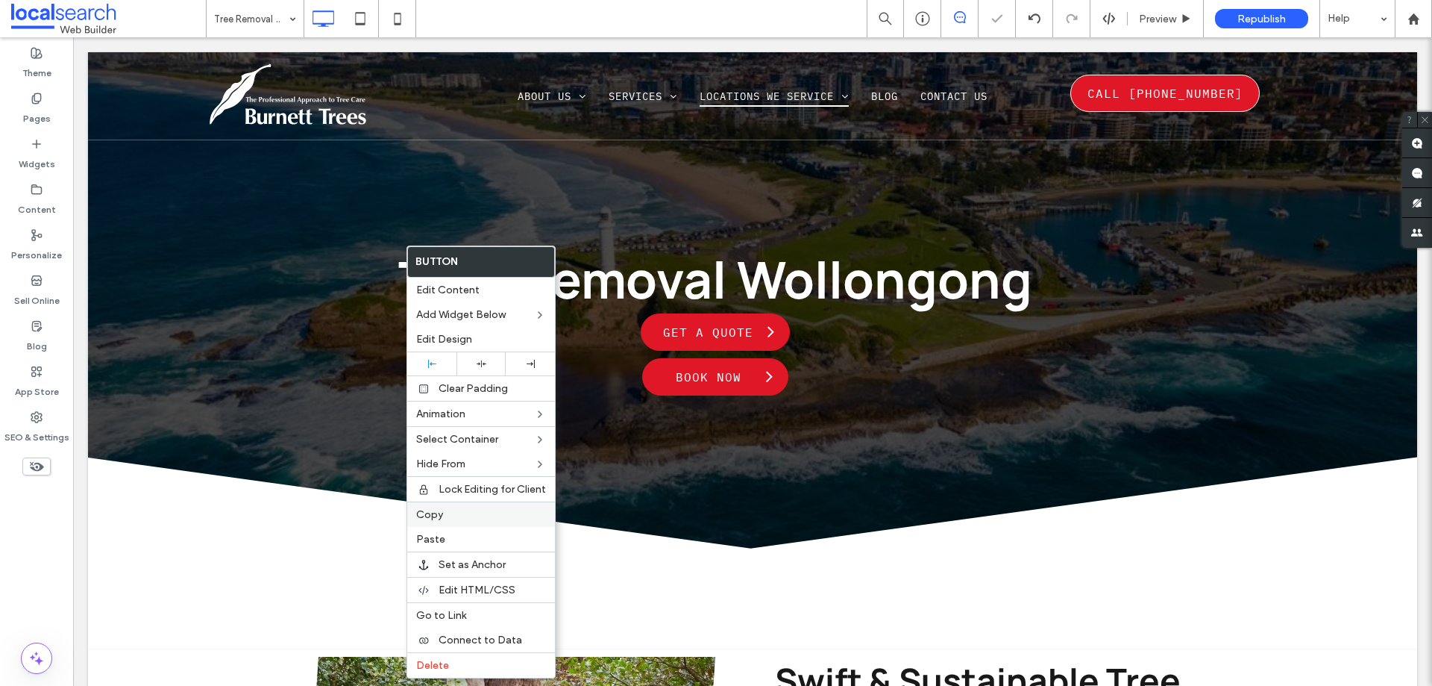
drag, startPoint x: 454, startPoint y: 535, endPoint x: 515, endPoint y: 509, distance: 66.2
click at [454, 535] on label "Paste" at bounding box center [481, 539] width 130 height 13
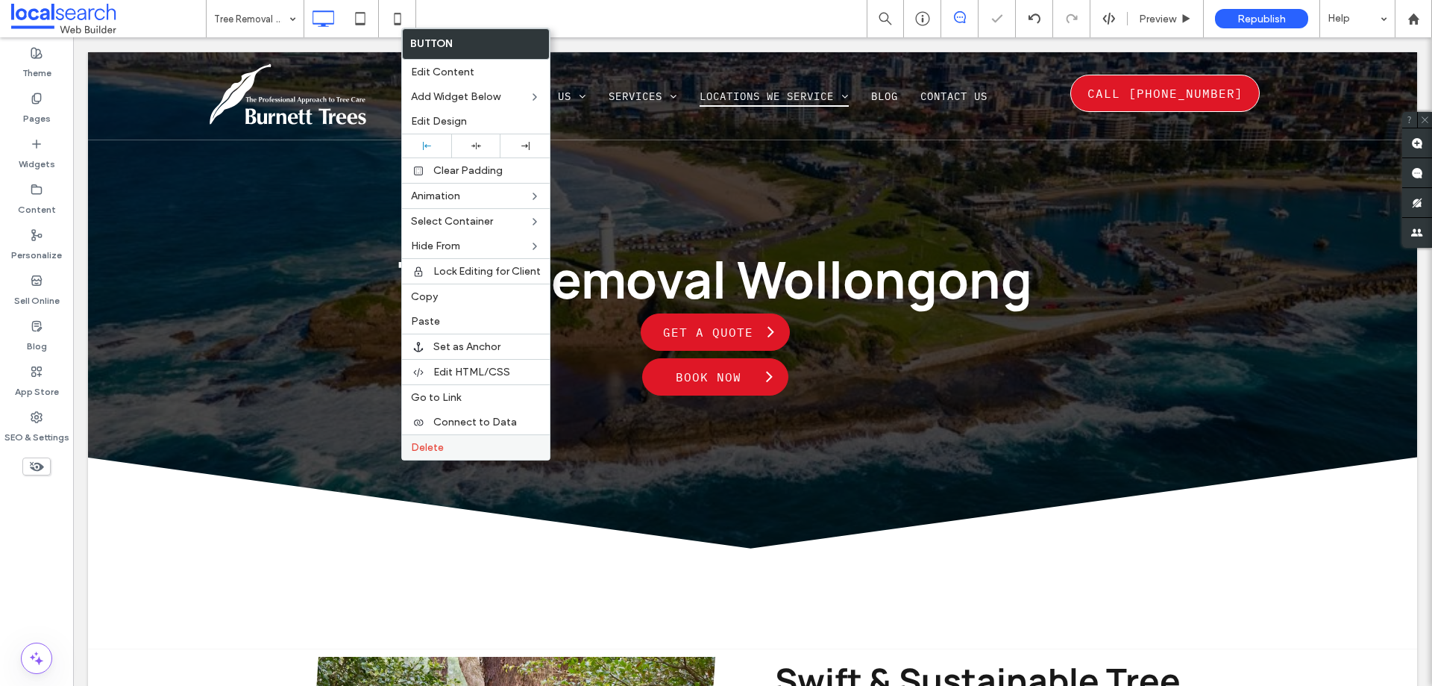
click at [471, 454] on div "Delete" at bounding box center [476, 446] width 148 height 25
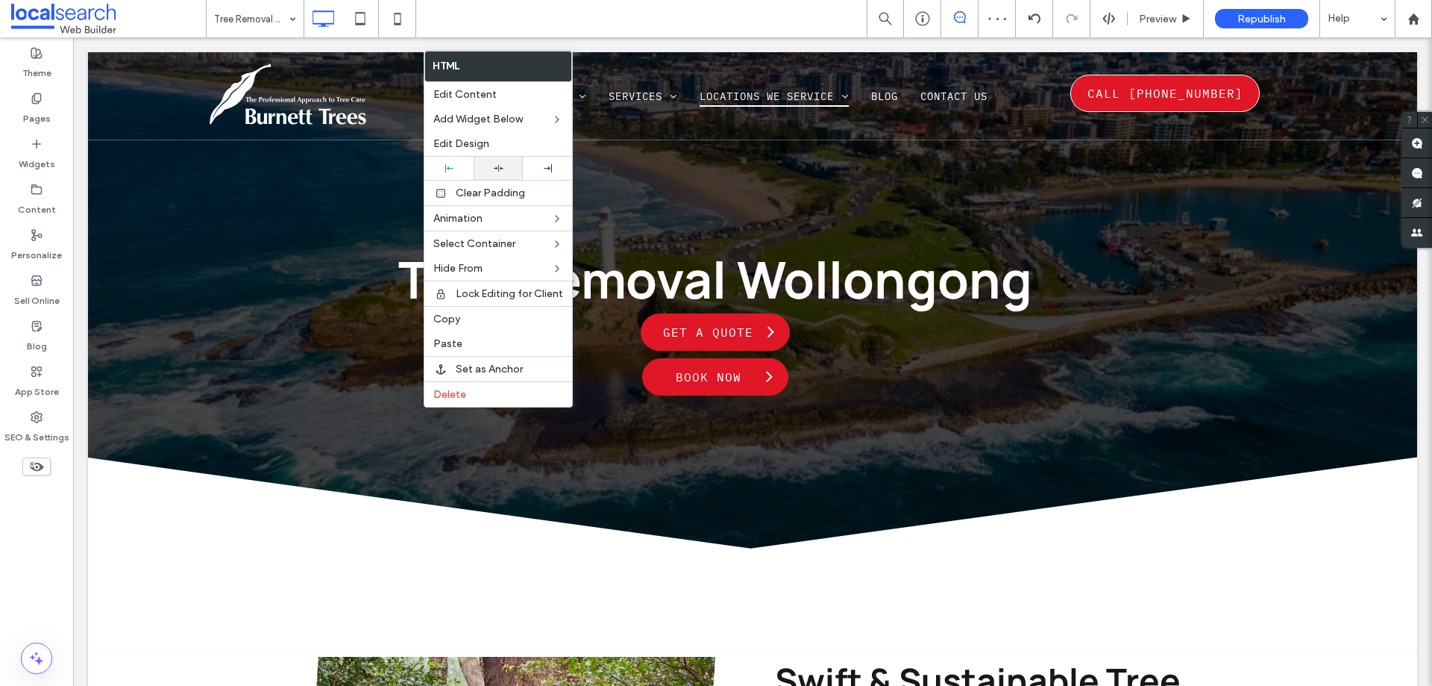
click at [508, 163] on div at bounding box center [498, 168] width 49 height 23
click at [339, 243] on div at bounding box center [716, 343] width 1432 height 686
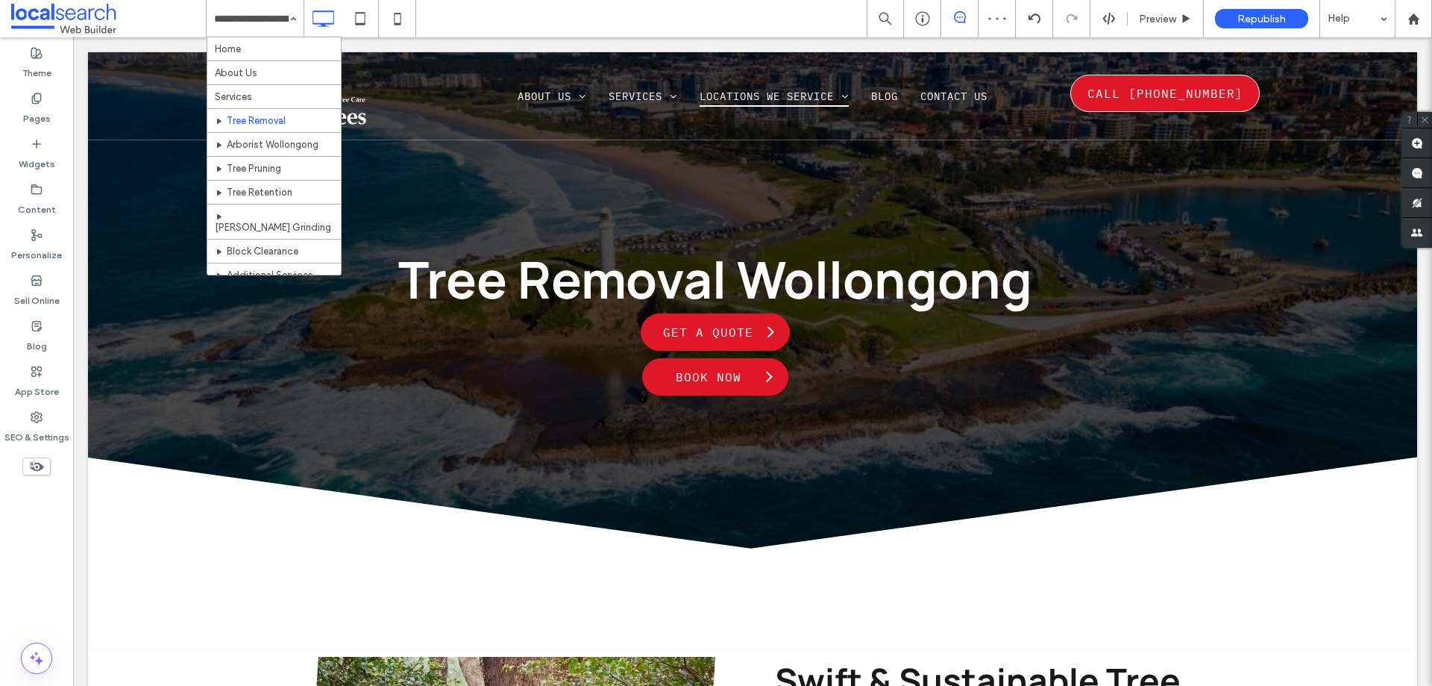
scroll to position [423, 0]
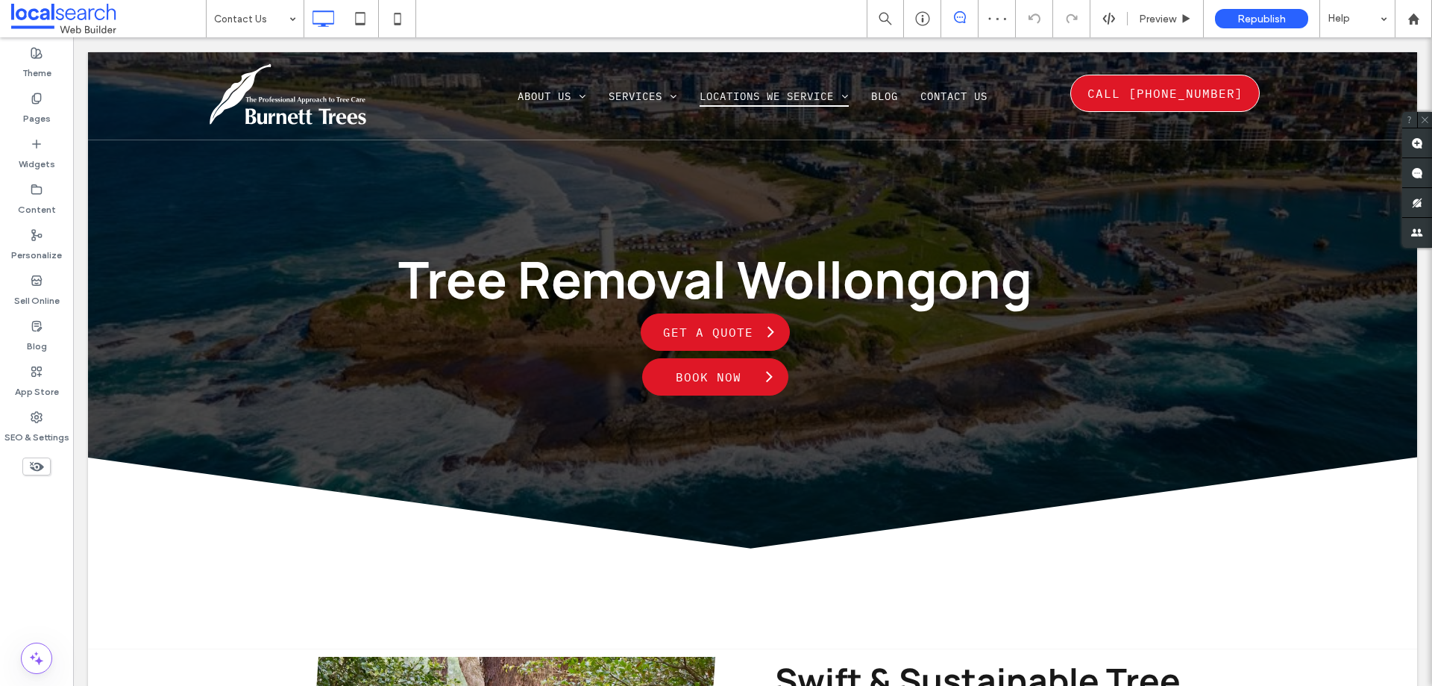
click at [263, 25] on input at bounding box center [251, 18] width 75 height 37
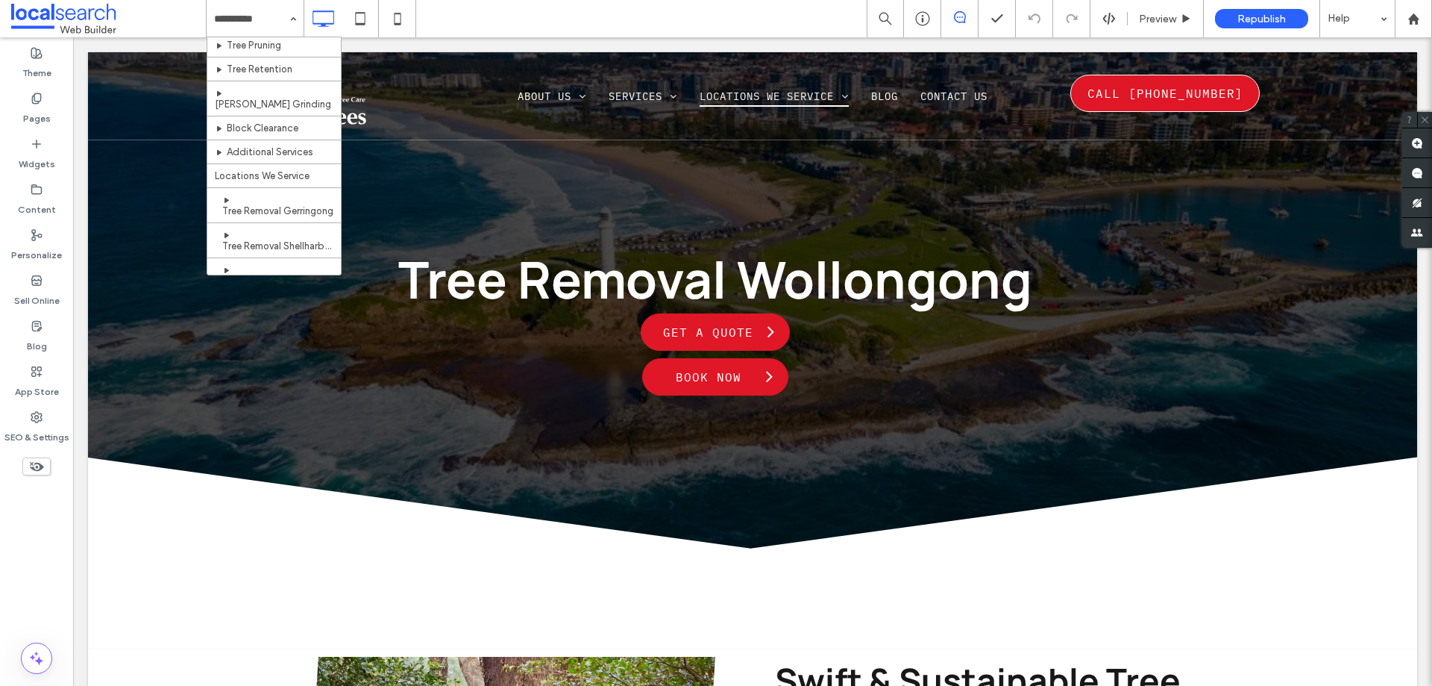
scroll to position [149, 0]
click at [297, 25] on div "Home About Us Services Tree Removal Arborist [GEOGRAPHIC_DATA] Tree Pruning Tre…" at bounding box center [255, 18] width 97 height 37
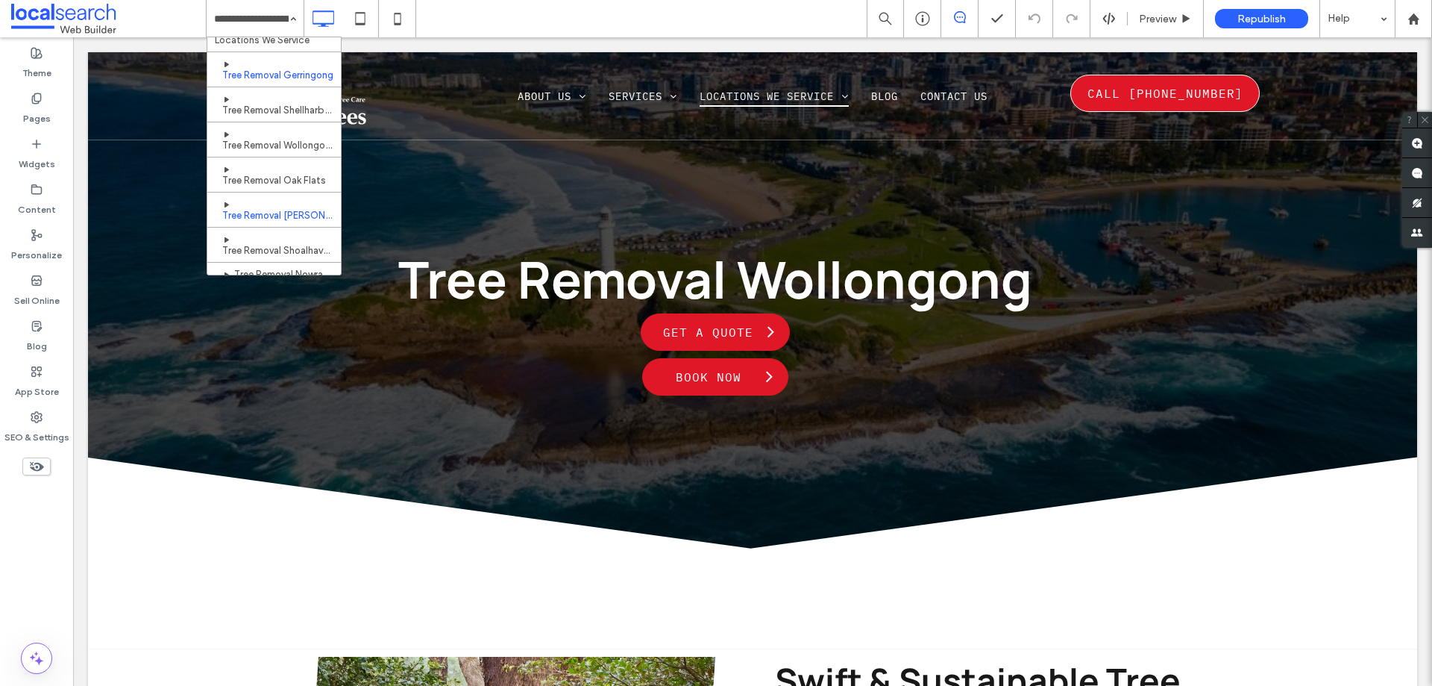
scroll to position [224, 0]
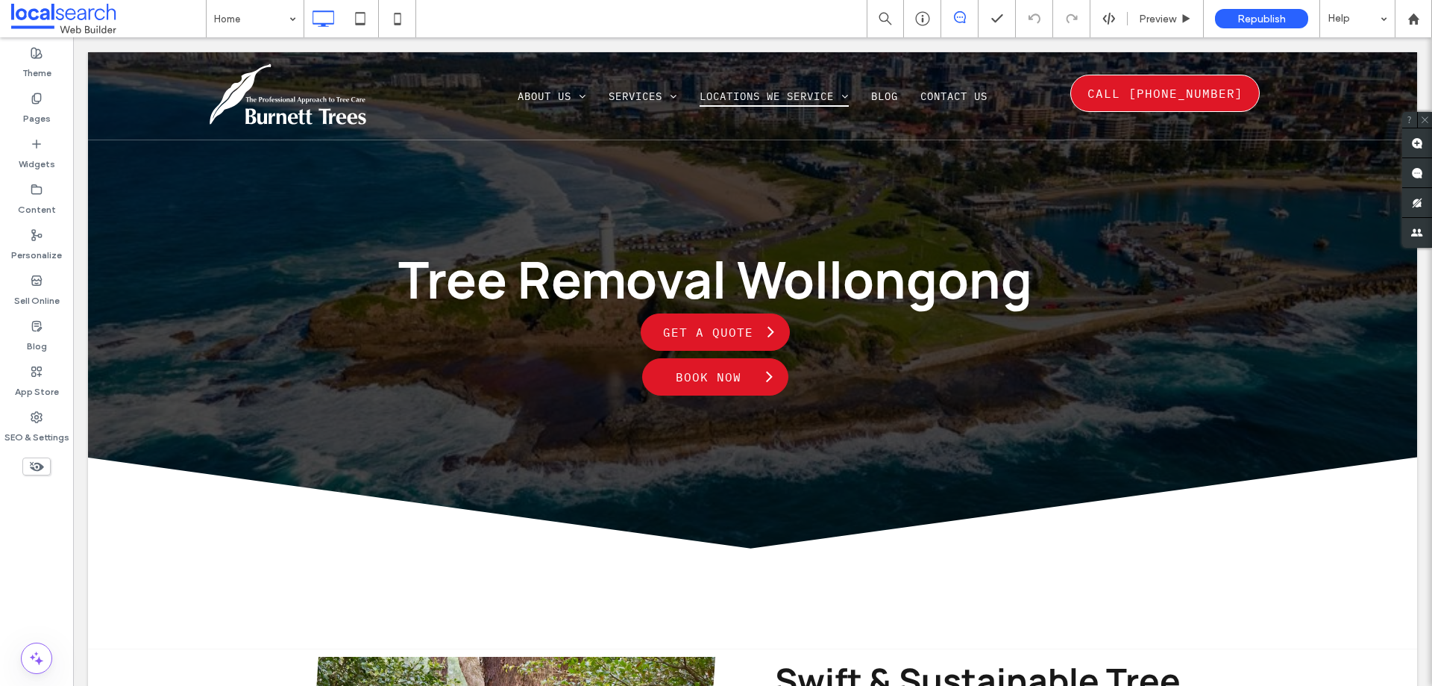
click at [250, 19] on div at bounding box center [716, 343] width 1432 height 686
click at [289, 14] on div at bounding box center [716, 343] width 1432 height 686
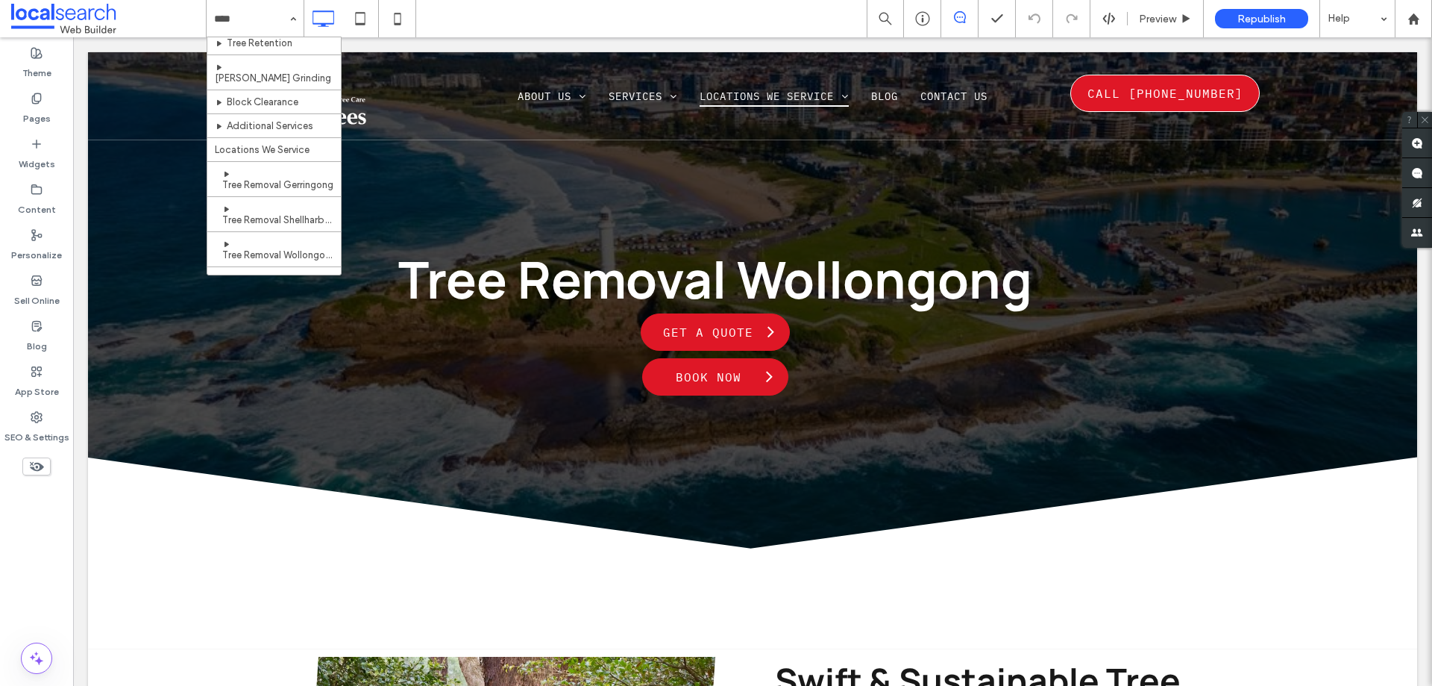
scroll to position [224, 0]
click at [281, 4] on input at bounding box center [251, 18] width 75 height 37
click at [290, 24] on div "Home About Us Services Tree Removal Arborist [GEOGRAPHIC_DATA] Tree Pruning Tre…" at bounding box center [255, 18] width 97 height 37
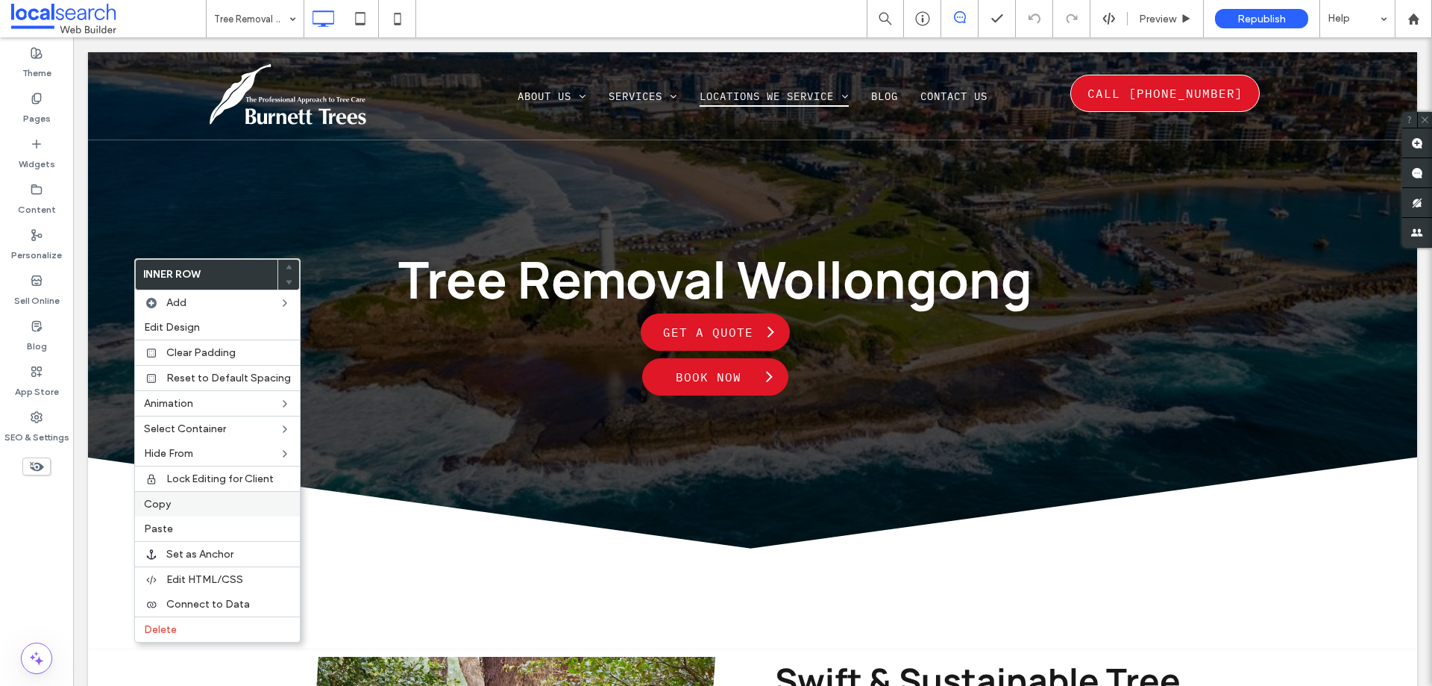
click at [186, 495] on div "Copy" at bounding box center [217, 503] width 165 height 25
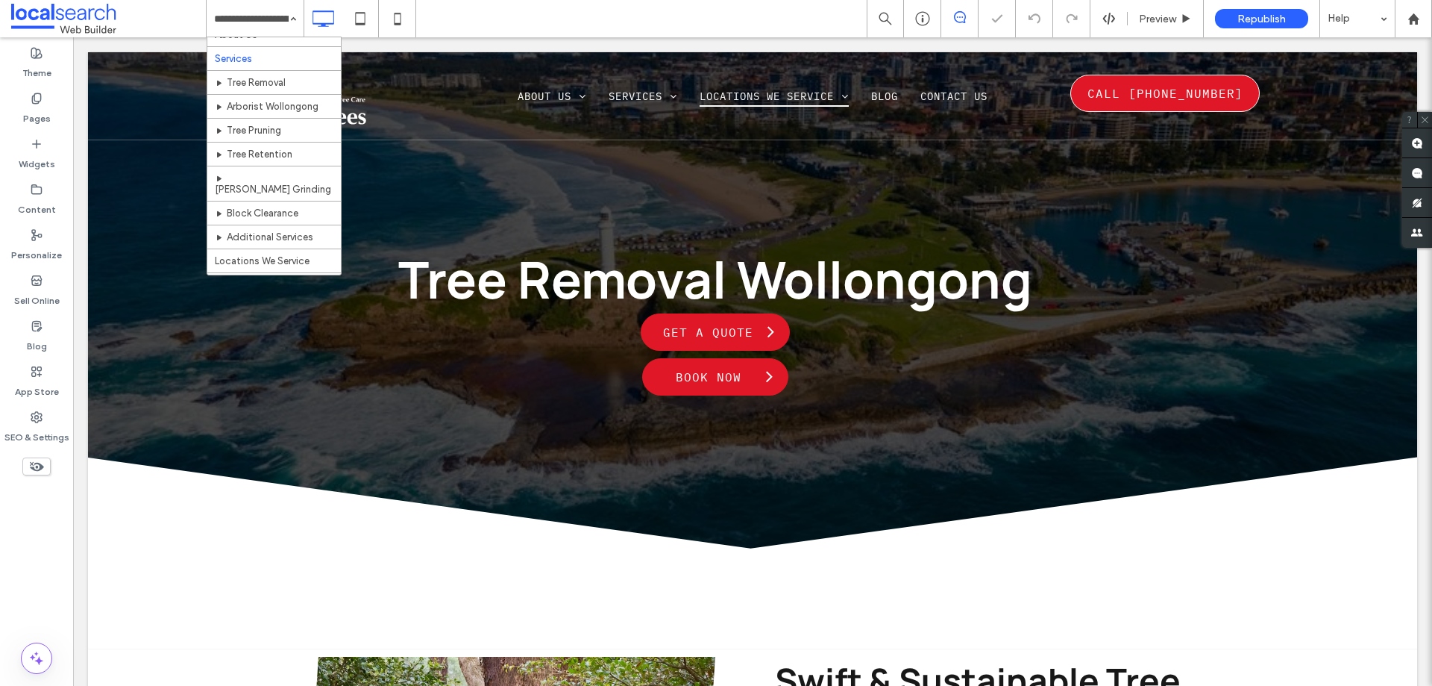
scroll to position [75, 0]
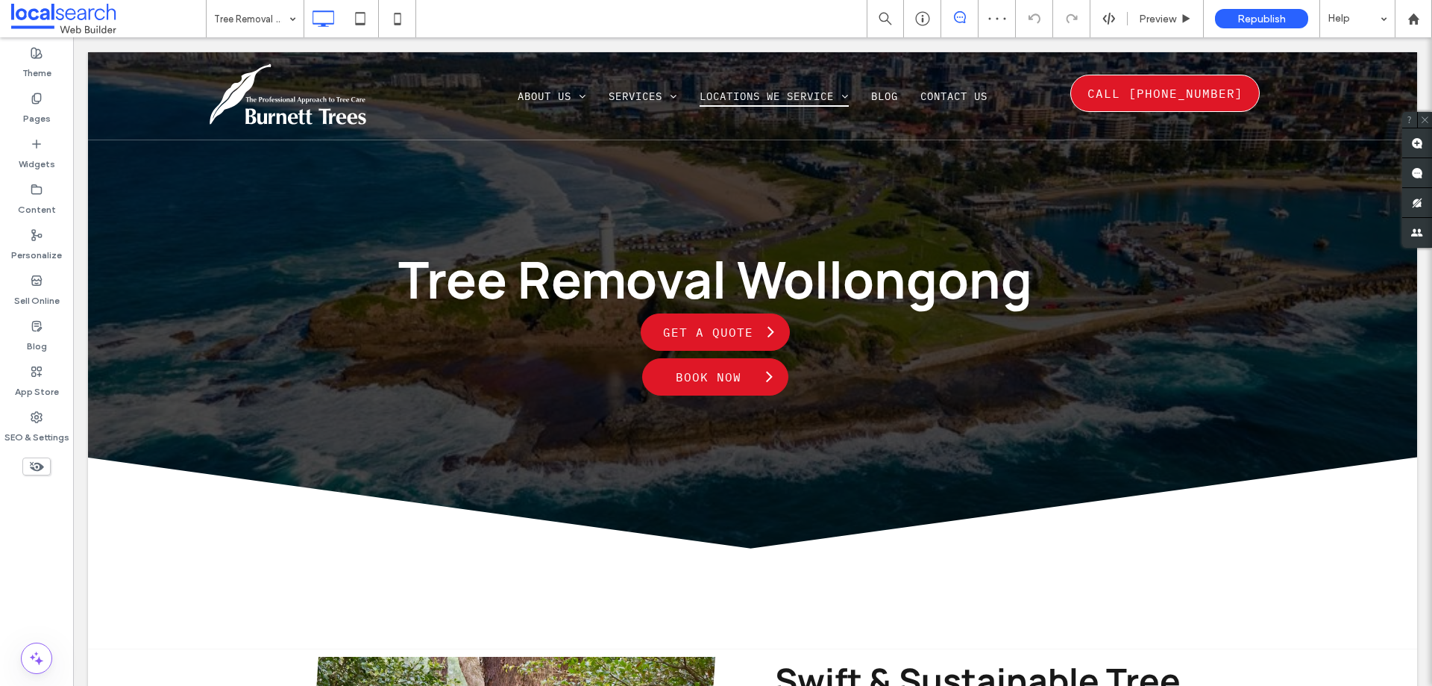
click at [295, 16] on div "Tree Removal Oak Flats" at bounding box center [255, 18] width 97 height 37
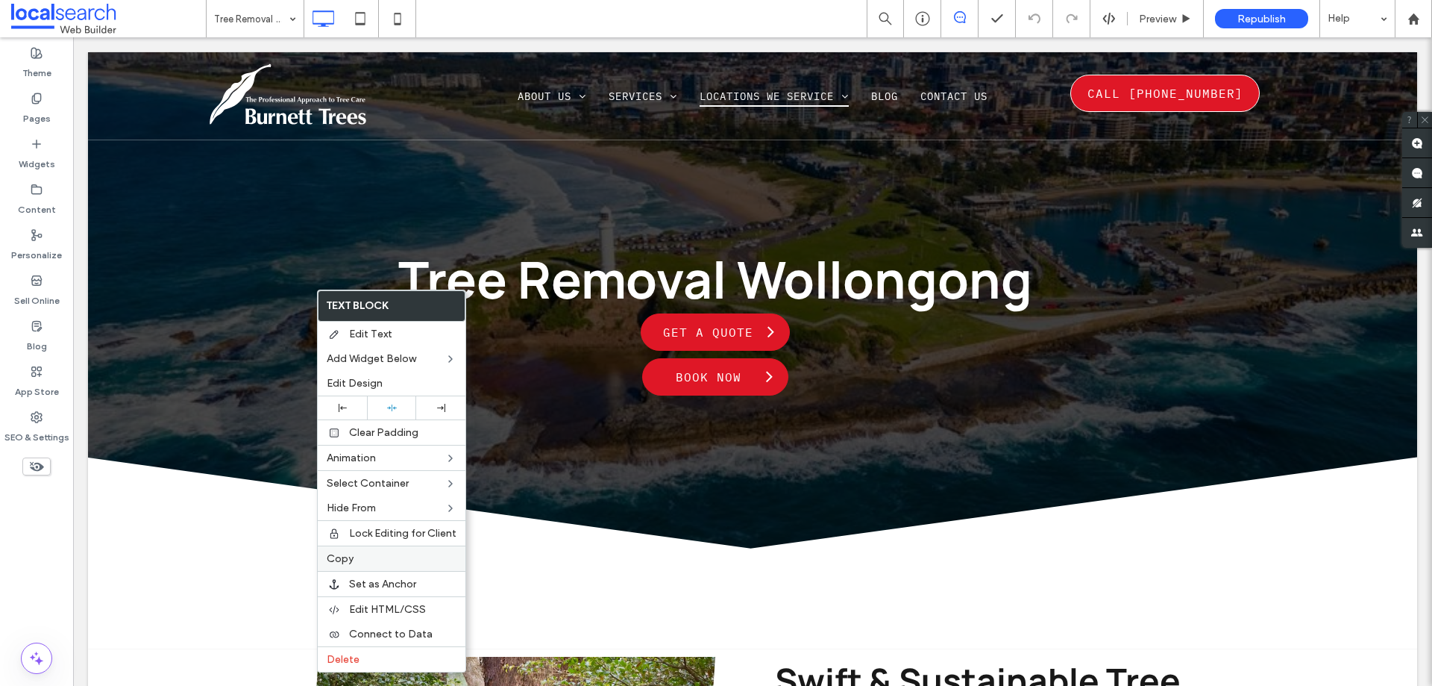
click at [340, 558] on span "Copy" at bounding box center [340, 558] width 27 height 13
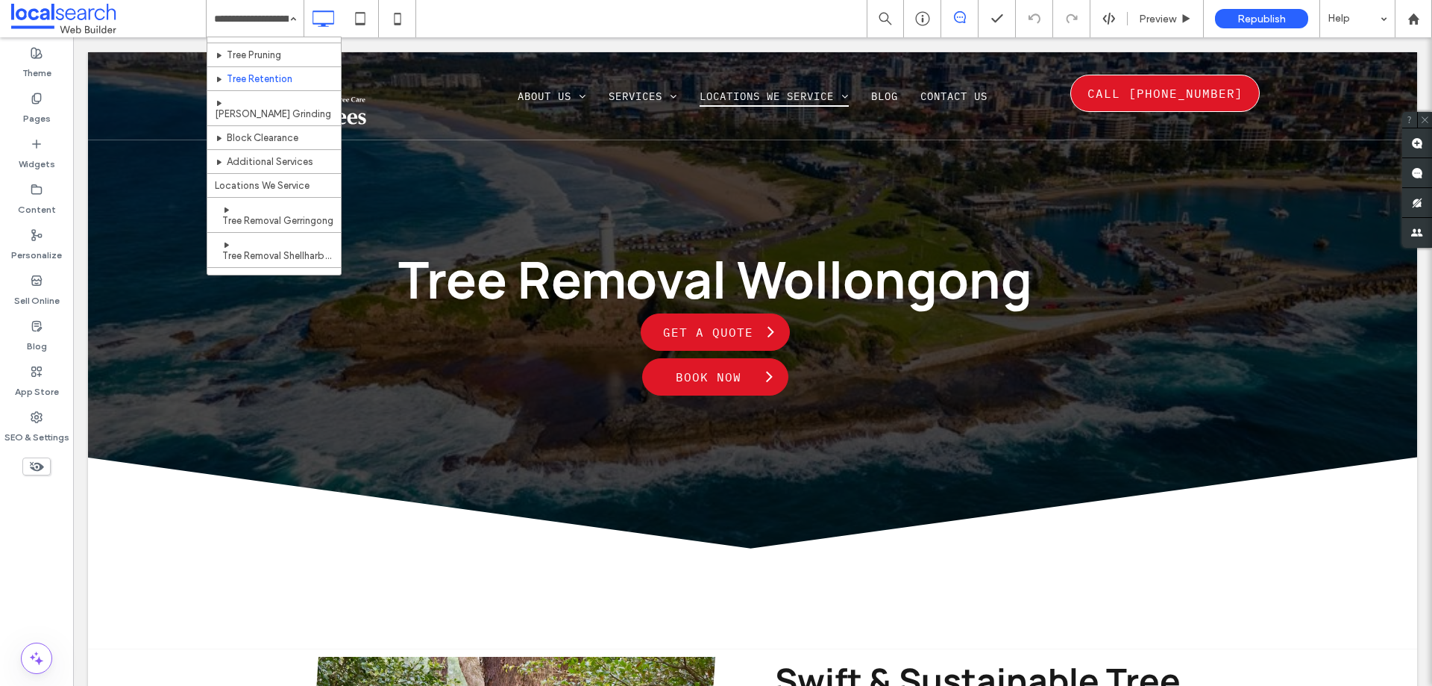
scroll to position [149, 0]
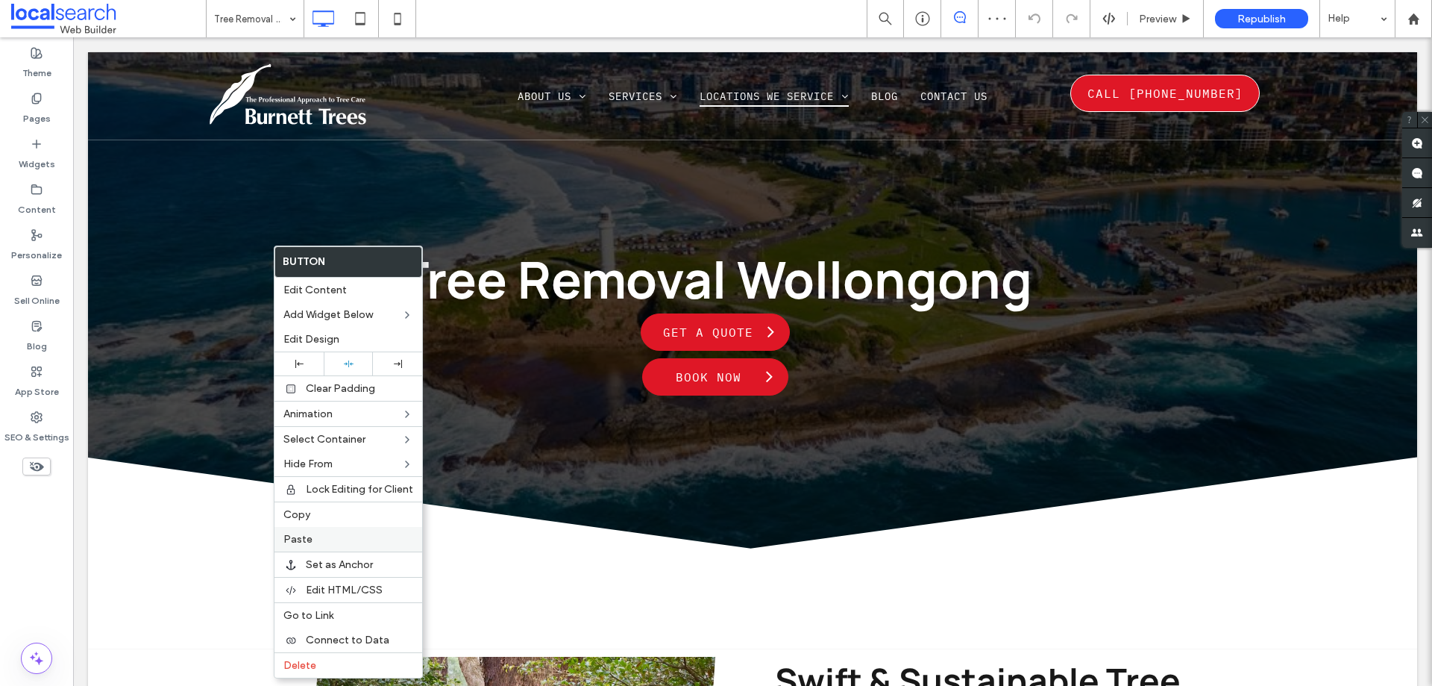
click at [311, 547] on div "Paste" at bounding box center [349, 539] width 148 height 25
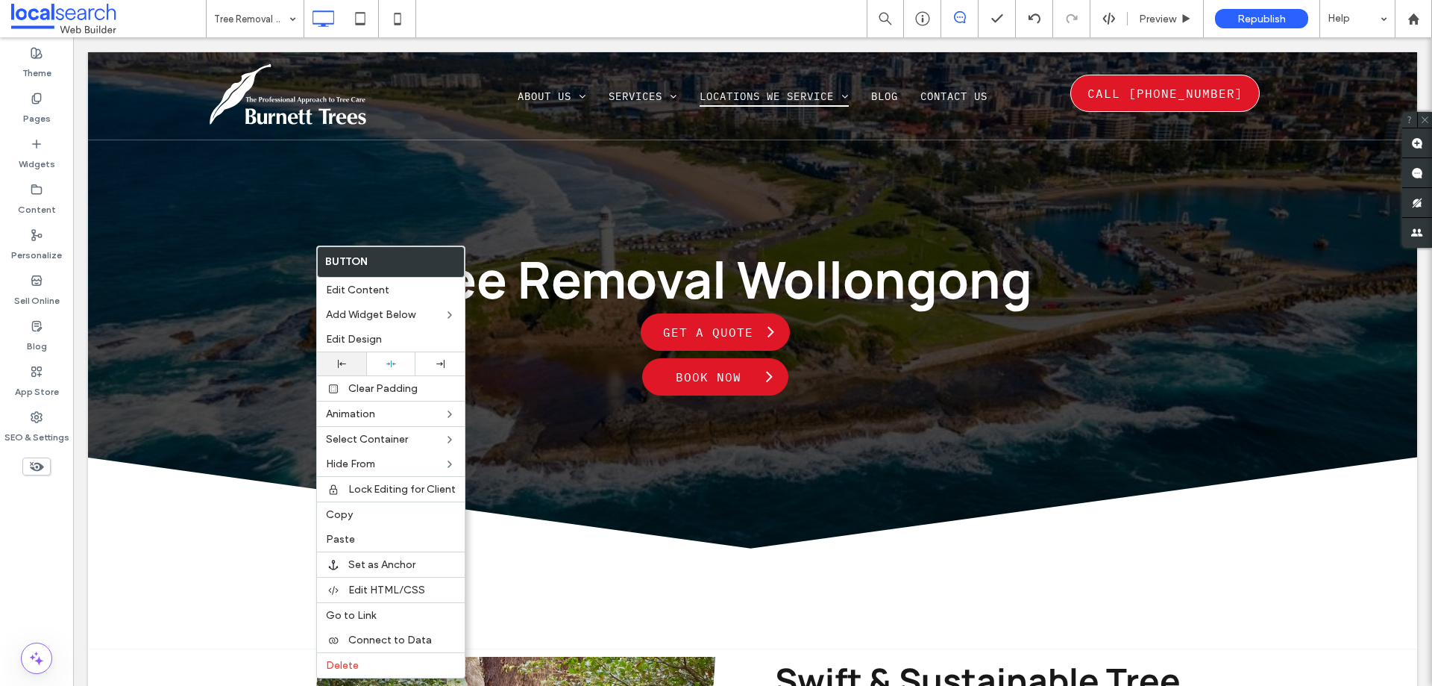
click at [344, 366] on icon at bounding box center [342, 364] width 8 height 8
click at [239, 417] on div at bounding box center [716, 343] width 1432 height 686
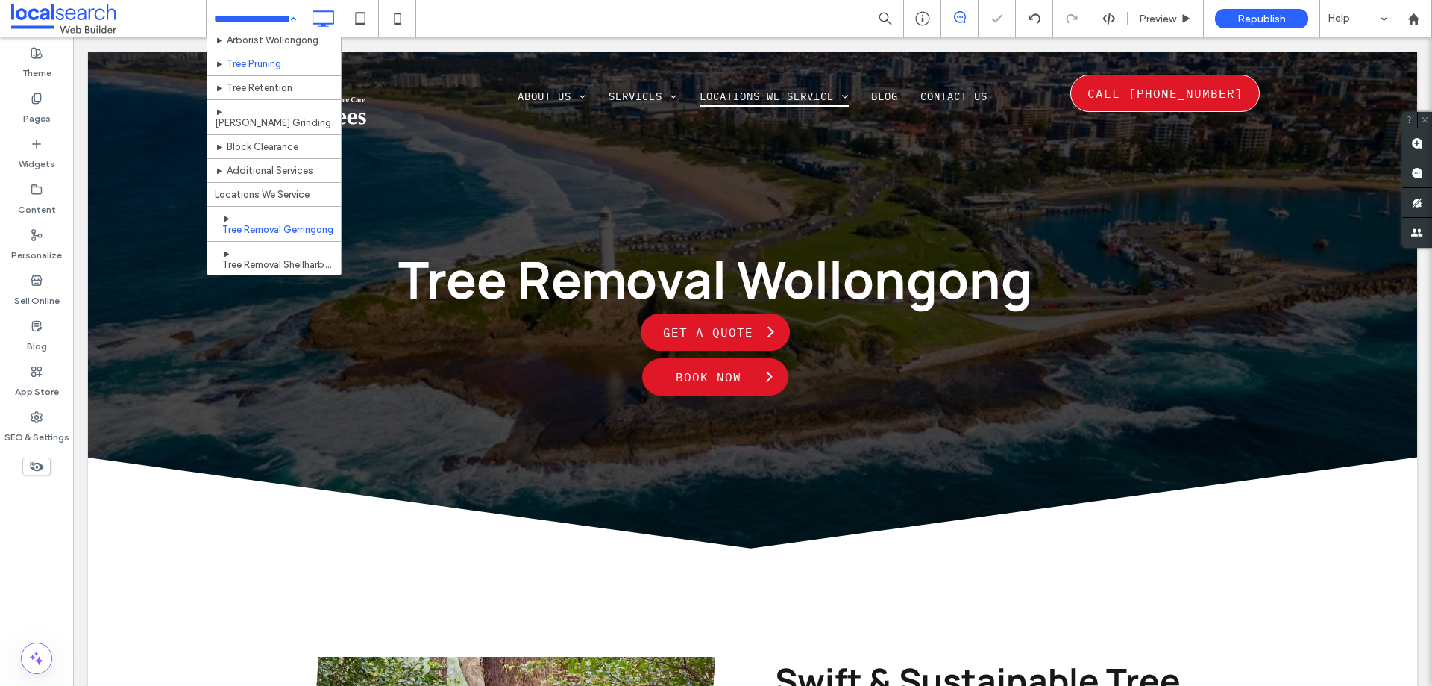
scroll to position [149, 0]
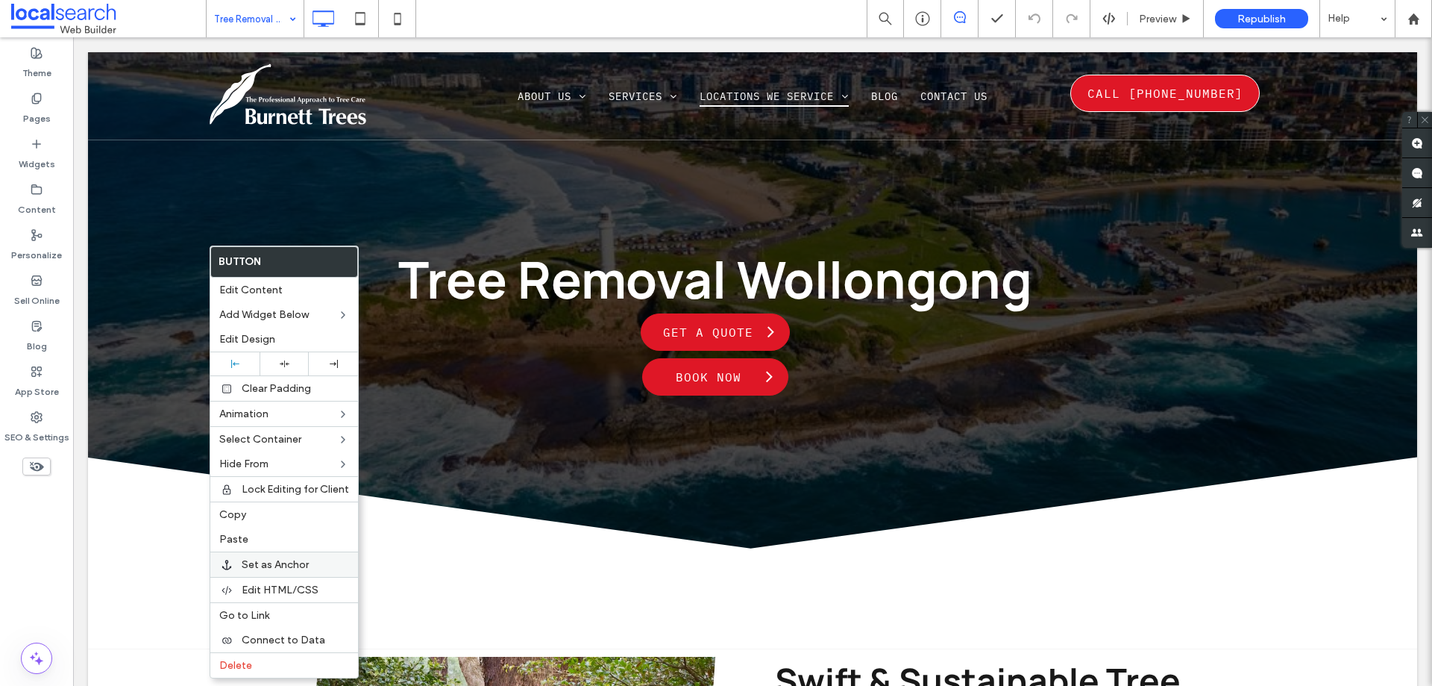
click at [257, 551] on div "Set as Anchor" at bounding box center [284, 563] width 148 height 25
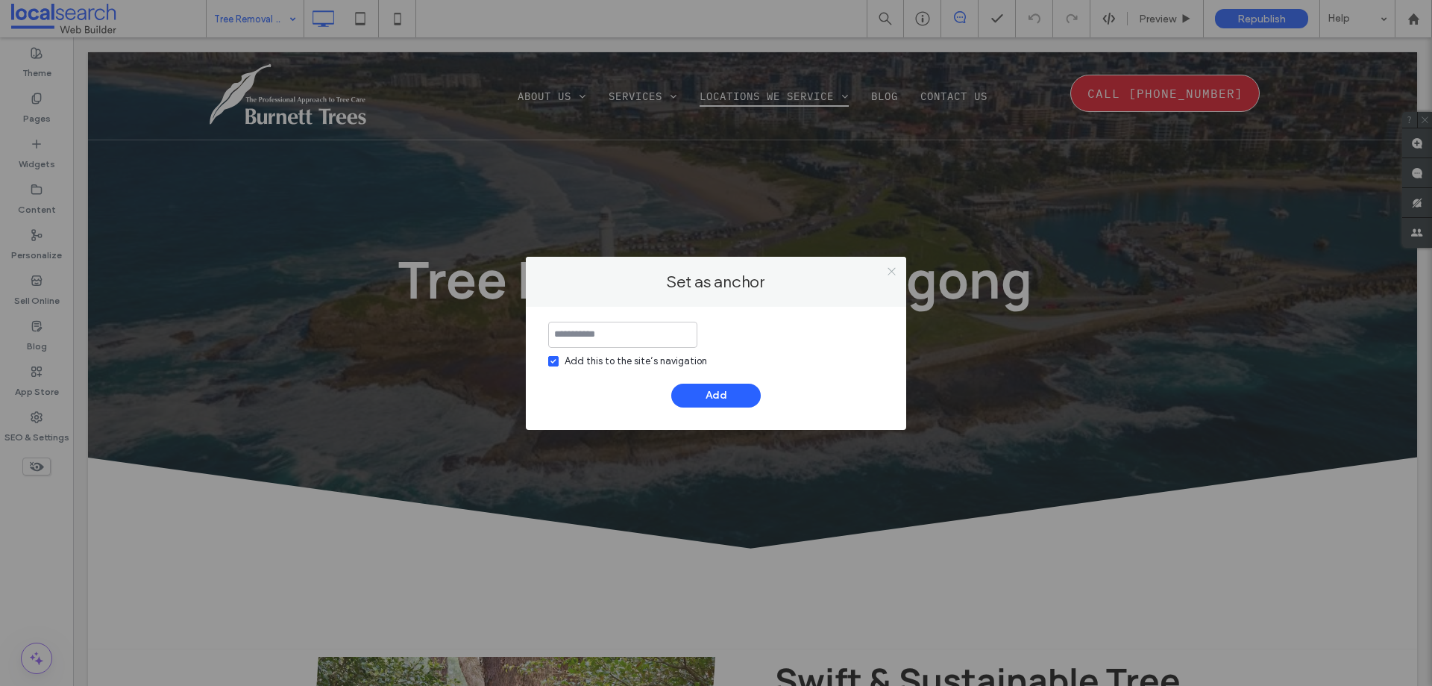
click at [886, 268] on icon at bounding box center [891, 271] width 11 height 11
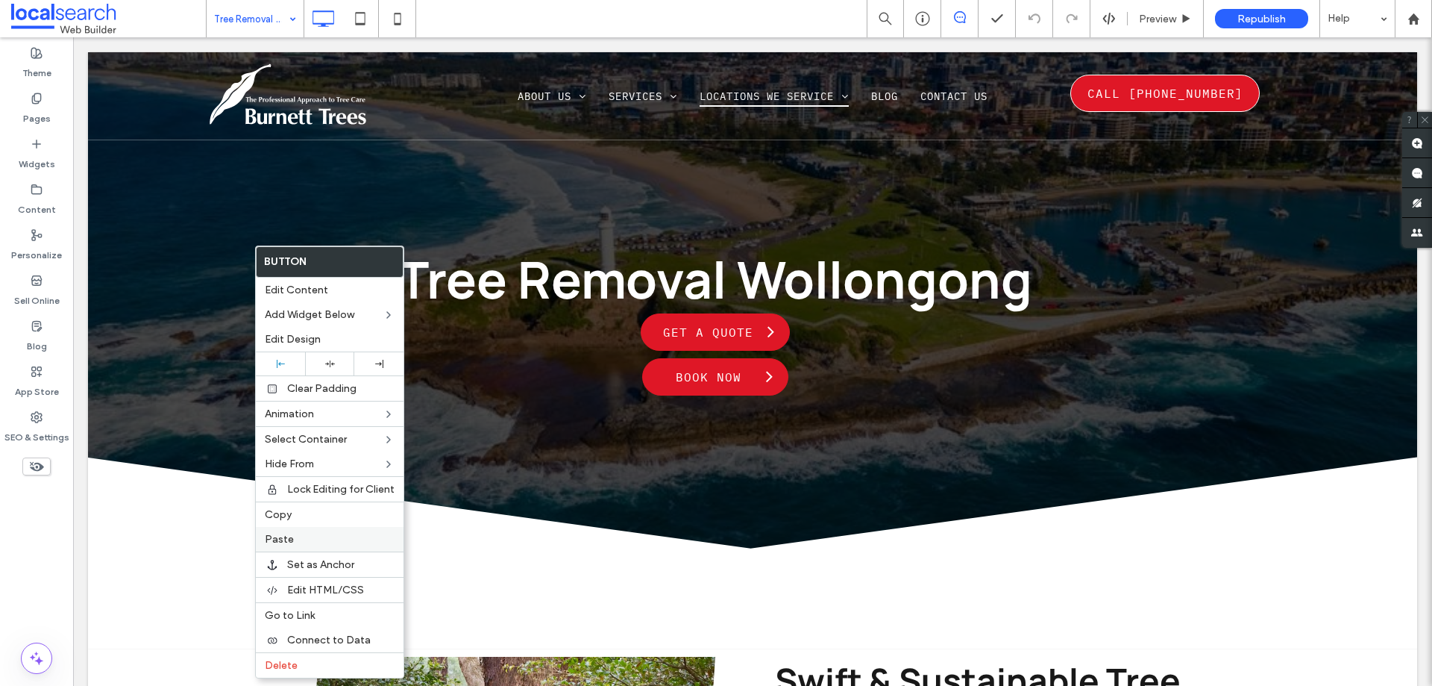
click at [288, 536] on span "Paste" at bounding box center [279, 539] width 29 height 13
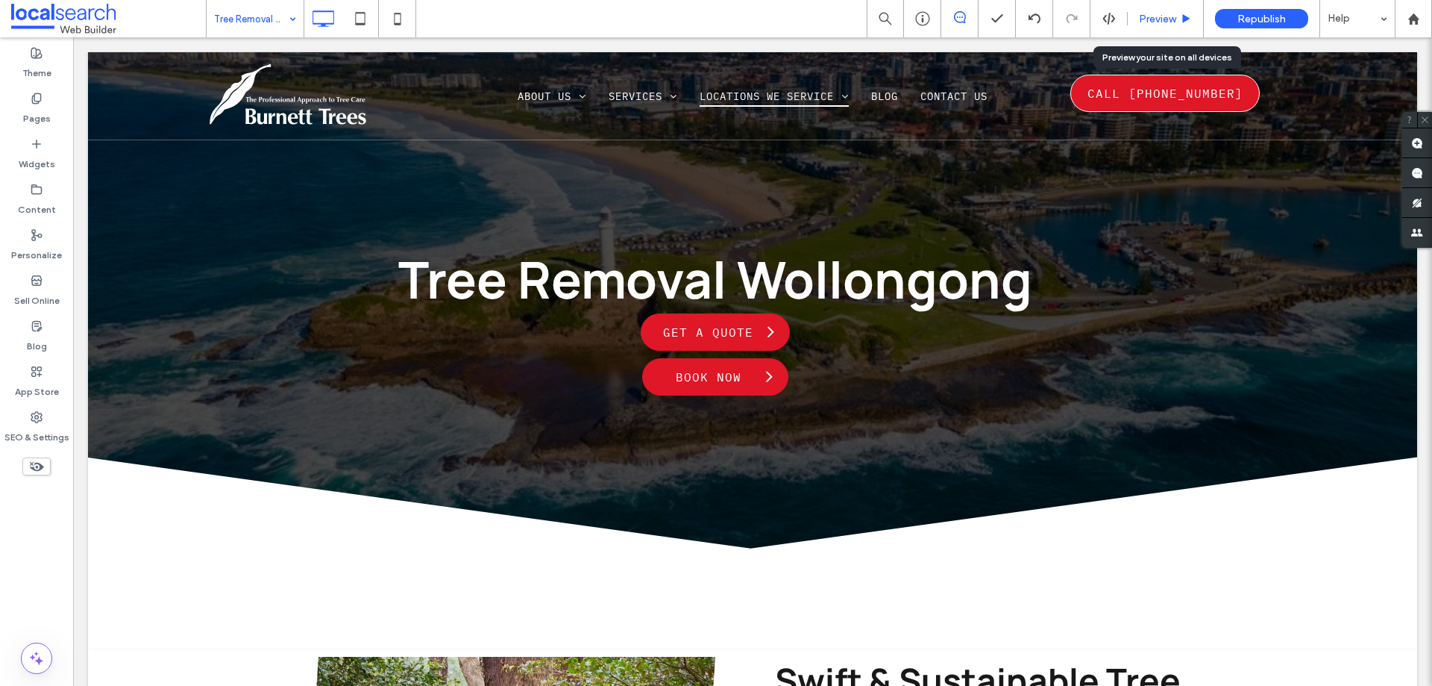
click at [1152, 25] on div "Preview" at bounding box center [1166, 18] width 76 height 37
click at [1146, 11] on div "Preview" at bounding box center [1166, 18] width 76 height 37
click at [1152, 15] on span "Preview" at bounding box center [1157, 19] width 37 height 13
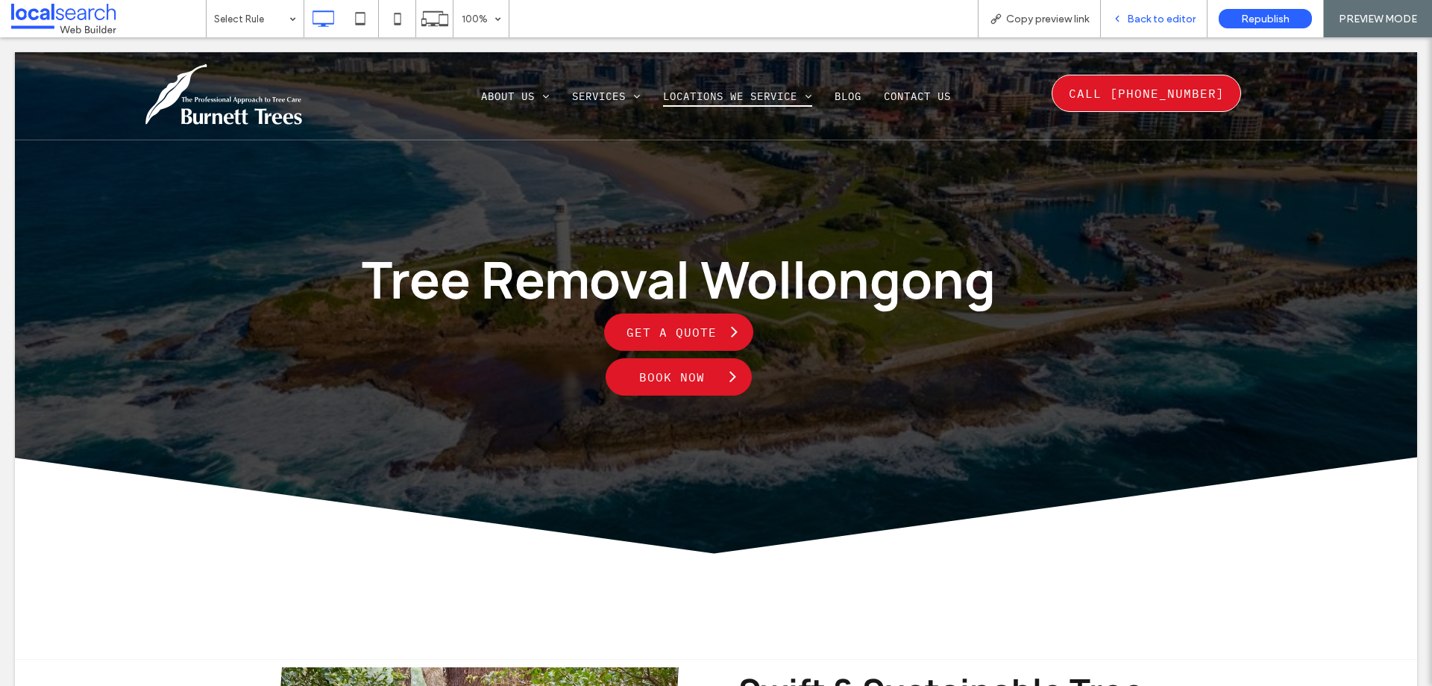
click at [1135, 29] on div "Back to editor" at bounding box center [1154, 18] width 107 height 37
click at [1126, 21] on div "Back to editor" at bounding box center [1154, 19] width 106 height 13
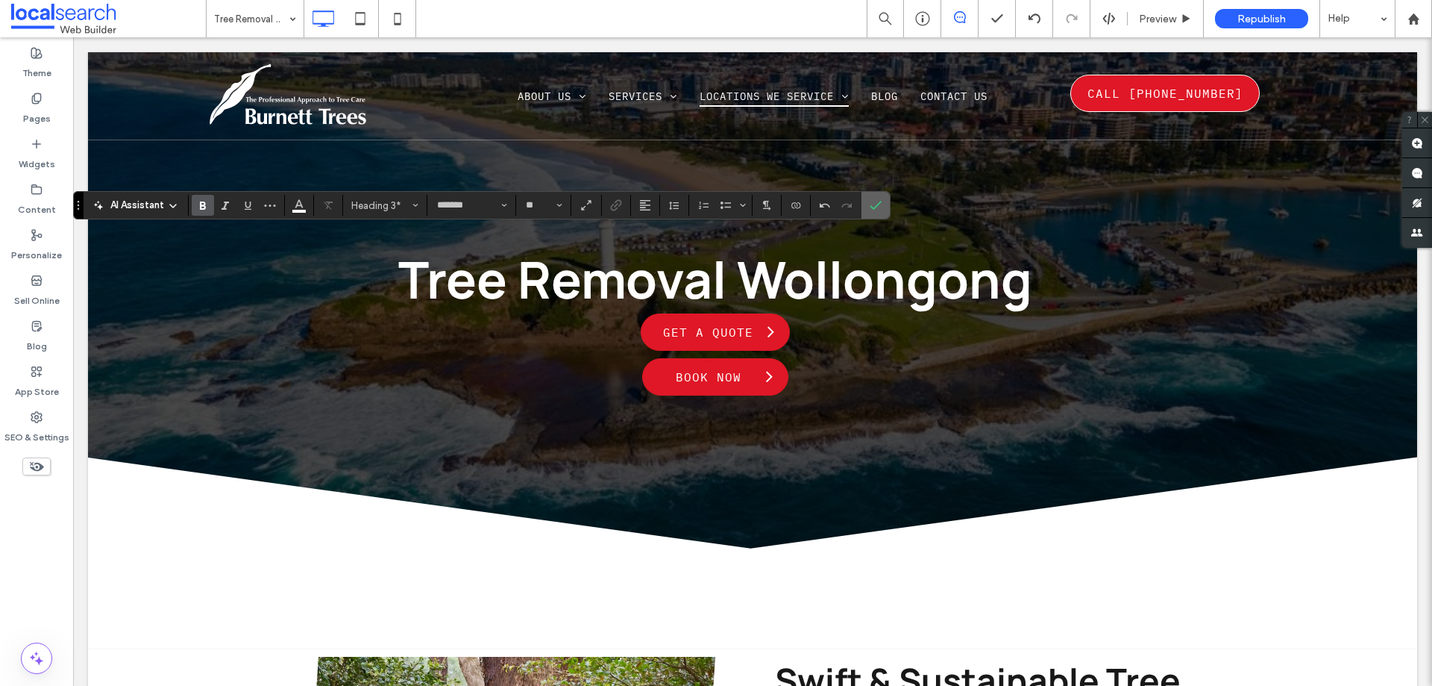
click at [863, 210] on section at bounding box center [876, 205] width 28 height 27
click at [873, 201] on icon "Confirm" at bounding box center [876, 205] width 12 height 12
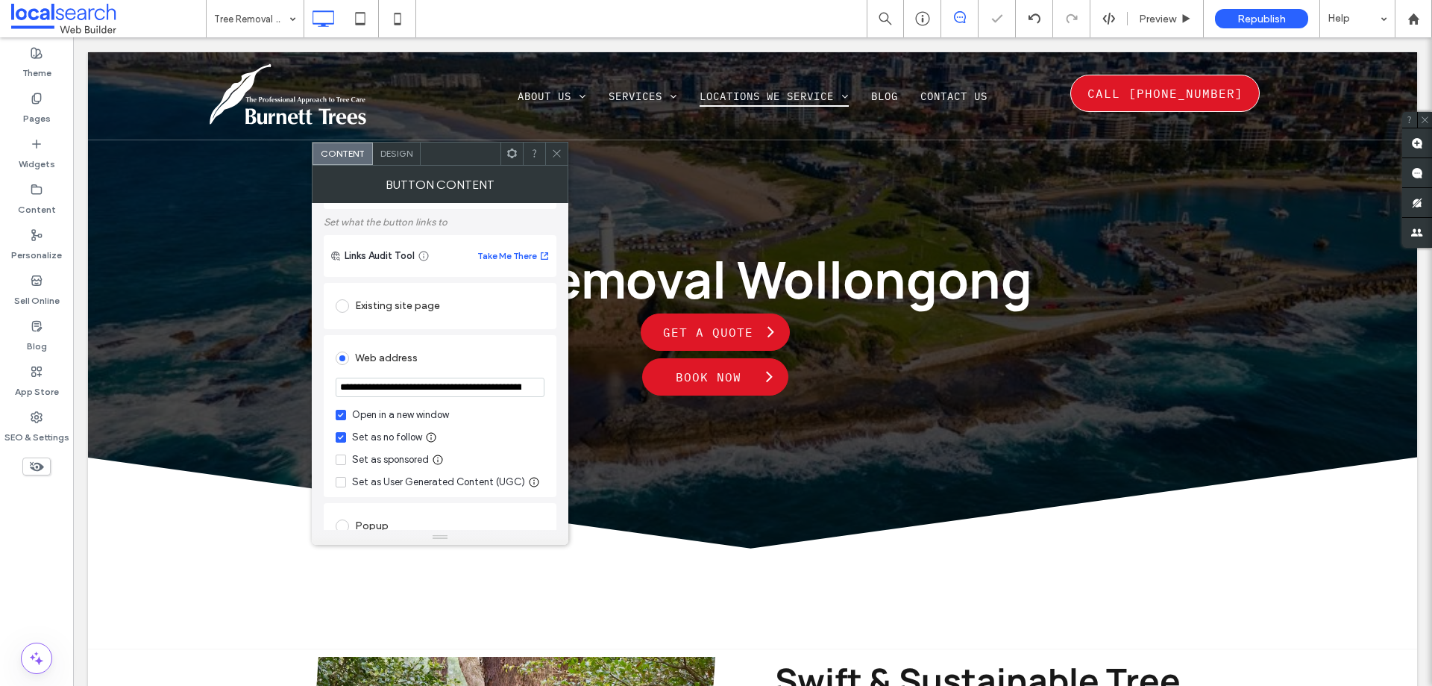
scroll to position [149, 0]
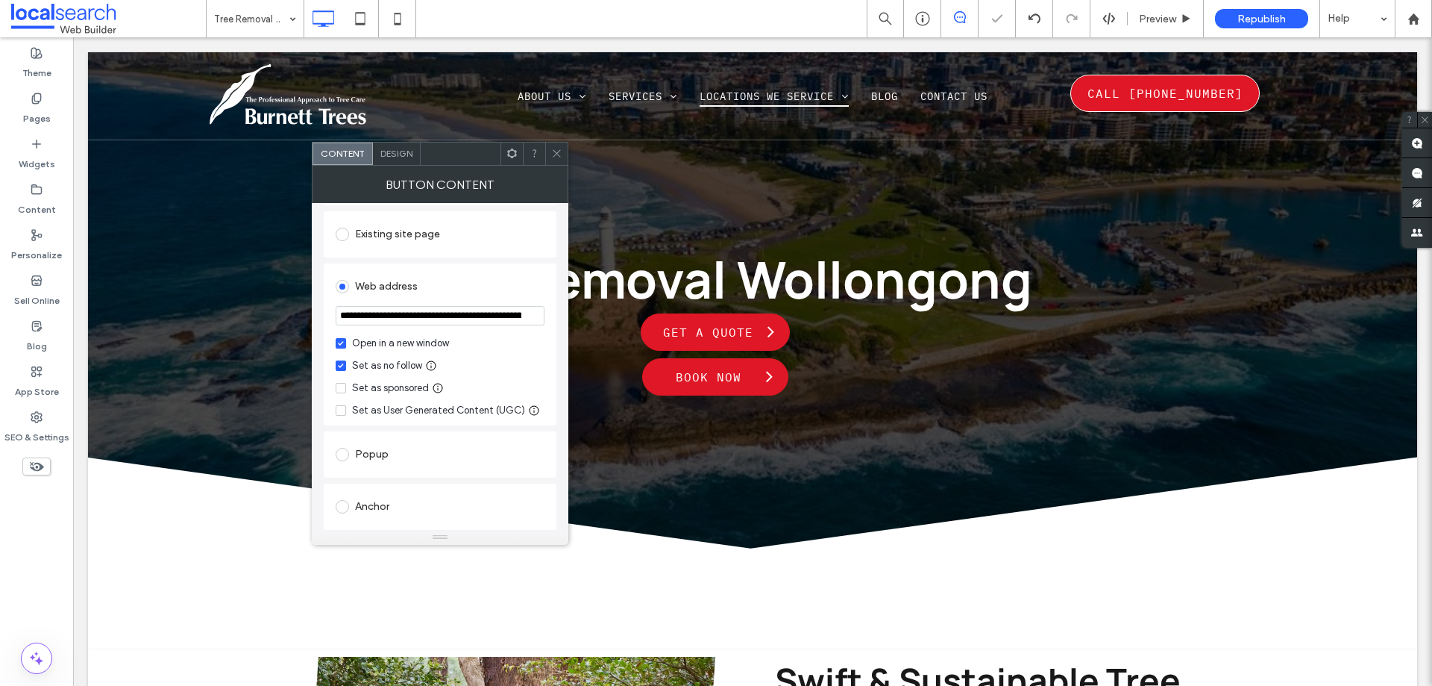
click at [557, 150] on icon at bounding box center [556, 153] width 11 height 11
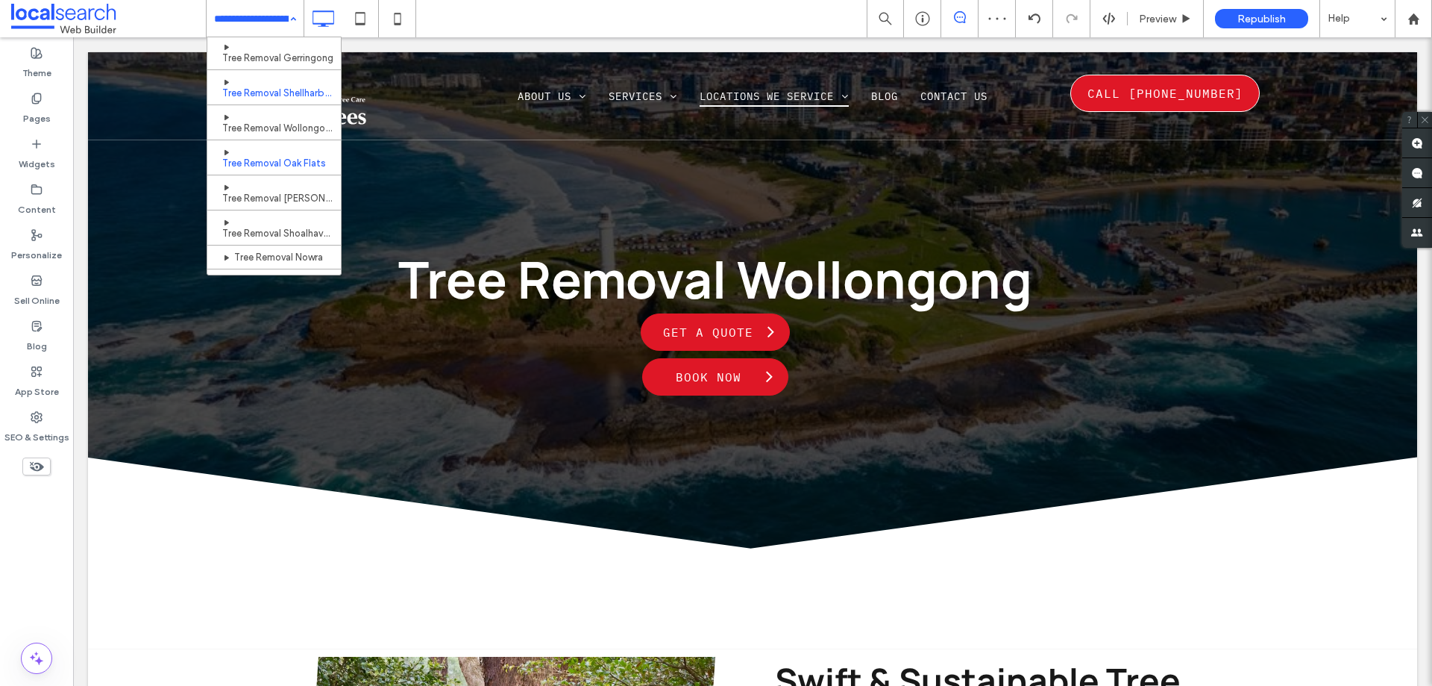
scroll to position [298, 0]
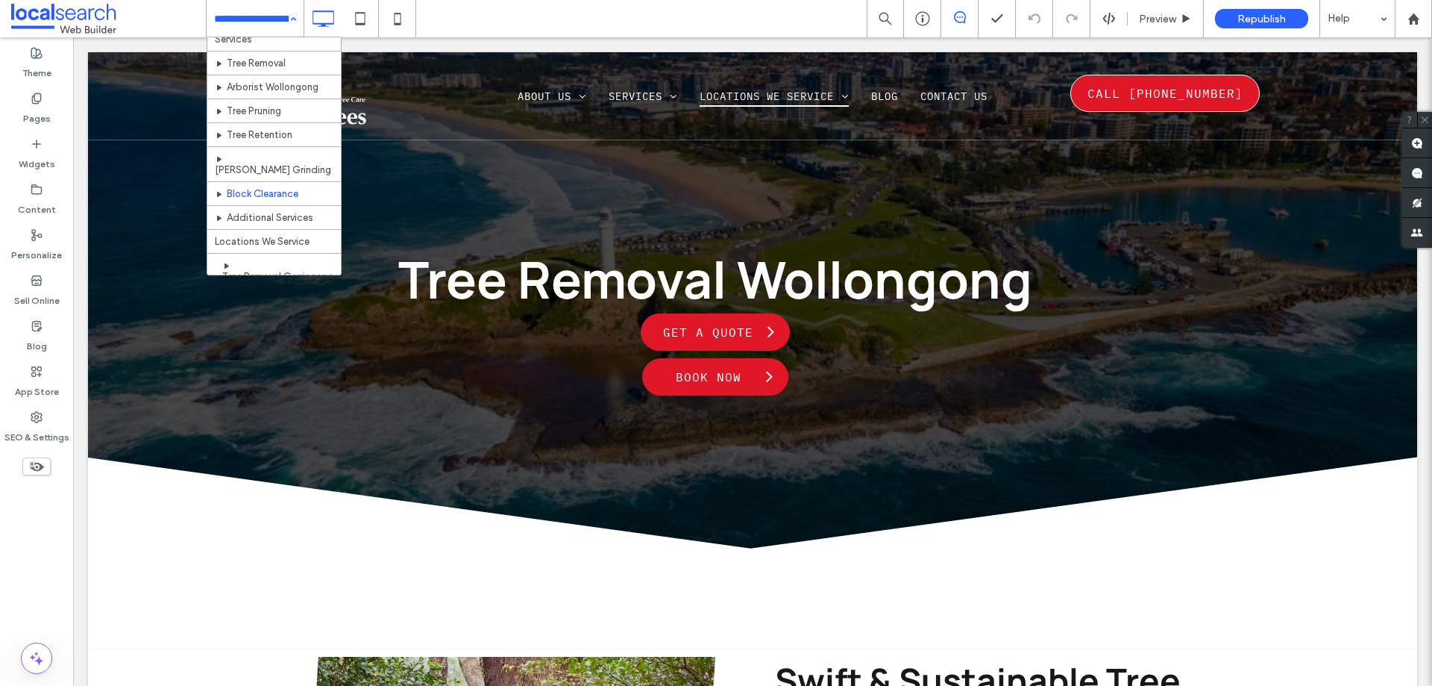
scroll to position [224, 0]
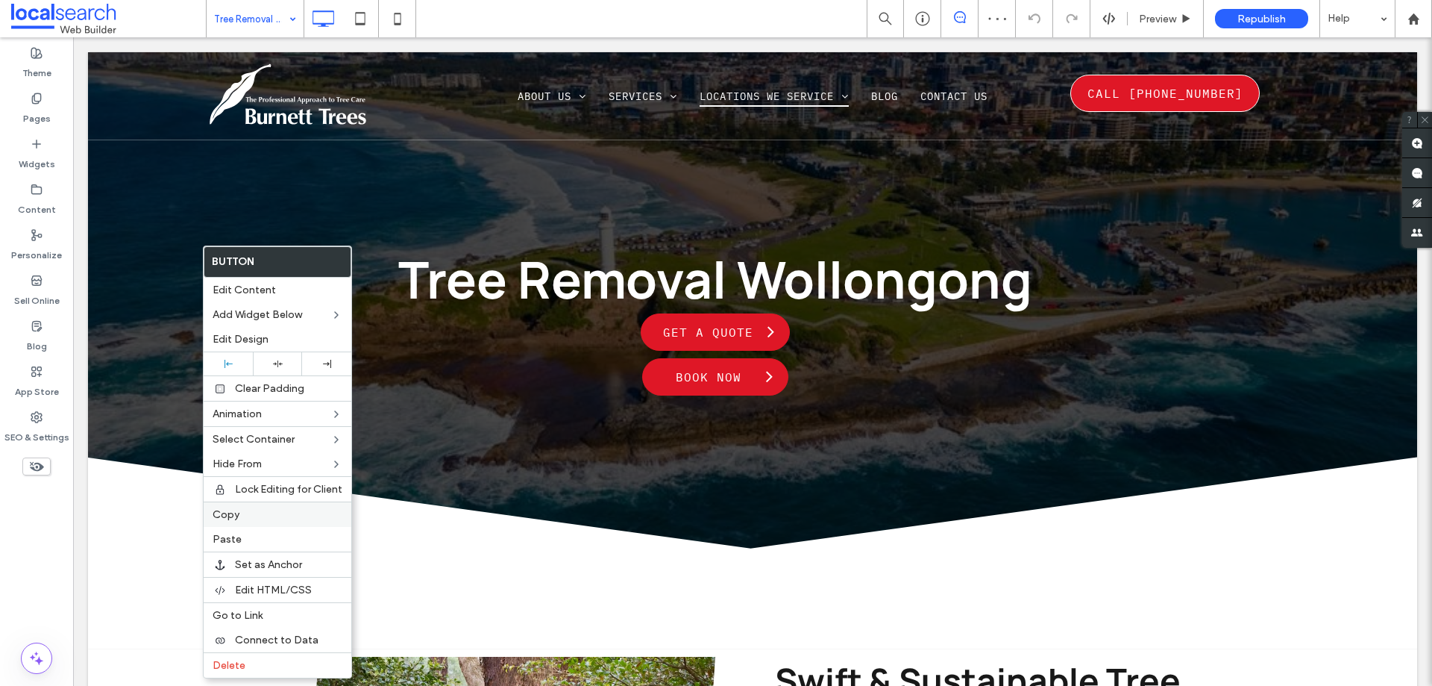
click at [251, 514] on label "Copy" at bounding box center [278, 514] width 130 height 13
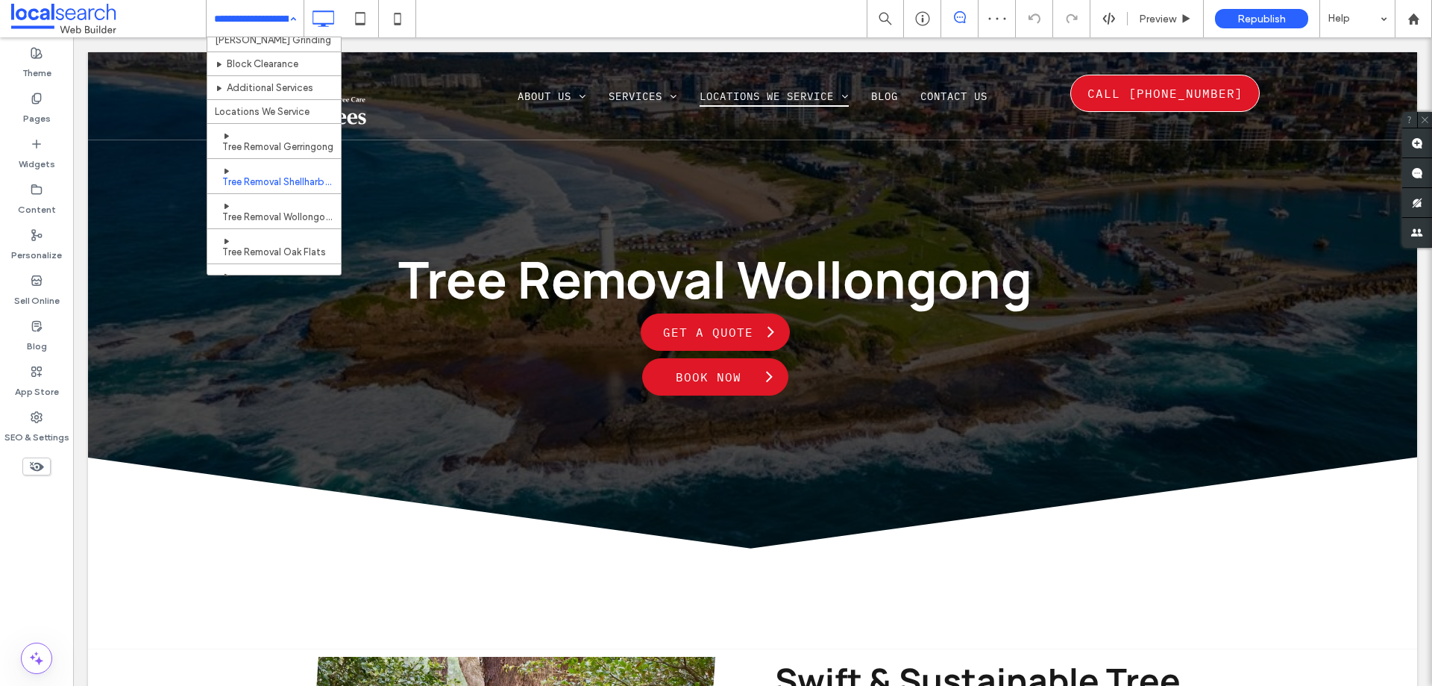
scroll to position [224, 0]
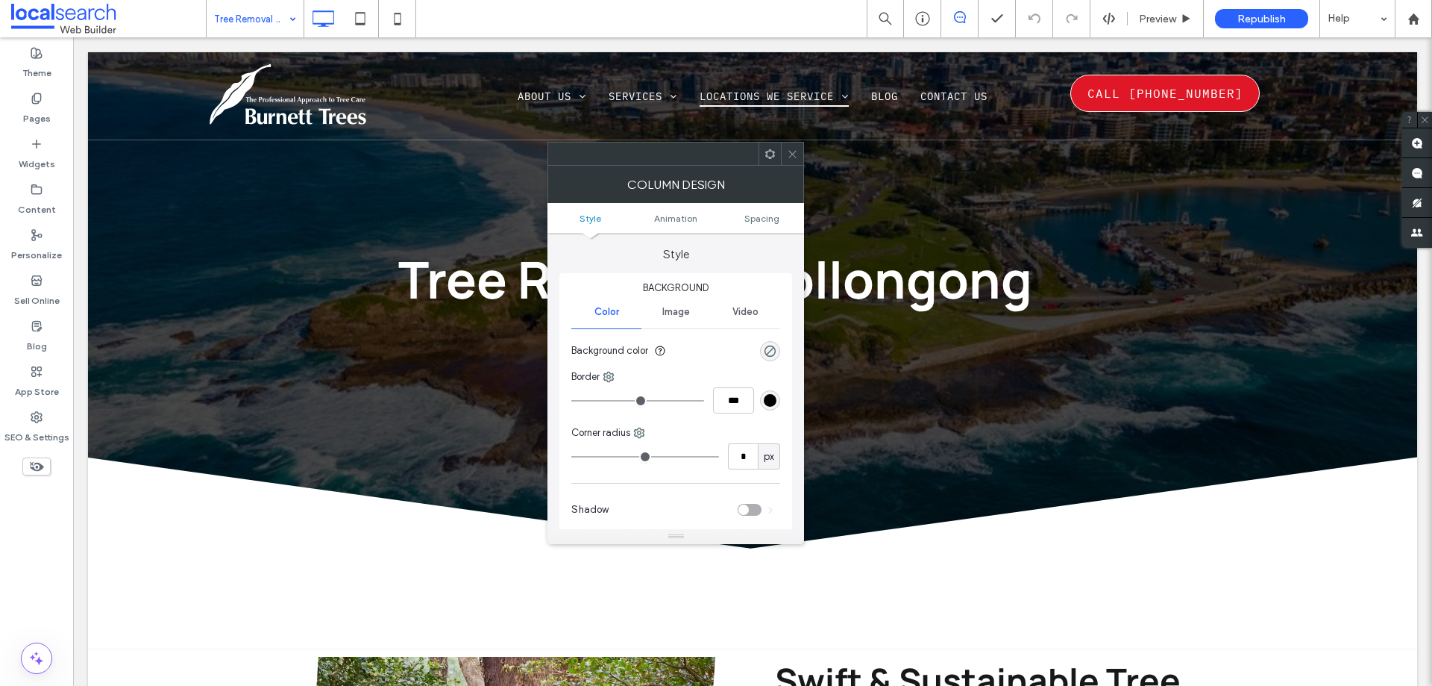
click at [795, 152] on icon at bounding box center [792, 153] width 11 height 11
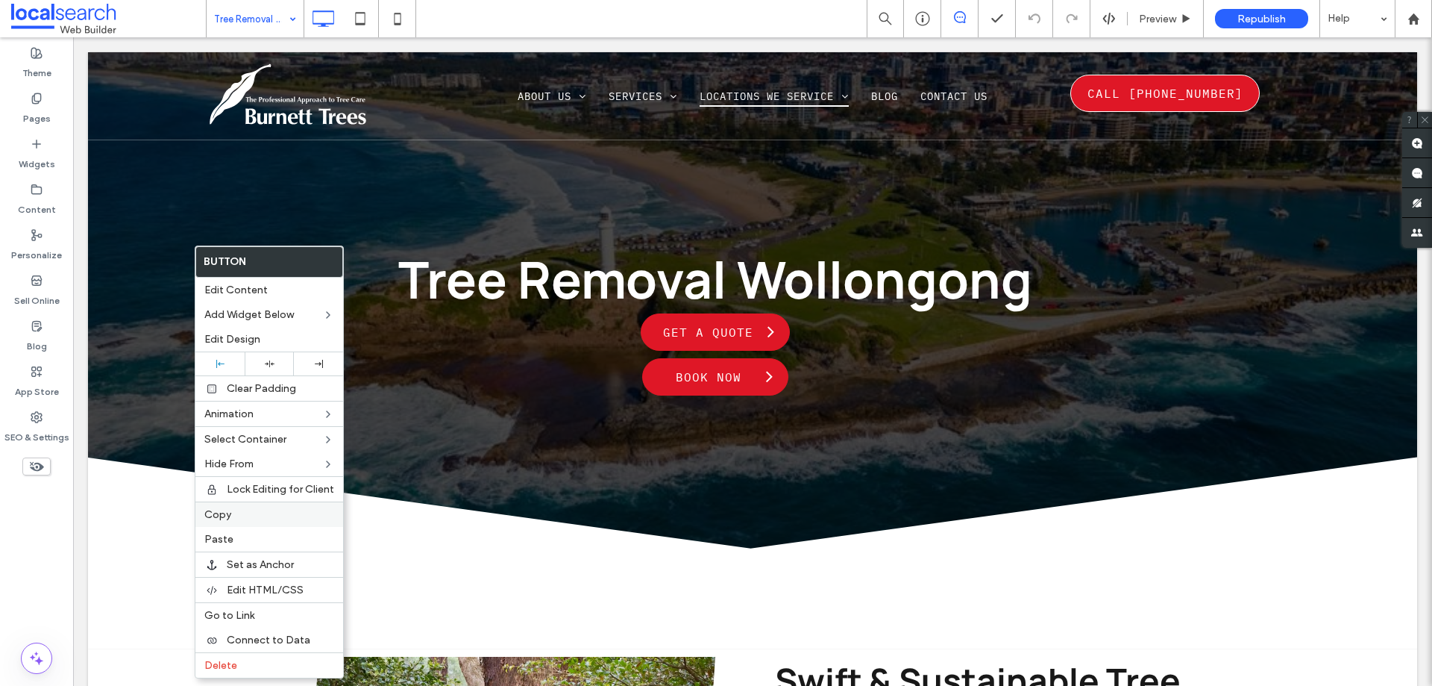
click at [216, 513] on span "Copy" at bounding box center [217, 514] width 27 height 13
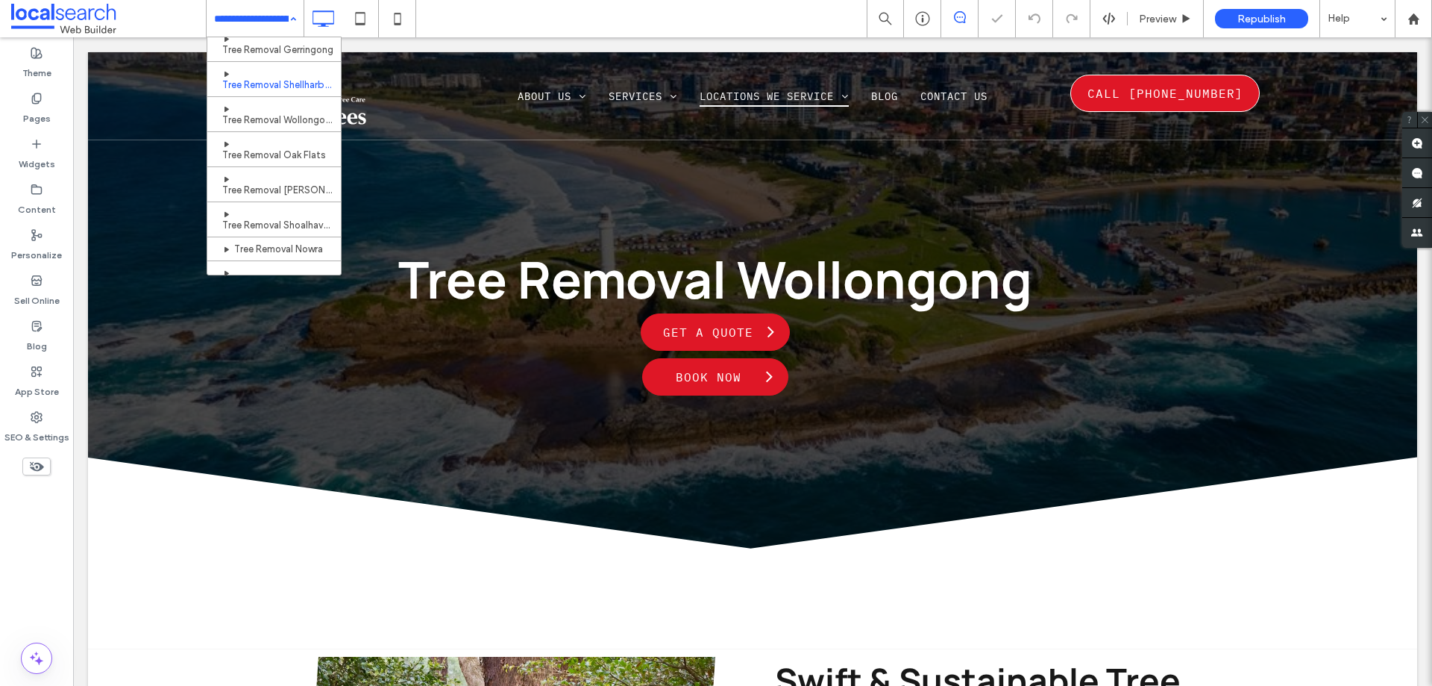
scroll to position [298, 0]
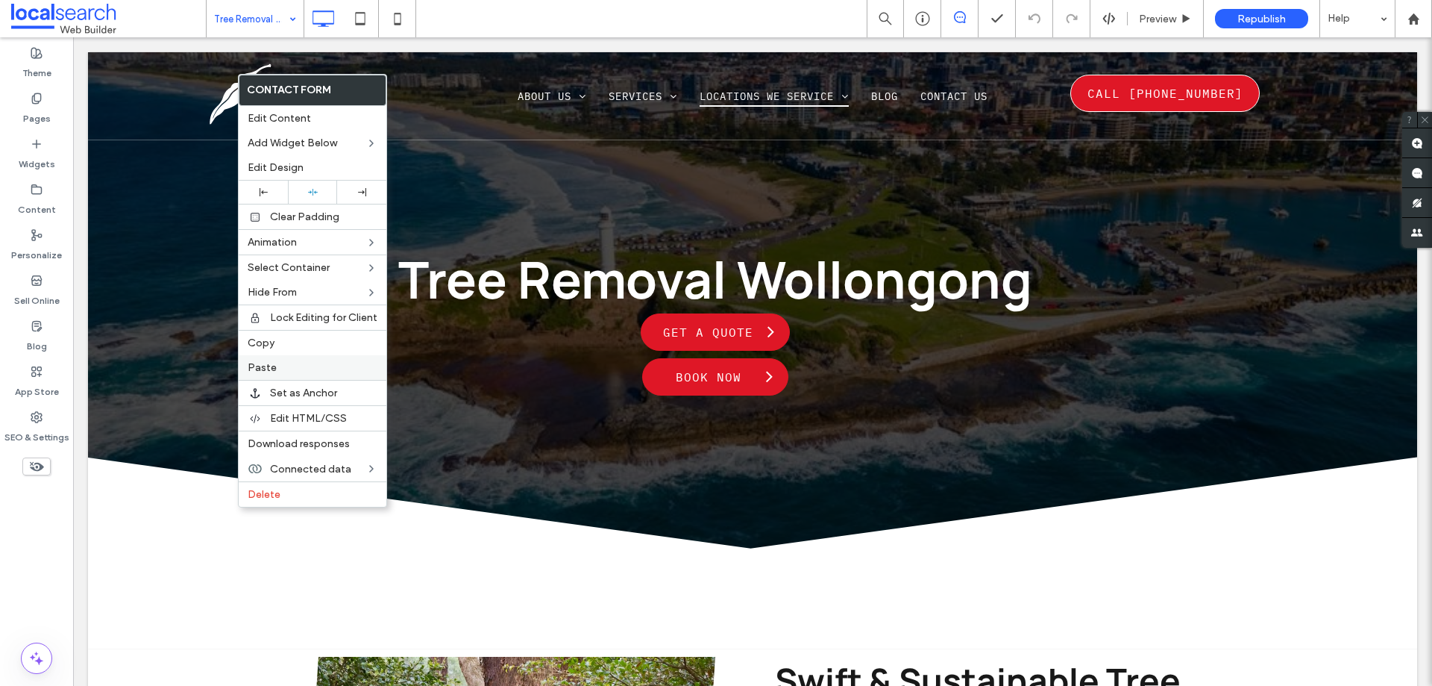
click at [272, 366] on span "Paste" at bounding box center [262, 367] width 29 height 13
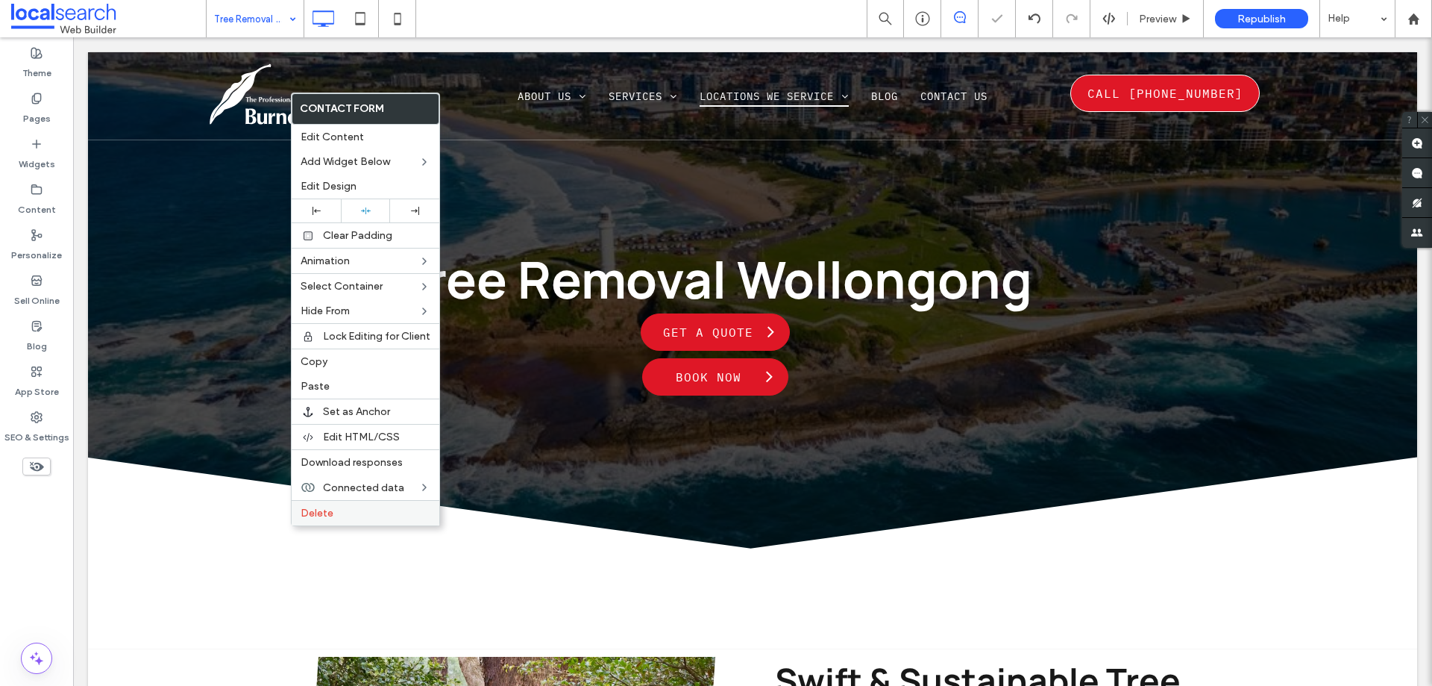
click at [335, 518] on label "Delete" at bounding box center [366, 513] width 130 height 13
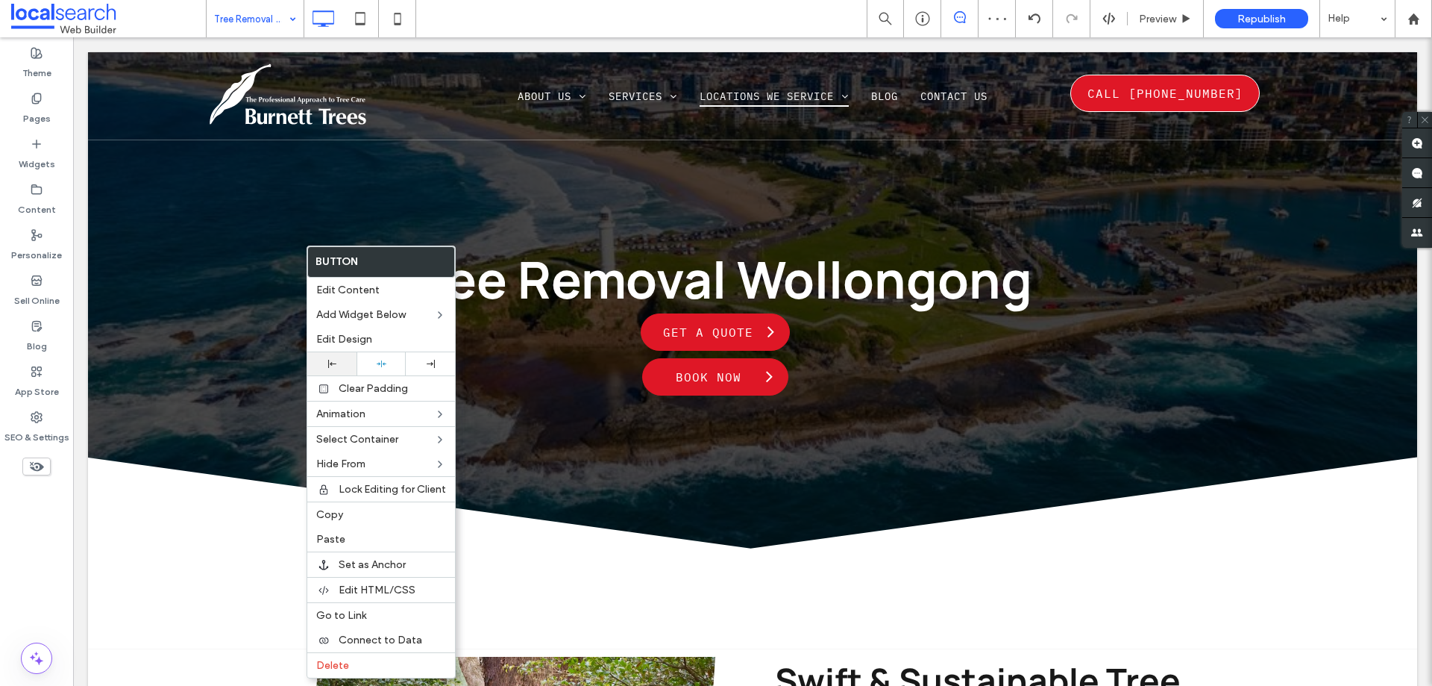
click at [333, 360] on icon at bounding box center [332, 364] width 8 height 8
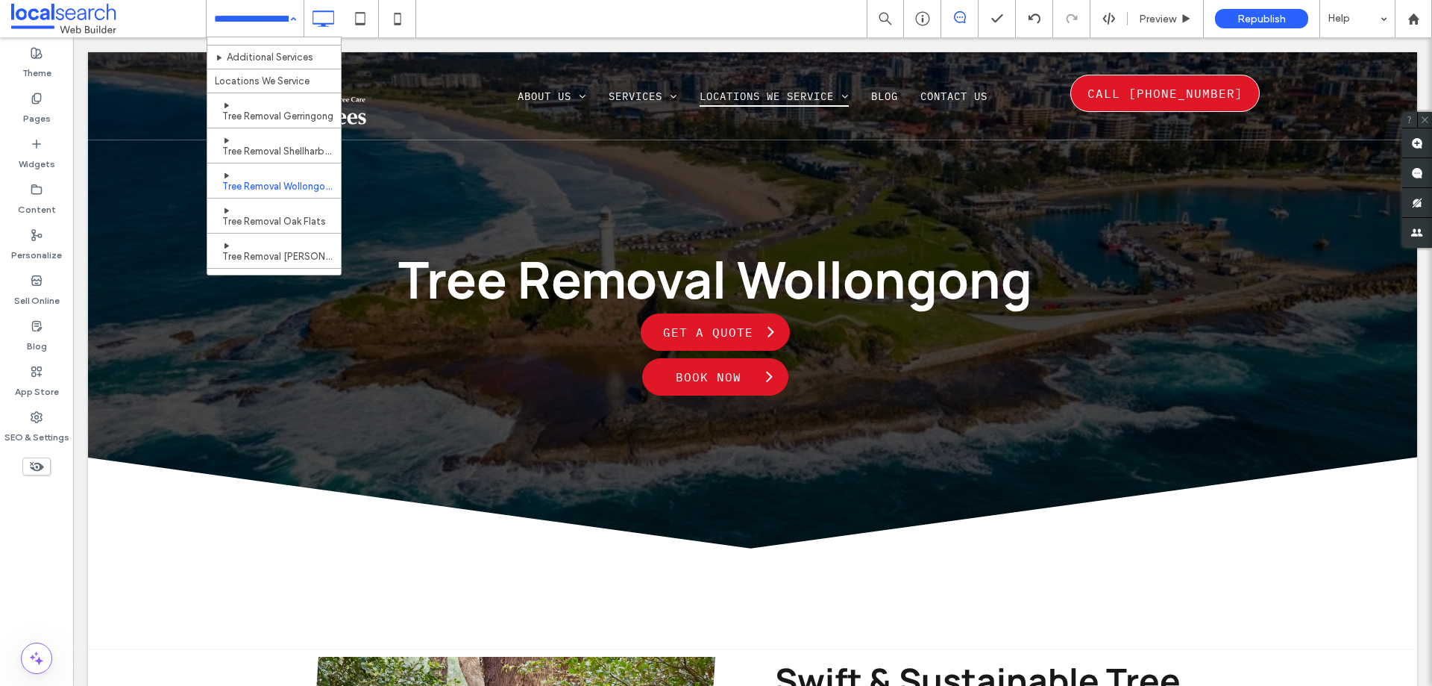
scroll to position [224, 0]
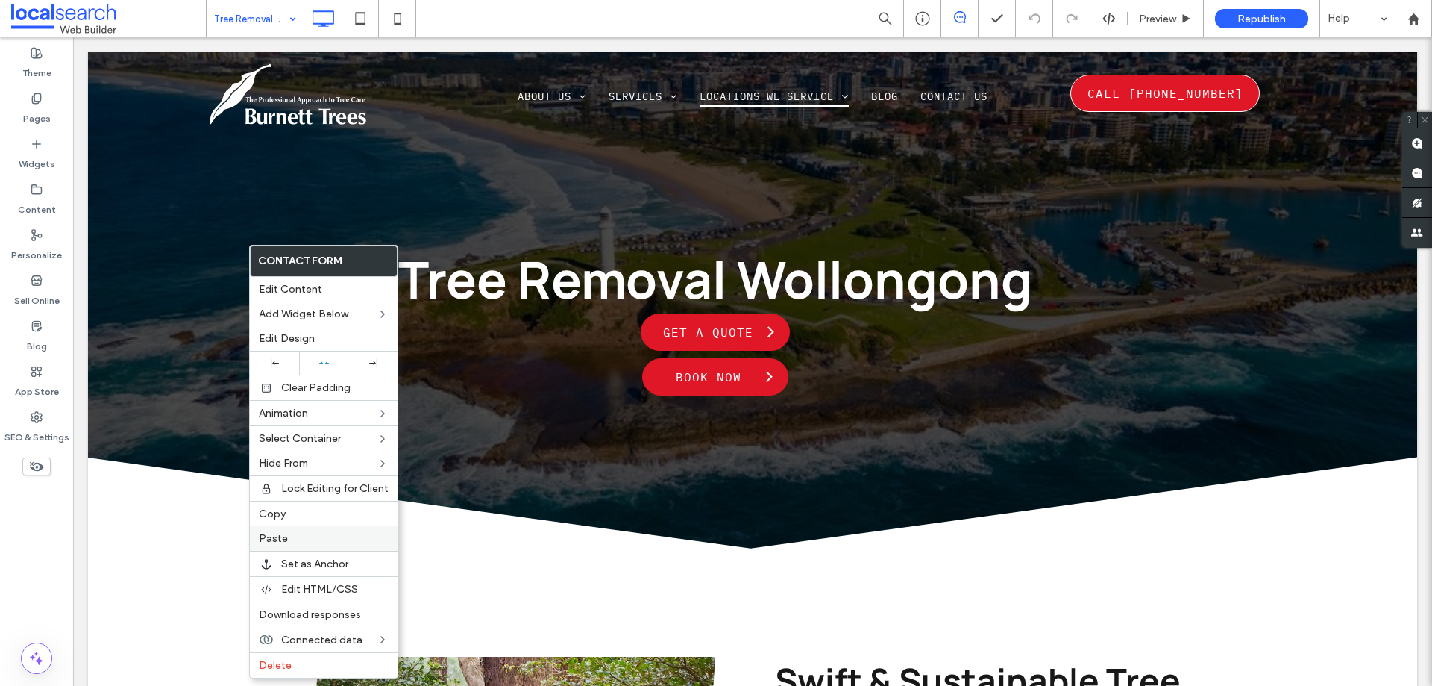
click at [273, 539] on span "Paste" at bounding box center [273, 538] width 29 height 13
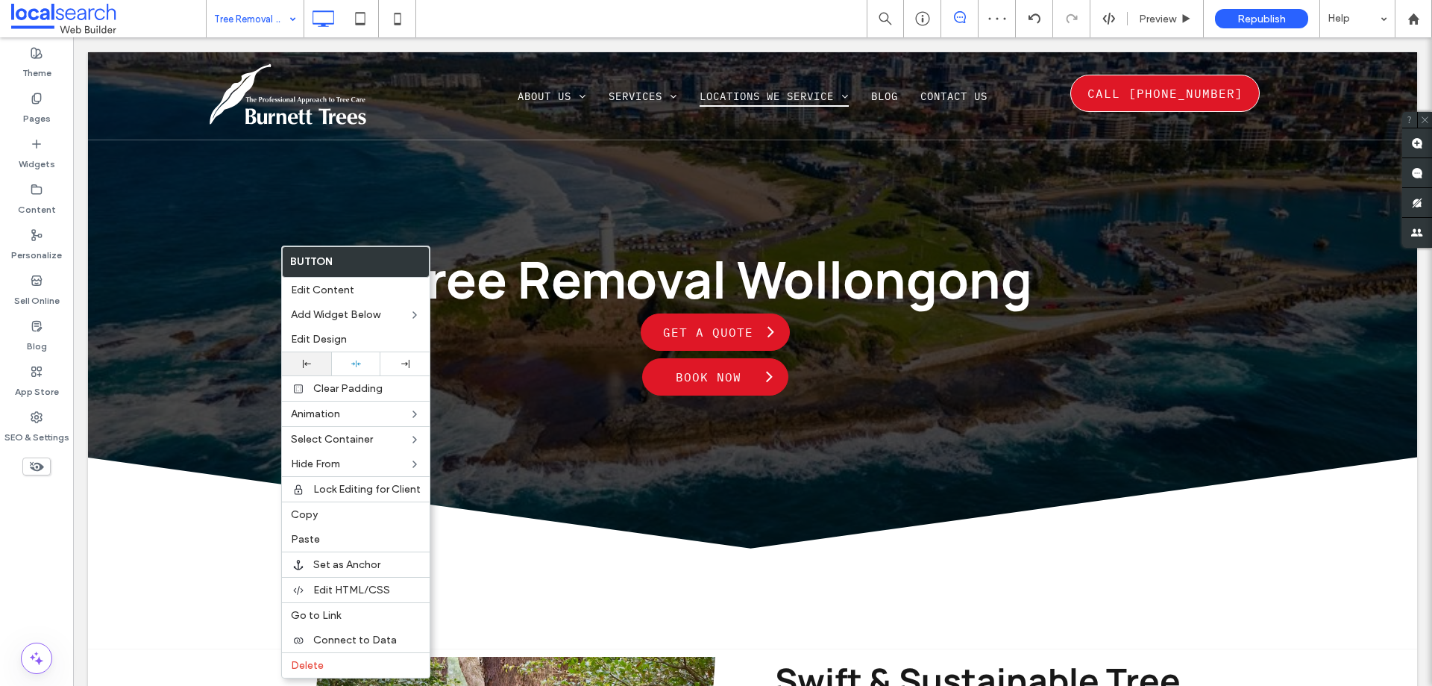
click at [306, 373] on div at bounding box center [306, 363] width 49 height 23
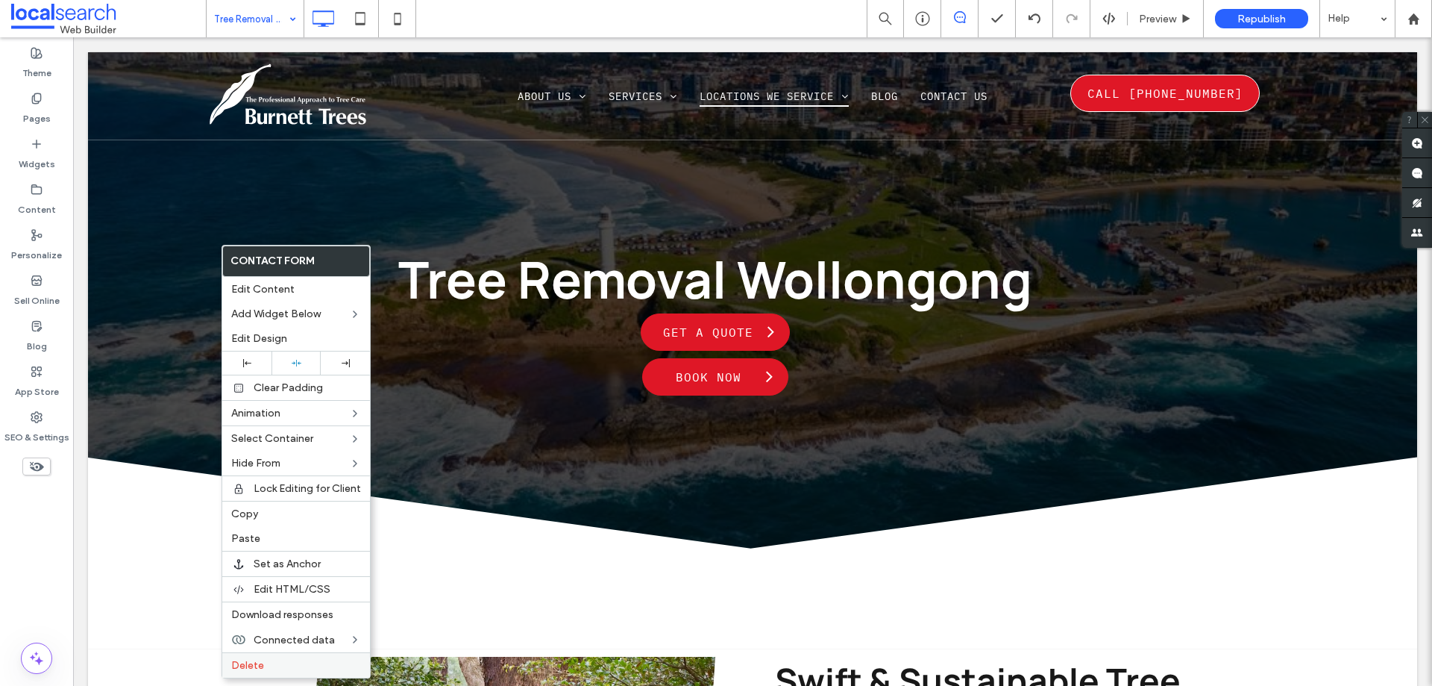
click at [254, 660] on span "Delete" at bounding box center [247, 665] width 33 height 13
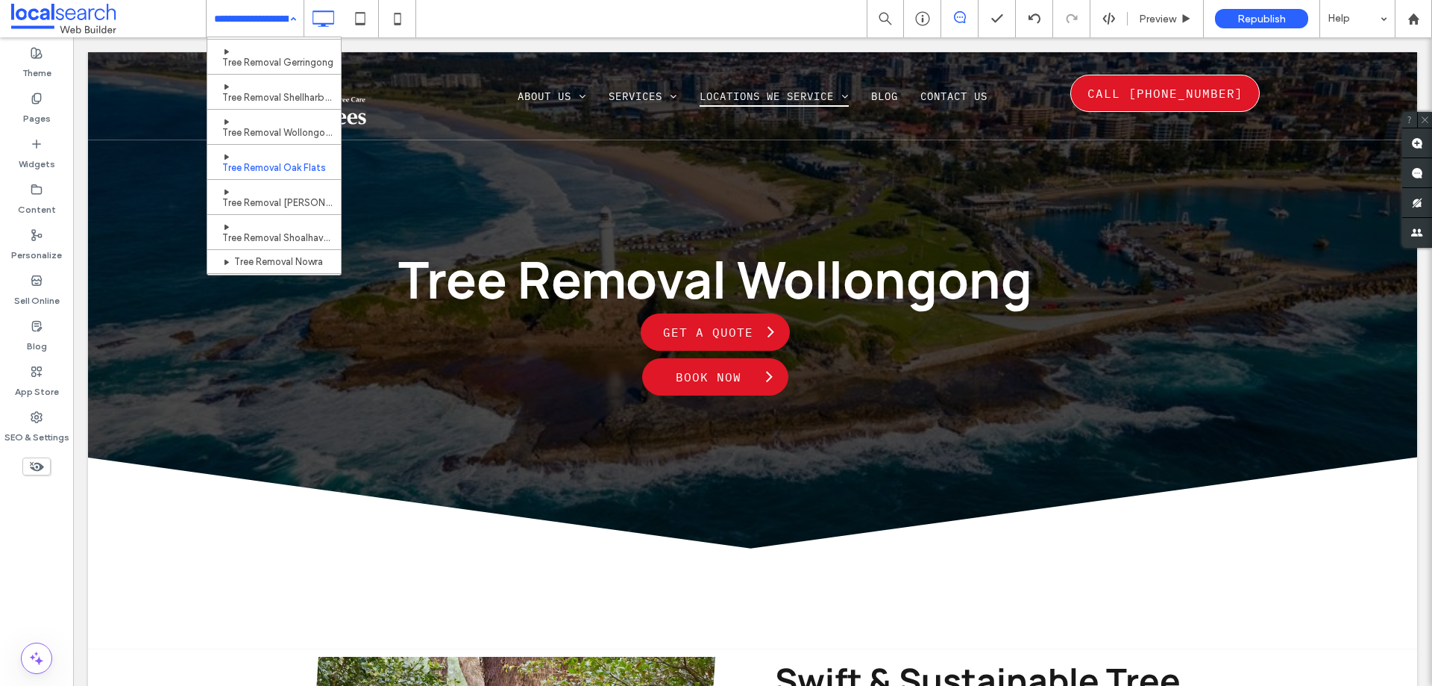
scroll to position [298, 0]
click at [284, 13] on div "Home About Us Services Tree Removal Arborist [GEOGRAPHIC_DATA] Tree Pruning Tre…" at bounding box center [255, 18] width 97 height 37
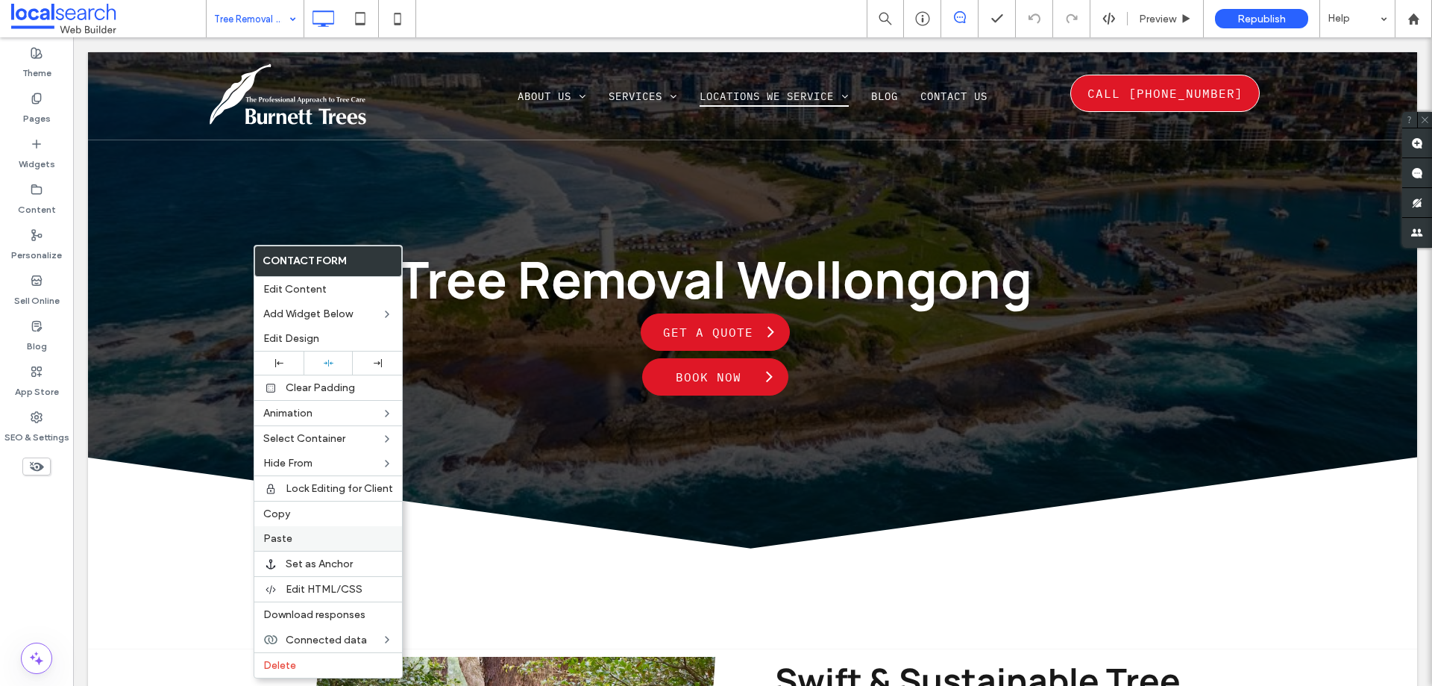
click at [276, 542] on span "Paste" at bounding box center [277, 538] width 29 height 13
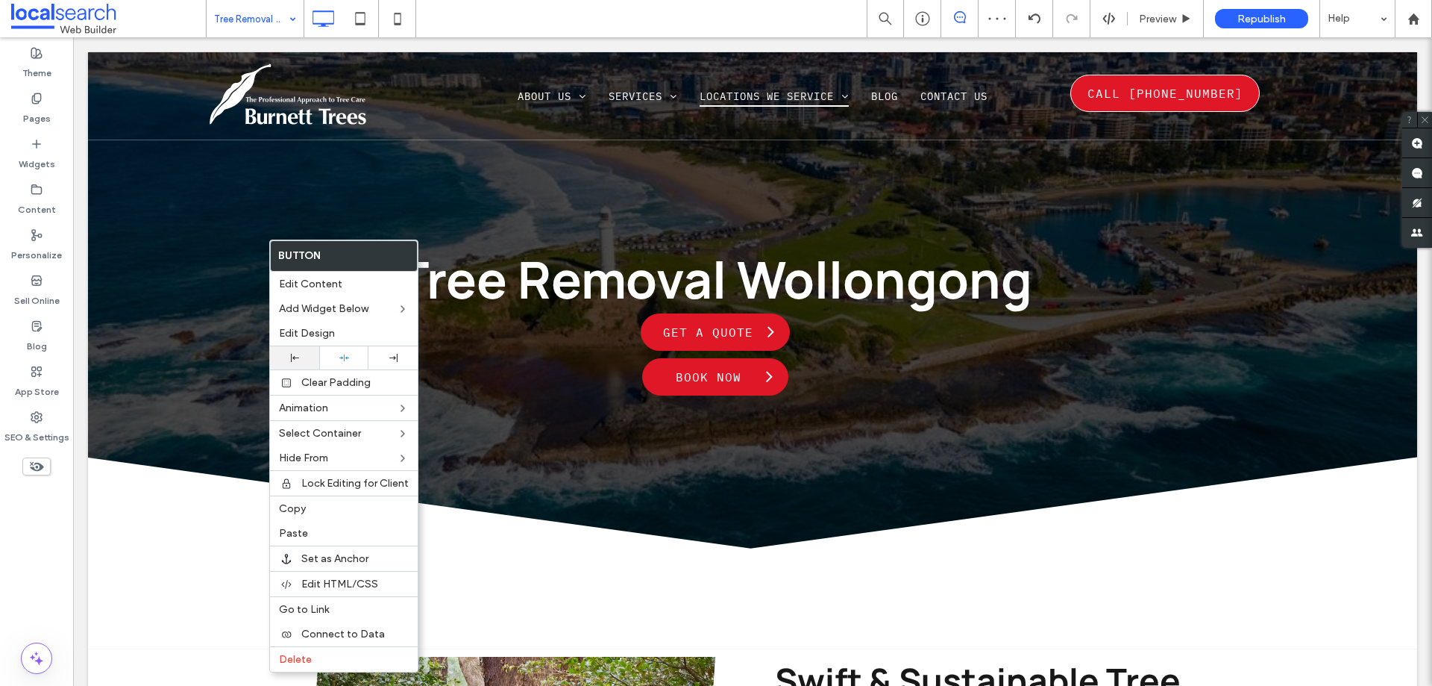
click at [298, 353] on div at bounding box center [294, 357] width 49 height 23
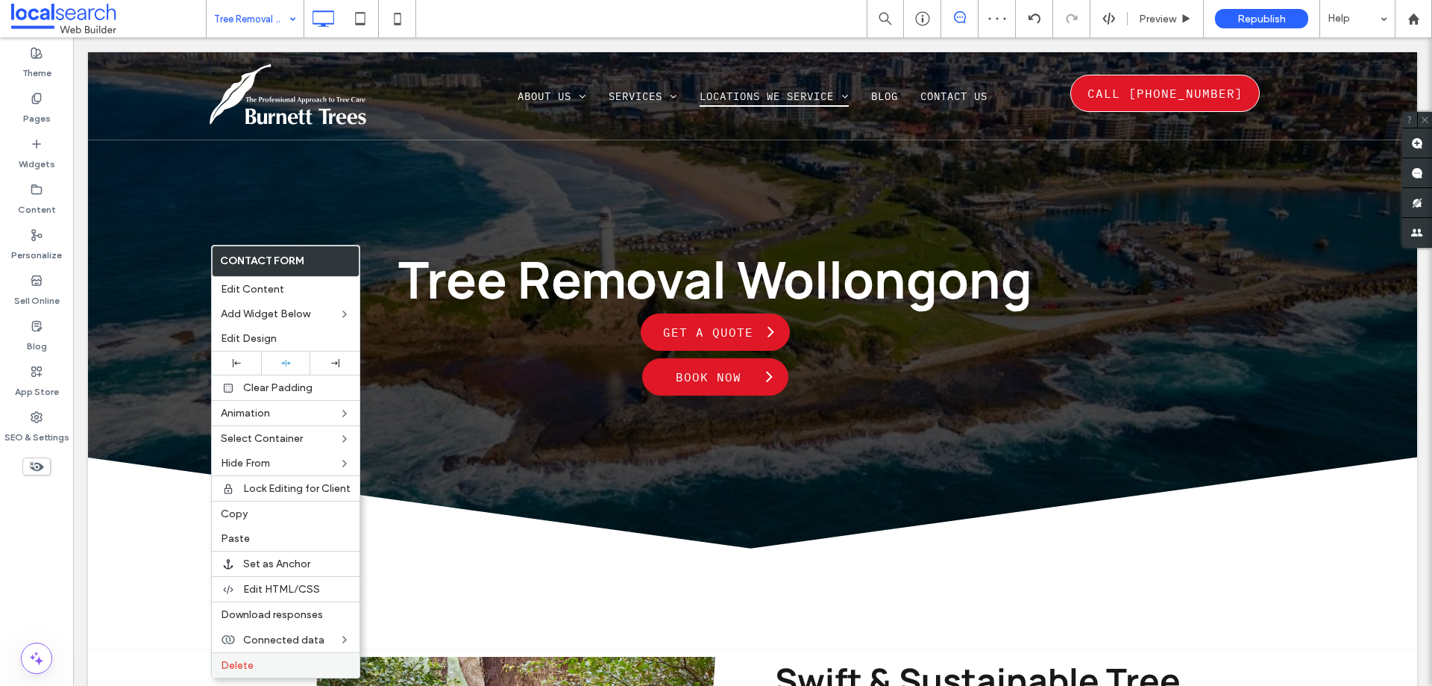
click at [256, 668] on label "Delete" at bounding box center [286, 665] width 130 height 13
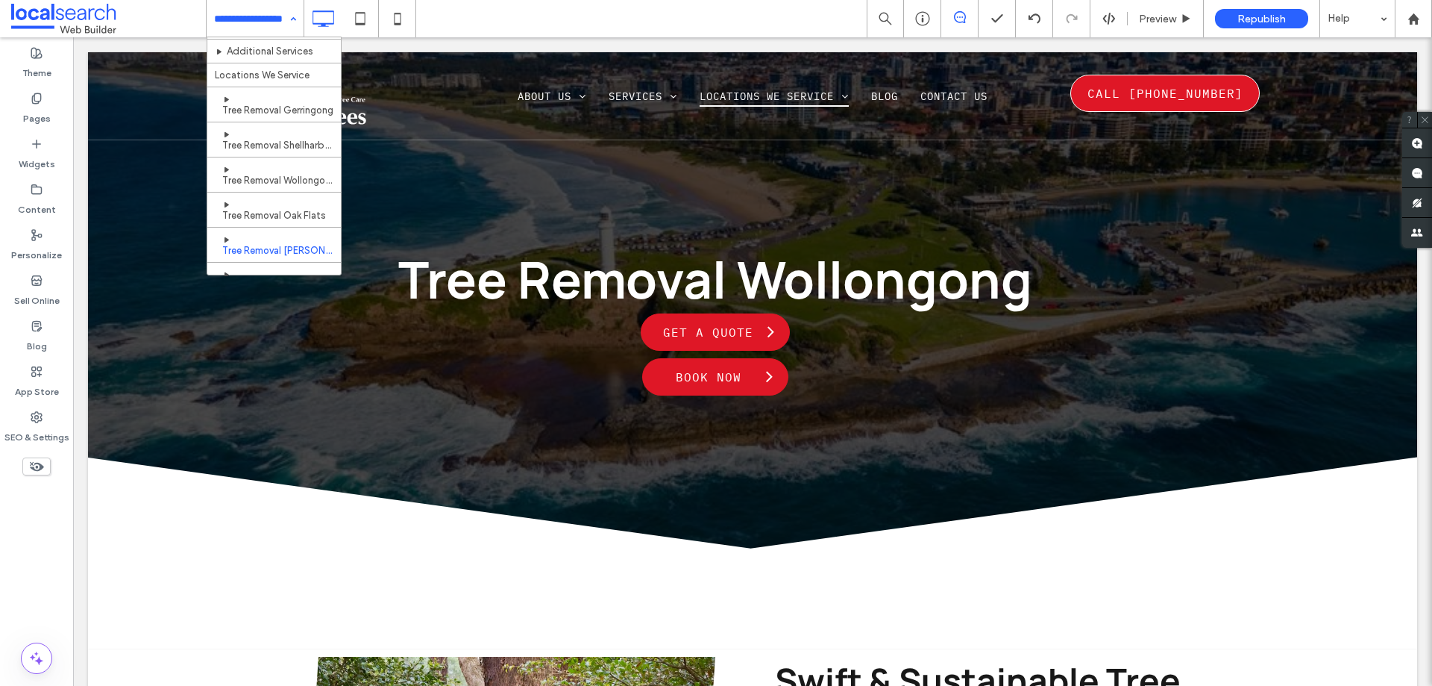
scroll to position [298, 0]
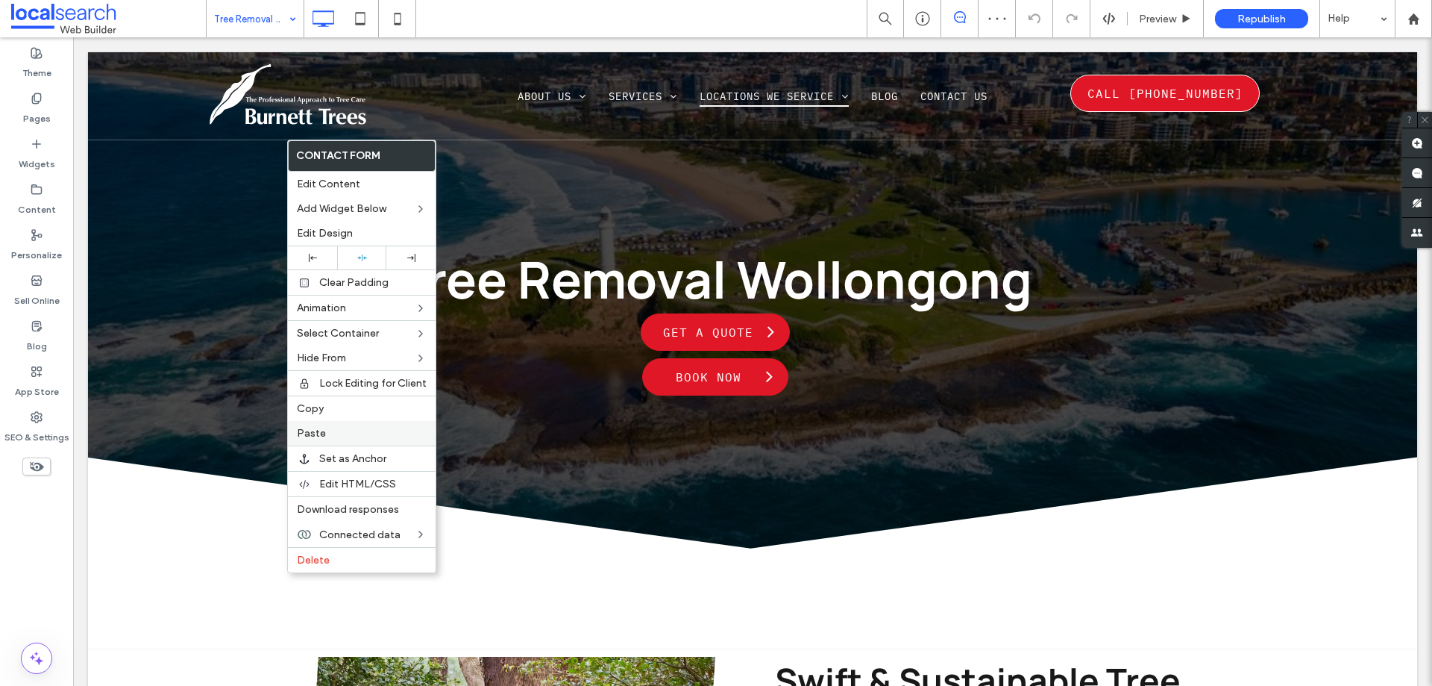
click at [298, 436] on span "Paste" at bounding box center [311, 433] width 29 height 13
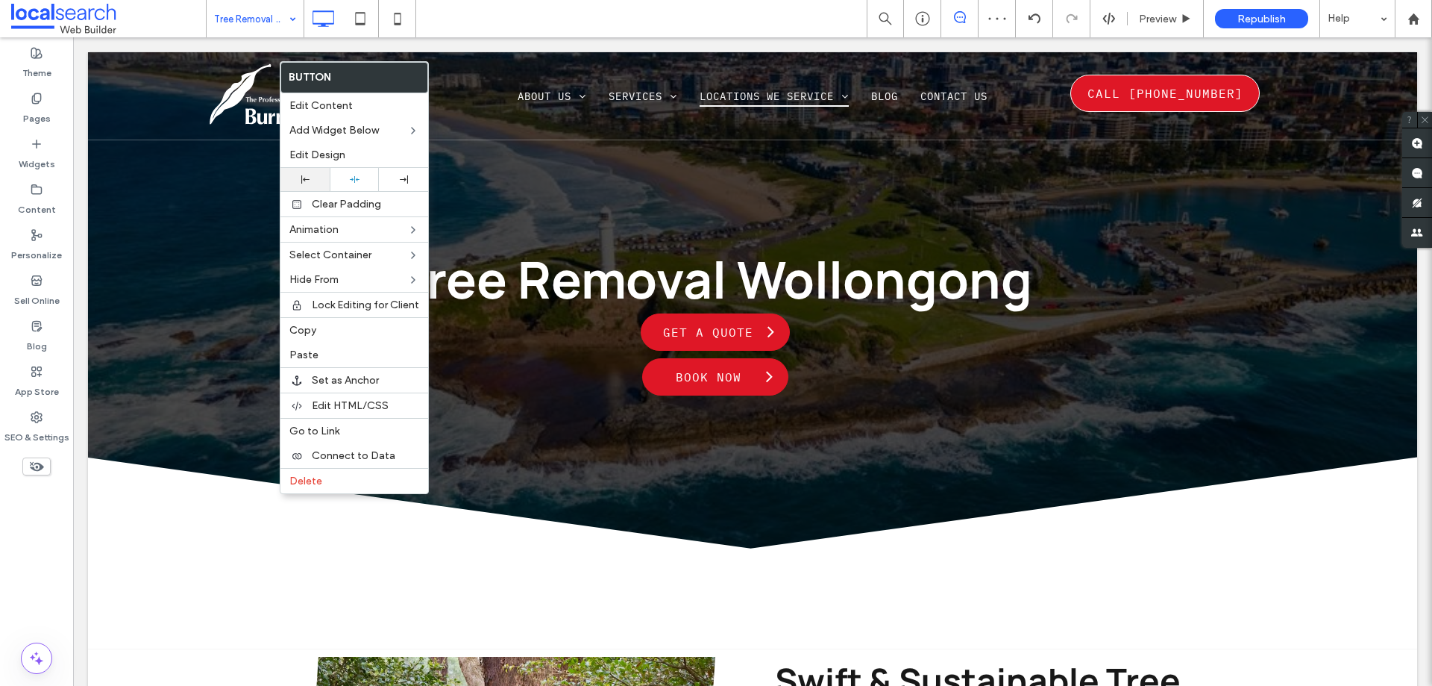
click at [307, 174] on div at bounding box center [304, 179] width 49 height 23
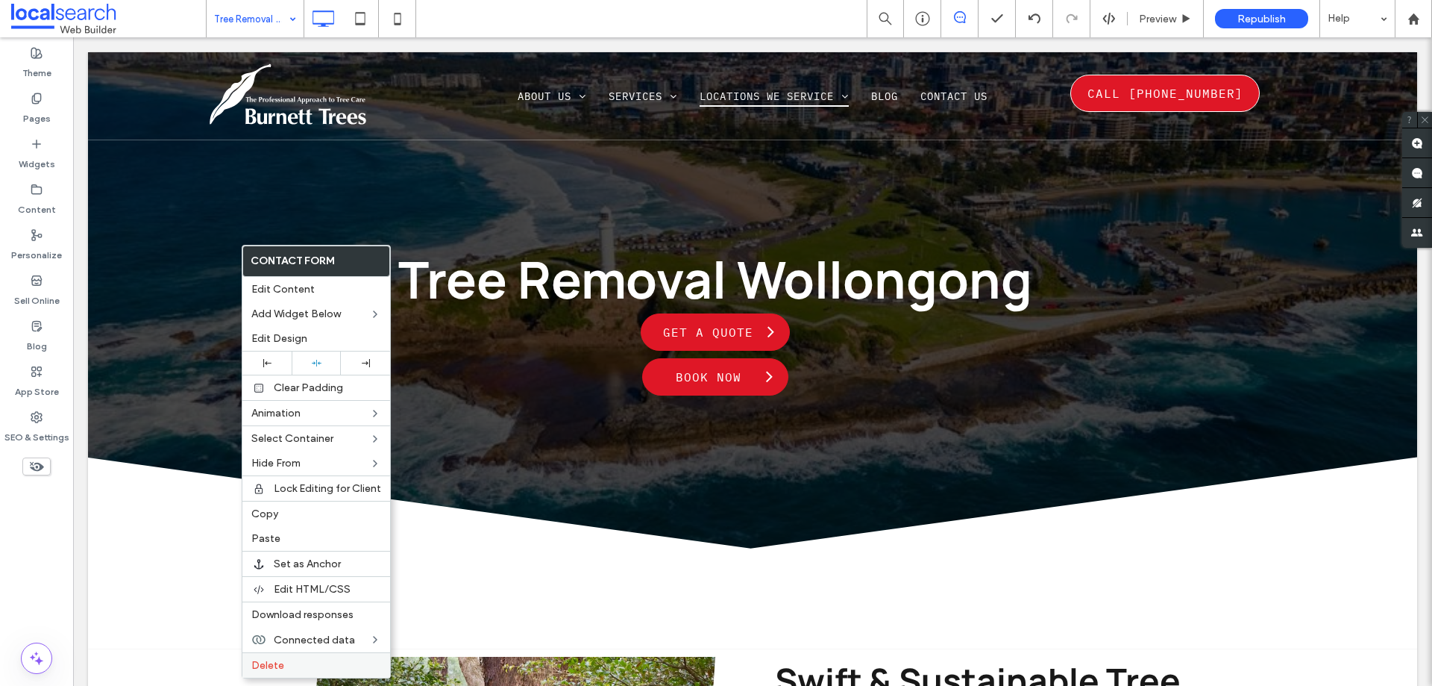
click at [276, 659] on span "Delete" at bounding box center [267, 665] width 33 height 13
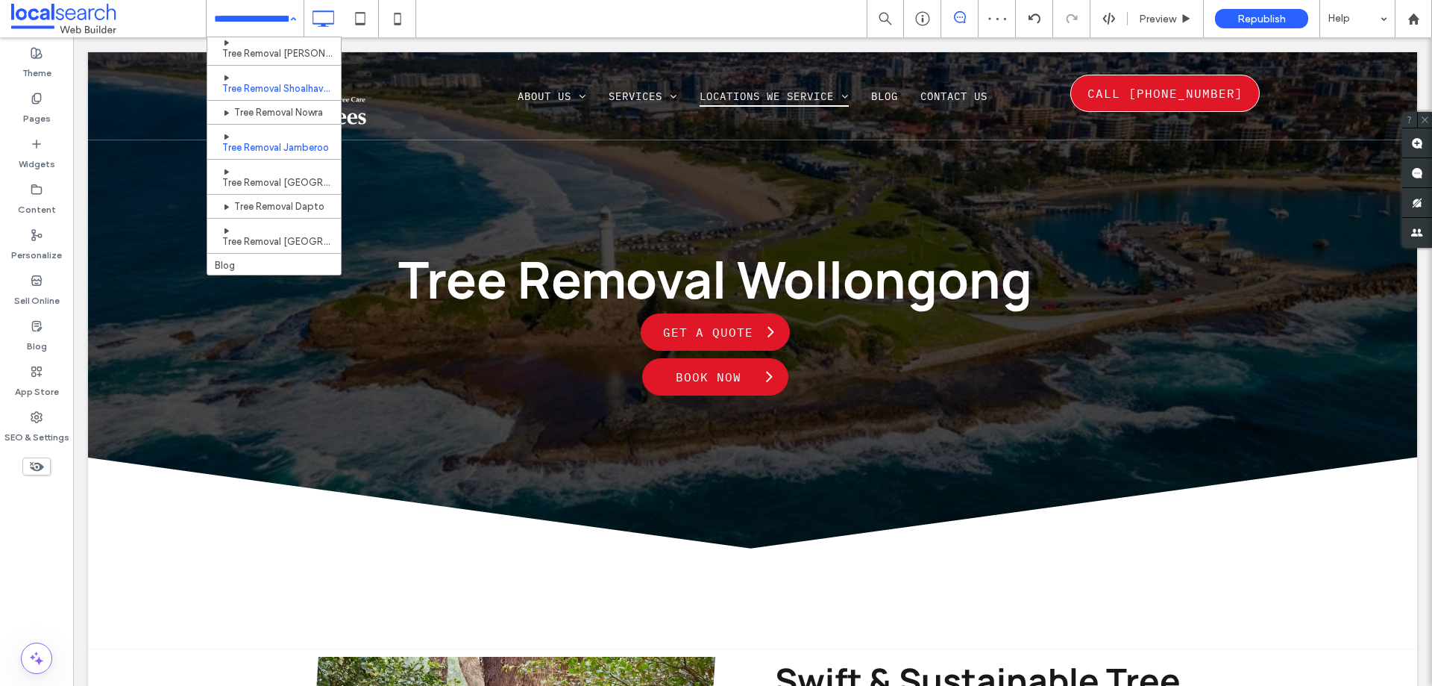
scroll to position [423, 0]
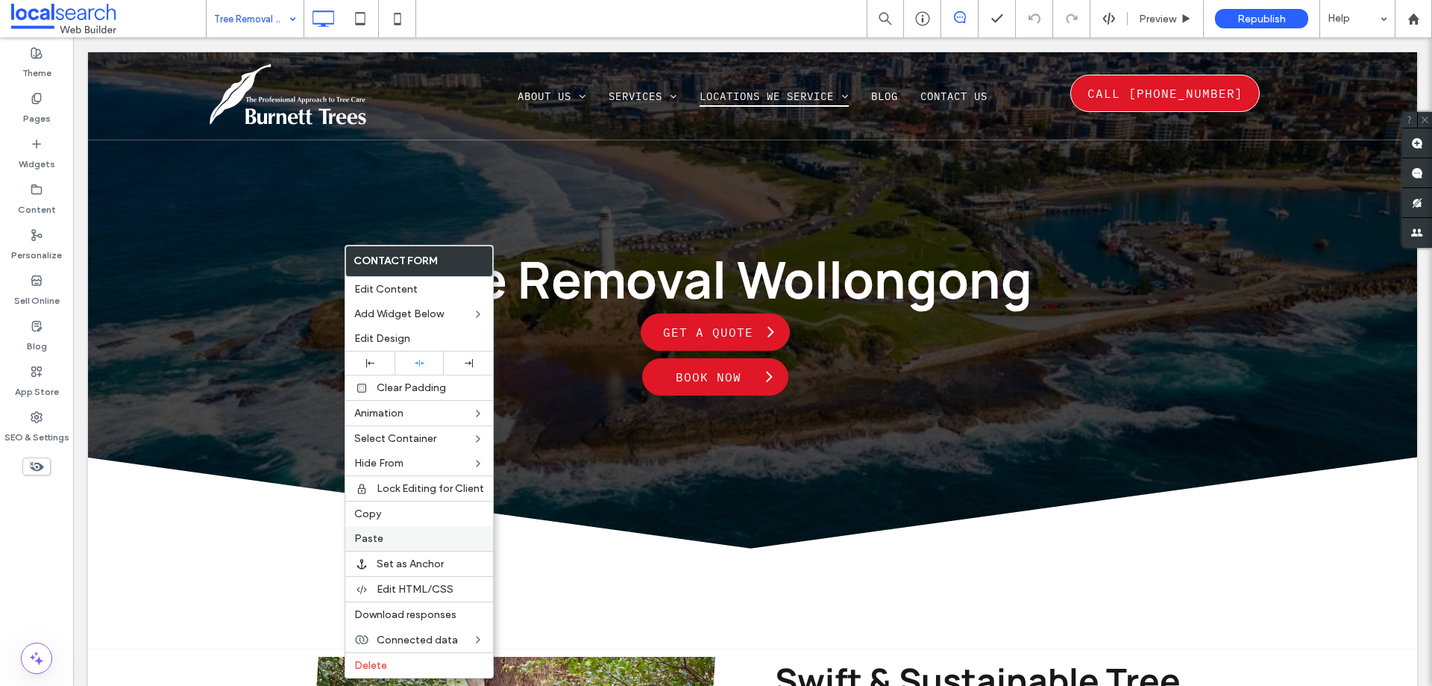
click at [371, 538] on span "Paste" at bounding box center [368, 538] width 29 height 13
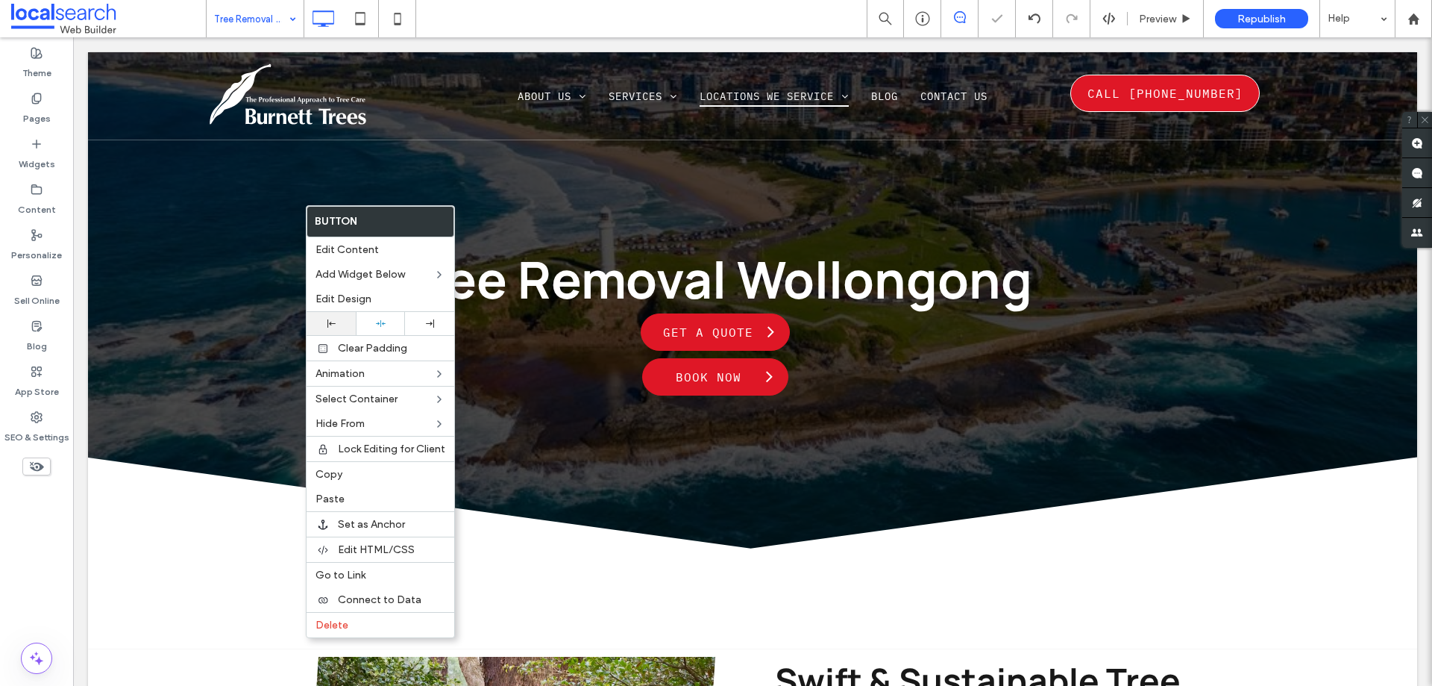
click at [341, 321] on div at bounding box center [331, 323] width 34 height 8
click at [229, 330] on div at bounding box center [716, 343] width 1432 height 686
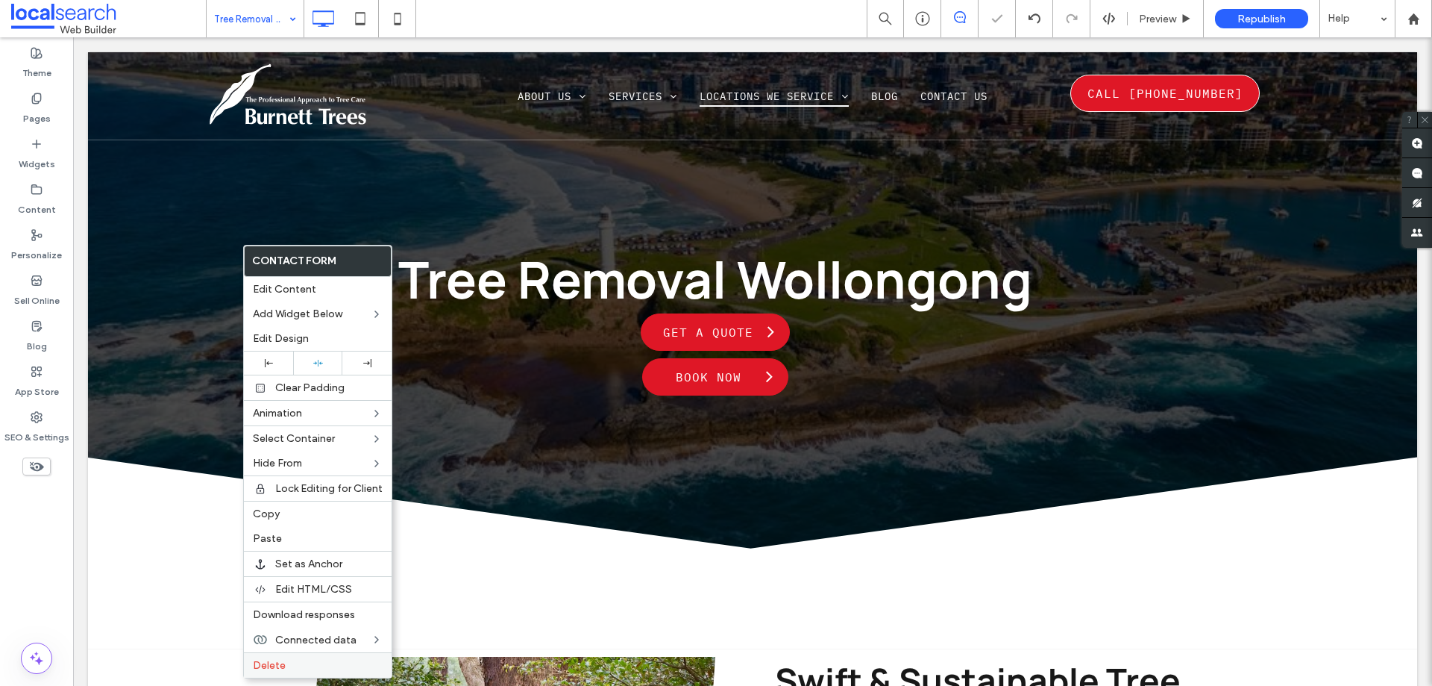
click at [283, 669] on span "Delete" at bounding box center [269, 665] width 33 height 13
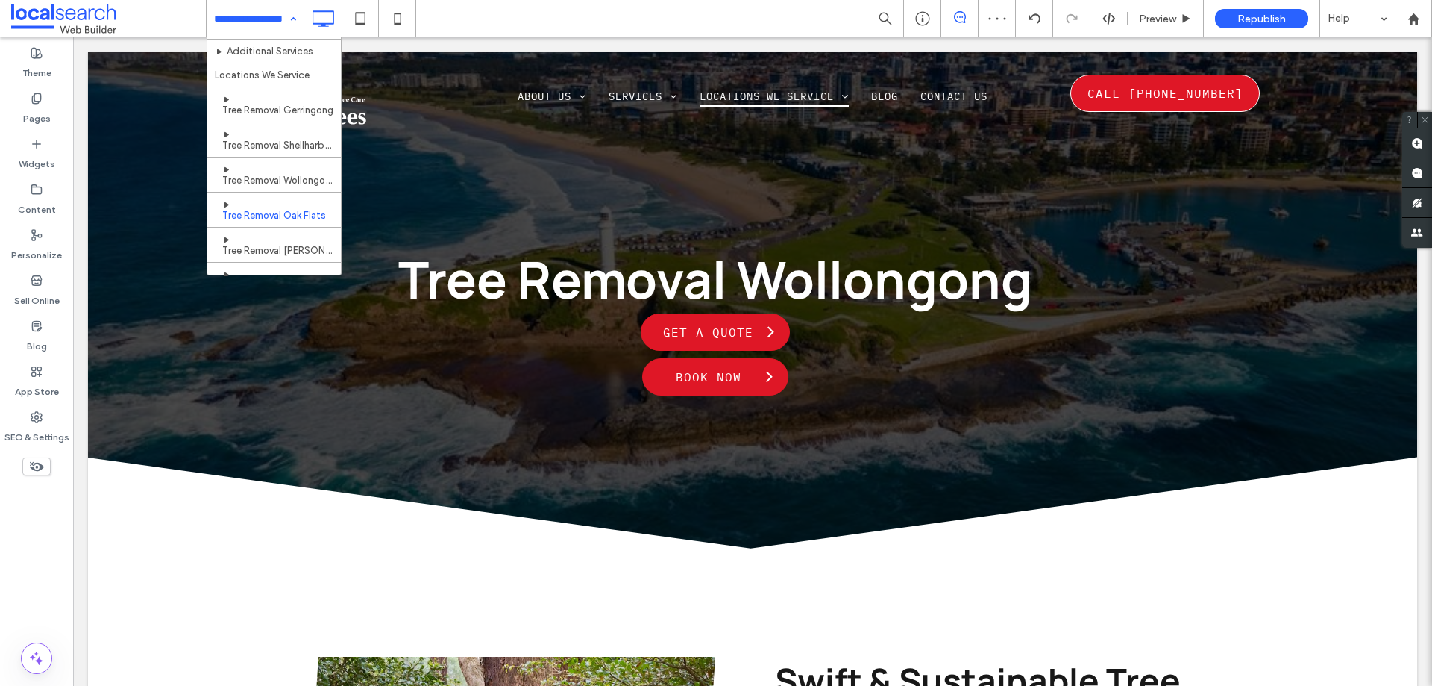
scroll to position [373, 0]
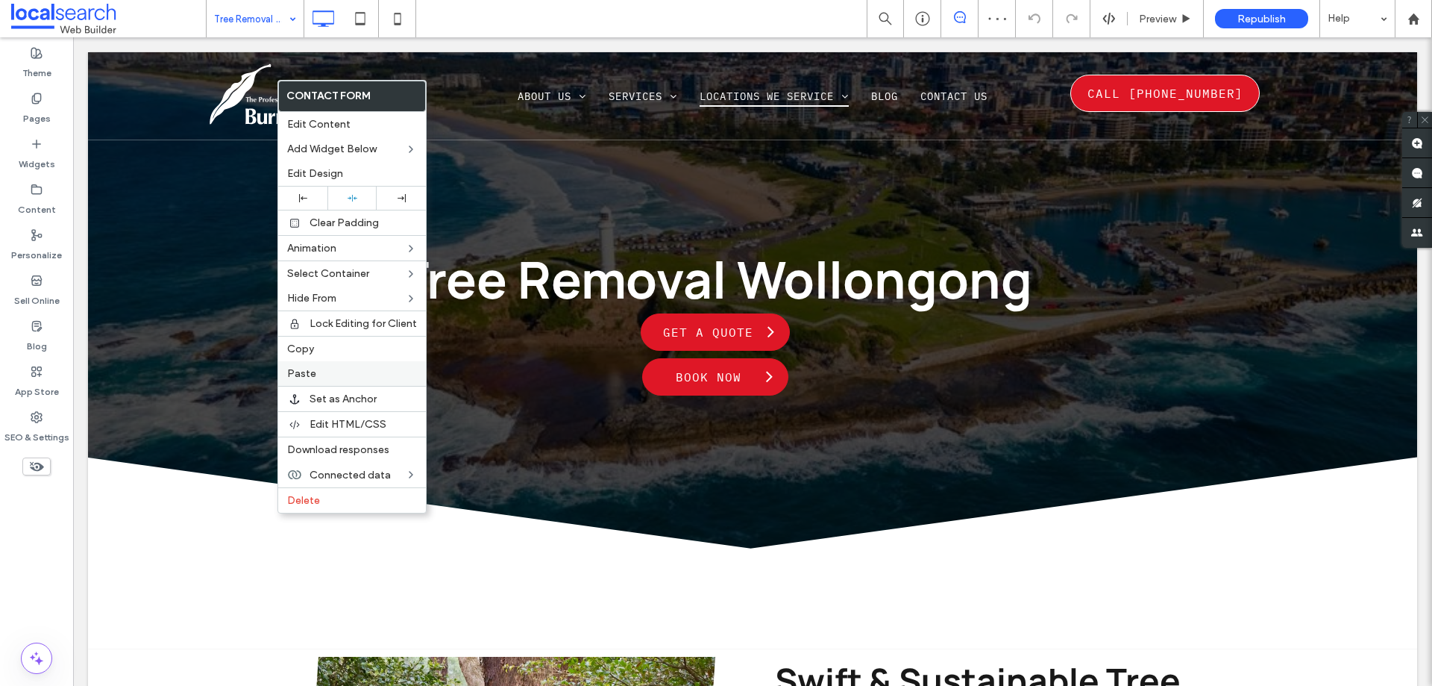
click at [307, 371] on span "Paste" at bounding box center [301, 373] width 29 height 13
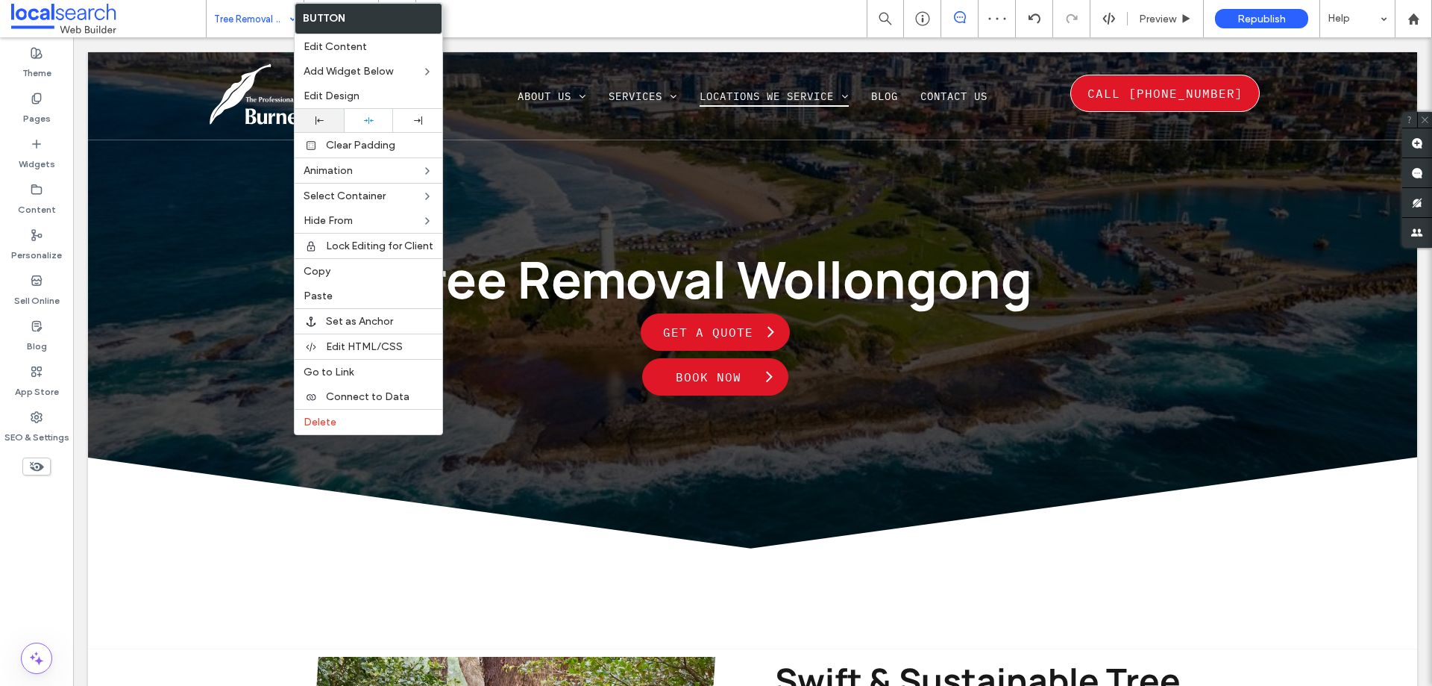
click at [316, 123] on icon at bounding box center [320, 120] width 8 height 8
click at [265, 545] on div at bounding box center [716, 343] width 1432 height 686
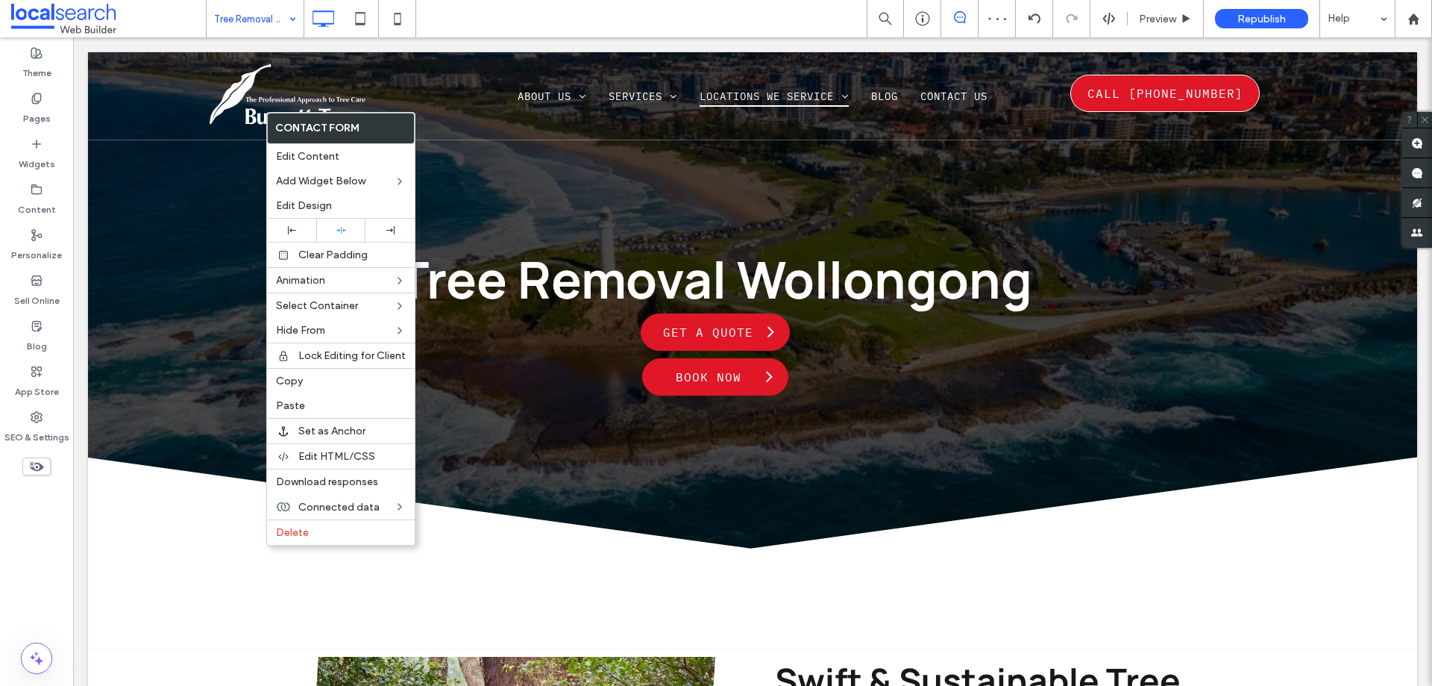
click at [301, 521] on div "Delete" at bounding box center [341, 531] width 148 height 25
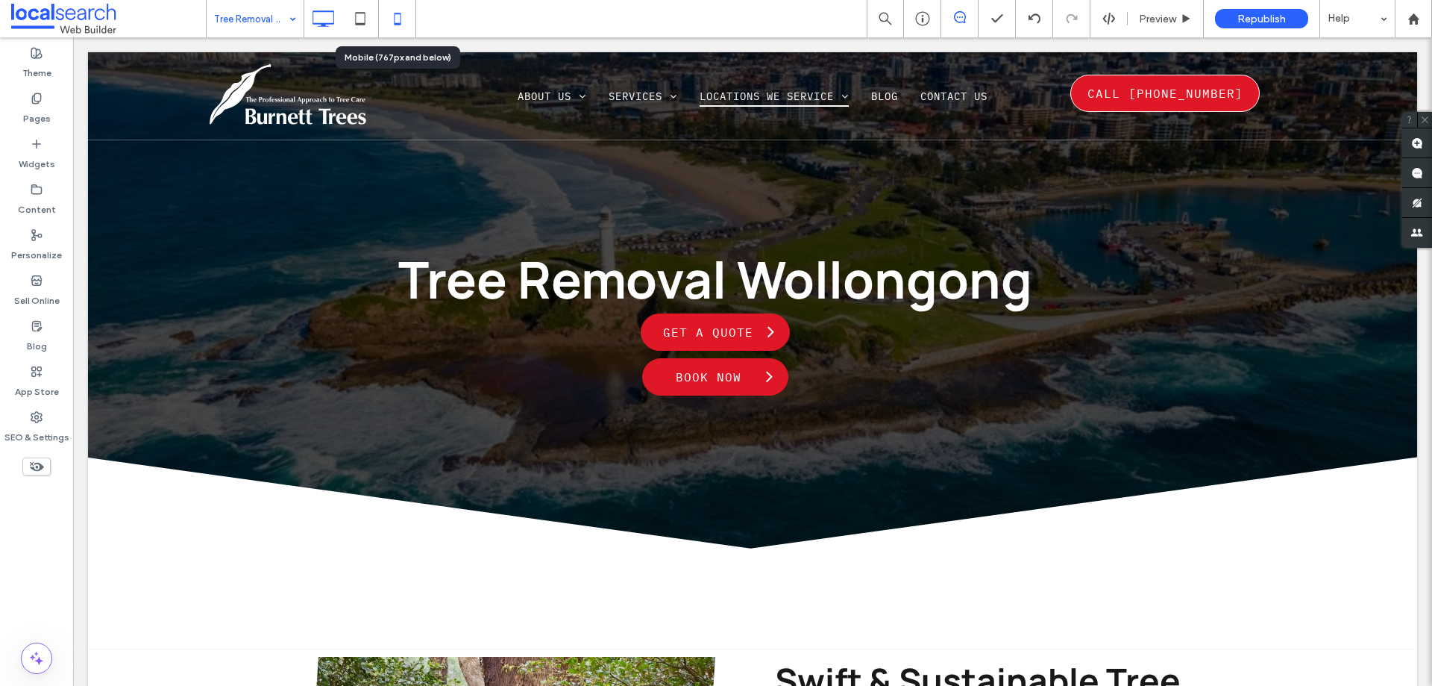
click at [399, 11] on icon at bounding box center [398, 19] width 30 height 30
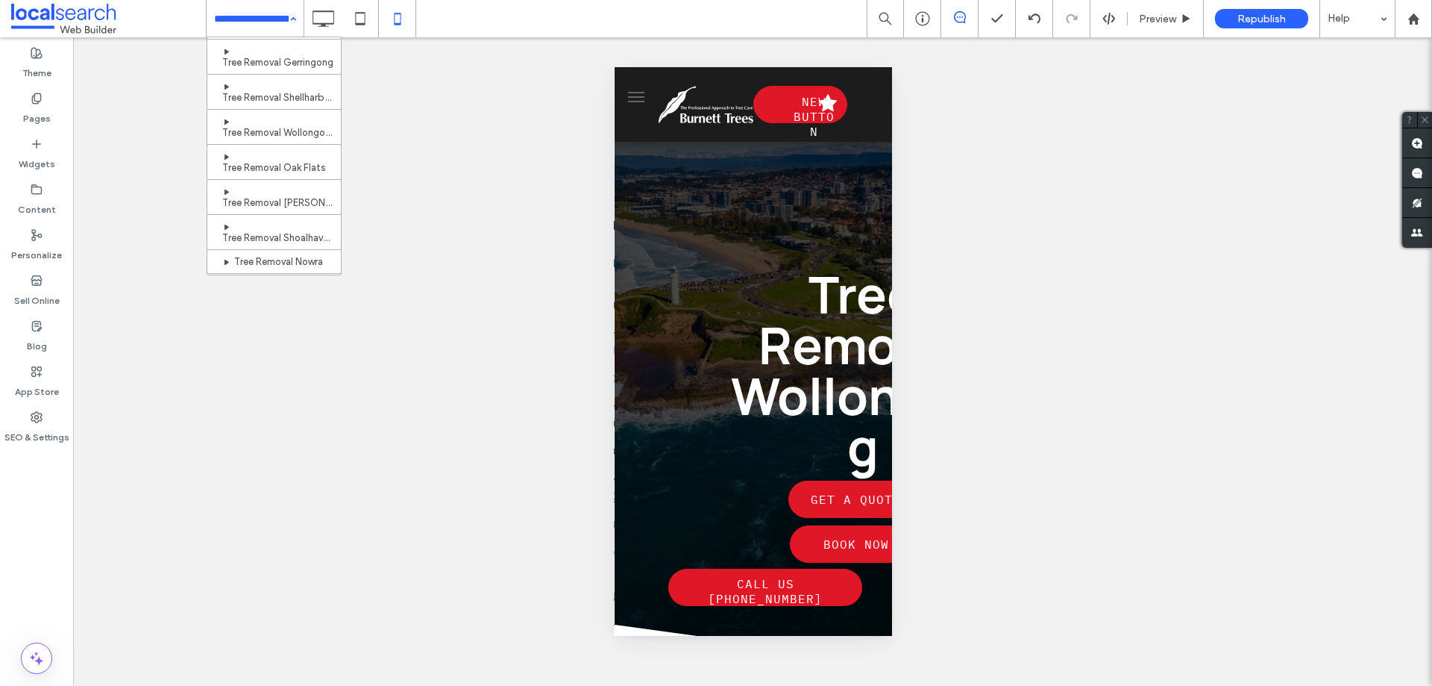
scroll to position [423, 0]
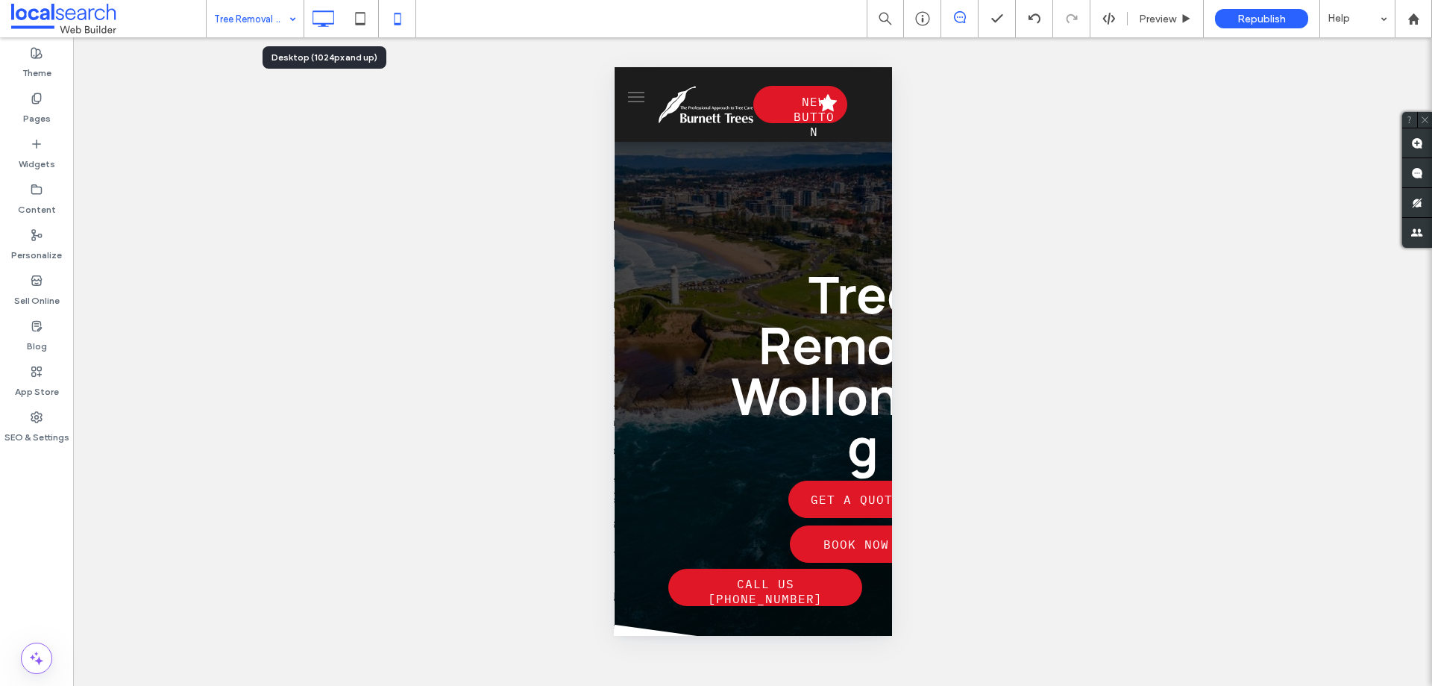
click at [333, 11] on use at bounding box center [324, 18] width 22 height 16
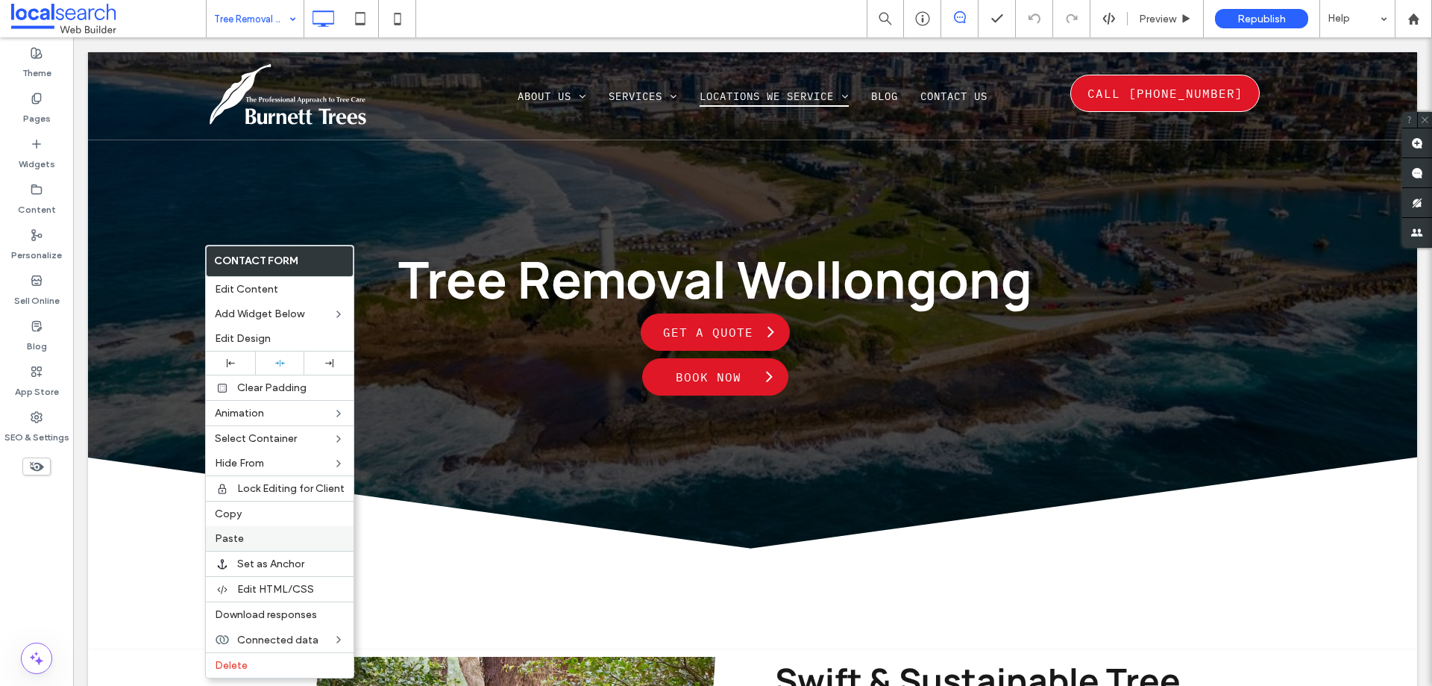
click at [266, 541] on label "Paste" at bounding box center [280, 538] width 130 height 13
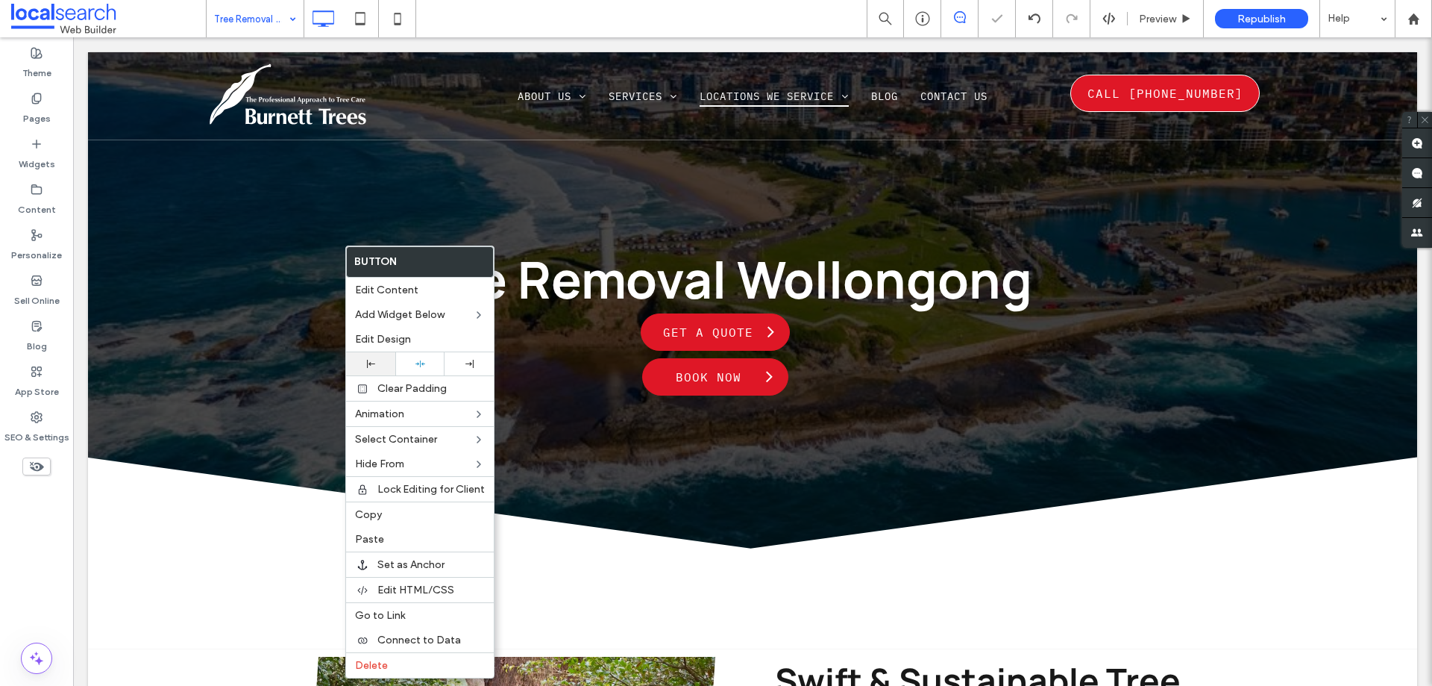
click at [364, 362] on div at bounding box center [371, 364] width 34 height 8
click at [228, 430] on div at bounding box center [716, 343] width 1432 height 686
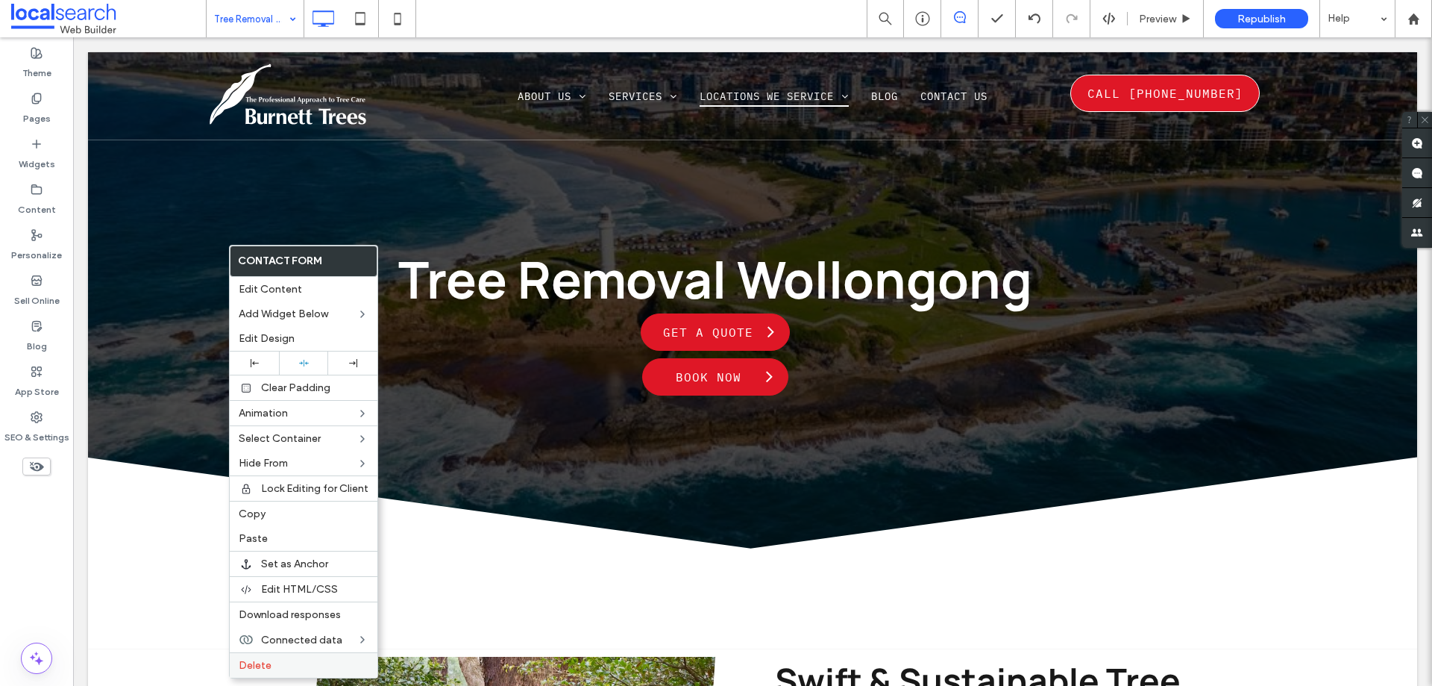
click at [275, 665] on label "Delete" at bounding box center [304, 665] width 130 height 13
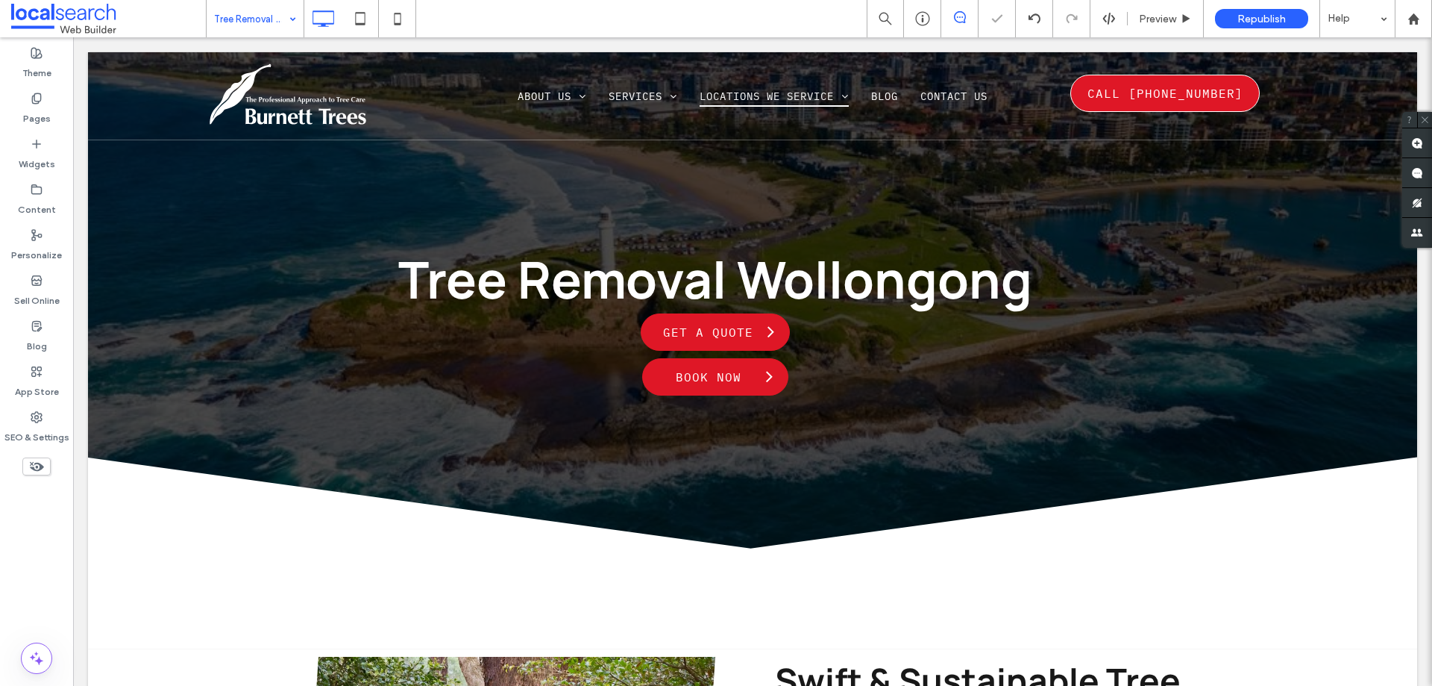
click at [280, 24] on div at bounding box center [716, 343] width 1432 height 686
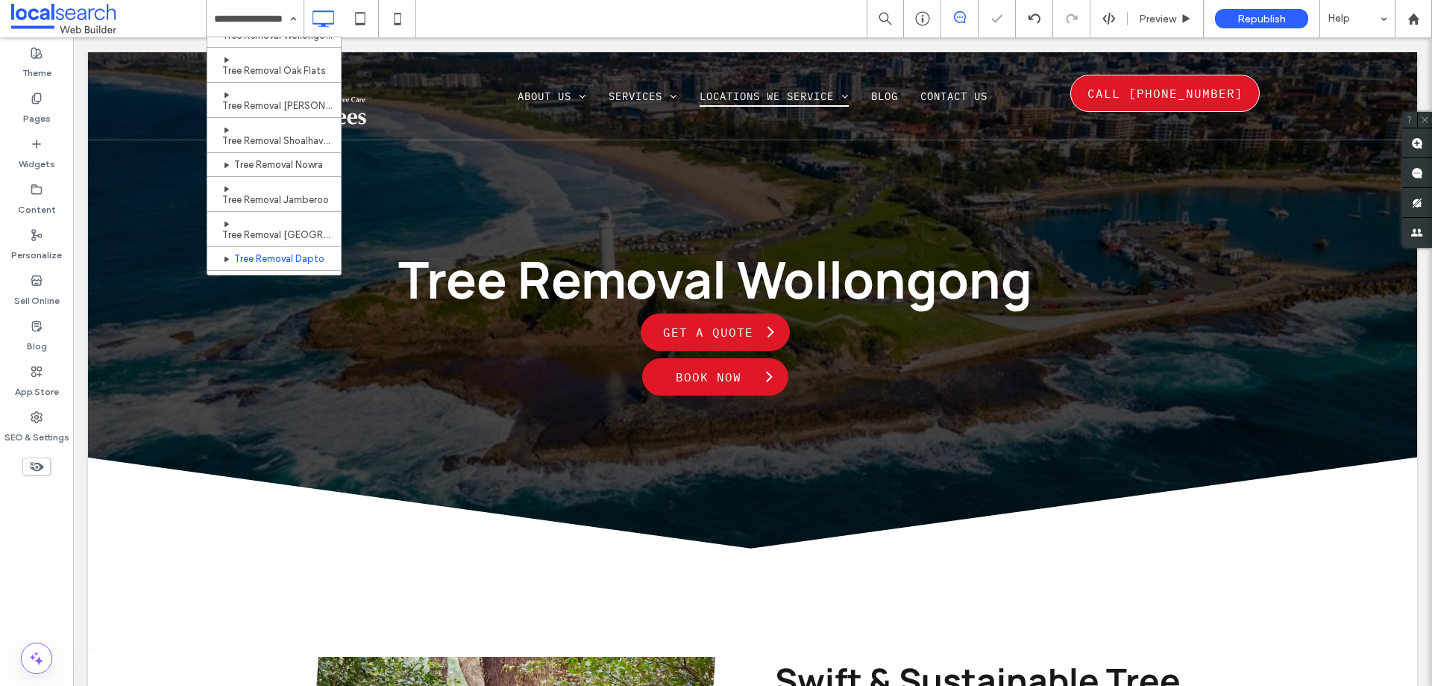
scroll to position [423, 0]
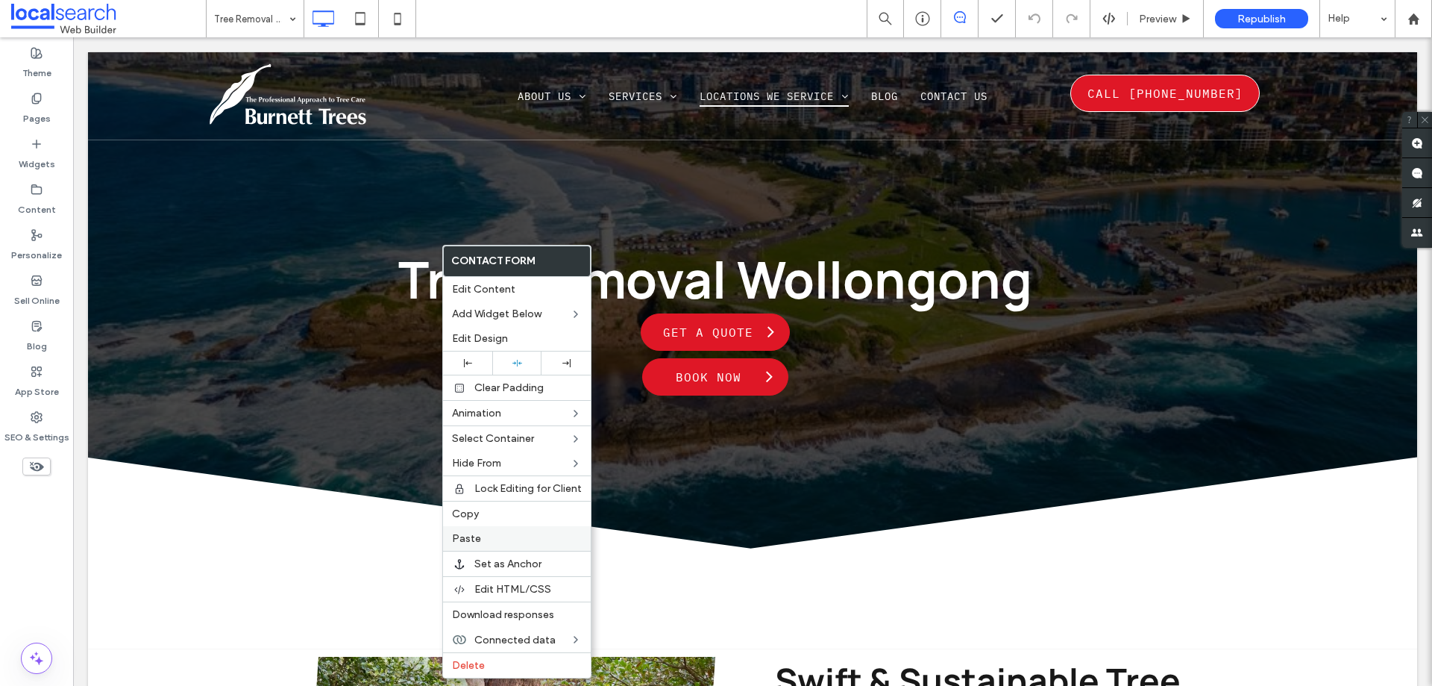
click at [472, 537] on span "Paste" at bounding box center [466, 538] width 29 height 13
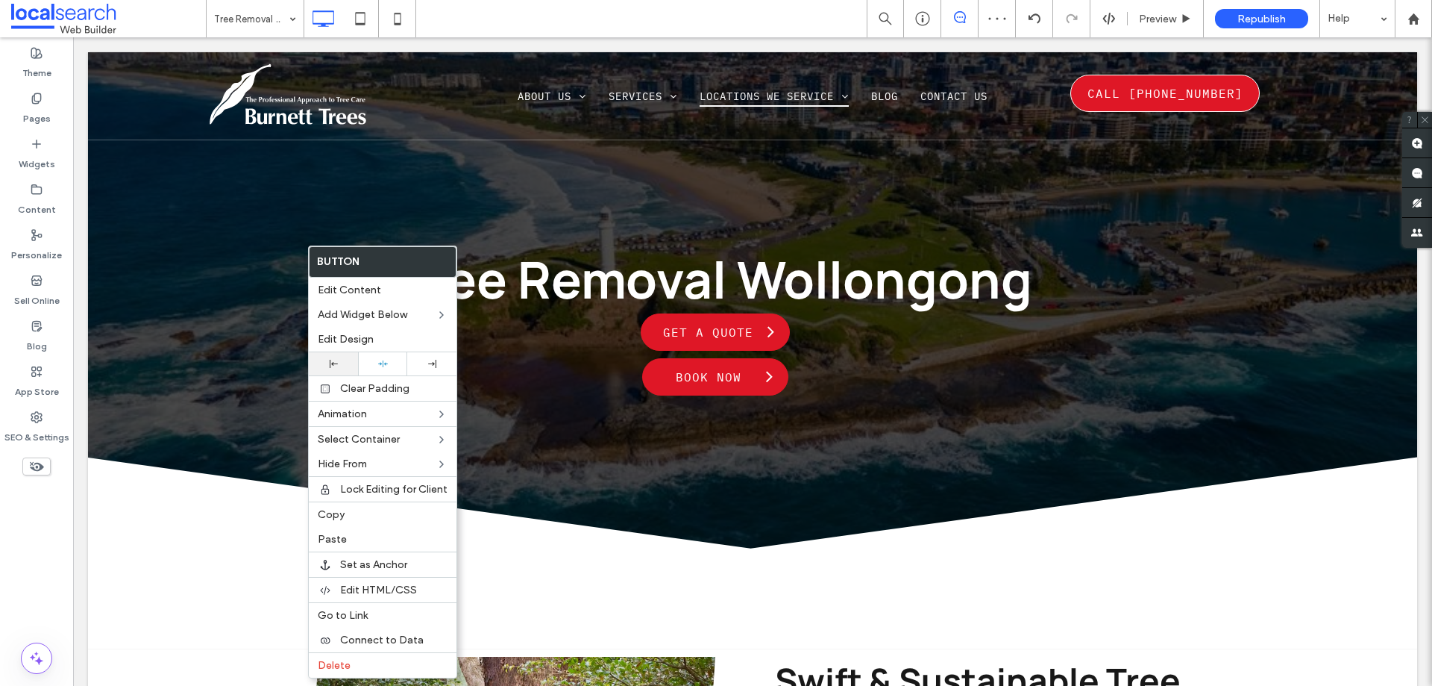
click at [342, 360] on div at bounding box center [333, 364] width 34 height 8
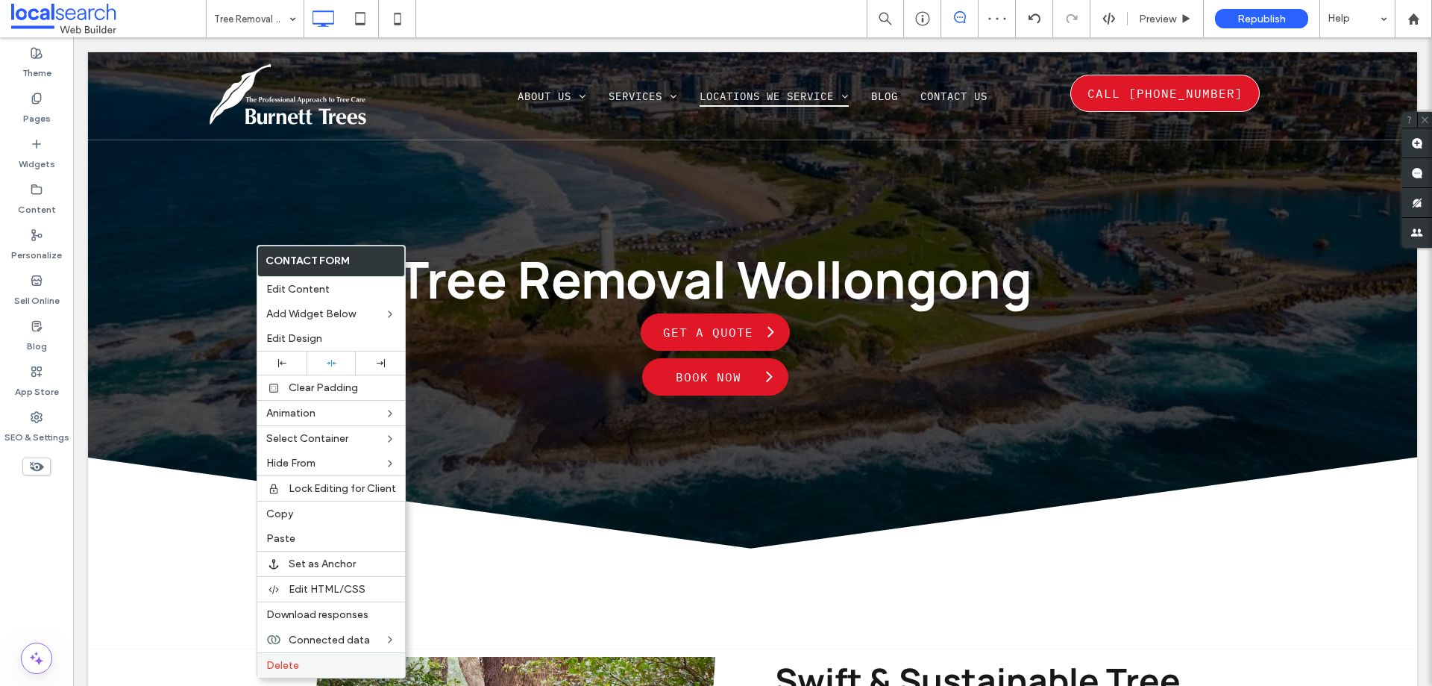
click at [283, 665] on span "Delete" at bounding box center [282, 665] width 33 height 13
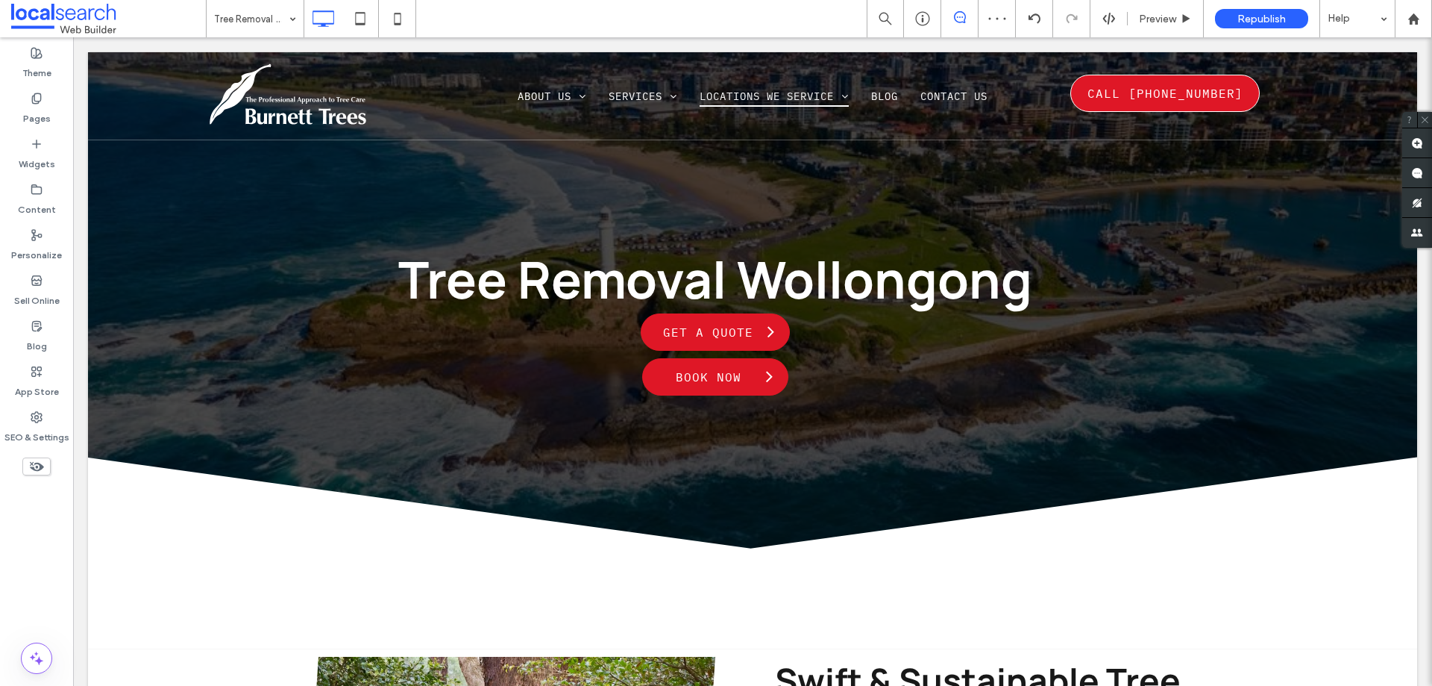
drag, startPoint x: 249, startPoint y: 11, endPoint x: 253, endPoint y: 27, distance: 16.1
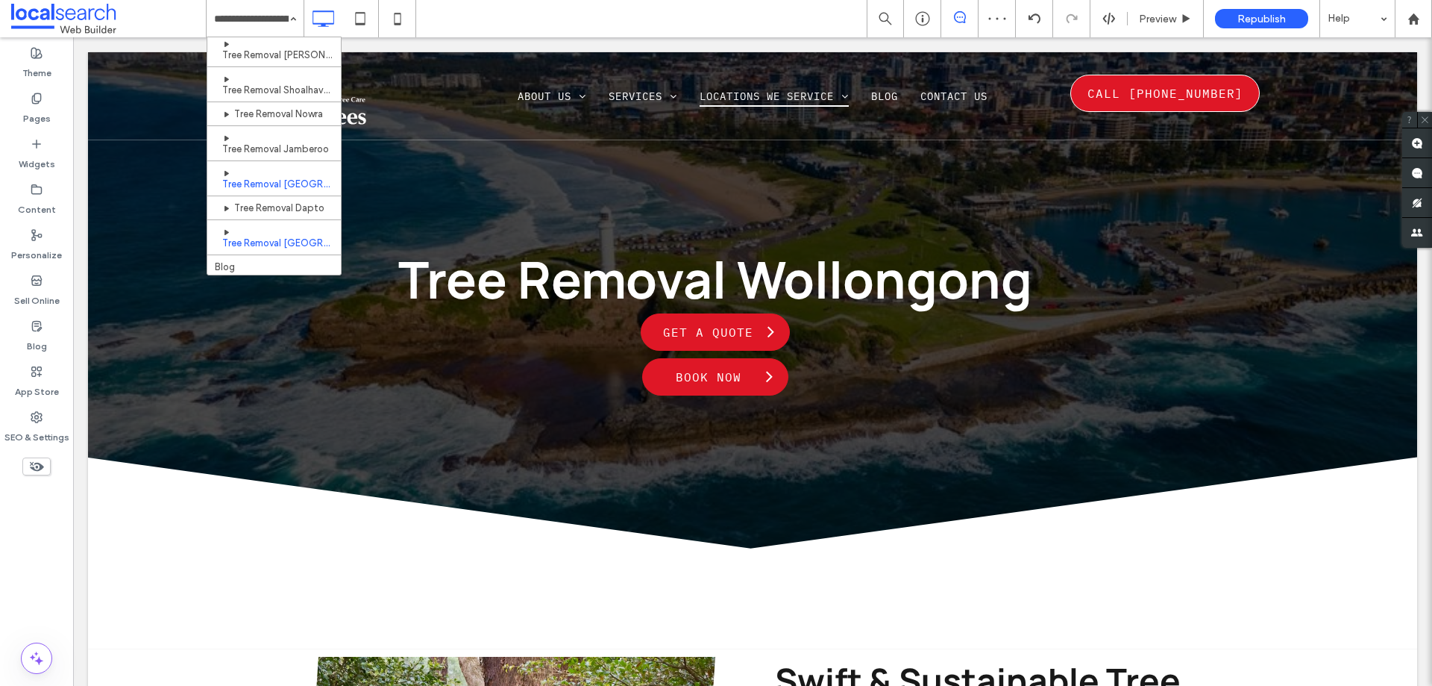
scroll to position [423, 0]
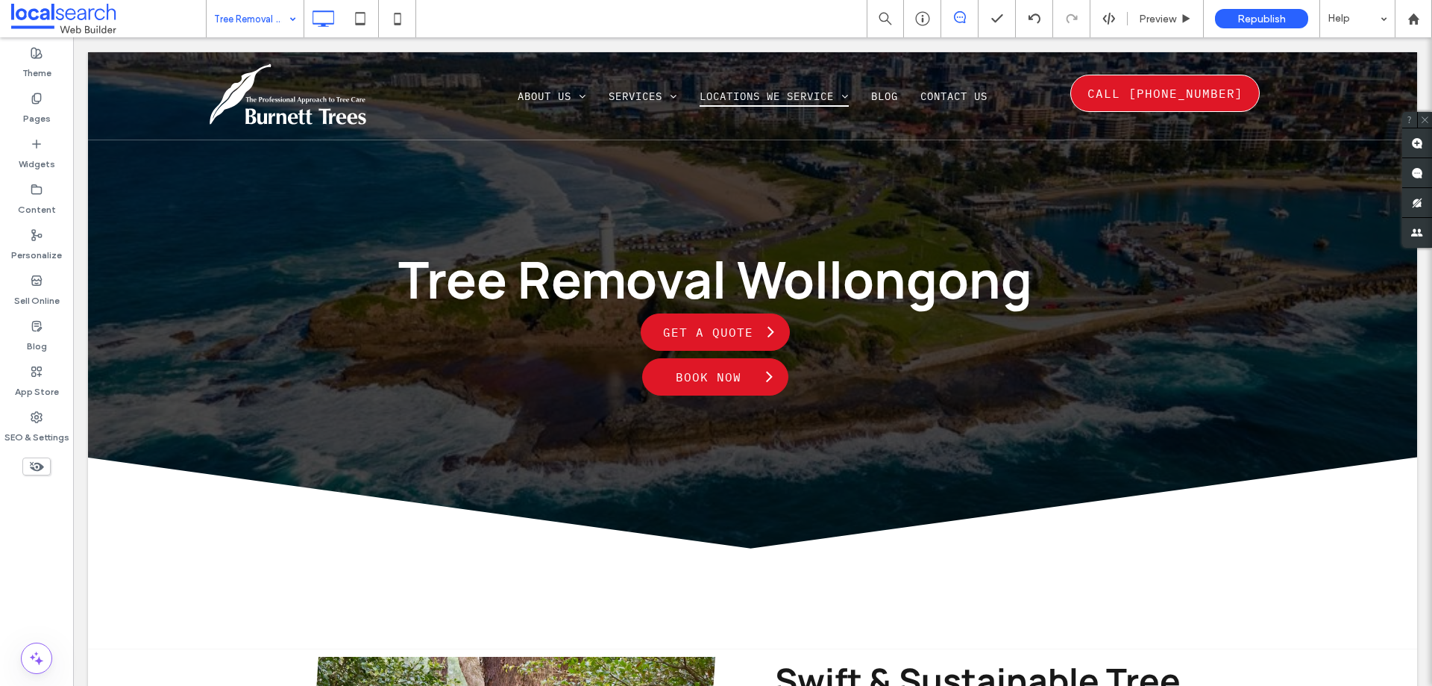
click at [294, 17] on div "Tree Removal [GEOGRAPHIC_DATA]" at bounding box center [255, 18] width 97 height 37
click at [386, 12] on icon at bounding box center [398, 19] width 30 height 30
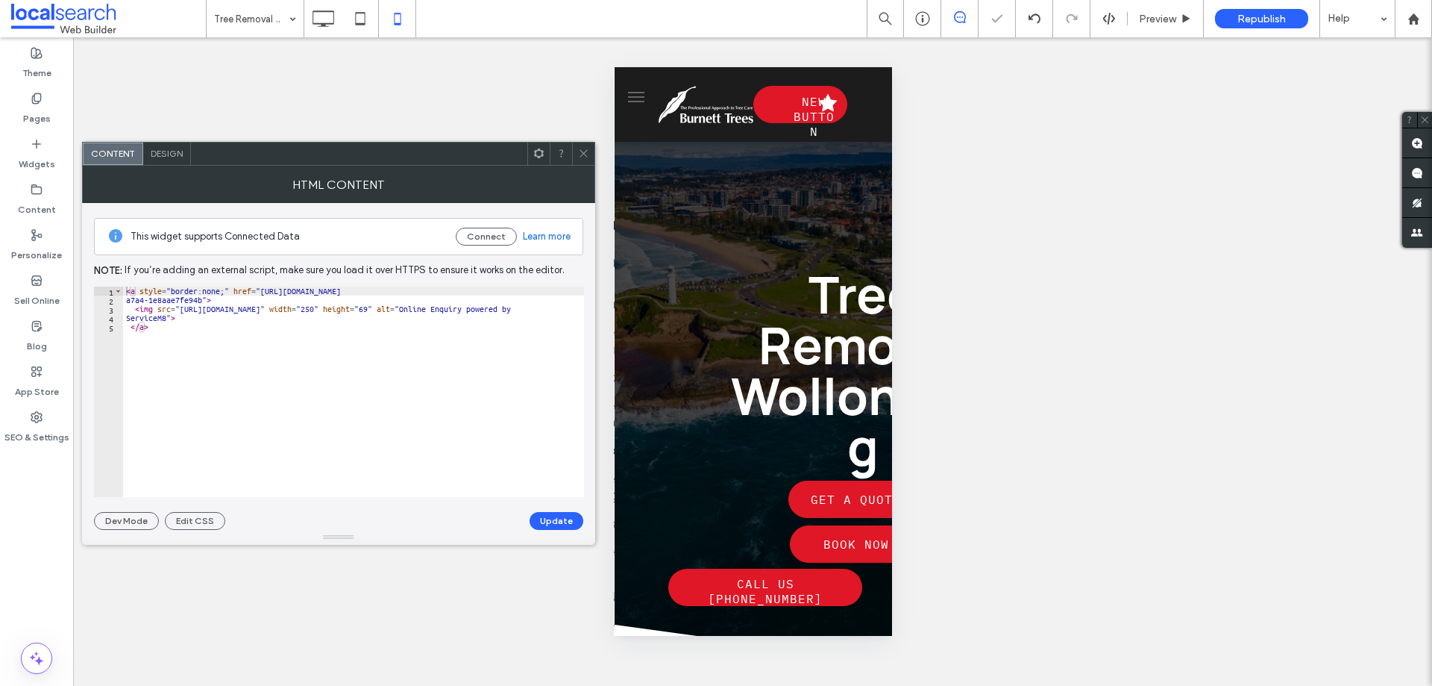
click at [588, 142] on span at bounding box center [583, 153] width 11 height 22
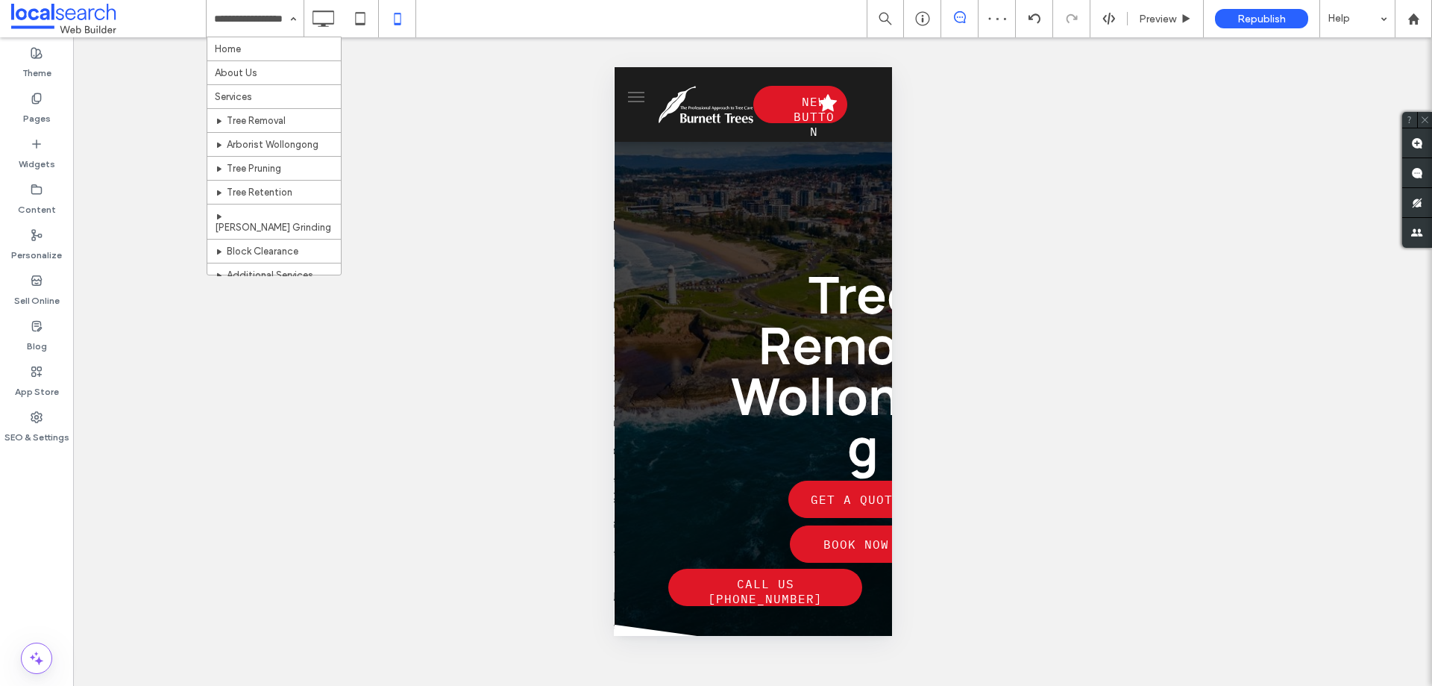
click at [277, 26] on input at bounding box center [251, 18] width 75 height 37
click at [283, 7] on div "Tree Removal [GEOGRAPHIC_DATA]" at bounding box center [255, 18] width 97 height 37
click at [286, 25] on div "Tree Removal Jamberoo" at bounding box center [255, 18] width 97 height 37
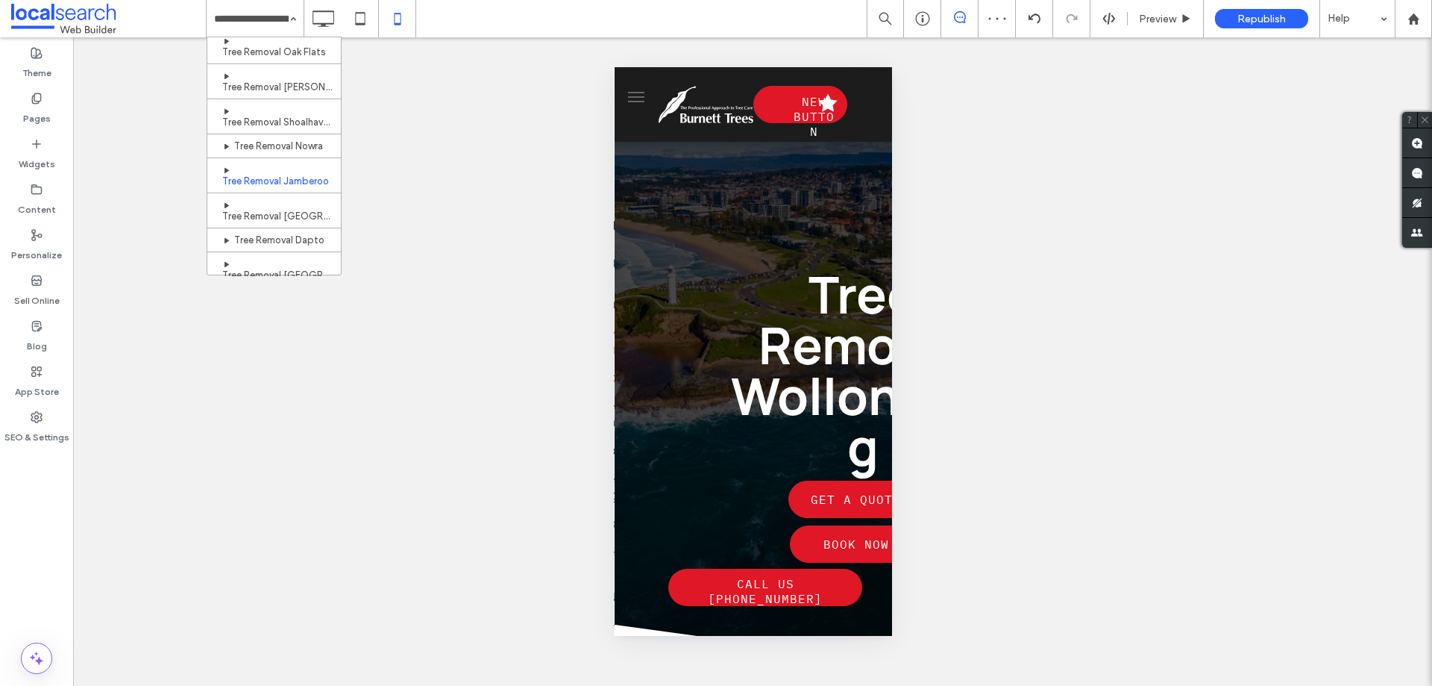
scroll to position [423, 0]
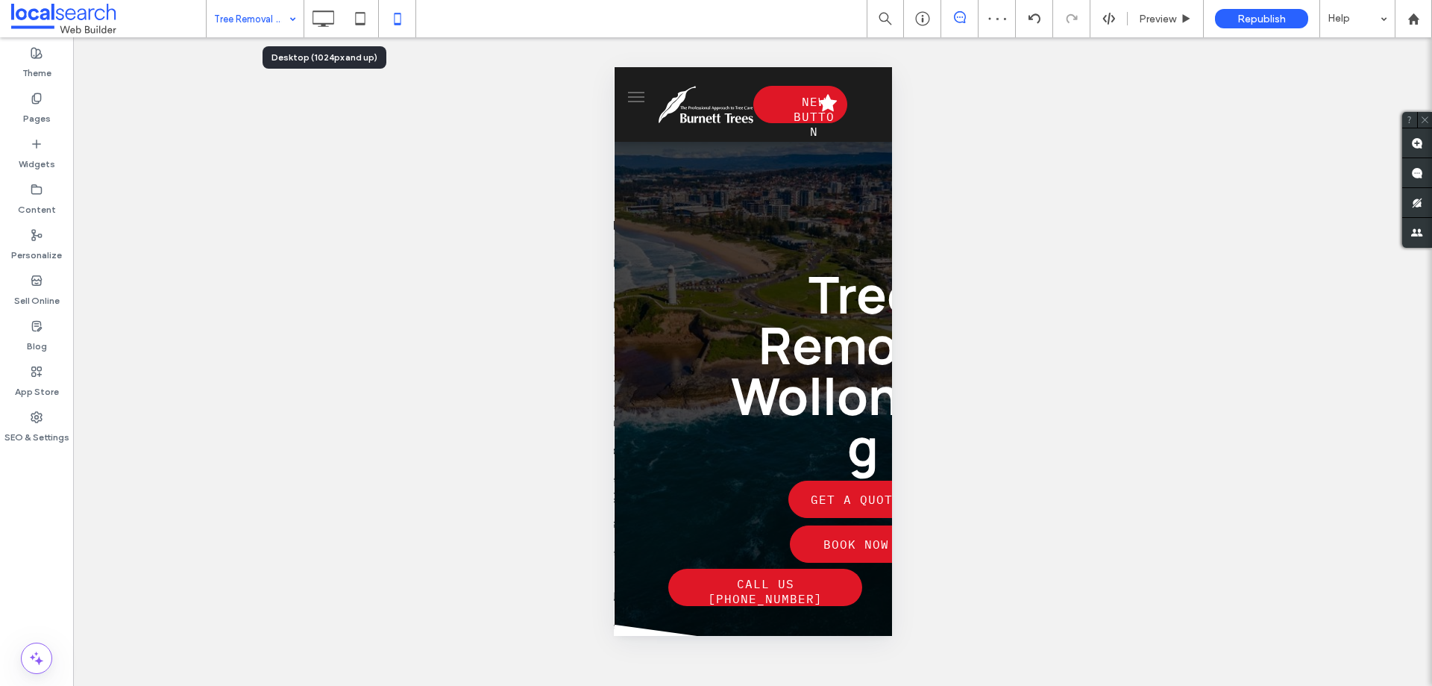
click at [298, 7] on div "Tree Removal Nowra" at bounding box center [255, 18] width 97 height 37
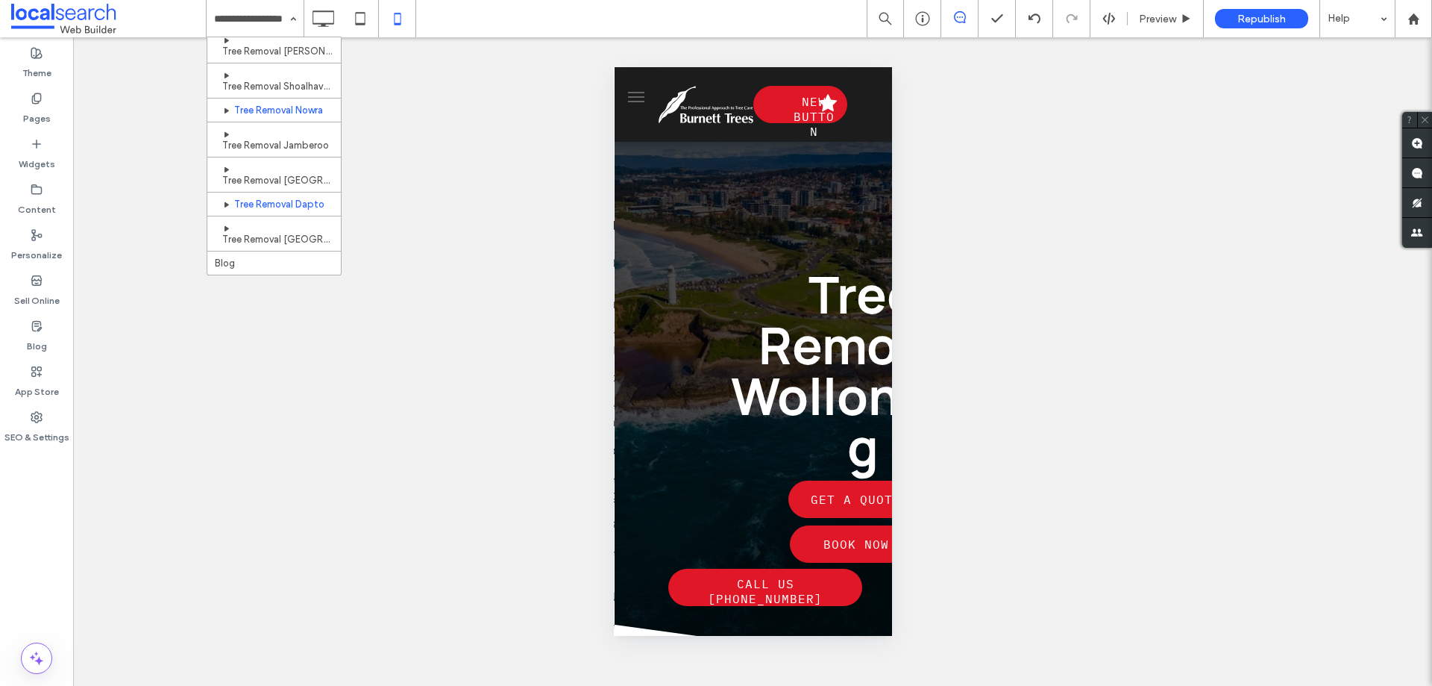
scroll to position [348, 0]
click at [248, 25] on input at bounding box center [251, 18] width 75 height 37
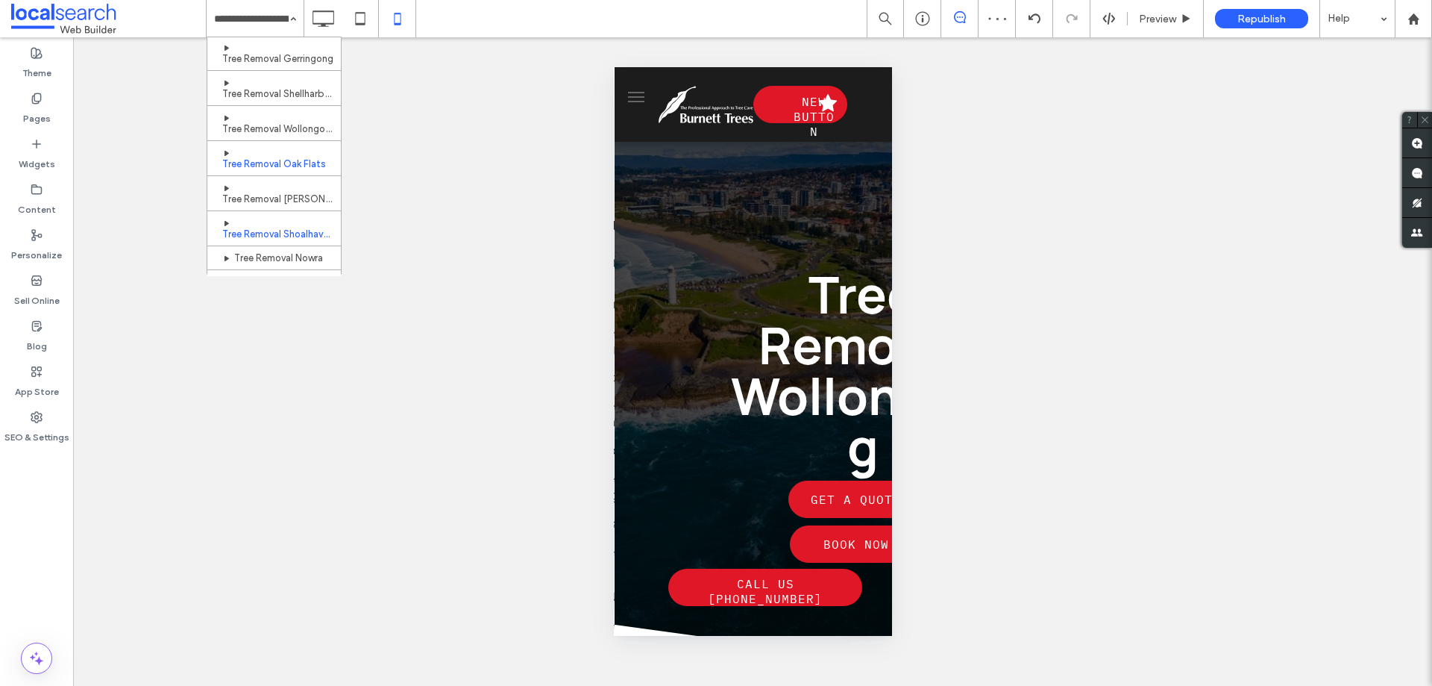
scroll to position [274, 0]
click at [292, 19] on div "Tree Removal Oak Flats" at bounding box center [255, 18] width 97 height 37
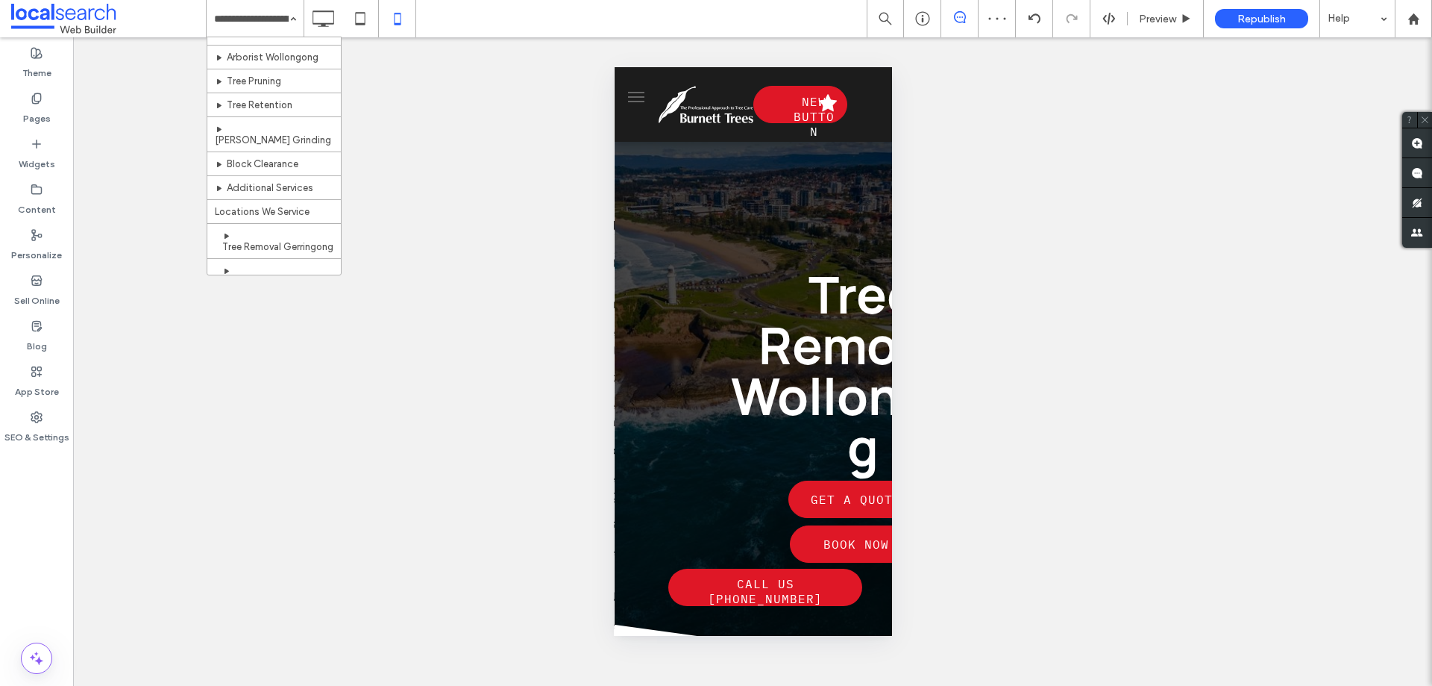
scroll to position [224, 0]
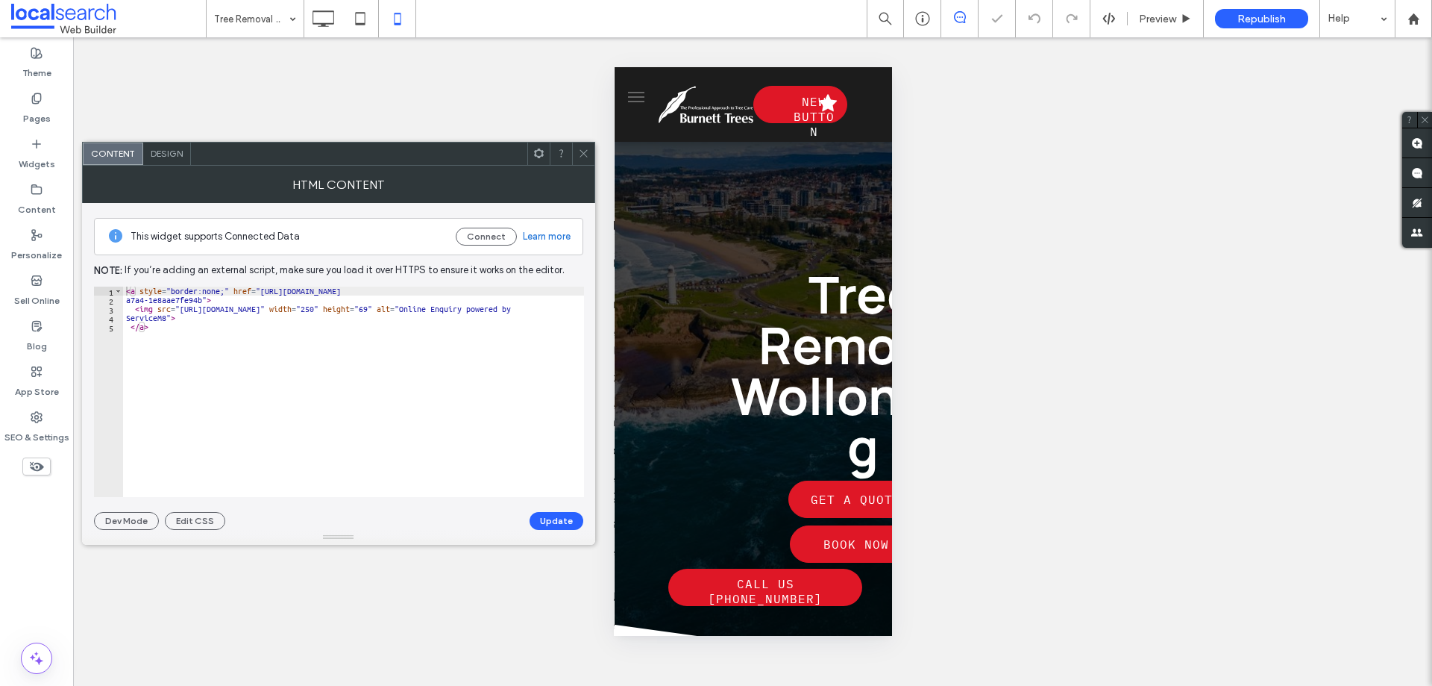
click at [589, 144] on div at bounding box center [583, 153] width 22 height 22
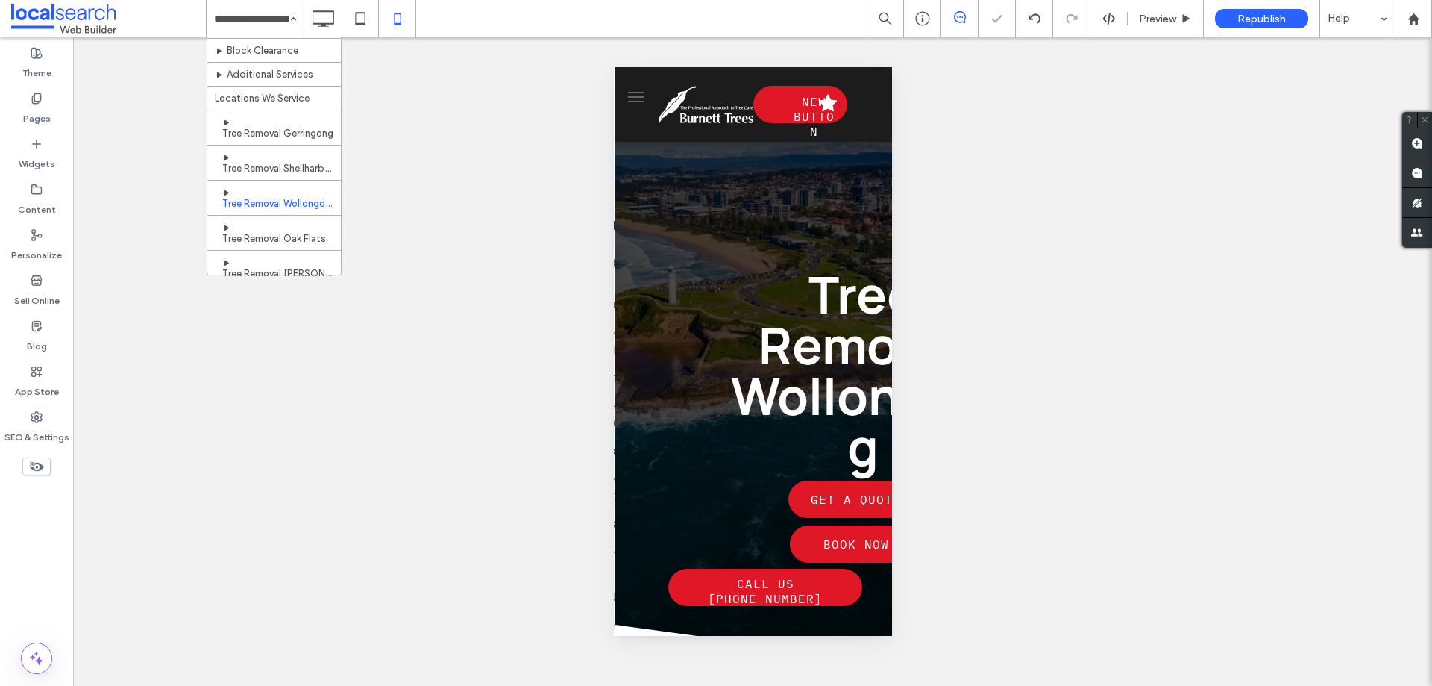
scroll to position [224, 0]
click at [280, 19] on input at bounding box center [251, 18] width 75 height 37
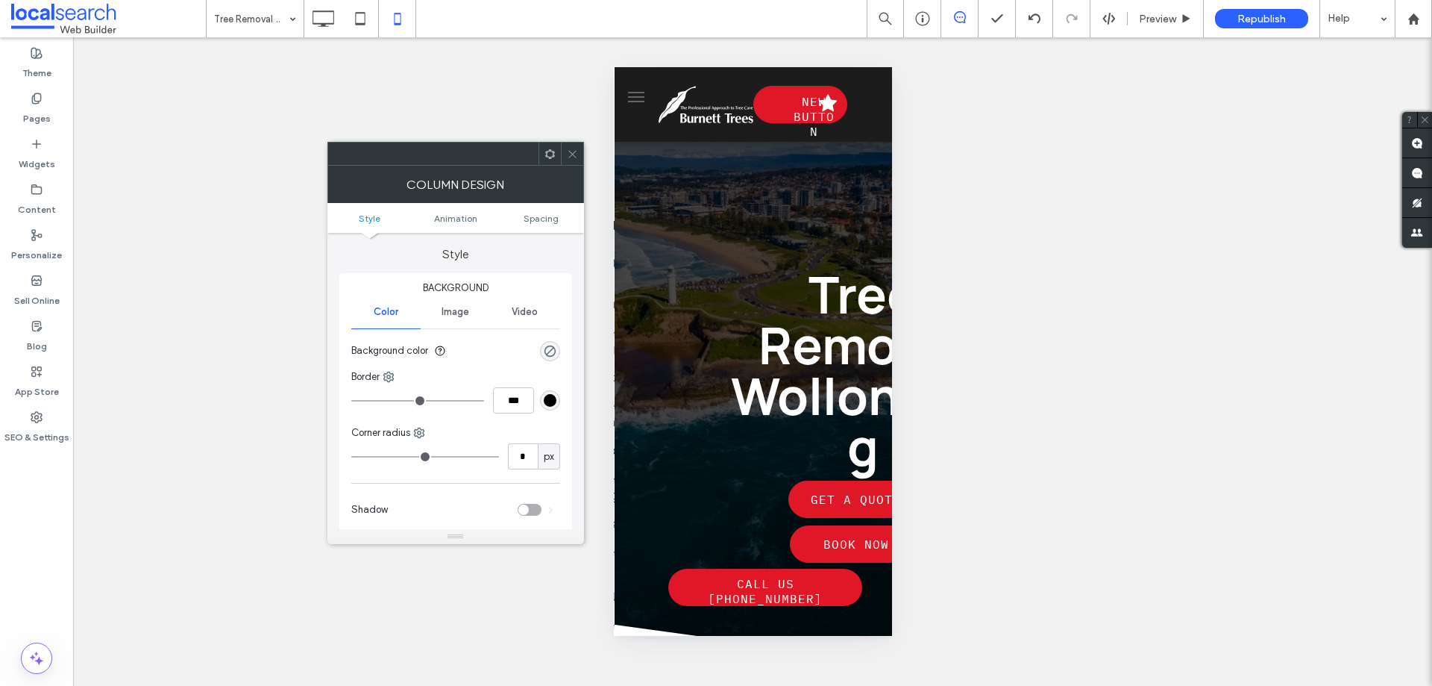
click at [574, 146] on span at bounding box center [572, 153] width 11 height 22
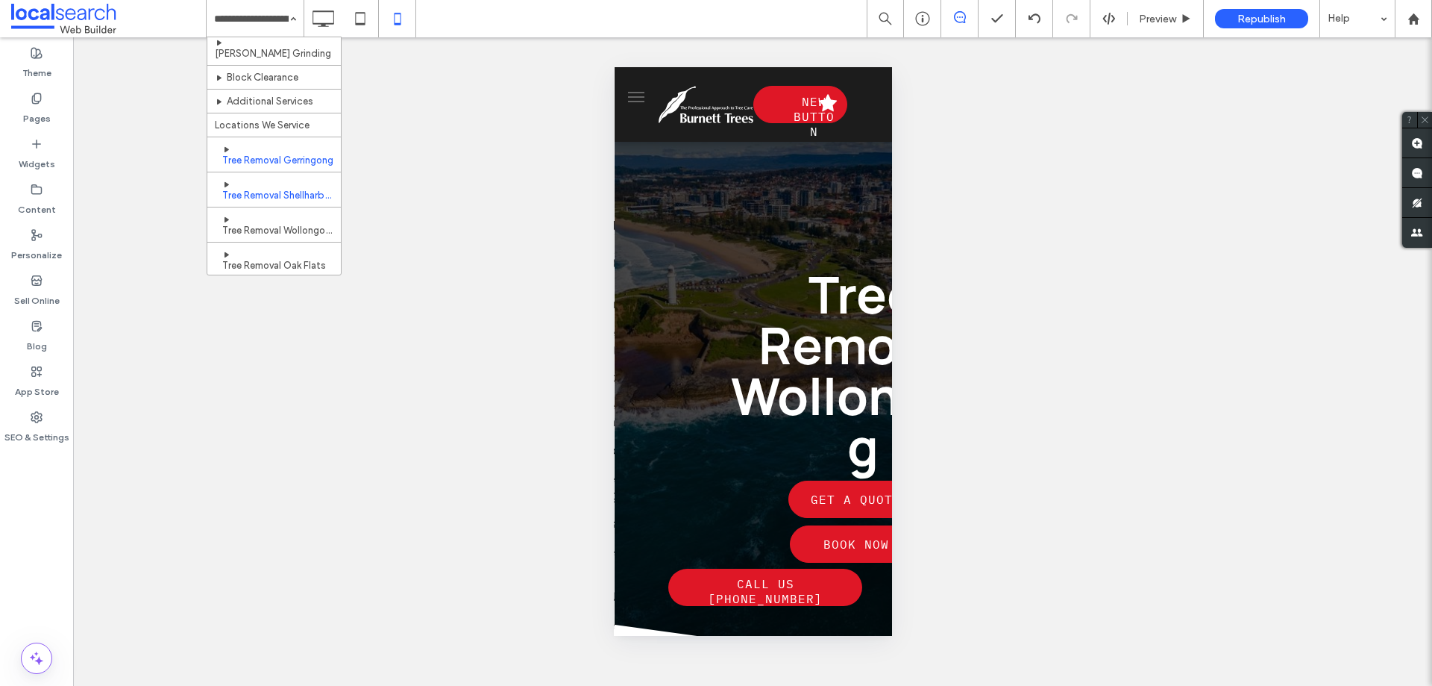
scroll to position [149, 0]
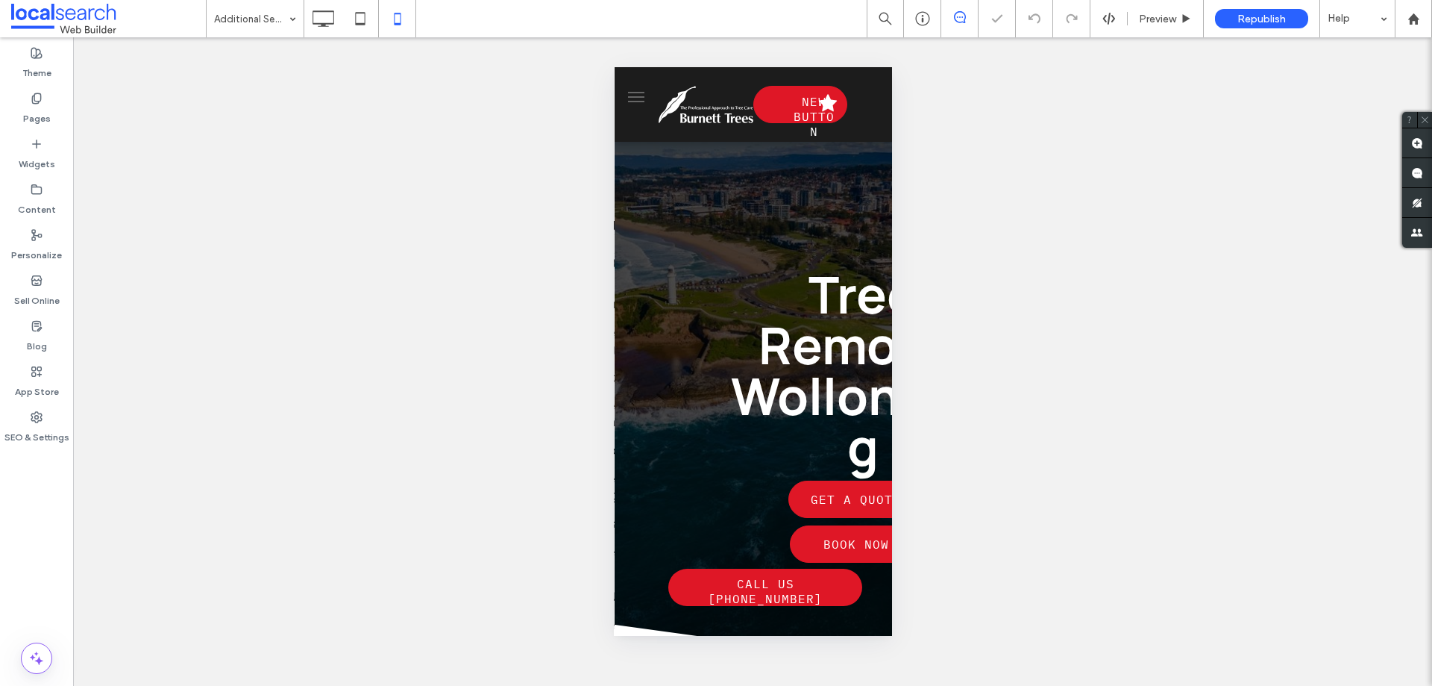
click at [259, 24] on input at bounding box center [251, 18] width 75 height 37
click at [266, 3] on input at bounding box center [251, 18] width 75 height 37
click at [271, 22] on input at bounding box center [251, 18] width 75 height 37
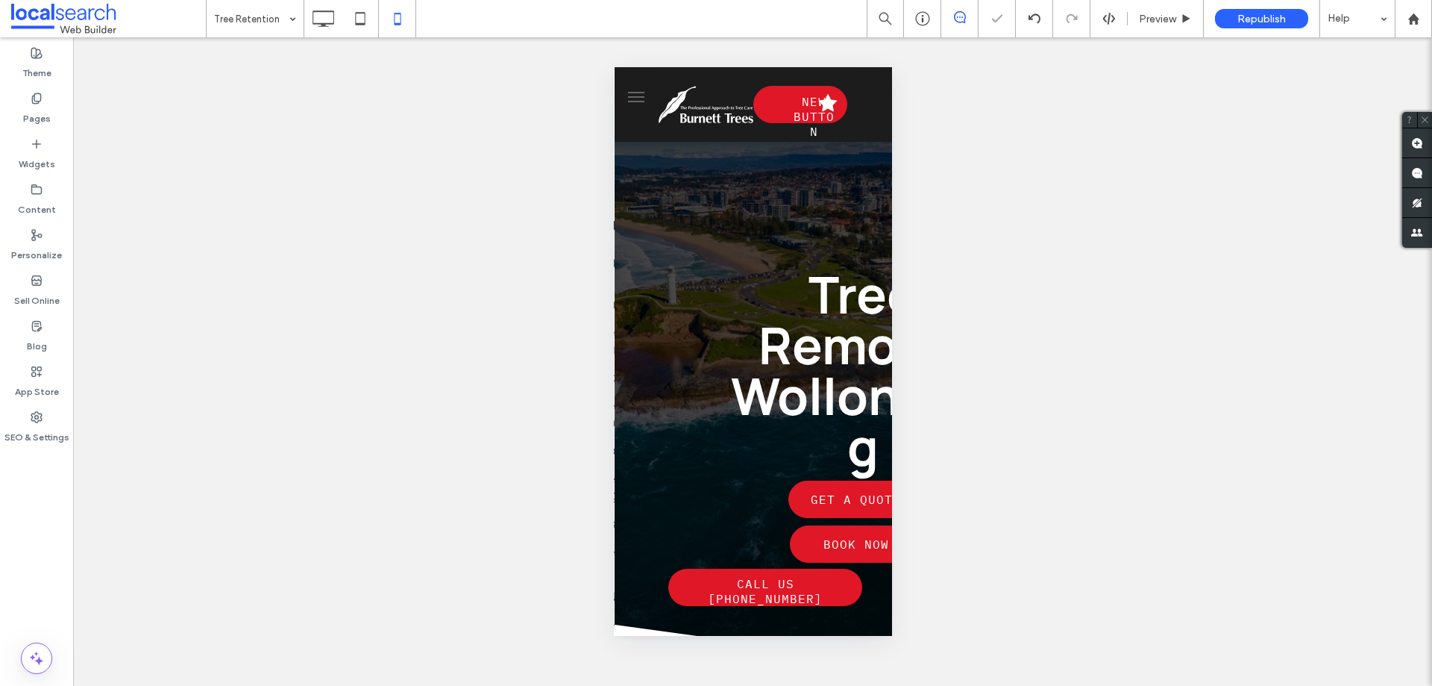
click at [247, 15] on input at bounding box center [251, 18] width 75 height 37
click at [248, 22] on input at bounding box center [251, 18] width 75 height 37
click at [269, 27] on input at bounding box center [251, 18] width 75 height 37
click at [284, 25] on div "Tree Removal" at bounding box center [255, 18] width 97 height 37
click at [331, 18] on icon at bounding box center [323, 19] width 30 height 30
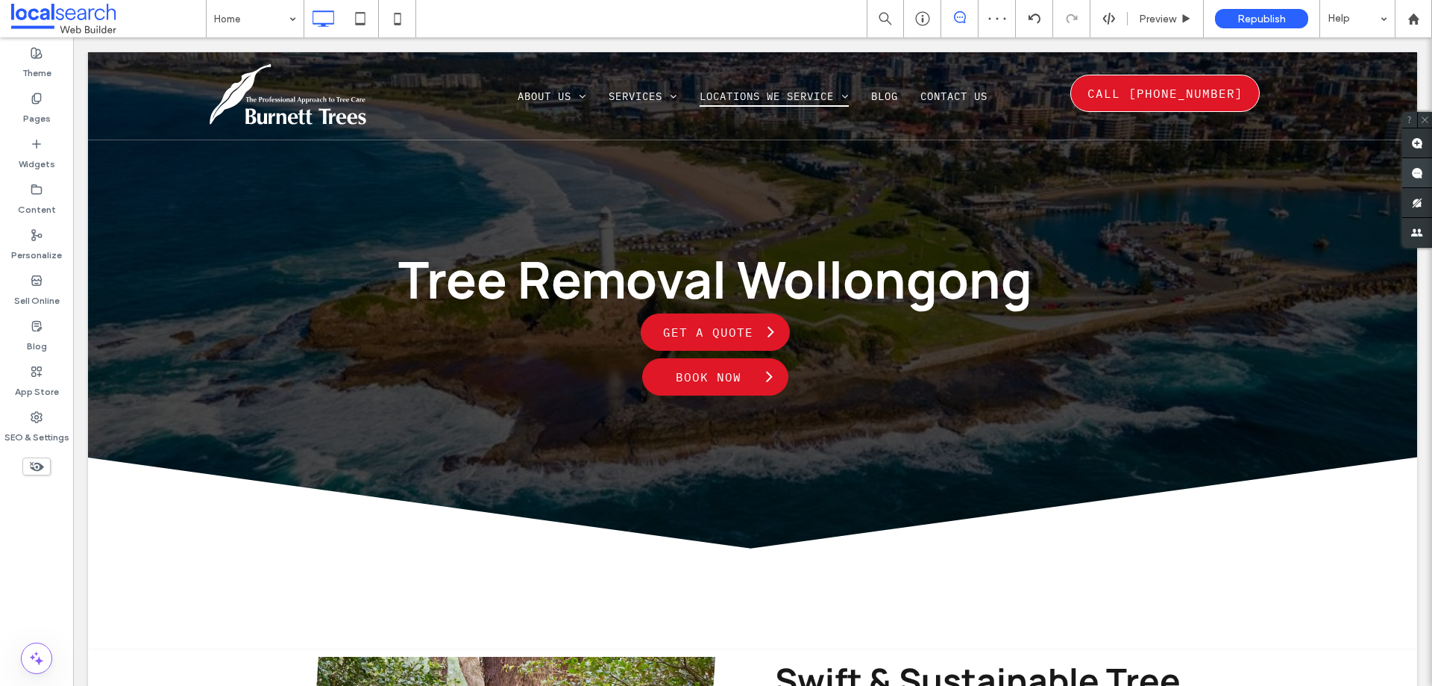
click at [1421, 179] on span at bounding box center [1417, 172] width 30 height 29
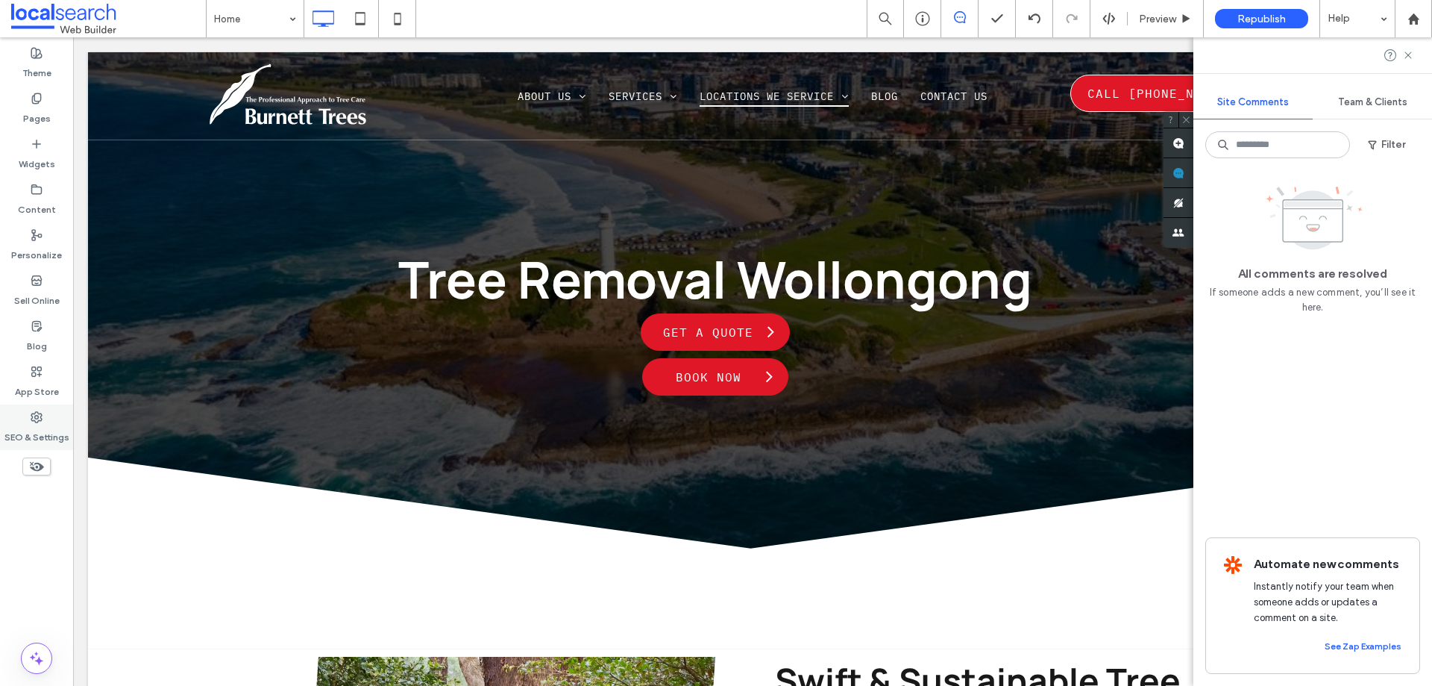
click at [51, 423] on label "SEO & Settings" at bounding box center [36, 433] width 65 height 21
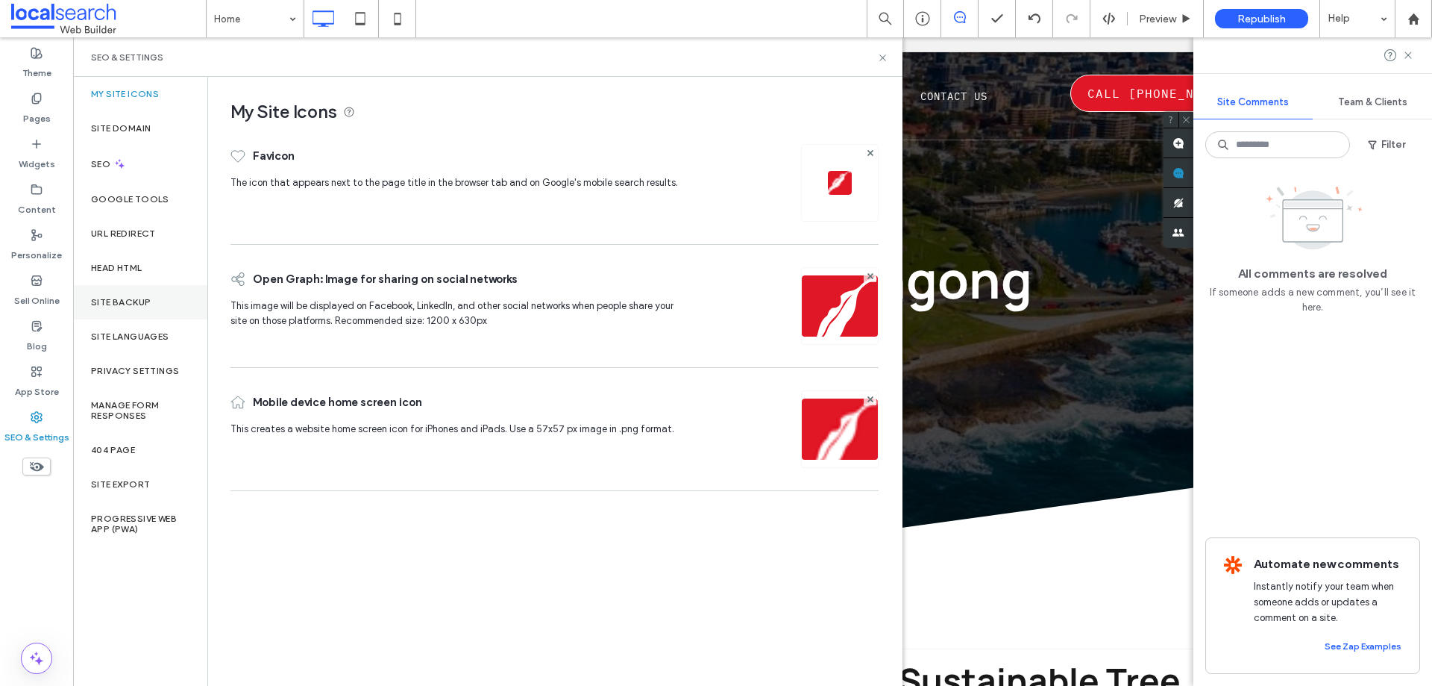
click at [106, 301] on label "Site Backup" at bounding box center [121, 302] width 60 height 10
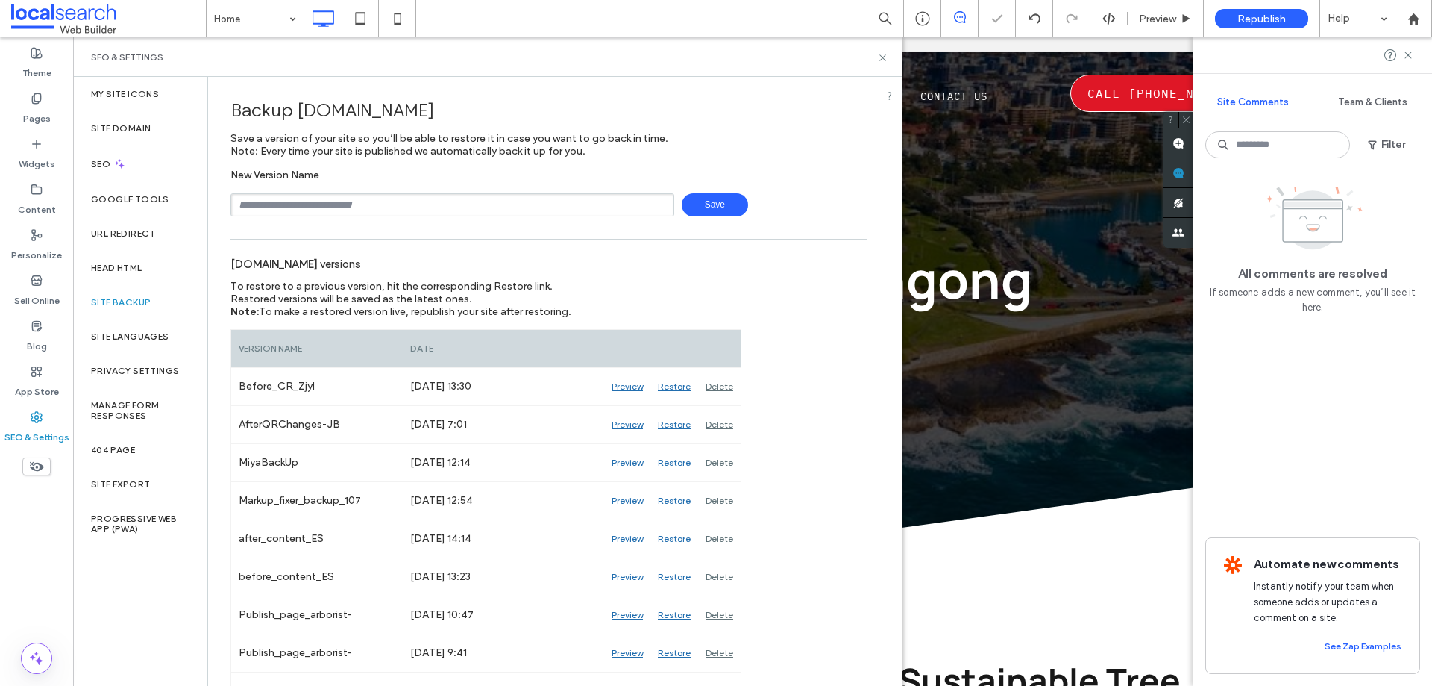
click at [376, 189] on div "New Version Name Save" at bounding box center [549, 193] width 637 height 48
click at [383, 201] on input "text" at bounding box center [453, 204] width 444 height 23
type input "**********"
click at [692, 197] on span "Save" at bounding box center [715, 204] width 66 height 23
drag, startPoint x: 819, startPoint y: 63, endPoint x: 855, endPoint y: 60, distance: 36.0
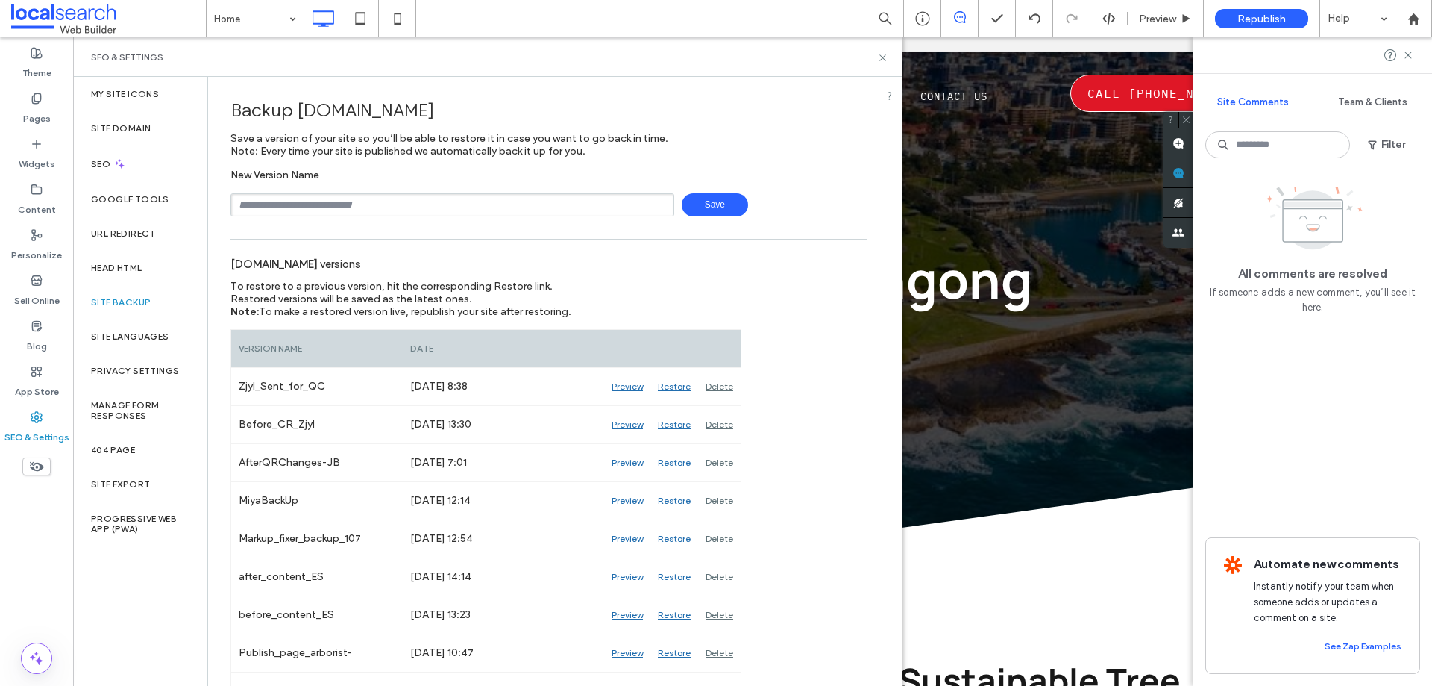
click at [827, 63] on div "SEO & Settings" at bounding box center [488, 57] width 830 height 40
click at [882, 61] on icon at bounding box center [882, 57] width 11 height 11
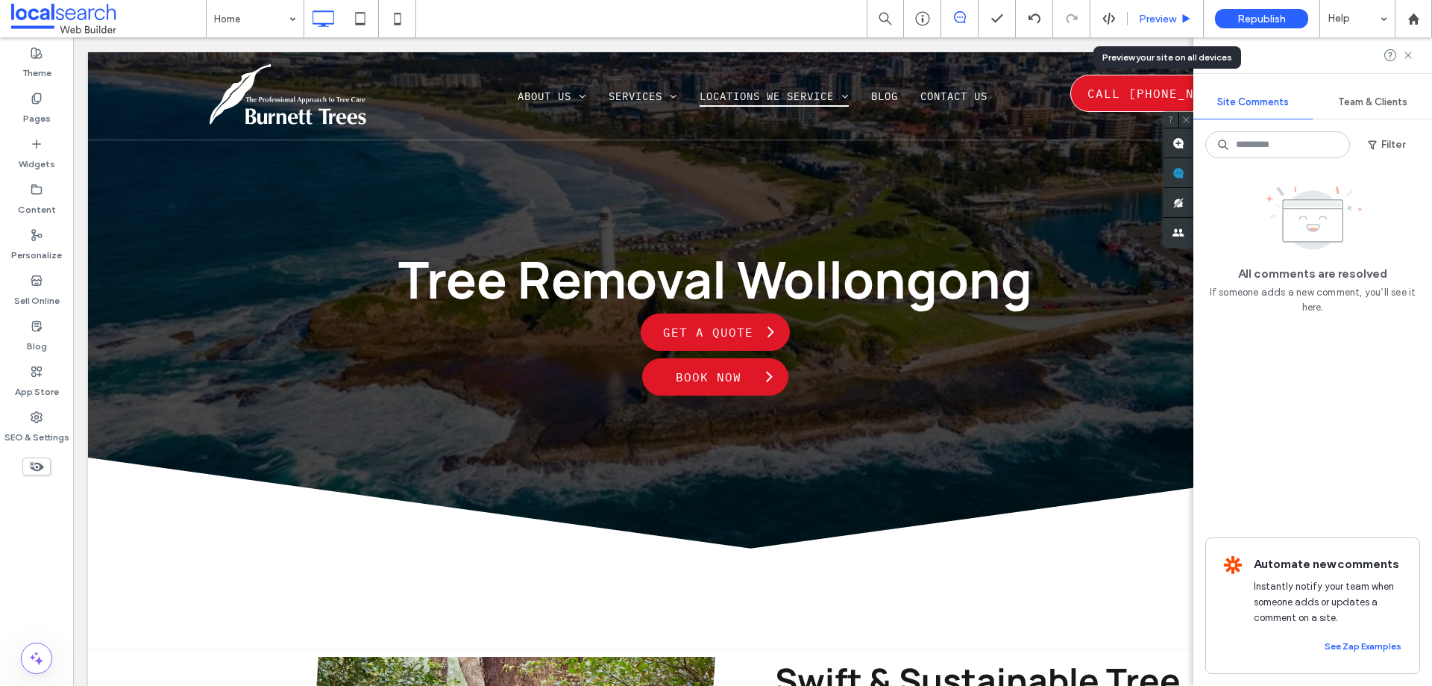
click at [1147, 8] on div "Preview" at bounding box center [1166, 18] width 76 height 37
click at [1151, 19] on span "Preview" at bounding box center [1157, 19] width 37 height 13
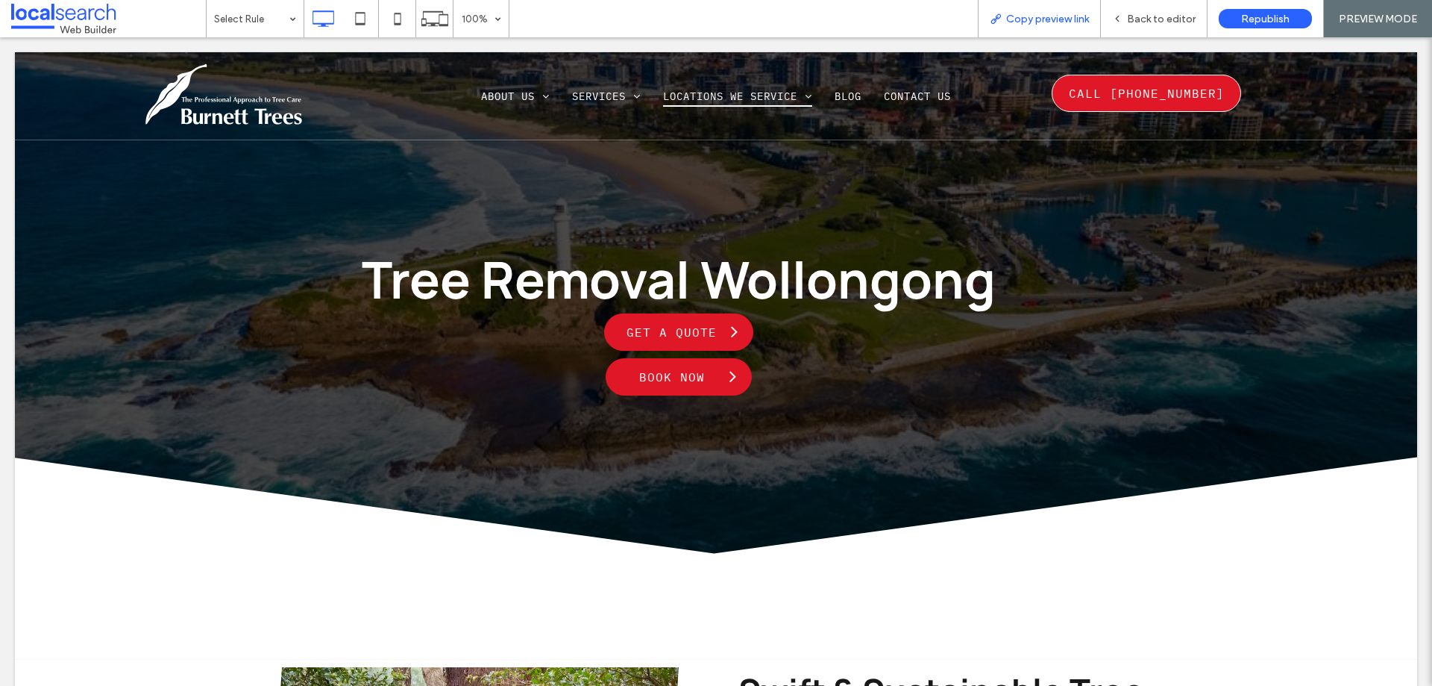
click at [1004, 10] on div "Copy preview link" at bounding box center [1039, 18] width 123 height 37
click at [1030, 31] on div "Copy preview link" at bounding box center [1039, 18] width 123 height 37
click at [1034, 22] on span "Copy preview link" at bounding box center [1047, 19] width 83 height 13
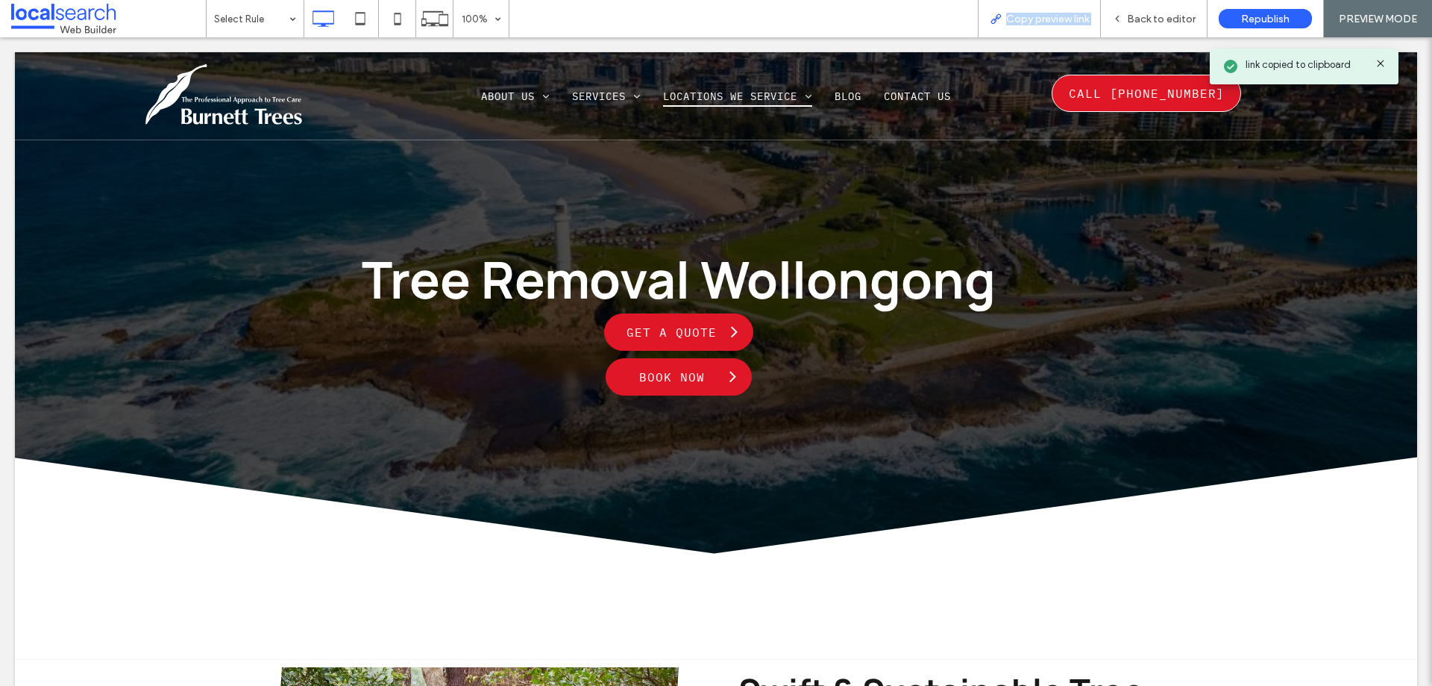
click at [1034, 22] on span "Copy preview link" at bounding box center [1047, 19] width 83 height 13
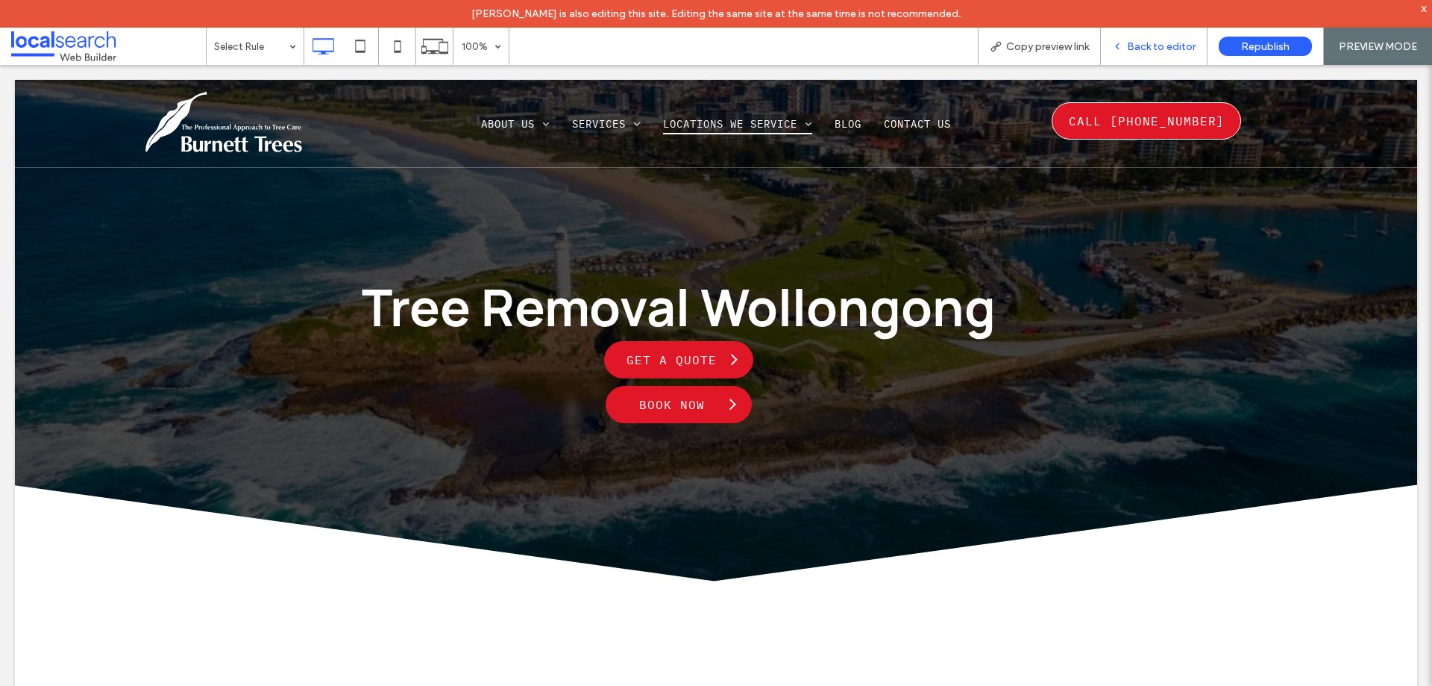
click at [1155, 44] on span "Back to editor" at bounding box center [1161, 46] width 69 height 13
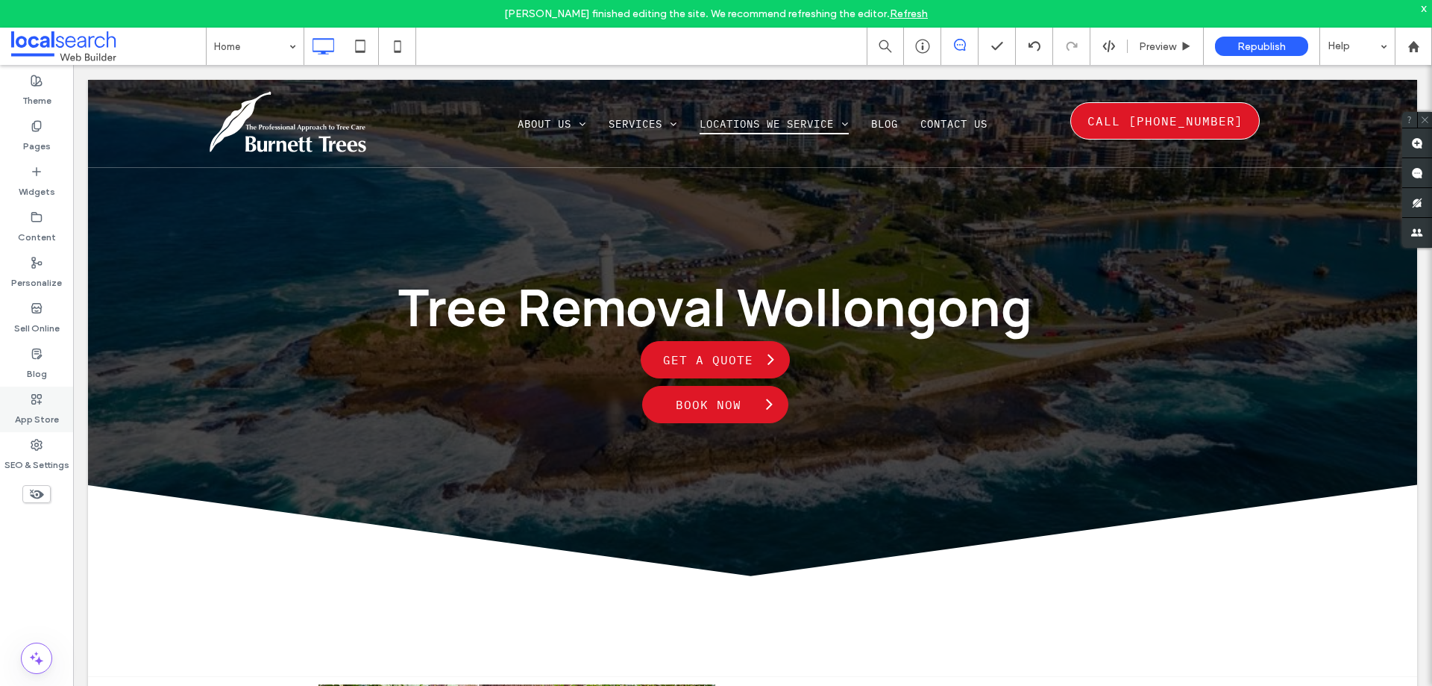
drag, startPoint x: 43, startPoint y: 449, endPoint x: 50, endPoint y: 421, distance: 29.3
click at [41, 448] on div "SEO & Settings" at bounding box center [36, 455] width 73 height 46
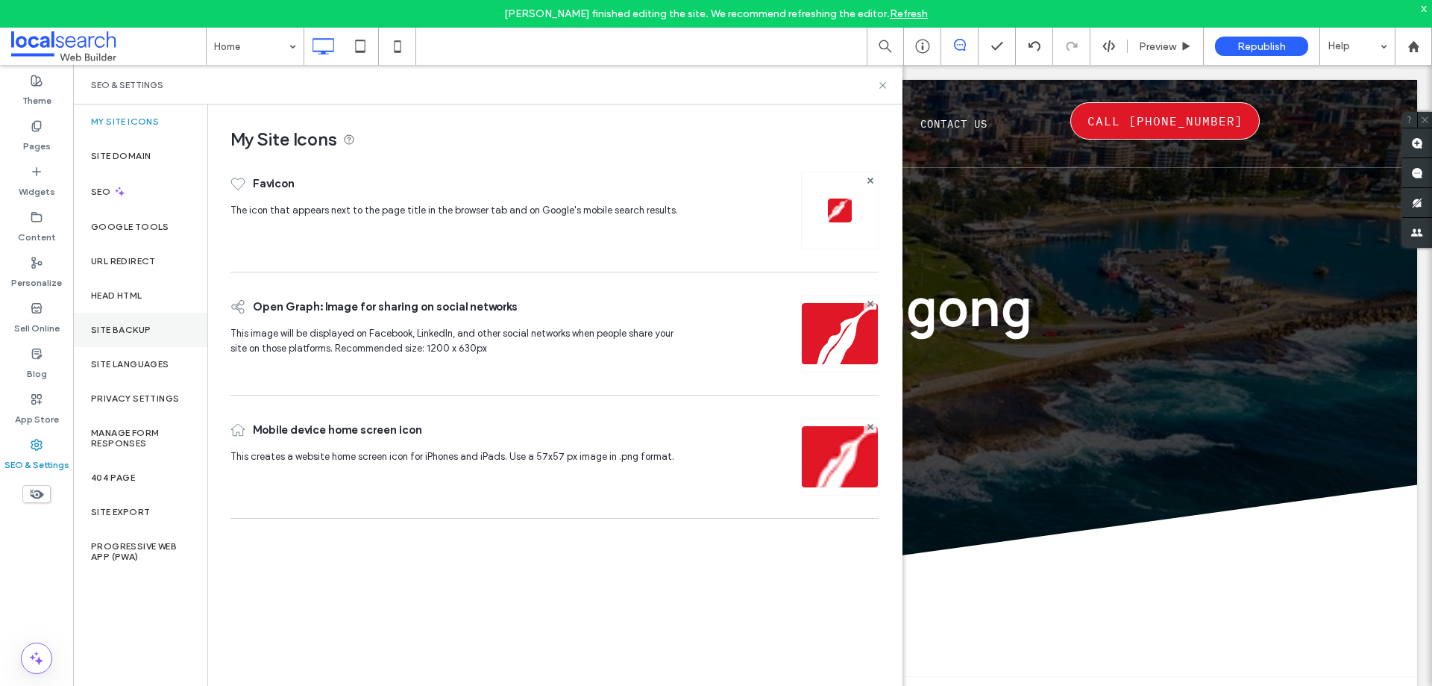
click at [141, 333] on label "Site Backup" at bounding box center [121, 329] width 60 height 10
